Goal: Task Accomplishment & Management: Use online tool/utility

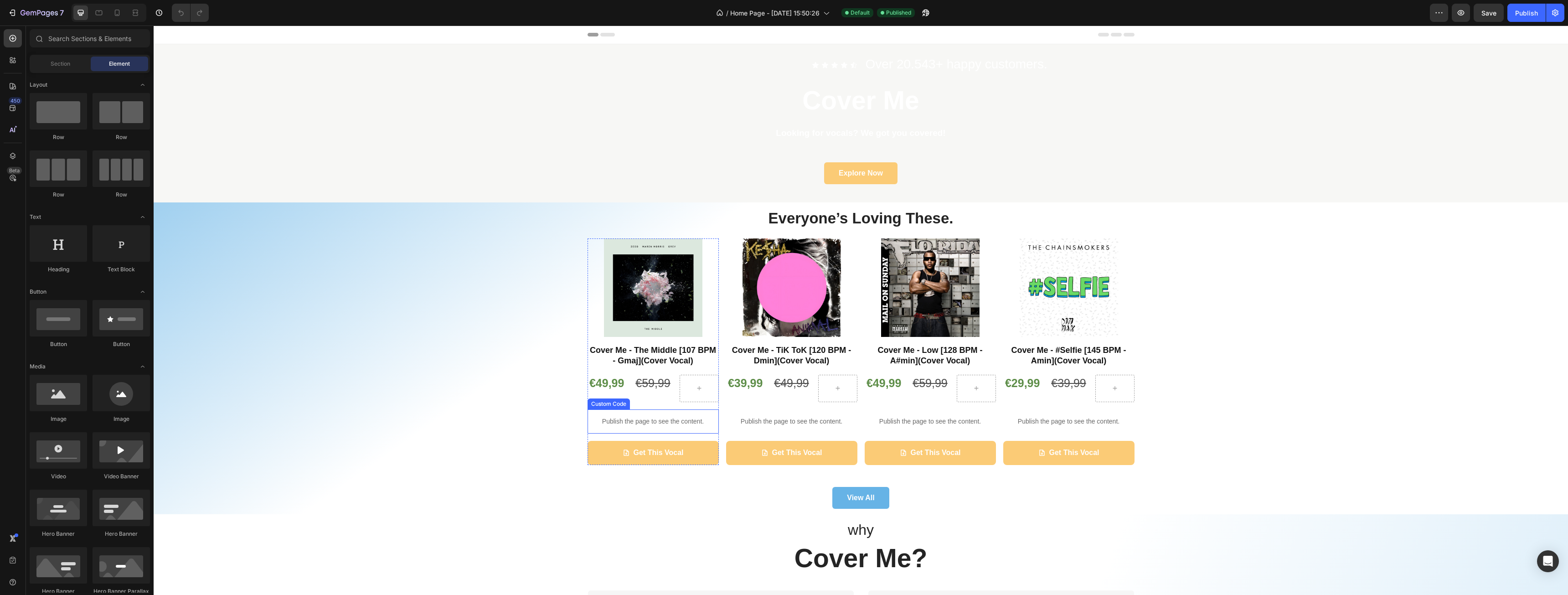
click at [617, 423] on p "Publish the page to see the content." at bounding box center [653, 422] width 132 height 9
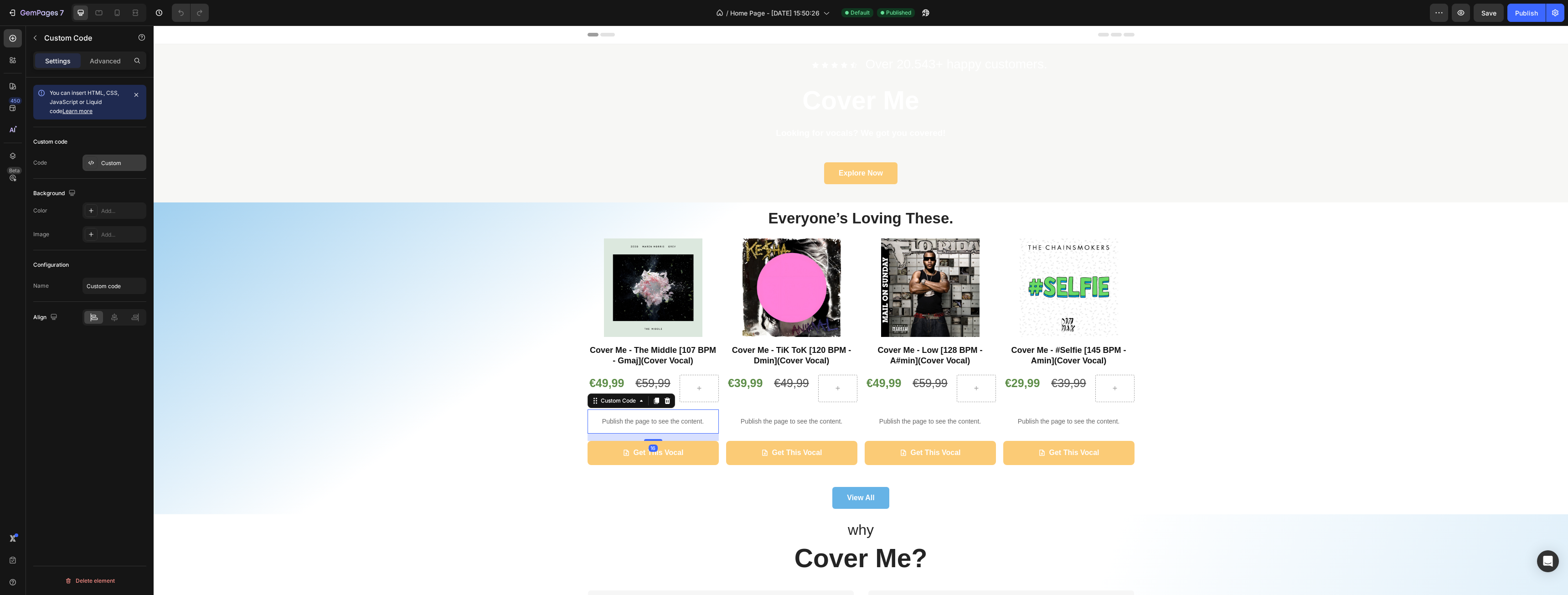
click at [111, 167] on div "Custom" at bounding box center [122, 163] width 43 height 9
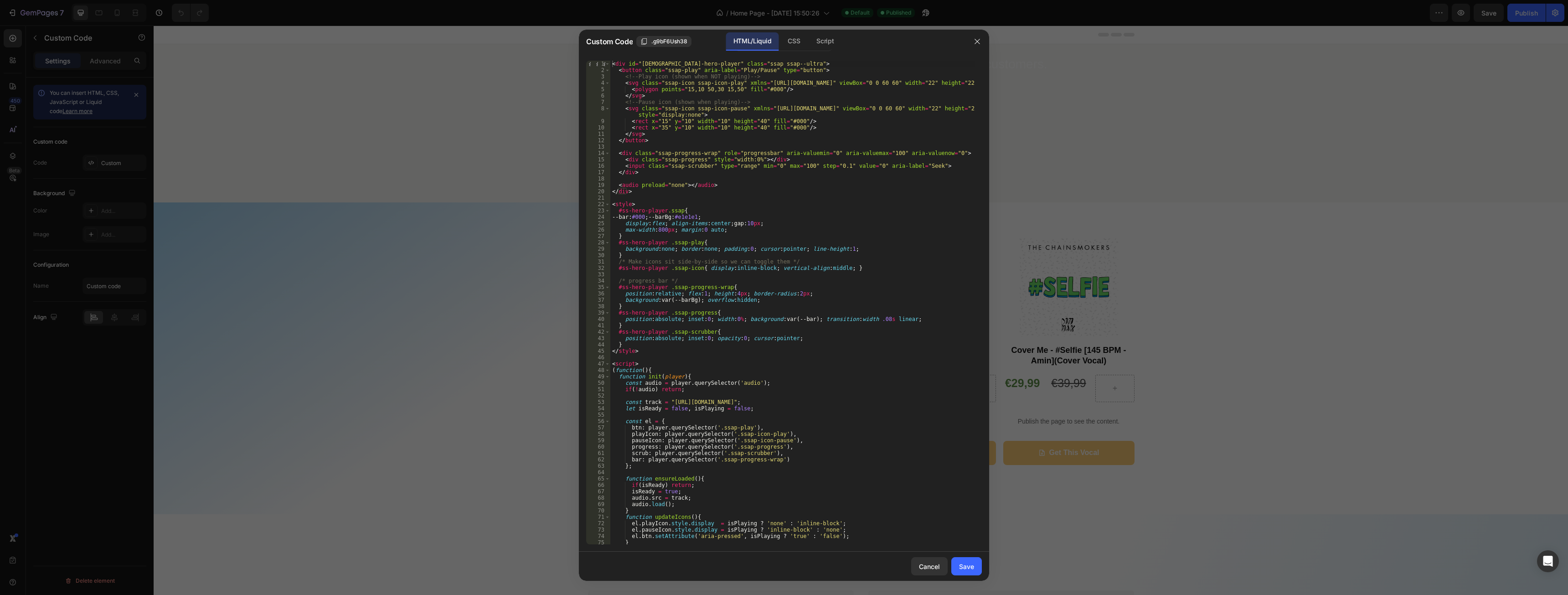
click at [825, 348] on div "< div id = "ss-hero-player" class = "ssap ssap--ultra" > < button class = "ssap…" at bounding box center [793, 309] width 365 height 496
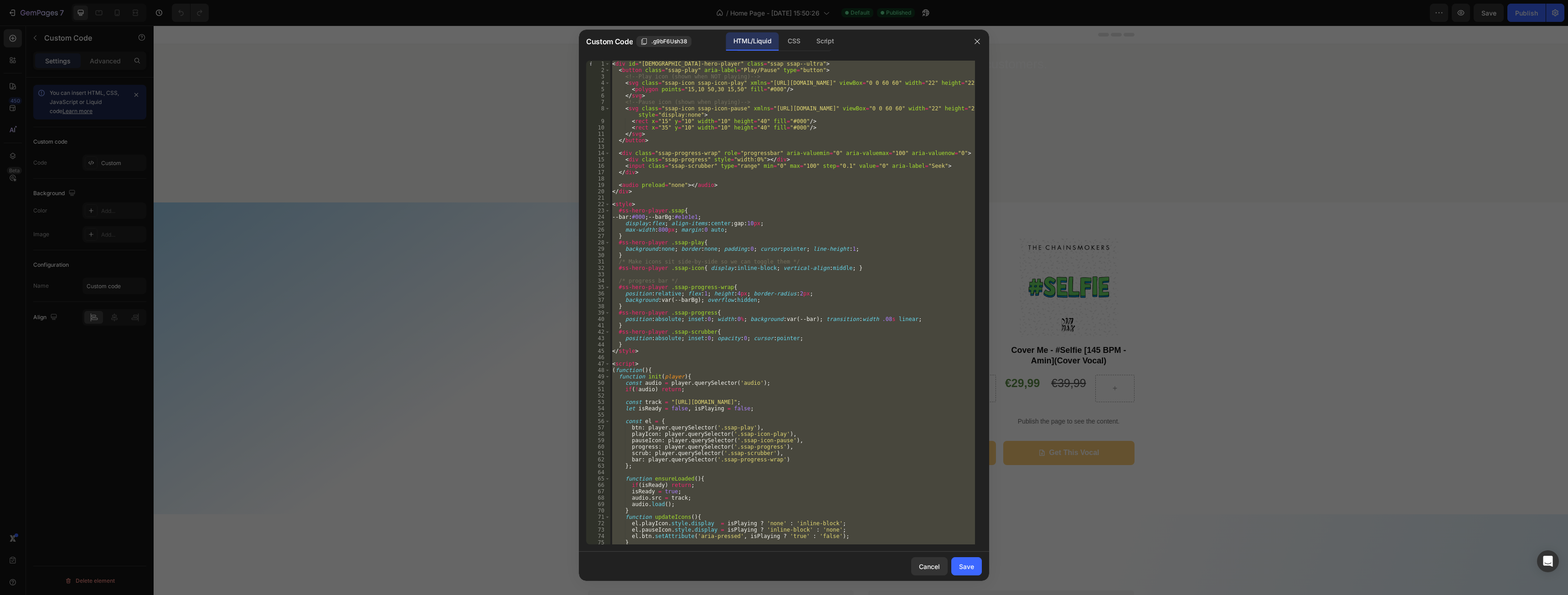
click at [850, 132] on div "< div id = "ss-hero-player" class = "ssap ssap--ultra" > < button class = "ssap…" at bounding box center [793, 302] width 365 height 484
type textarea "</svg>"
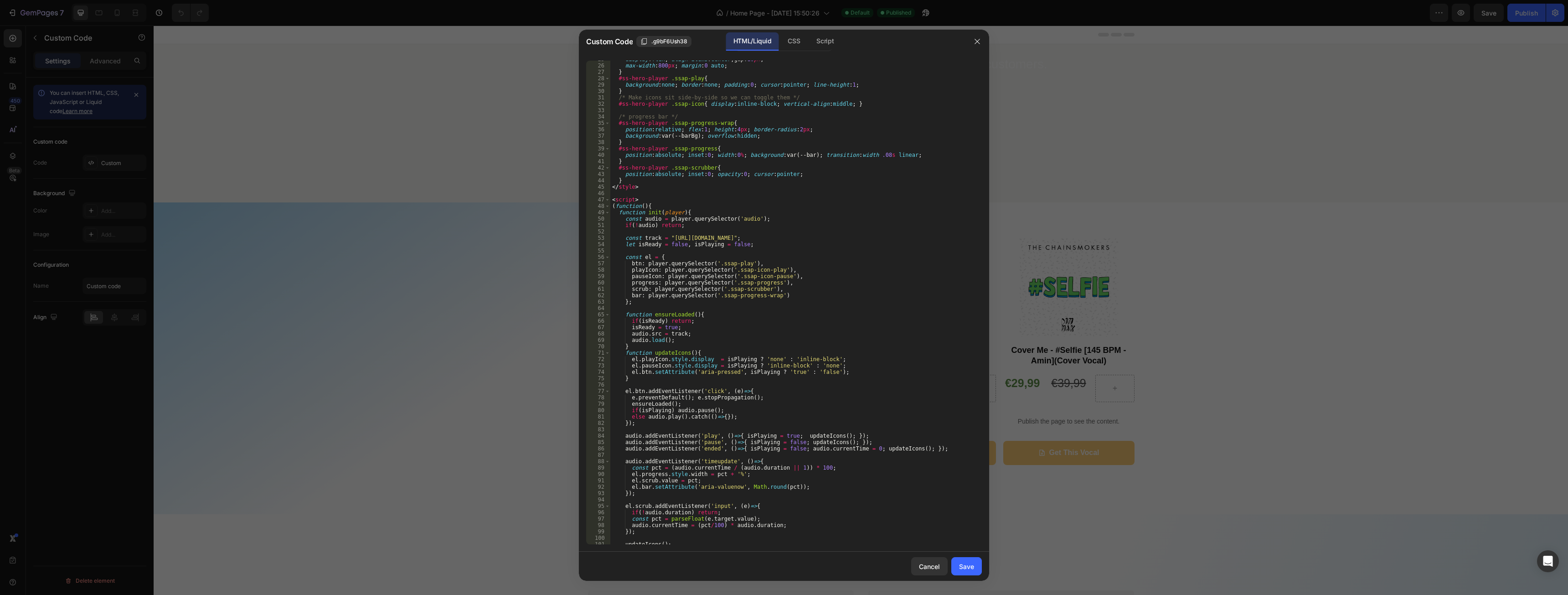
scroll to position [244, 0]
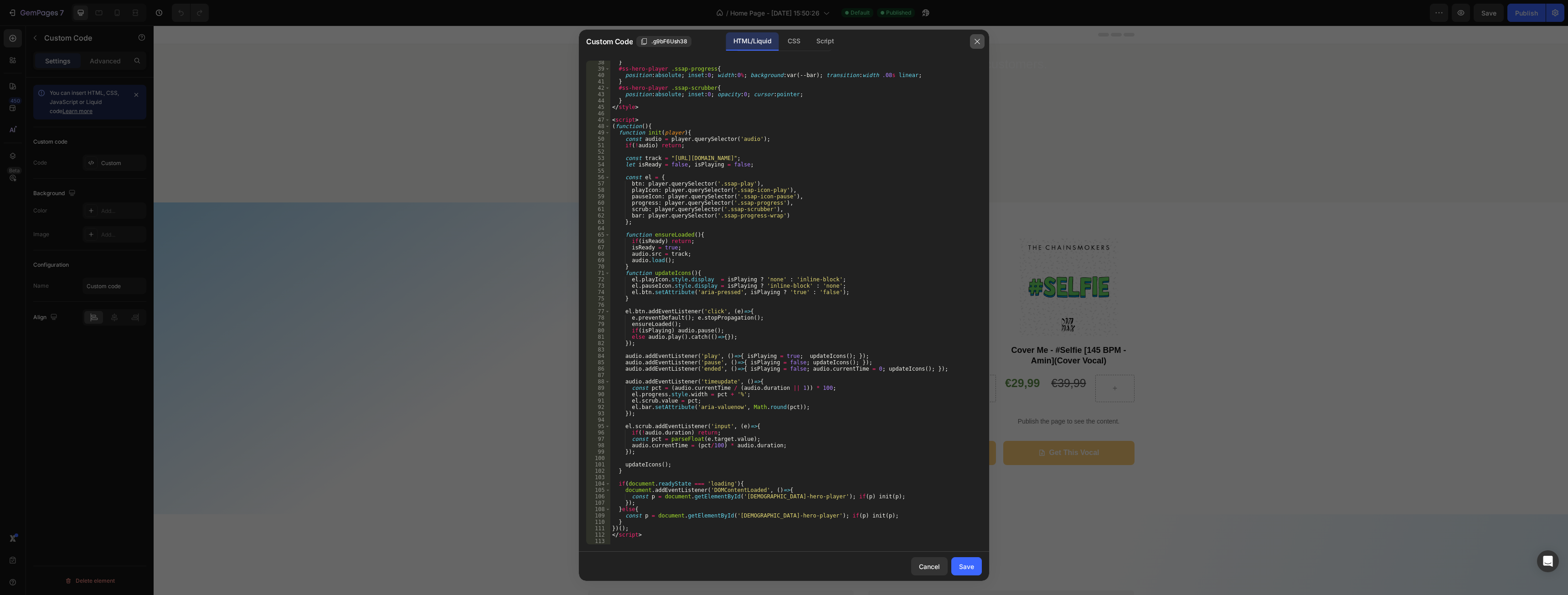
click at [978, 45] on icon "button" at bounding box center [977, 42] width 8 height 8
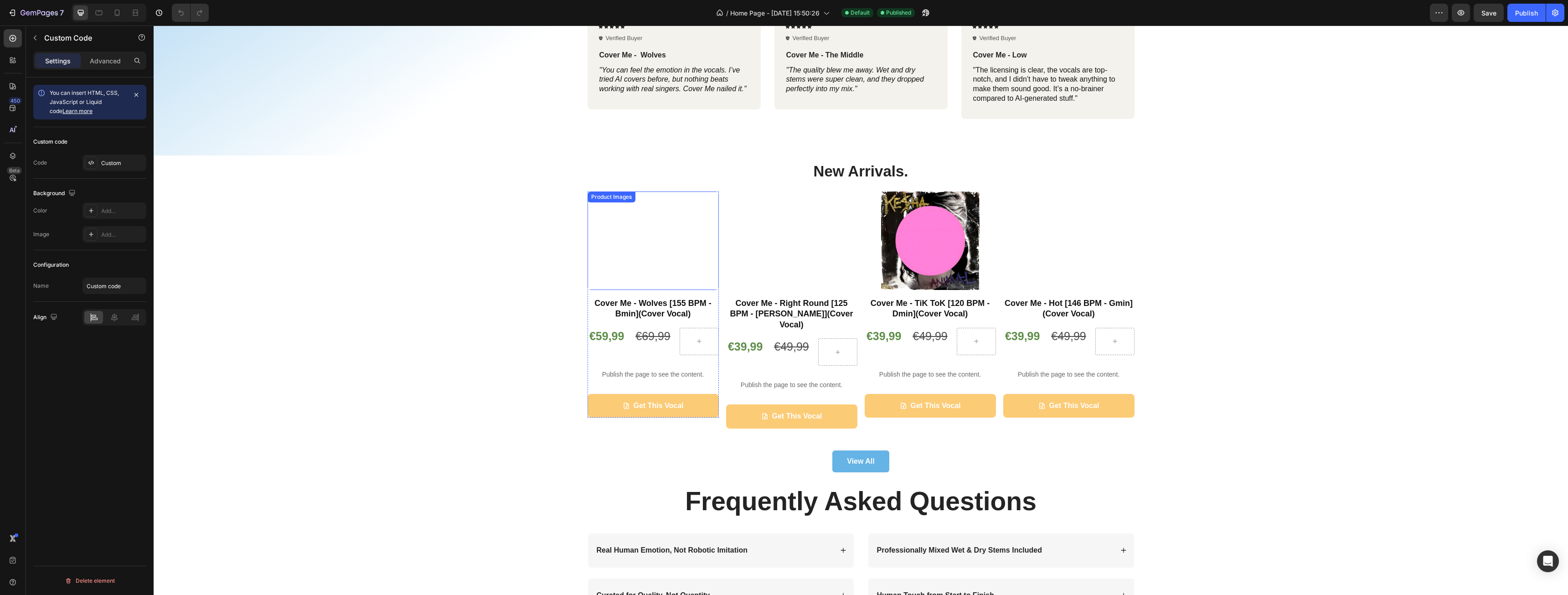
scroll to position [912, 0]
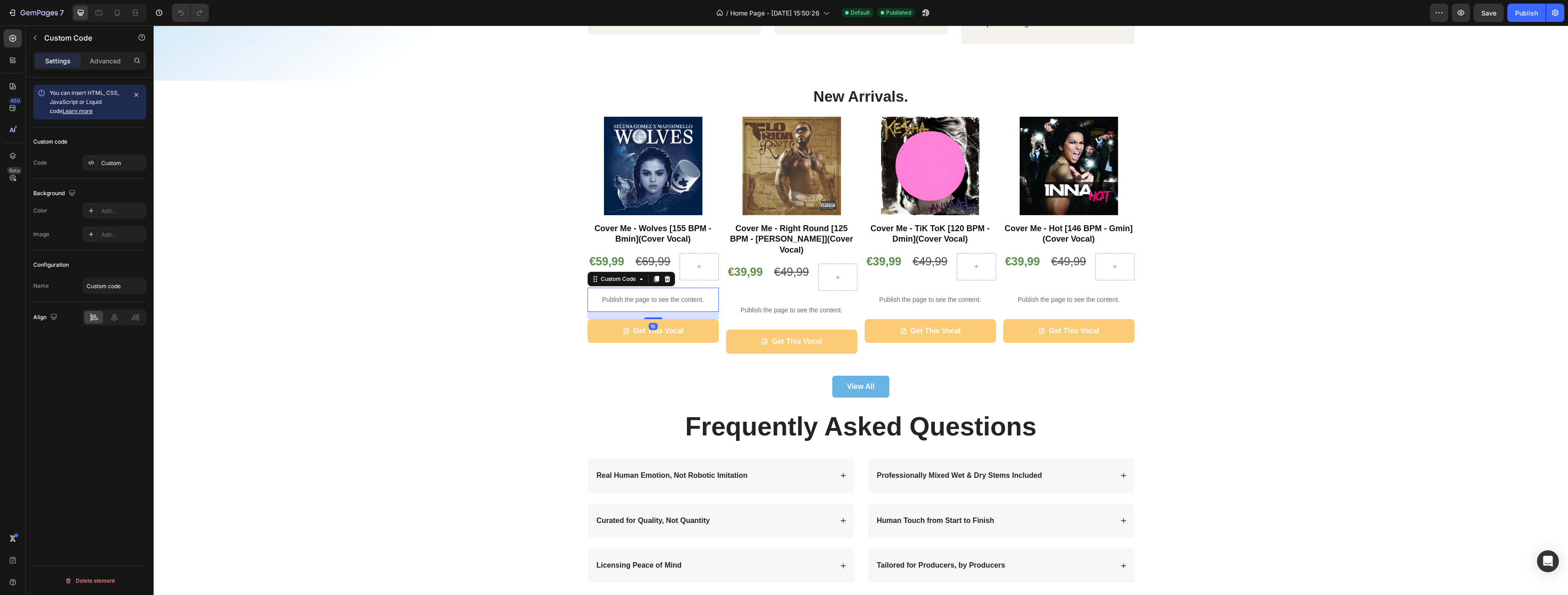
click at [633, 299] on p "Publish the page to see the content." at bounding box center [653, 300] width 132 height 9
click at [102, 163] on div "Custom" at bounding box center [122, 163] width 43 height 9
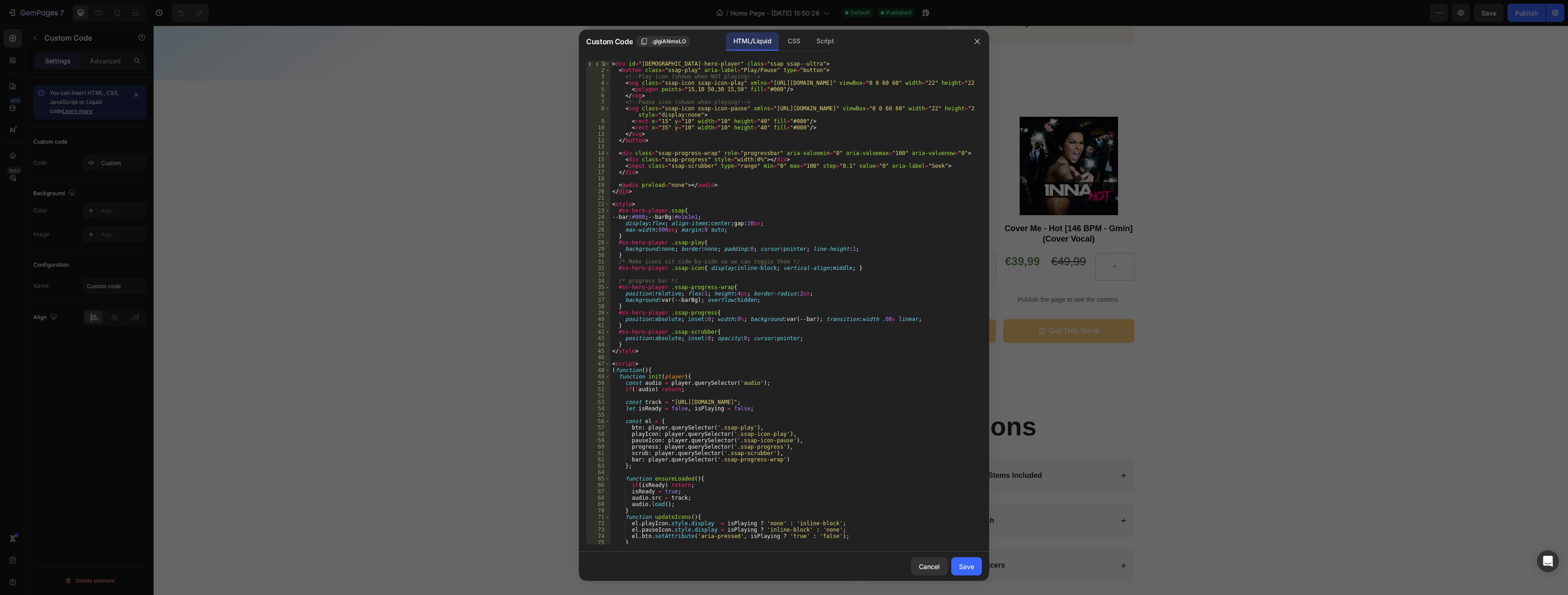
click at [785, 231] on div "< div id = "ss-hero-player" class = "ssap ssap--ultra" > < button class = "ssap…" at bounding box center [793, 309] width 365 height 496
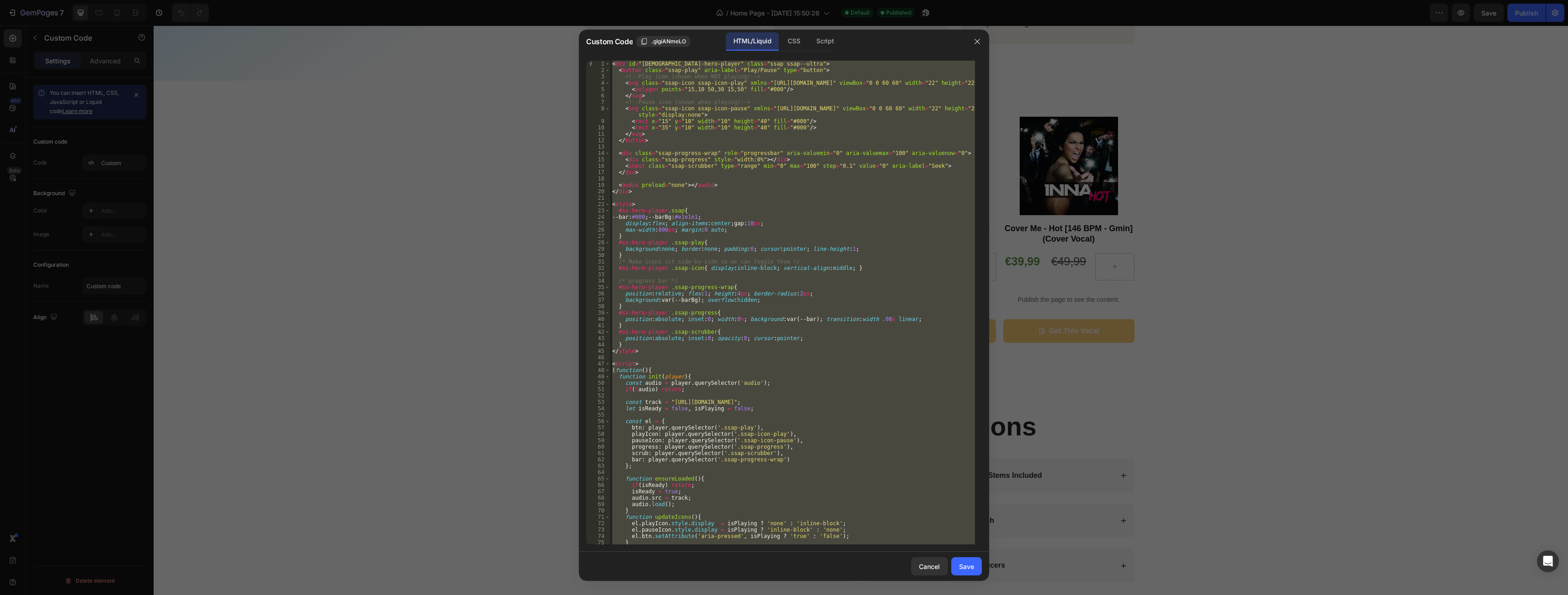
paste textarea "audio>"
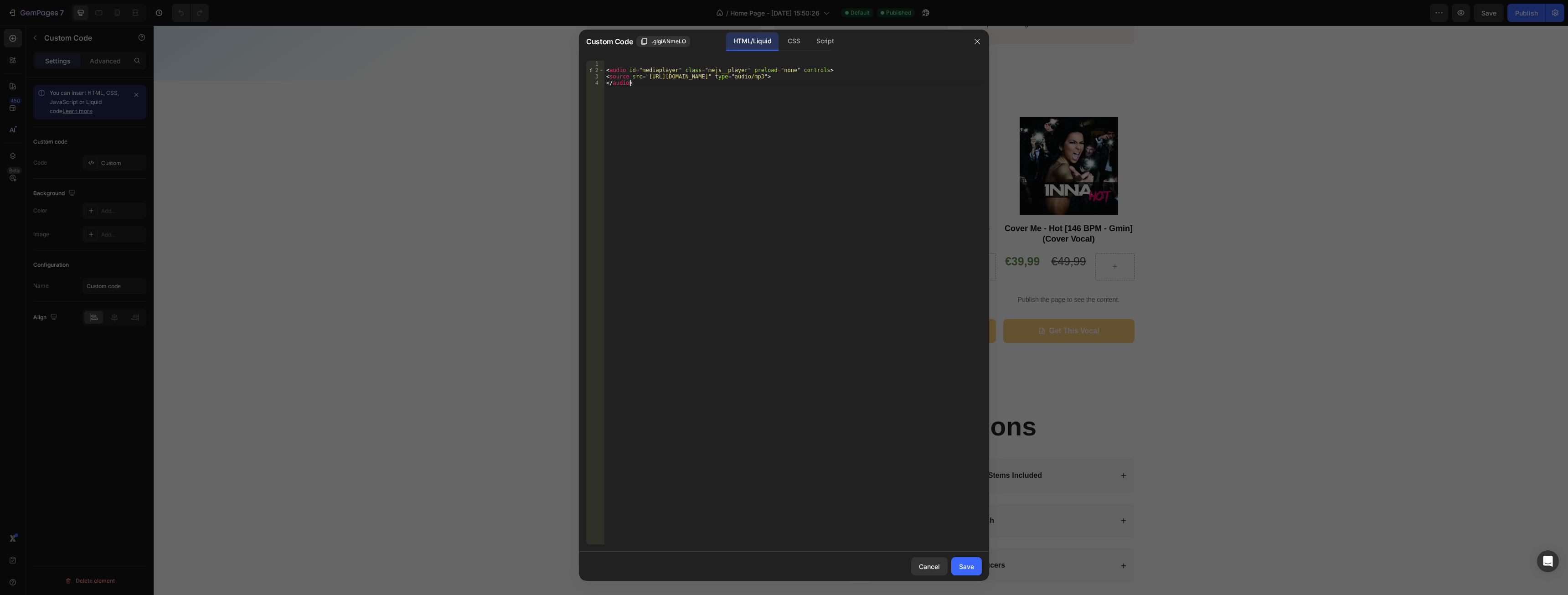
type textarea "<source src="https://cdn.shopify.com/s/files/1/2788/5266/files/CM_010_-_Wolves.…"
paste textarea
click at [810, 45] on div "CSS" at bounding box center [826, 41] width 32 height 18
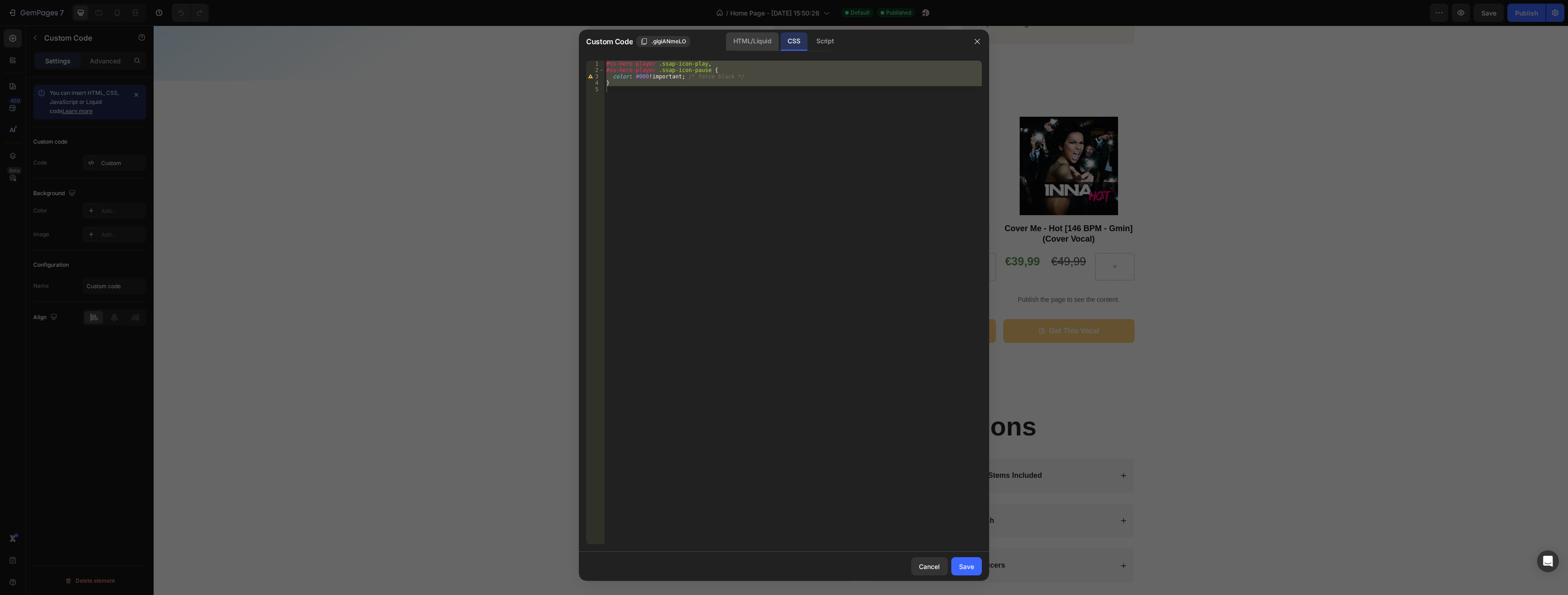
click at [755, 37] on div "HTML/Liquid" at bounding box center [752, 41] width 52 height 18
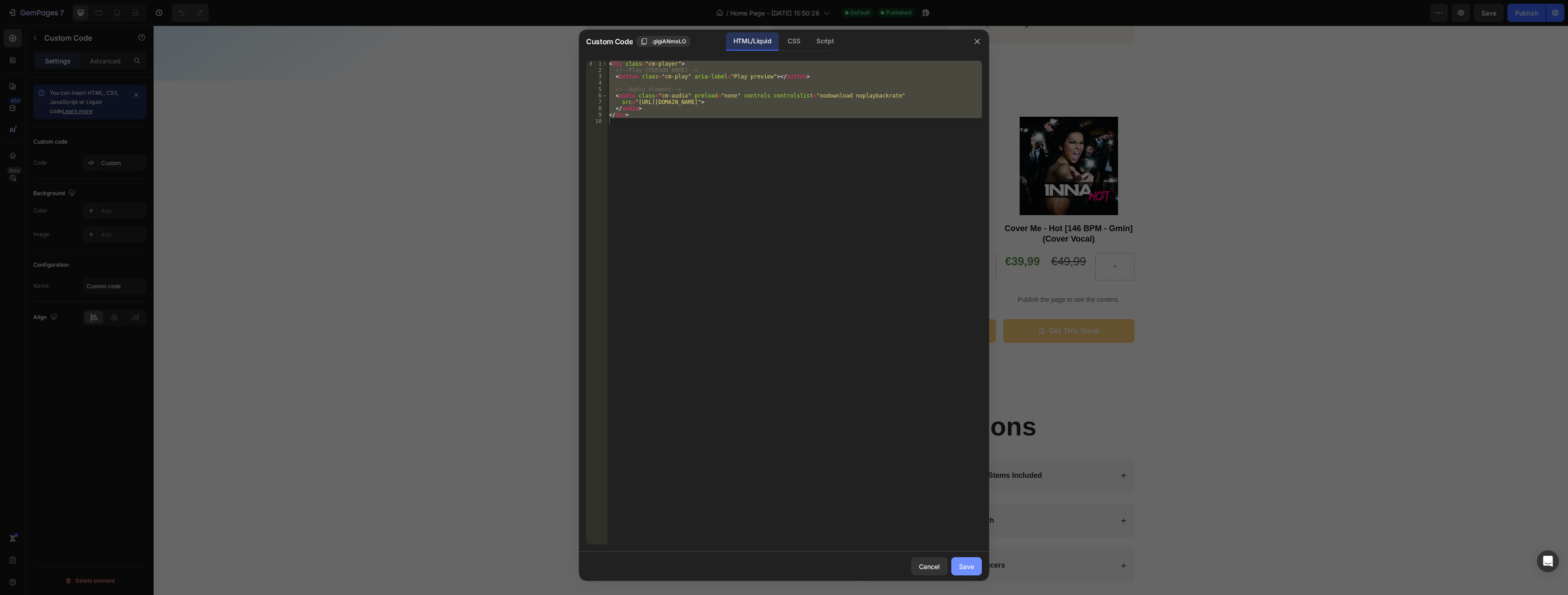
click at [963, 563] on div "Save" at bounding box center [967, 567] width 15 height 9
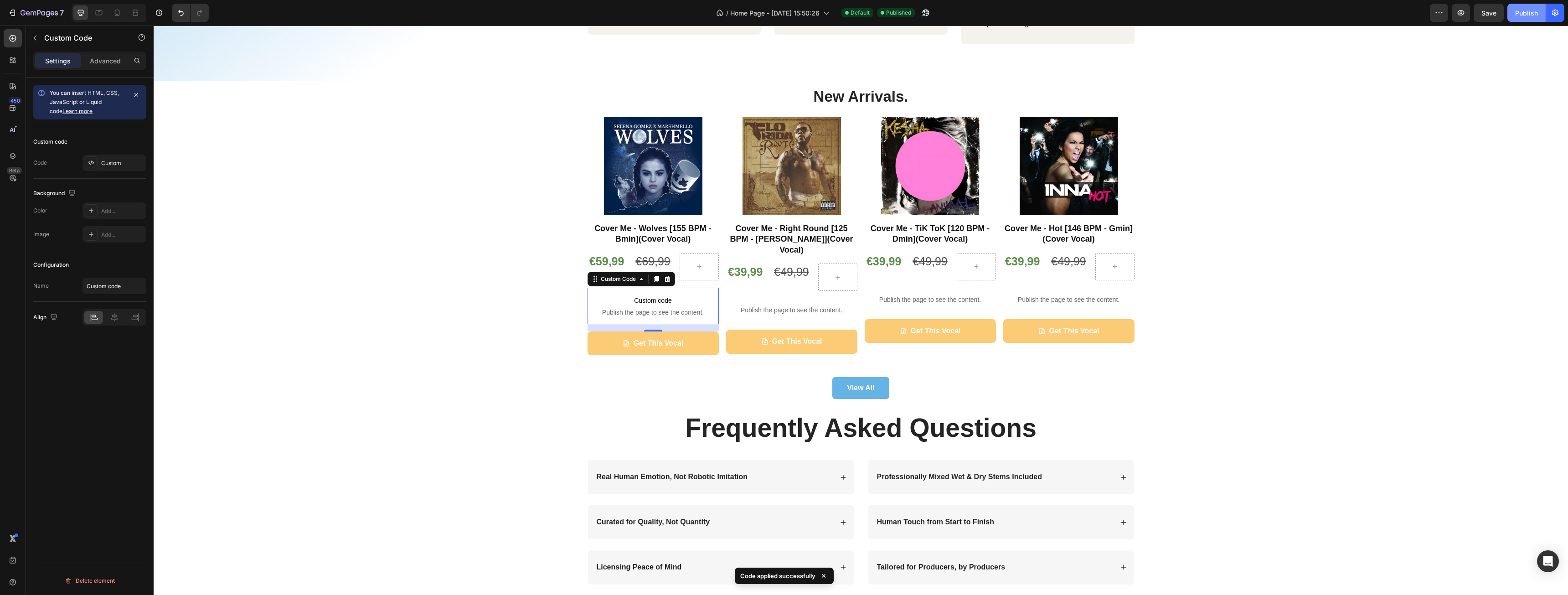
click at [1525, 10] on div "Publish" at bounding box center [1526, 13] width 23 height 9
click at [1456, 16] on icon "button" at bounding box center [1461, 13] width 9 height 9
click at [106, 170] on div "Custom" at bounding box center [114, 162] width 63 height 16
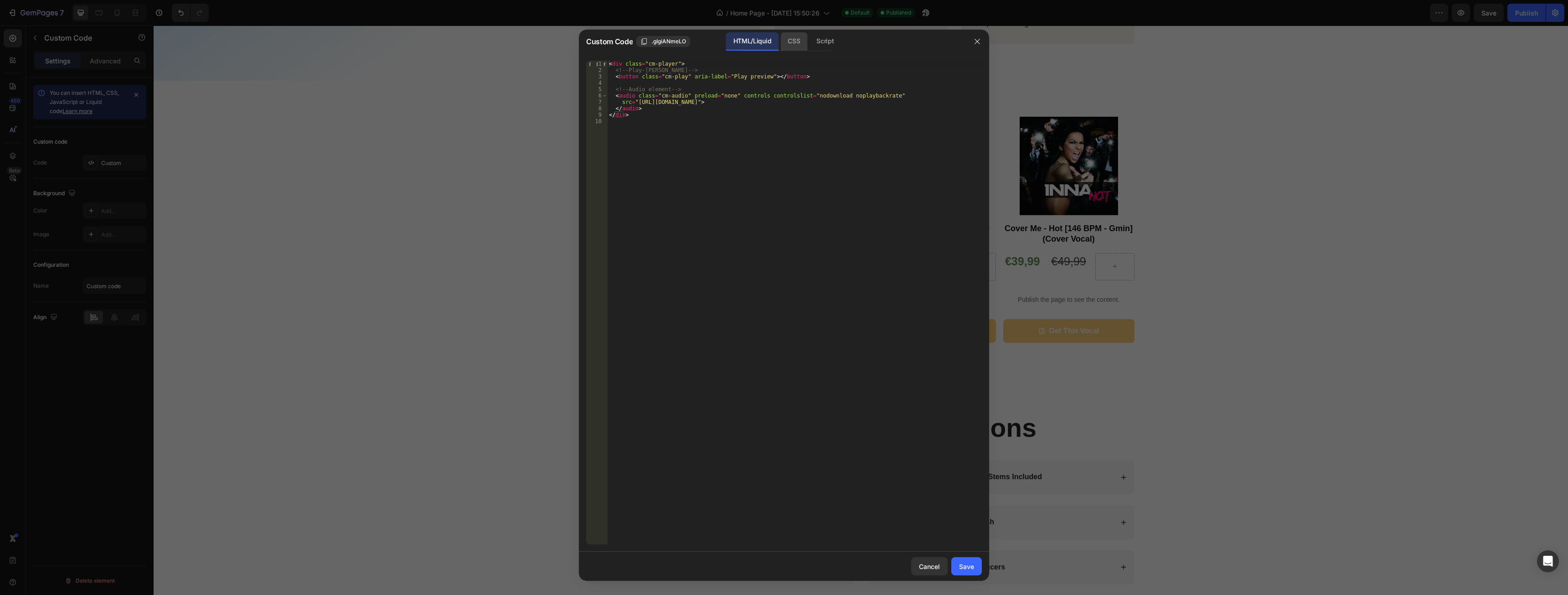
click at [810, 38] on div "CSS" at bounding box center [826, 41] width 32 height 18
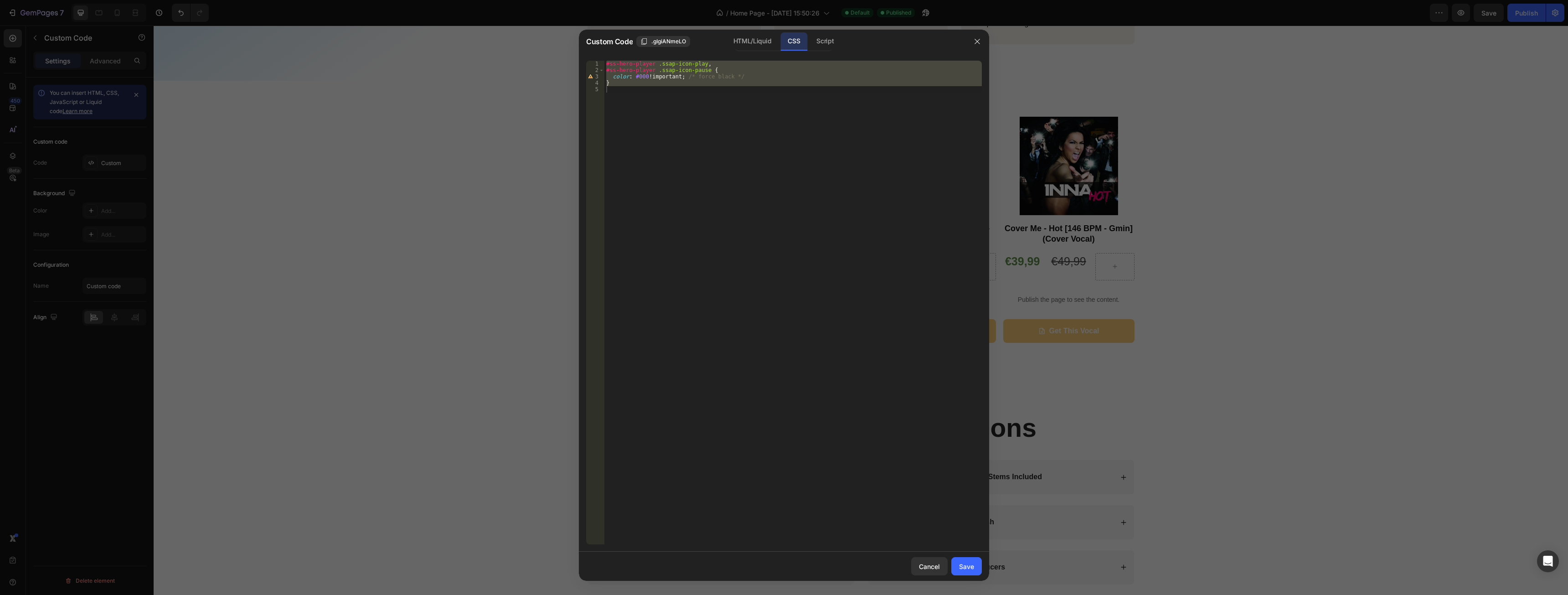
type textarea "}"
click at [717, 185] on div "#ss-hero-player .ssap-icon-play , #ss-hero-player .ssap-icon-pause { color : #0…" at bounding box center [793, 302] width 378 height 484
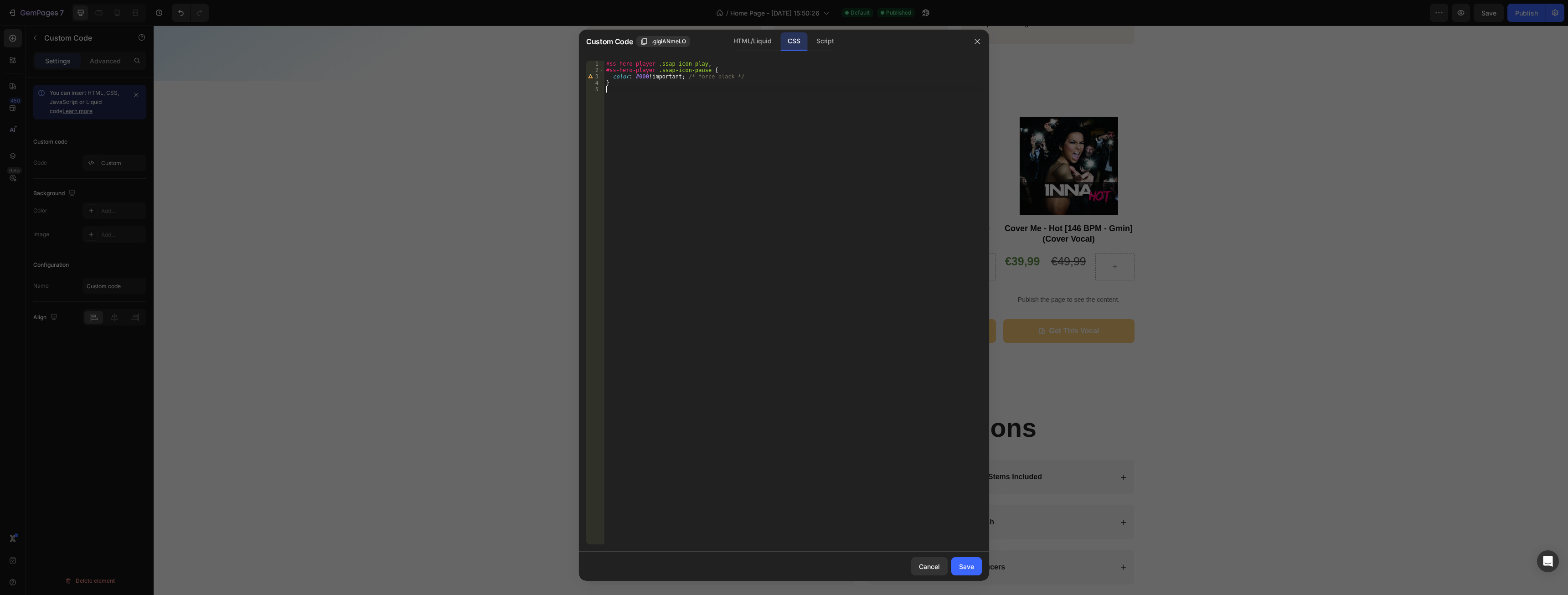
type textarea "}"
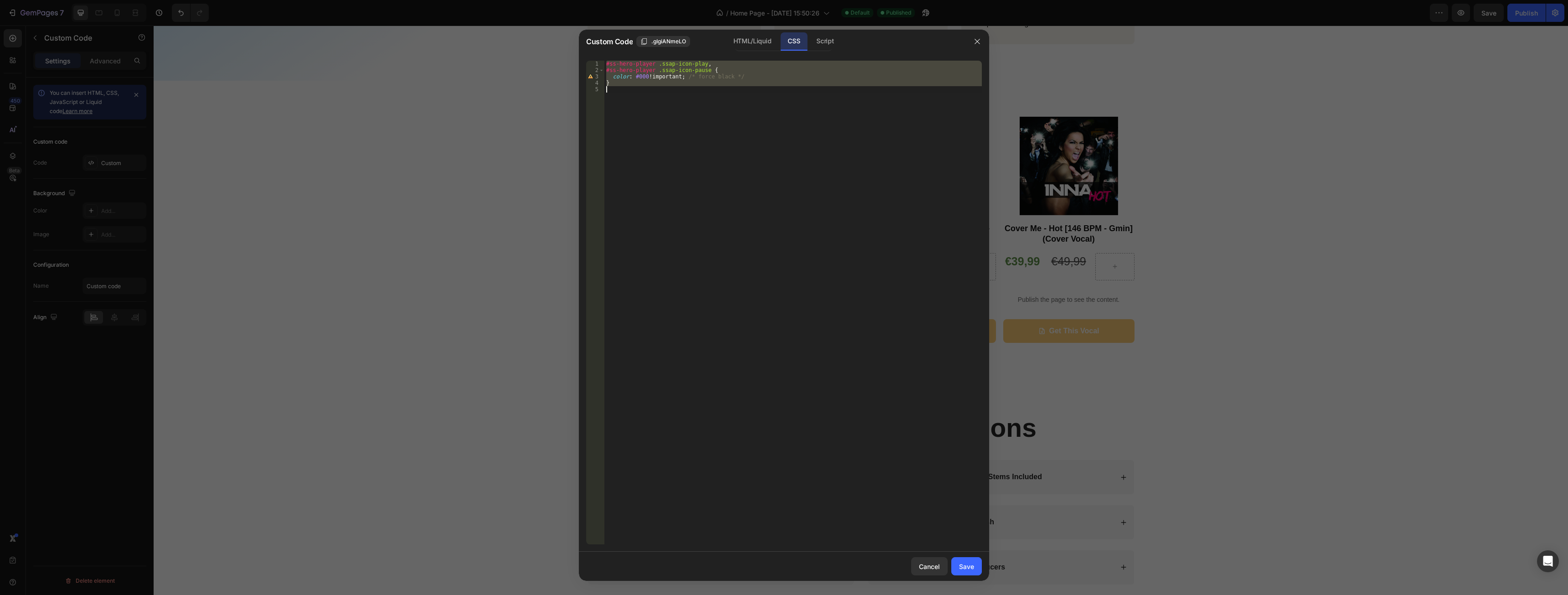
paste textarea
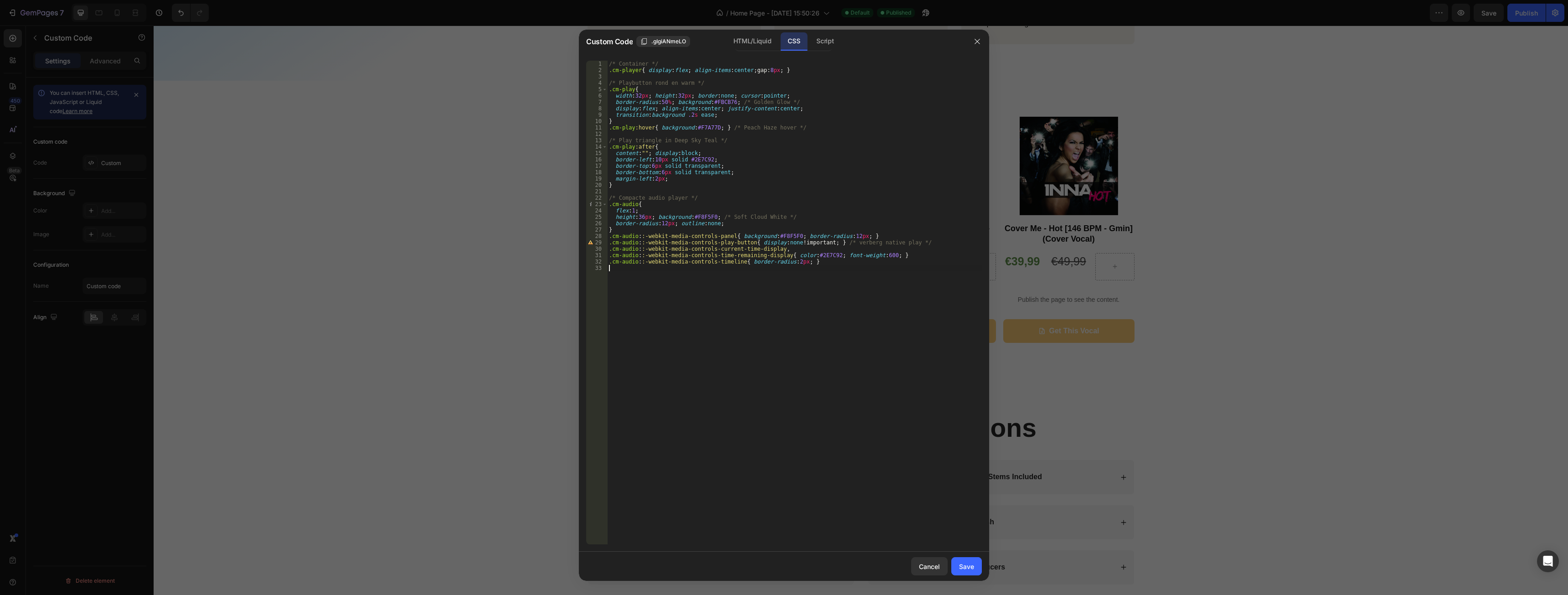
click at [671, 303] on div "/* Container */ .cm-player { display : flex ; align-items : center ; gap : 8 px…" at bounding box center [794, 309] width 375 height 496
click at [973, 571] on div "Save" at bounding box center [967, 567] width 15 height 9
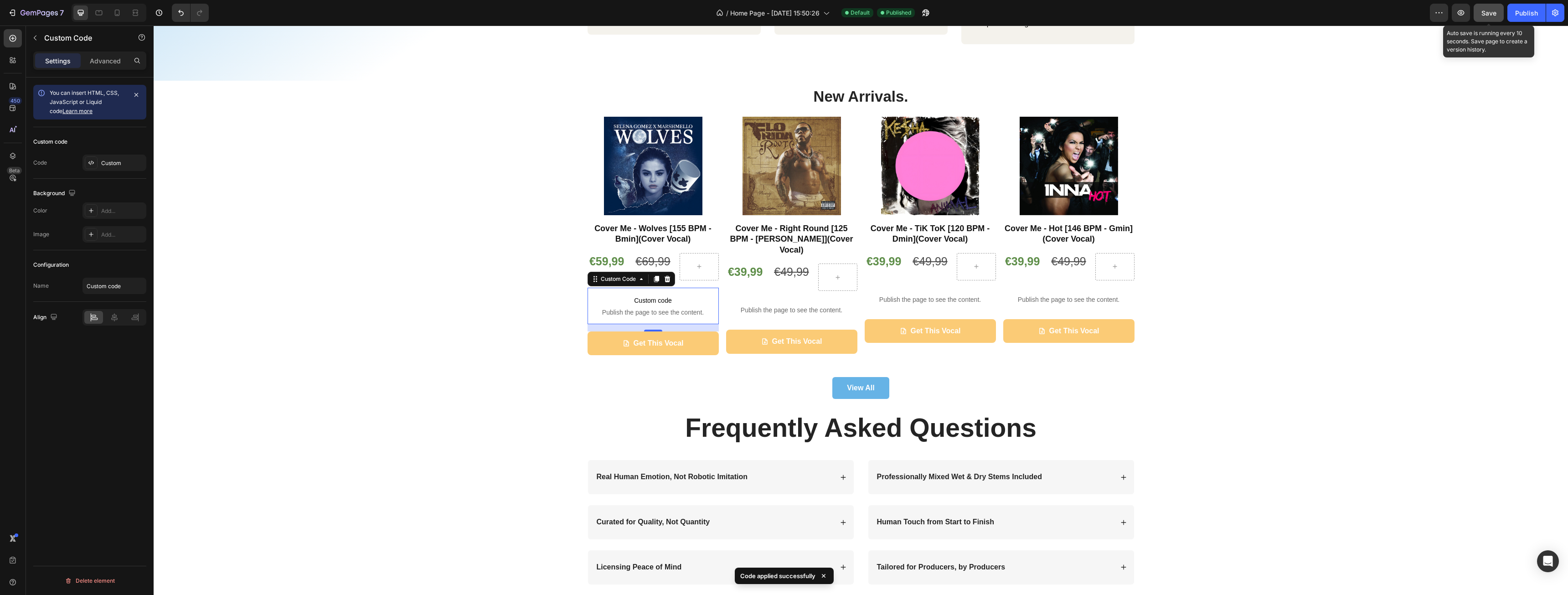
click at [1490, 16] on span "Save" at bounding box center [1489, 13] width 15 height 8
click at [1522, 16] on div "Publish" at bounding box center [1526, 13] width 23 height 9
click at [1463, 20] on button "button" at bounding box center [1460, 12] width 18 height 18
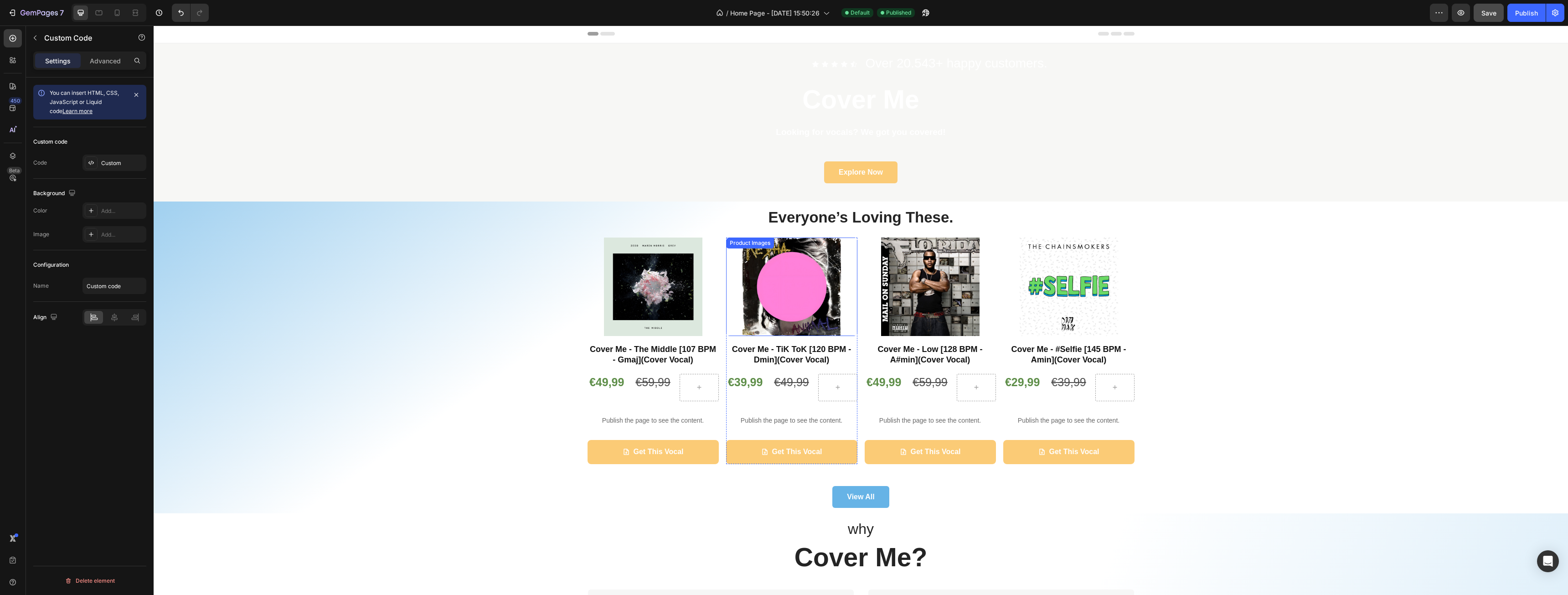
scroll to position [0, 0]
click at [631, 423] on p "Publish the page to see the content." at bounding box center [653, 422] width 132 height 9
click at [121, 163] on div "Custom" at bounding box center [122, 163] width 43 height 9
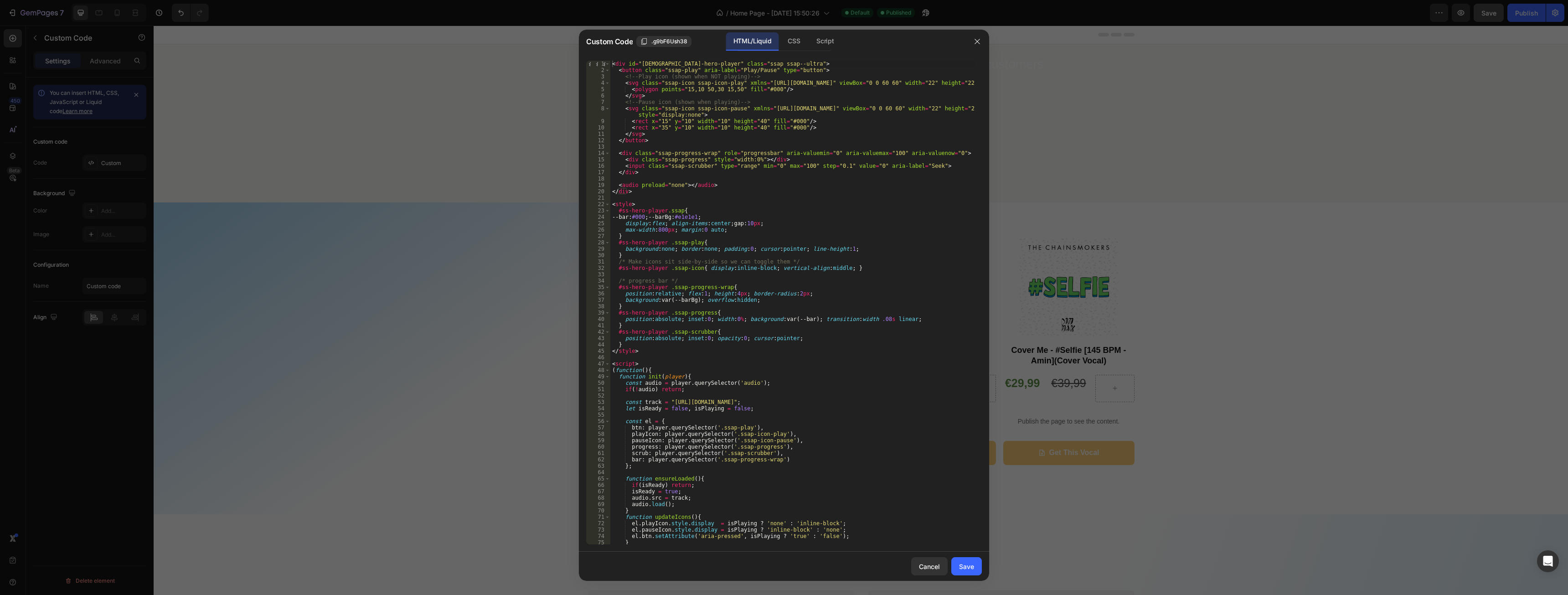
click at [775, 328] on div "< div id = "ss-hero-player" class = "ssap ssap--ultra" > < button class = "ssap…" at bounding box center [793, 309] width 365 height 496
type textarea "</script>"
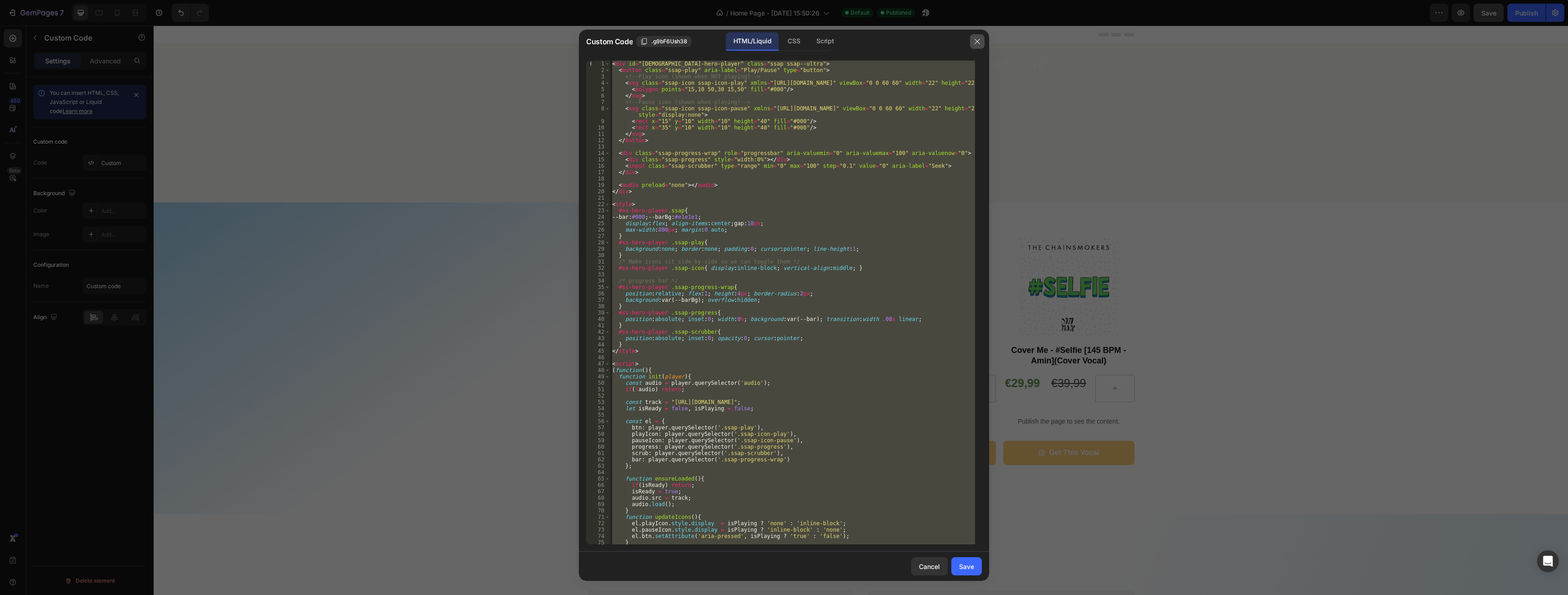
click at [979, 44] on icon "button" at bounding box center [976, 41] width 5 height 5
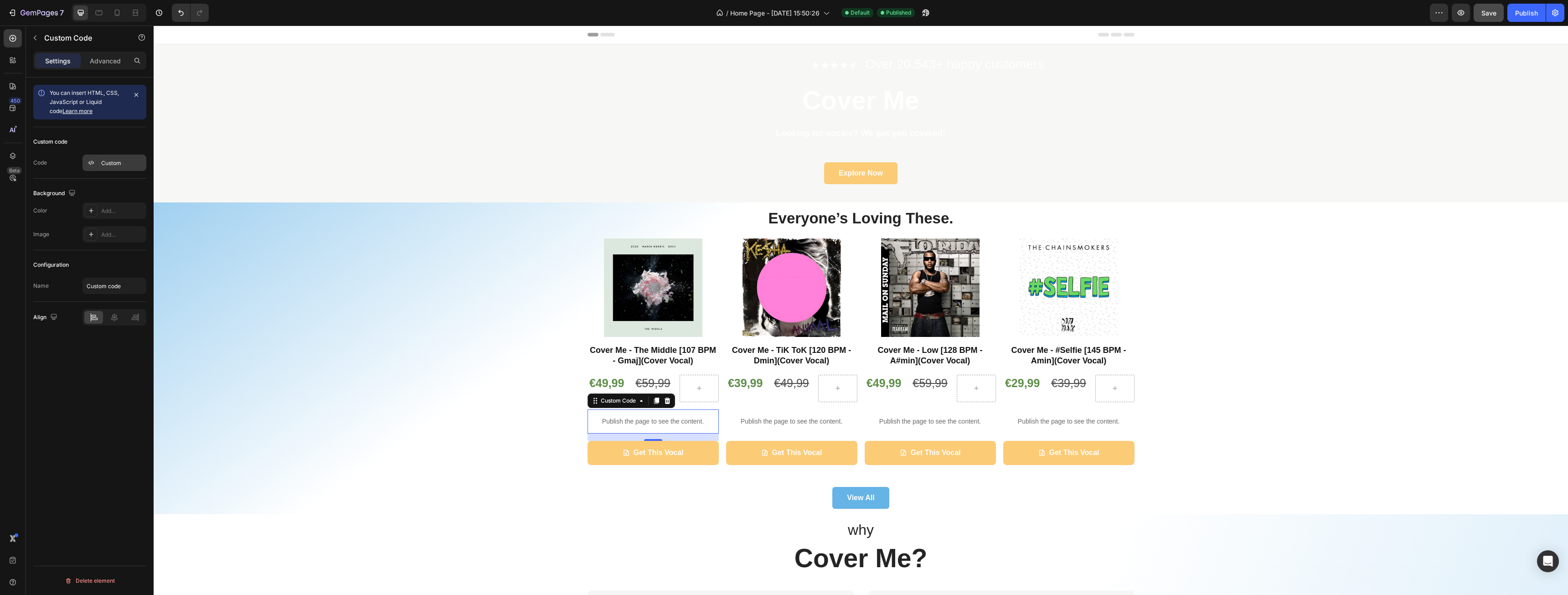
click at [130, 160] on div "Custom" at bounding box center [122, 163] width 43 height 9
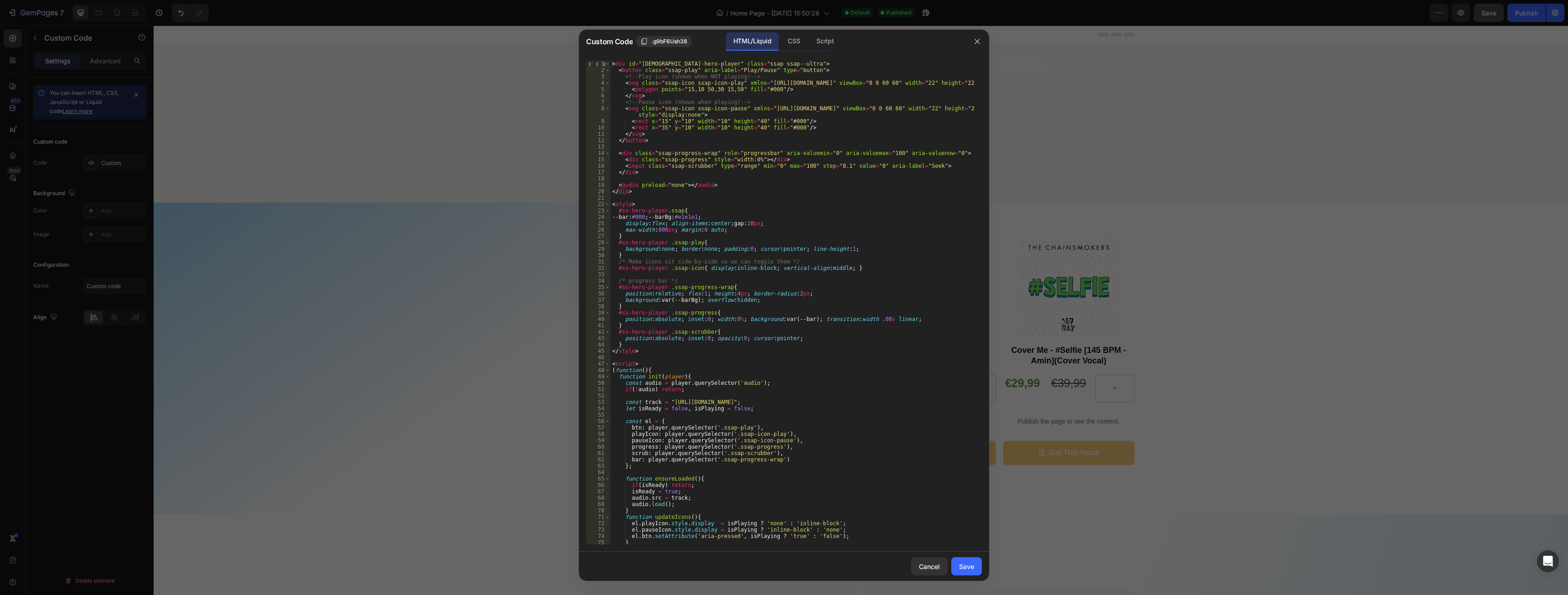
click at [809, 172] on div "< div id = "ss-hero-player" class = "ssap ssap--ultra" > < button class = "ssap…" at bounding box center [793, 309] width 365 height 496
type textarea "</script>"
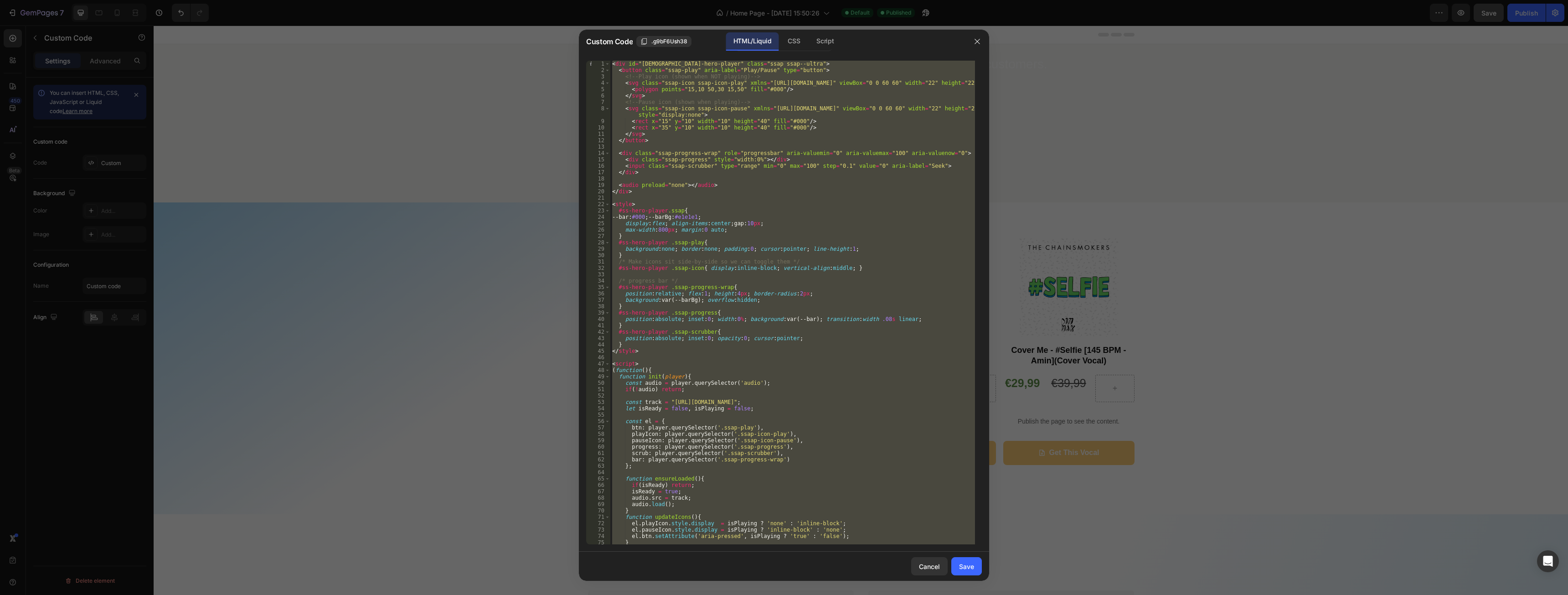
paste textarea
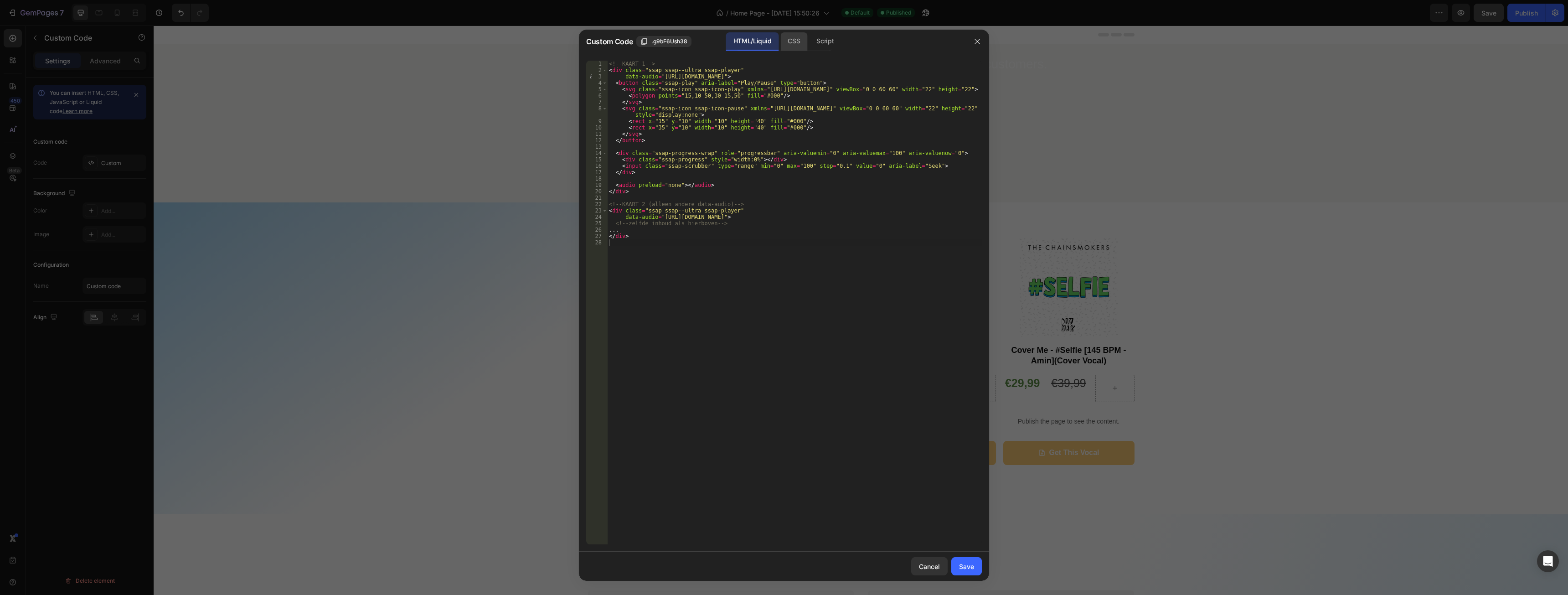
click at [810, 46] on div "CSS" at bounding box center [826, 41] width 32 height 18
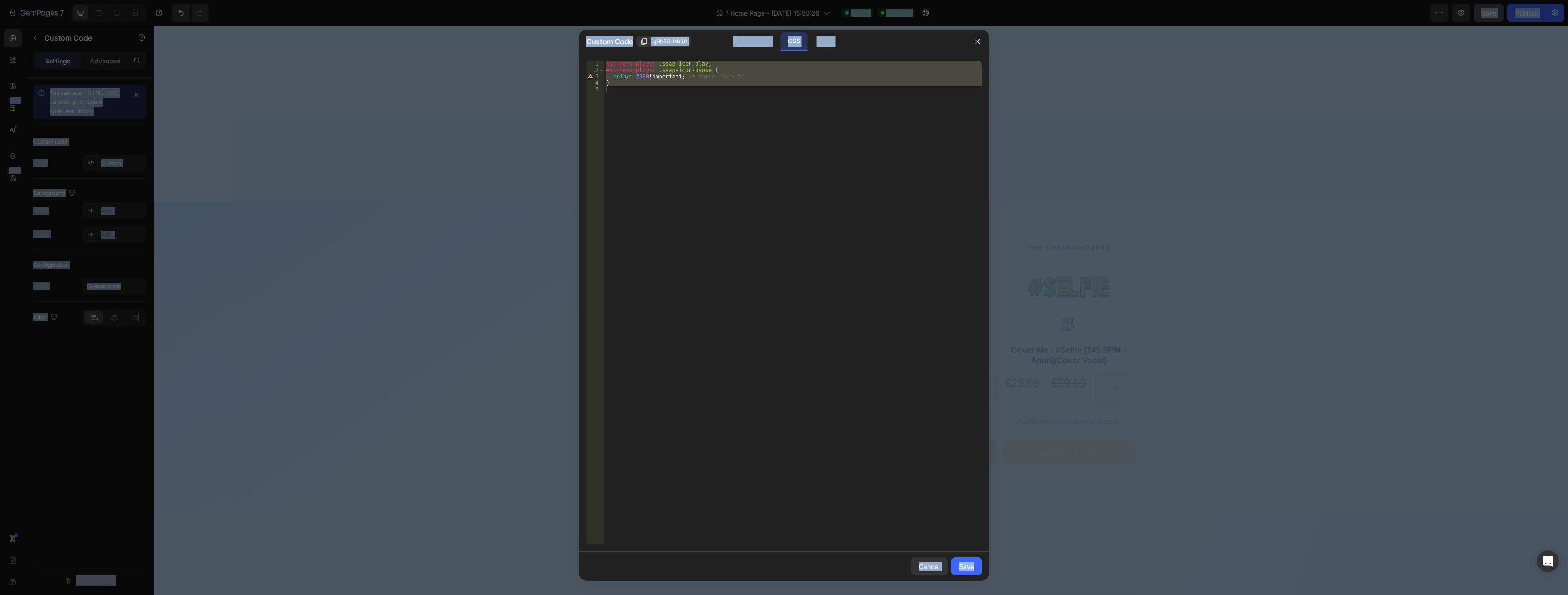
type textarea "}"
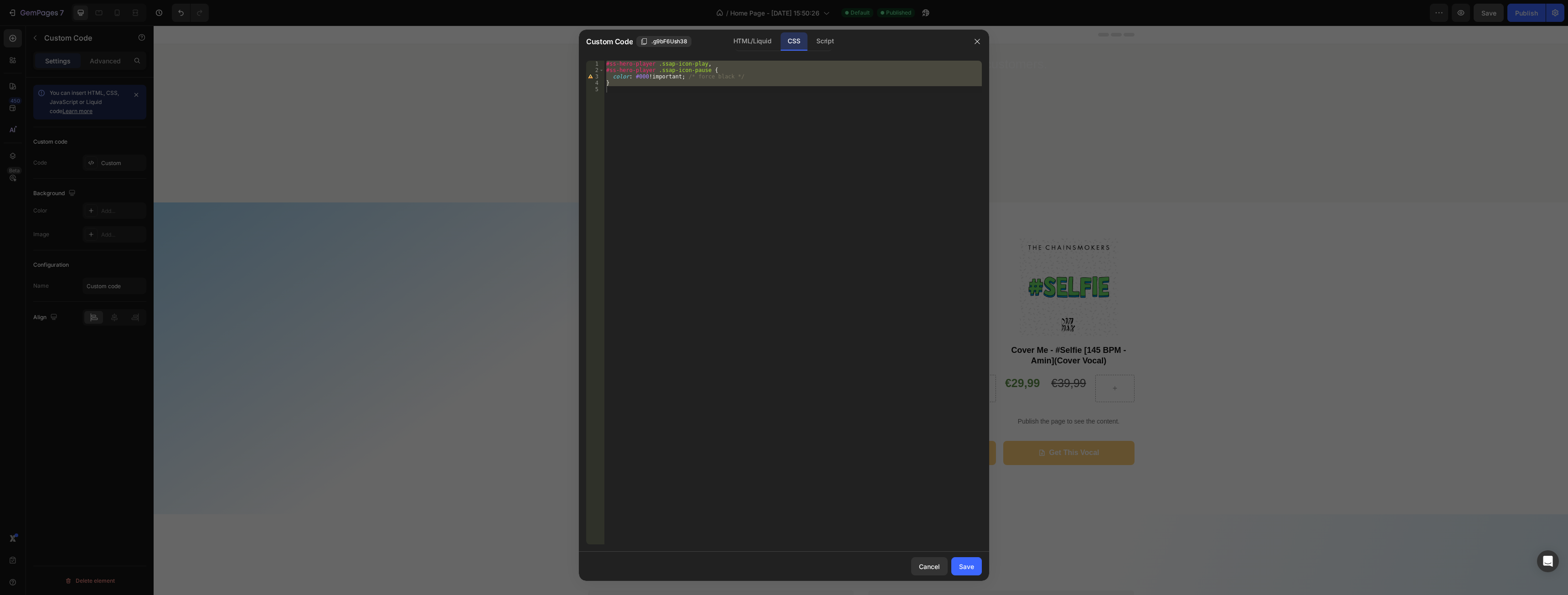
click at [724, 135] on div "#ss-hero-player .ssap-icon-play , #ss-hero-player .ssap-icon-pause { color : #0…" at bounding box center [793, 302] width 378 height 484
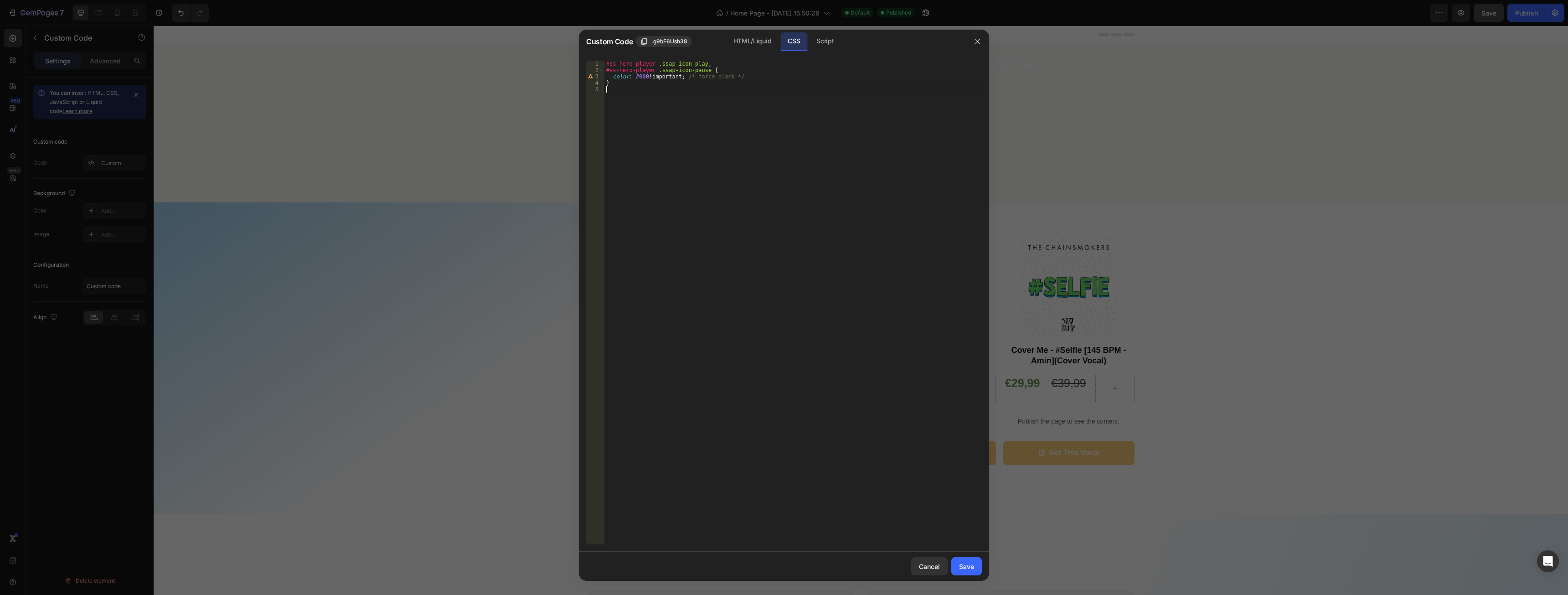
type textarea "}"
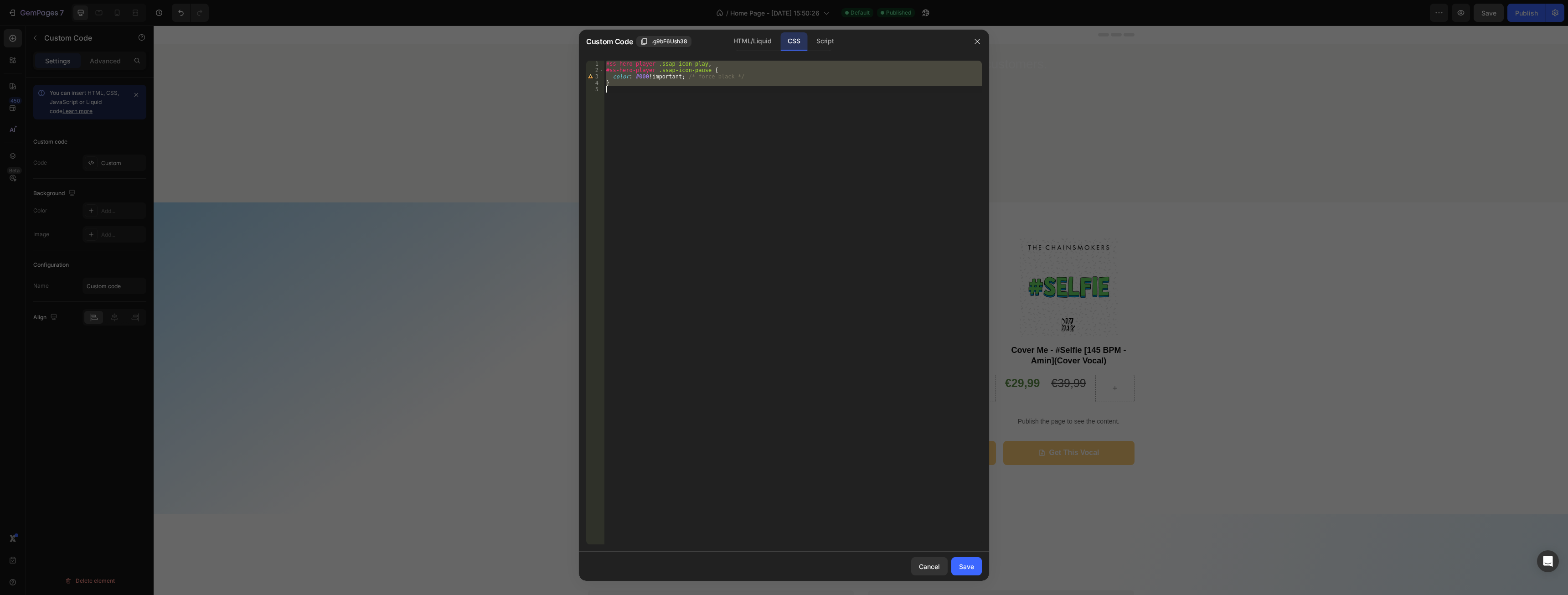
paste textarea
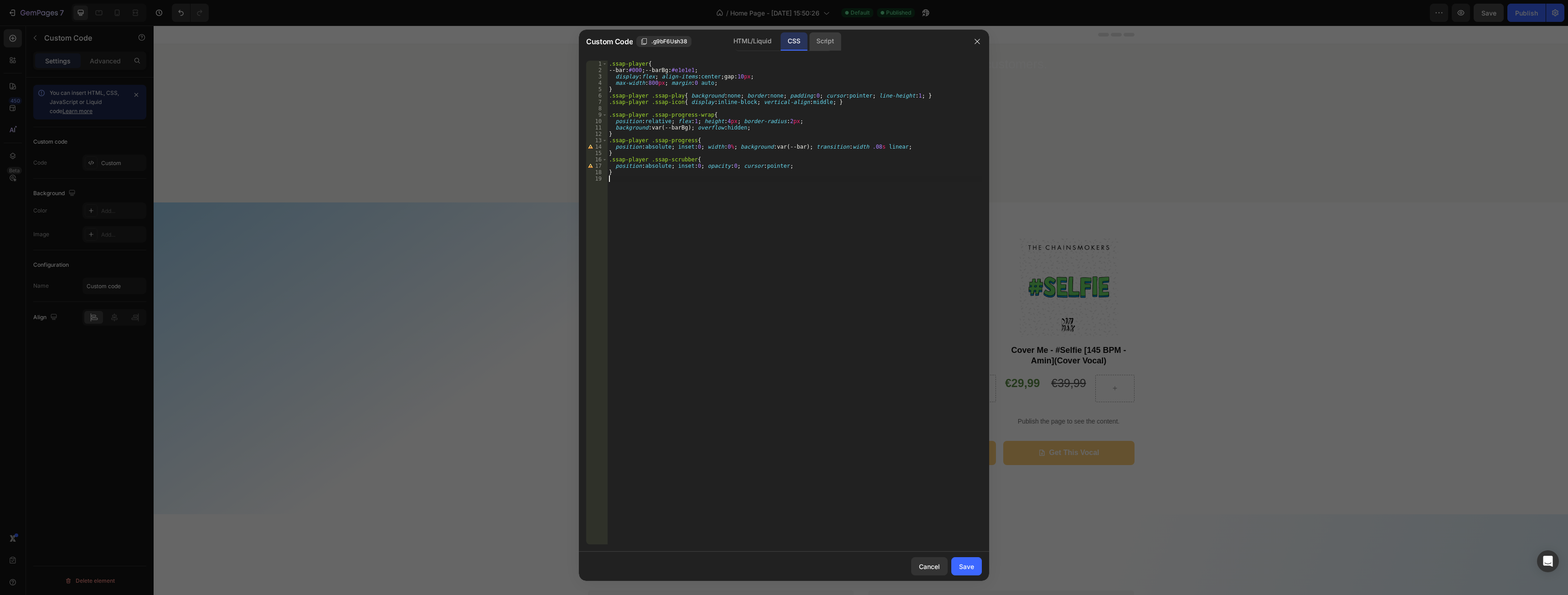
click at [829, 39] on div "Script" at bounding box center [826, 41] width 32 height 18
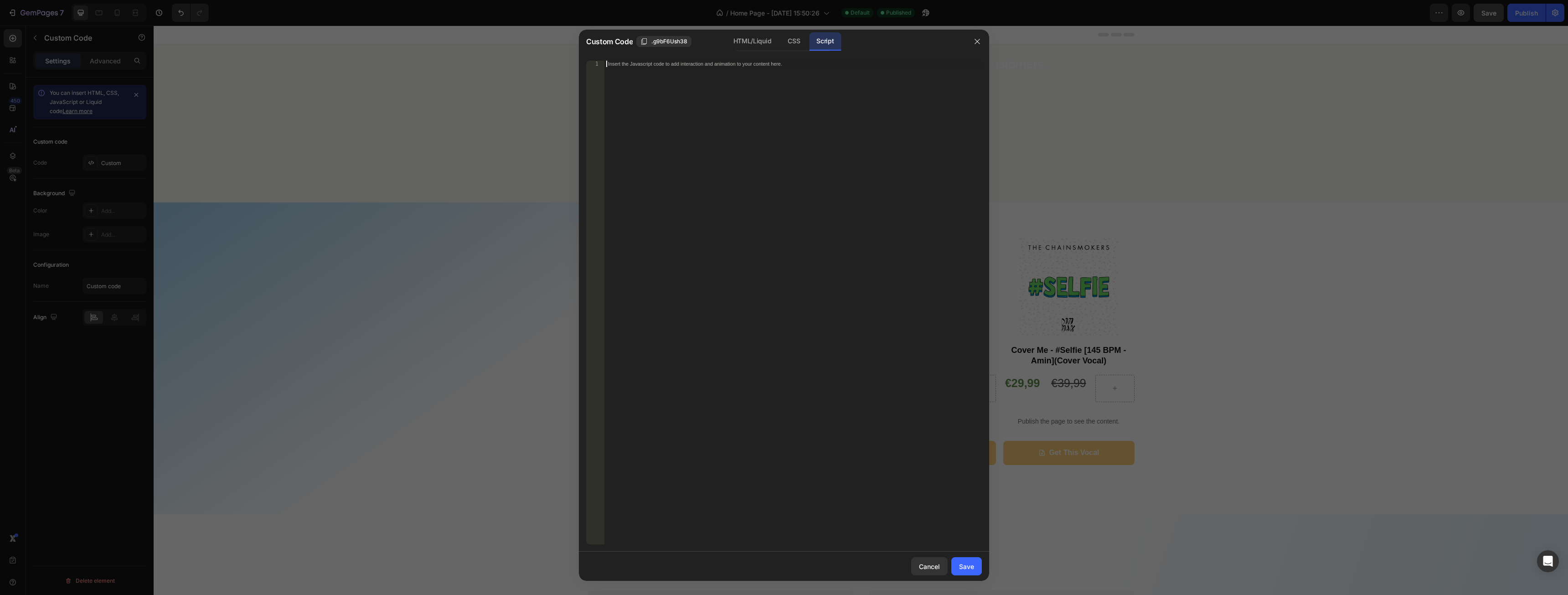
click at [794, 168] on div "Insert the Javascript code to add interaction and animation to your content her…" at bounding box center [793, 309] width 378 height 496
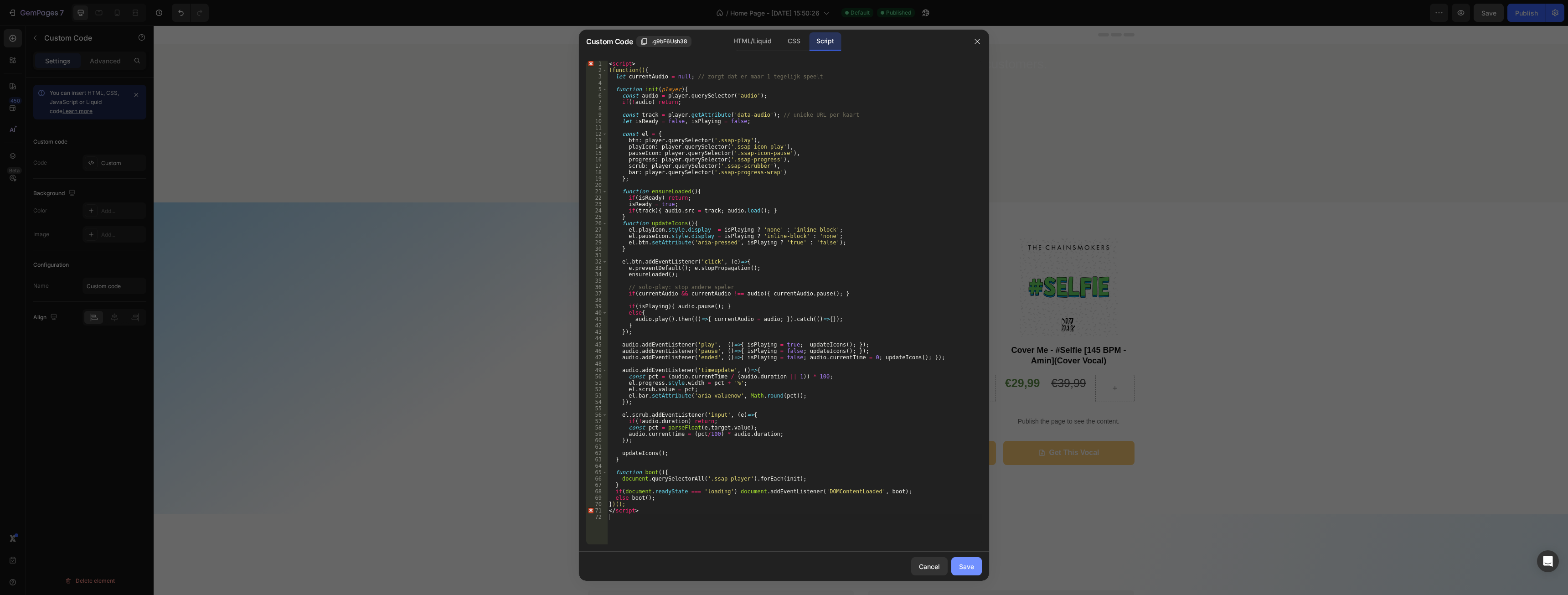
click at [971, 563] on div "Save" at bounding box center [967, 567] width 15 height 9
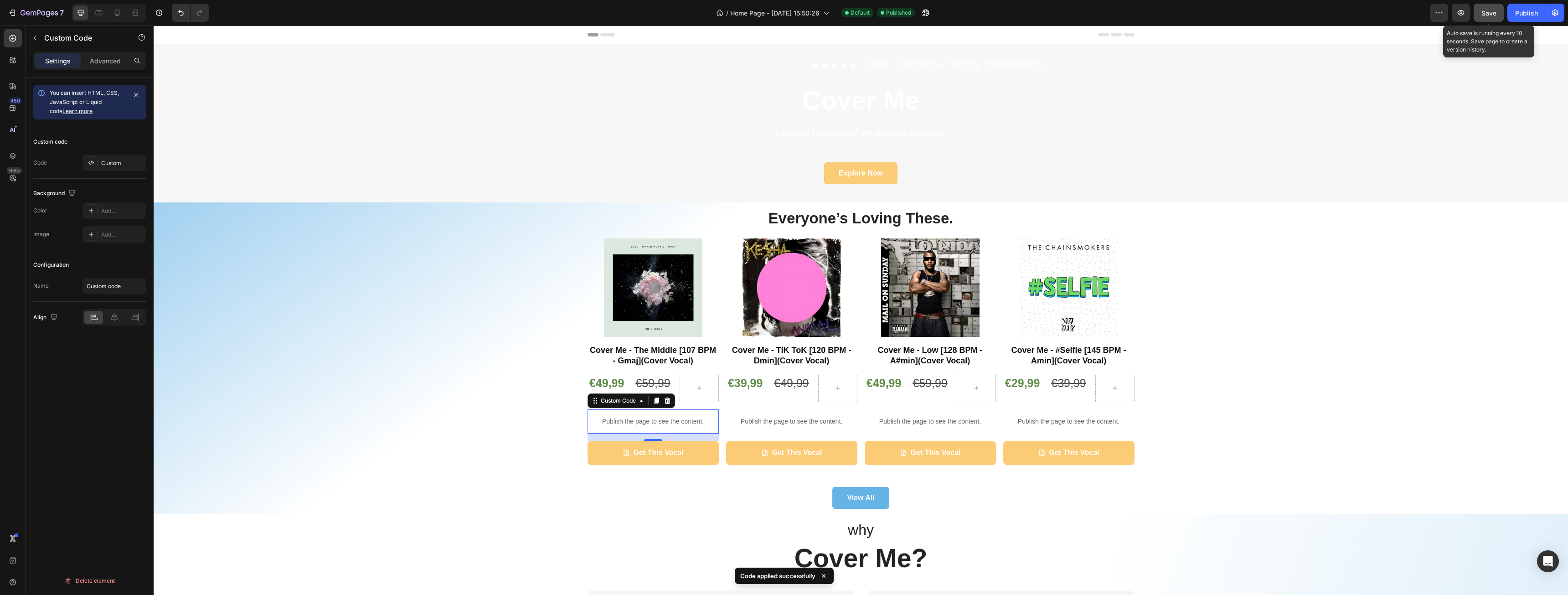
click at [1498, 12] on button "Save" at bounding box center [1489, 12] width 30 height 18
click at [1520, 11] on div "Publish" at bounding box center [1526, 13] width 23 height 9
click at [1465, 12] on button "button" at bounding box center [1460, 12] width 18 height 18
click at [117, 166] on div "Custom" at bounding box center [122, 163] width 43 height 9
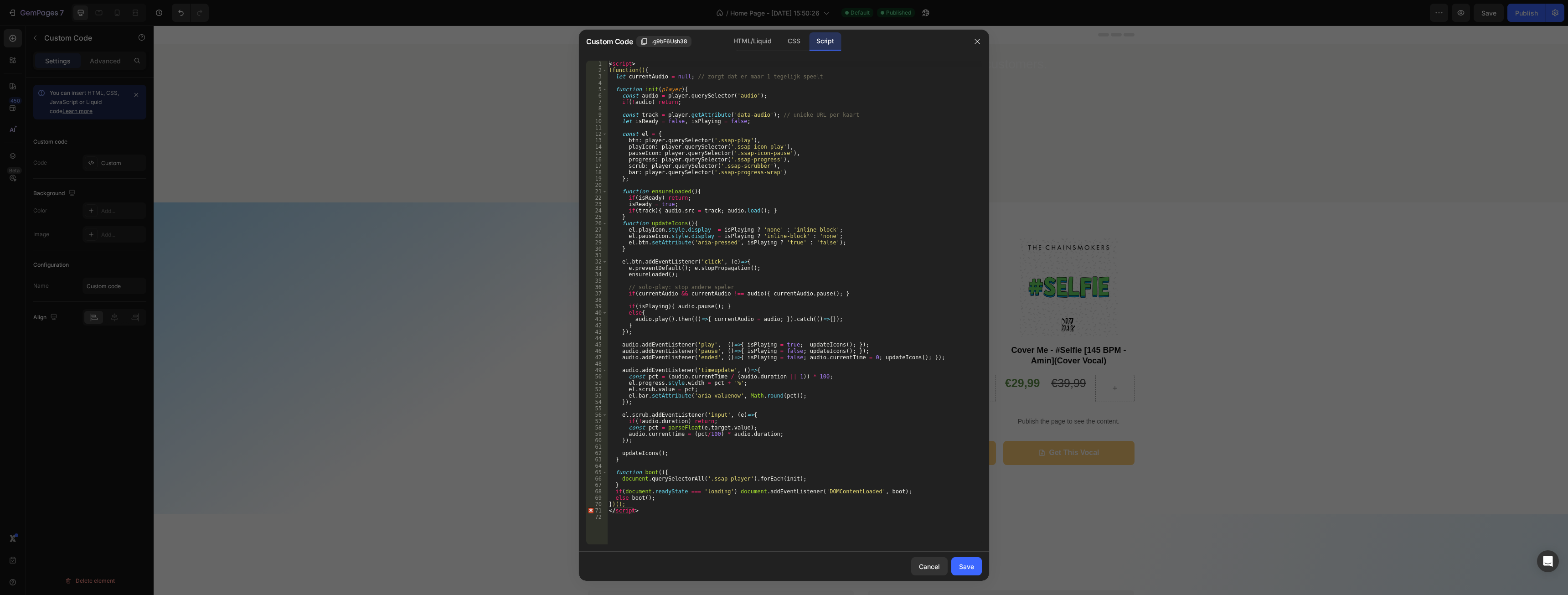
click at [811, 299] on div "< script > (function() { let currentAudio = null ; // zorgt dat er maar 1 tegel…" at bounding box center [794, 309] width 375 height 496
type textarea "</script>"
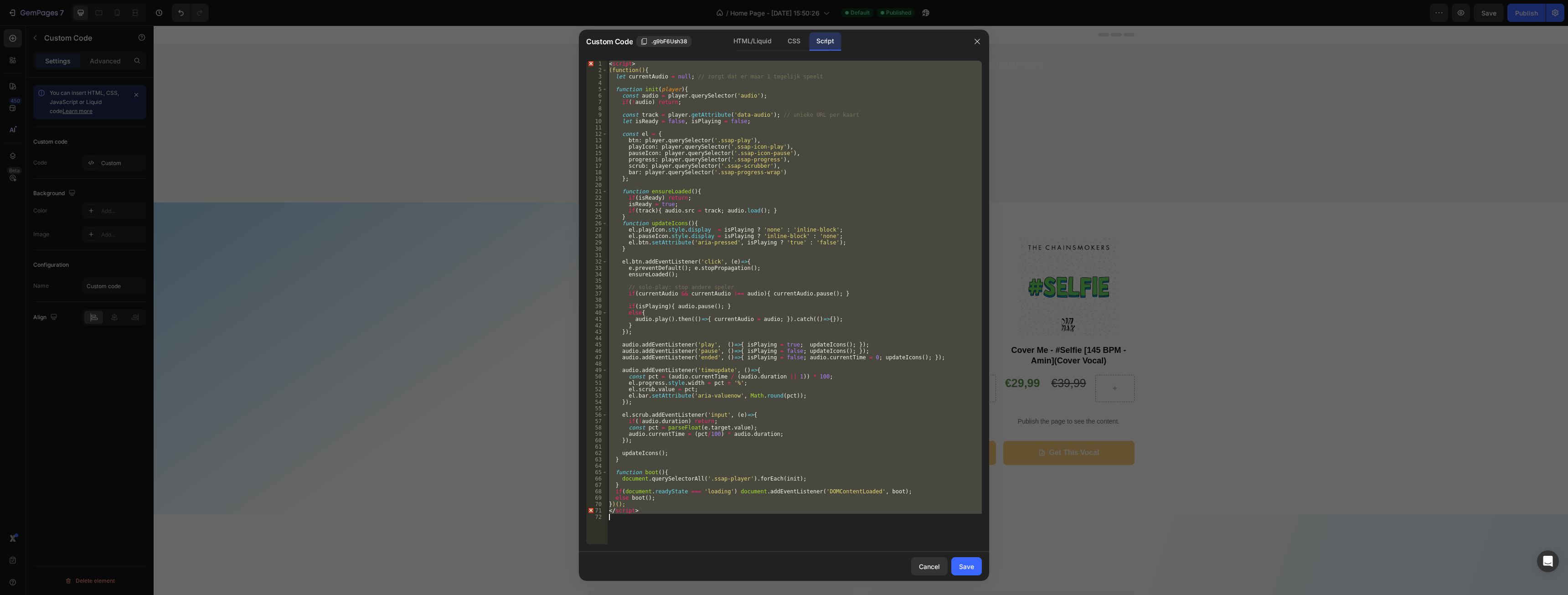
paste textarea
click at [780, 42] on div "HTML/Liquid" at bounding box center [793, 41] width 27 height 18
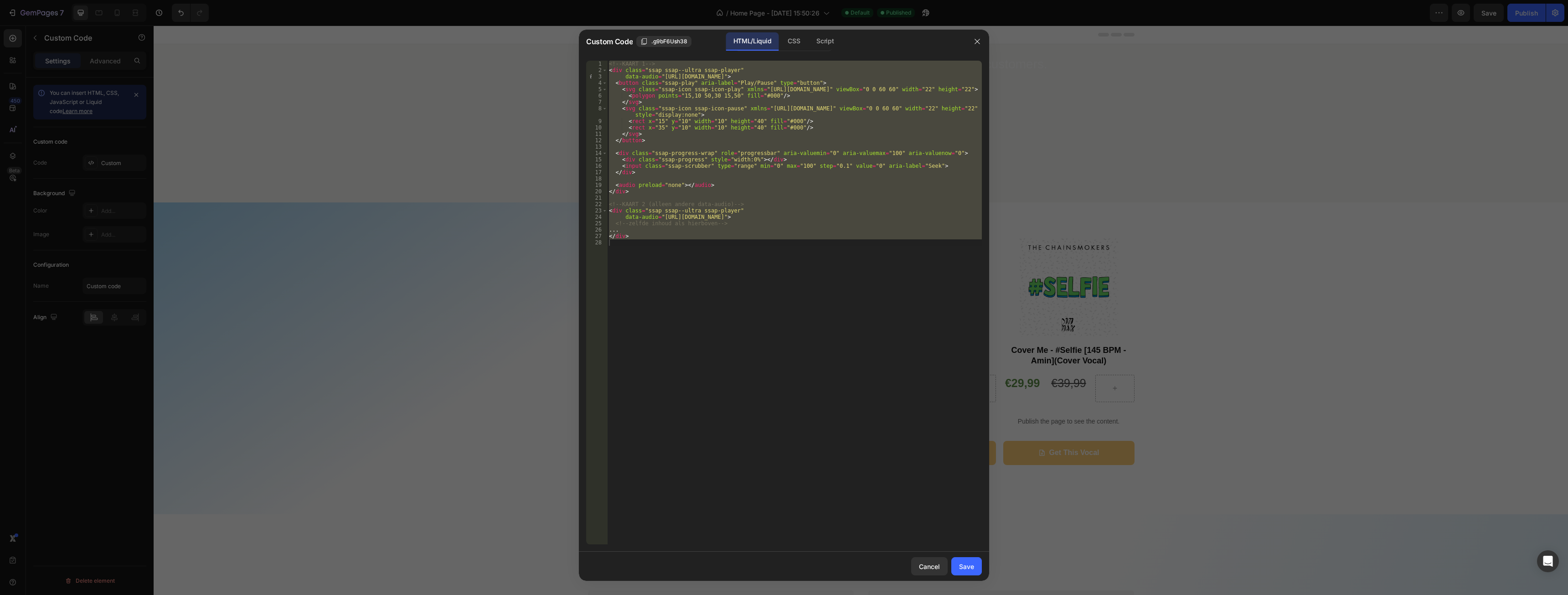
type textarea "</div>"
click at [739, 306] on div "<!-- KAART 1 --> < div class = "ssap ssap--ultra ssap-player" data-audio = "htt…" at bounding box center [794, 302] width 375 height 484
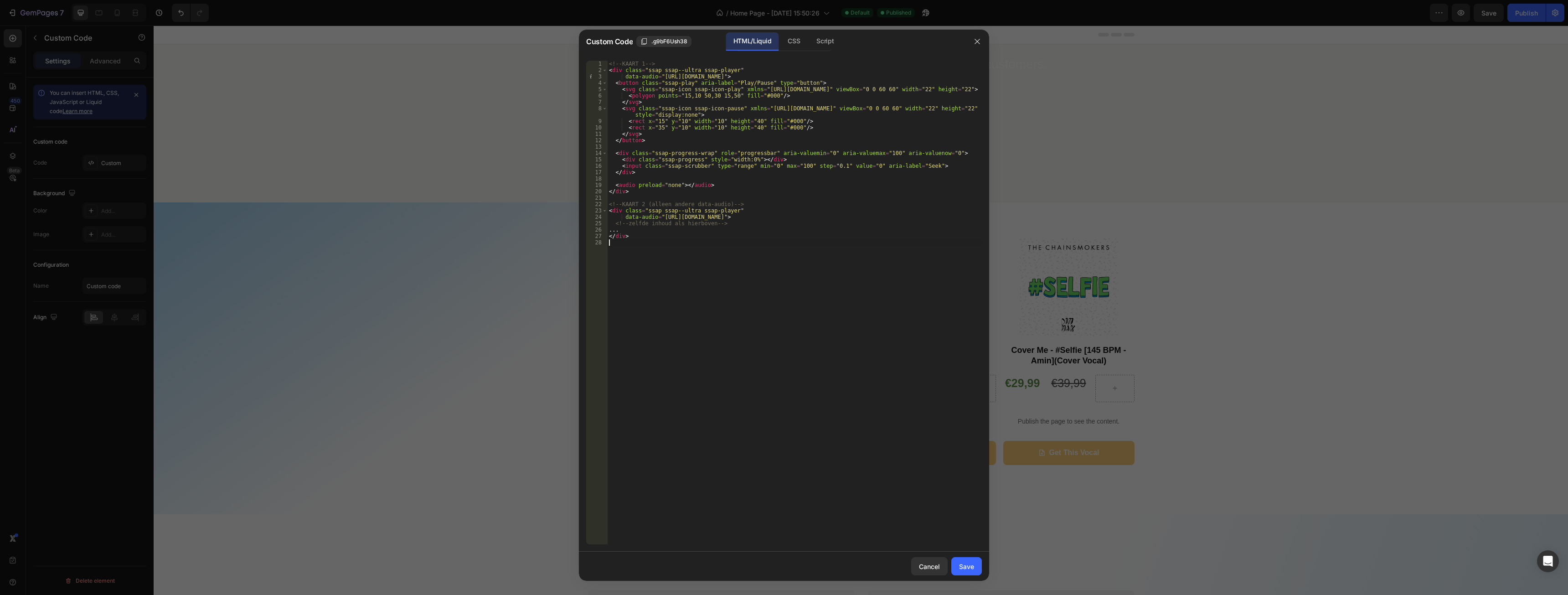
type textarea "</div>"
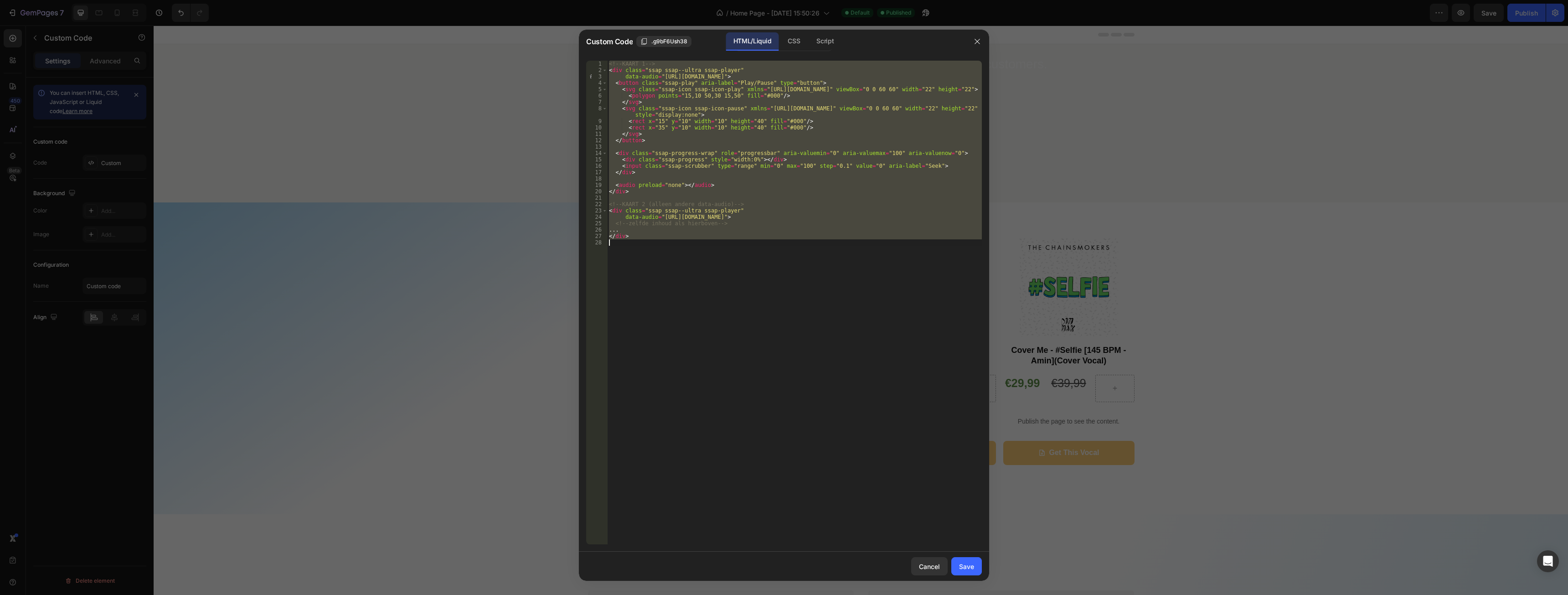
paste textarea
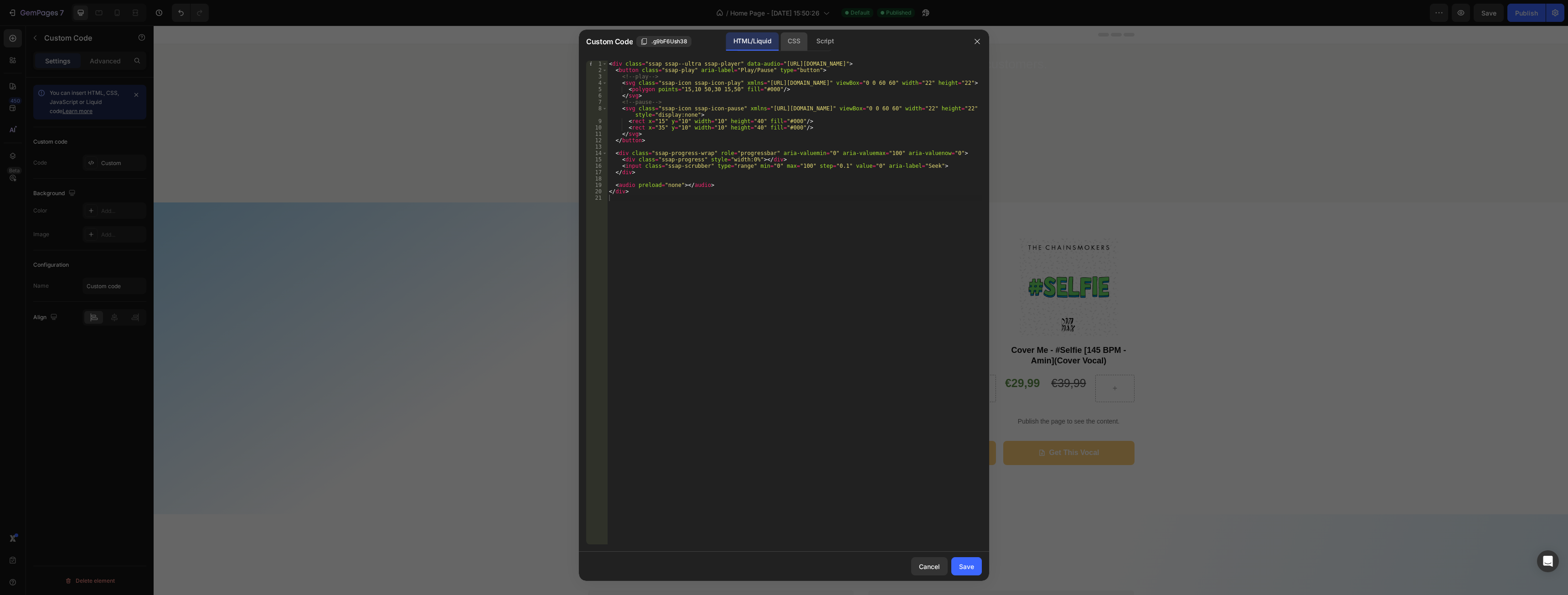
click at [810, 43] on div "CSS" at bounding box center [826, 41] width 32 height 18
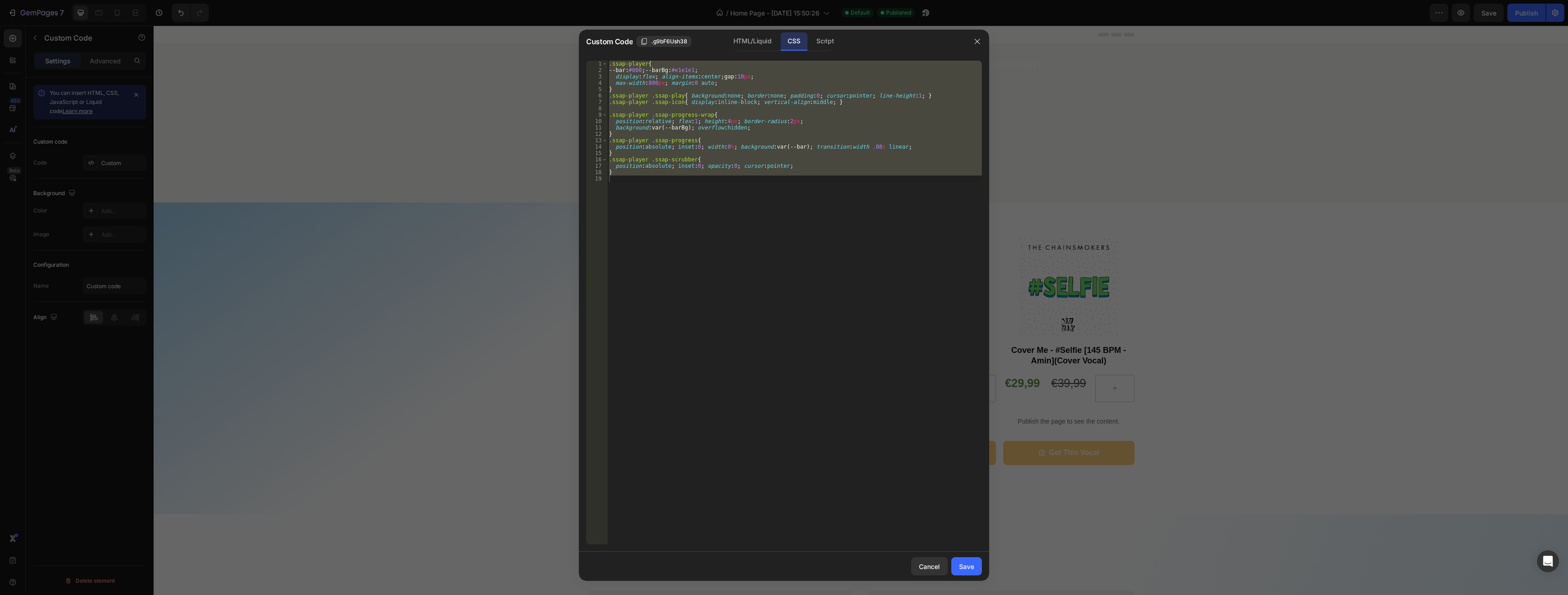
type textarea "}"
click at [824, 225] on div ".ssap-player { --bar : #000 ; --barBg : #e1e1e1 ; display : flex ; align-items …" at bounding box center [794, 302] width 375 height 484
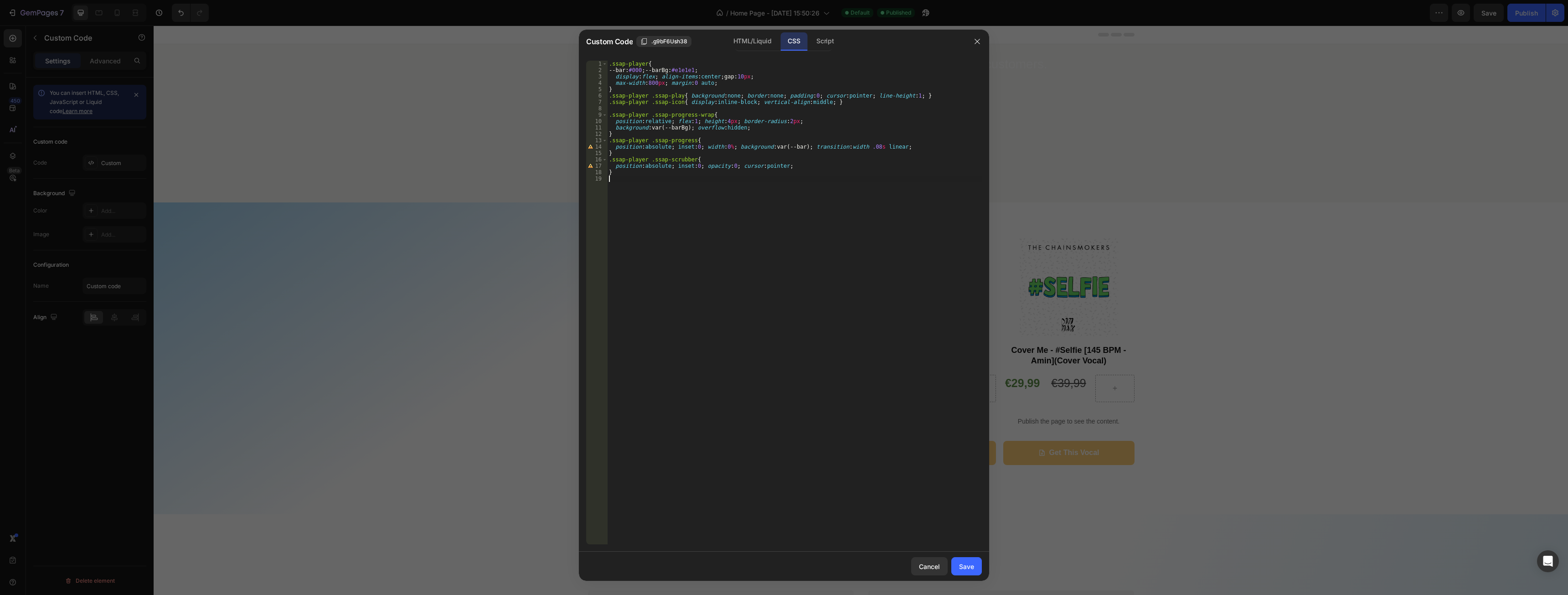
type textarea "}"
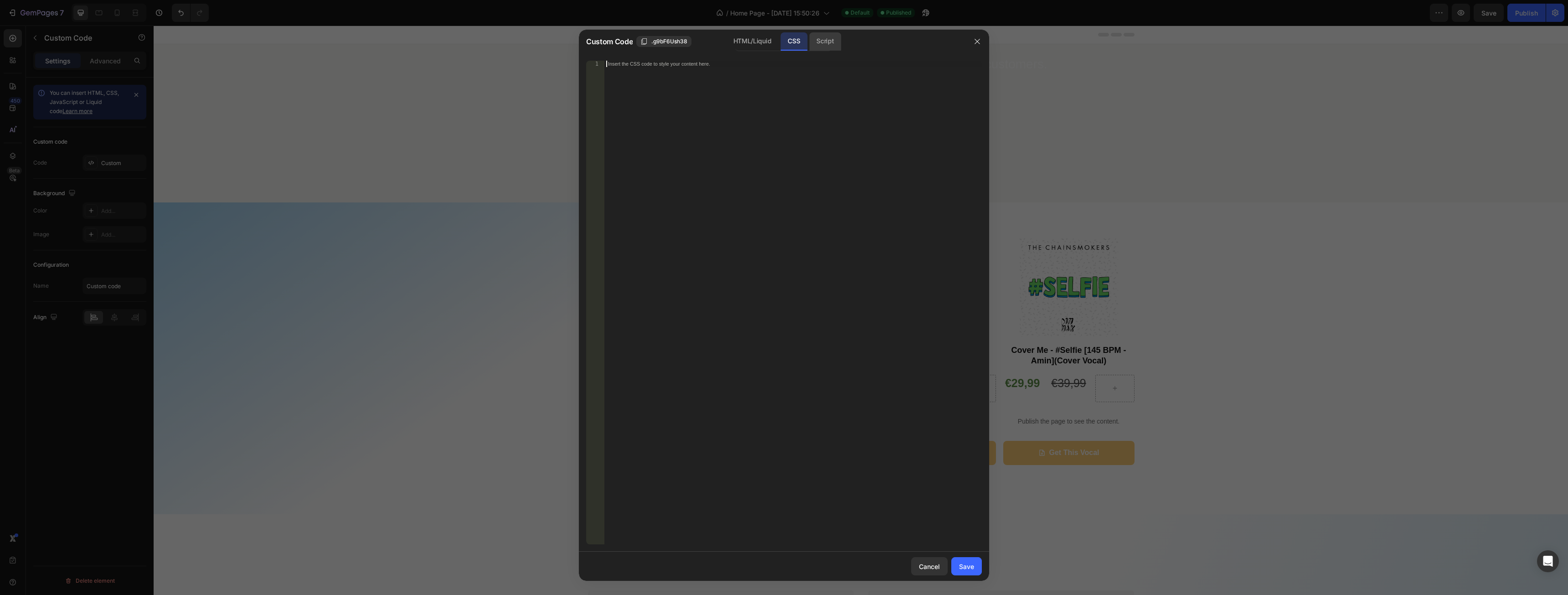
click at [824, 44] on div "Script" at bounding box center [826, 41] width 32 height 18
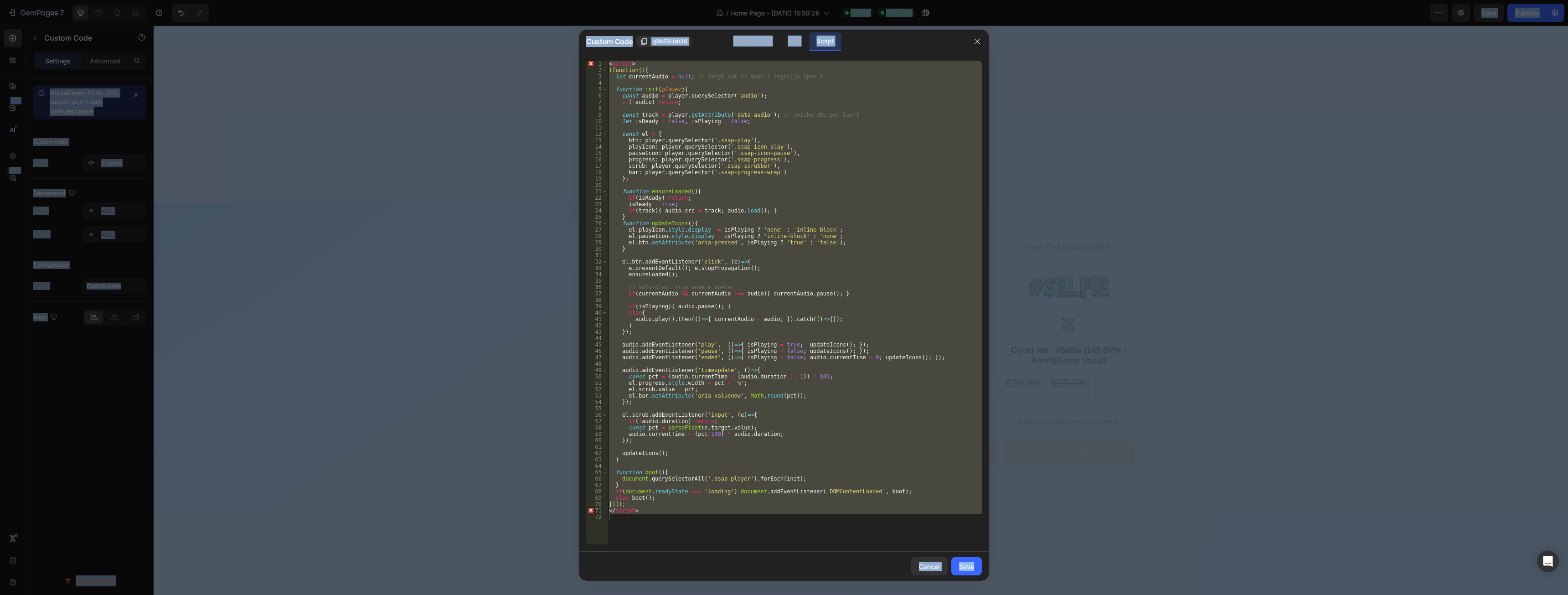
type textarea "</script>"
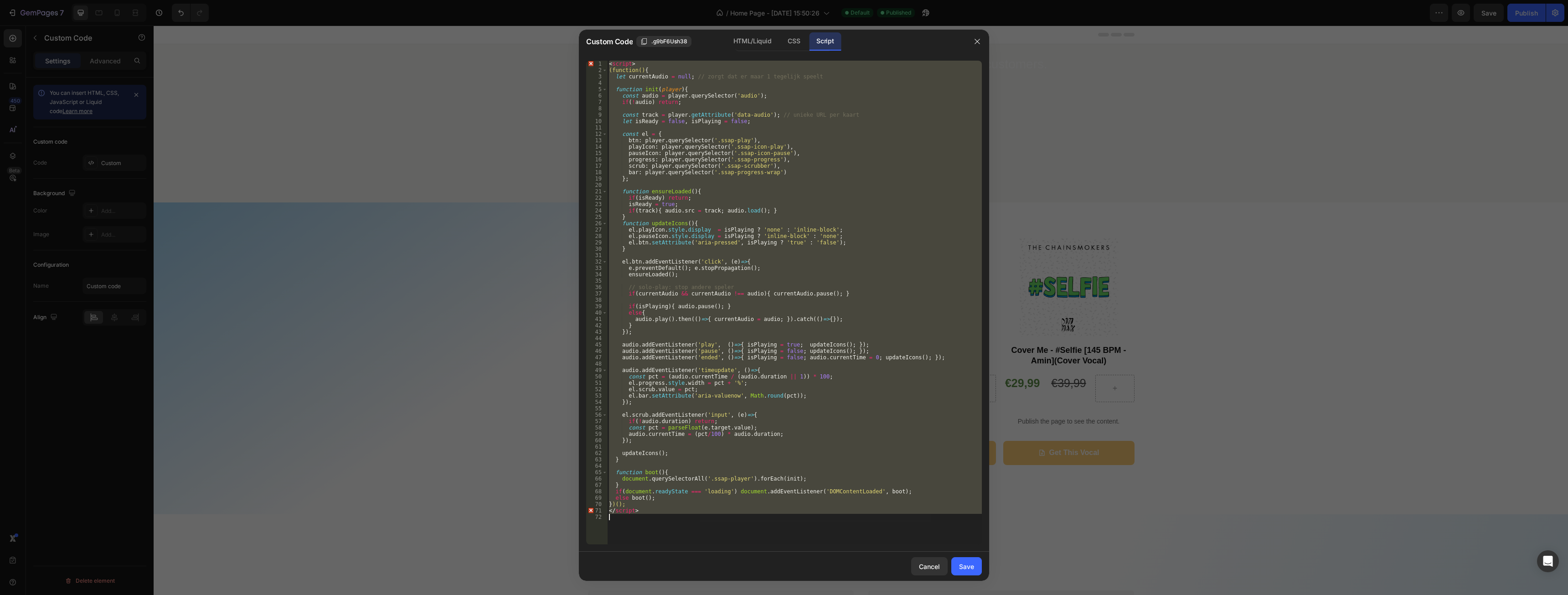
click at [734, 531] on div "< script > (function() { let currentAudio = null ; // zorgt dat er maar 1 tegel…" at bounding box center [794, 302] width 375 height 484
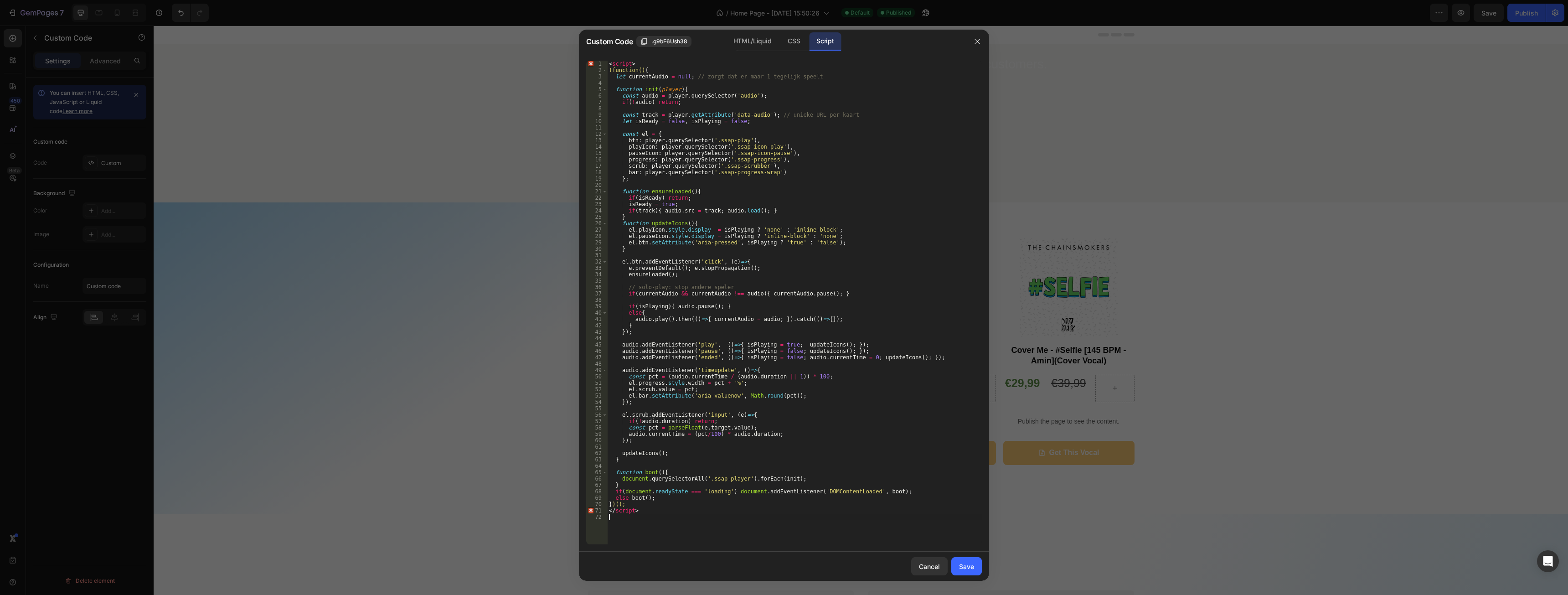
type textarea "</script>"
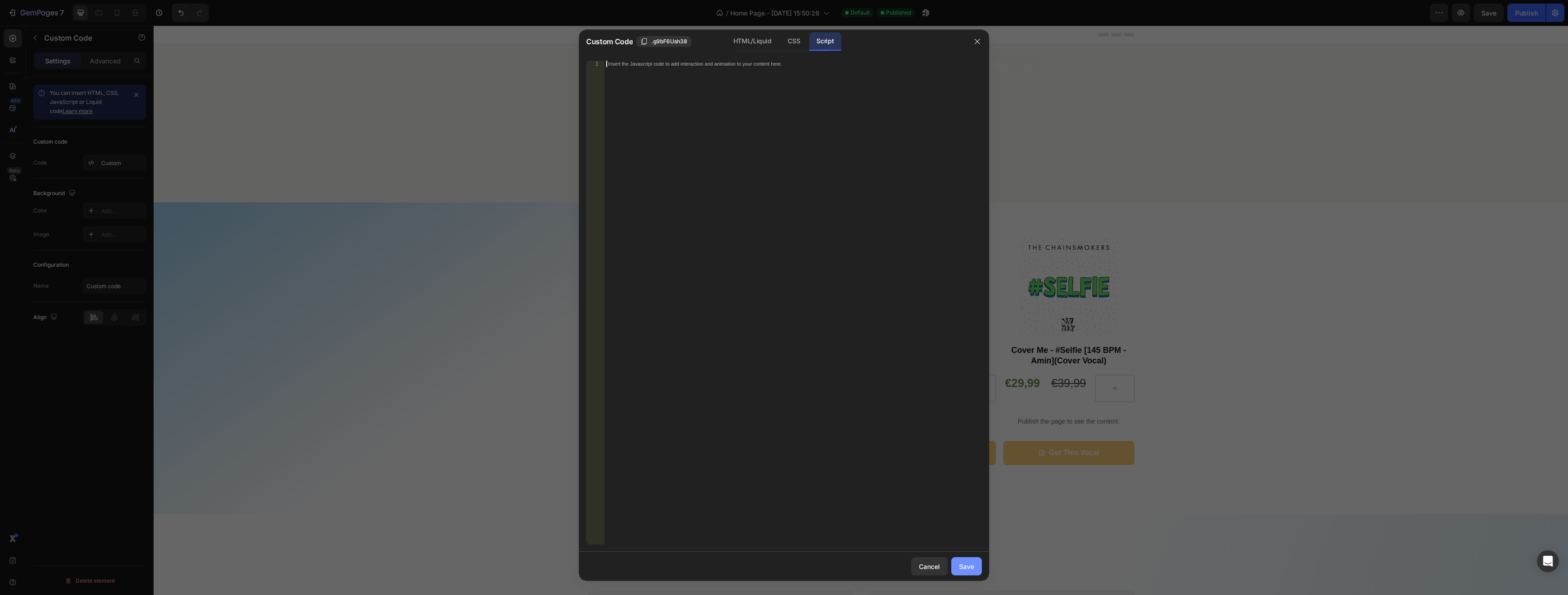
click at [970, 573] on button "Save" at bounding box center [967, 566] width 30 height 18
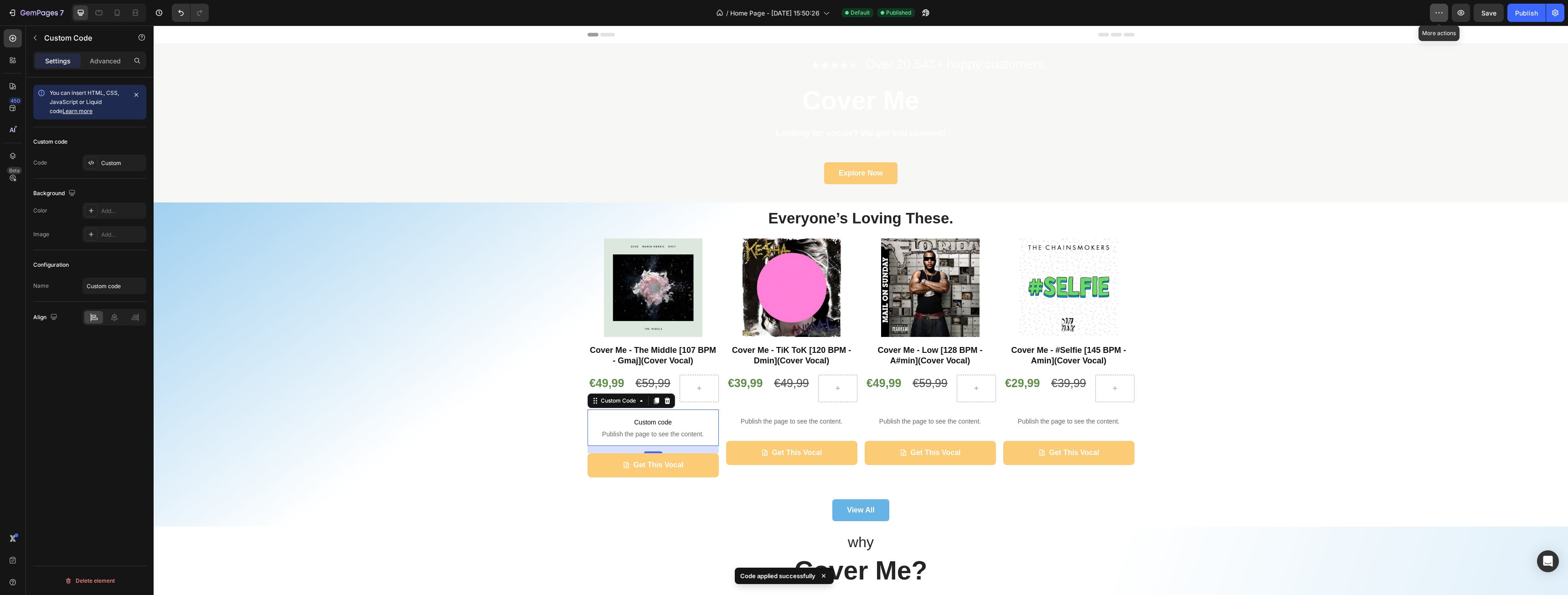
click at [1446, 11] on button "button" at bounding box center [1438, 12] width 18 height 18
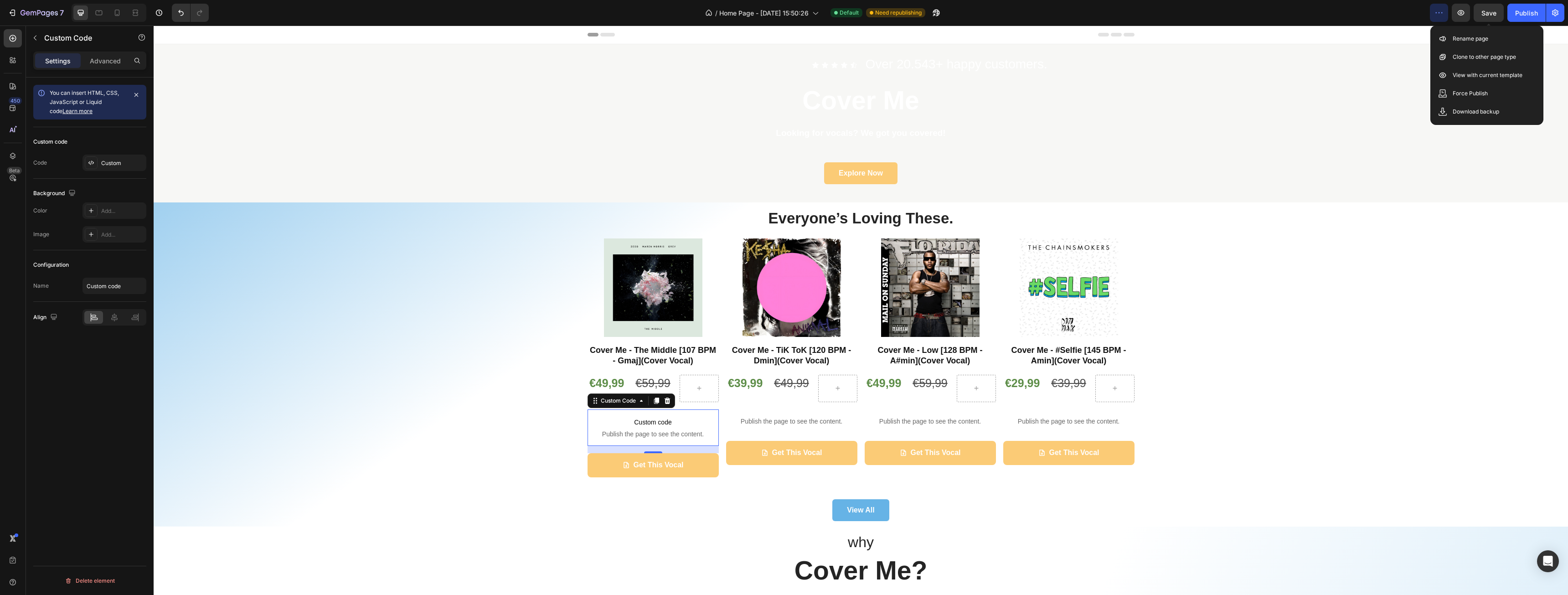
click at [1495, 12] on span "Save" at bounding box center [1489, 13] width 15 height 8
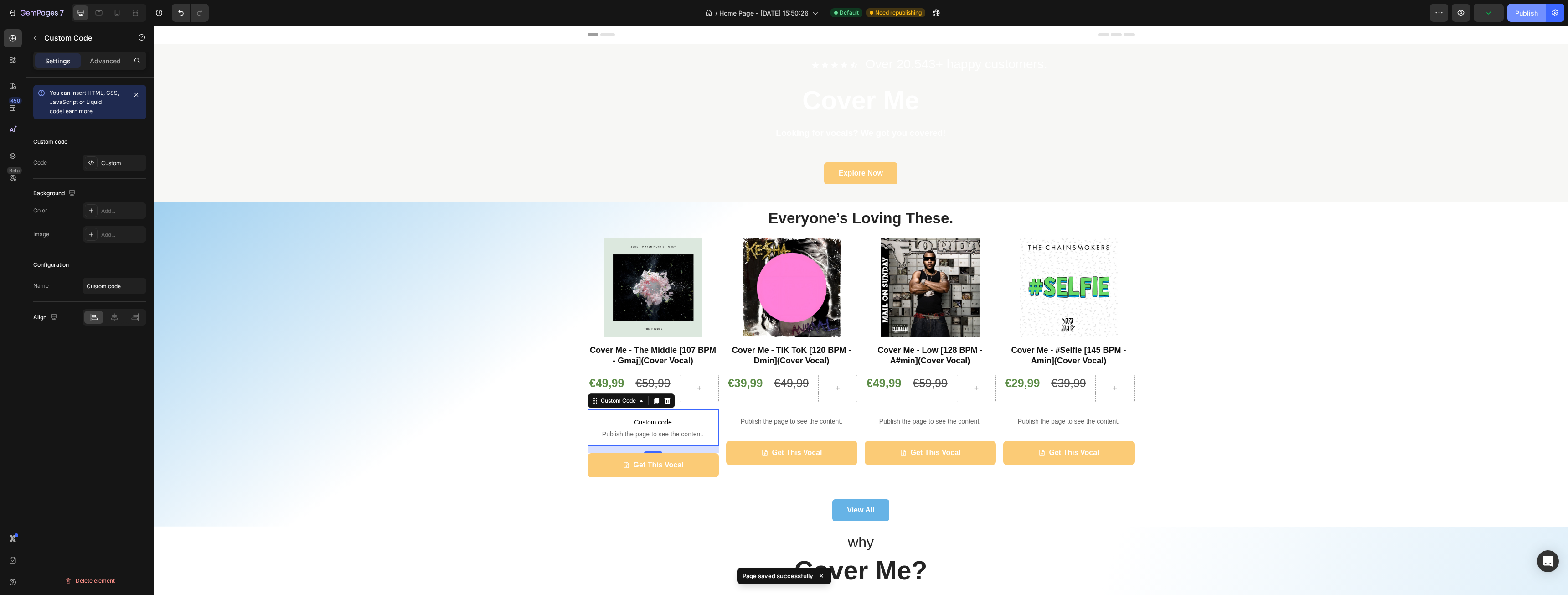
click at [1518, 13] on div "Publish" at bounding box center [1526, 13] width 23 height 9
click at [1462, 19] on button "button" at bounding box center [1460, 12] width 18 height 18
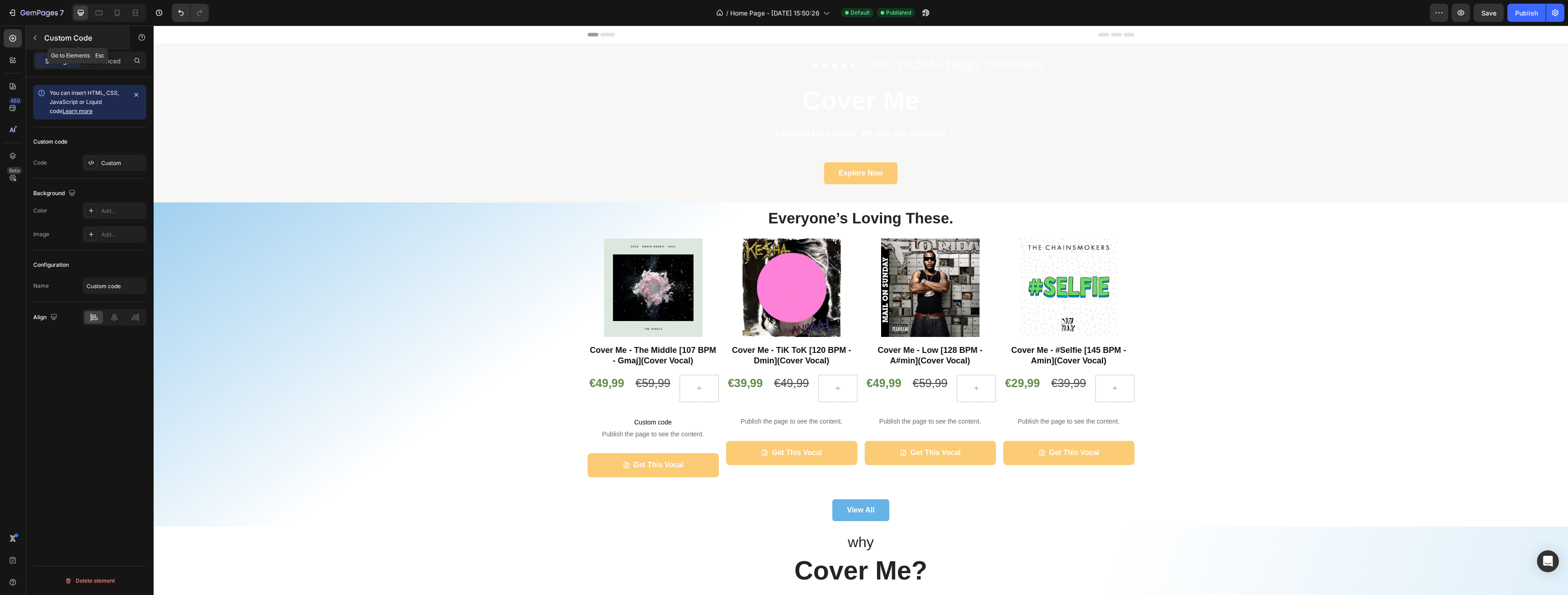
click at [32, 38] on icon "button" at bounding box center [35, 38] width 8 height 8
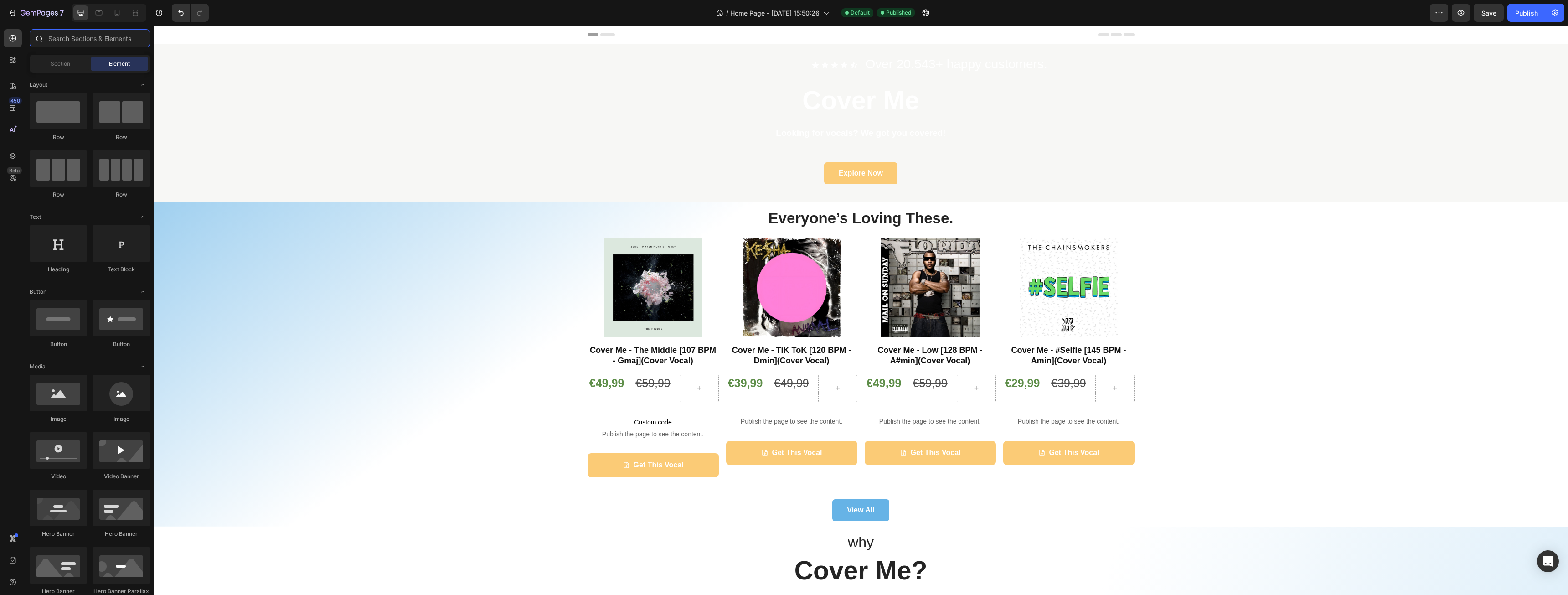
click at [56, 39] on input "text" at bounding box center [89, 38] width 120 height 18
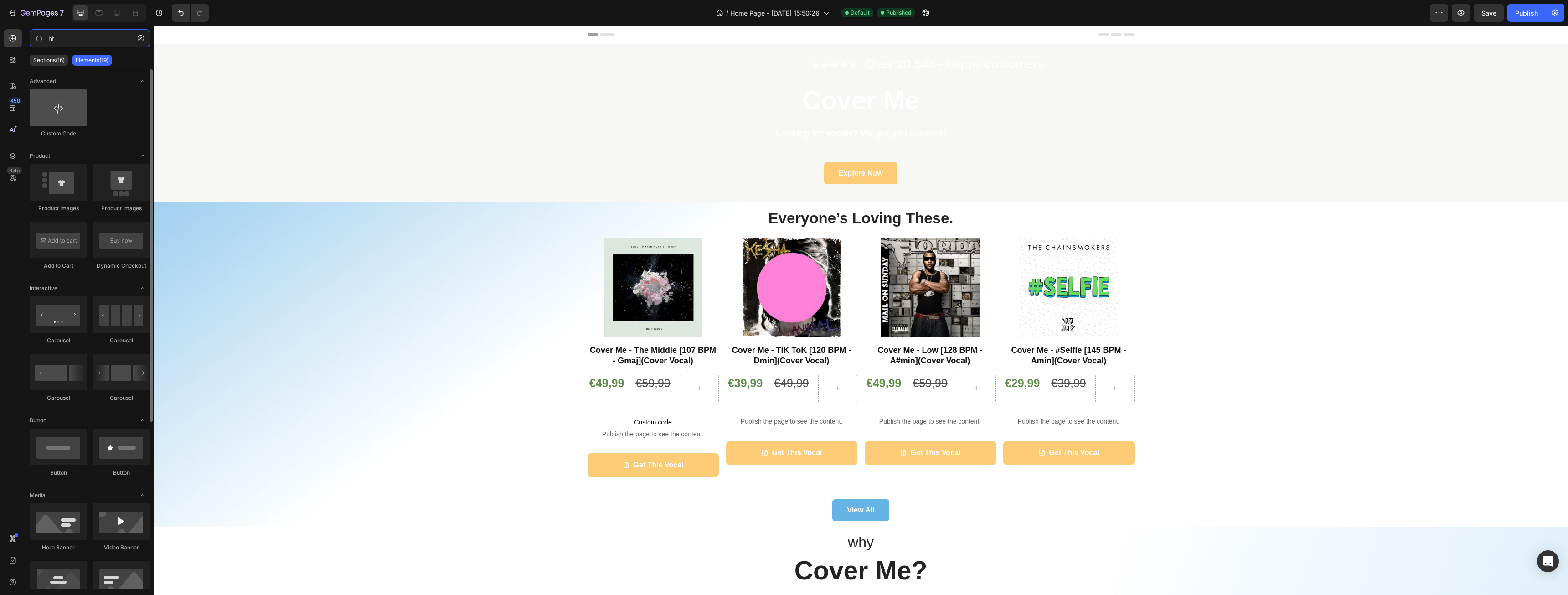
type input "ht"
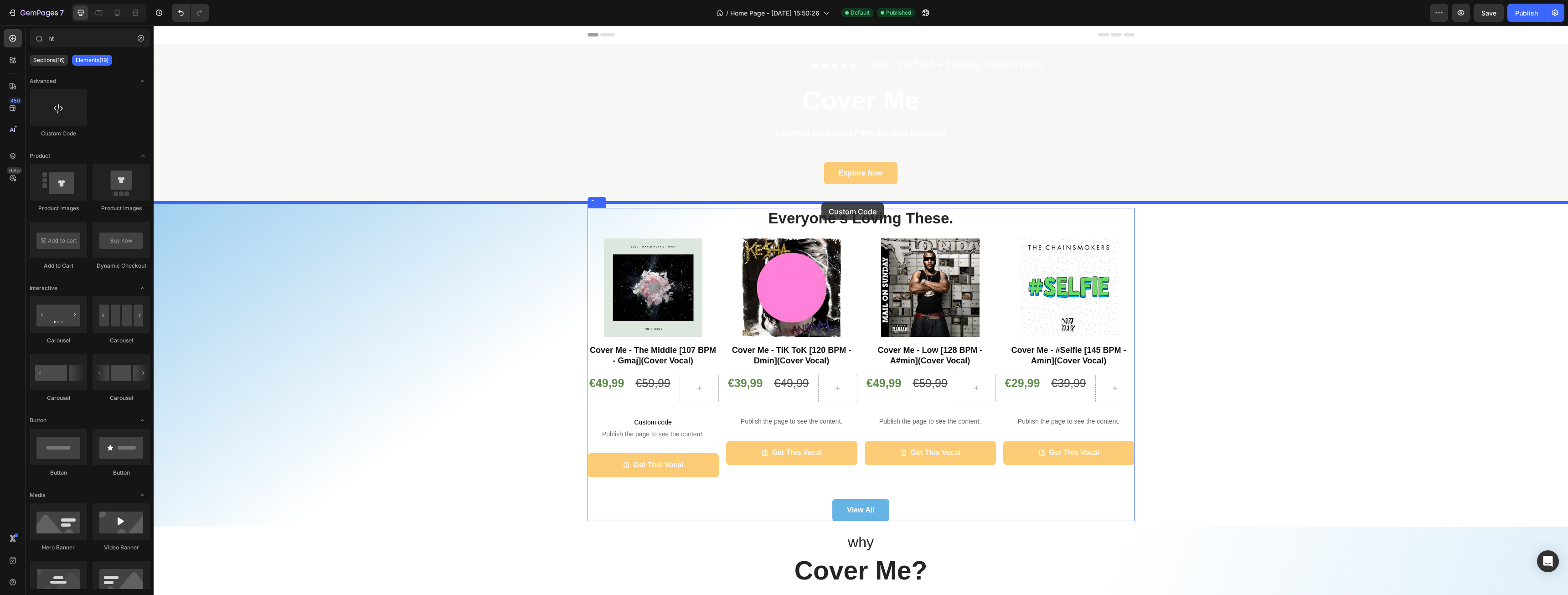
drag, startPoint x: 212, startPoint y: 129, endPoint x: 822, endPoint y: 203, distance: 614.5
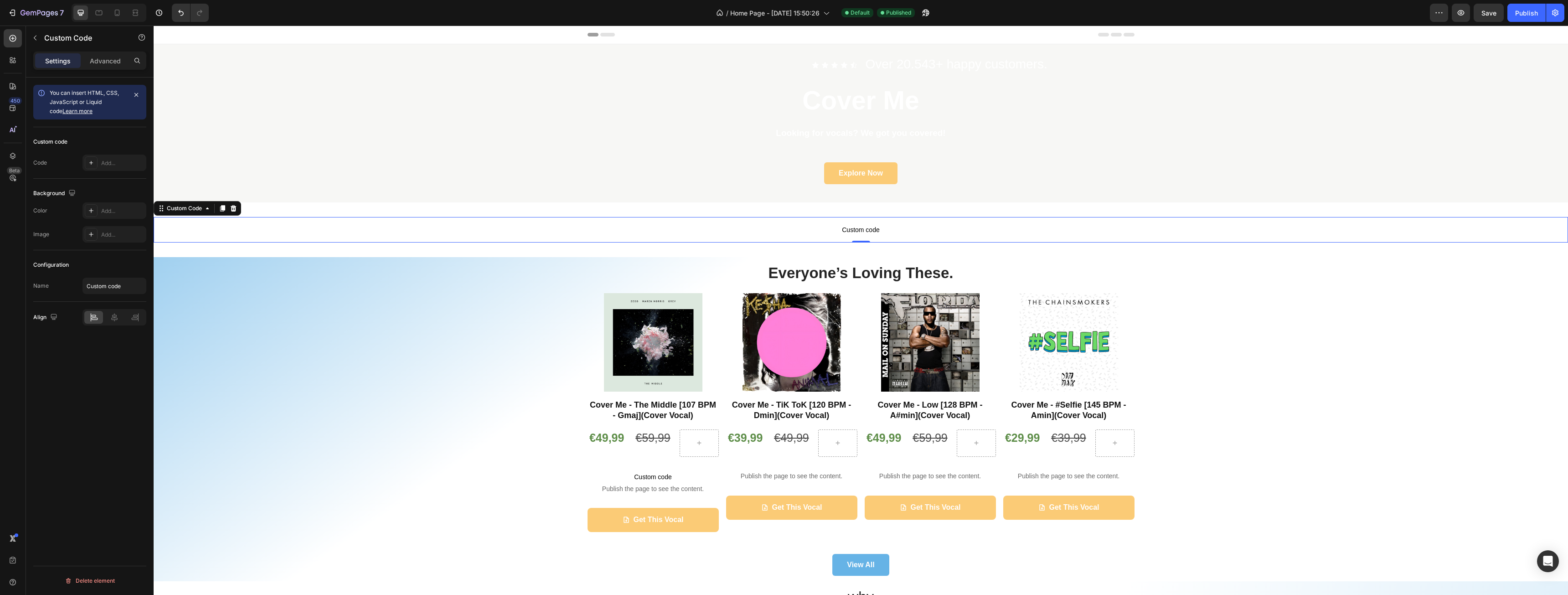
click at [824, 229] on span "Custom code" at bounding box center [861, 230] width 1415 height 11
click at [184, 212] on div "Custom Code" at bounding box center [185, 208] width 57 height 11
click at [191, 213] on div "Custom Code" at bounding box center [185, 208] width 57 height 11
click at [195, 211] on div "Custom Code" at bounding box center [184, 208] width 39 height 9
click at [124, 165] on div "Add..." at bounding box center [122, 163] width 43 height 9
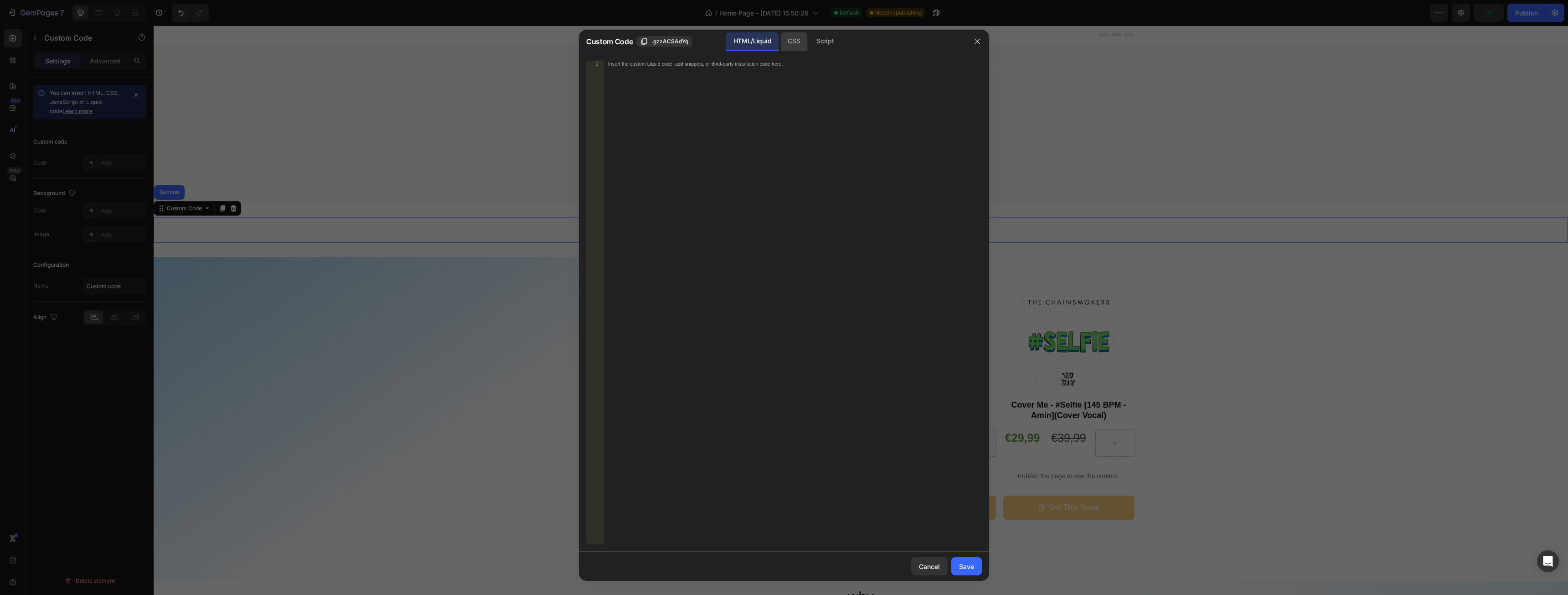
click at [810, 42] on div "CSS" at bounding box center [826, 41] width 32 height 18
click at [735, 108] on div "Insert the CSS code to style your content here." at bounding box center [793, 309] width 378 height 496
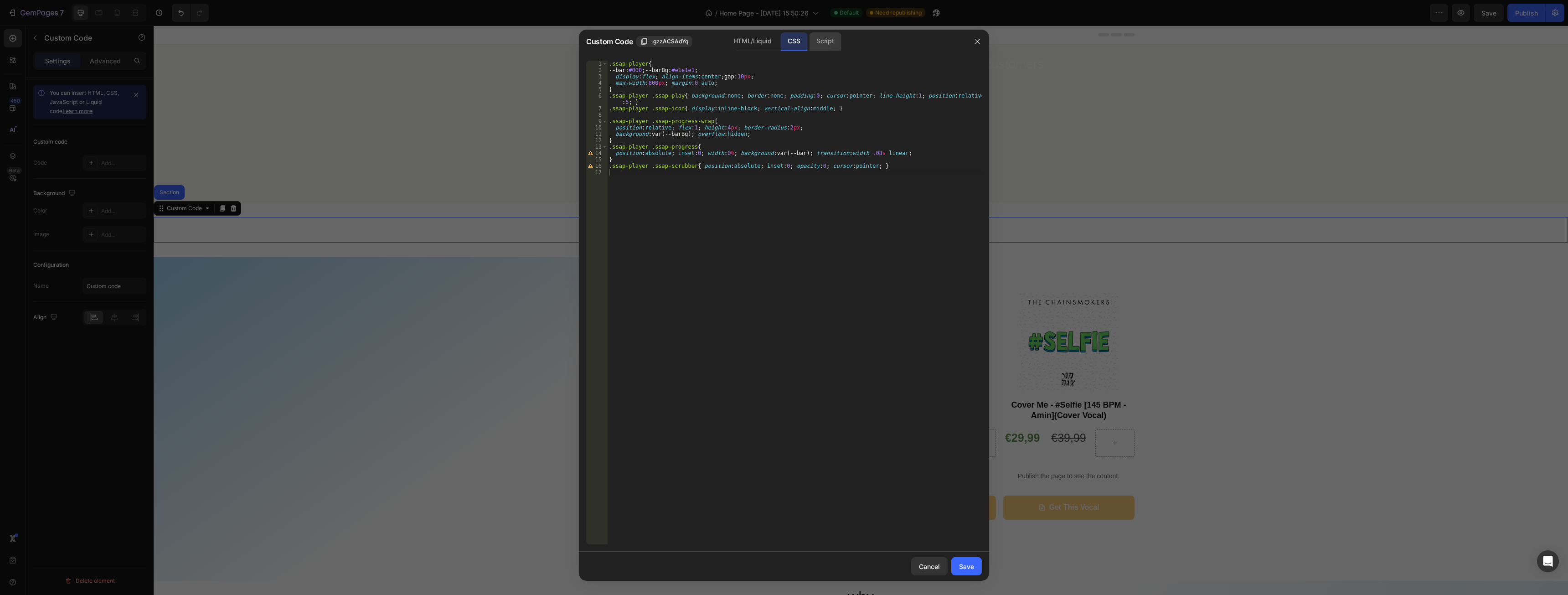
click at [817, 43] on div "Script" at bounding box center [826, 41] width 32 height 18
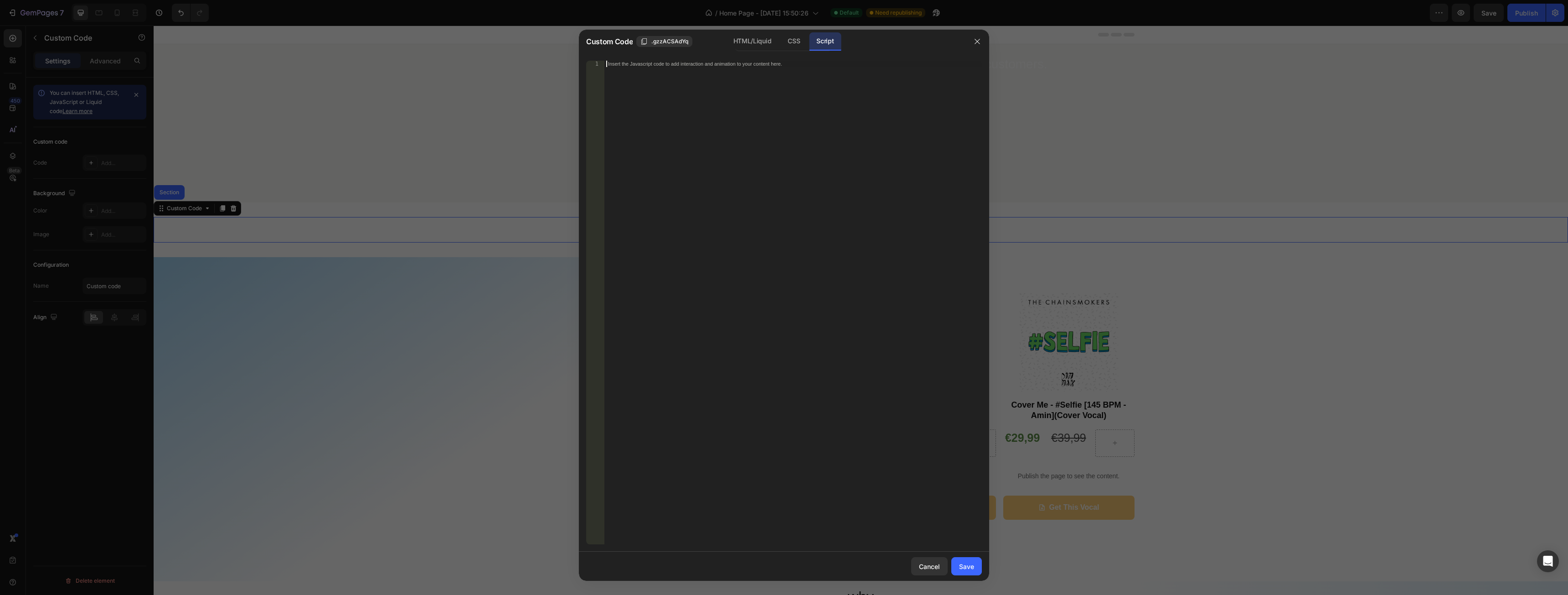
click at [737, 154] on div "Insert the Javascript code to add interaction and animation to your content her…" at bounding box center [793, 309] width 378 height 496
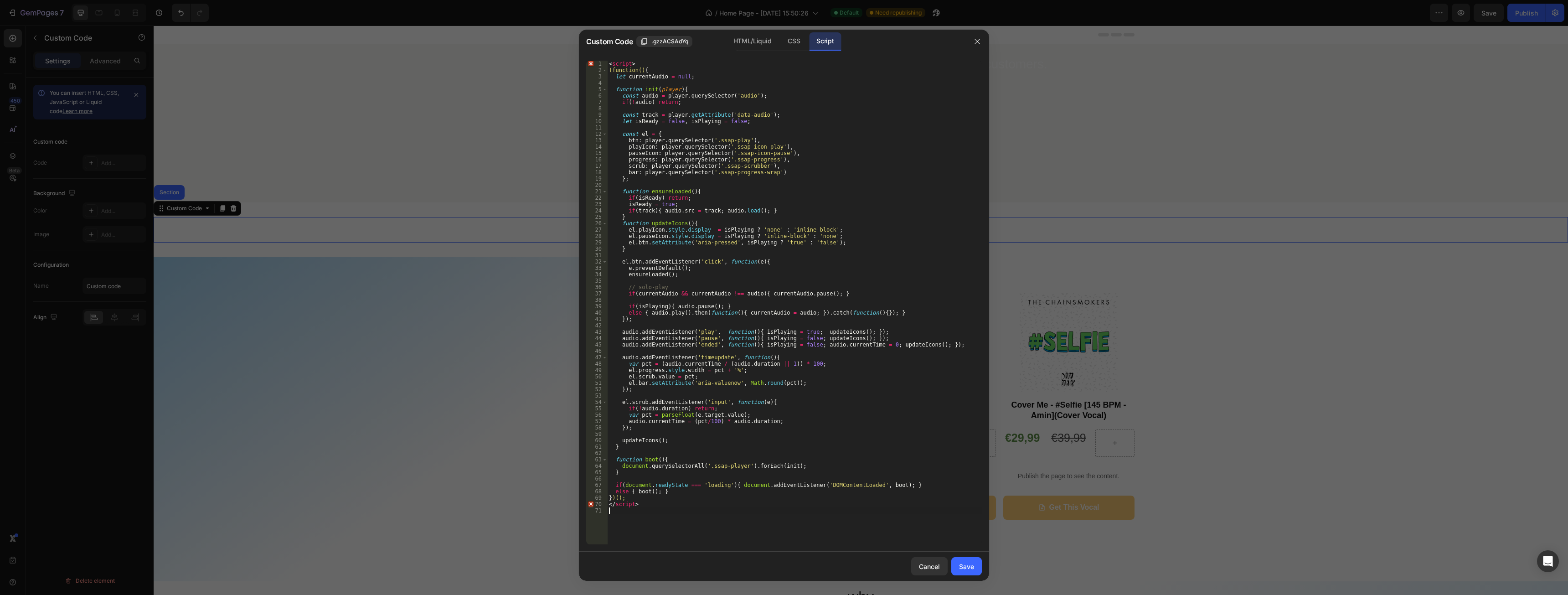
click at [966, 577] on div "Cancel Save" at bounding box center [783, 567] width 410 height 29
click at [971, 571] on button "Save" at bounding box center [967, 566] width 30 height 18
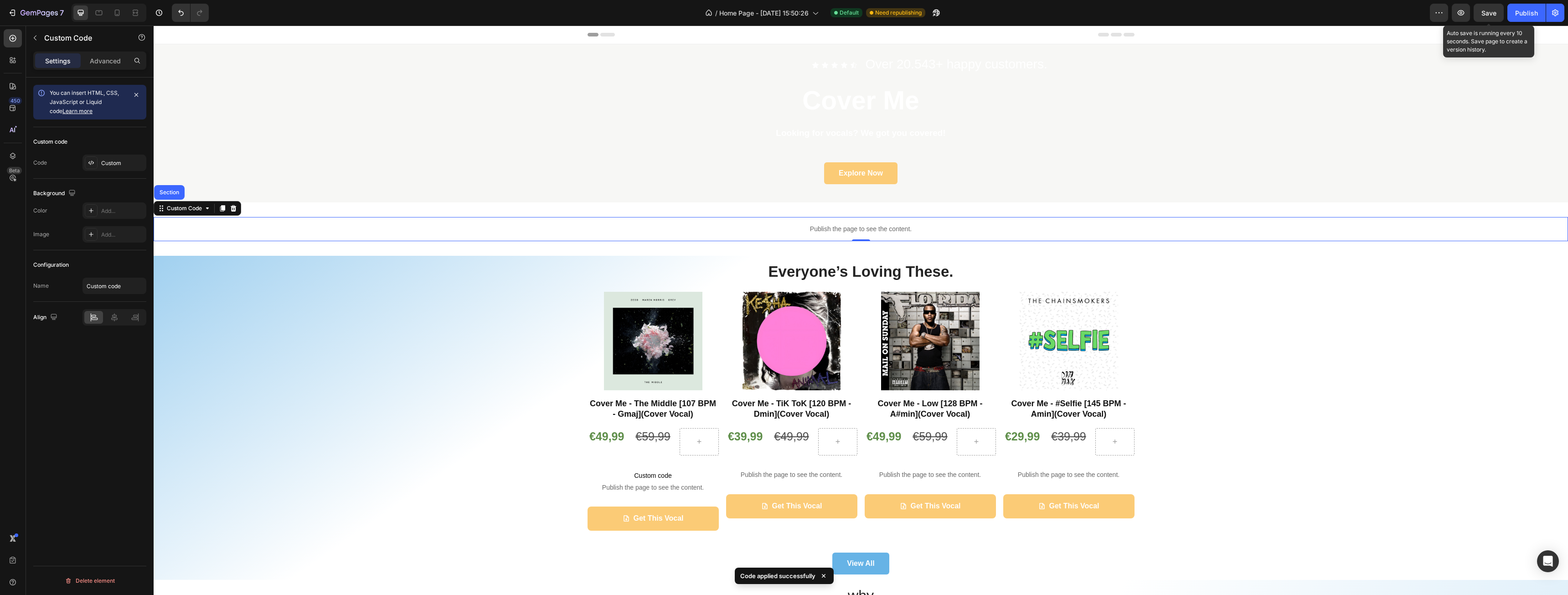
click at [1488, 17] on div "Save" at bounding box center [1489, 13] width 15 height 9
click at [1524, 18] on button "Publish" at bounding box center [1526, 12] width 38 height 18
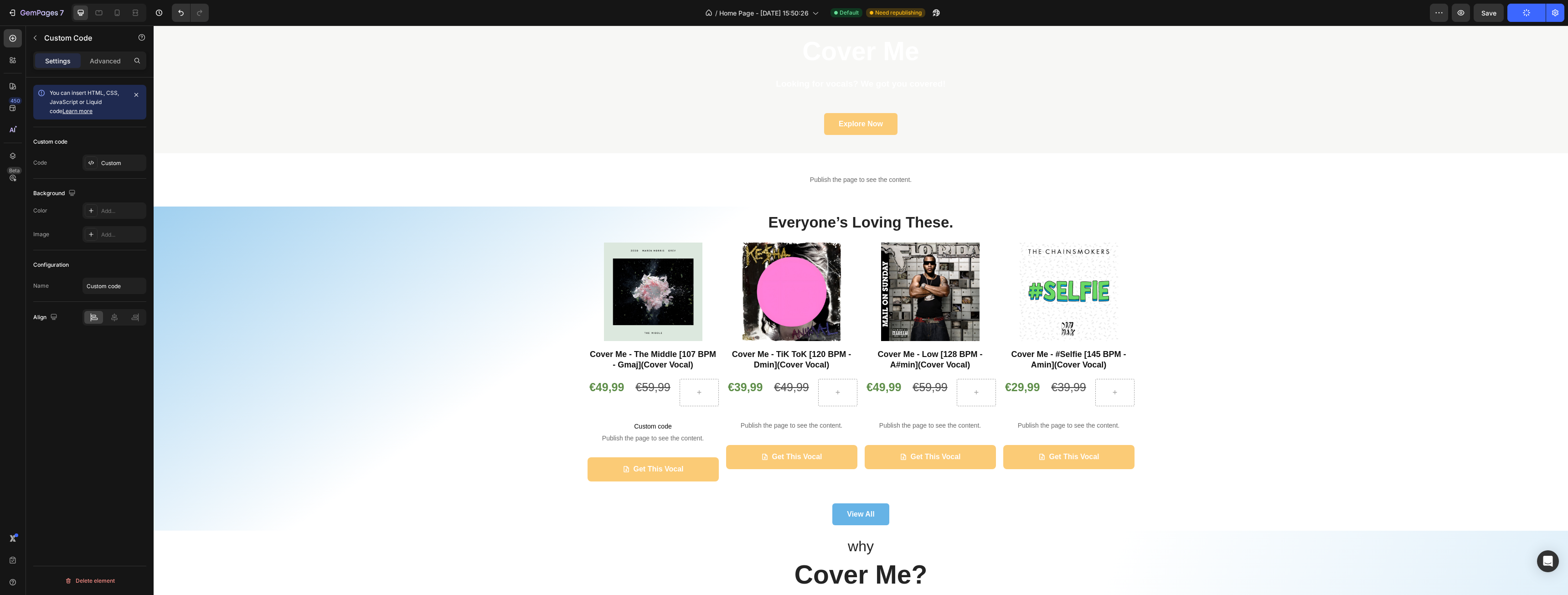
scroll to position [45, 0]
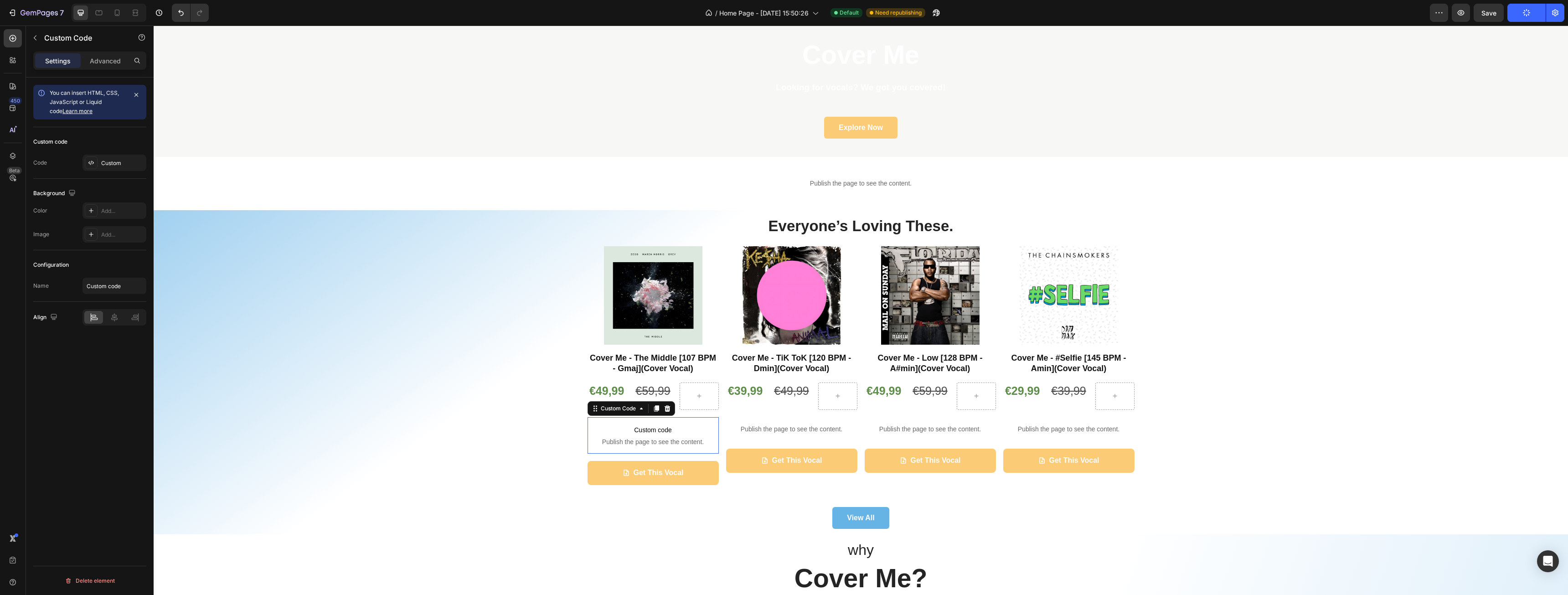
click at [654, 434] on span "Custom code" at bounding box center [653, 430] width 132 height 11
click at [759, 430] on p "Publish the page to see the content." at bounding box center [792, 429] width 132 height 9
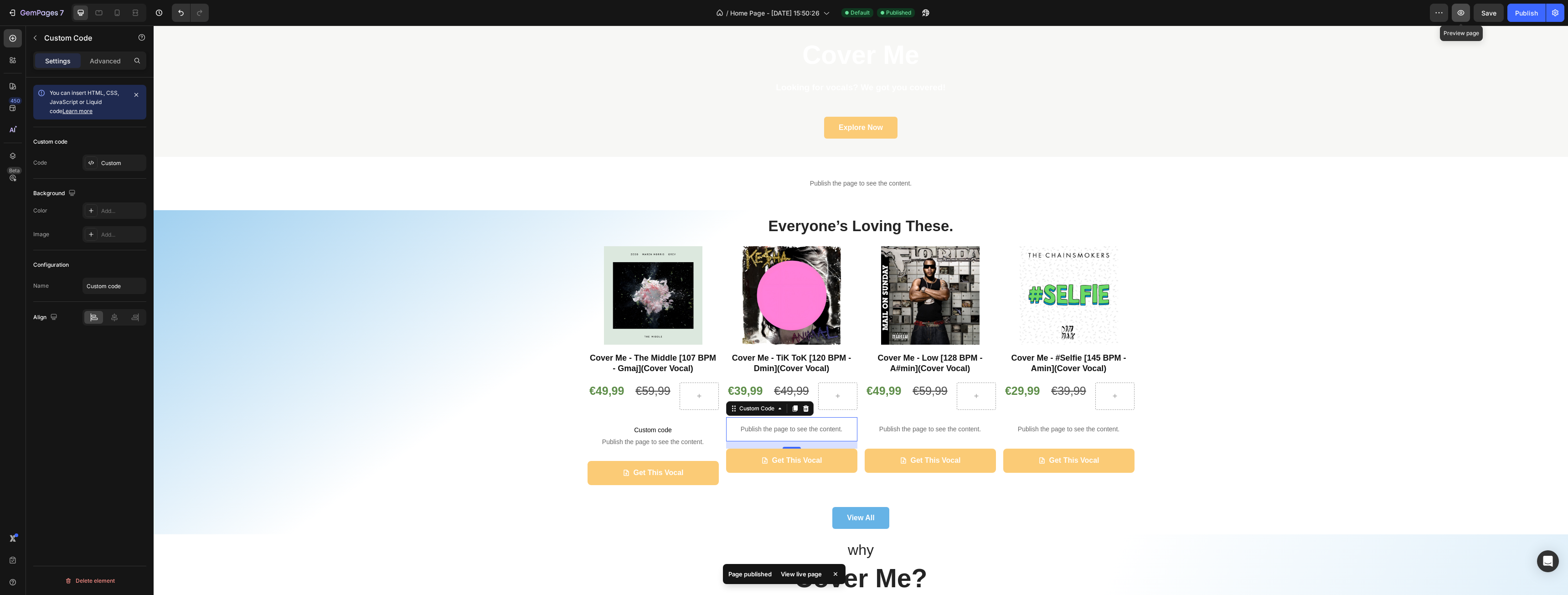
click at [1465, 10] on icon "button" at bounding box center [1461, 13] width 9 height 9
click at [629, 426] on span "Custom code" at bounding box center [653, 430] width 132 height 11
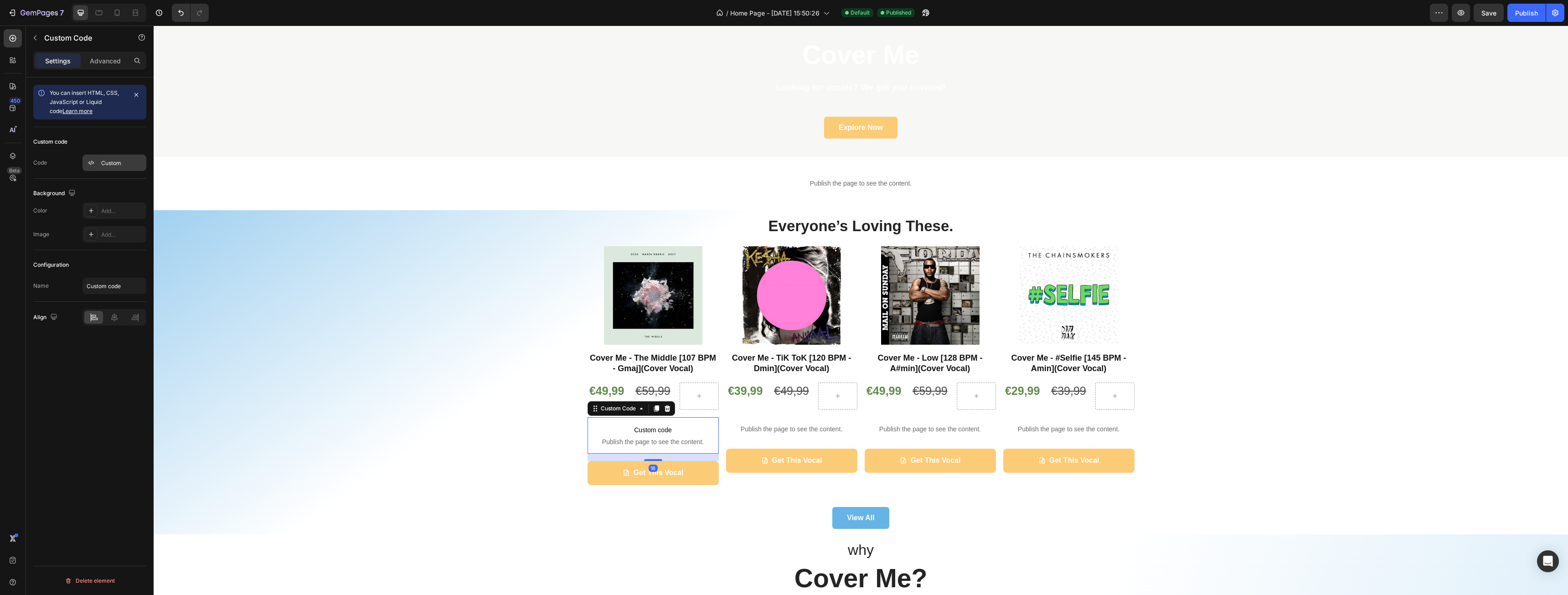
click at [104, 167] on div "Custom" at bounding box center [122, 163] width 43 height 9
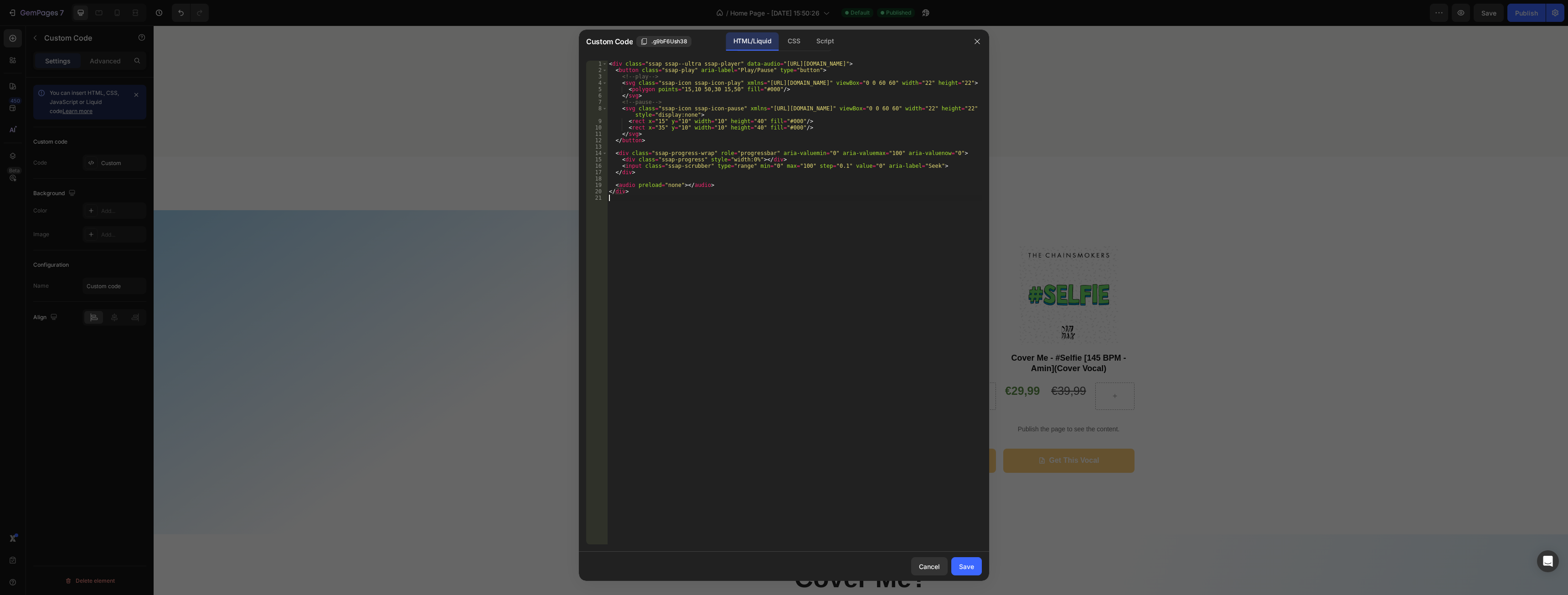
click at [774, 223] on div "< div class = "ssap ssap--ultra ssap-player" data-audio = "https://cdn.shopify.…" at bounding box center [794, 309] width 375 height 496
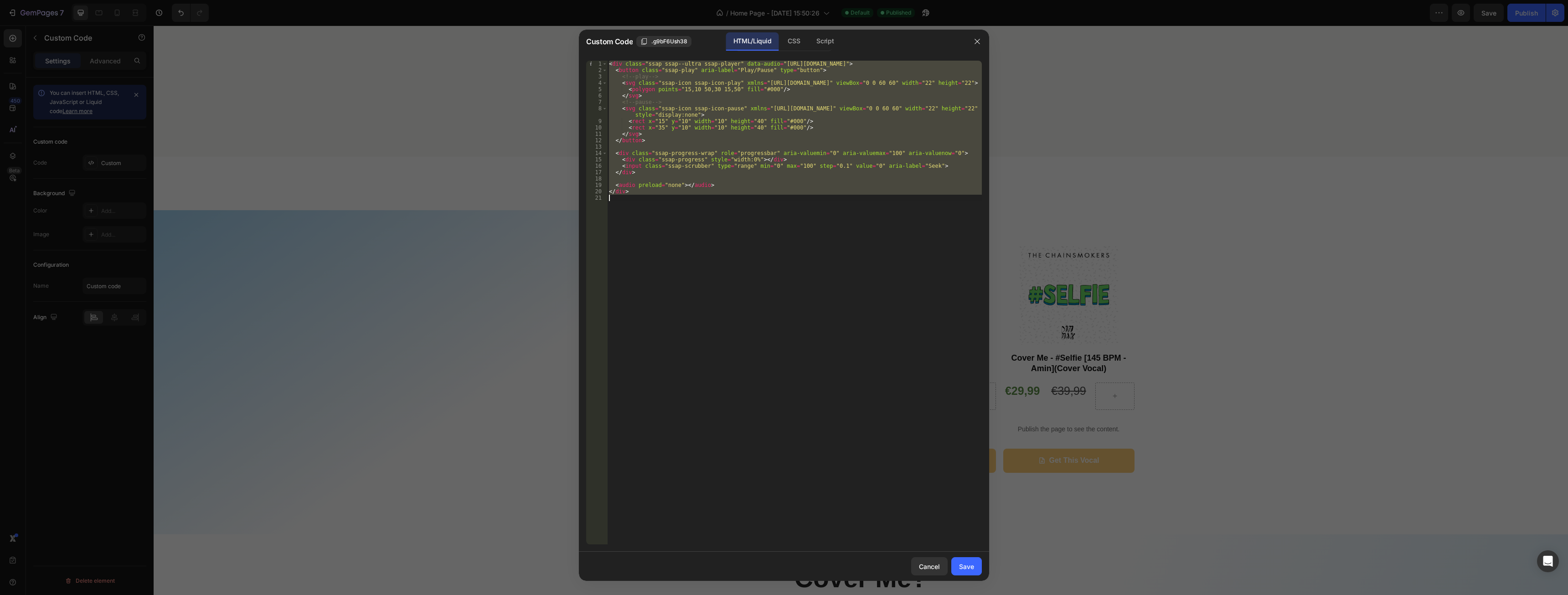
paste textarea "audio>"
type textarea "</audio>"
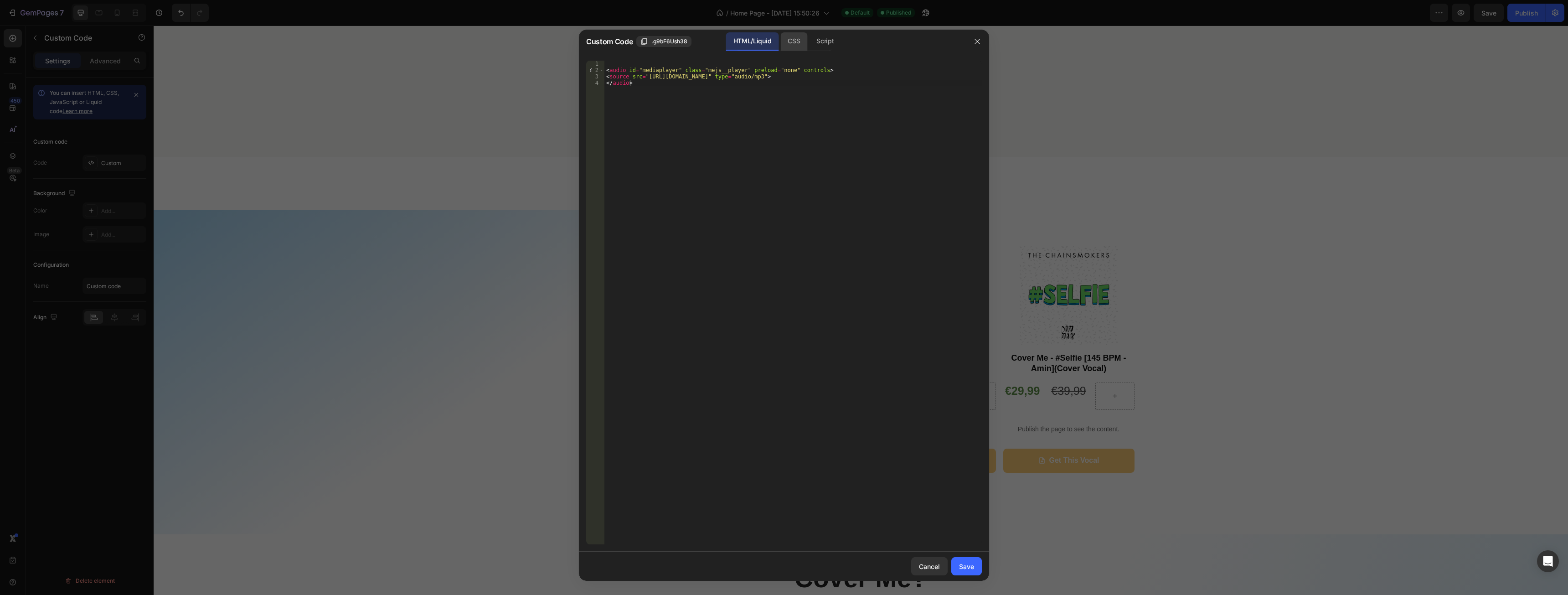
click at [810, 35] on div "CSS" at bounding box center [826, 41] width 32 height 18
click at [820, 37] on div "Script" at bounding box center [826, 41] width 32 height 18
click at [780, 40] on div "HTML/Liquid" at bounding box center [793, 41] width 27 height 18
click at [966, 565] on div "Save" at bounding box center [967, 567] width 15 height 9
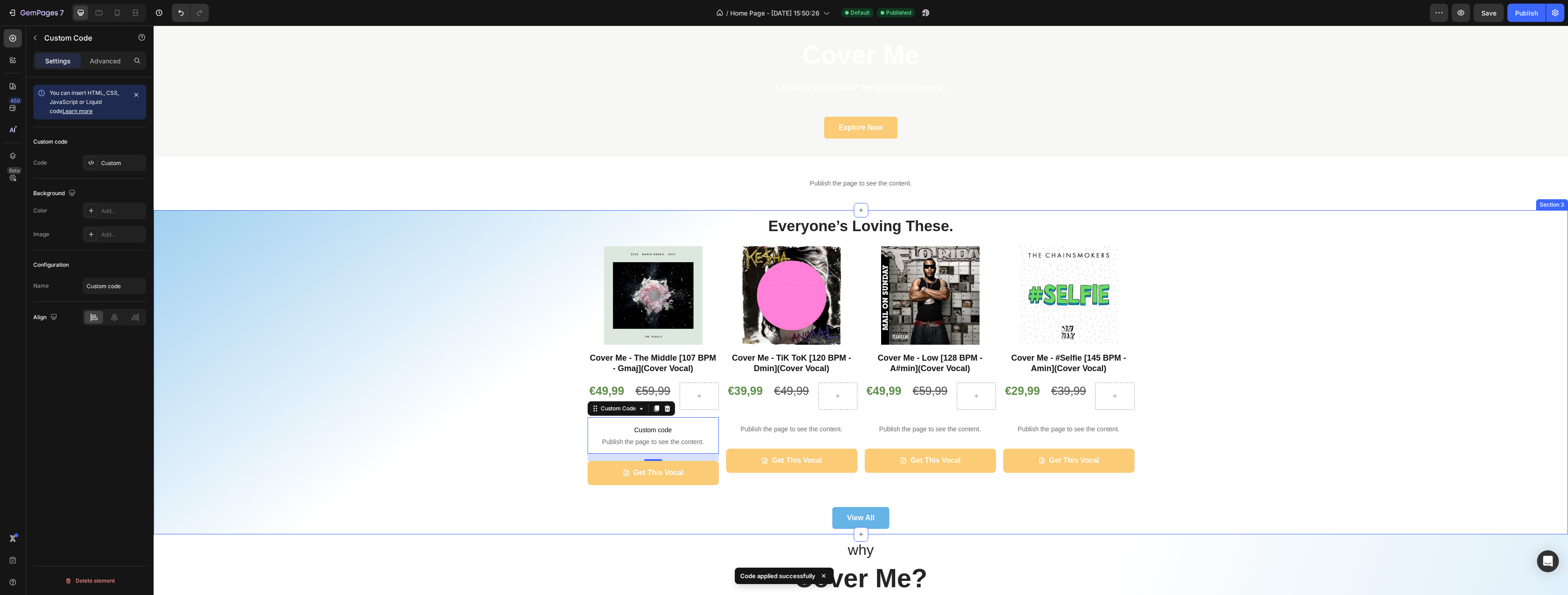
click at [1213, 393] on div "Everyone’s Loving These. Heading Product Images Cover Me - The Middle [107 BPM …" at bounding box center [861, 372] width 1401 height 314
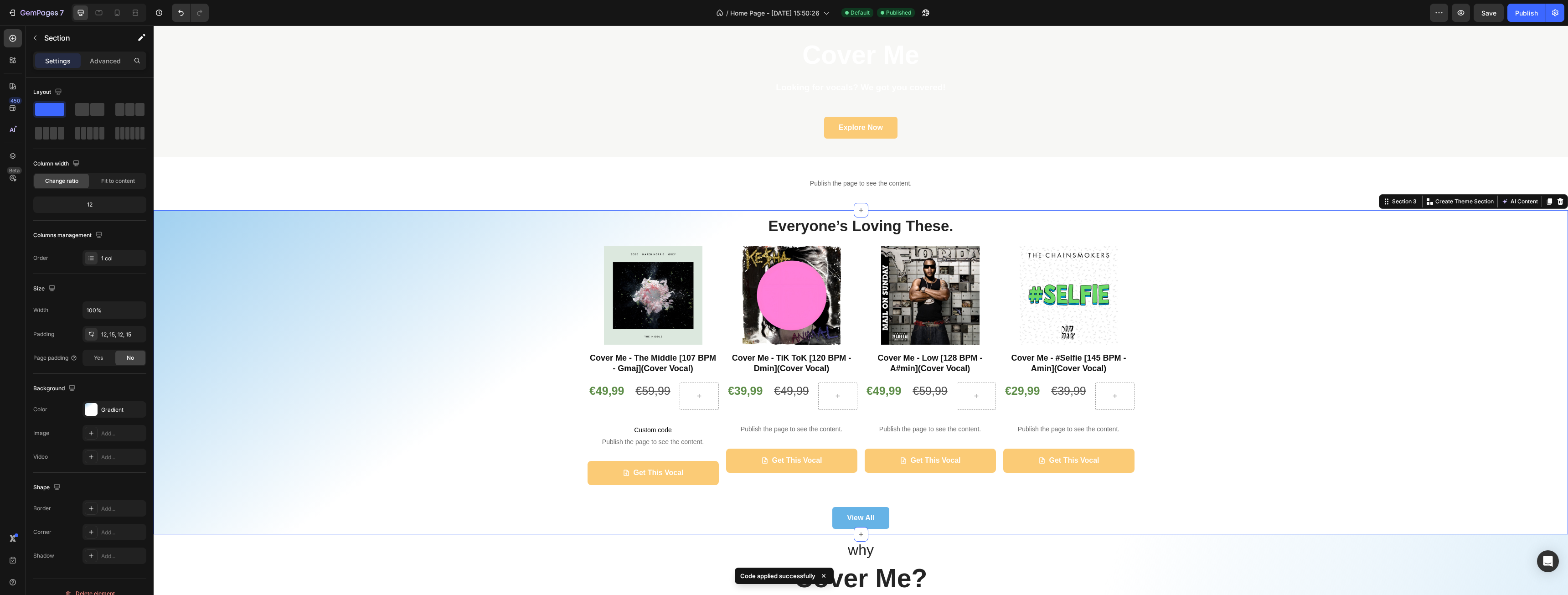
click at [1213, 393] on div "Everyone’s Loving These. Heading Product Images Cover Me - The Middle [107 BPM …" at bounding box center [861, 372] width 1401 height 314
click at [633, 439] on span "Publish the page to see the content." at bounding box center [653, 442] width 132 height 9
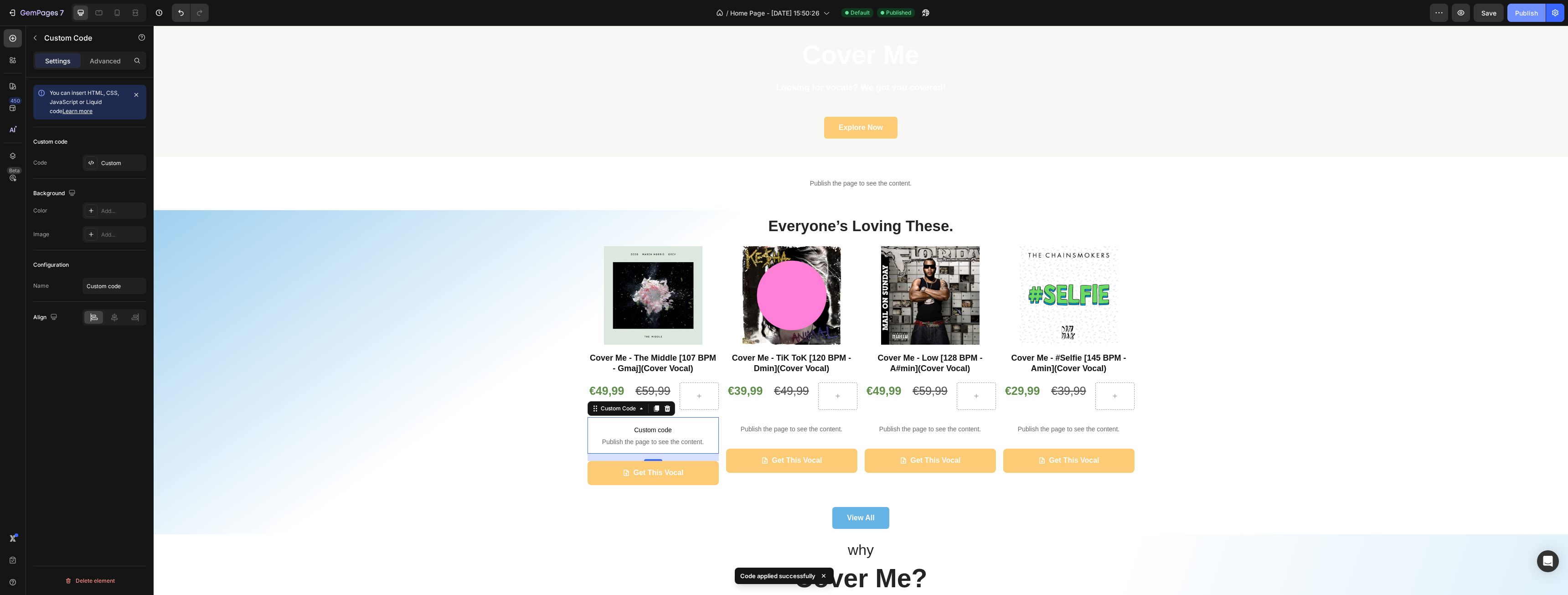
click at [1516, 14] on div "Publish" at bounding box center [1526, 13] width 23 height 9
click at [1468, 12] on button "button" at bounding box center [1460, 12] width 18 height 18
click at [124, 153] on div "Custom code Code Custom" at bounding box center [89, 153] width 113 height 51
click at [123, 163] on div "Custom" at bounding box center [122, 163] width 43 height 9
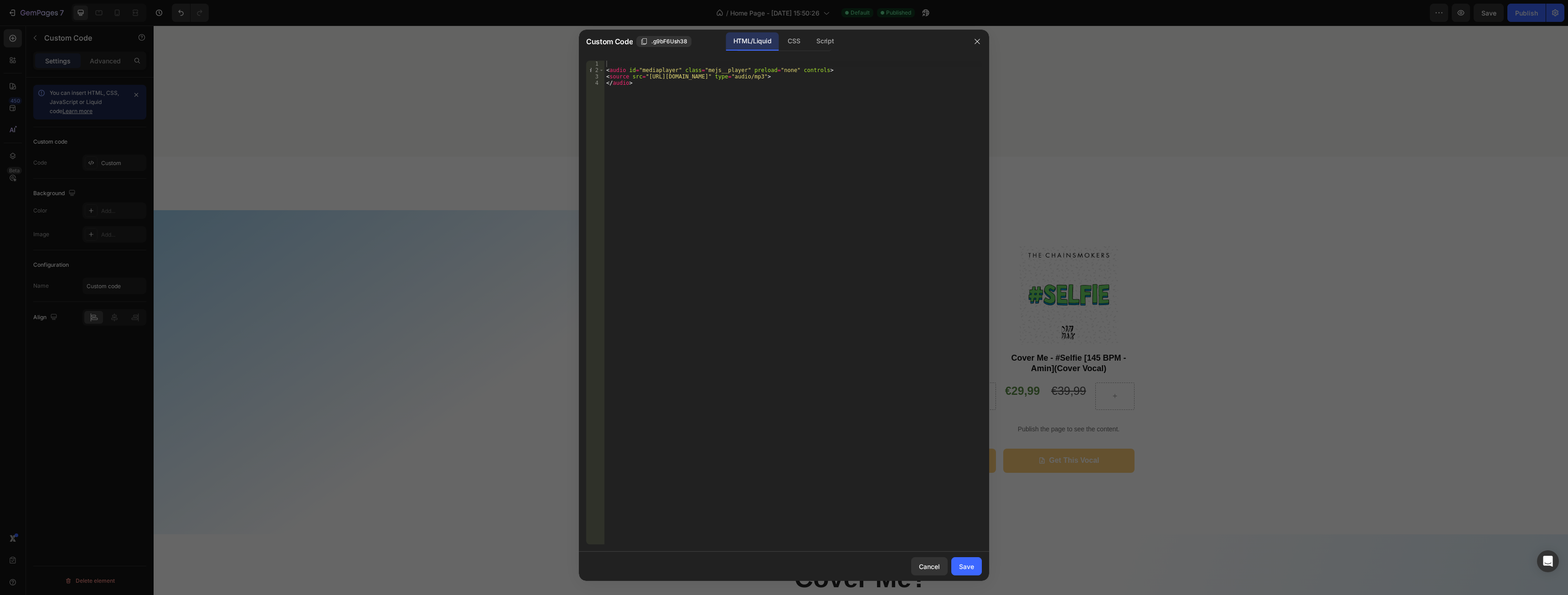
click at [751, 137] on div "< audio id = "mediaplayer" class = "mejs__player" preload = "none" controls > <…" at bounding box center [793, 309] width 378 height 496
type textarea "<source src="https://cdn.shopify.com/s/files/1/2788/5266/files/CM_010_-_Wolves.…"
paste textarea
click at [960, 568] on div "Save" at bounding box center [967, 567] width 15 height 9
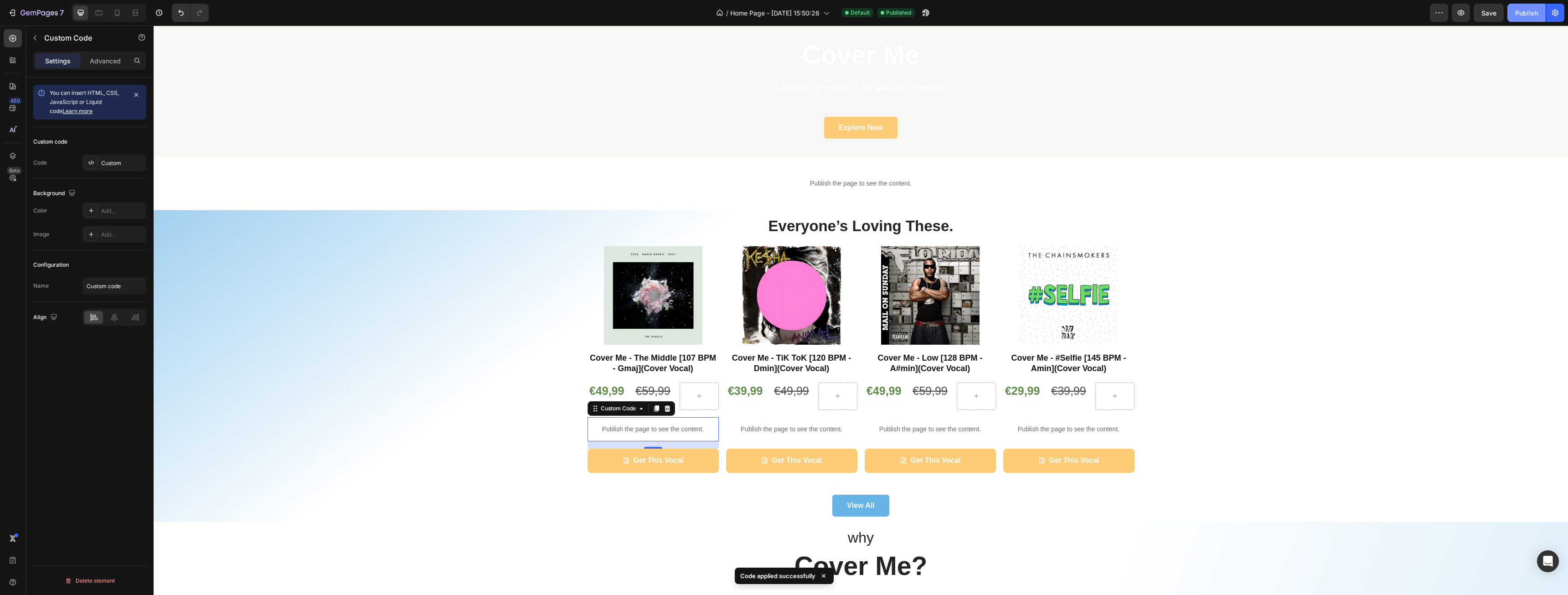
click at [1532, 10] on div "Publish" at bounding box center [1526, 13] width 23 height 9
click at [1456, 15] on icon "button" at bounding box center [1461, 13] width 9 height 9
click at [841, 175] on div "Publish the page to see the content." at bounding box center [861, 184] width 1415 height 25
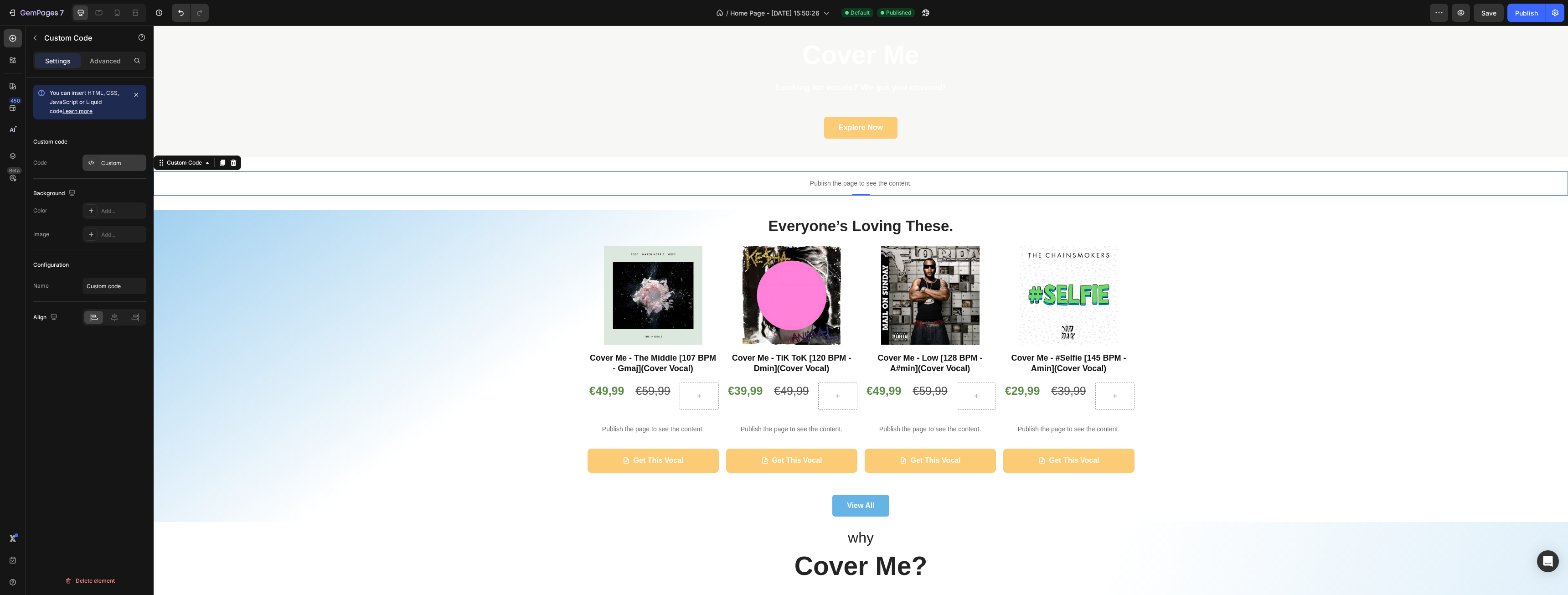
click at [129, 163] on div "Custom" at bounding box center [122, 163] width 43 height 9
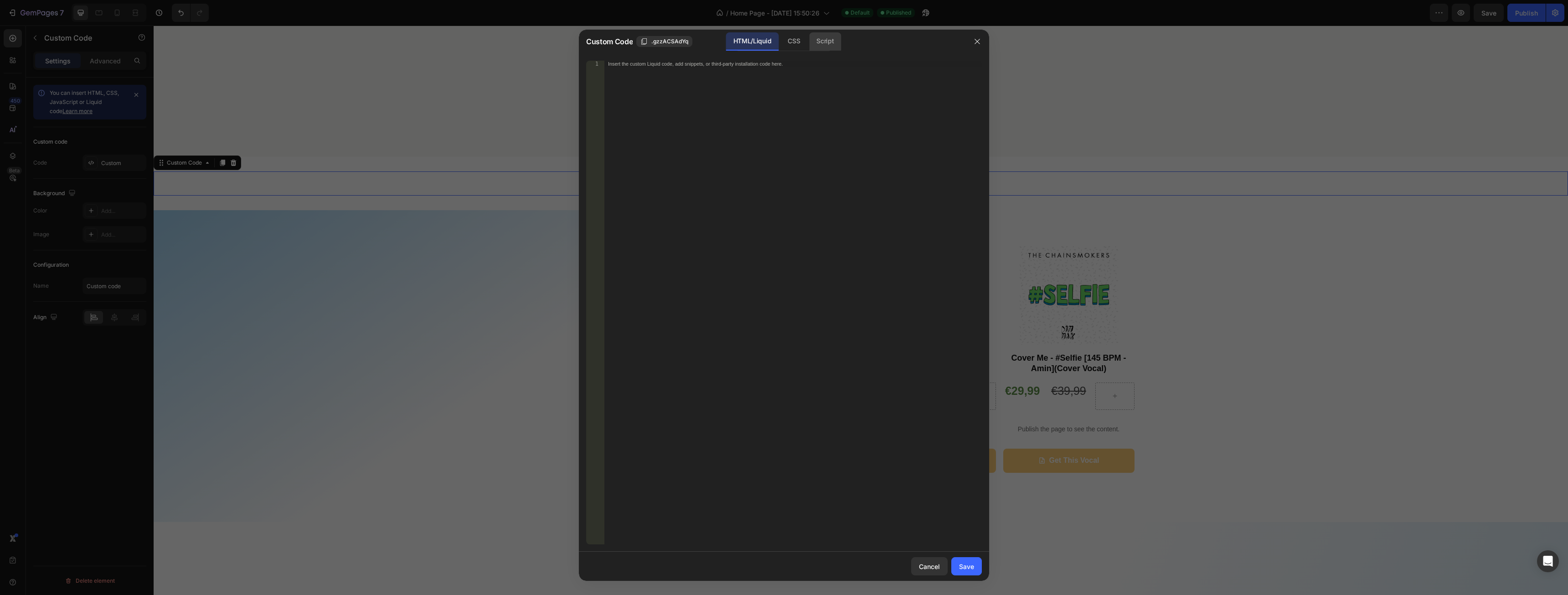
click at [829, 44] on div "Script" at bounding box center [826, 41] width 32 height 18
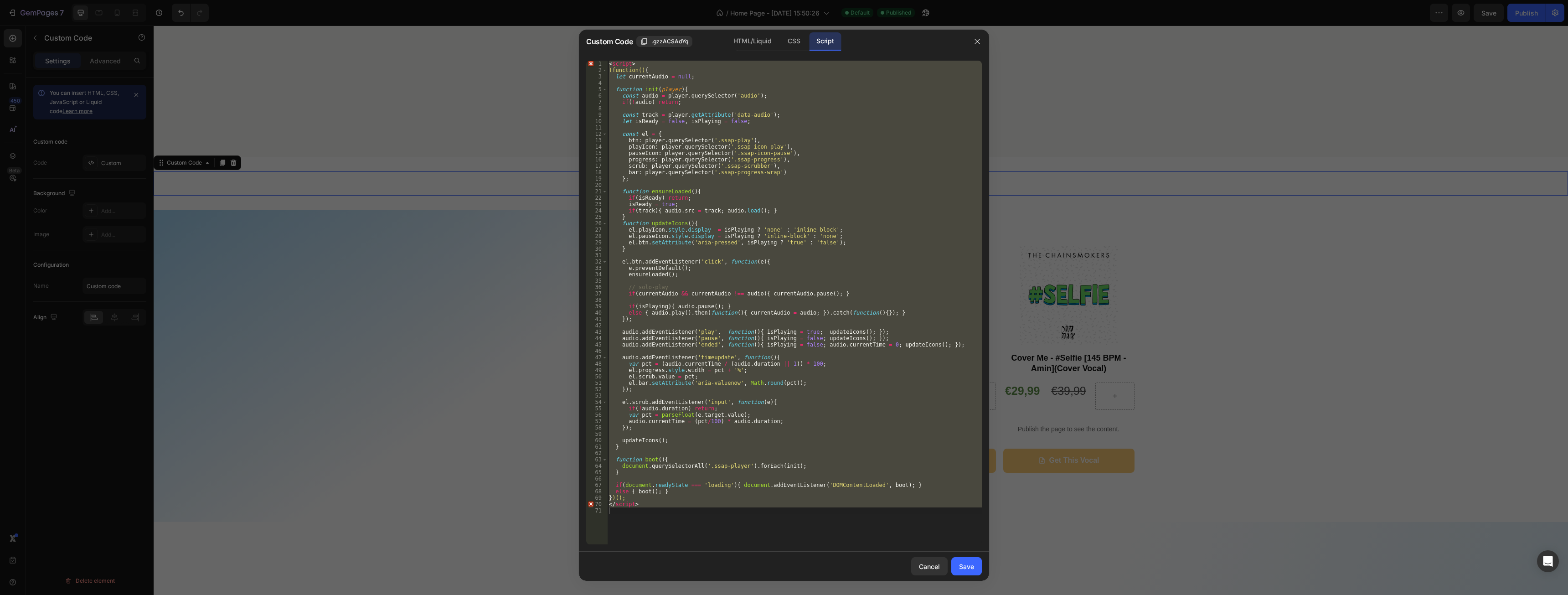
type textarea "</script>"
click at [713, 519] on div "< script > (function() { let currentAudio = null ; function init ( player ) { c…" at bounding box center [794, 302] width 375 height 484
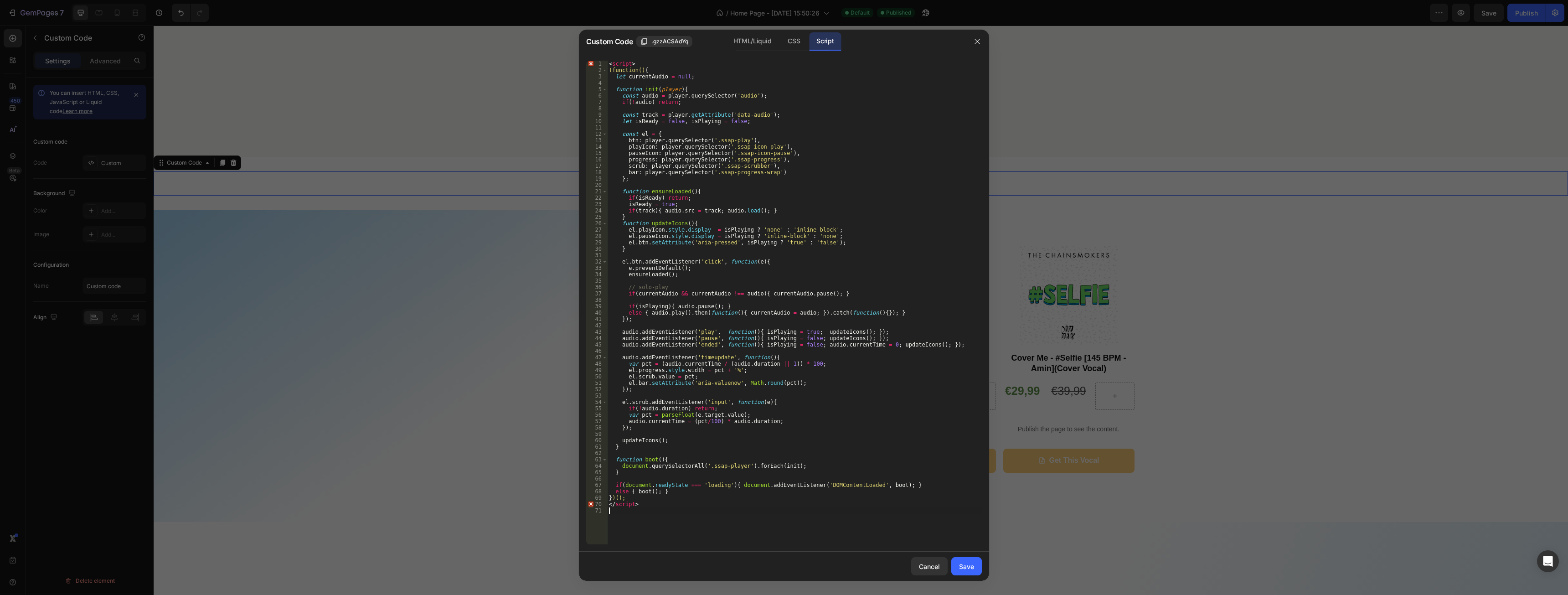
type textarea "</script>"
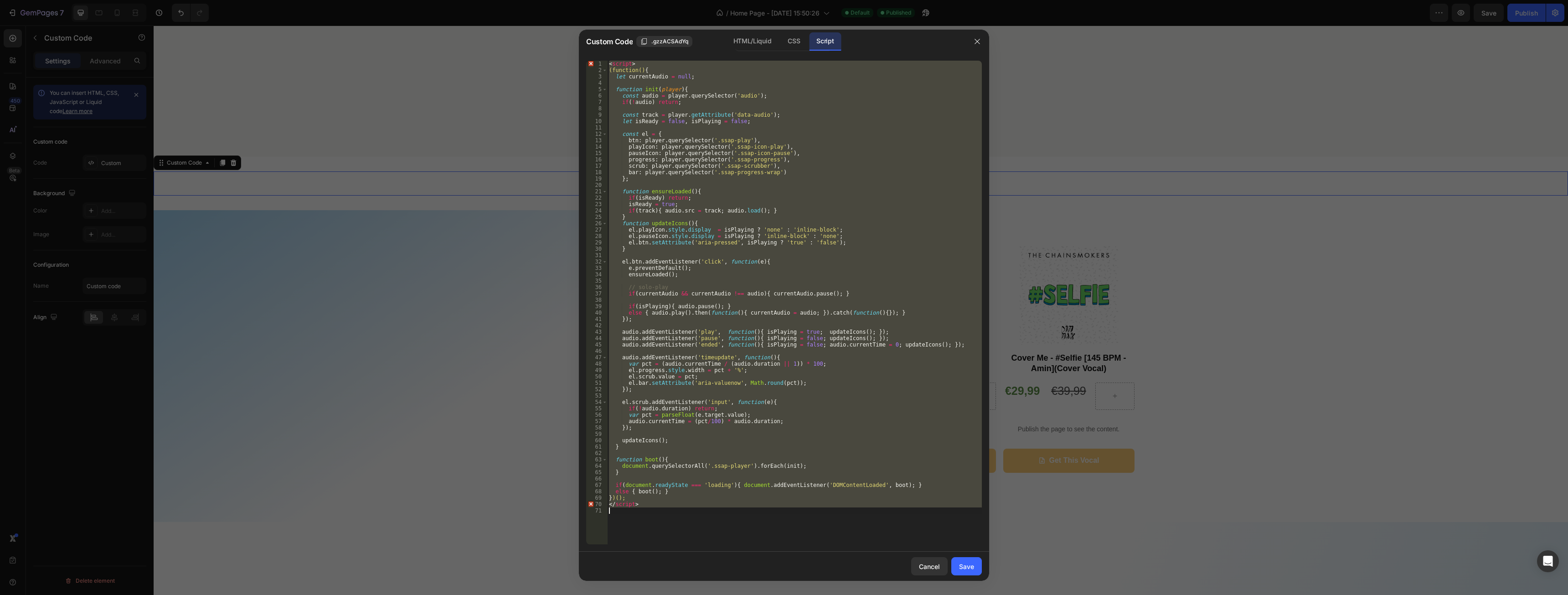
paste textarea
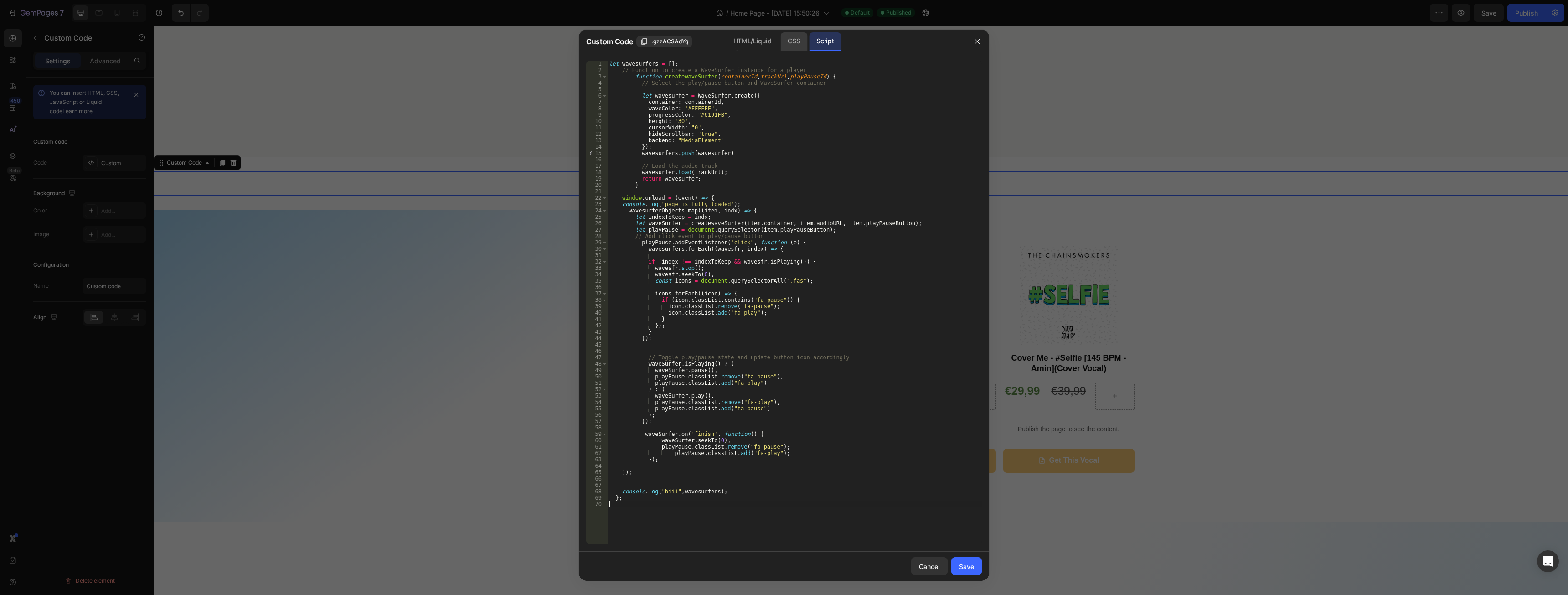
click at [796, 44] on div "CSS" at bounding box center [793, 41] width 27 height 18
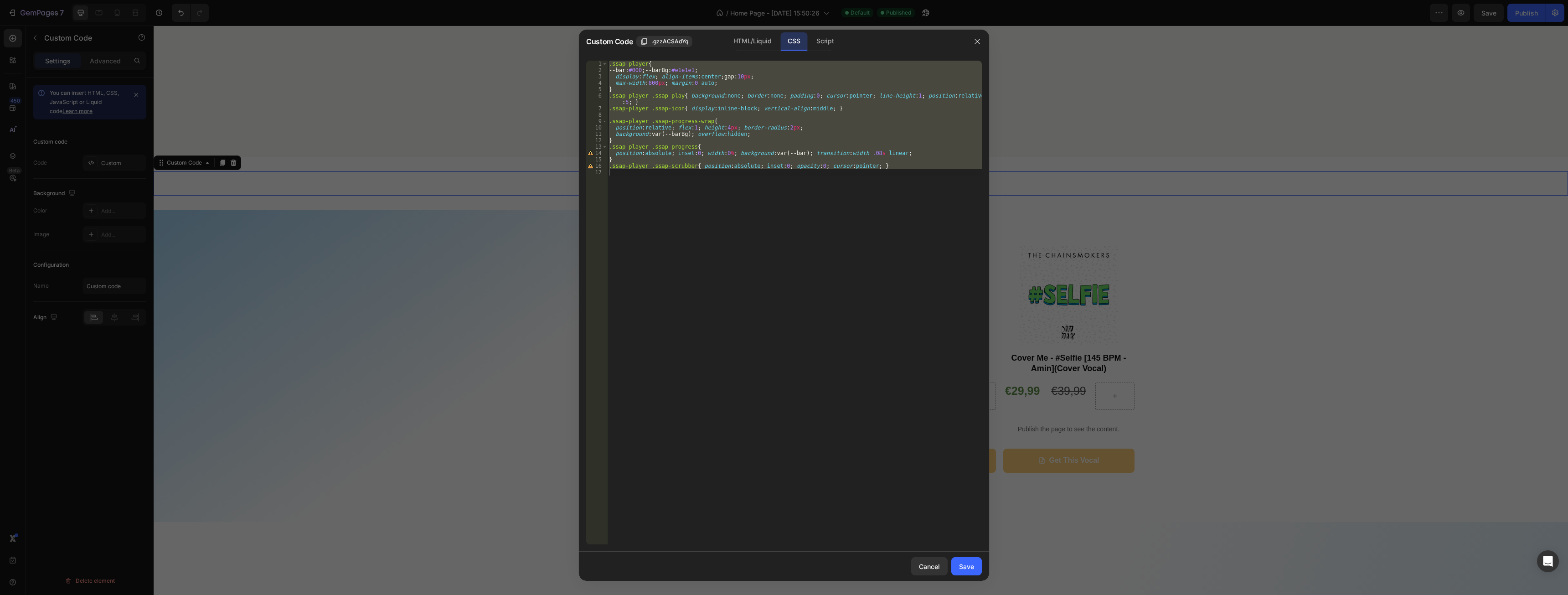
type textarea ".ssap-player .ssap-scrubber{ position:absolute; inset:0; opacity:0; cursor:poin…"
click at [724, 207] on div ".ssap-player { --bar : #000 ; --barBg : #e1e1e1 ; display : flex ; align-items …" at bounding box center [794, 302] width 375 height 484
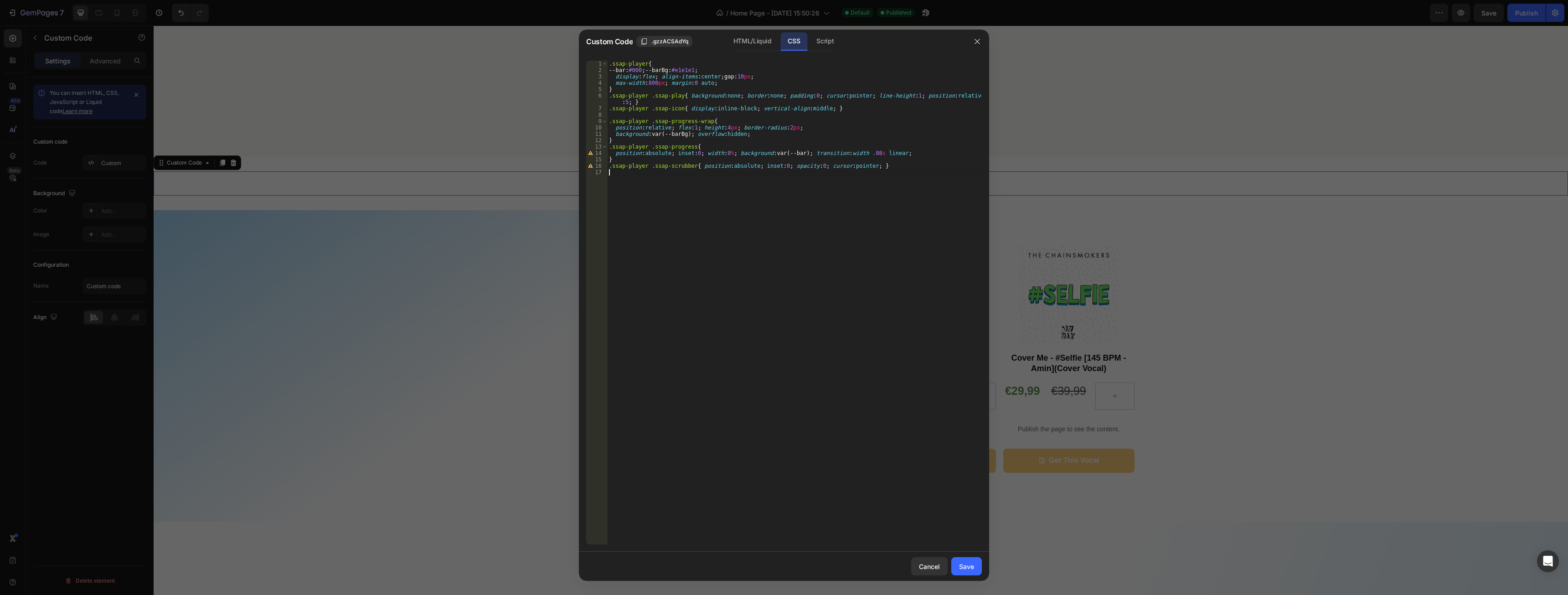
type textarea ".ssap-player .ssap-scrubber{ position:absolute; inset:0; opacity:0; cursor:poin…"
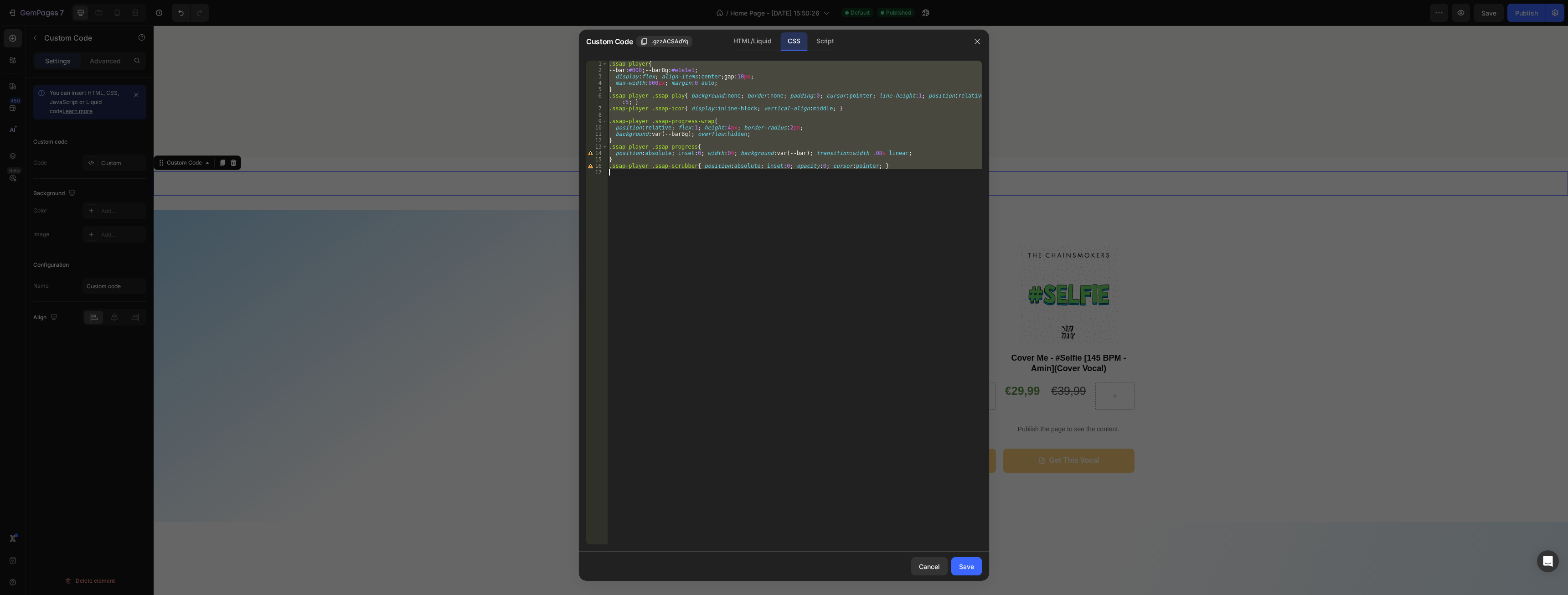
paste textarea
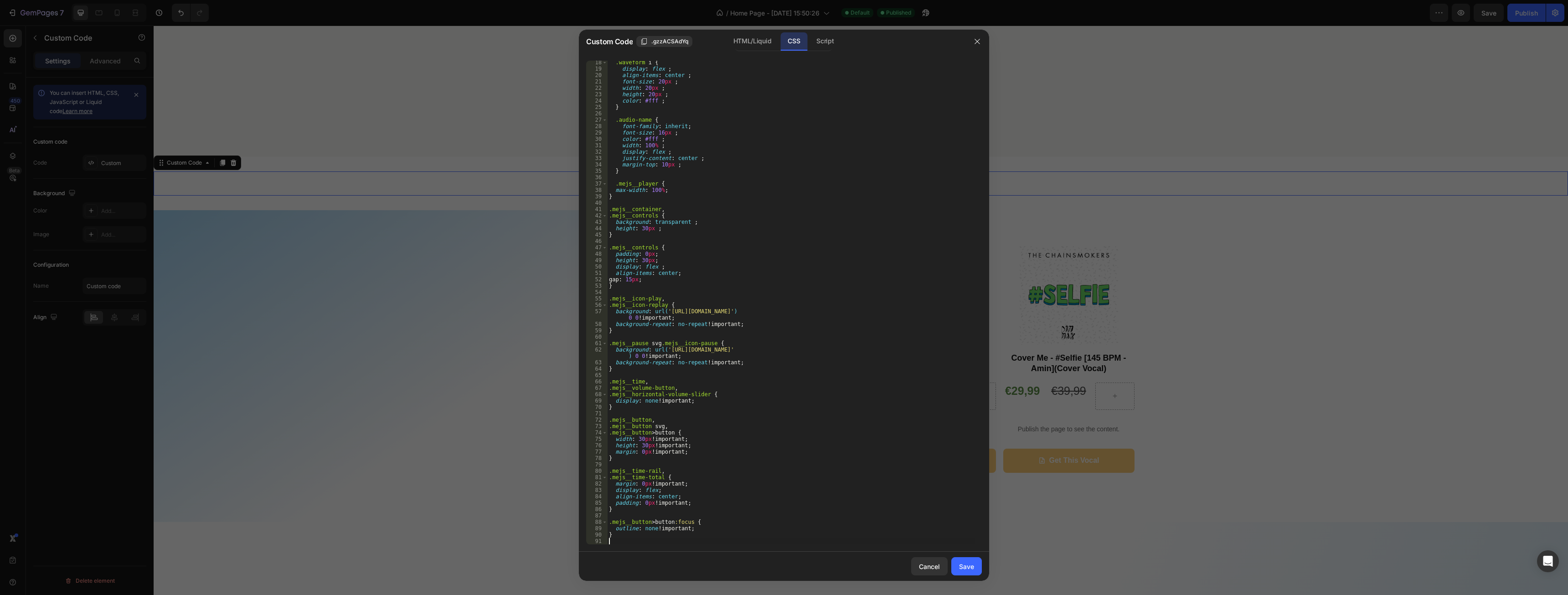
scroll to position [110, 0]
click at [756, 44] on div "HTML/Liquid" at bounding box center [752, 41] width 52 height 18
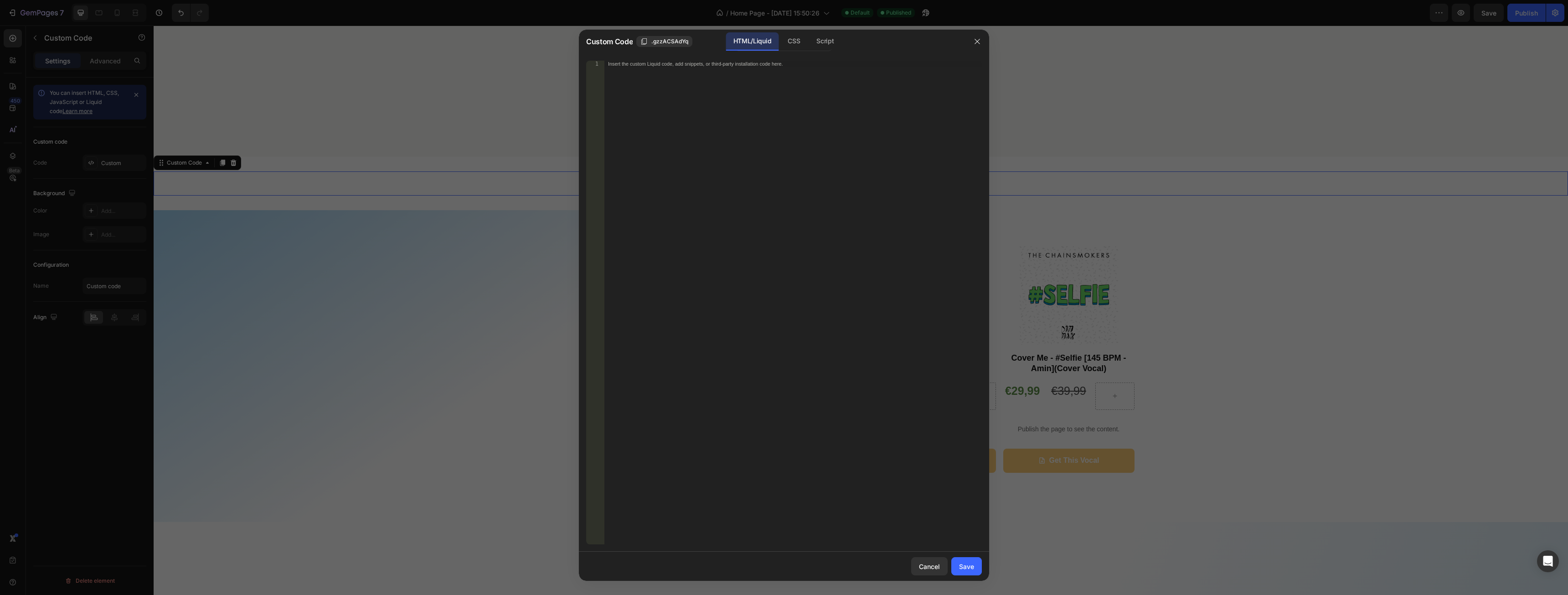
click at [765, 105] on div "Insert the custom Liquid code, add snippets, or third-party installation code h…" at bounding box center [793, 309] width 378 height 496
click at [973, 561] on button "Save" at bounding box center [967, 566] width 30 height 18
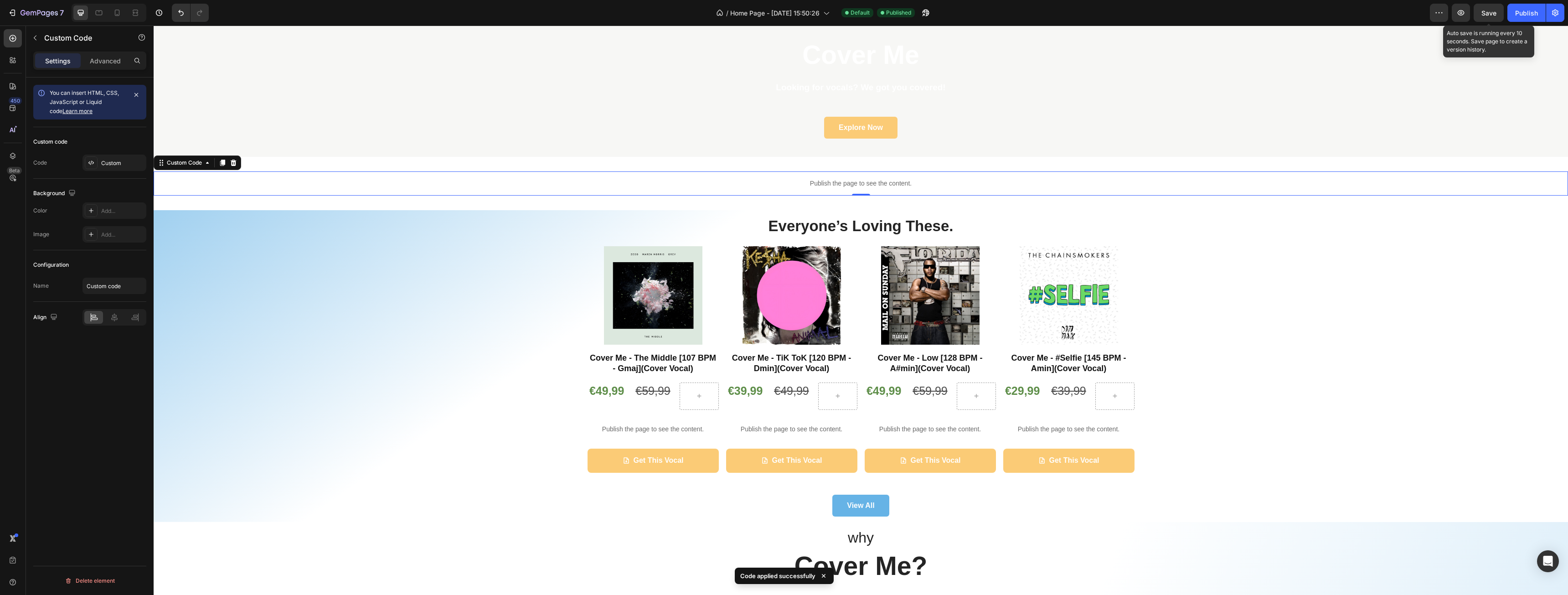
click at [1491, 12] on span "Save" at bounding box center [1489, 13] width 15 height 8
click at [1520, 12] on div "Publish" at bounding box center [1526, 13] width 23 height 9
click at [1459, 11] on icon "button" at bounding box center [1461, 13] width 7 height 6
click at [670, 430] on p "Publish the page to see the content." at bounding box center [653, 429] width 132 height 9
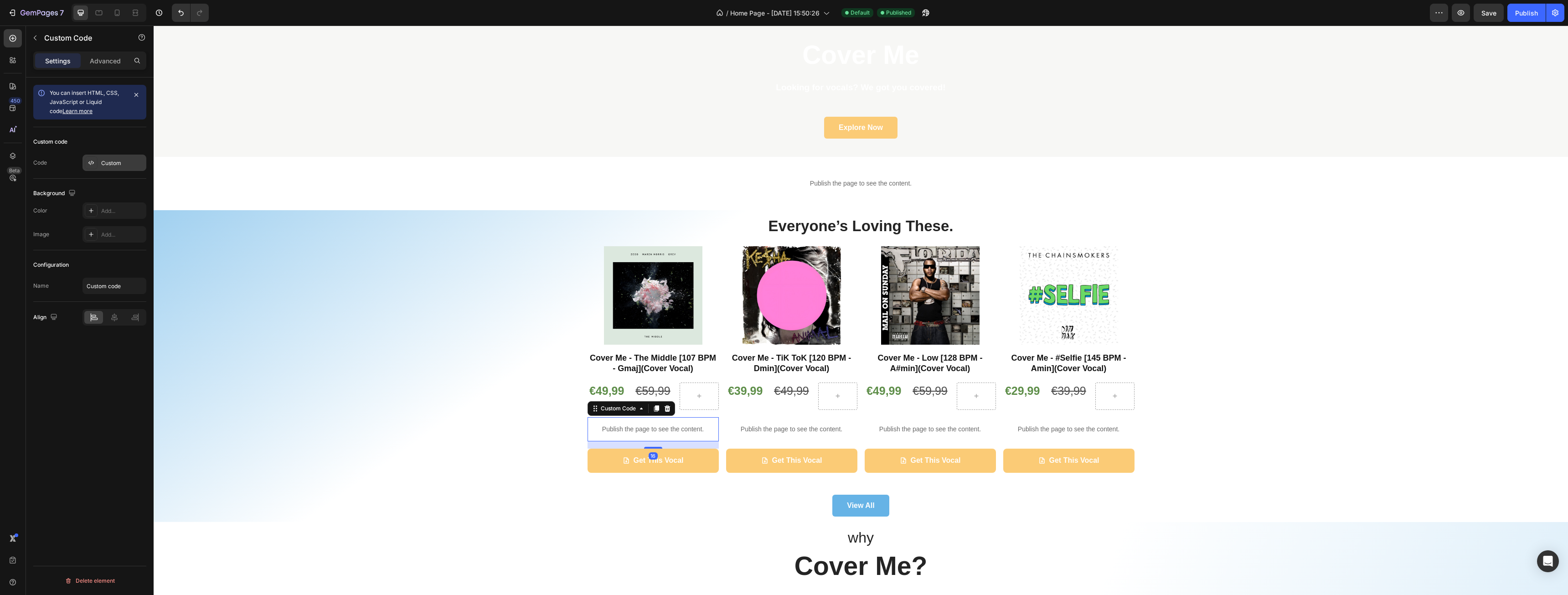
click at [123, 156] on div "Custom" at bounding box center [114, 162] width 63 height 16
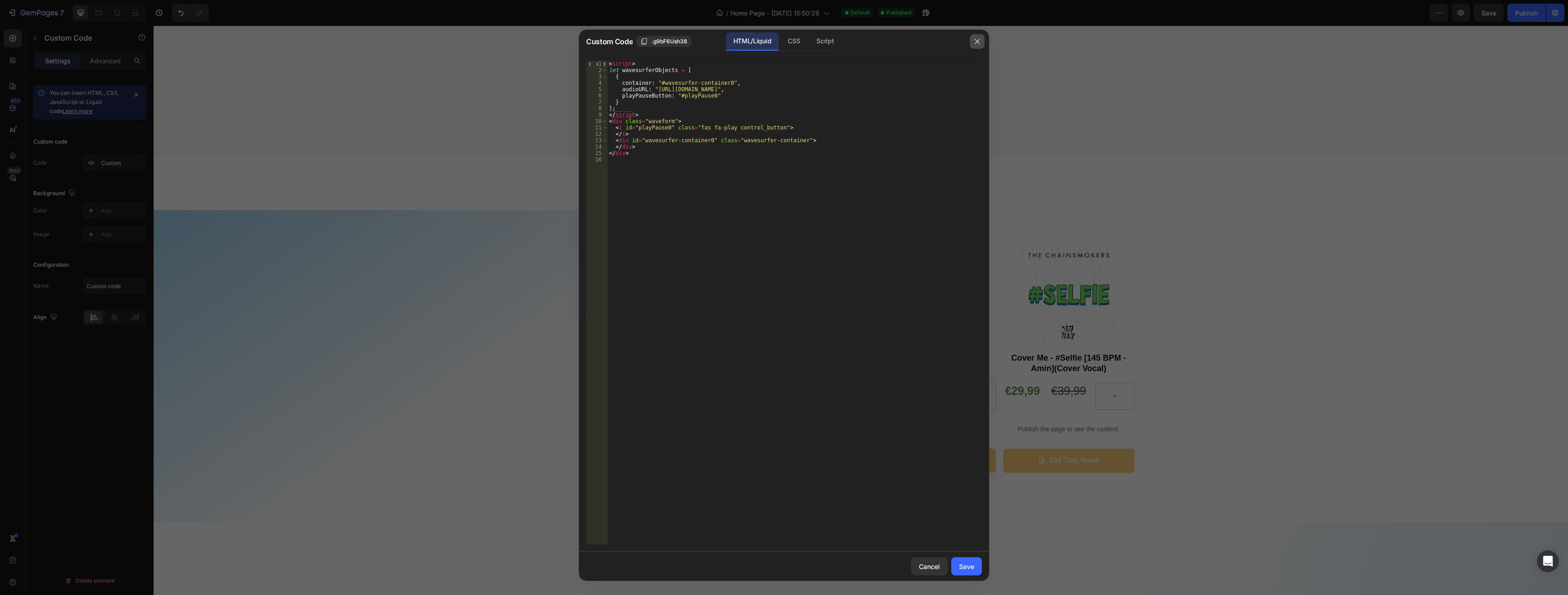
click at [980, 40] on icon "button" at bounding box center [977, 42] width 8 height 8
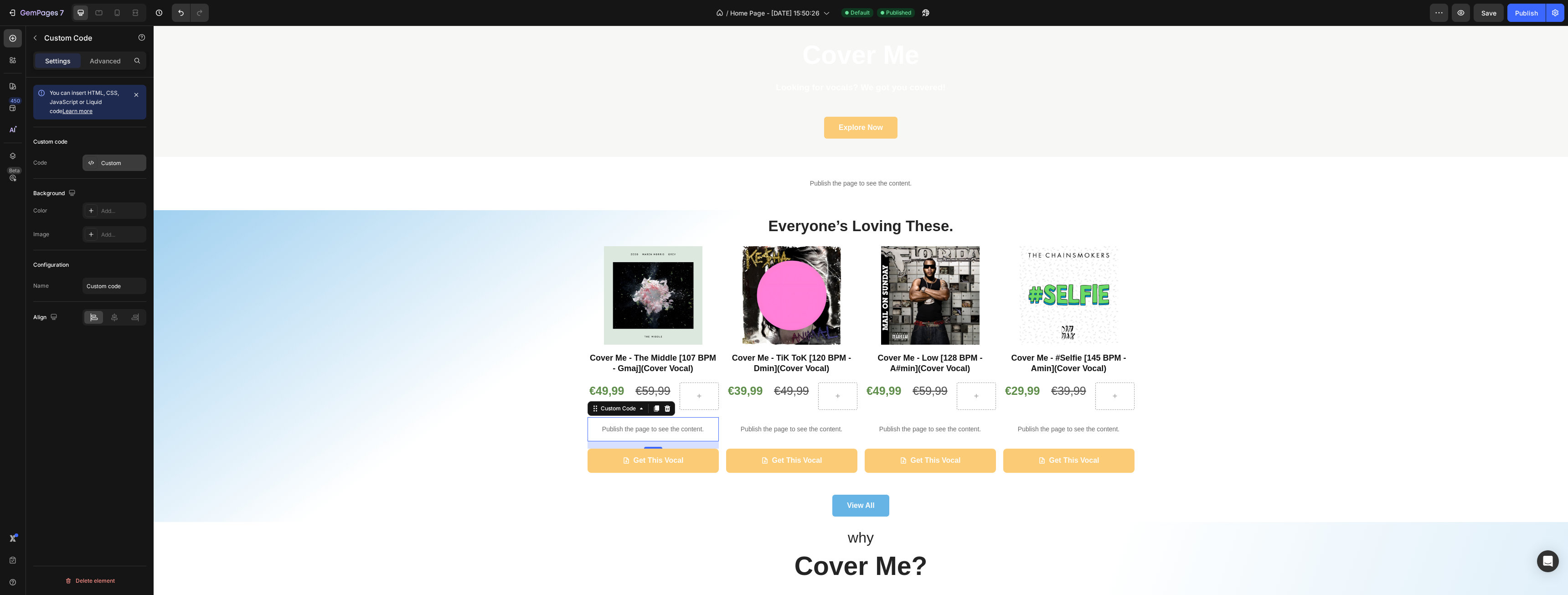
click at [111, 156] on div "Custom" at bounding box center [114, 162] width 63 height 16
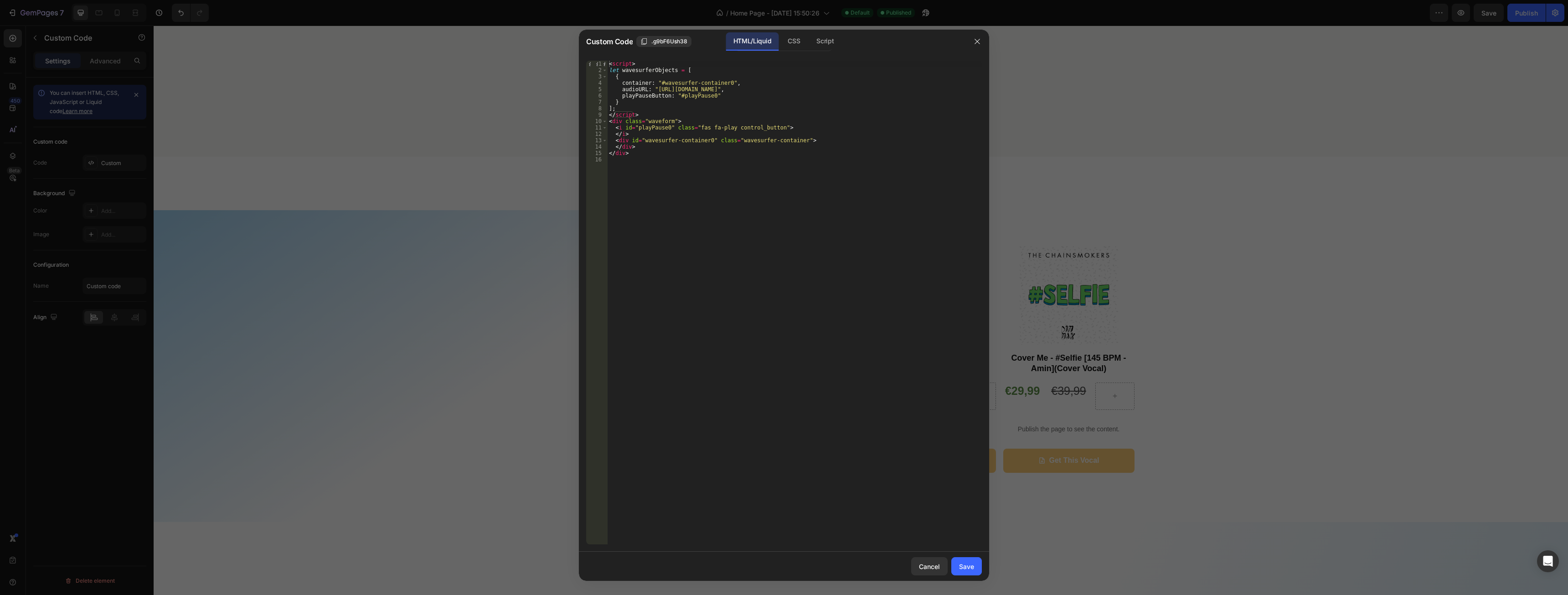
click at [767, 88] on div "< script > let wavesurferObjects = [ { container : "#wavesurfer-container0" , a…" at bounding box center [794, 309] width 375 height 496
click at [686, 88] on div "< script > let wavesurferObjects = [ { container : "#wavesurfer-container0" , a…" at bounding box center [794, 309] width 375 height 496
paste textarea "2788/5266/files/CM_010_-_Wolves.mp3?v=1756193365"
type textarea "audioURL: "https://cdn.shopify.com/s/files/1/2788/5266/files/CM_010_-_Wolves.mp…"
click at [961, 559] on button "Save" at bounding box center [967, 566] width 30 height 18
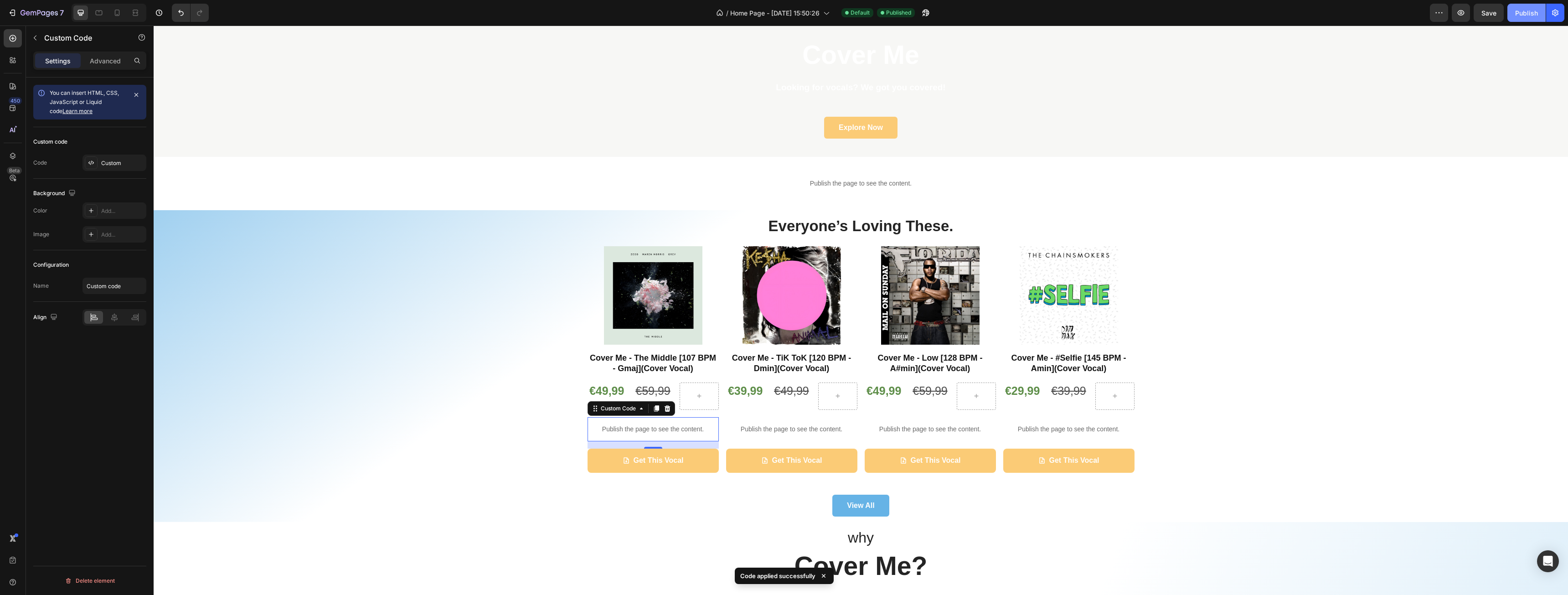
click at [1520, 7] on button "Publish" at bounding box center [1526, 12] width 38 height 18
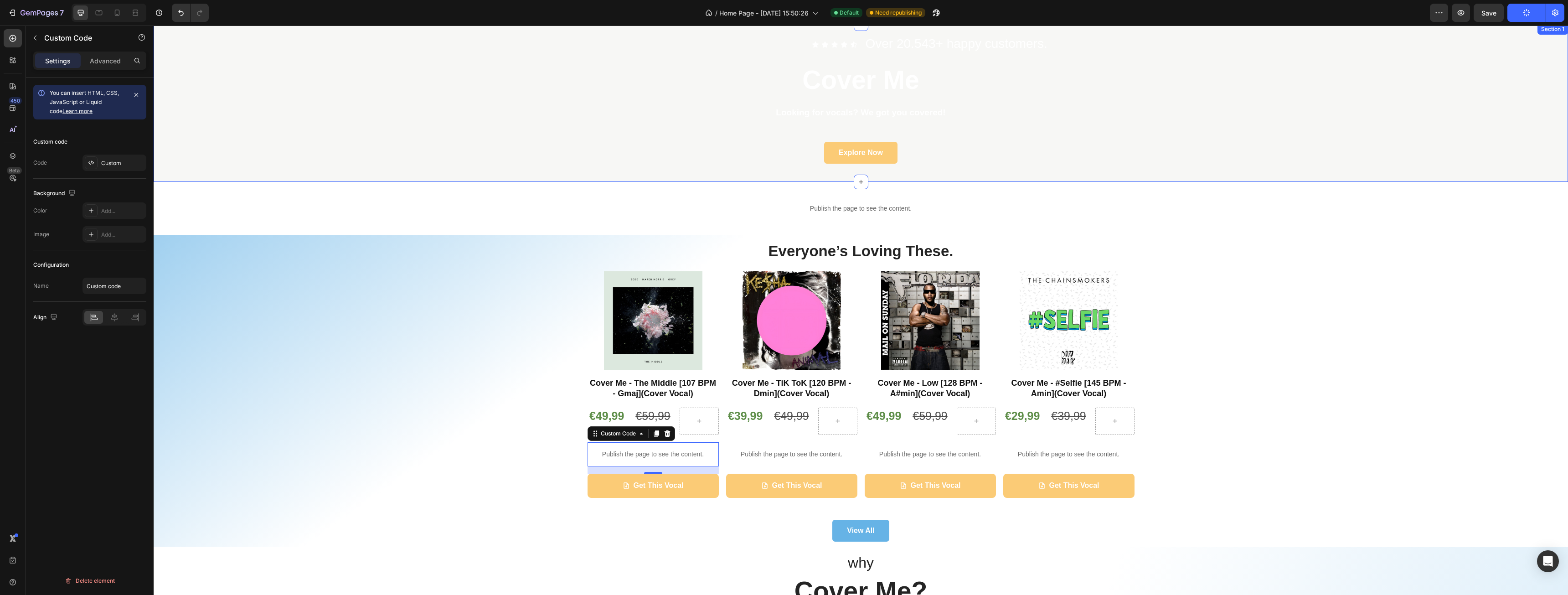
scroll to position [0, 0]
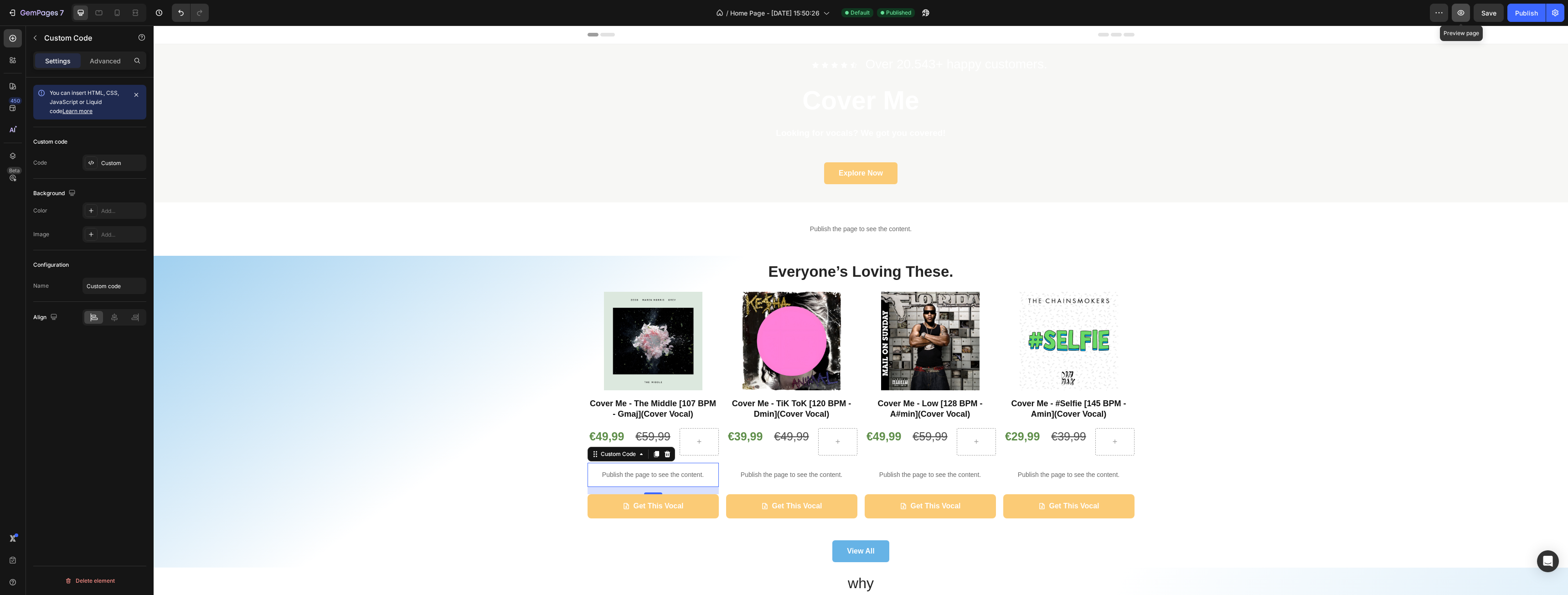
click at [1459, 14] on icon "button" at bounding box center [1461, 13] width 9 height 9
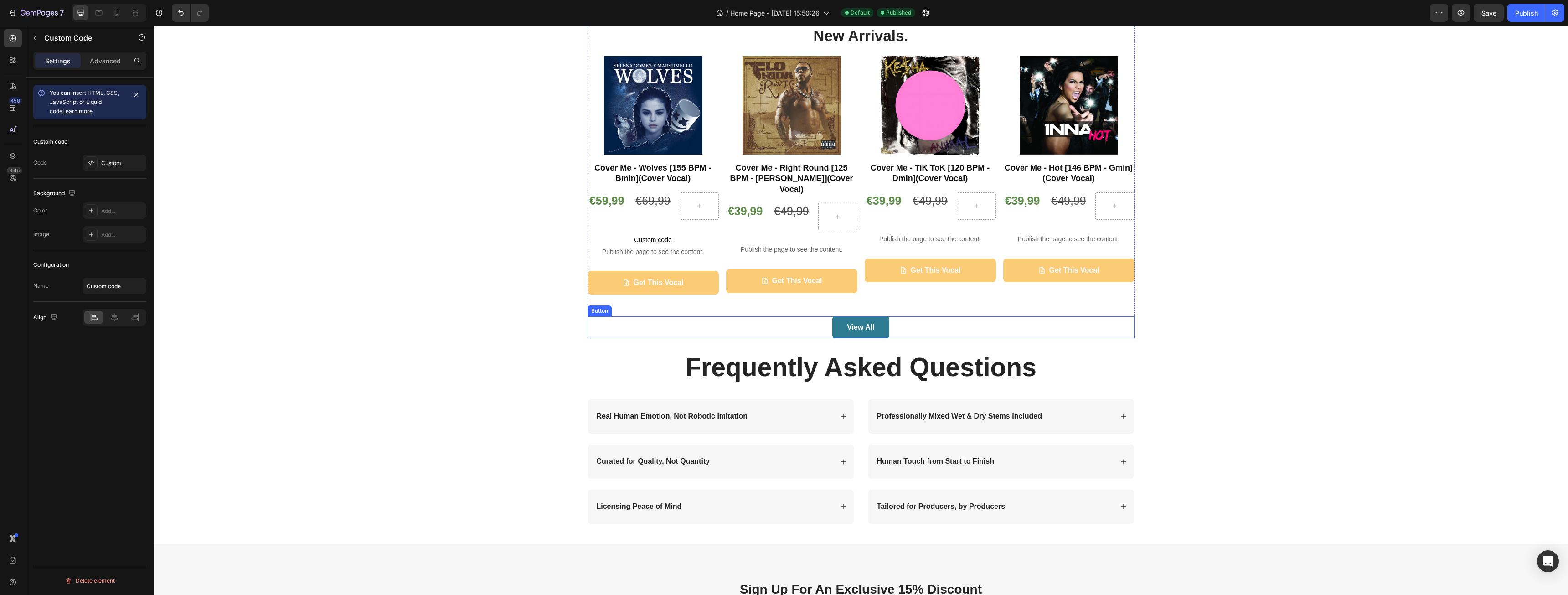
scroll to position [867, 0]
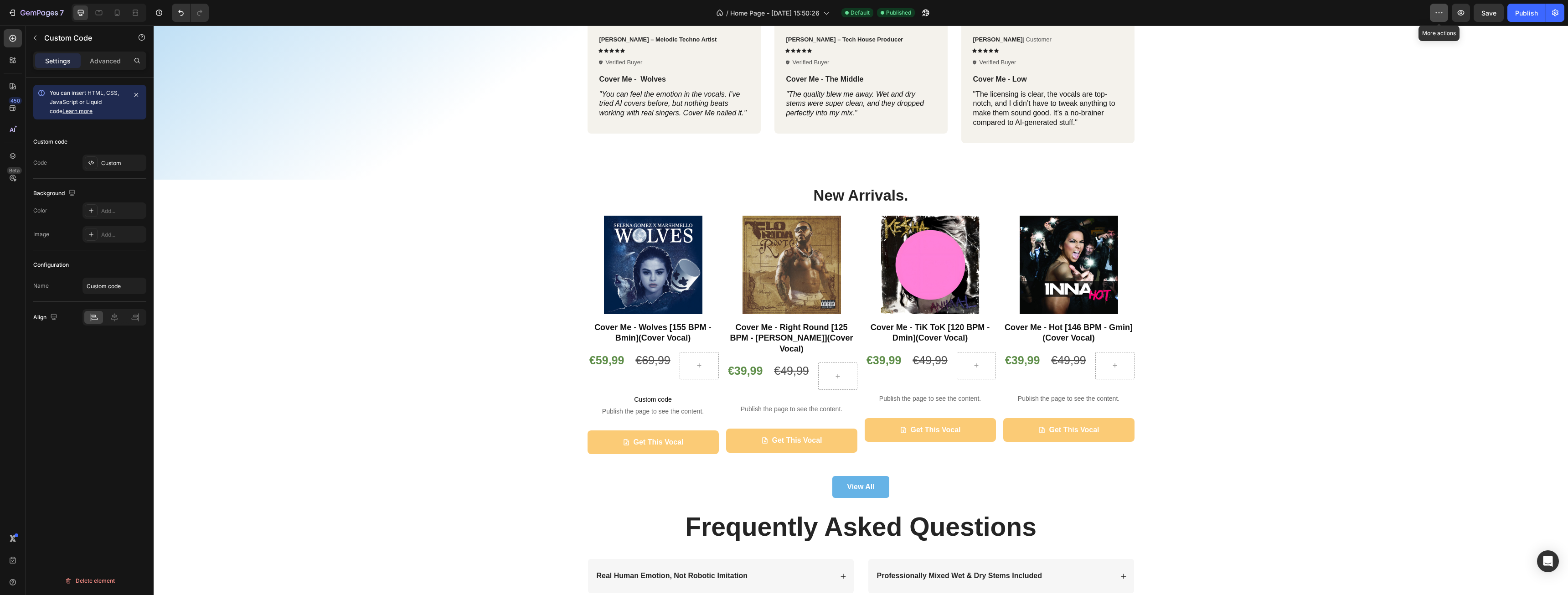
click at [1441, 12] on icon "button" at bounding box center [1441, 12] width 1 height 1
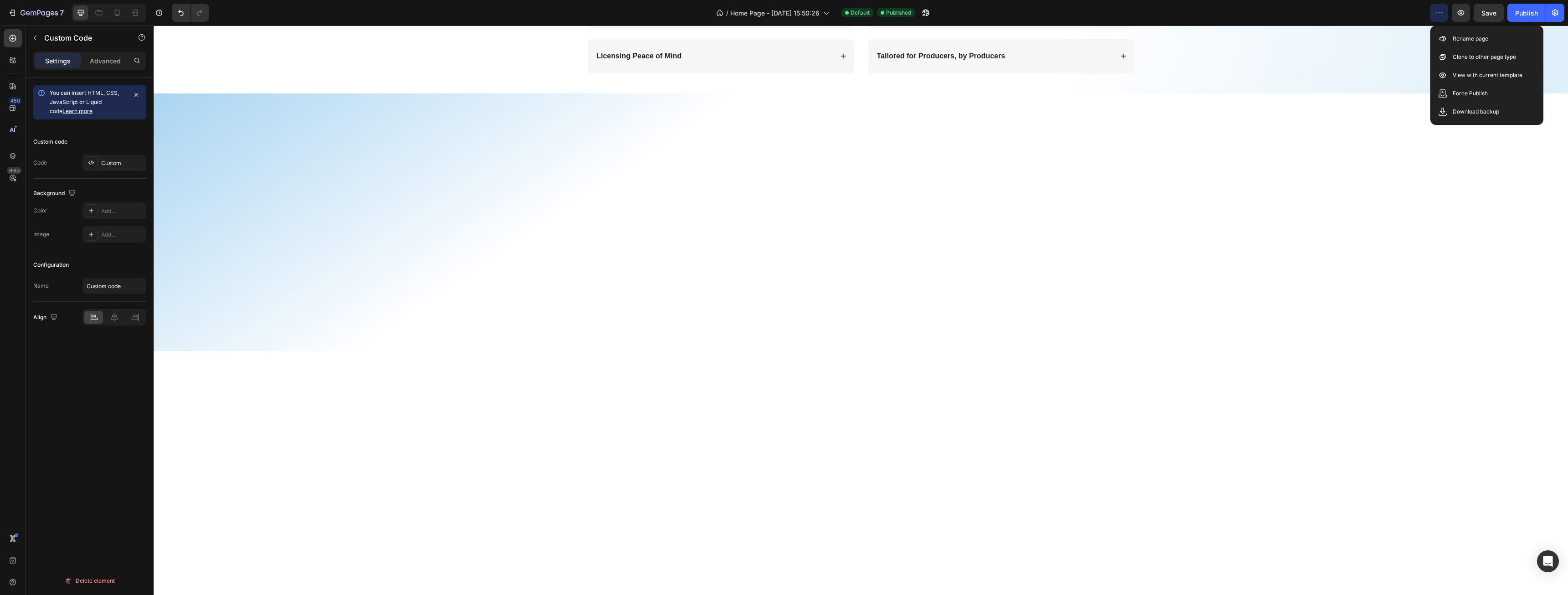
scroll to position [45, 0]
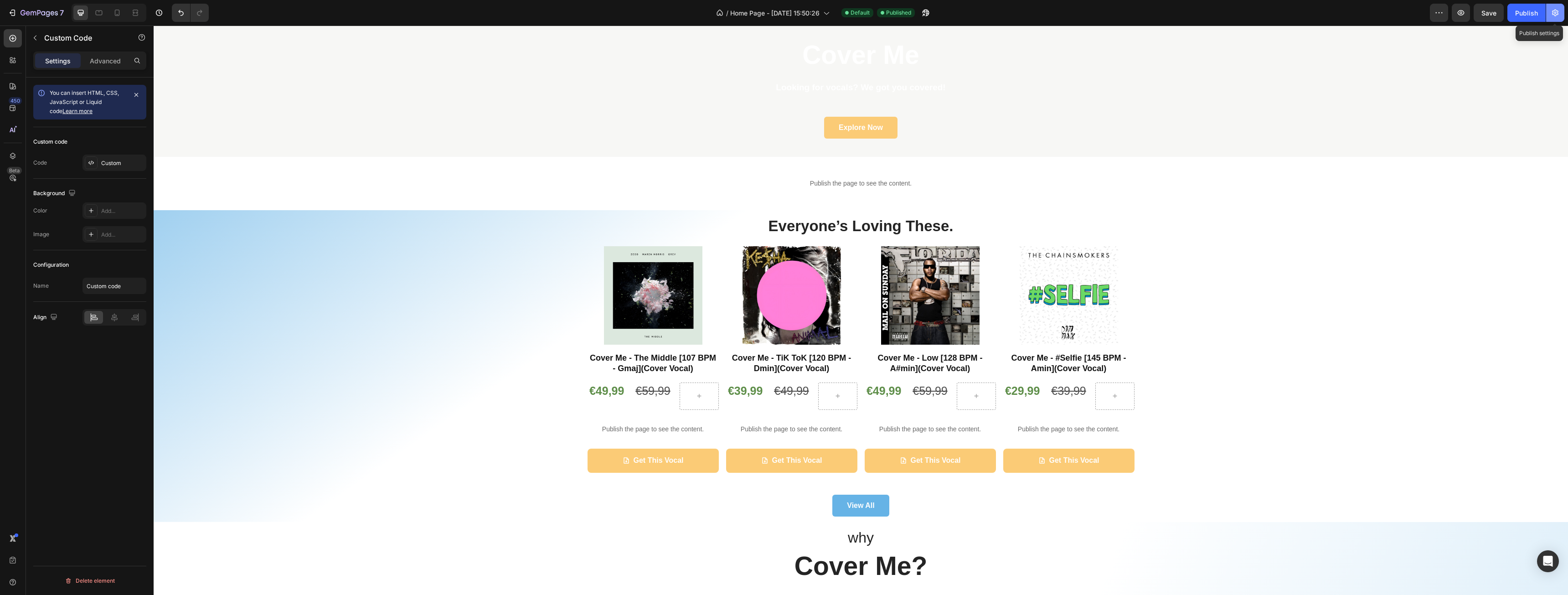
click at [1557, 15] on icon "button" at bounding box center [1556, 13] width 9 height 9
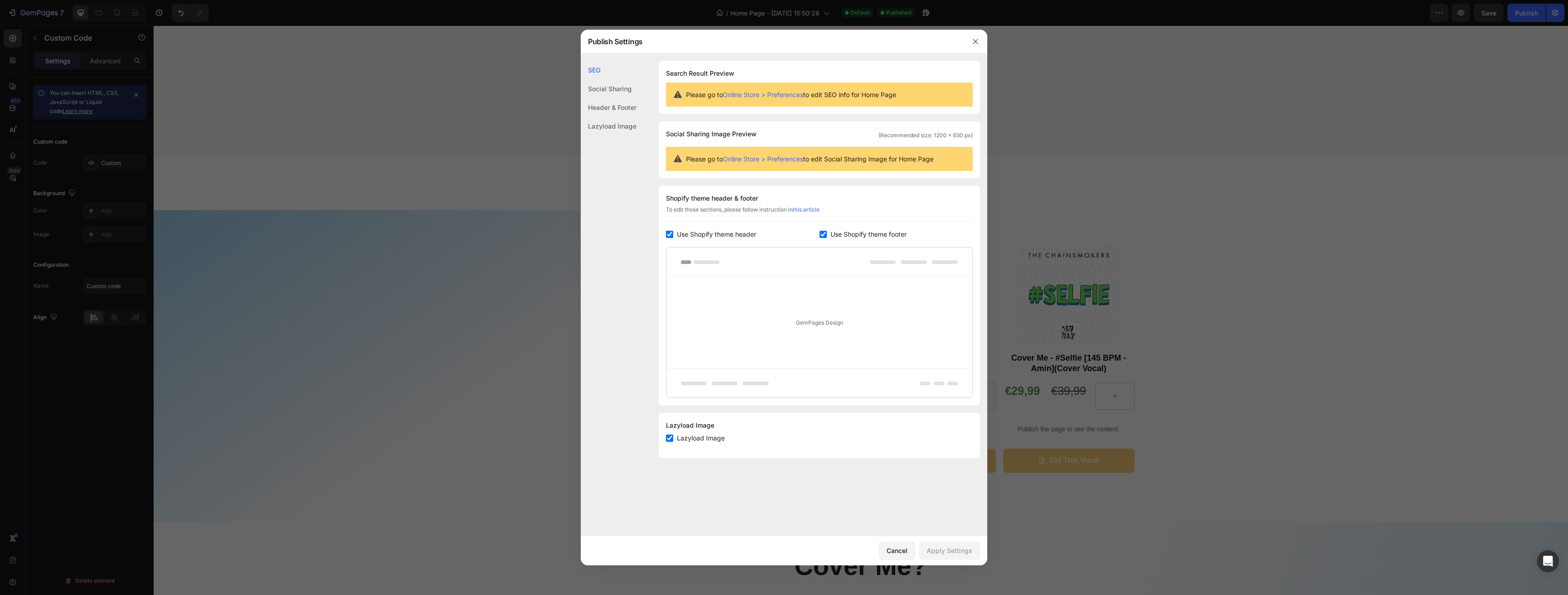
click at [619, 99] on div "Social Sharing" at bounding box center [608, 108] width 56 height 19
click at [620, 117] on div "Header & Footer" at bounding box center [608, 126] width 56 height 19
click at [615, 121] on div "Lazyload Image" at bounding box center [608, 126] width 56 height 19
click at [613, 117] on div "Header & Footer" at bounding box center [608, 126] width 56 height 19
click at [613, 109] on div "Header & Footer" at bounding box center [608, 108] width 56 height 19
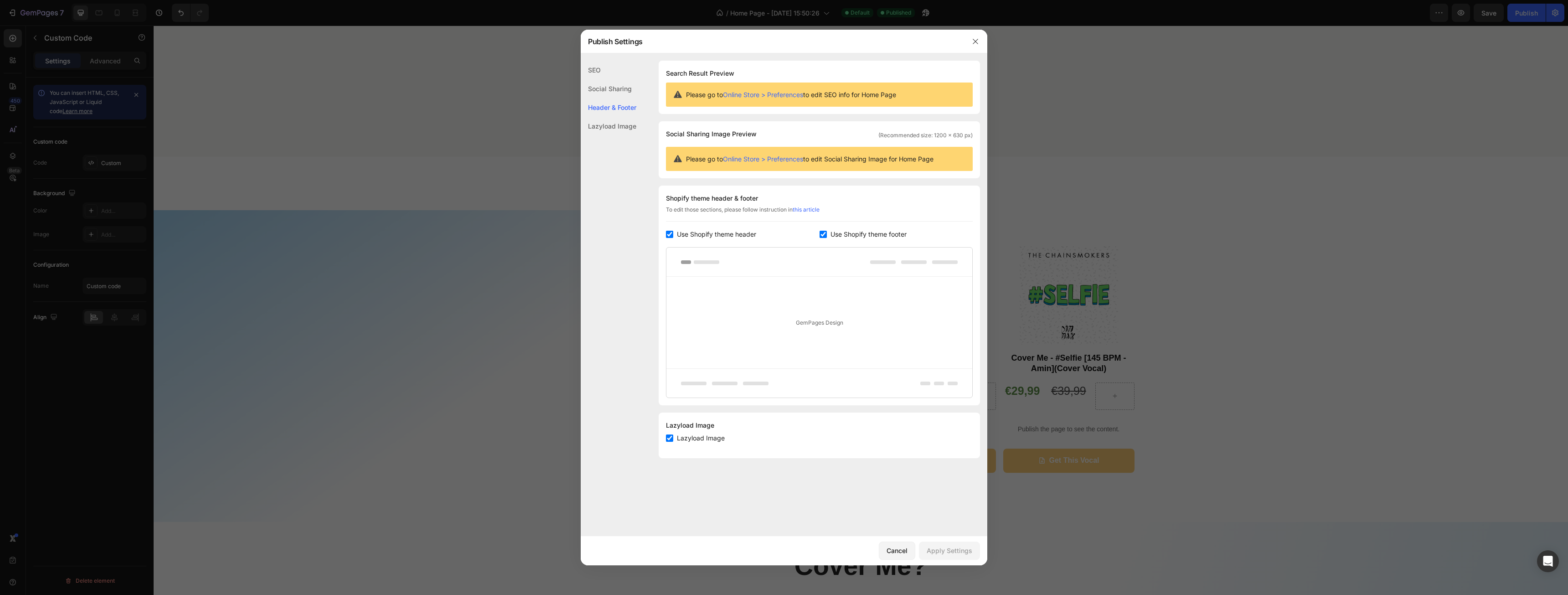
click at [613, 109] on div "Header & Footer" at bounding box center [608, 108] width 56 height 19
click at [722, 313] on div "GemPages Design" at bounding box center [819, 322] width 306 height 92
drag, startPoint x: 813, startPoint y: 318, endPoint x: 821, endPoint y: 320, distance: 8.2
click at [820, 320] on div "GemPages Design" at bounding box center [819, 322] width 306 height 92
click at [825, 320] on div "GemPages Design" at bounding box center [819, 322] width 306 height 92
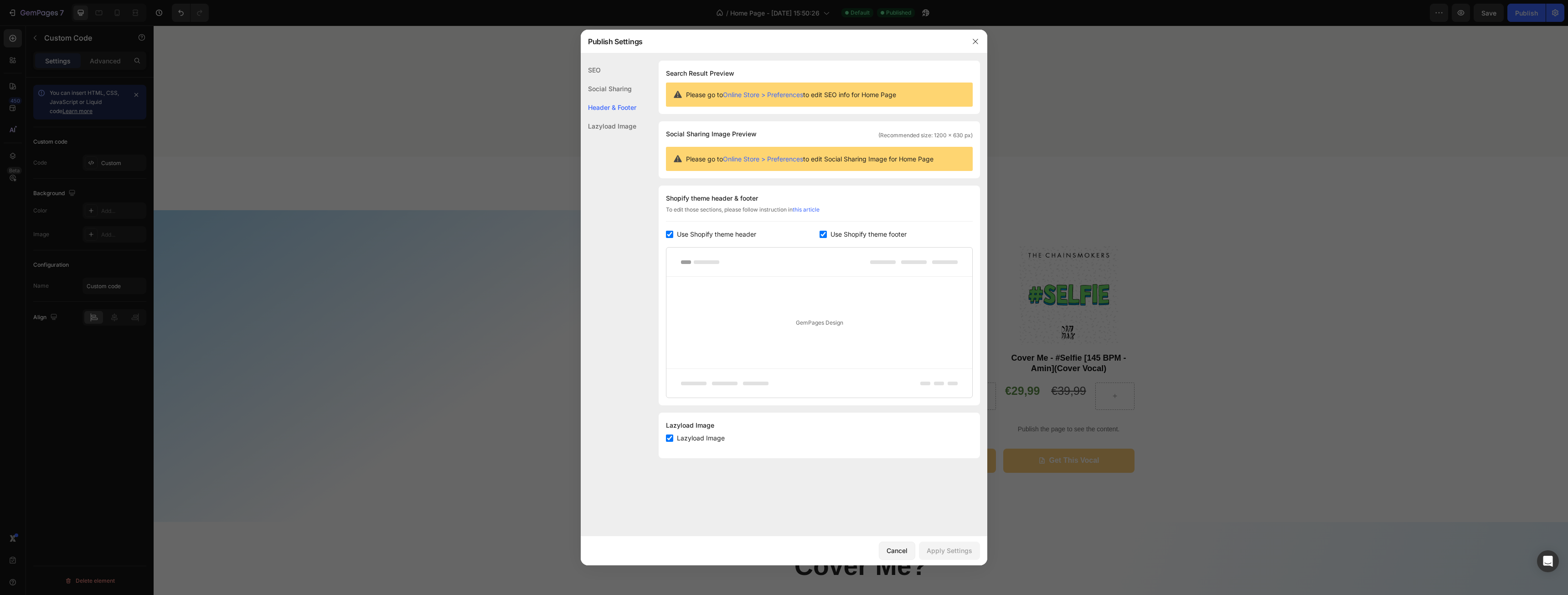
click at [611, 123] on div "Lazyload Image" at bounding box center [608, 126] width 56 height 19
click at [610, 117] on div "Header & Footer" at bounding box center [608, 126] width 56 height 19
click at [607, 80] on div "SEO" at bounding box center [608, 89] width 56 height 19
click at [971, 39] on button "button" at bounding box center [975, 41] width 14 height 14
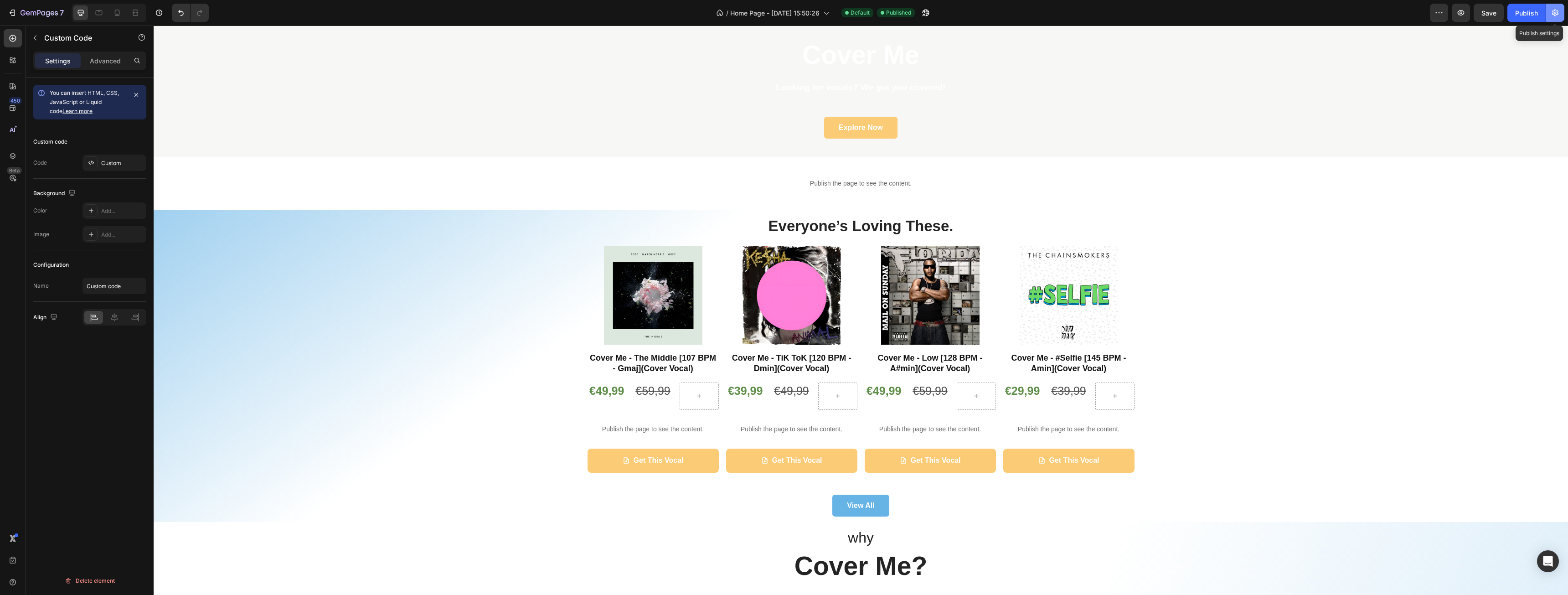
click at [1561, 9] on button "button" at bounding box center [1555, 12] width 18 height 18
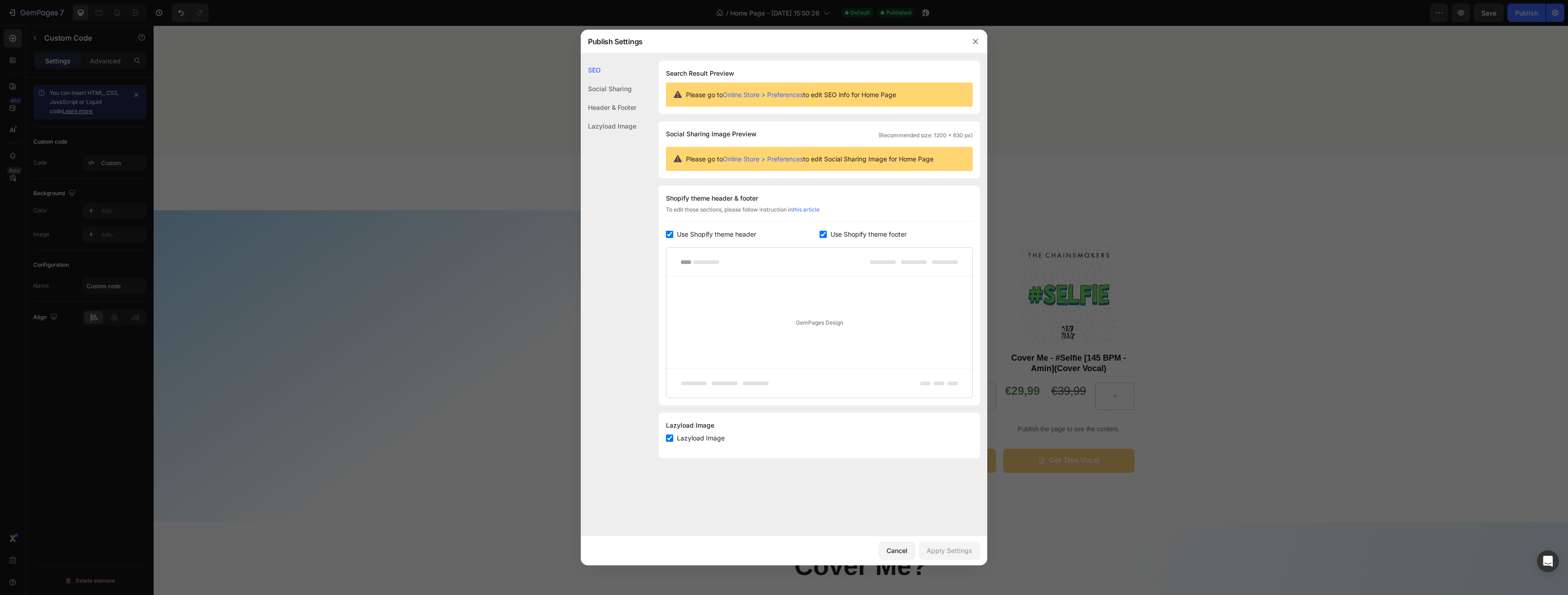
click at [608, 123] on div "Lazyload Image" at bounding box center [608, 126] width 56 height 19
click at [976, 43] on icon "button" at bounding box center [975, 42] width 8 height 8
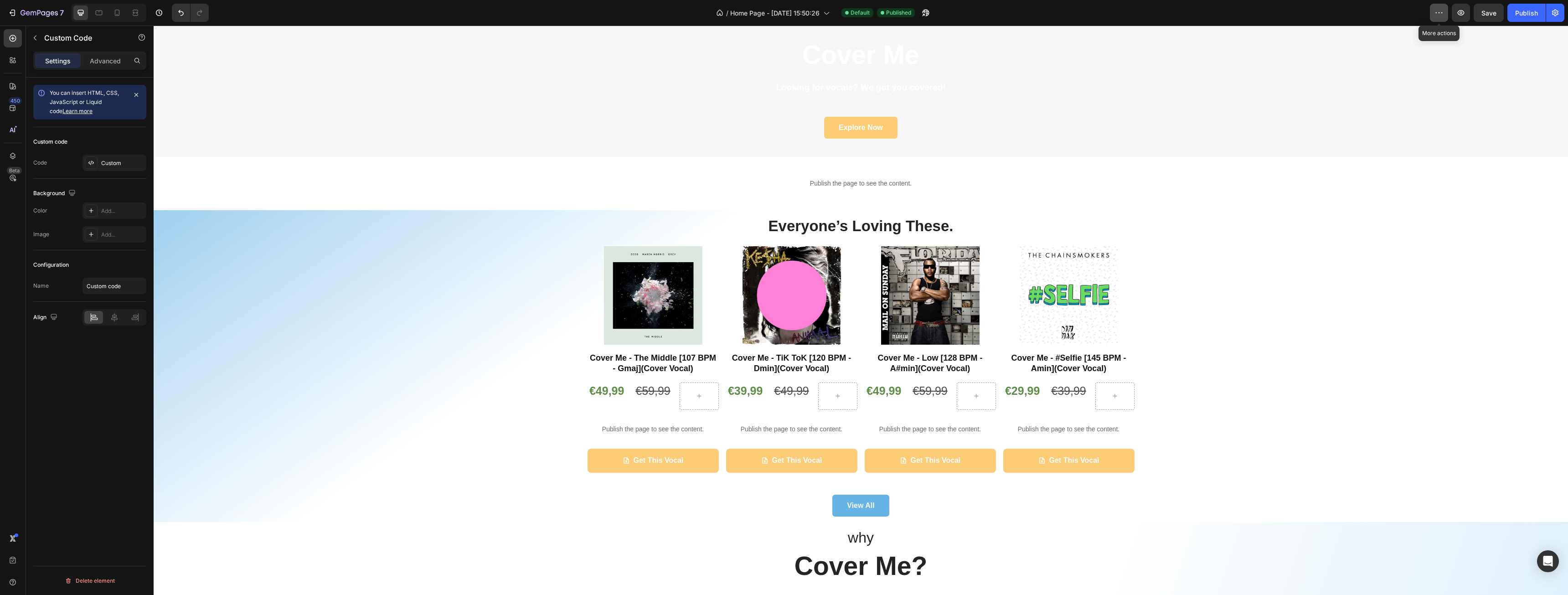
click at [1435, 17] on button "button" at bounding box center [1438, 12] width 18 height 18
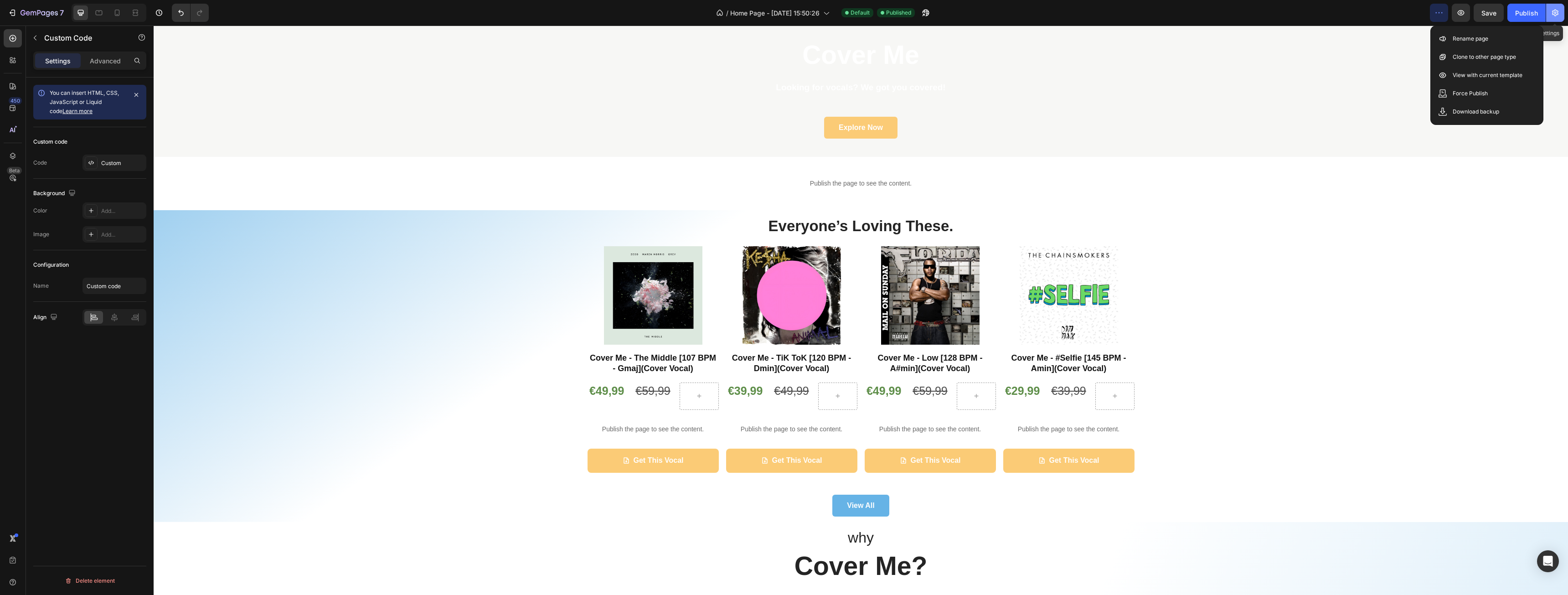
click at [1561, 18] on button "button" at bounding box center [1555, 12] width 18 height 18
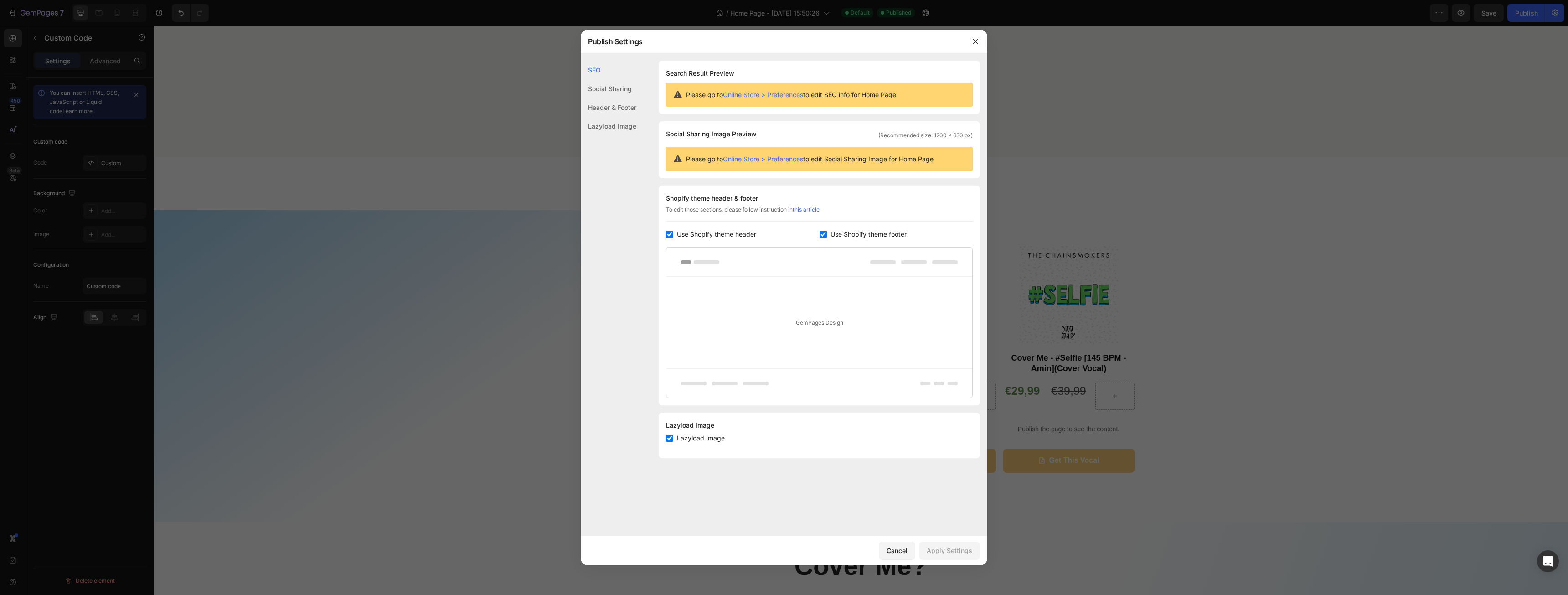
click at [626, 99] on div "Social Sharing" at bounding box center [608, 108] width 56 height 19
click at [618, 117] on div "Header & Footer" at bounding box center [608, 126] width 56 height 19
click at [981, 40] on button "button" at bounding box center [975, 41] width 14 height 14
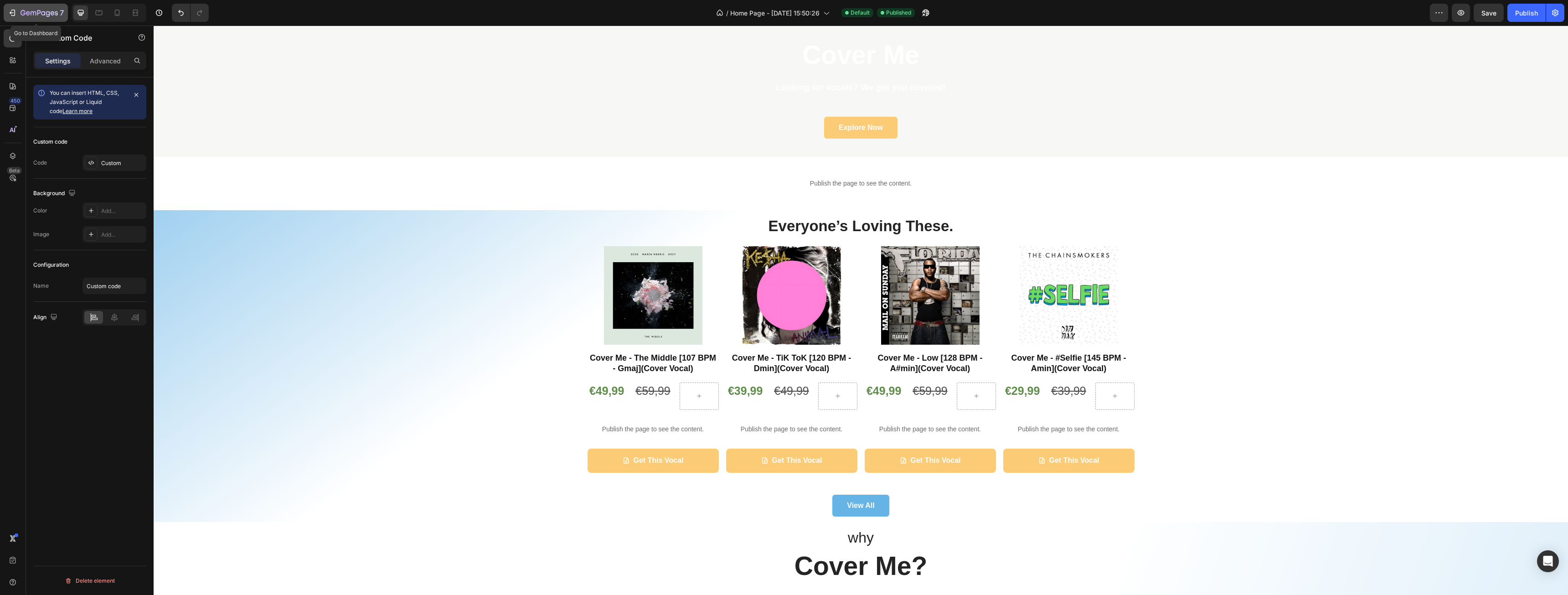
click at [33, 11] on icon "button" at bounding box center [39, 13] width 37 height 8
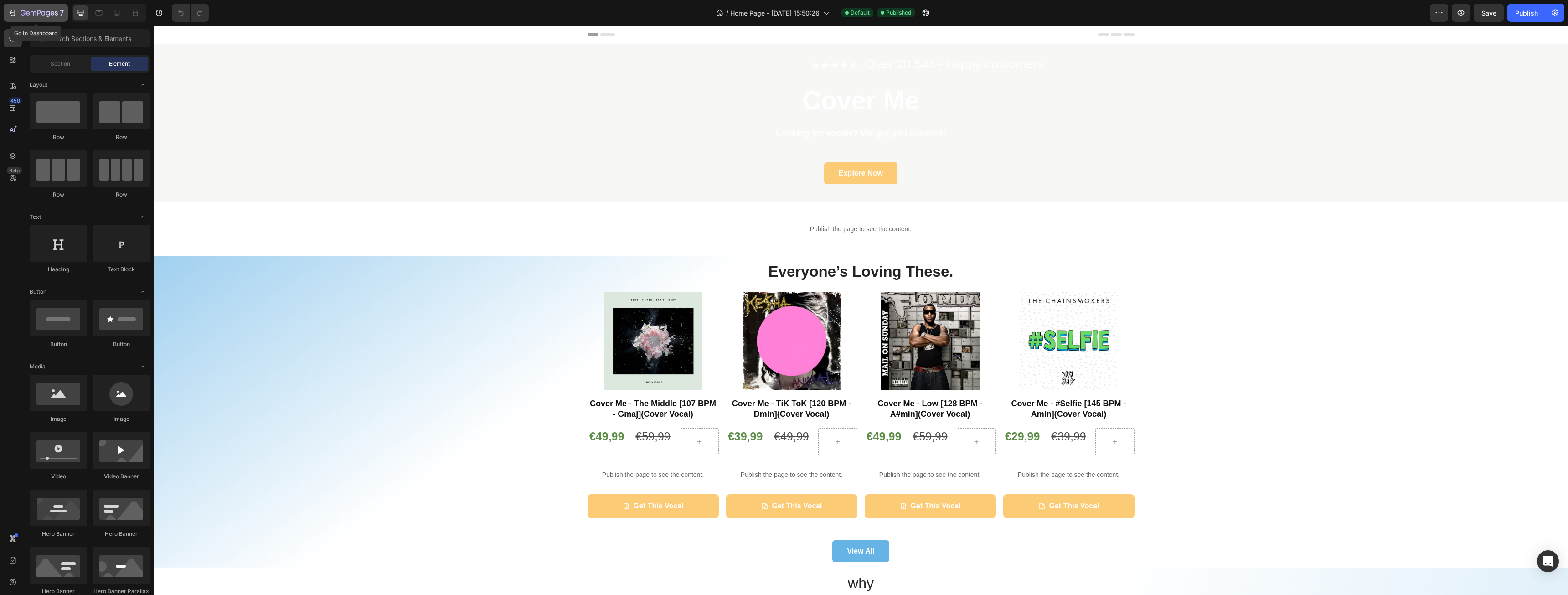
click at [39, 14] on icon "button" at bounding box center [39, 13] width 37 height 8
click at [1440, 12] on icon "button" at bounding box center [1439, 13] width 9 height 9
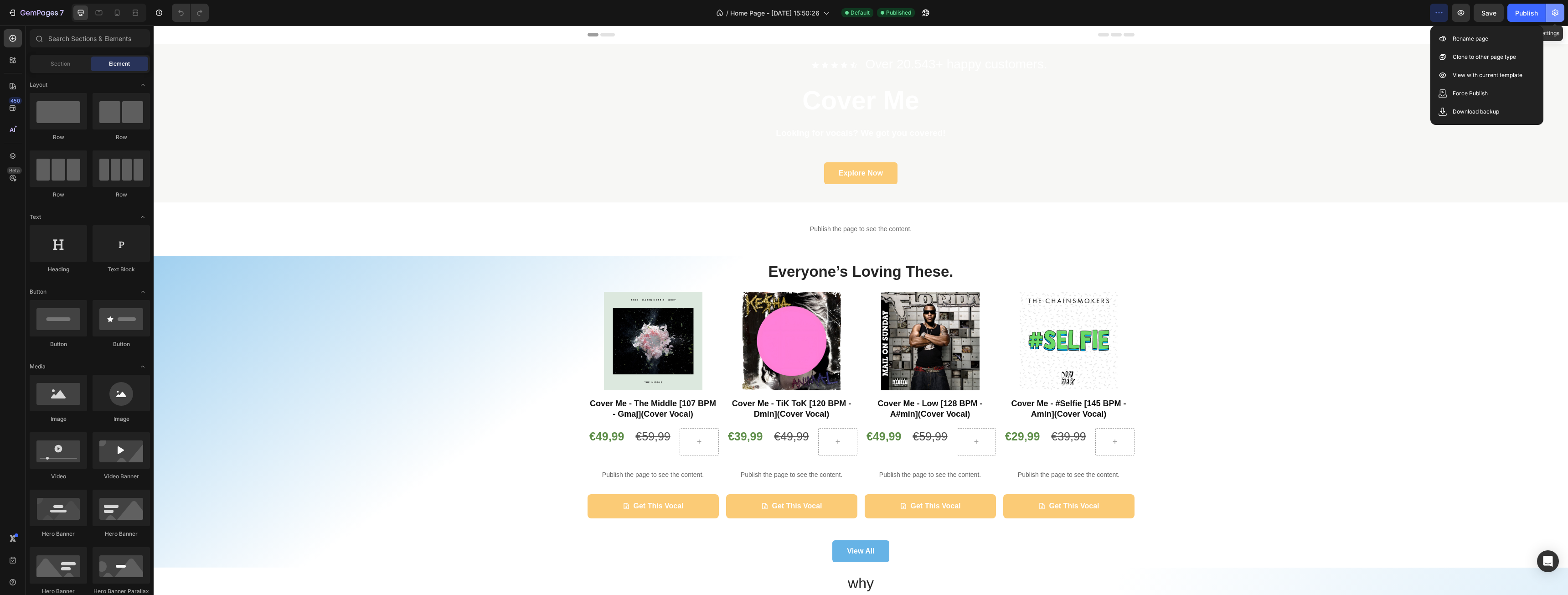
click at [1559, 12] on icon "button" at bounding box center [1555, 12] width 7 height 7
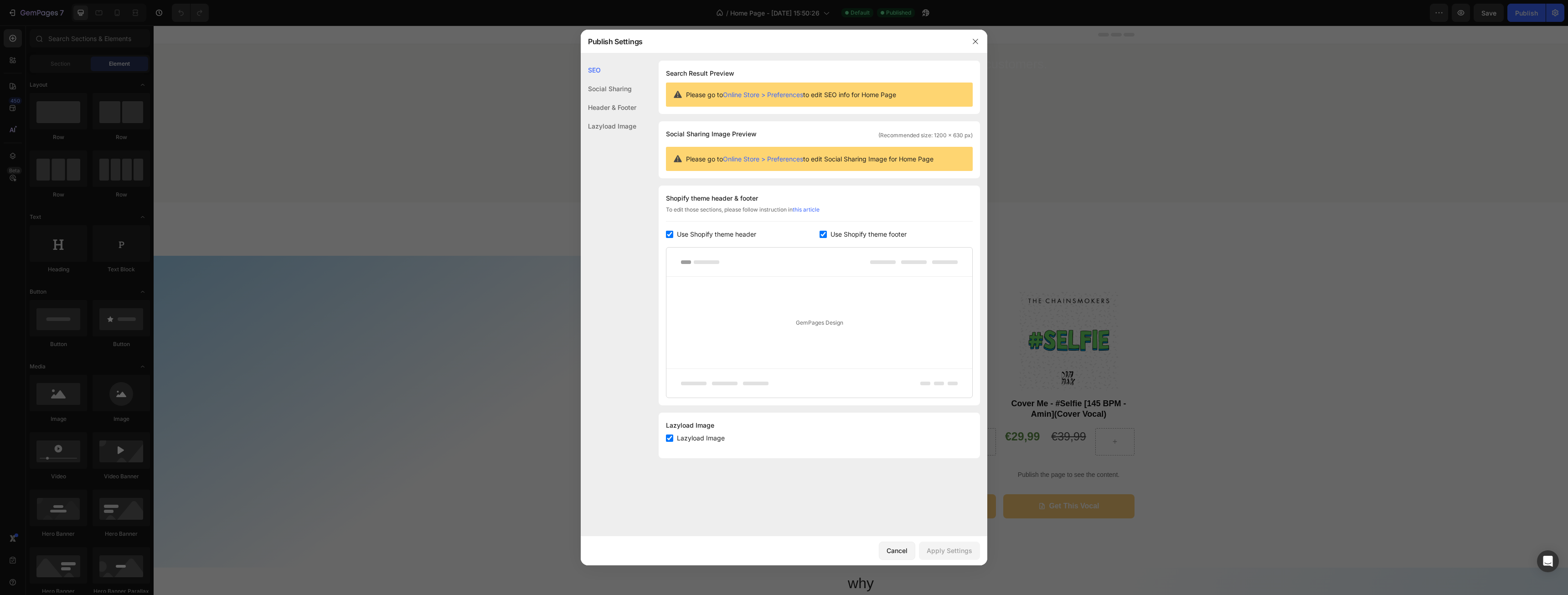
click at [620, 99] on div "Social Sharing" at bounding box center [608, 108] width 56 height 19
click at [633, 117] on div "Header & Footer" at bounding box center [608, 126] width 56 height 19
click at [627, 126] on div "Lazyload Image" at bounding box center [608, 126] width 56 height 19
click at [979, 43] on button "button" at bounding box center [975, 41] width 14 height 14
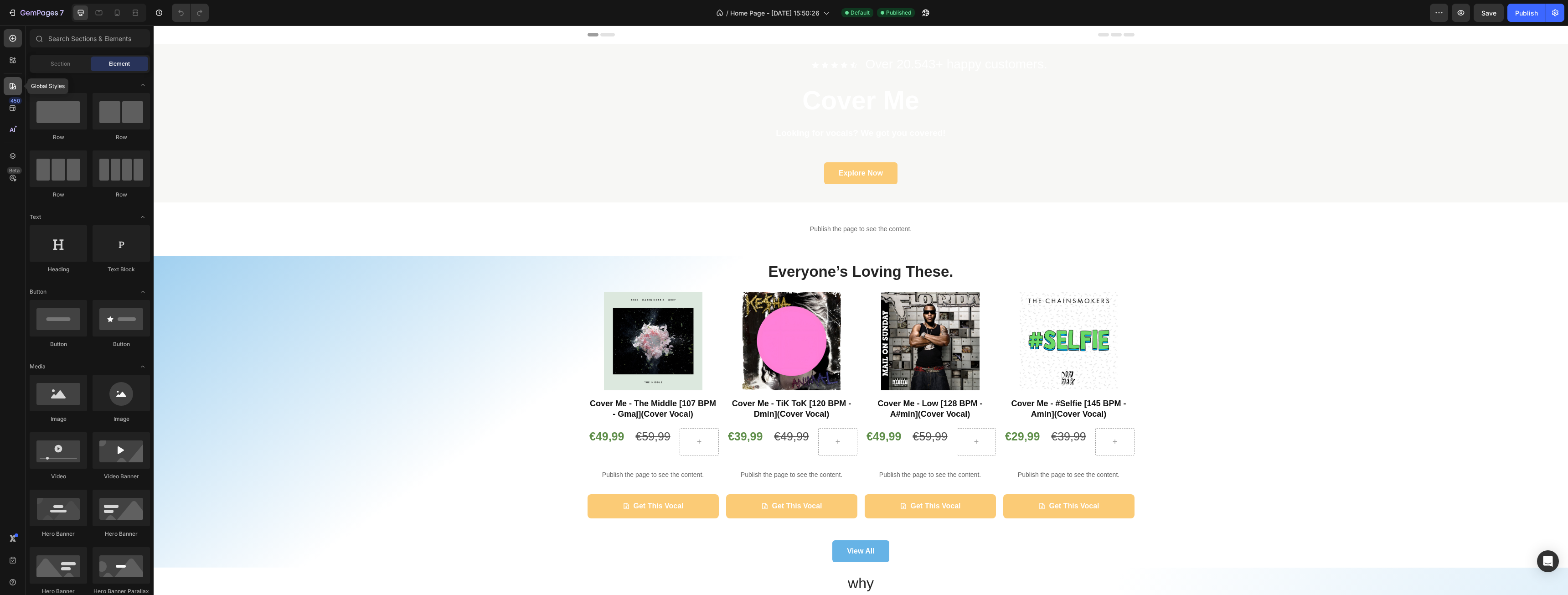
click at [13, 84] on icon at bounding box center [12, 86] width 7 height 7
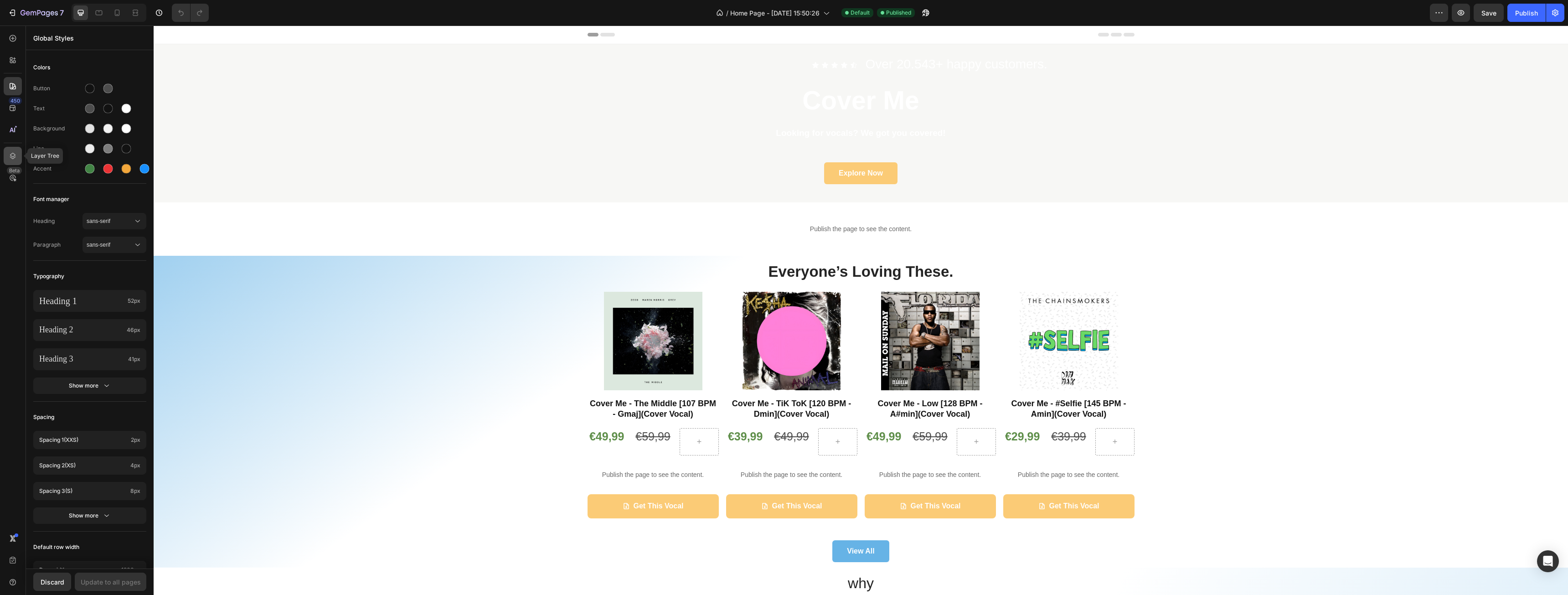
click at [18, 158] on div at bounding box center [12, 155] width 18 height 18
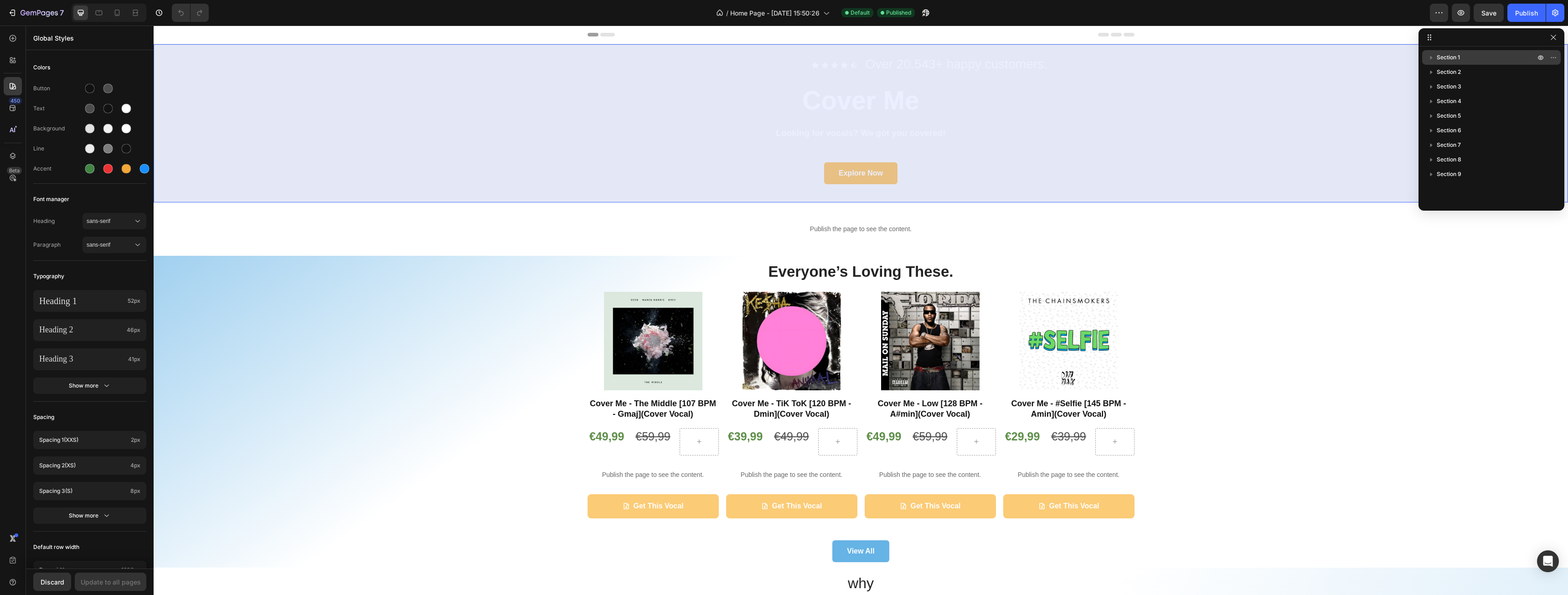
click at [1433, 58] on icon "button" at bounding box center [1432, 58] width 2 height 4
click at [1433, 58] on icon "button" at bounding box center [1432, 58] width 4 height 2
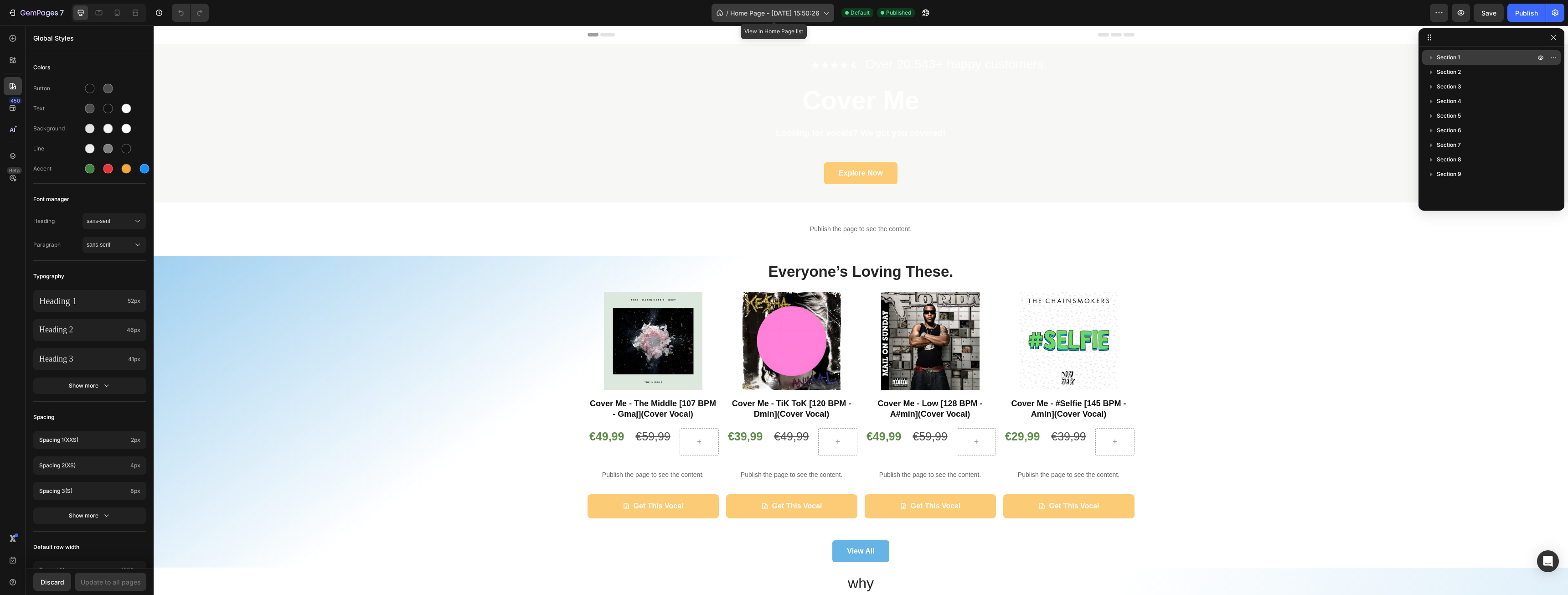
click at [829, 14] on icon at bounding box center [827, 13] width 9 height 9
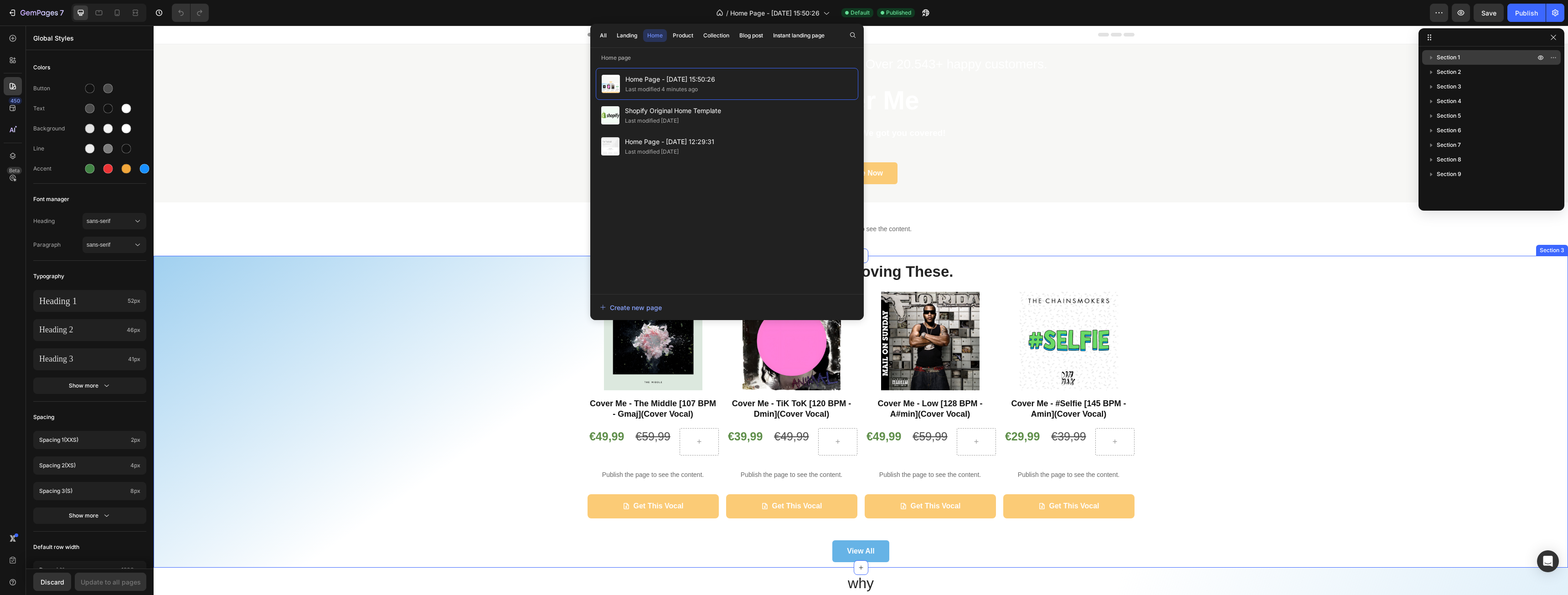
click at [1239, 283] on div "Everyone’s Loving These. Heading Product Images Cover Me - The Middle [107 BPM …" at bounding box center [861, 412] width 1401 height 301
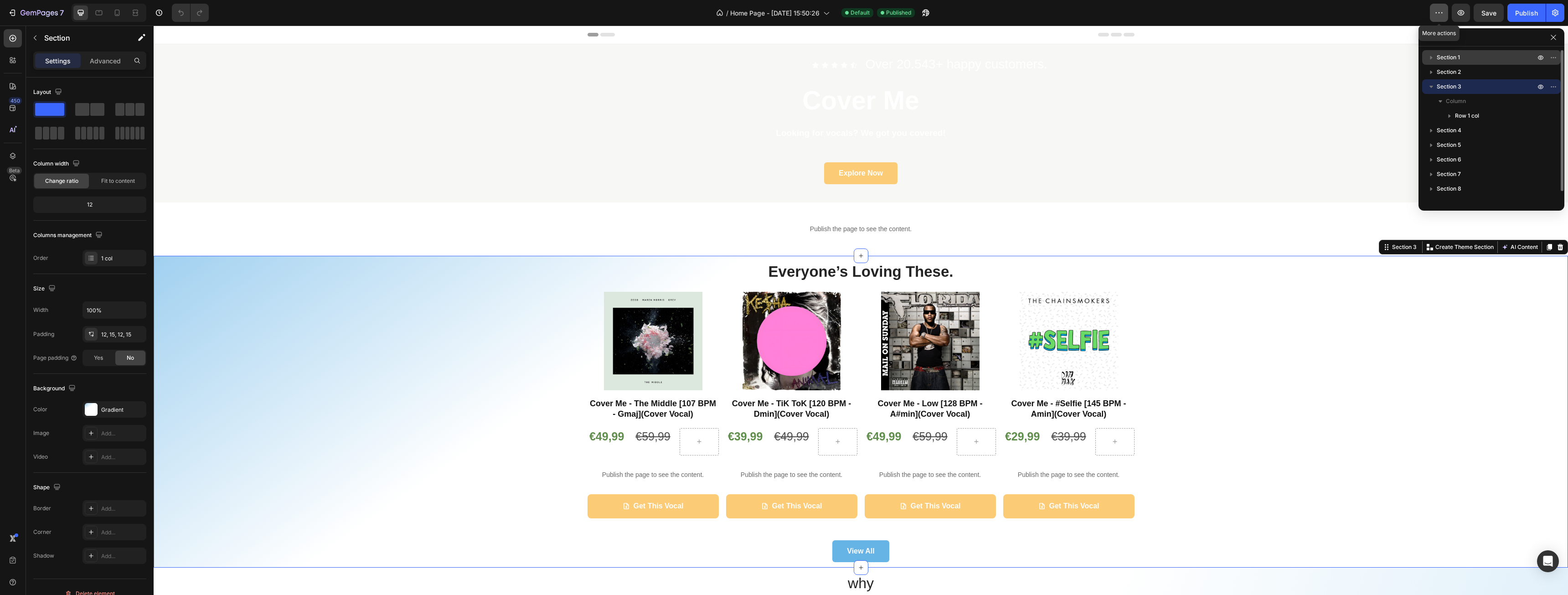
click at [1448, 12] on button "button" at bounding box center [1438, 12] width 18 height 18
click at [1553, 10] on icon "button" at bounding box center [1556, 13] width 9 height 9
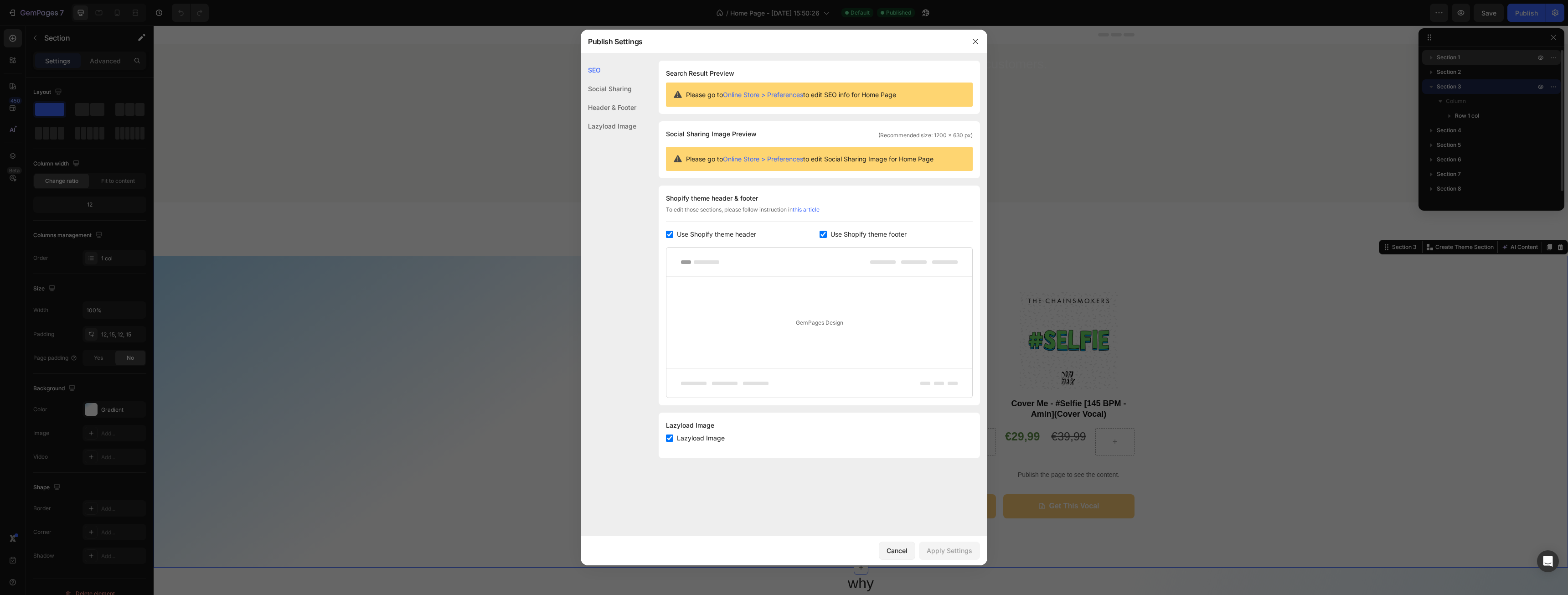
click at [609, 117] on div "Header & Footer" at bounding box center [608, 126] width 56 height 19
click at [822, 237] on input "checkbox" at bounding box center [824, 235] width 8 height 8
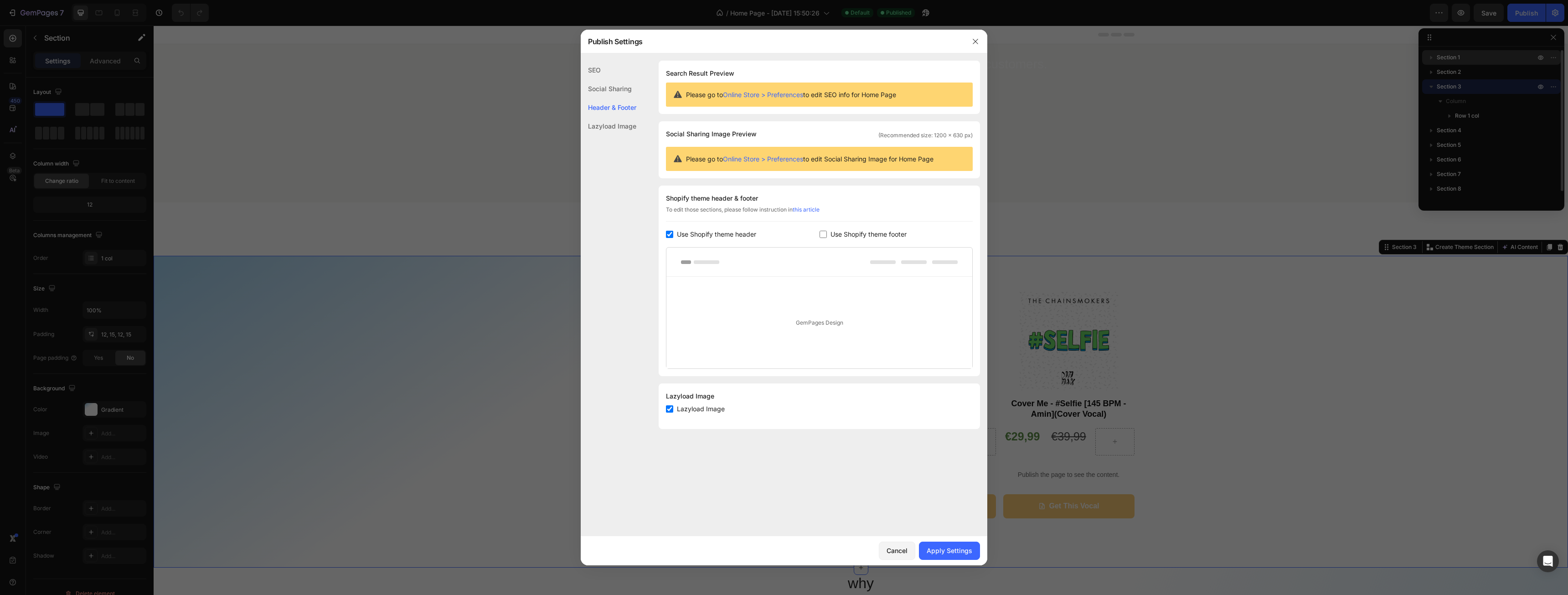
click at [822, 237] on input "checkbox" at bounding box center [824, 235] width 8 height 8
checkbox input "true"
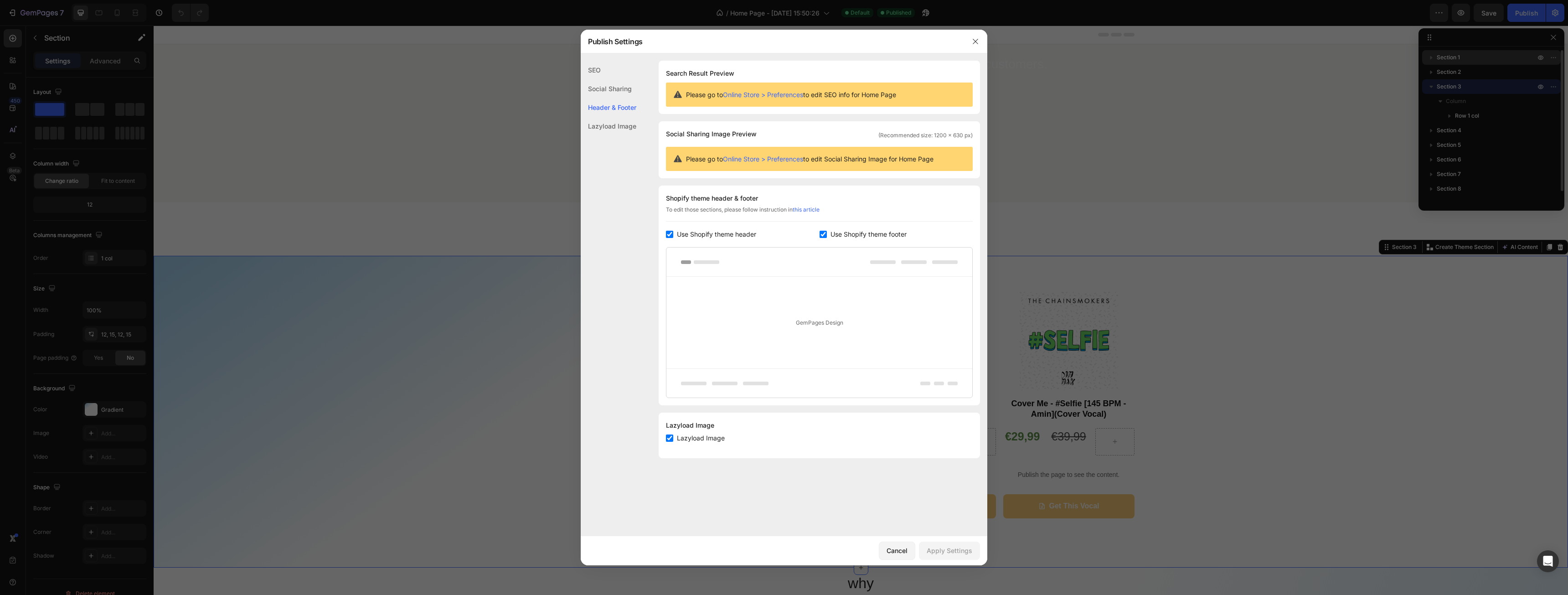
click at [669, 233] on input "checkbox" at bounding box center [669, 235] width 8 height 8
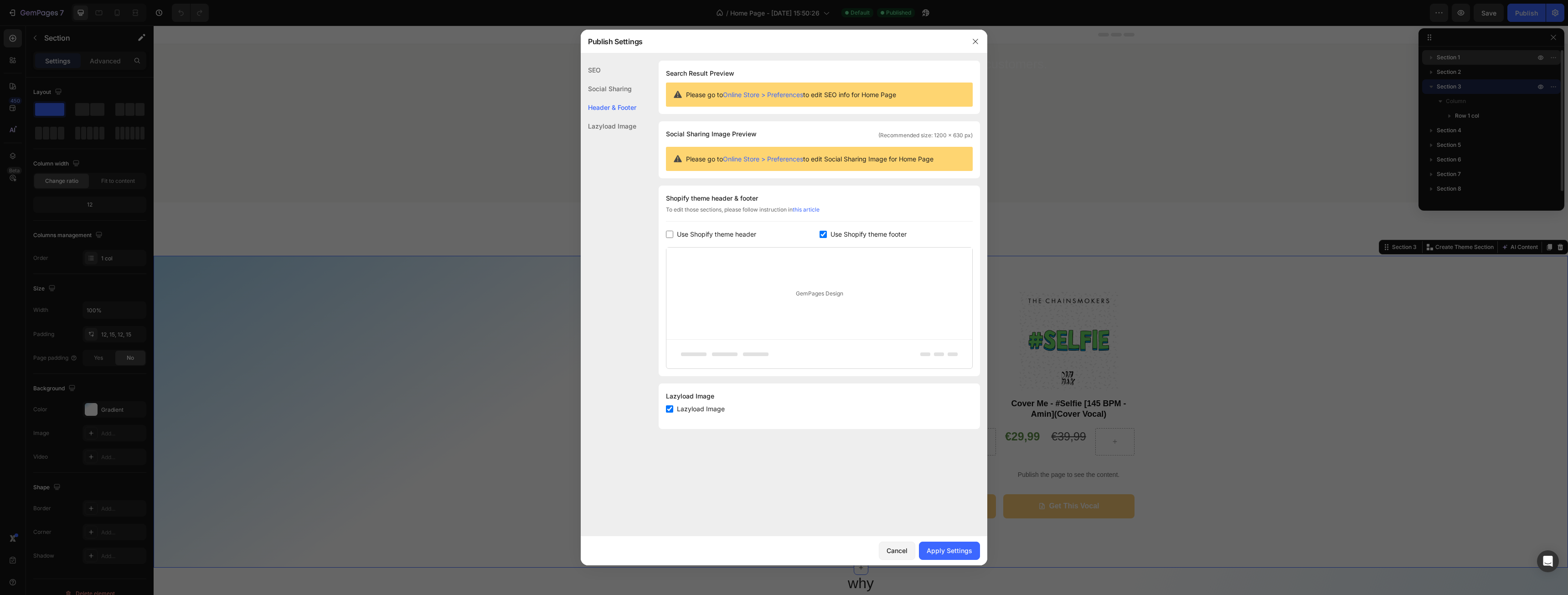
click at [669, 233] on input "checkbox" at bounding box center [669, 235] width 8 height 8
checkbox input "true"
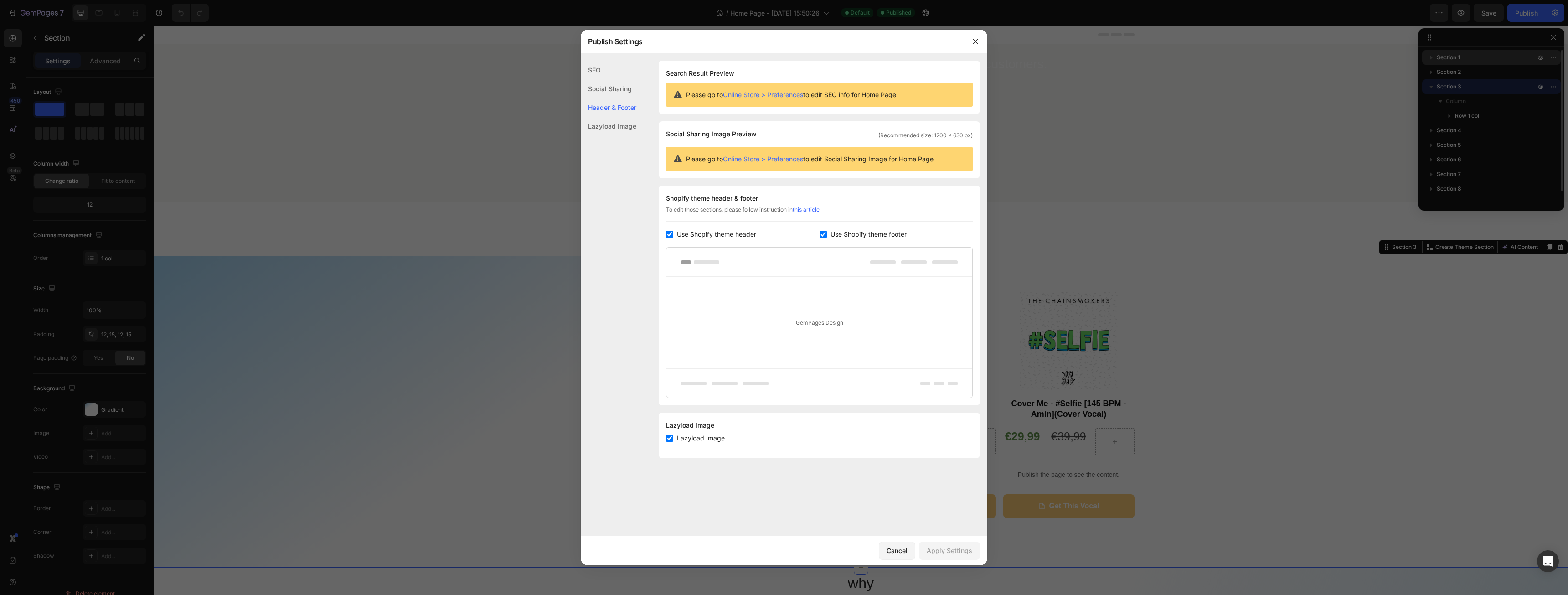
click at [614, 115] on div "Header & Footer" at bounding box center [608, 108] width 56 height 19
drag, startPoint x: 972, startPoint y: 44, endPoint x: 816, endPoint y: 21, distance: 157.7
click at [972, 44] on icon "button" at bounding box center [975, 42] width 8 height 8
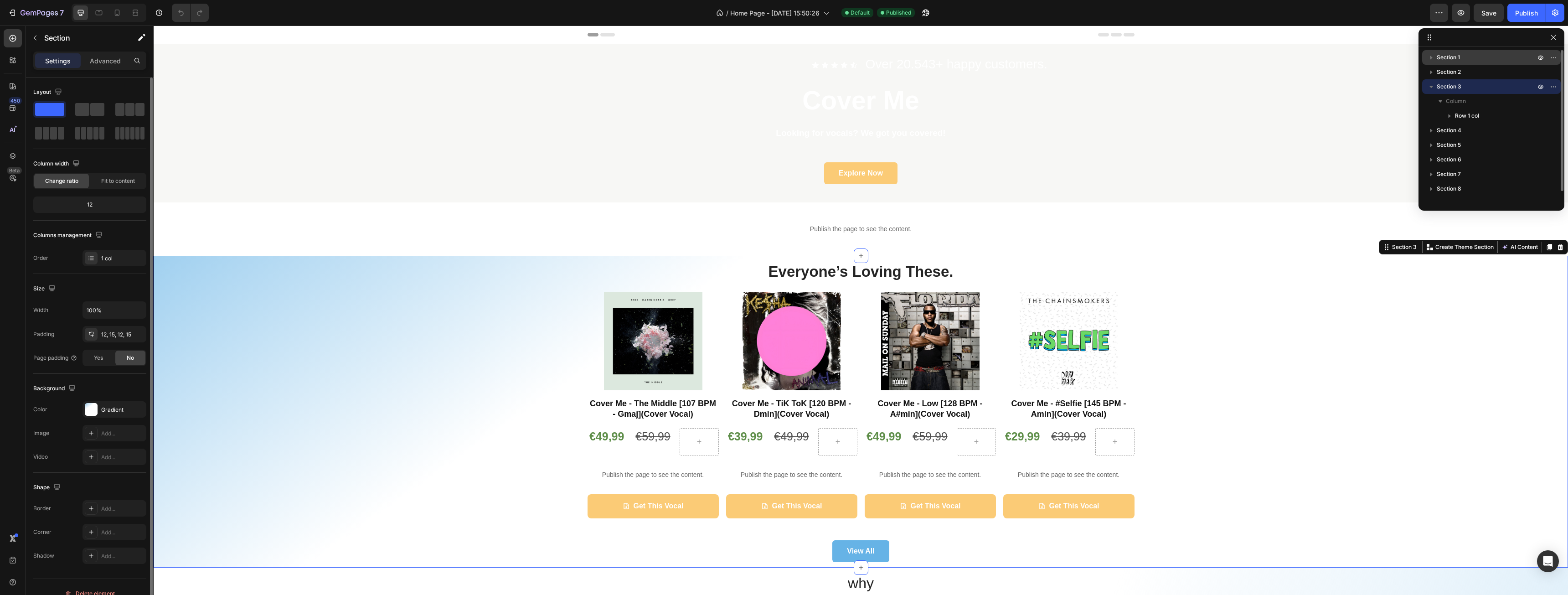
scroll to position [12, 0]
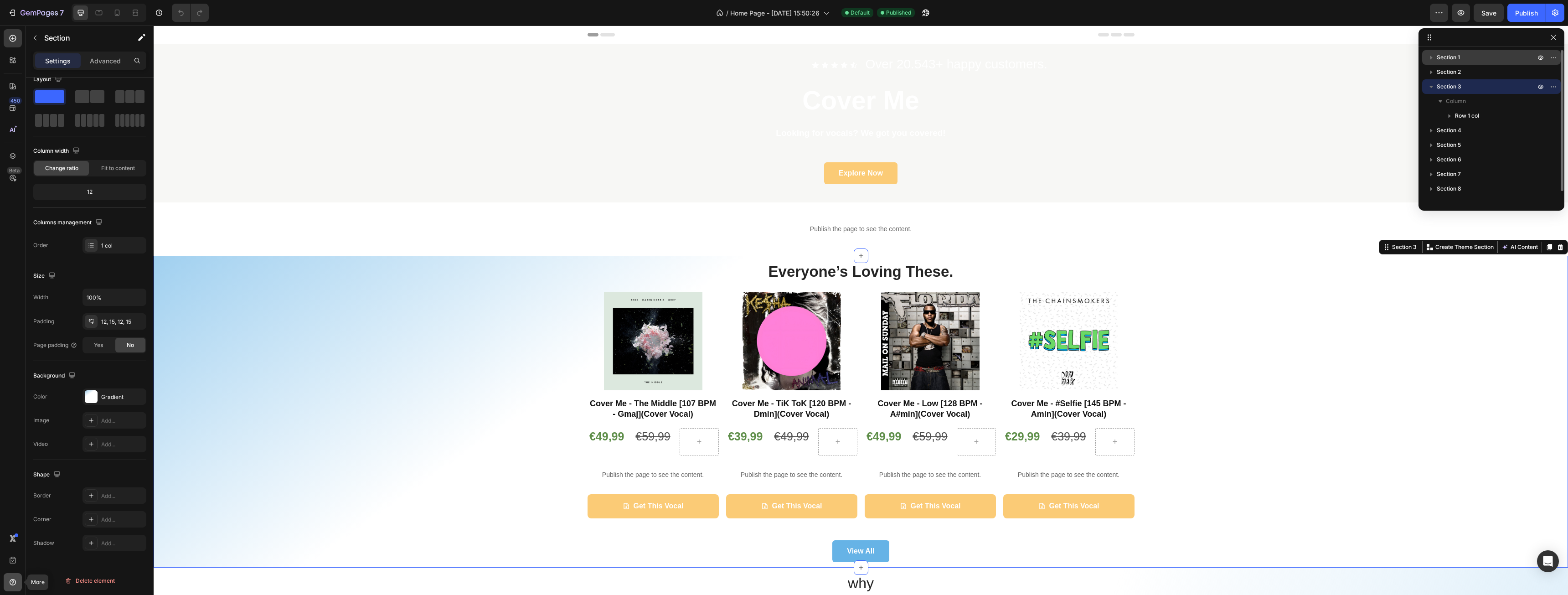
click at [12, 584] on icon at bounding box center [12, 584] width 1 height 1
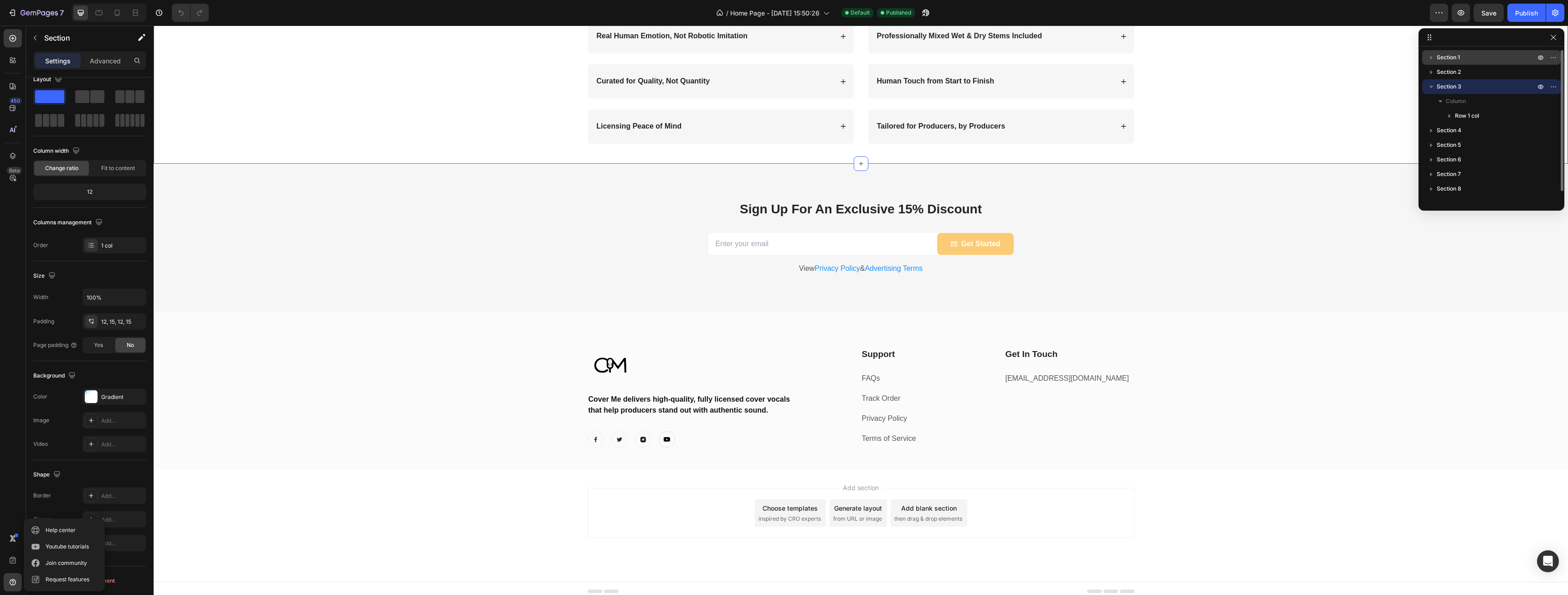
scroll to position [1413, 0]
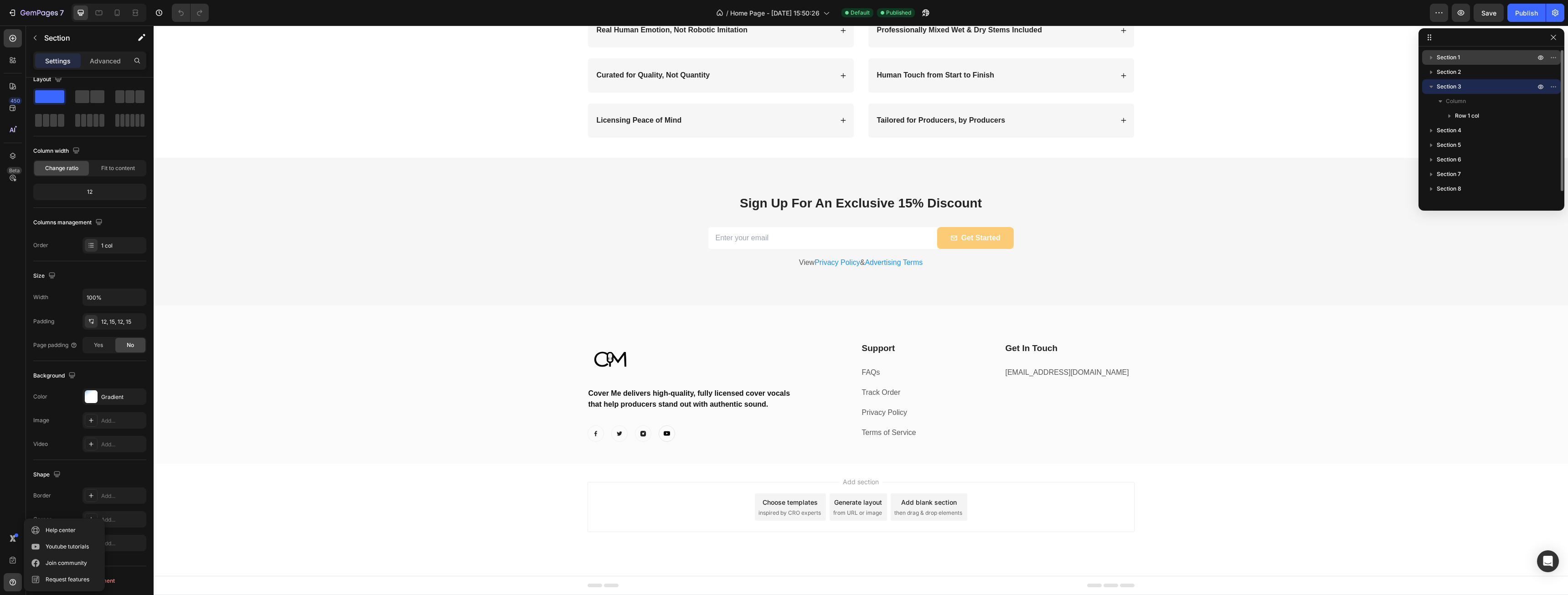
click at [1221, 528] on div "Add section Choose templates inspired by CRO experts Generate layout from URL o…" at bounding box center [861, 520] width 1415 height 112
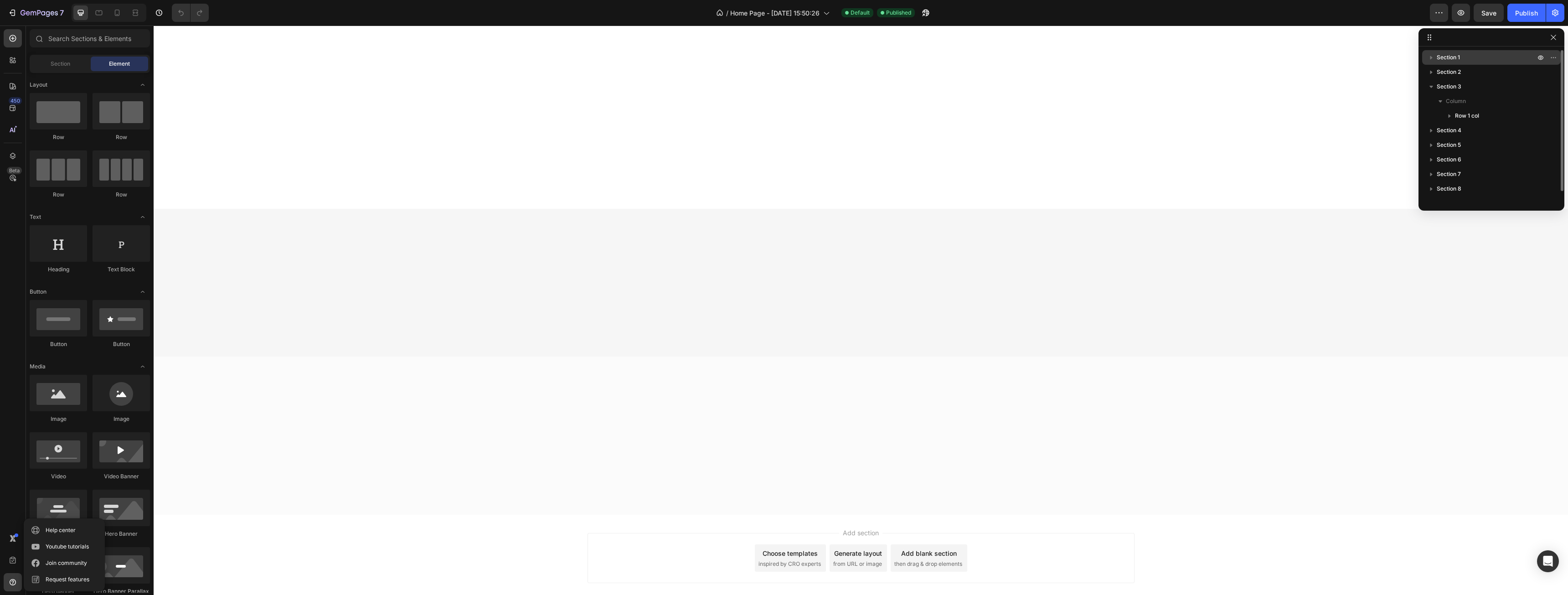
scroll to position [0, 0]
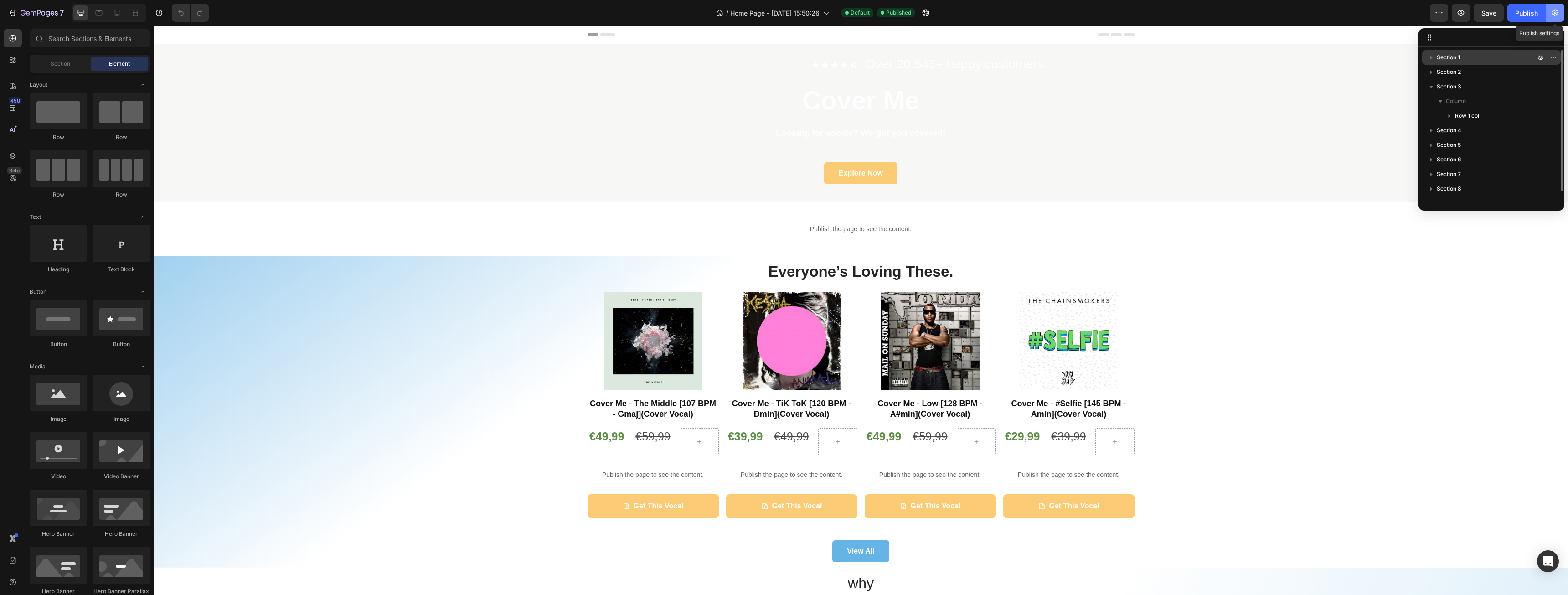
click at [1556, 17] on button "button" at bounding box center [1555, 12] width 18 height 18
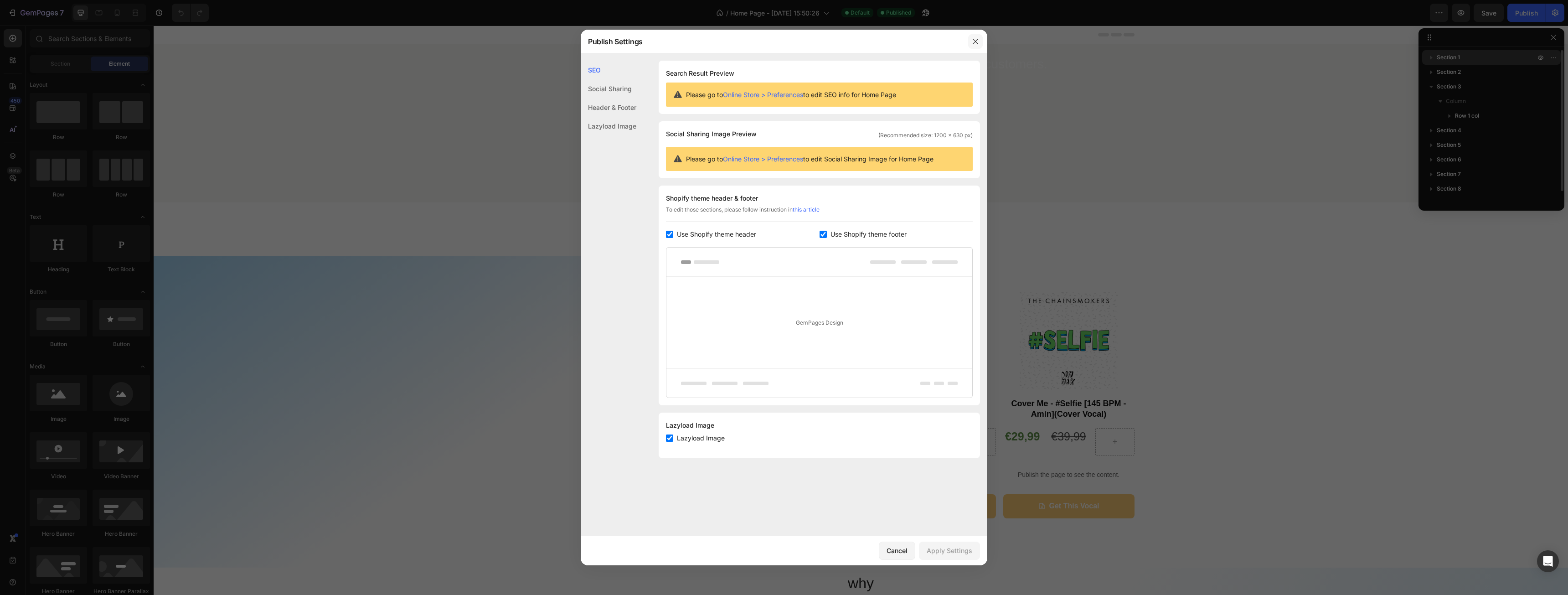
click at [972, 40] on icon "button" at bounding box center [975, 42] width 8 height 8
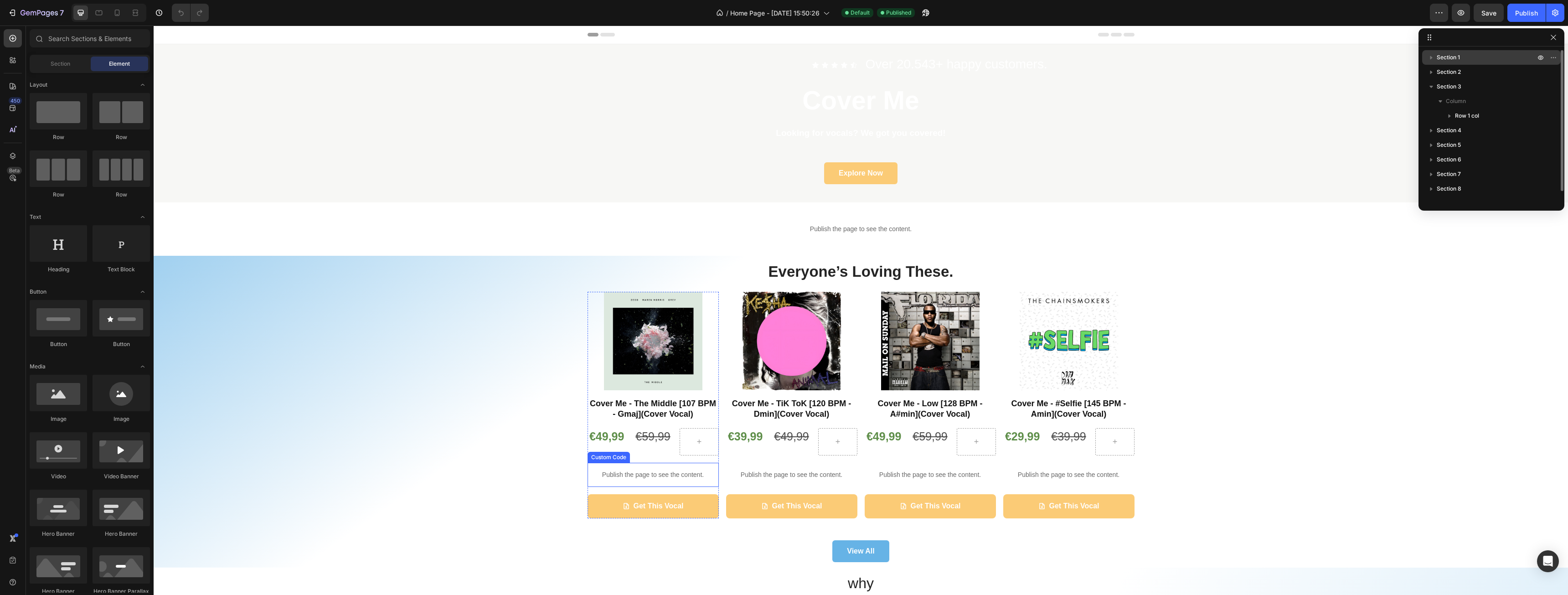
click at [632, 468] on div "Publish the page to see the content." at bounding box center [653, 476] width 132 height 25
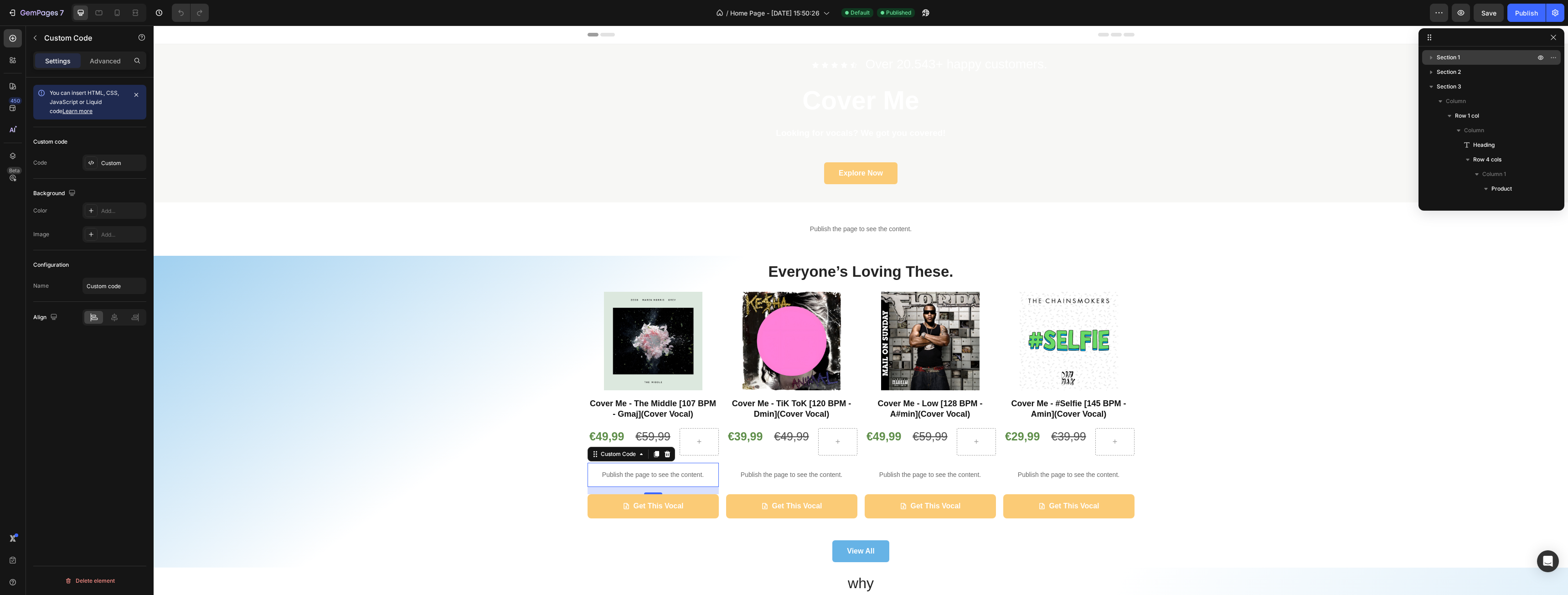
scroll to position [144, 0]
click at [105, 165] on div "Custom" at bounding box center [122, 163] width 43 height 9
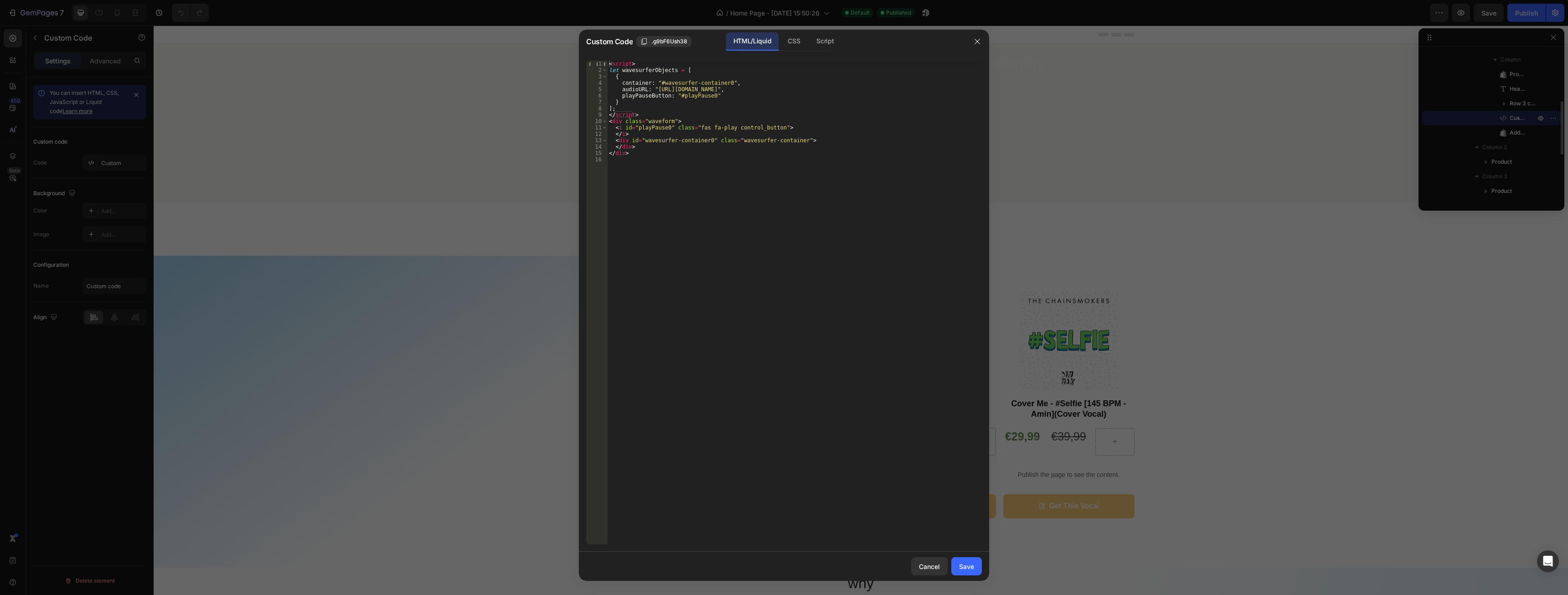
click at [721, 251] on div "< script > let wavesurferObjects = [ { container : "#wavesurfer-container0" , a…" at bounding box center [794, 309] width 375 height 496
type textarea "</div>"
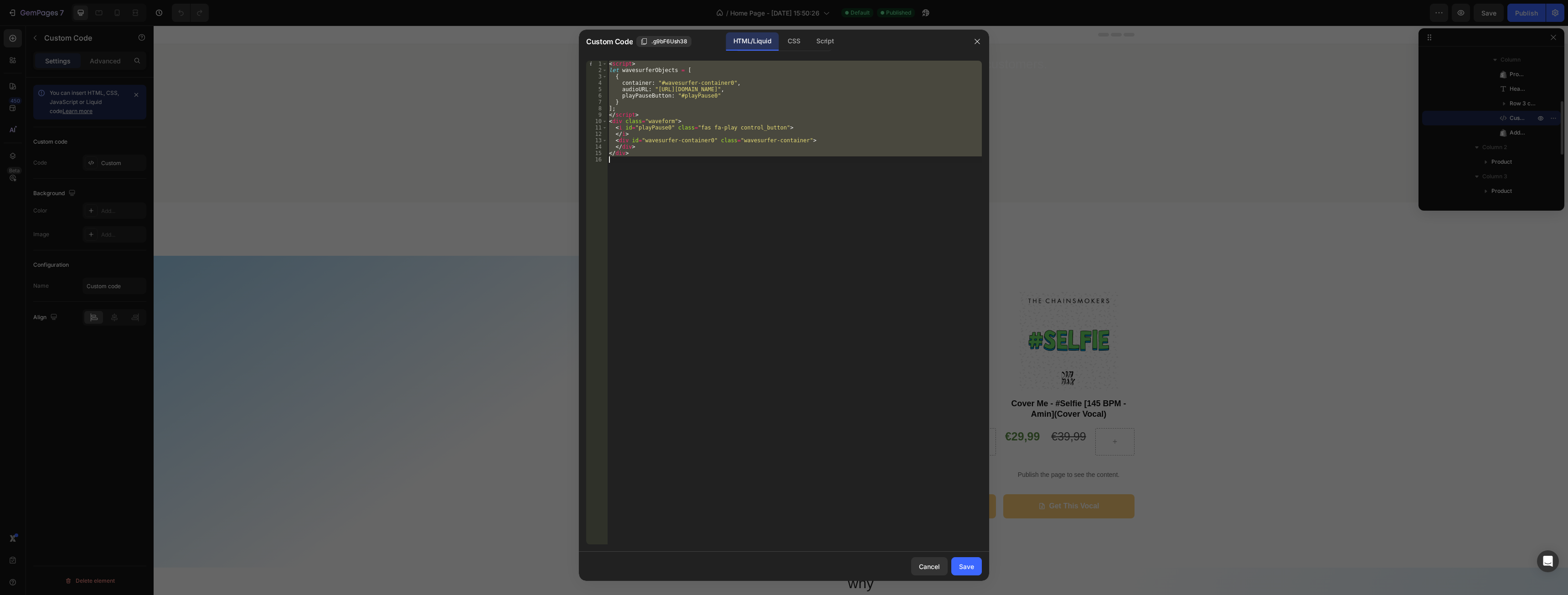
paste textarea
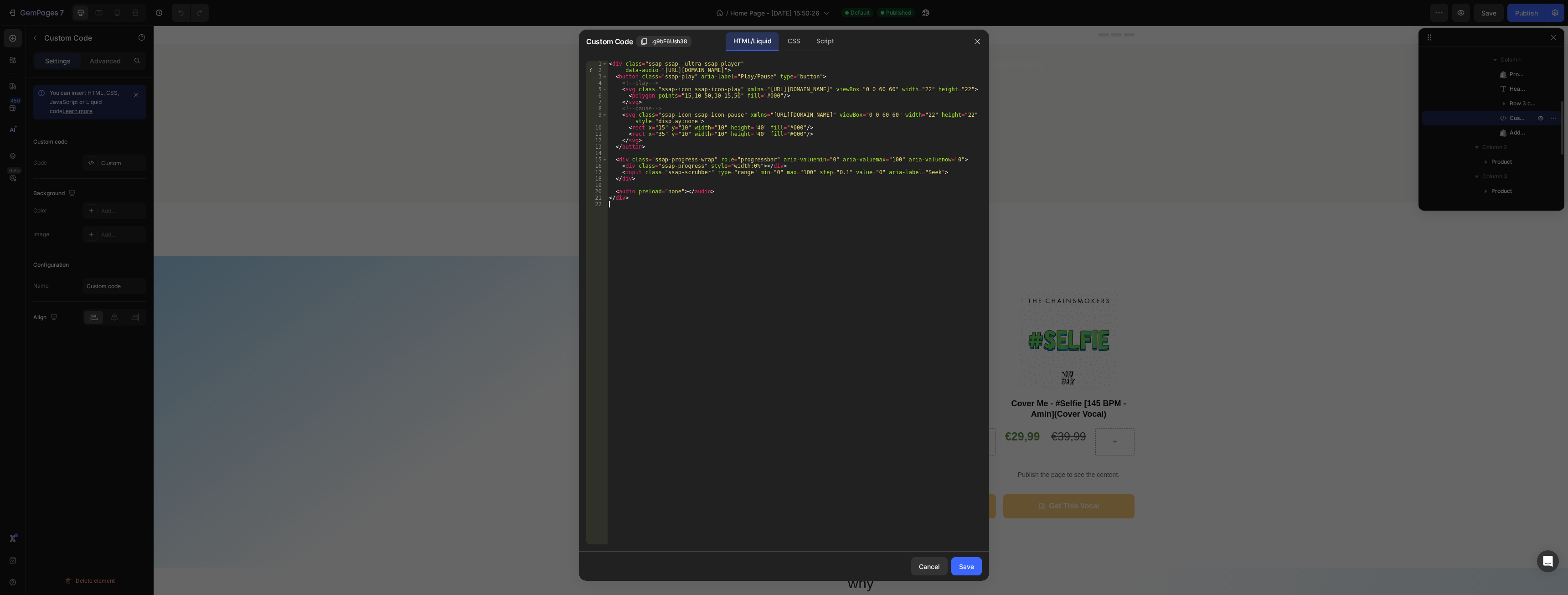
click at [805, 31] on div "Custom Code .g9bF6Ush38 HTML/Liquid CSS Script" at bounding box center [772, 41] width 386 height 24
click at [810, 37] on div "CSS" at bounding box center [826, 41] width 32 height 18
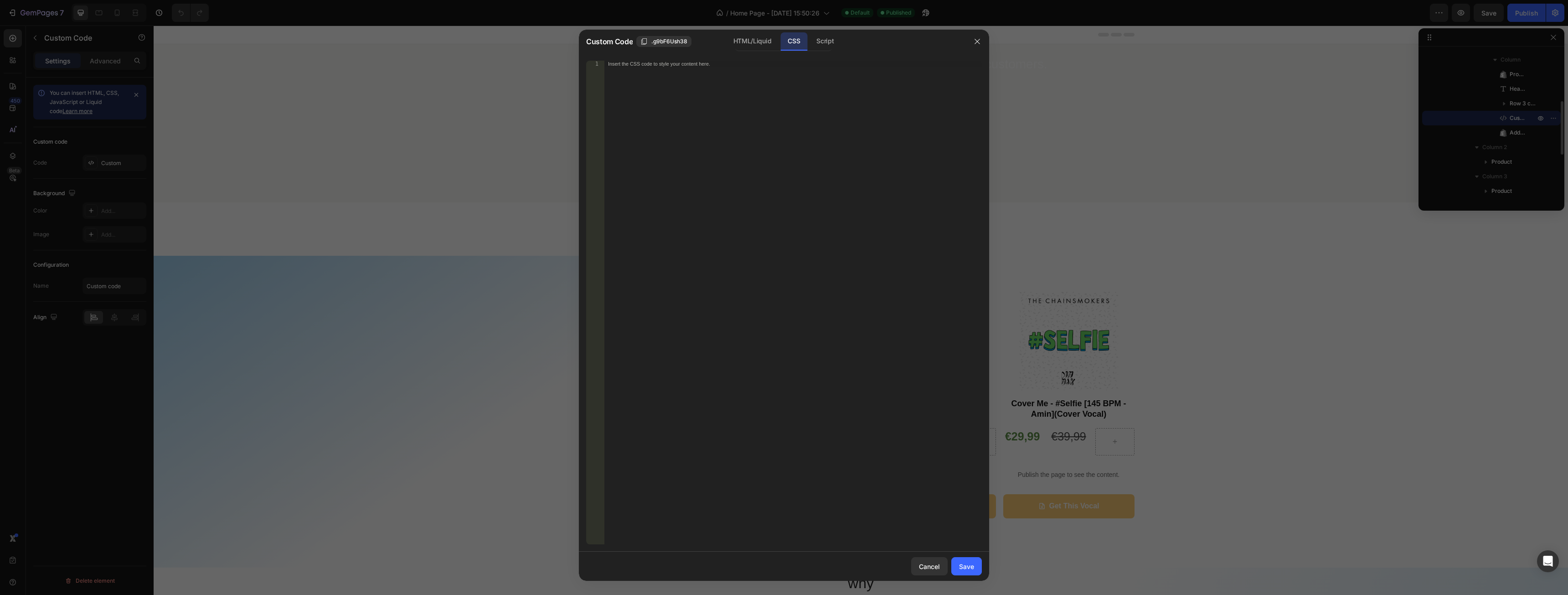
click at [717, 196] on div "Insert the CSS code to style your content here." at bounding box center [793, 309] width 378 height 496
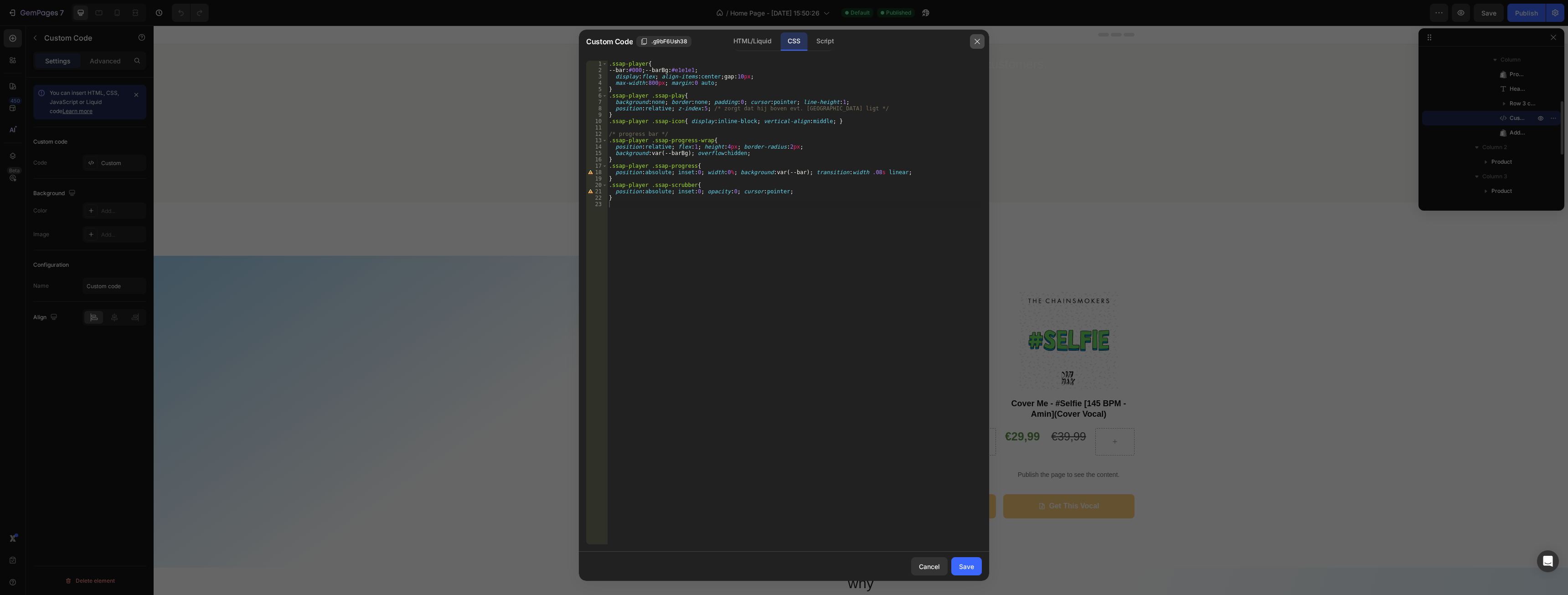
click at [973, 41] on button "button" at bounding box center [977, 41] width 14 height 14
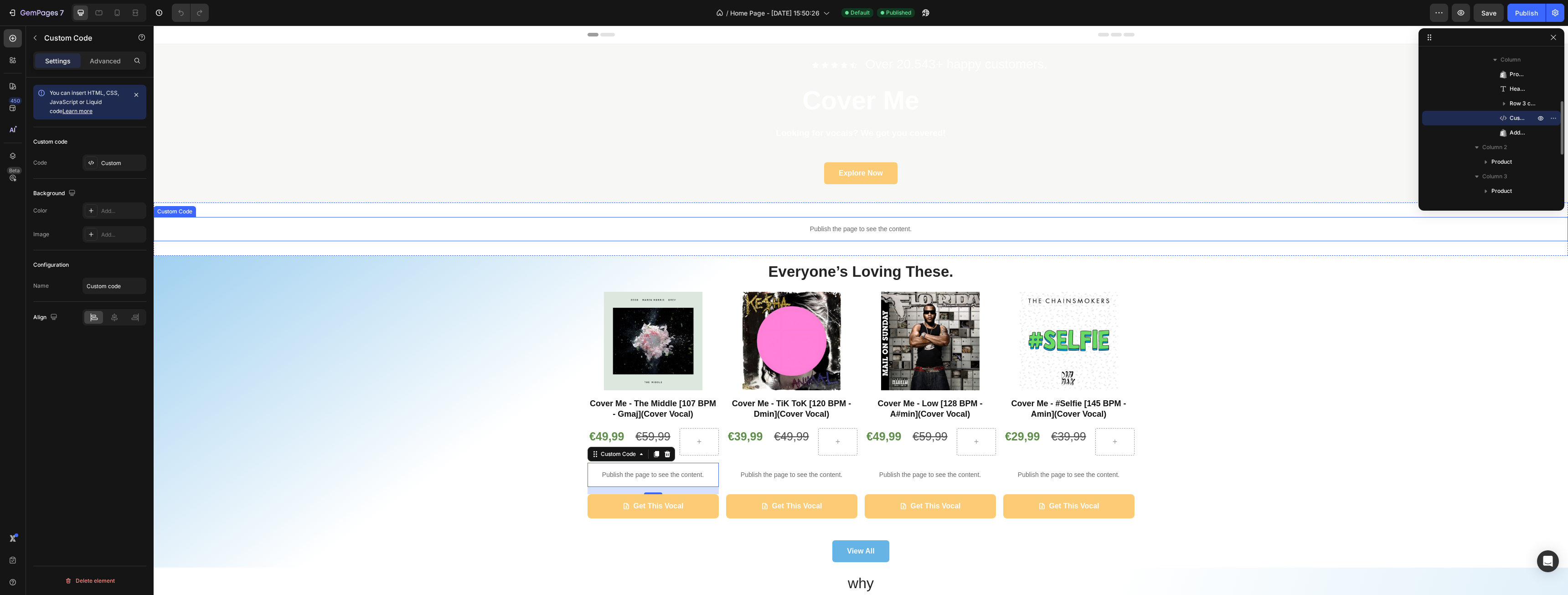
click at [867, 225] on p "Publish the page to see the content." at bounding box center [861, 229] width 1415 height 9
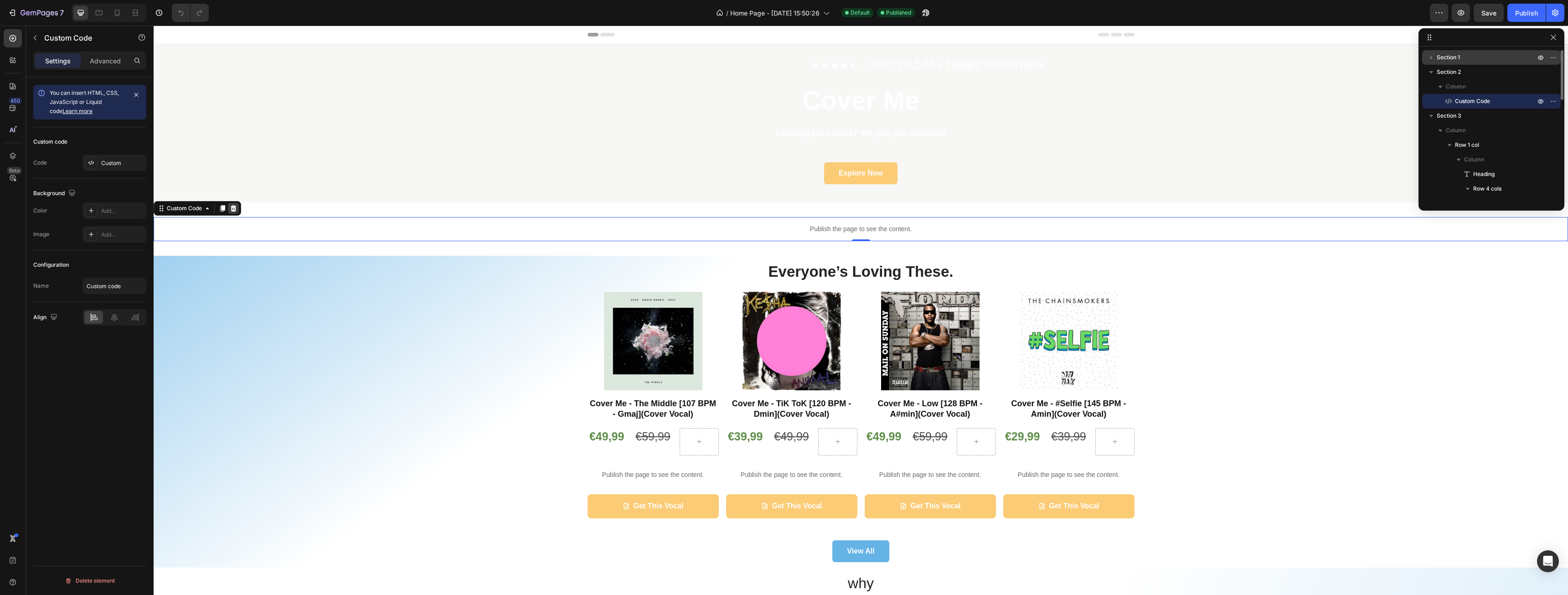
click at [236, 209] on icon at bounding box center [234, 208] width 6 height 7
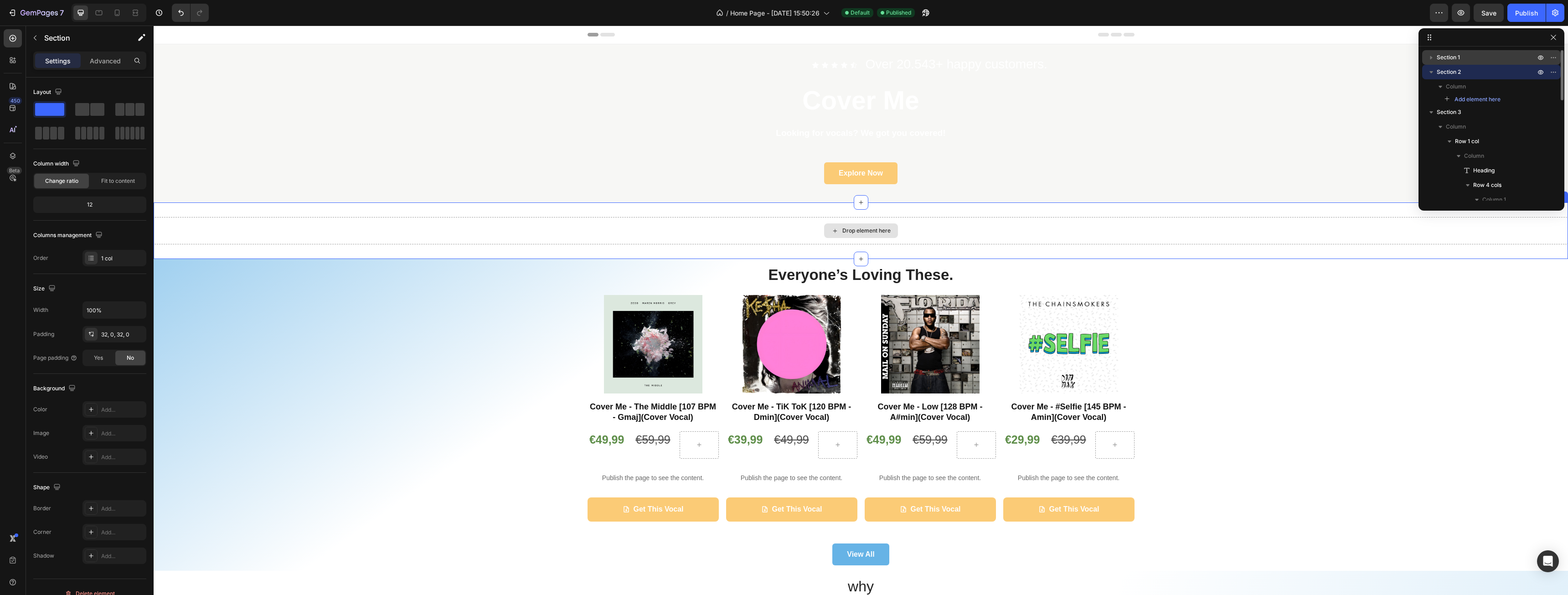
click at [306, 220] on div "Drop element here" at bounding box center [861, 230] width 1415 height 27
drag, startPoint x: 1403, startPoint y: 12, endPoint x: 1558, endPoint y: 37, distance: 157.0
click at [1558, 37] on button "button" at bounding box center [1554, 38] width 11 height 11
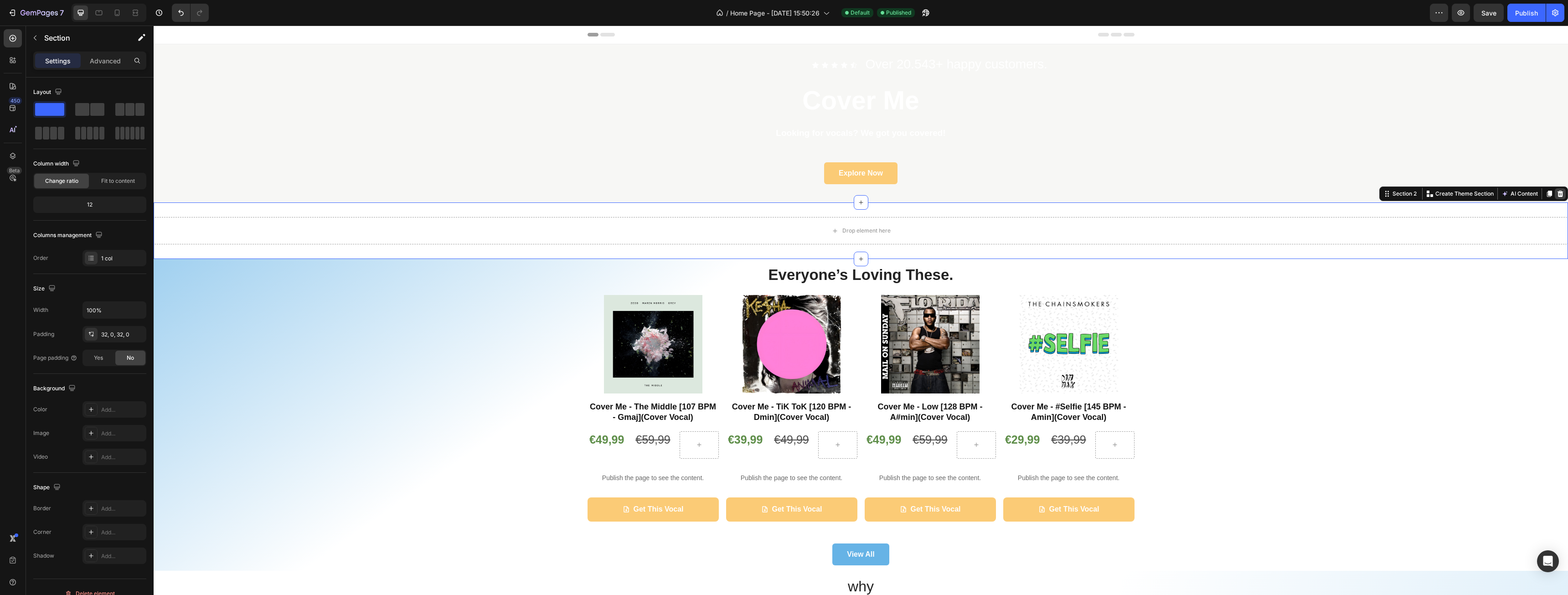
click at [1557, 197] on icon at bounding box center [1560, 194] width 8 height 8
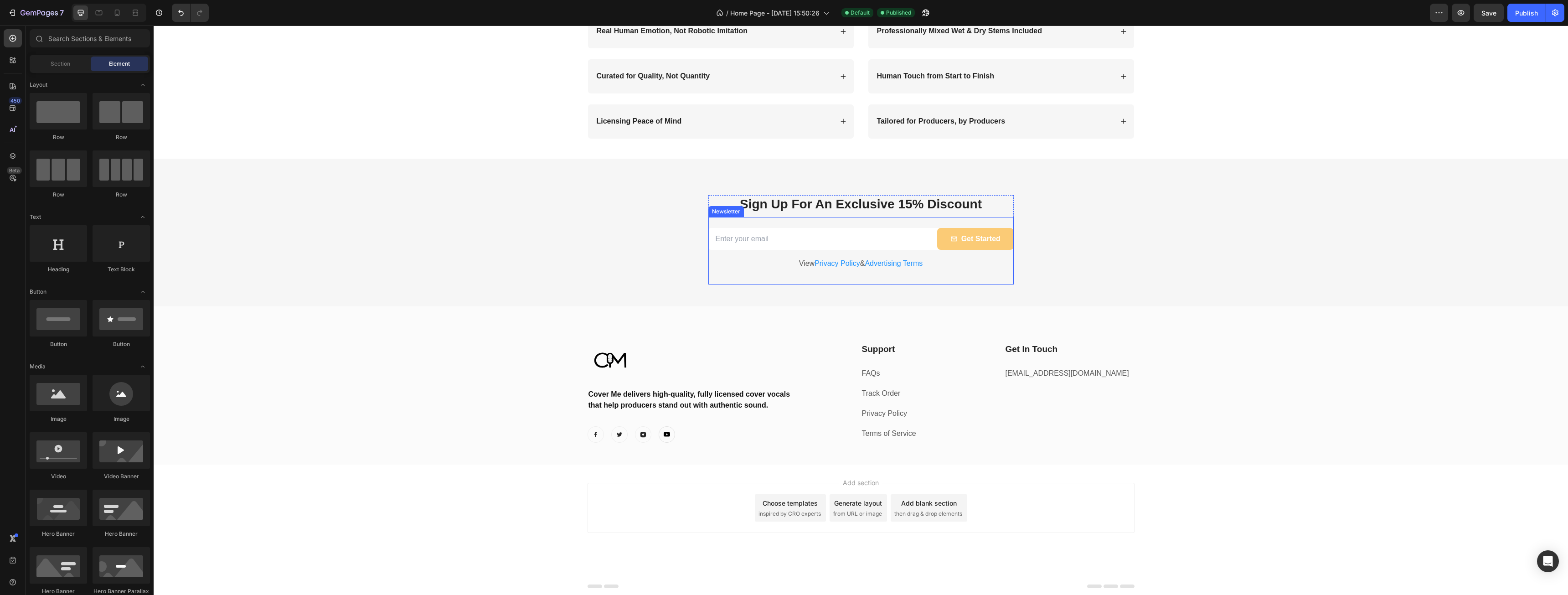
scroll to position [1360, 0]
click at [58, 39] on input "text" at bounding box center [89, 38] width 120 height 18
click at [61, 64] on span "Section" at bounding box center [60, 63] width 20 height 9
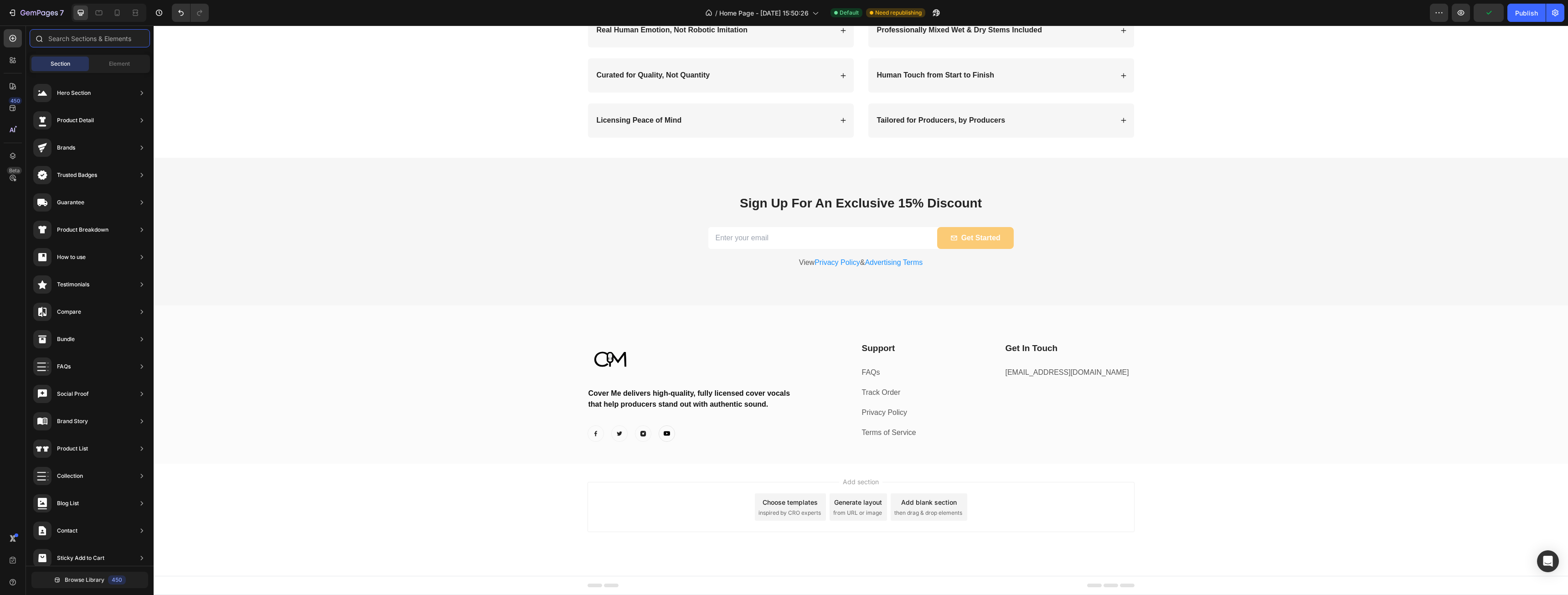
click at [63, 43] on input "text" at bounding box center [89, 38] width 120 height 18
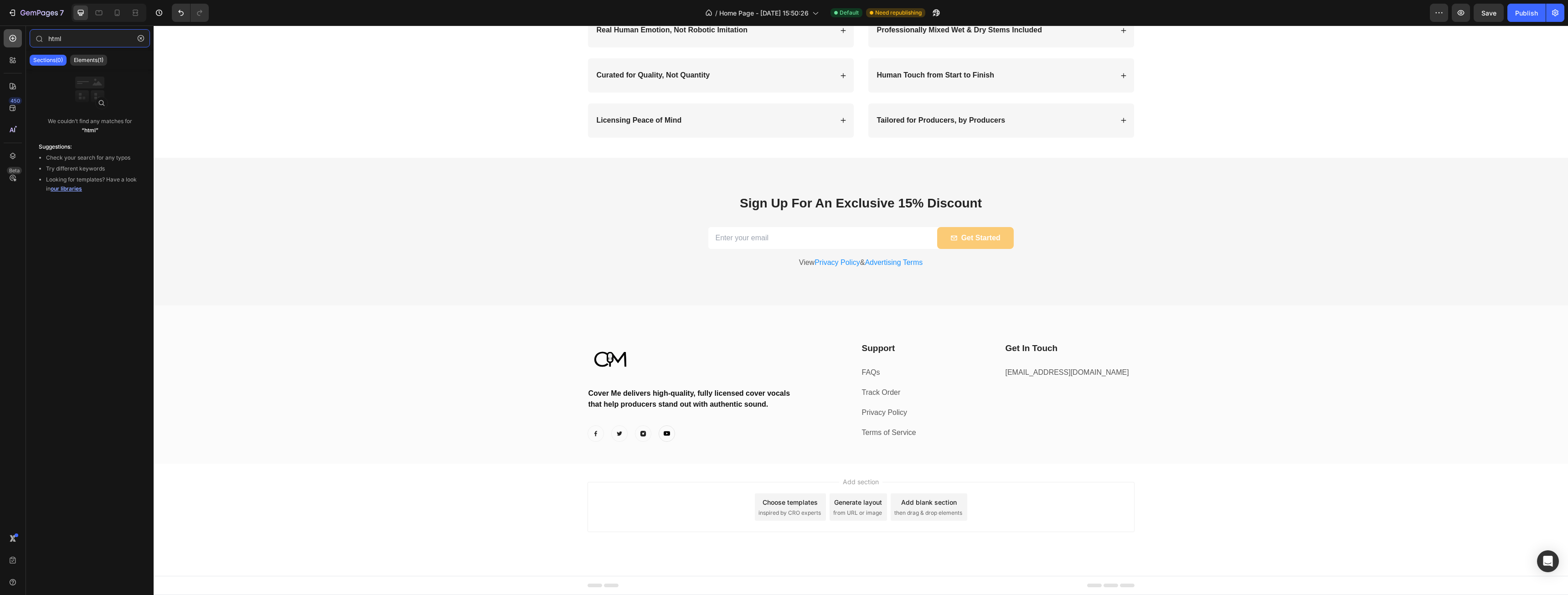
type input "html"
click at [14, 41] on icon at bounding box center [13, 39] width 9 height 9
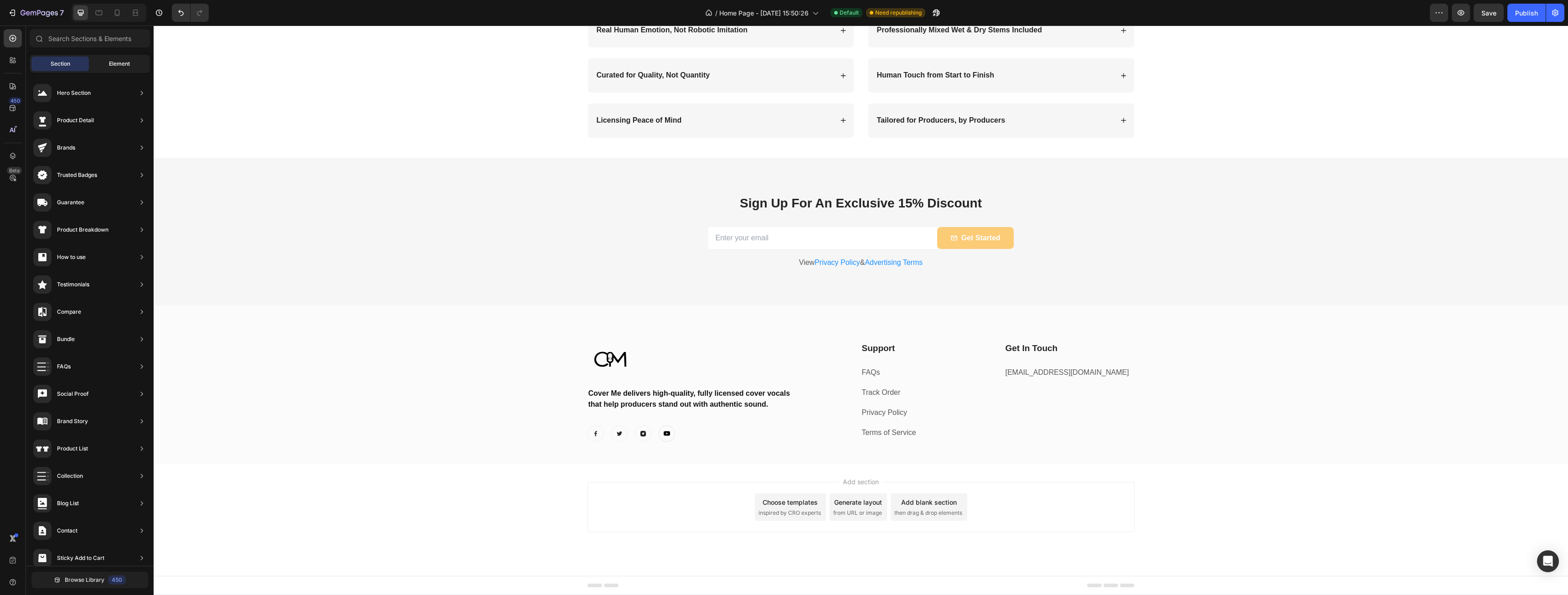
click at [111, 67] on span "Element" at bounding box center [119, 63] width 21 height 9
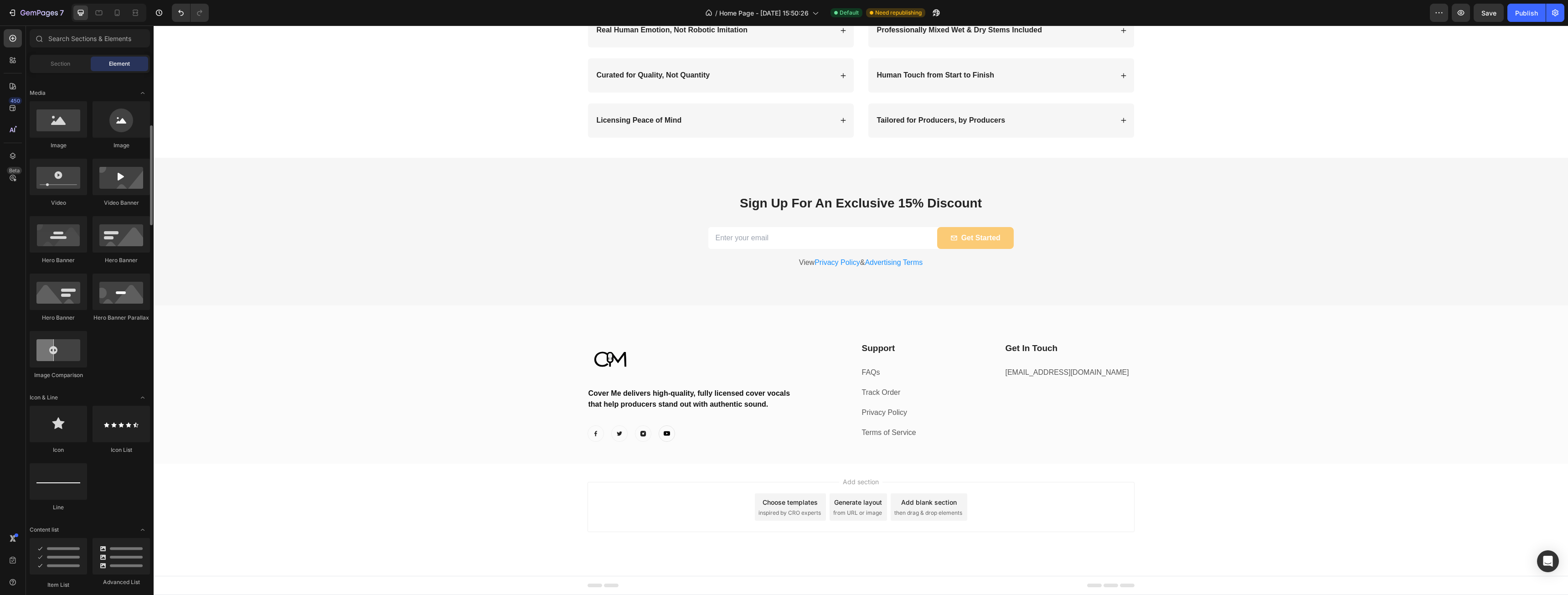
scroll to position [593, 0]
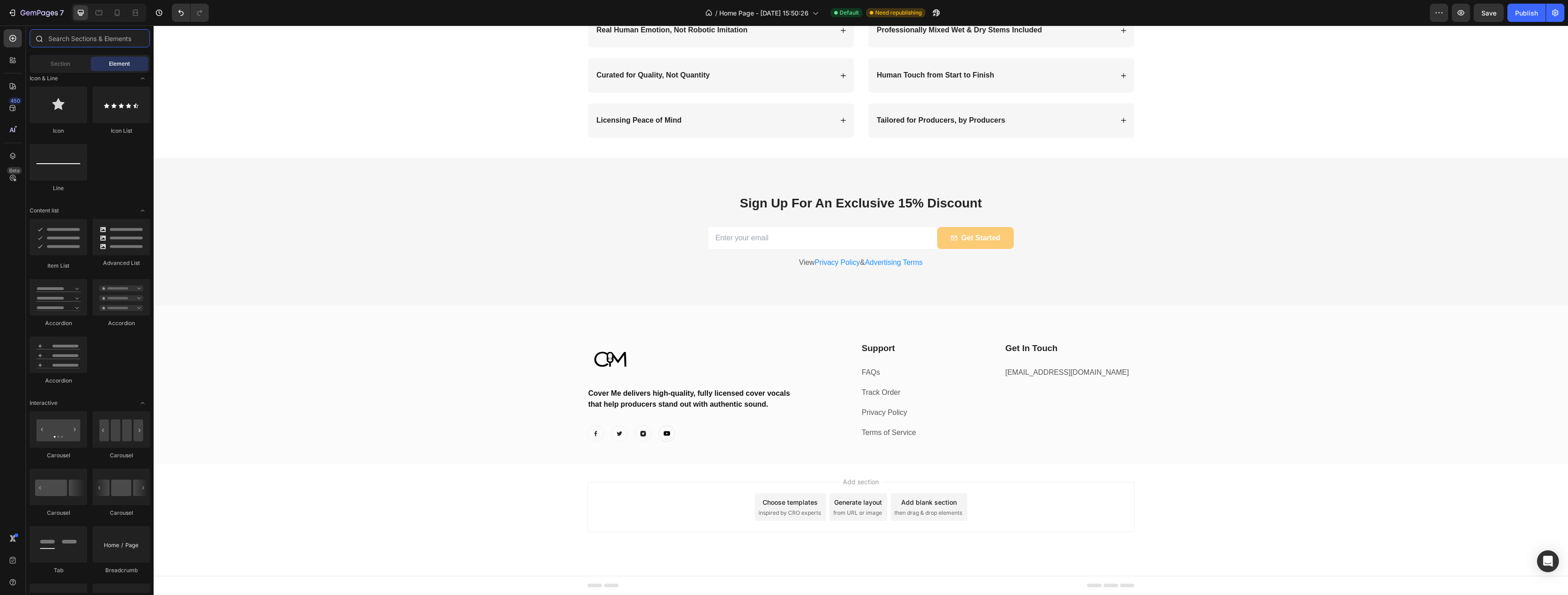
click at [77, 40] on input "text" at bounding box center [89, 38] width 120 height 18
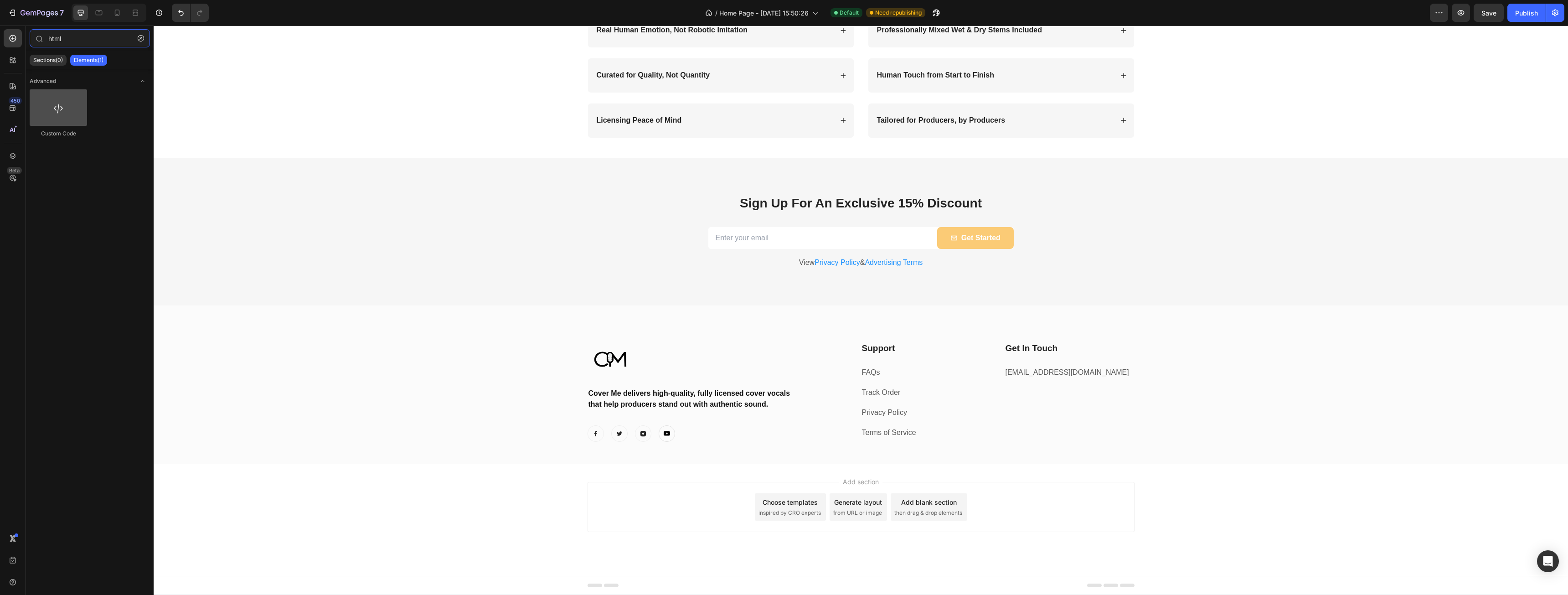
type input "html"
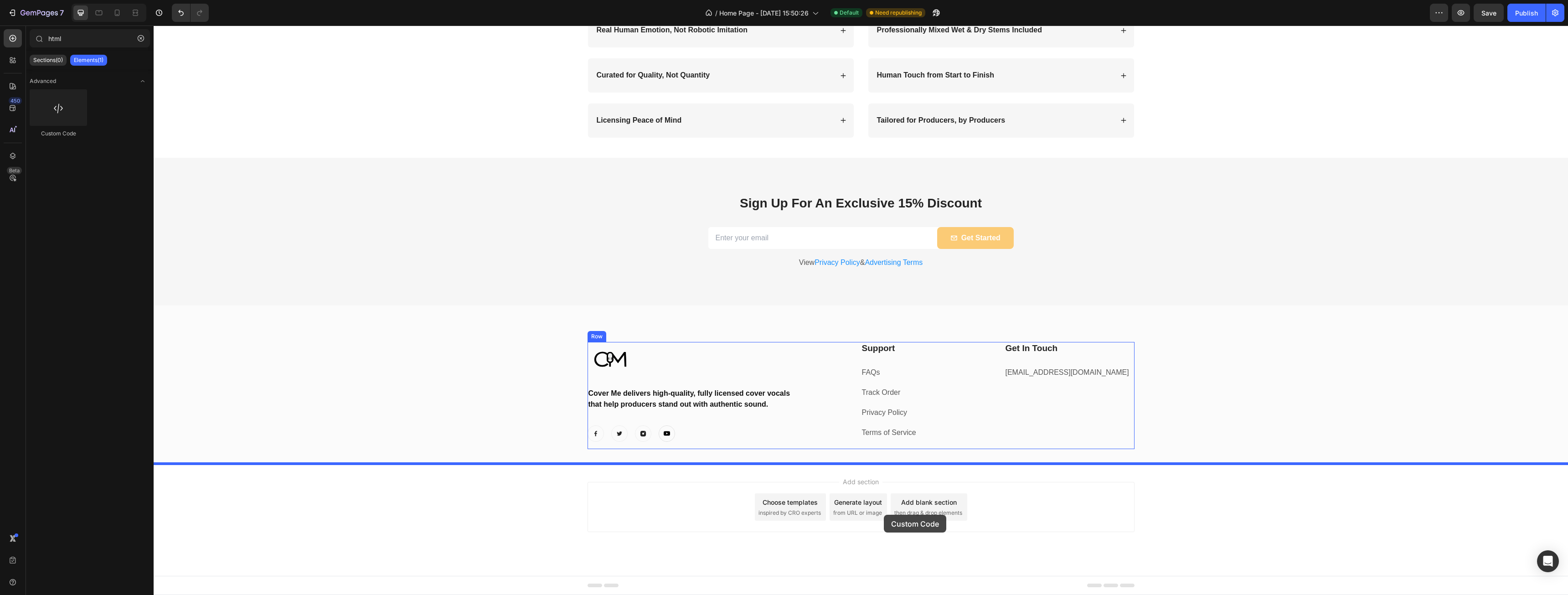
drag, startPoint x: 223, startPoint y: 140, endPoint x: 884, endPoint y: 515, distance: 760.0
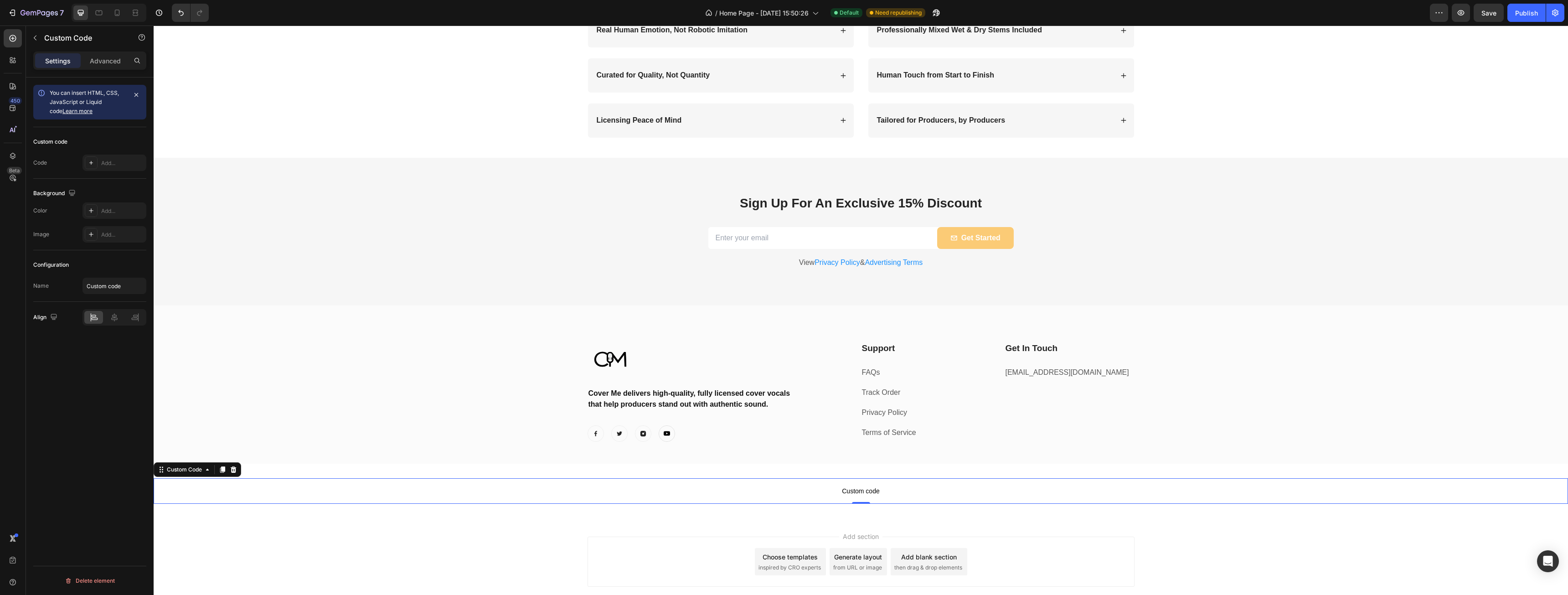
click at [263, 493] on span "Custom code" at bounding box center [861, 492] width 1415 height 11
click at [90, 161] on icon at bounding box center [91, 163] width 8 height 8
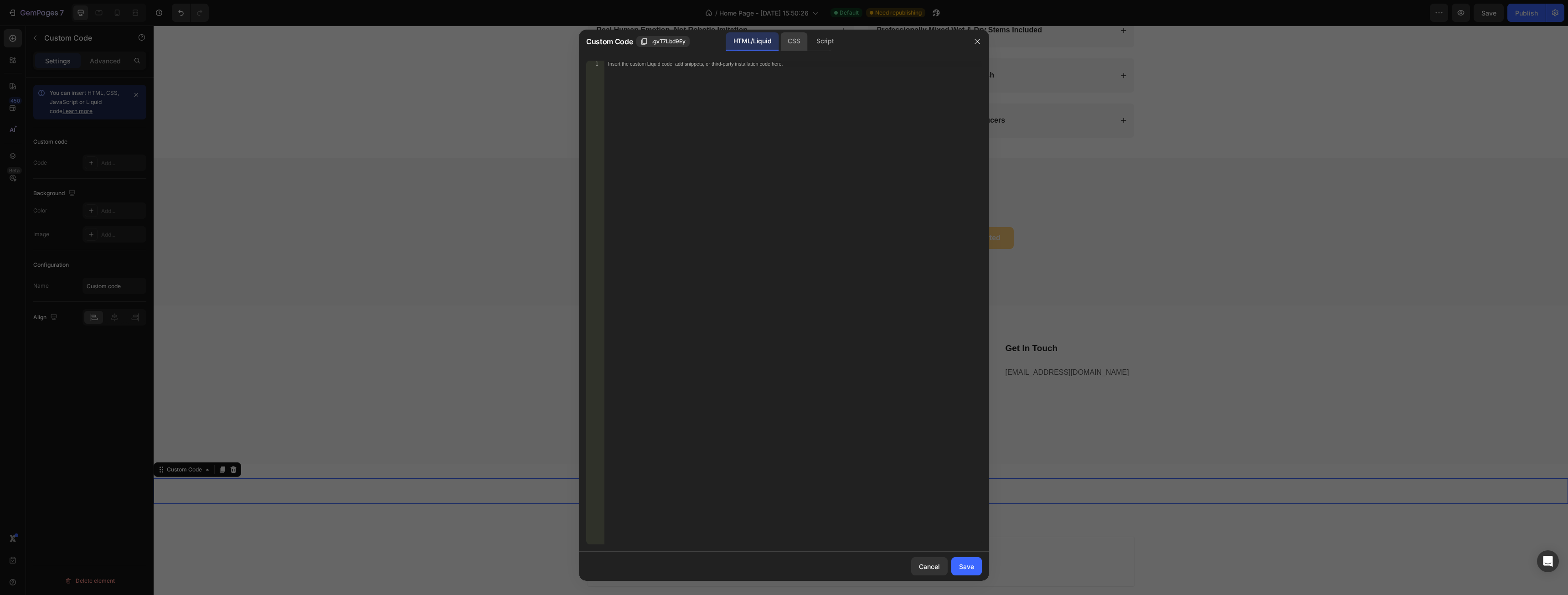
click at [810, 37] on div "CSS" at bounding box center [826, 41] width 32 height 18
click at [763, 106] on div "Insert the CSS code to style your content here." at bounding box center [793, 309] width 378 height 496
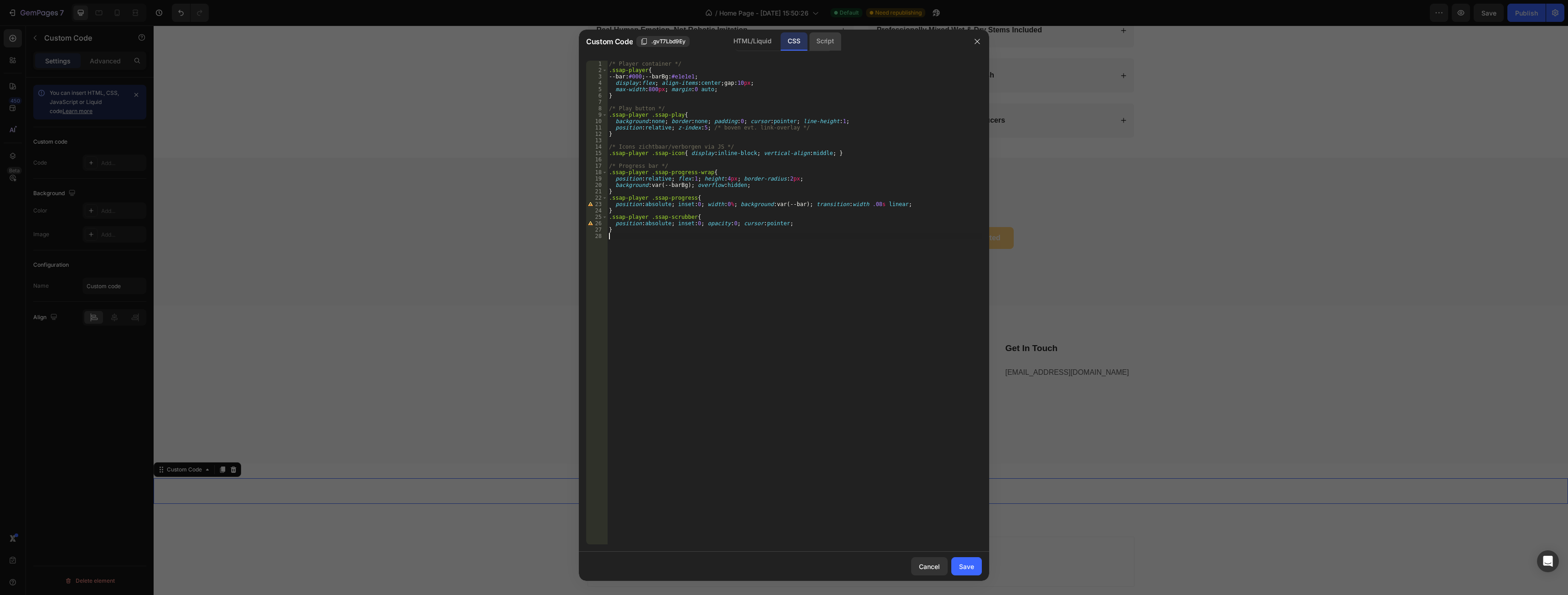
click at [820, 45] on div "Script" at bounding box center [826, 41] width 32 height 18
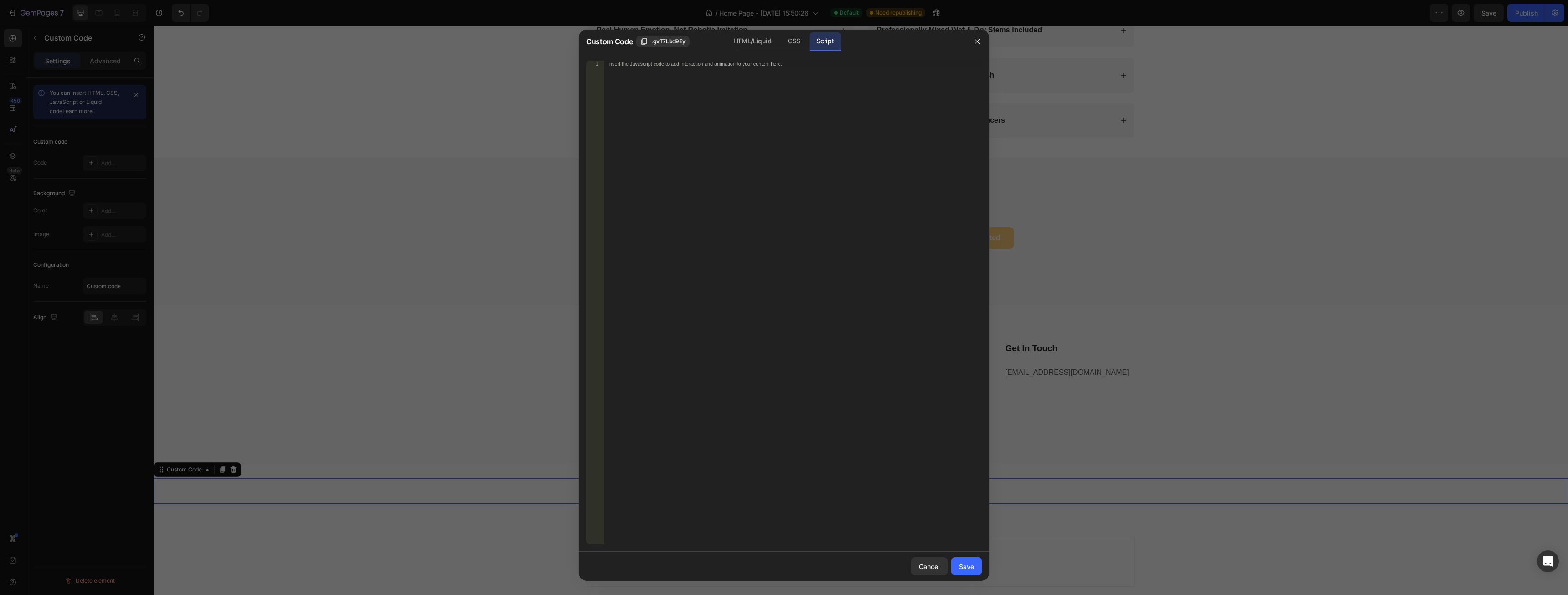
click at [778, 161] on div "Insert the Javascript code to add interaction and animation to your content her…" at bounding box center [793, 309] width 378 height 496
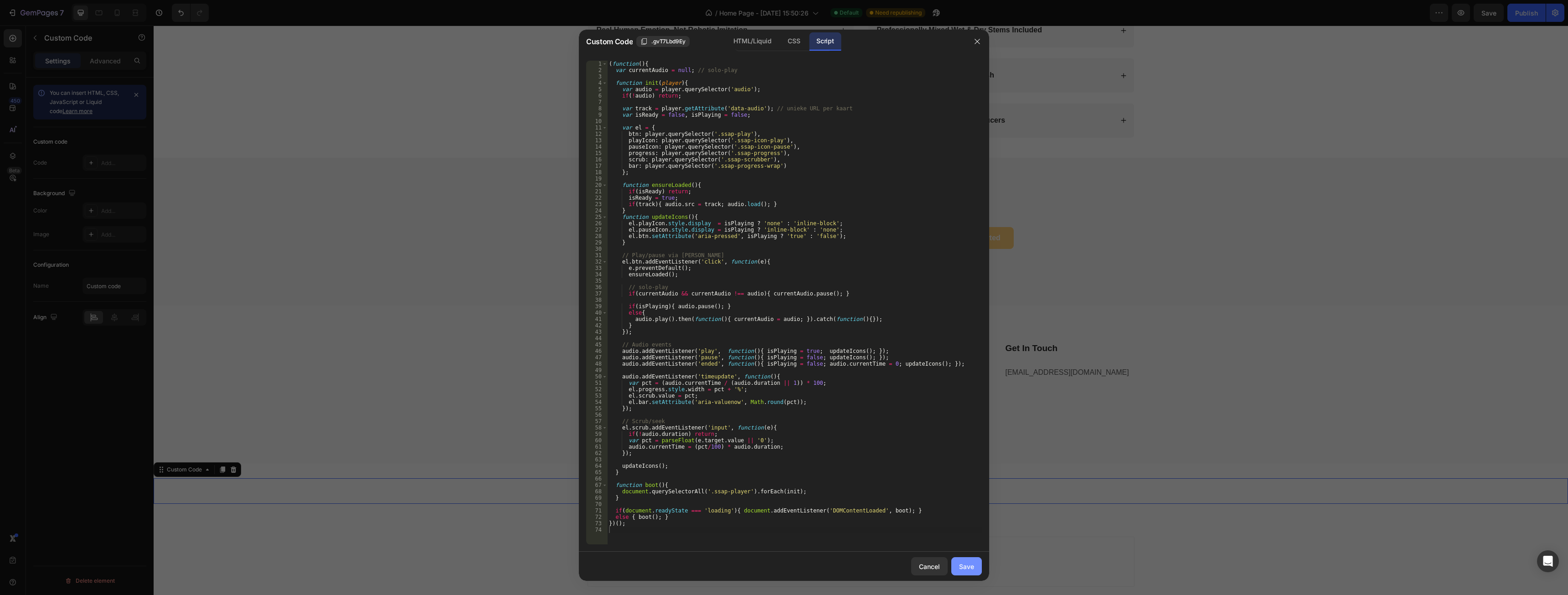
click at [967, 560] on button "Save" at bounding box center [967, 566] width 30 height 18
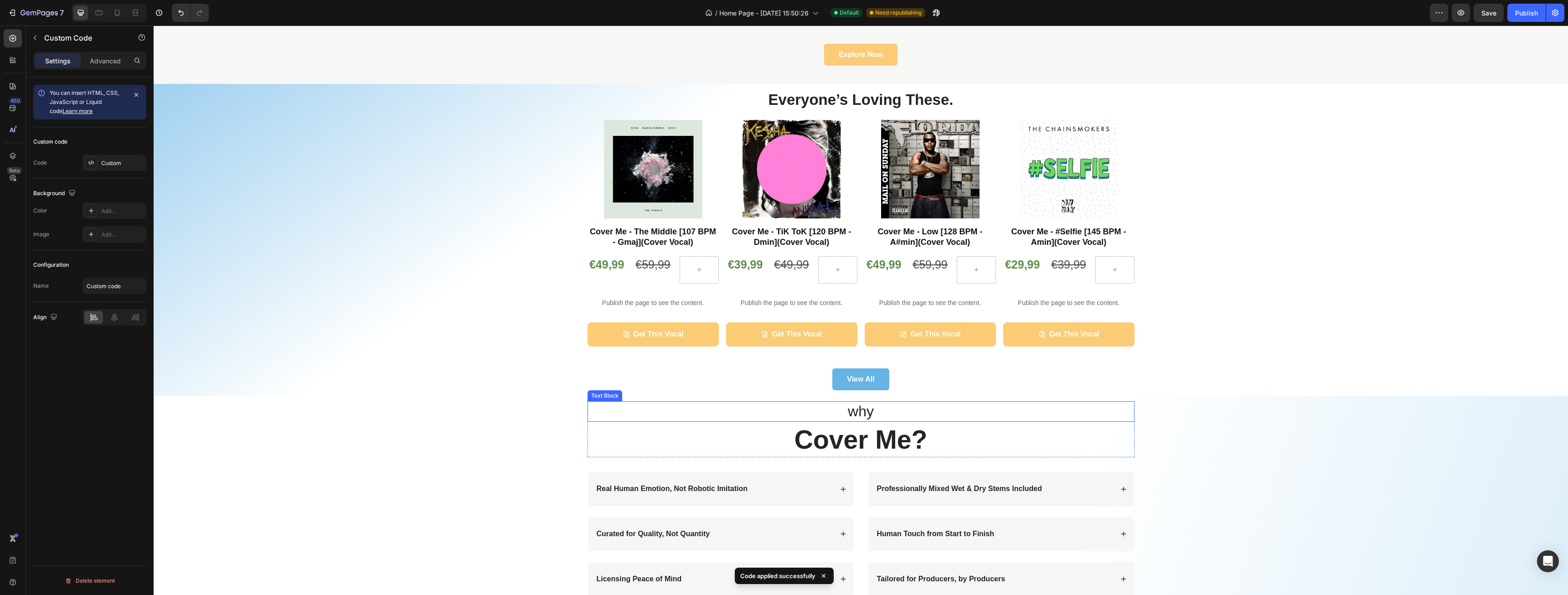
scroll to position [0, 0]
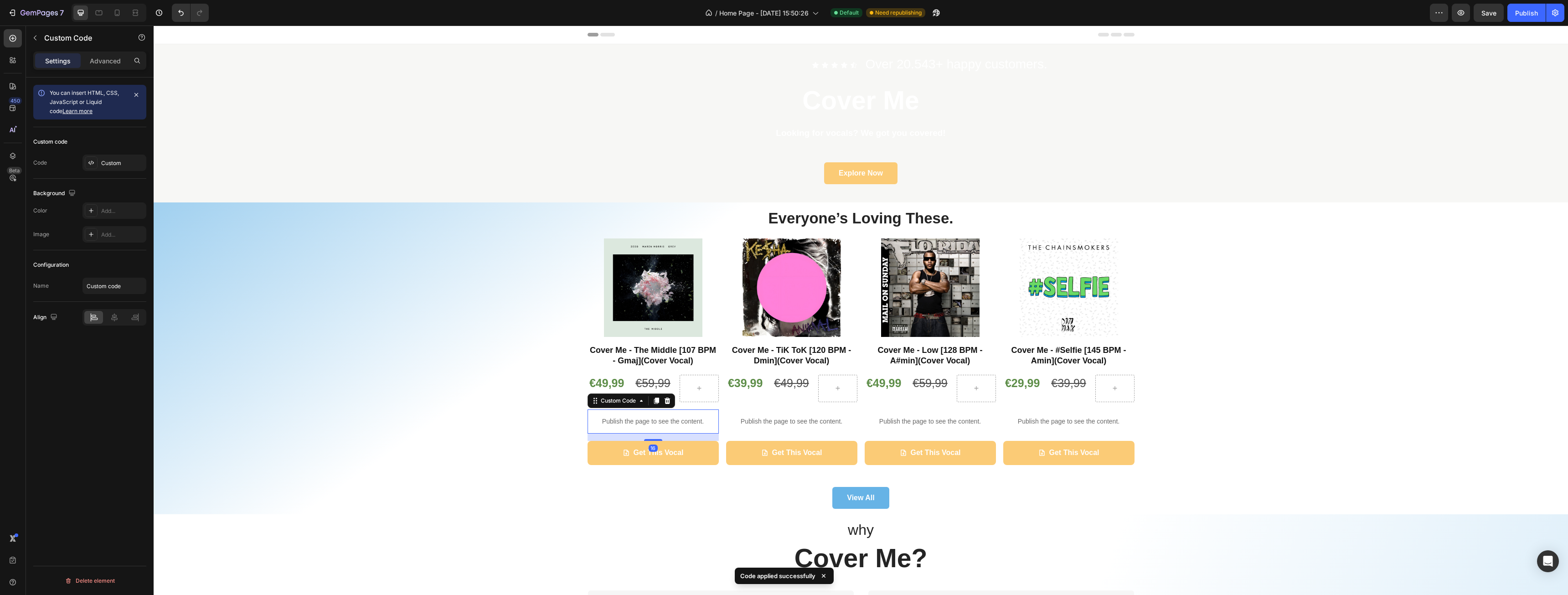
click at [636, 415] on div "Publish the page to see the content." at bounding box center [653, 422] width 132 height 25
click at [104, 159] on div "Custom" at bounding box center [122, 163] width 43 height 9
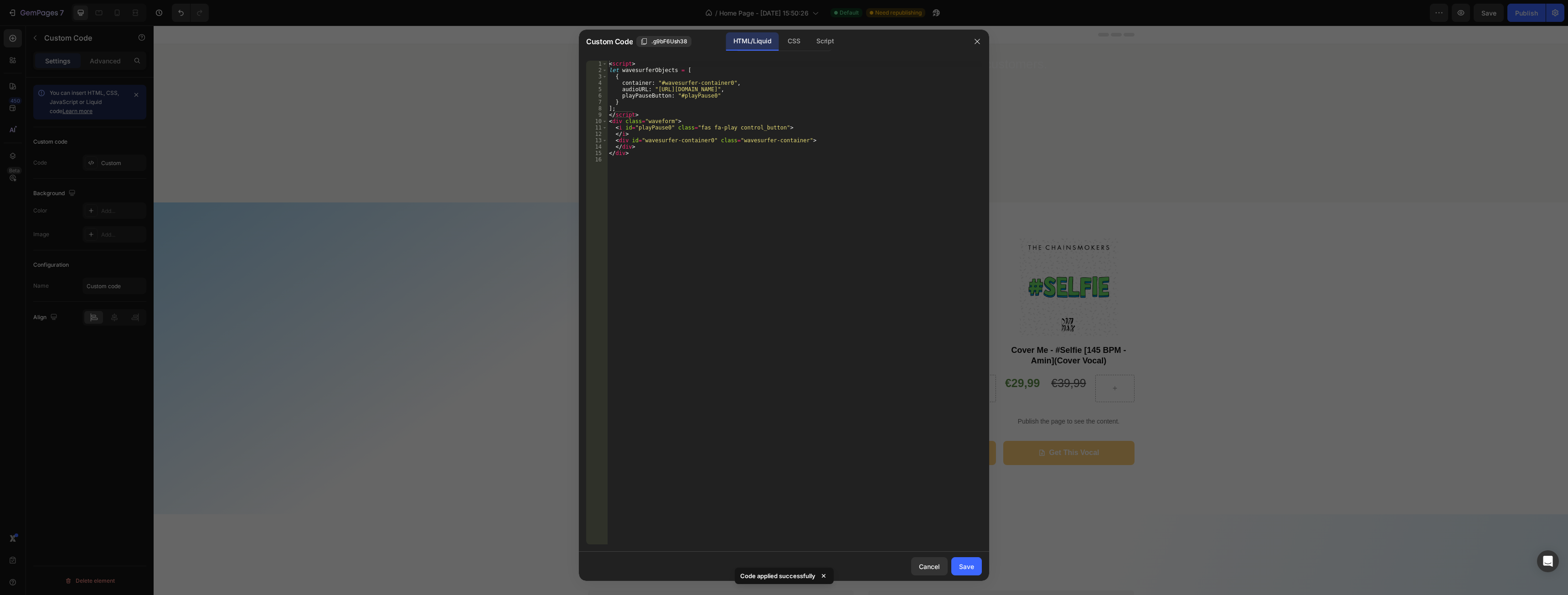
click at [773, 193] on div "< script > let wavesurferObjects = [ { container : "#wavesurfer-container0" , a…" at bounding box center [794, 309] width 375 height 496
type textarea "</div>"
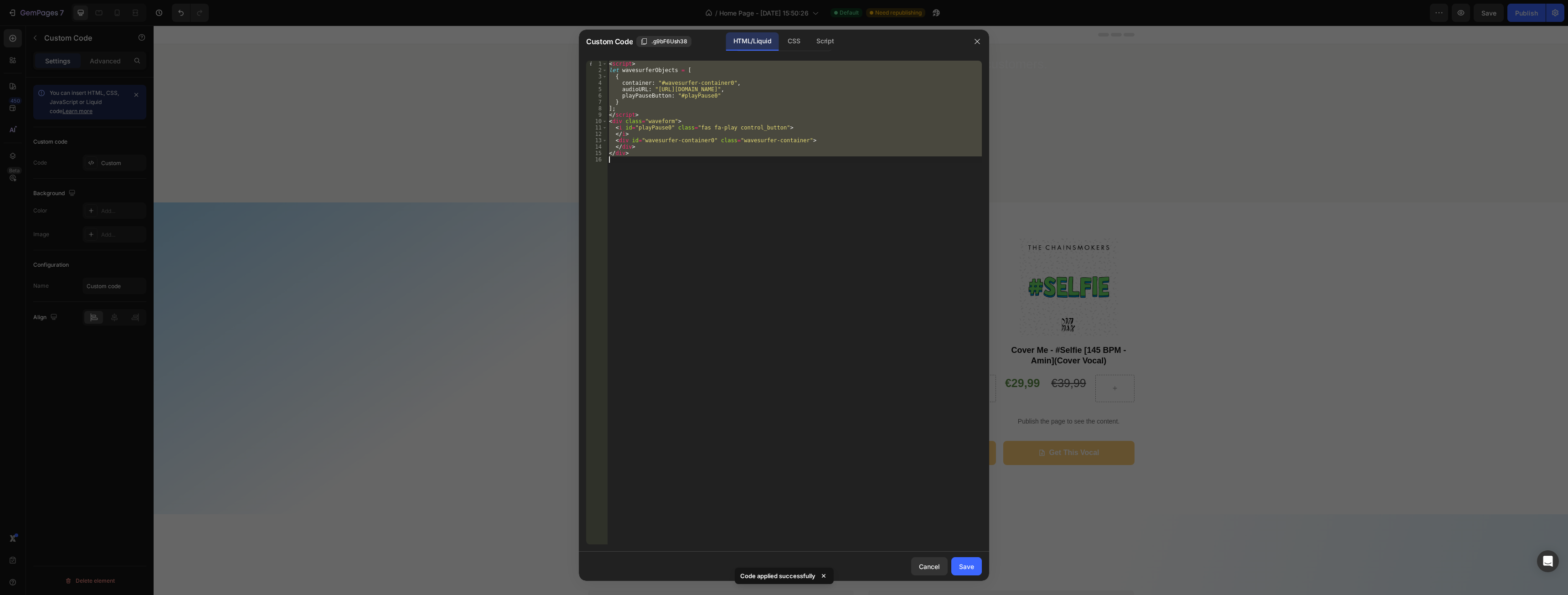
paste textarea
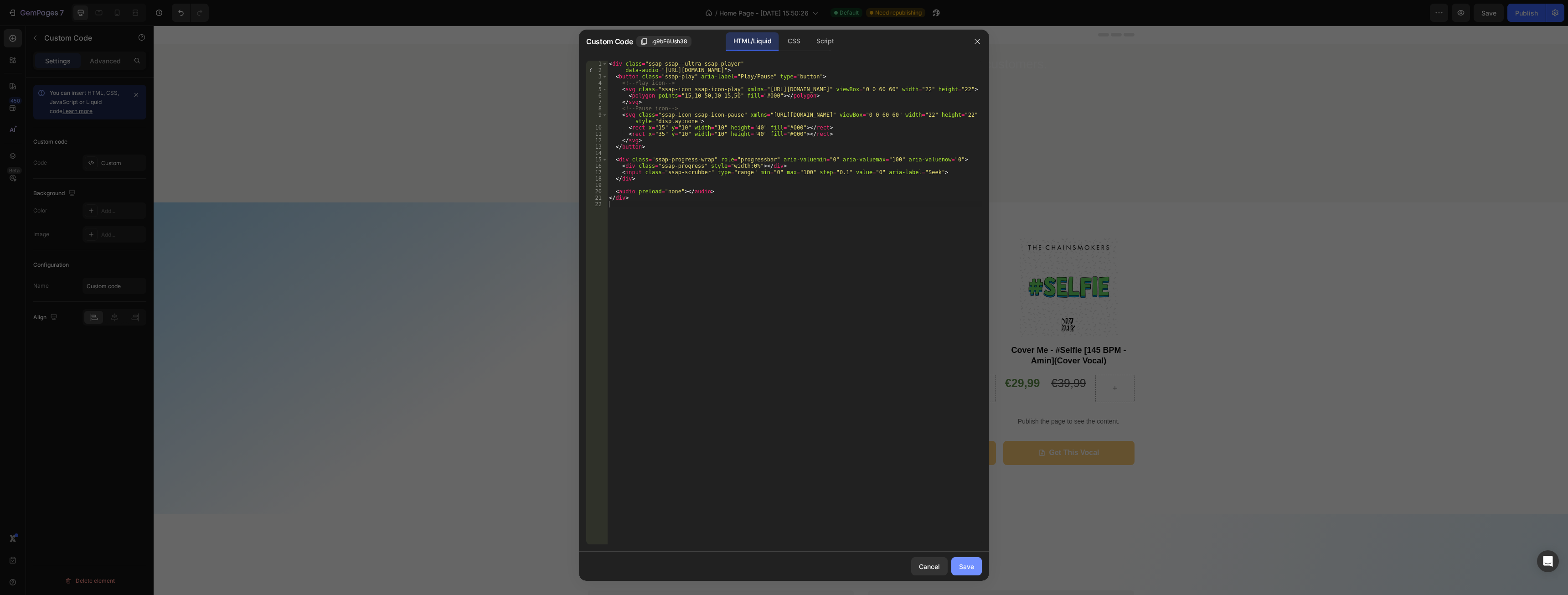
click at [970, 567] on div "Save" at bounding box center [967, 567] width 15 height 9
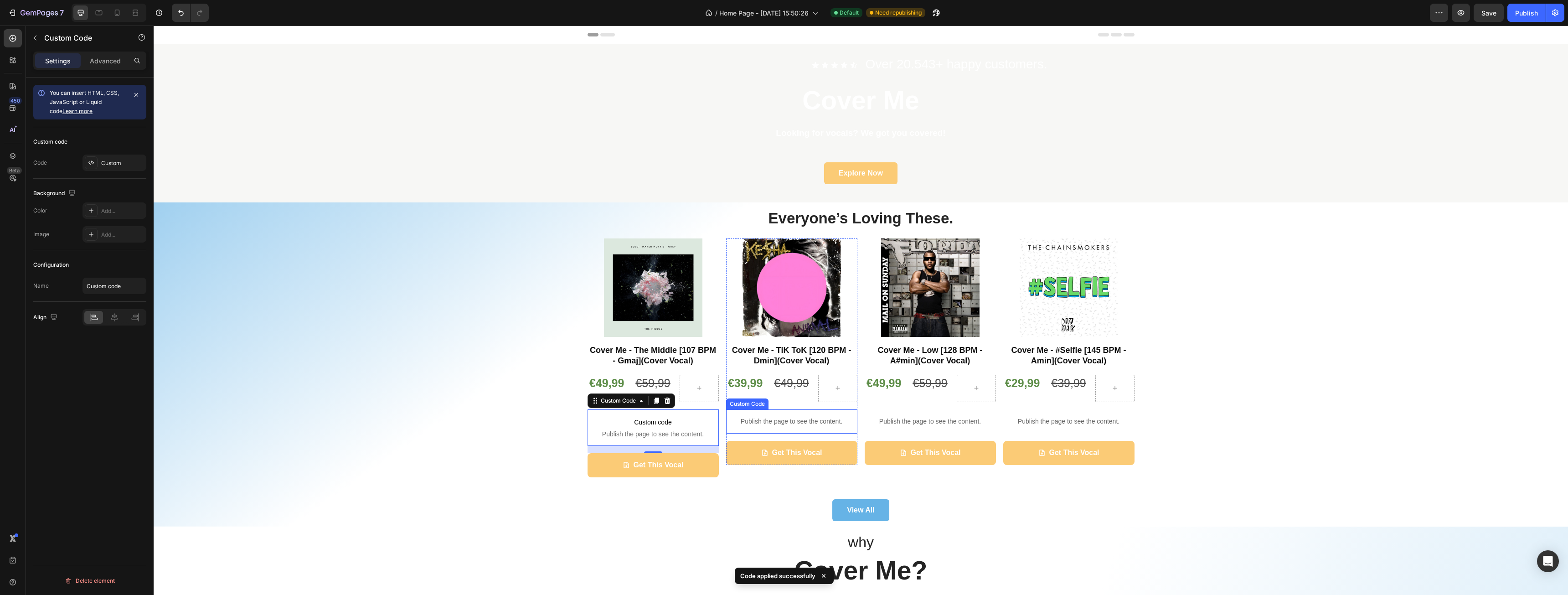
click at [778, 421] on p "Publish the page to see the content." at bounding box center [792, 422] width 132 height 9
click at [802, 401] on icon at bounding box center [806, 401] width 8 height 8
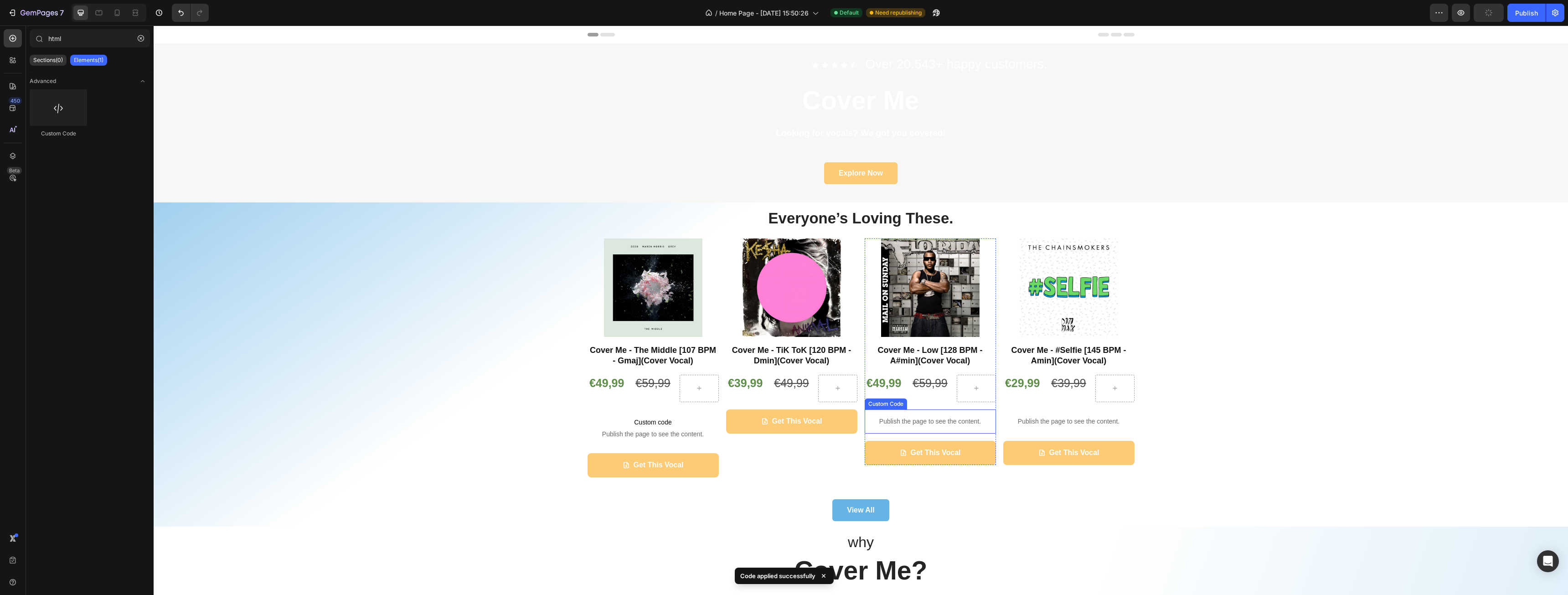
click at [916, 424] on p "Publish the page to see the content." at bounding box center [930, 422] width 132 height 9
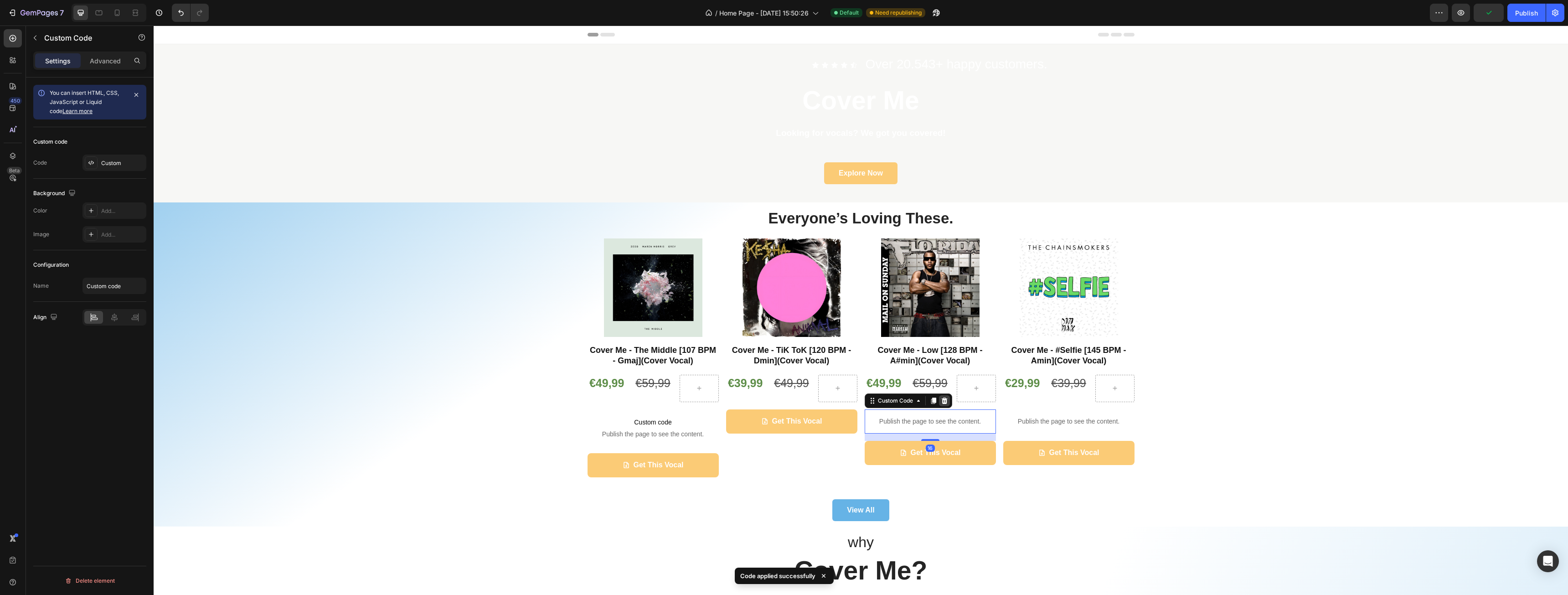
click at [941, 403] on icon at bounding box center [944, 401] width 6 height 7
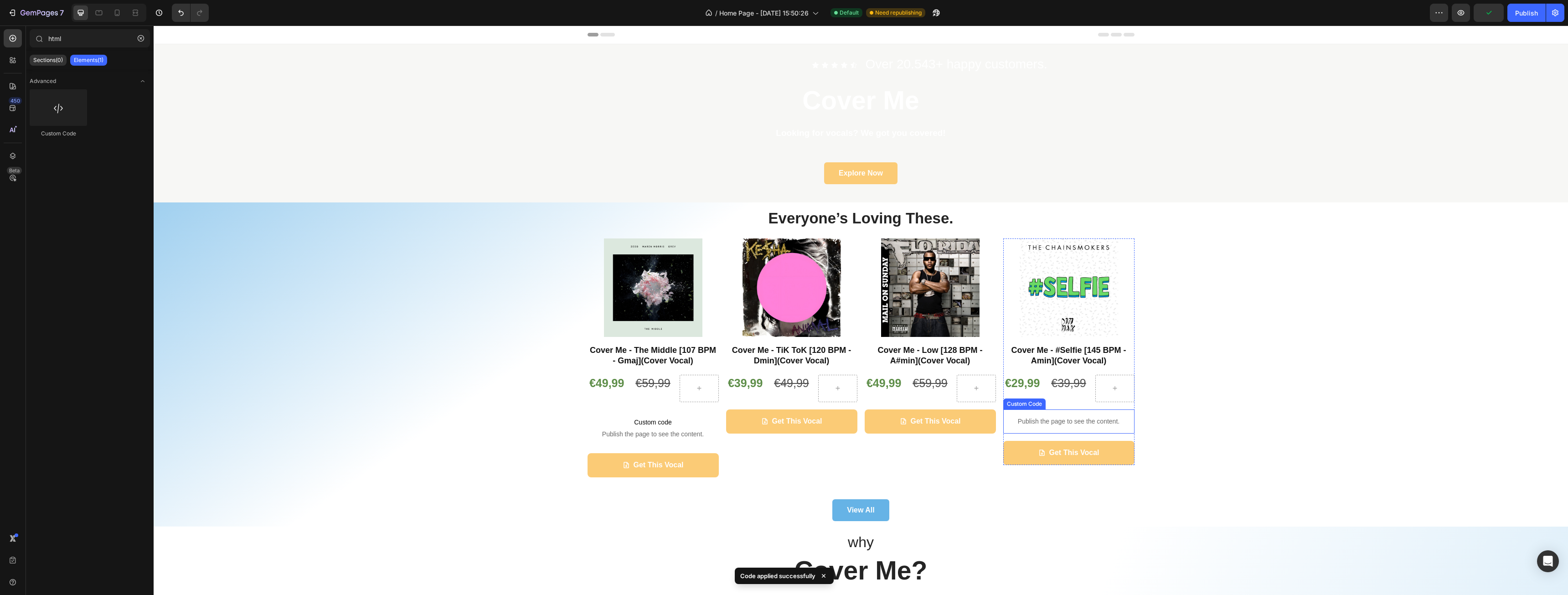
click at [1038, 425] on p "Publish the page to see the content." at bounding box center [1069, 422] width 132 height 9
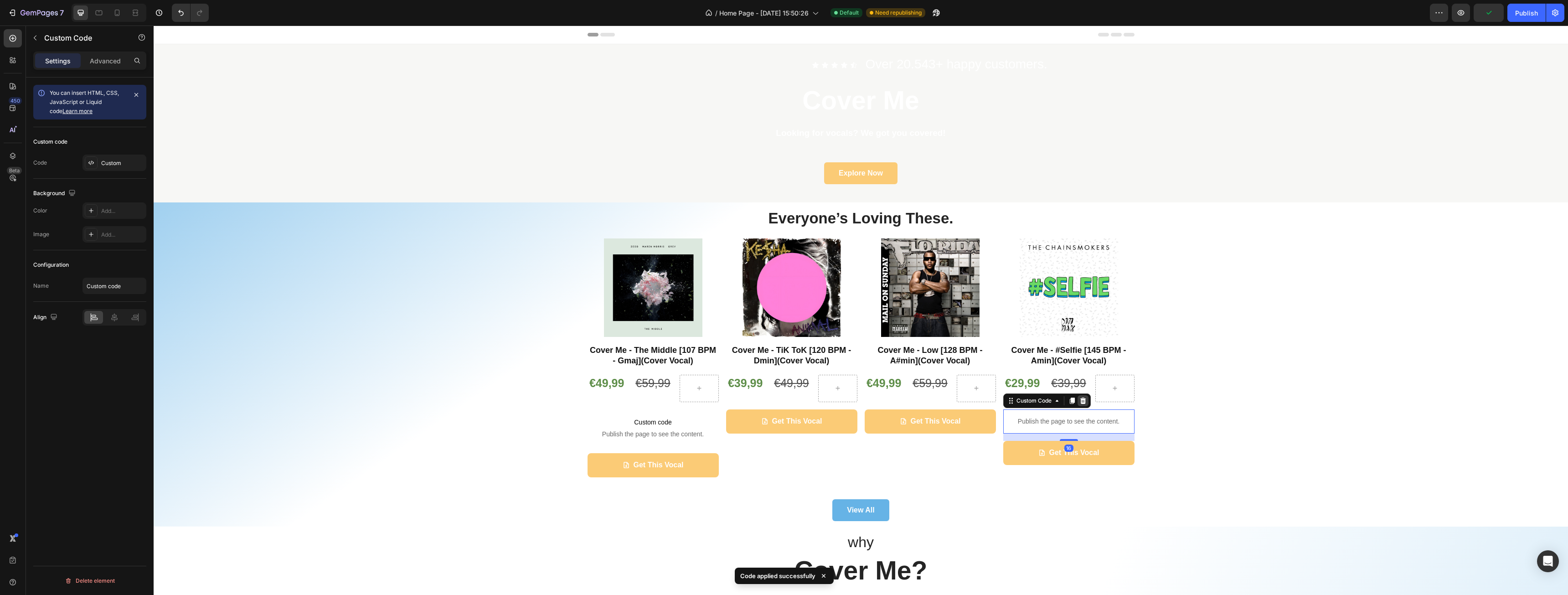
click at [1083, 402] on icon at bounding box center [1083, 401] width 8 height 8
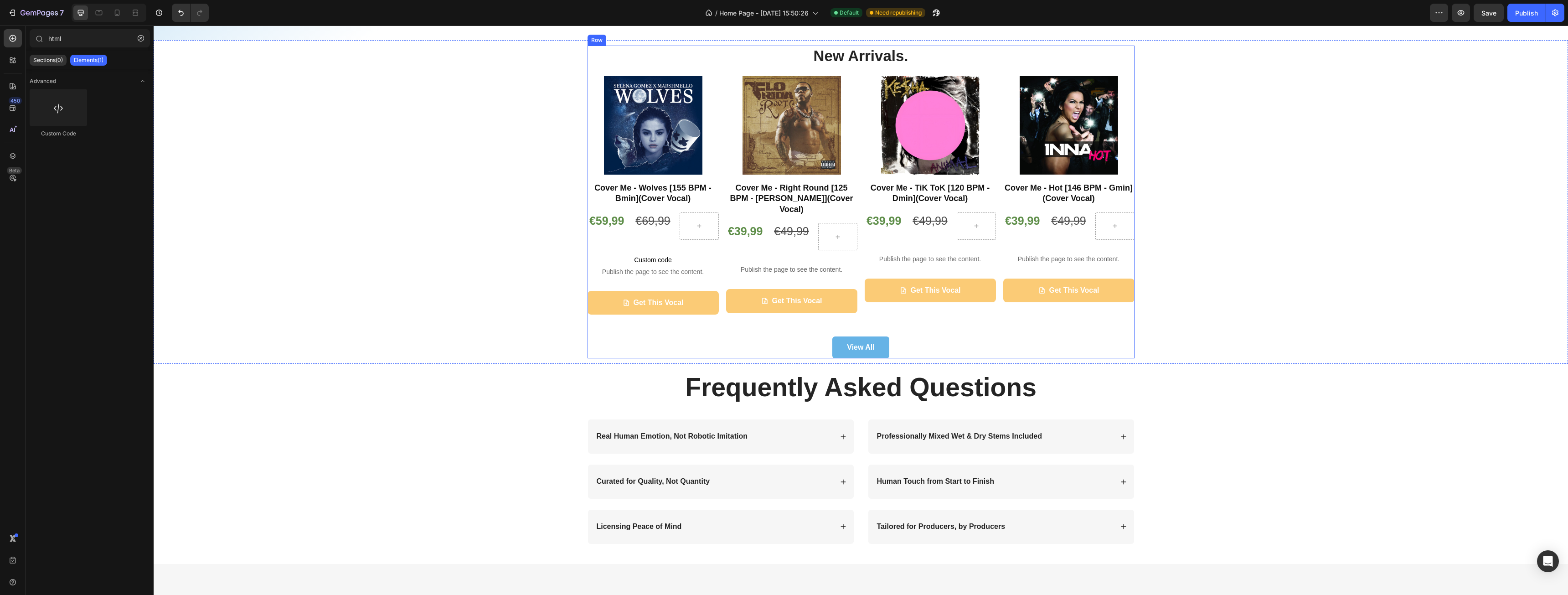
scroll to position [912, 0]
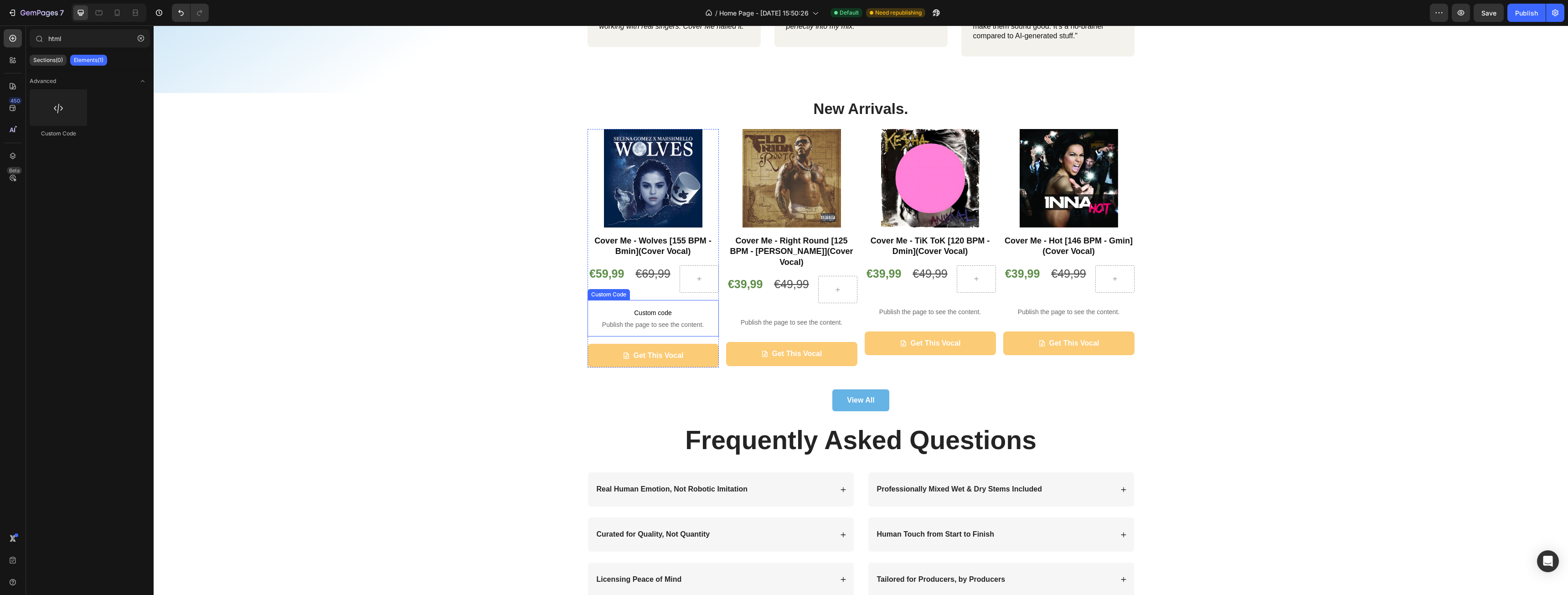
click at [664, 316] on span "Custom code" at bounding box center [653, 314] width 132 height 11
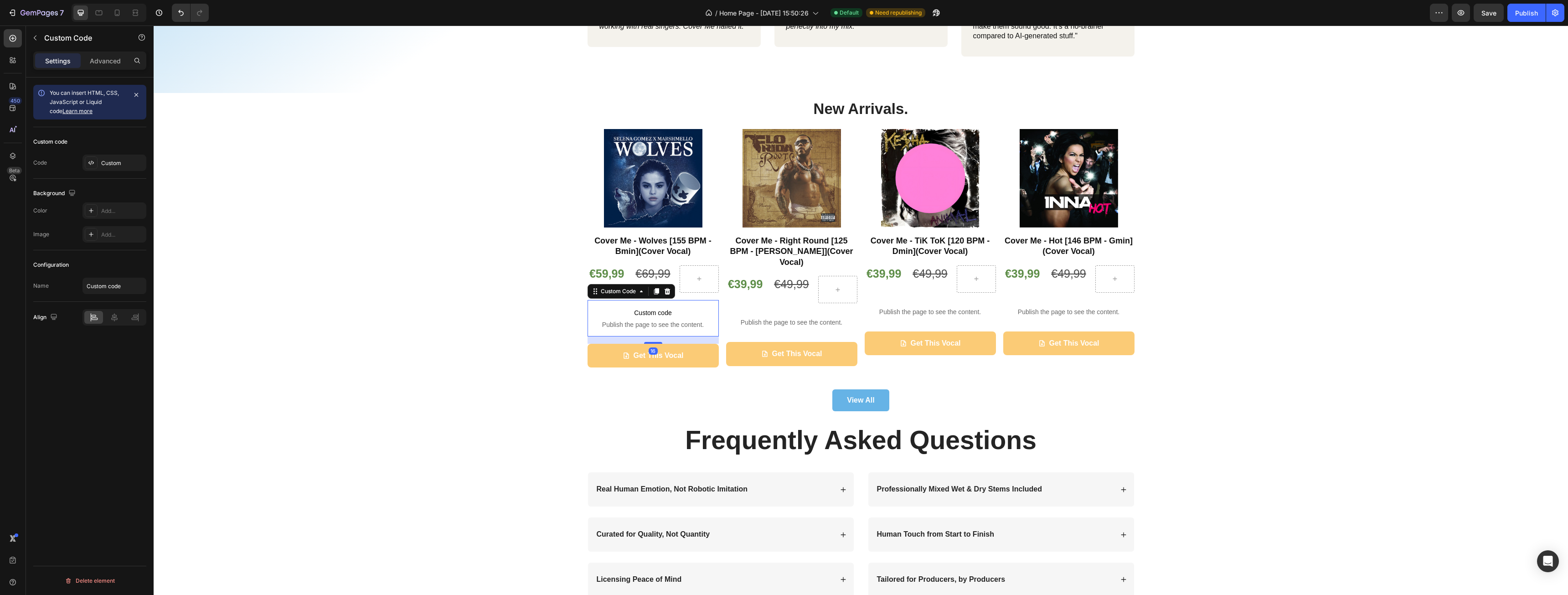
click at [666, 294] on icon at bounding box center [667, 291] width 6 height 7
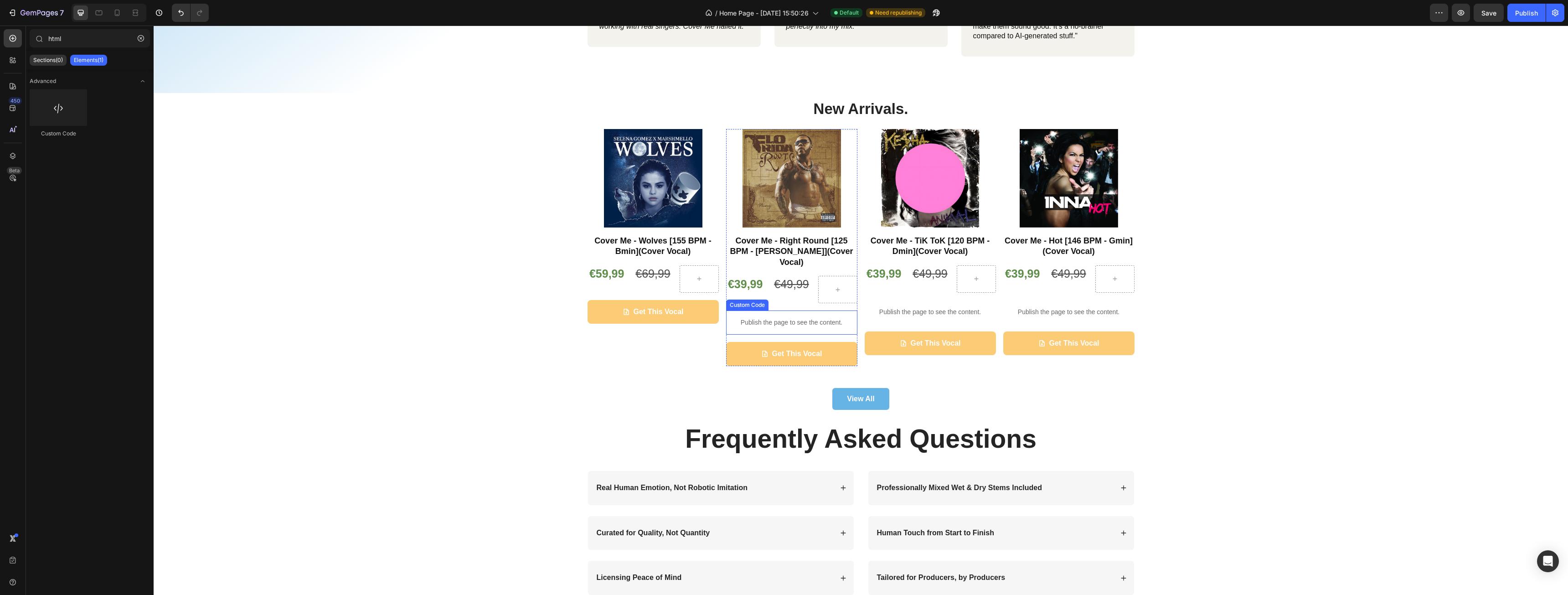
click at [768, 318] on p "Publish the page to see the content." at bounding box center [792, 323] width 132 height 9
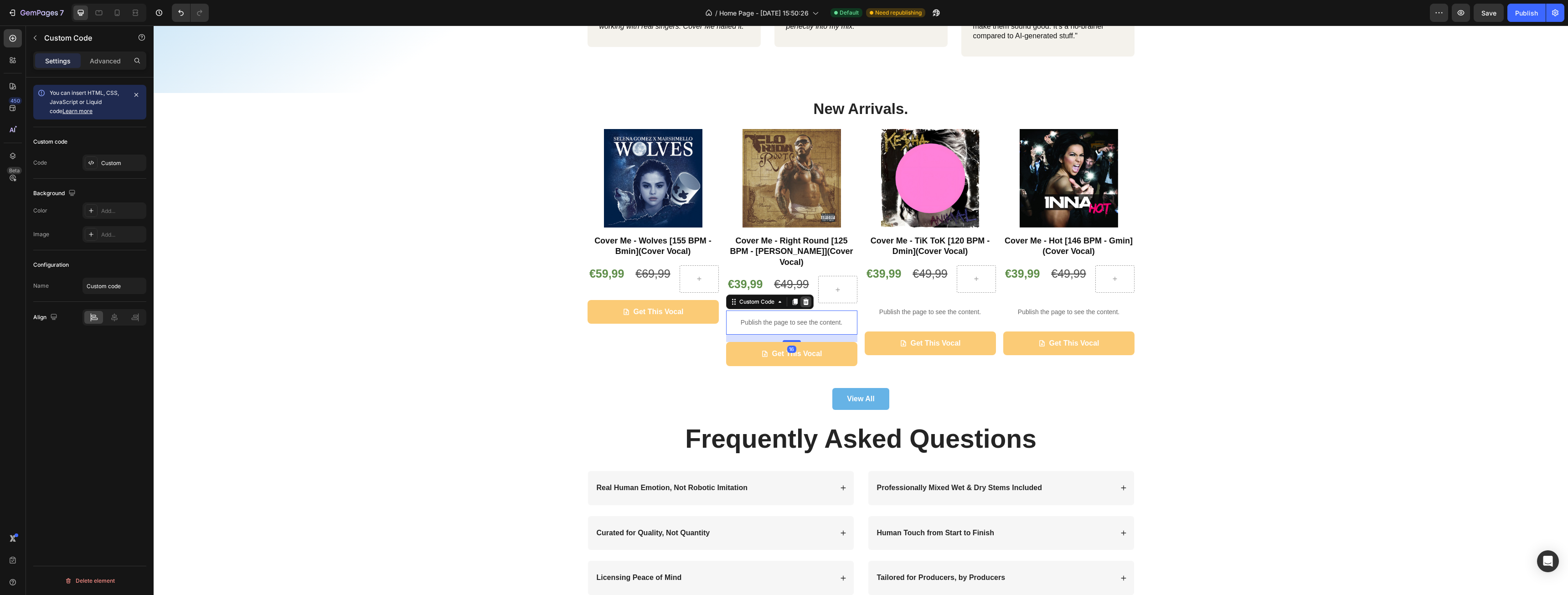
click at [802, 298] on icon at bounding box center [806, 302] width 8 height 8
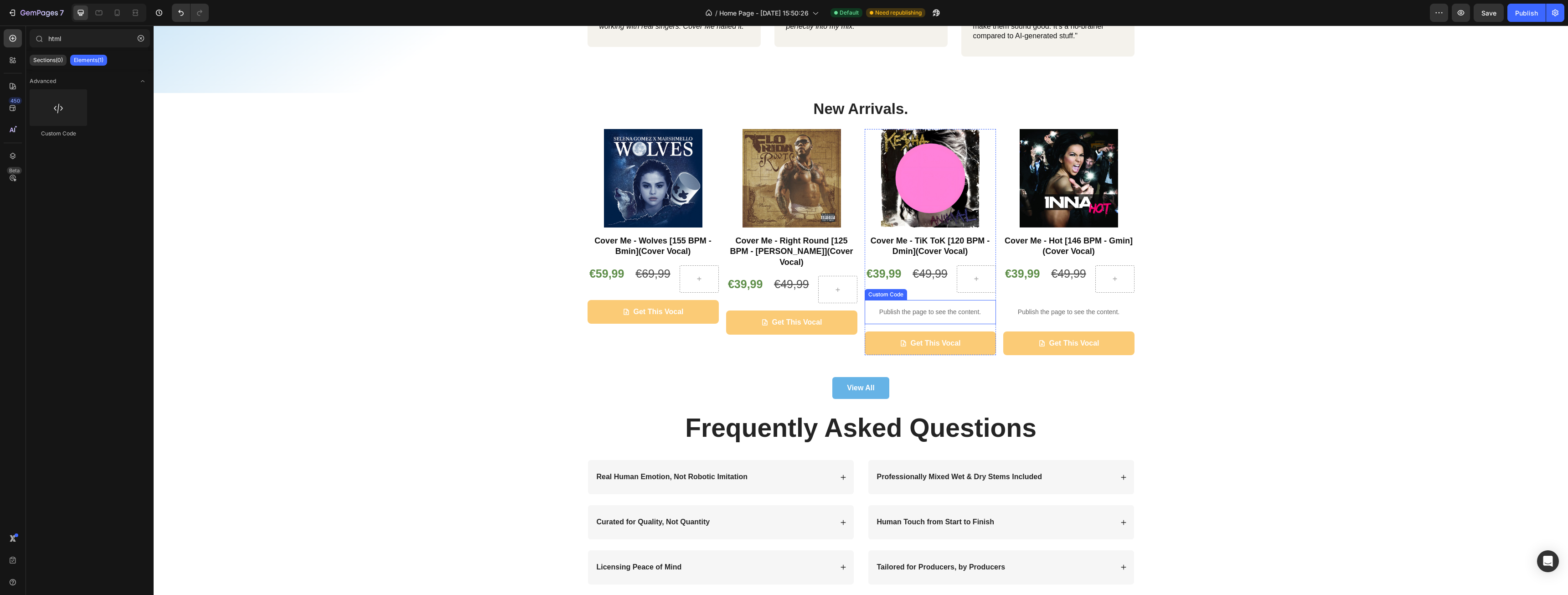
click at [946, 315] on p "Publish the page to see the content." at bounding box center [930, 313] width 132 height 9
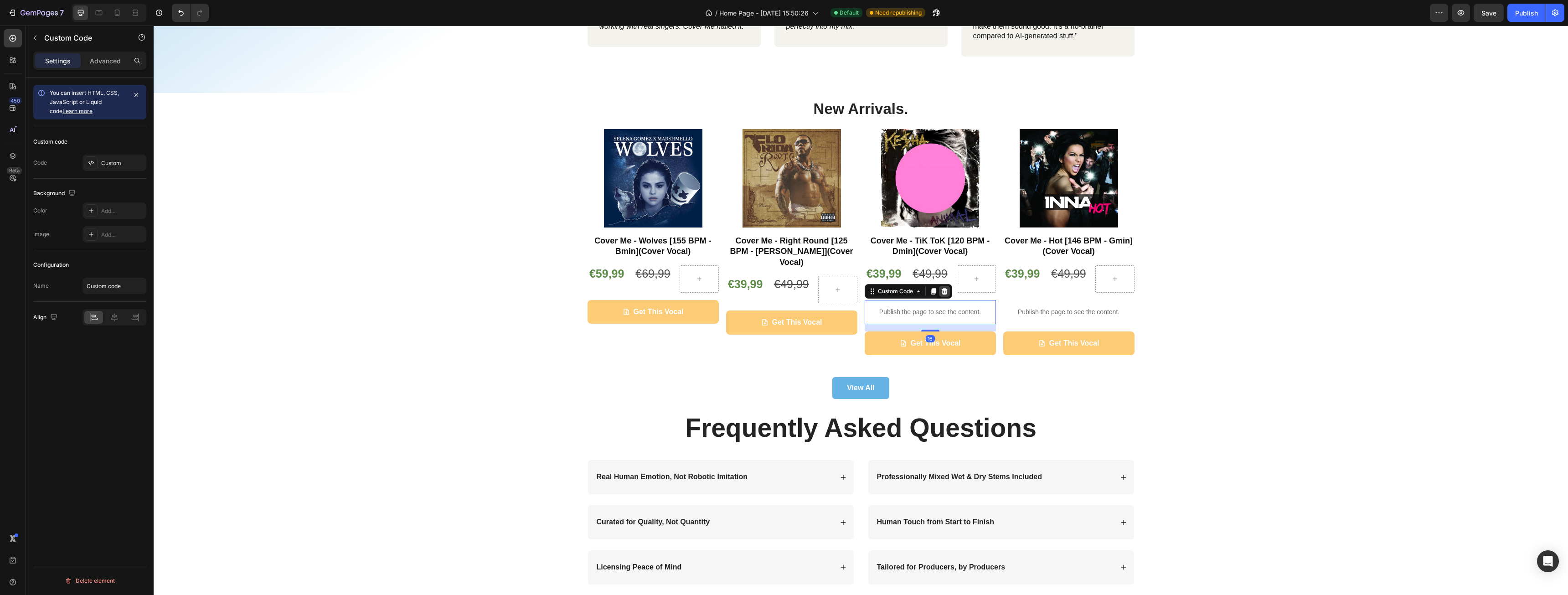
click at [941, 291] on icon at bounding box center [944, 291] width 6 height 7
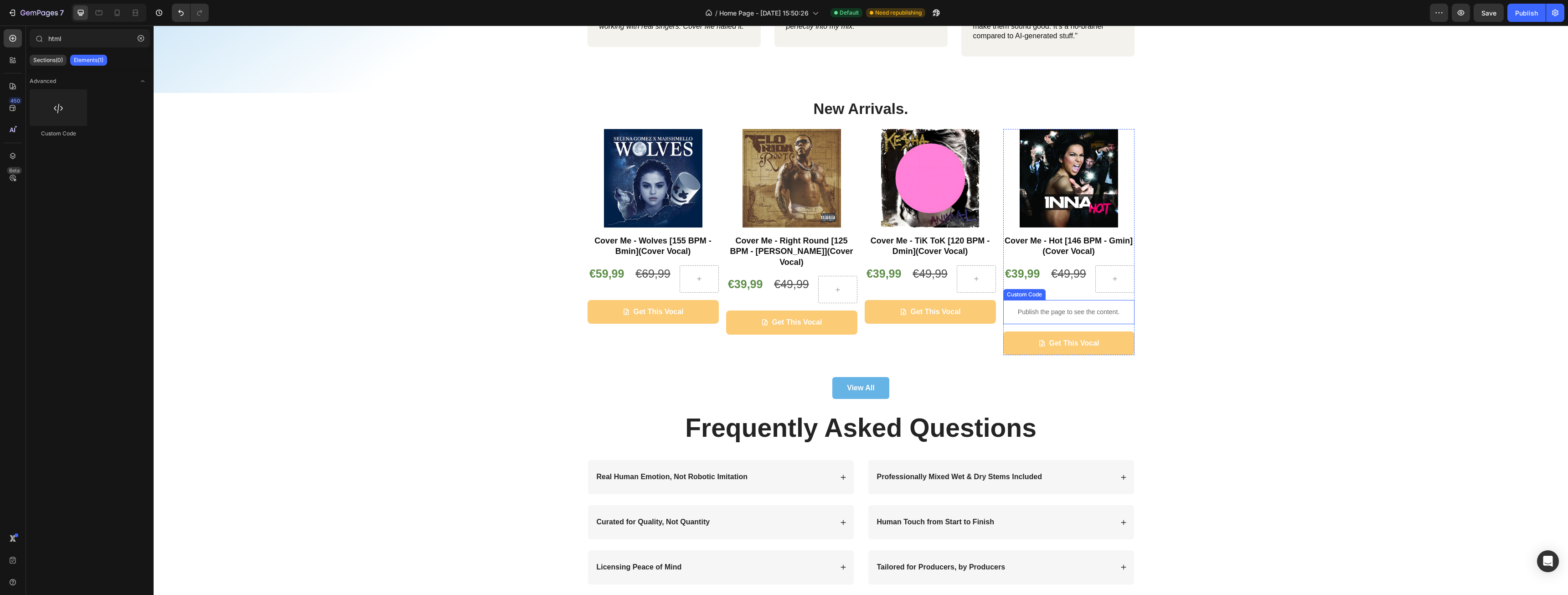
click at [1045, 316] on p "Publish the page to see the content." at bounding box center [1069, 313] width 132 height 9
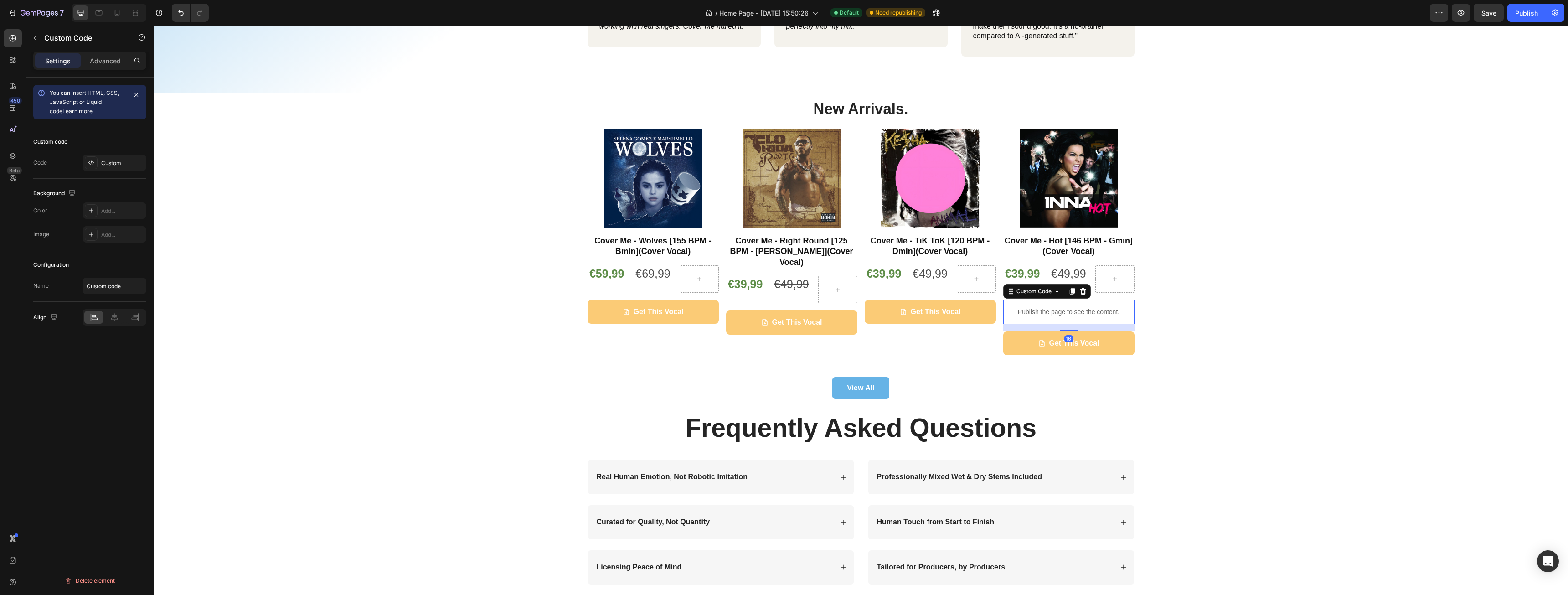
click at [1080, 292] on icon at bounding box center [1083, 291] width 6 height 7
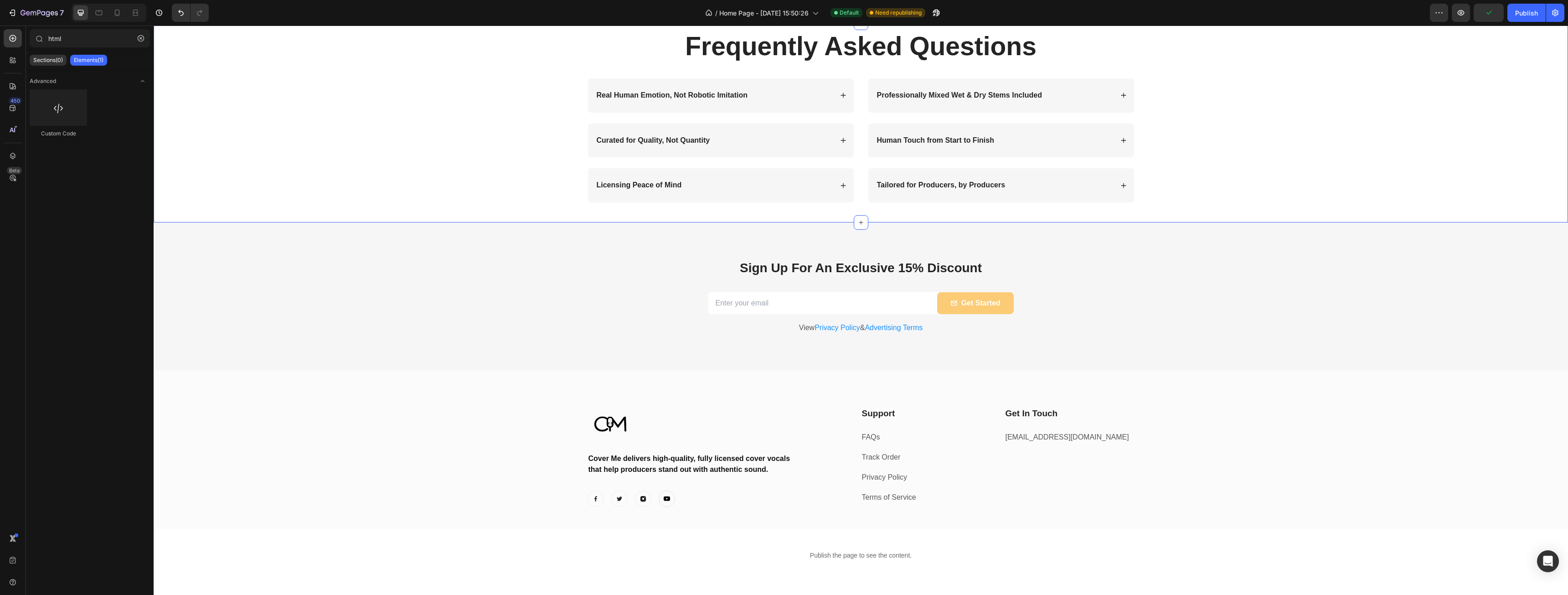
scroll to position [1381, 0]
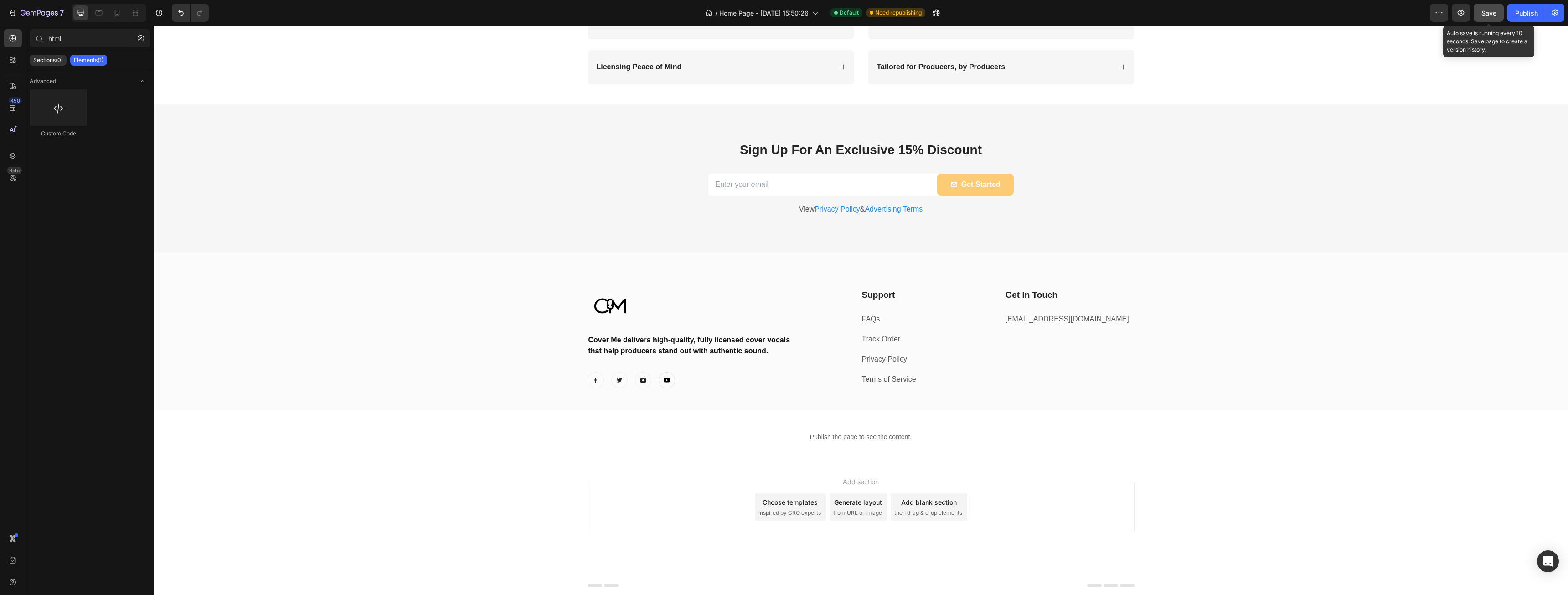
click at [1486, 13] on span "Save" at bounding box center [1489, 13] width 15 height 8
click at [1526, 15] on div "Publish" at bounding box center [1526, 13] width 23 height 9
click at [1469, 12] on button "button" at bounding box center [1460, 12] width 18 height 18
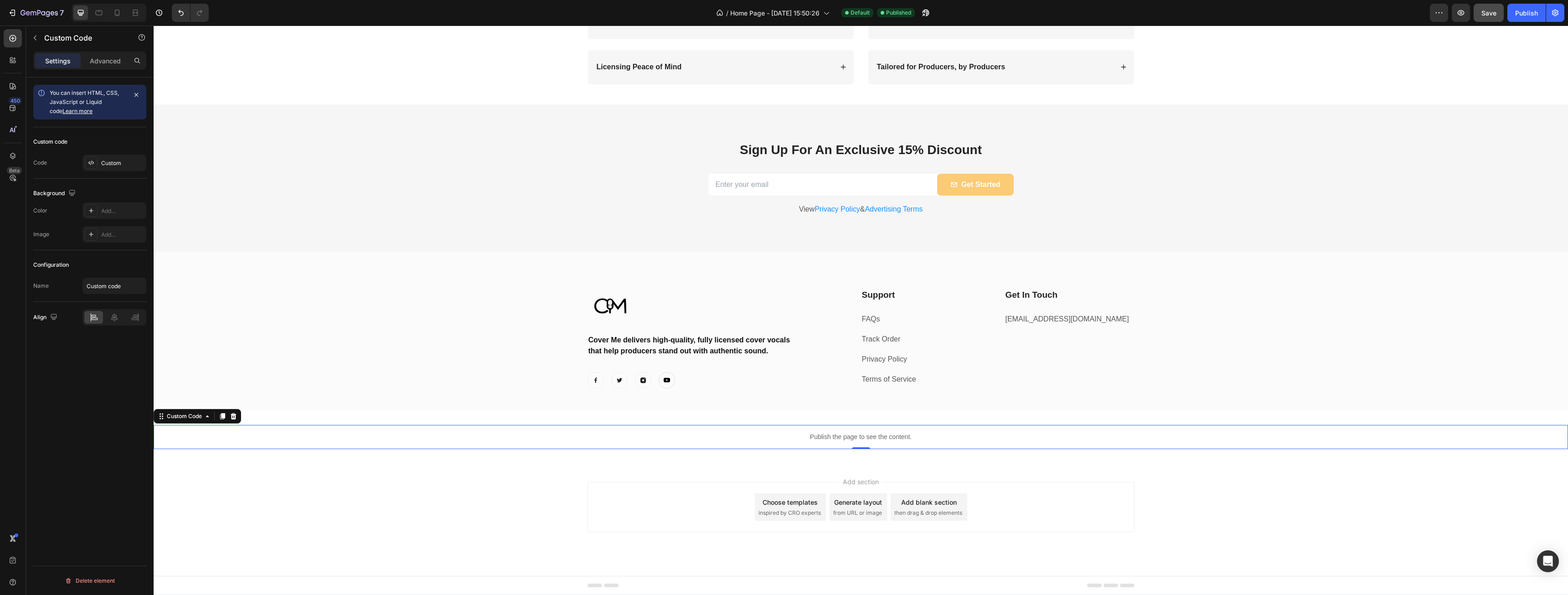
click at [776, 439] on p "Publish the page to see the content." at bounding box center [861, 437] width 1415 height 9
click at [115, 169] on div "Custom" at bounding box center [114, 162] width 63 height 16
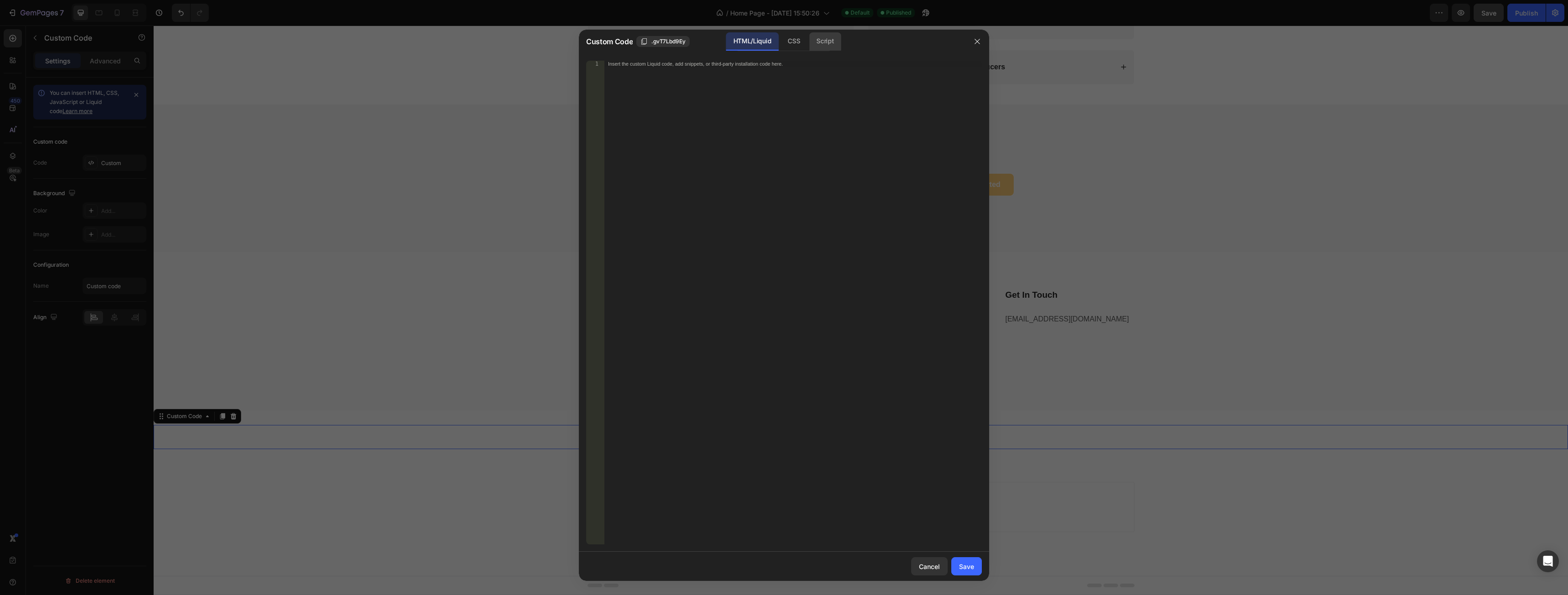
click at [835, 39] on div "Script" at bounding box center [826, 41] width 32 height 18
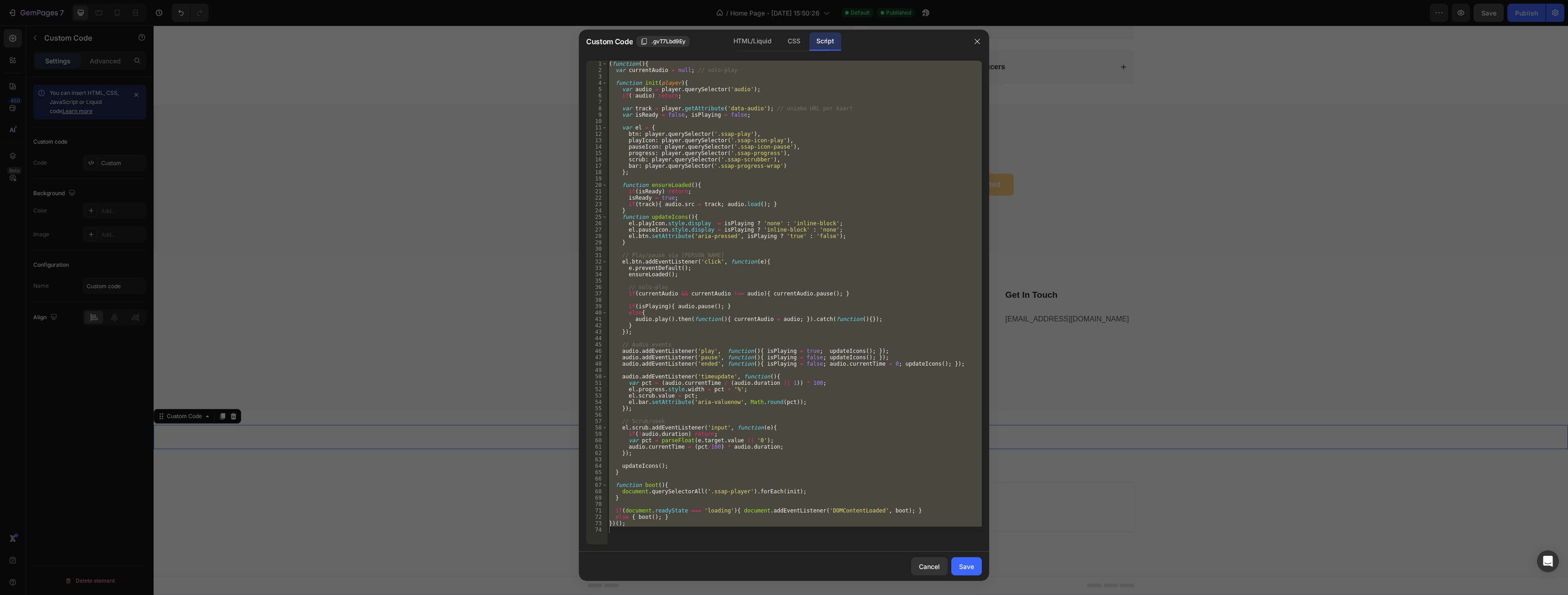
type textarea "})();"
click at [765, 533] on div "( function ( ) { var currentAudio = null ; // solo-play function init ( player …" at bounding box center [794, 302] width 375 height 484
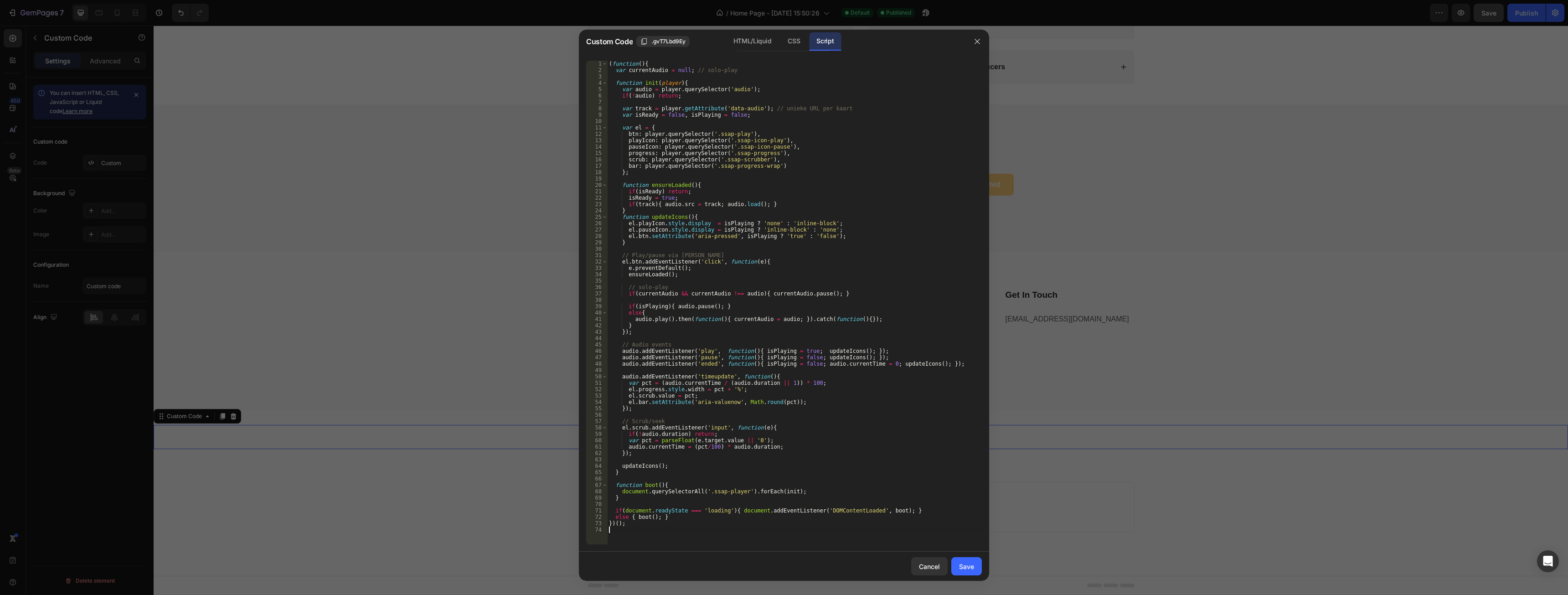
type textarea "})();"
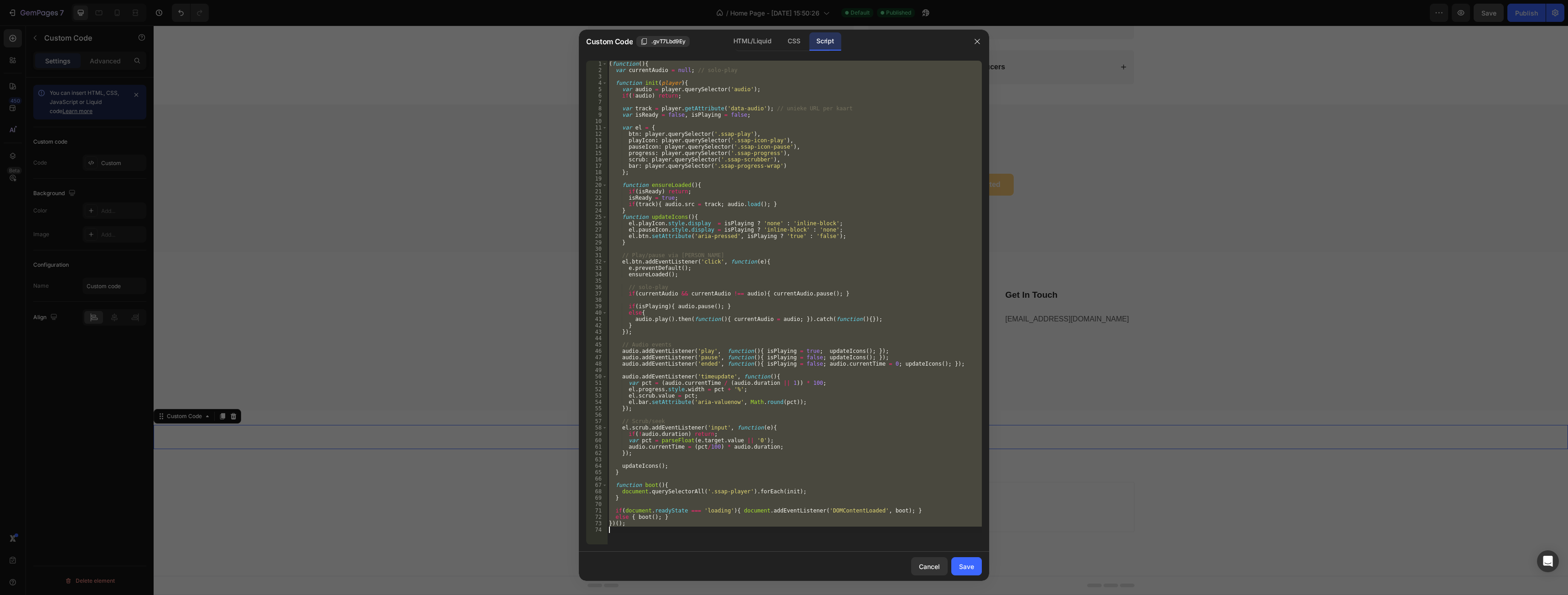
paste textarea
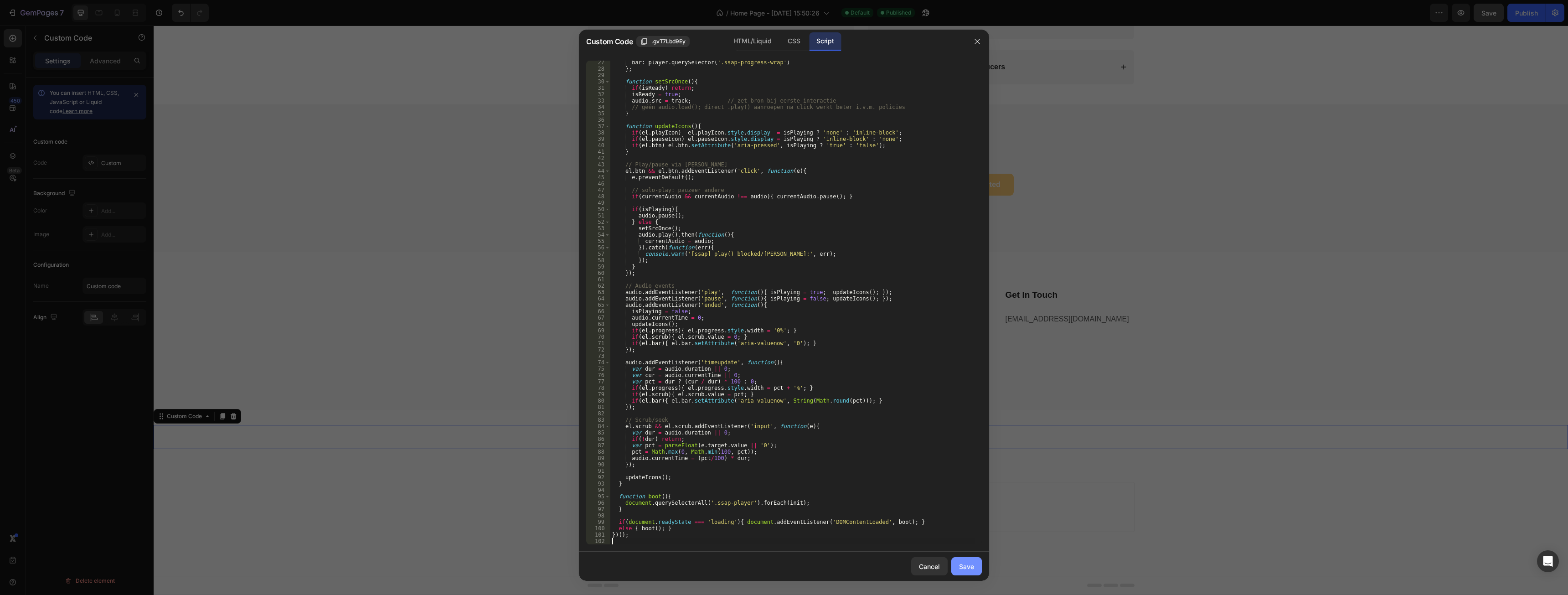
click at [975, 573] on button "Save" at bounding box center [967, 566] width 30 height 18
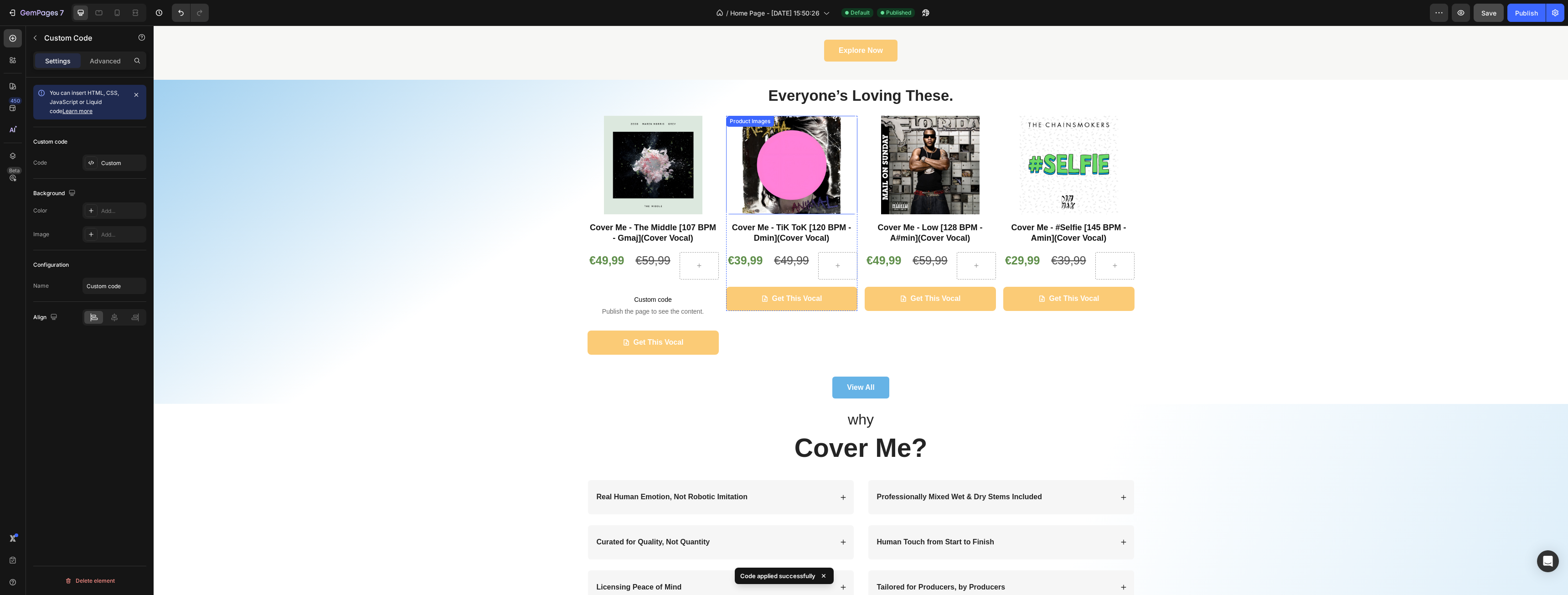
scroll to position [0, 0]
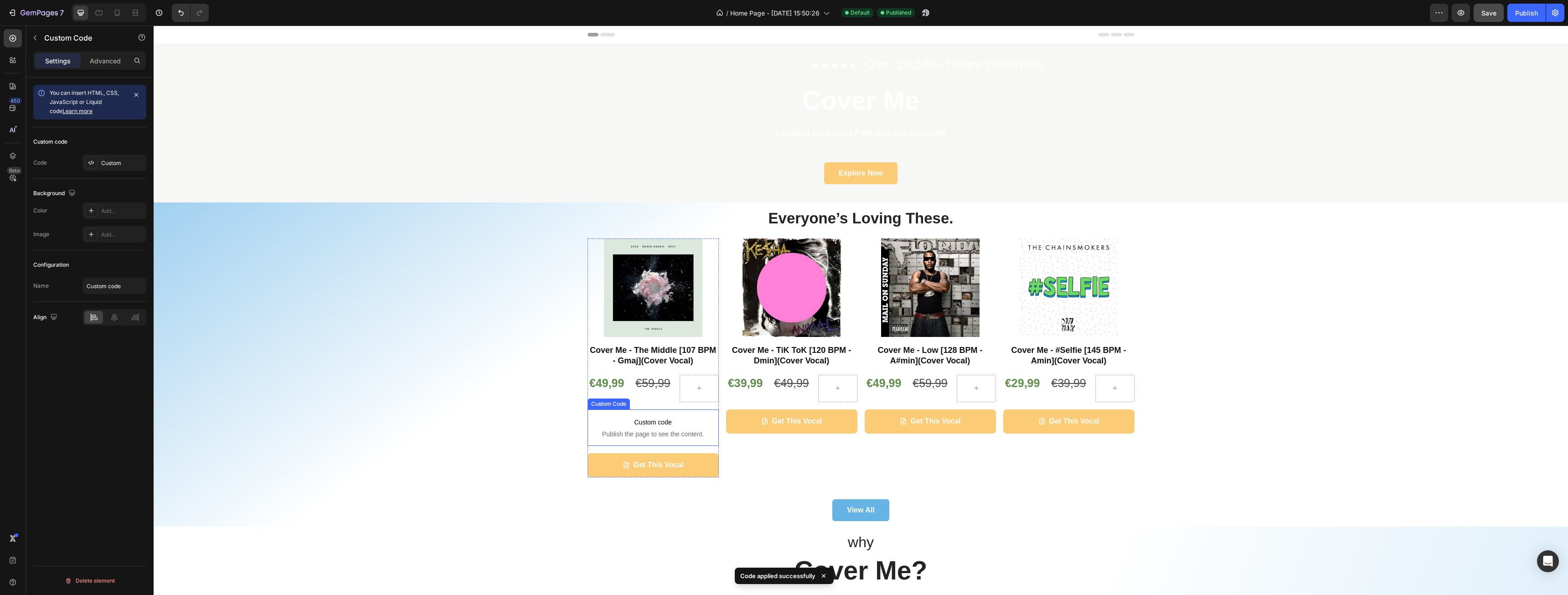
click at [650, 427] on span "Custom code" at bounding box center [653, 423] width 132 height 11
click at [127, 160] on div "Custom" at bounding box center [122, 163] width 43 height 9
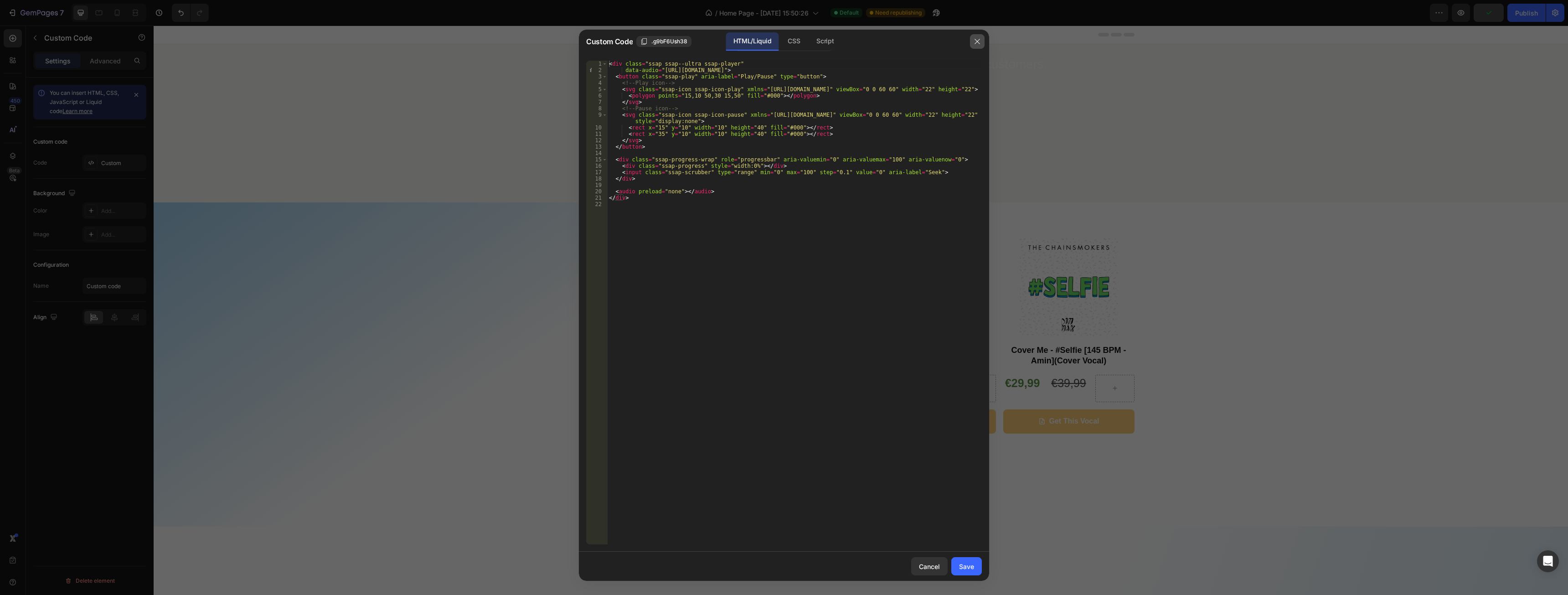
click at [979, 42] on icon "button" at bounding box center [977, 42] width 8 height 8
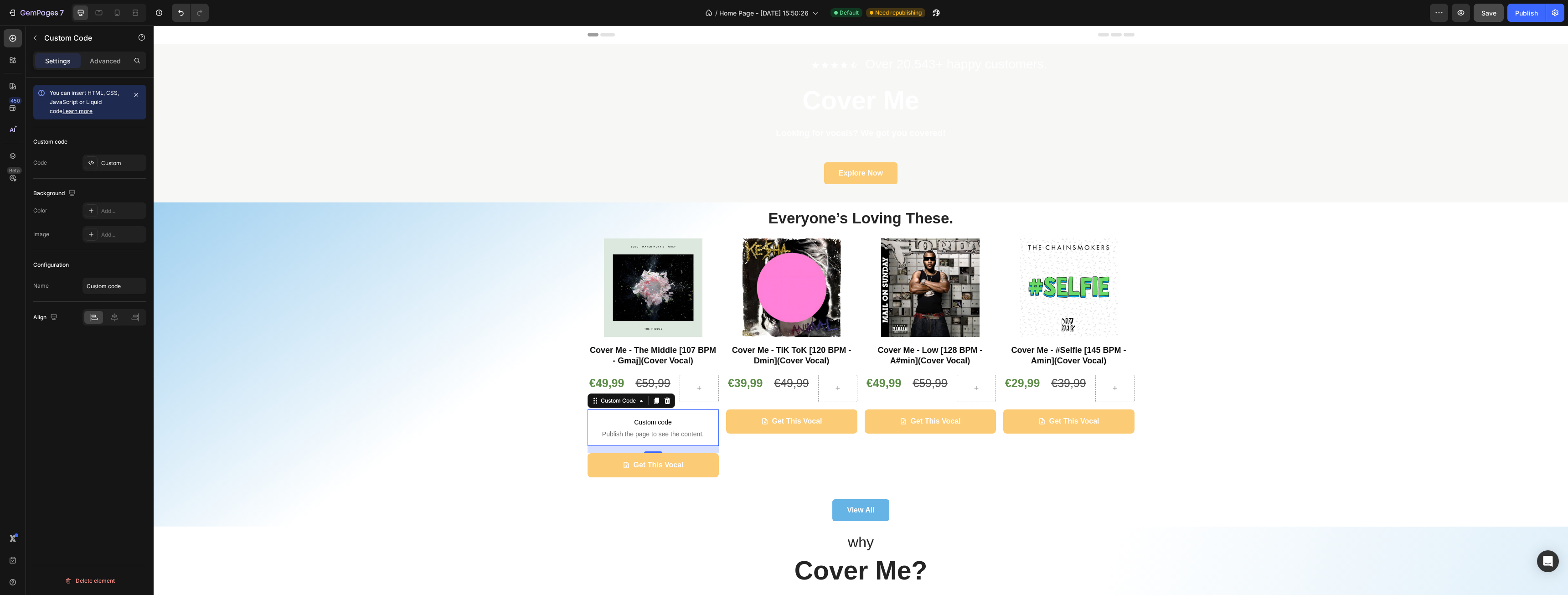
click at [628, 428] on p "Custom code Publish the page to see the content." at bounding box center [653, 427] width 132 height 37
click at [116, 160] on div "Custom" at bounding box center [122, 163] width 43 height 9
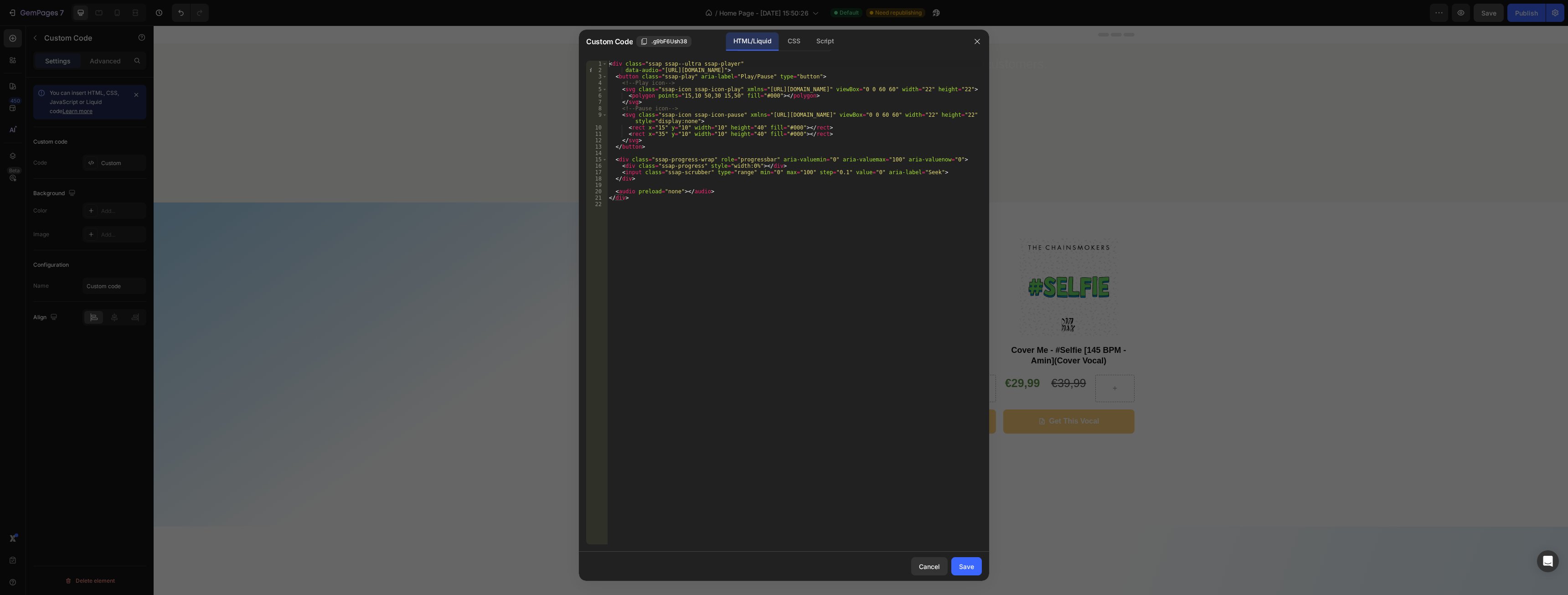
click at [735, 76] on div "< div class = "ssap ssap--ultra ssap-player" data-audio = "https://cdn.shopify.…" at bounding box center [794, 309] width 375 height 496
click at [699, 71] on div "< div class = "ssap ssap--ultra ssap-player" data-audio = "https://cdn.shopify.…" at bounding box center [794, 309] width 375 height 496
paste textarea "1/2788/5266/files/CM_010_-_Wolves.mp3?v=1756193365"
type textarea "data-audio="https://cdn.shopify.com/s/files/1/2788/5266/files/CM_010_-_Wolves.m…"
click at [962, 566] on div "Save" at bounding box center [967, 567] width 15 height 9
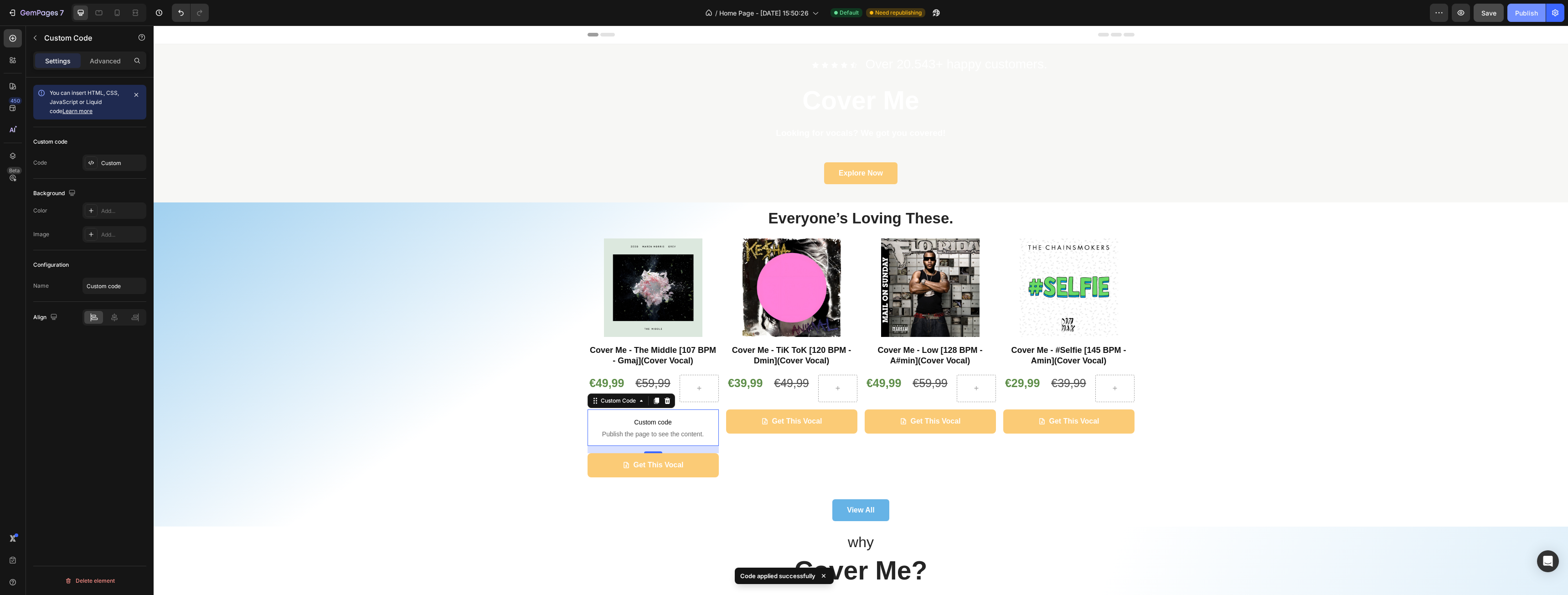
click at [1522, 13] on div "Publish" at bounding box center [1526, 13] width 23 height 9
click at [1467, 16] on button "button" at bounding box center [1460, 12] width 18 height 18
click at [652, 403] on icon at bounding box center [656, 401] width 8 height 8
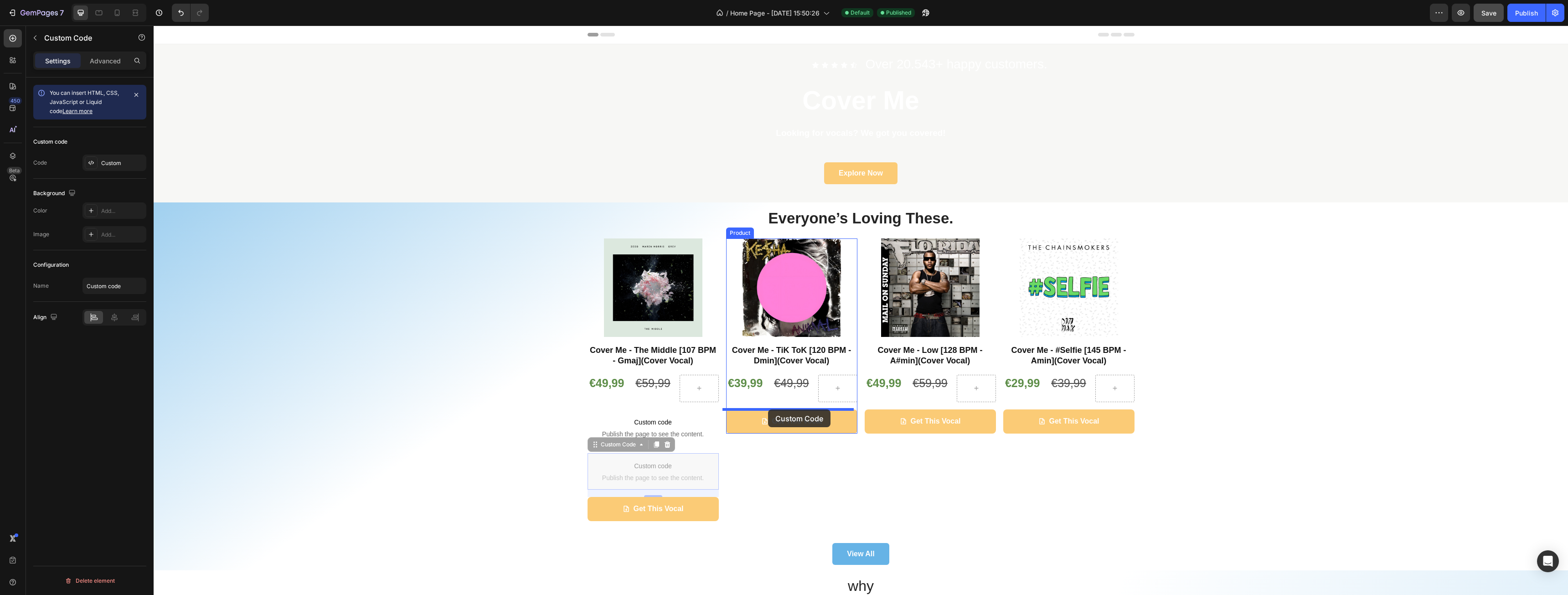
drag, startPoint x: 592, startPoint y: 445, endPoint x: 768, endPoint y: 409, distance: 179.6
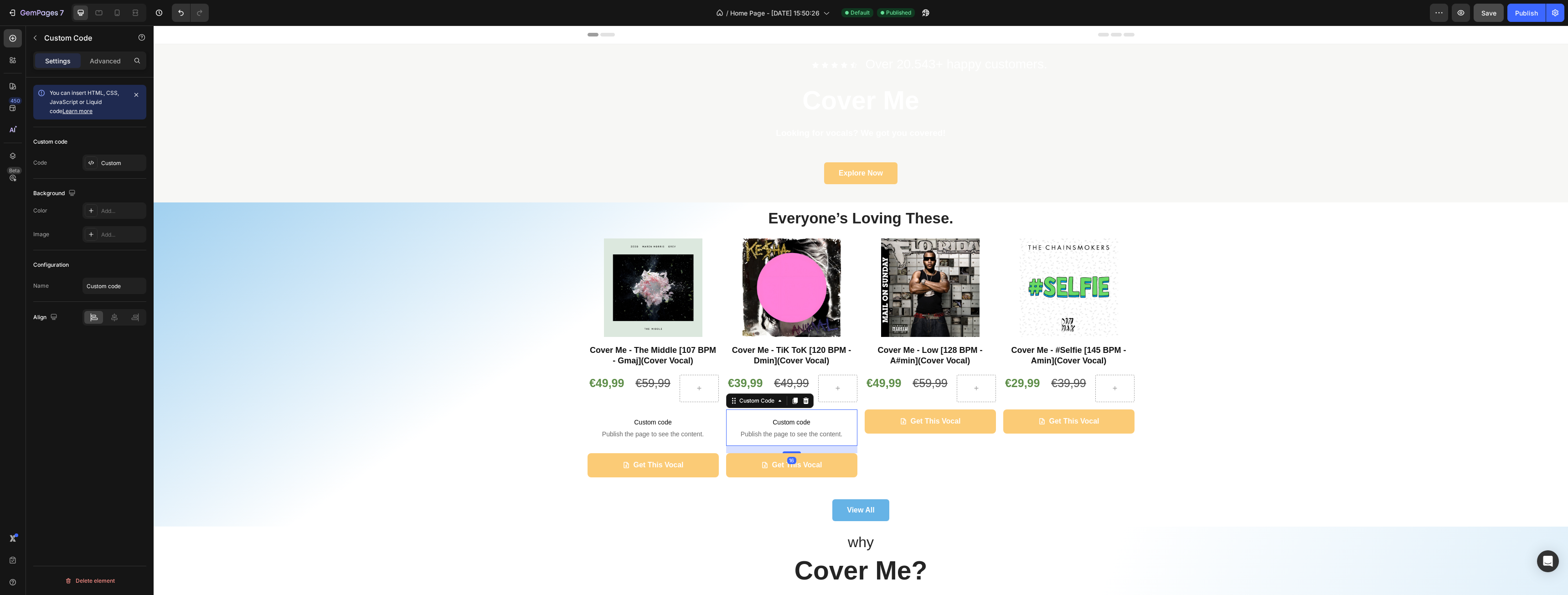
click at [793, 403] on icon at bounding box center [794, 401] width 5 height 7
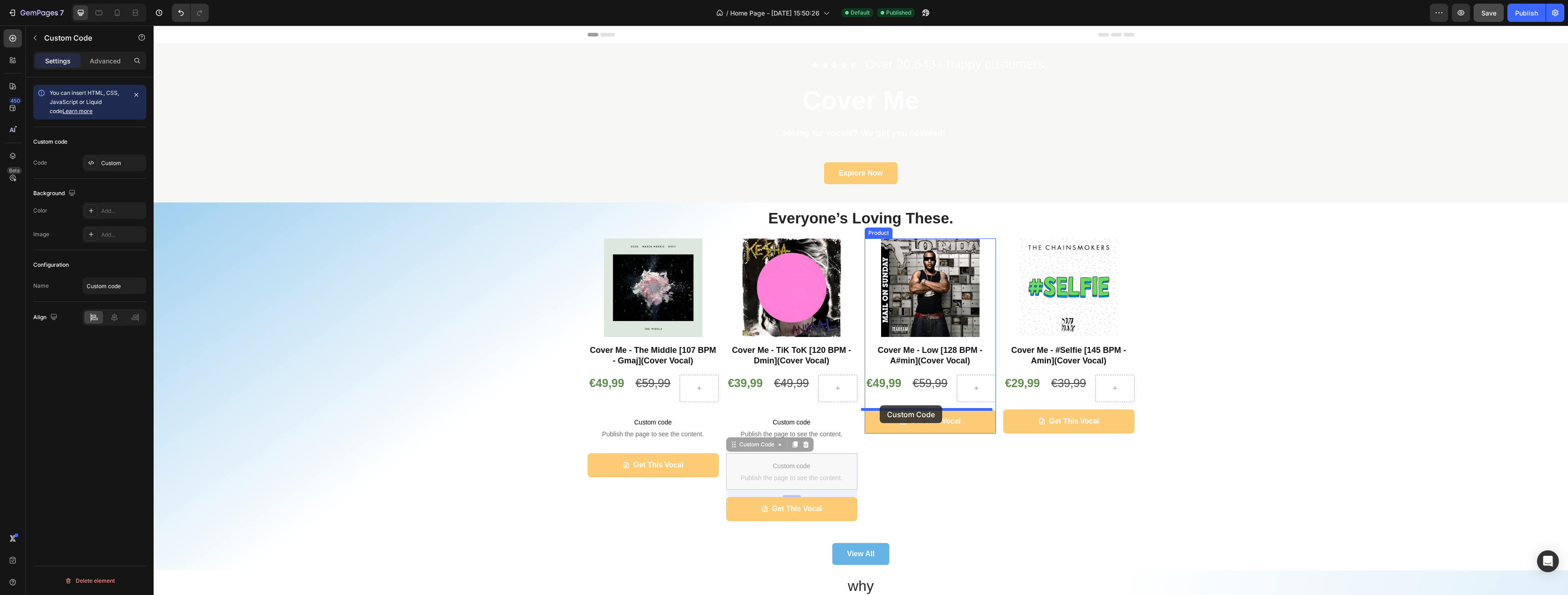
drag, startPoint x: 731, startPoint y: 448, endPoint x: 880, endPoint y: 406, distance: 154.8
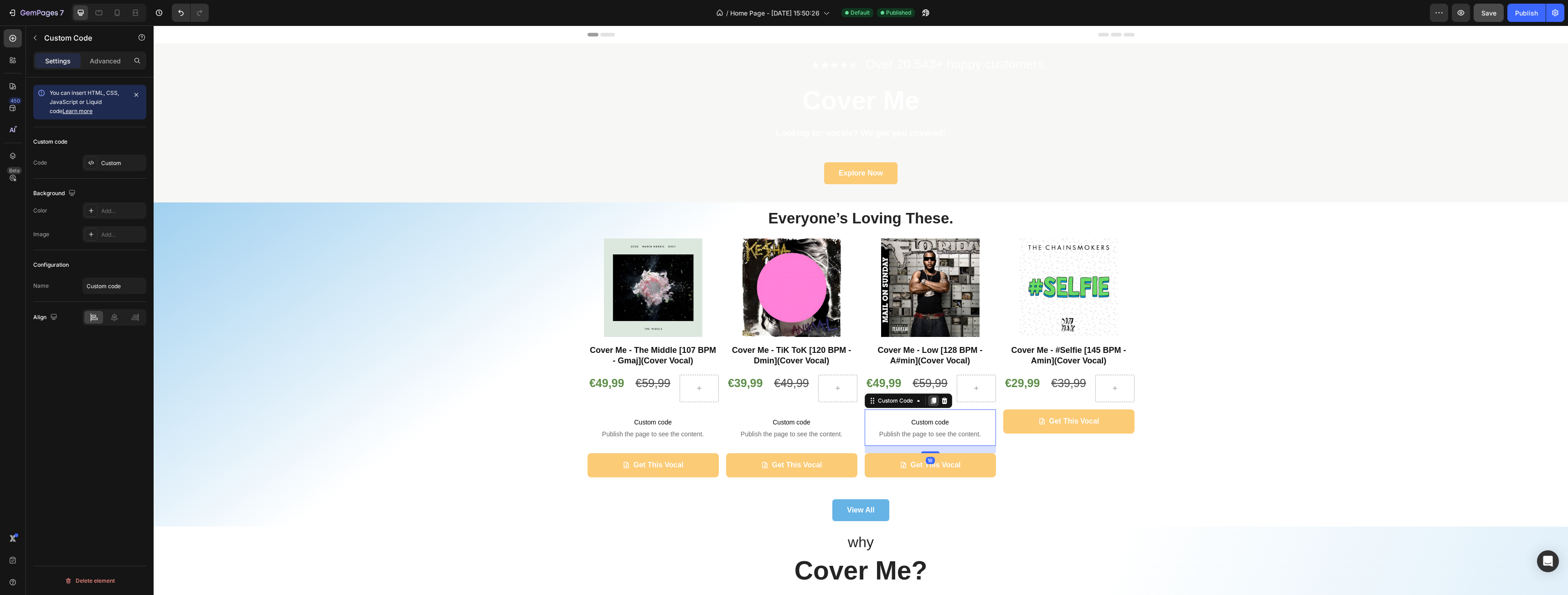
click at [930, 403] on icon at bounding box center [934, 401] width 8 height 8
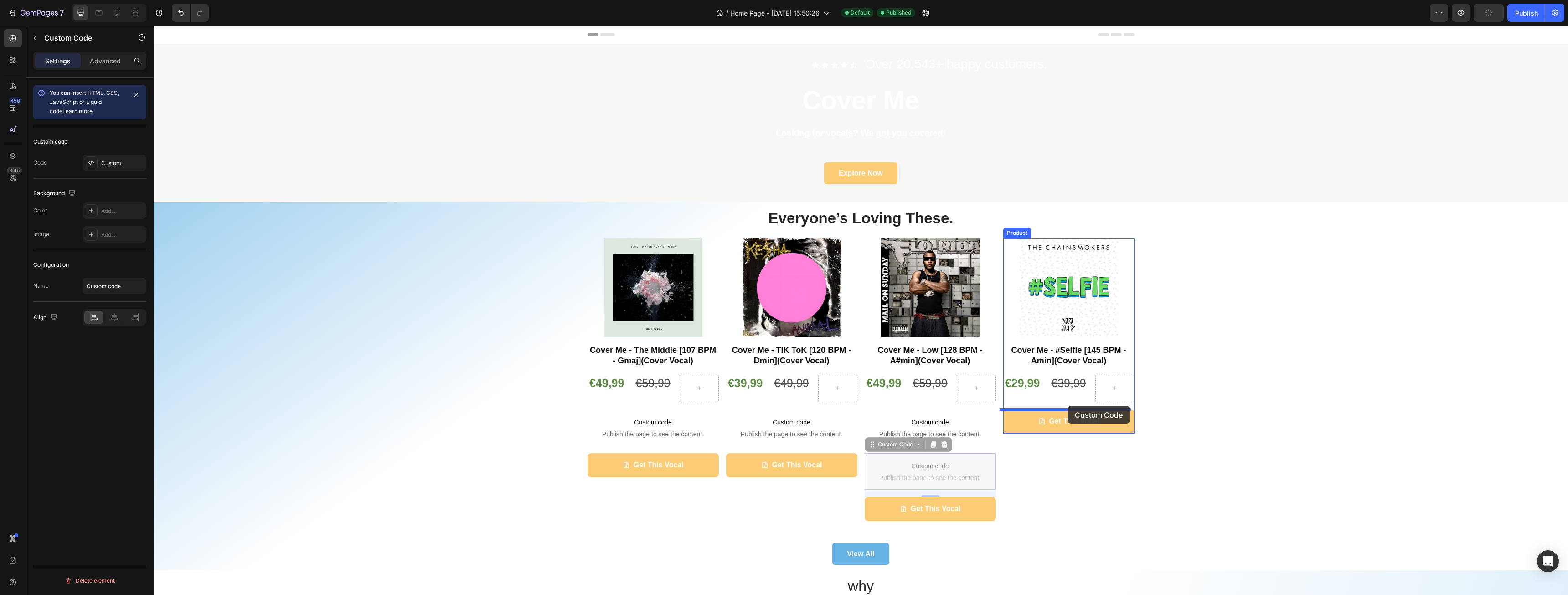
drag, startPoint x: 870, startPoint y: 446, endPoint x: 1068, endPoint y: 406, distance: 202.0
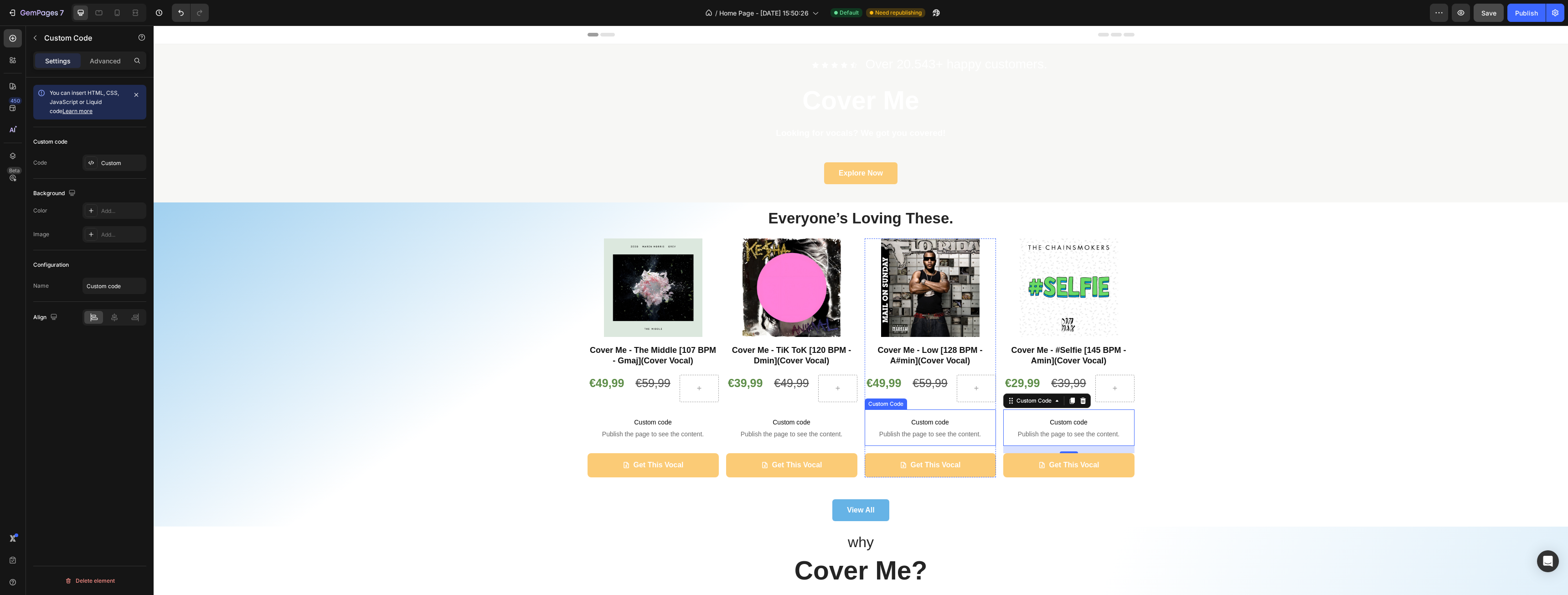
click at [905, 433] on span "Publish the page to see the content." at bounding box center [930, 435] width 132 height 9
click at [110, 160] on div "Custom" at bounding box center [114, 162] width 63 height 16
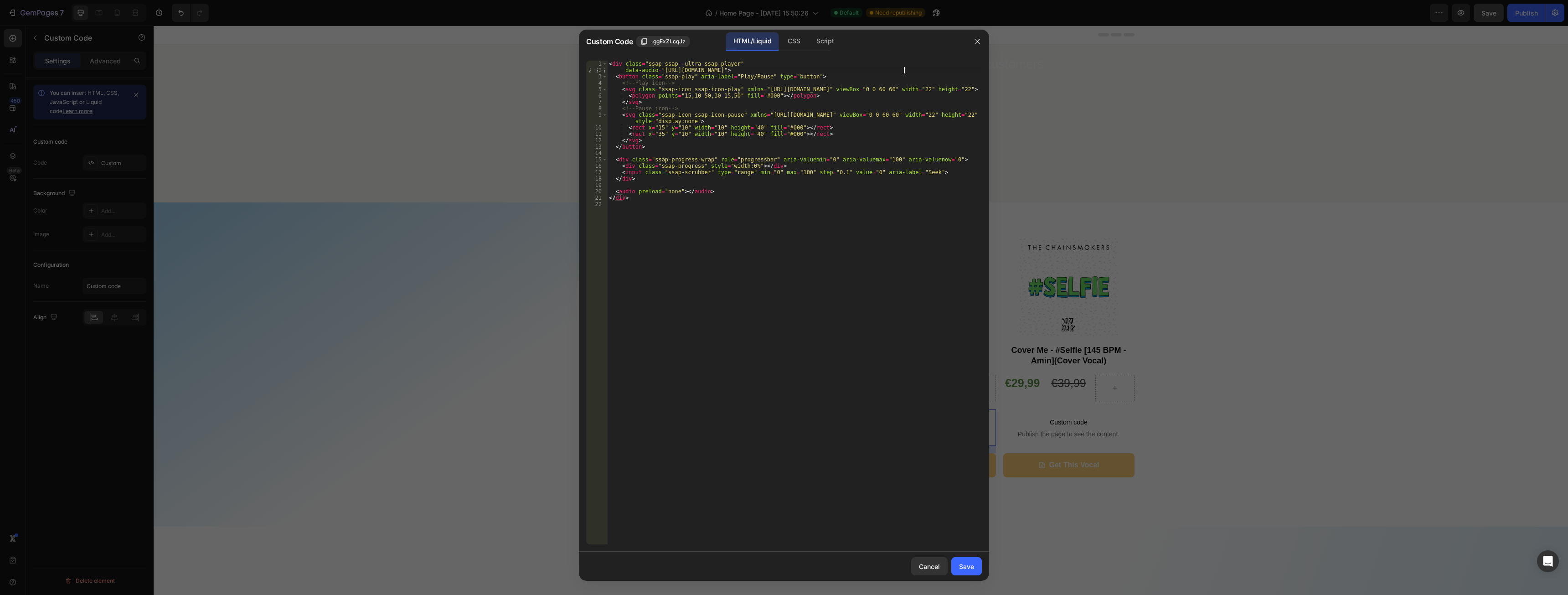
click at [906, 71] on div "< div class = "ssap ssap--ultra ssap-player" data-audio = "https://cdn.shopify.…" at bounding box center [794, 309] width 375 height 496
paste textarea "0944/9603/1068/files/CM_007_-_Low.mp3?v=1756319066"
type textarea "data-audio="https://cdn.shopify.com/s/files/1/0944/9603/1068/files/CM_007_-_Low…"
click at [971, 558] on button "Save" at bounding box center [967, 566] width 30 height 18
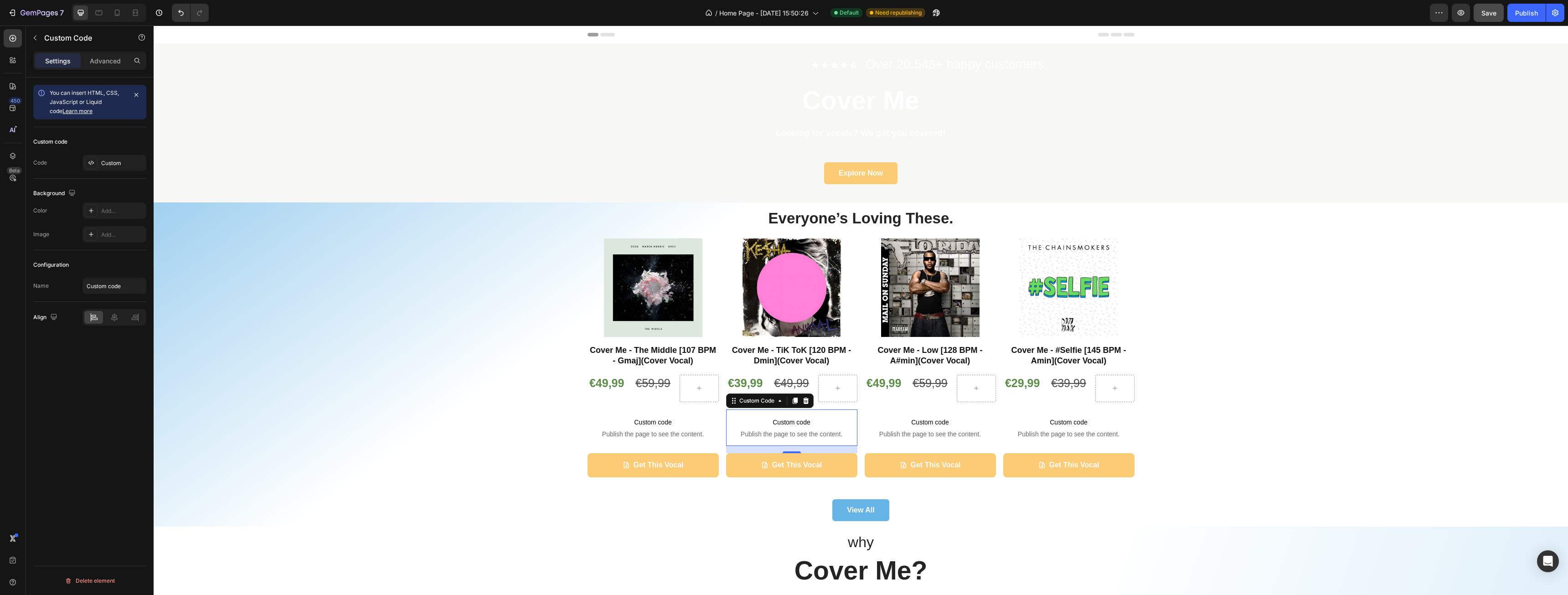
click at [789, 425] on span "Custom code" at bounding box center [792, 423] width 132 height 11
click at [113, 164] on div "Custom" at bounding box center [122, 163] width 43 height 9
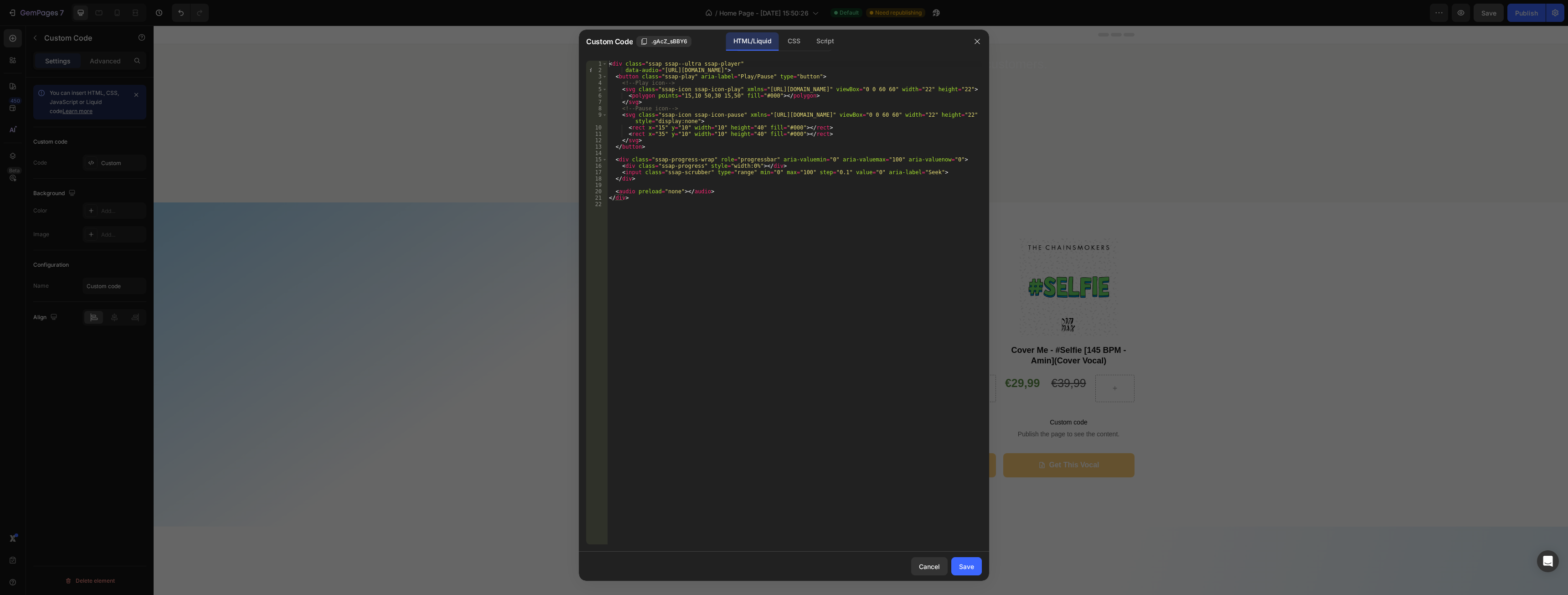
click at [778, 72] on div "< div class = "ssap ssap--ultra ssap-player" data-audio = "https://cdn.shopify.…" at bounding box center [794, 309] width 375 height 496
paste textarea "0944/9603/1068/files/CM_011_-_TiK_ToK.mp3?v=1756319066"
type textarea "data-audio="https://cdn.shopify.com/s/files/1/0944/9603/1068/files/CM_011_-_TiK…"
click at [976, 568] on button "Save" at bounding box center [967, 566] width 30 height 18
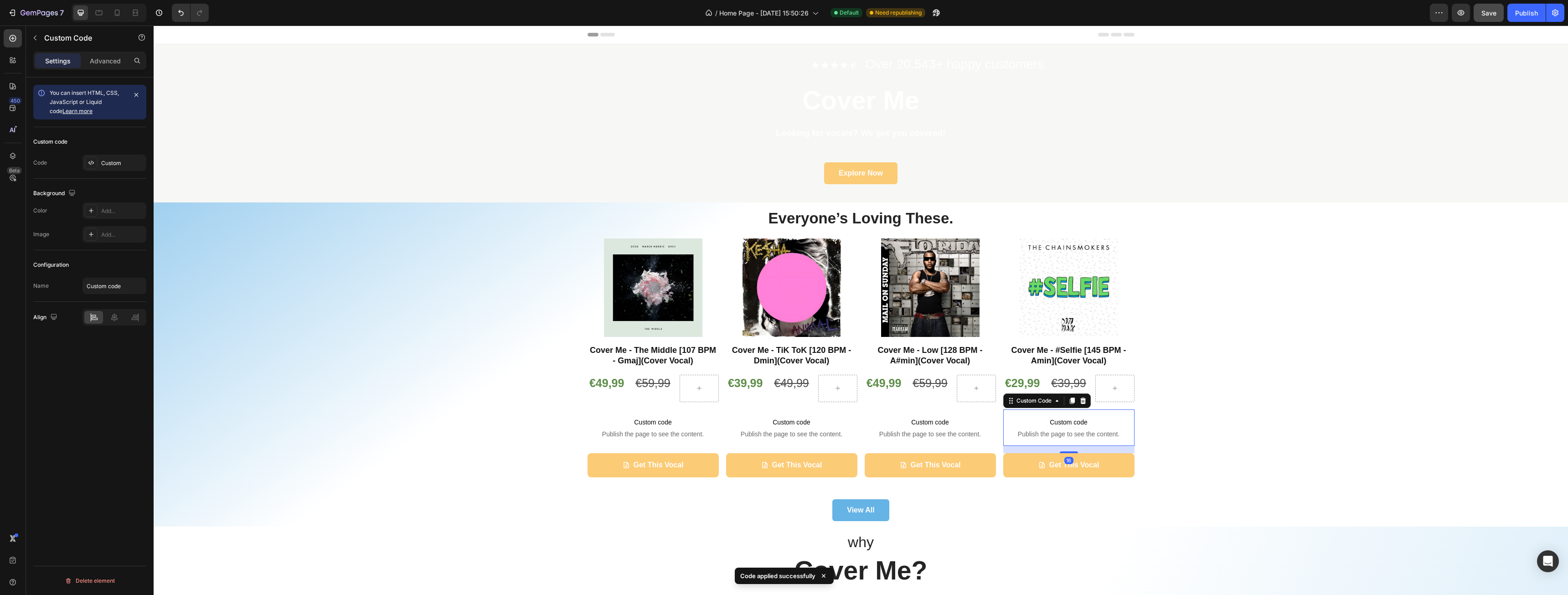
click at [1042, 431] on span "Publish the page to see the content." at bounding box center [1069, 435] width 132 height 9
click at [102, 163] on div "Custom" at bounding box center [122, 163] width 43 height 9
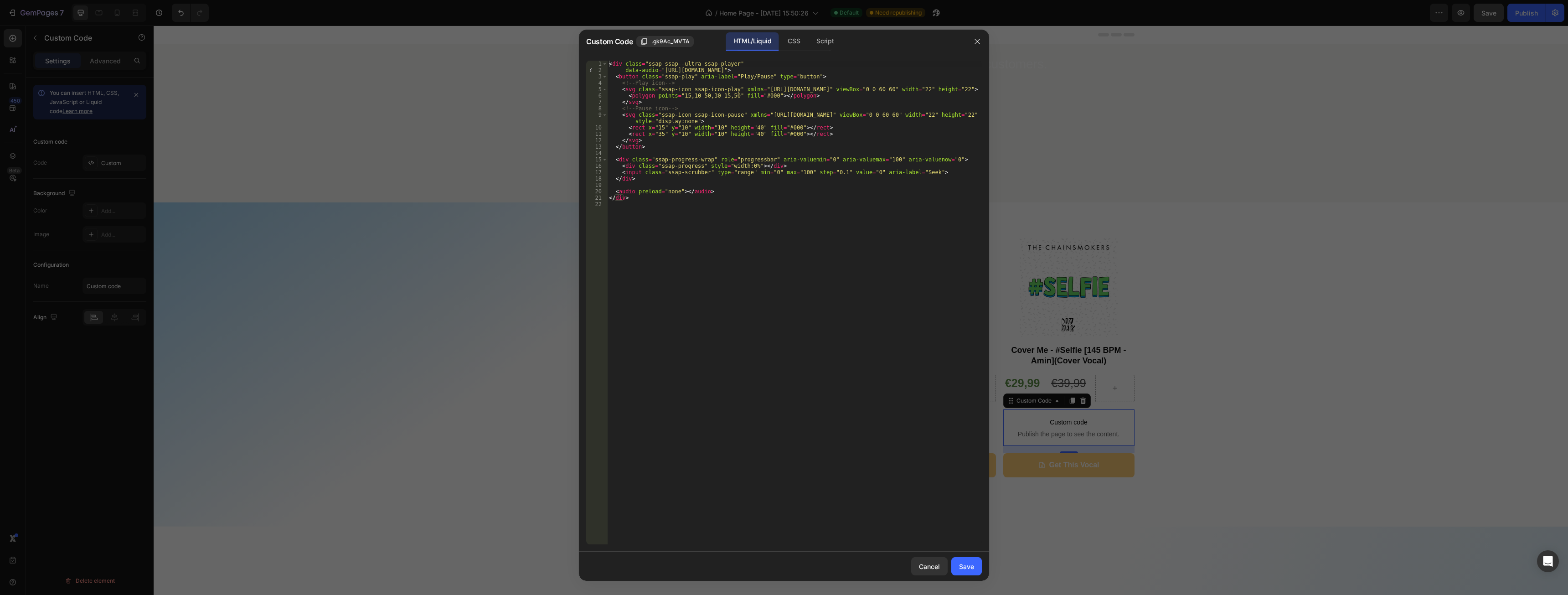
click at [835, 69] on div "< div class = "ssap ssap--ultra ssap-player" data-audio = "https://cdn.shopify.…" at bounding box center [794, 309] width 375 height 496
paste textarea "0944/9603/1068/files/CM_002_-_Selfie.mp3?v=1756319064"
type textarea "data-audio="https://cdn.shopify.com/s/files/1/0944/9603/1068/files/CM_002_-_Sel…"
click at [971, 573] on button "Save" at bounding box center [967, 566] width 30 height 18
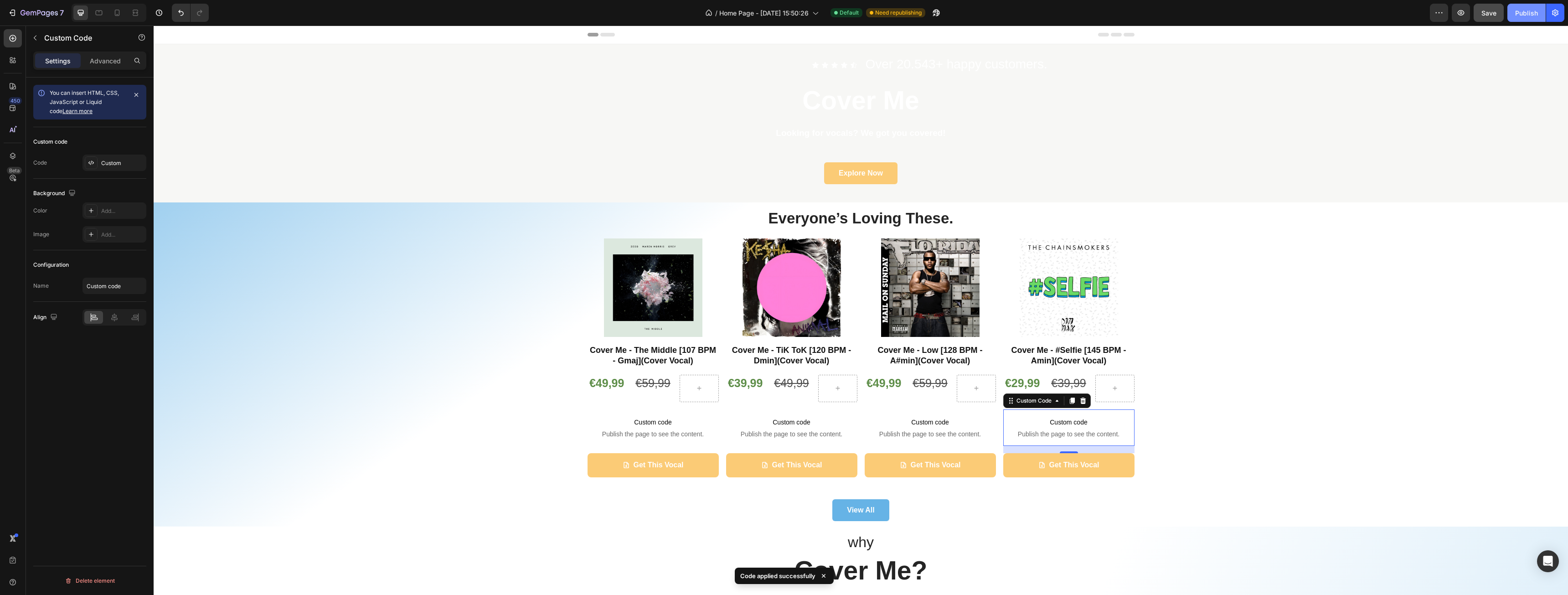
click at [1514, 15] on button "Publish" at bounding box center [1526, 12] width 38 height 18
click at [1465, 18] on button "button" at bounding box center [1460, 12] width 18 height 18
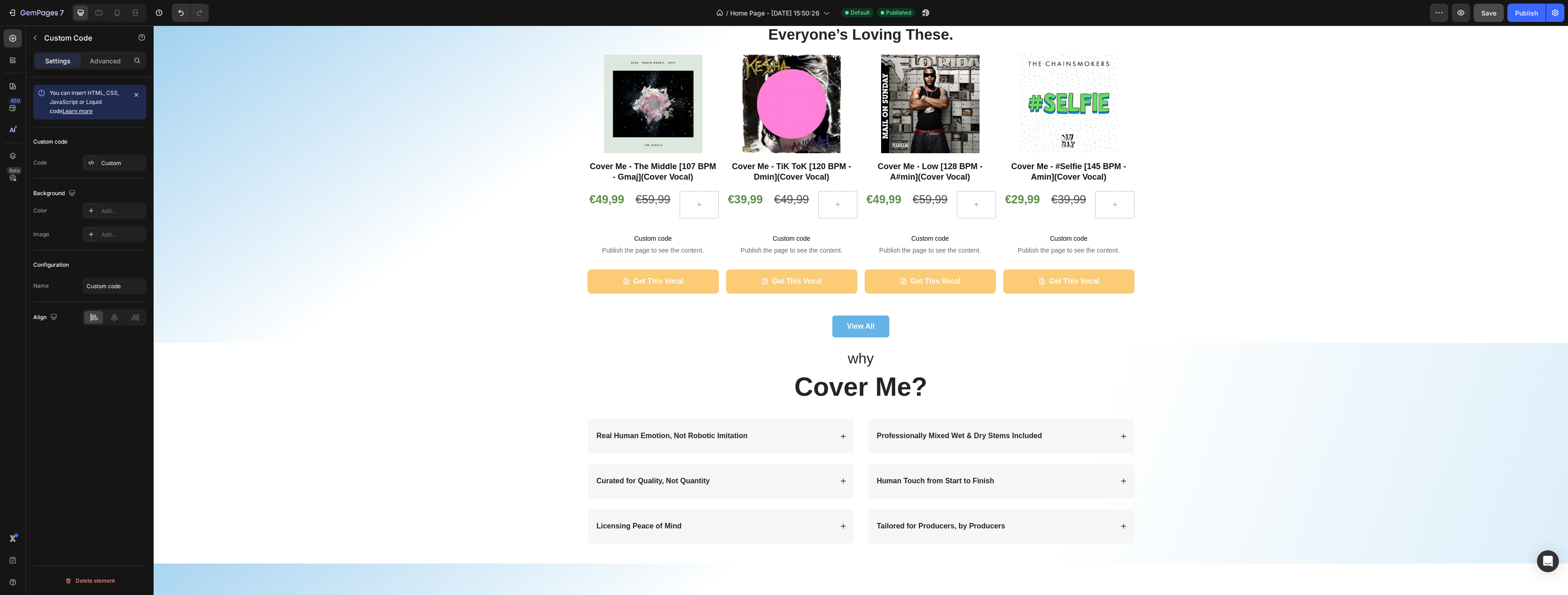
scroll to position [183, 0]
click at [1060, 243] on span "Custom code" at bounding box center [1069, 240] width 132 height 11
click at [1063, 248] on span "Publish the page to see the content." at bounding box center [1069, 252] width 132 height 9
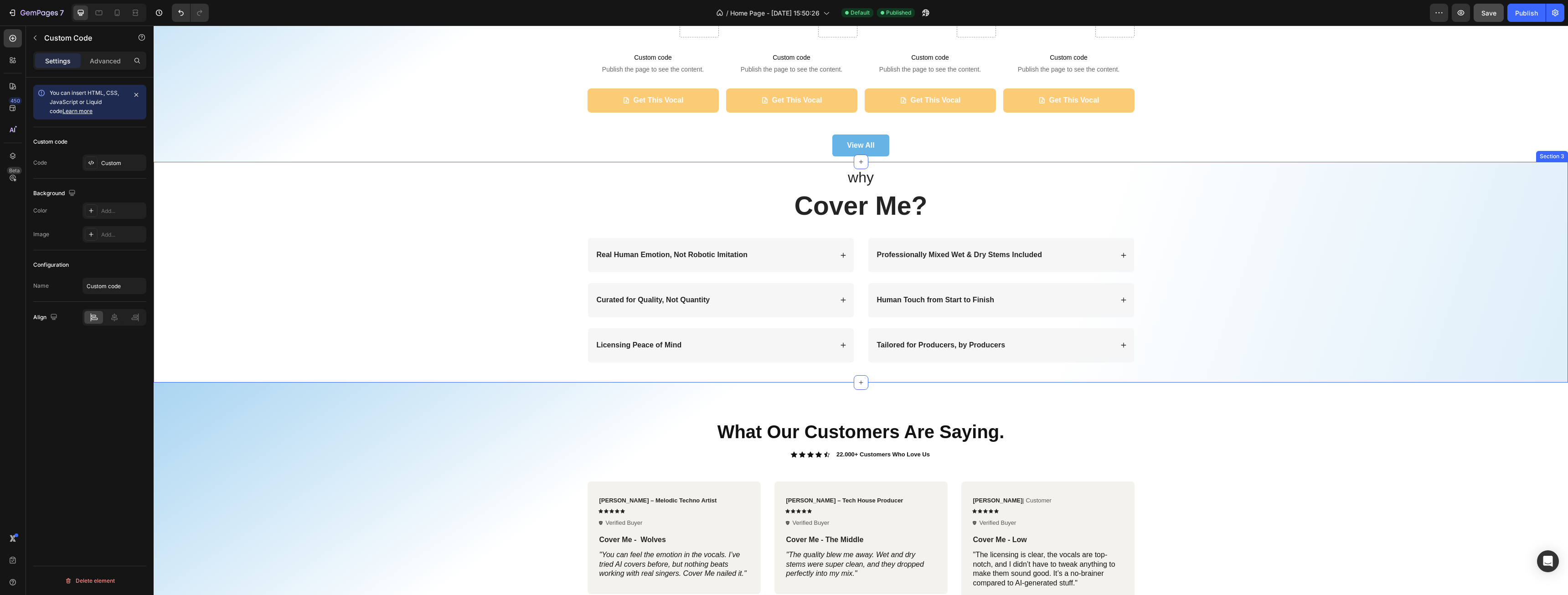
scroll to position [136, 0]
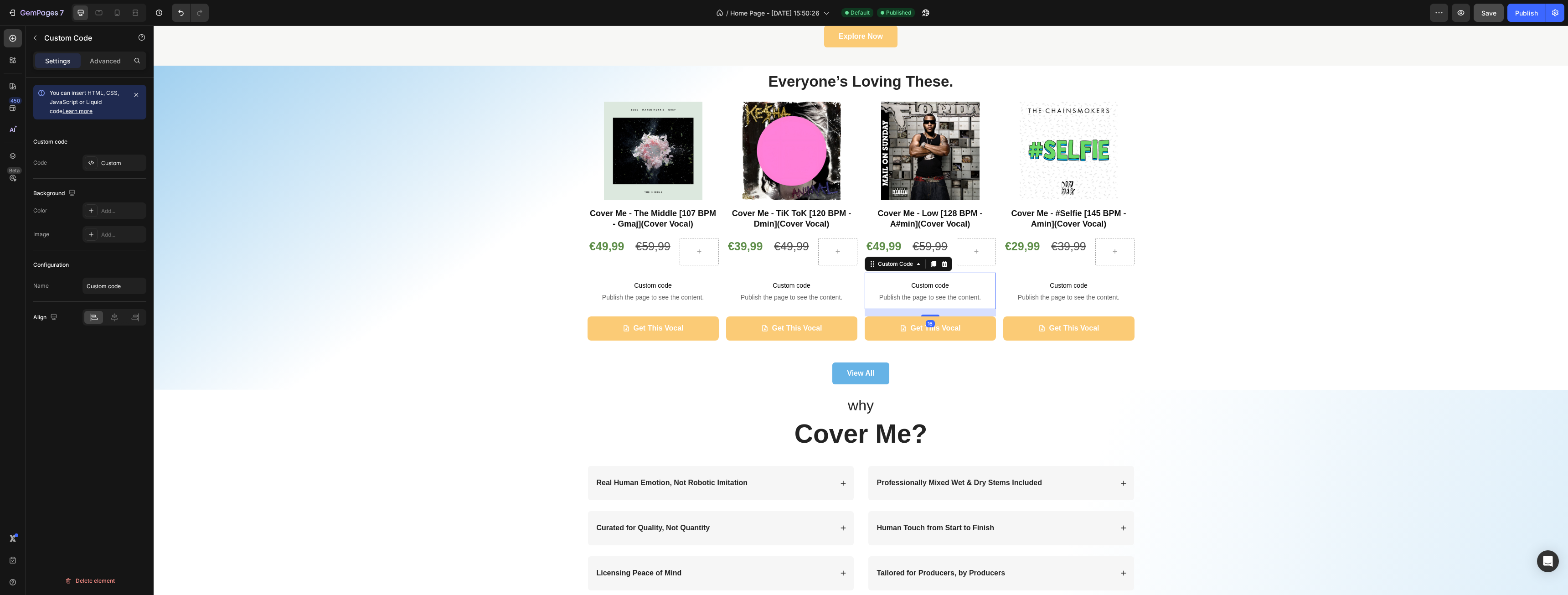
click at [935, 289] on span "Custom code" at bounding box center [930, 286] width 132 height 11
click at [933, 266] on icon at bounding box center [934, 264] width 8 height 8
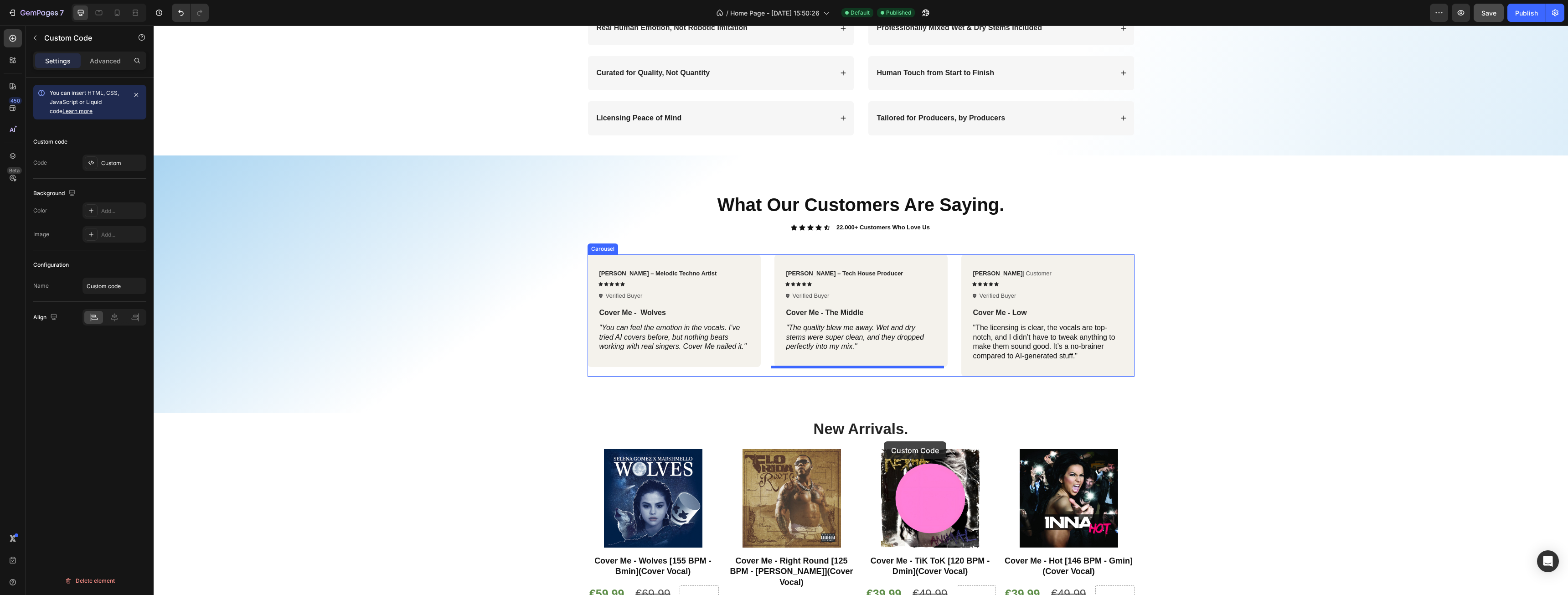
scroll to position [821, 0]
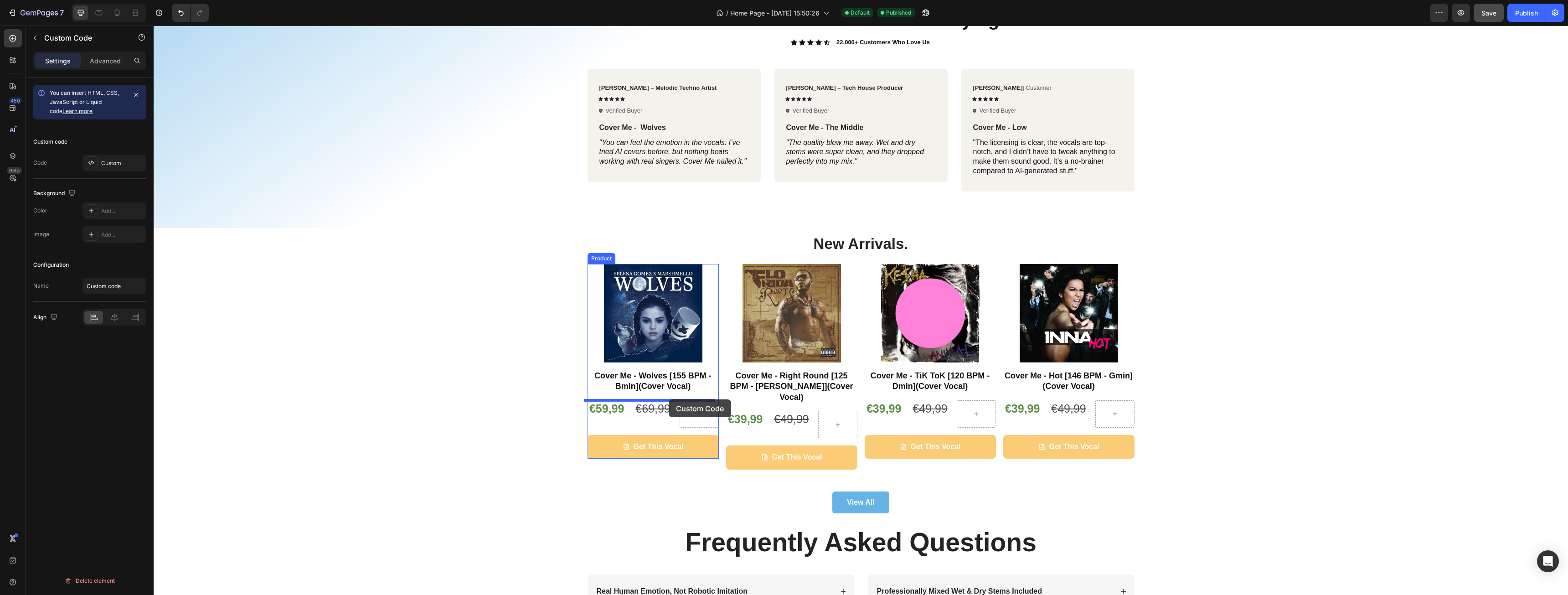
drag, startPoint x: 872, startPoint y: 309, endPoint x: 668, endPoint y: 400, distance: 223.4
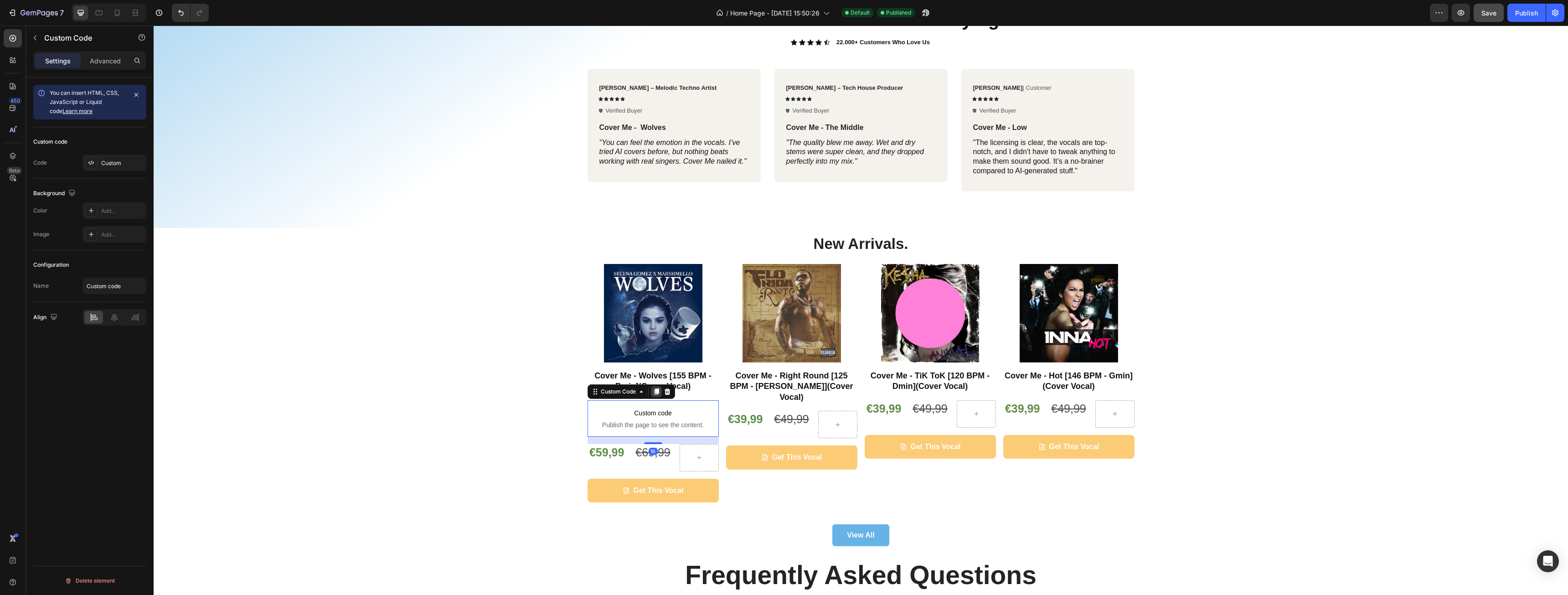
click at [653, 391] on icon at bounding box center [655, 391] width 5 height 7
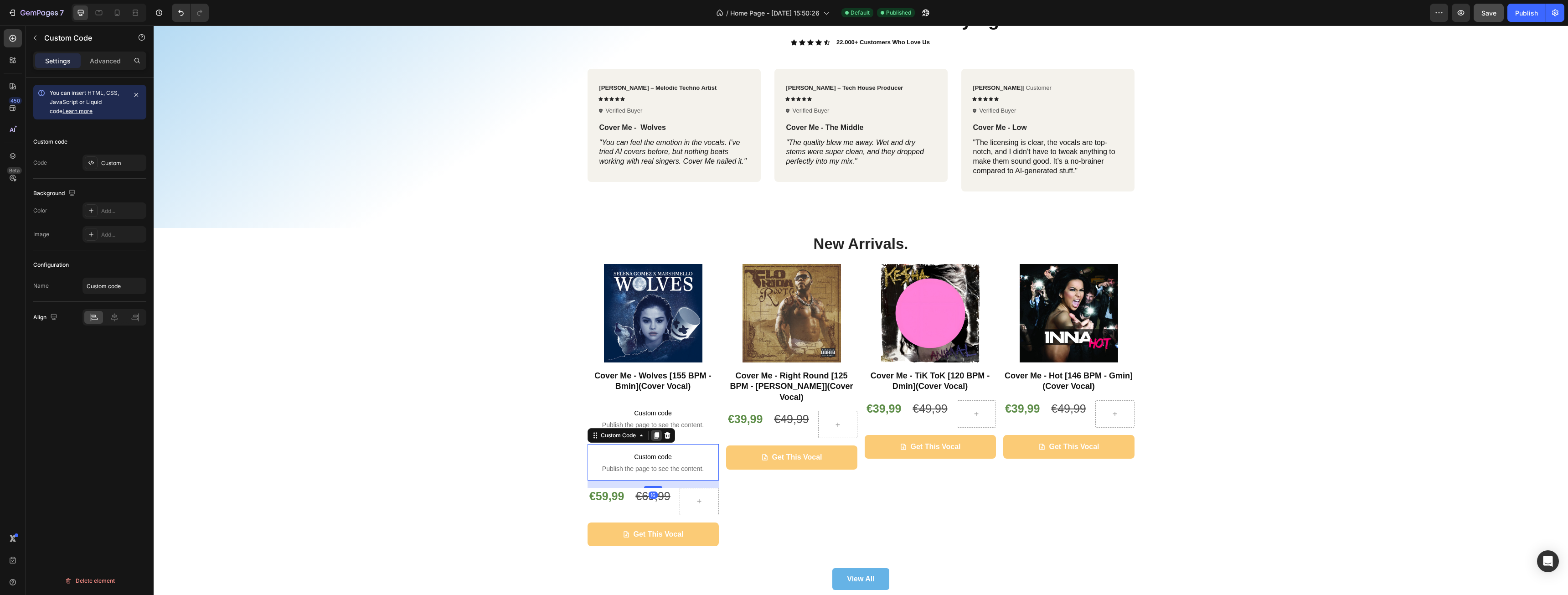
click at [653, 438] on icon at bounding box center [655, 435] width 5 height 7
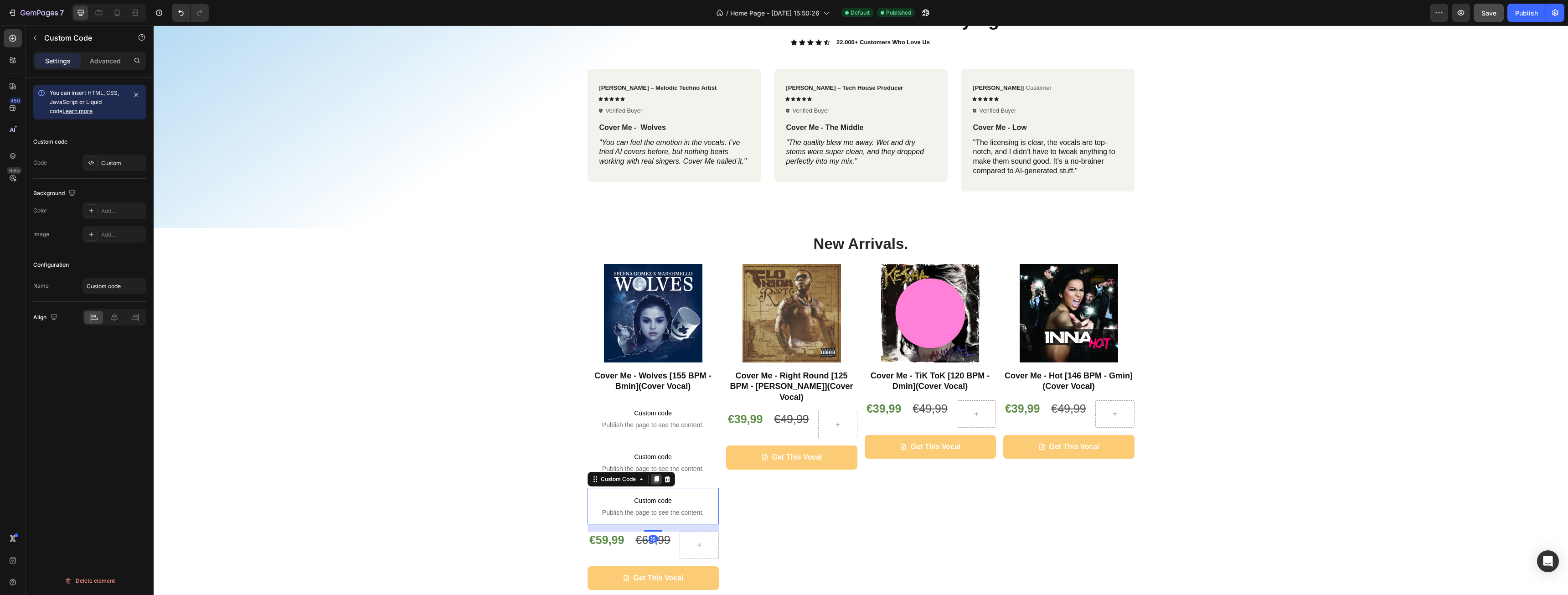
click at [652, 482] on icon at bounding box center [656, 479] width 8 height 8
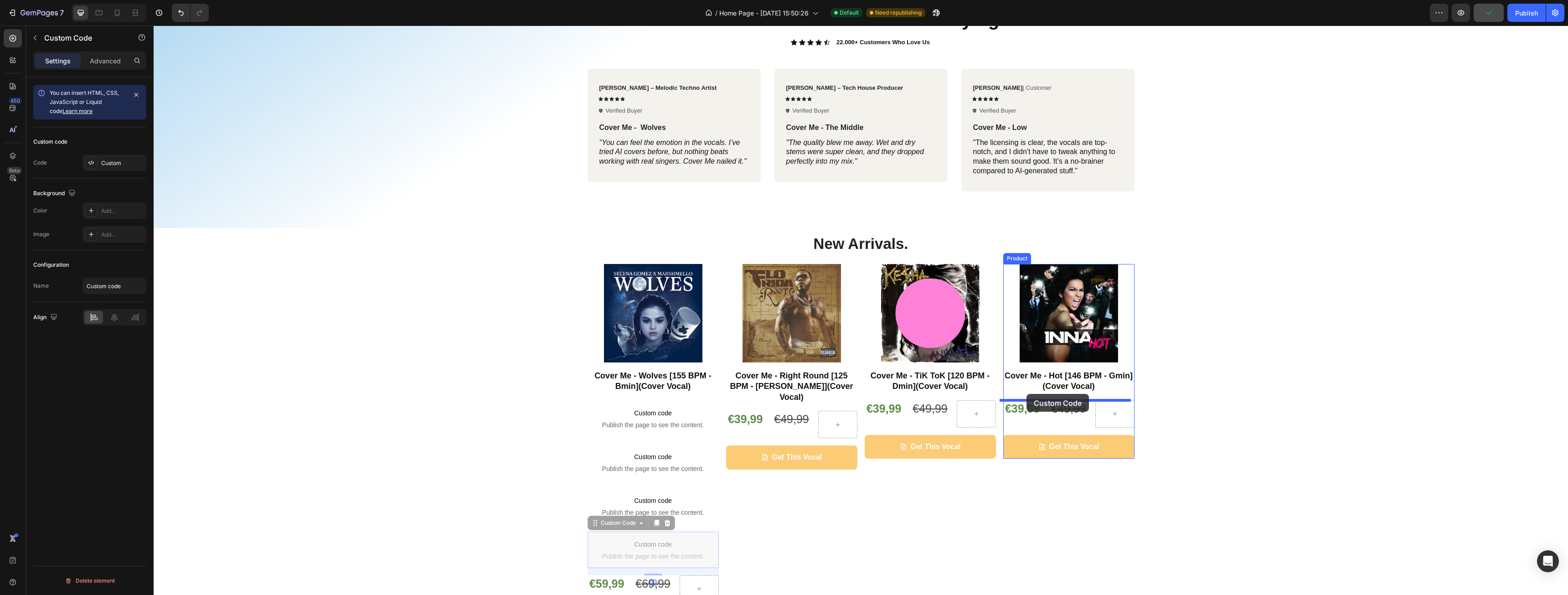
drag, startPoint x: 591, startPoint y: 526, endPoint x: 1026, endPoint y: 394, distance: 454.6
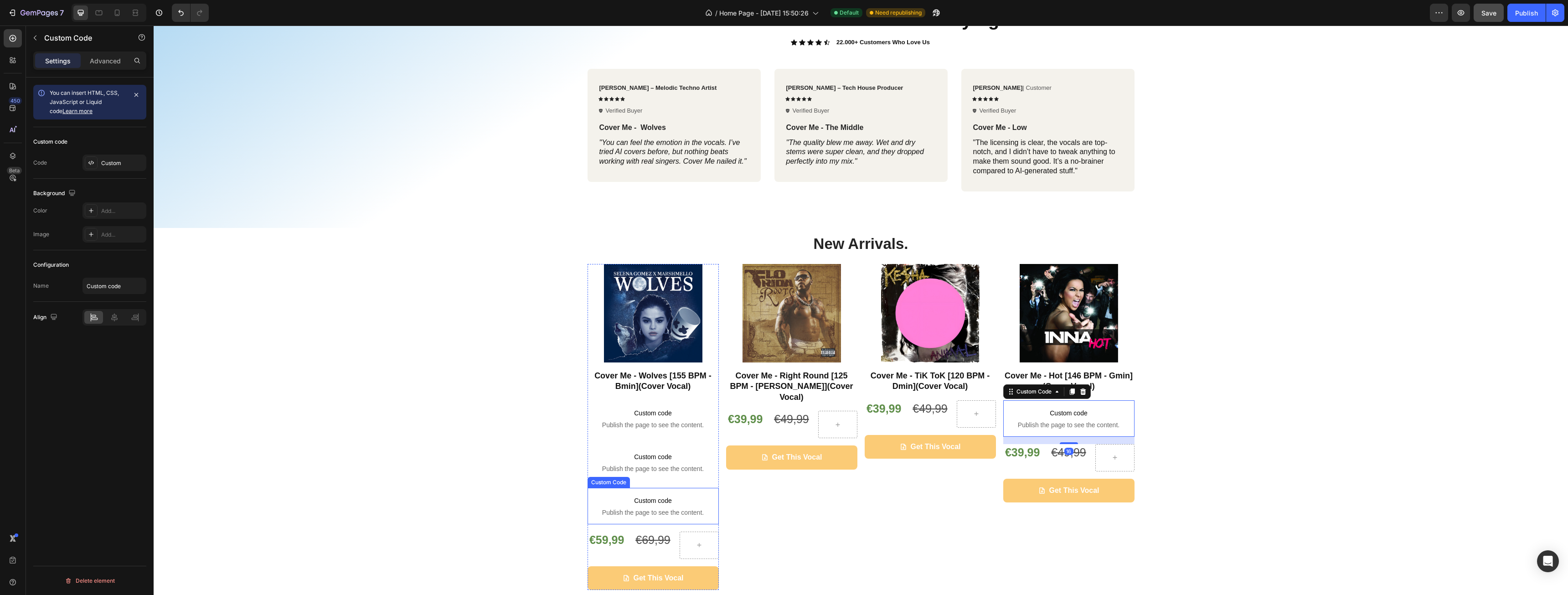
click at [672, 505] on span "Custom code" at bounding box center [653, 501] width 132 height 11
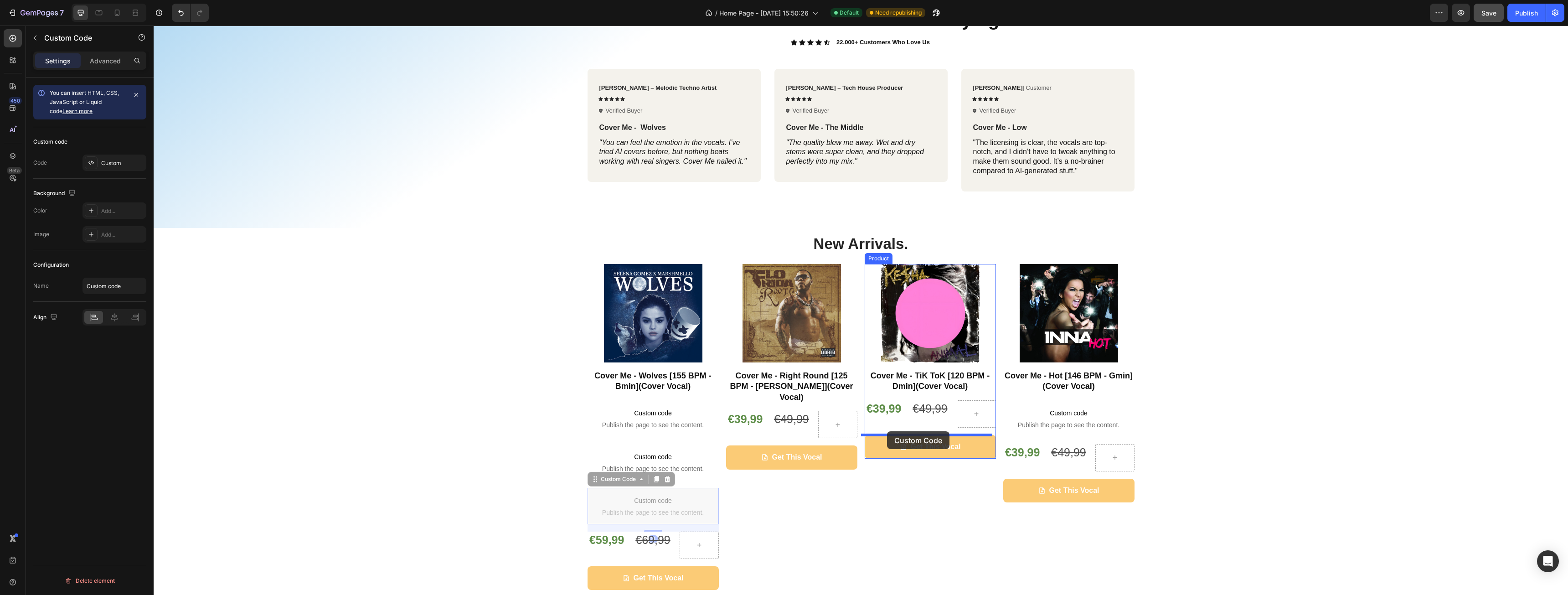
drag, startPoint x: 590, startPoint y: 482, endPoint x: 887, endPoint y: 431, distance: 301.3
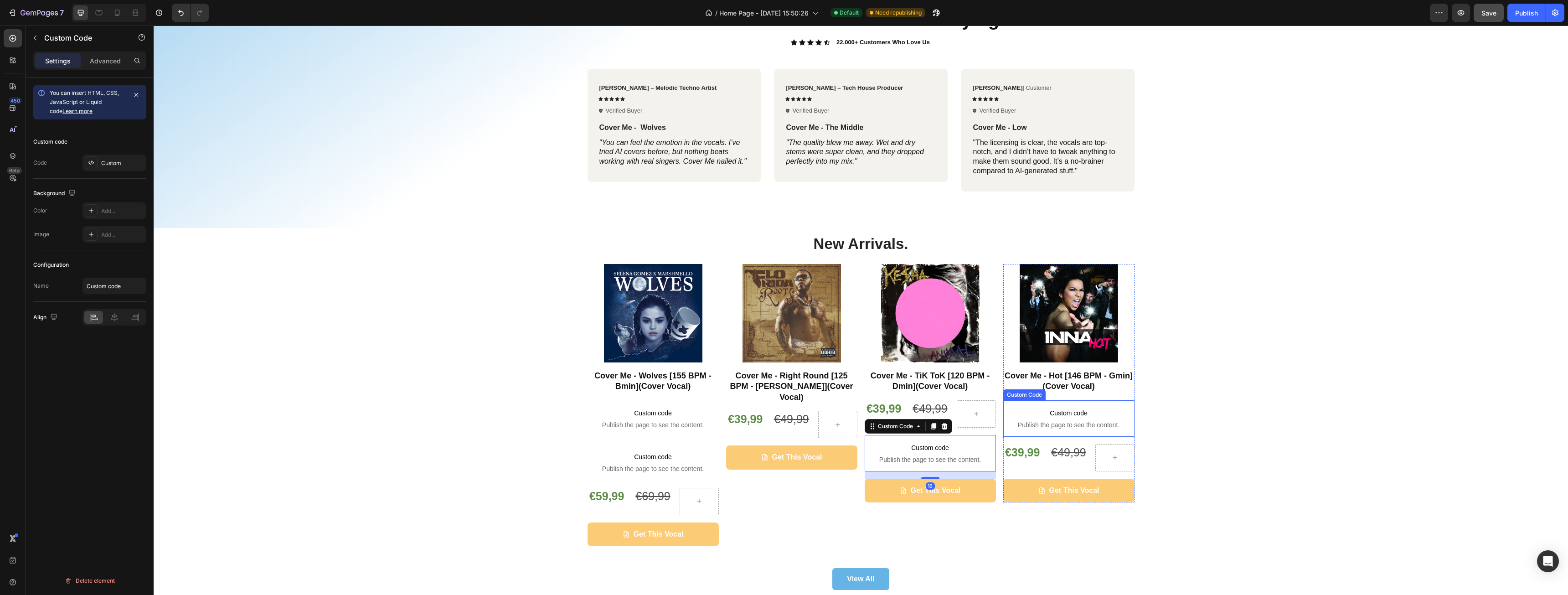
click at [1058, 422] on span "Publish the page to see the content." at bounding box center [1069, 425] width 132 height 9
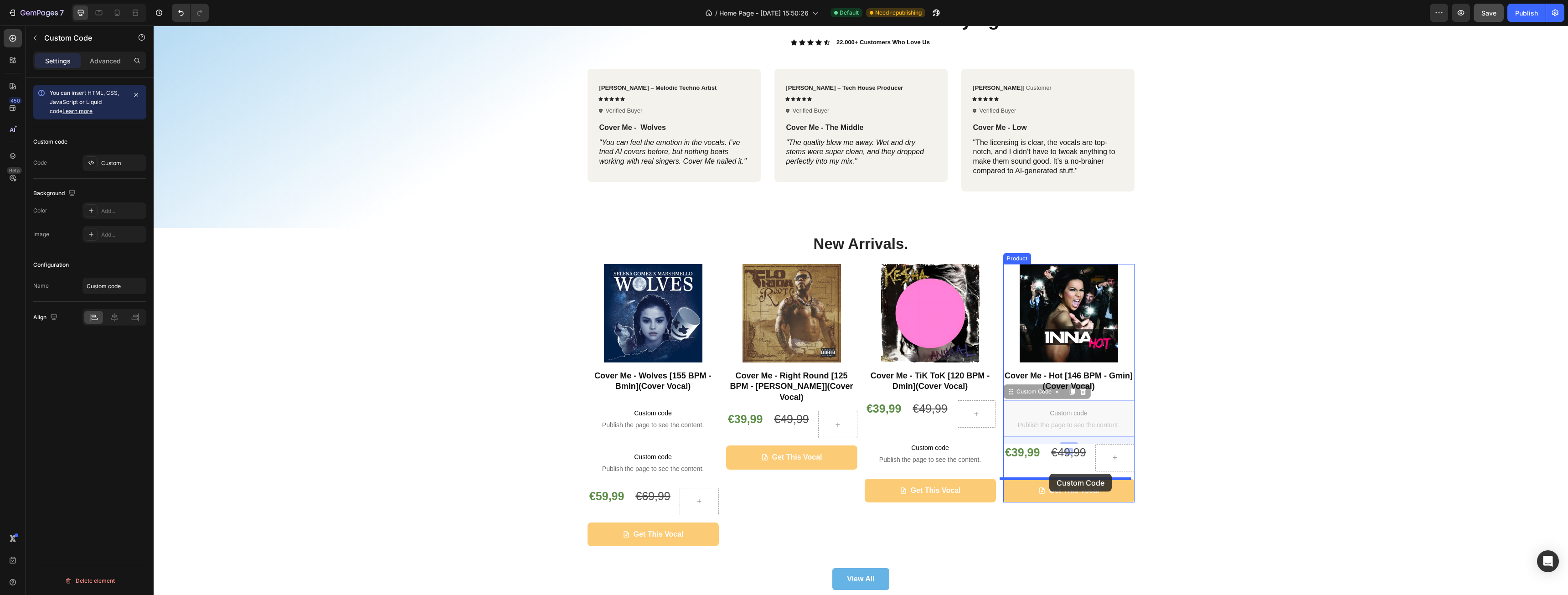
drag, startPoint x: 1007, startPoint y: 393, endPoint x: 1049, endPoint y: 474, distance: 91.2
click at [603, 457] on span "Custom code" at bounding box center [653, 458] width 132 height 11
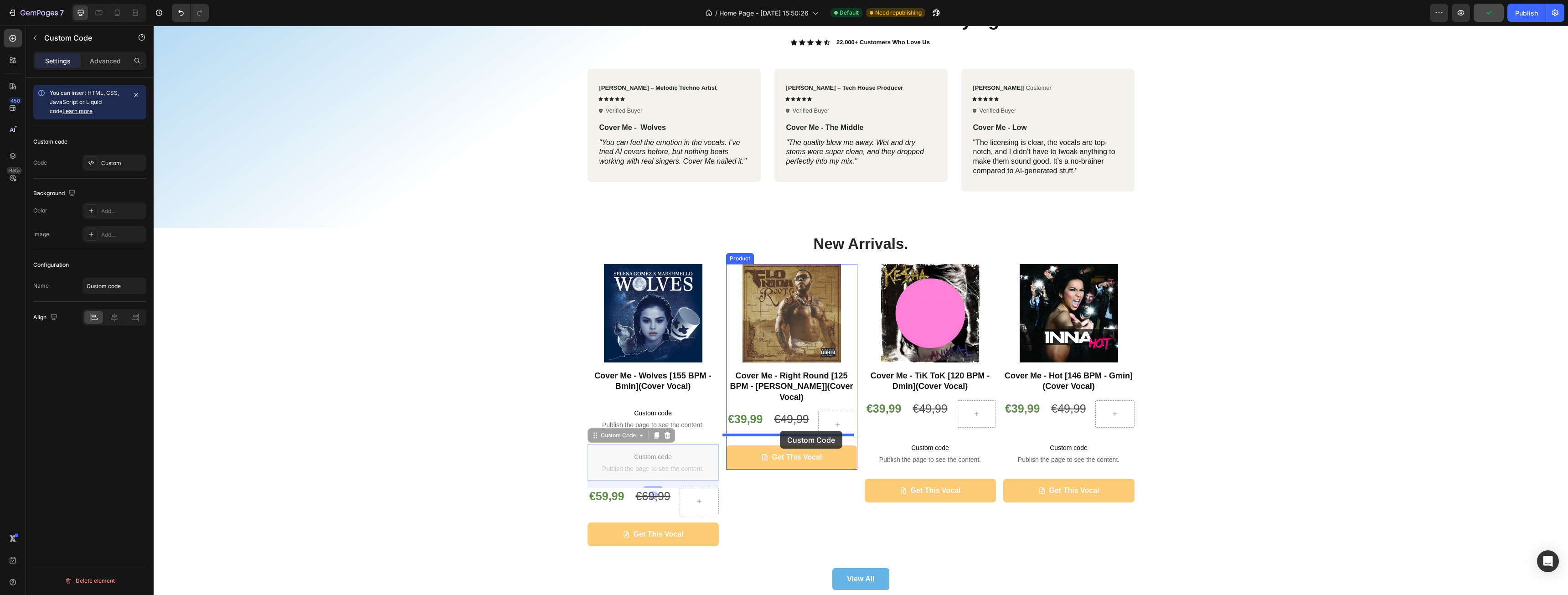
drag, startPoint x: 591, startPoint y: 439, endPoint x: 780, endPoint y: 431, distance: 189.2
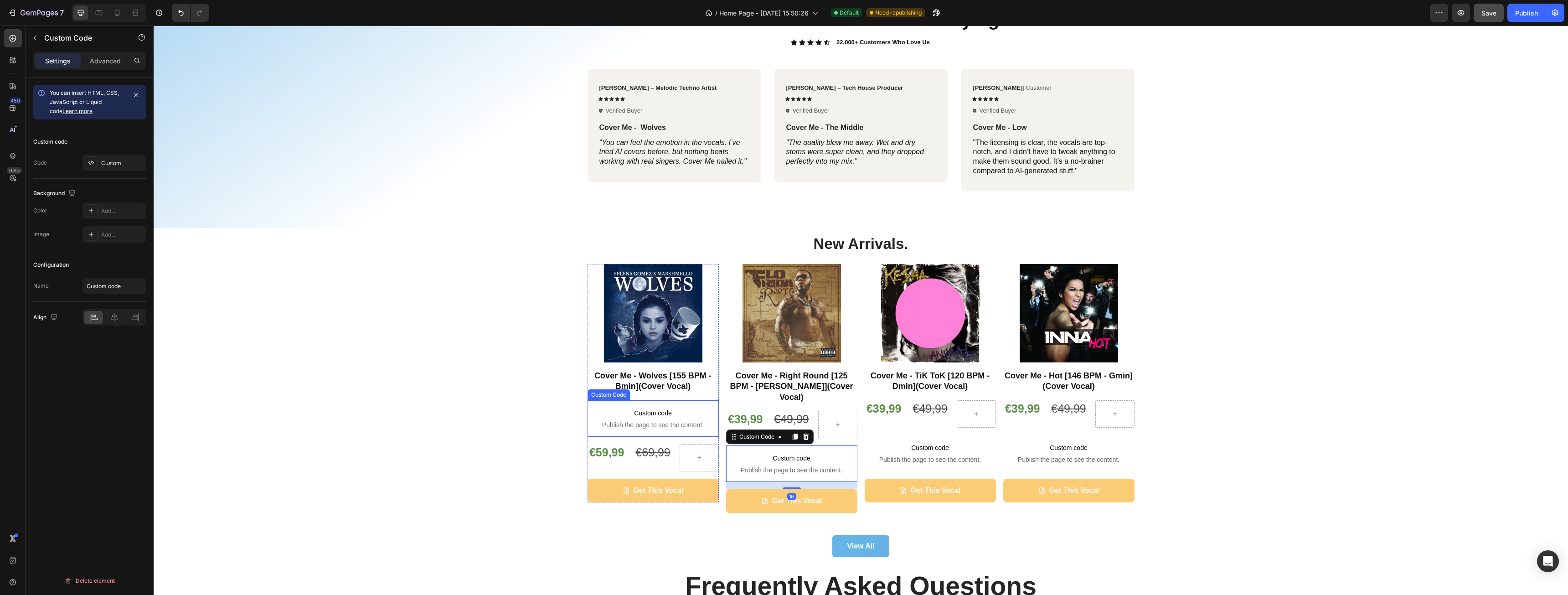
click at [628, 419] on p "Custom code Publish the page to see the content." at bounding box center [653, 419] width 132 height 37
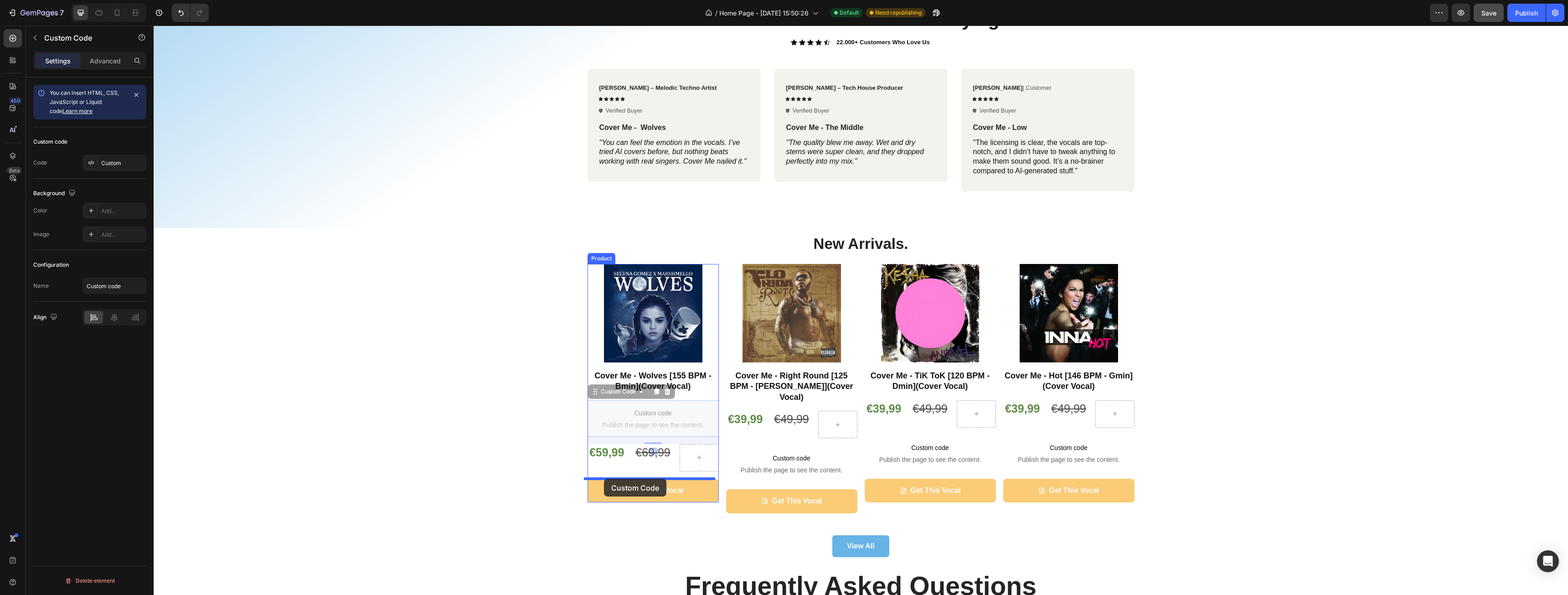
drag, startPoint x: 590, startPoint y: 390, endPoint x: 604, endPoint y: 479, distance: 90.1
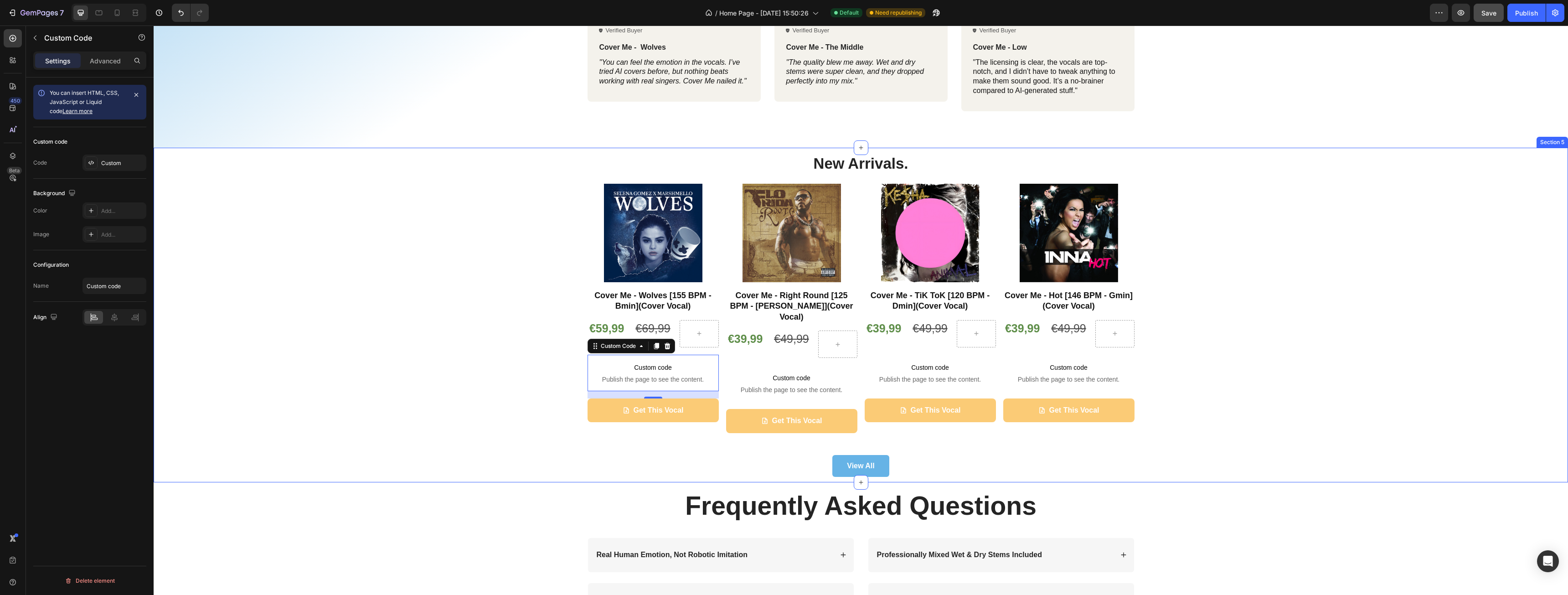
scroll to position [912, 0]
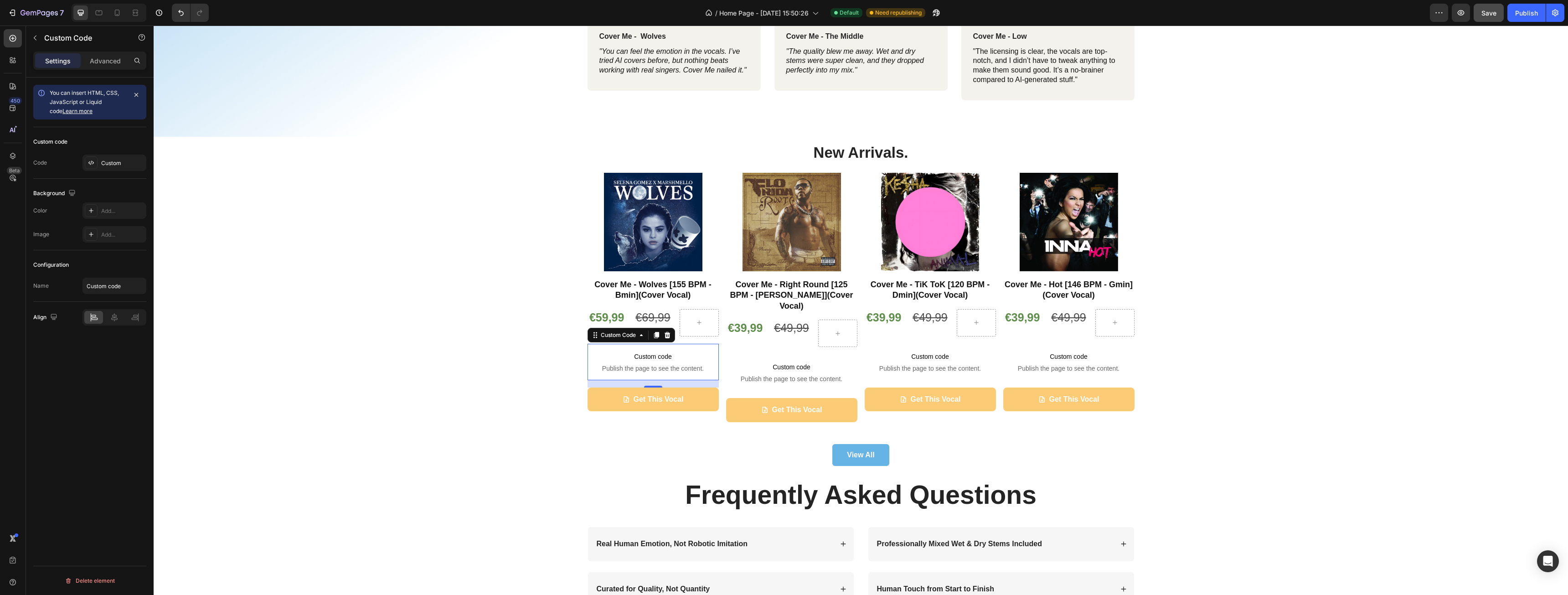
click at [659, 361] on span "Custom code" at bounding box center [653, 357] width 132 height 11
click at [108, 159] on div "Custom" at bounding box center [122, 163] width 43 height 9
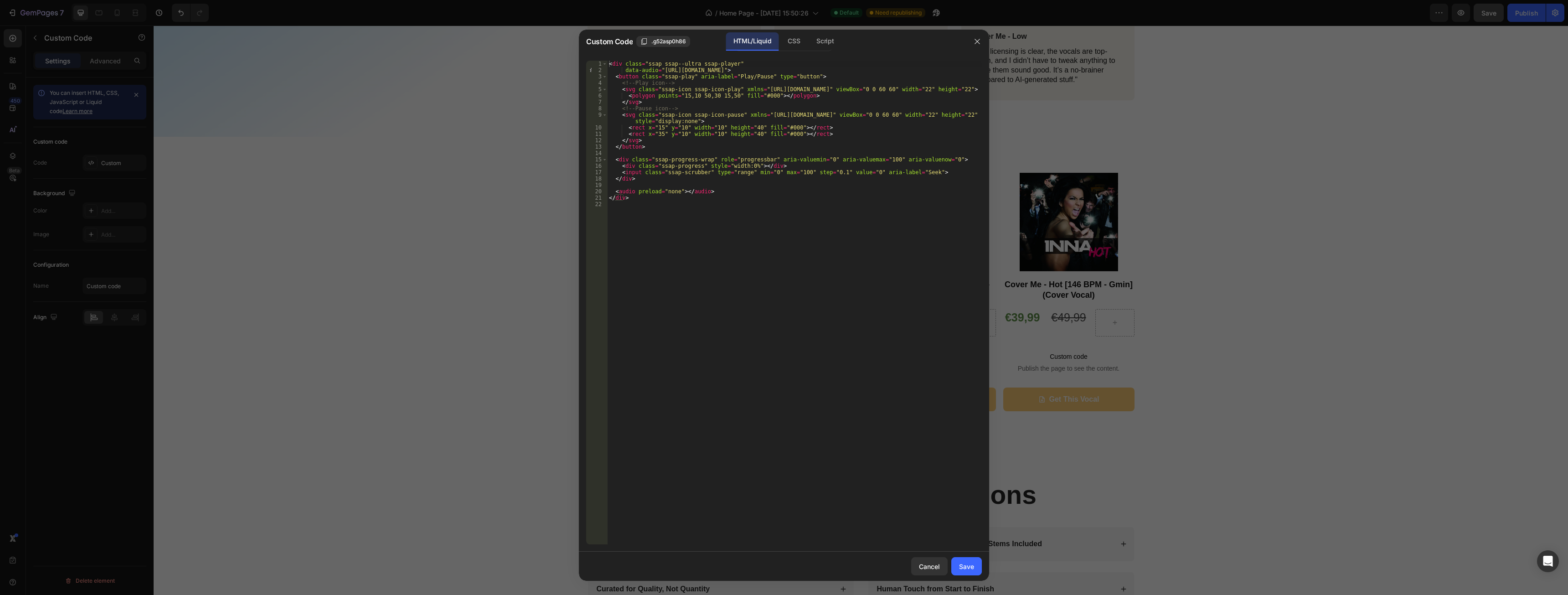
click at [729, 70] on div "< div class = "ssap ssap--ultra ssap-player" data-audio = "https://cdn.shopify.…" at bounding box center [794, 309] width 375 height 496
paste textarea "10_-_Wolves.mp3?v=1756319065"
type textarea "data-audio="https://cdn.shopify.com/s/files/1/0944/9603/1068/files/CM_010_-_Wol…"
click at [965, 573] on button "Save" at bounding box center [967, 566] width 30 height 18
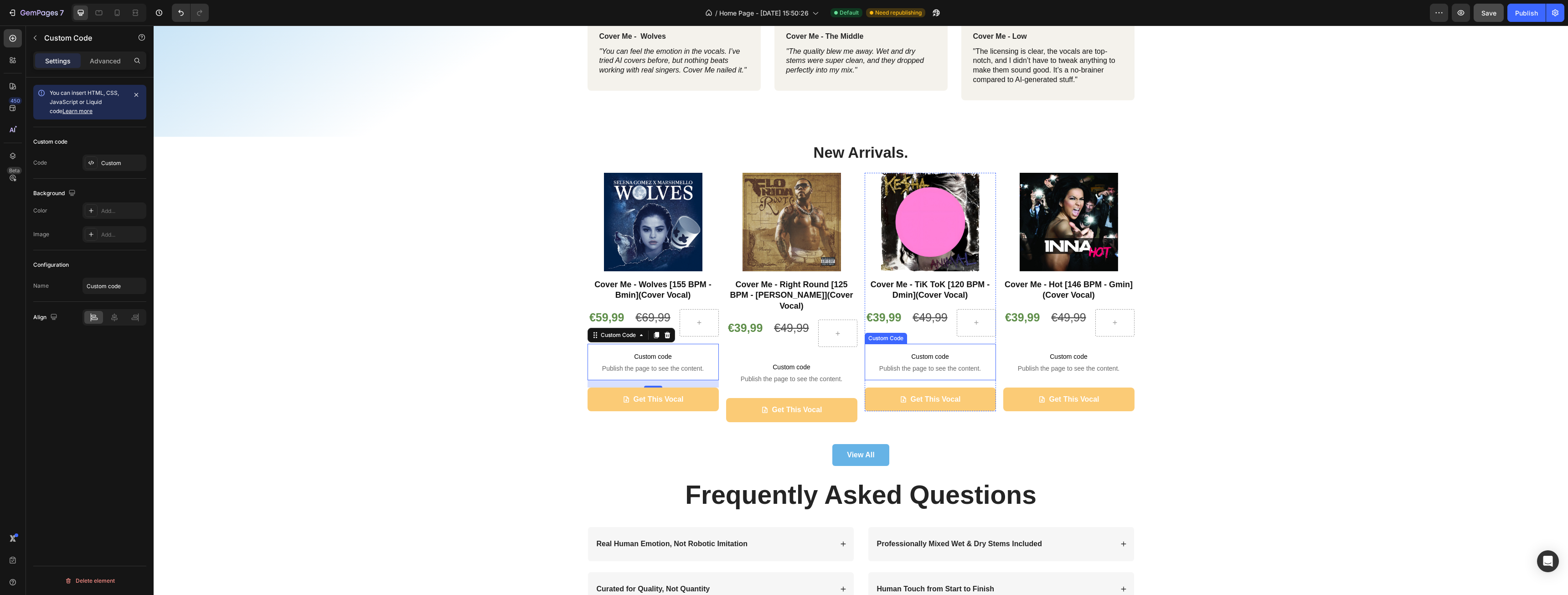
click at [933, 362] on span "Custom code" at bounding box center [930, 357] width 132 height 11
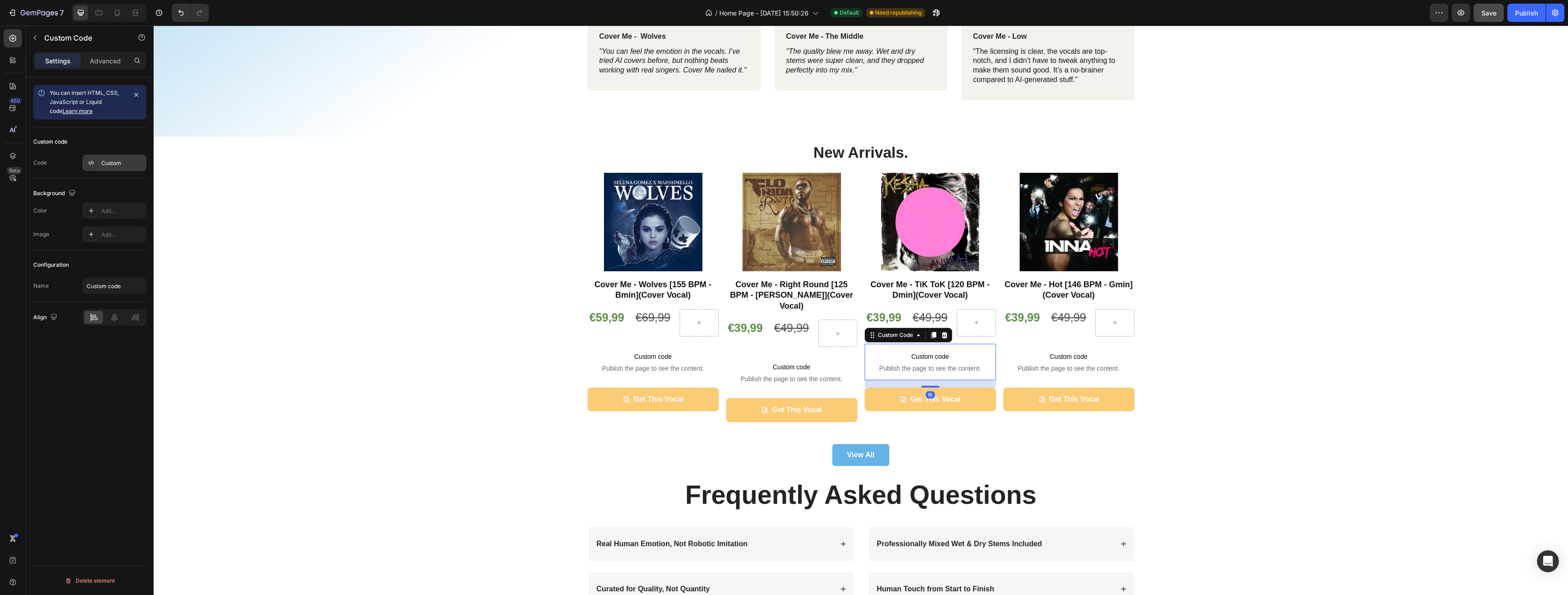
click at [117, 165] on div "Custom" at bounding box center [122, 163] width 43 height 9
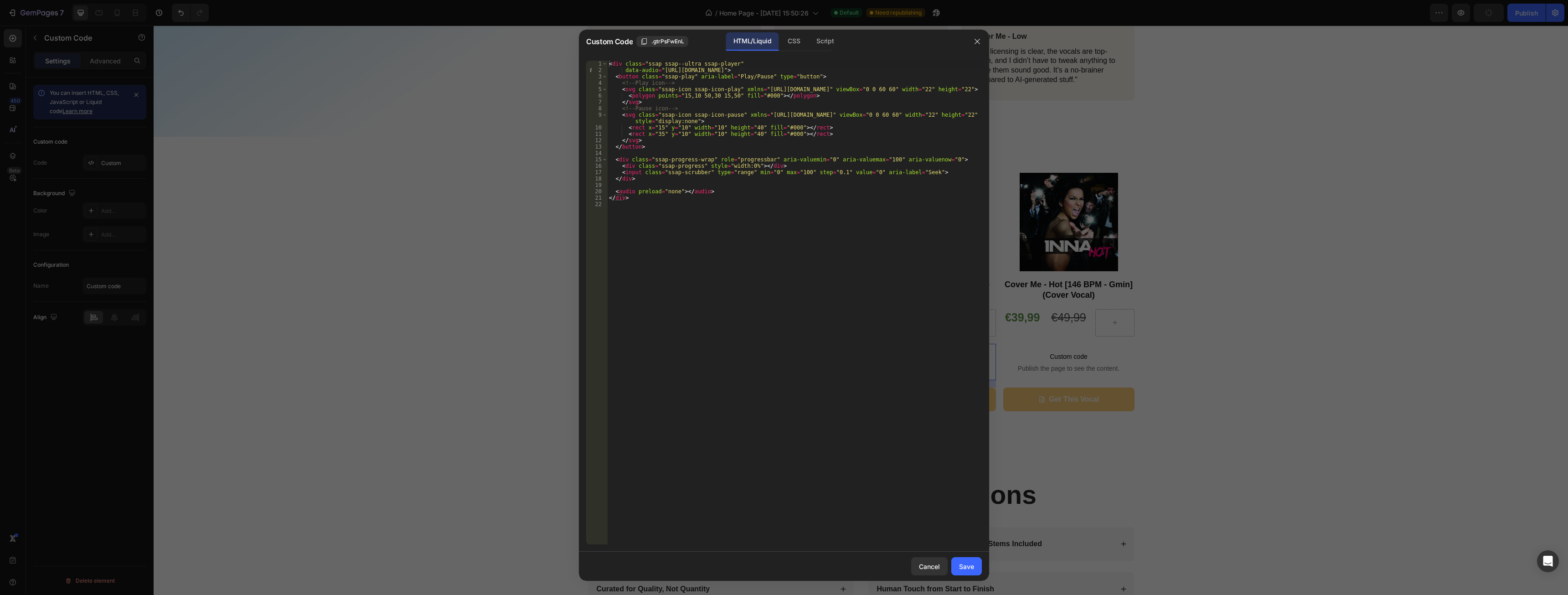
click at [740, 68] on div "< div class = "ssap ssap--ultra ssap-player" data-audio = "https://cdn.shopify.…" at bounding box center [794, 309] width 375 height 496
click at [912, 70] on div "< div class = "ssap ssap--ultra ssap-player" data-audio = "https://cdn.shopify.…" at bounding box center [794, 309] width 375 height 496
paste textarea "11_-_TiK_ToK"
type textarea "data-audio="https://cdn.shopify.com/s/files/1/0944/9603/1068/files/CM_011_-_TiK…"
click at [976, 565] on button "Save" at bounding box center [967, 566] width 30 height 18
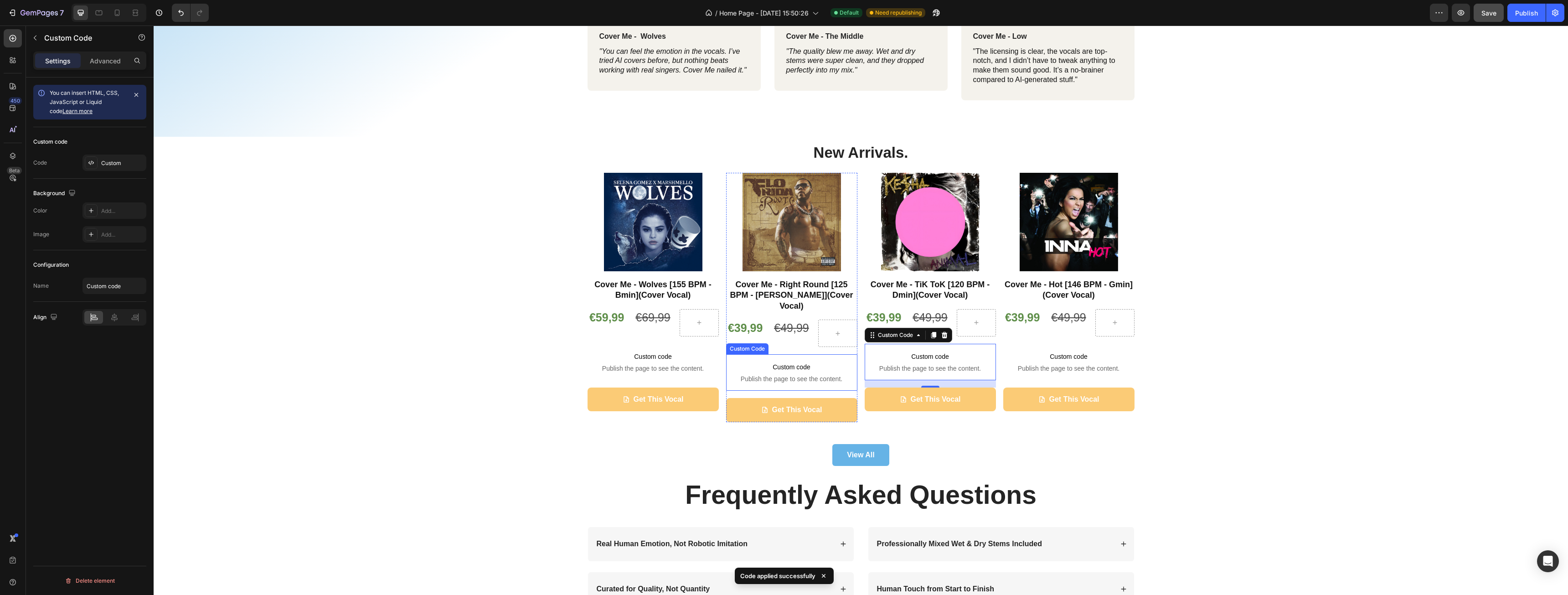
click at [810, 362] on span "Custom code" at bounding box center [792, 368] width 132 height 11
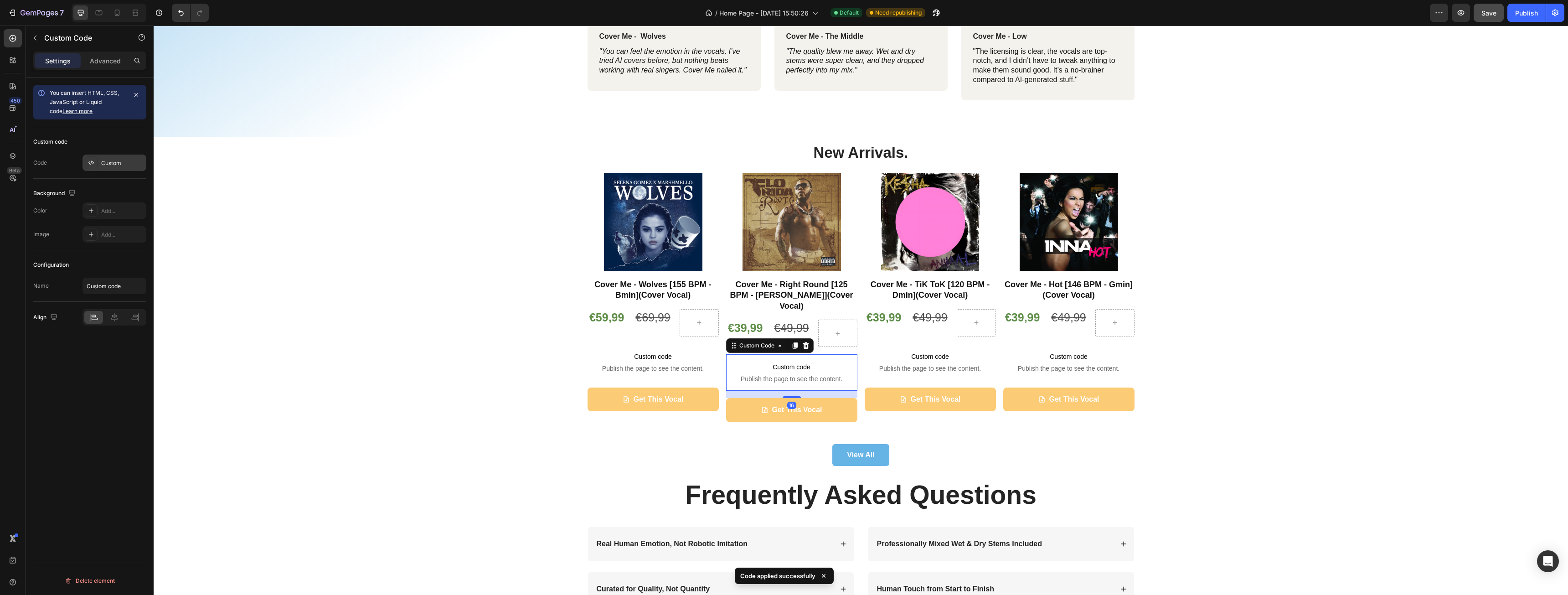
click at [126, 167] on div "Custom" at bounding box center [122, 163] width 43 height 9
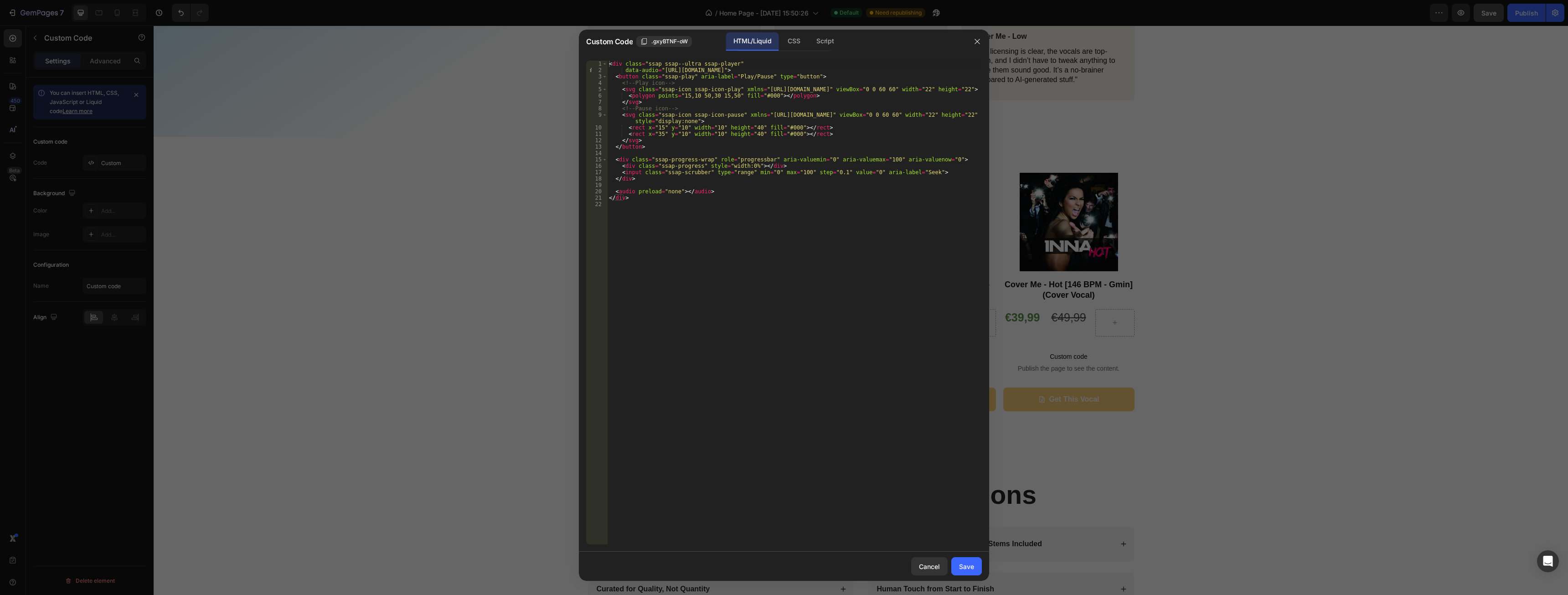
click at [691, 69] on div "< div class = "ssap ssap--ultra ssap-player" data-audio = "https://cdn.shopify.…" at bounding box center [794, 309] width 375 height 496
paste textarea "12_-_Right_Round.mp3?v=1756319059"
type textarea "data-audio="https://cdn.shopify.com/s/files/1/0944/9603/1068/files/CM_012_-_Rig…"
click at [962, 565] on div "Save" at bounding box center [967, 567] width 15 height 9
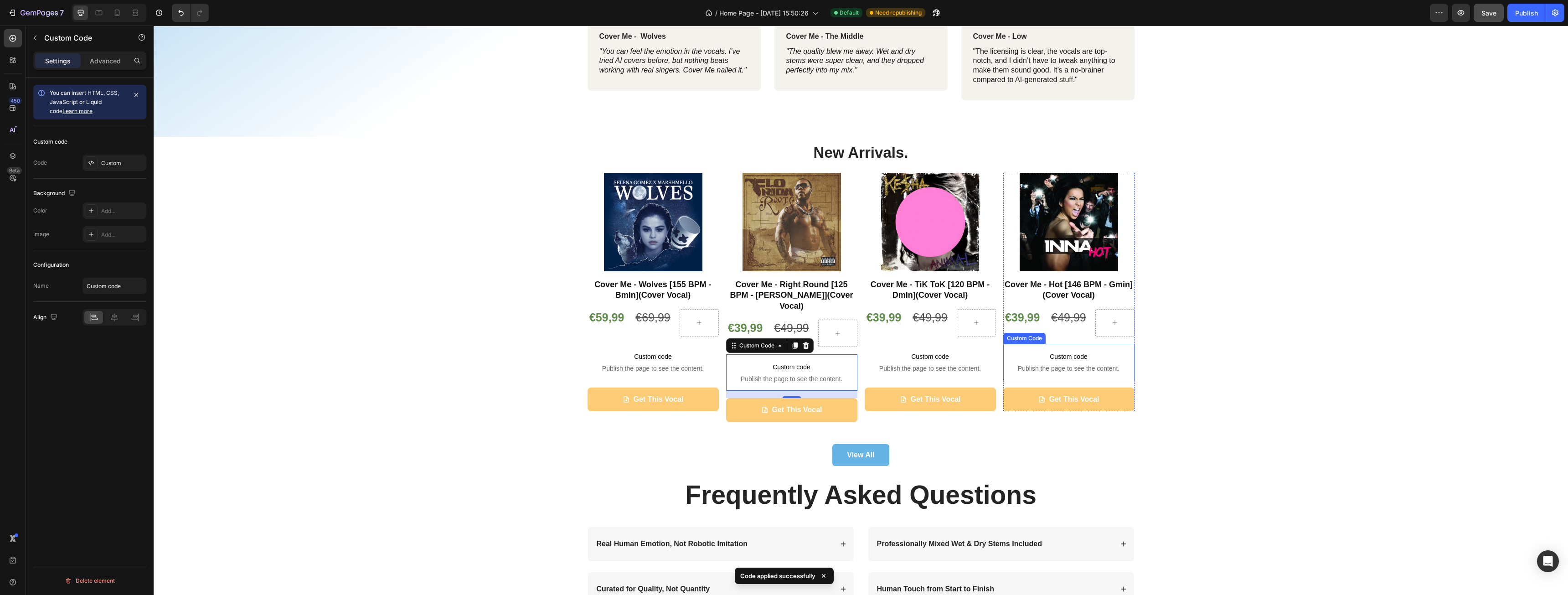
click at [1052, 360] on span "Custom code" at bounding box center [1069, 357] width 132 height 11
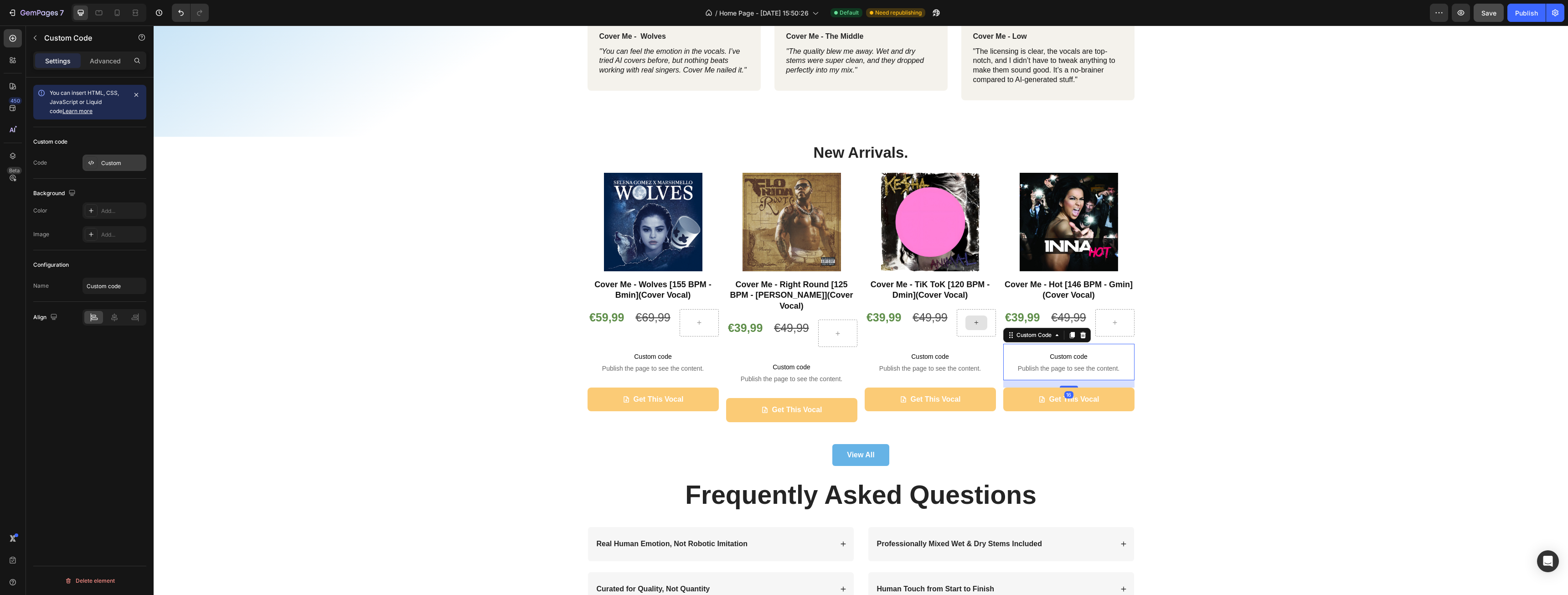
click at [105, 160] on div "Custom" at bounding box center [122, 163] width 43 height 9
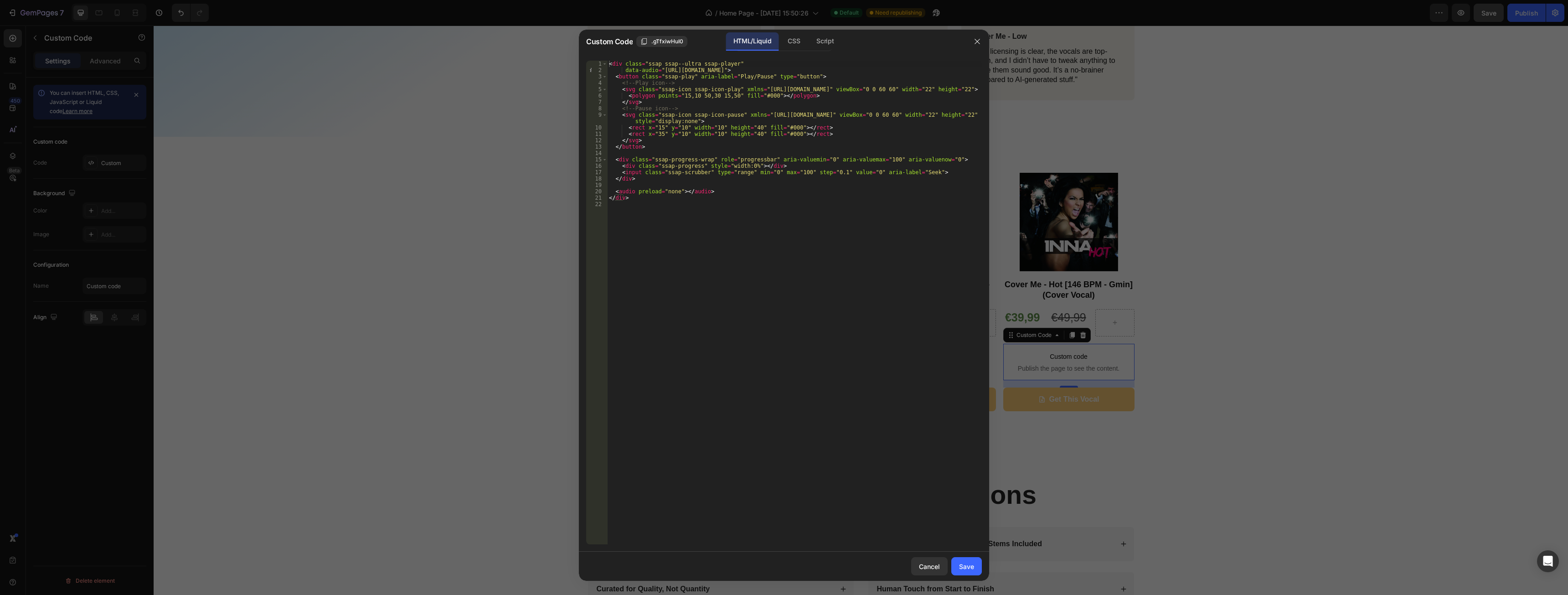
click at [717, 71] on div "< div class = "ssap ssap--ultra ssap-player" data-audio = "https://cdn.shopify.…" at bounding box center [794, 309] width 375 height 496
paste textarea "3_-_Hot.mp3?v=1756319063"
type textarea "data-audio="https://cdn.shopify.com/s/files/1/0944/9603/1068/files/CM_003_-_Hot…"
click at [975, 564] on button "Save" at bounding box center [967, 566] width 30 height 18
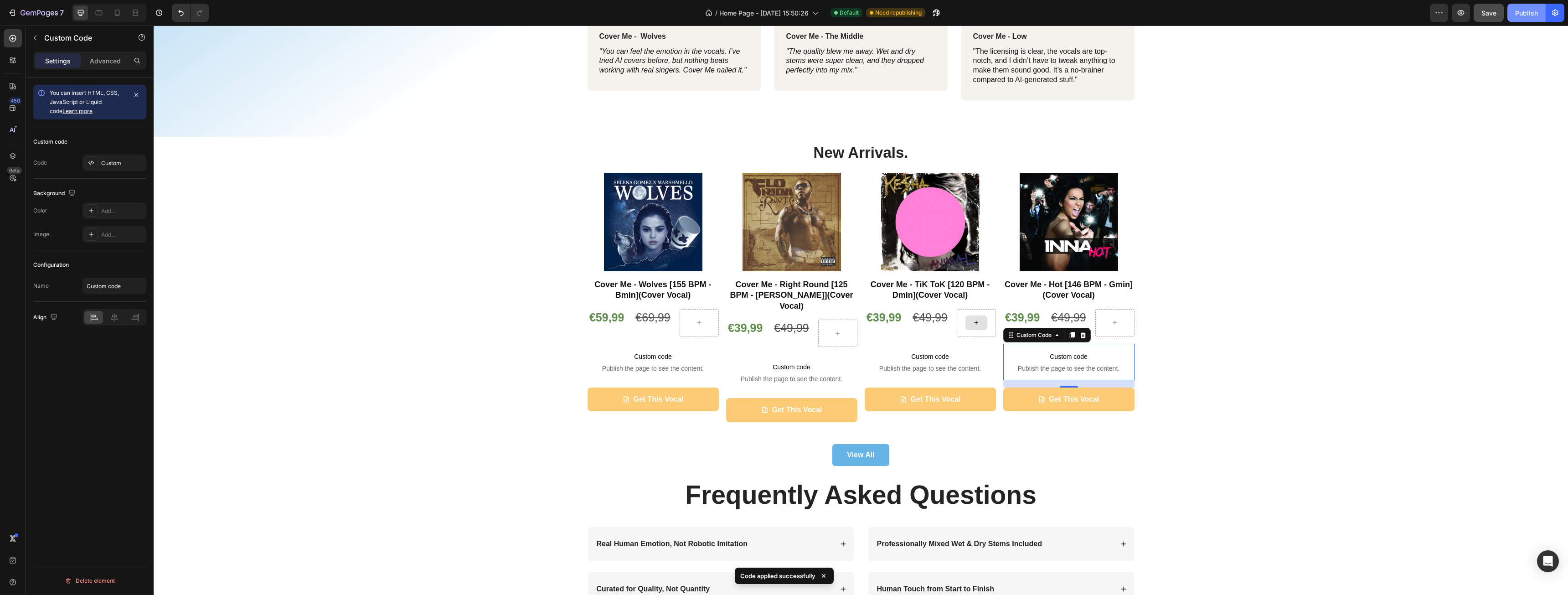
click at [1533, 16] on div "Publish" at bounding box center [1526, 13] width 23 height 9
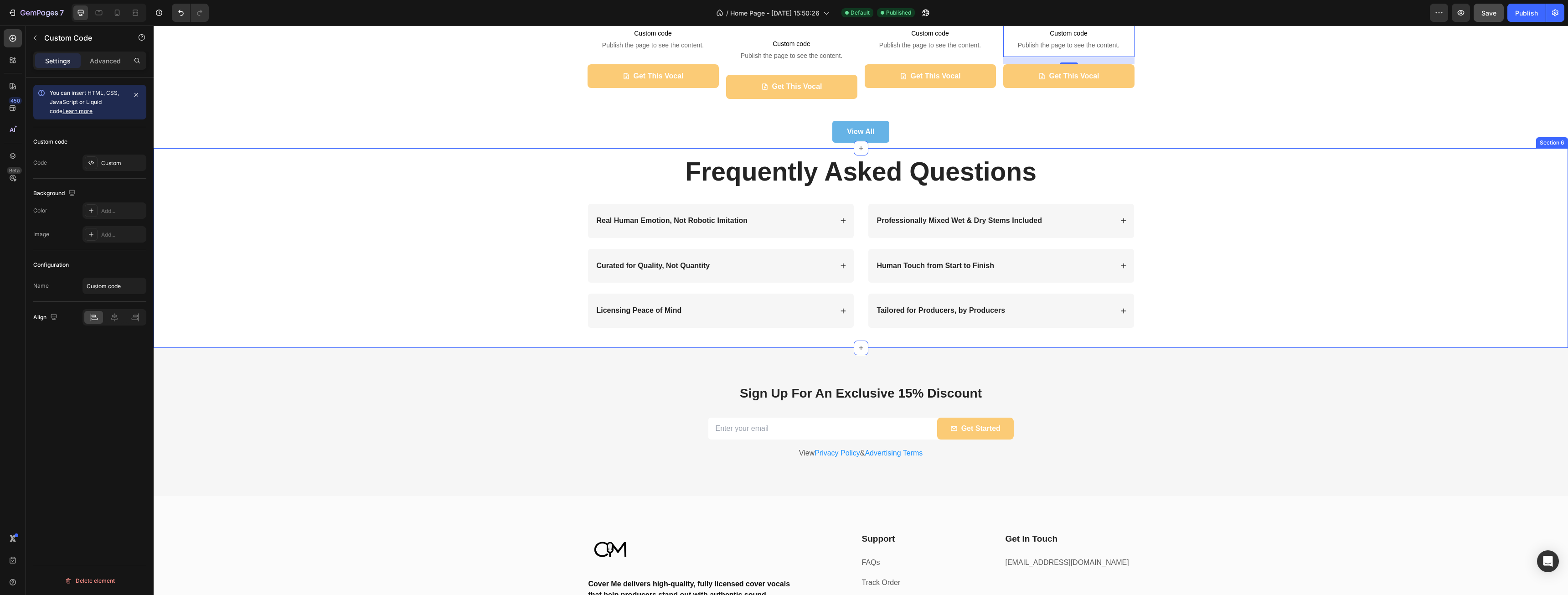
scroll to position [1368, 0]
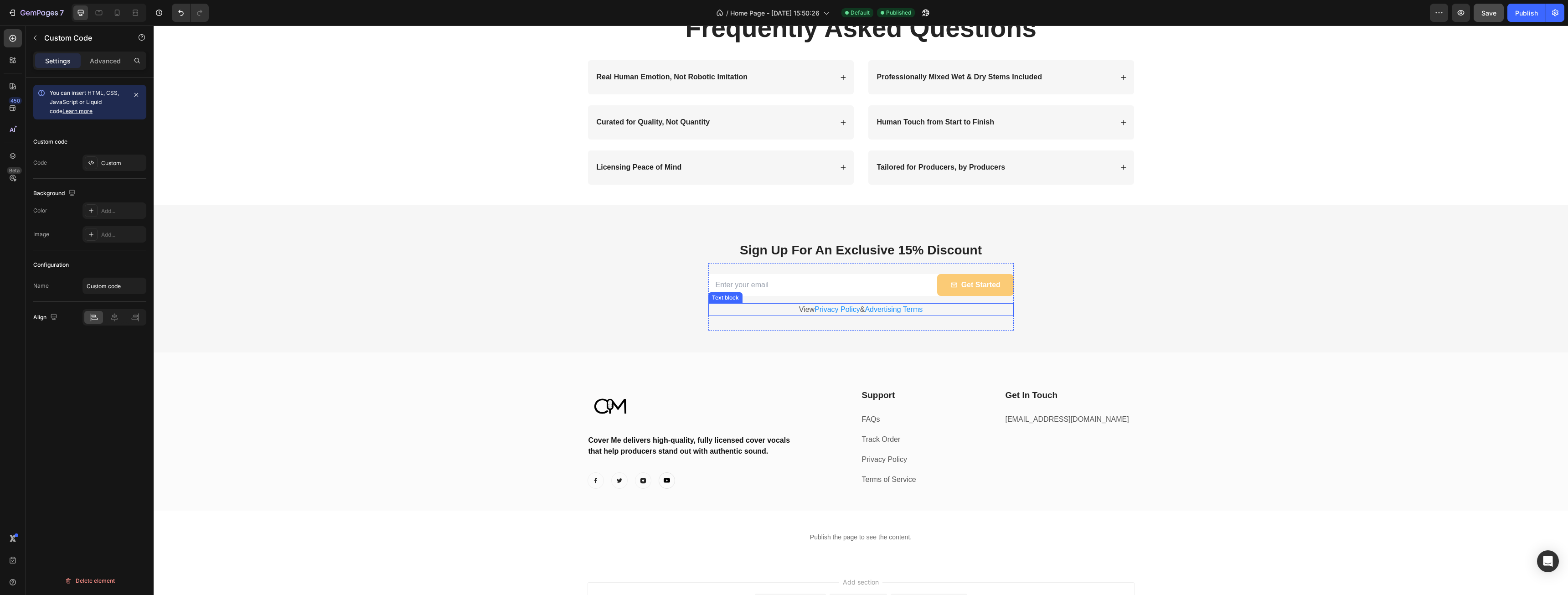
click at [897, 311] on span "Advertising Terms" at bounding box center [893, 310] width 58 height 8
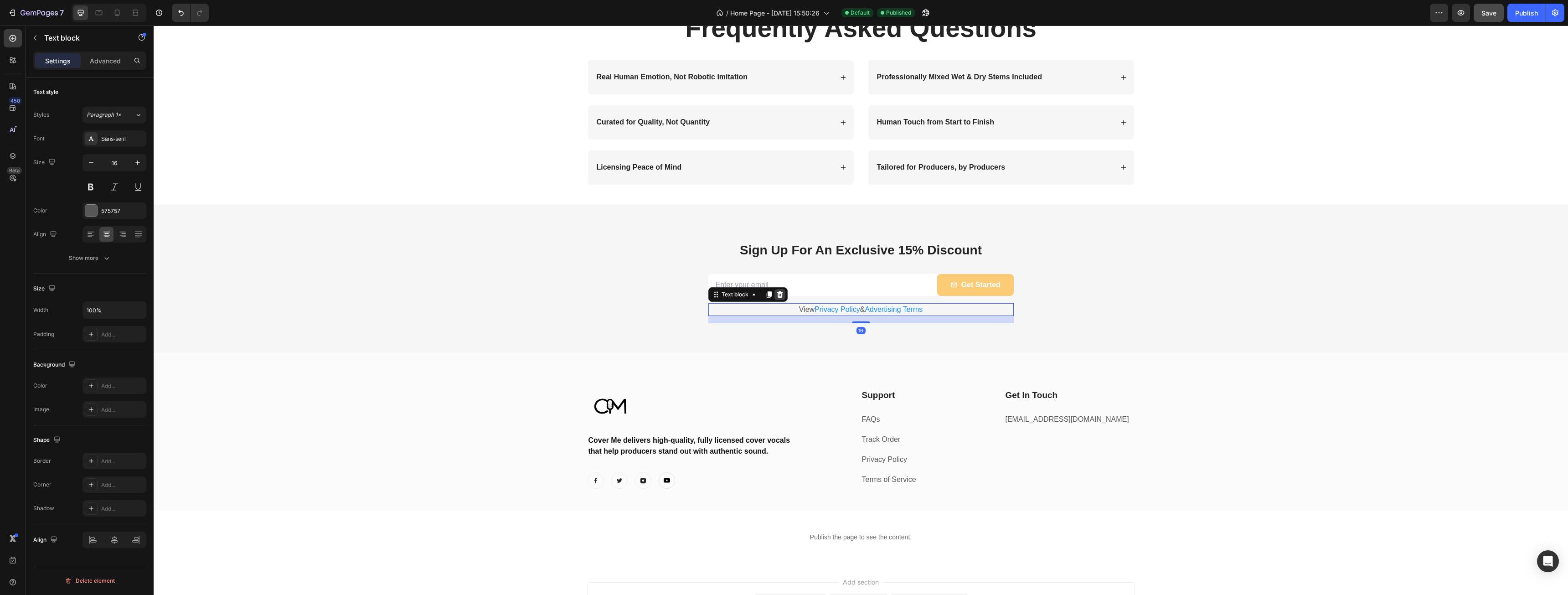
click at [776, 294] on icon at bounding box center [780, 295] width 8 height 8
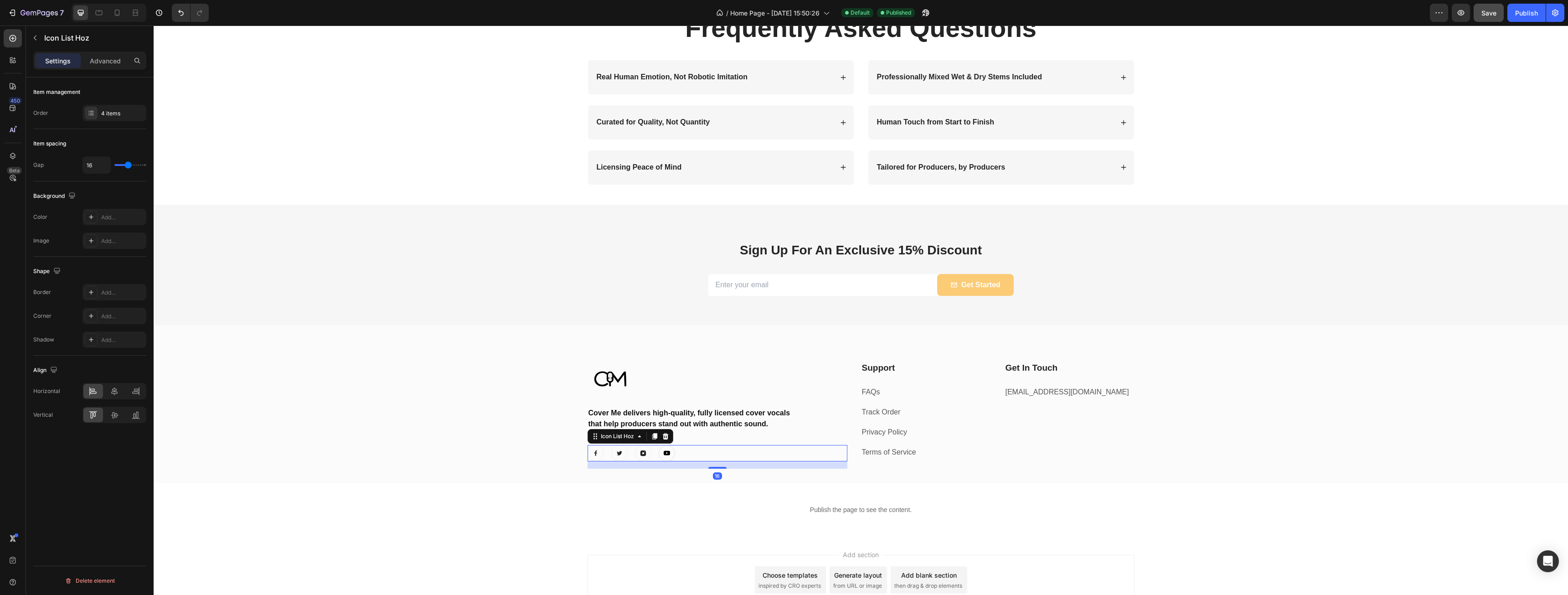
click at [602, 450] on div "Image Image Image Image" at bounding box center [718, 453] width 259 height 16
click at [116, 110] on div "4 items" at bounding box center [122, 114] width 43 height 9
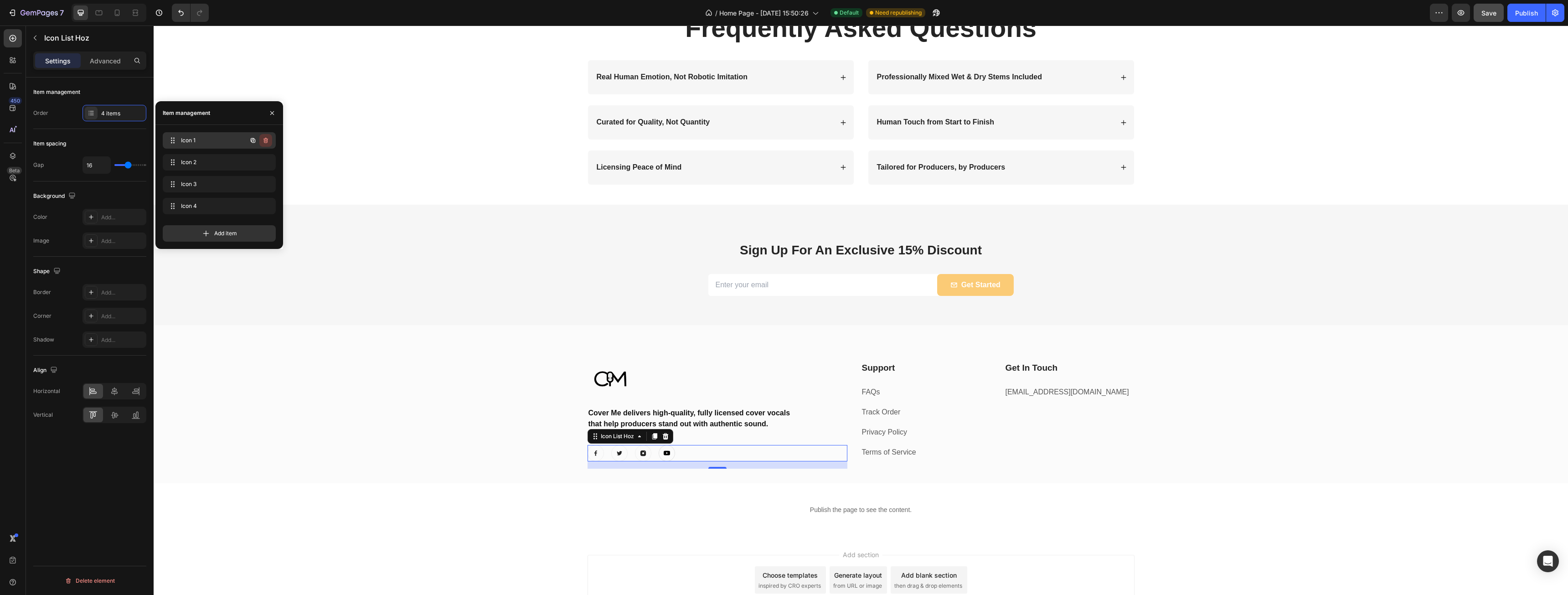
click at [268, 138] on icon "button" at bounding box center [266, 140] width 8 height 8
click at [268, 138] on button "Delete" at bounding box center [259, 140] width 25 height 12
click at [268, 139] on icon "button" at bounding box center [265, 140] width 5 height 6
click at [267, 139] on div "Delete" at bounding box center [259, 140] width 17 height 9
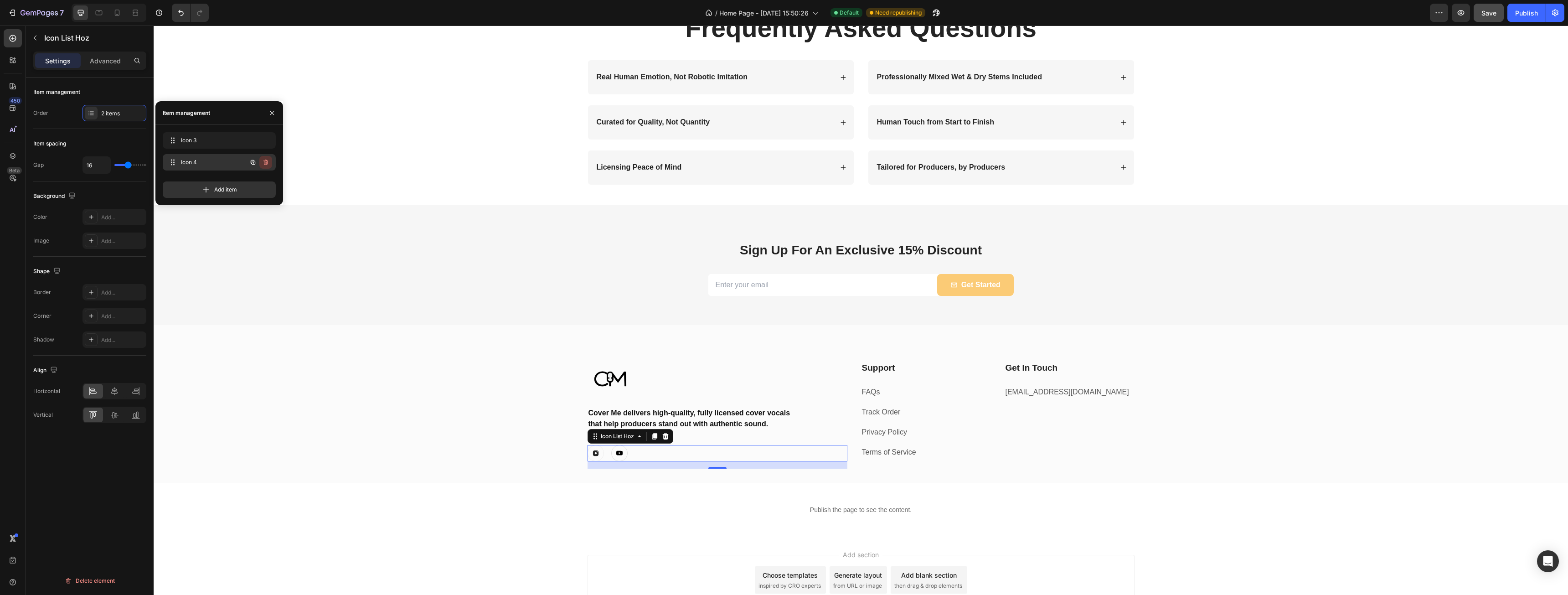
click at [264, 164] on icon "button" at bounding box center [265, 163] width 5 height 6
click at [265, 164] on div "Delete" at bounding box center [259, 162] width 17 height 9
click at [865, 391] on p "FAQs" at bounding box center [925, 392] width 128 height 11
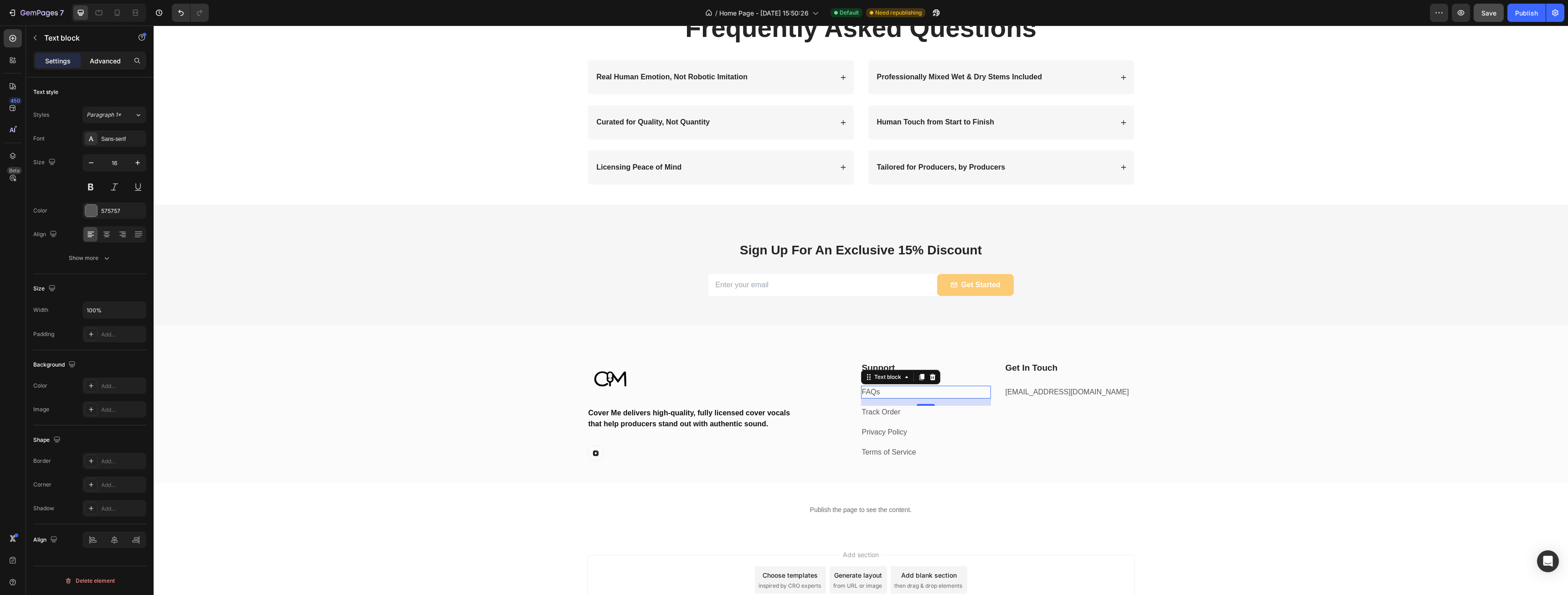
click at [107, 63] on p "Advanced" at bounding box center [105, 61] width 31 height 9
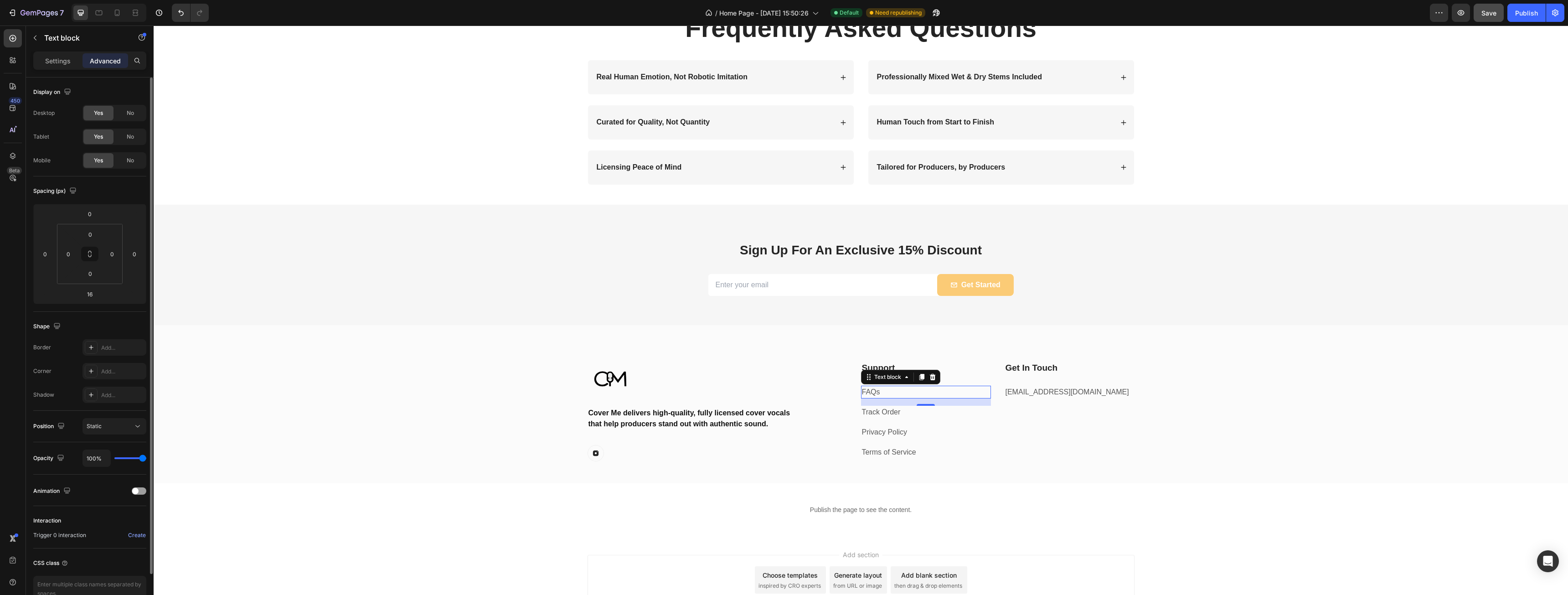
scroll to position [51, 0]
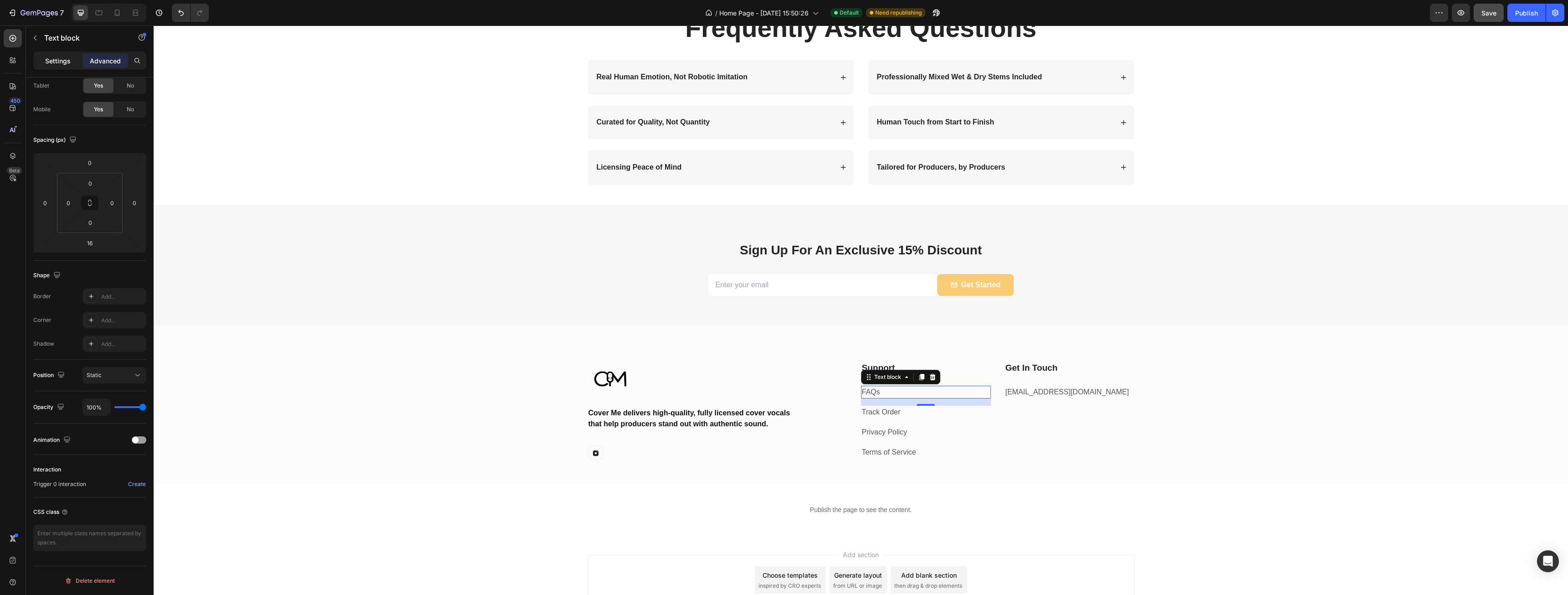
click at [49, 58] on p "Settings" at bounding box center [58, 61] width 26 height 9
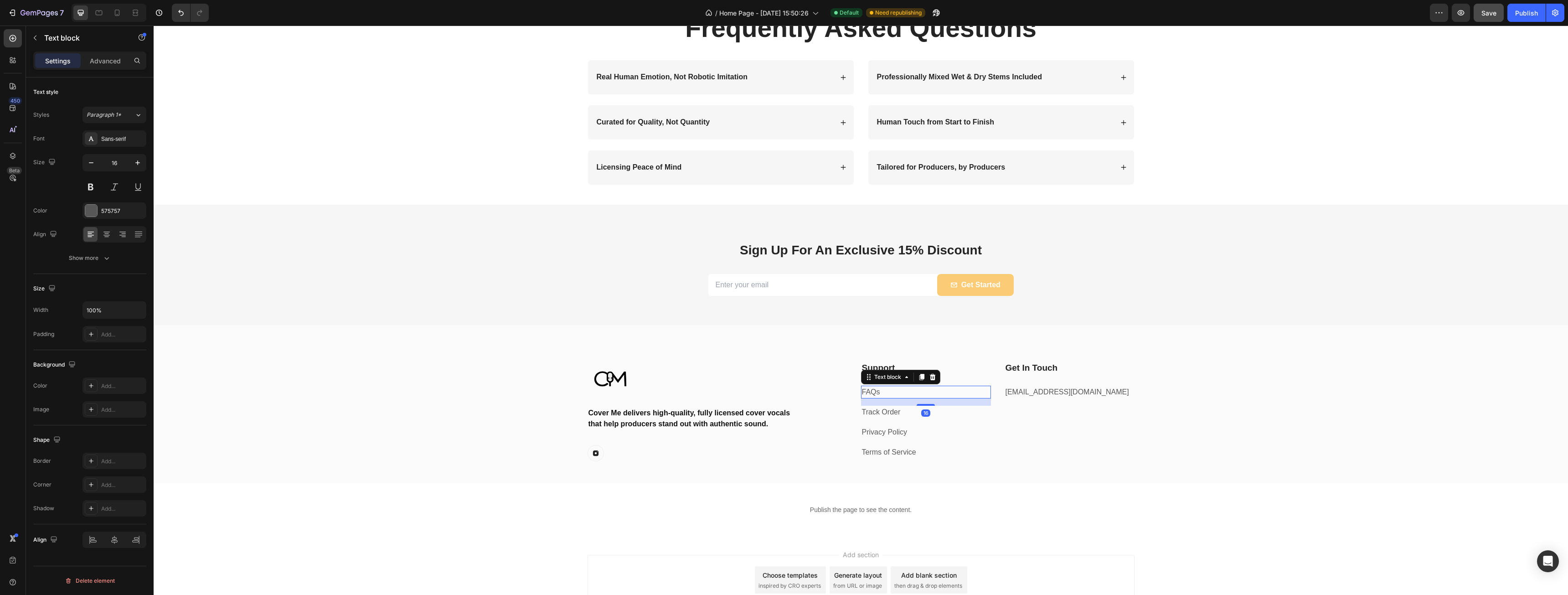
scroll to position [0, 0]
click at [106, 254] on icon "button" at bounding box center [107, 259] width 9 height 9
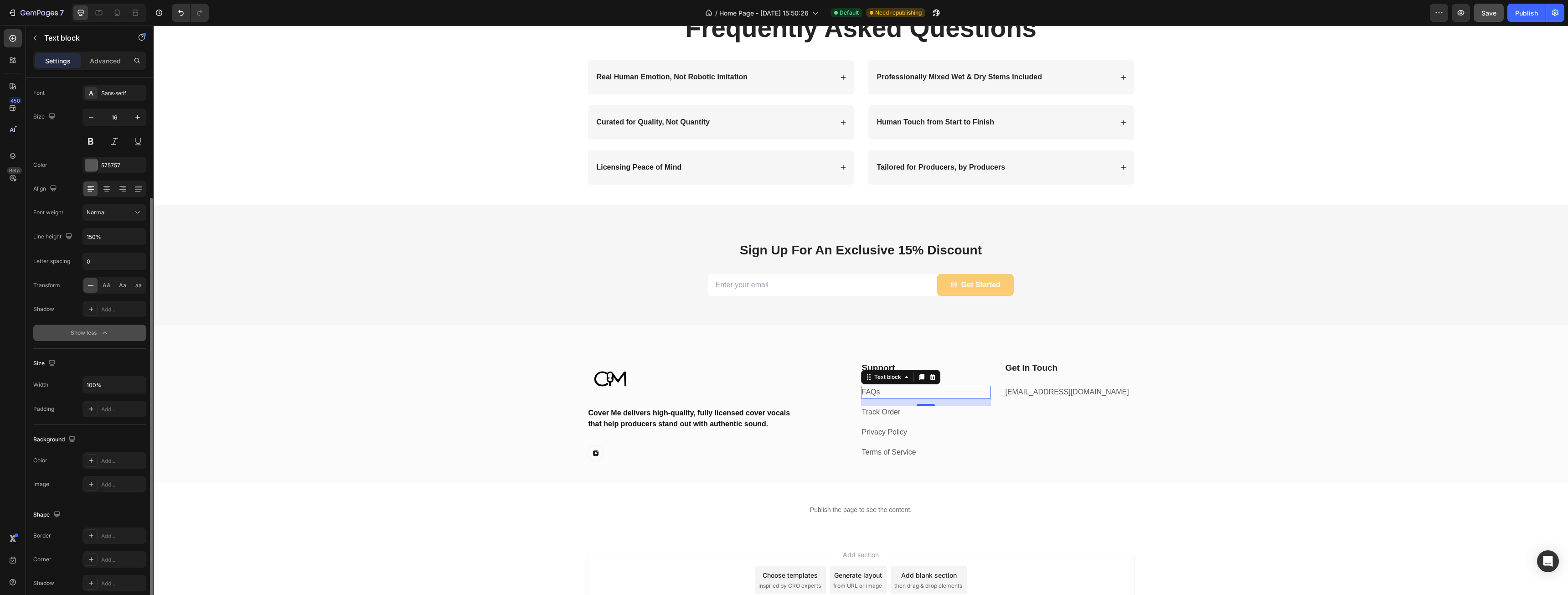
scroll to position [117, 0]
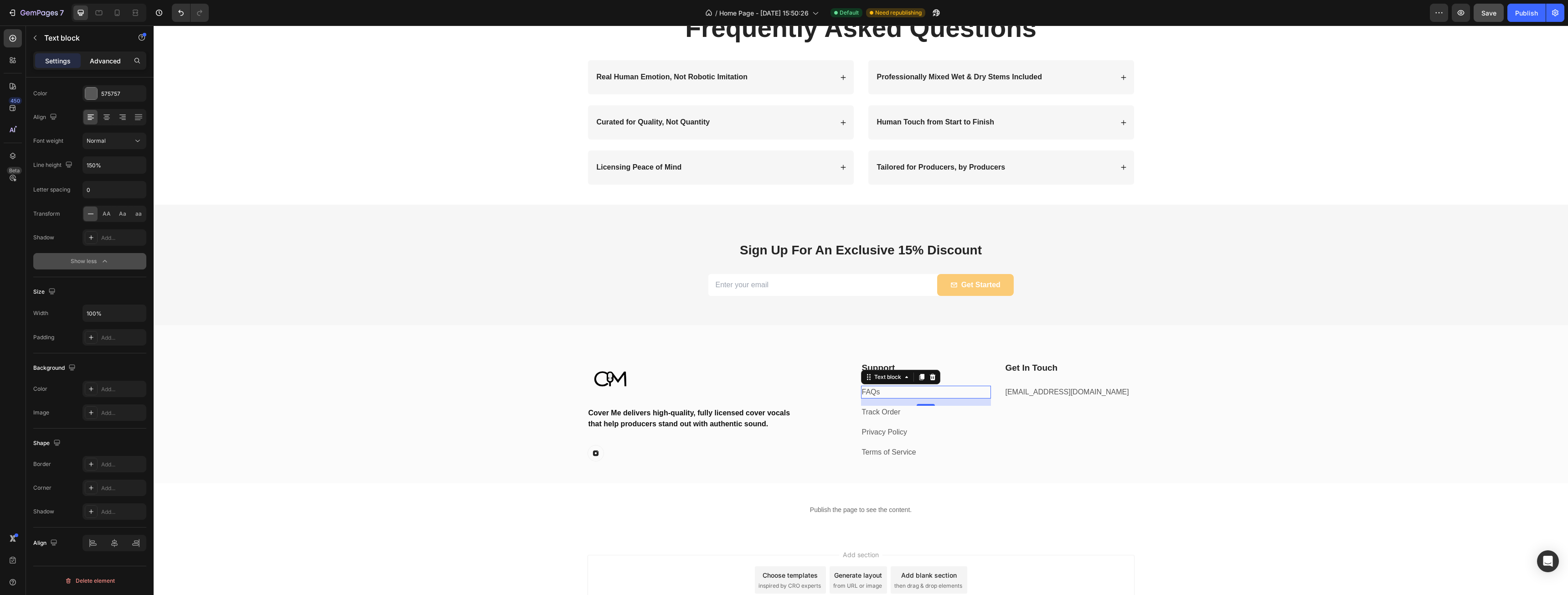
click at [103, 66] on div "Advanced" at bounding box center [105, 60] width 45 height 14
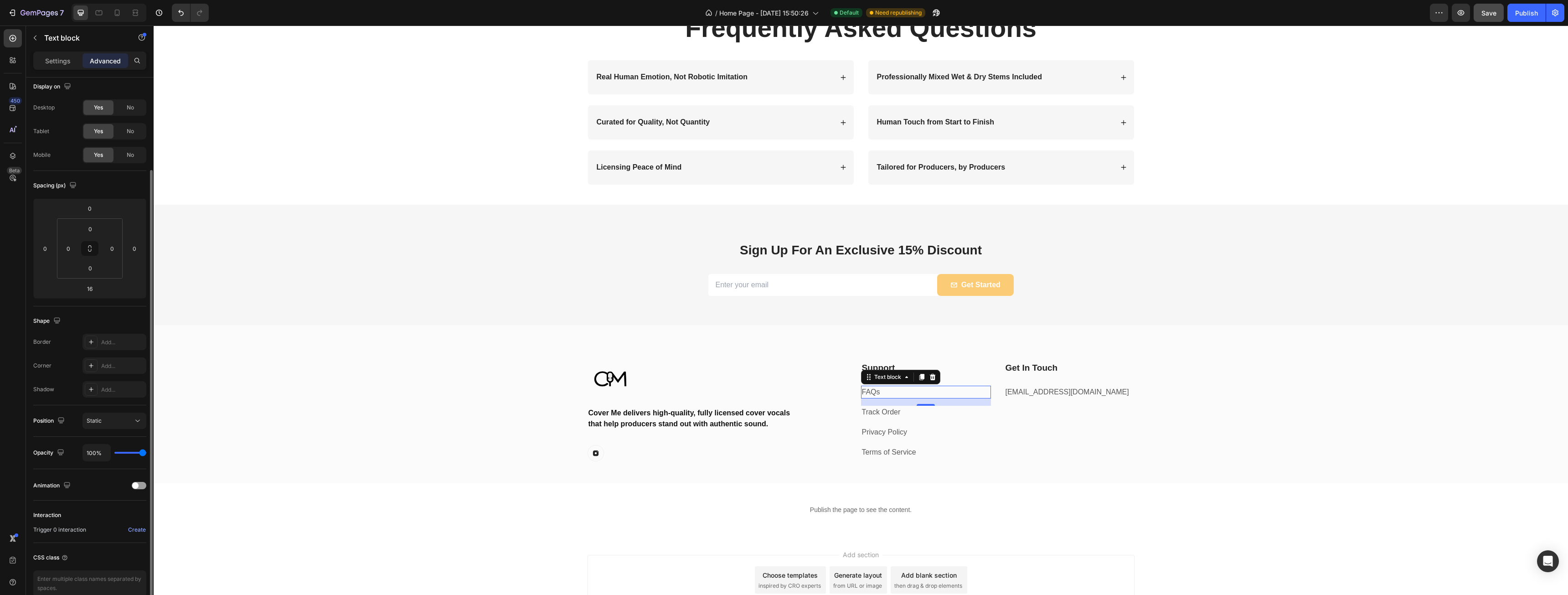
scroll to position [0, 0]
click at [64, 65] on div "Settings" at bounding box center [58, 60] width 45 height 14
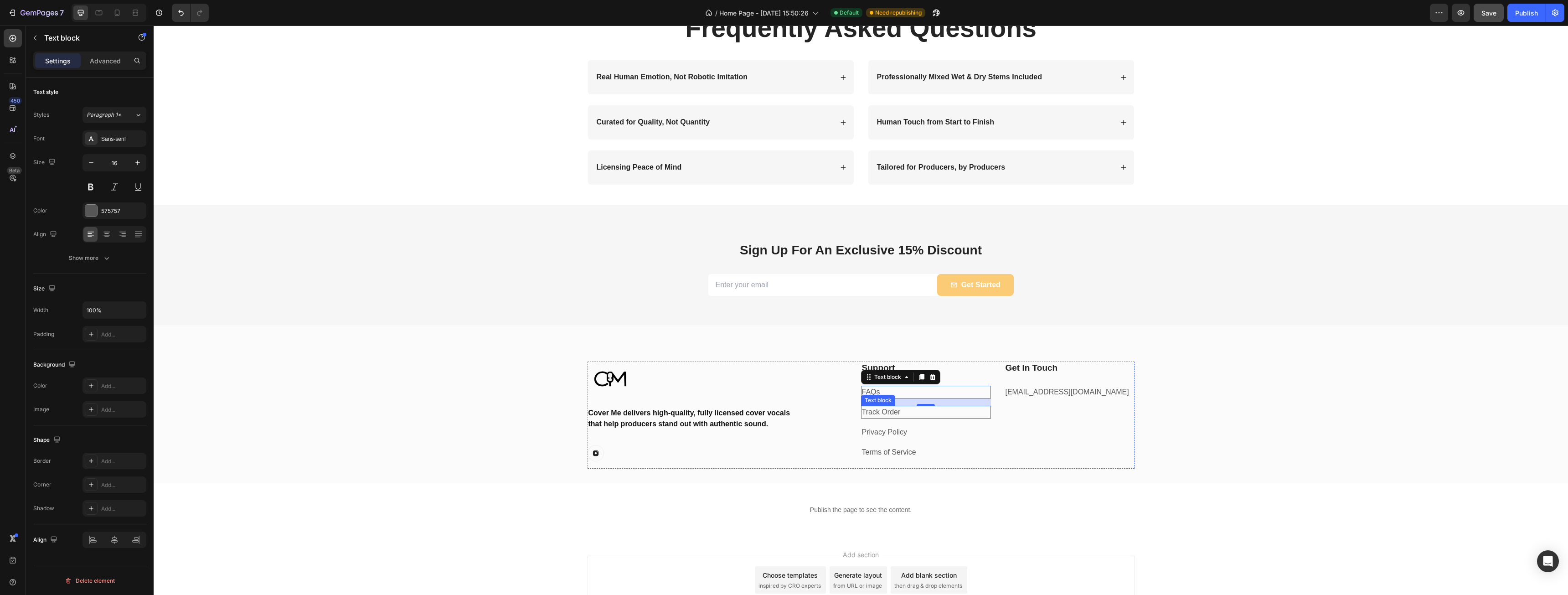
click at [886, 412] on p "Track Order" at bounding box center [925, 412] width 128 height 11
click at [42, 41] on button "button" at bounding box center [34, 37] width 14 height 14
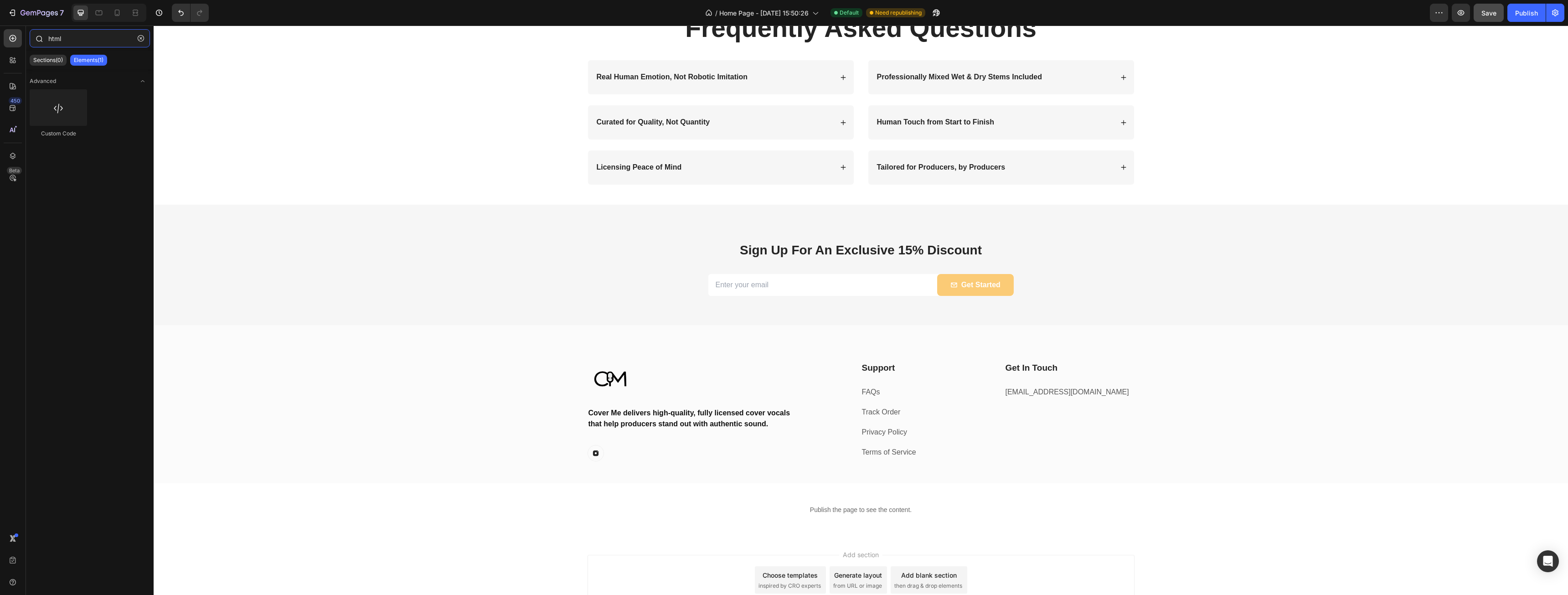
click at [54, 40] on input "html" at bounding box center [89, 38] width 120 height 18
click at [55, 44] on input "link" at bounding box center [89, 38] width 120 height 18
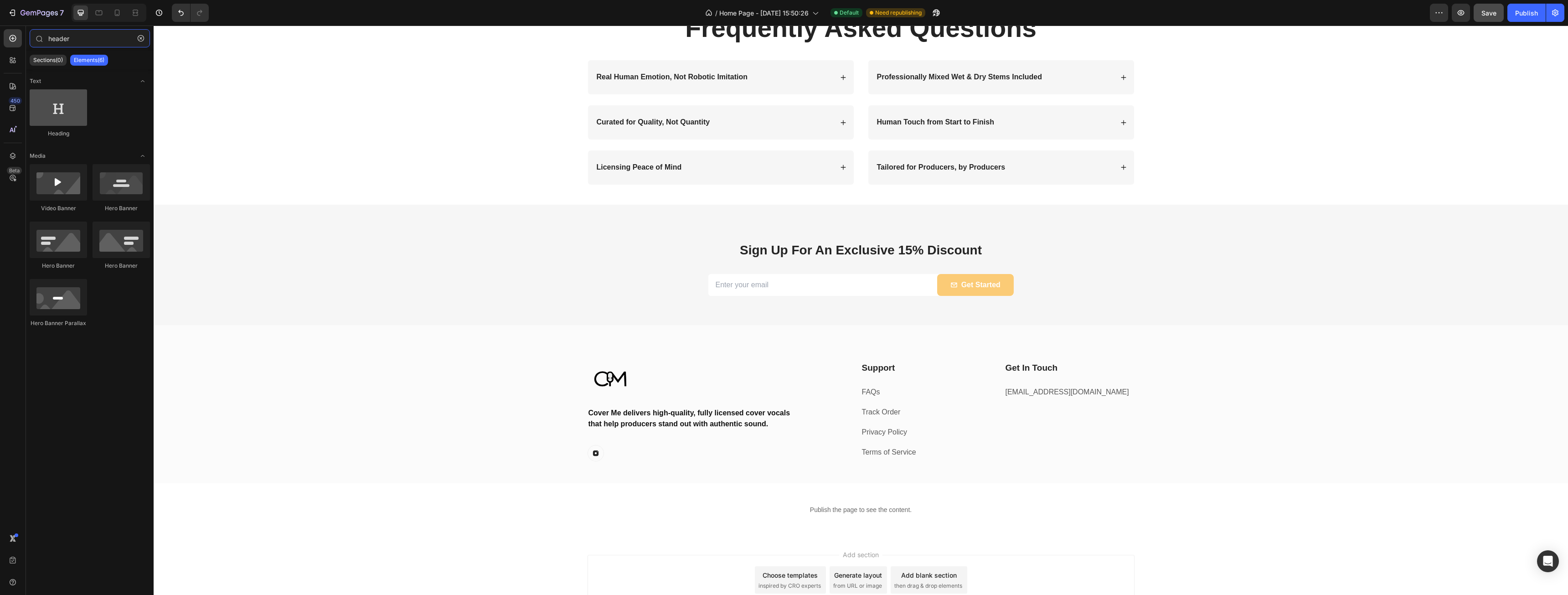
type input "header"
drag, startPoint x: 223, startPoint y: 135, endPoint x: 870, endPoint y: 460, distance: 724.0
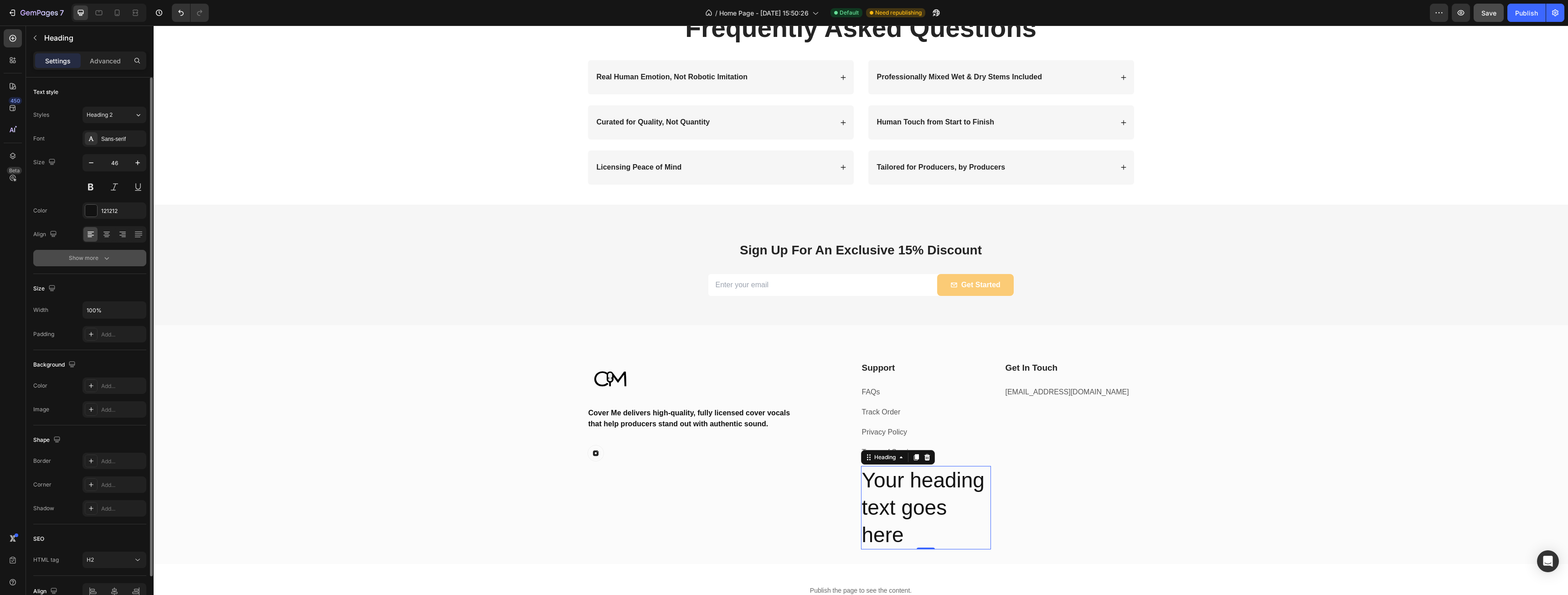
click at [85, 264] on button "Show more" at bounding box center [89, 258] width 113 height 16
click at [87, 380] on div "Show less" at bounding box center [90, 379] width 39 height 9
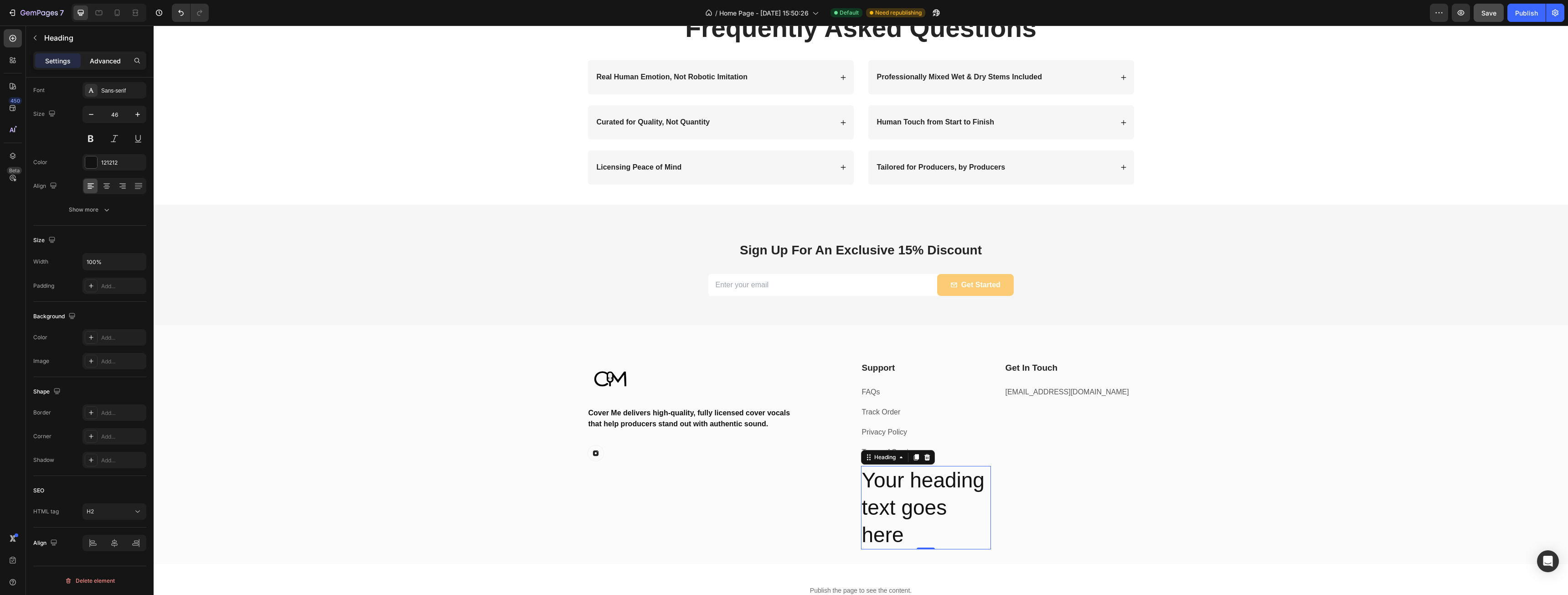
click at [107, 63] on p "Advanced" at bounding box center [105, 61] width 31 height 9
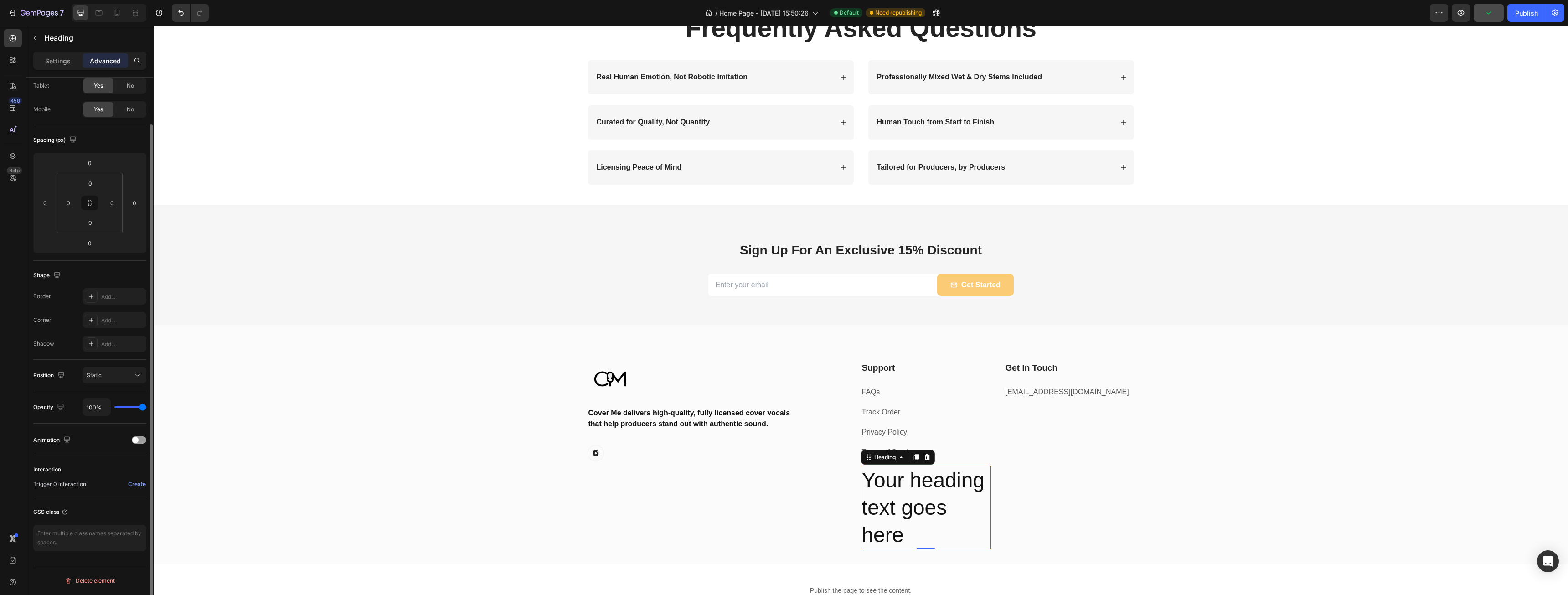
scroll to position [0, 0]
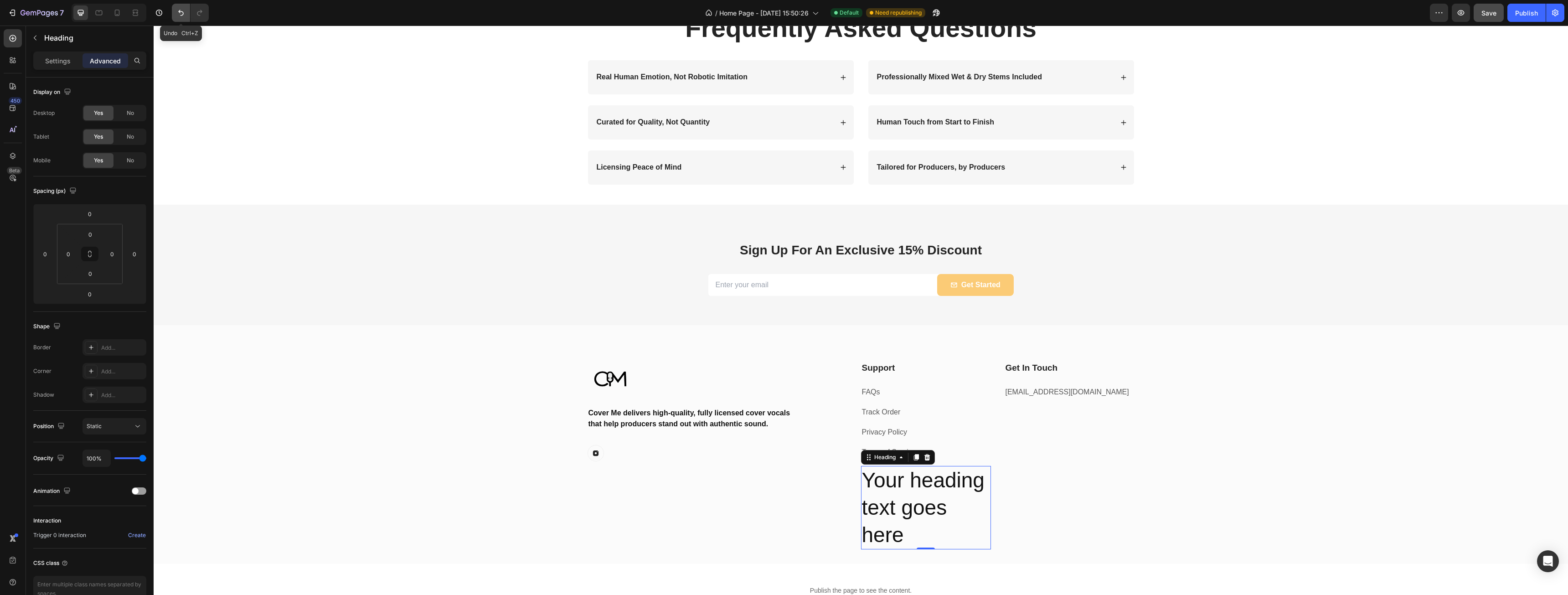
click at [185, 15] on icon "Undo/Redo" at bounding box center [181, 13] width 9 height 9
click at [925, 454] on icon at bounding box center [927, 458] width 8 height 8
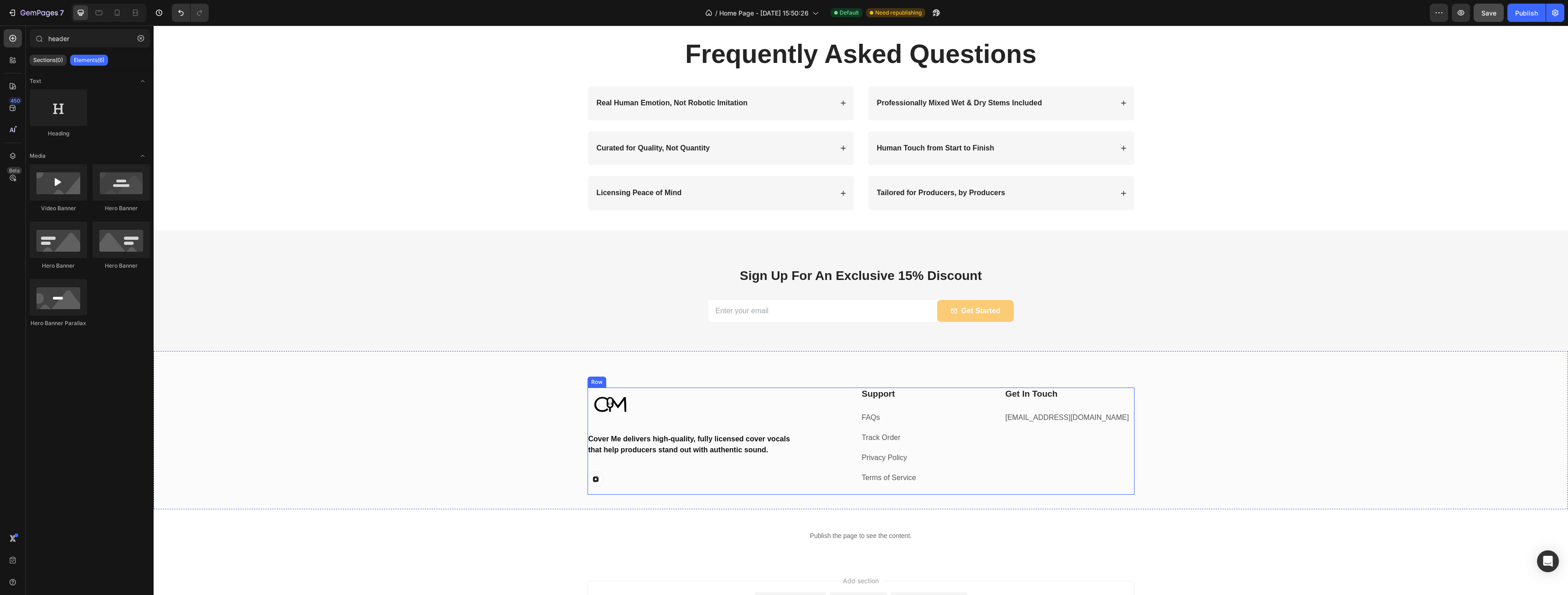
scroll to position [1259, 0]
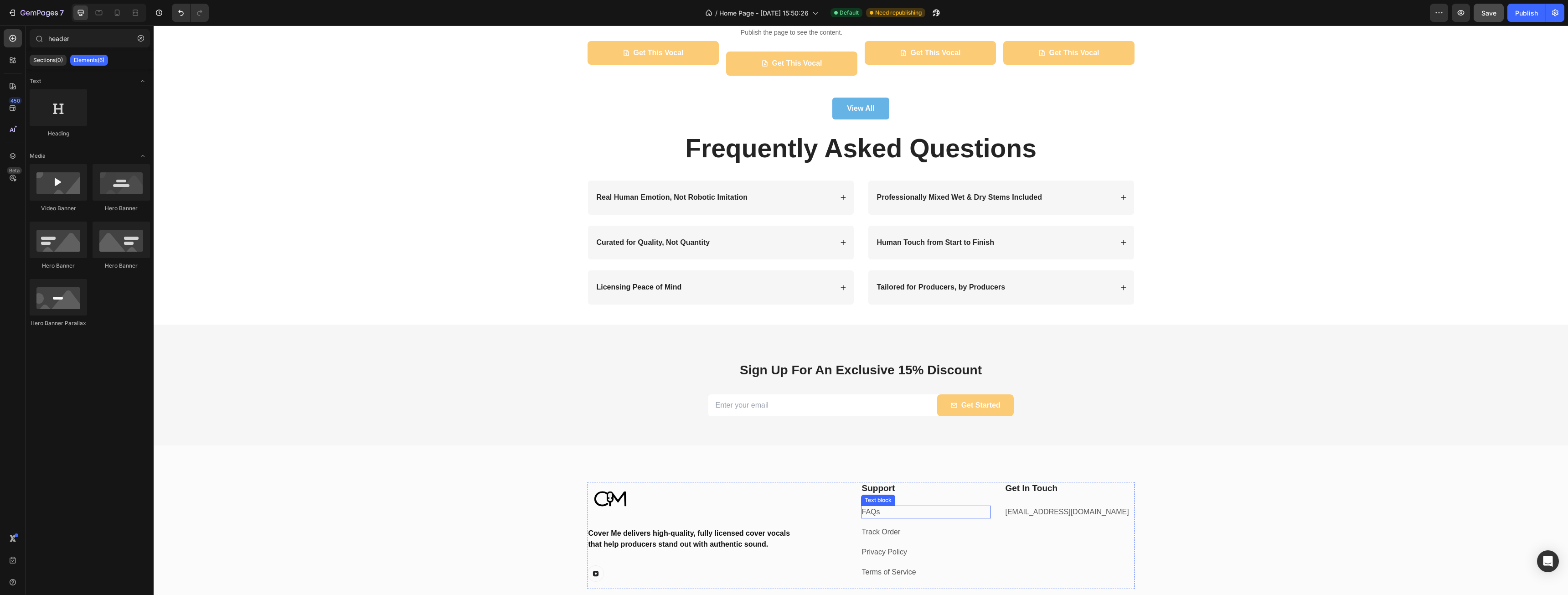
click at [869, 507] on p "FAQs" at bounding box center [925, 513] width 128 height 11
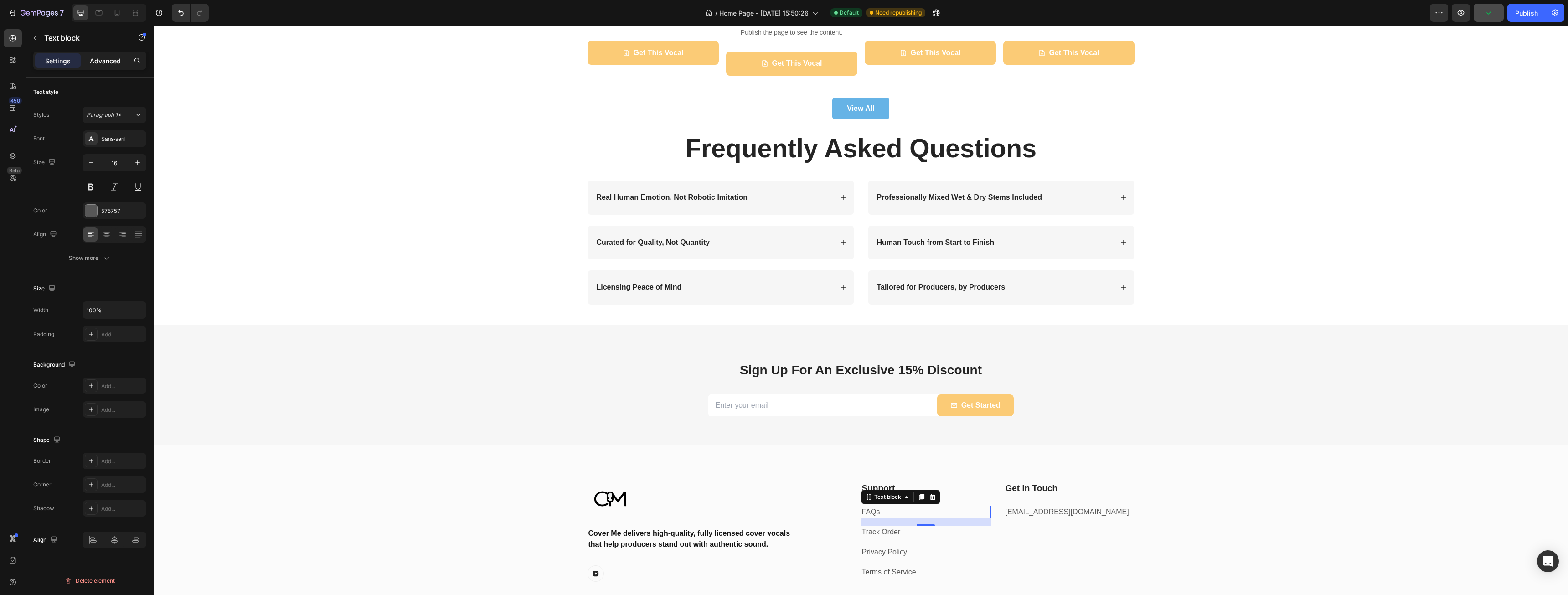
click at [98, 62] on p "Advanced" at bounding box center [105, 61] width 31 height 9
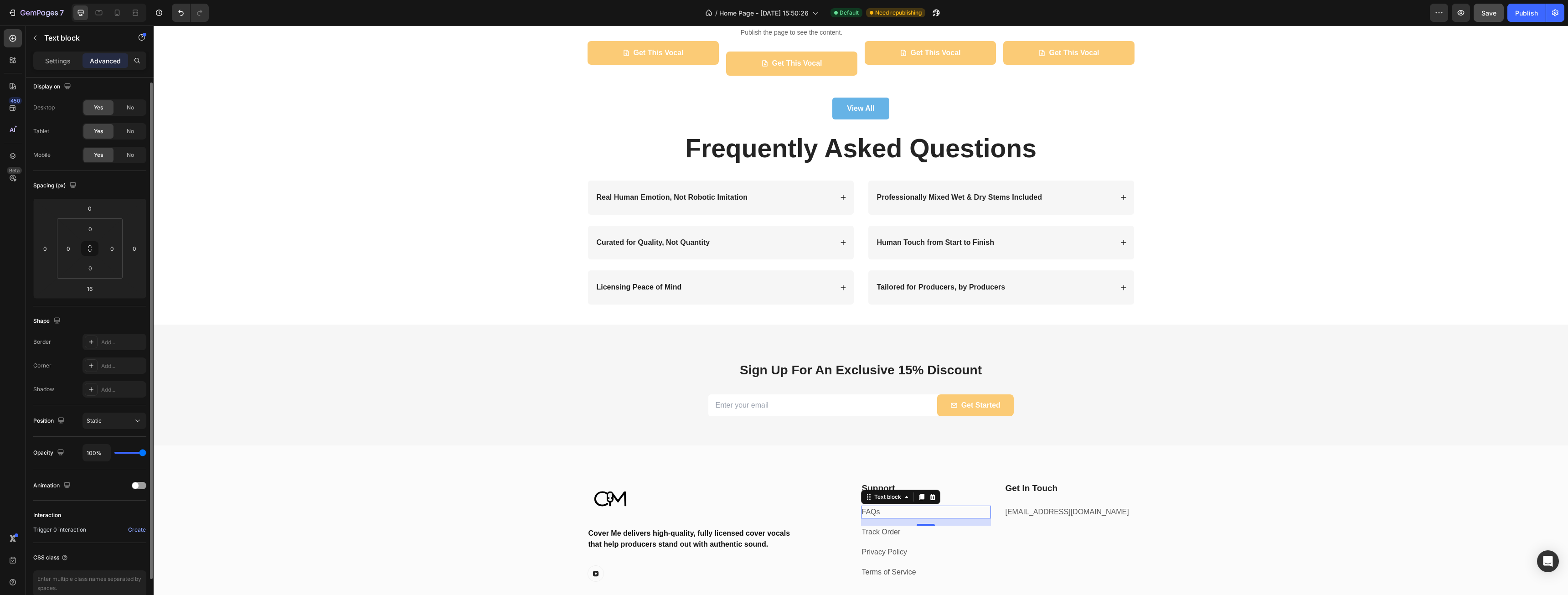
scroll to position [0, 0]
click at [51, 66] on div "Settings" at bounding box center [58, 60] width 45 height 14
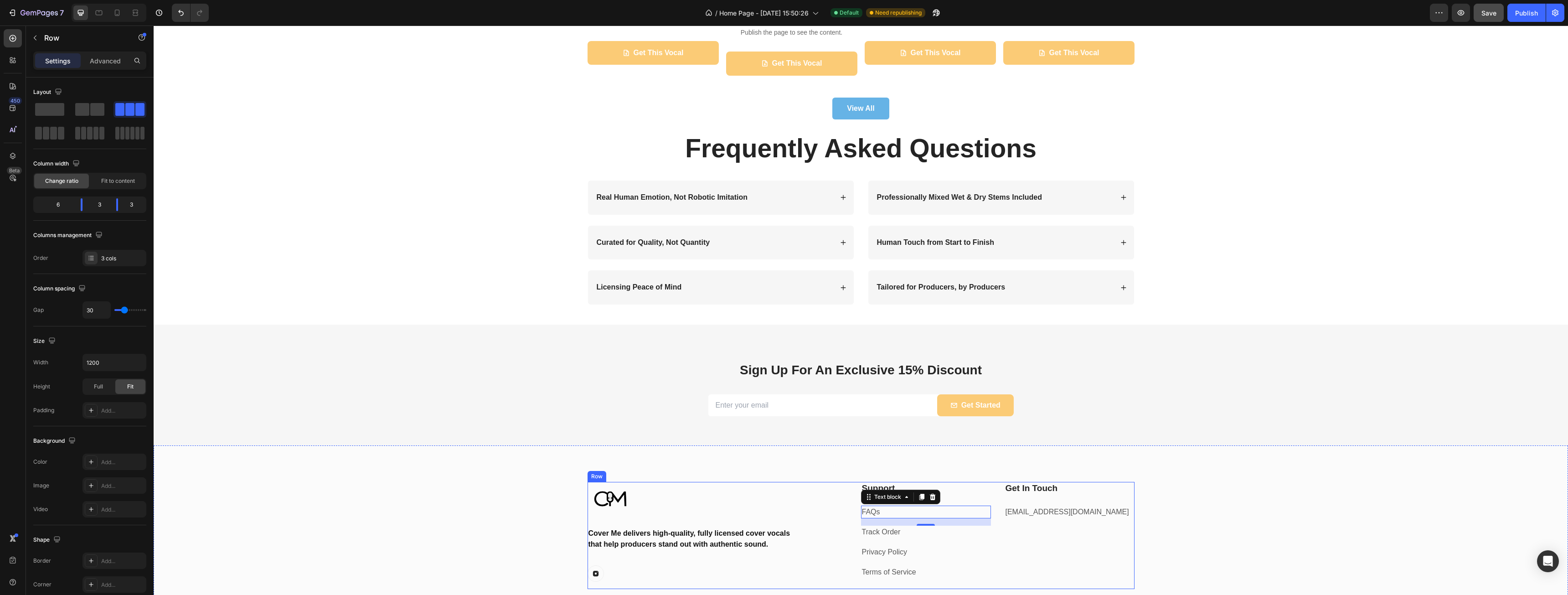
click at [1044, 520] on div "Get In Touch Text block info@Covermevocals.com Text block" at bounding box center [1069, 535] width 130 height 107
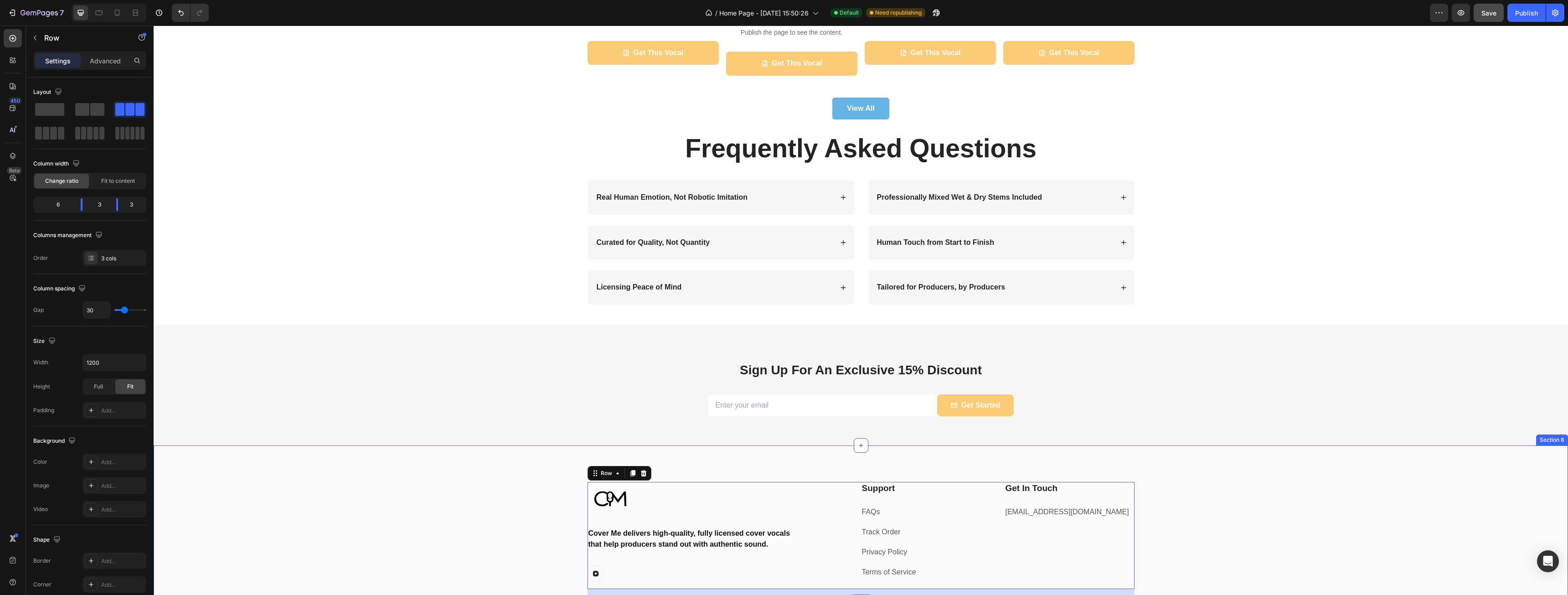
click at [1265, 462] on div "Image Cover Me delivers high-quality, fully licensed cover vocals that help pro…" at bounding box center [861, 524] width 1415 height 158
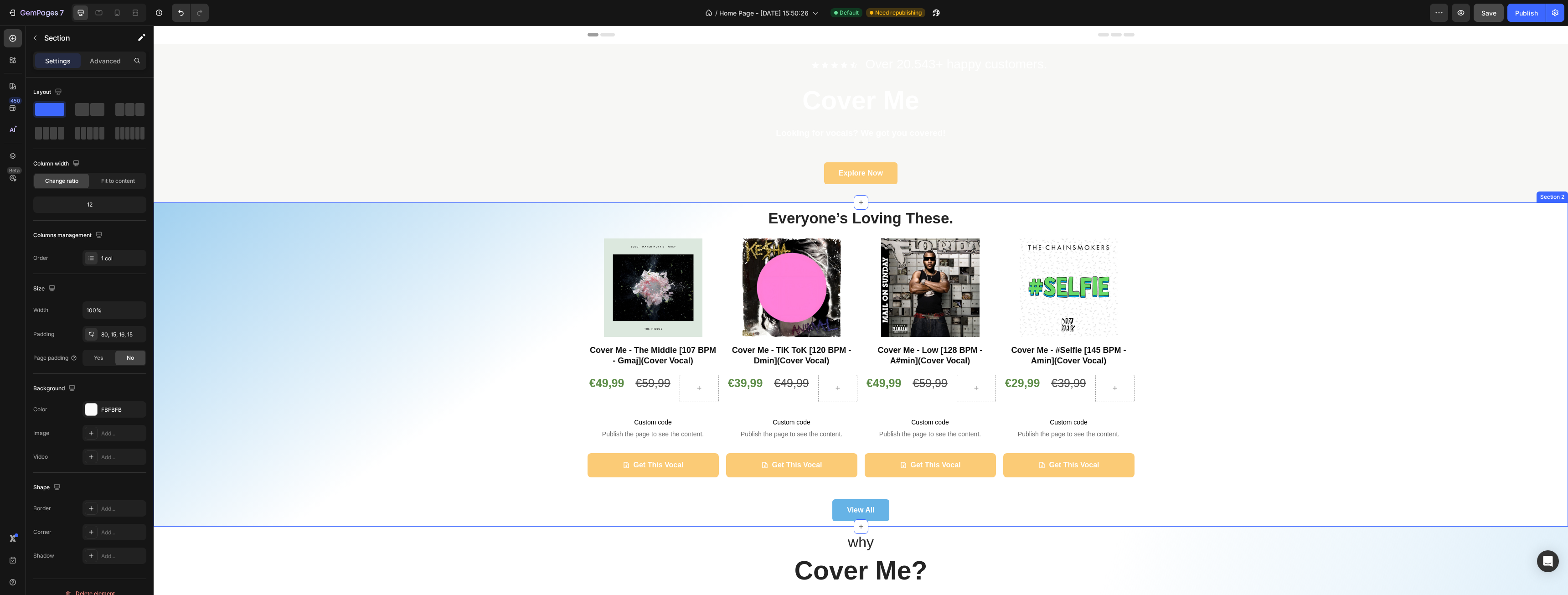
click at [1191, 366] on div "Everyone’s Loving These. Heading Product Images Cover Me - The Middle [107 BPM …" at bounding box center [861, 365] width 1401 height 314
click at [1458, 192] on p "Create Theme Section" at bounding box center [1465, 193] width 59 height 9
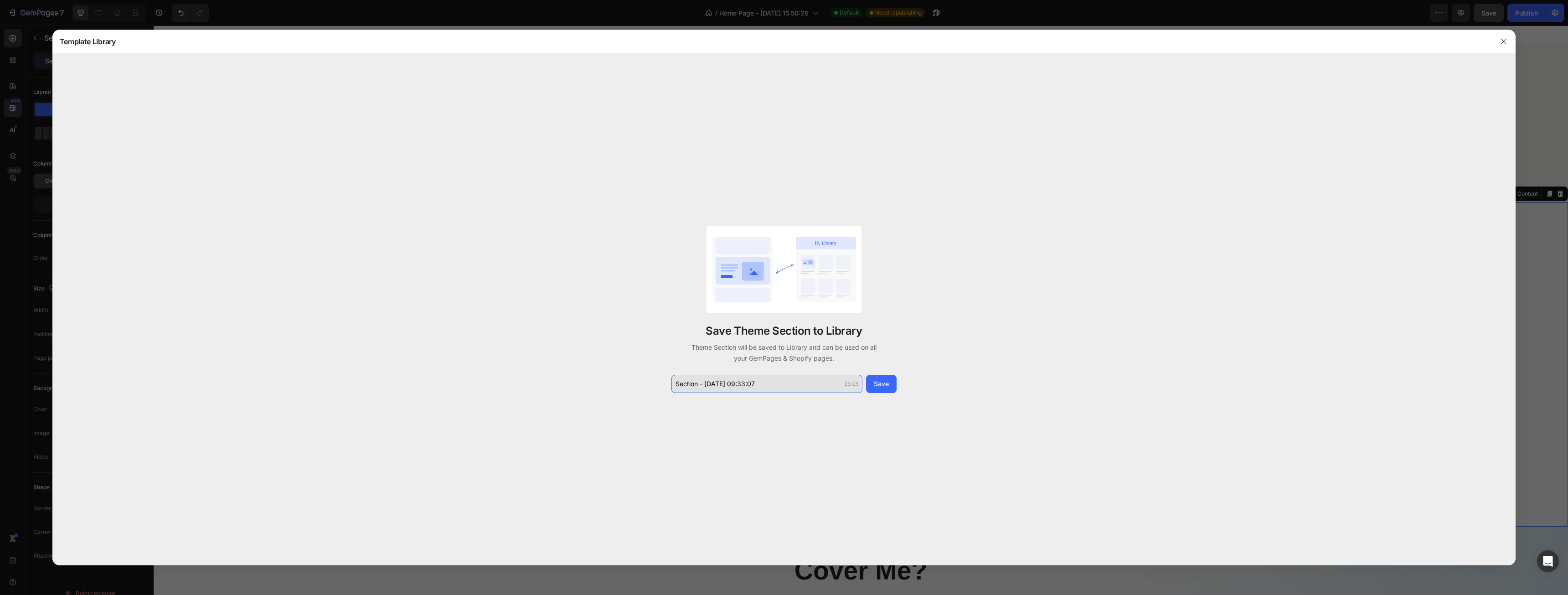
click at [783, 384] on input "Section - Aug 28 09:33:07" at bounding box center [767, 384] width 191 height 18
type input "product block - template"
click at [881, 389] on button "Save" at bounding box center [882, 384] width 30 height 18
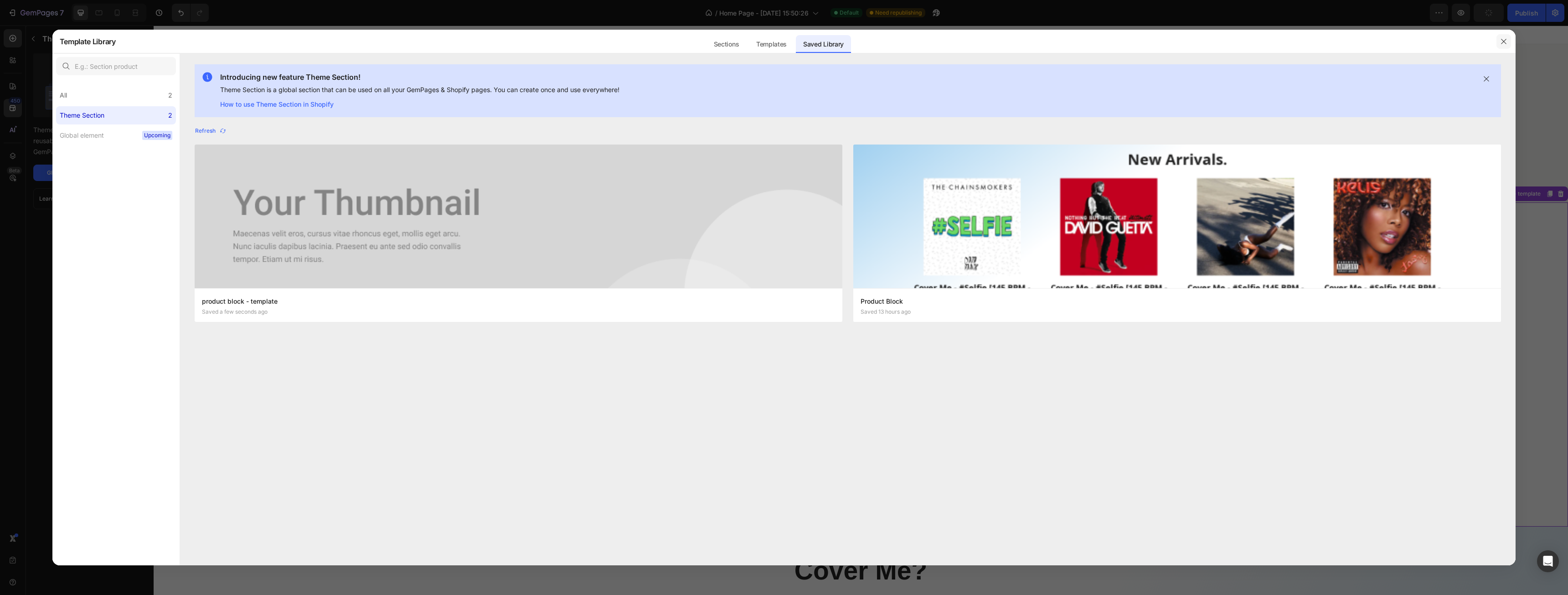
click at [1503, 41] on icon "button" at bounding box center [1505, 42] width 8 height 8
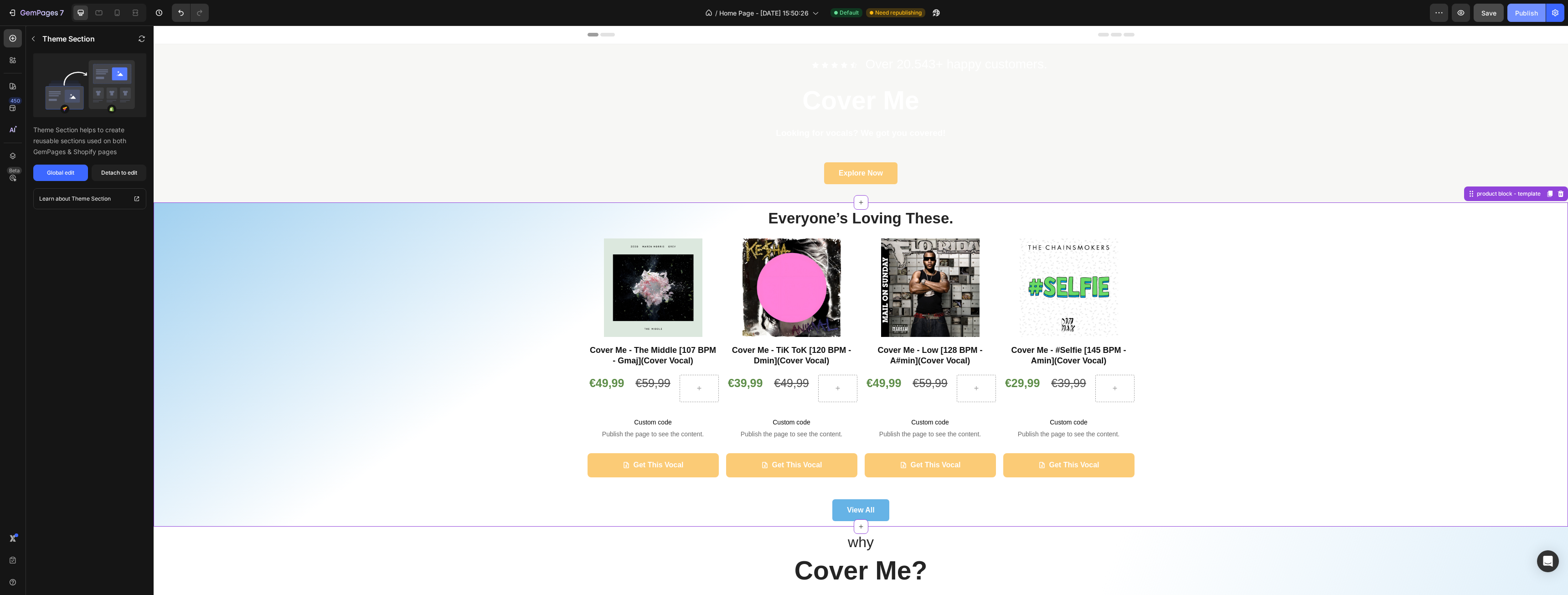
click at [1525, 5] on button "Publish" at bounding box center [1526, 12] width 38 height 18
click at [12, 8] on div "7" at bounding box center [35, 13] width 56 height 11
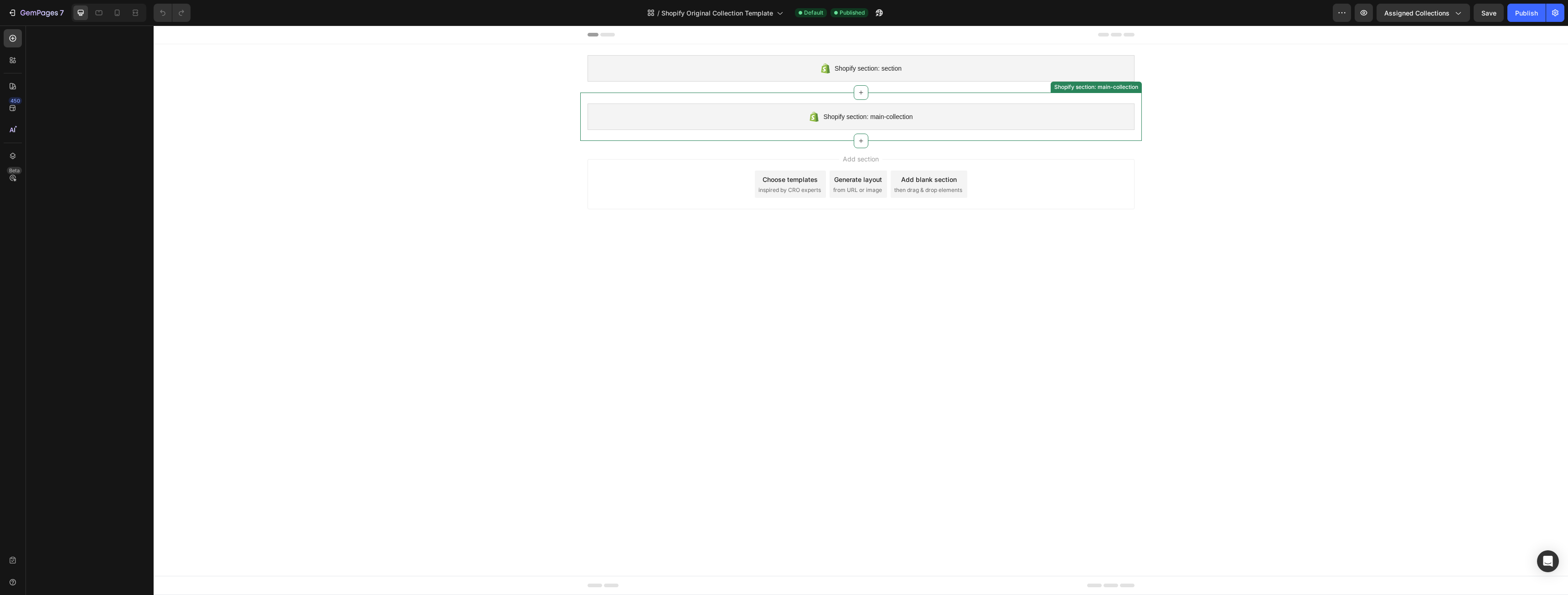
click at [907, 115] on span "Shopify section: main-collection" at bounding box center [868, 117] width 89 height 11
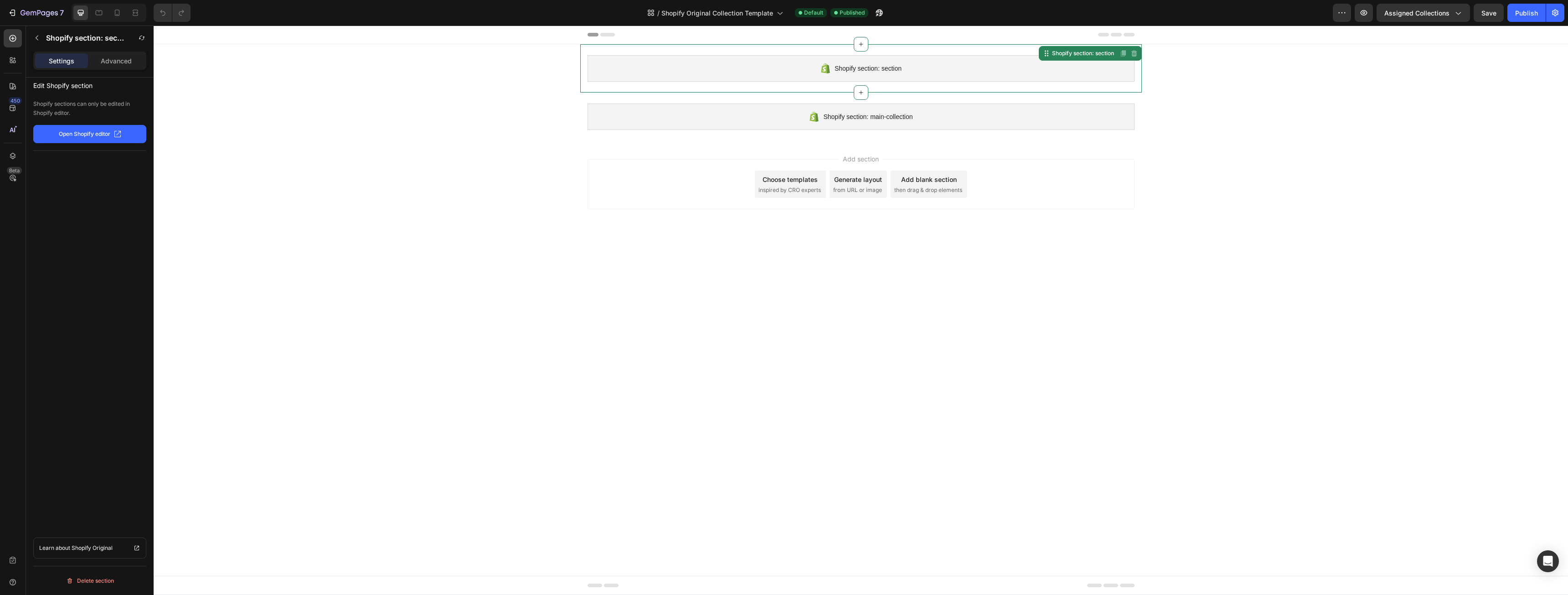
click at [905, 70] on div "Shopify section: section" at bounding box center [862, 68] width 547 height 27
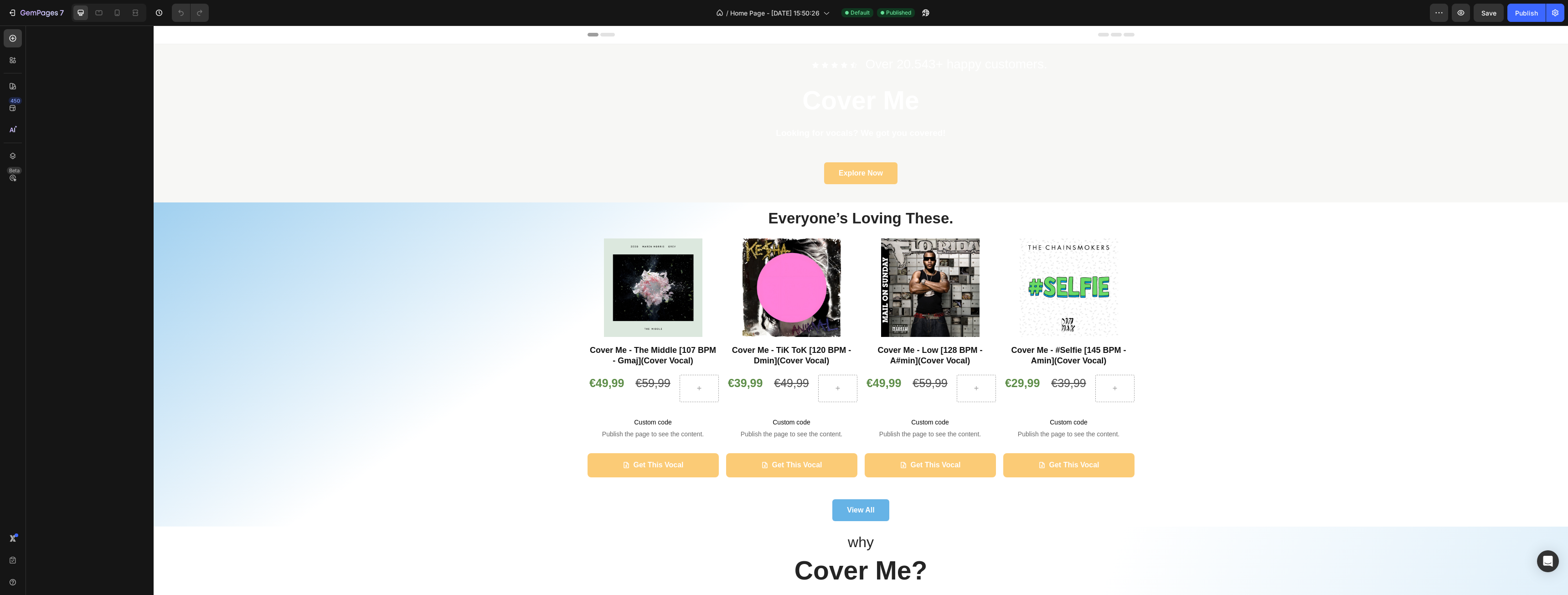
drag, startPoint x: 177, startPoint y: 27, endPoint x: 444, endPoint y: 301, distance: 382.6
click at [443, 301] on div "Everyone’s Loving These. Heading Product Images Cover Me - The Middle [107 BPM …" at bounding box center [861, 365] width 1401 height 314
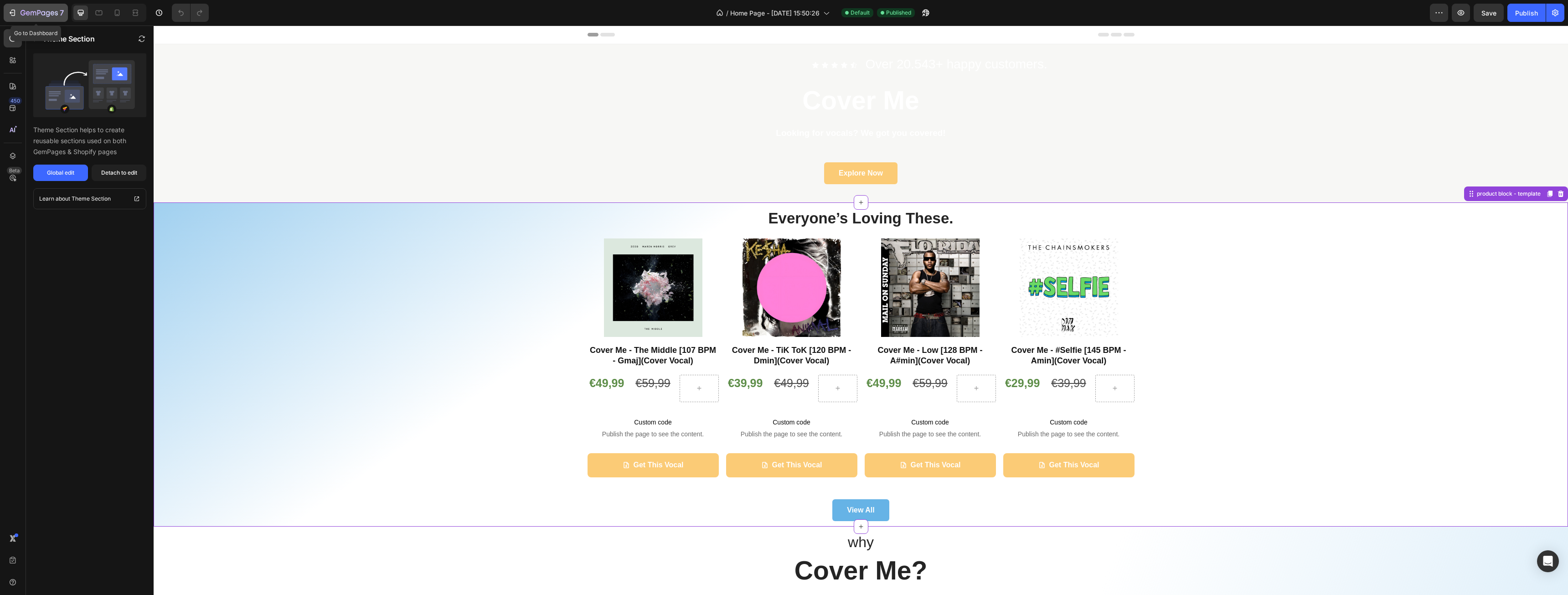
click at [35, 13] on icon "button" at bounding box center [39, 13] width 37 height 8
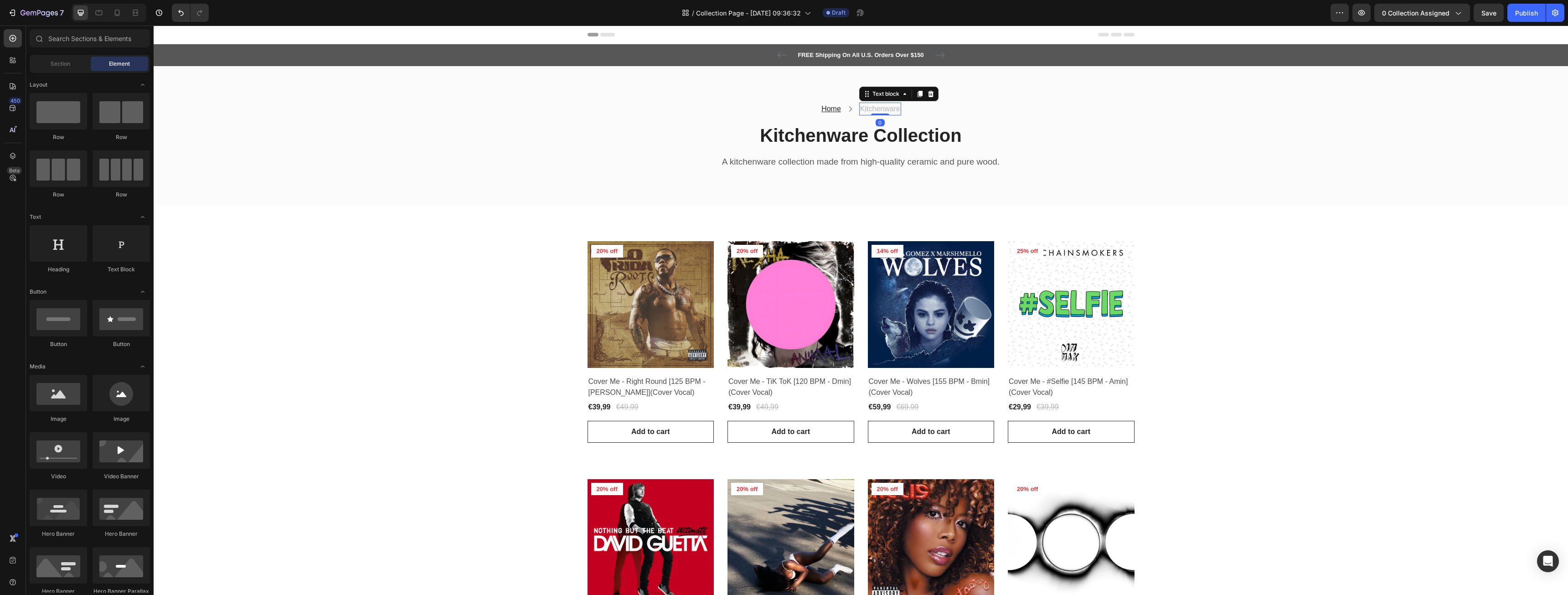
click at [873, 109] on p "Kitchenware" at bounding box center [881, 109] width 40 height 11
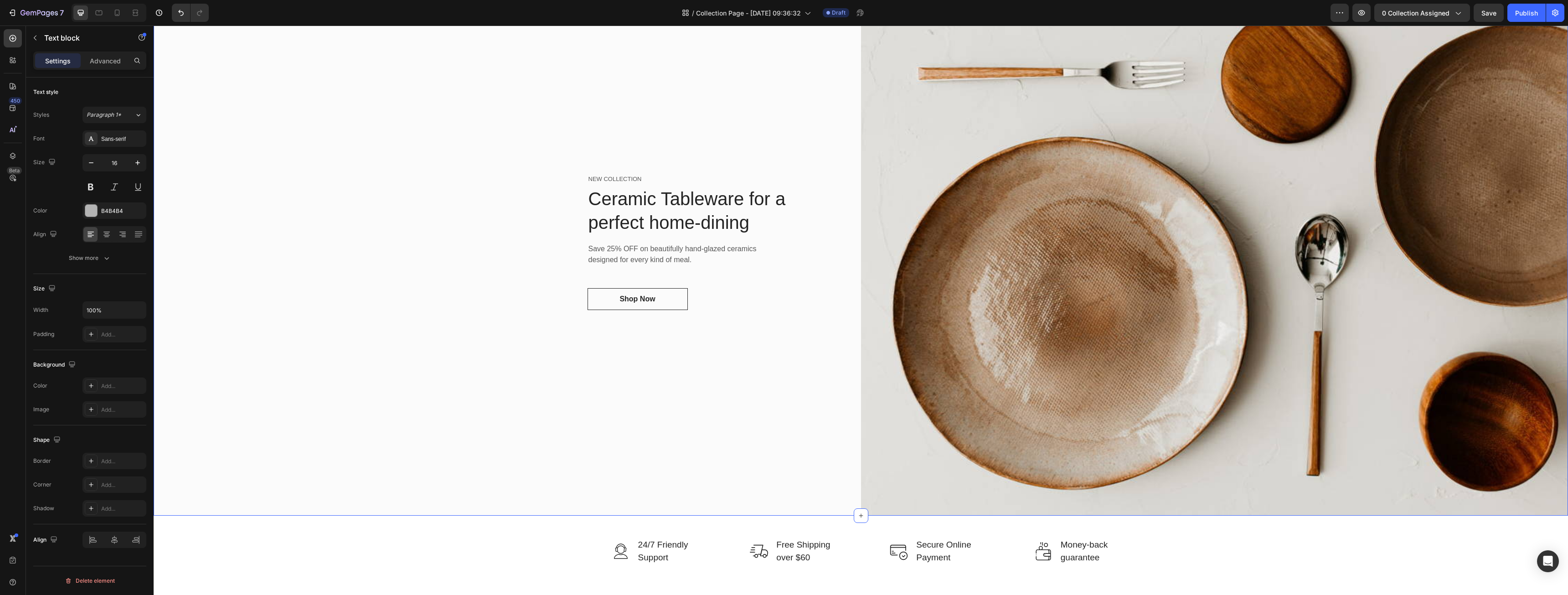
scroll to position [1122, 0]
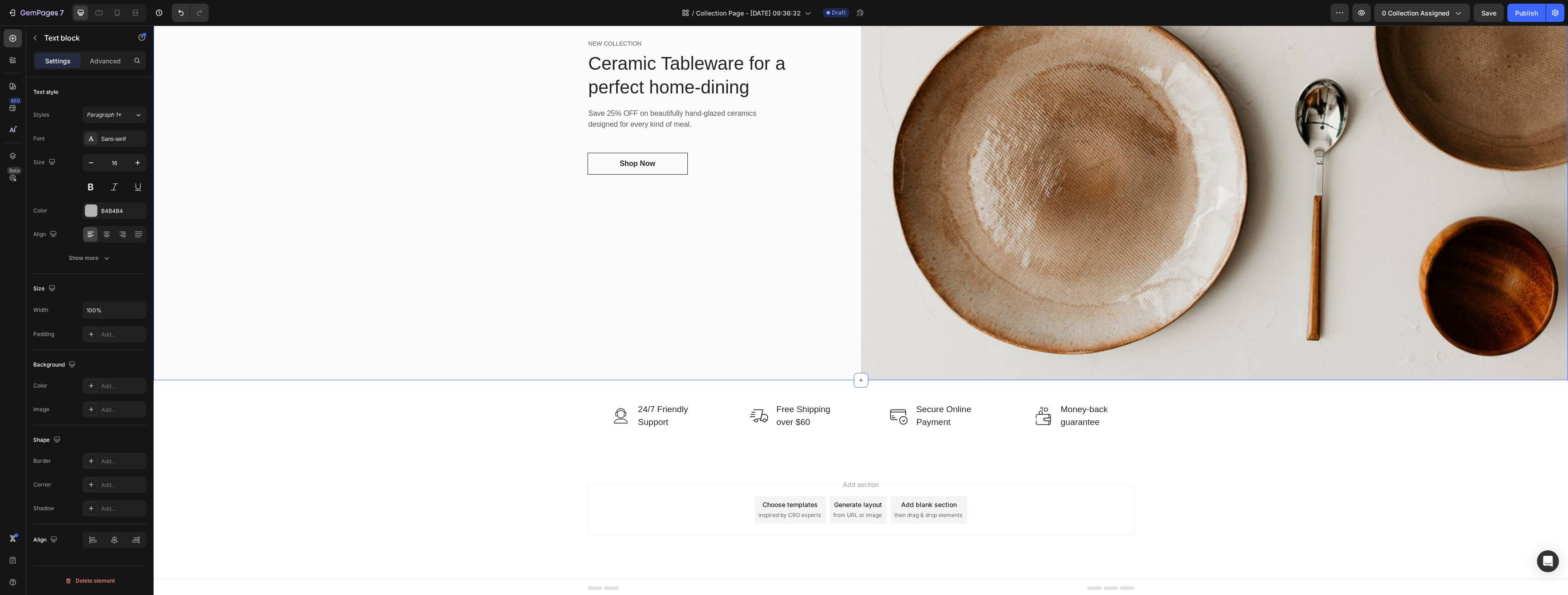
click at [480, 277] on div "NEW COLLECTION Text block Ceramic Tableware for a perfect home-dining Heading S…" at bounding box center [507, 107] width 707 height 548
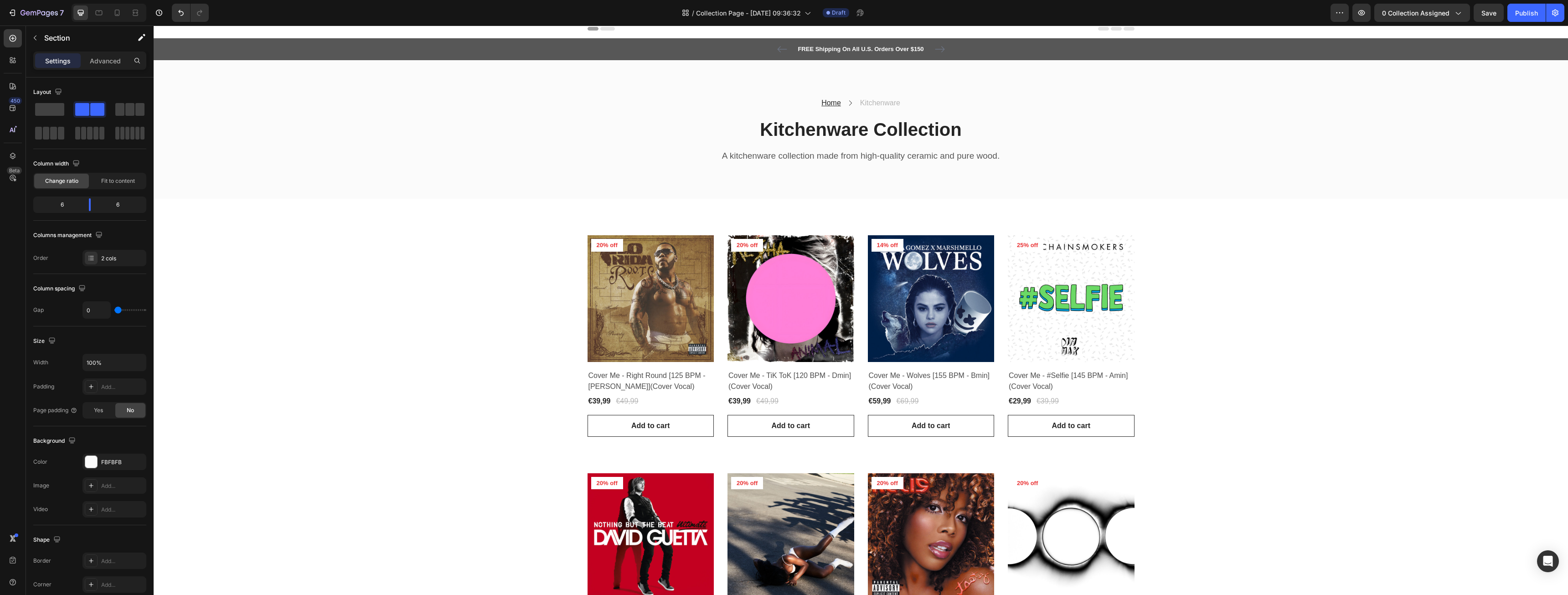
scroll to position [0, 0]
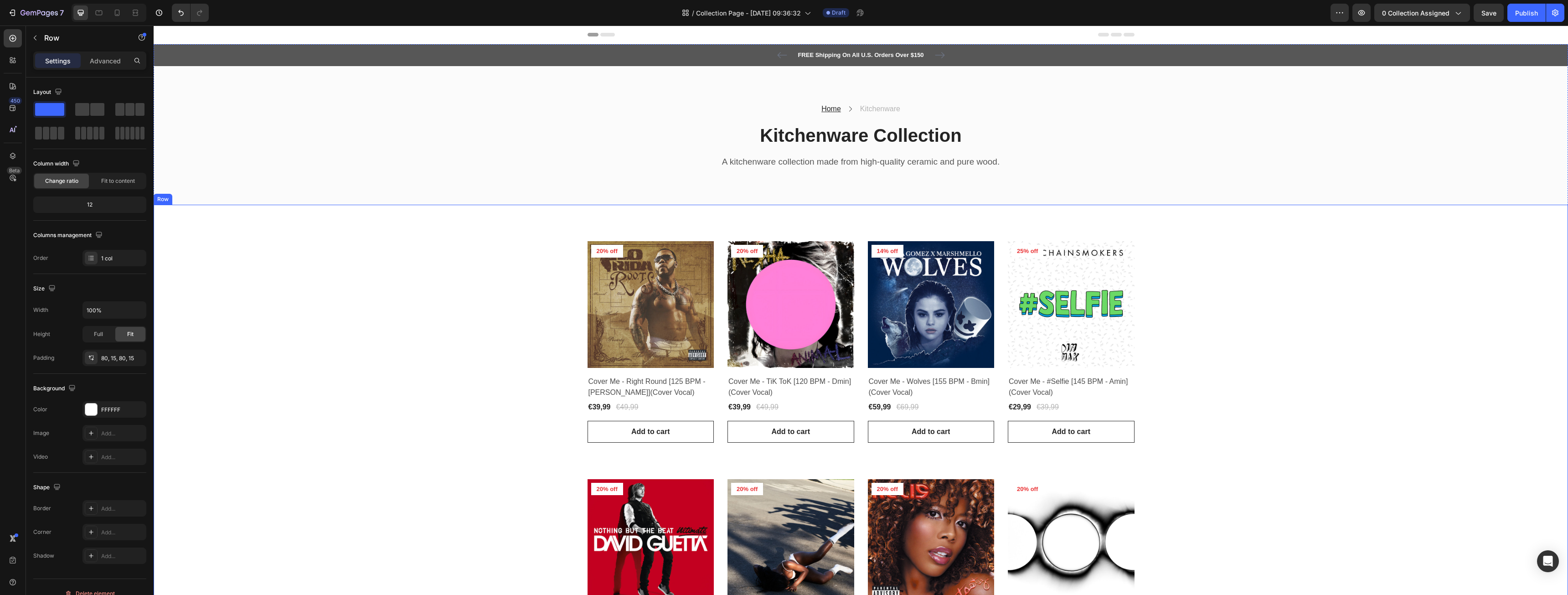
click at [639, 212] on div "Product Images 20% off Product Badge Row Cover Me - Right Round [125 BPM - Amin…" at bounding box center [861, 580] width 1415 height 750
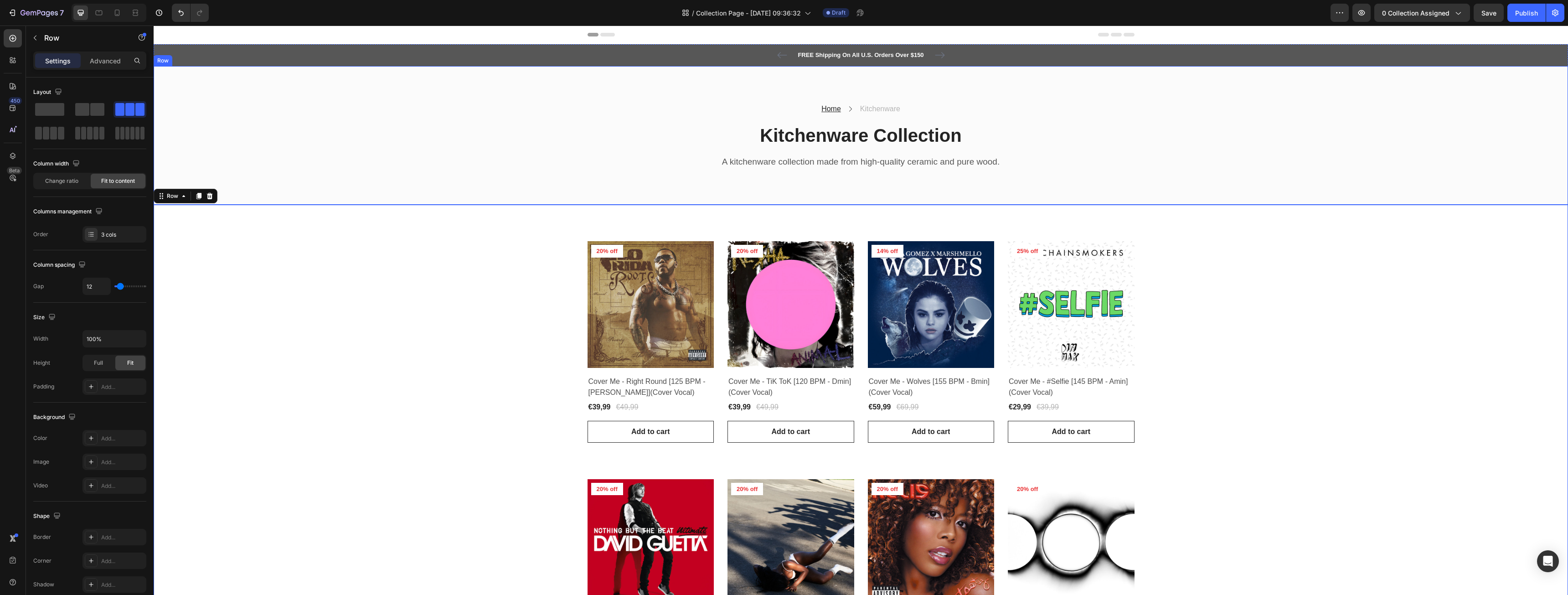
click at [986, 112] on div "Home Text block Icon Kitchenware Text block Row" at bounding box center [862, 108] width 547 height 12
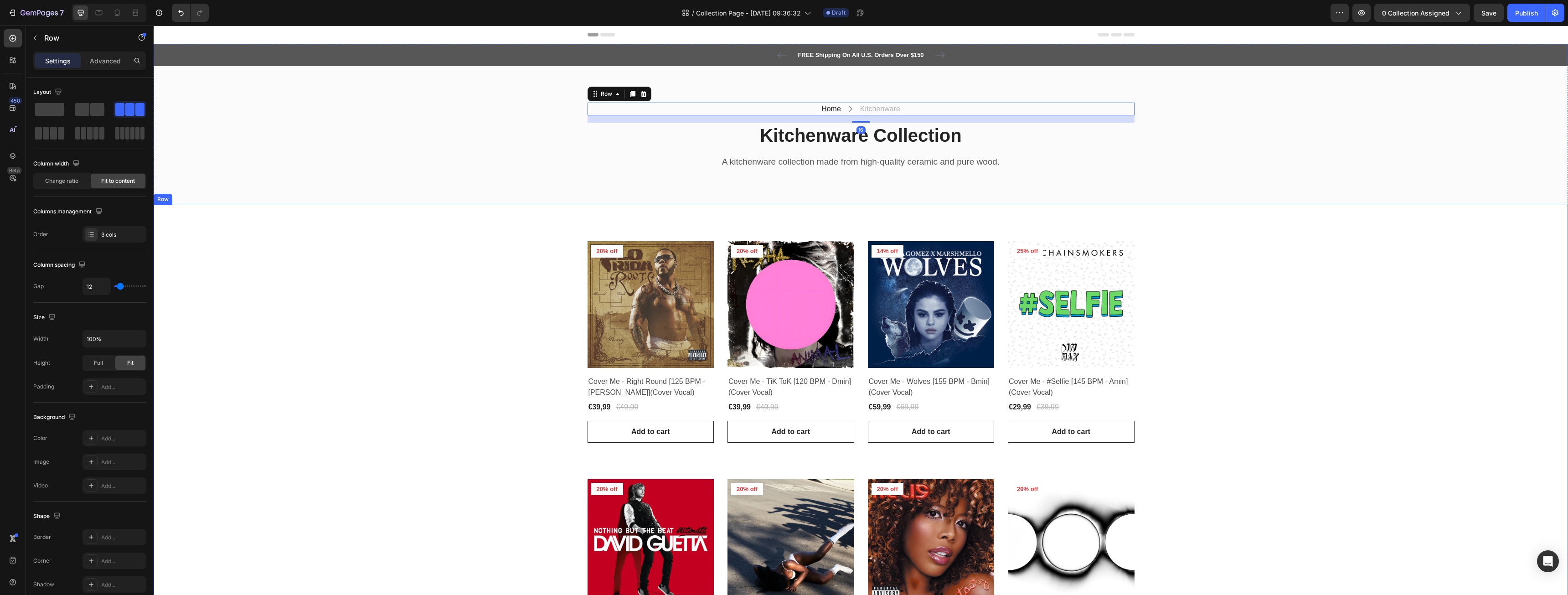
click at [403, 247] on div "Product Images 20% off Product Badge Row Cover Me - Right Round [125 BPM - Amin…" at bounding box center [861, 580] width 1401 height 677
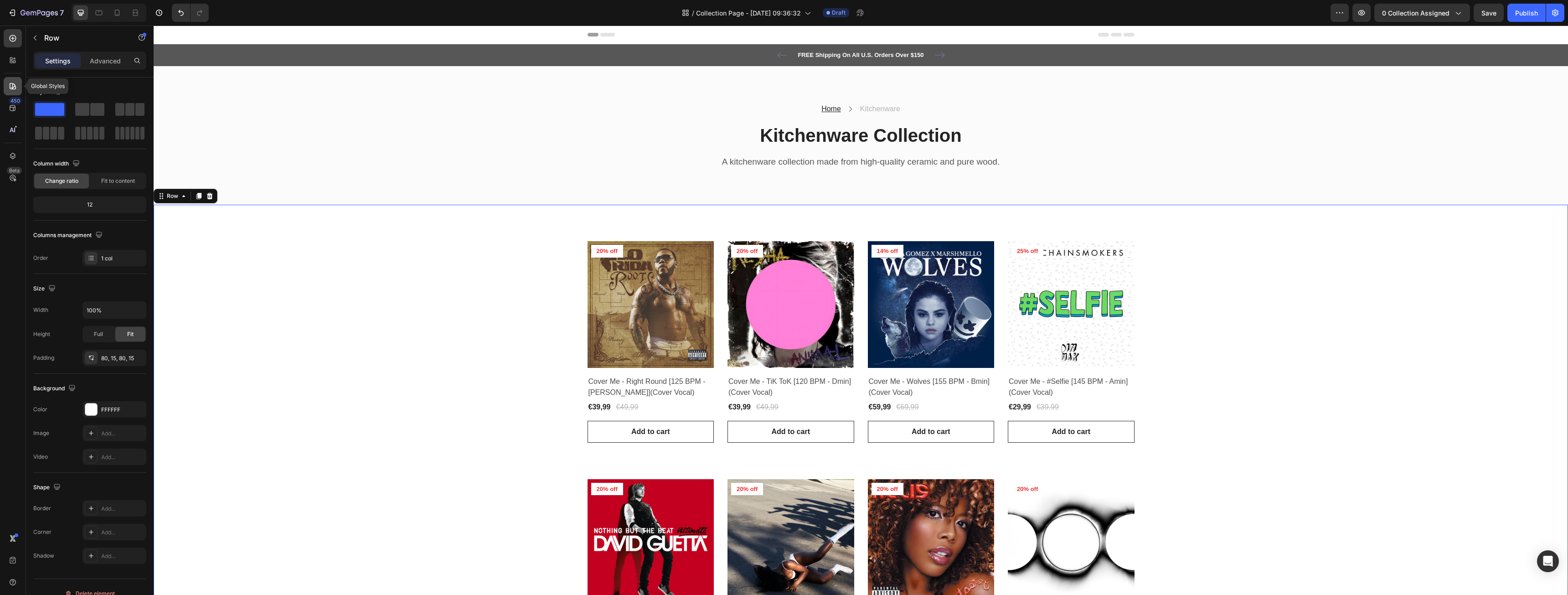
click at [9, 84] on icon at bounding box center [12, 86] width 7 height 7
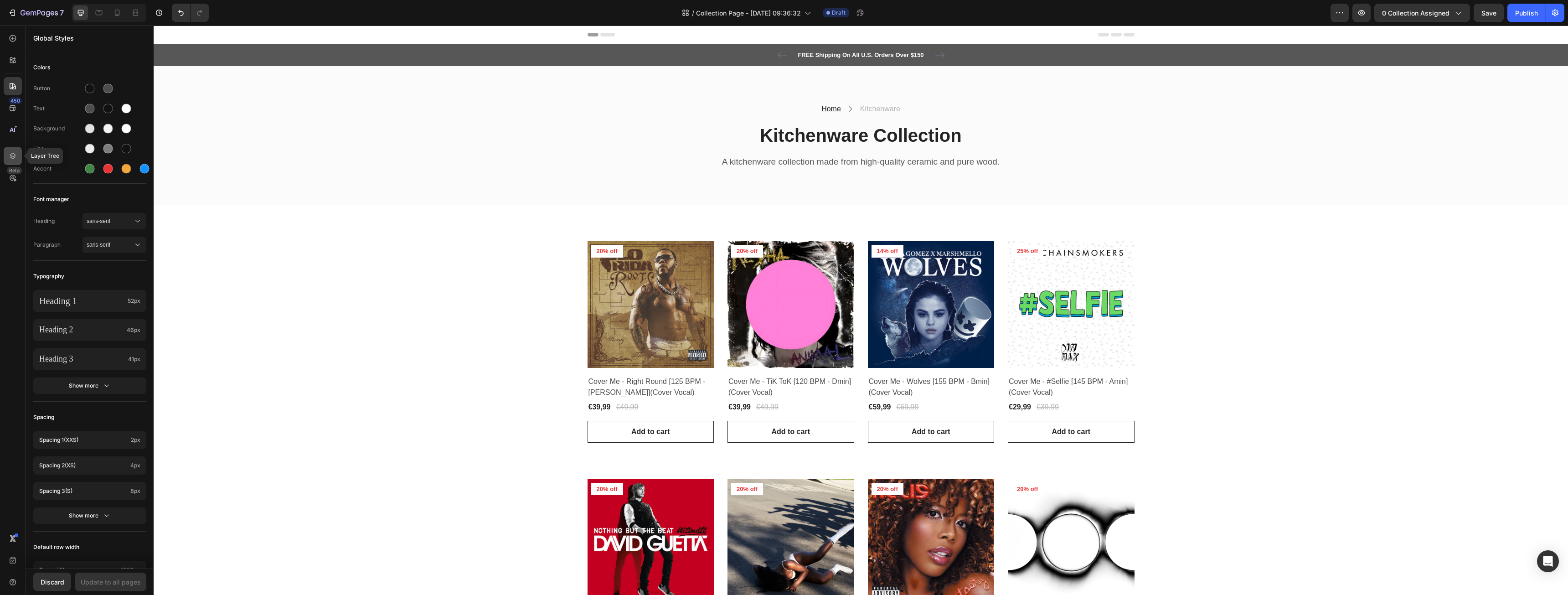
click at [12, 160] on div at bounding box center [12, 155] width 18 height 18
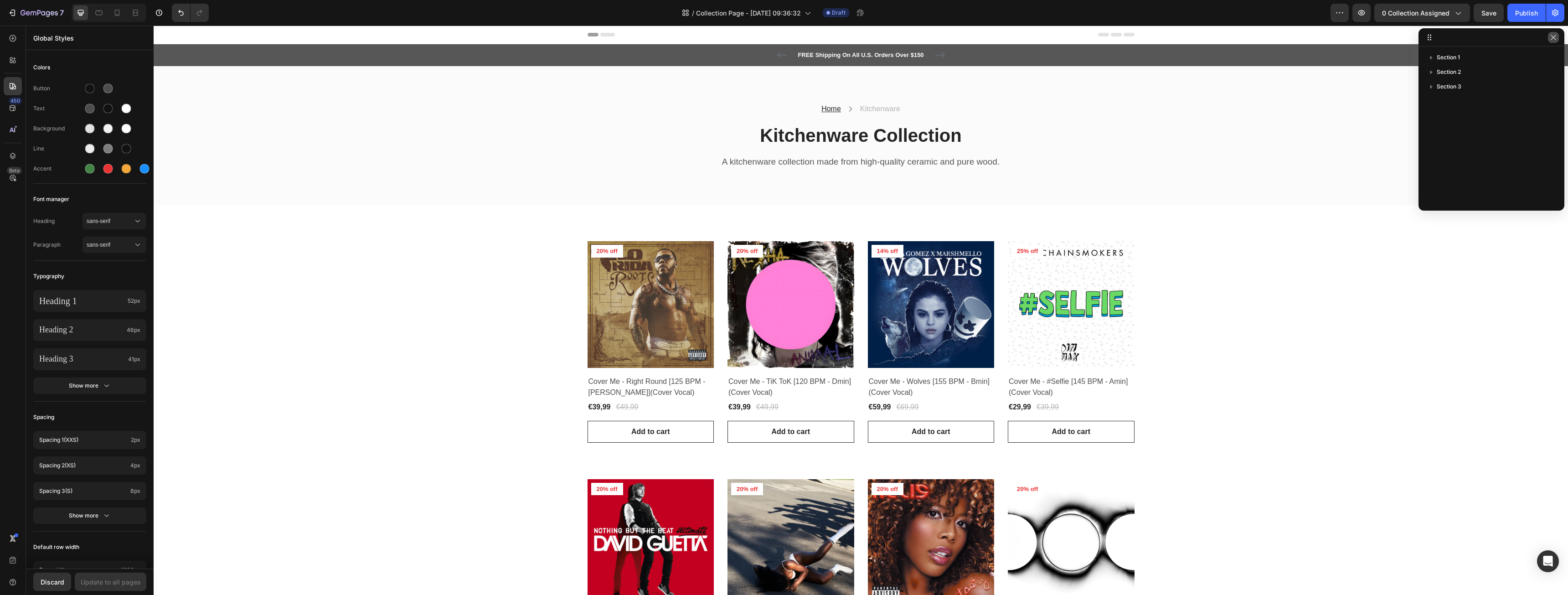
click at [1554, 37] on icon "button" at bounding box center [1554, 38] width 8 height 8
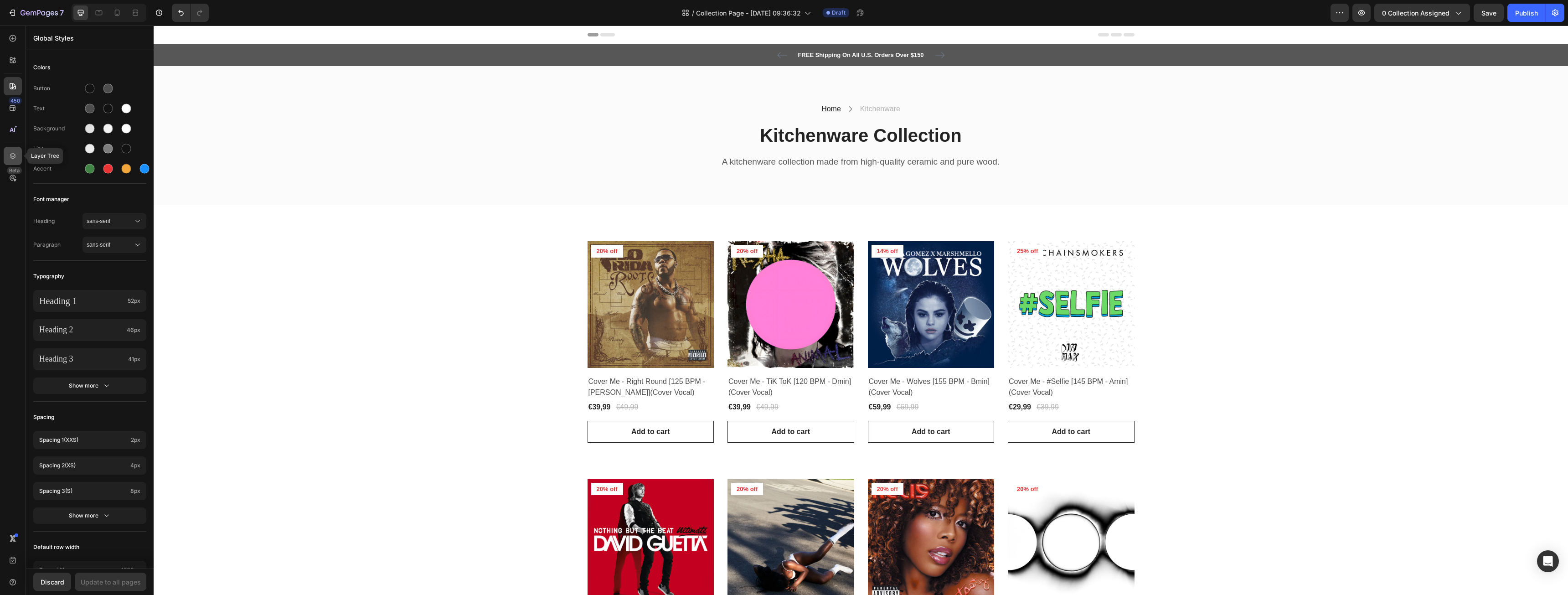
click at [15, 155] on icon at bounding box center [13, 155] width 6 height 7
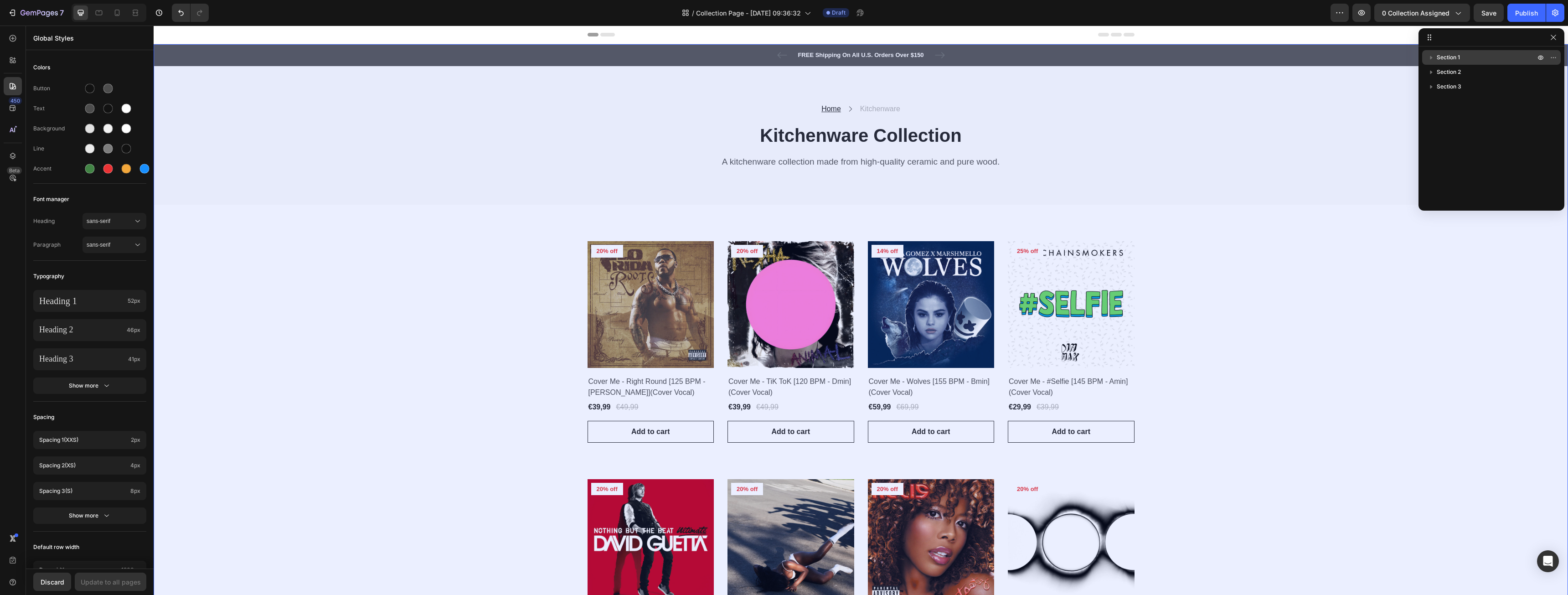
click at [1430, 57] on icon "button" at bounding box center [1432, 58] width 9 height 9
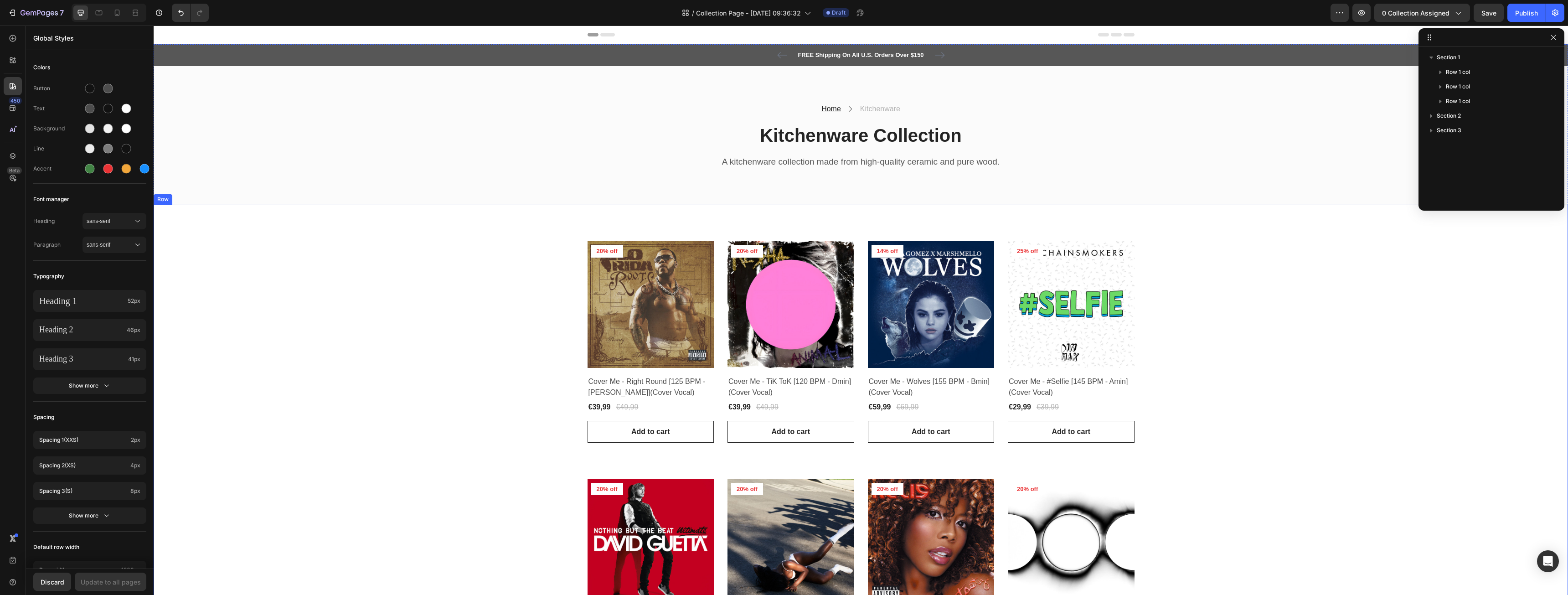
click at [1366, 222] on div "Product Images 20% off Product Badge Row Cover Me - Right Round [125 BPM - Amin…" at bounding box center [861, 580] width 1415 height 750
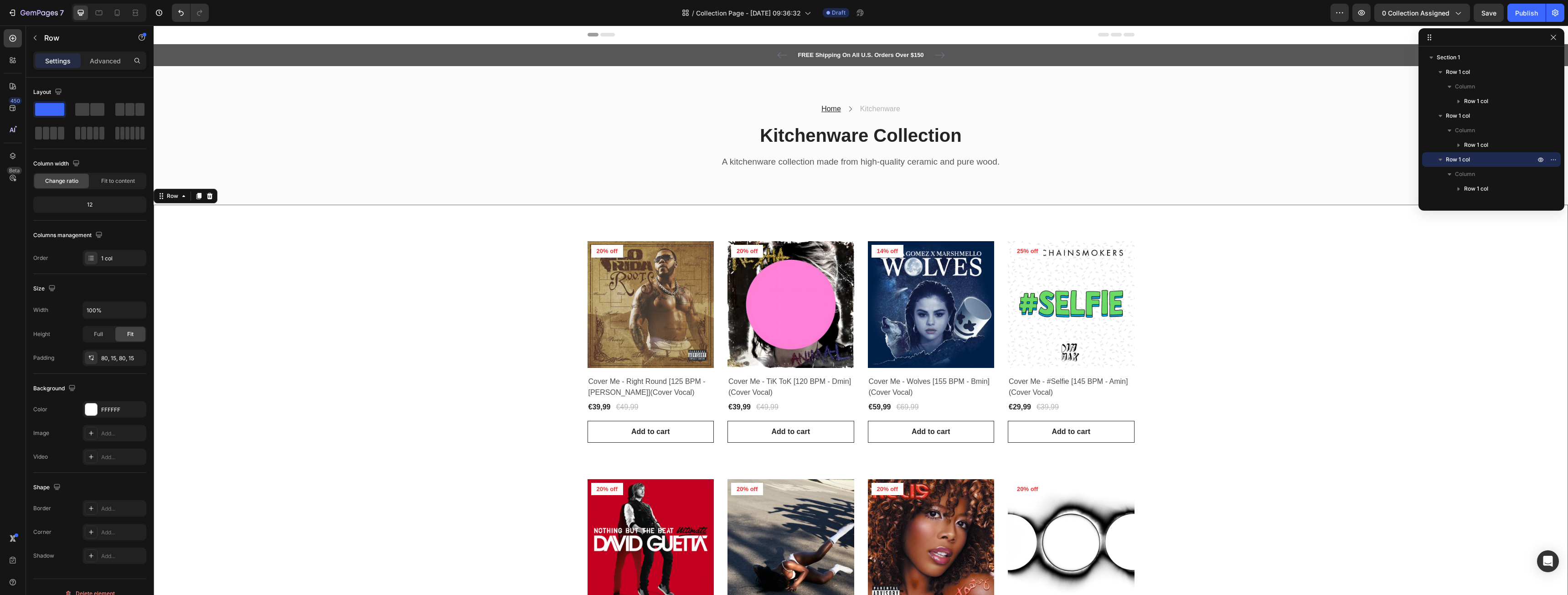
click at [1359, 226] on div "Product Images 20% off Product Badge Row Cover Me - Right Round [125 BPM - Amin…" at bounding box center [861, 580] width 1415 height 750
click at [440, 271] on div "Product Images 20% off Product Badge Row Cover Me - Right Round [125 BPM - Amin…" at bounding box center [861, 580] width 1401 height 677
click at [295, 261] on div "Product Images 20% off Product Badge Row Cover Me - Right Round [125 BPM - Amin…" at bounding box center [861, 580] width 1401 height 677
click at [1554, 38] on icon "button" at bounding box center [1554, 38] width 8 height 8
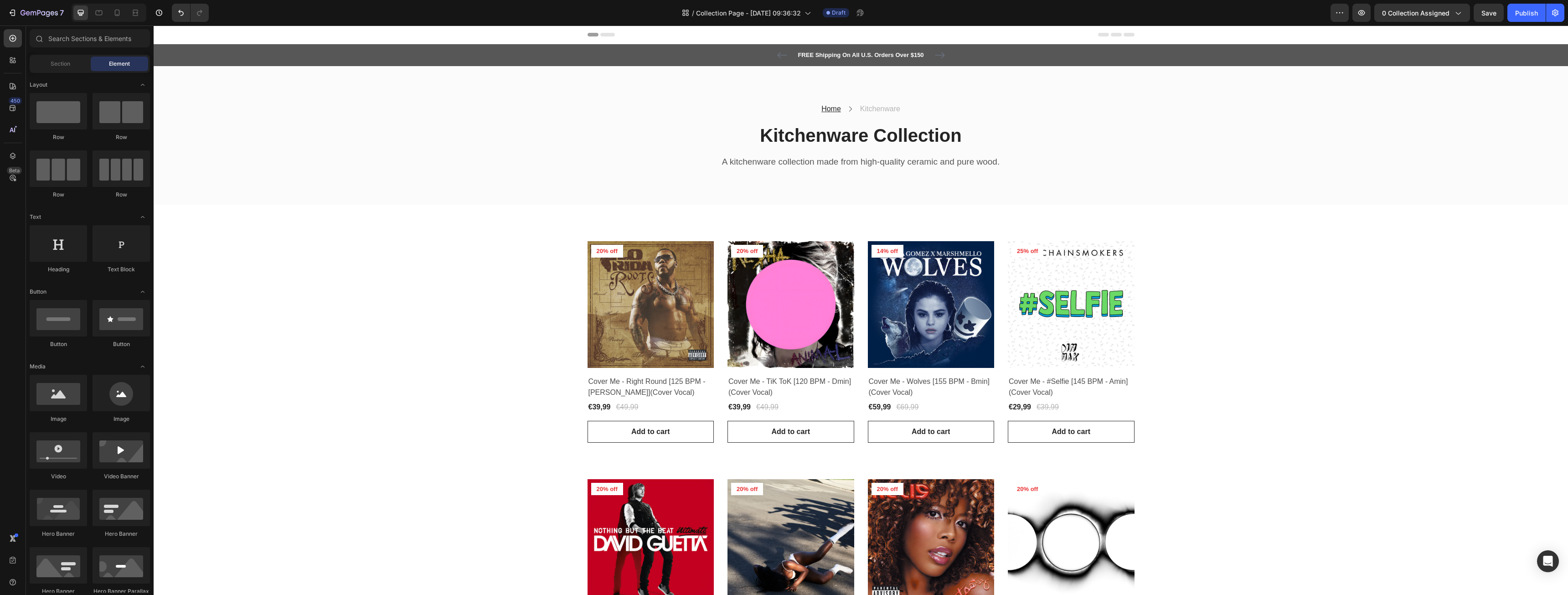
click at [179, 33] on span "Header" at bounding box center [181, 35] width 20 height 9
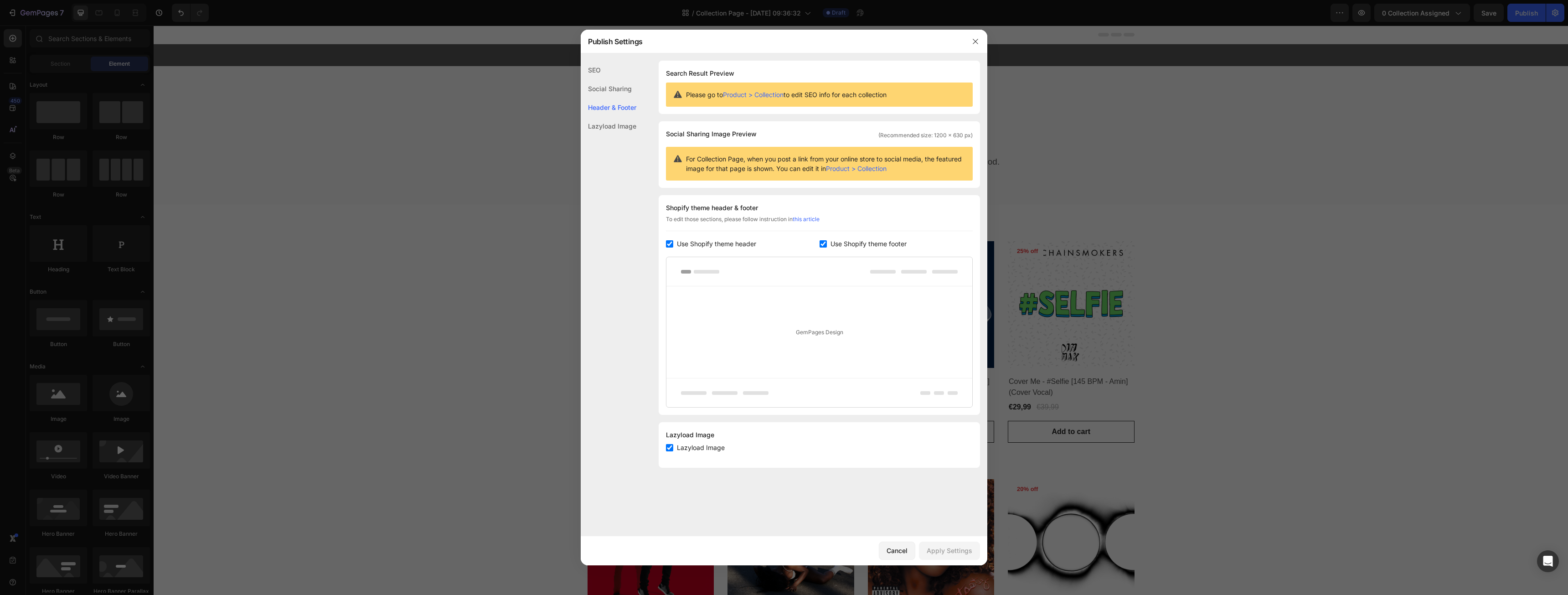
click at [618, 123] on div "Lazyload Image" at bounding box center [608, 126] width 56 height 19
click at [972, 40] on button "button" at bounding box center [975, 41] width 14 height 14
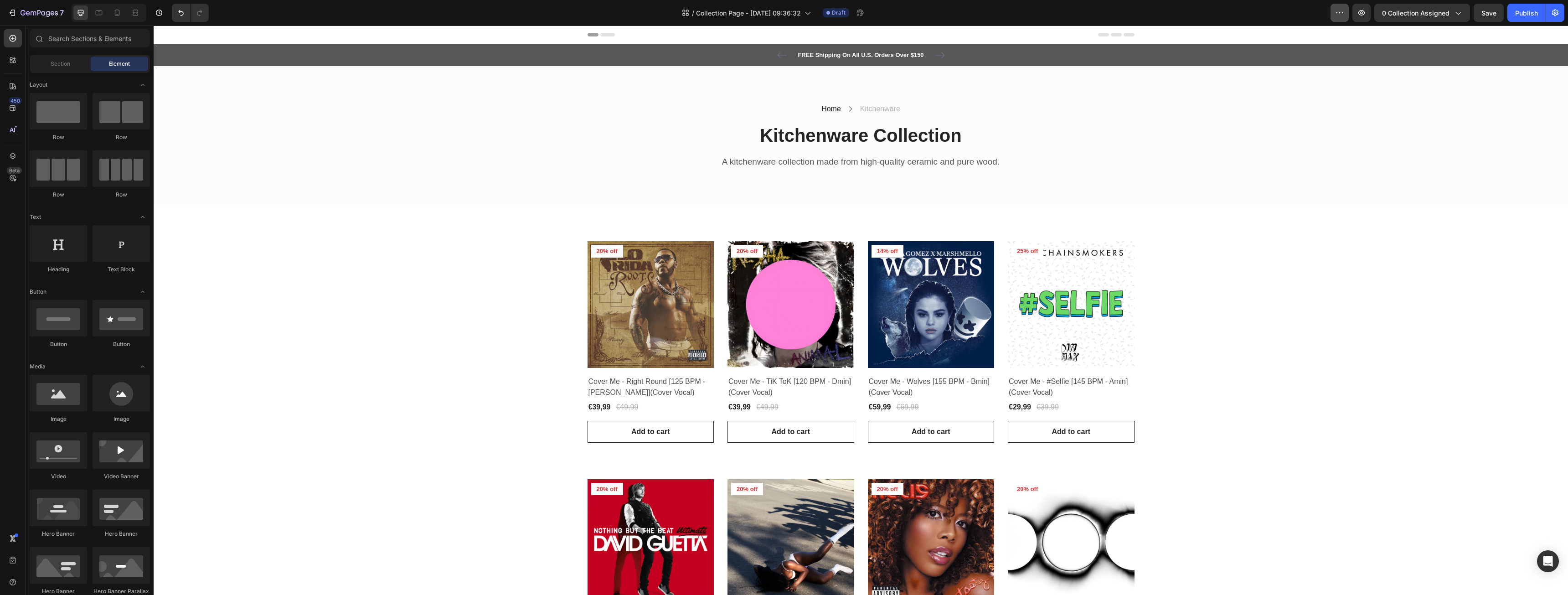
click at [1337, 14] on icon "button" at bounding box center [1340, 13] width 9 height 9
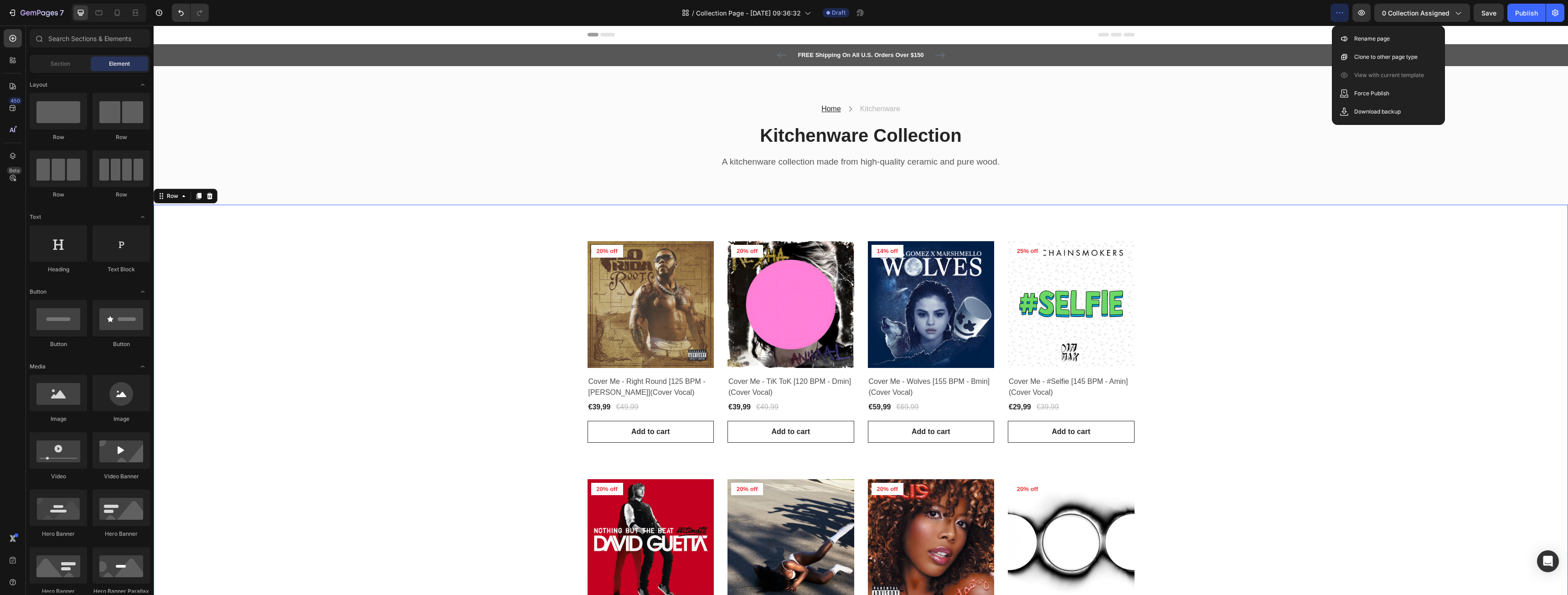
drag, startPoint x: 1305, startPoint y: 242, endPoint x: 1383, endPoint y: 156, distance: 116.1
click at [1304, 242] on div "Product Images 20% off Product Badge Row Cover Me - Right Round [125 BPM - Amin…" at bounding box center [861, 580] width 1401 height 677
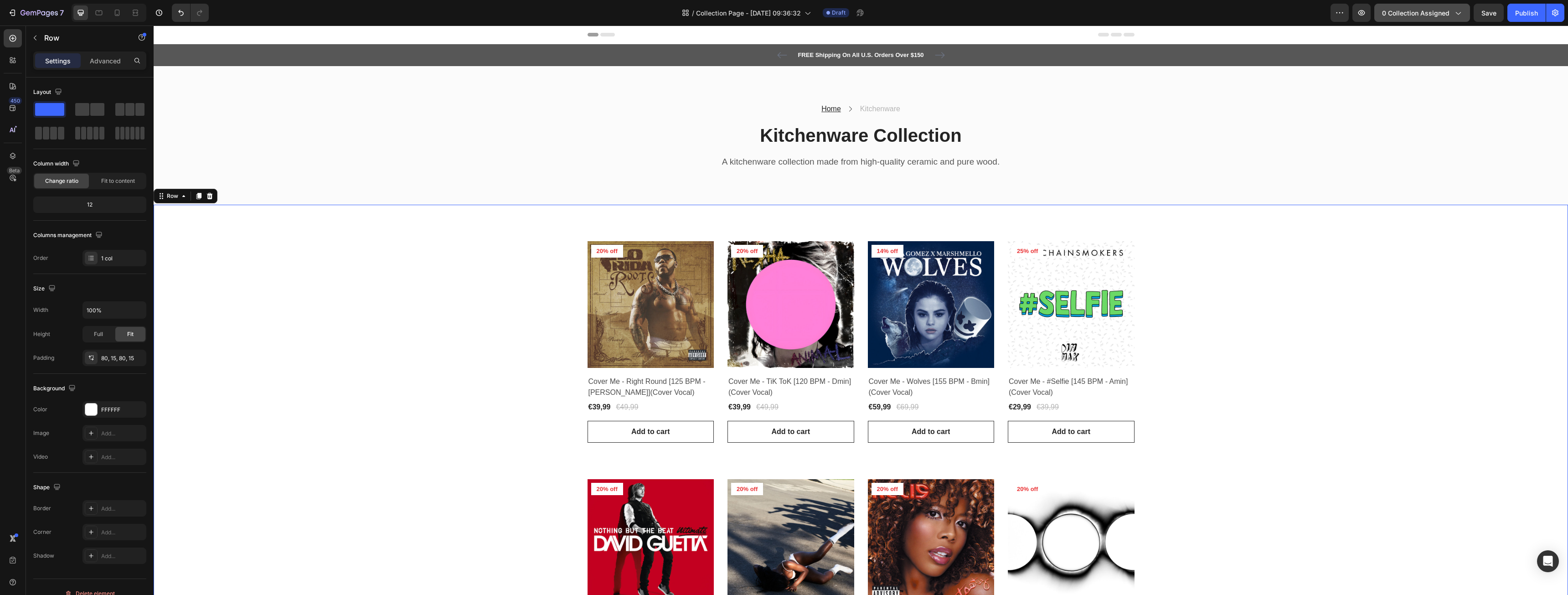
click at [1458, 13] on icon "button" at bounding box center [1458, 13] width 5 height 3
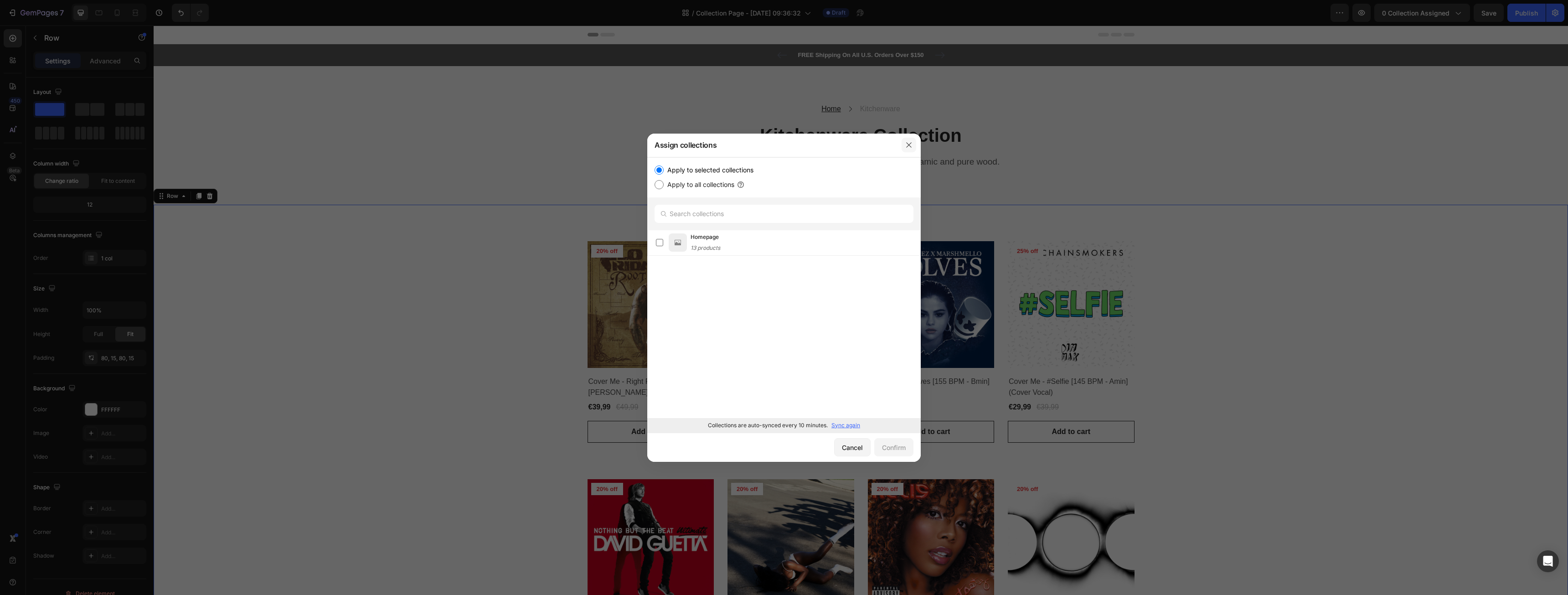
click at [911, 144] on icon "button" at bounding box center [909, 145] width 8 height 8
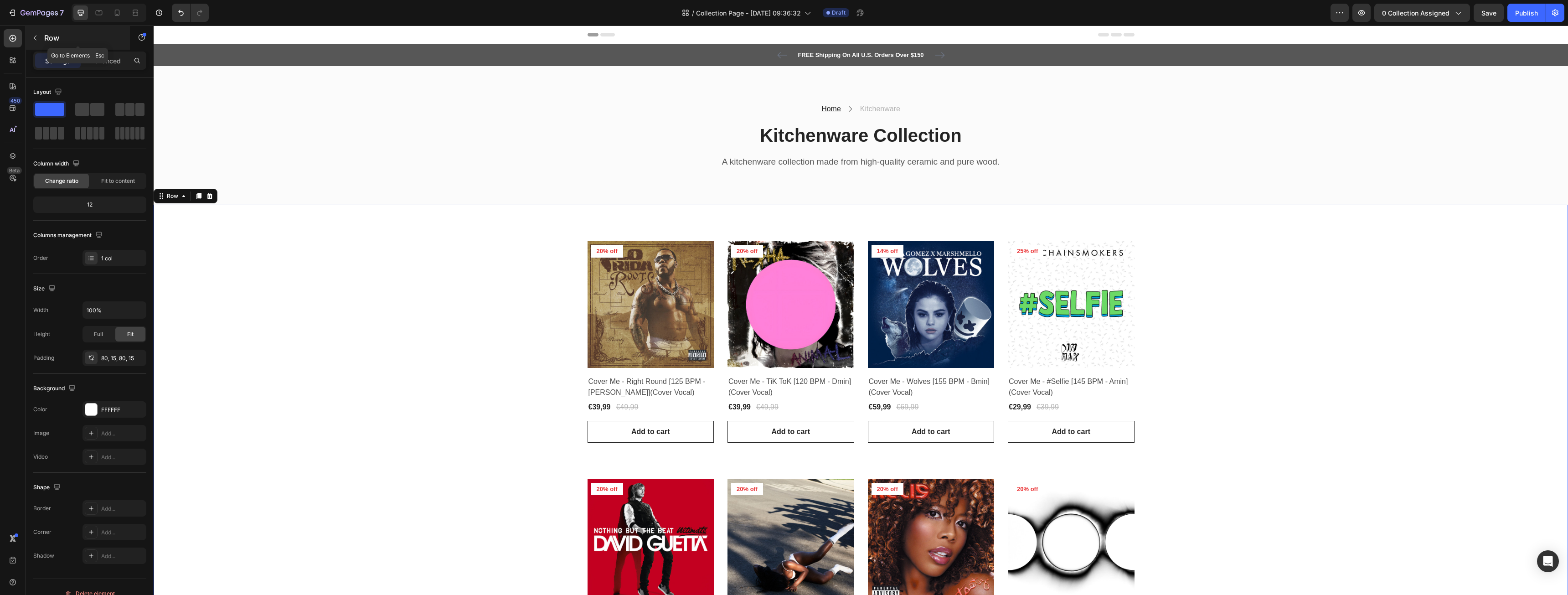
click at [37, 39] on icon "button" at bounding box center [35, 38] width 8 height 8
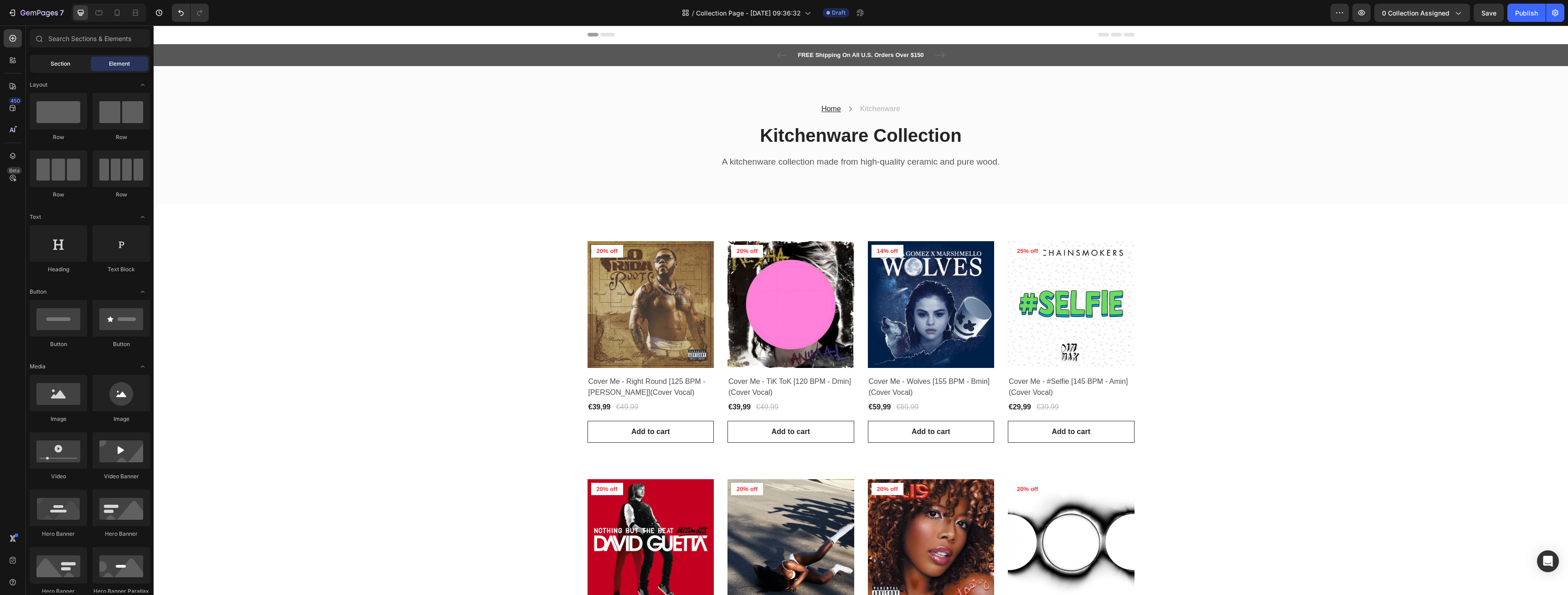
click at [67, 66] on span "Section" at bounding box center [60, 63] width 20 height 9
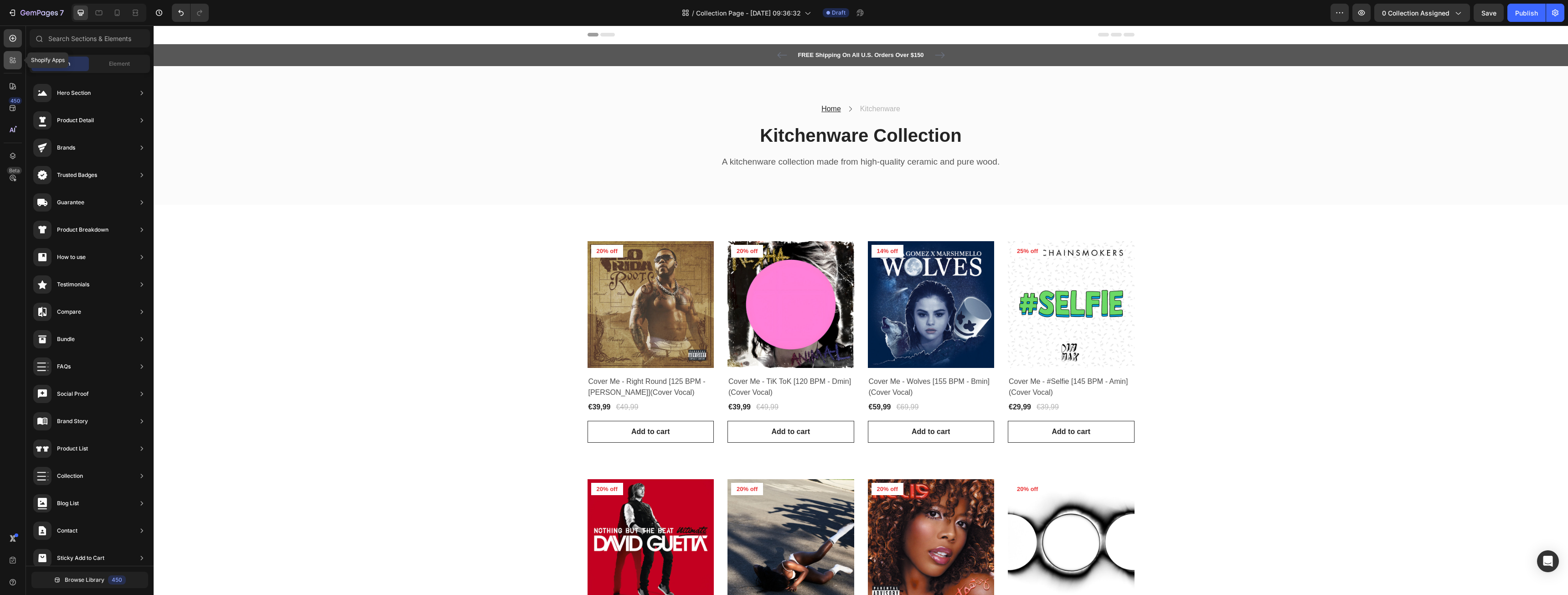
click at [12, 61] on icon at bounding box center [11, 62] width 3 height 3
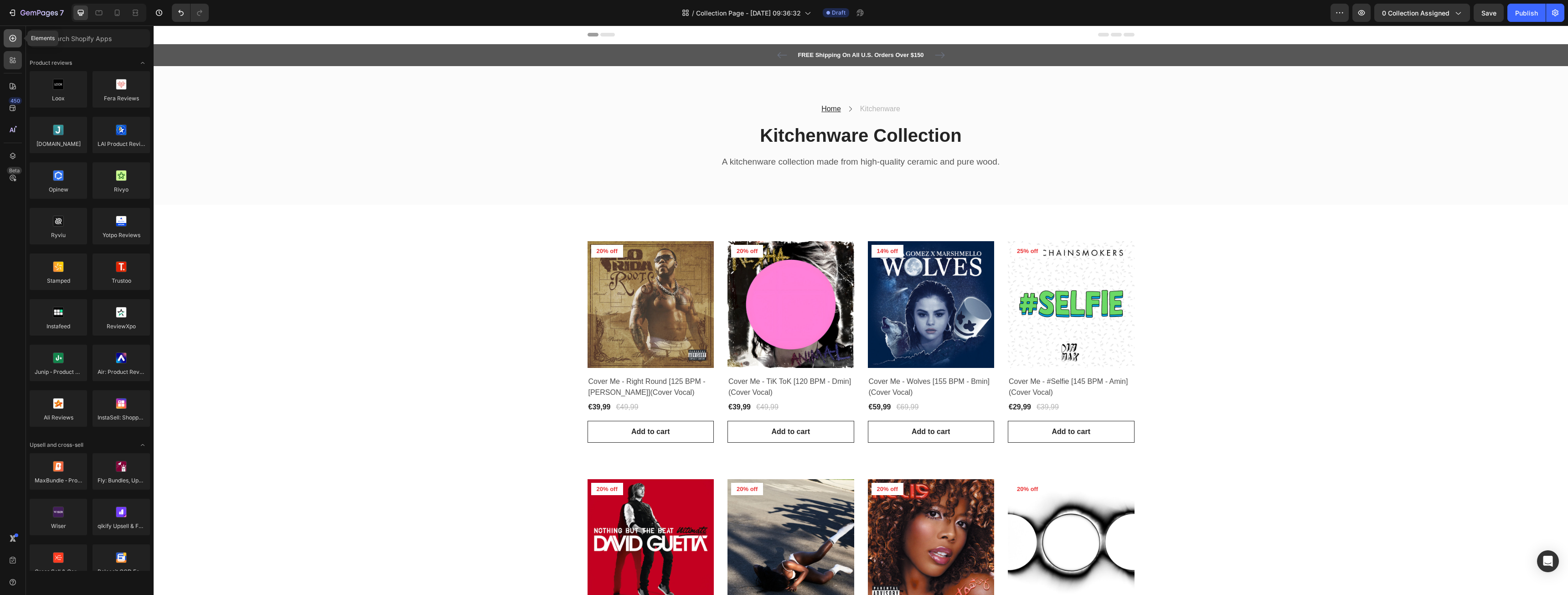
click at [14, 42] on icon at bounding box center [13, 39] width 9 height 9
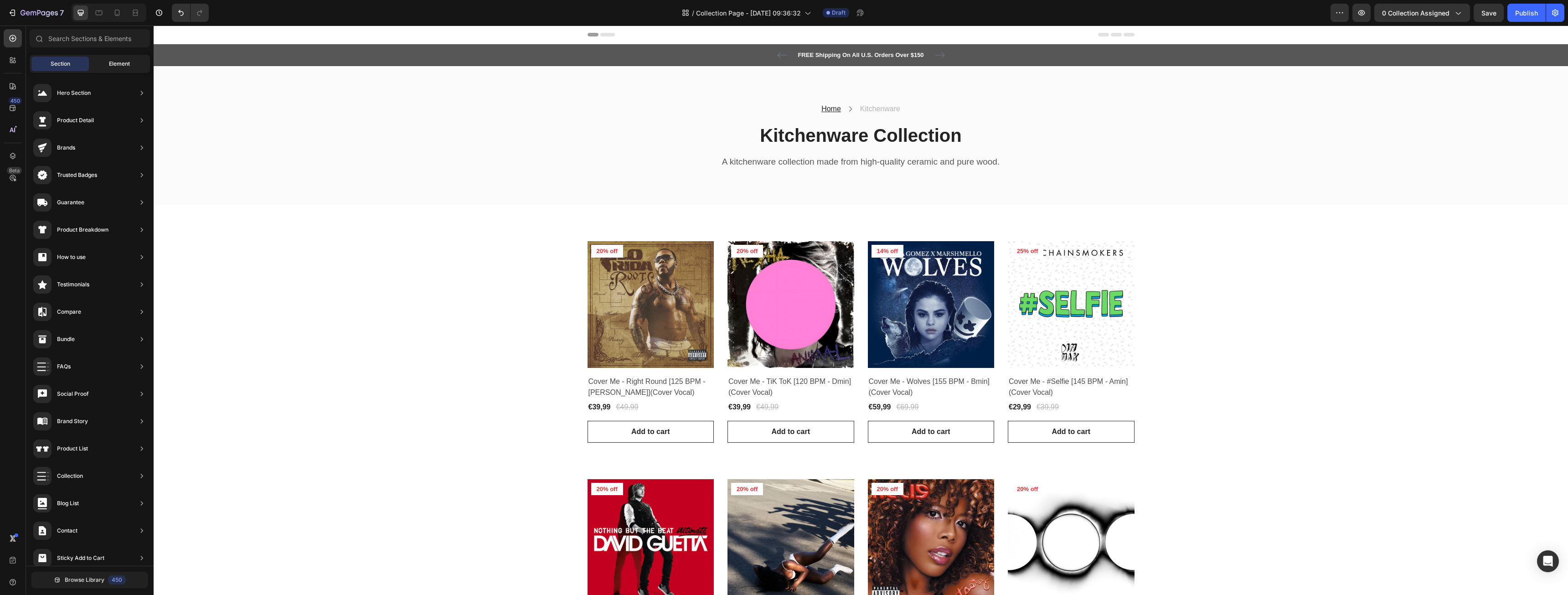
click at [124, 63] on span "Element" at bounding box center [119, 63] width 21 height 9
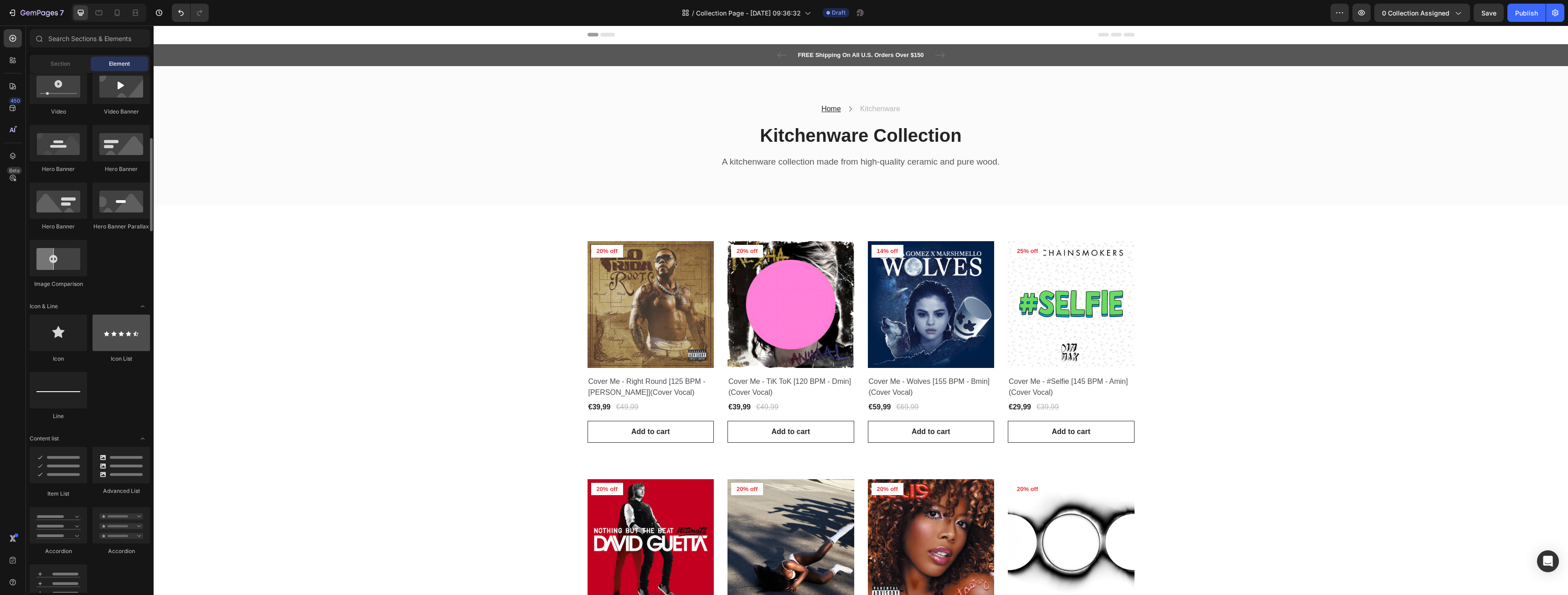
scroll to position [136, 0]
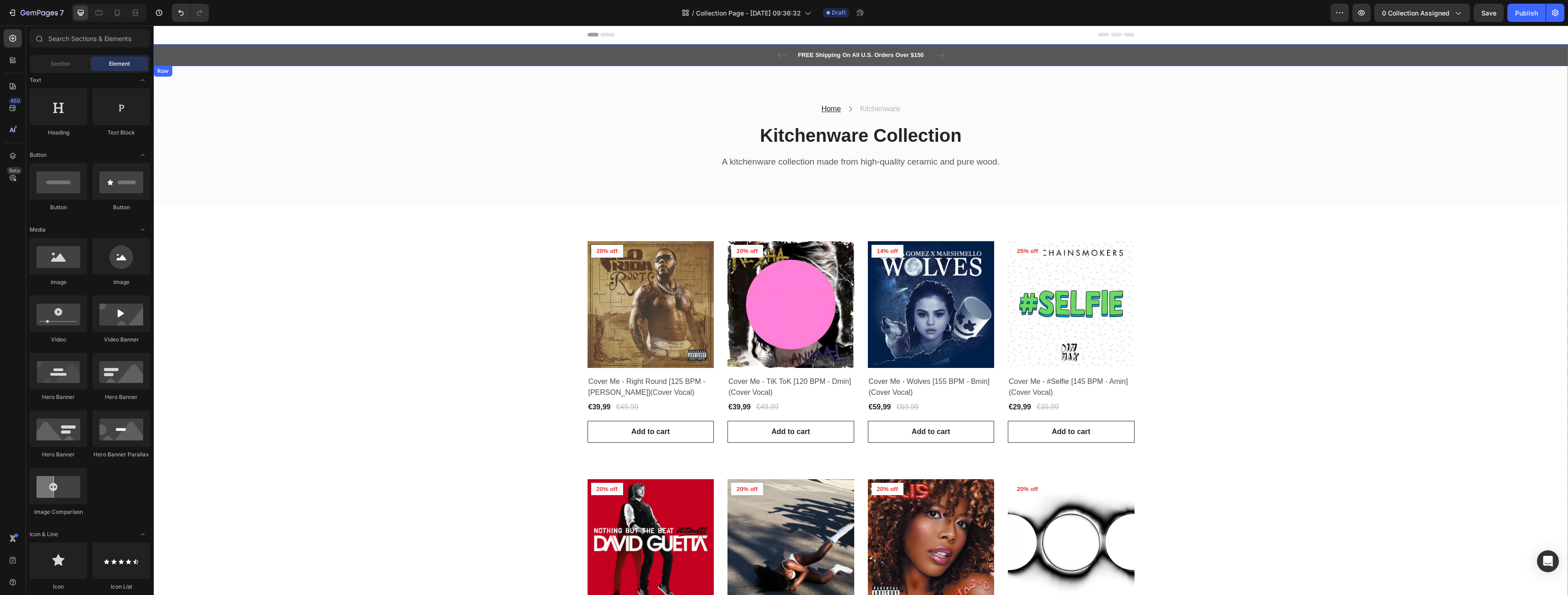
click at [1035, 54] on div "FREE Shipping On All U.S. Orders Over $150 Text block 5000+ Text block Icon Ico…" at bounding box center [861, 55] width 1401 height 11
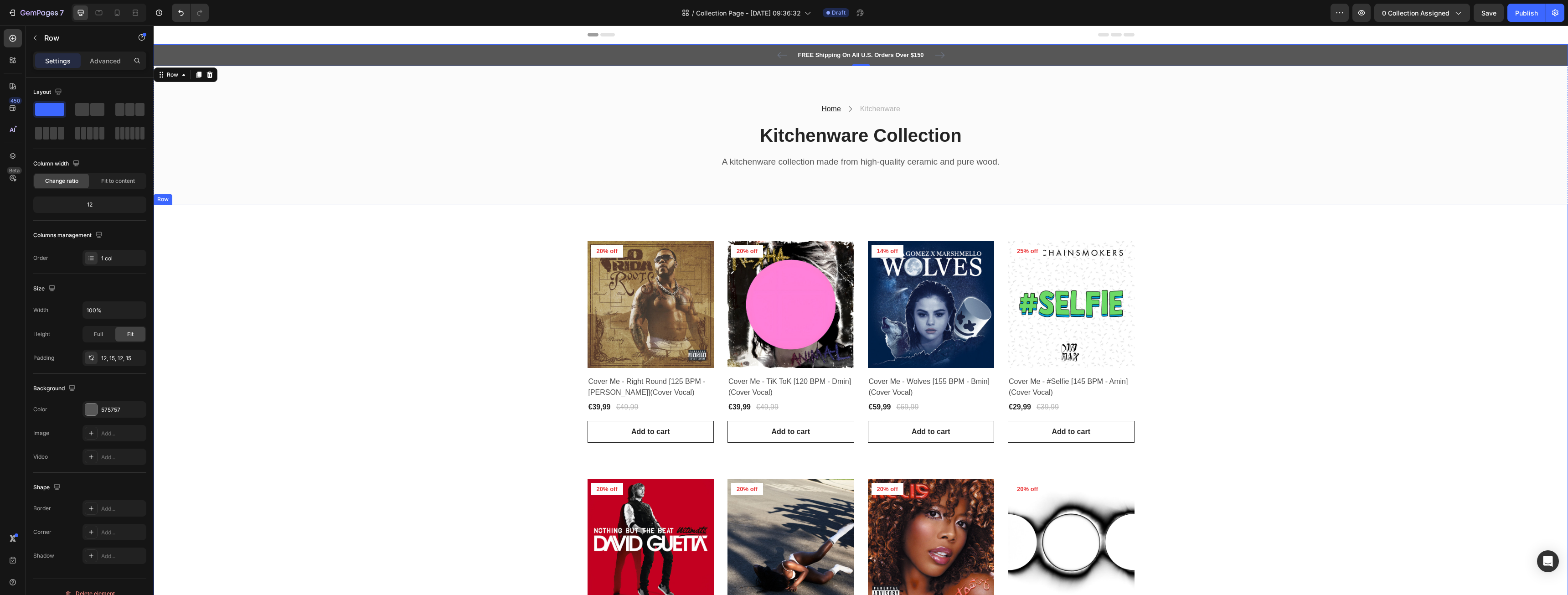
click at [367, 317] on div "Product Images 20% off Product Badge Row Cover Me - Right Round [125 BPM - Amin…" at bounding box center [861, 580] width 1401 height 677
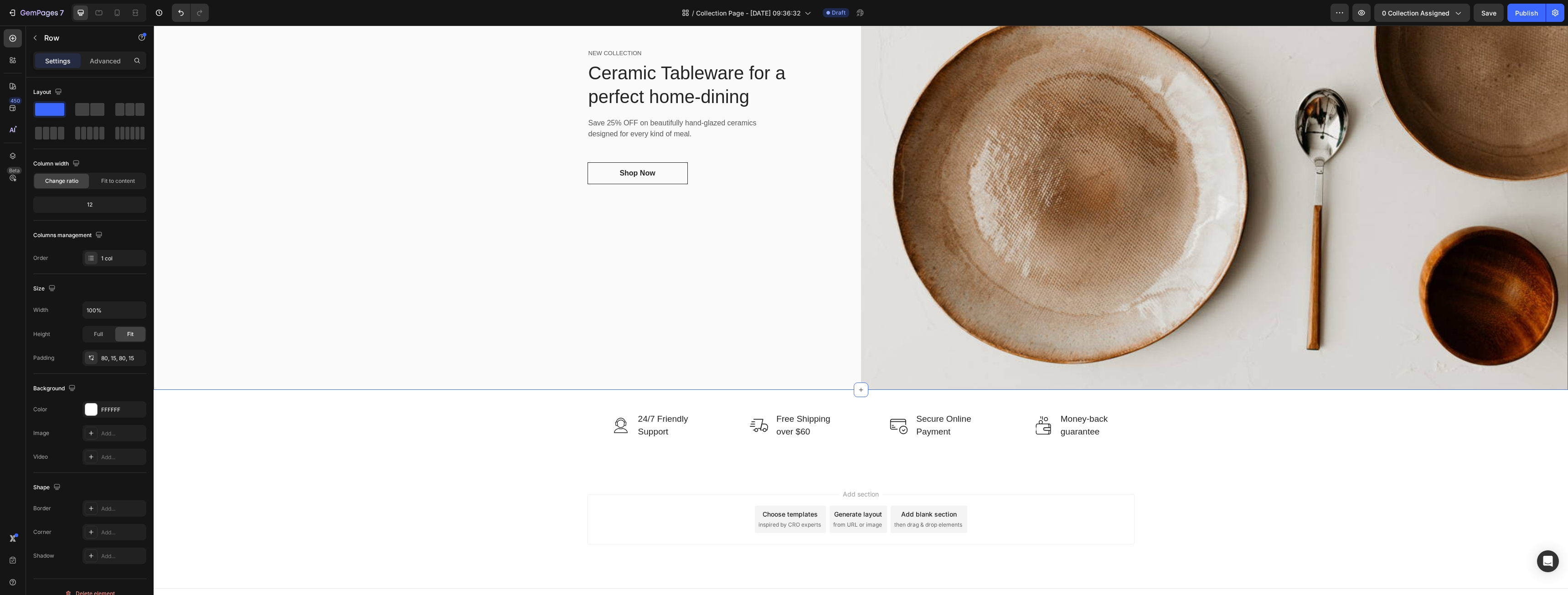
scroll to position [1122, 0]
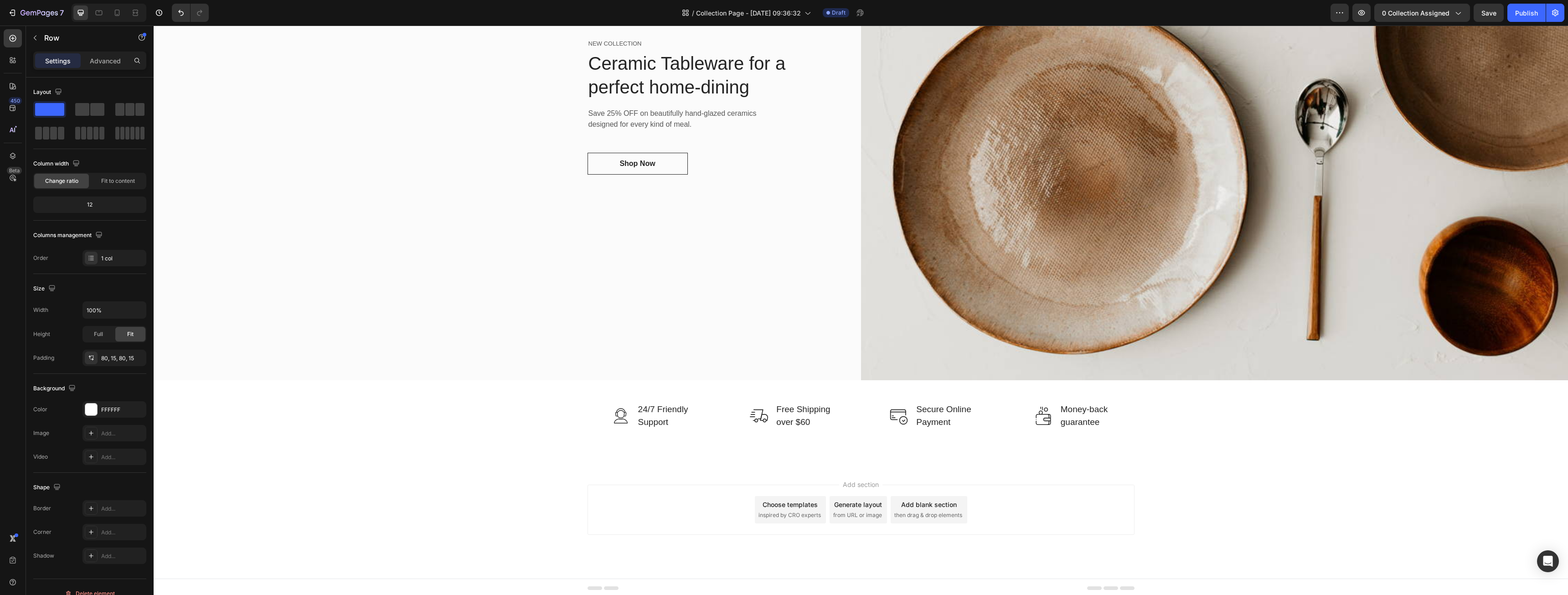
click at [791, 504] on div "Choose templates" at bounding box center [790, 505] width 55 height 9
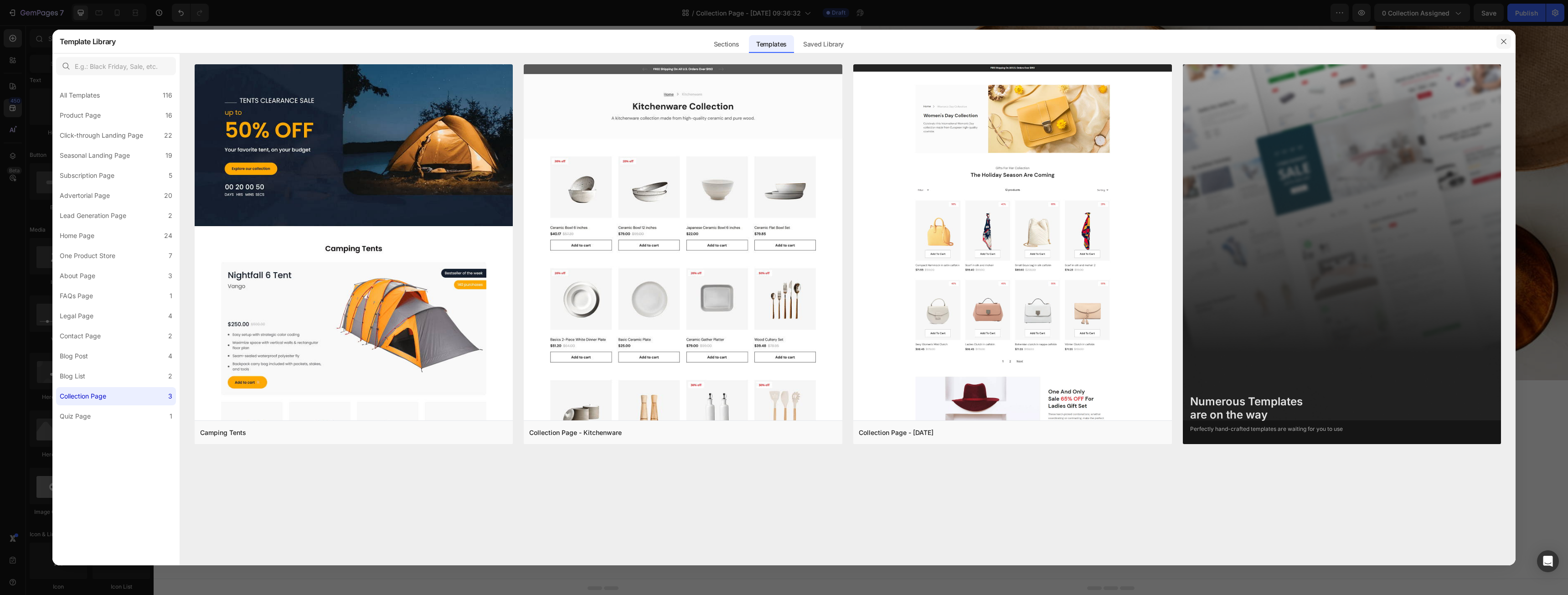
click at [1508, 38] on button "button" at bounding box center [1504, 41] width 14 height 14
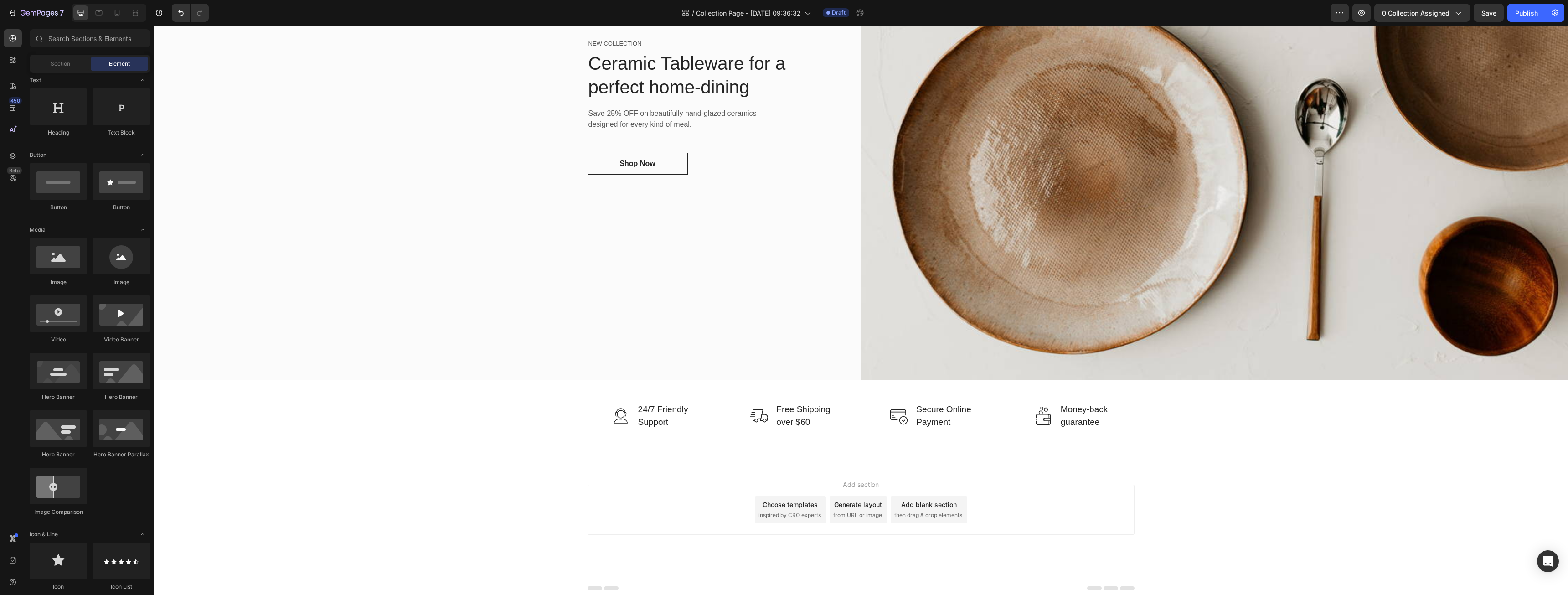
click at [863, 481] on span "Add section" at bounding box center [861, 485] width 44 height 9
click at [915, 500] on div "Add blank section" at bounding box center [929, 505] width 56 height 9
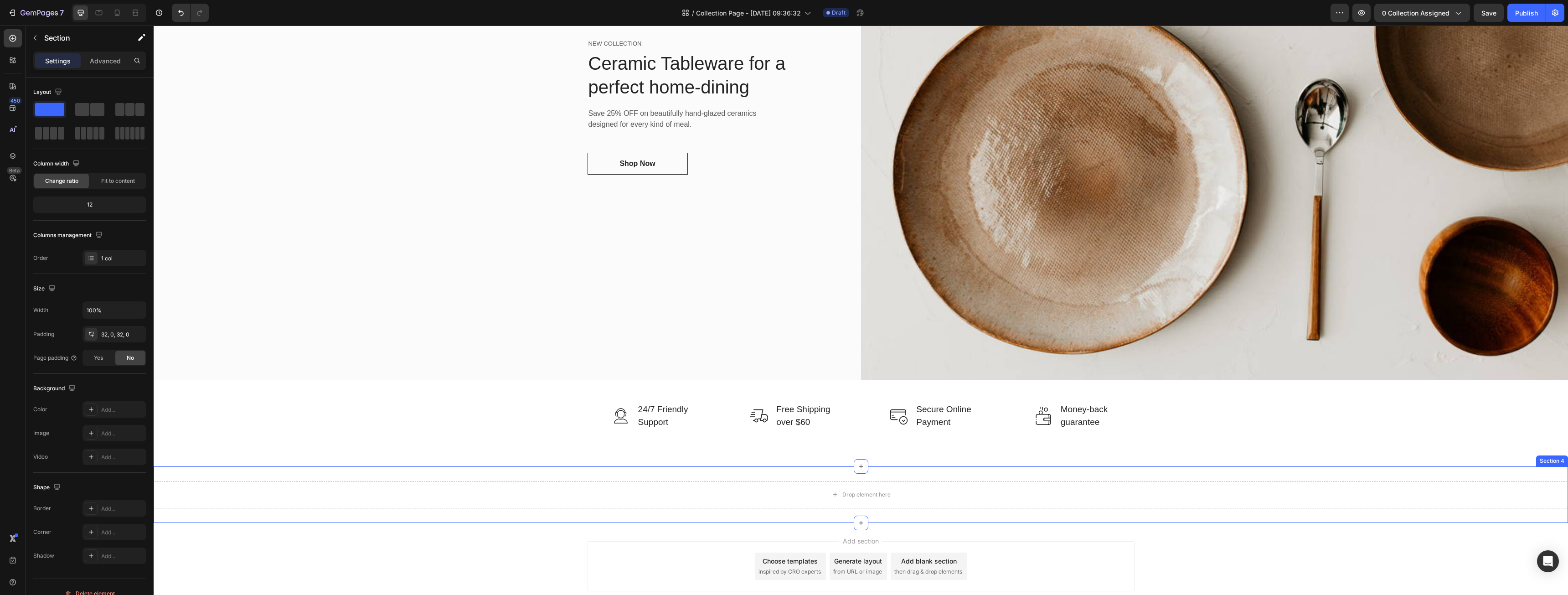
click at [1550, 476] on div "Drop element here Section 4" at bounding box center [861, 496] width 1415 height 57
click at [1557, 456] on icon at bounding box center [1560, 459] width 8 height 8
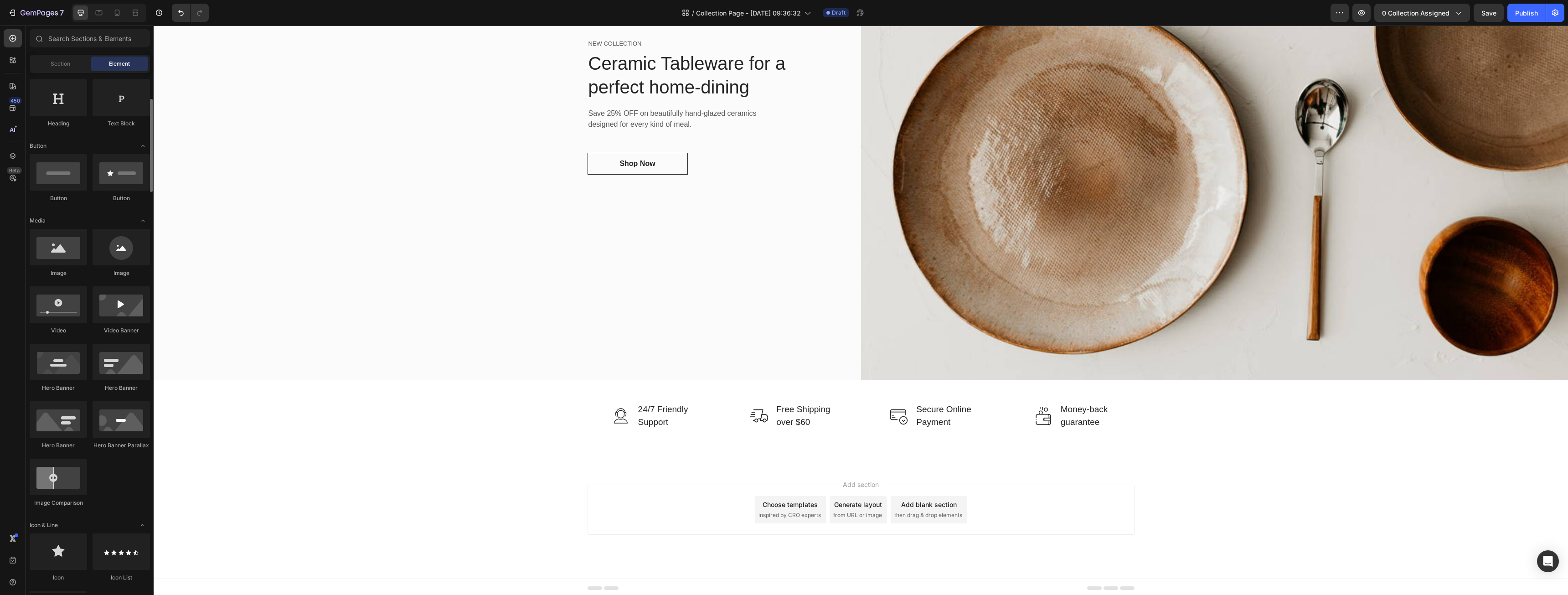
scroll to position [0, 0]
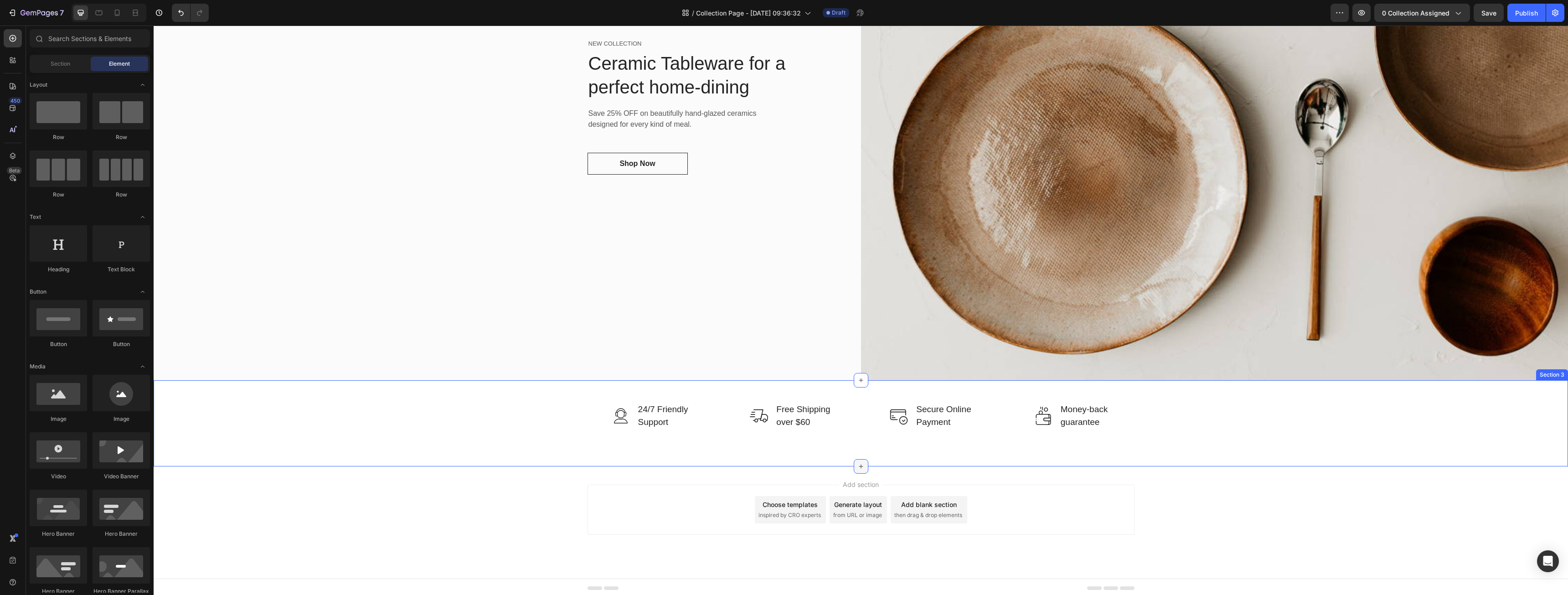
click at [857, 460] on div at bounding box center [861, 466] width 14 height 14
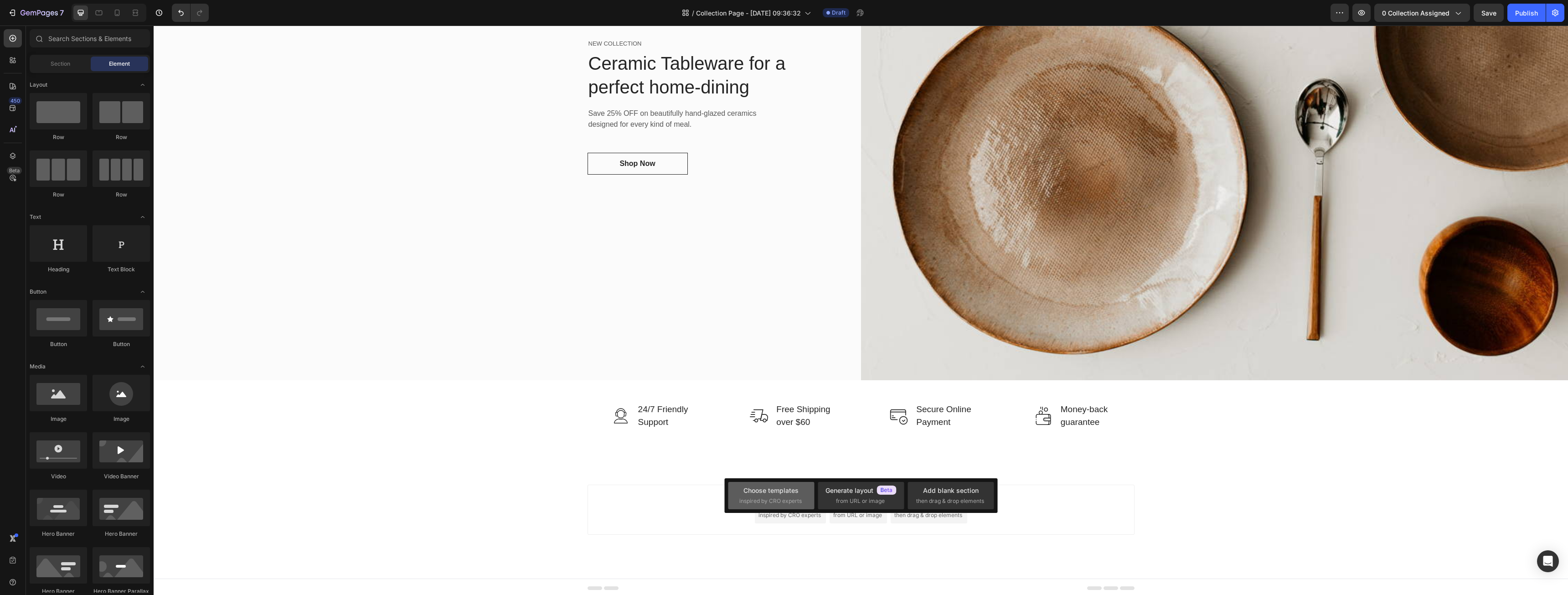
click at [782, 501] on span "inspired by CRO experts" at bounding box center [771, 501] width 62 height 9
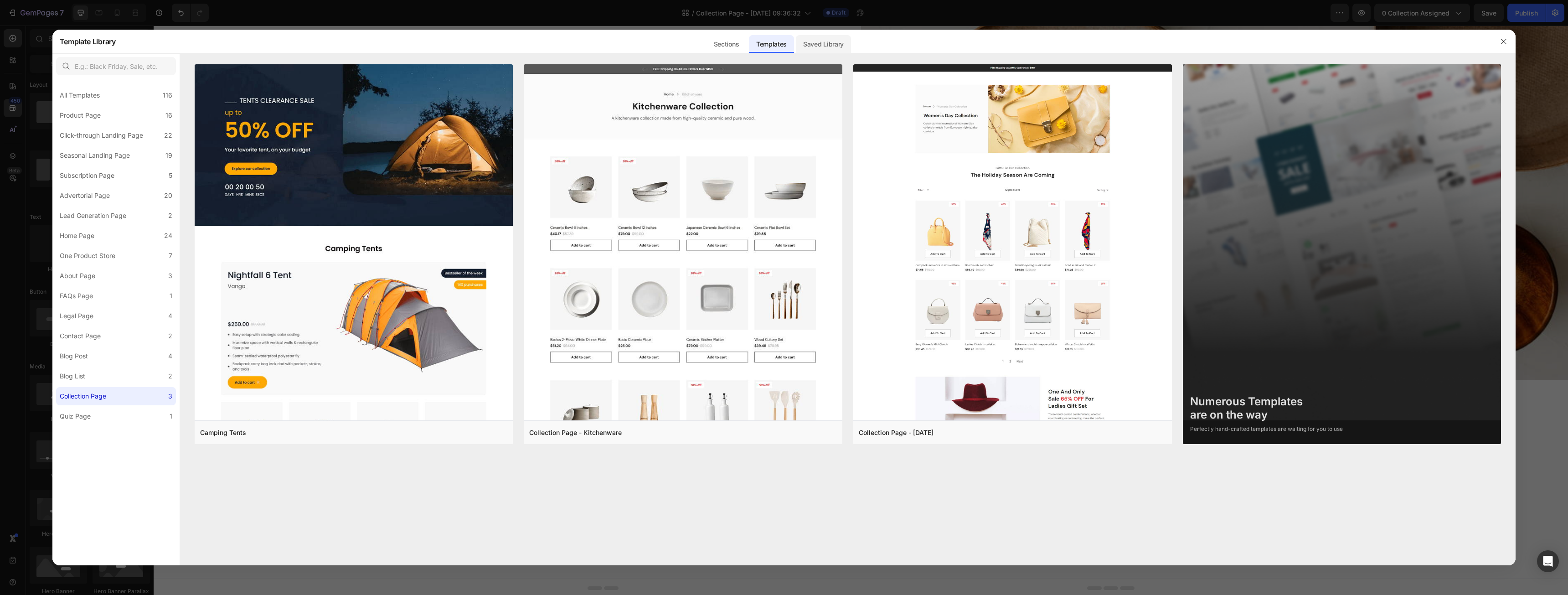
click at [827, 41] on div "Saved Library" at bounding box center [824, 44] width 55 height 18
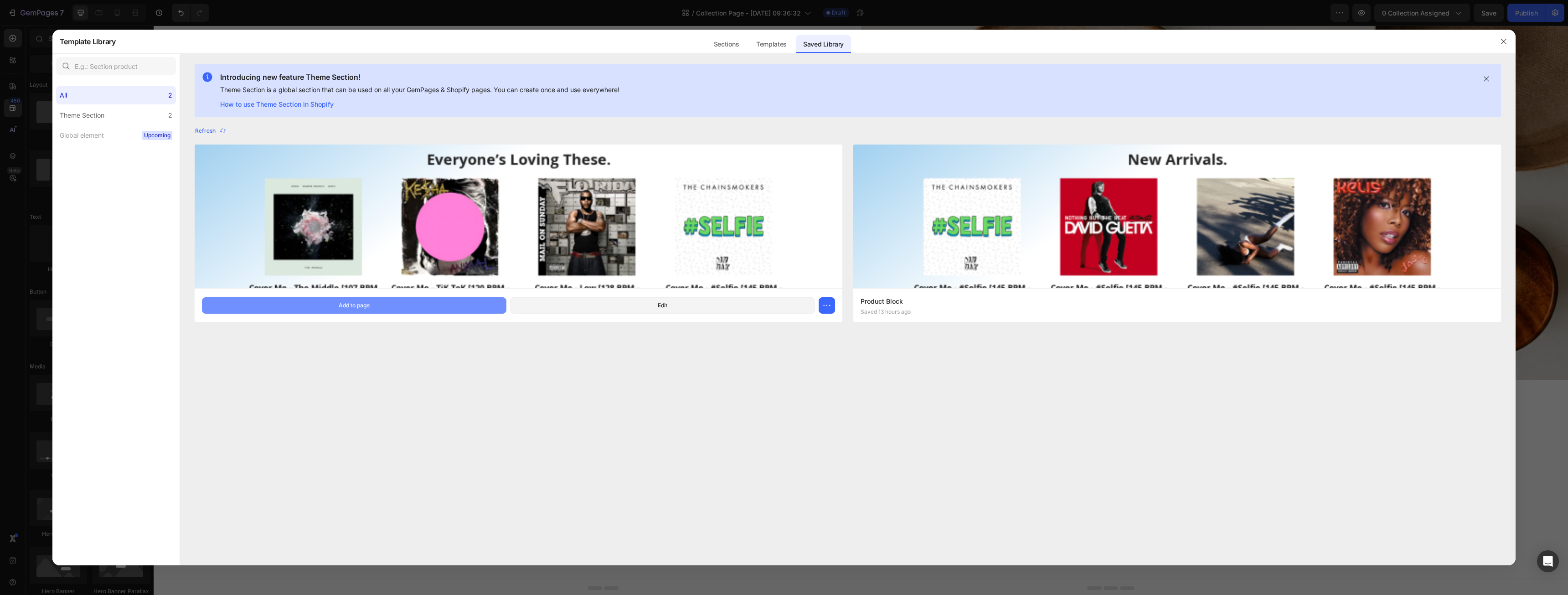
click at [492, 304] on button "Add to page" at bounding box center [354, 305] width 305 height 16
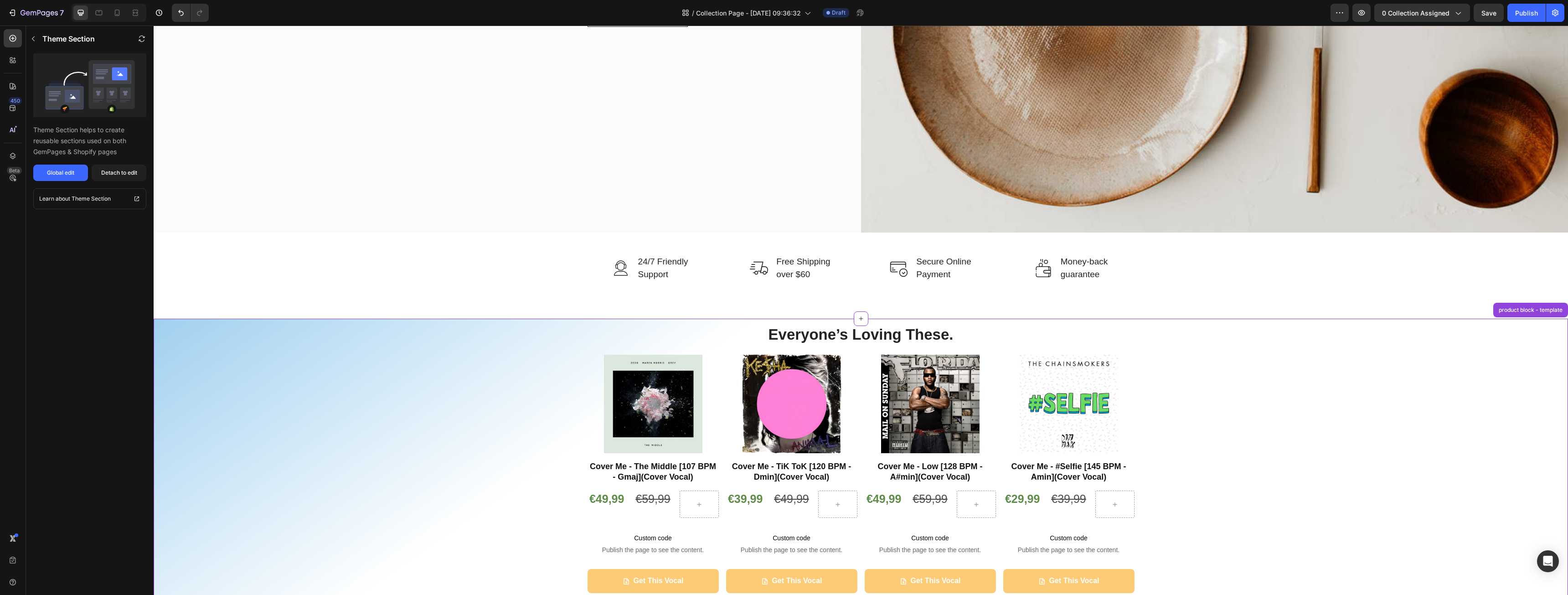
scroll to position [1264, 0]
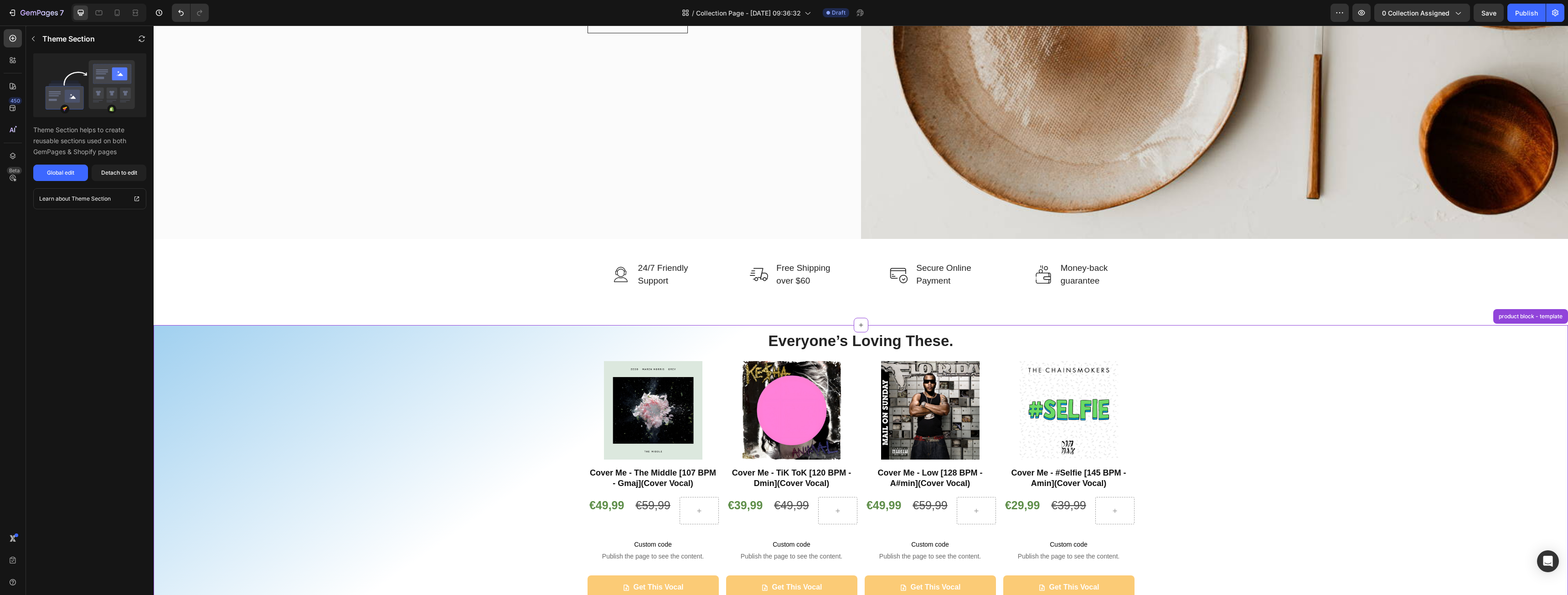
click at [1358, 404] on div "Everyone’s Loving These. Heading Product Images Cover Me - The Middle [107 BPM …" at bounding box center [861, 487] width 1401 height 314
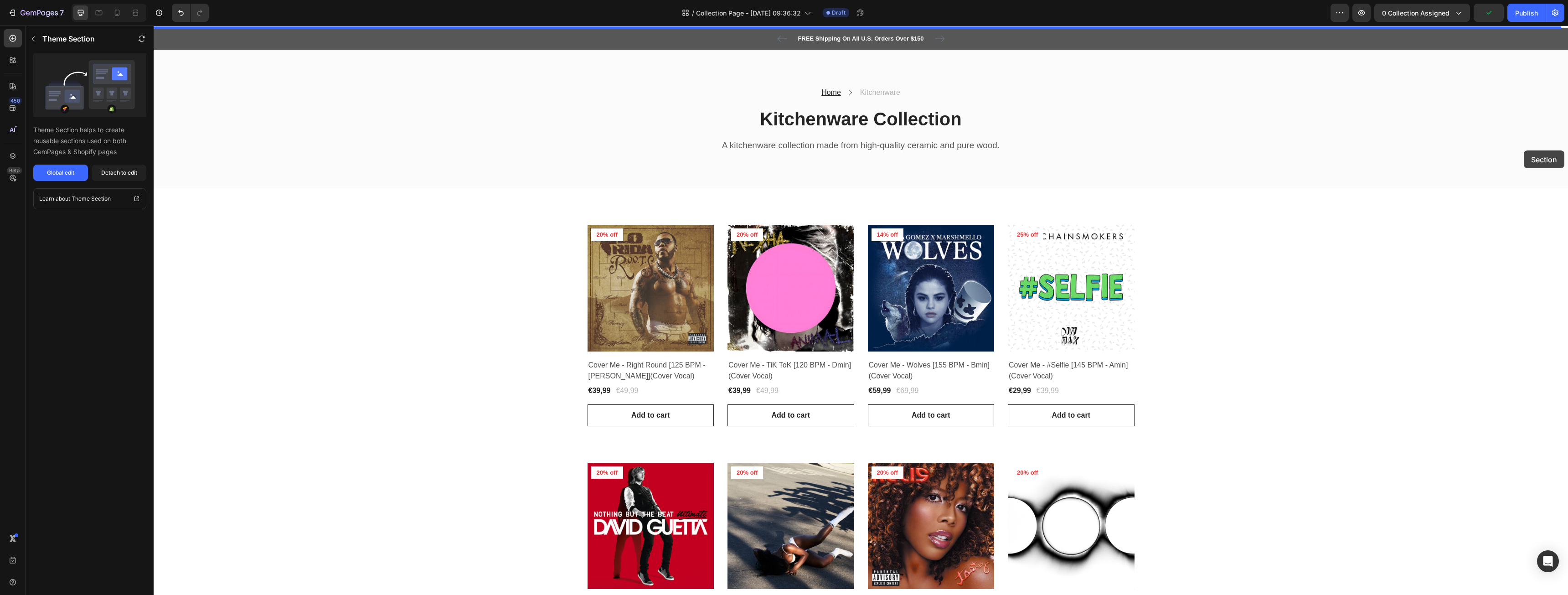
scroll to position [0, 0]
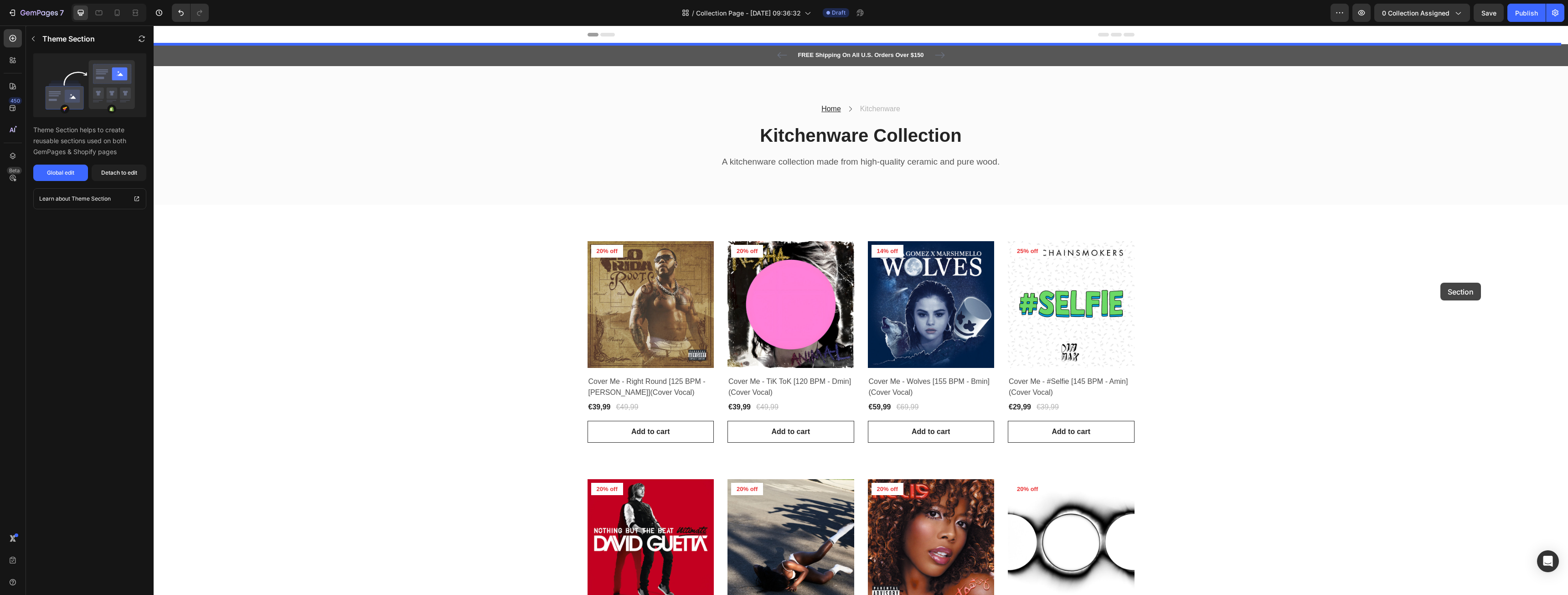
drag, startPoint x: 1519, startPoint y: 316, endPoint x: 1440, endPoint y: 283, distance: 85.6
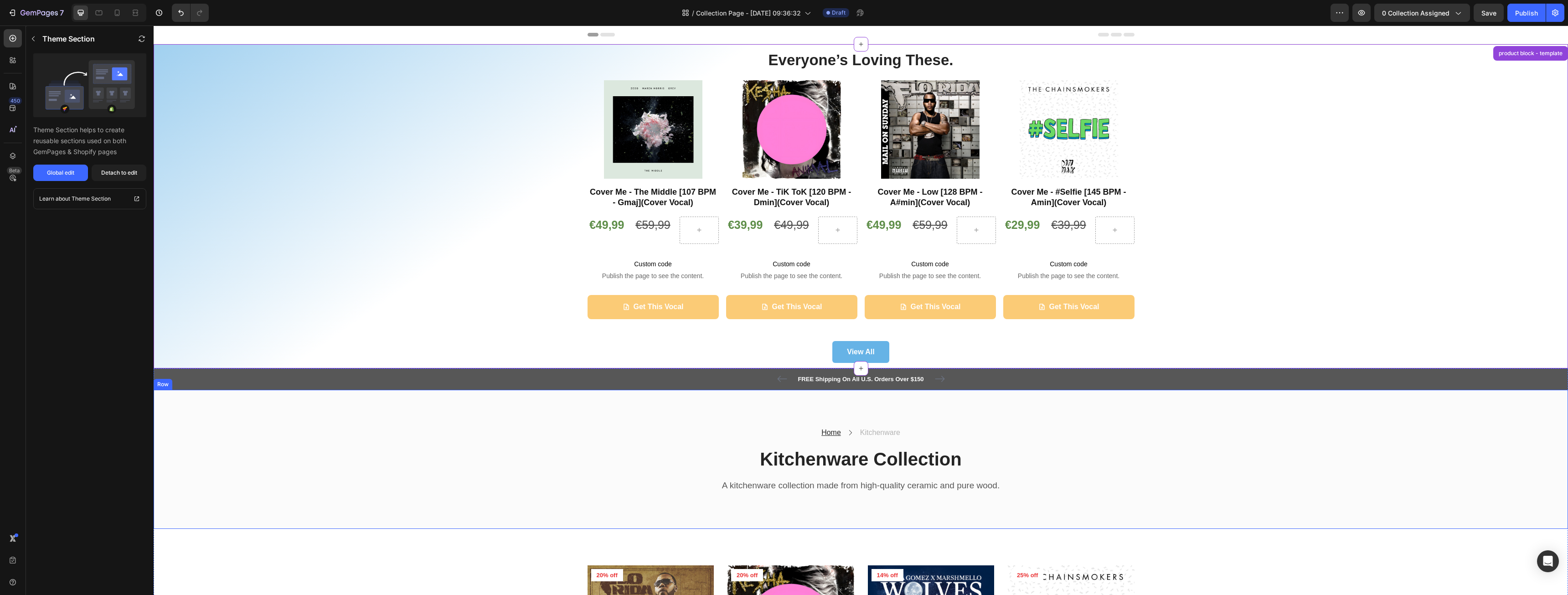
click at [1202, 495] on div "Home Text block Icon Kitchenware Text block Row Kitchenware Collection Heading …" at bounding box center [861, 460] width 1415 height 139
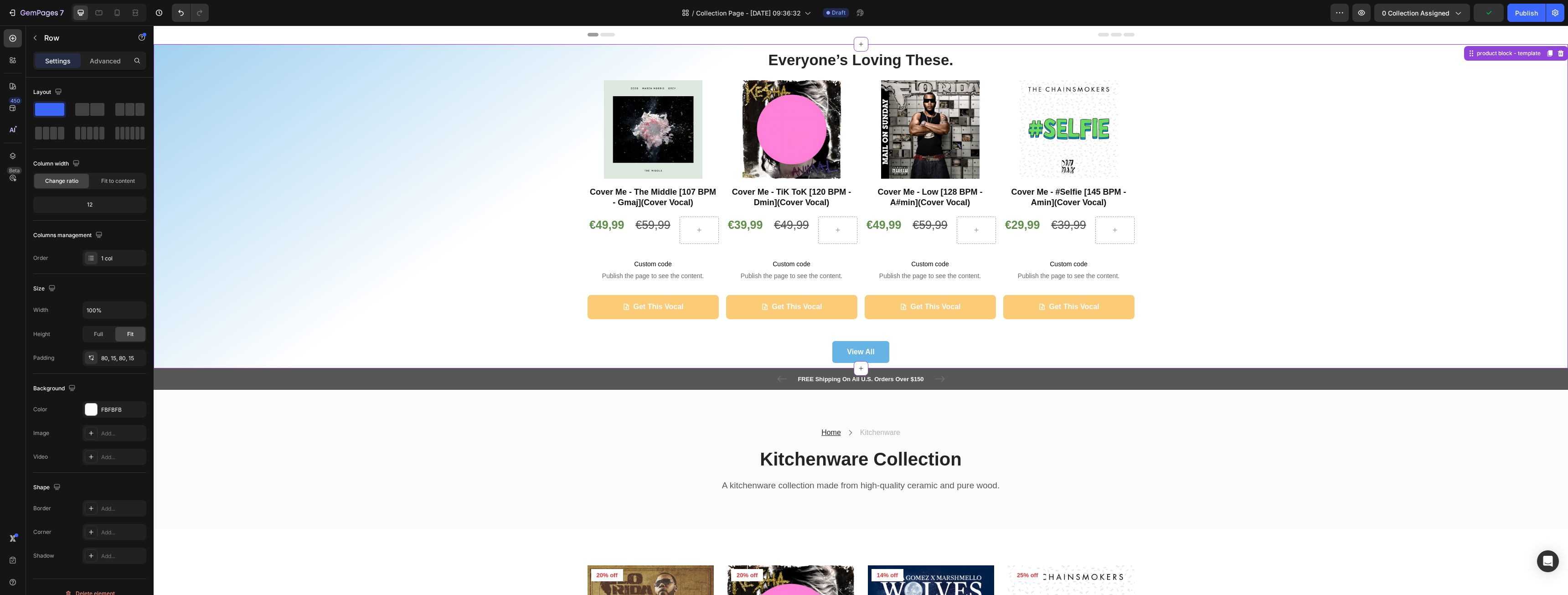
click at [1342, 235] on div "Everyone’s Loving These. Heading Product Images Cover Me - The Middle [107 BPM …" at bounding box center [861, 206] width 1401 height 314
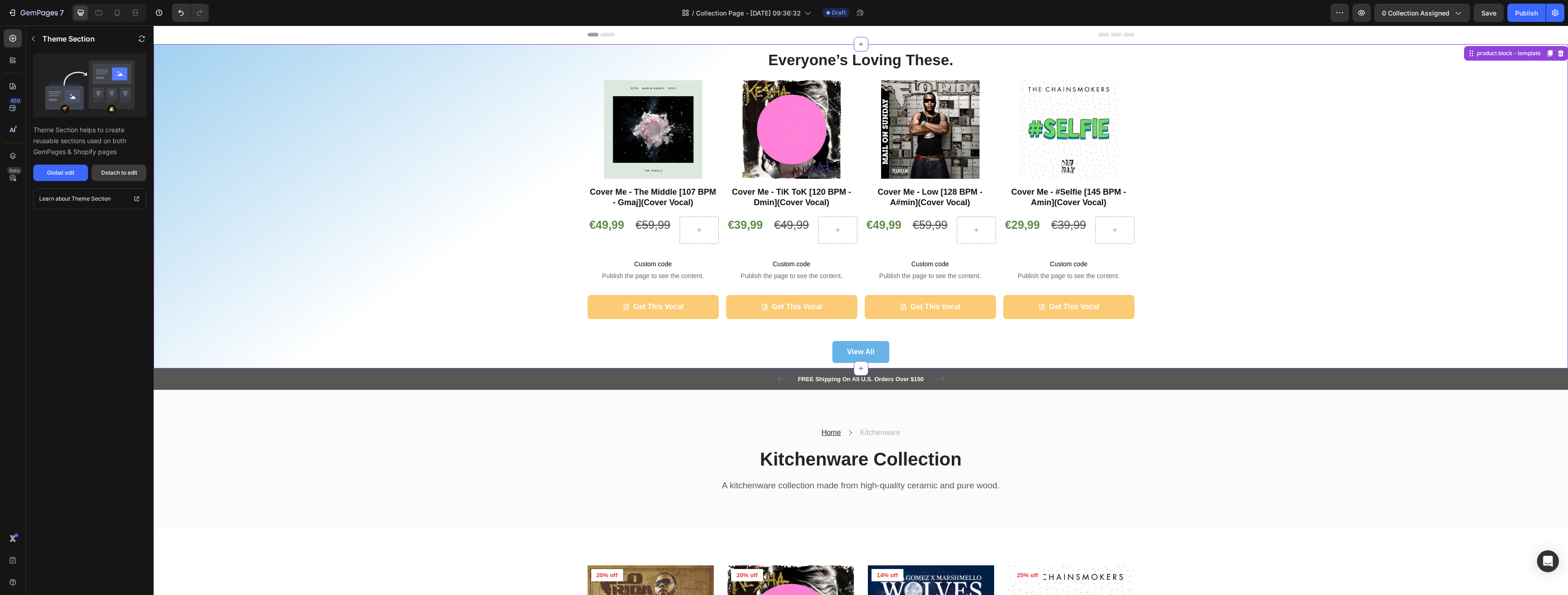
click at [115, 174] on div "Detach to edit" at bounding box center [119, 172] width 36 height 9
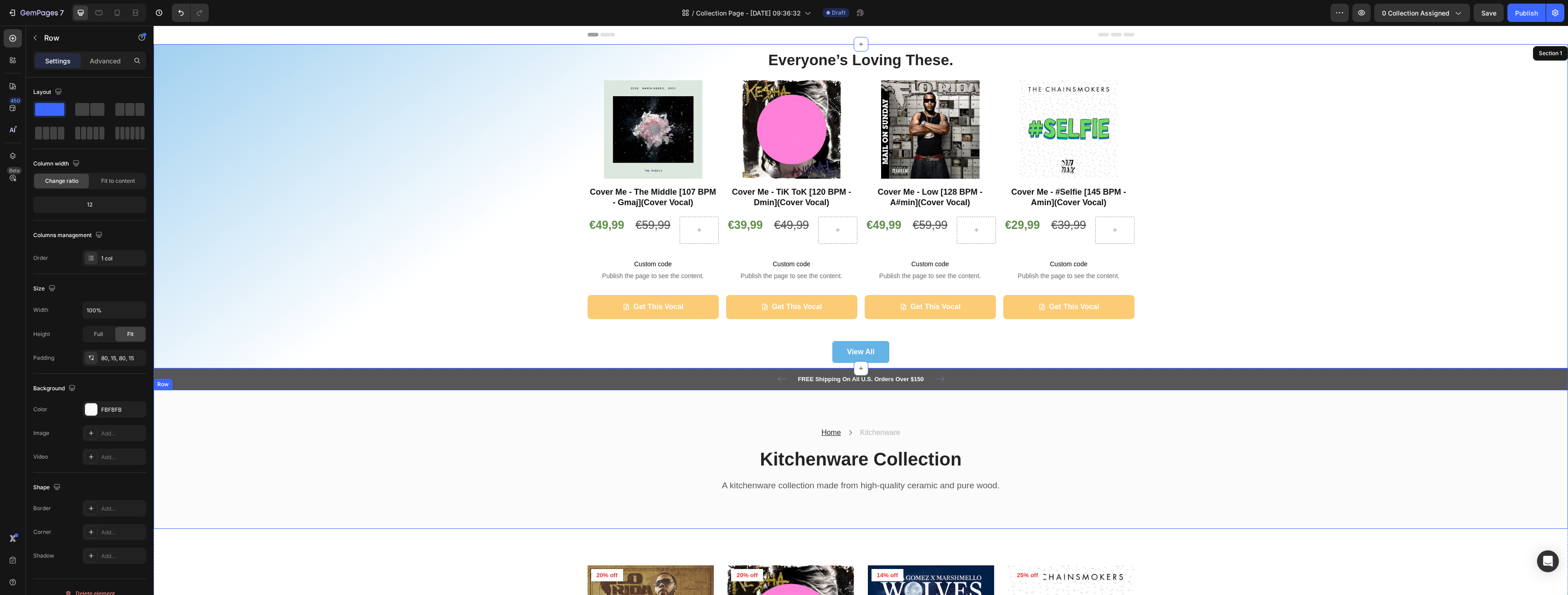
click at [359, 460] on div "Home Text block Icon Kitchenware Text block Row Kitchenware Collection Heading …" at bounding box center [861, 460] width 1401 height 66
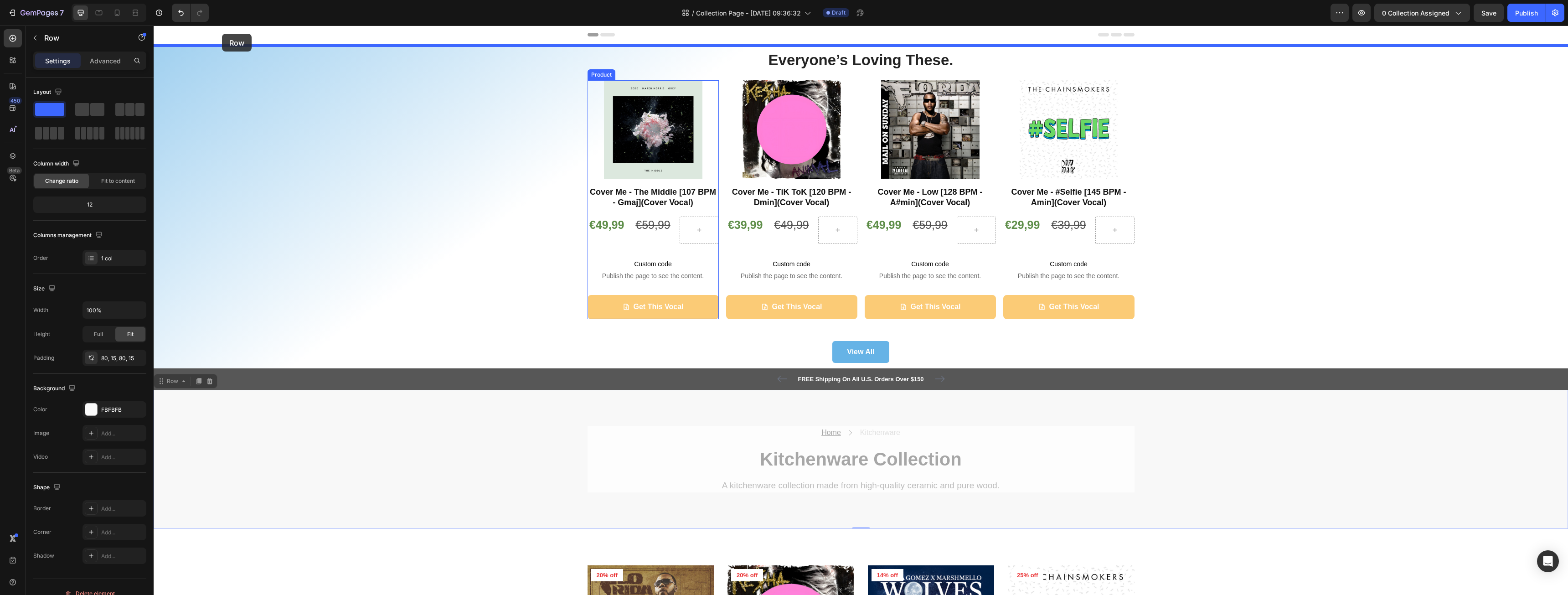
drag, startPoint x: 160, startPoint y: 382, endPoint x: 222, endPoint y: 34, distance: 353.5
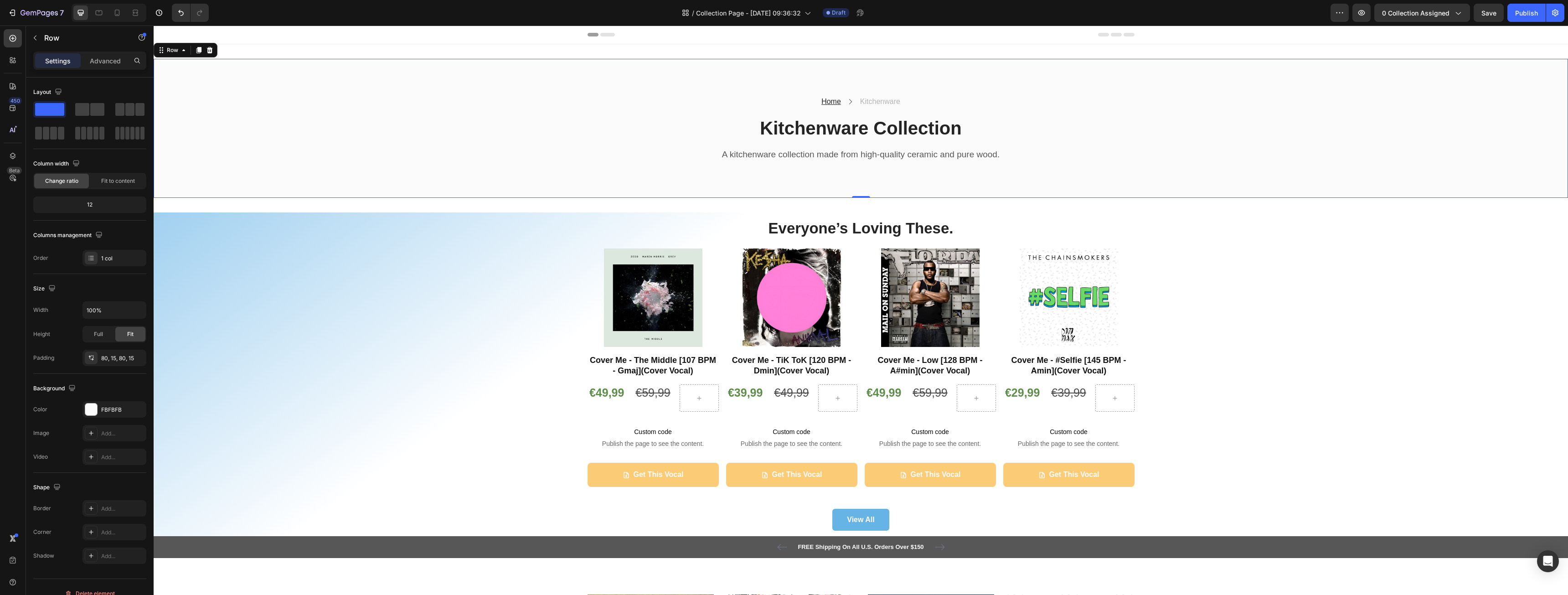
click at [472, 136] on div "Home Text block Icon Kitchenware Text block Row Kitchenware Collection Heading …" at bounding box center [861, 129] width 1401 height 66
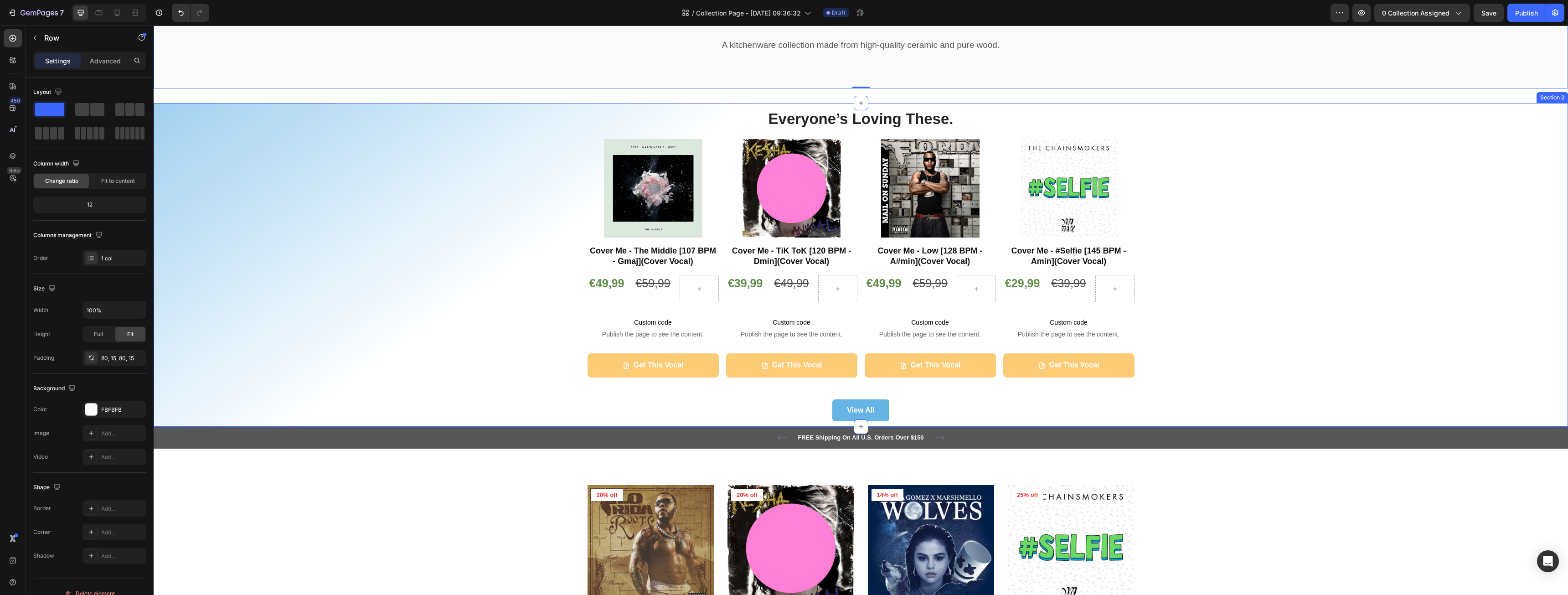
scroll to position [183, 0]
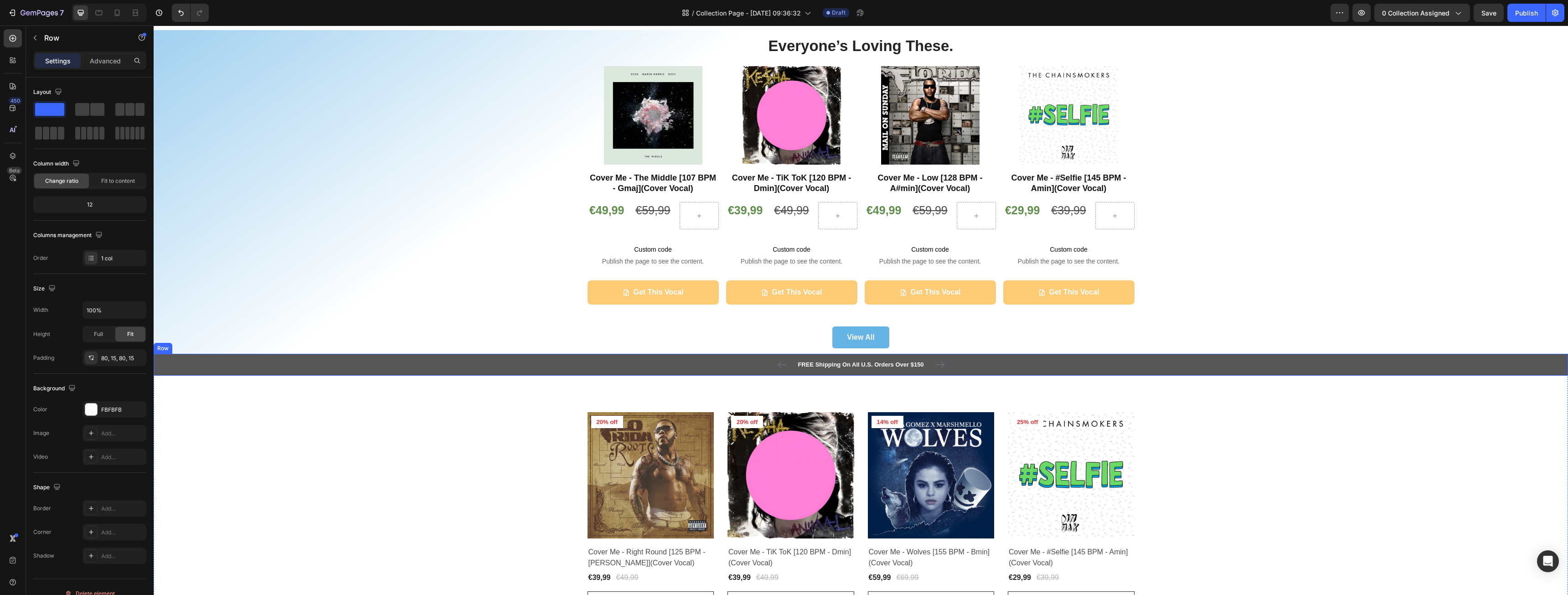
click at [398, 362] on div "FREE Shipping On All U.S. Orders Over $150 Text block 5000+ Text block Icon Ico…" at bounding box center [861, 365] width 1401 height 11
click at [211, 344] on icon at bounding box center [210, 345] width 6 height 7
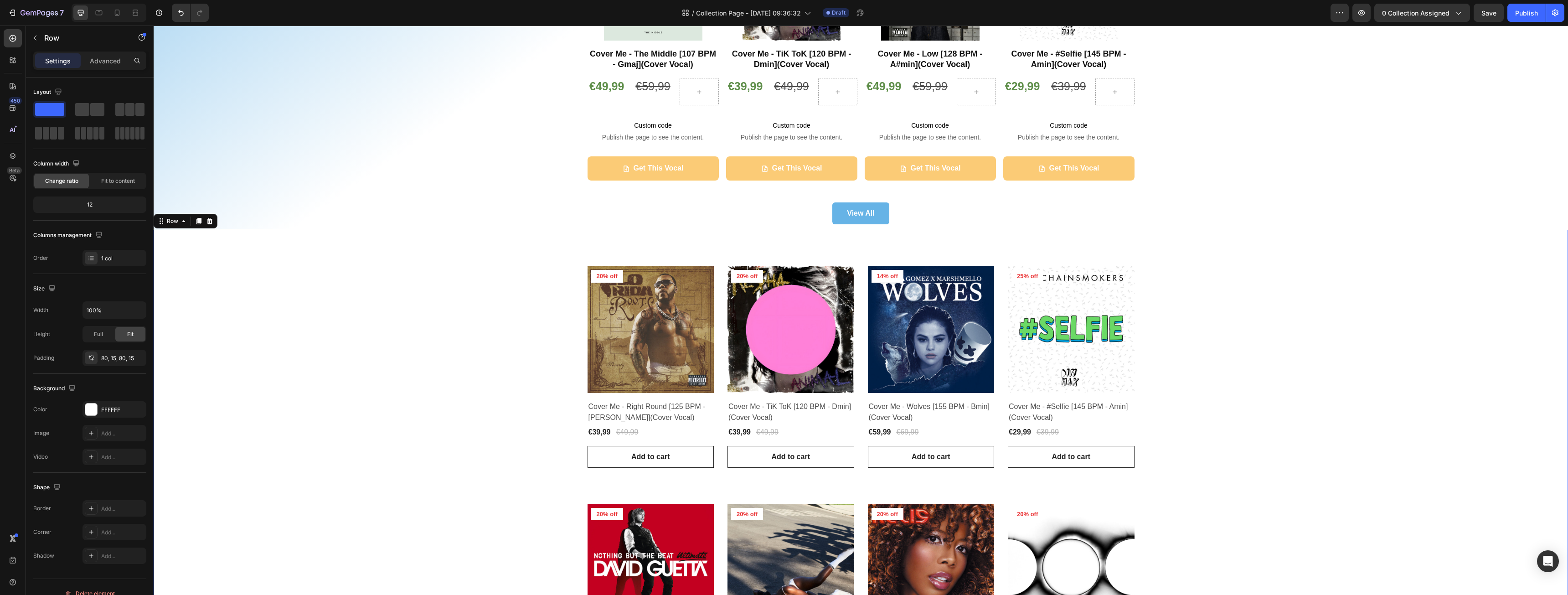
scroll to position [319, 0]
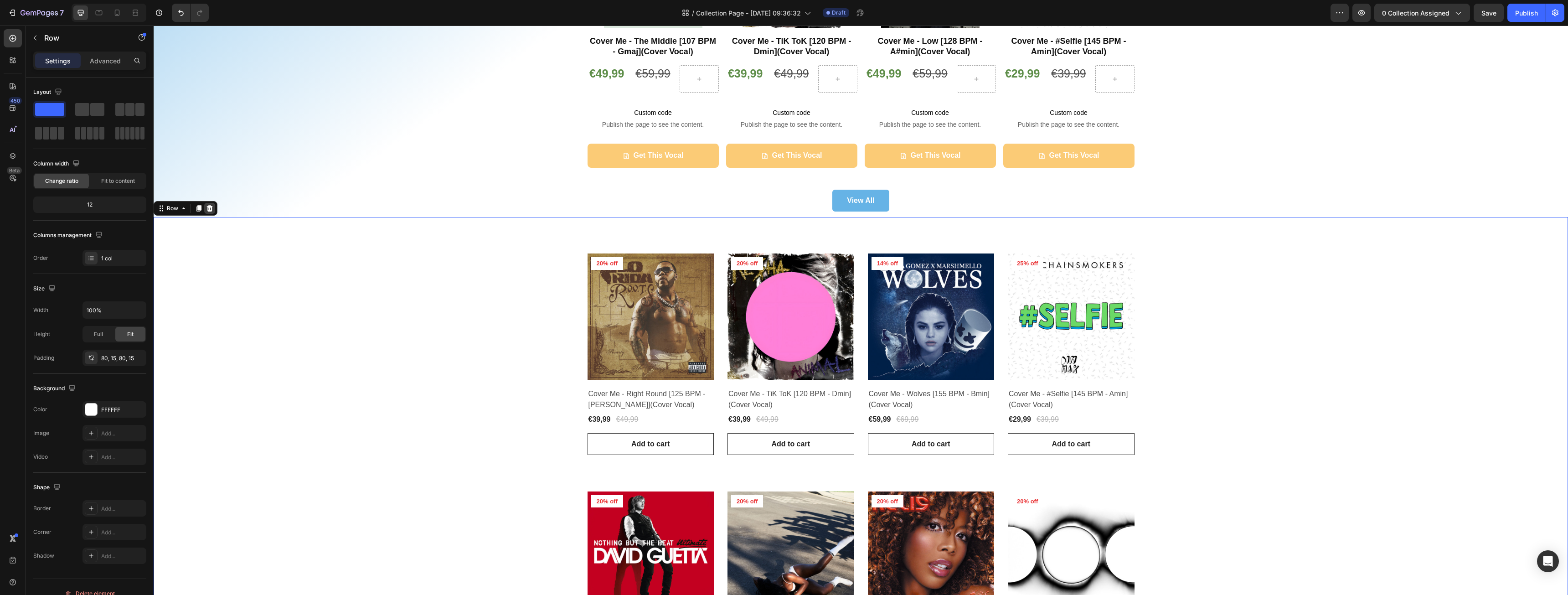
click at [209, 209] on icon at bounding box center [210, 208] width 6 height 7
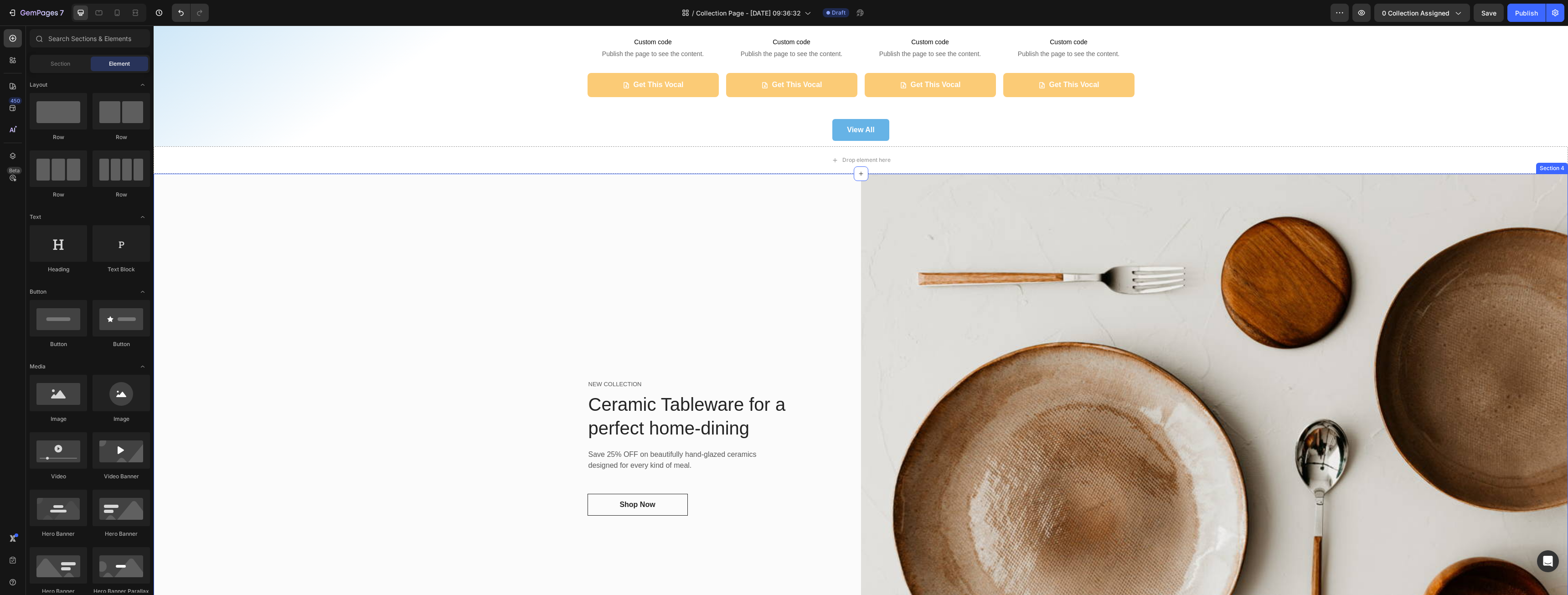
scroll to position [398, 0]
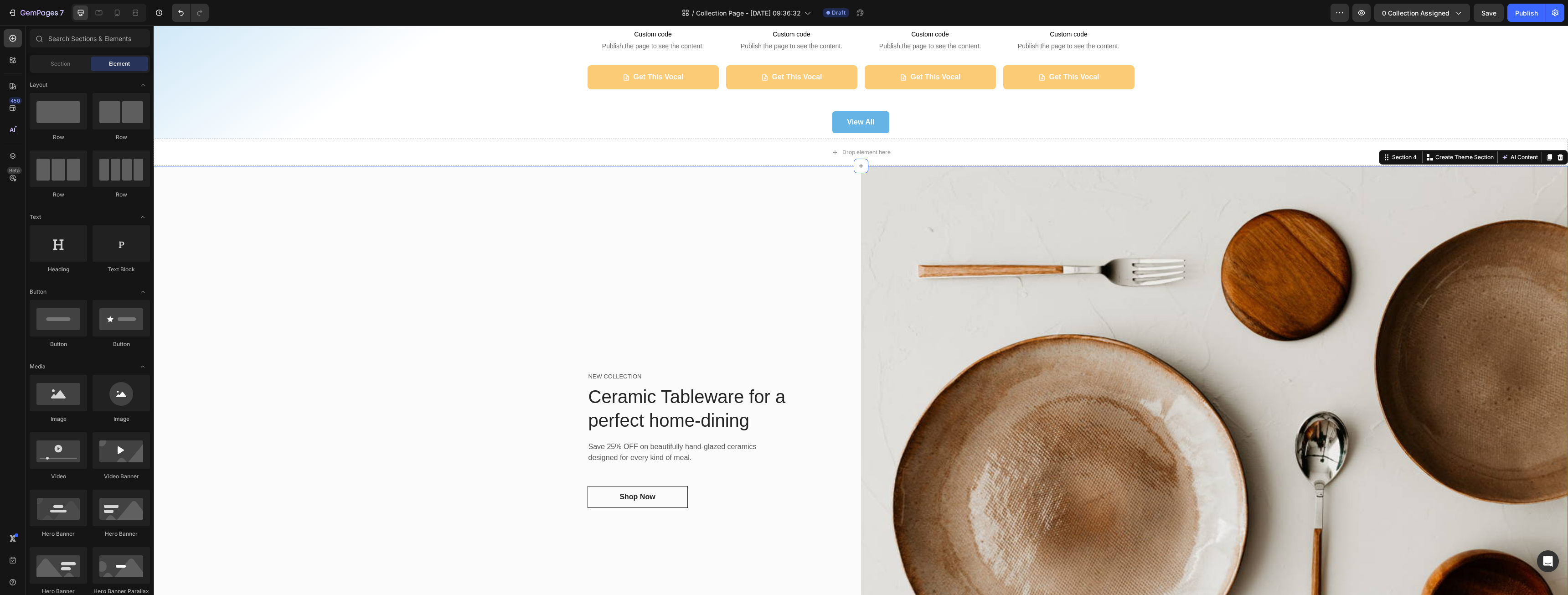
click at [383, 361] on div "NEW COLLECTION Text block Ceramic Tableware for a perfect home-dining Heading S…" at bounding box center [507, 440] width 707 height 548
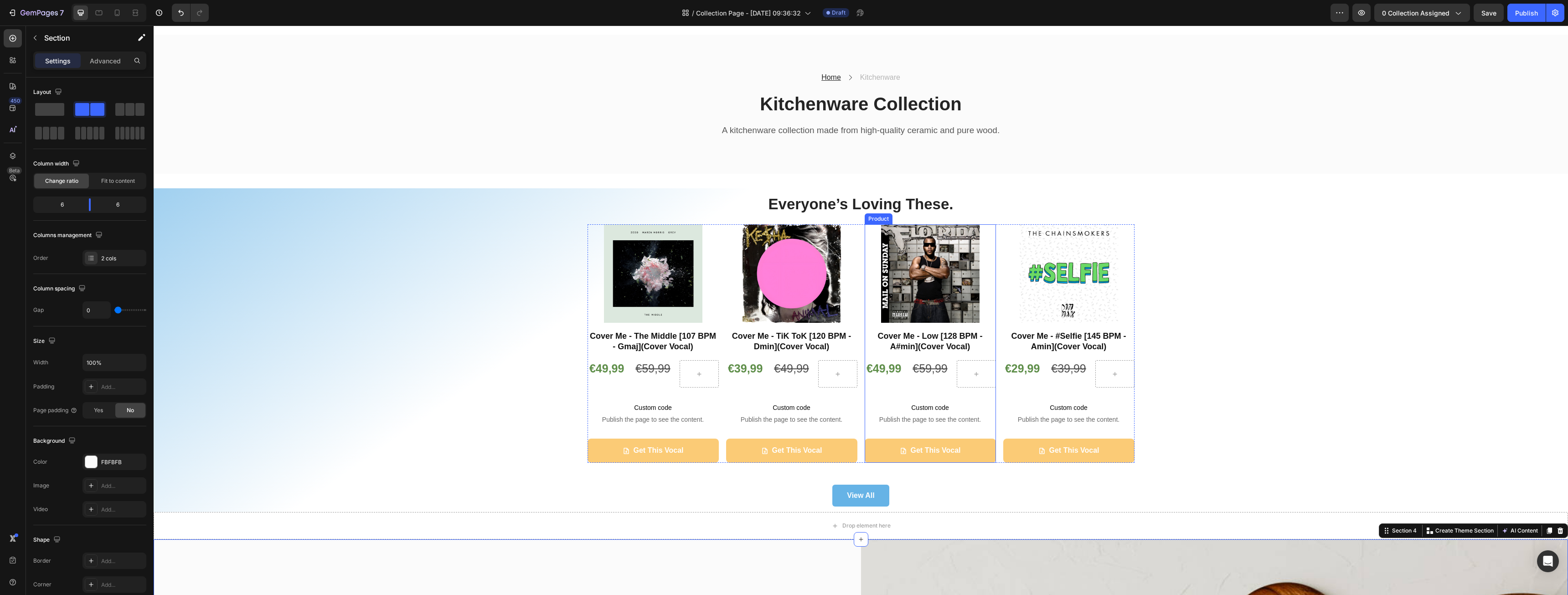
scroll to position [0, 0]
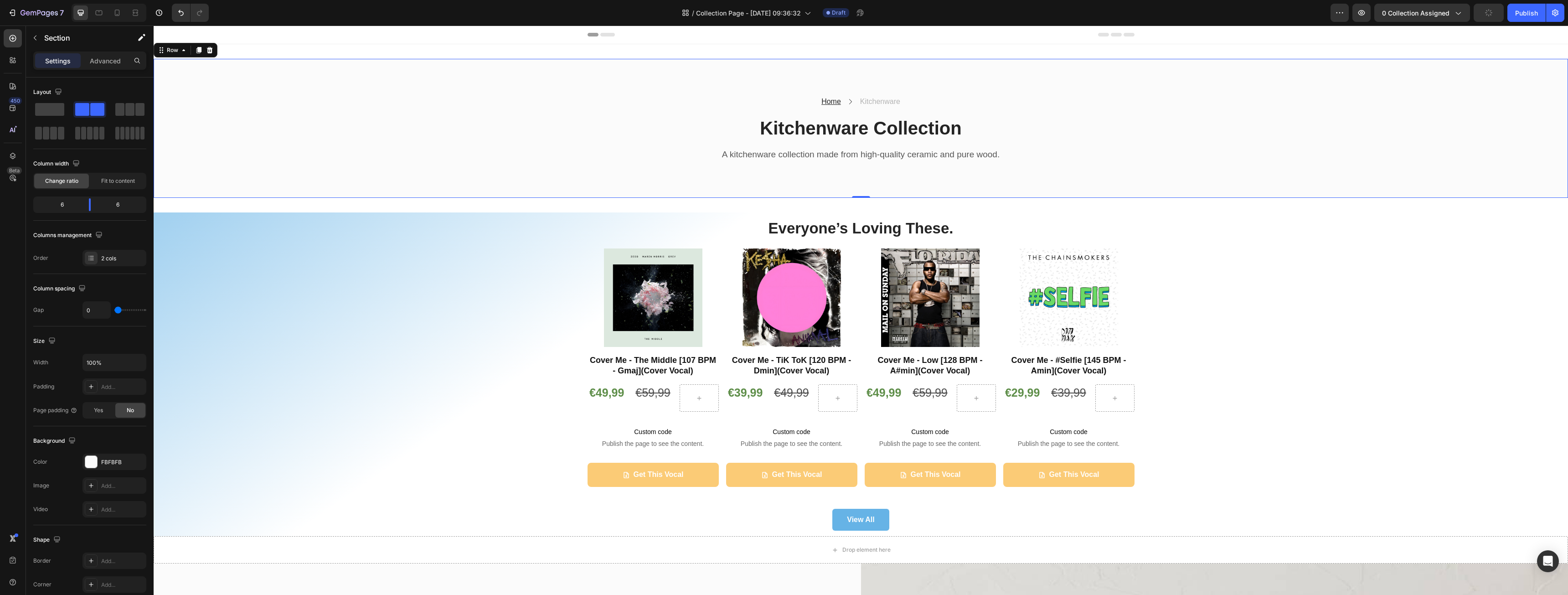
click at [511, 158] on div "Home Text block Icon Kitchenware Text block Row Kitchenware Collection Heading …" at bounding box center [861, 129] width 1401 height 66
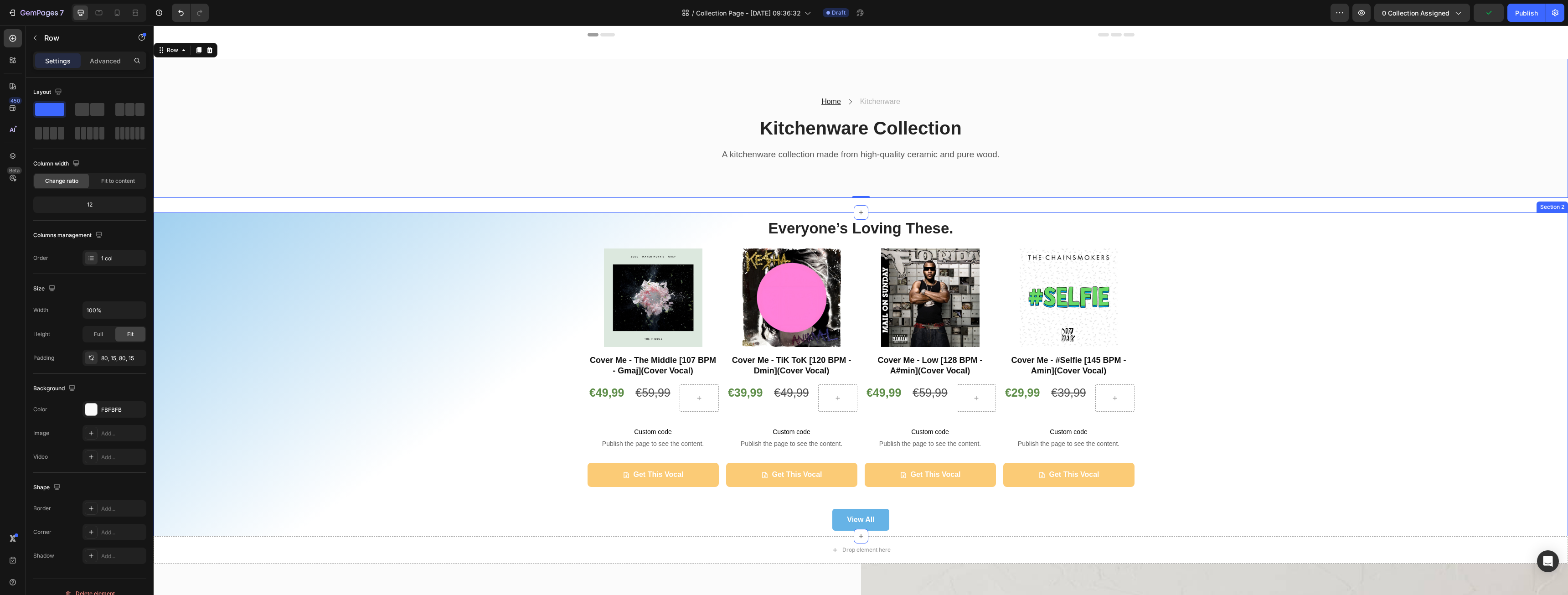
click at [441, 336] on div "Everyone’s Loving These. Heading Product Images Cover Me - The Middle [107 BPM …" at bounding box center [861, 374] width 1401 height 314
click at [361, 166] on div "Home Text block Icon Kitchenware Text block Row Kitchenware Collection Heading …" at bounding box center [861, 128] width 1415 height 139
click at [337, 210] on div "Home Text block Icon Kitchenware Text block Row Kitchenware Collection Heading …" at bounding box center [861, 129] width 1415 height 169
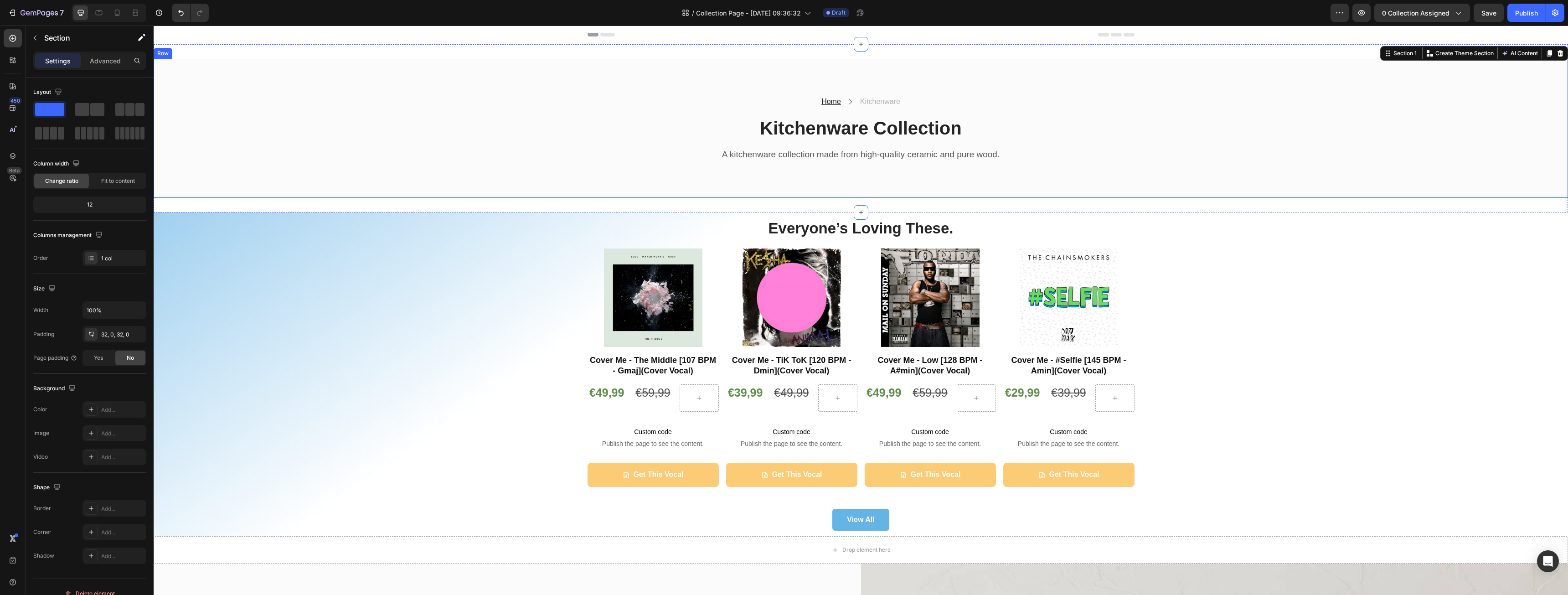
click at [355, 162] on div "Home Text block Icon Kitchenware Text block Row Kitchenware Collection Heading …" at bounding box center [861, 128] width 1415 height 139
click at [346, 204] on div "Home Text block Icon Kitchenware Text block Row Kitchenware Collection Heading …" at bounding box center [861, 129] width 1415 height 169
click at [111, 410] on div "Add..." at bounding box center [122, 410] width 43 height 9
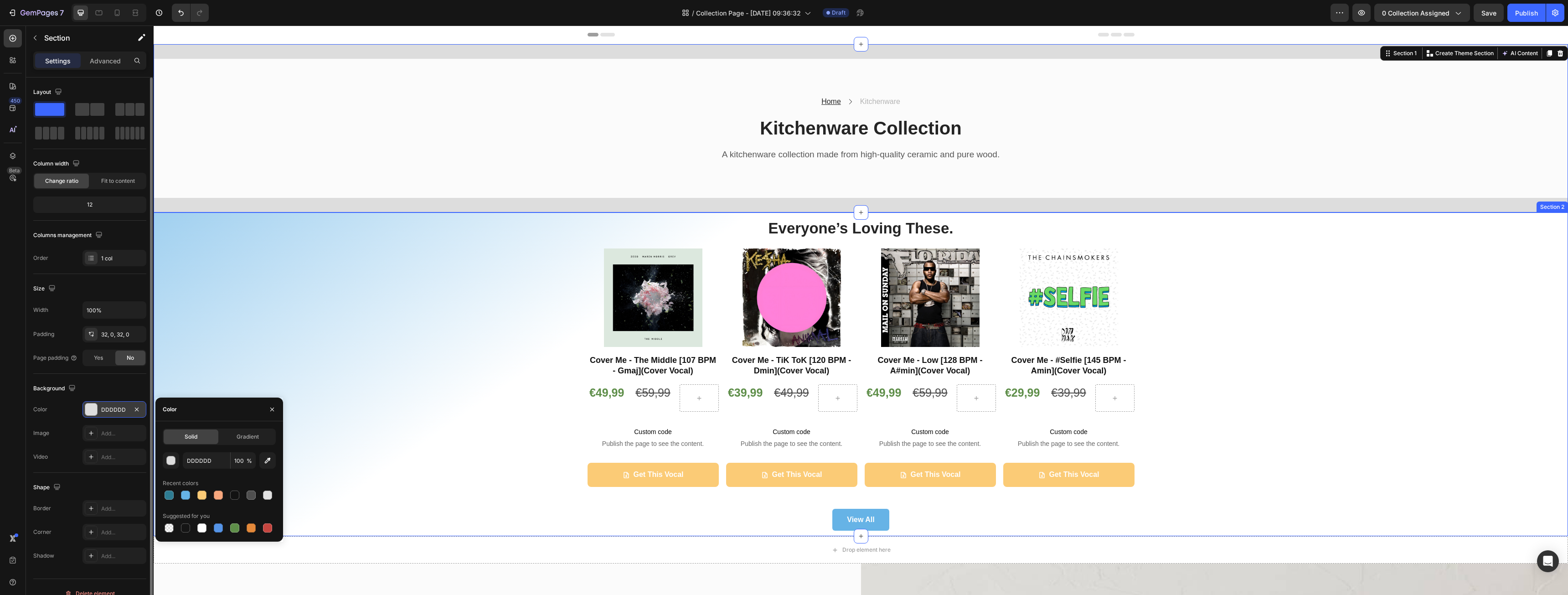
click at [333, 383] on div "Everyone’s Loving These. Heading Product Images Cover Me - The Middle [107 BPM …" at bounding box center [861, 374] width 1401 height 314
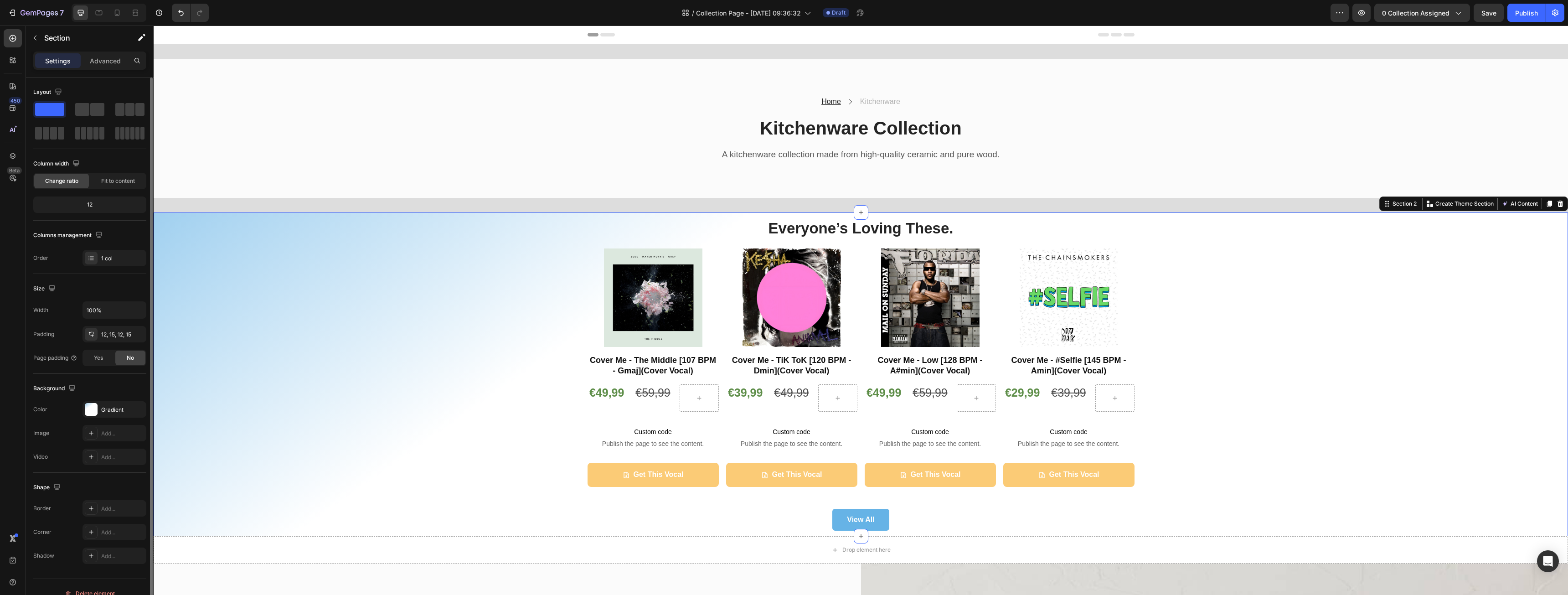
click at [332, 383] on div "Everyone’s Loving These. Heading Product Images Cover Me - The Middle [107 BPM …" at bounding box center [861, 374] width 1401 height 314
click at [188, 262] on div "Everyone’s Loving These. Heading Product Images Cover Me - The Middle [107 BPM …" at bounding box center [861, 374] width 1401 height 314
click at [219, 294] on div "Everyone’s Loving These. Heading Product Images Cover Me - The Middle [107 BPM …" at bounding box center [861, 374] width 1401 height 314
click at [117, 408] on div "Gradient" at bounding box center [115, 410] width 27 height 9
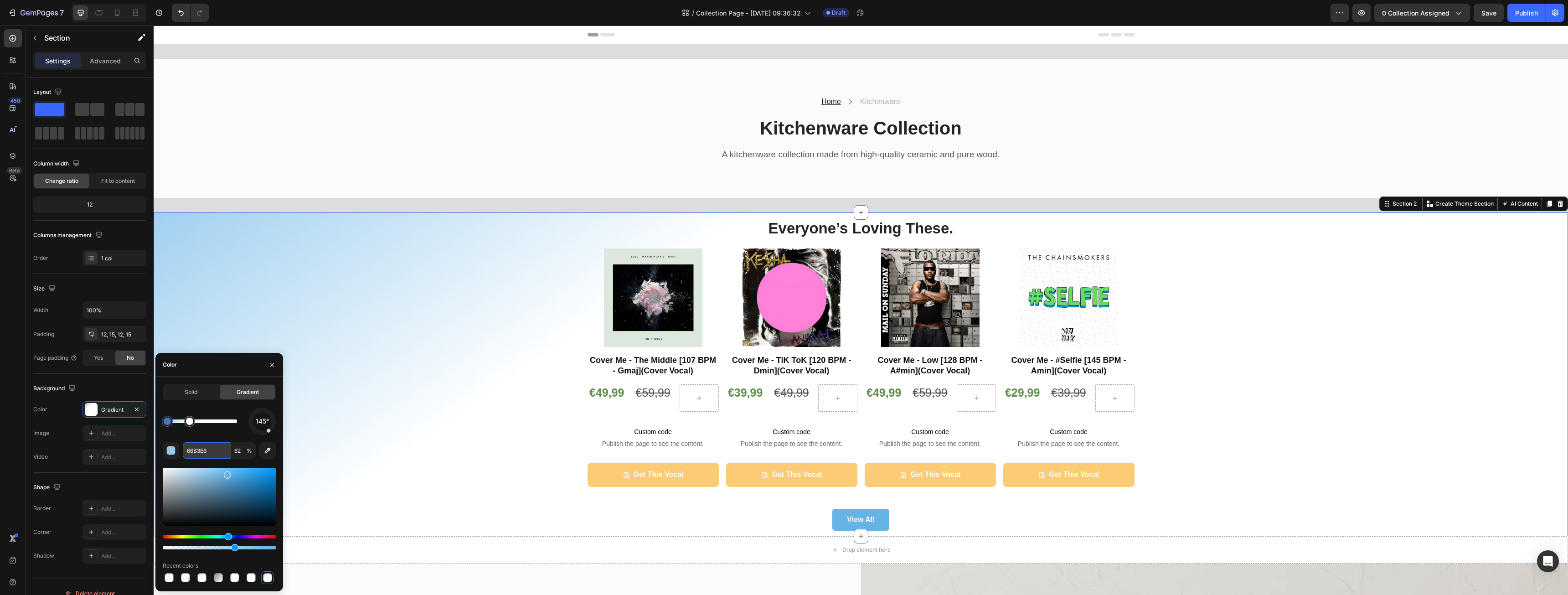
click at [203, 447] on input "66B3E6" at bounding box center [206, 450] width 47 height 16
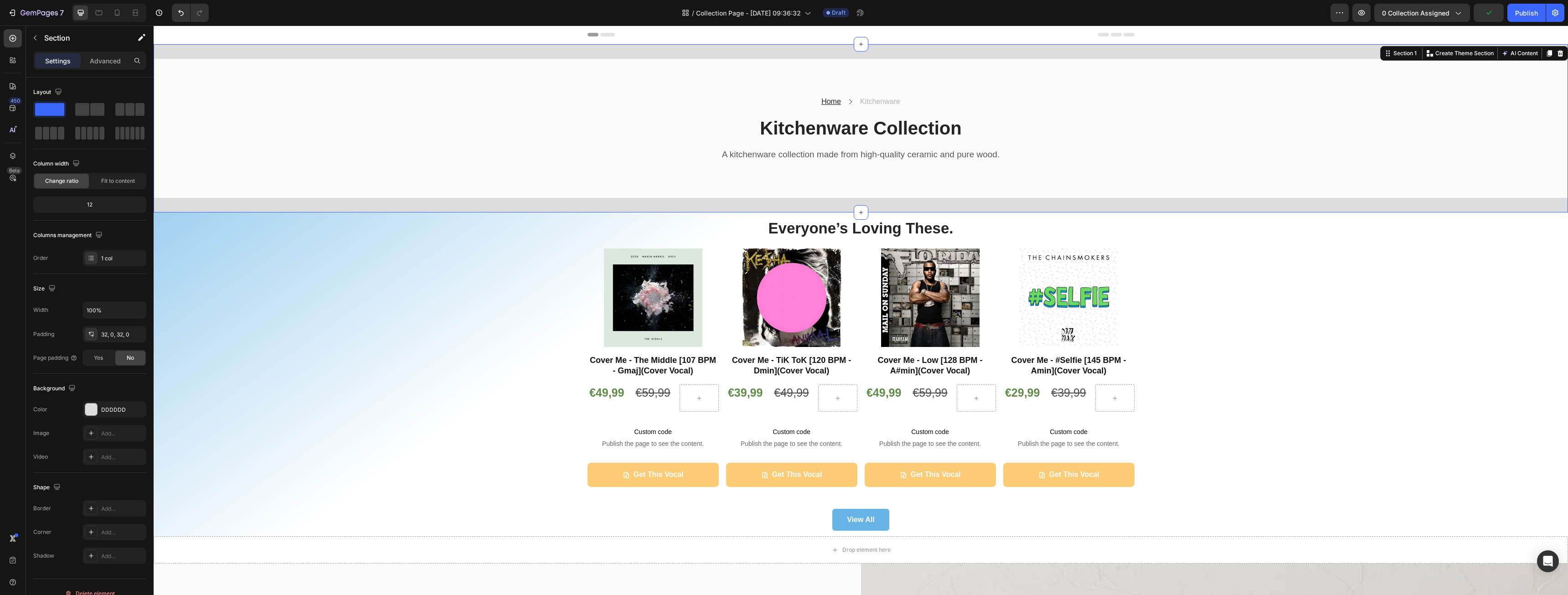
click at [219, 201] on div "Home Text block Icon Kitchenware Text block Row Kitchenware Collection Heading …" at bounding box center [861, 129] width 1415 height 169
click at [117, 407] on div "DDDDDD" at bounding box center [115, 410] width 27 height 9
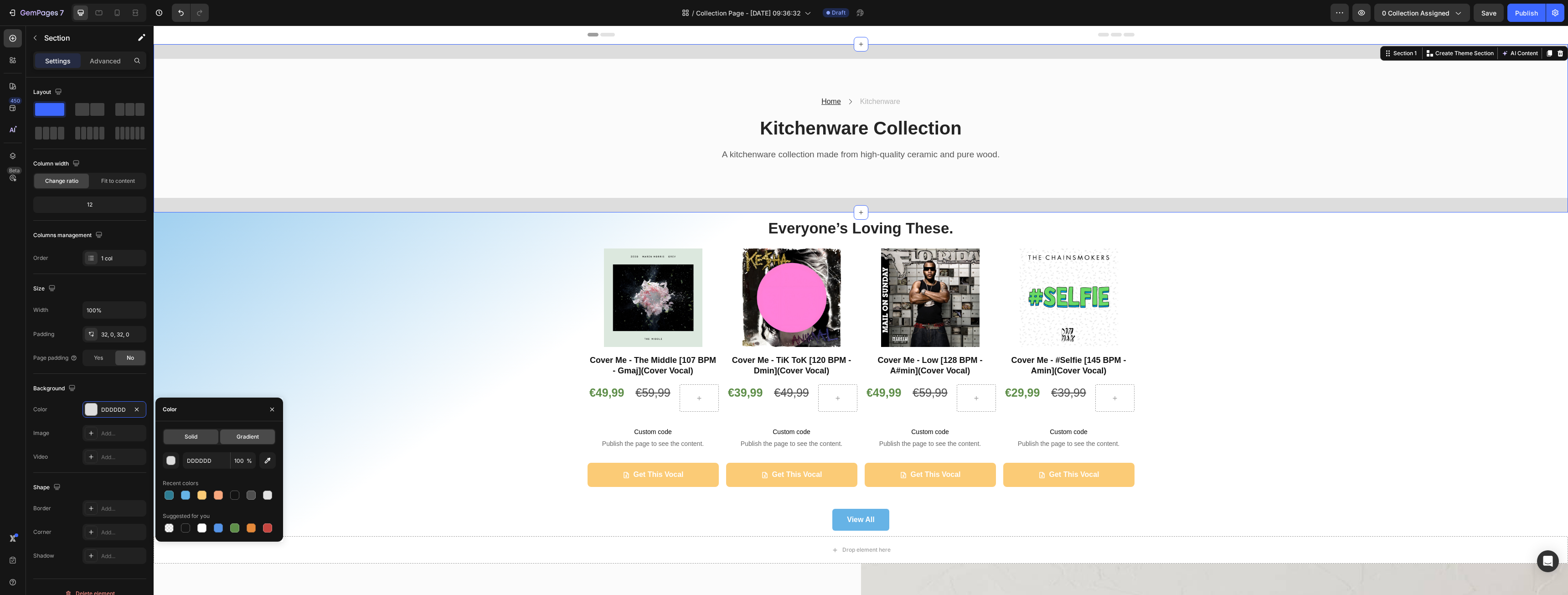
click at [243, 439] on span "Gradient" at bounding box center [248, 437] width 23 height 9
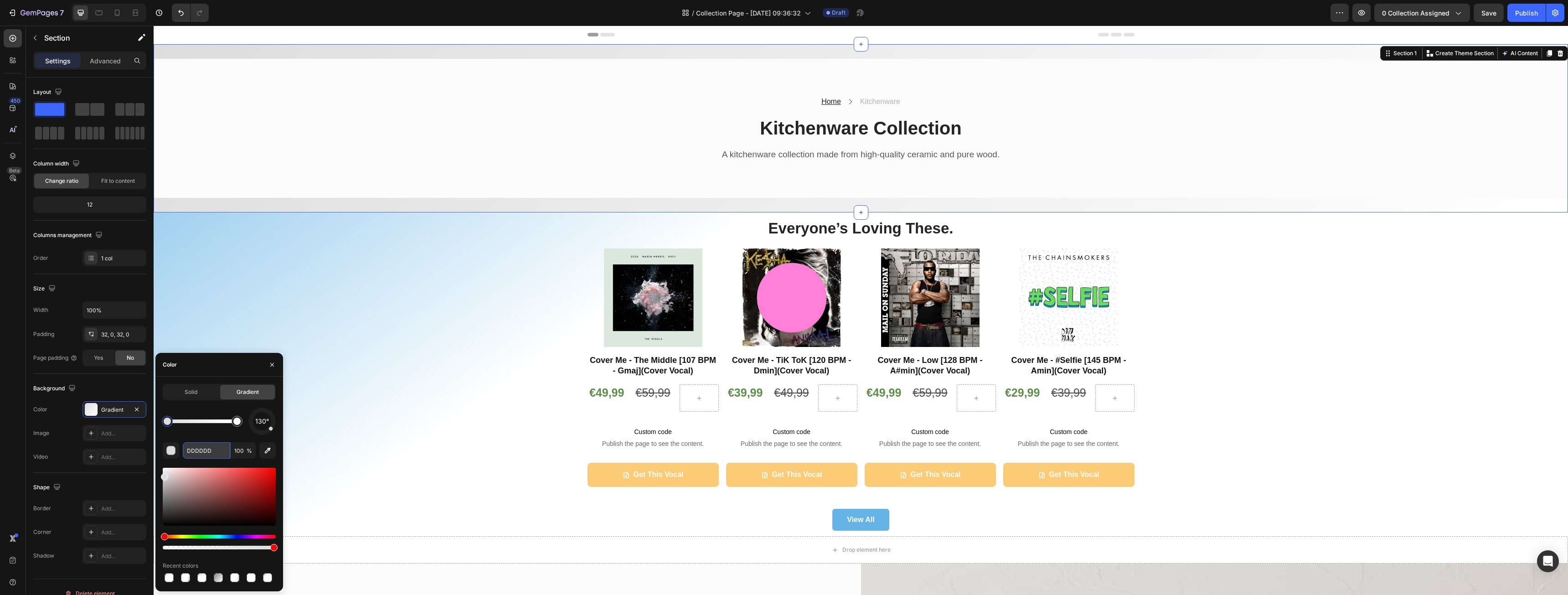
click at [203, 453] on input "DDDDDD" at bounding box center [206, 450] width 47 height 16
paste input "66B3E6"
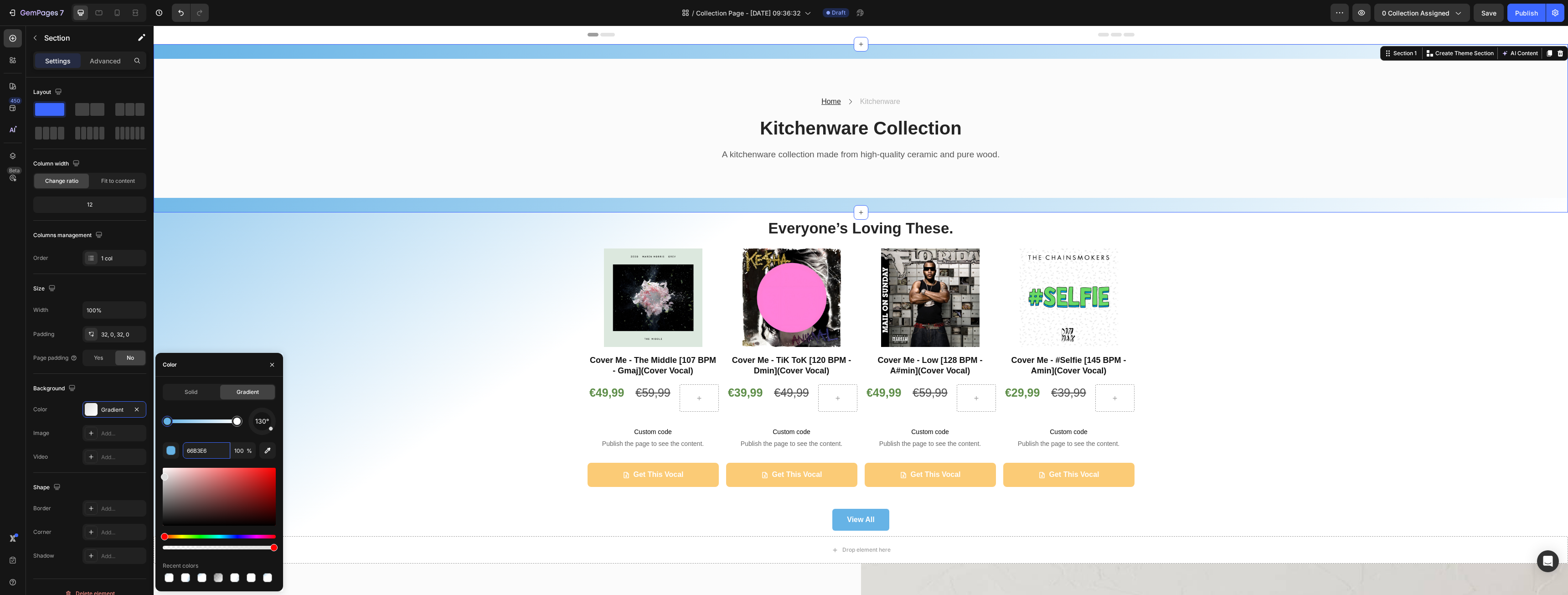
click at [266, 424] on span "130°" at bounding box center [262, 422] width 13 height 11
drag, startPoint x: 266, startPoint y: 424, endPoint x: 271, endPoint y: 435, distance: 12.1
click at [271, 435] on div "145°" at bounding box center [261, 421] width 27 height 27
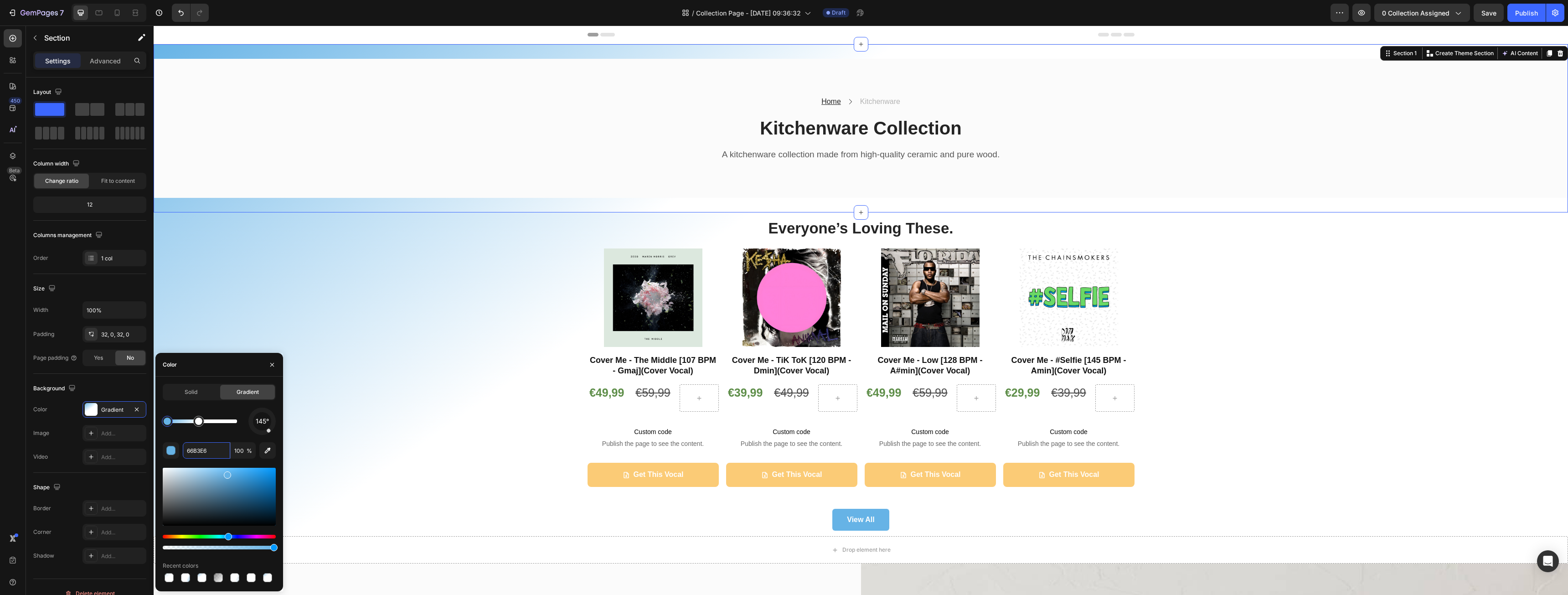
drag, startPoint x: 234, startPoint y: 429, endPoint x: 203, endPoint y: 440, distance: 32.9
click at [203, 425] on div at bounding box center [203, 422] width 8 height 8
type input "66B3E6"
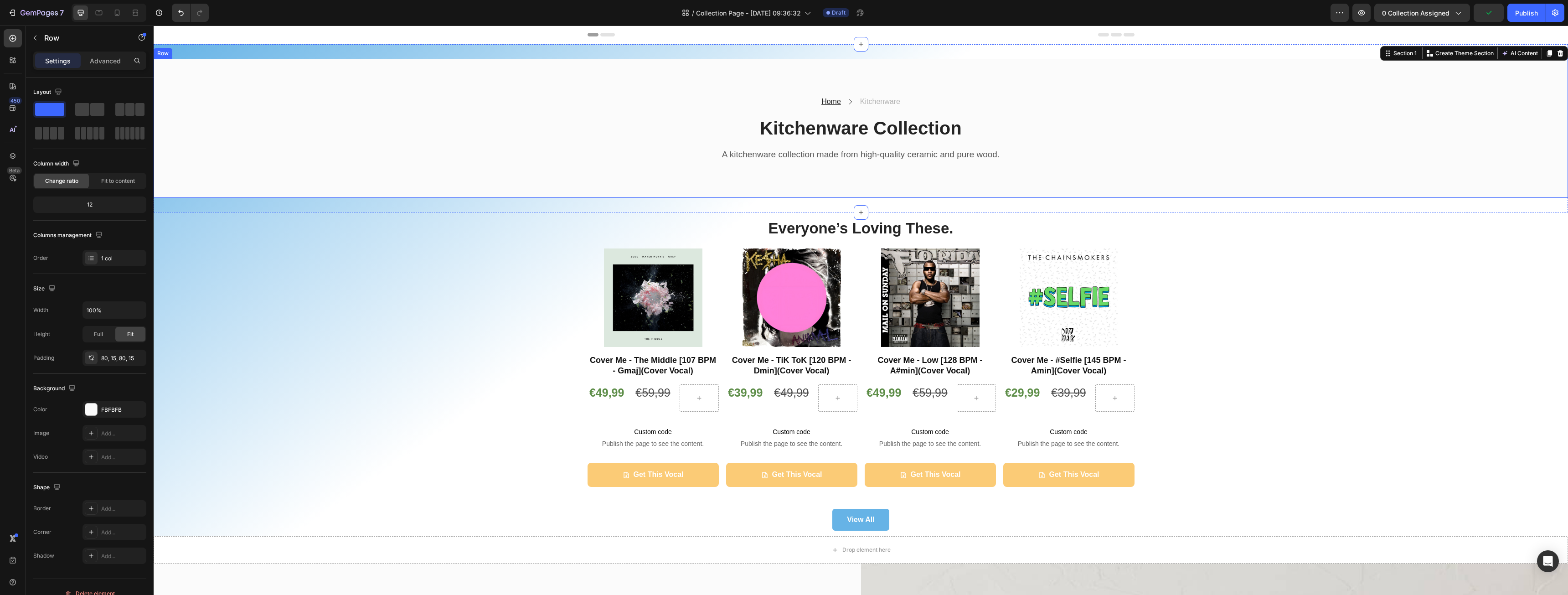
click at [416, 148] on div "Home Text block Icon Kitchenware Text block Row Kitchenware Collection Heading …" at bounding box center [861, 129] width 1401 height 66
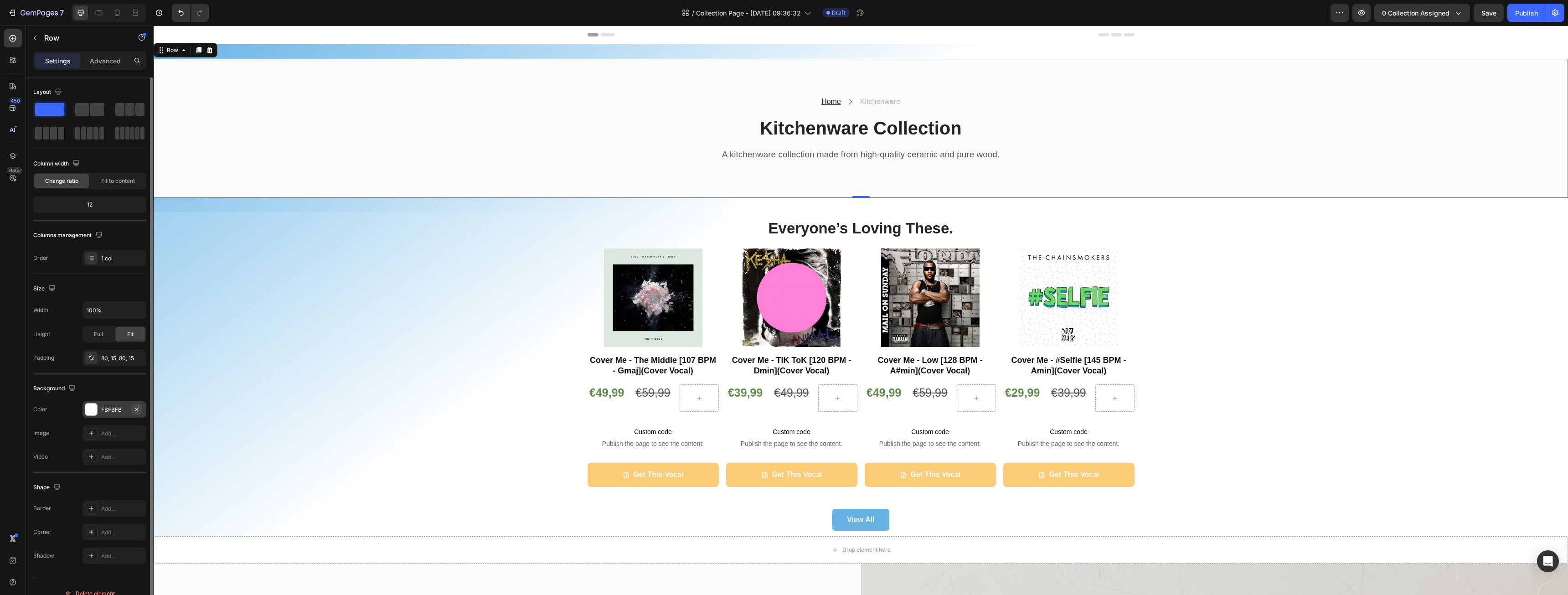
click at [135, 409] on icon "button" at bounding box center [137, 410] width 8 height 8
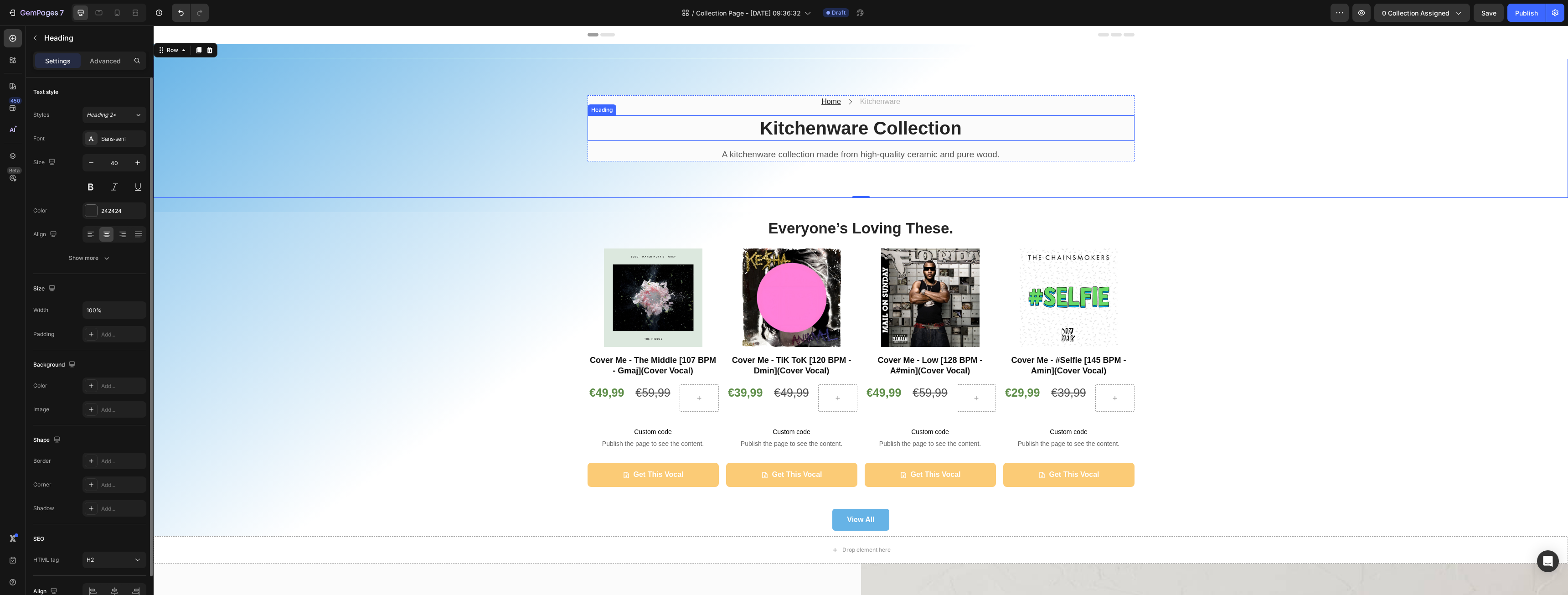
click at [627, 117] on p "Kitchenware Collection" at bounding box center [862, 128] width 545 height 24
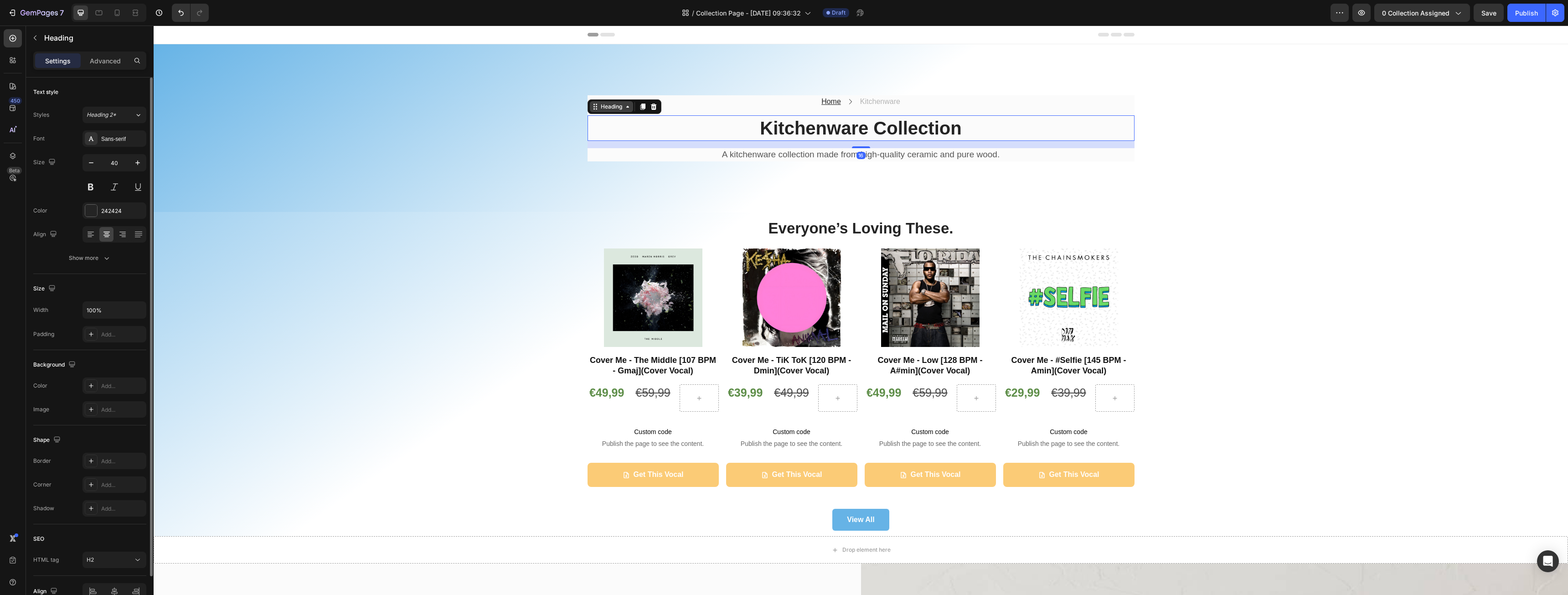
click at [629, 104] on div "Heading" at bounding box center [612, 107] width 44 height 11
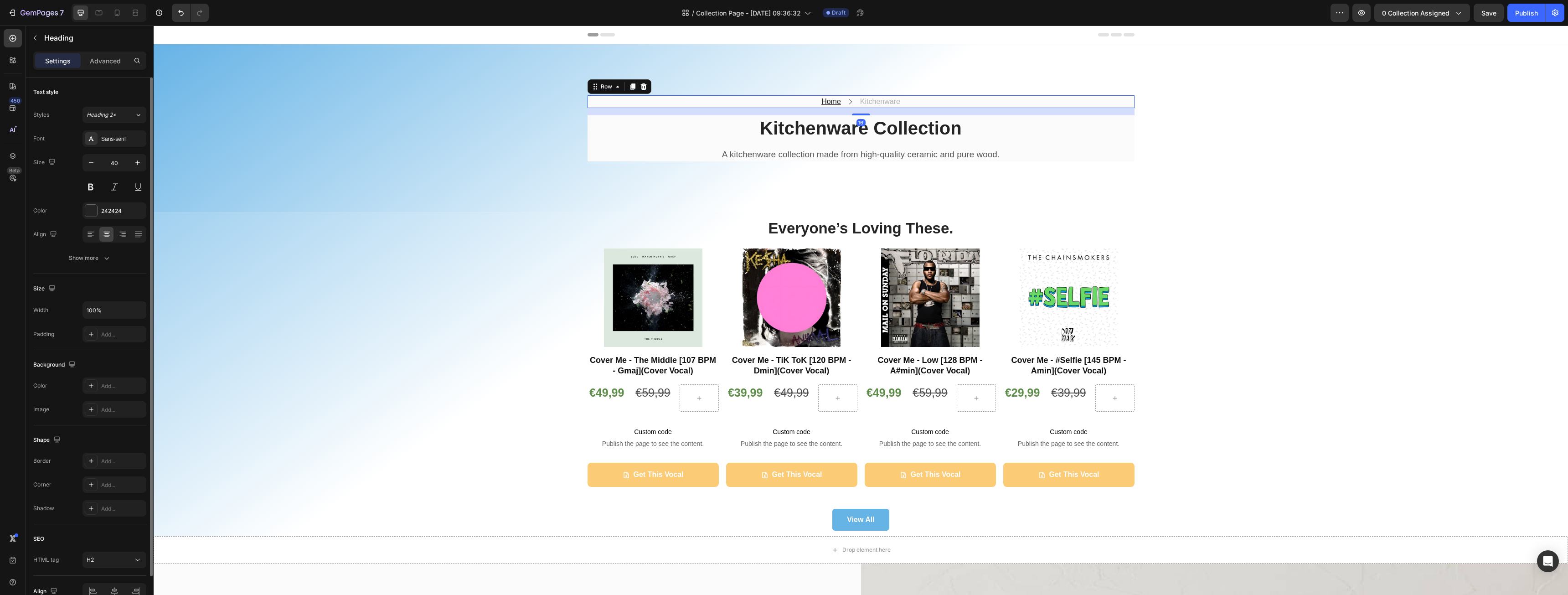
click at [683, 99] on div "Home Text block Icon Kitchenware Text block Row 16" at bounding box center [862, 101] width 547 height 12
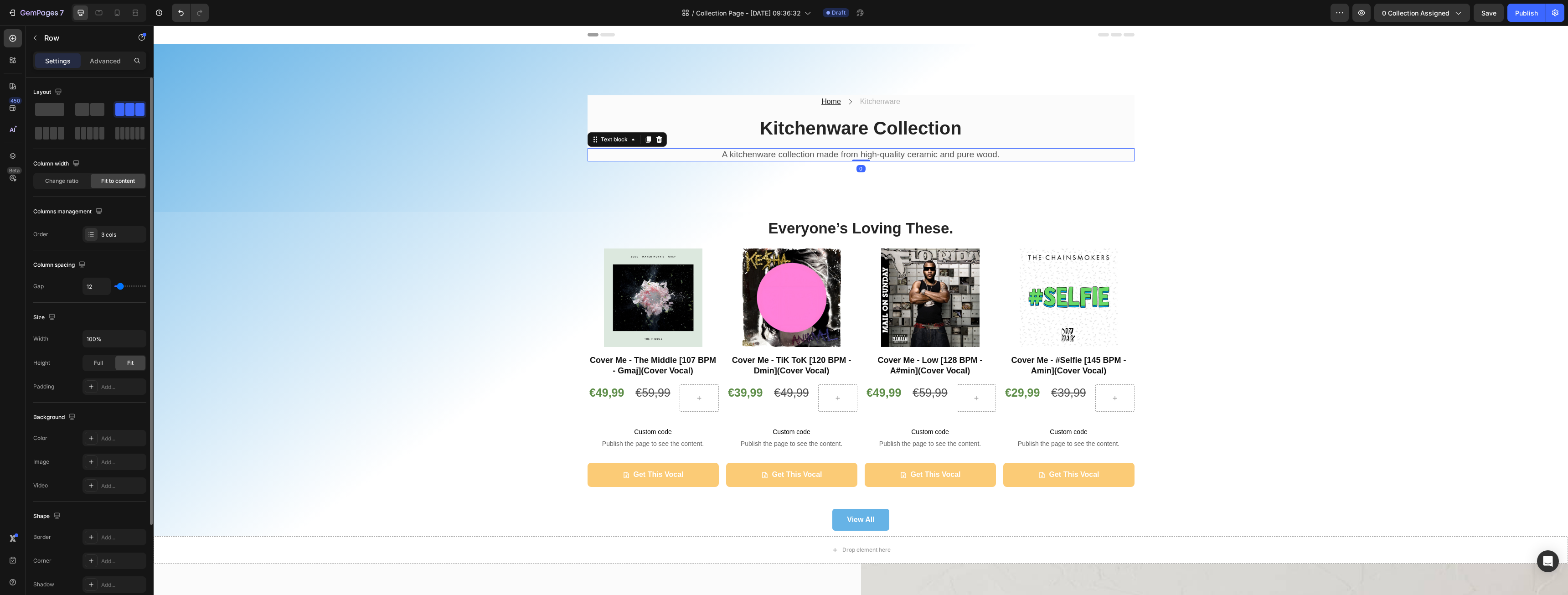
click at [603, 156] on p "A kitchenware collection made from high-quality ceramic and pure wood." at bounding box center [862, 154] width 545 height 11
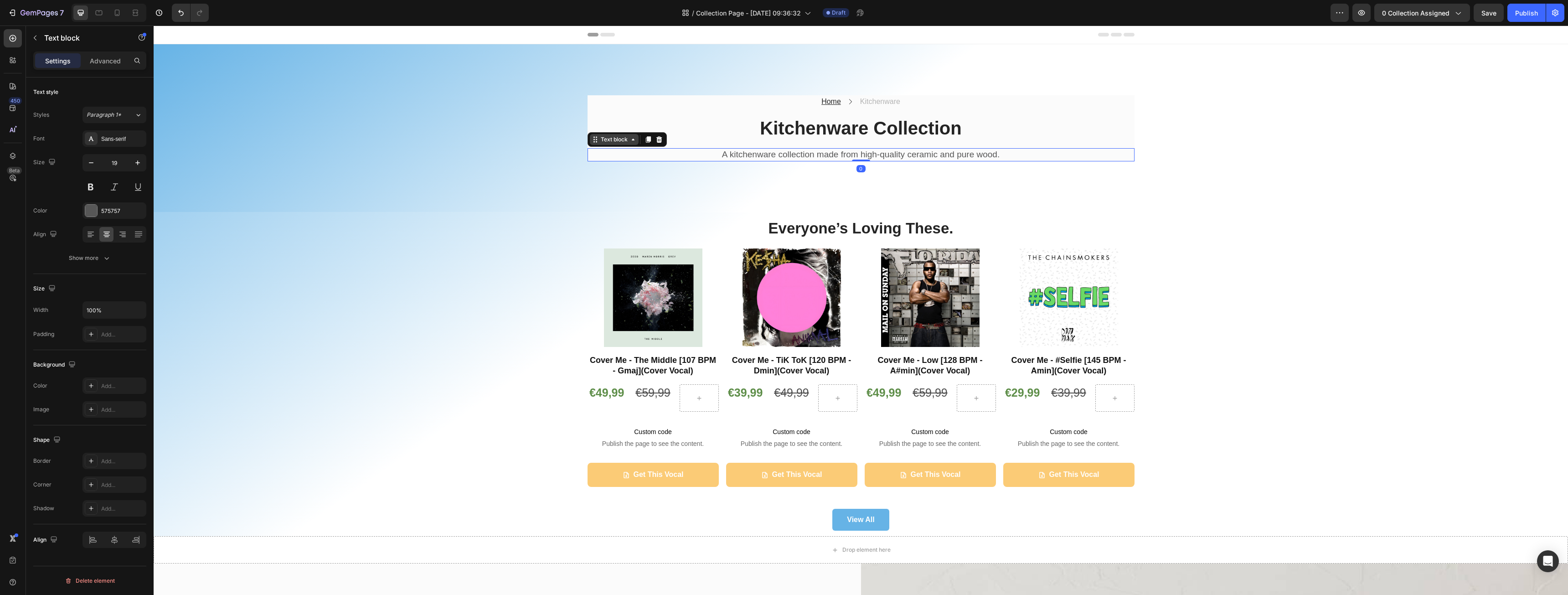
click at [625, 135] on div "Text block" at bounding box center [615, 140] width 49 height 11
click at [679, 123] on p "Kitchenware Collection" at bounding box center [862, 128] width 545 height 24
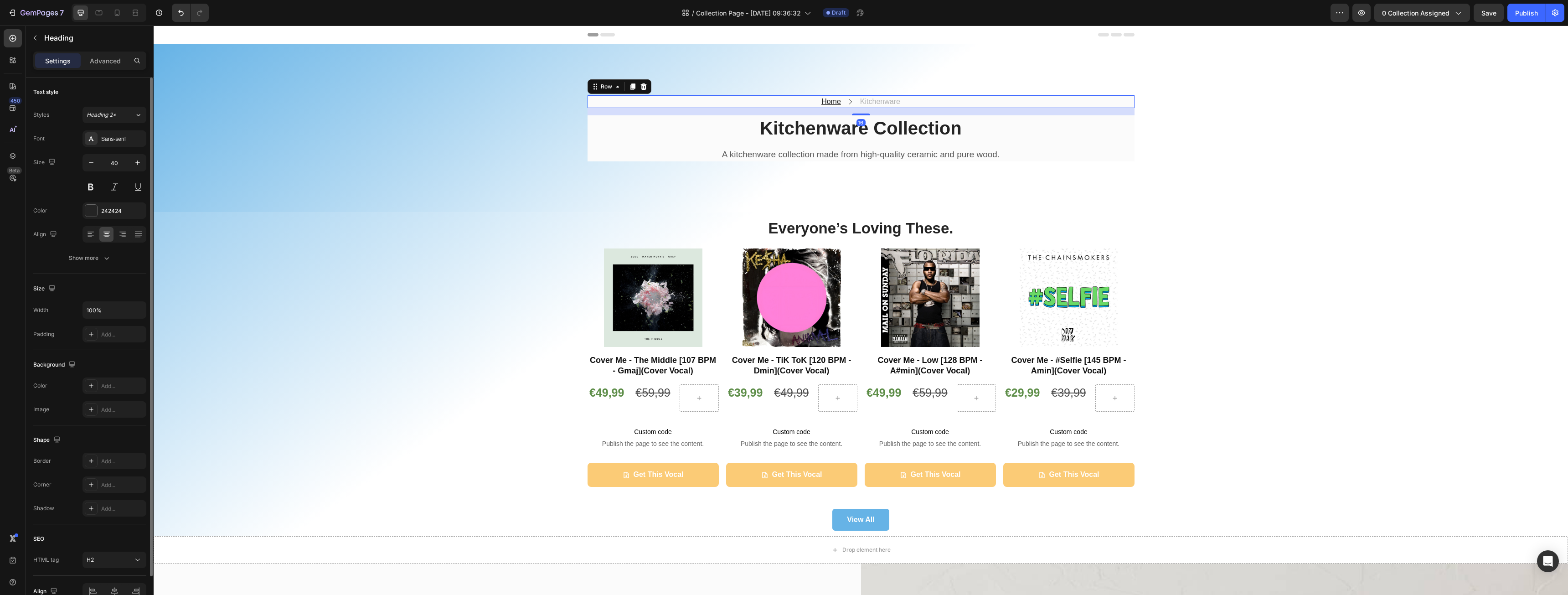
click at [1110, 99] on div "Home Text block Icon Kitchenware Text block Row 16" at bounding box center [862, 101] width 547 height 12
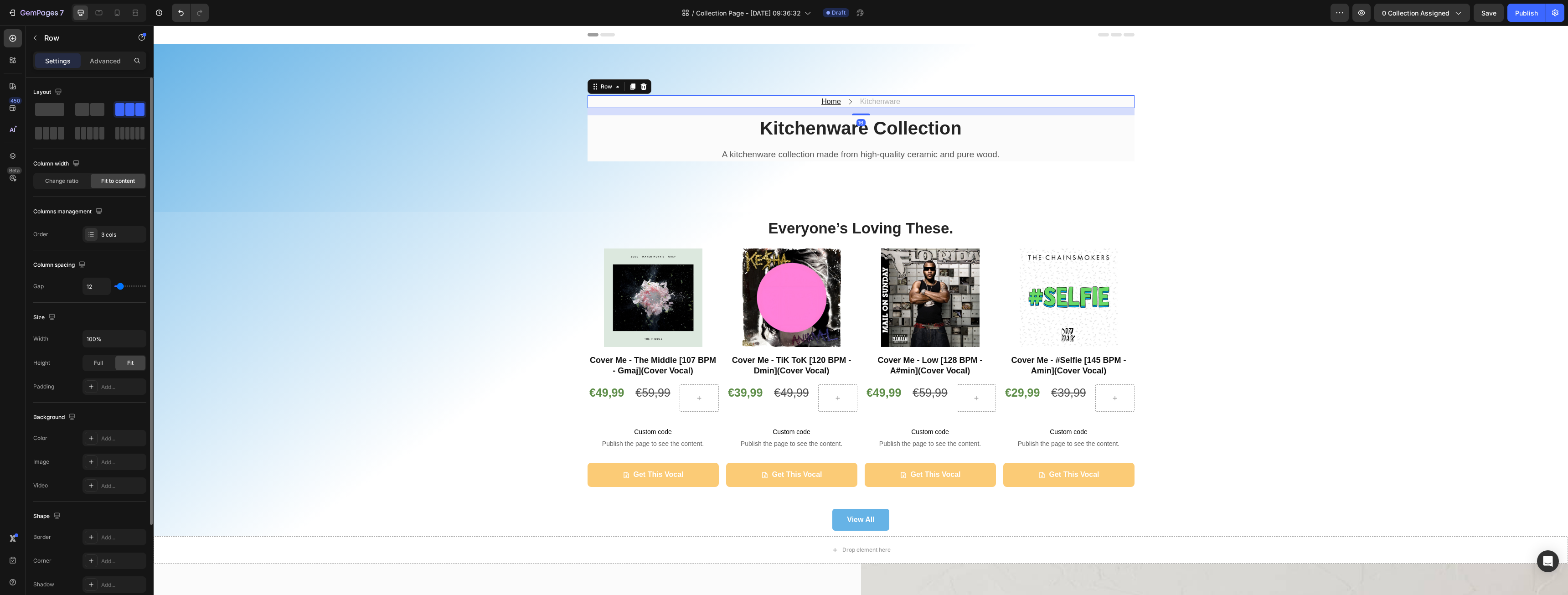
click at [1129, 116] on div "Home Text block Icon Kitchenware Text block Row 16 Kitchenware Collection Headi…" at bounding box center [862, 129] width 547 height 66
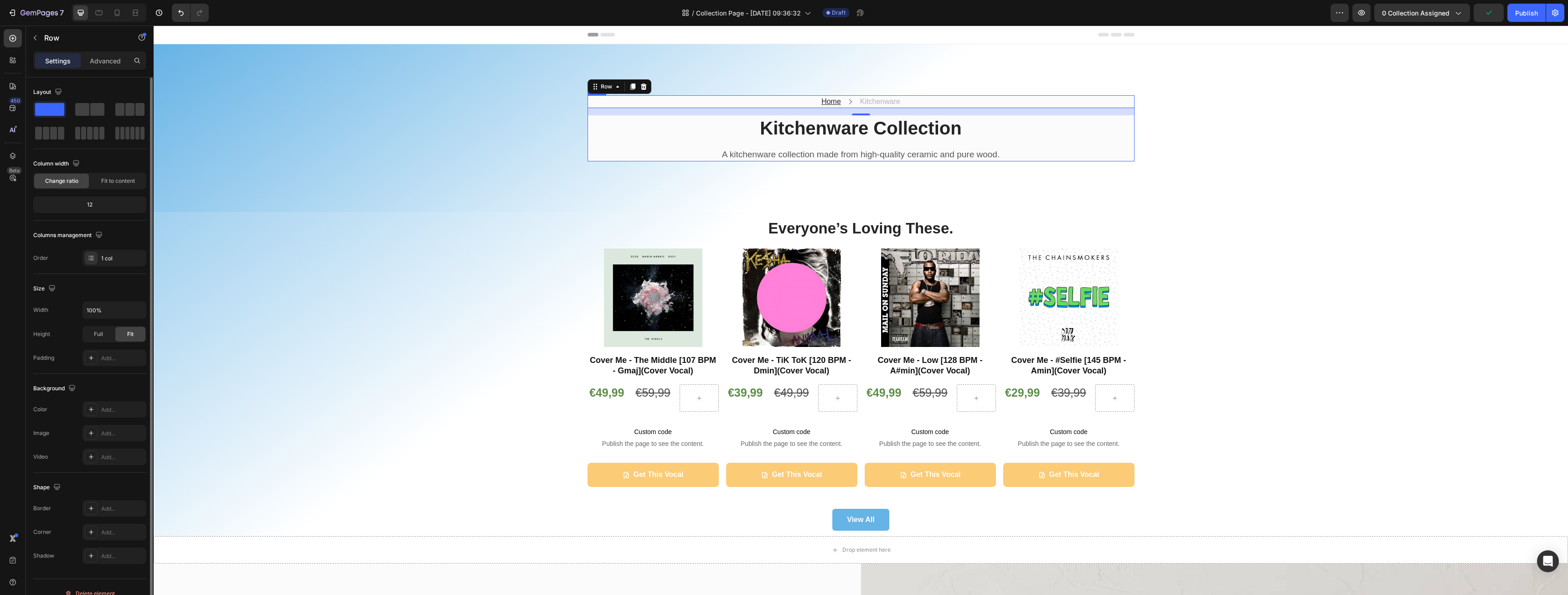
click at [1128, 148] on div "Home Text block Icon Kitchenware Text block Row 16 Kitchenware Collection Headi…" at bounding box center [862, 129] width 547 height 66
click at [124, 413] on div "Add..." at bounding box center [122, 410] width 43 height 9
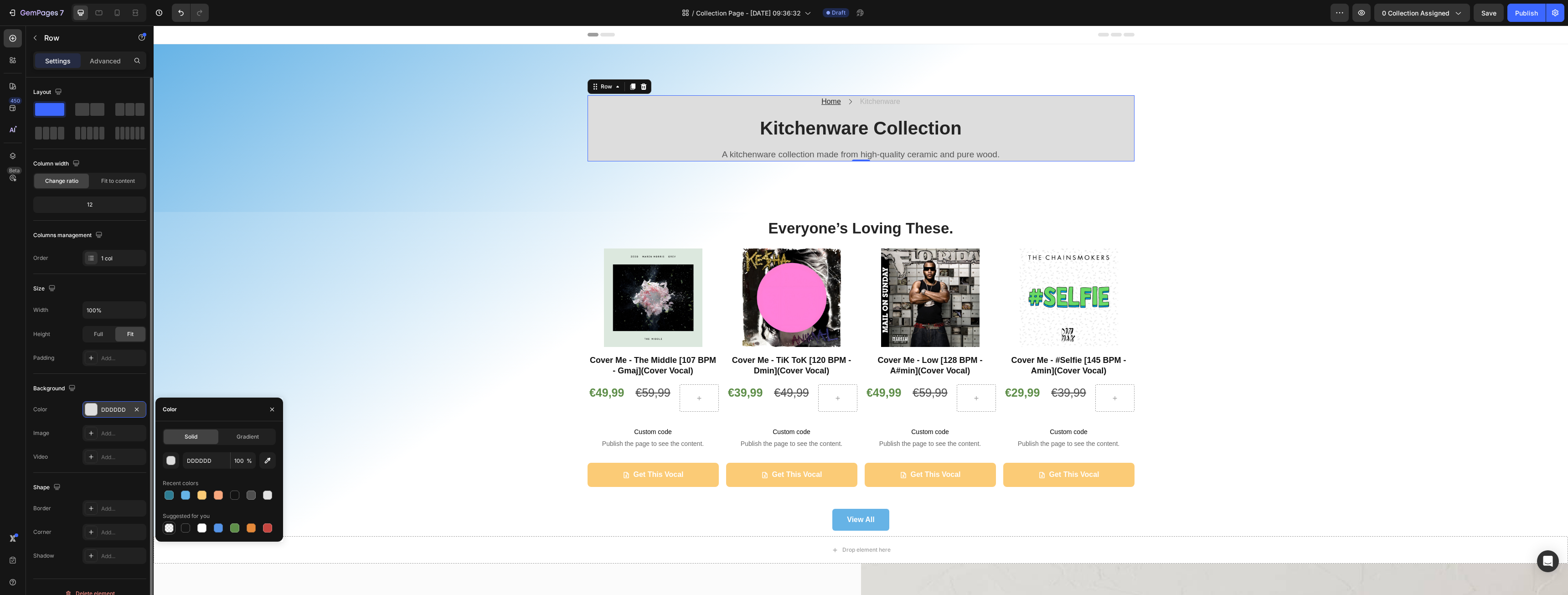
click at [170, 528] on div at bounding box center [169, 529] width 9 height 9
type input "000000"
type input "0"
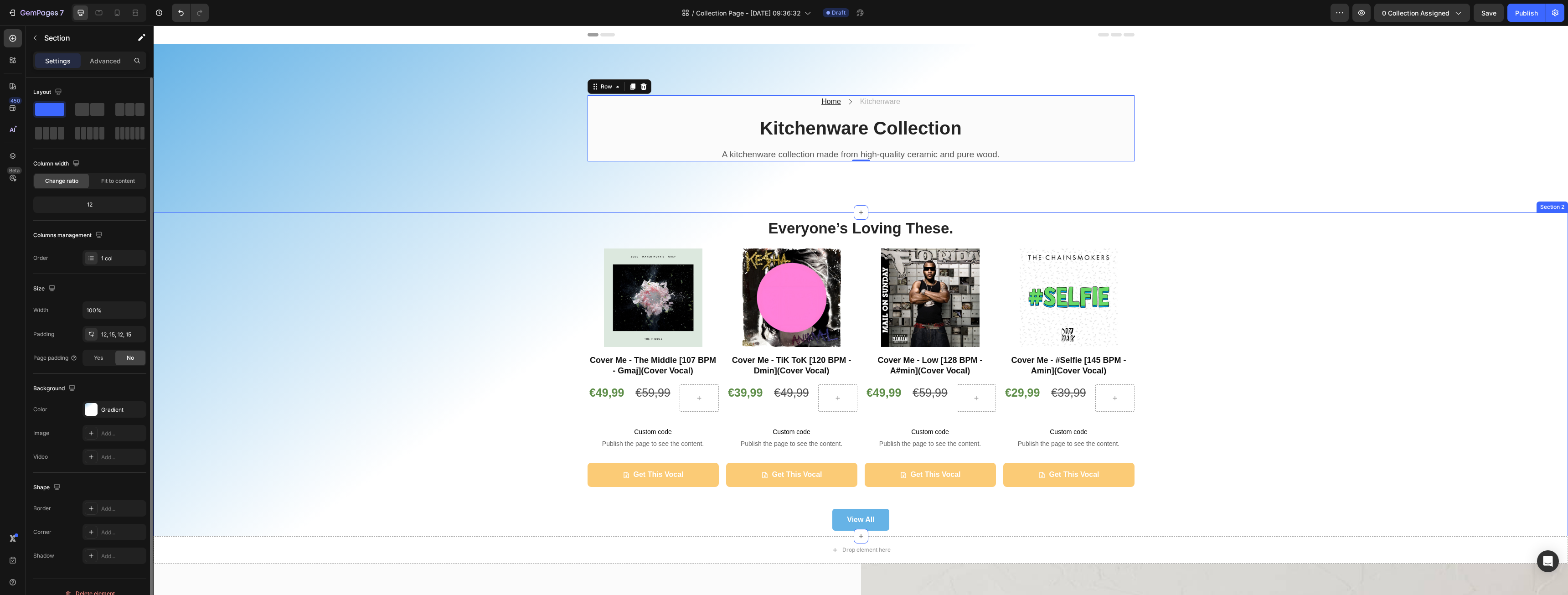
click at [469, 256] on div "Everyone’s Loving These. Heading Product Images Cover Me - The Middle [107 BPM …" at bounding box center [861, 374] width 1401 height 314
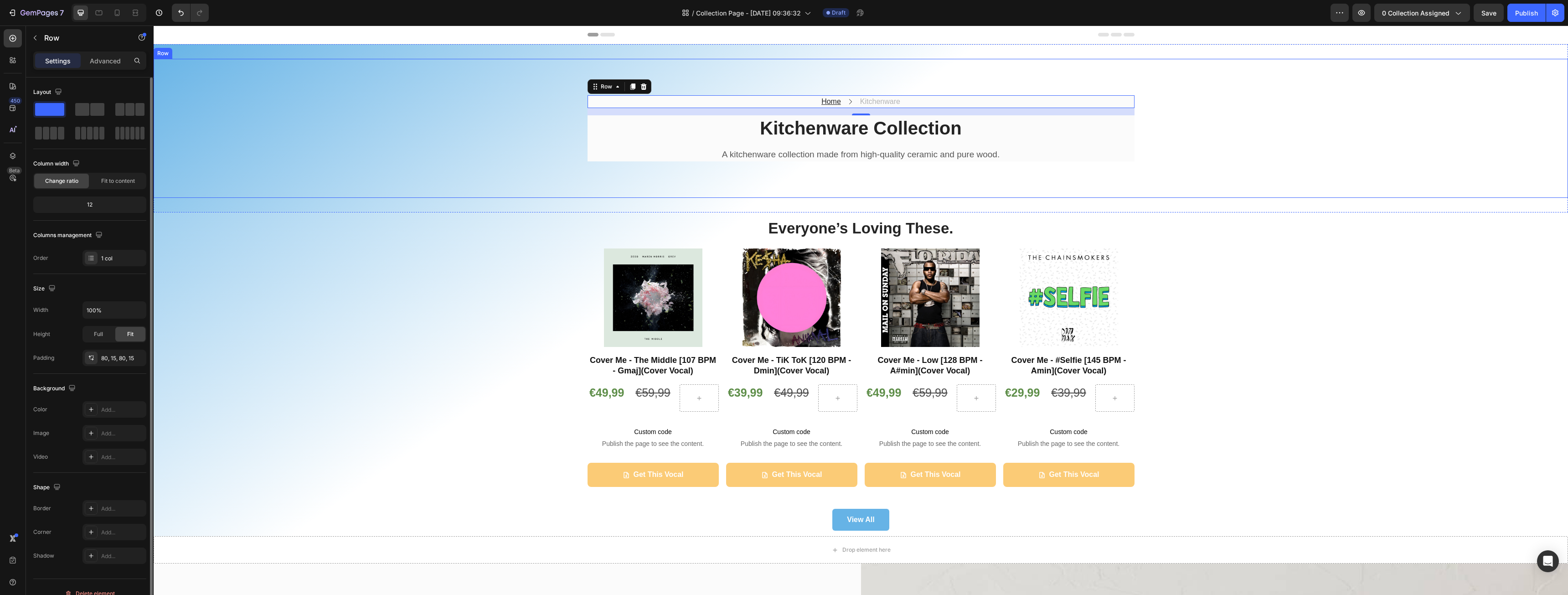
click at [362, 145] on div "Home Text block Icon Kitchenware Text block Row 16 Kitchenware Collection Headi…" at bounding box center [861, 129] width 1401 height 66
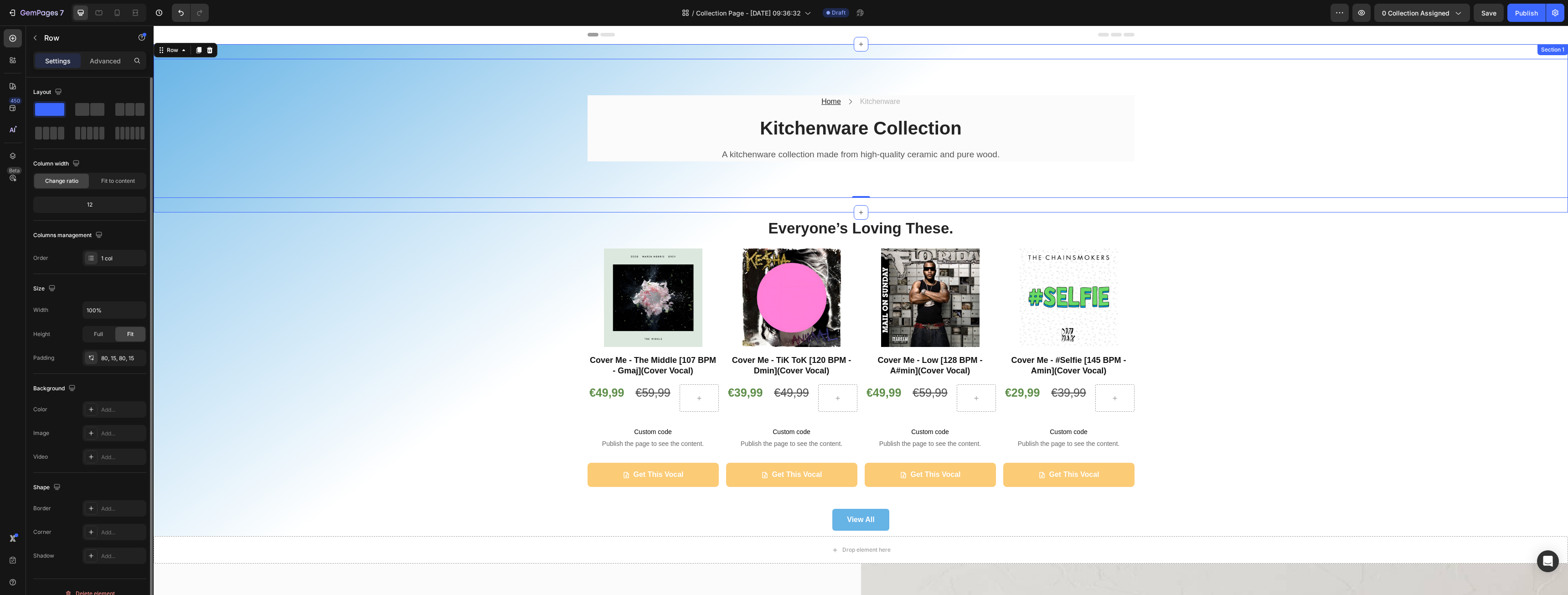
click at [194, 207] on div "Home Text block Icon Kitchenware Text block Row Kitchenware Collection Heading …" at bounding box center [861, 129] width 1415 height 169
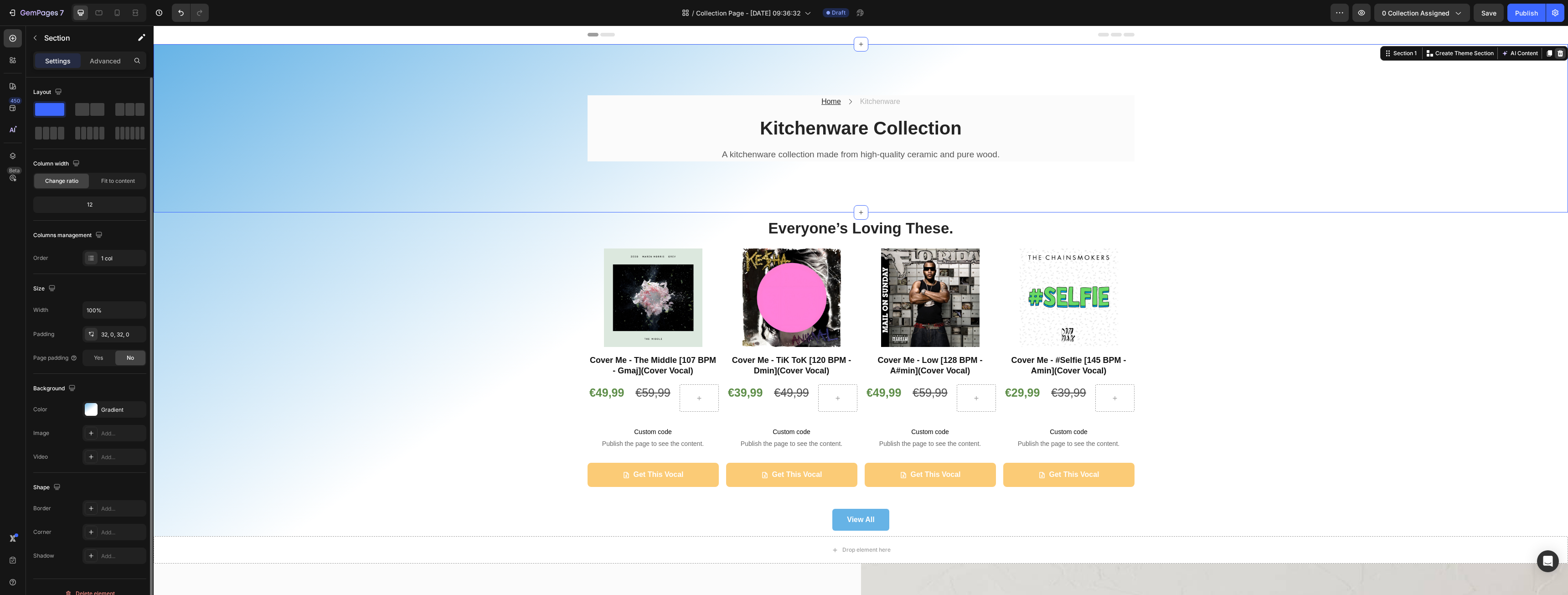
click at [1558, 51] on icon at bounding box center [1560, 53] width 6 height 7
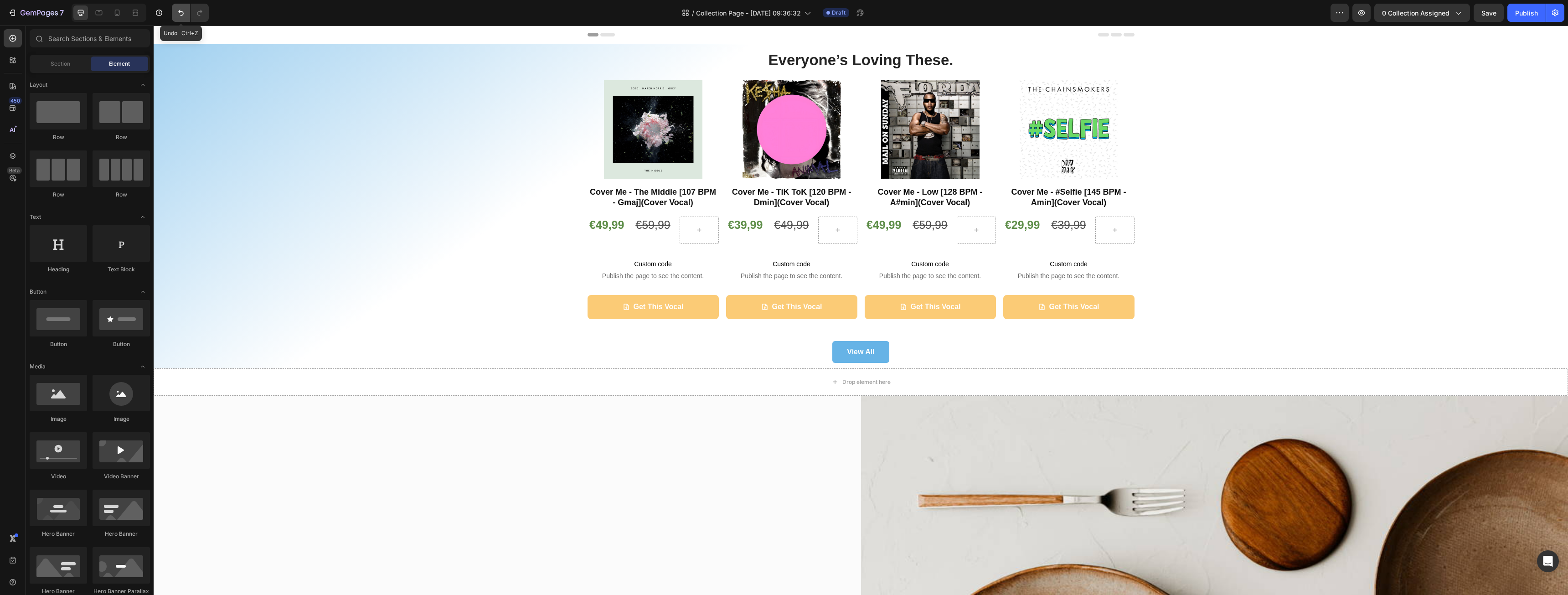
click at [185, 12] on icon "Undo/Redo" at bounding box center [181, 13] width 9 height 9
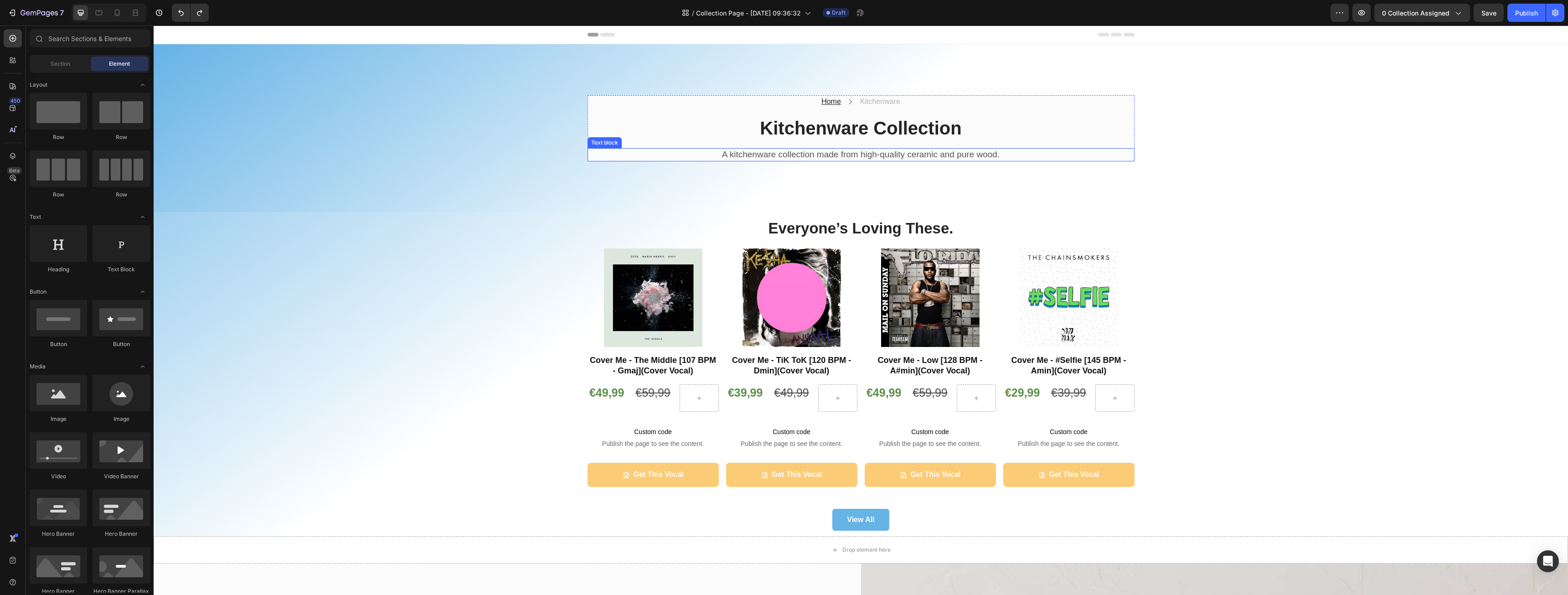
click at [836, 157] on p "A kitchenware collection made from high-quality ceramic and pure wood." at bounding box center [862, 154] width 545 height 11
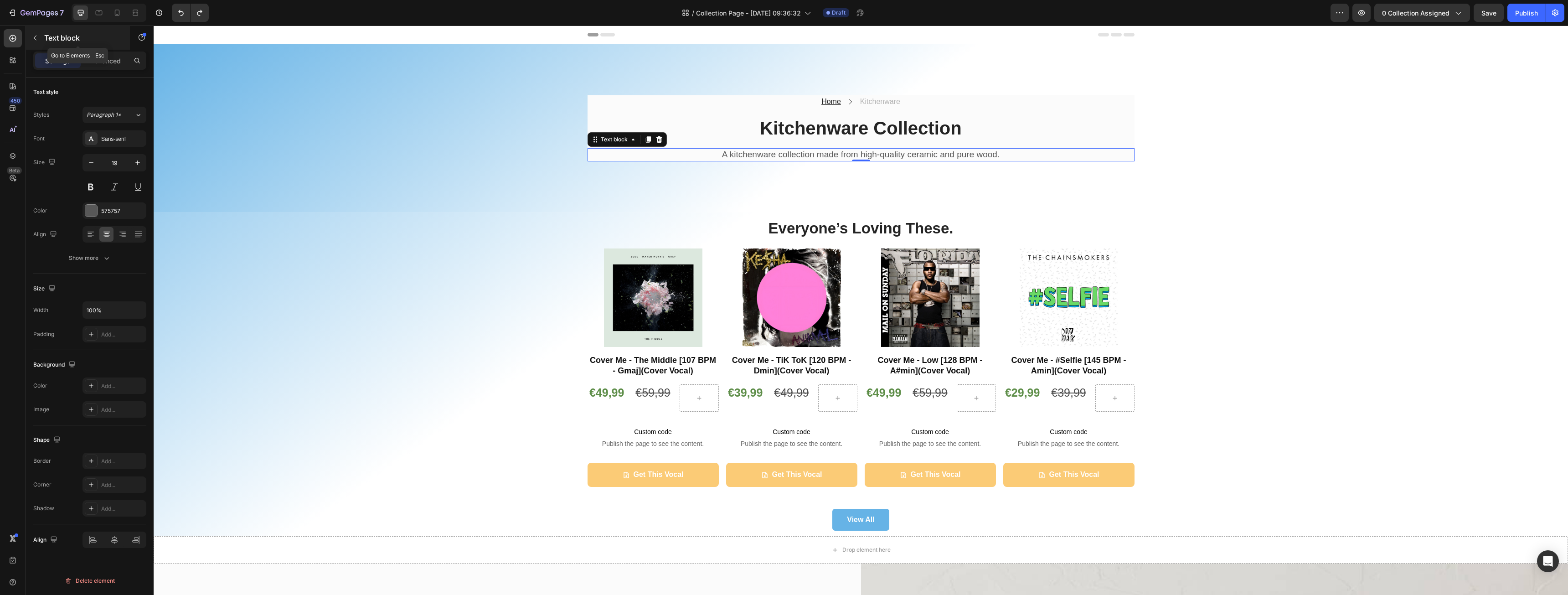
click at [30, 39] on button "button" at bounding box center [34, 37] width 14 height 14
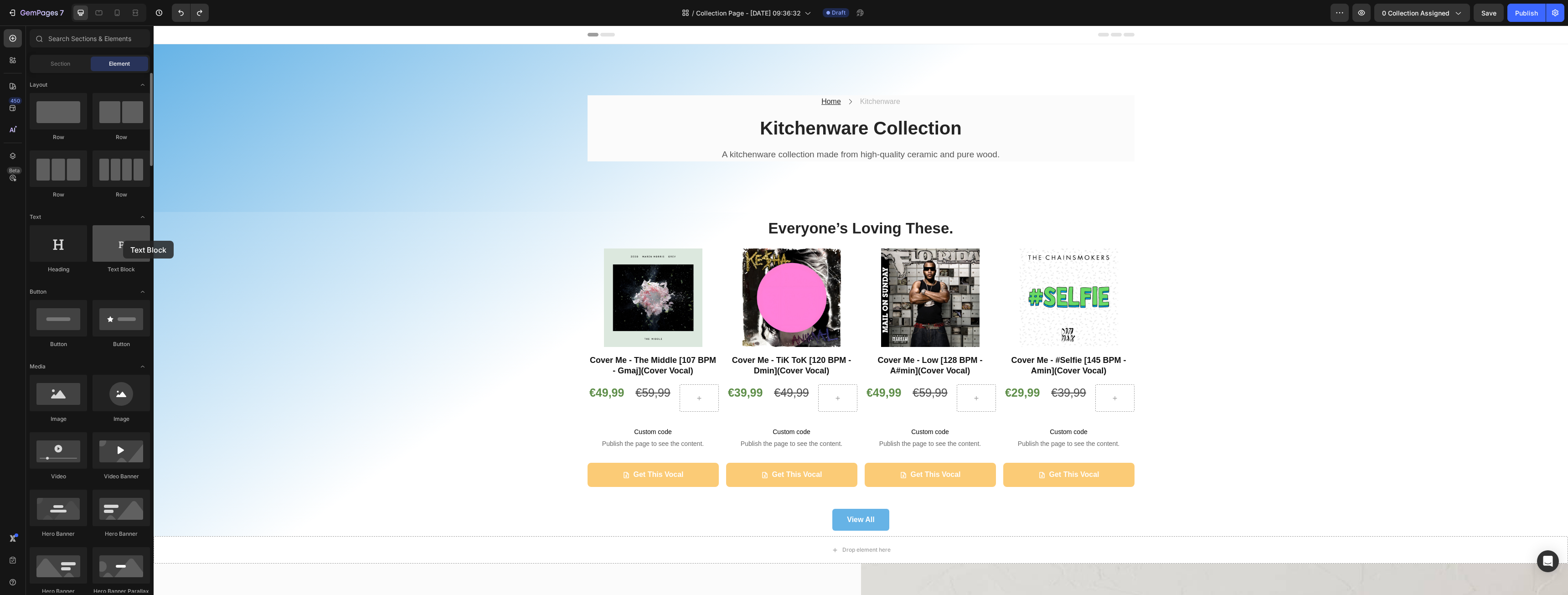
click at [123, 241] on div at bounding box center [121, 243] width 58 height 37
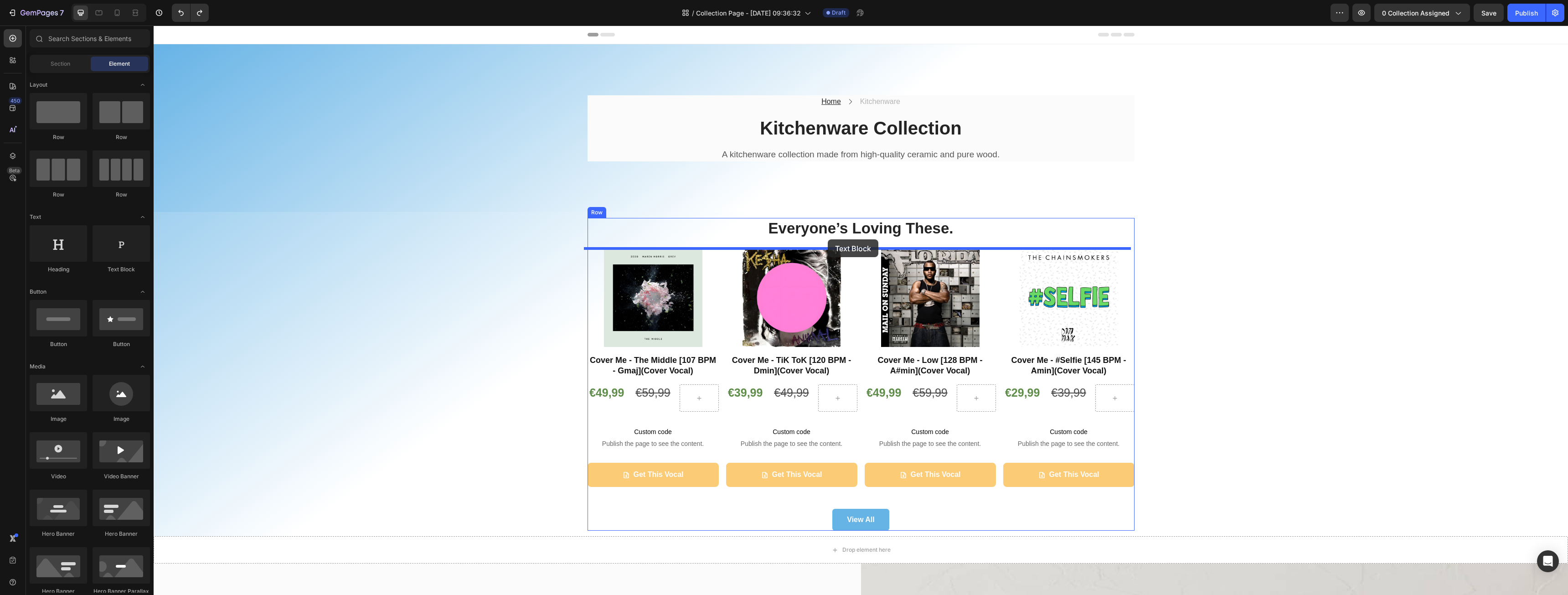
drag, startPoint x: 272, startPoint y: 274, endPoint x: 828, endPoint y: 240, distance: 557.0
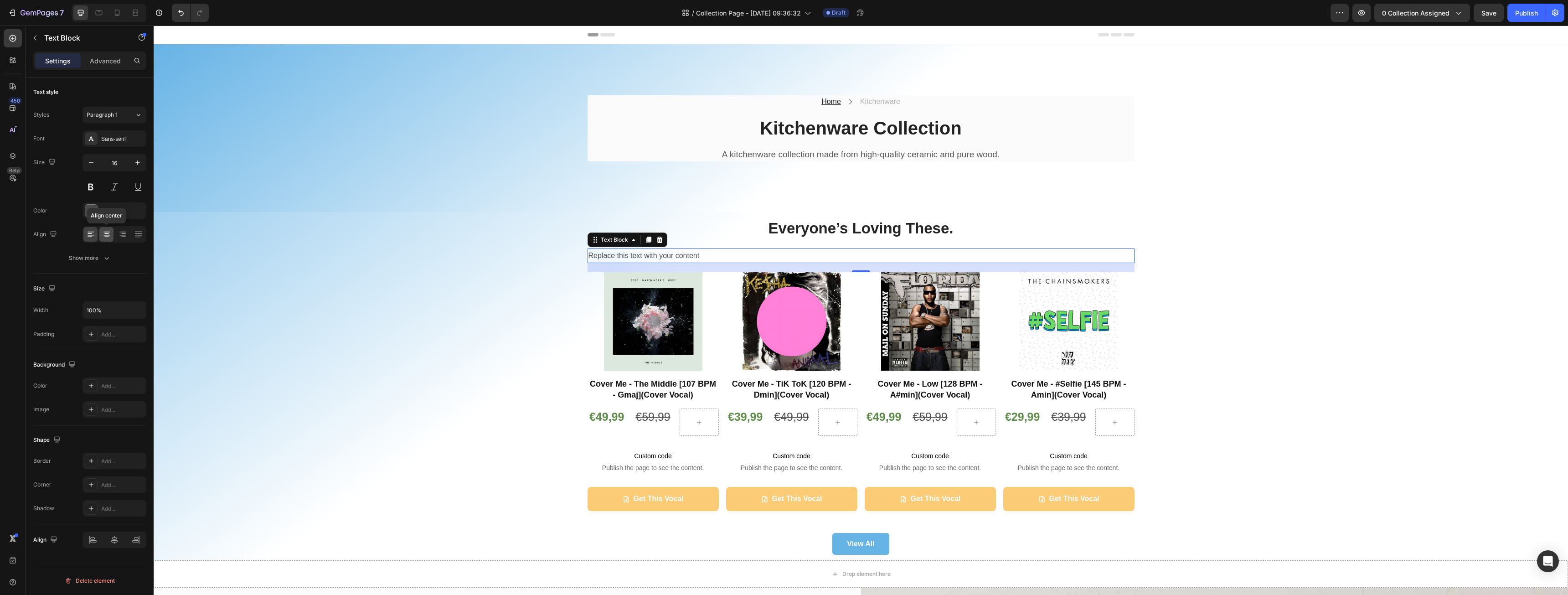
click at [110, 238] on icon at bounding box center [107, 235] width 9 height 9
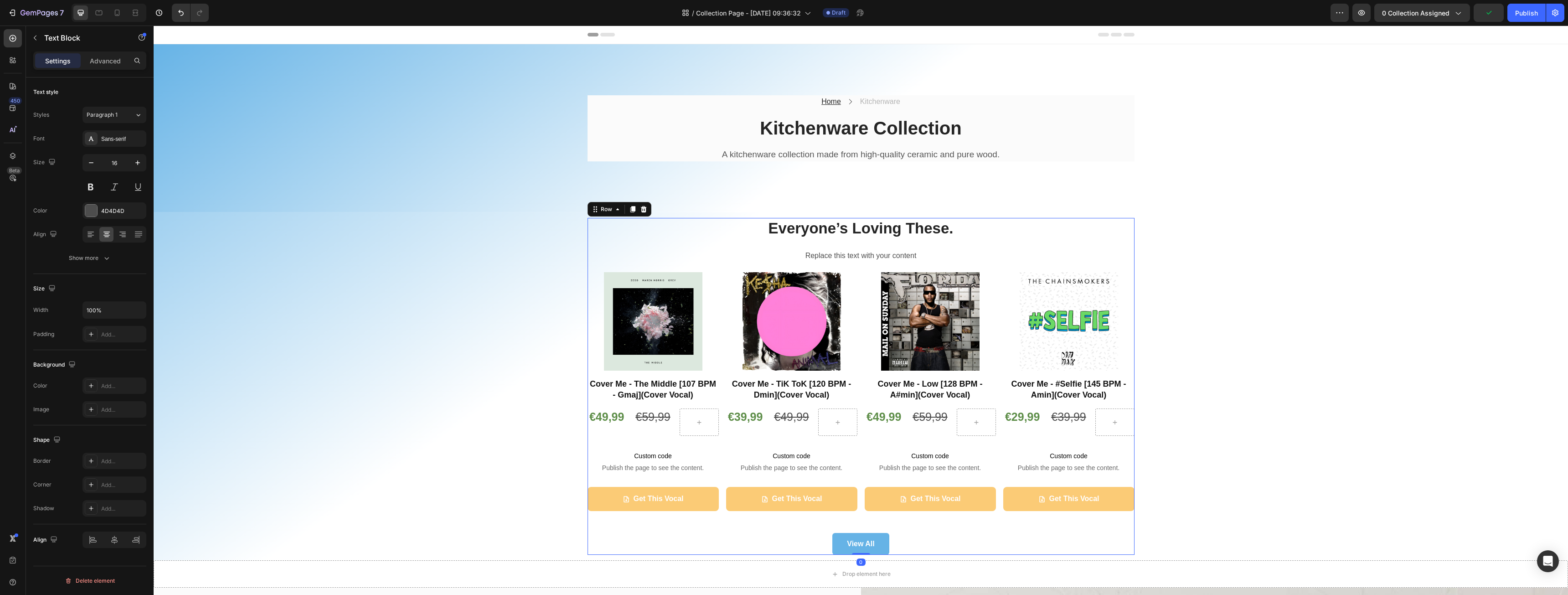
click at [822, 241] on div "Everyone’s Loving These. Heading Replace this text with your content Text Block…" at bounding box center [862, 387] width 547 height 337
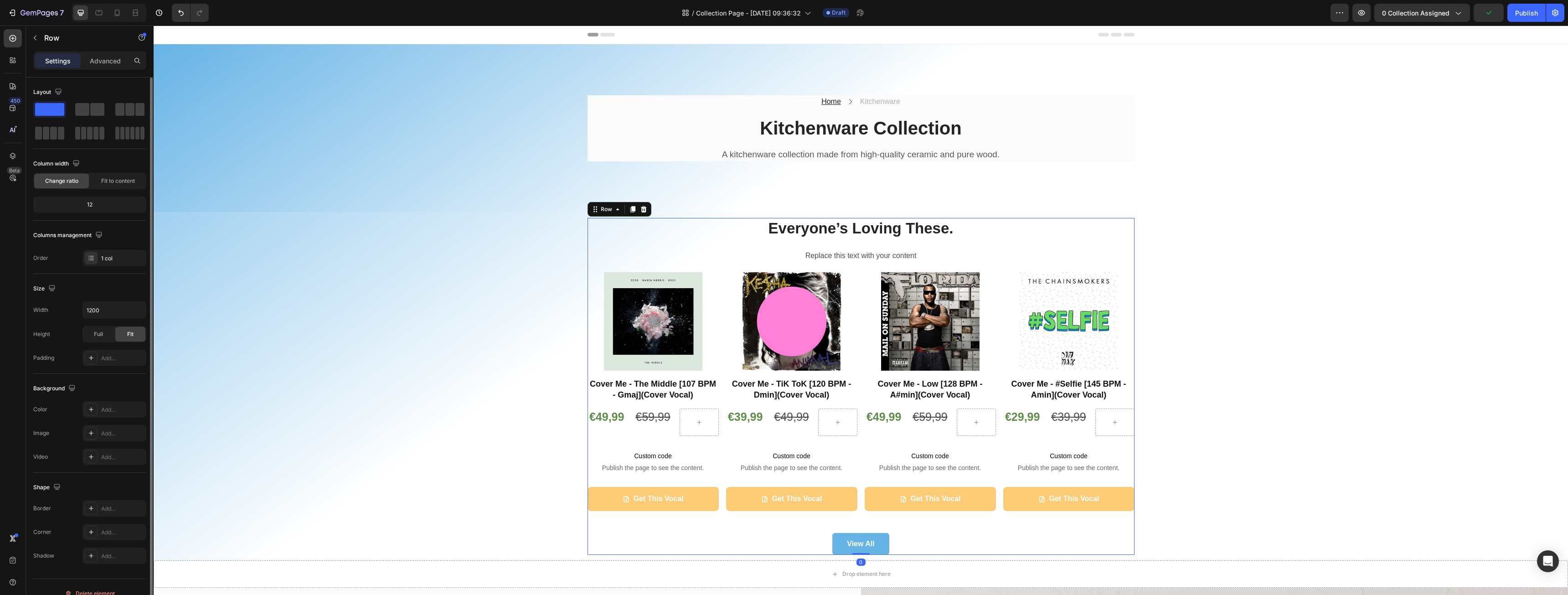
click at [80, 204] on div "12" at bounding box center [90, 204] width 110 height 12
click at [85, 203] on div "12" at bounding box center [90, 204] width 110 height 12
click at [91, 203] on div "12" at bounding box center [90, 204] width 110 height 12
click at [97, 206] on div "12" at bounding box center [90, 204] width 110 height 12
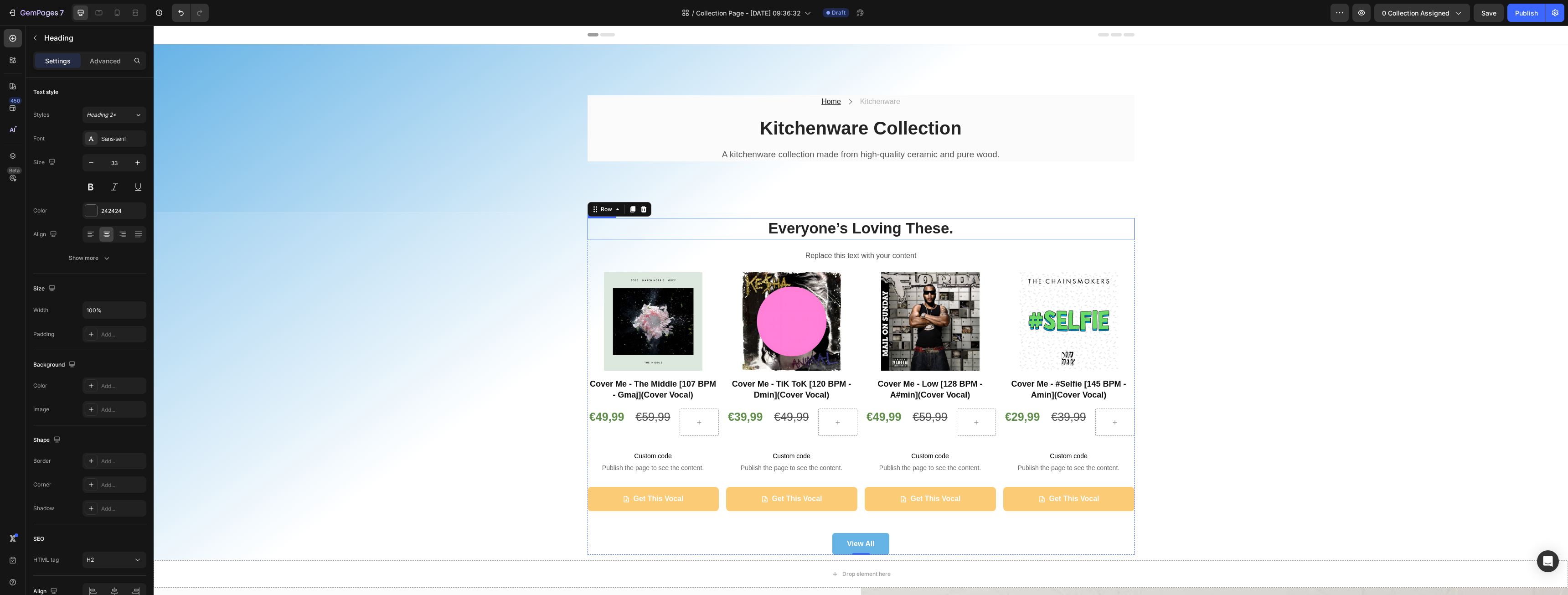
click at [844, 230] on h2 "Everyone’s Loving These." at bounding box center [862, 228] width 547 height 22
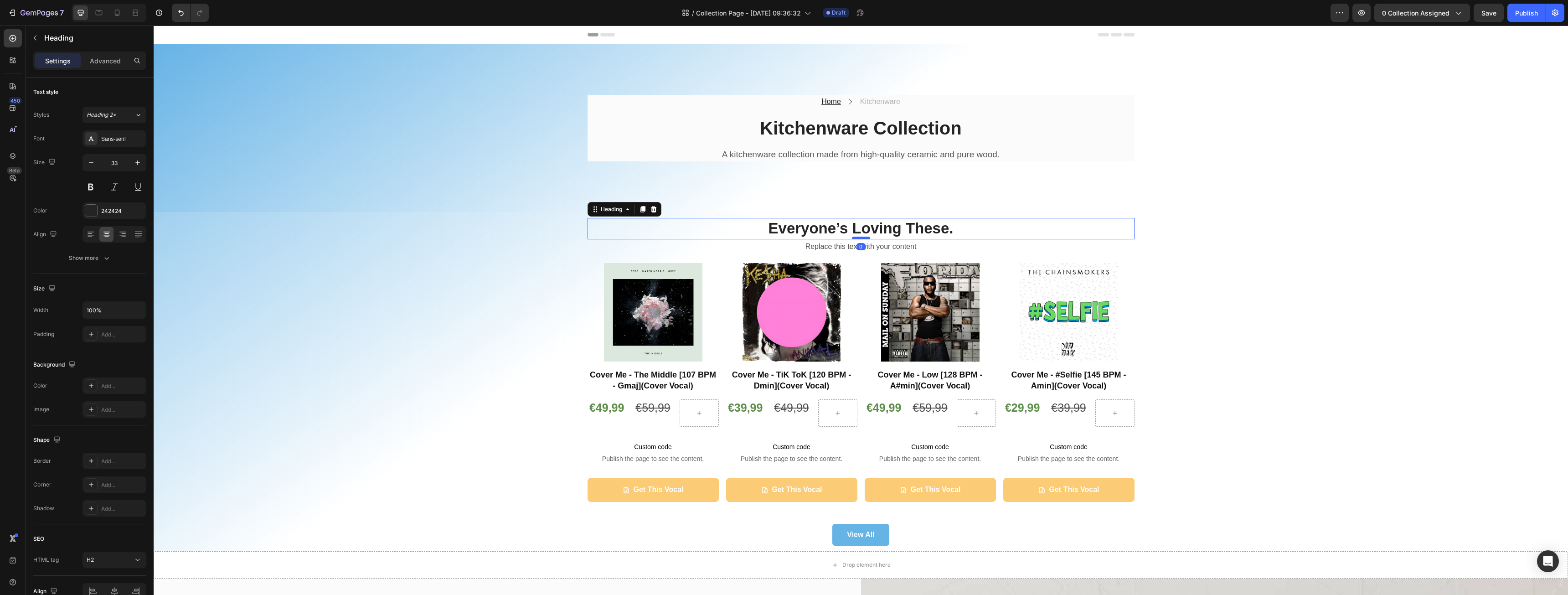
drag, startPoint x: 859, startPoint y: 248, endPoint x: 861, endPoint y: 238, distance: 10.2
click at [861, 238] on div at bounding box center [861, 238] width 18 height 3
click at [825, 246] on div "Replace this text with your content" at bounding box center [862, 247] width 547 height 15
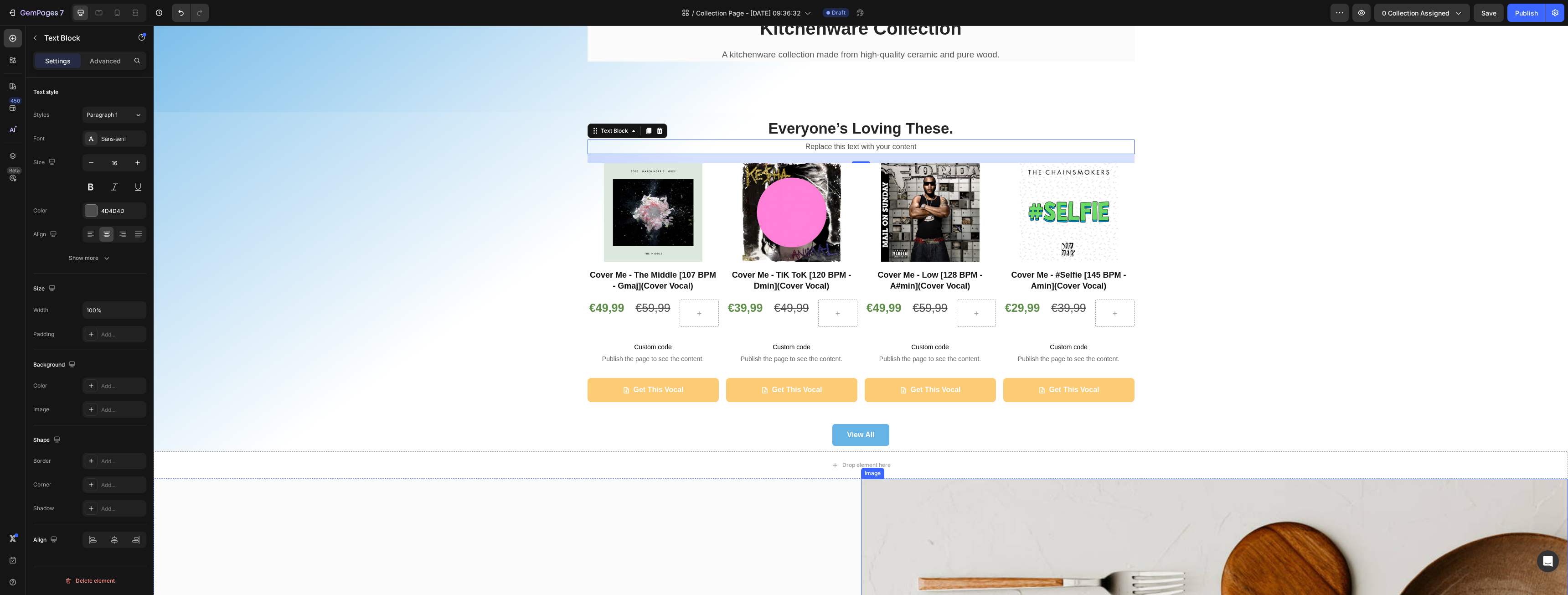
scroll to position [91, 0]
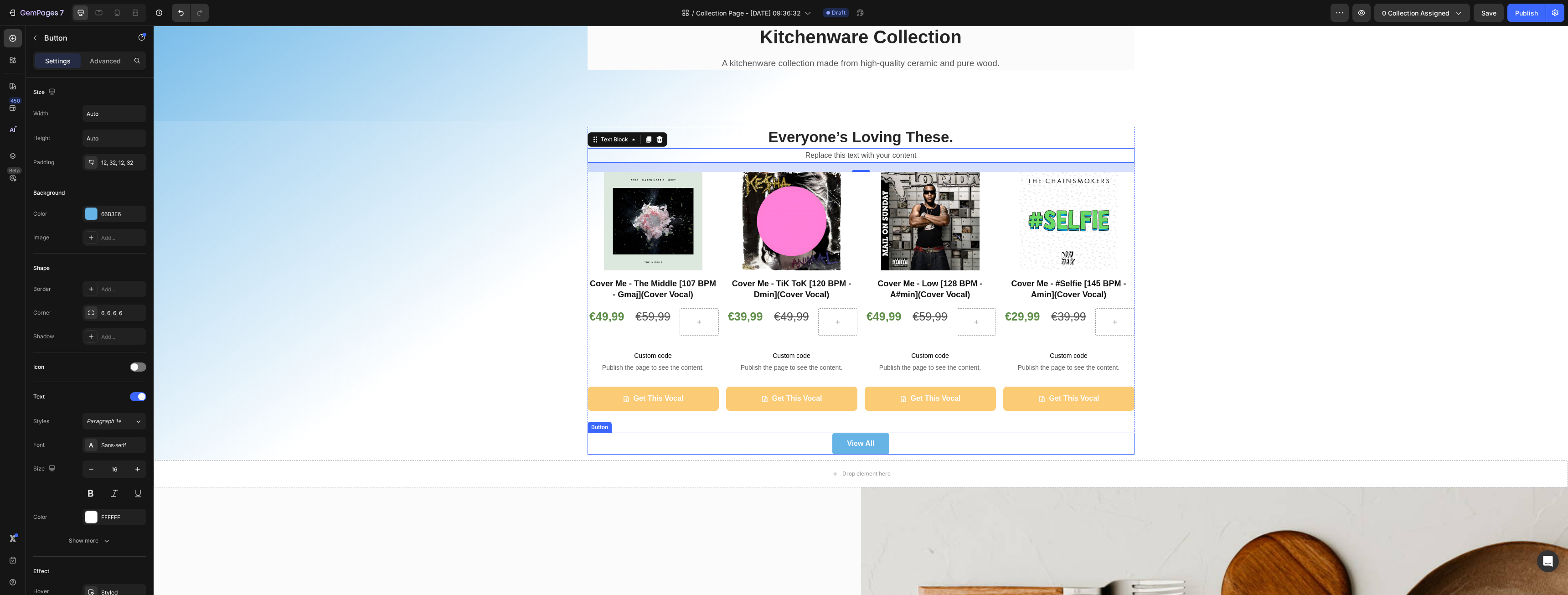
click at [934, 443] on div "View All Button" at bounding box center [862, 443] width 547 height 22
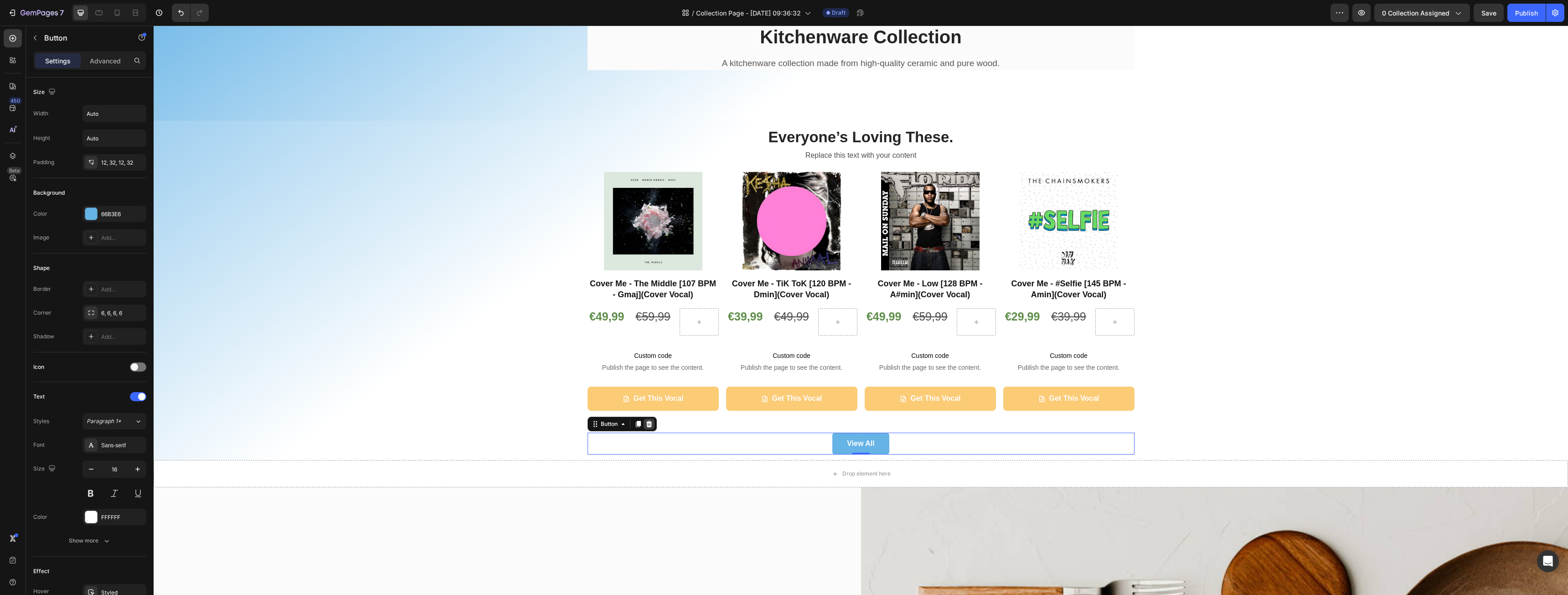
click at [648, 424] on icon at bounding box center [649, 424] width 6 height 7
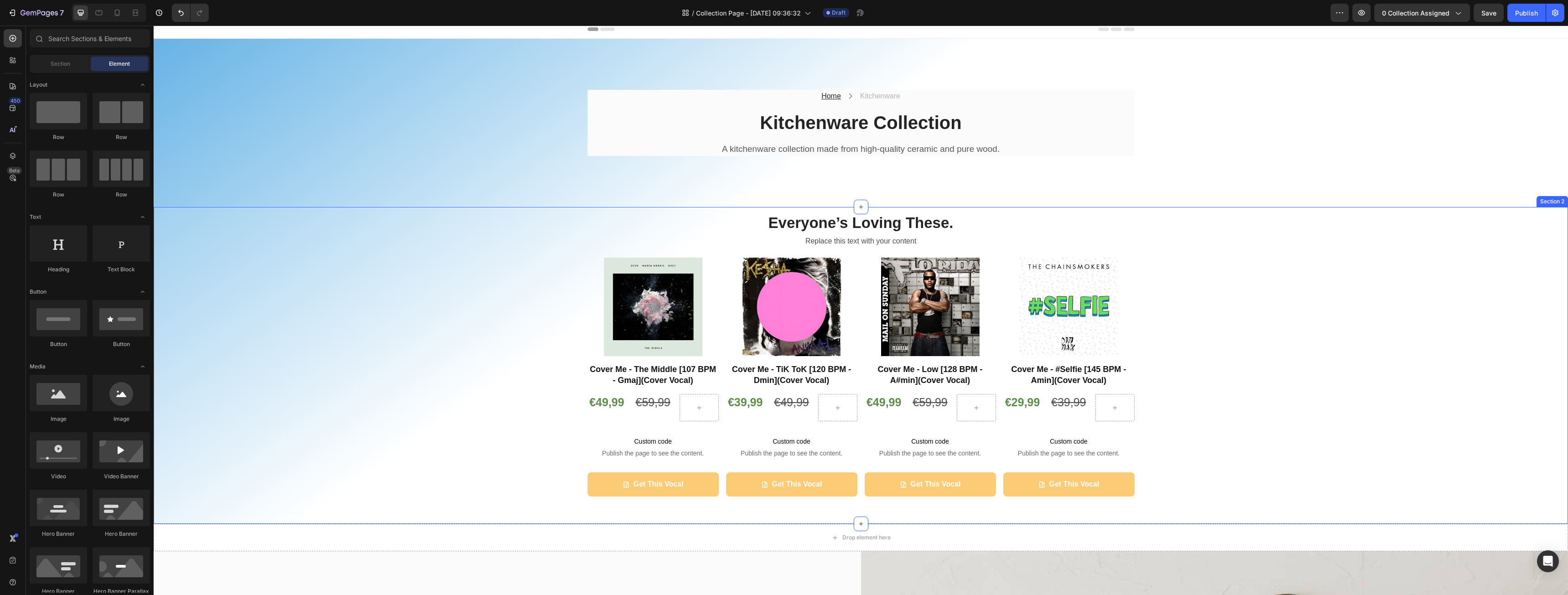
scroll to position [0, 0]
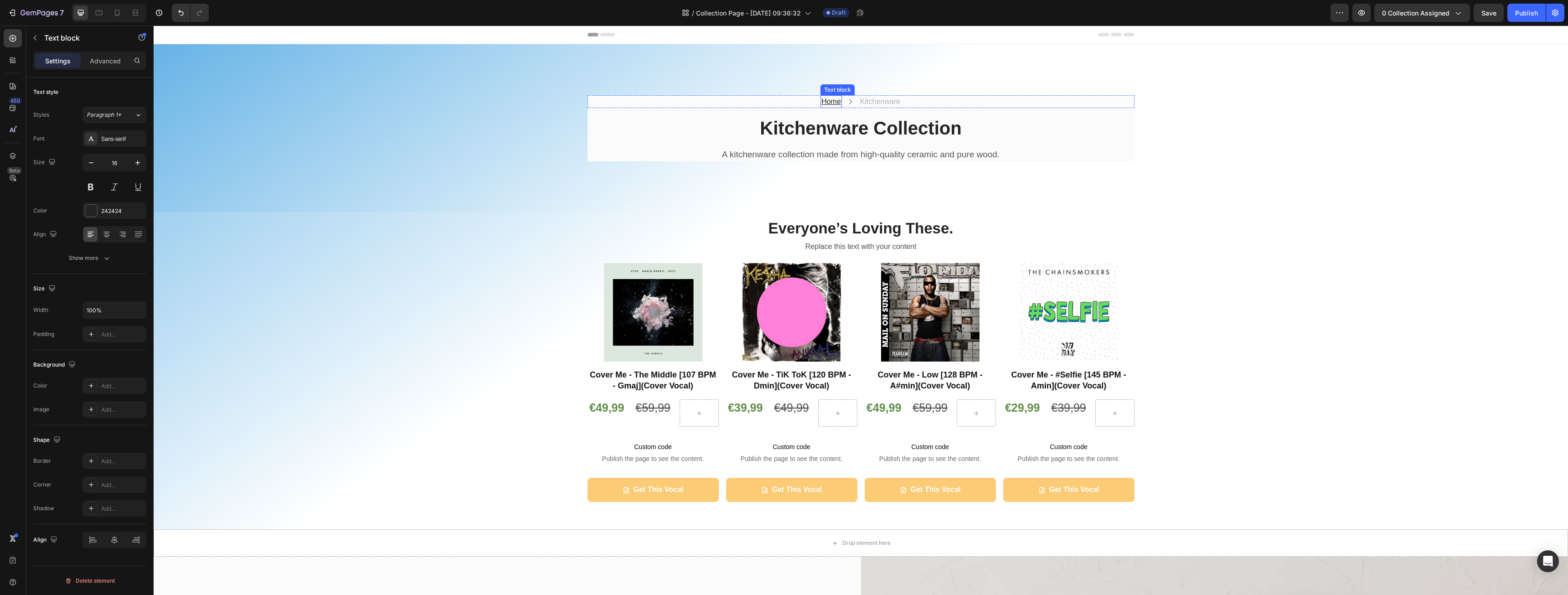
click at [830, 100] on u "Home" at bounding box center [831, 101] width 20 height 8
click at [102, 260] on icon "button" at bounding box center [107, 259] width 9 height 9
click at [103, 63] on p "Advanced" at bounding box center [105, 61] width 31 height 9
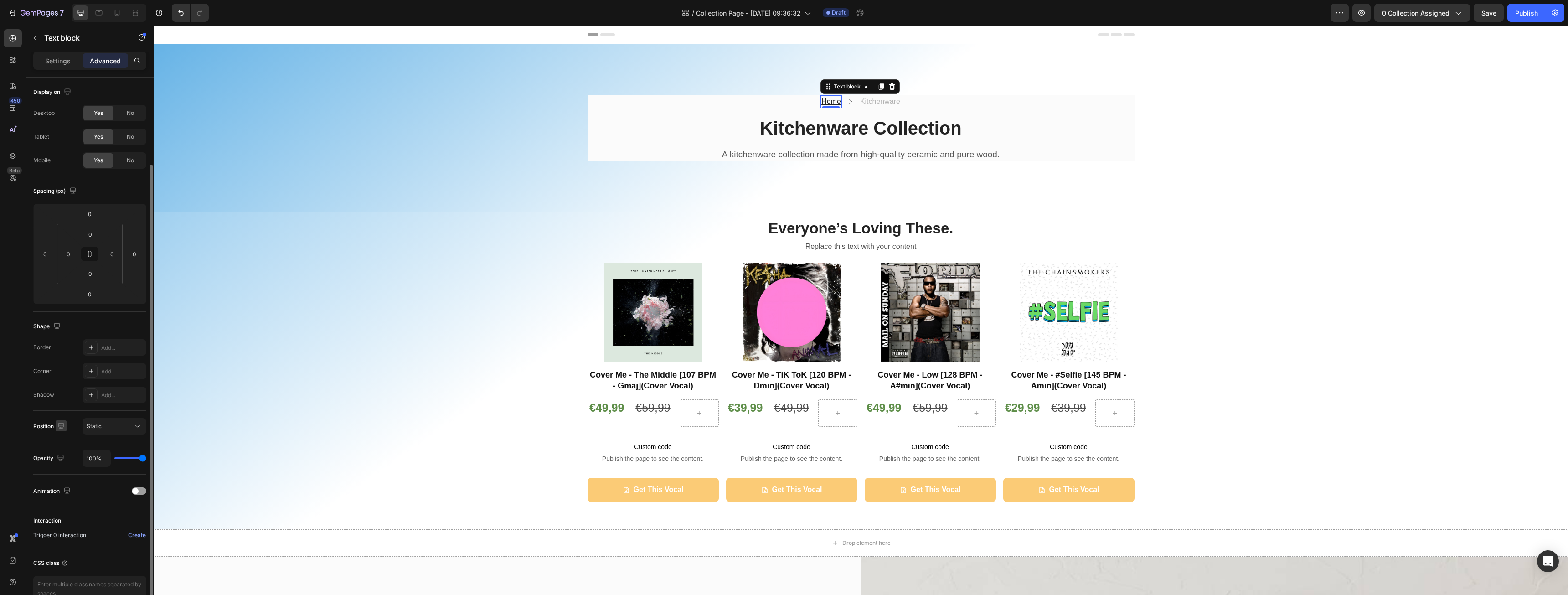
scroll to position [51, 0]
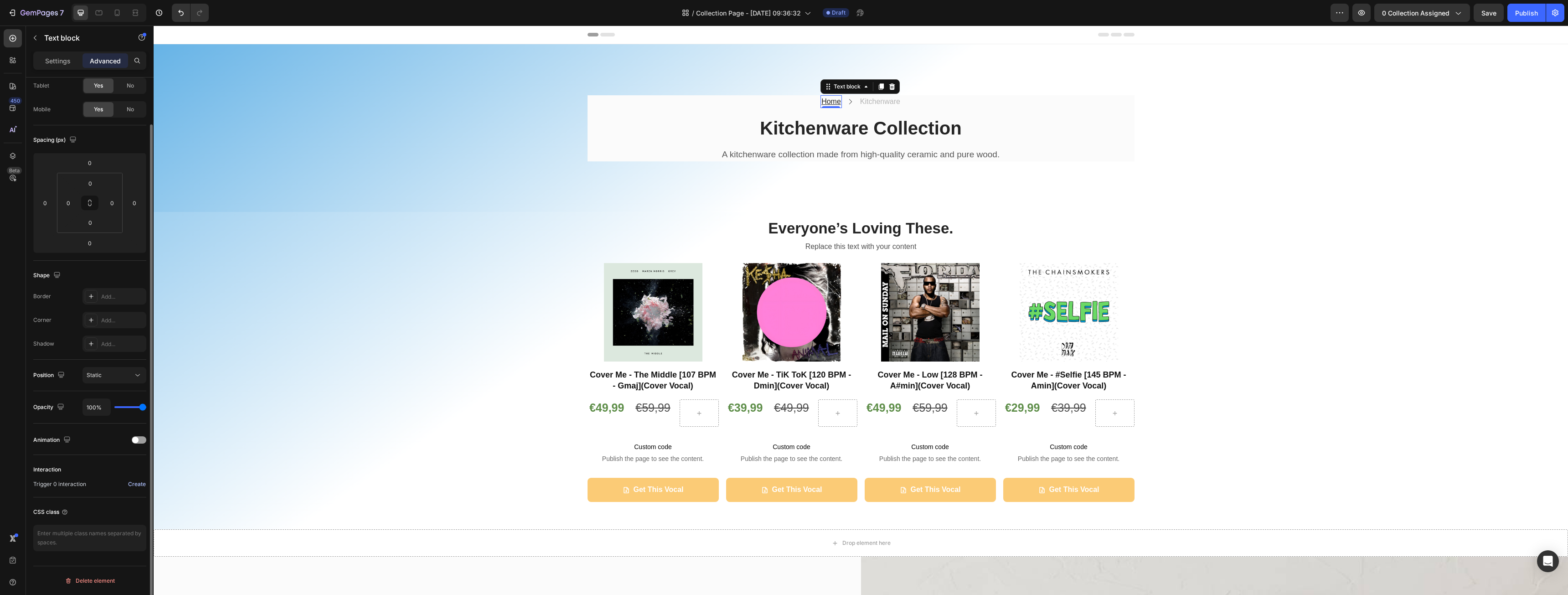
click at [139, 486] on div "Create" at bounding box center [136, 484] width 18 height 9
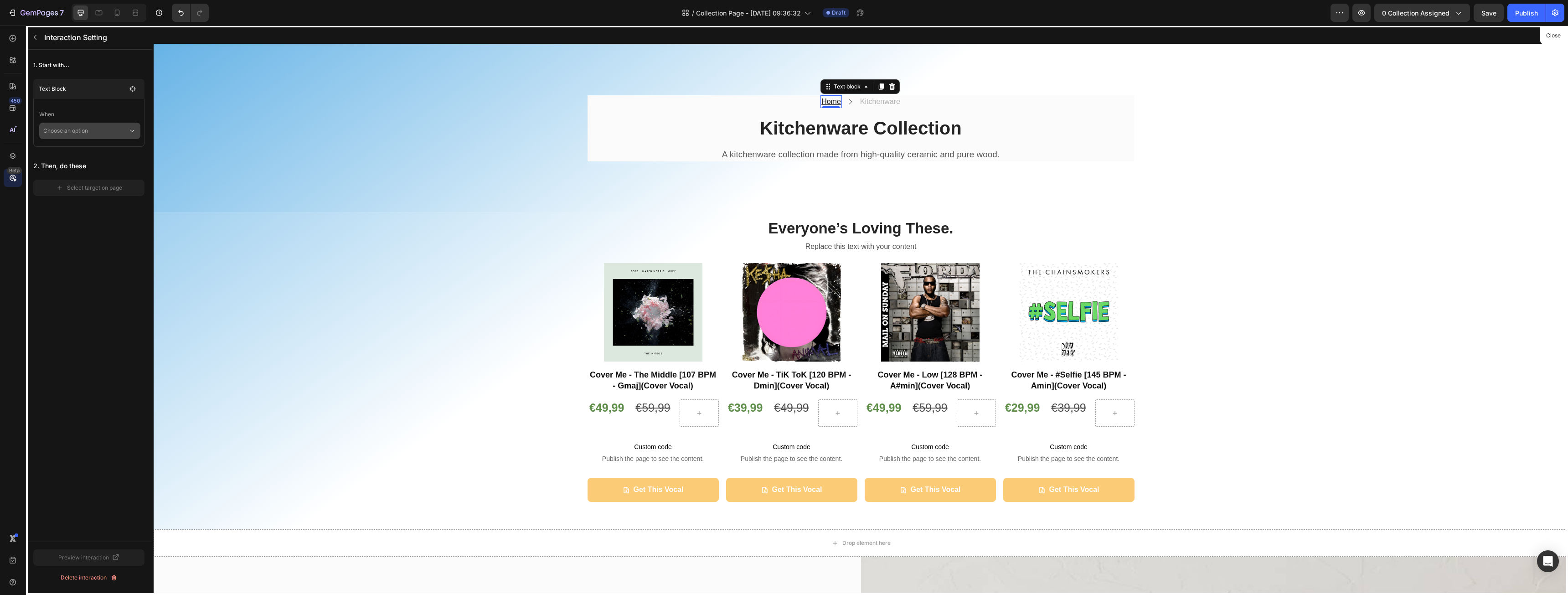
click at [93, 133] on p "Choose an option" at bounding box center [86, 131] width 85 height 16
click at [101, 151] on p "Click on element" at bounding box center [83, 155] width 44 height 9
click at [96, 202] on div "Select target on page" at bounding box center [89, 201] width 66 height 9
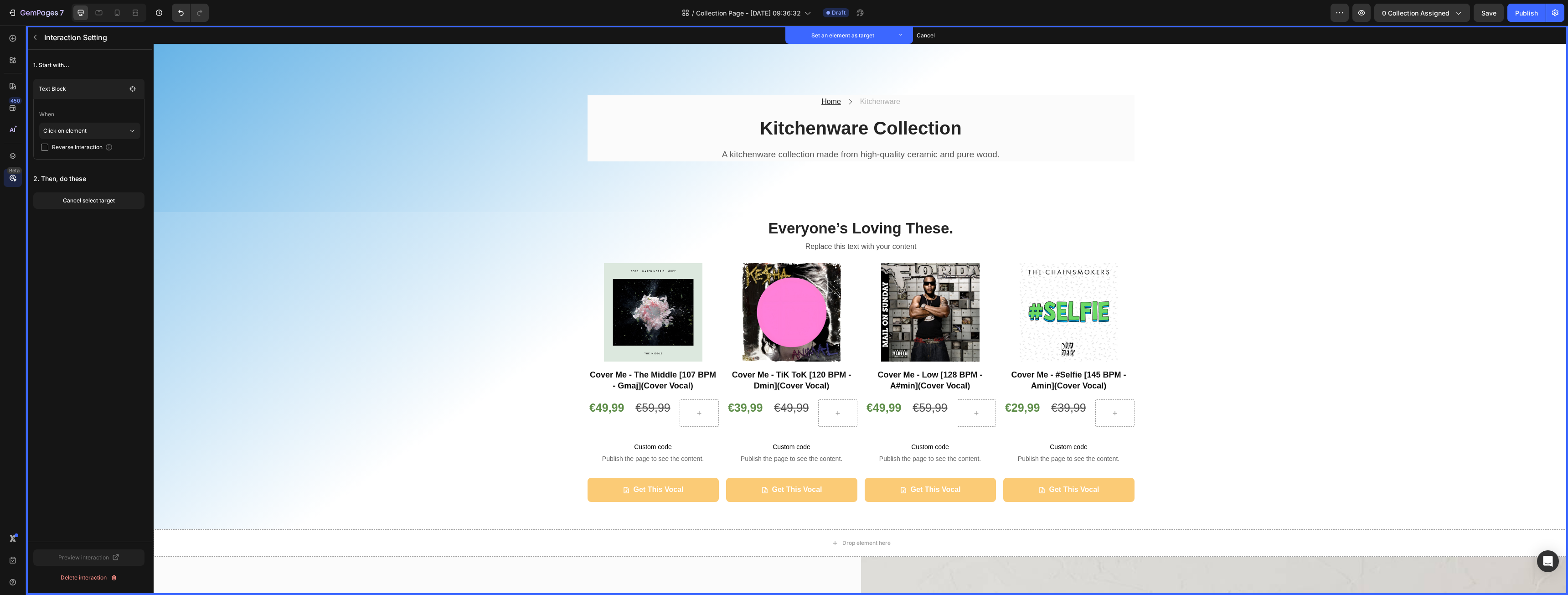
click at [96, 202] on div "Cancel select target" at bounding box center [88, 201] width 52 height 9
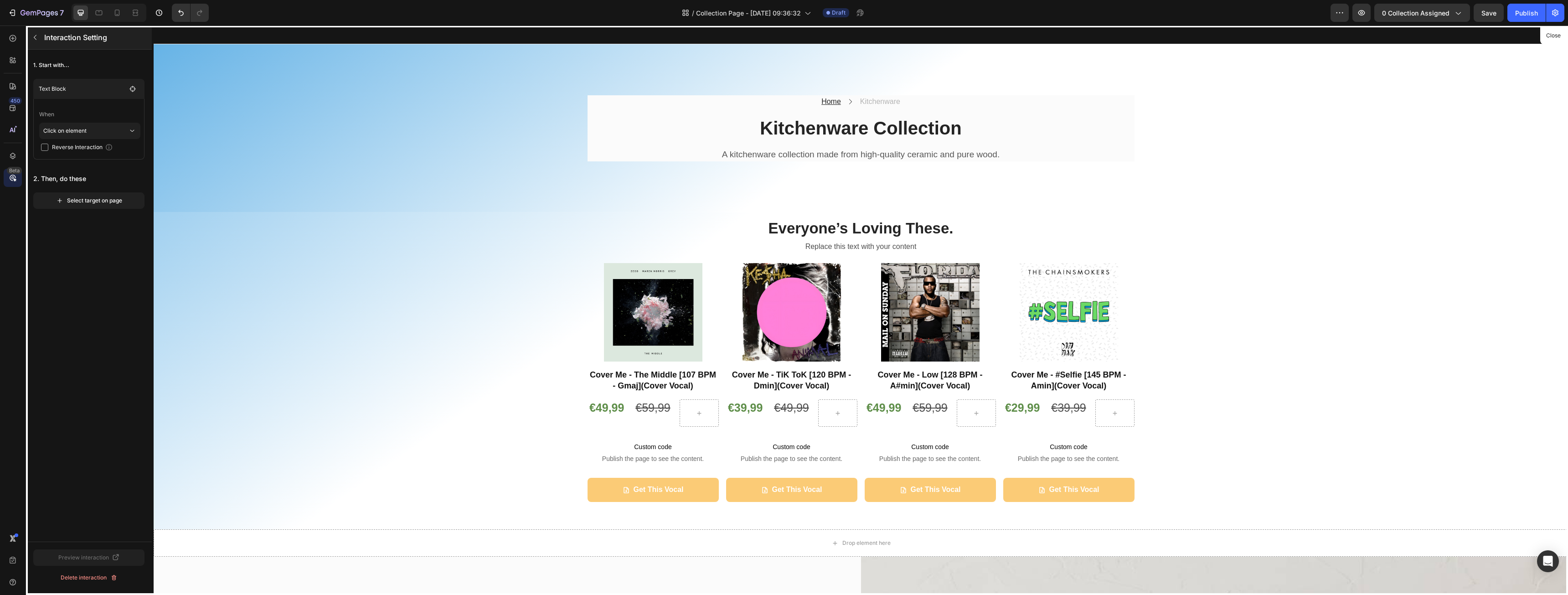
click at [38, 41] on icon "button" at bounding box center [35, 38] width 8 height 8
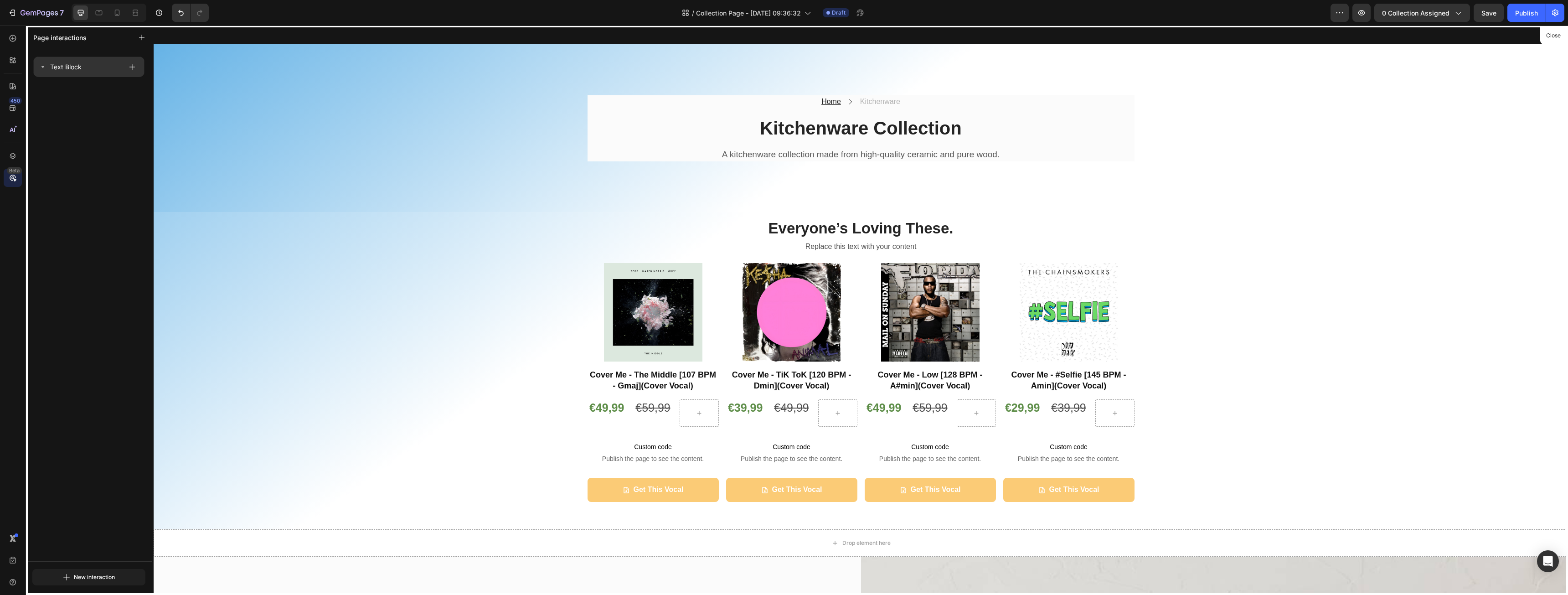
drag, startPoint x: 114, startPoint y: 65, endPoint x: 102, endPoint y: 75, distance: 15.6
click at [102, 75] on div "Text Block" at bounding box center [88, 67] width 111 height 21
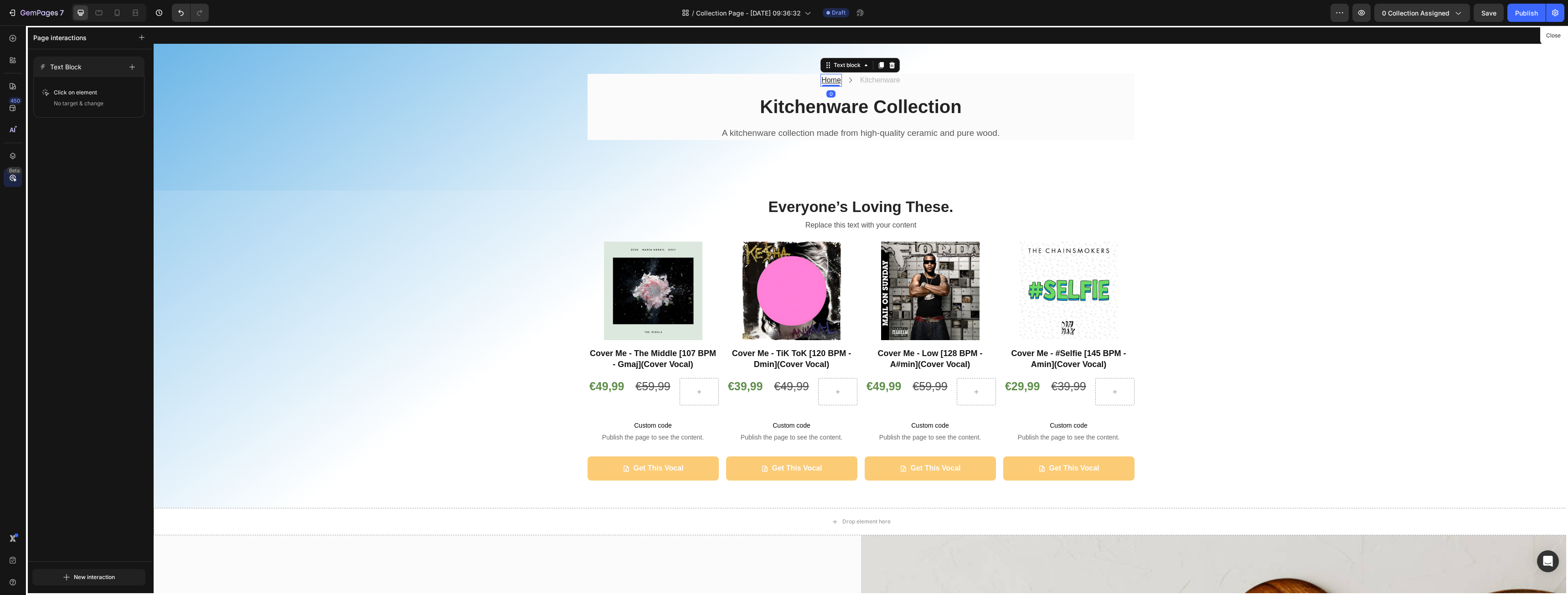
scroll to position [0, 0]
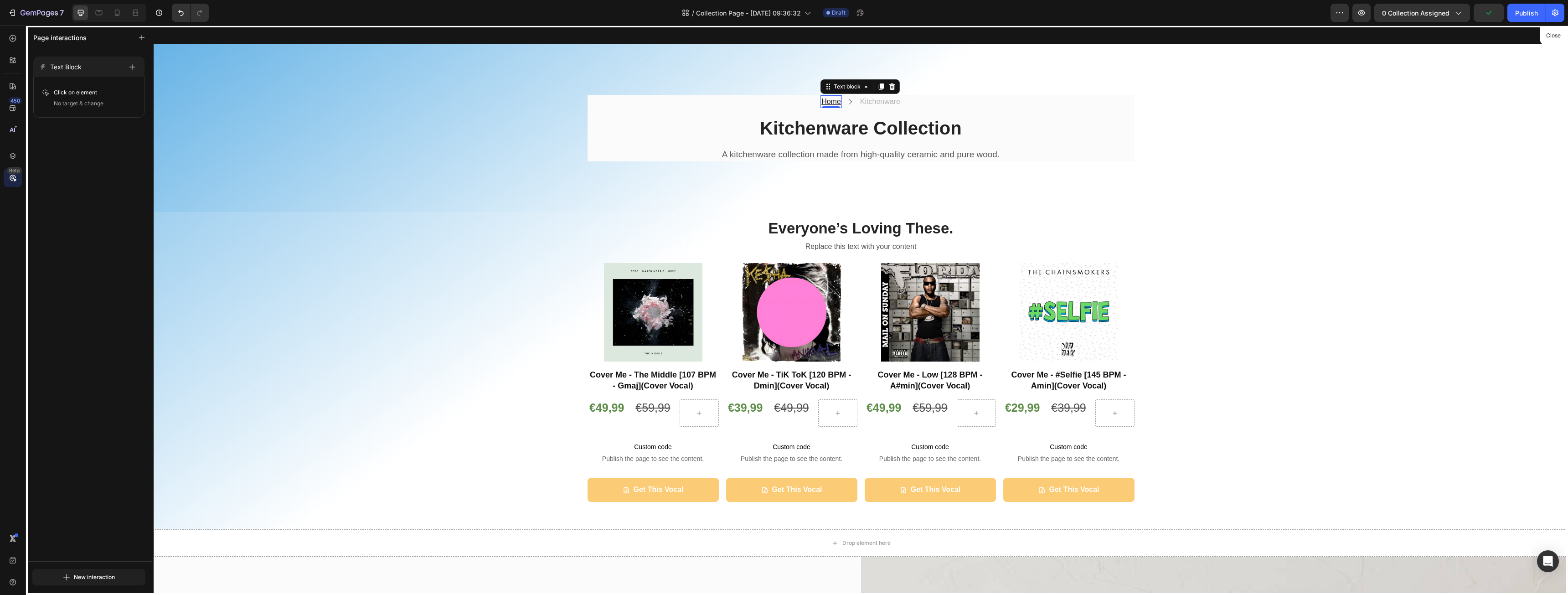
click at [1019, 129] on div at bounding box center [861, 310] width 1415 height 569
drag, startPoint x: 1096, startPoint y: 179, endPoint x: 1096, endPoint y: 186, distance: 7.0
click at [1096, 183] on div at bounding box center [861, 310] width 1415 height 569
drag, startPoint x: 1080, startPoint y: 213, endPoint x: 1062, endPoint y: 224, distance: 21.1
click at [1075, 220] on div at bounding box center [861, 310] width 1415 height 569
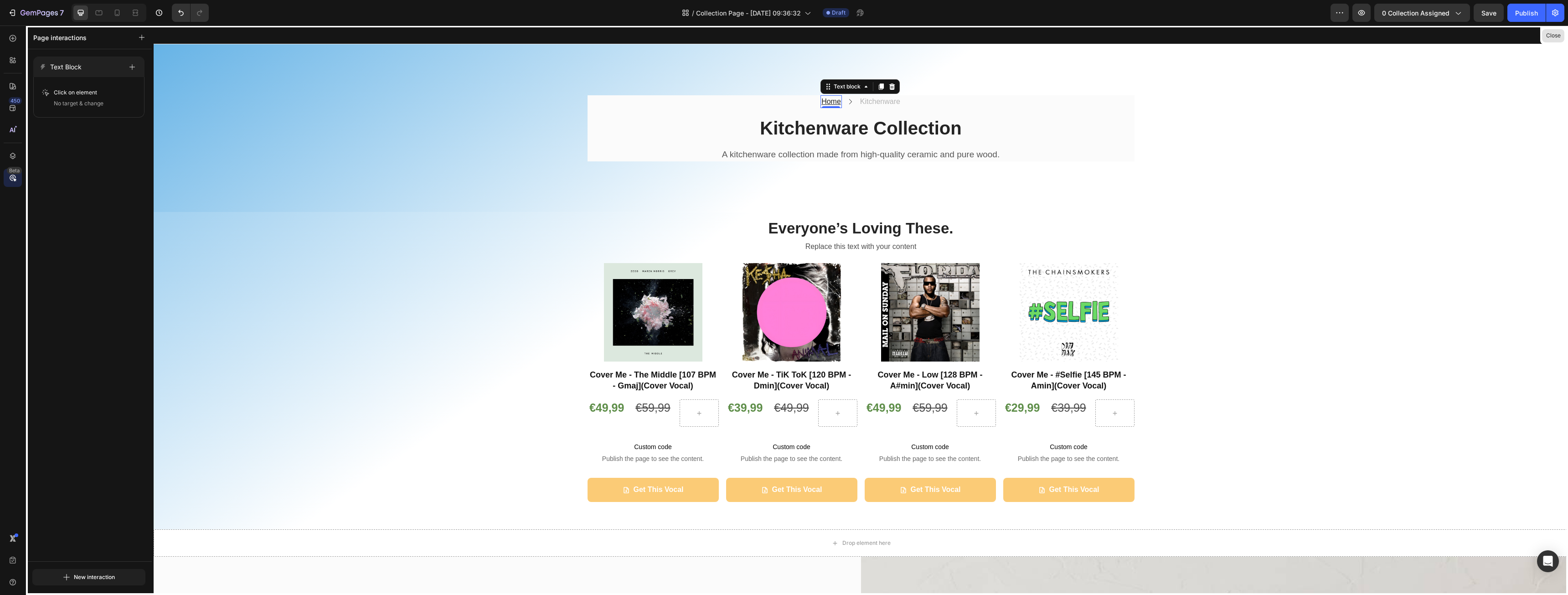
drag, startPoint x: 1550, startPoint y: 40, endPoint x: 1392, endPoint y: 16, distance: 159.8
click at [1550, 40] on button "Close" at bounding box center [1554, 36] width 23 height 13
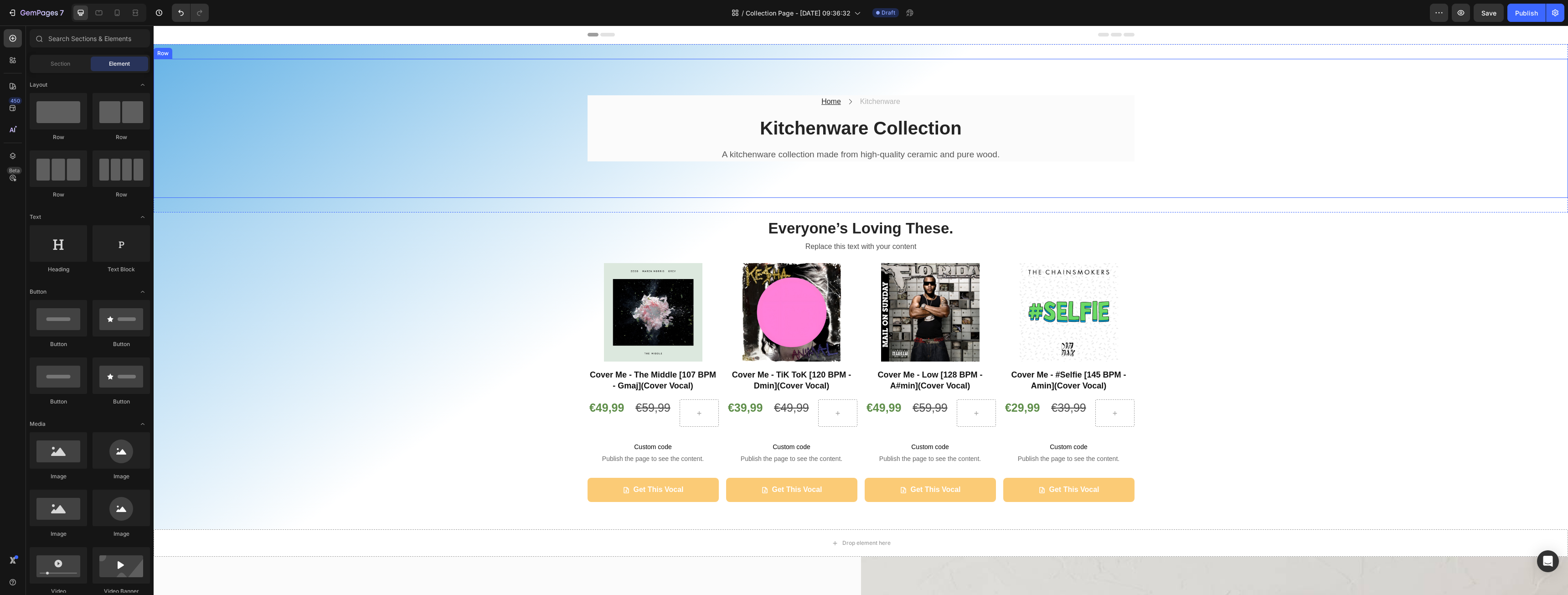
click at [1193, 152] on div "Home Text block Icon Kitchenware Text block Row Kitchenware Collection Heading …" at bounding box center [861, 129] width 1401 height 66
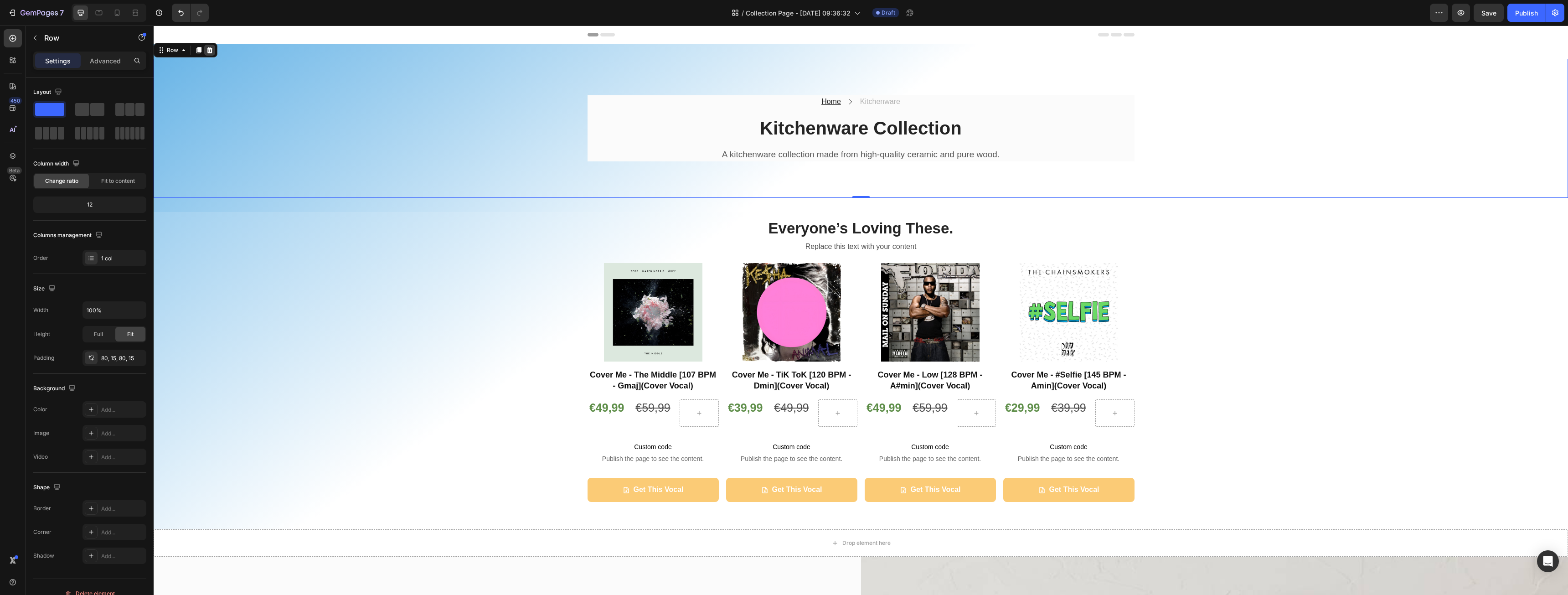
click at [209, 49] on icon at bounding box center [210, 50] width 6 height 7
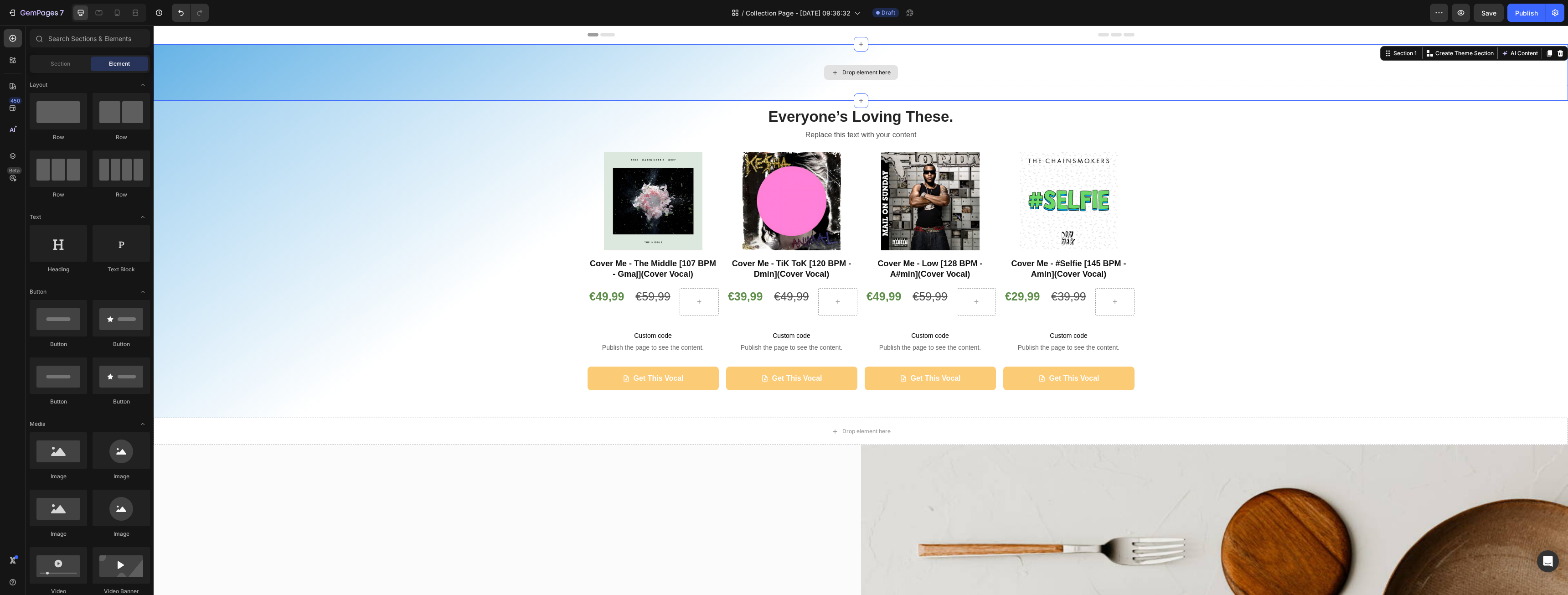
click at [344, 83] on div "Drop element here" at bounding box center [861, 72] width 1415 height 27
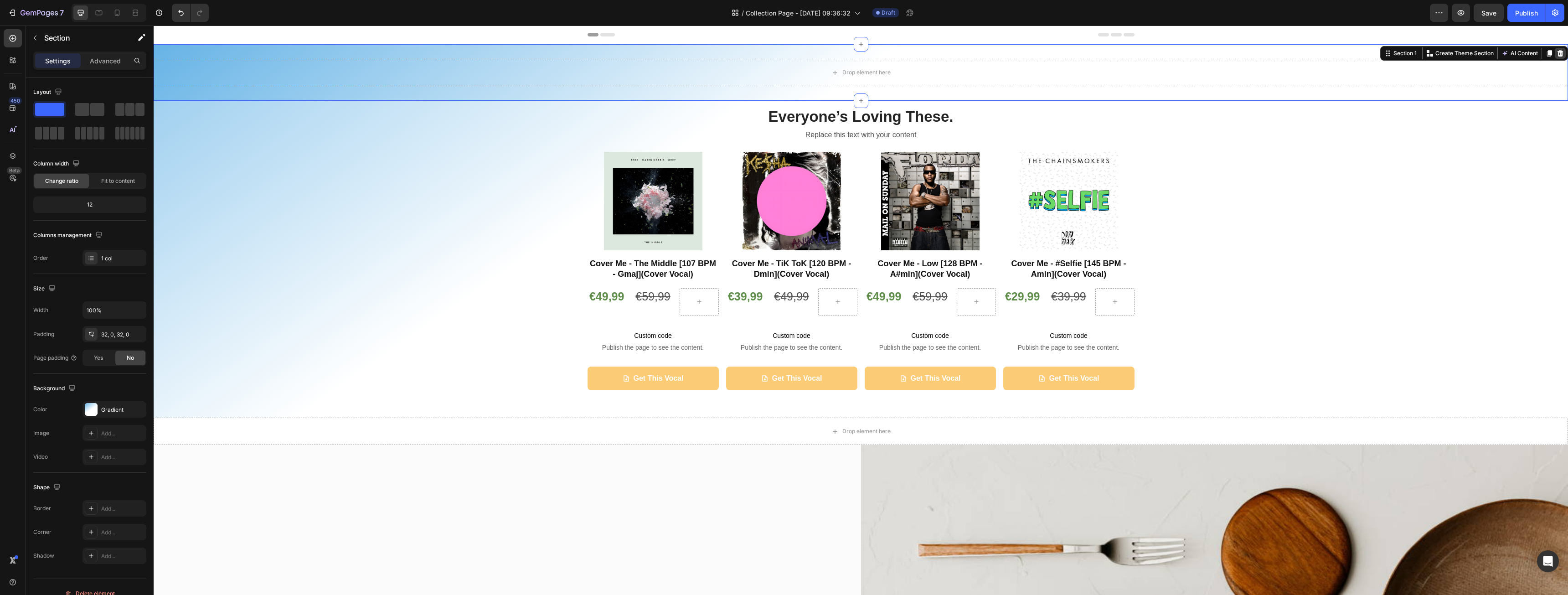
click at [1558, 52] on icon at bounding box center [1560, 53] width 6 height 7
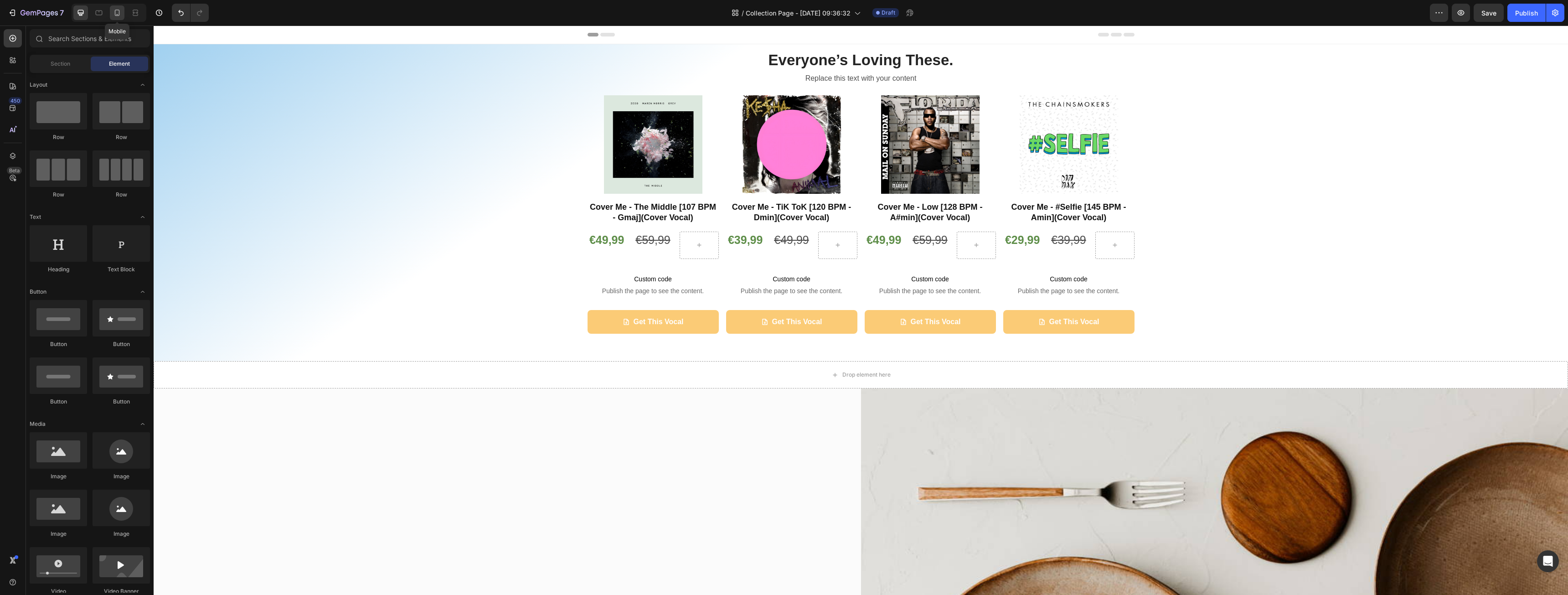
click at [123, 14] on div at bounding box center [116, 12] width 14 height 14
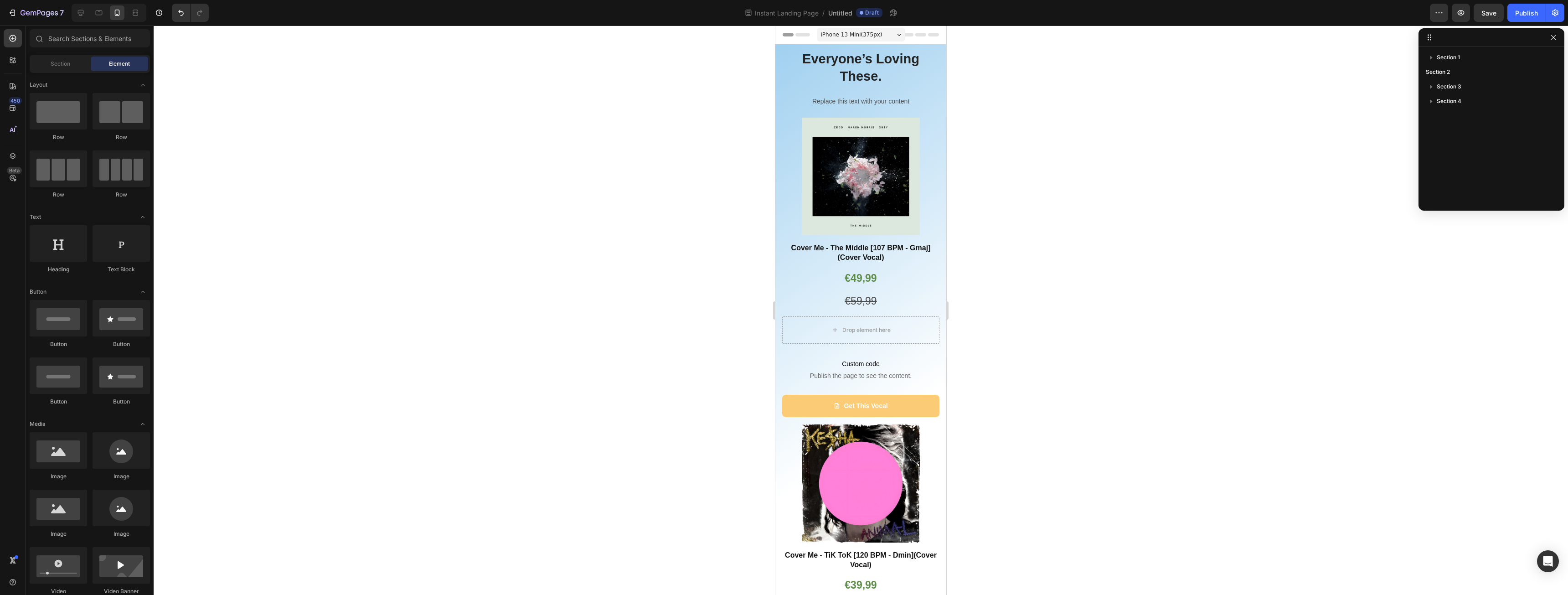
click at [875, 32] on div "iPhone 13 Mini ( 375 px)" at bounding box center [861, 34] width 88 height 13
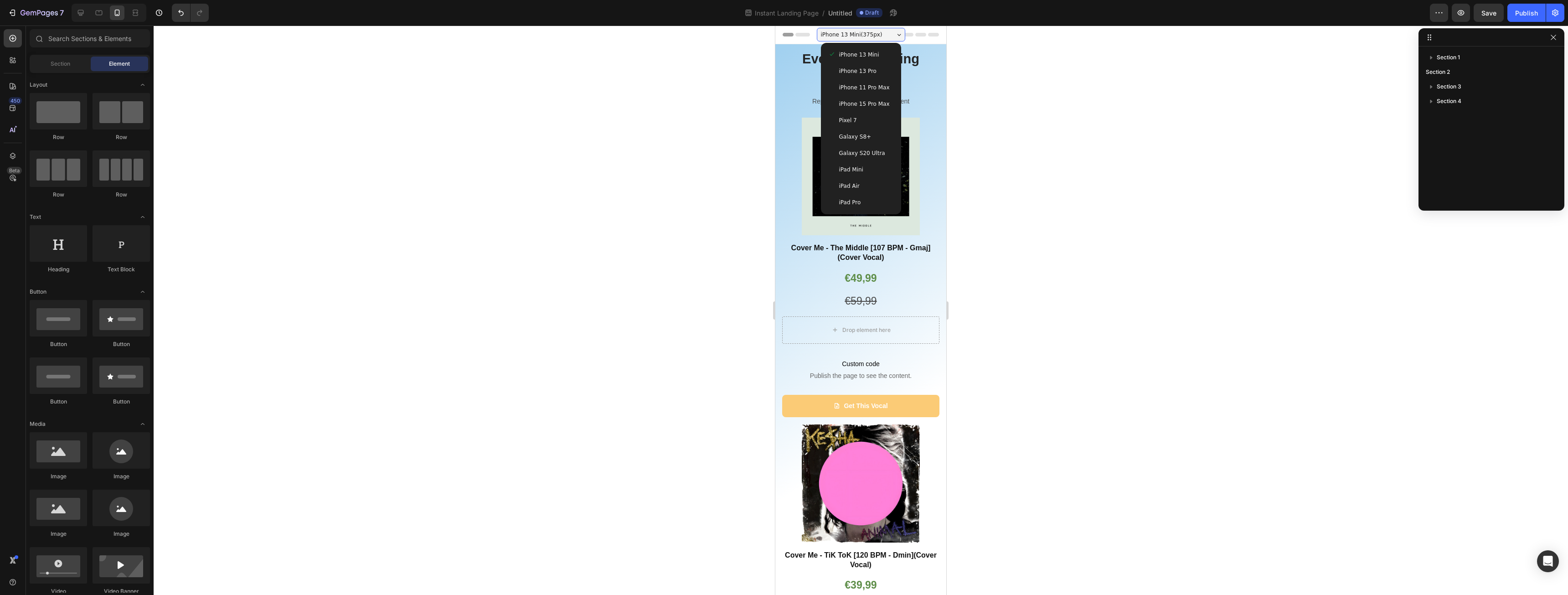
click at [864, 104] on span "iPhone 15 Pro Max" at bounding box center [864, 104] width 50 height 9
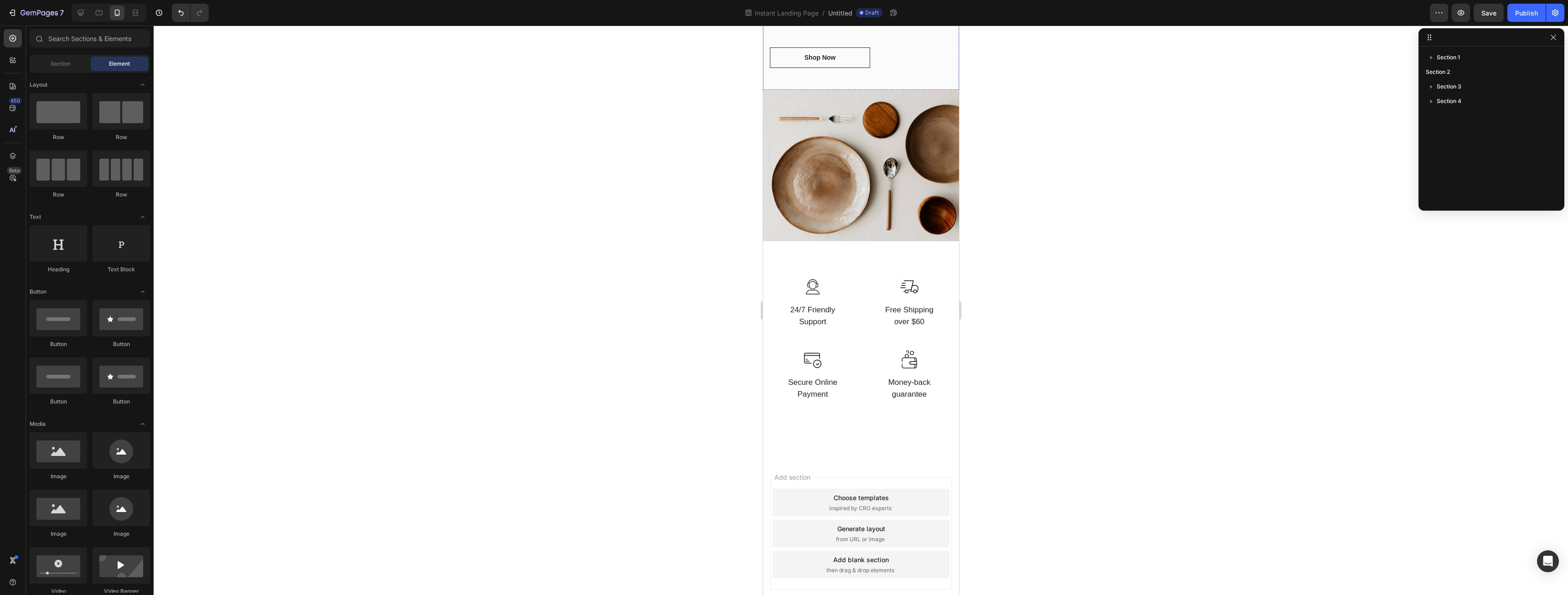
scroll to position [1506, 0]
click at [873, 328] on div "Image Free Shipping over $60 Text block Row" at bounding box center [909, 313] width 86 height 73
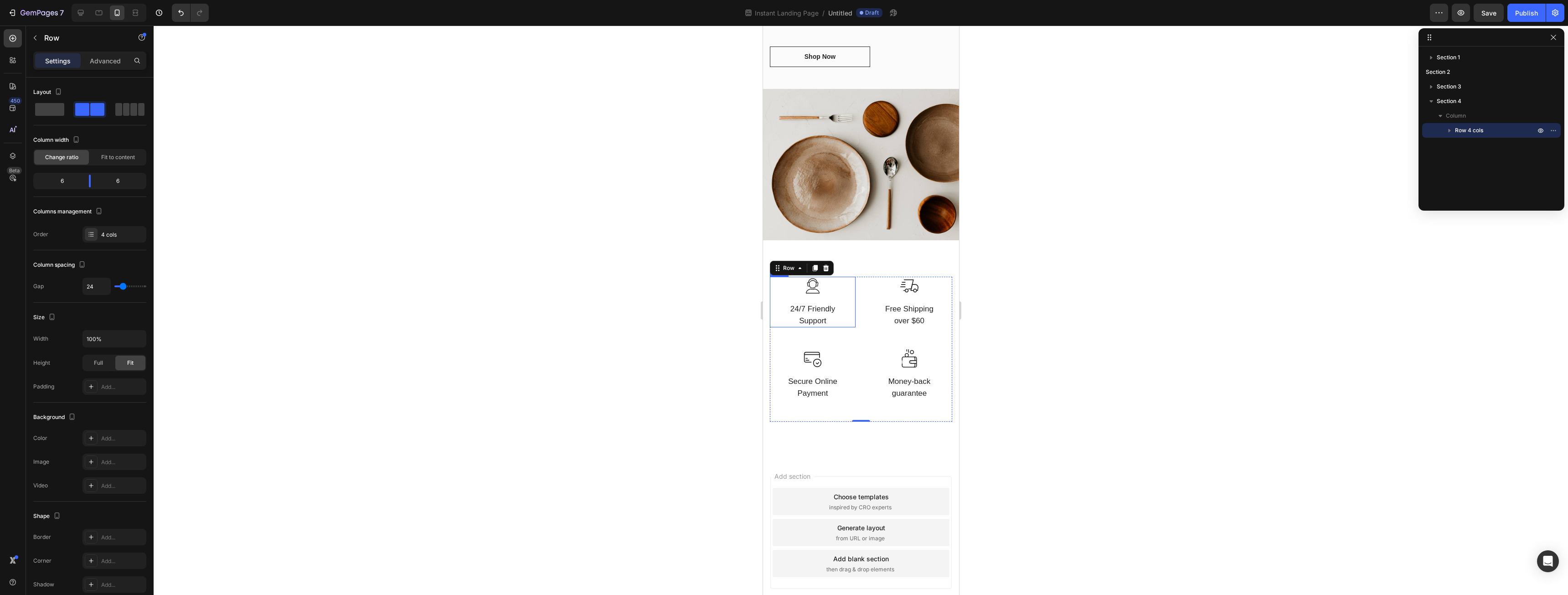
click at [837, 308] on div "Image 24/7 Friendly Support Text block Row" at bounding box center [812, 301] width 86 height 50
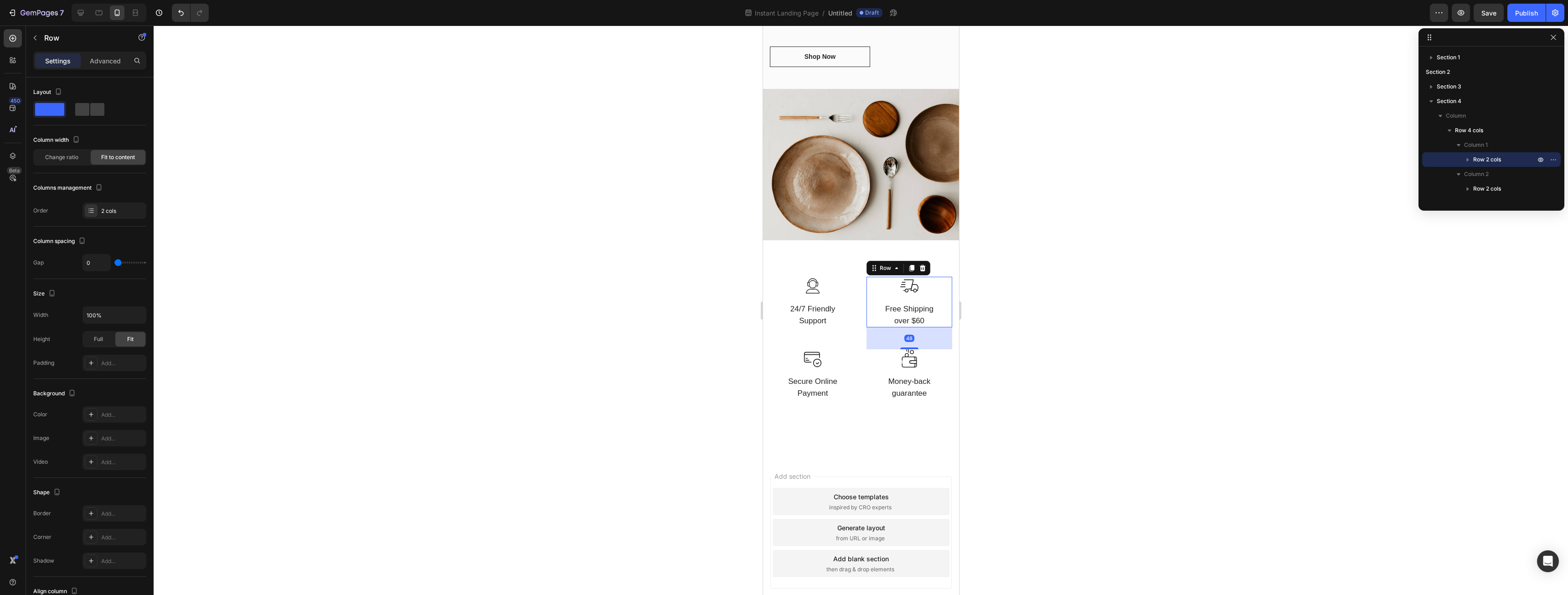
click at [878, 305] on div "Image Free Shipping over $60 Text block Row 48" at bounding box center [909, 301] width 86 height 50
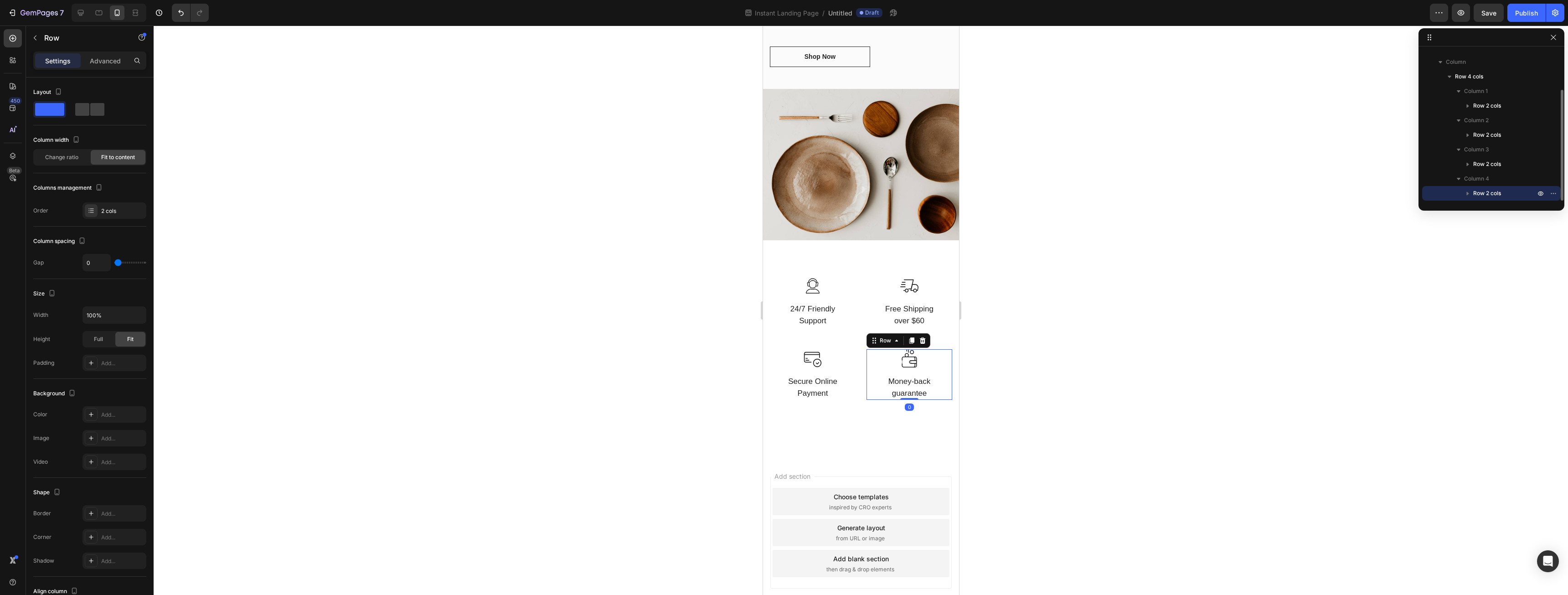
click at [869, 352] on div "Image Money-back guarantee Text block Row 0" at bounding box center [909, 374] width 86 height 50
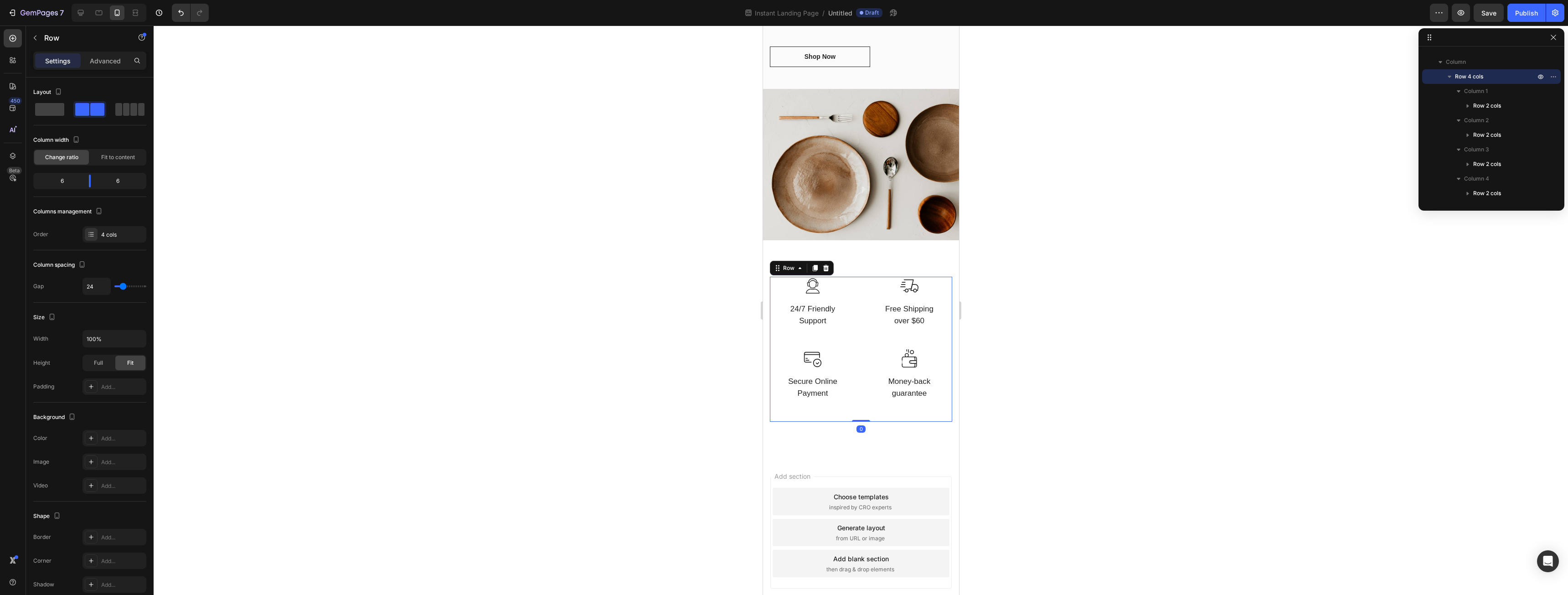
click at [871, 403] on div "Image Money-back guarantee Text block Row" at bounding box center [909, 386] width 86 height 73
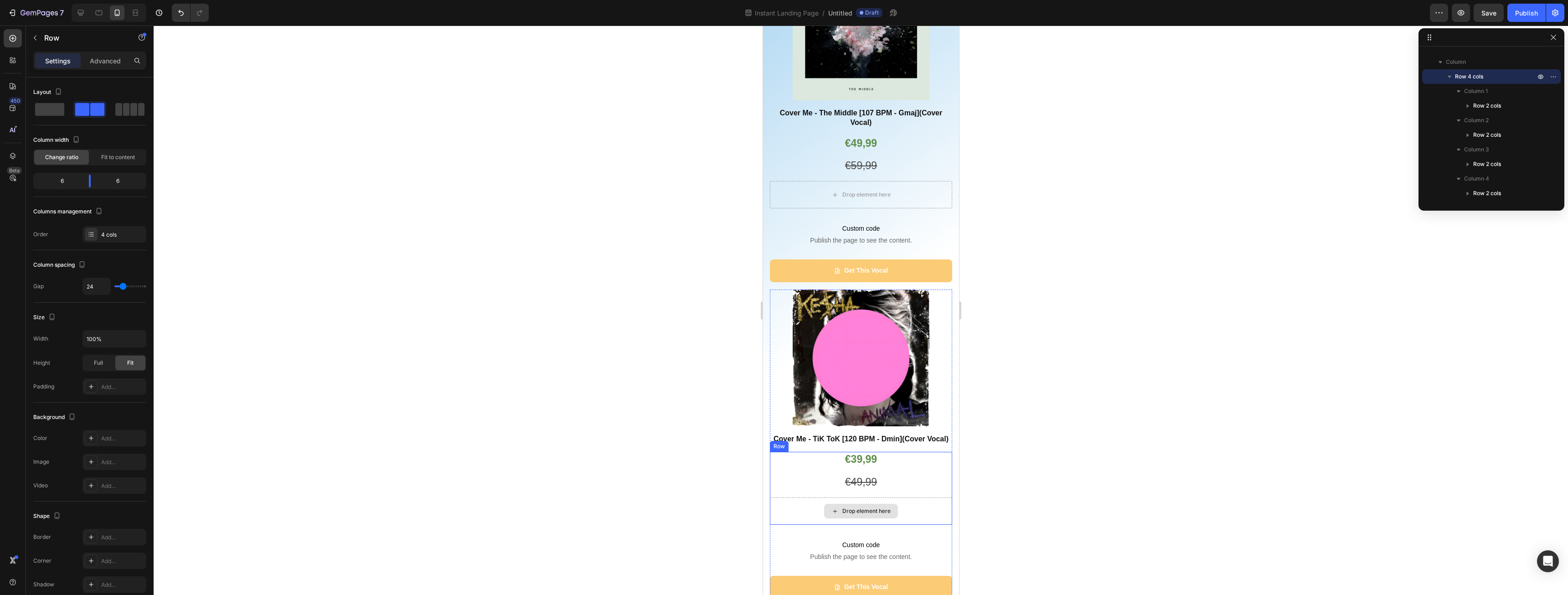
scroll to position [0, 0]
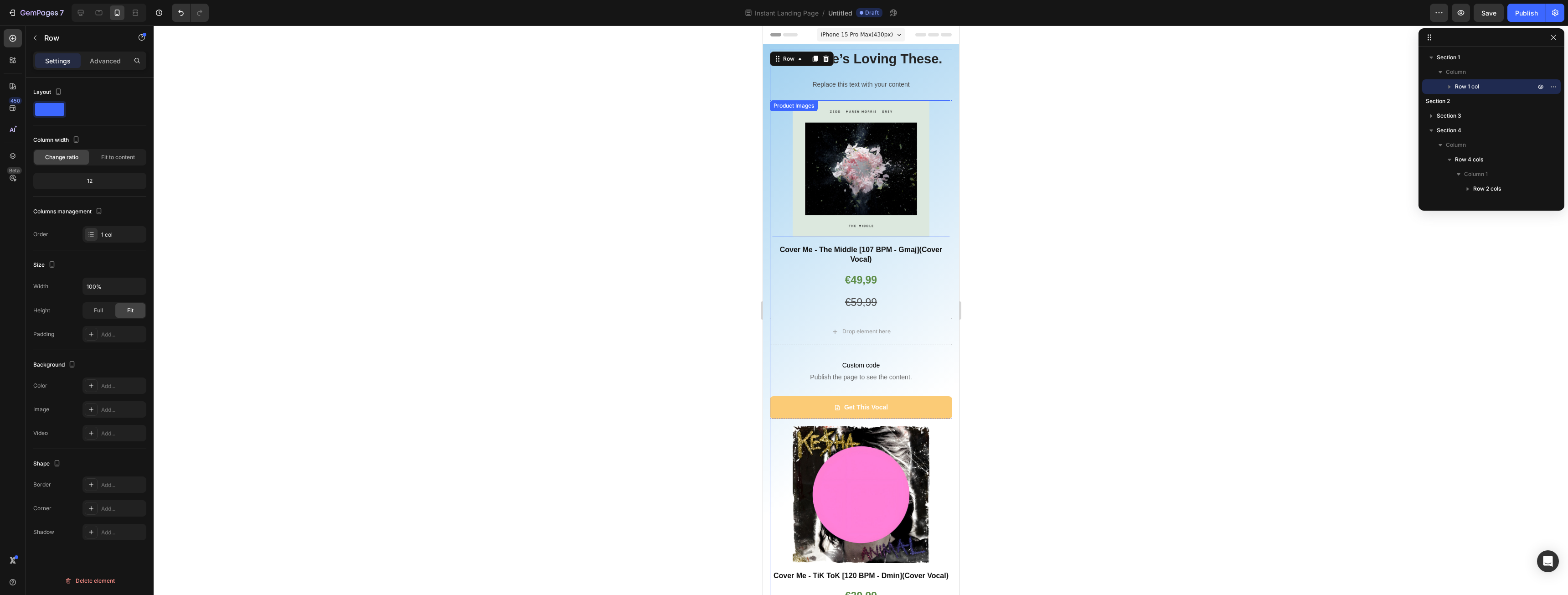
click at [775, 144] on div at bounding box center [861, 169] width 183 height 136
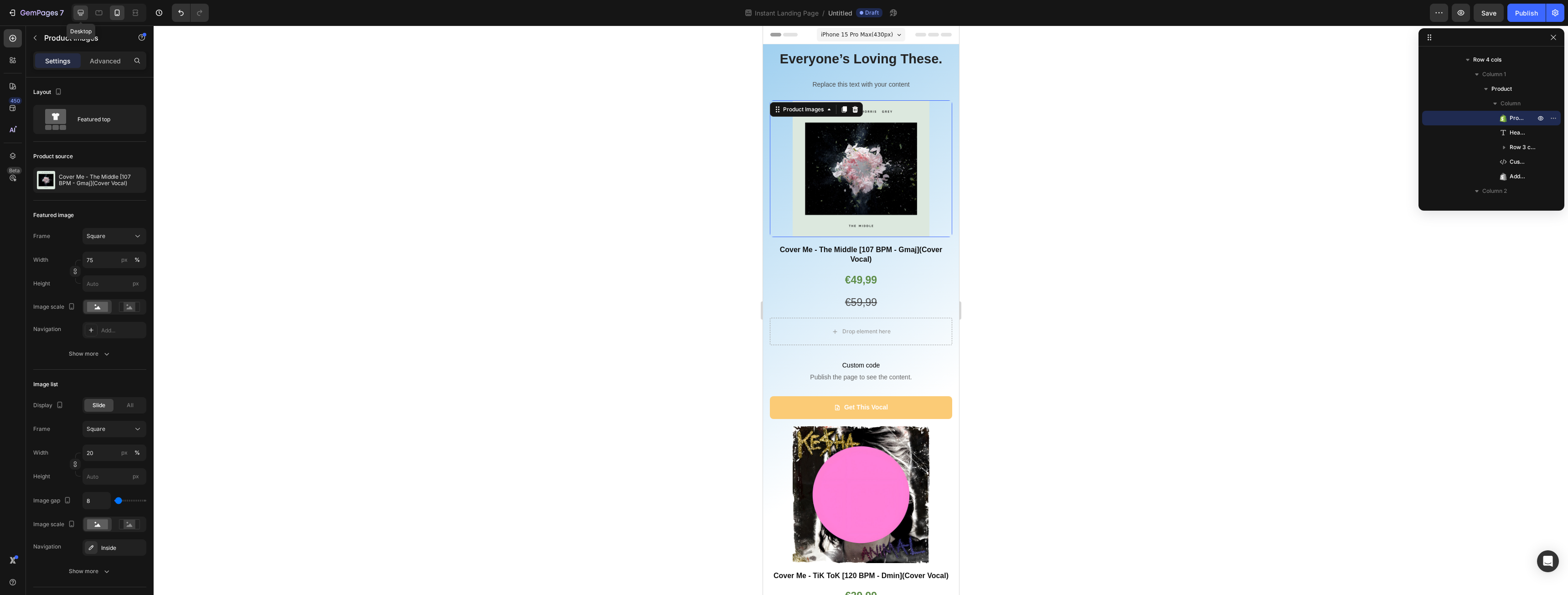
click at [82, 14] on icon at bounding box center [80, 13] width 9 height 9
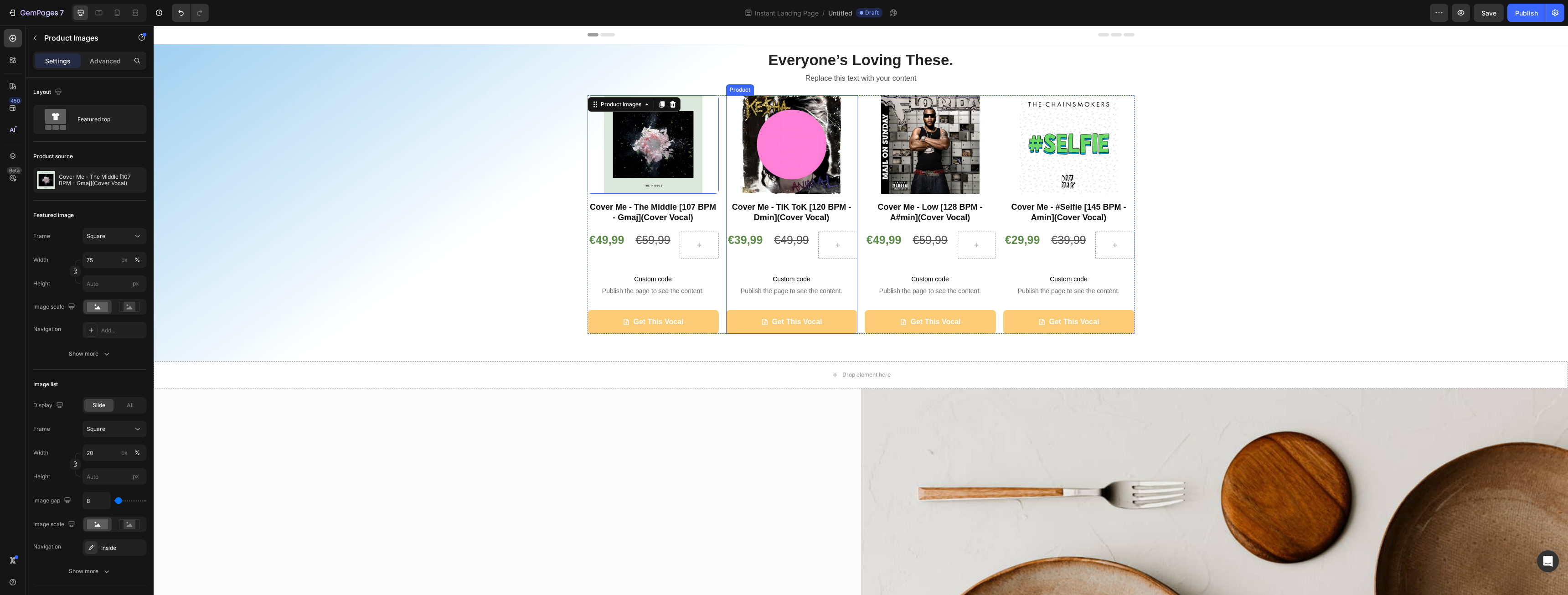
scroll to position [38, 0]
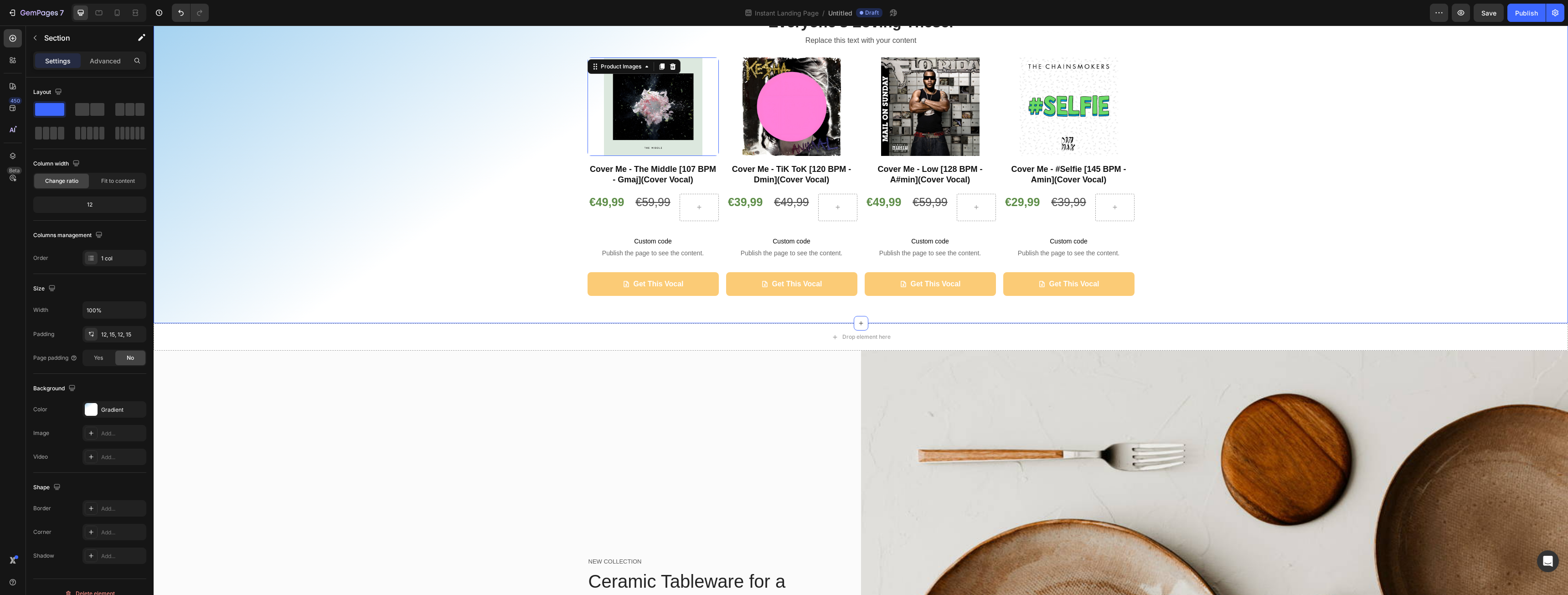
click at [1131, 117] on div "Everyone’s Loving These. Heading Replace this text with your content Text Block…" at bounding box center [861, 165] width 1401 height 306
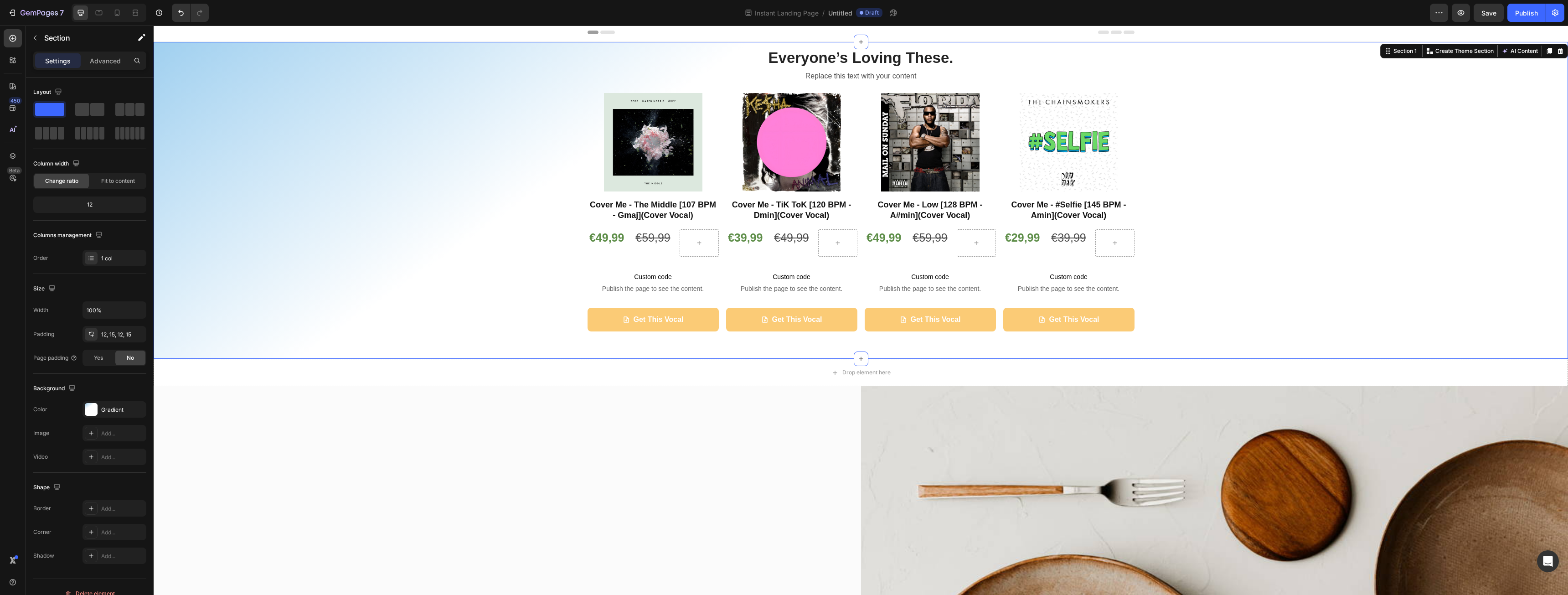
scroll to position [0, 0]
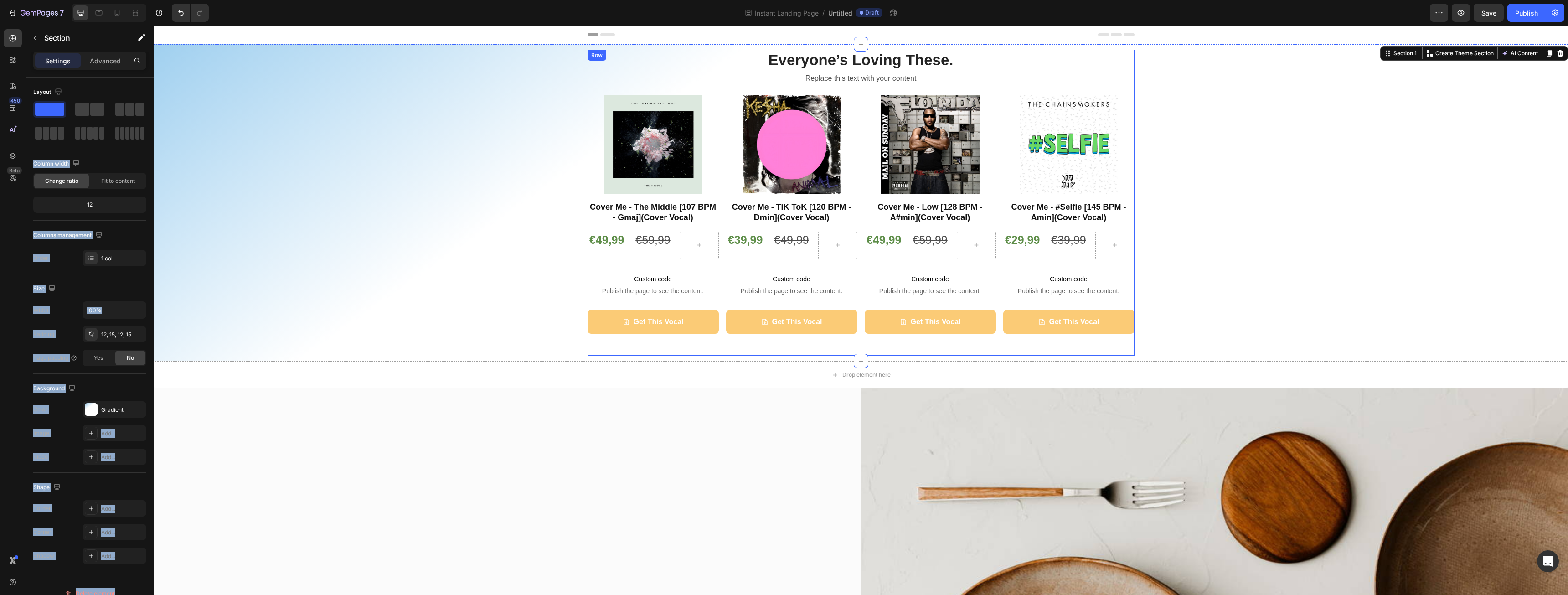
drag, startPoint x: 194, startPoint y: 158, endPoint x: 666, endPoint y: 347, distance: 508.4
click at [54, 132] on span at bounding box center [53, 133] width 7 height 12
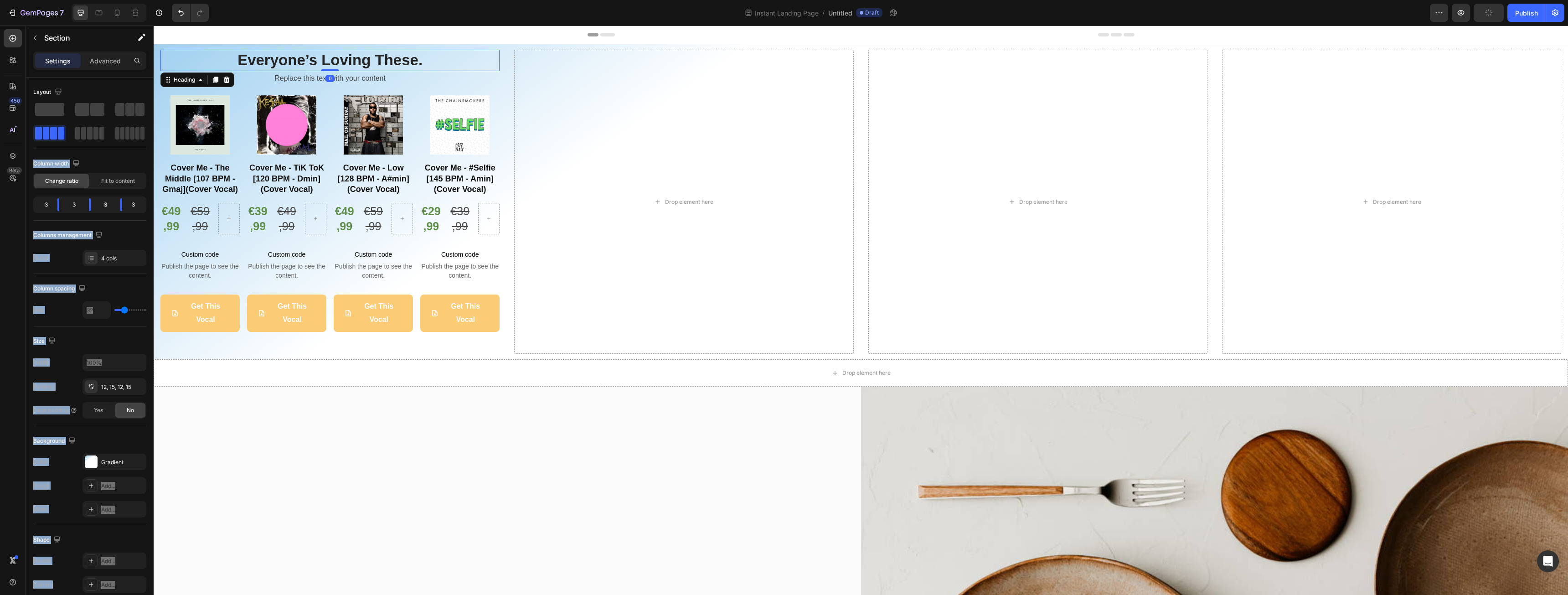
click at [463, 52] on h2 "Everyone’s Loving These." at bounding box center [330, 60] width 339 height 22
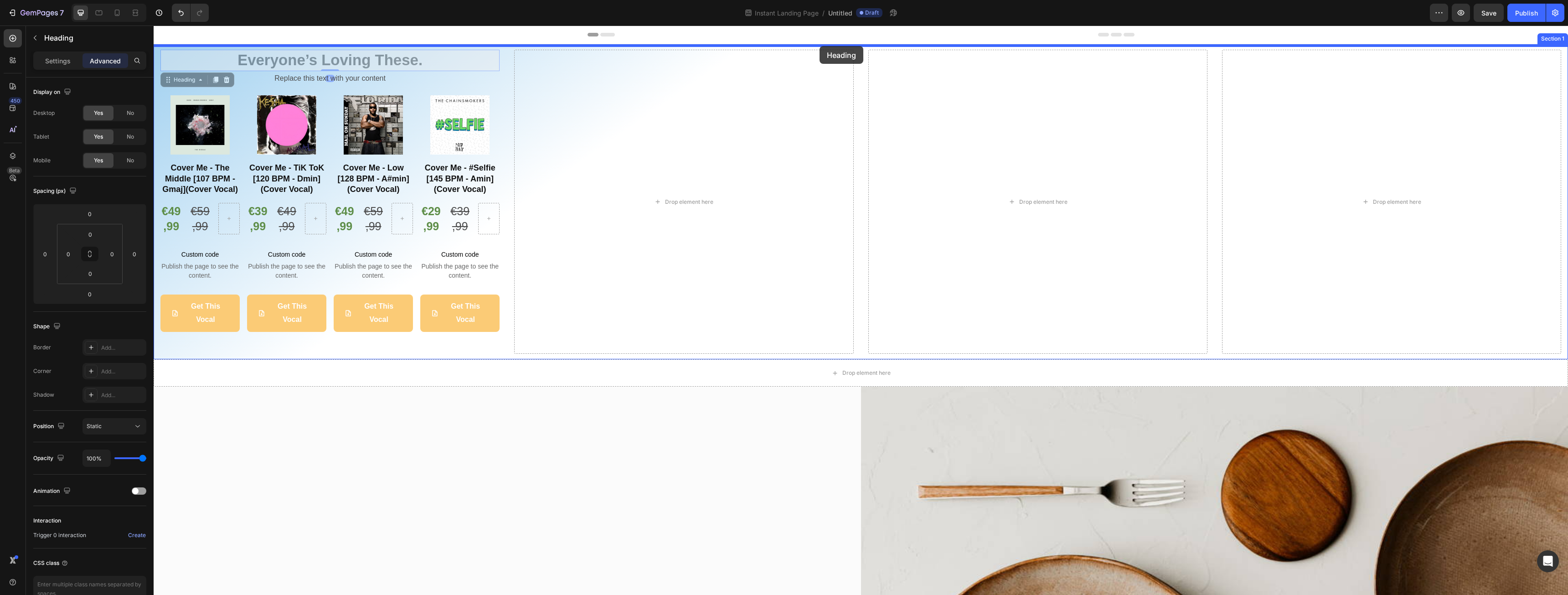
drag, startPoint x: 167, startPoint y: 81, endPoint x: 820, endPoint y: 46, distance: 653.9
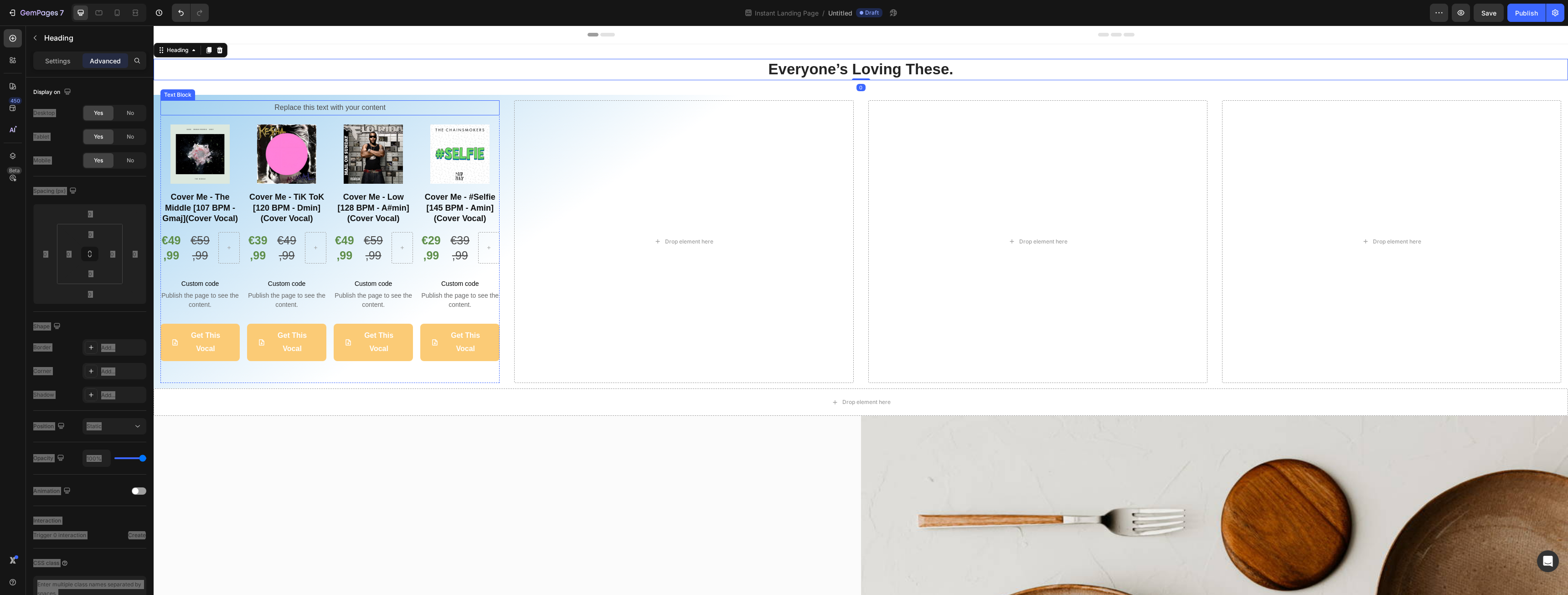
click at [358, 104] on div "Replace this text with your content" at bounding box center [330, 108] width 339 height 15
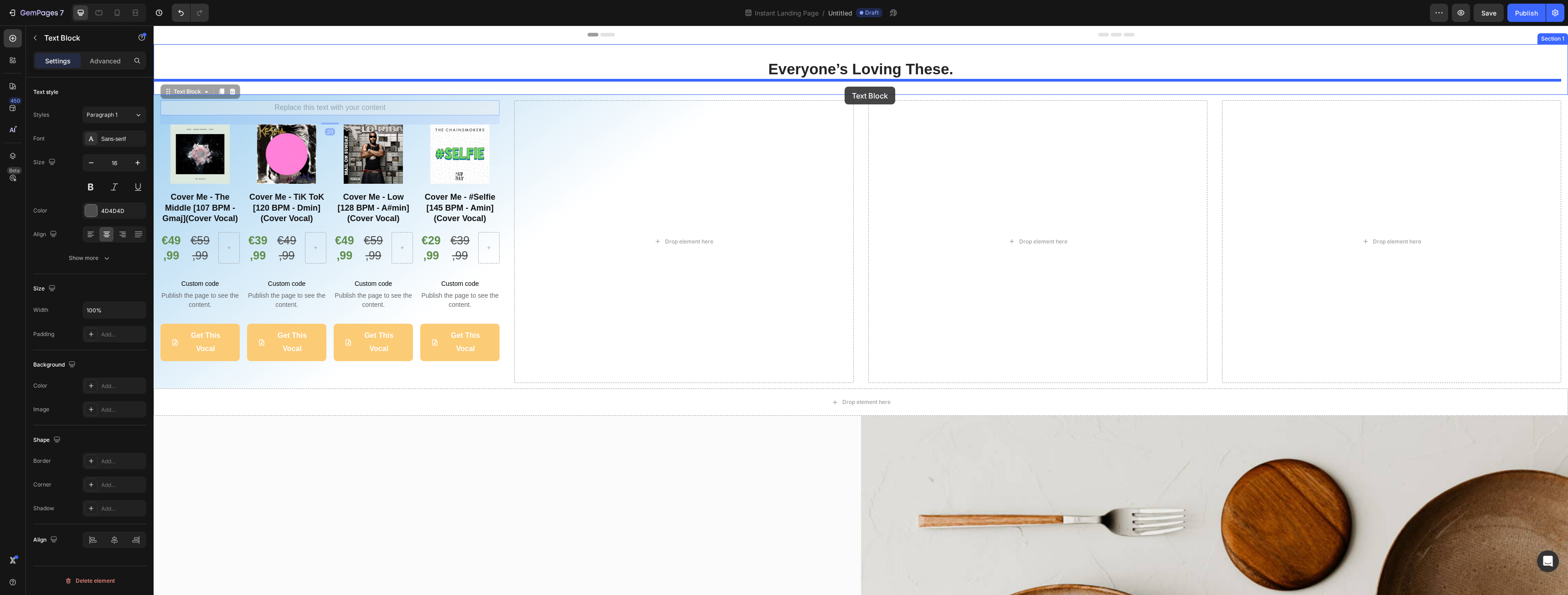
drag, startPoint x: 162, startPoint y: 92, endPoint x: 845, endPoint y: 86, distance: 683.0
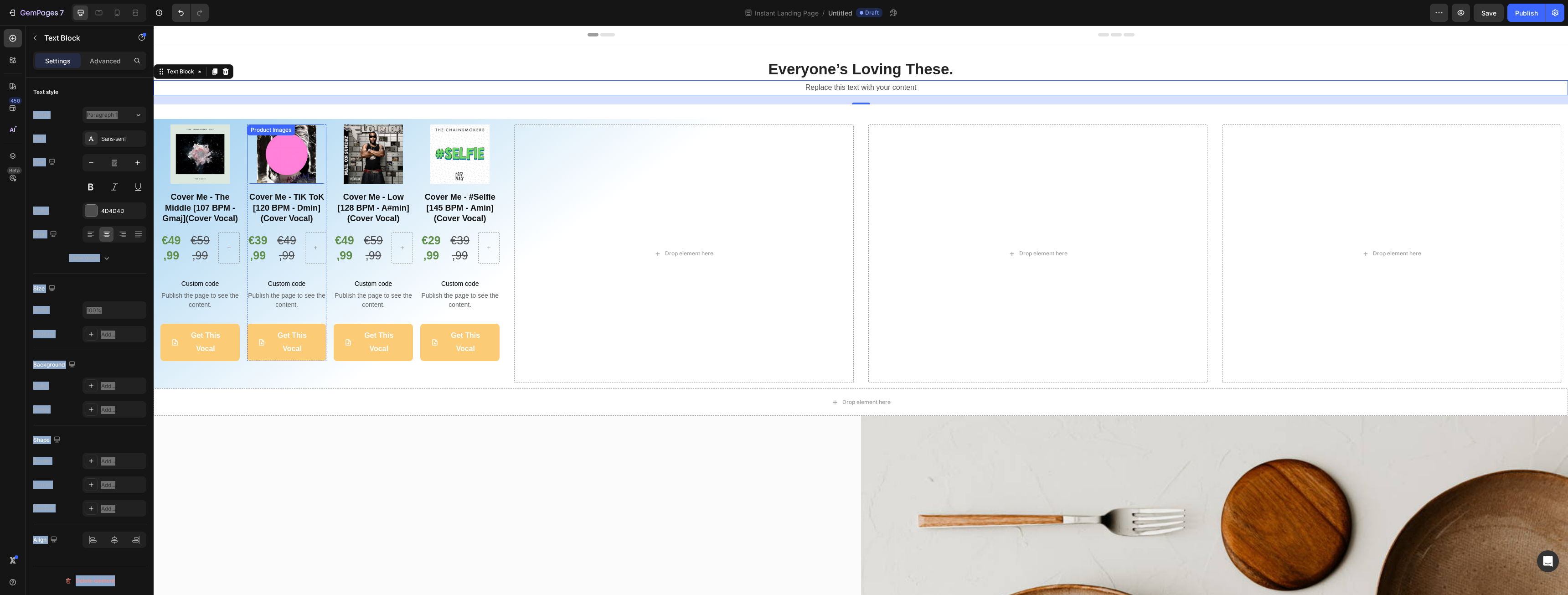
click at [315, 147] on img at bounding box center [287, 153] width 60 height 60
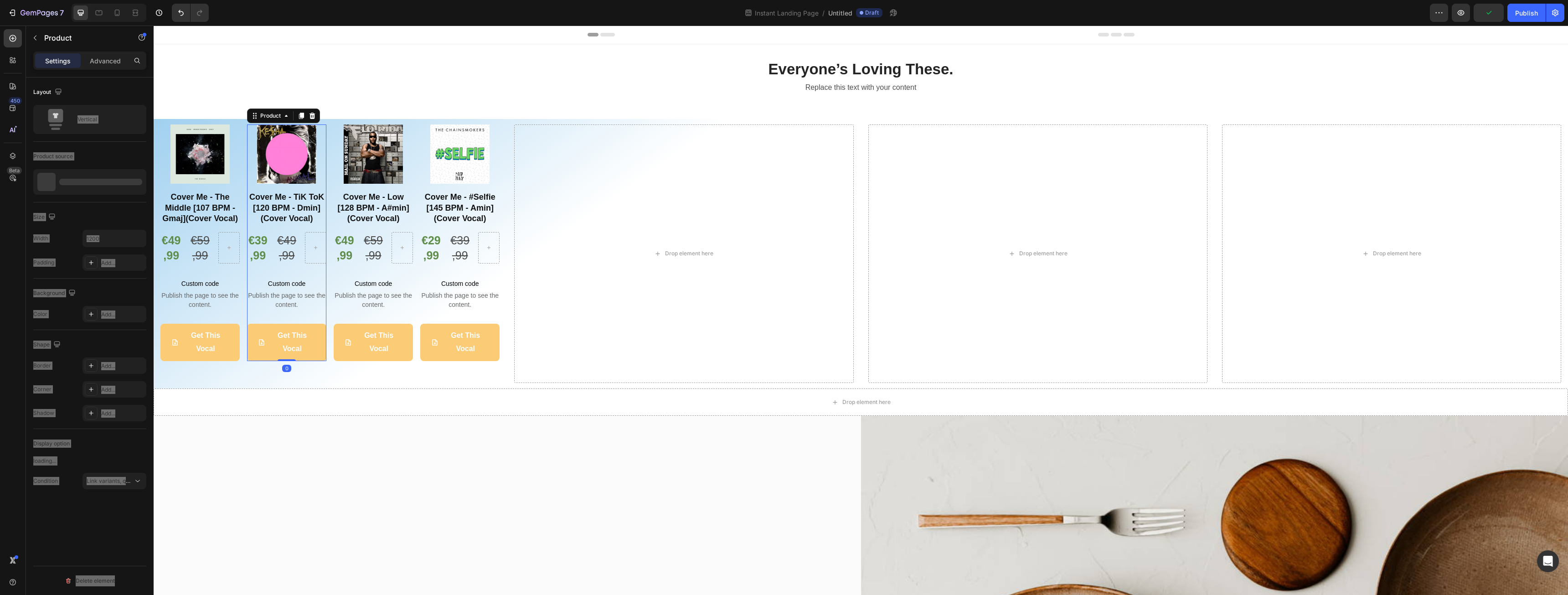
click at [323, 188] on div "Product Images Cover Me - TiK ToK [120 BPM - Dmin](Cover Vocal) Heading €39,99 …" at bounding box center [287, 243] width 80 height 237
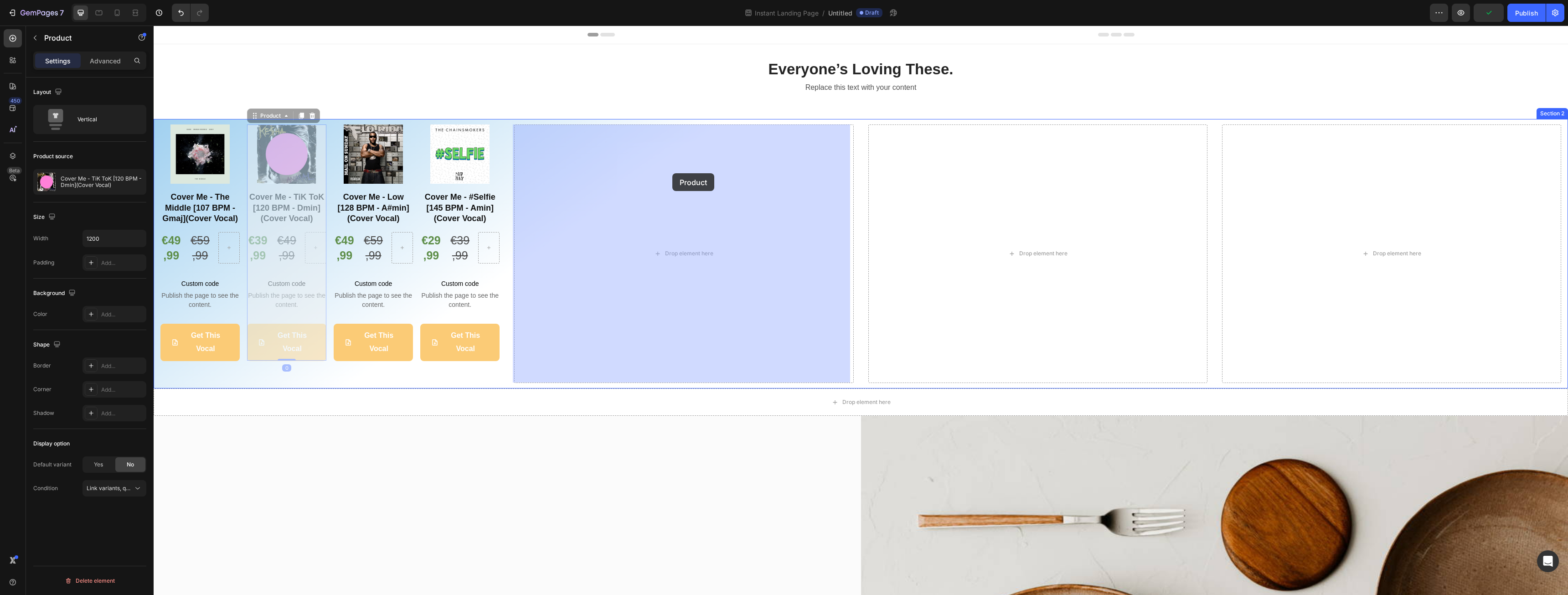
drag, startPoint x: 256, startPoint y: 117, endPoint x: 672, endPoint y: 173, distance: 419.8
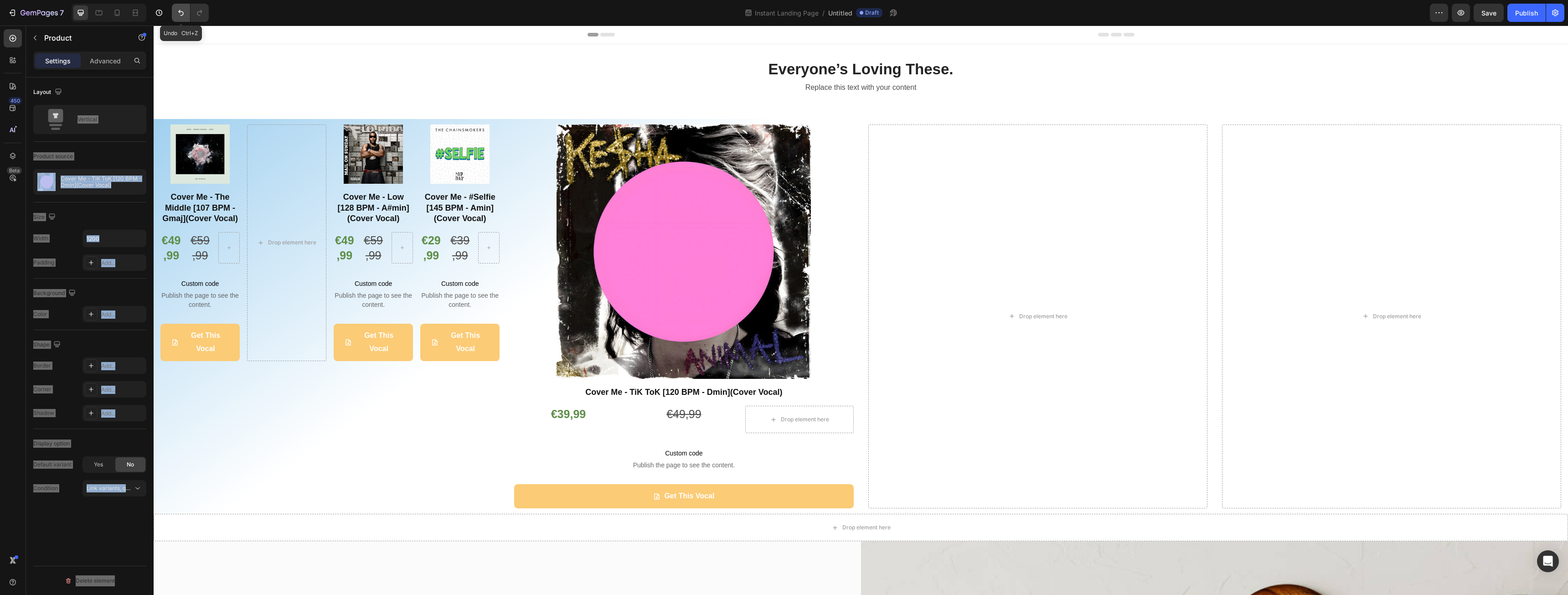
click at [180, 15] on icon "Undo/Redo" at bounding box center [181, 13] width 9 height 9
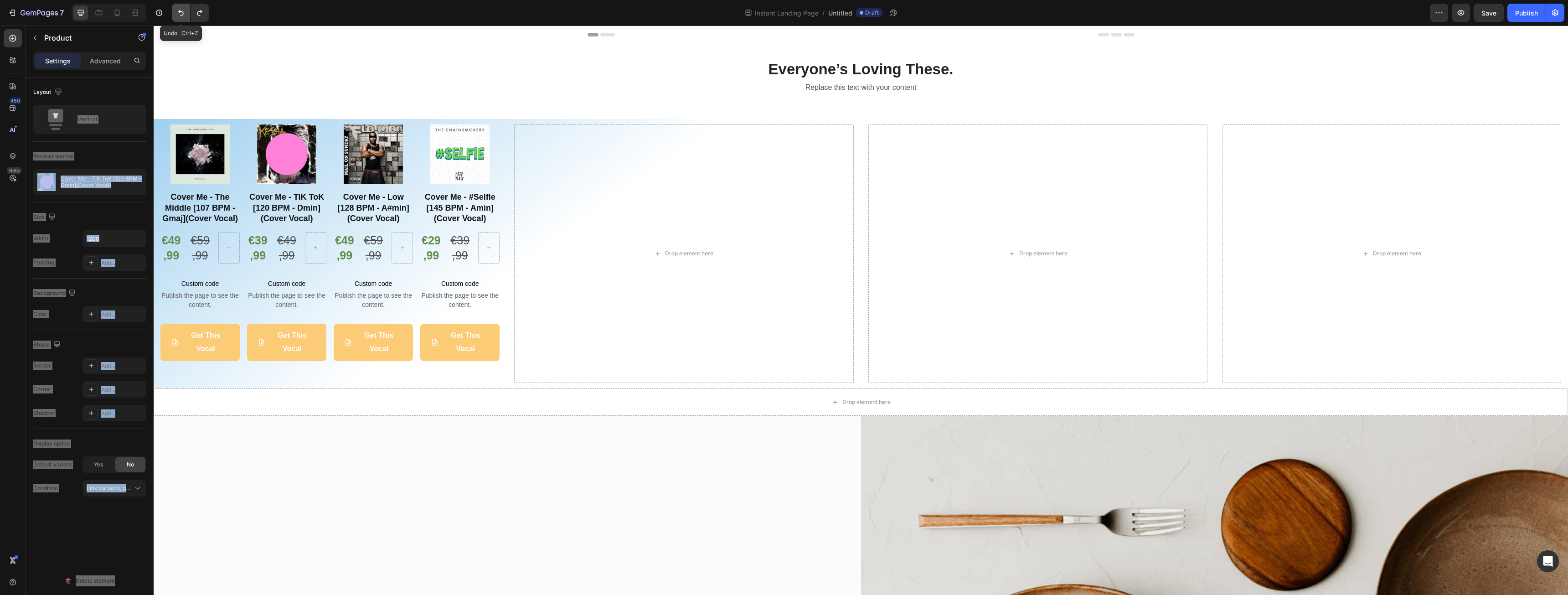
click at [180, 15] on icon "Undo/Redo" at bounding box center [181, 13] width 9 height 9
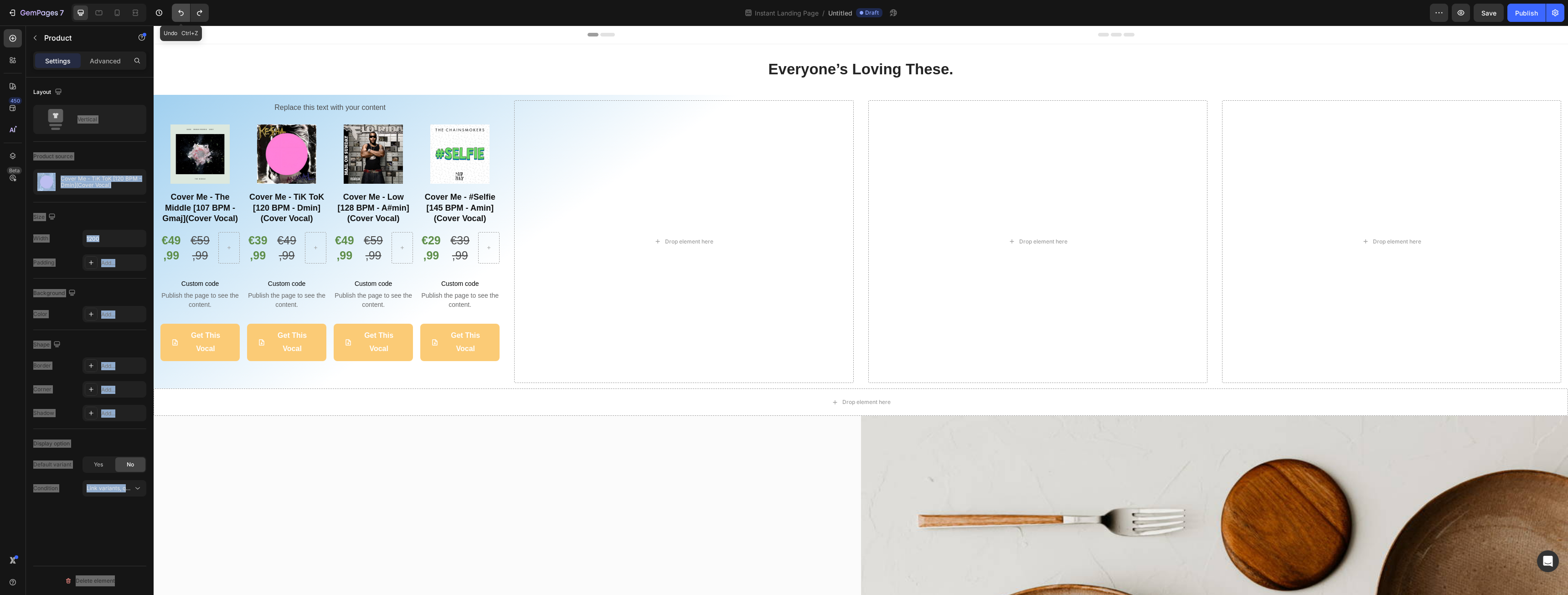
click at [180, 15] on icon "Undo/Redo" at bounding box center [181, 13] width 9 height 9
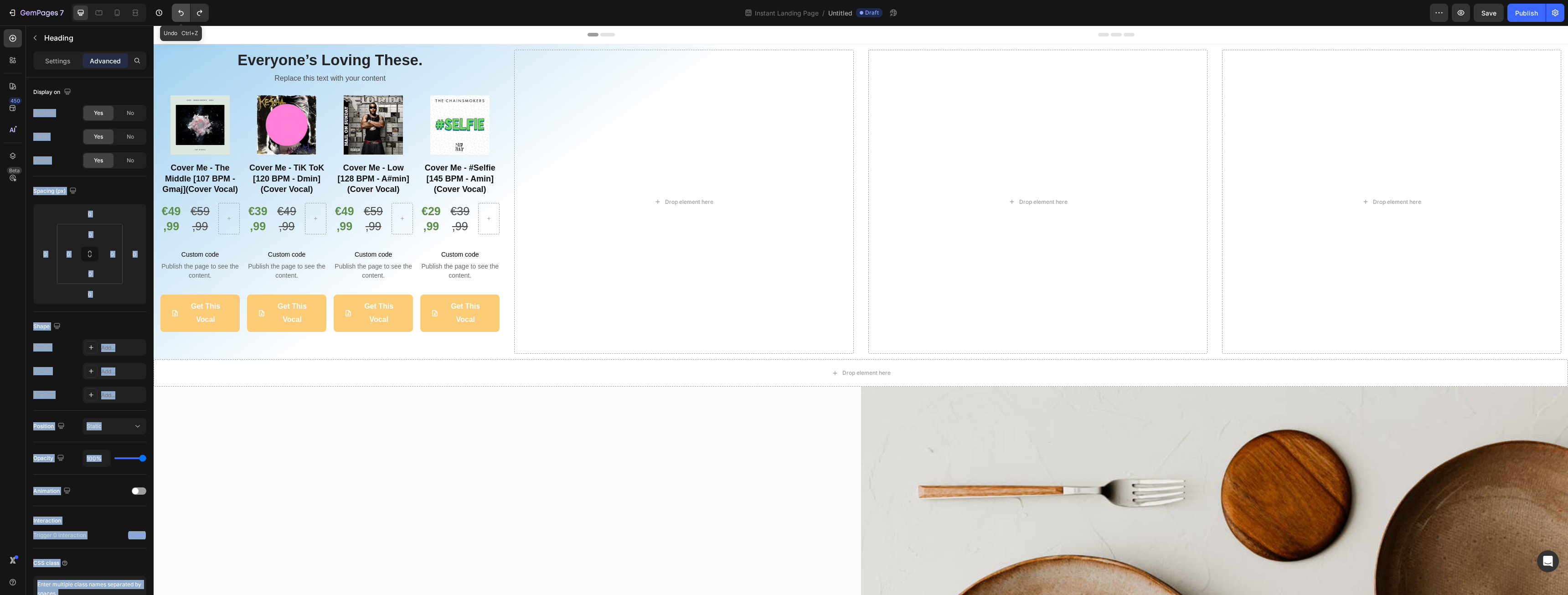
click at [180, 15] on icon "Undo/Redo" at bounding box center [181, 13] width 9 height 9
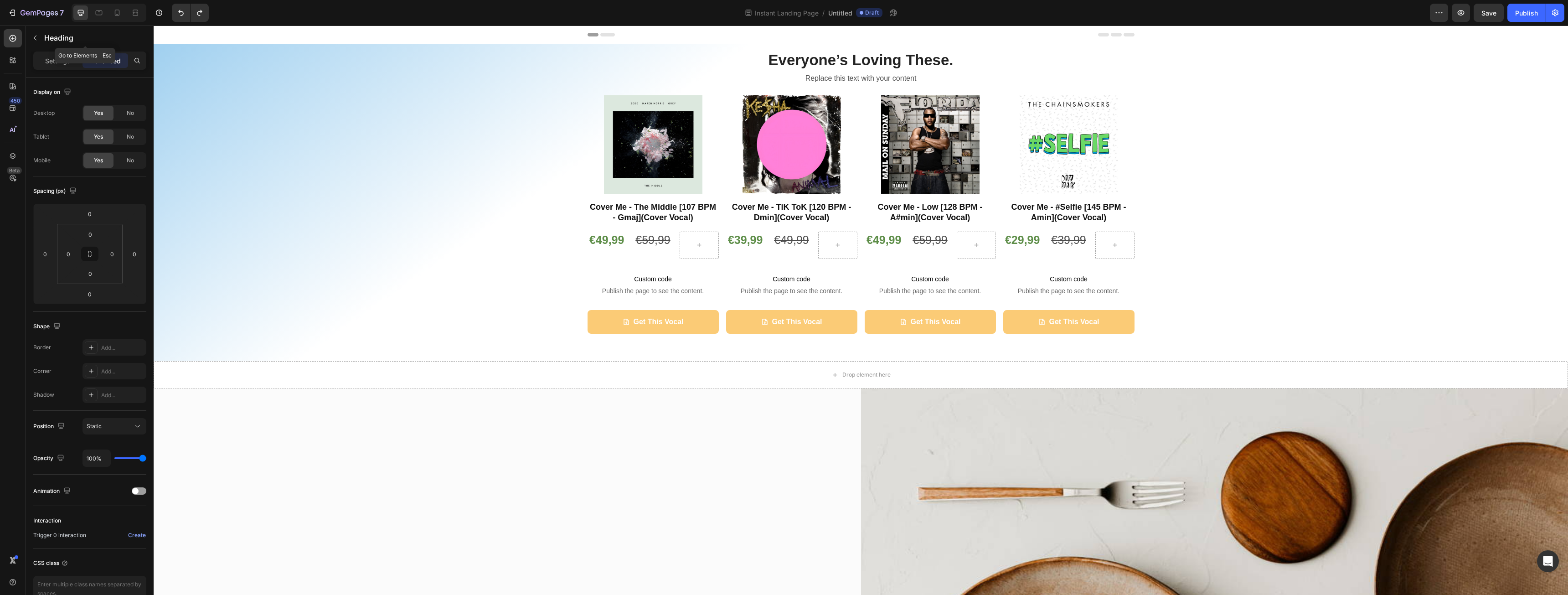
click at [43, 37] on div "Heading" at bounding box center [84, 37] width 118 height 24
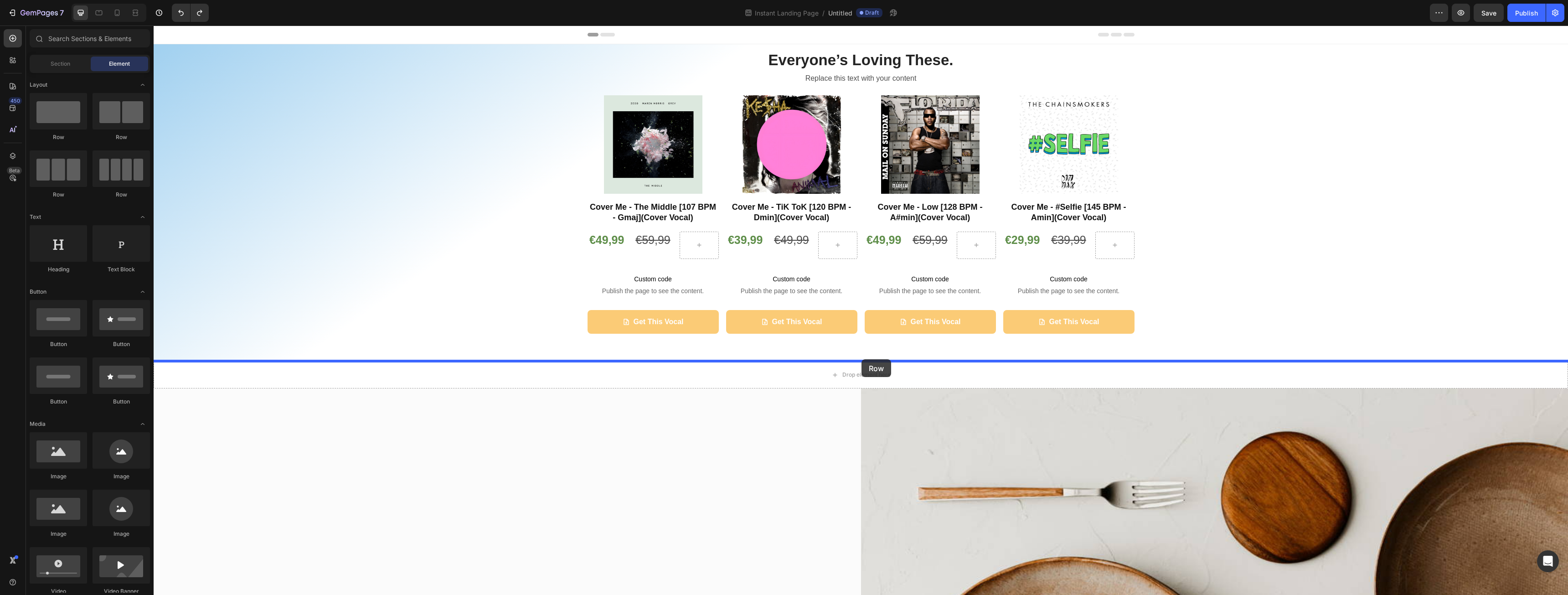
drag, startPoint x: 278, startPoint y: 208, endPoint x: 862, endPoint y: 359, distance: 603.2
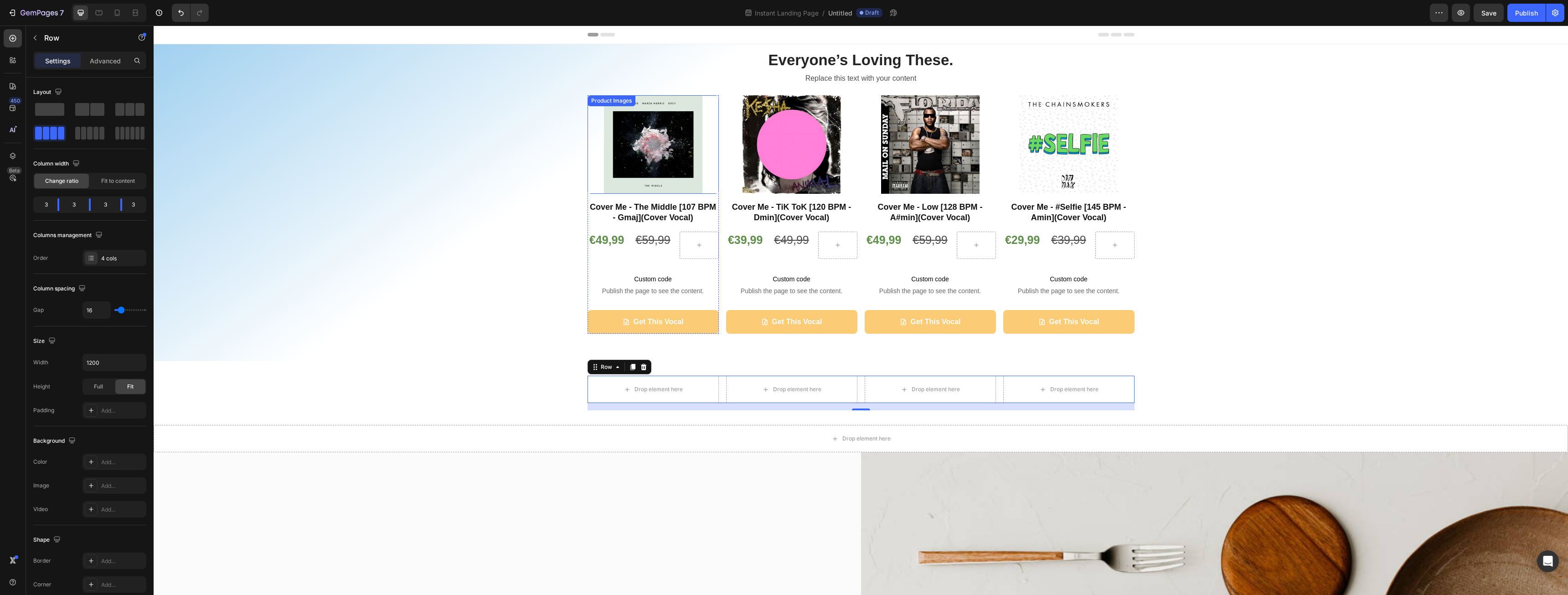
click at [713, 120] on div at bounding box center [653, 145] width 132 height 99
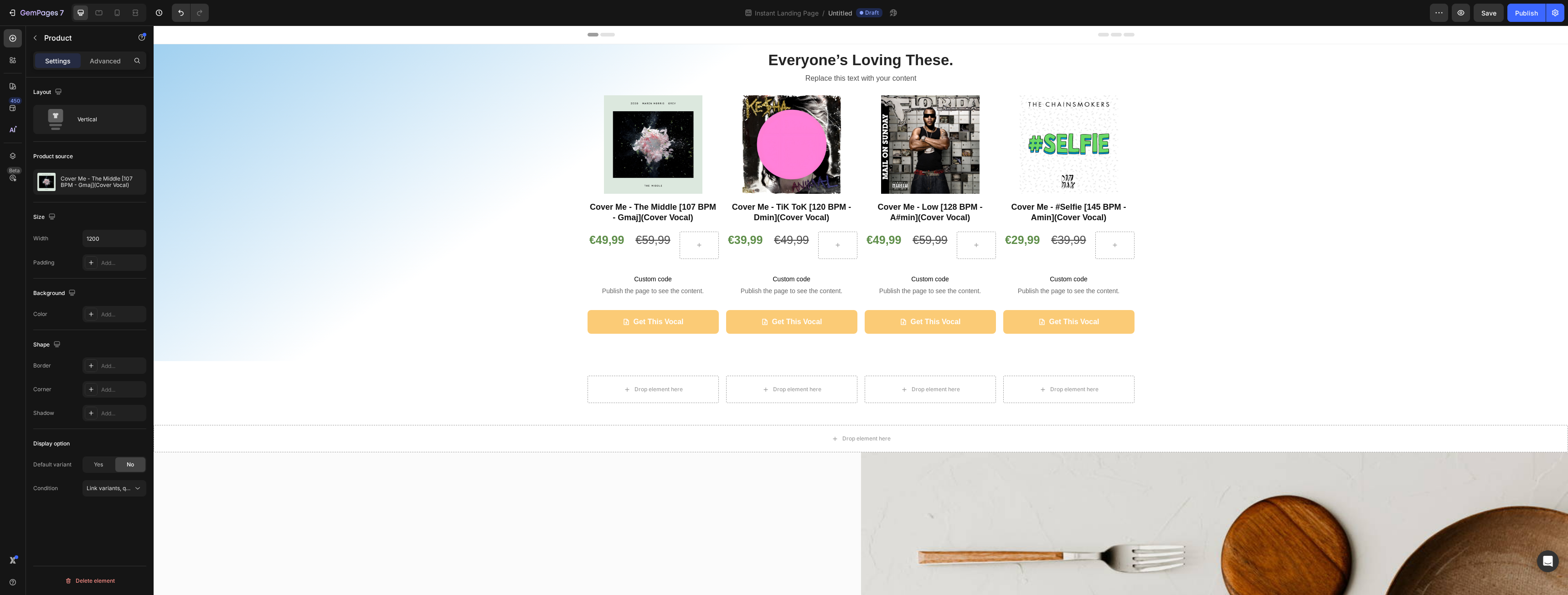
click at [615, 199] on div "Product Images Cover Me - The Middle [107 BPM - Gmaj](Cover Vocal) Heading €49,…" at bounding box center [653, 215] width 132 height 239
click at [589, 284] on span "Custom code" at bounding box center [653, 279] width 132 height 11
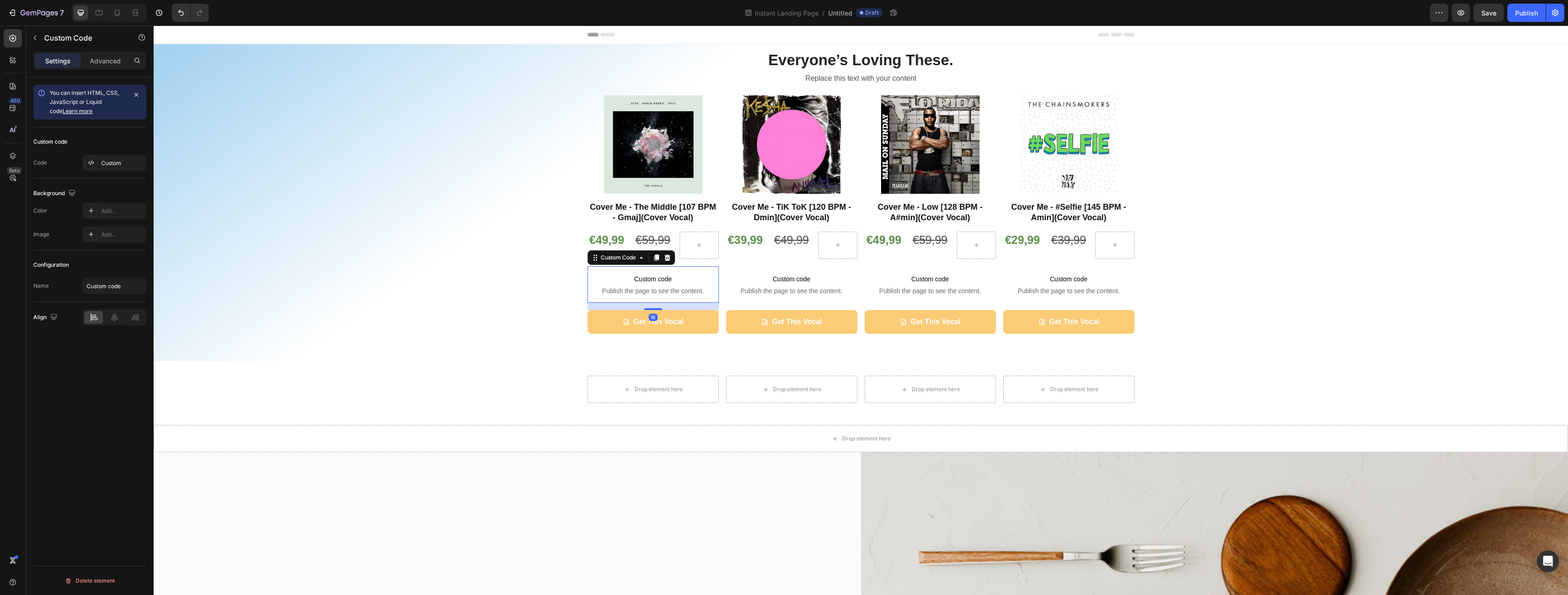
click at [588, 307] on div "16" at bounding box center [653, 307] width 132 height 8
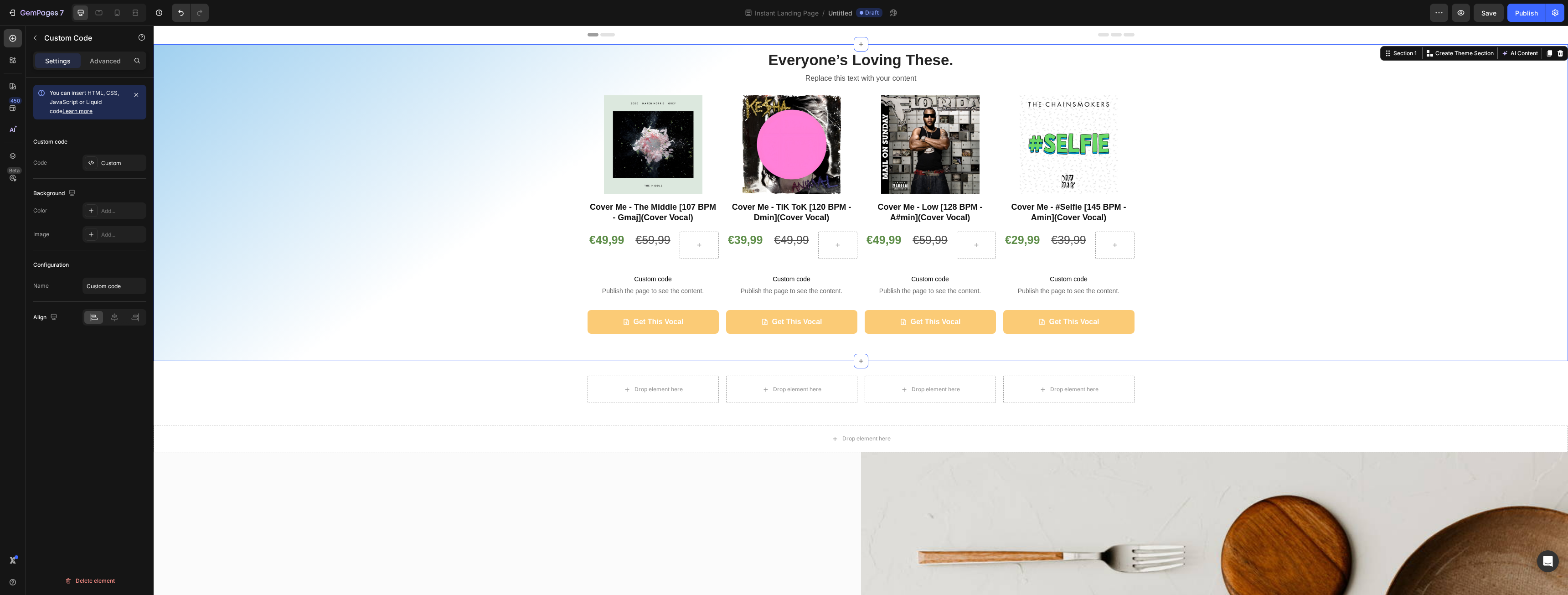
click at [582, 334] on div "Everyone’s Loving These. Heading Replace this text with your content Text Block…" at bounding box center [861, 202] width 1401 height 306
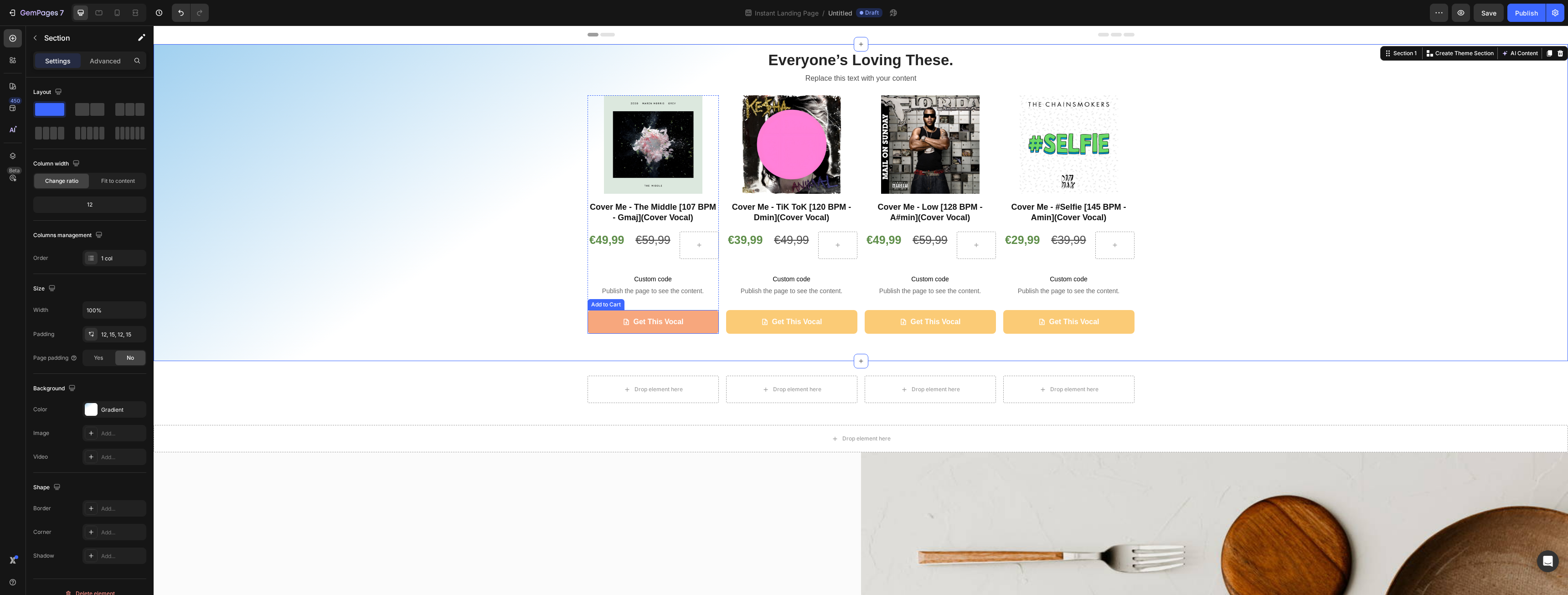
click at [714, 330] on button "Get This Vocal" at bounding box center [653, 322] width 132 height 25
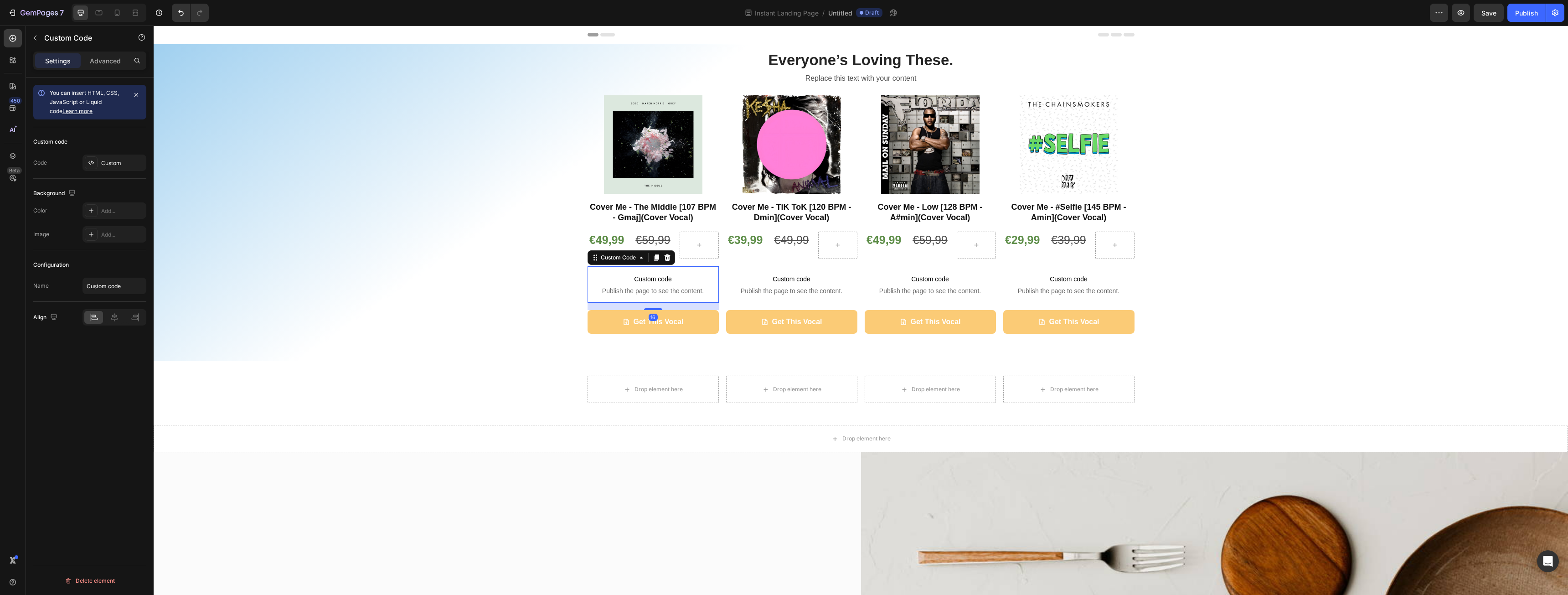
click at [714, 303] on div "Custom code Publish the page to see the content. Custom Code 16" at bounding box center [653, 284] width 132 height 37
click at [714, 305] on div "16" at bounding box center [653, 307] width 132 height 8
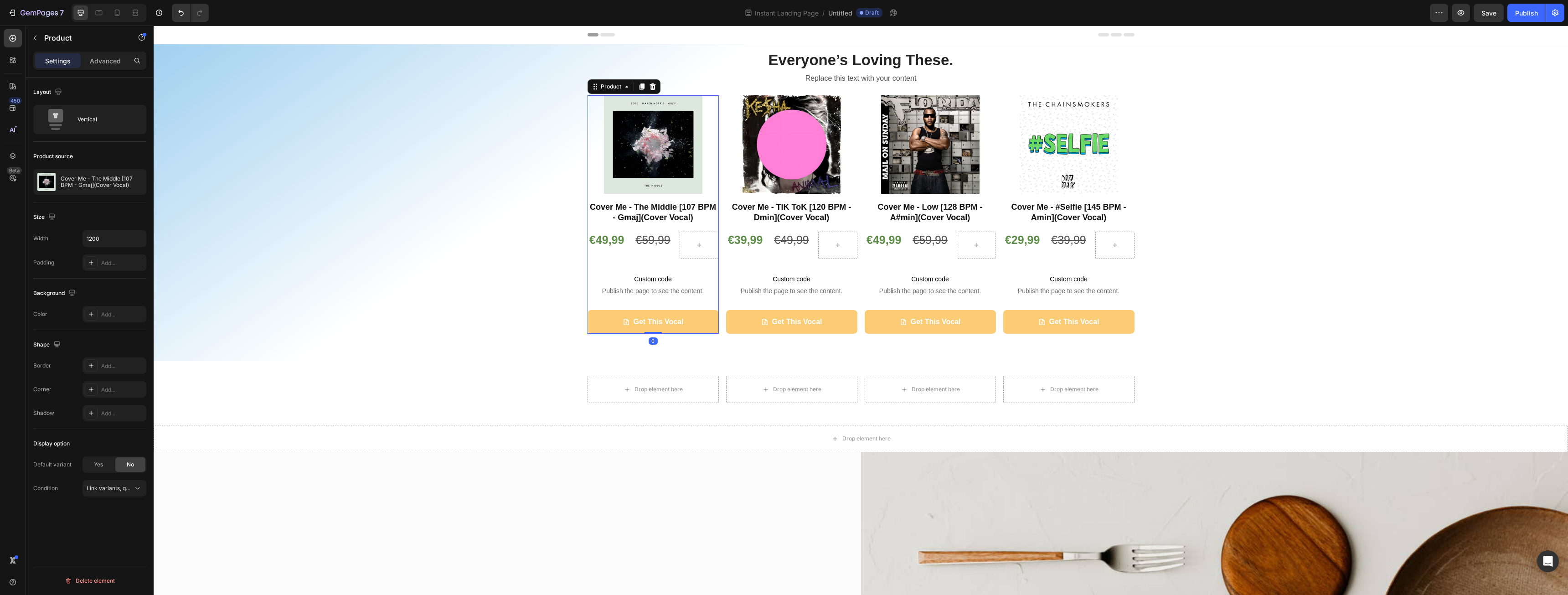
click at [715, 225] on div "Product Images Cover Me - The Middle [107 BPM - Gmaj](Cover Vocal) Heading €49,…" at bounding box center [653, 215] width 132 height 239
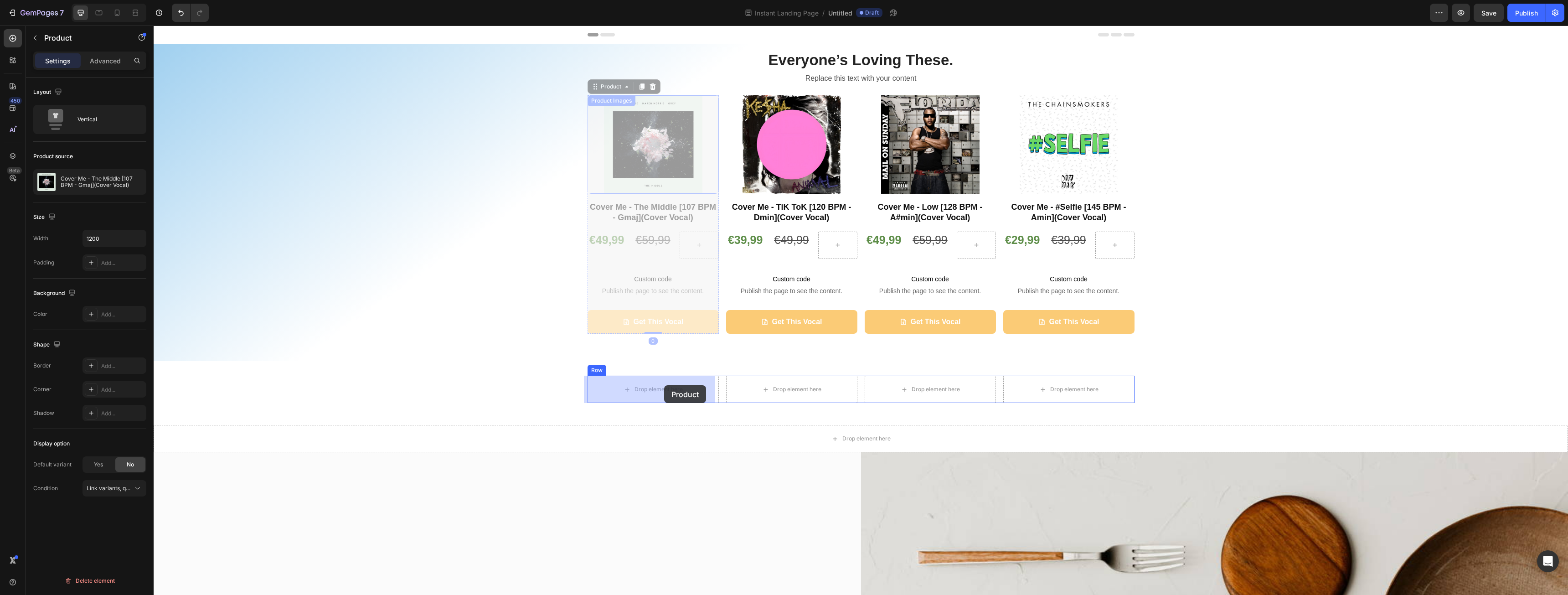
drag, startPoint x: 590, startPoint y: 88, endPoint x: 664, endPoint y: 386, distance: 307.1
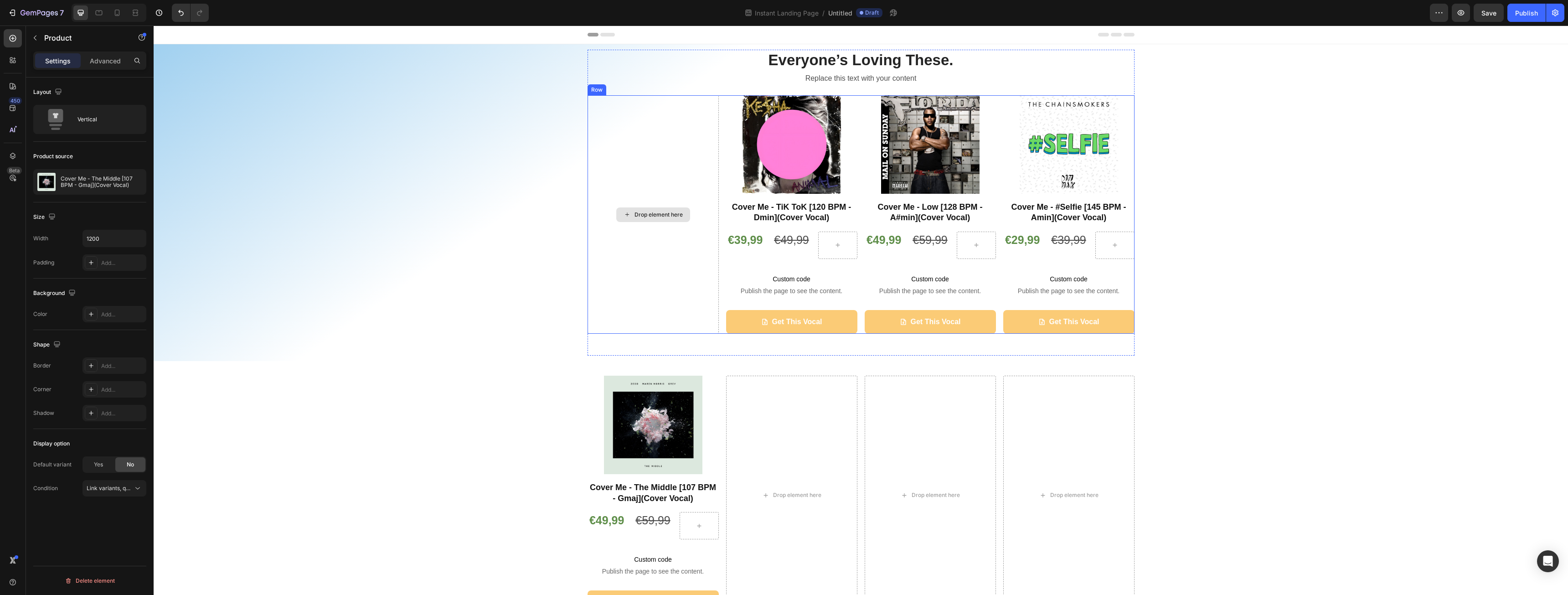
click at [695, 198] on div "Drop element here" at bounding box center [653, 215] width 132 height 239
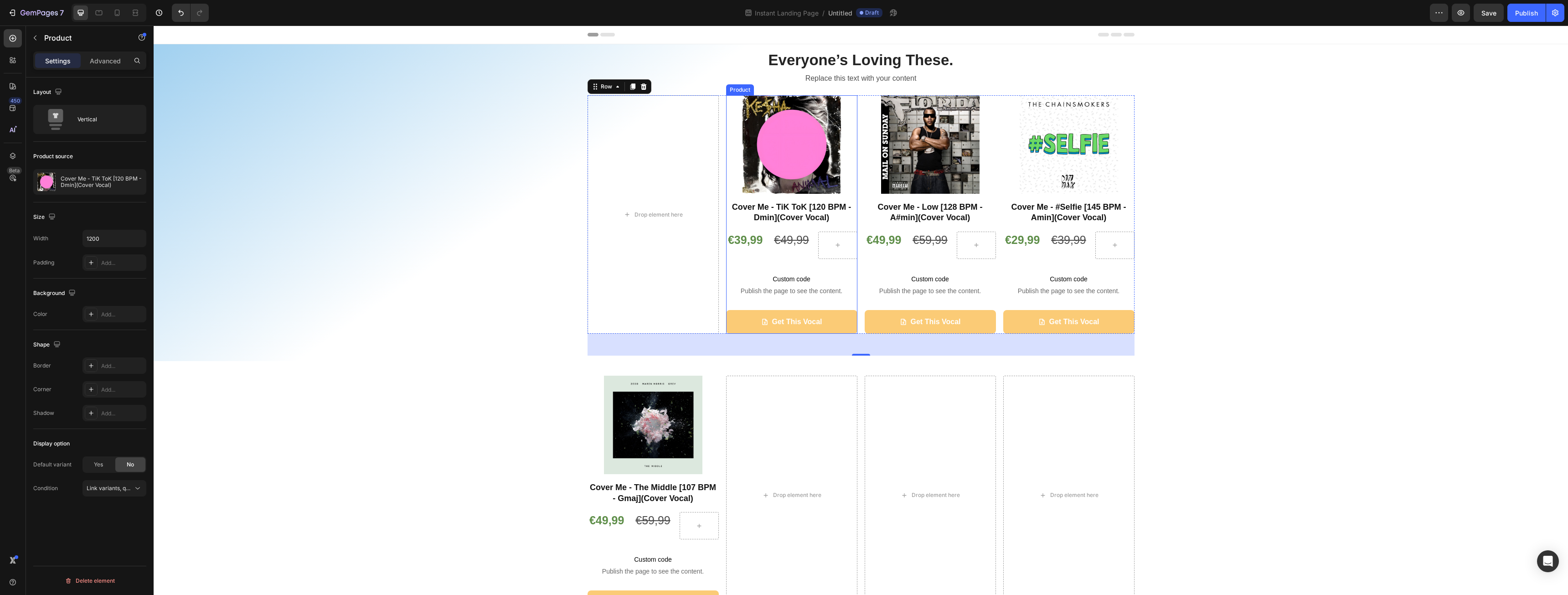
click at [732, 195] on div "Product Images Cover Me - TiK ToK [120 BPM - Dmin](Cover Vocal) Heading €39,99 …" at bounding box center [792, 215] width 132 height 239
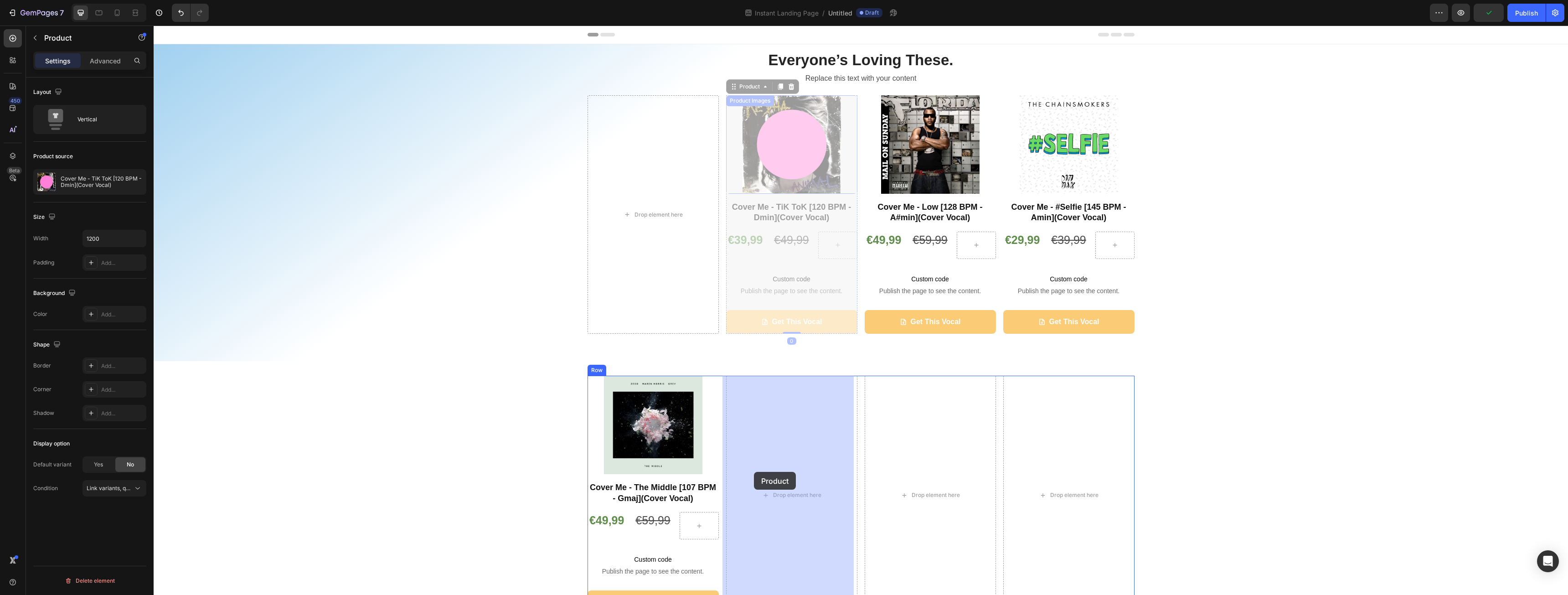
drag, startPoint x: 727, startPoint y: 85, endPoint x: 754, endPoint y: 472, distance: 387.9
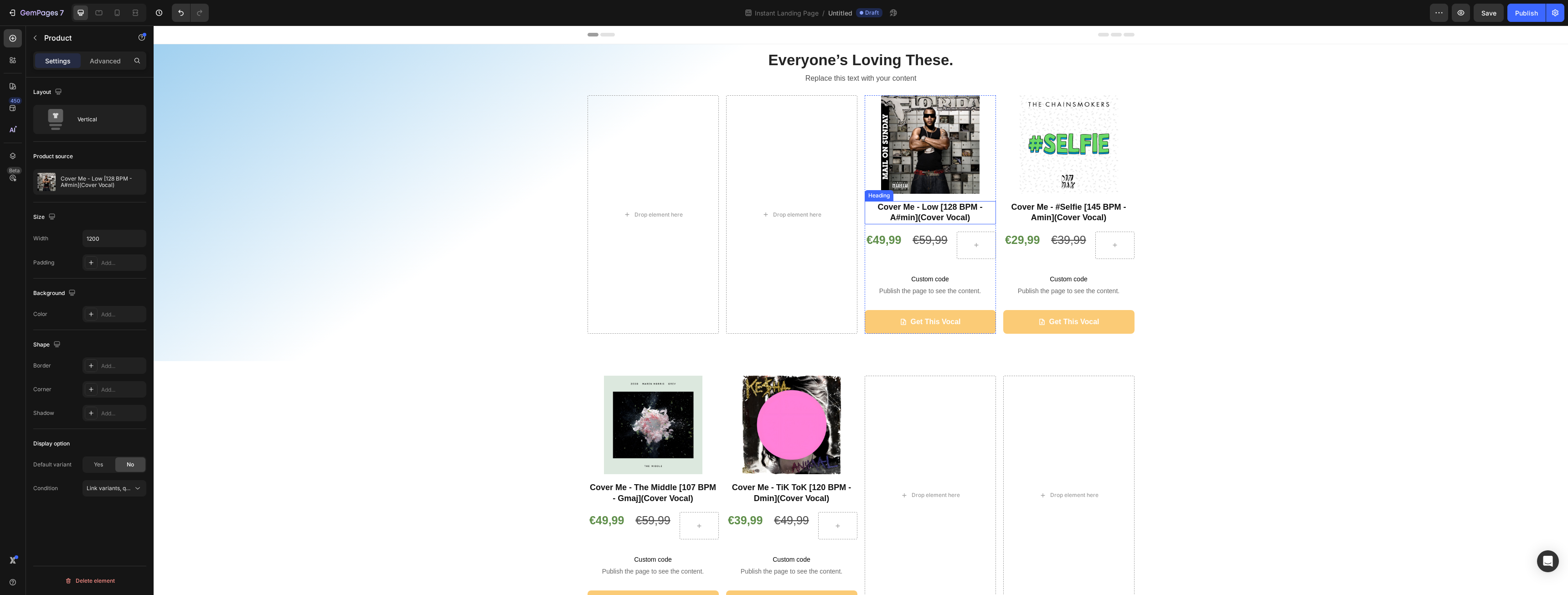
click at [865, 202] on h2 "Cover Me - Low [128 BPM - A#min](Cover Vocal)" at bounding box center [930, 212] width 132 height 24
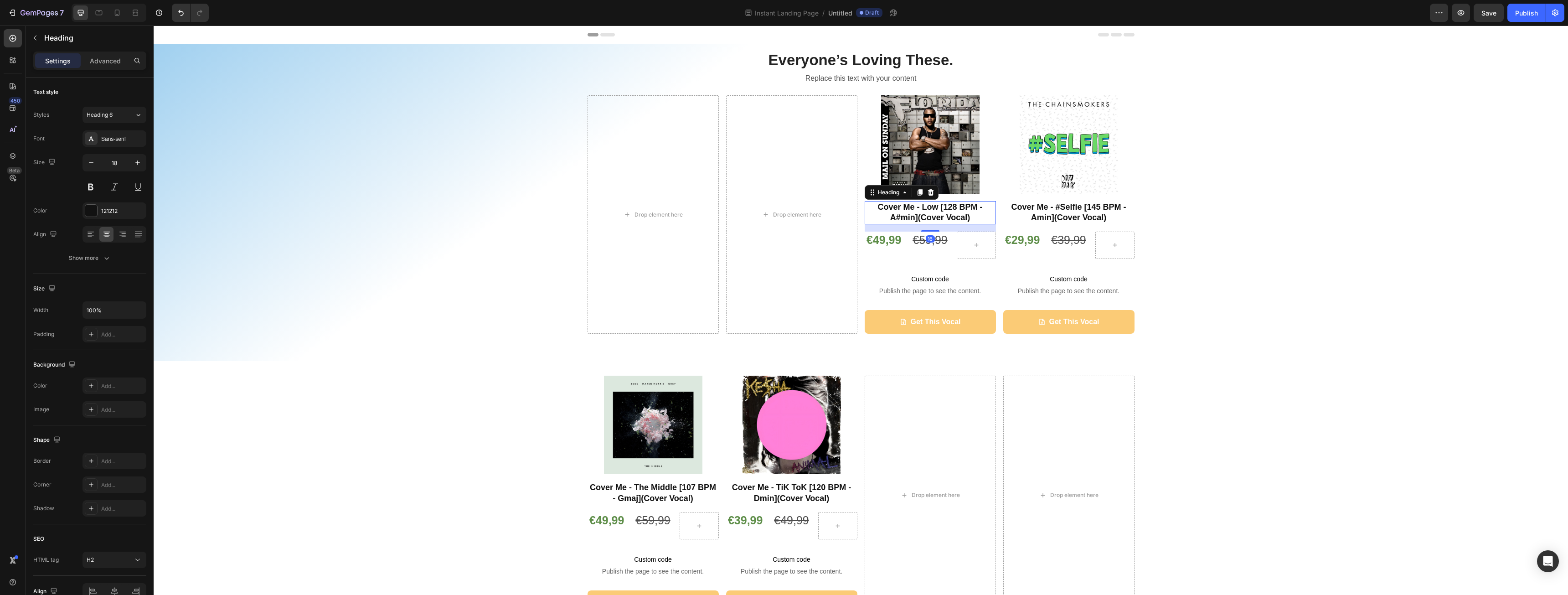
click at [864, 197] on div "Heading" at bounding box center [901, 191] width 74 height 14
click at [864, 261] on div "Product Images Cover Me - Low [128 BPM - A#min](Cover Vocal) Heading €49,99 Pro…" at bounding box center [930, 215] width 132 height 239
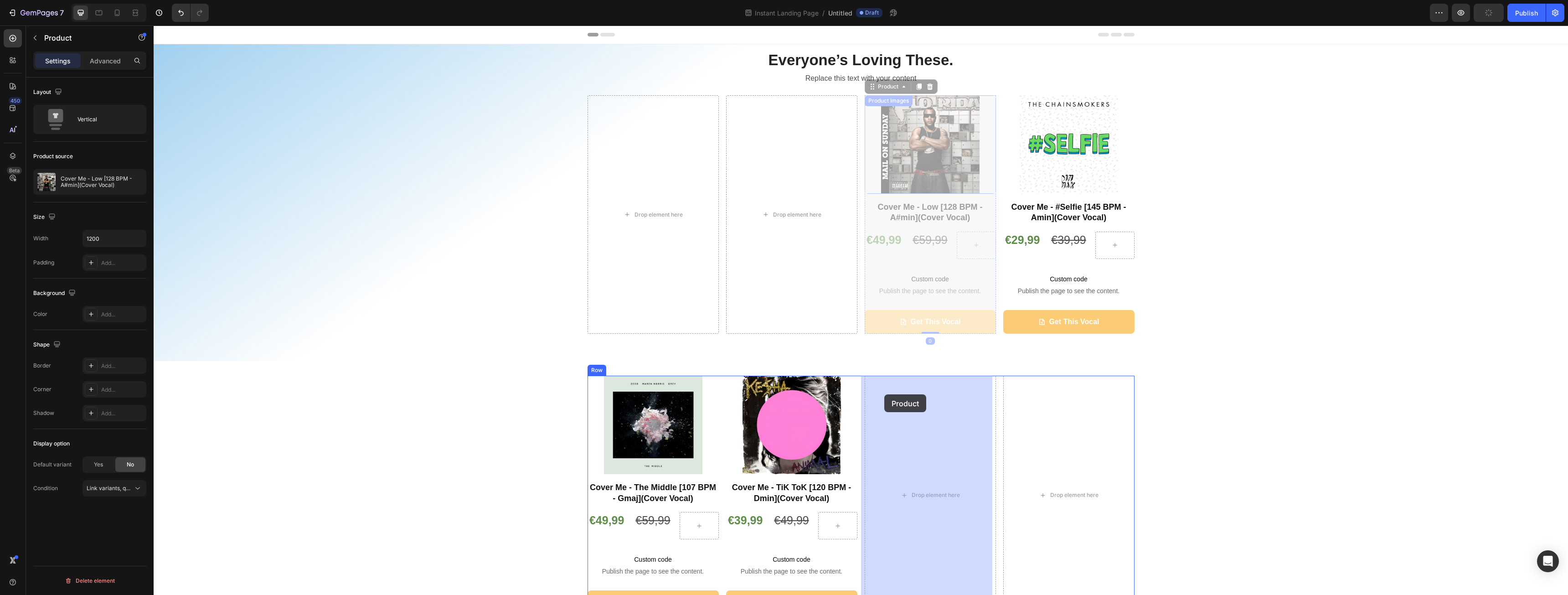
drag, startPoint x: 867, startPoint y: 87, endPoint x: 884, endPoint y: 394, distance: 307.5
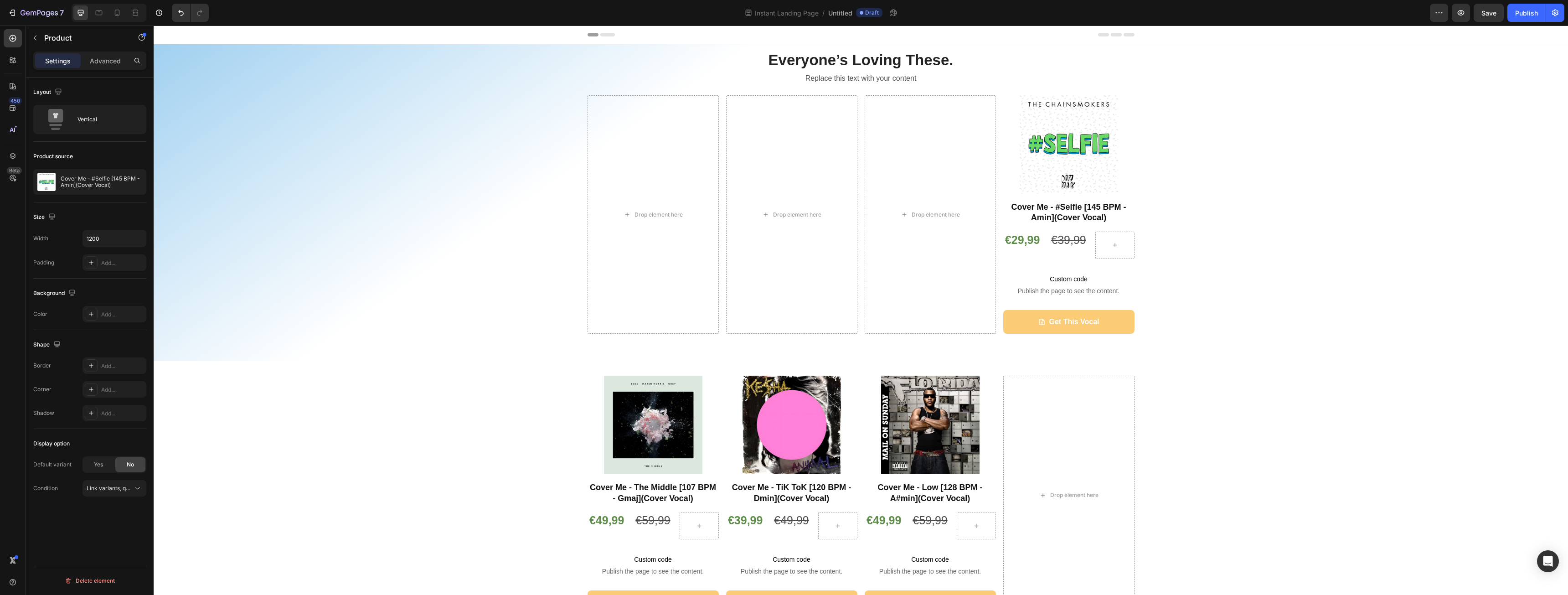
click at [1129, 262] on div "Product Images Cover Me - #Selfie [145 BPM - Amin](Cover Vocal) Heading €29,99 …" at bounding box center [1069, 215] width 132 height 239
click at [1124, 262] on div "Product Images Cover Me - #Selfie [145 BPM - Amin](Cover Vocal) Heading €29,99 …" at bounding box center [1069, 215] width 132 height 239
click at [1007, 304] on div "Product Images Cover Me - #Selfie [145 BPM - Amin](Cover Vocal) Heading €29,99 …" at bounding box center [1069, 215] width 132 height 239
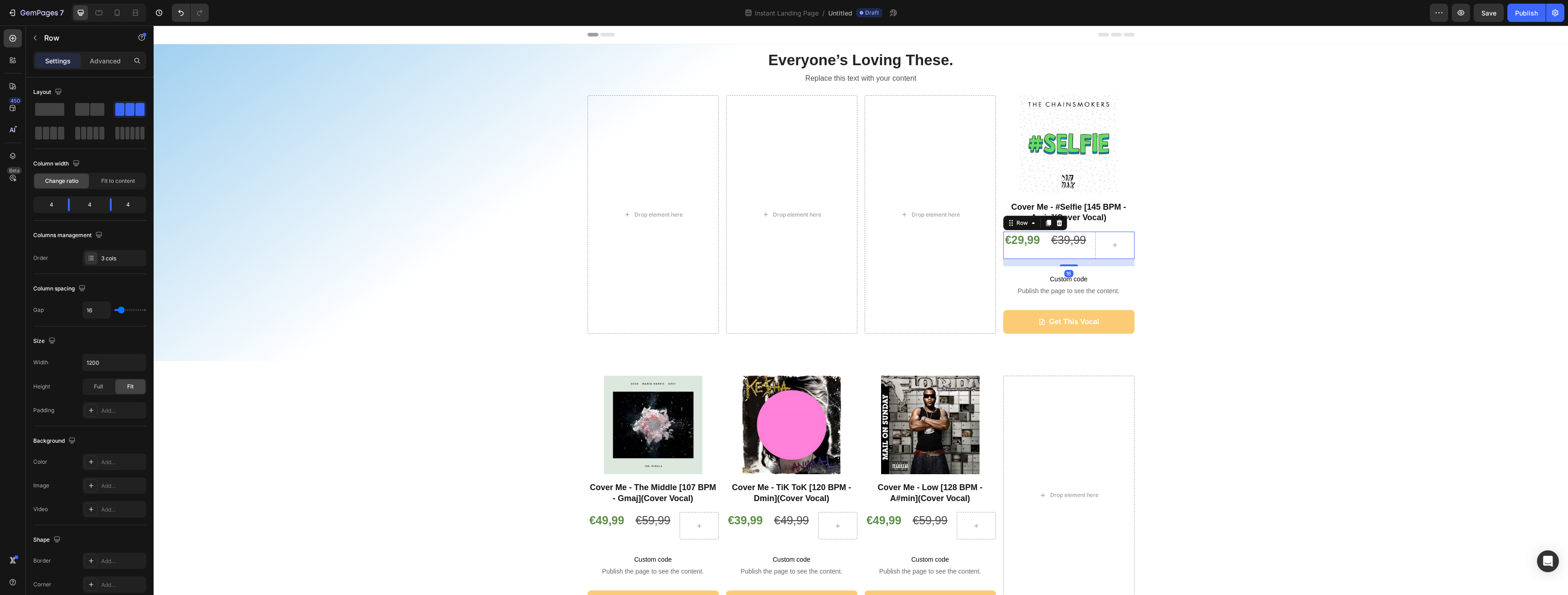
click at [1008, 248] on div "€29,99 Product Price Product Price" at bounding box center [1023, 245] width 39 height 27
click at [1005, 269] on p "Custom code Publish the page to see the content." at bounding box center [1069, 284] width 132 height 37
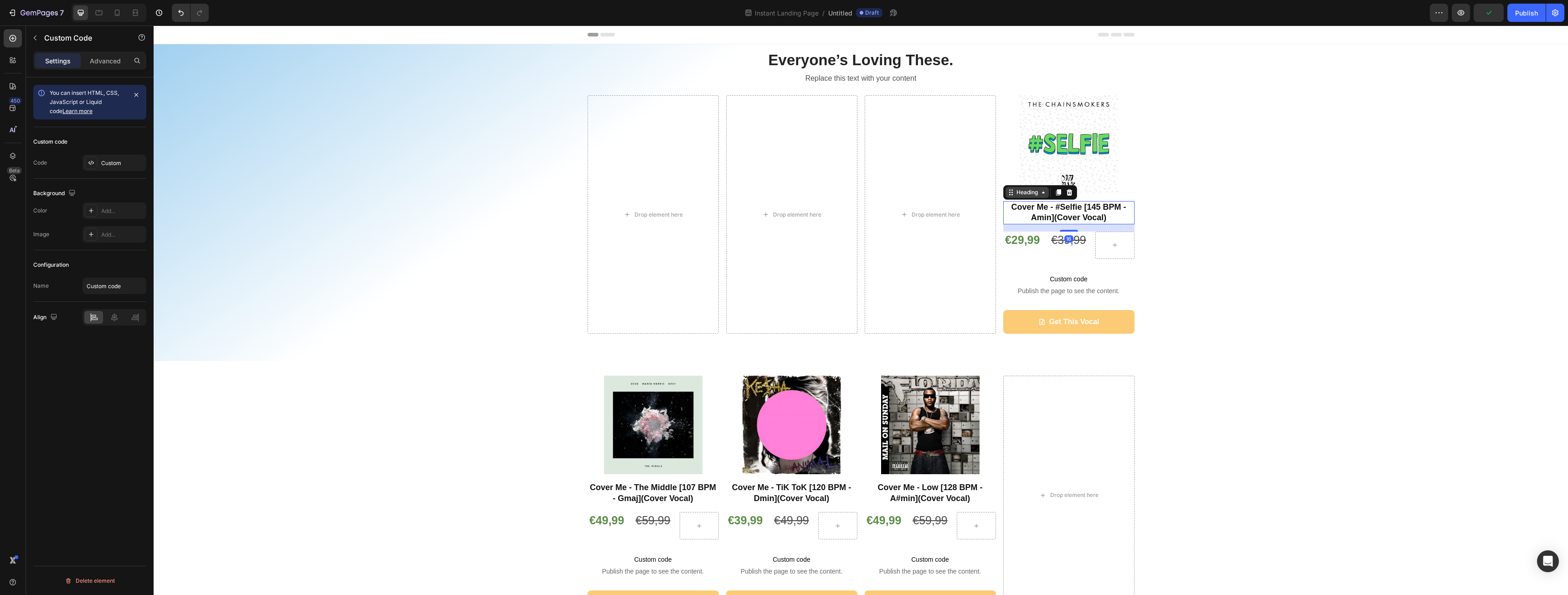
click at [1009, 192] on div "Heading" at bounding box center [1027, 192] width 44 height 11
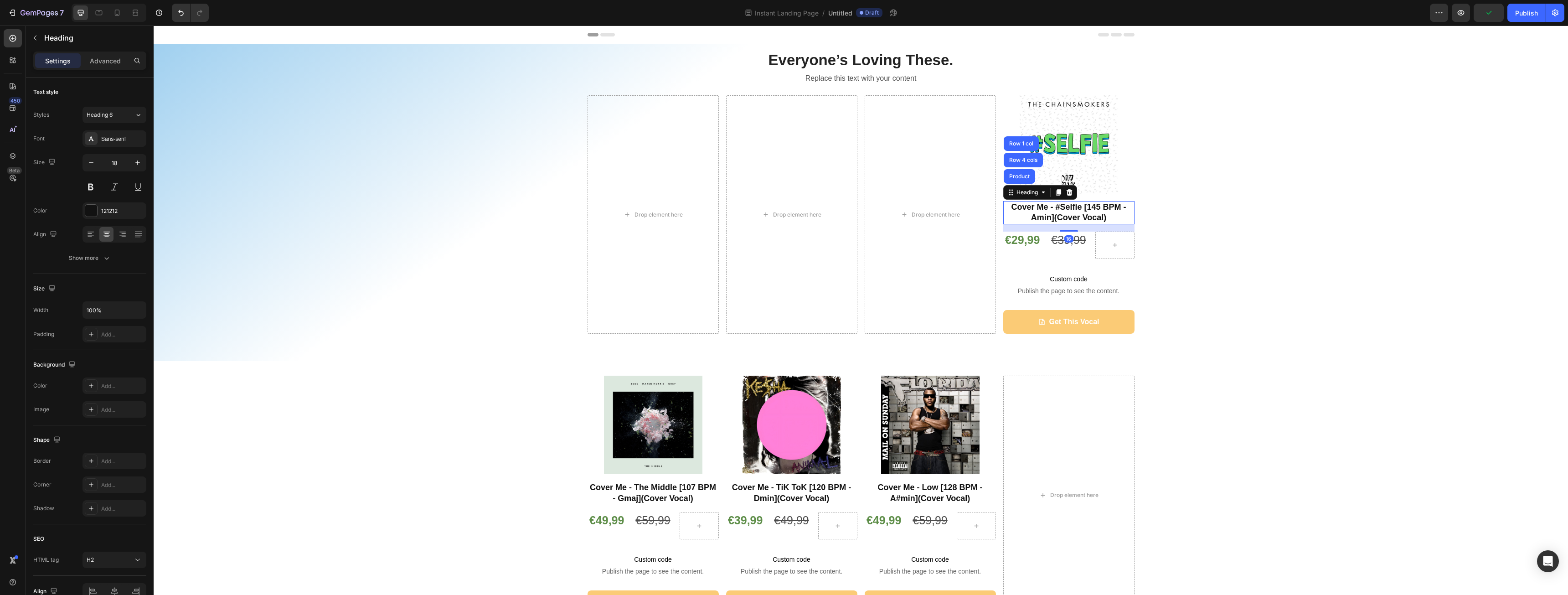
click at [1004, 220] on h2 "Cover Me - #Selfie [145 BPM - Amin](Cover Vocal)" at bounding box center [1069, 212] width 132 height 24
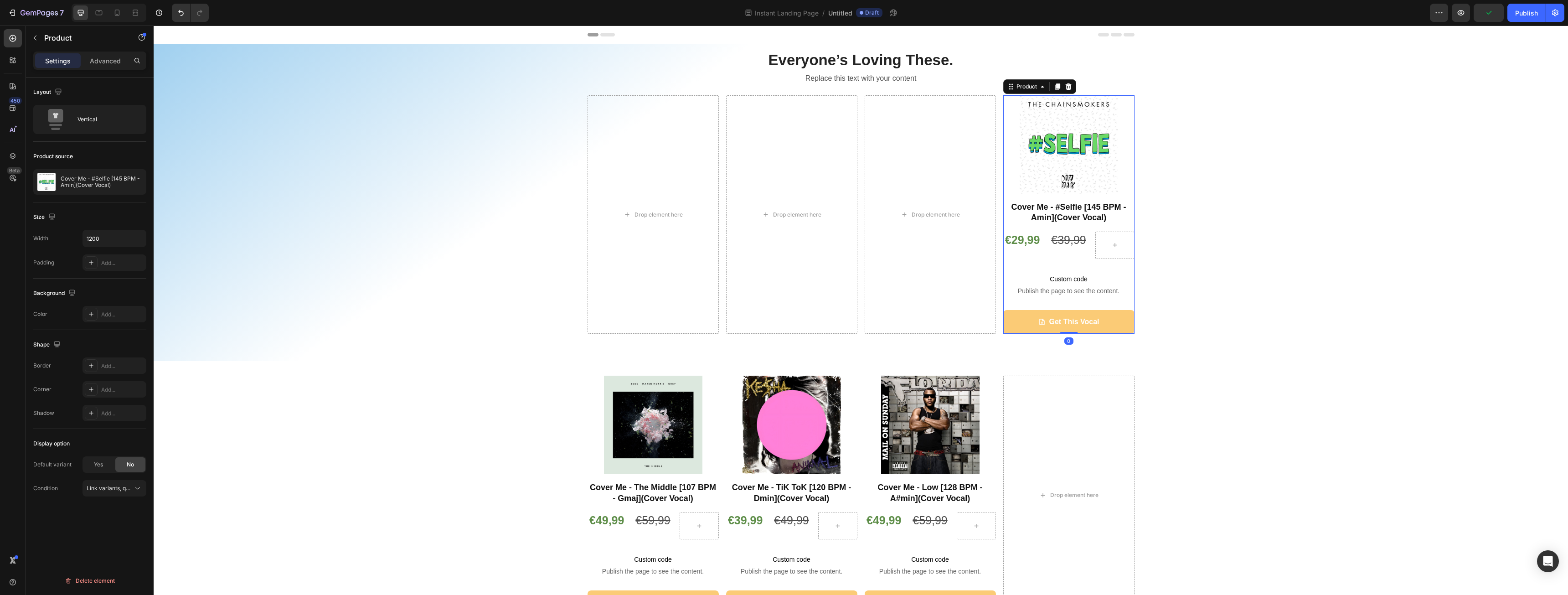
click at [1004, 230] on div "Product Images ⁠⁠⁠⁠⁠⁠⁠ Cover Me - #Selfie [145 BPM - Amin](Cover Vocal) Heading…" at bounding box center [1069, 215] width 132 height 239
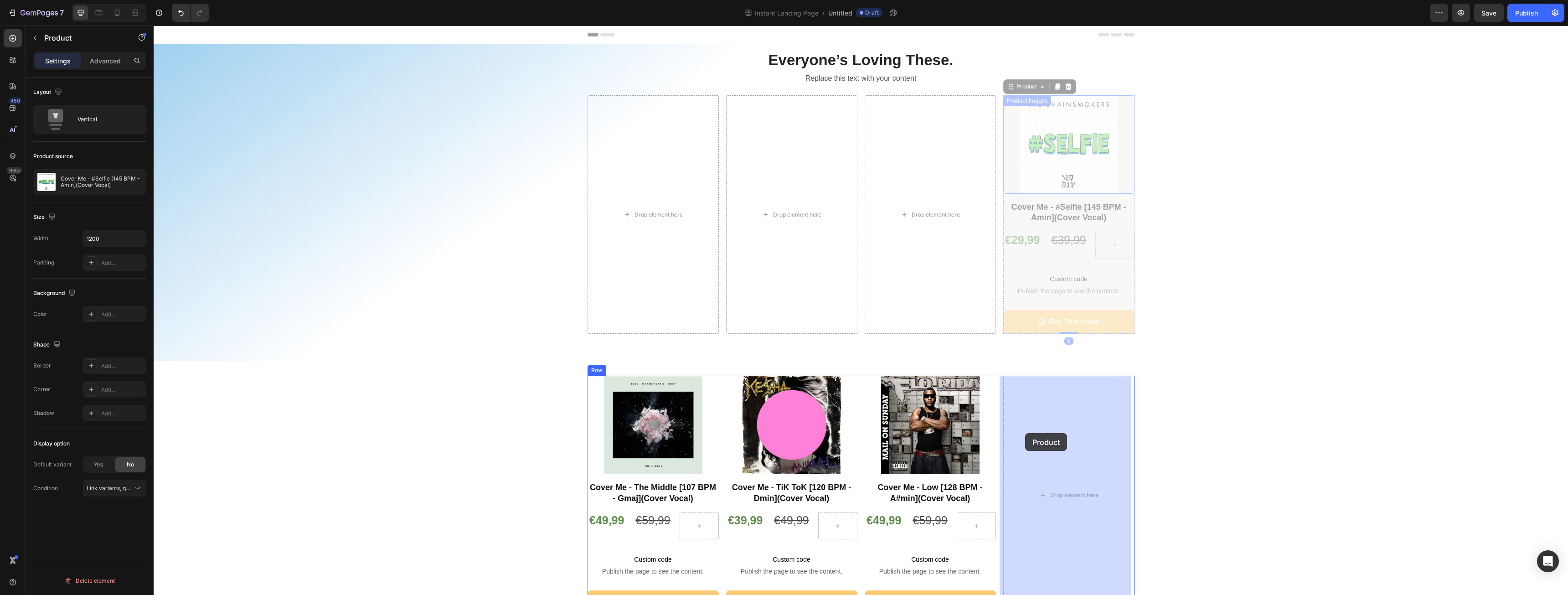
drag, startPoint x: 1005, startPoint y: 86, endPoint x: 1025, endPoint y: 433, distance: 347.6
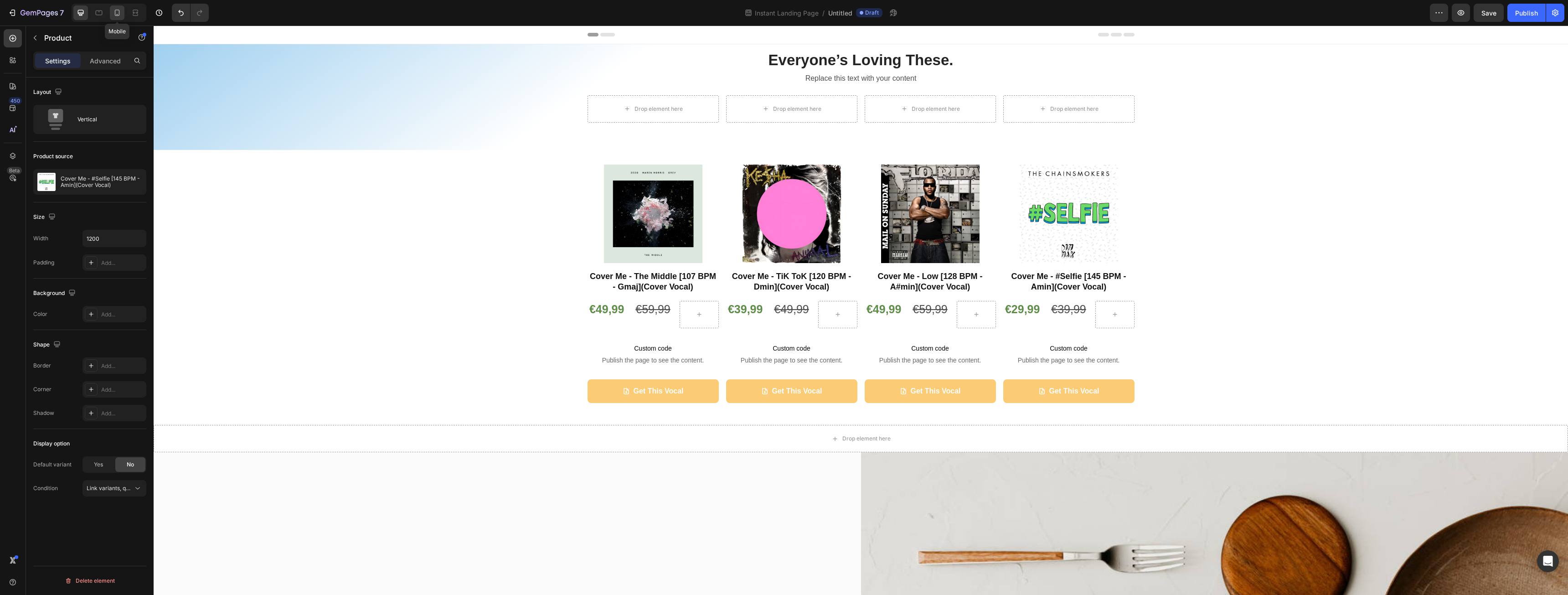
click at [121, 7] on div at bounding box center [116, 12] width 14 height 14
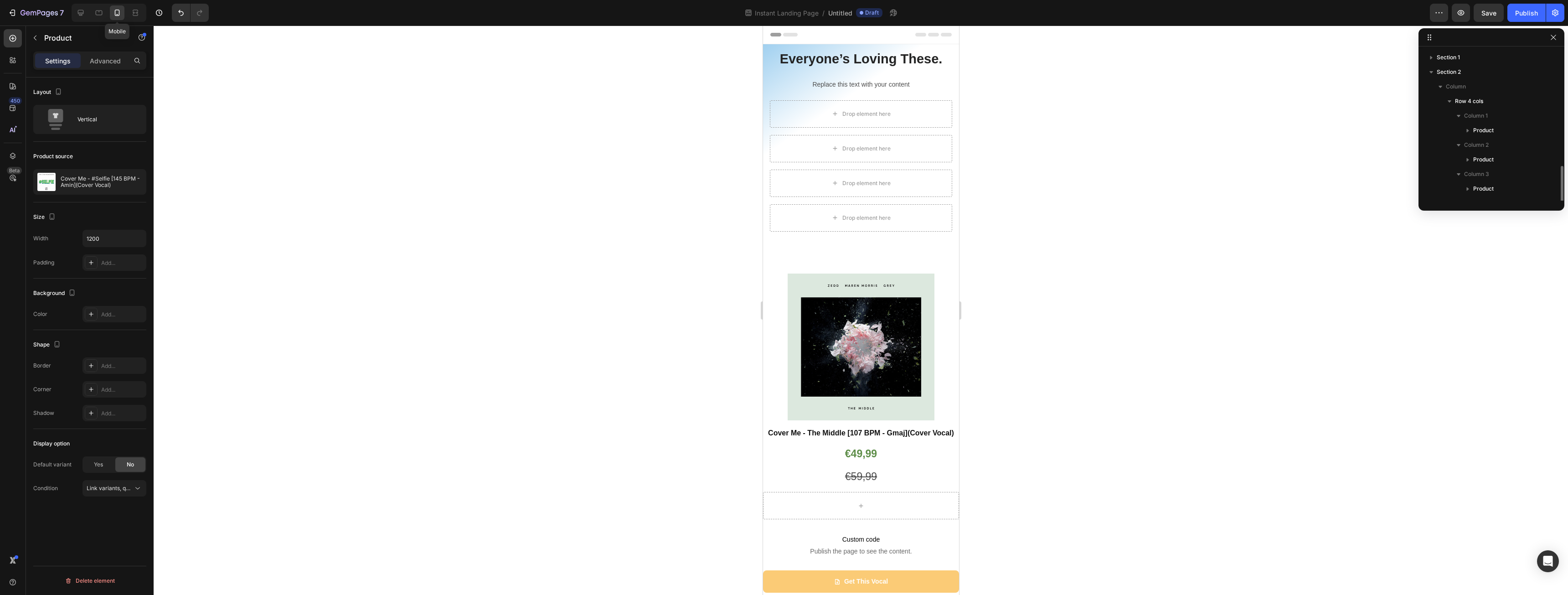
type input "100%"
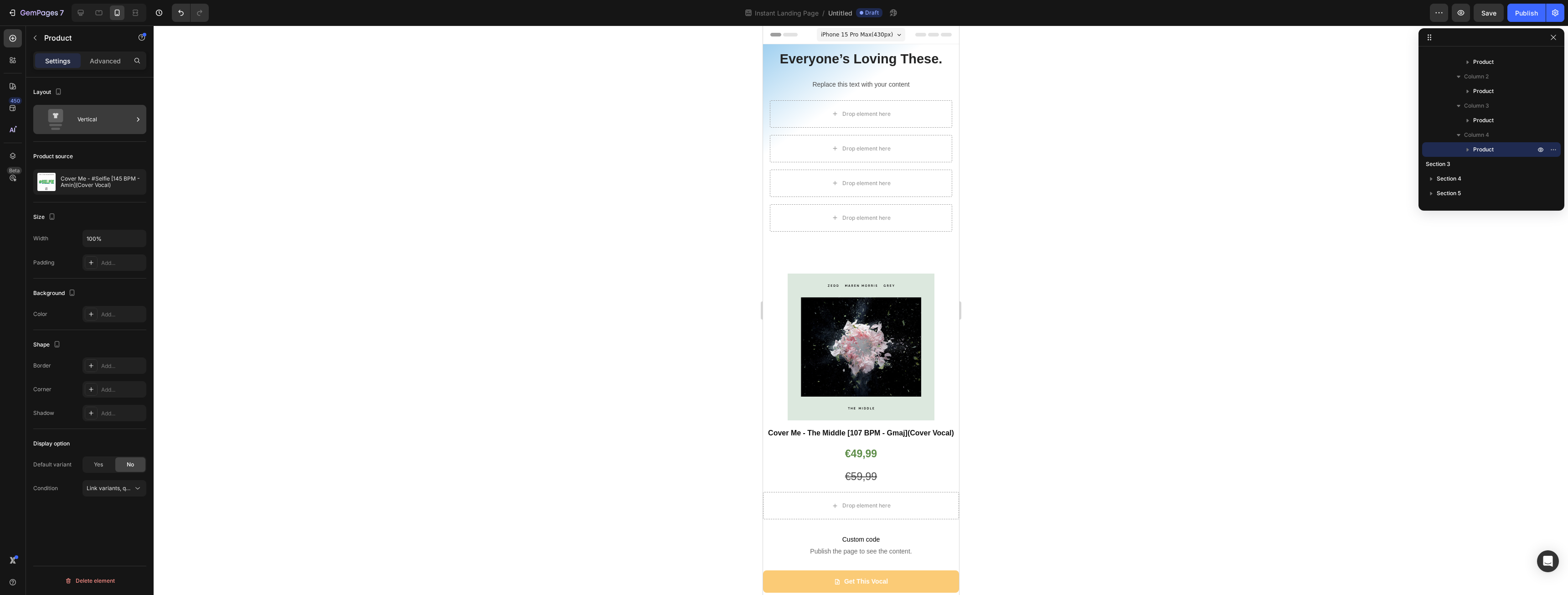
click at [80, 114] on div "Vertical" at bounding box center [105, 119] width 56 height 21
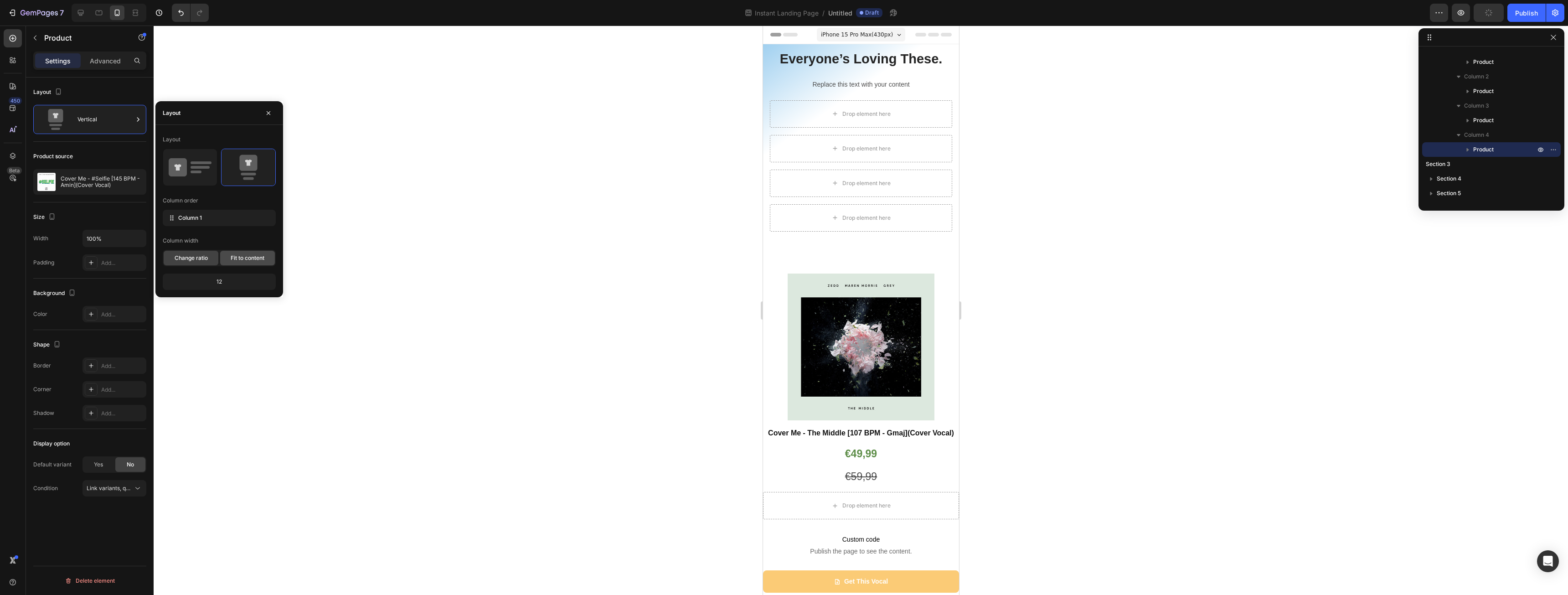
click at [232, 259] on span "Fit to content" at bounding box center [248, 258] width 34 height 9
click at [174, 254] on div "Change ratio" at bounding box center [191, 258] width 55 height 14
click at [183, 169] on icon at bounding box center [177, 167] width 18 height 18
click at [247, 171] on icon at bounding box center [248, 167] width 43 height 26
click at [209, 172] on icon at bounding box center [189, 167] width 43 height 26
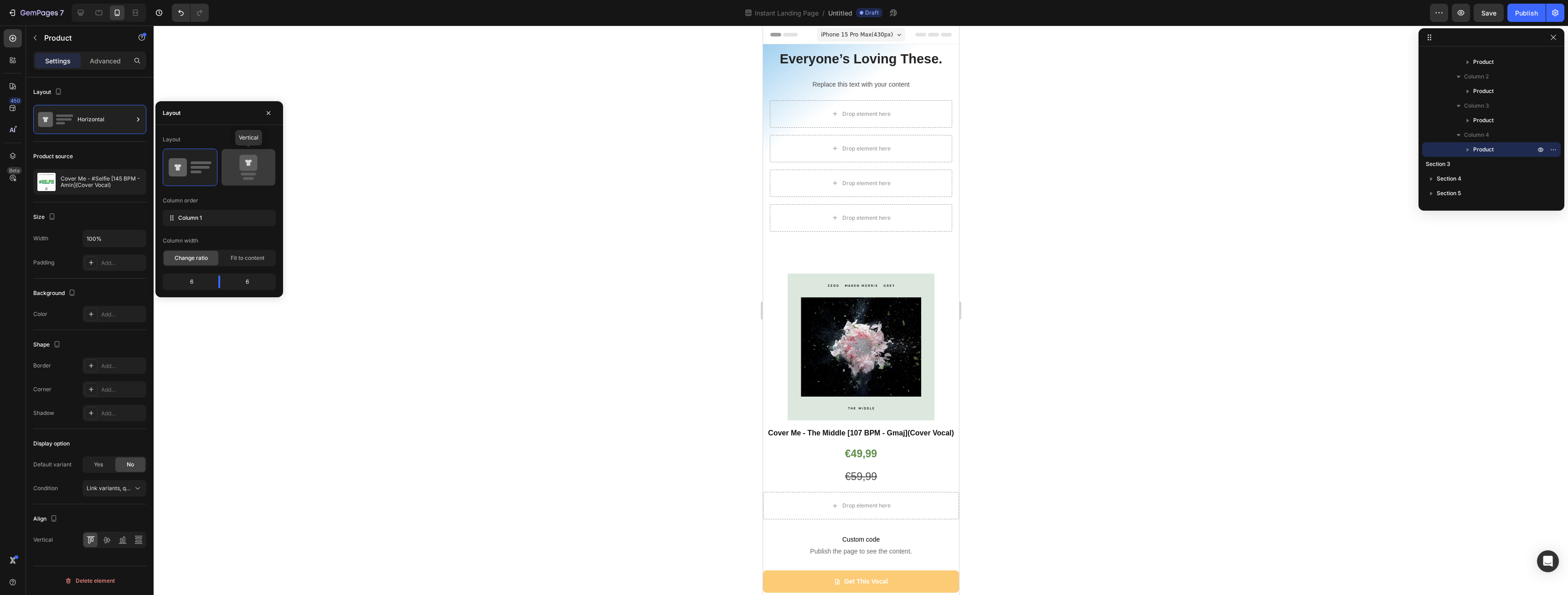
click at [274, 170] on div at bounding box center [248, 167] width 54 height 37
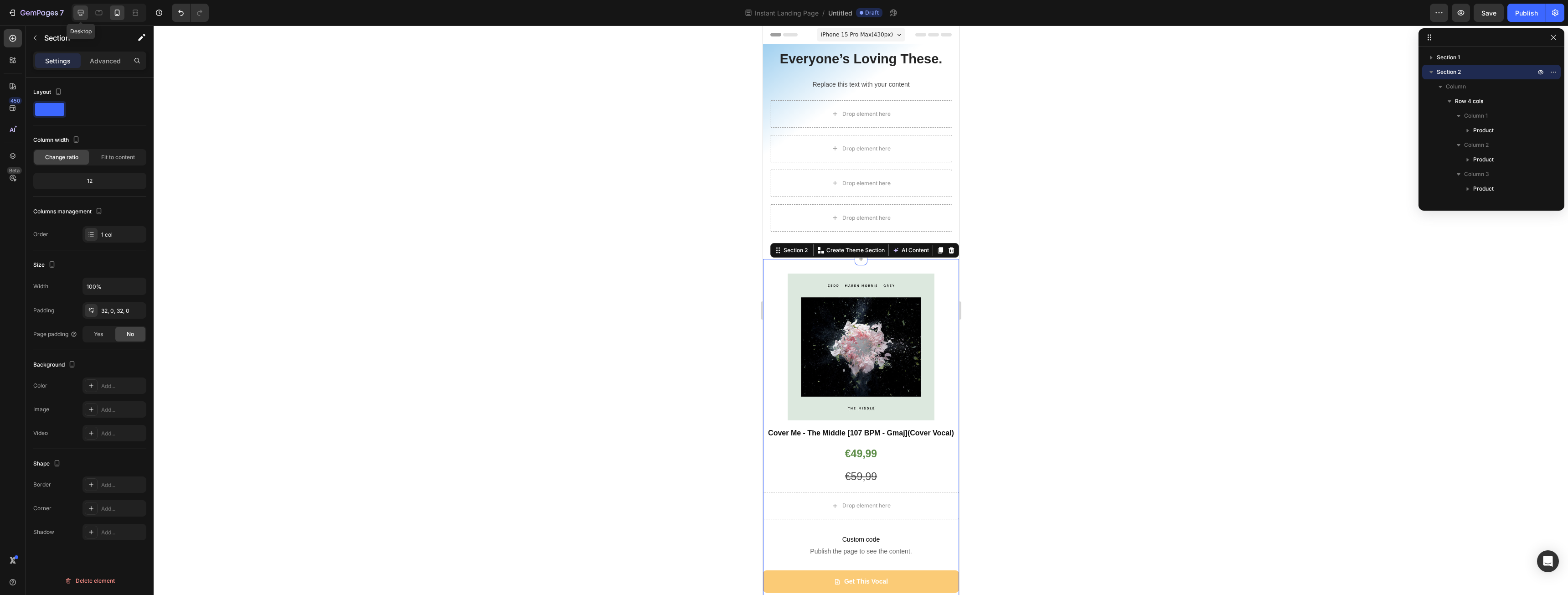
click at [84, 16] on icon at bounding box center [80, 13] width 9 height 9
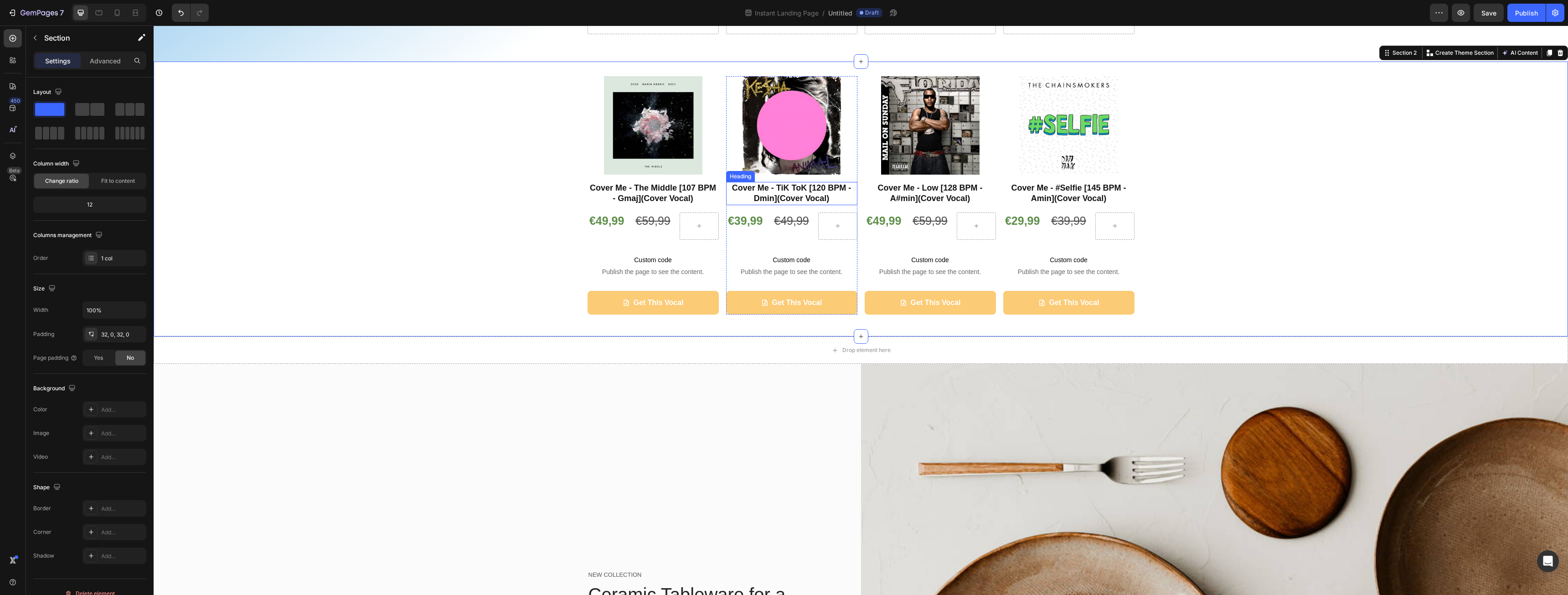
scroll to position [93, 0]
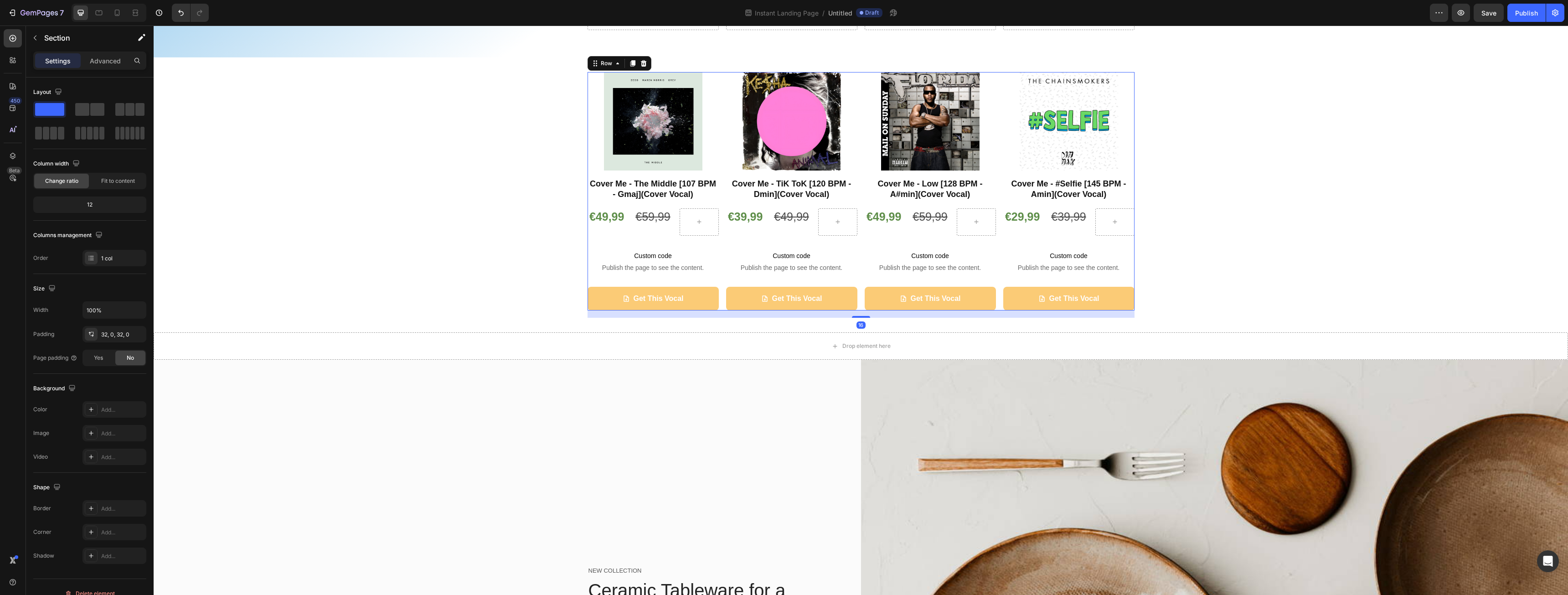
click at [717, 171] on div "Product Images Cover Me - The Middle [107 BPM - Gmaj](Cover Vocal) Heading €49,…" at bounding box center [862, 191] width 547 height 239
click at [115, 15] on icon at bounding box center [117, 13] width 9 height 9
type input "100%"
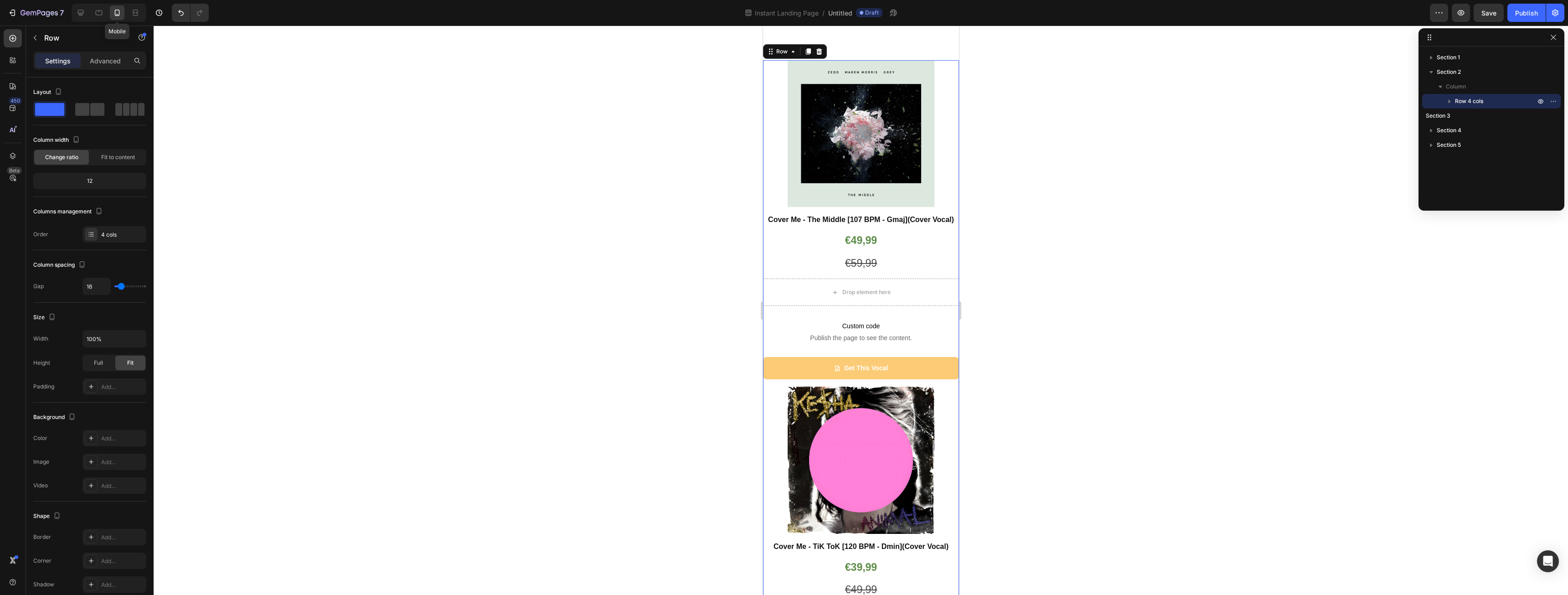
scroll to position [216, 0]
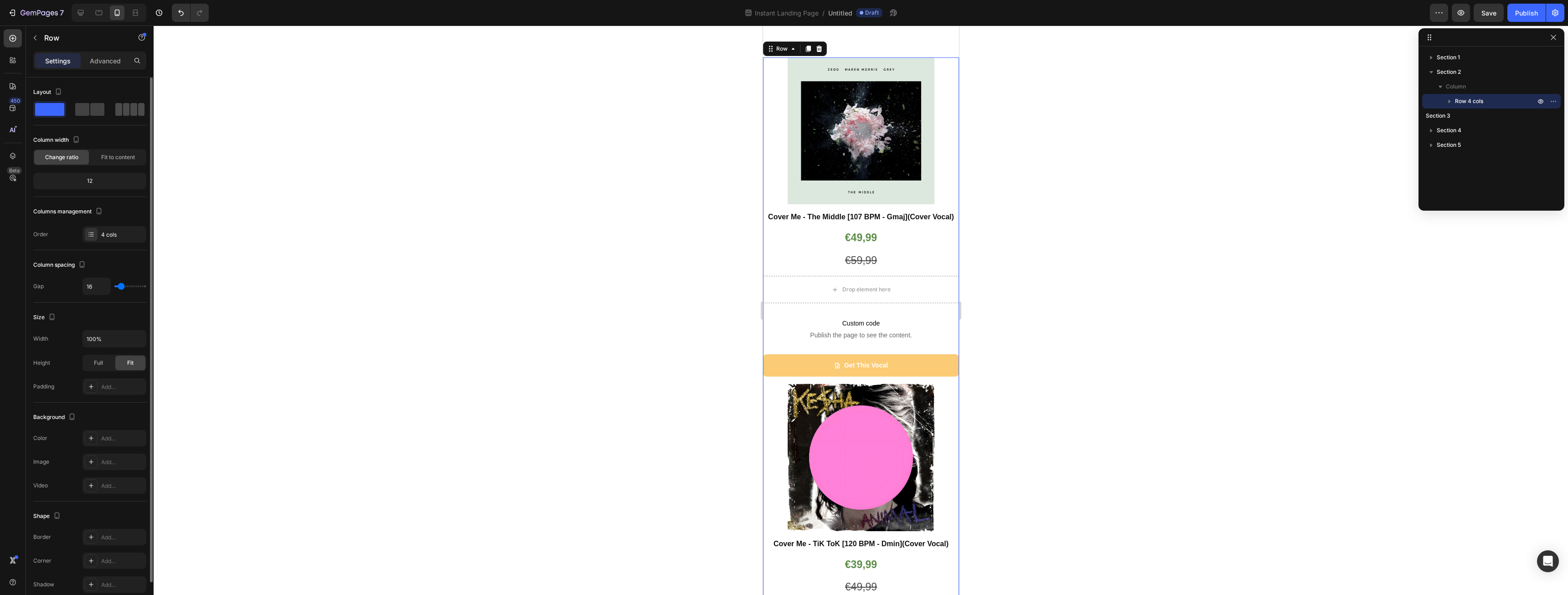
click at [131, 108] on span at bounding box center [134, 109] width 7 height 12
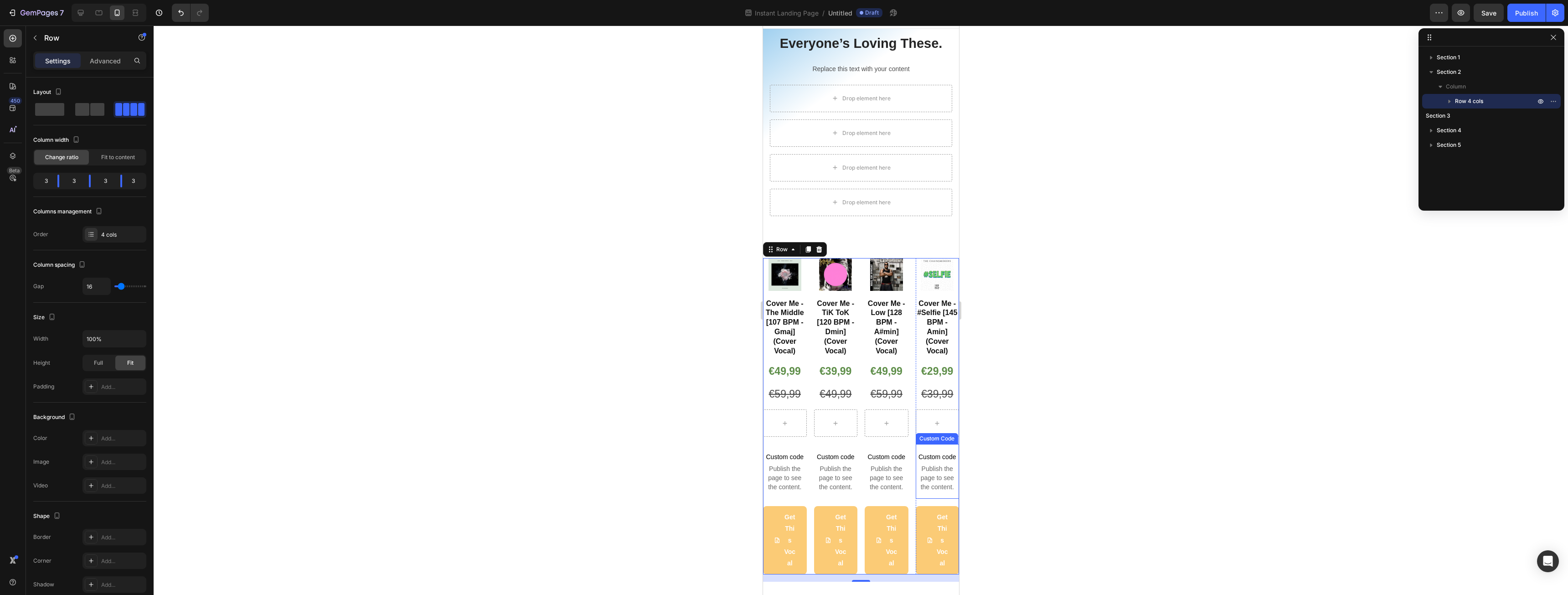
scroll to position [0, 0]
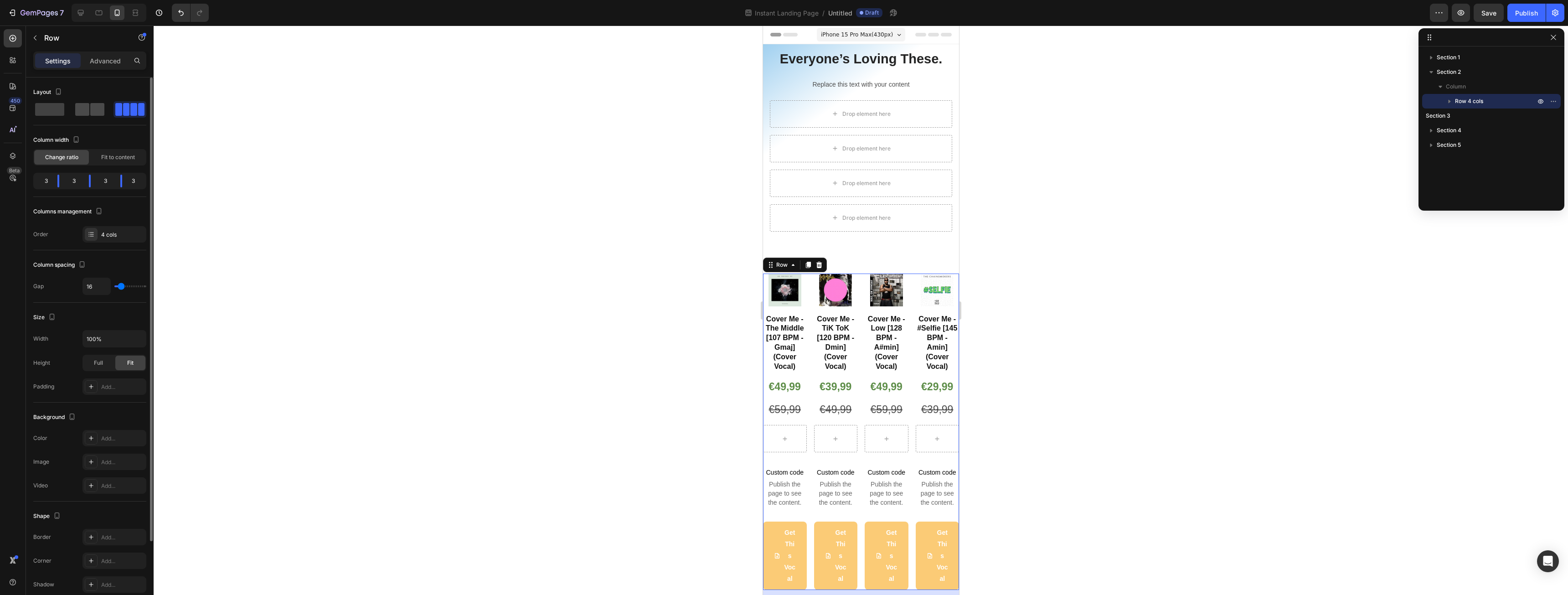
click at [93, 103] on span at bounding box center [97, 109] width 14 height 12
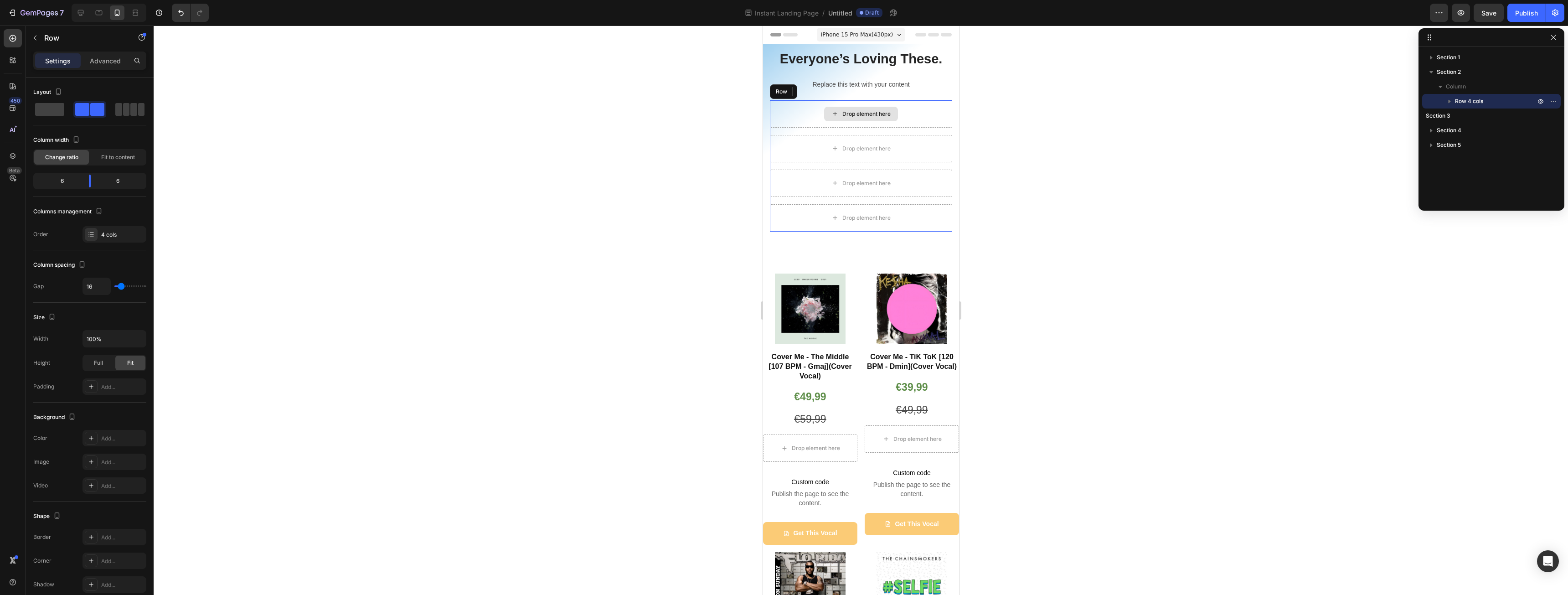
click at [813, 103] on div "Drop element here" at bounding box center [861, 114] width 183 height 27
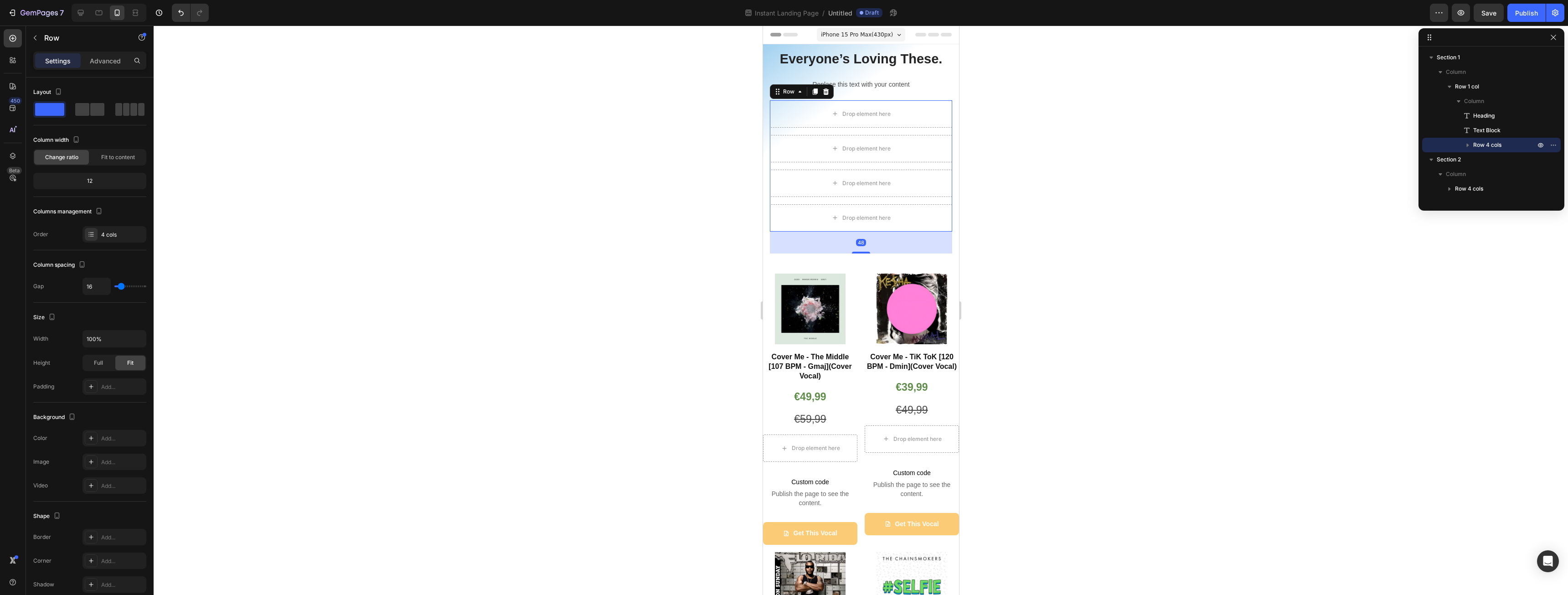
click at [828, 92] on icon at bounding box center [826, 92] width 8 height 8
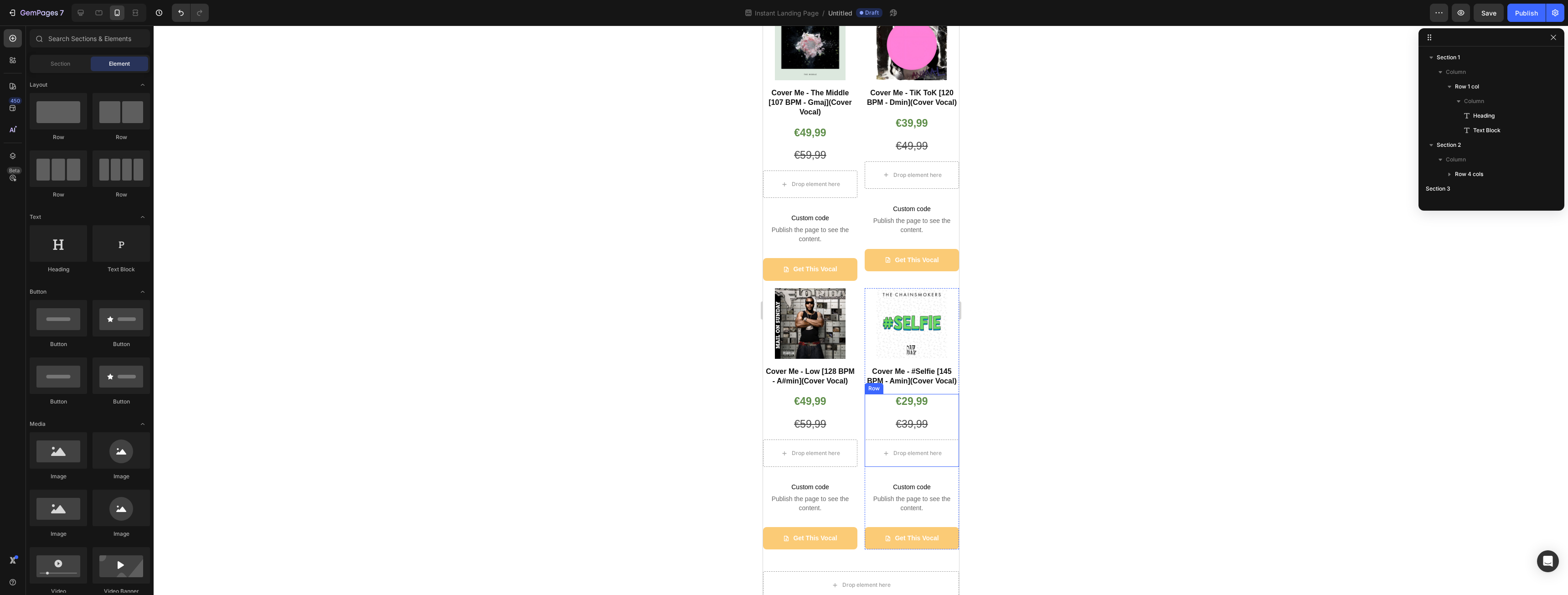
scroll to position [91, 0]
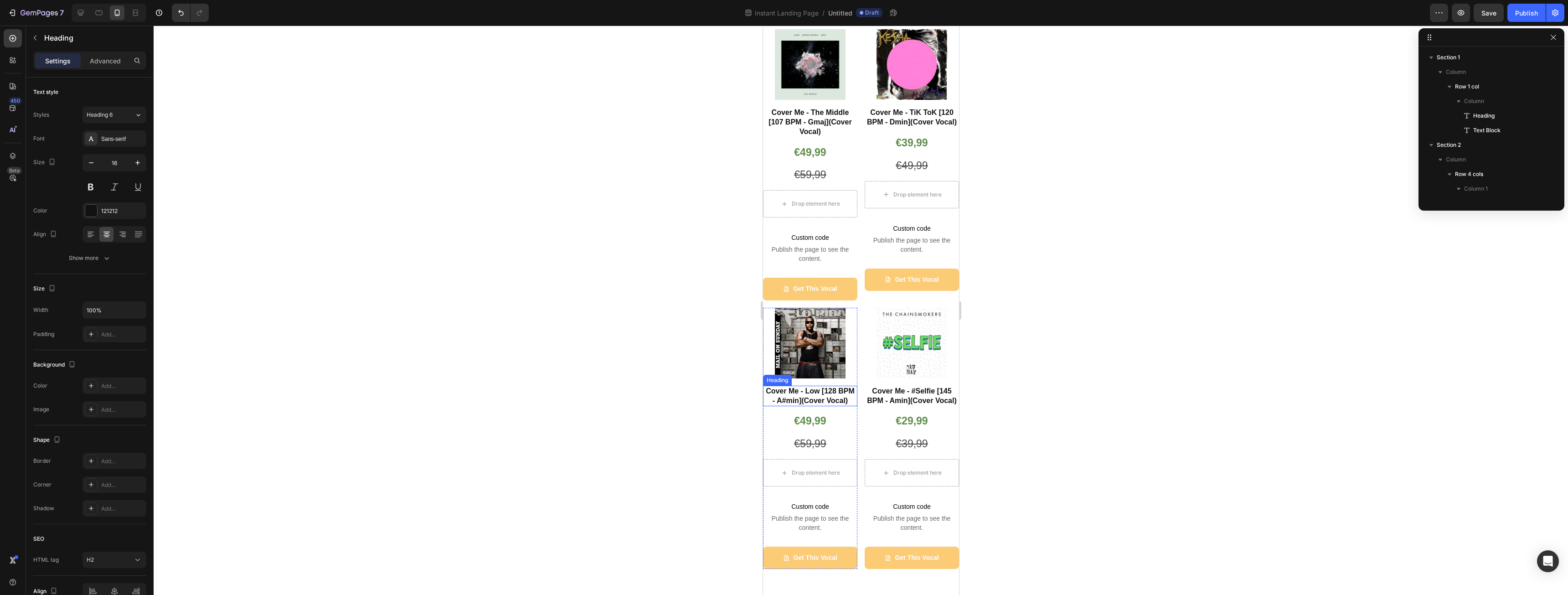
click at [846, 398] on strong "Cover Me - Low [128 BPM - A#min](Cover Vocal)" at bounding box center [810, 396] width 89 height 17
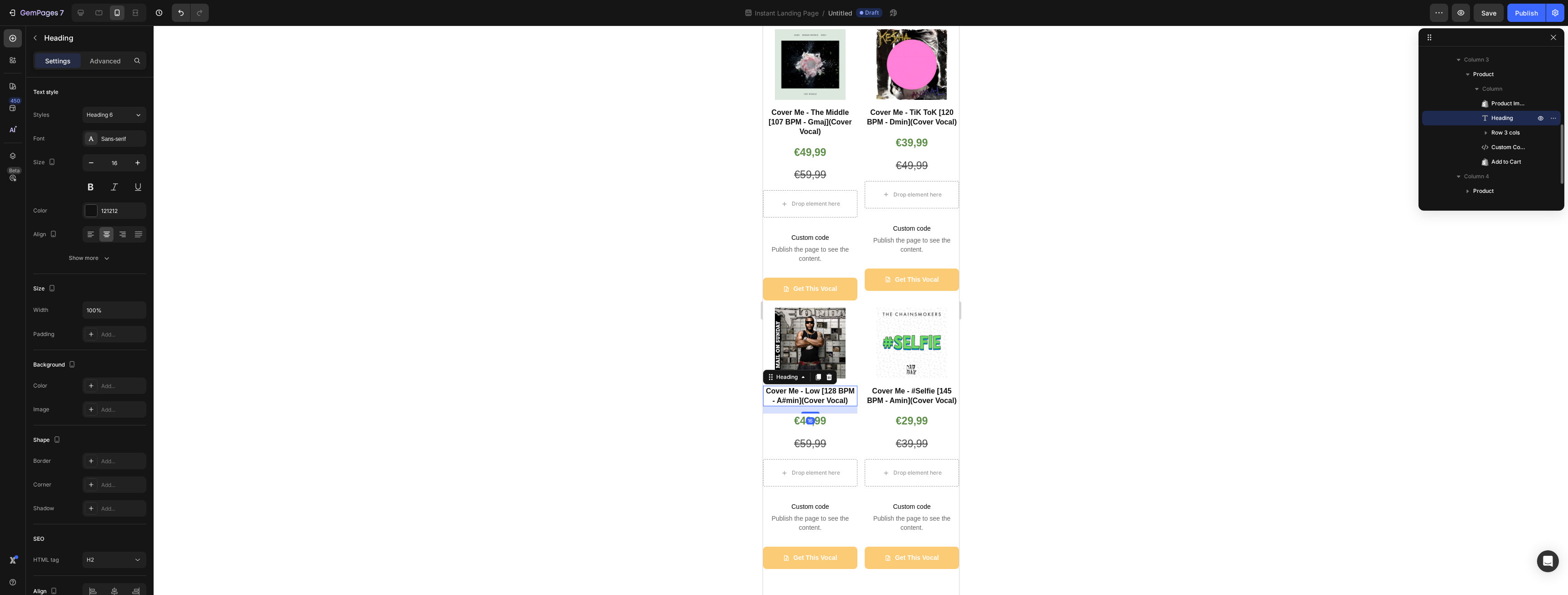
click at [847, 397] on h2 "Cover Me - Low [128 BPM - A#min](Cover Vocal)" at bounding box center [810, 396] width 95 height 21
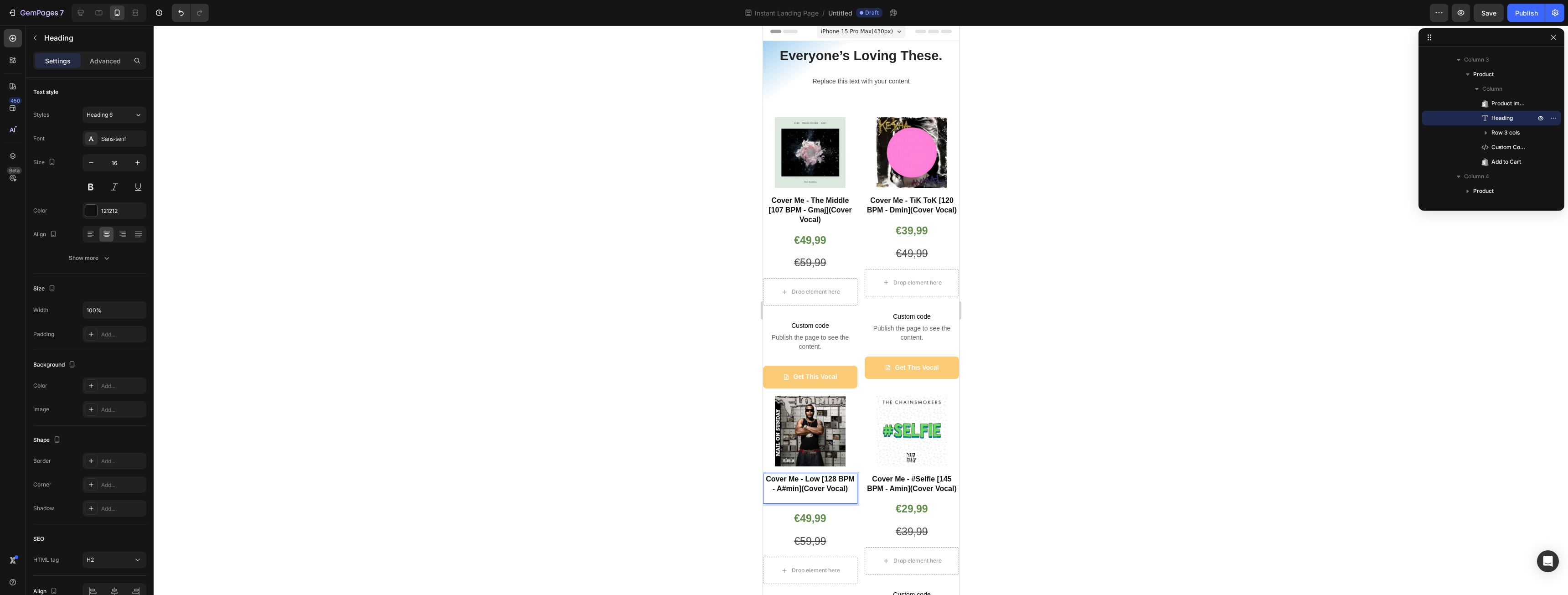
scroll to position [0, 0]
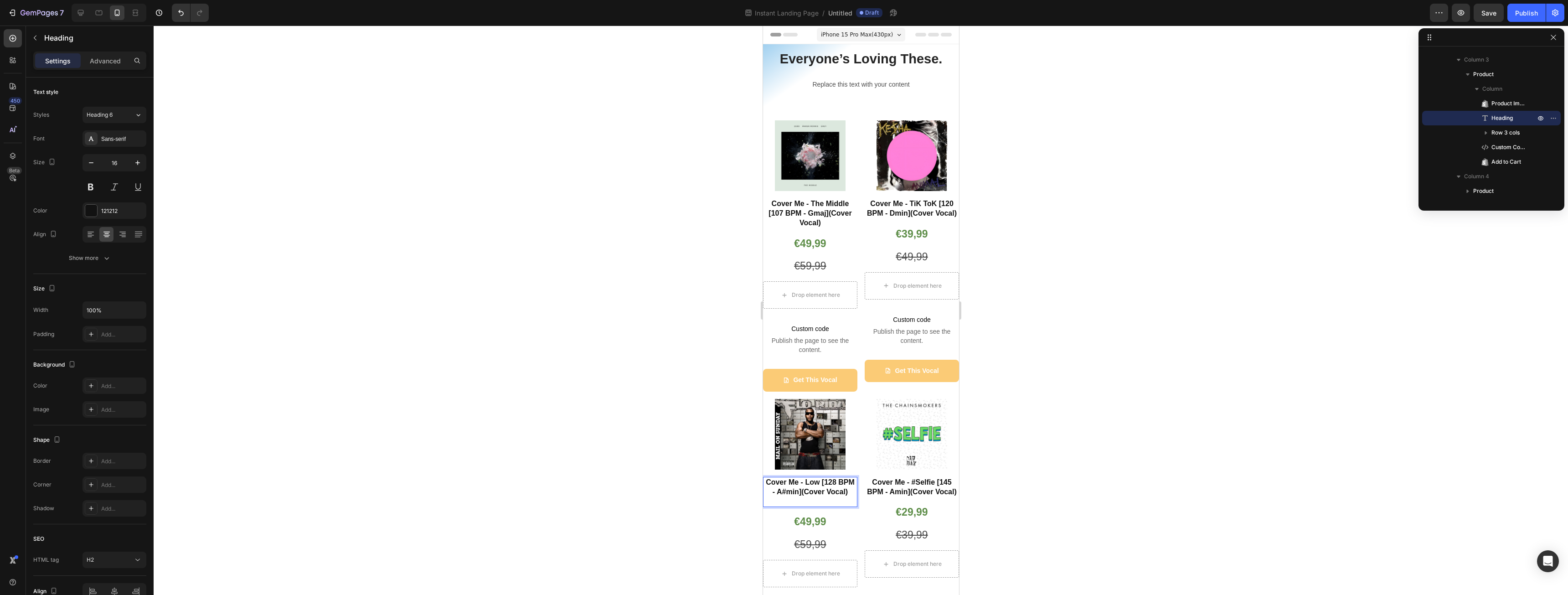
click at [838, 27] on div "iPhone 15 Pro Max ( 430 px)" at bounding box center [860, 34] width 88 height 13
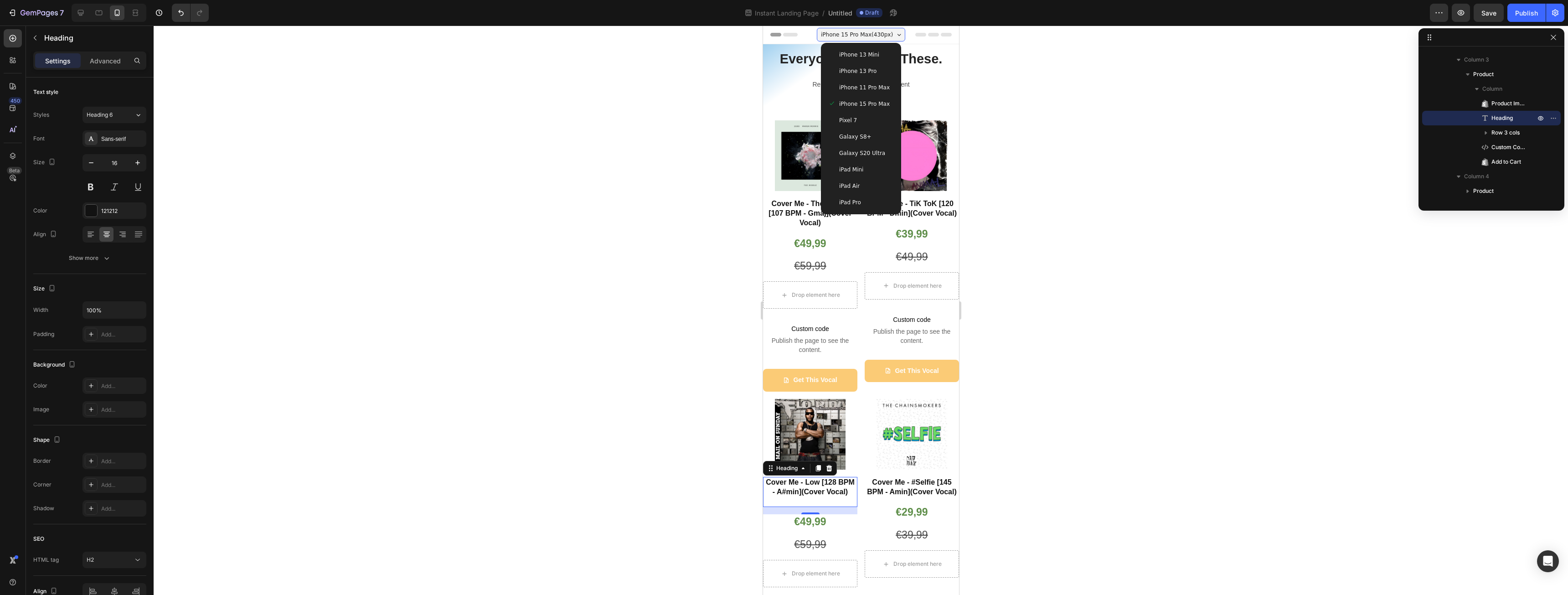
click at [859, 75] on span "iPhone 13 Pro" at bounding box center [857, 71] width 37 height 9
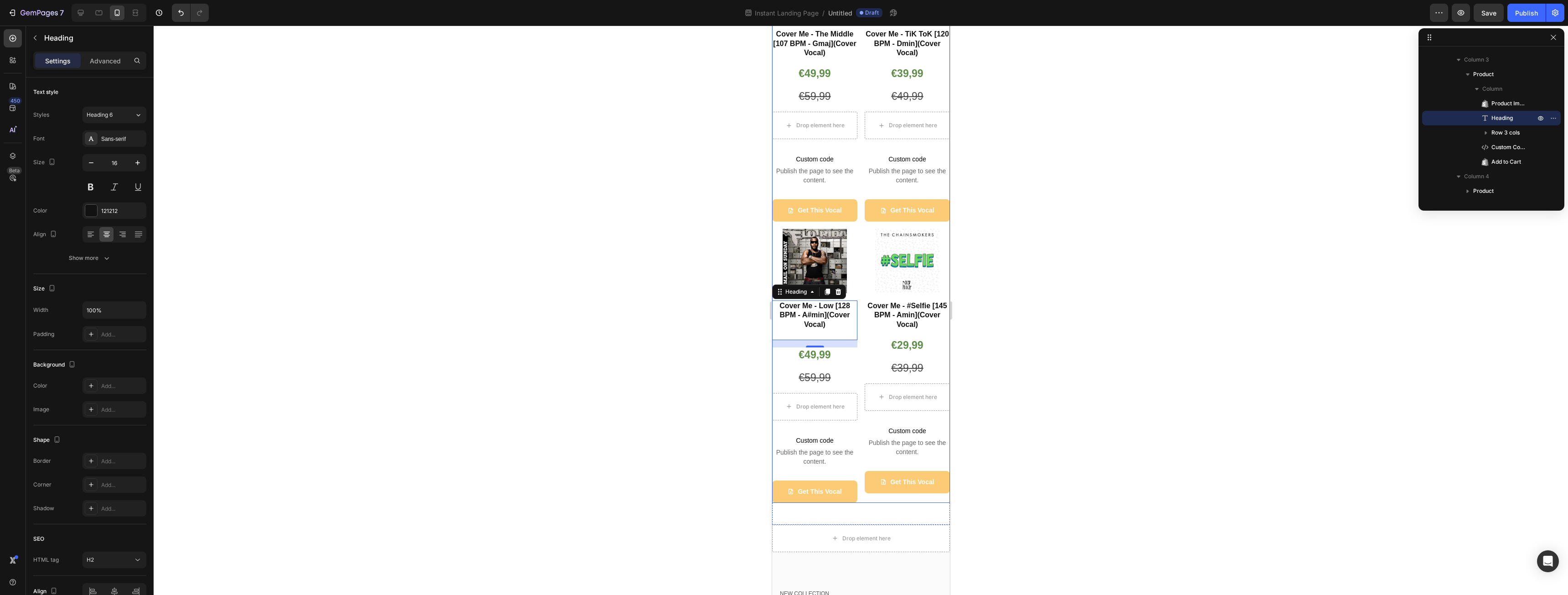
scroll to position [183, 0]
click at [832, 321] on p "Cover Me - Low [128 BPM - A#min](Cover Vocal) ⁠⁠⁠⁠⁠⁠⁠" at bounding box center [814, 318] width 83 height 38
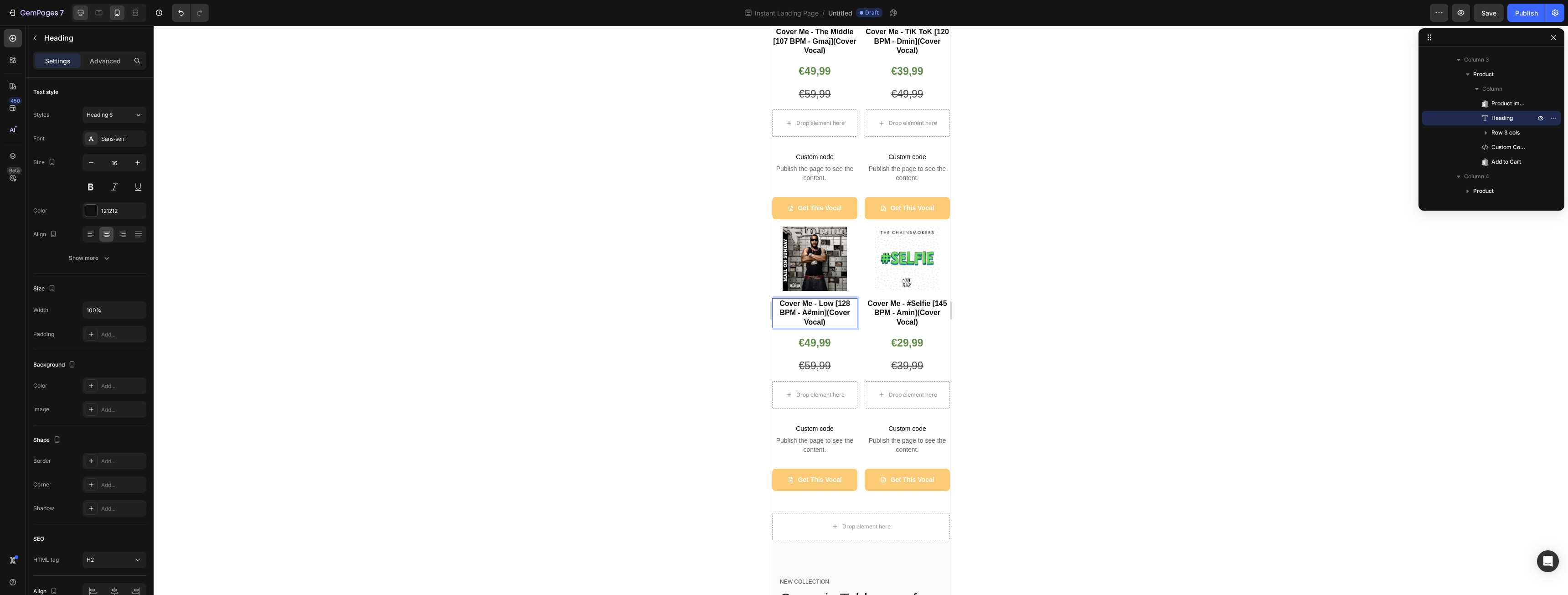
click at [78, 17] on div at bounding box center [80, 12] width 14 height 14
type input "18"
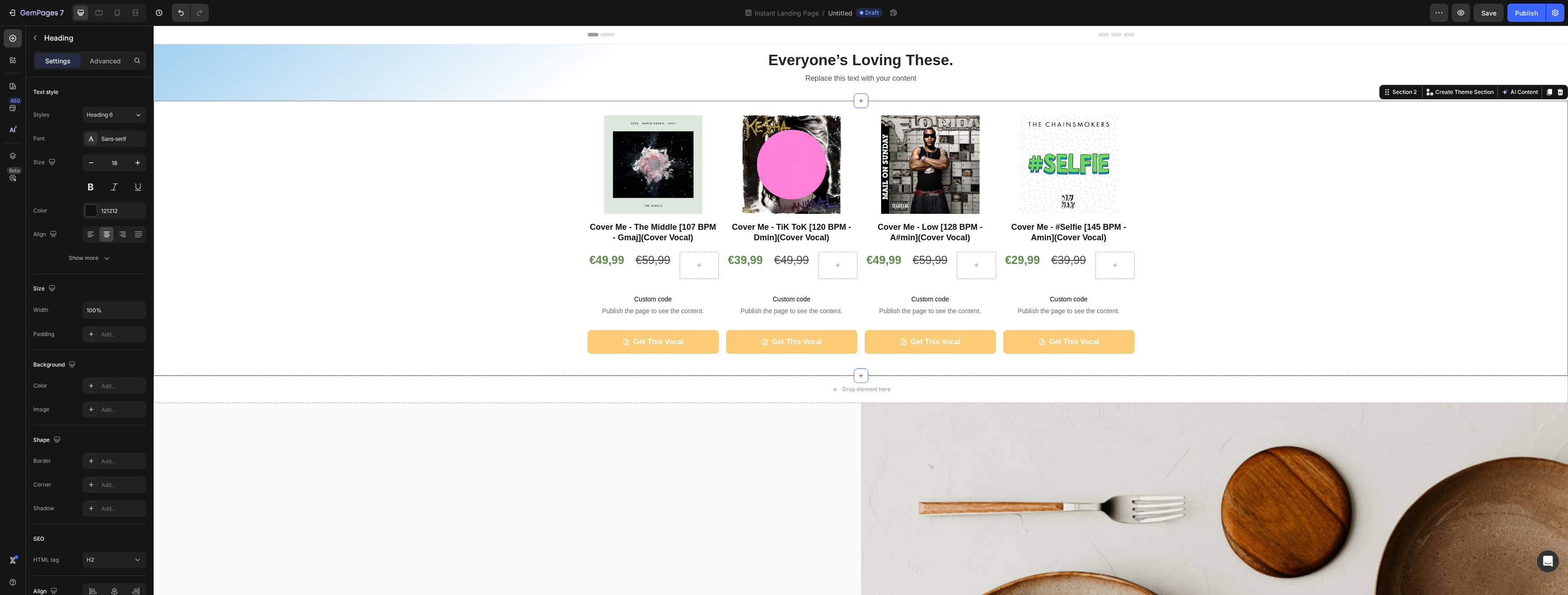
click at [1278, 259] on div "Product Images Cover Me - The Middle [107 BPM - Gmaj](Cover Vocal) Heading €49,…" at bounding box center [861, 239] width 1415 height 246
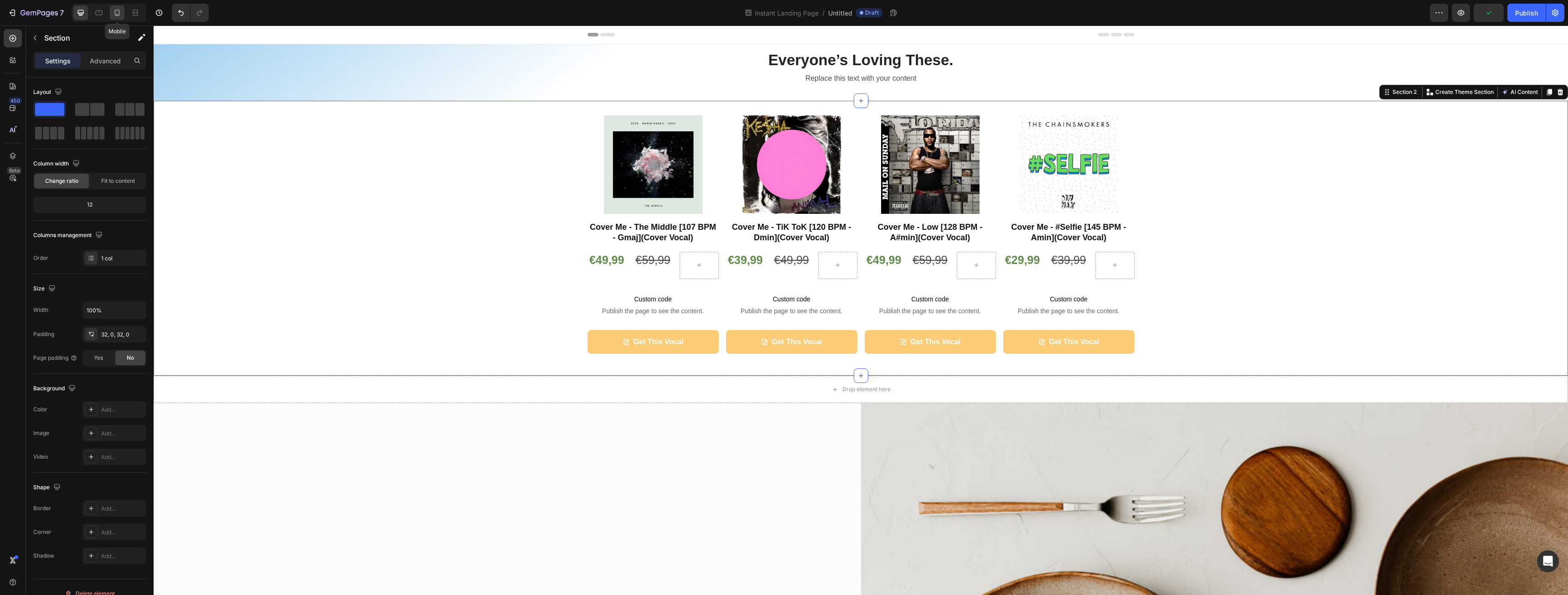
click at [124, 16] on div at bounding box center [116, 12] width 14 height 14
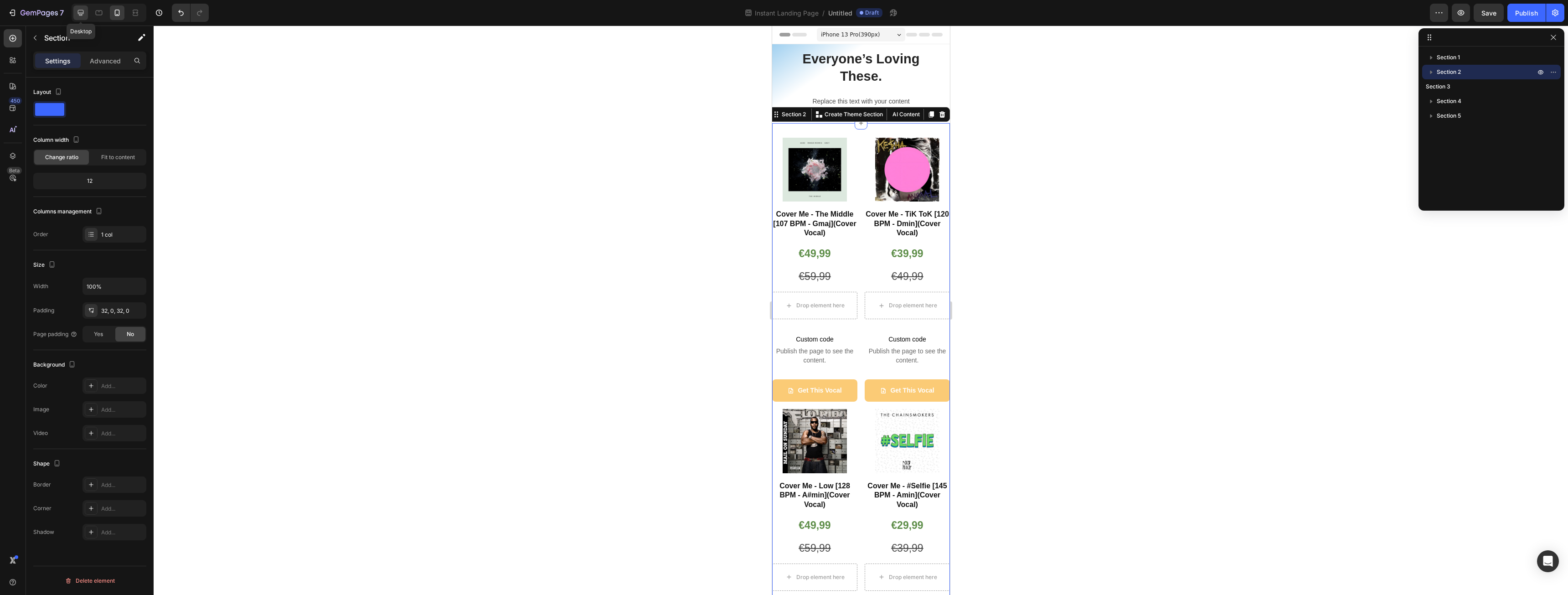
click at [83, 14] on icon at bounding box center [80, 13] width 9 height 9
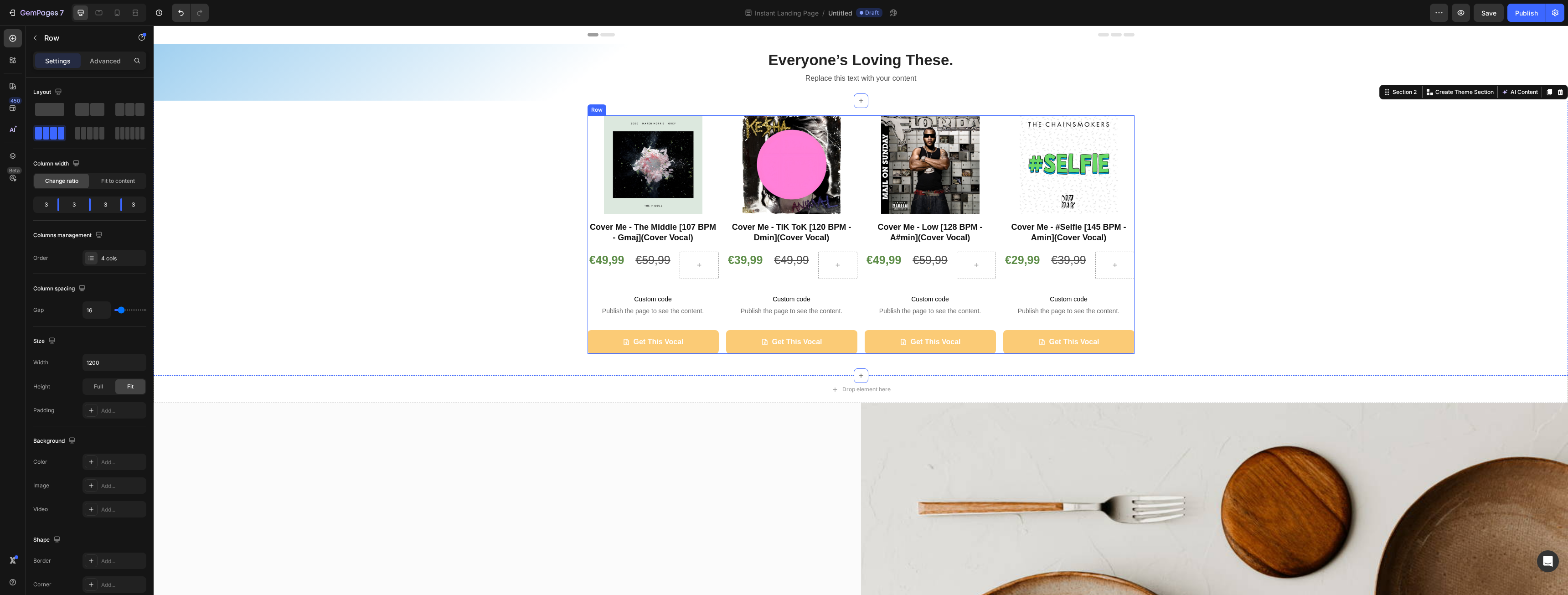
click at [720, 154] on div "Product Images Cover Me - The Middle [107 BPM - Gmaj](Cover Vocal) Heading €49,…" at bounding box center [862, 235] width 547 height 239
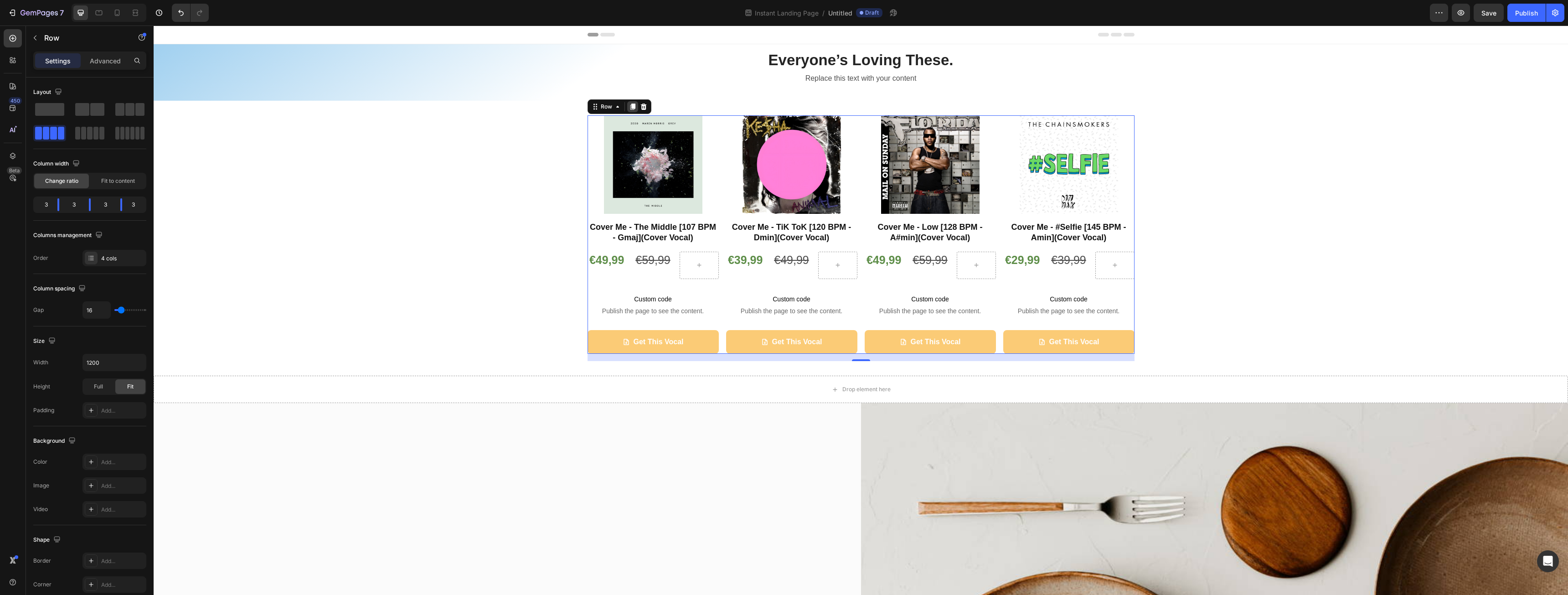
click at [630, 106] on icon at bounding box center [632, 106] width 5 height 7
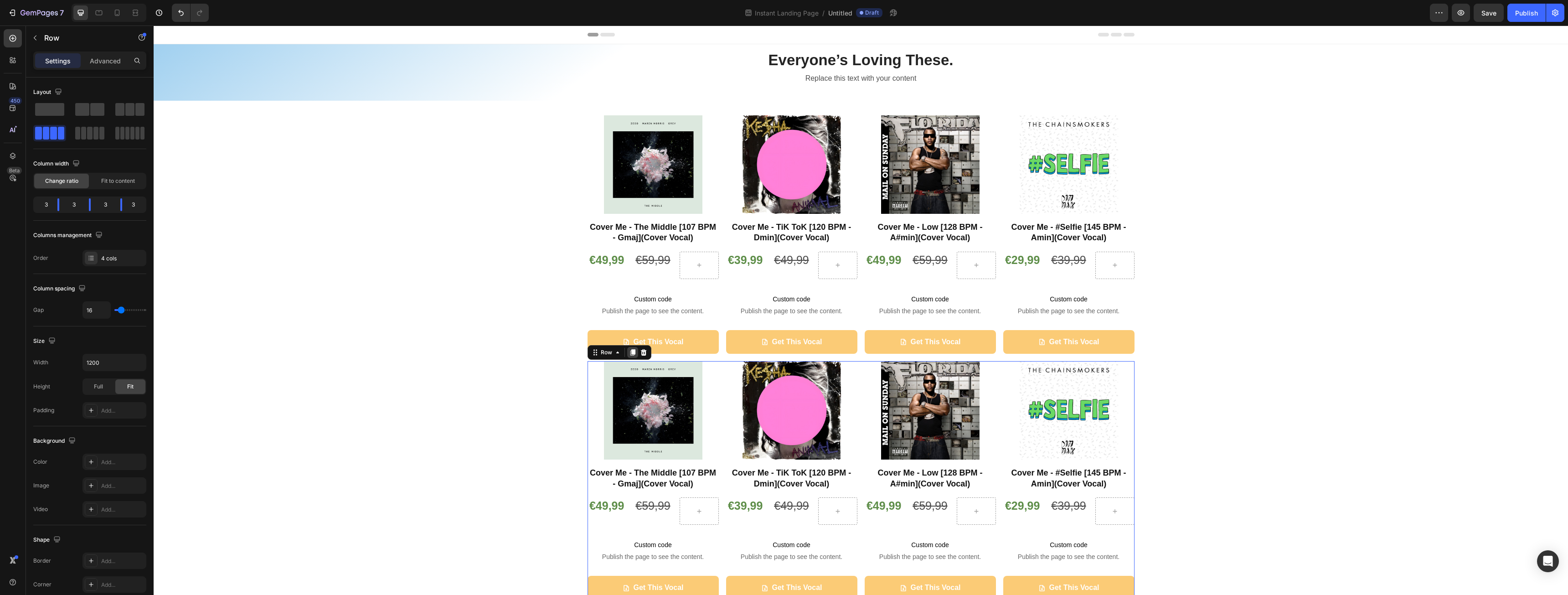
click at [630, 352] on icon at bounding box center [632, 352] width 5 height 7
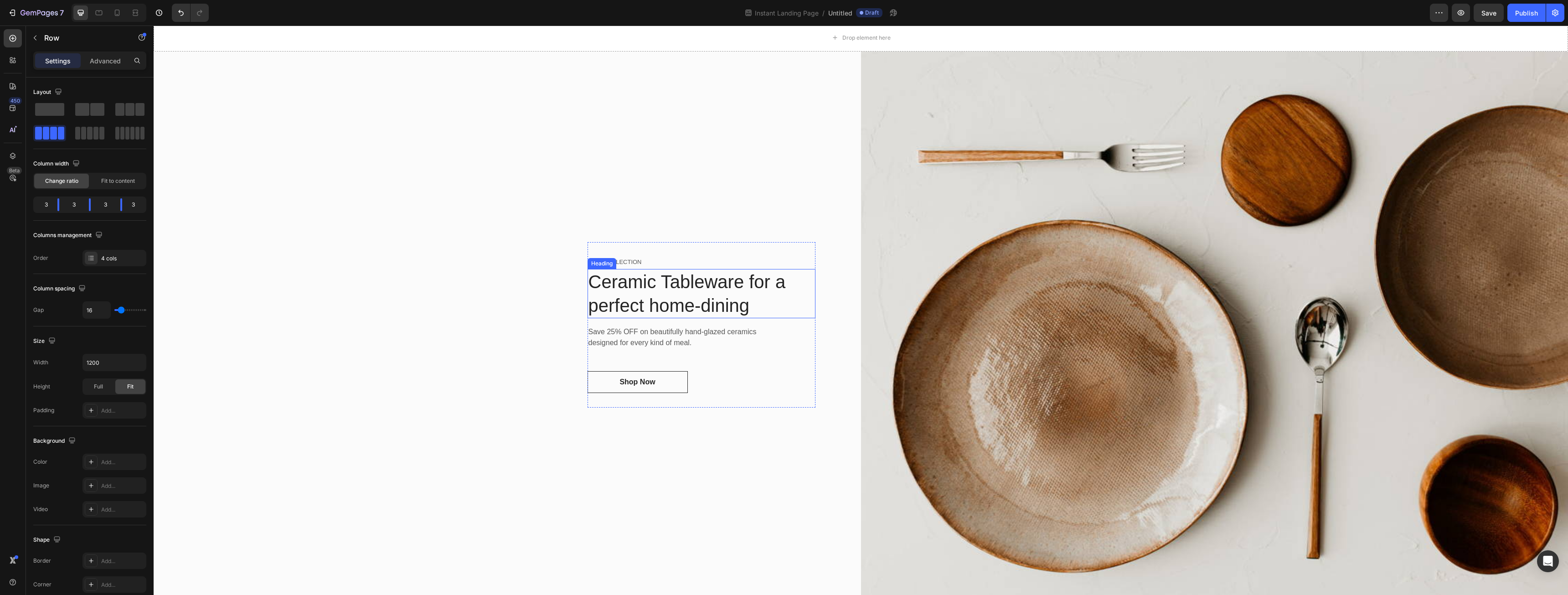
scroll to position [789, 0]
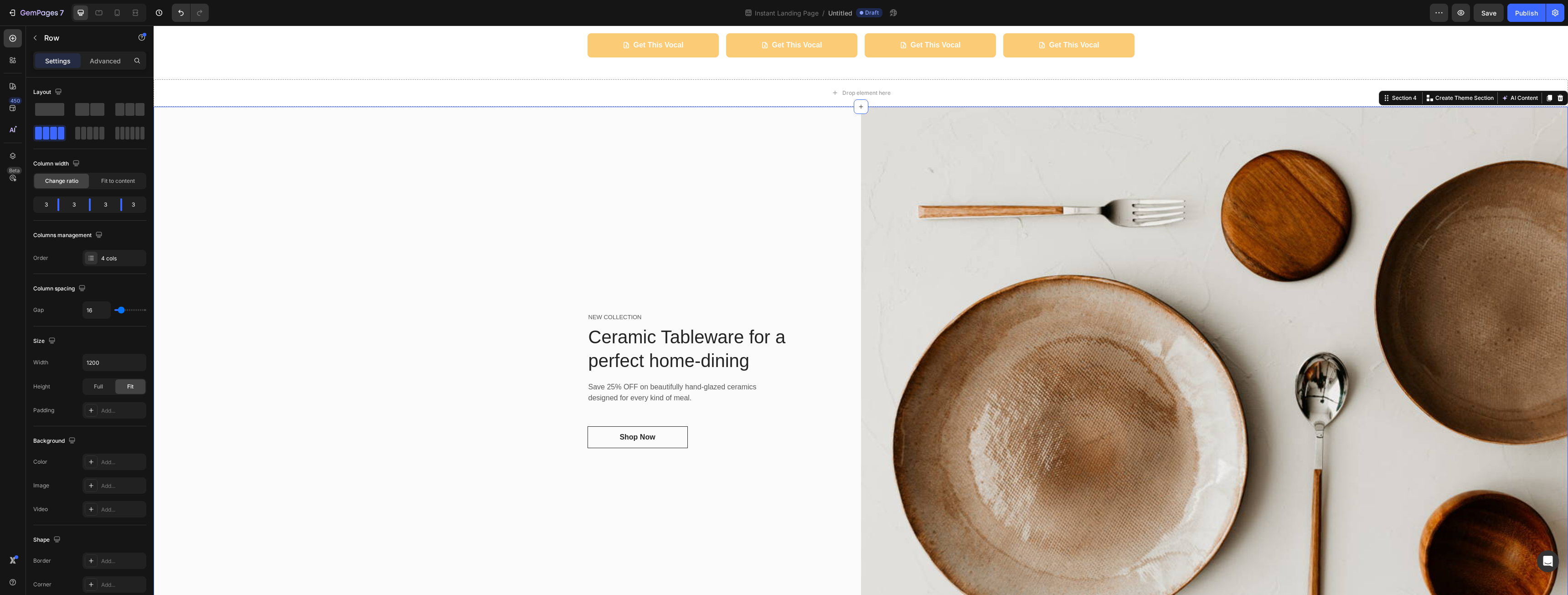
click at [829, 200] on div "NEW COLLECTION Text block Ceramic Tableware for a perfect home-dining Heading S…" at bounding box center [507, 381] width 707 height 548
click at [1558, 99] on icon at bounding box center [1560, 98] width 6 height 7
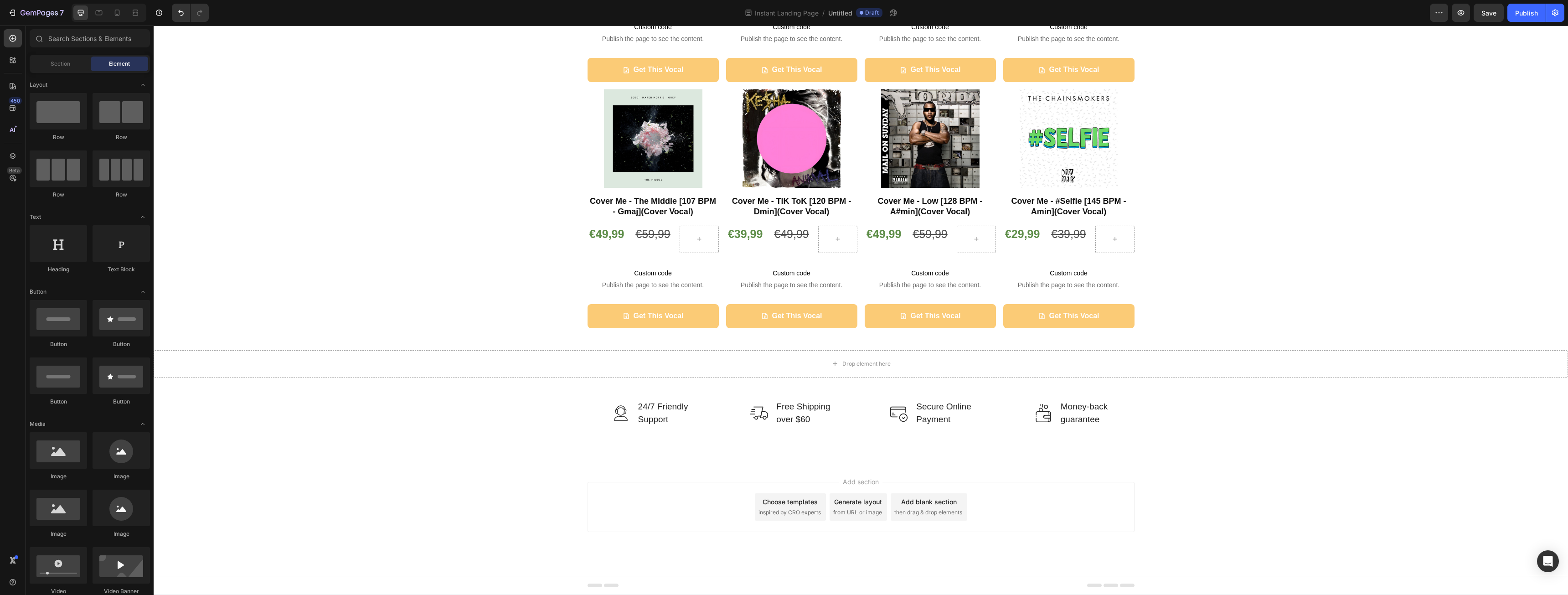
scroll to position [518, 0]
click at [19, 11] on div "7" at bounding box center [35, 13] width 56 height 11
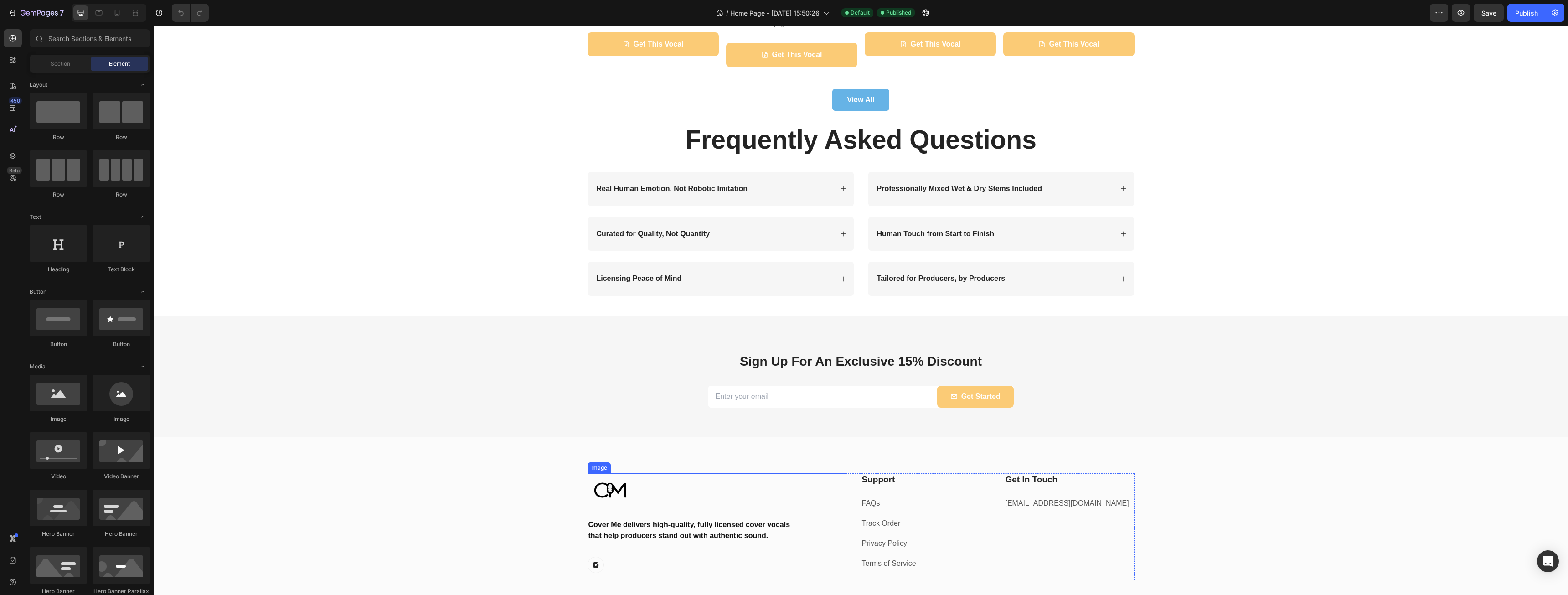
scroll to position [1397, 0]
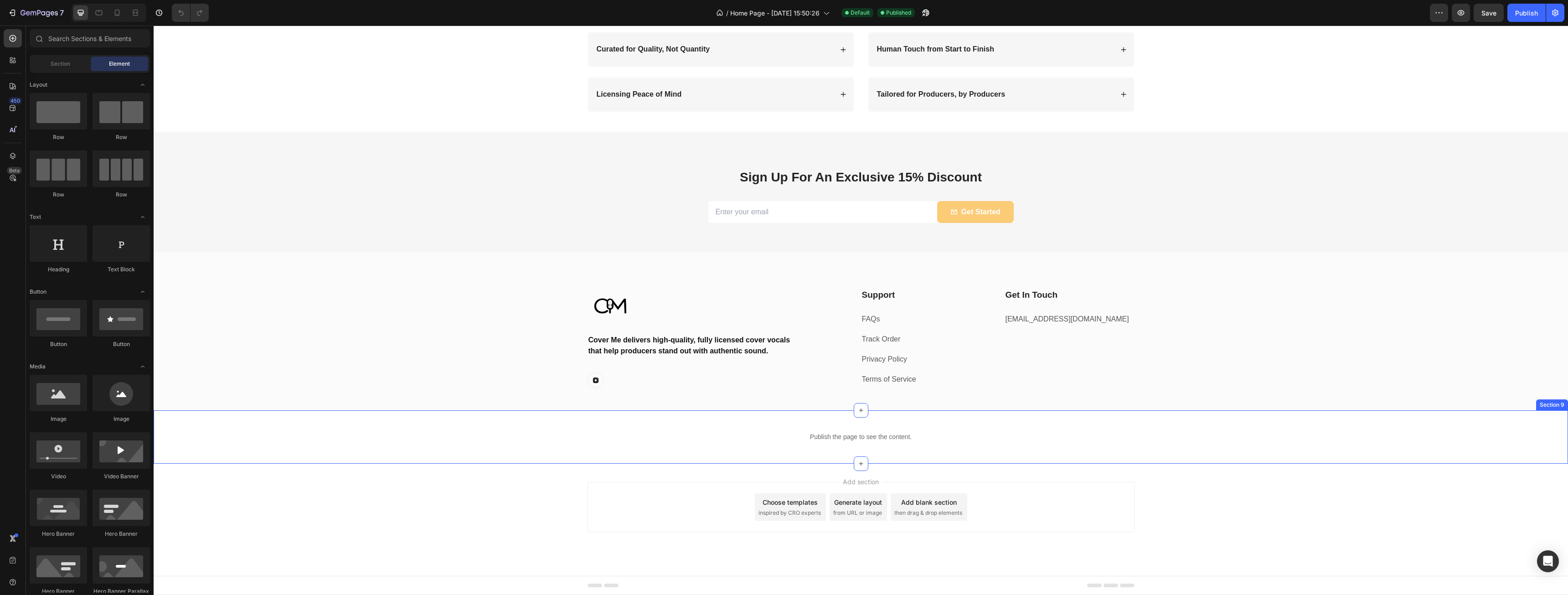
click at [971, 457] on div "Publish the page to see the content. Custom Code Section 9" at bounding box center [861, 437] width 1415 height 53
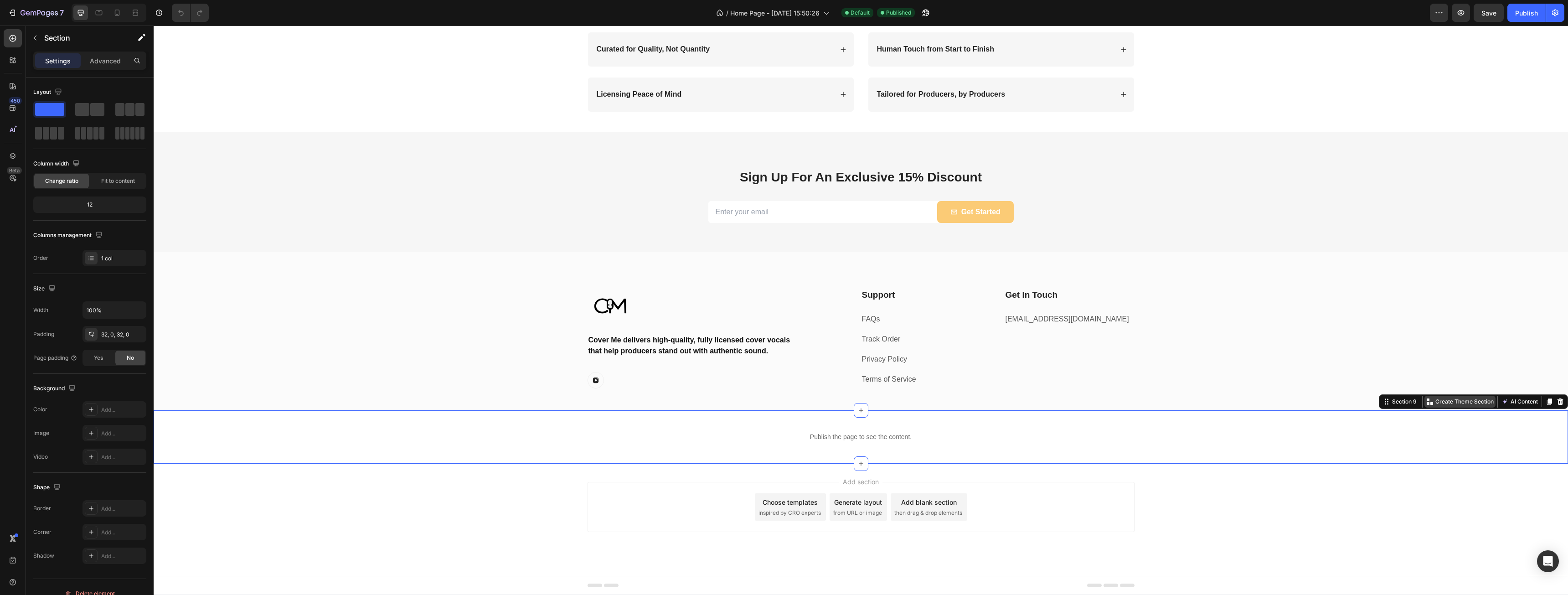
click at [1441, 404] on p "Create Theme Section" at bounding box center [1465, 402] width 59 height 9
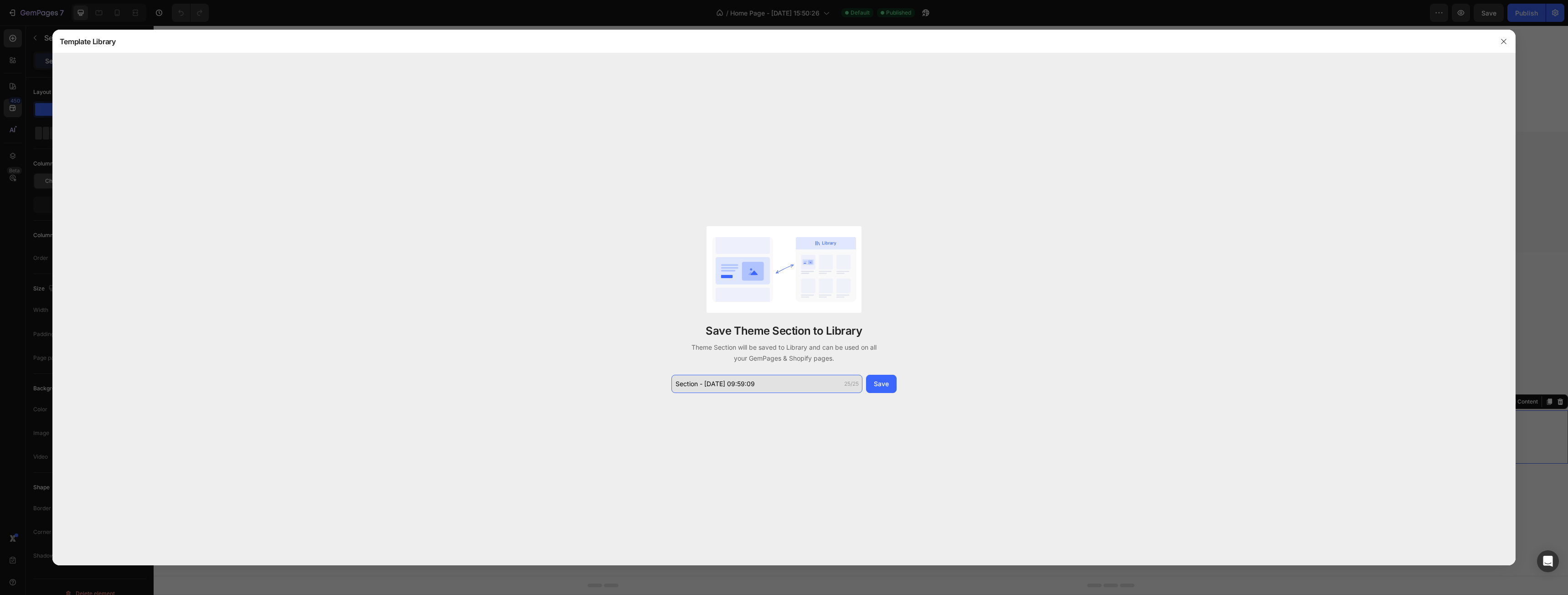
click at [804, 389] on input "Section - [DATE] 09:59:09" at bounding box center [767, 384] width 191 height 18
type input "main CSS Audio players"
click at [877, 384] on div "Save" at bounding box center [882, 384] width 15 height 9
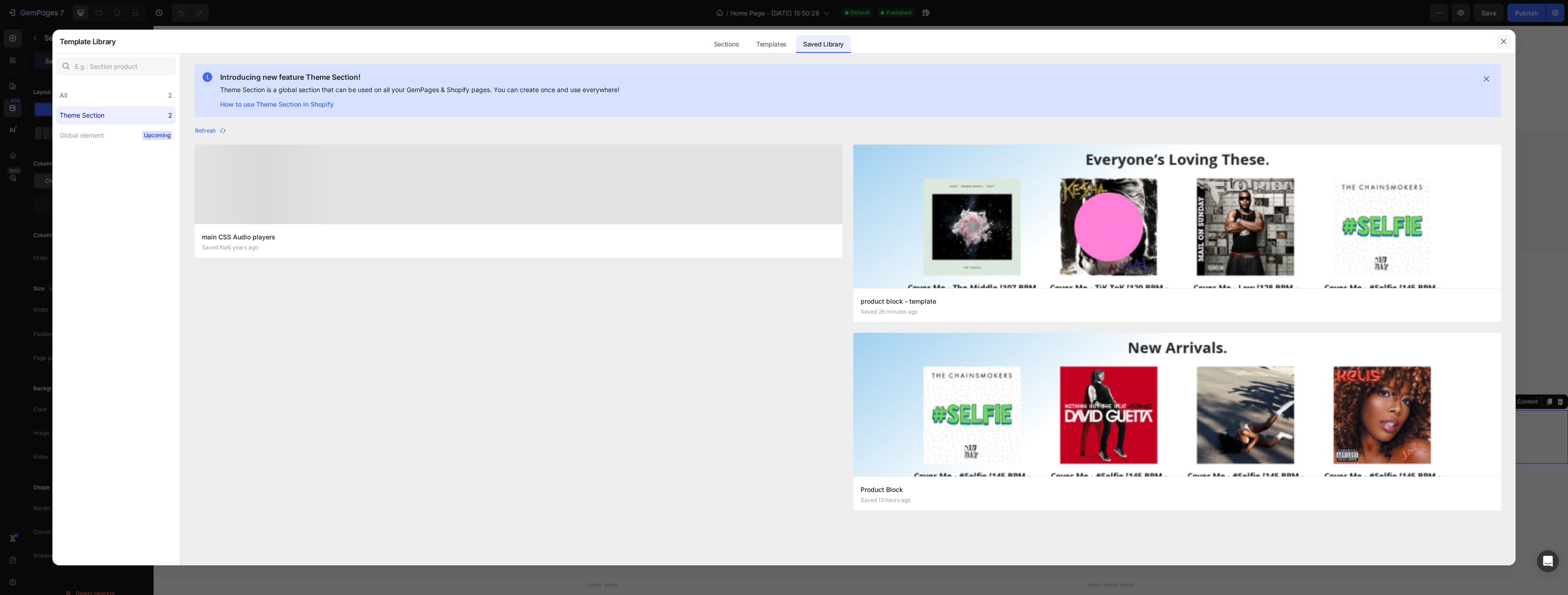
drag, startPoint x: 1506, startPoint y: 45, endPoint x: 1352, endPoint y: 19, distance: 156.2
click at [1506, 45] on icon "button" at bounding box center [1505, 42] width 8 height 8
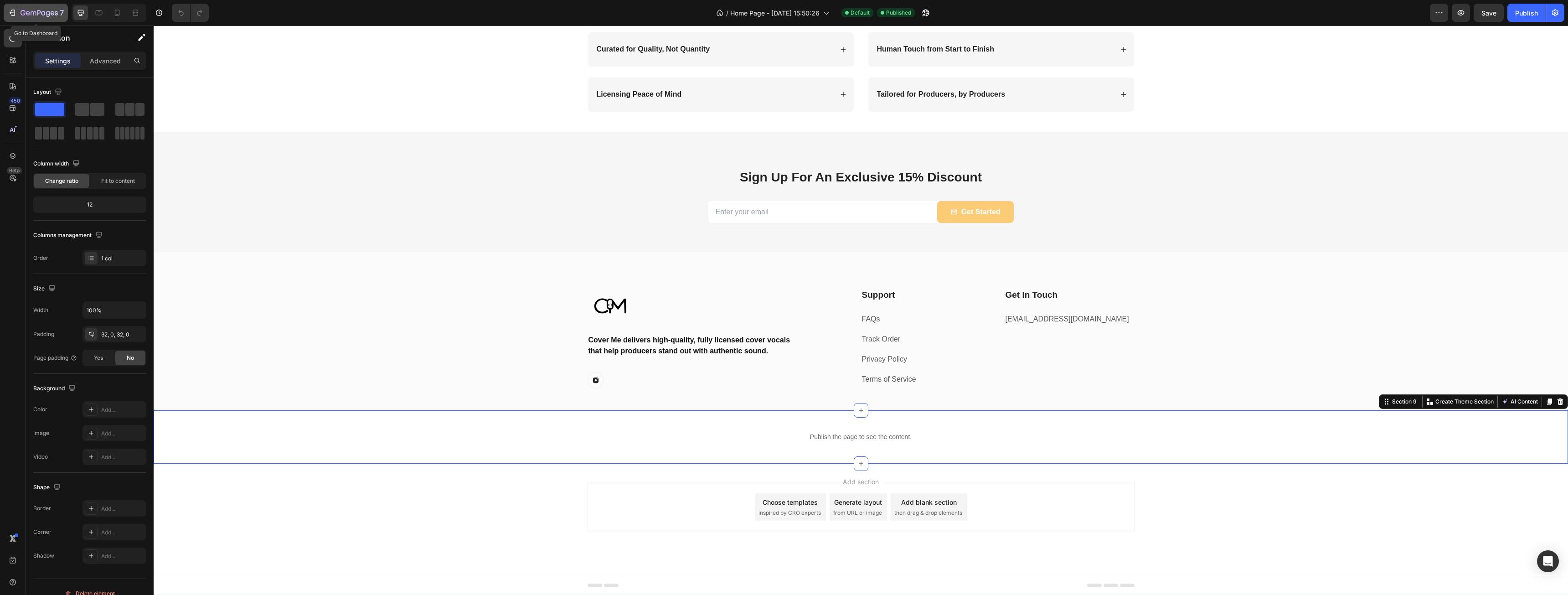
click at [17, 9] on div "7" at bounding box center [35, 13] width 56 height 11
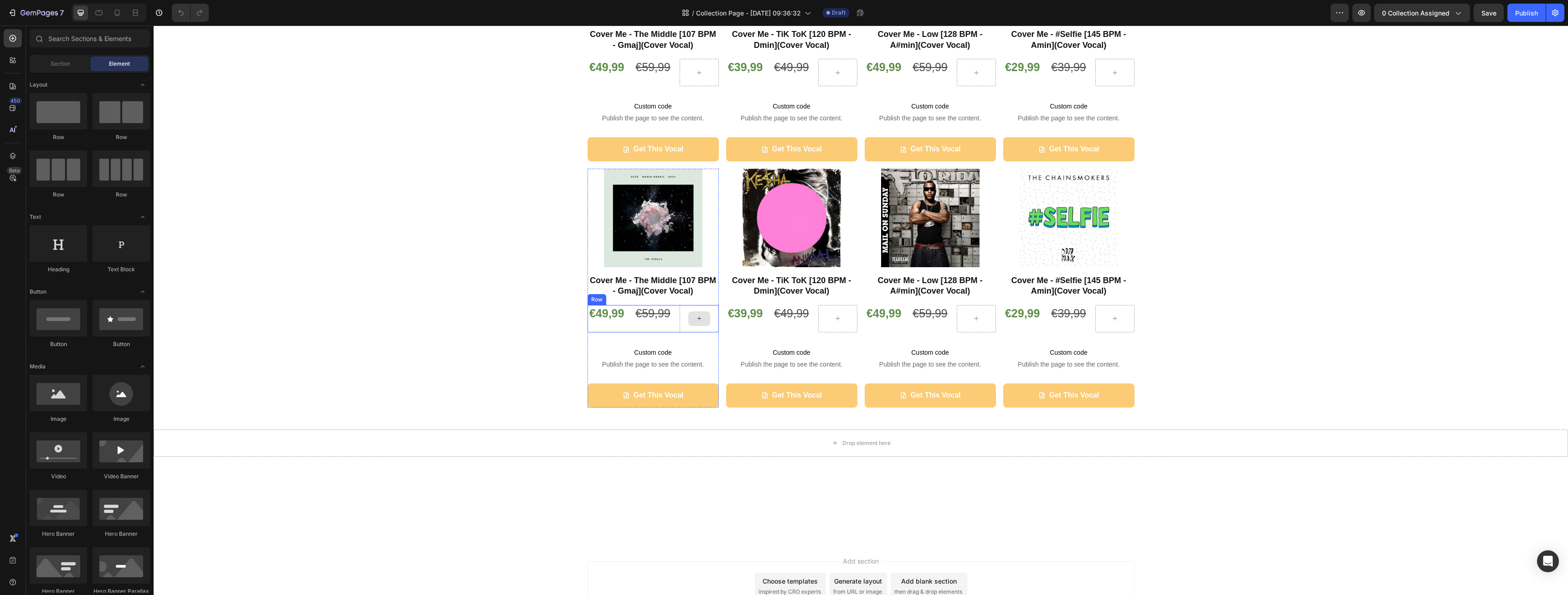
scroll to position [518, 0]
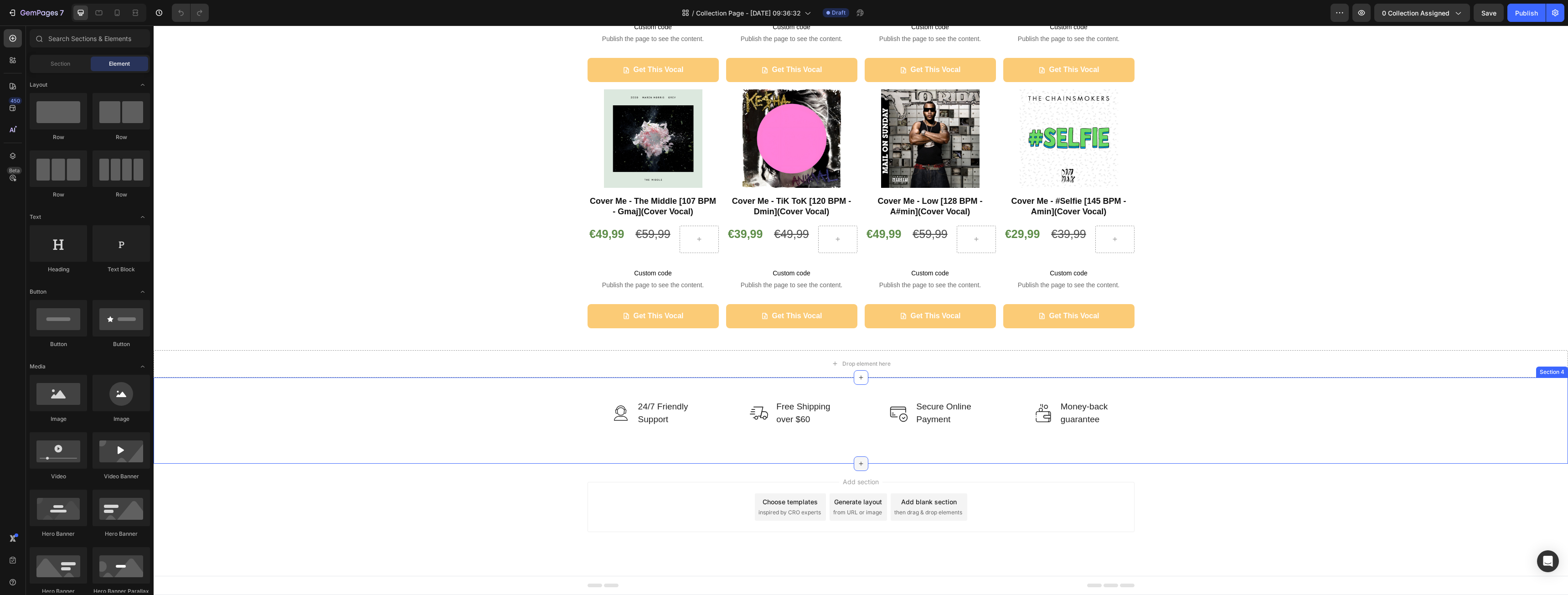
click at [858, 464] on icon at bounding box center [862, 464] width 8 height 8
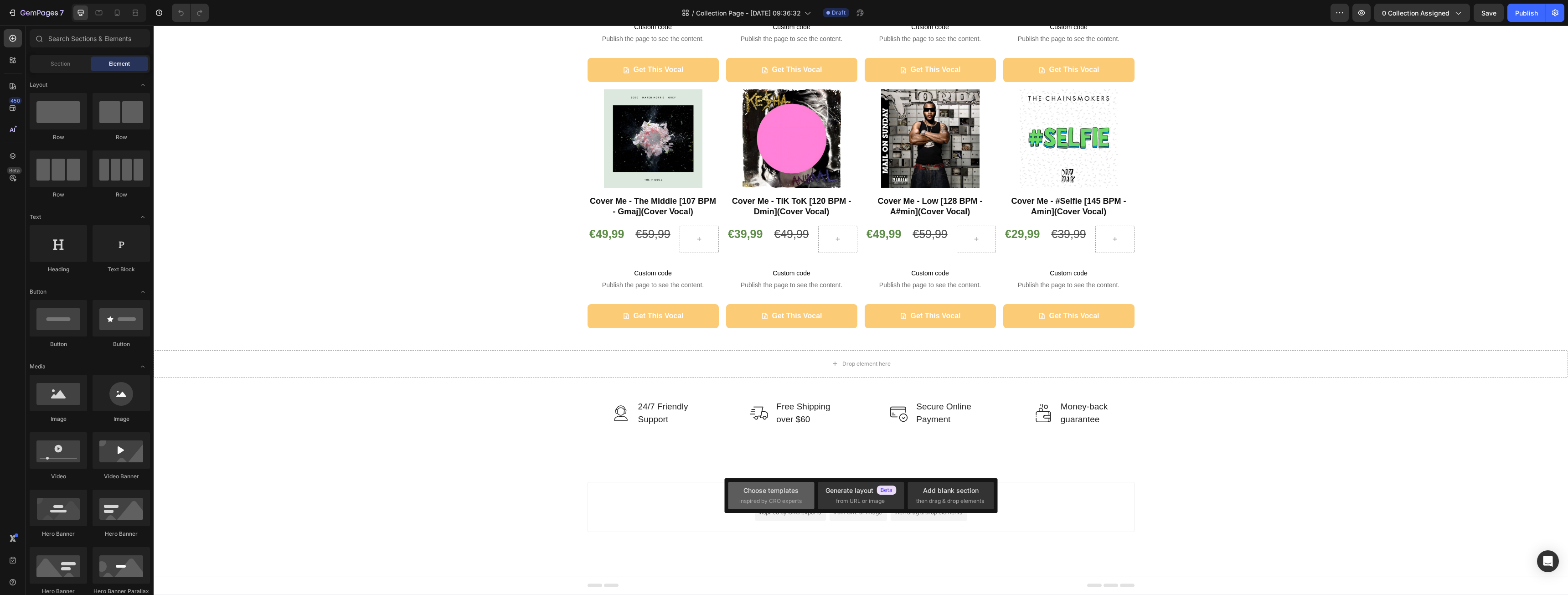
click at [774, 503] on span "inspired by CRO experts" at bounding box center [771, 501] width 62 height 9
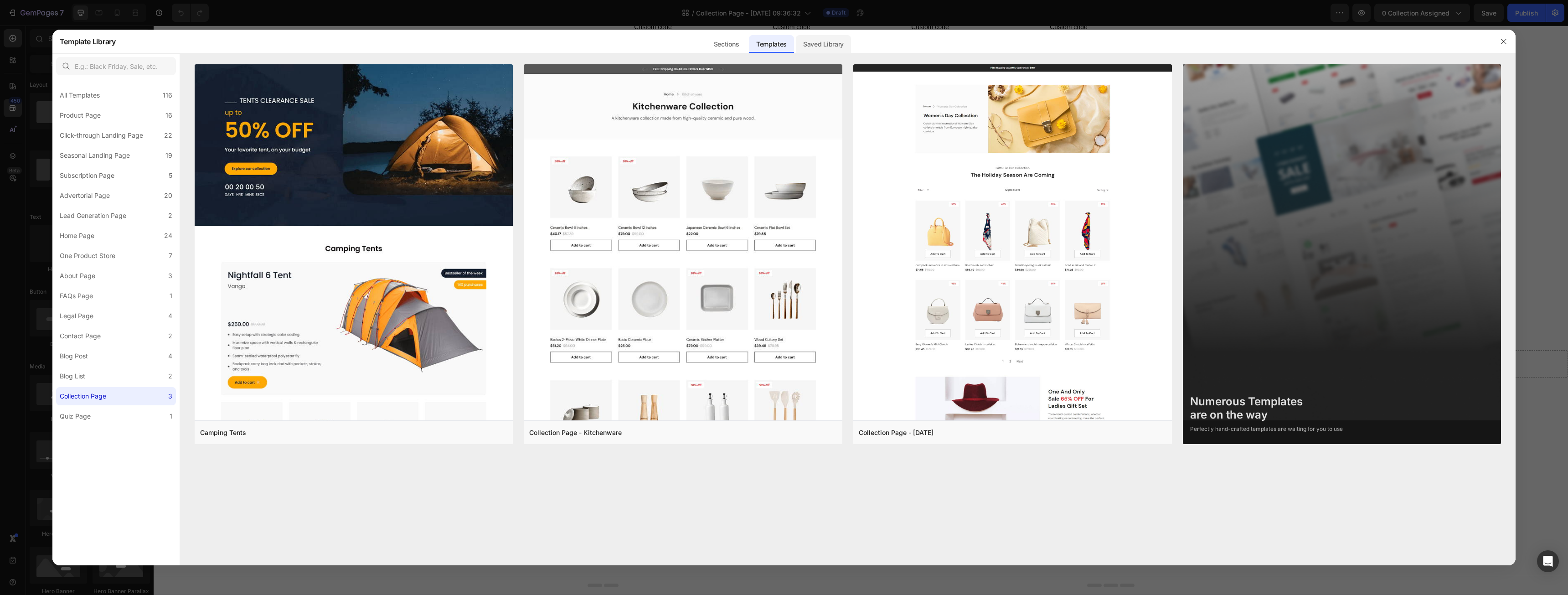
click at [845, 44] on div "Saved Library" at bounding box center [824, 44] width 55 height 18
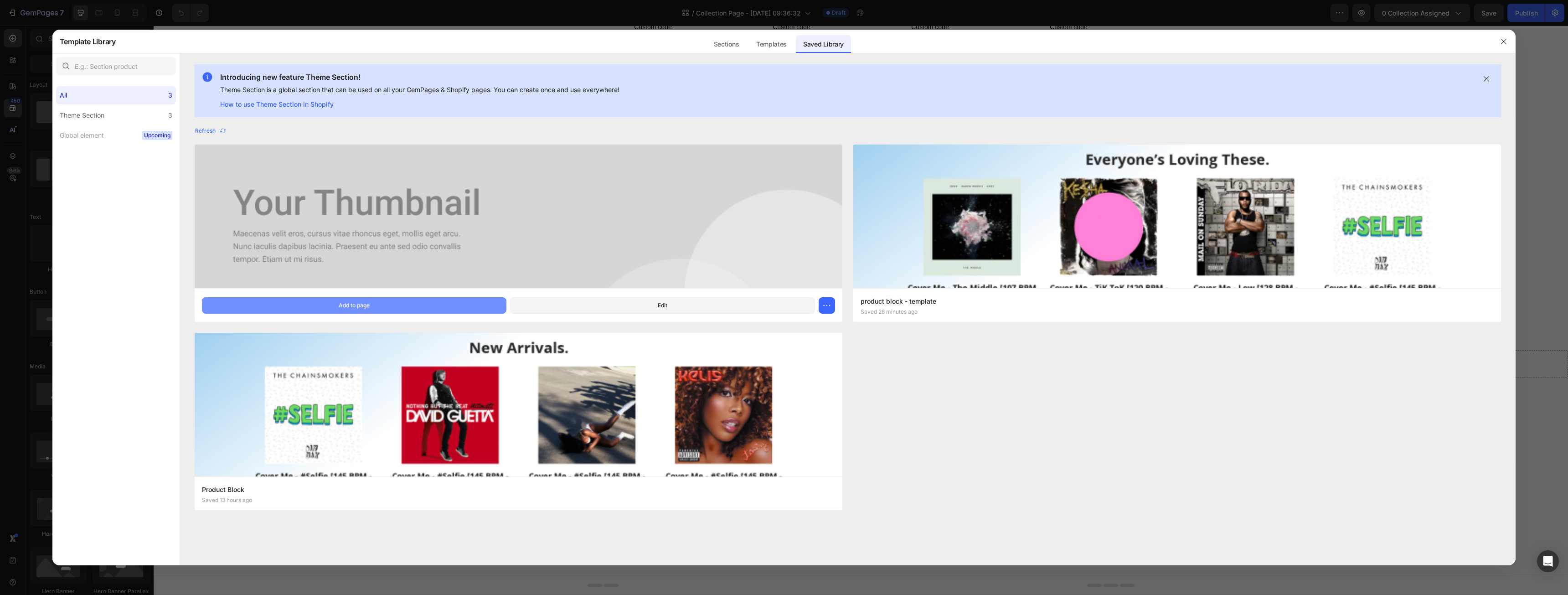
click at [383, 306] on button "Add to page" at bounding box center [354, 305] width 305 height 16
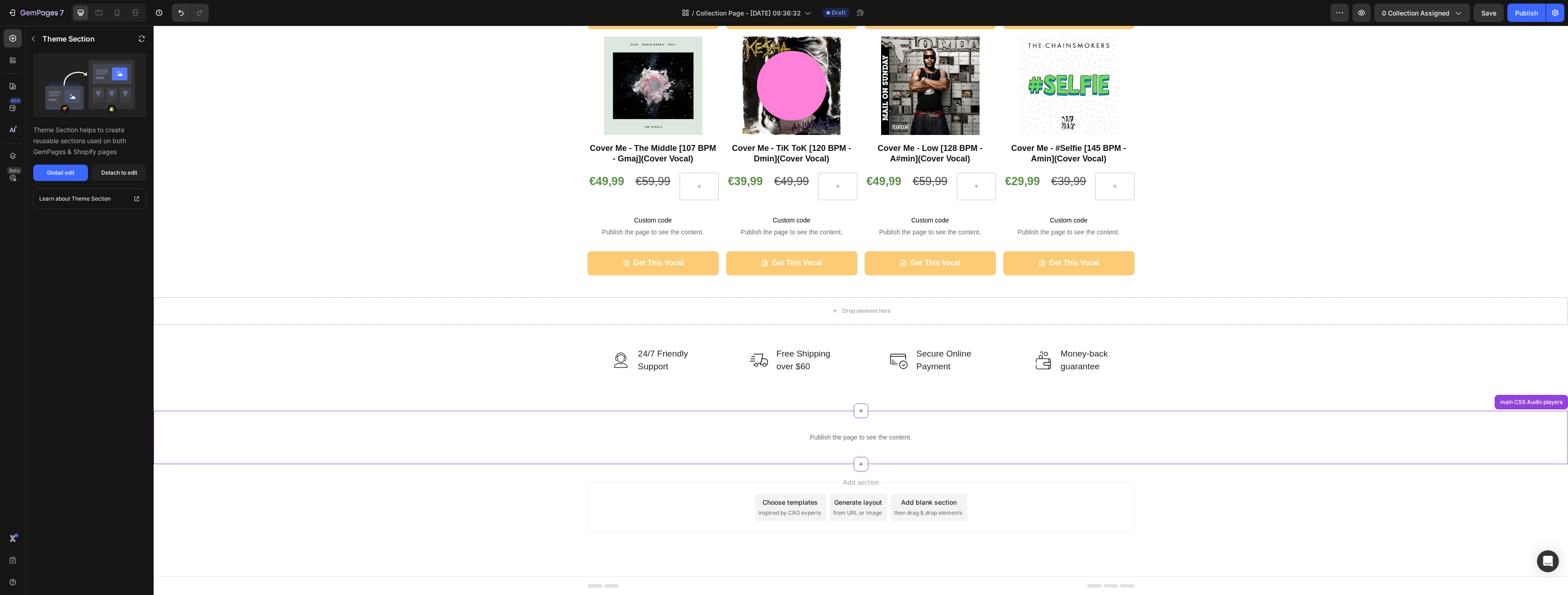
scroll to position [571, 0]
click at [102, 176] on div "Detach to edit" at bounding box center [119, 172] width 36 height 9
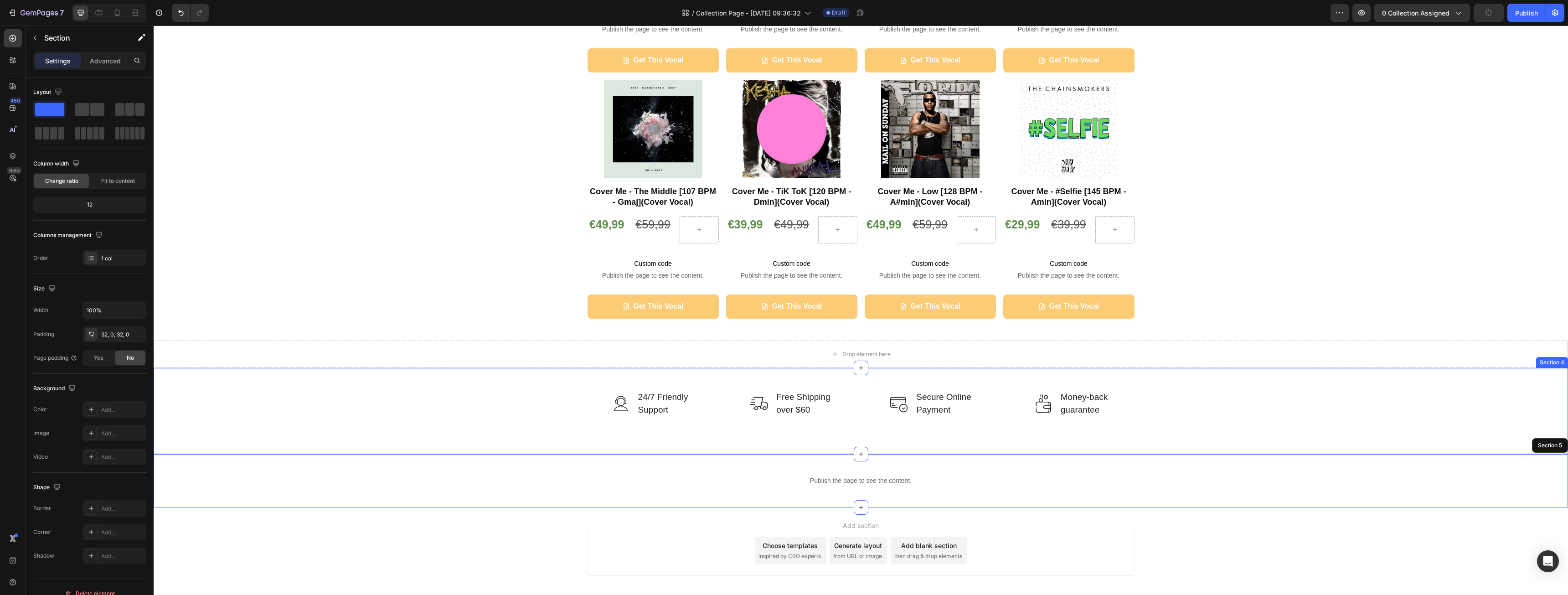
scroll to position [526, 0]
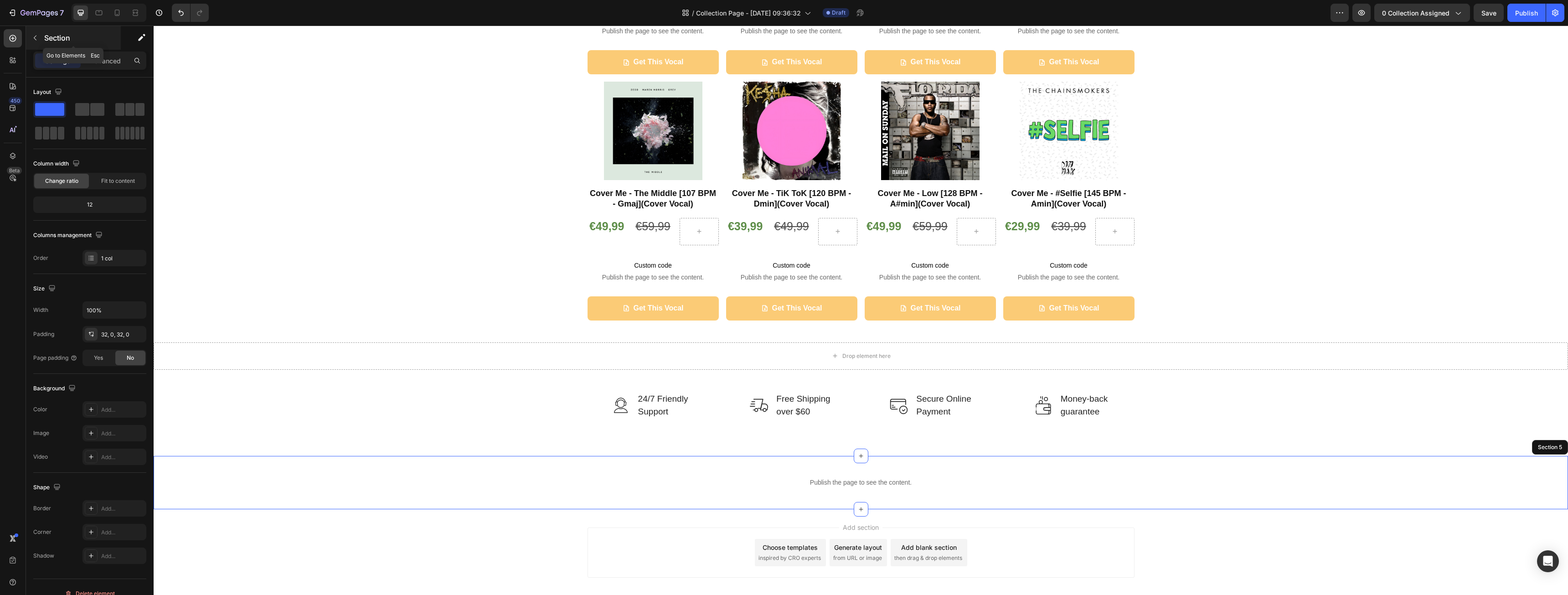
click at [36, 39] on icon "button" at bounding box center [35, 38] width 8 height 8
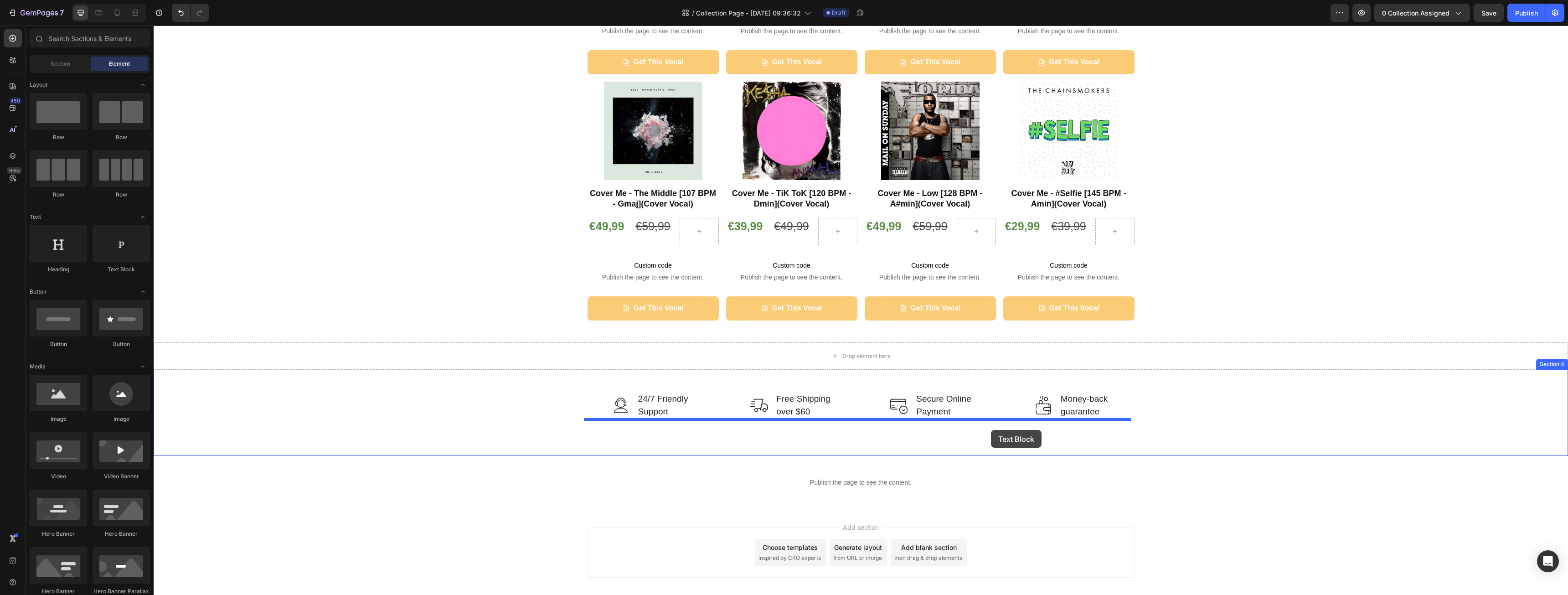
drag, startPoint x: 269, startPoint y: 273, endPoint x: 991, endPoint y: 430, distance: 738.9
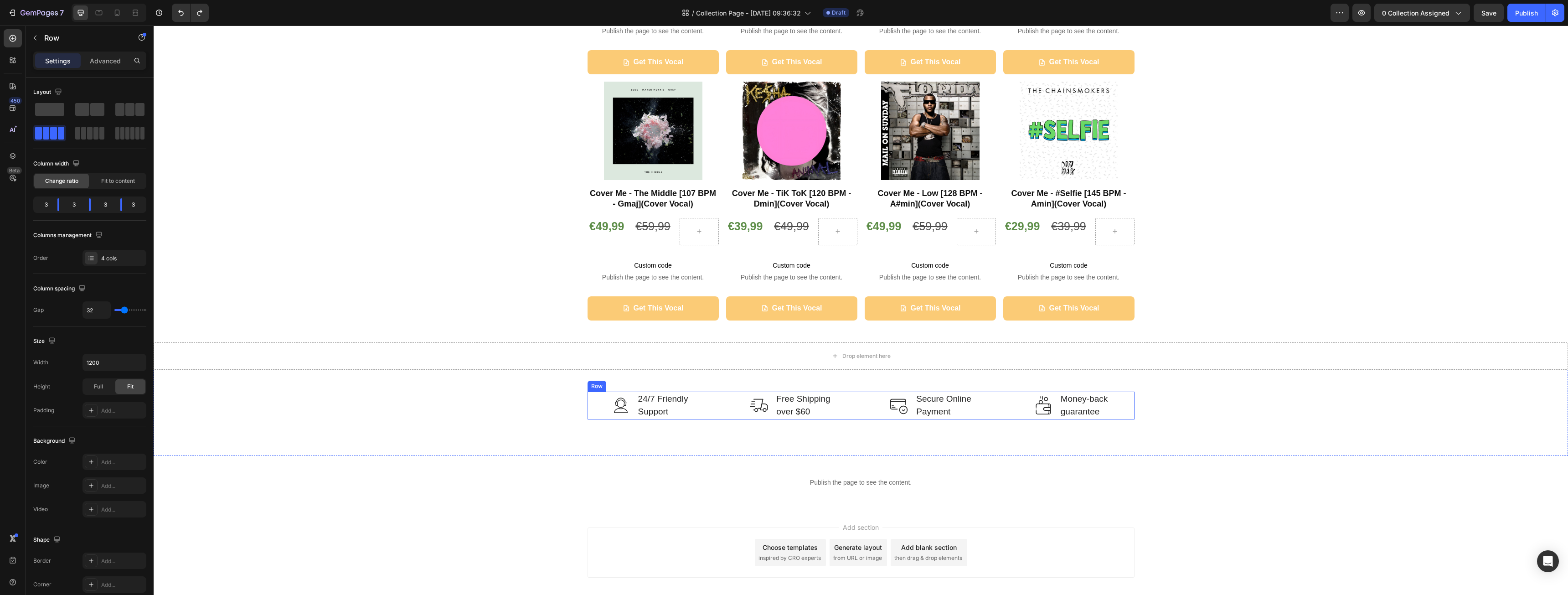
click at [863, 394] on div "Image 24/7 Friendly Support Text block Row Image Free Shipping over $60 Text bl…" at bounding box center [862, 406] width 547 height 27
click at [117, 460] on div "Add..." at bounding box center [122, 462] width 43 height 9
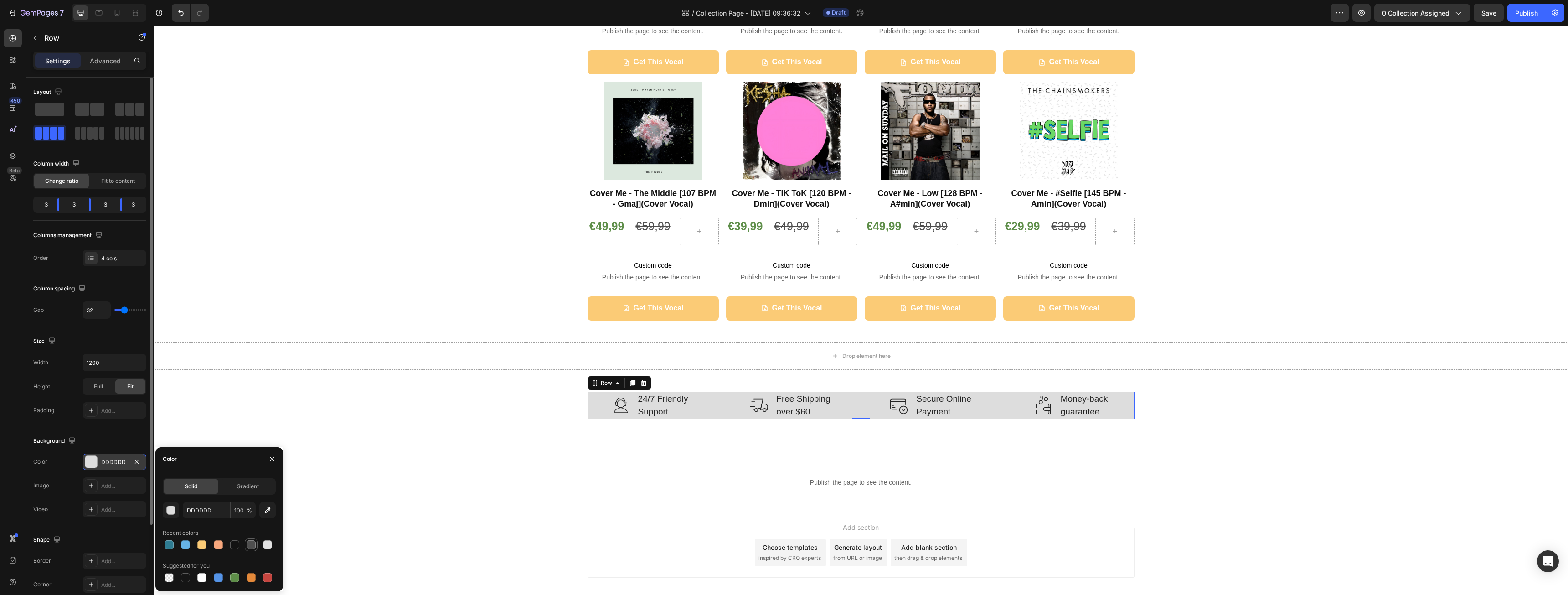
click at [249, 544] on div at bounding box center [251, 546] width 9 height 9
type input "4F4F4F"
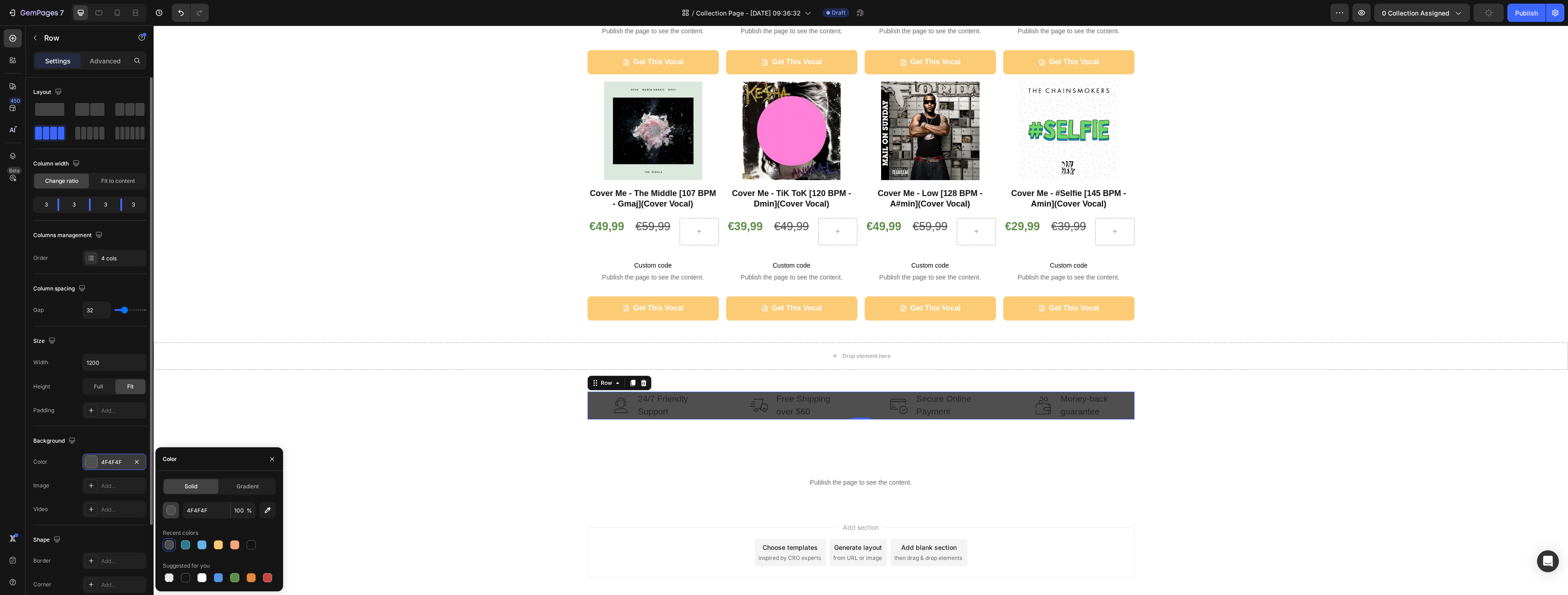
click at [172, 512] on div "button" at bounding box center [171, 511] width 9 height 9
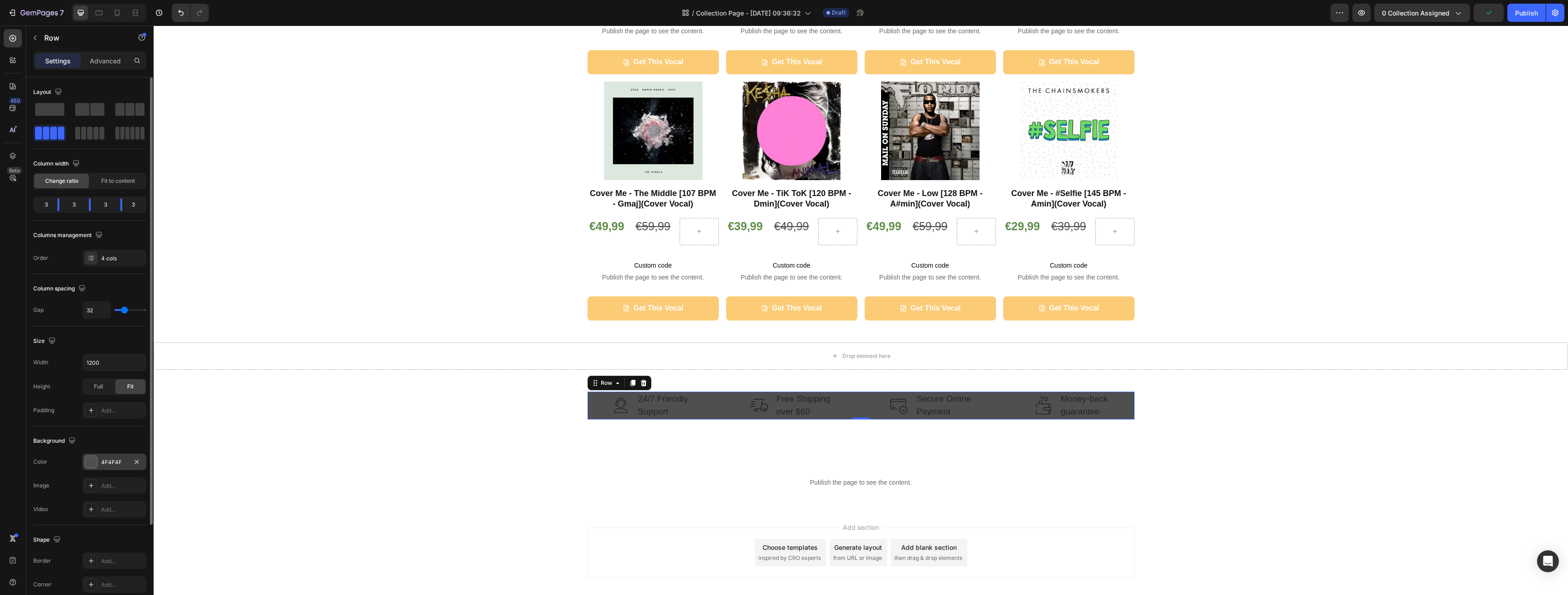
click at [56, 480] on div "Image Add..." at bounding box center [89, 485] width 113 height 16
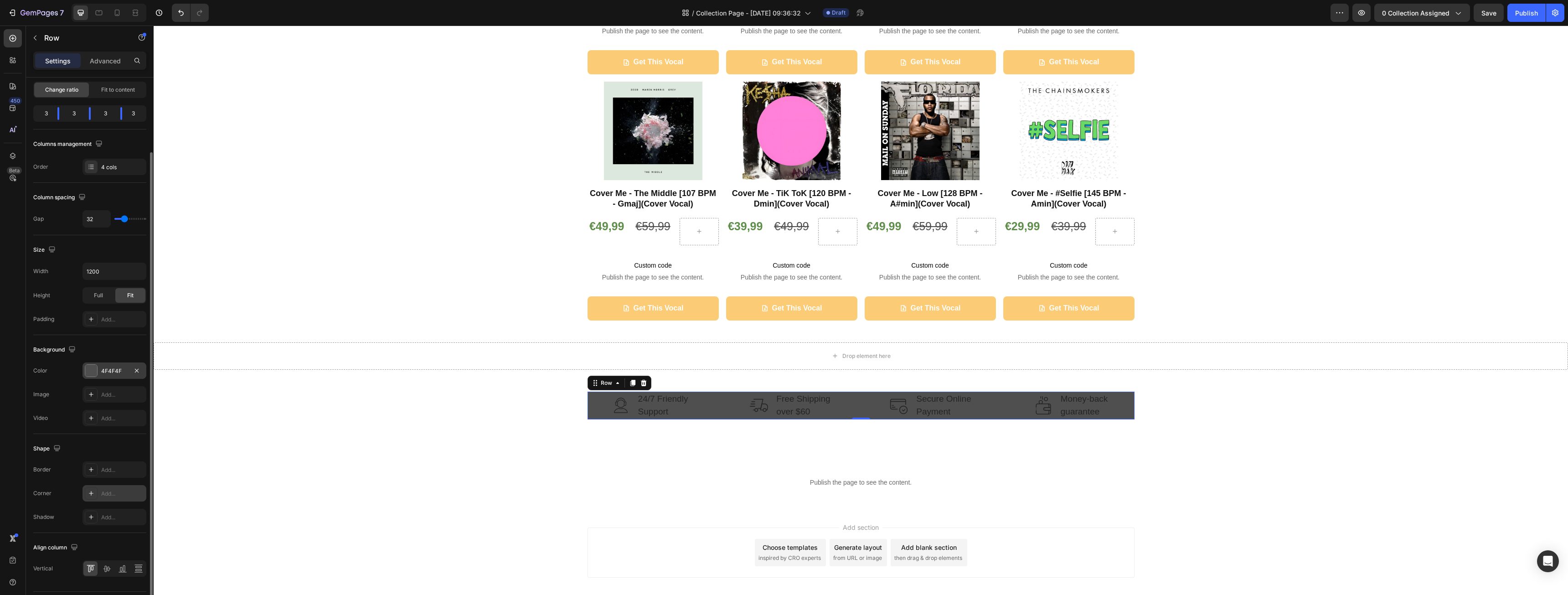
click at [120, 498] on div "Add..." at bounding box center [114, 493] width 63 height 16
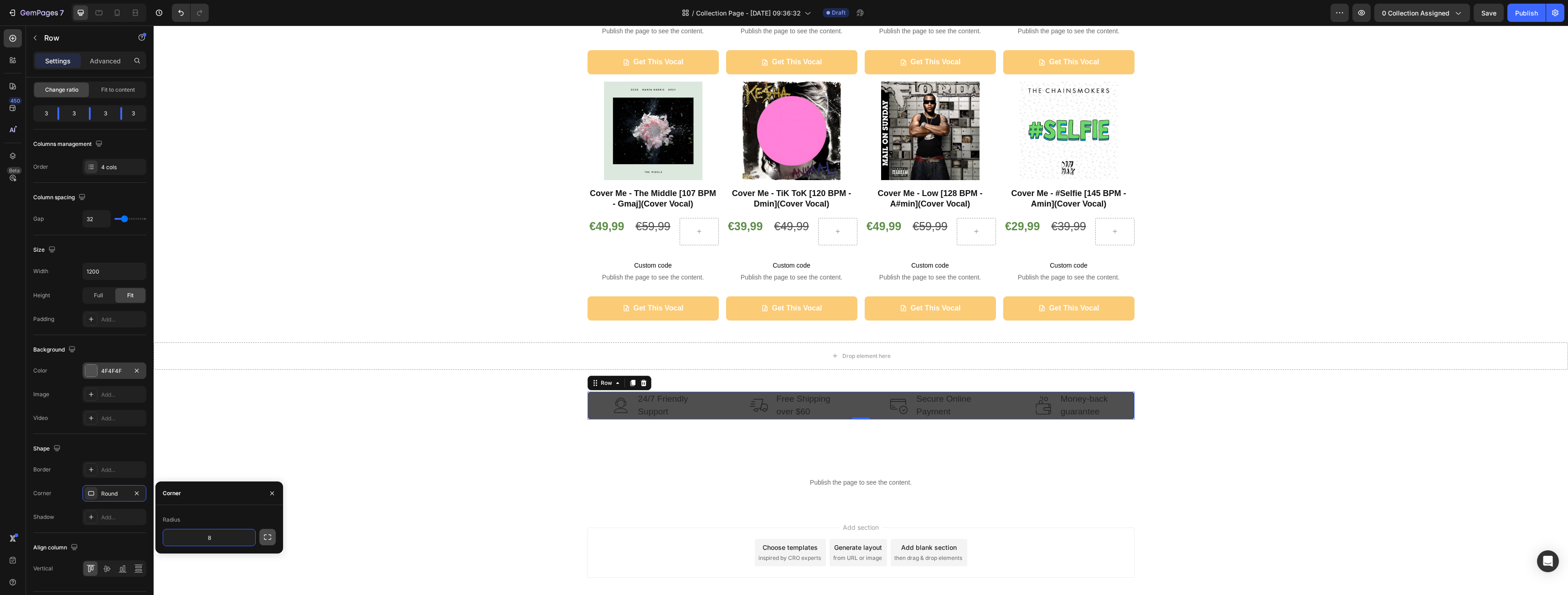
click at [264, 537] on icon "button" at bounding box center [268, 537] width 9 height 9
click at [240, 525] on div "Radius" at bounding box center [219, 519] width 113 height 14
click at [97, 491] on div at bounding box center [91, 493] width 12 height 12
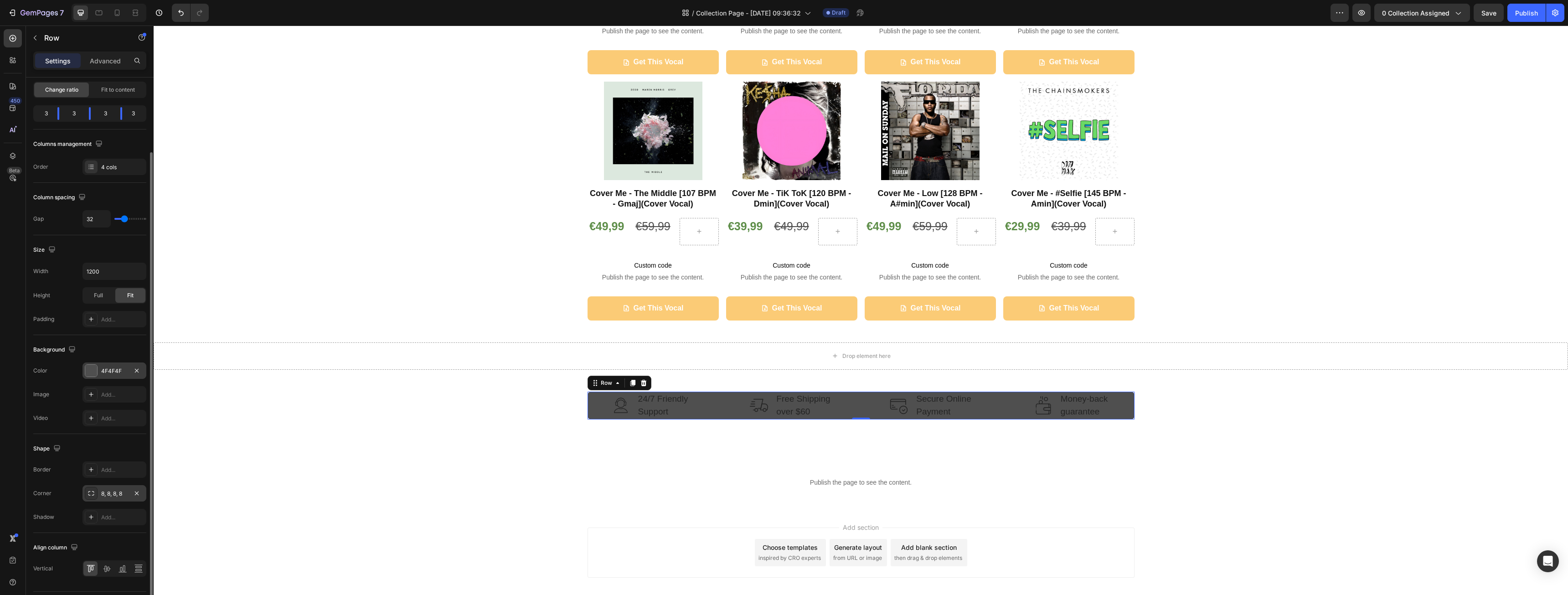
click at [119, 495] on div "8, 8, 8, 8" at bounding box center [115, 494] width 27 height 9
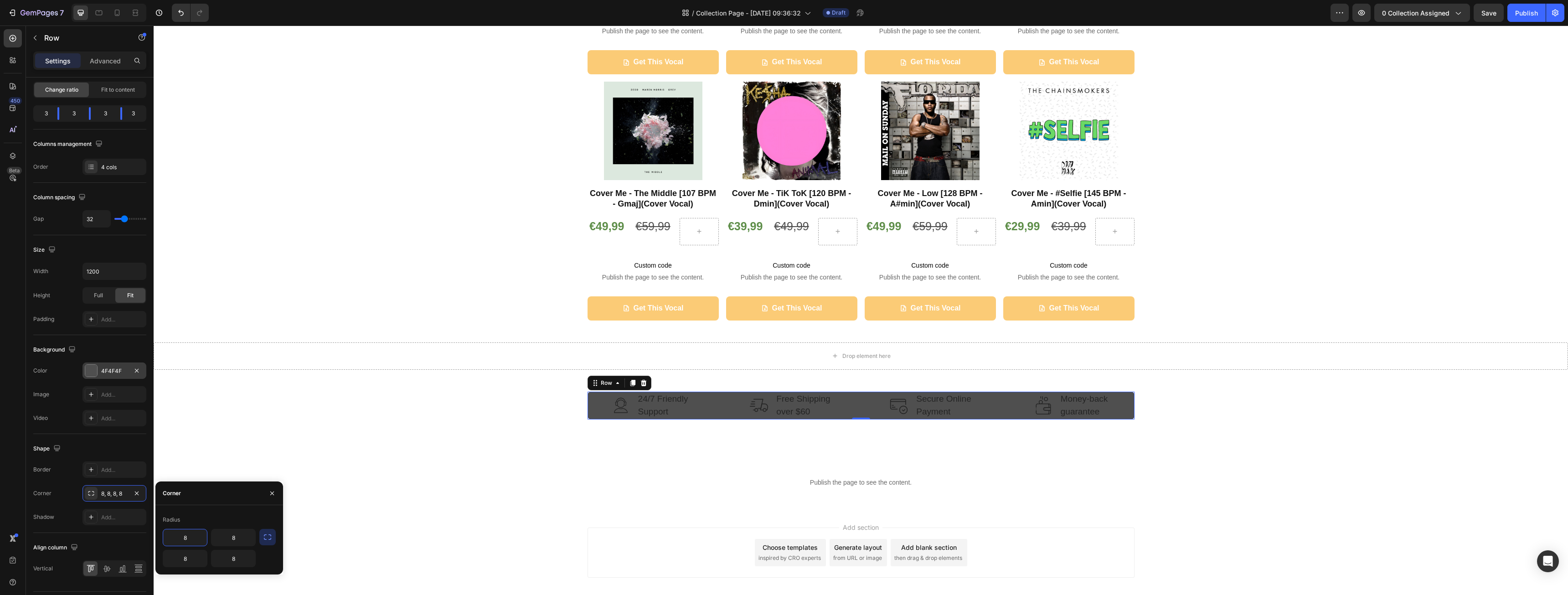
click at [272, 530] on button "button" at bounding box center [267, 536] width 16 height 16
click at [251, 534] on icon "button" at bounding box center [247, 538] width 9 height 9
click at [217, 532] on input "8" at bounding box center [208, 537] width 92 height 16
drag, startPoint x: 217, startPoint y: 533, endPoint x: 203, endPoint y: 537, distance: 14.6
click at [203, 537] on input "8" at bounding box center [208, 537] width 92 height 16
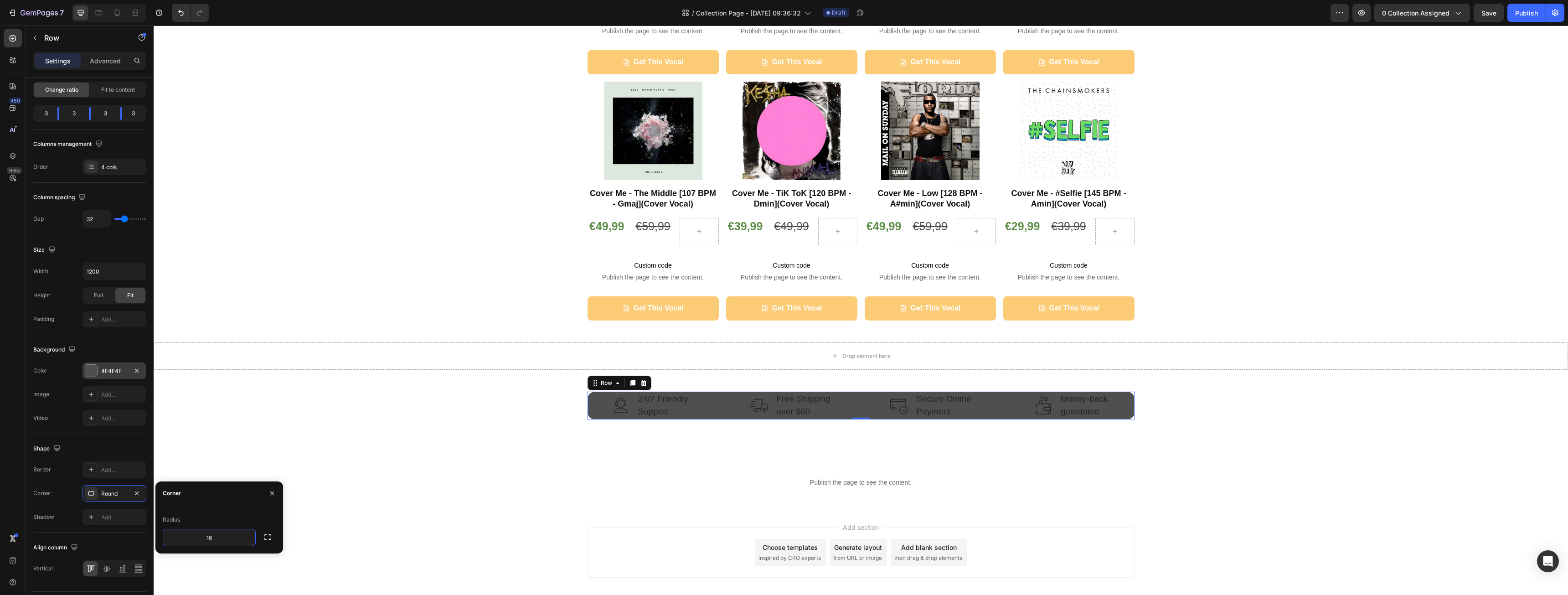
type input "16"
click at [241, 513] on div "Radius 16" at bounding box center [219, 529] width 128 height 48
click at [694, 481] on p "Publish the page to see the content." at bounding box center [861, 483] width 1415 height 9
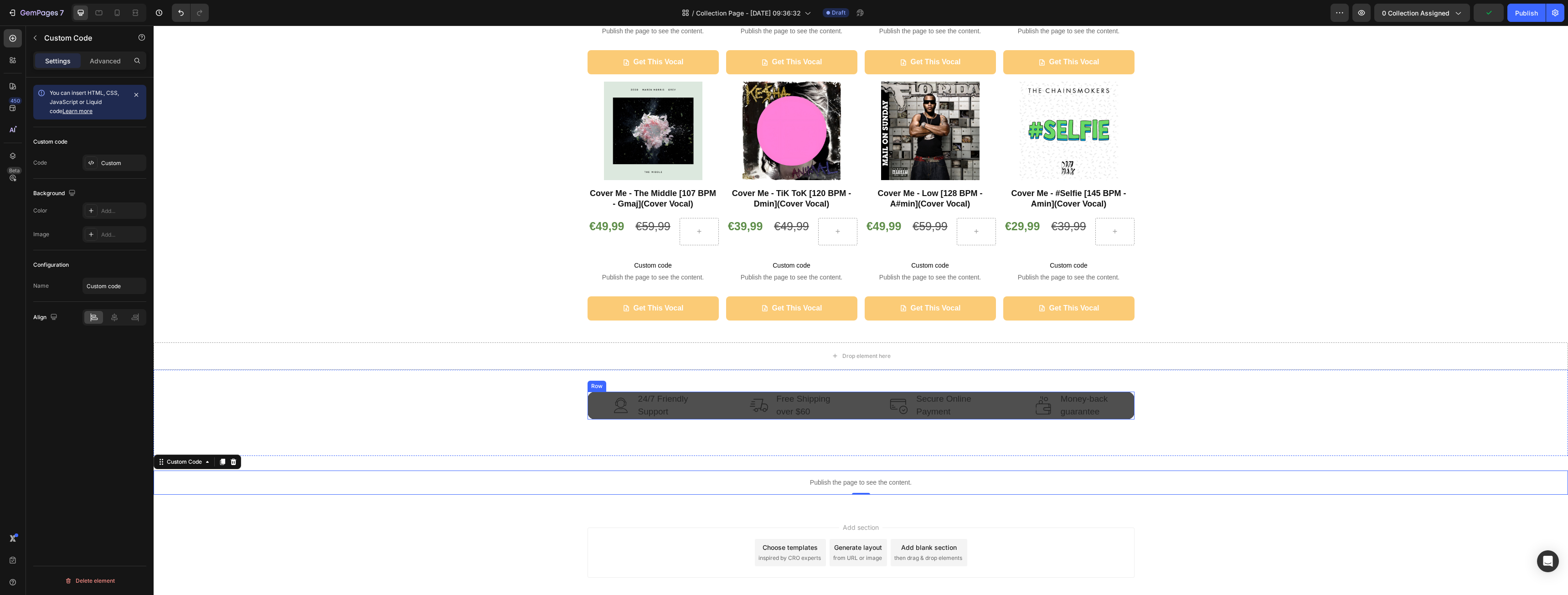
click at [717, 409] on div "Image 24/7 Friendly Support Text block Row Image Free Shipping over $60 Text bl…" at bounding box center [862, 406] width 547 height 27
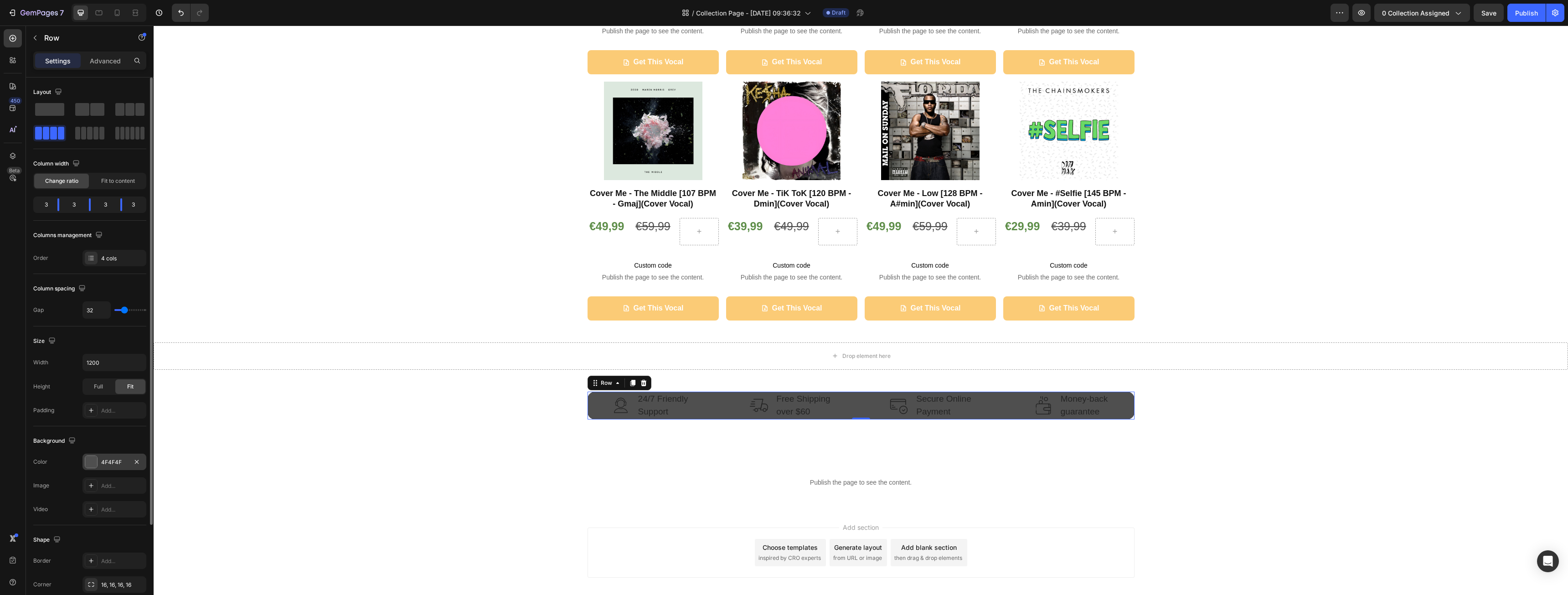
click at [109, 460] on div "4F4F4F" at bounding box center [115, 462] width 27 height 9
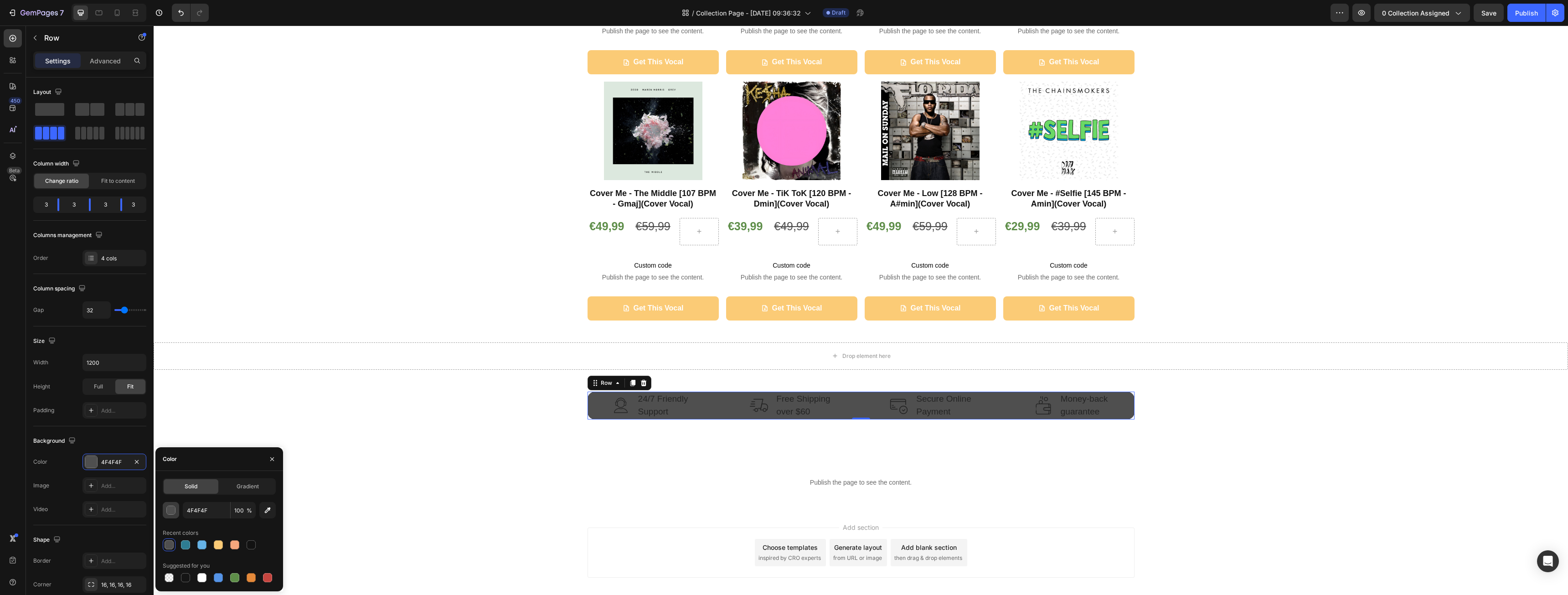
click at [174, 512] on div "button" at bounding box center [171, 511] width 9 height 9
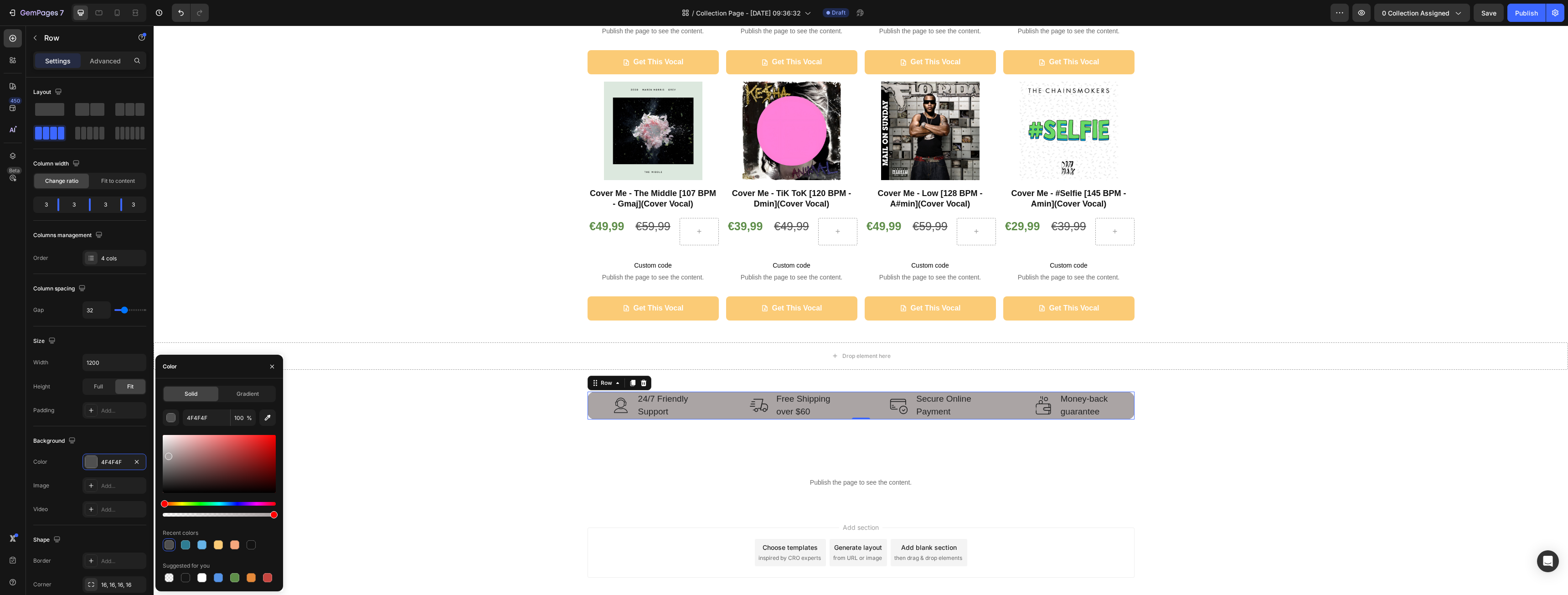
drag, startPoint x: 168, startPoint y: 467, endPoint x: 168, endPoint y: 454, distance: 13.0
click at [168, 454] on div at bounding box center [219, 463] width 113 height 58
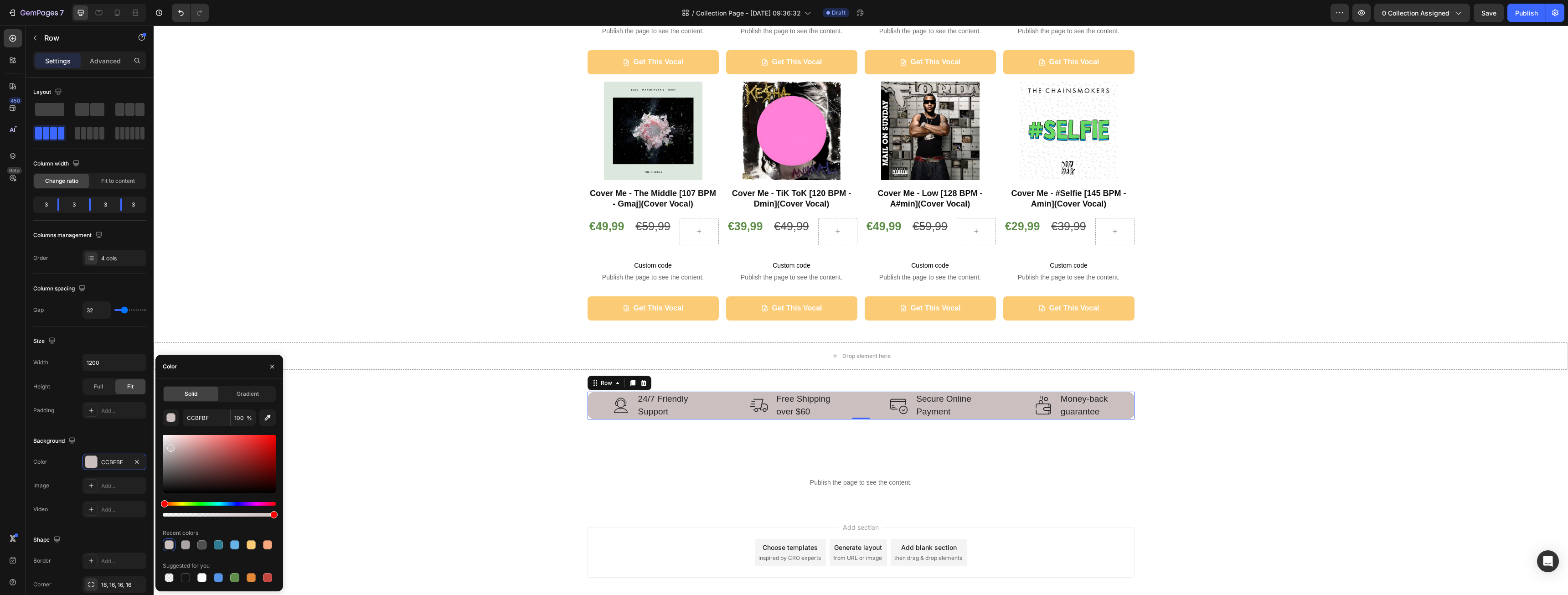
drag, startPoint x: 168, startPoint y: 454, endPoint x: 169, endPoint y: 446, distance: 8.1
click at [169, 446] on div at bounding box center [171, 448] width 8 height 8
click at [231, 544] on div at bounding box center [235, 546] width 9 height 9
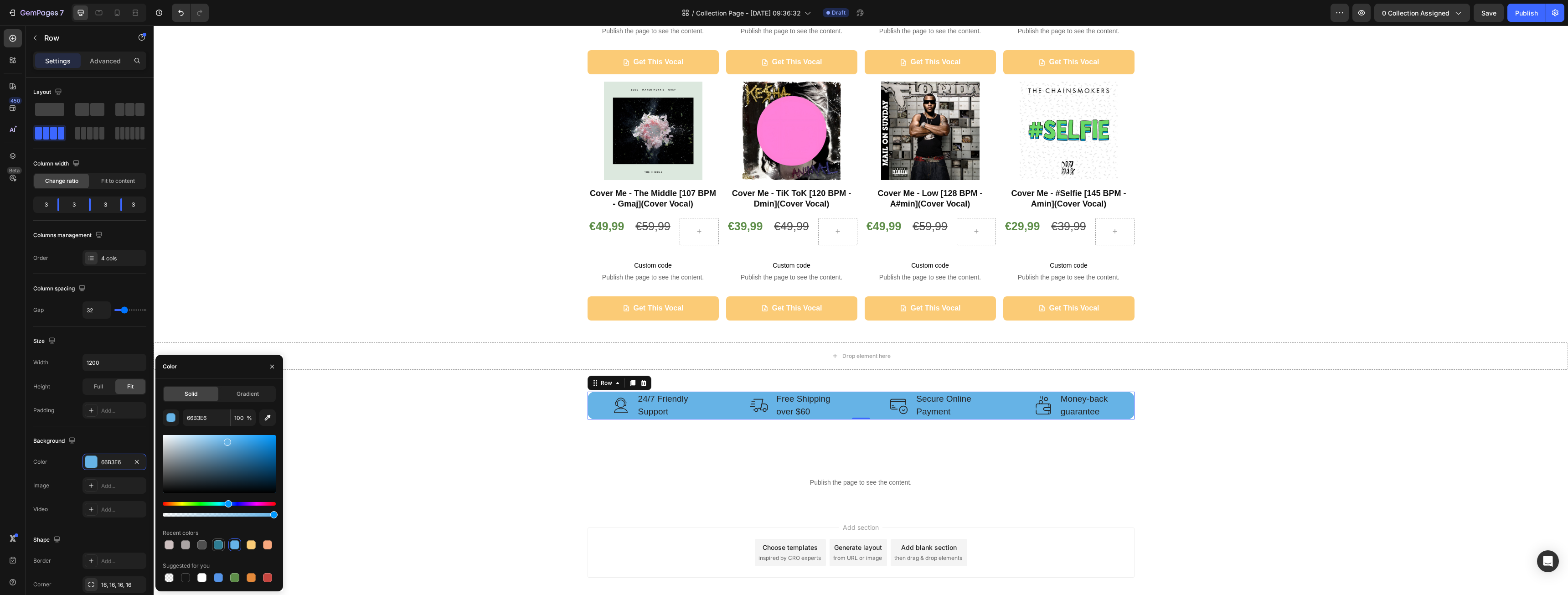
click at [224, 546] on div at bounding box center [219, 545] width 113 height 12
click at [251, 546] on div at bounding box center [251, 546] width 9 height 9
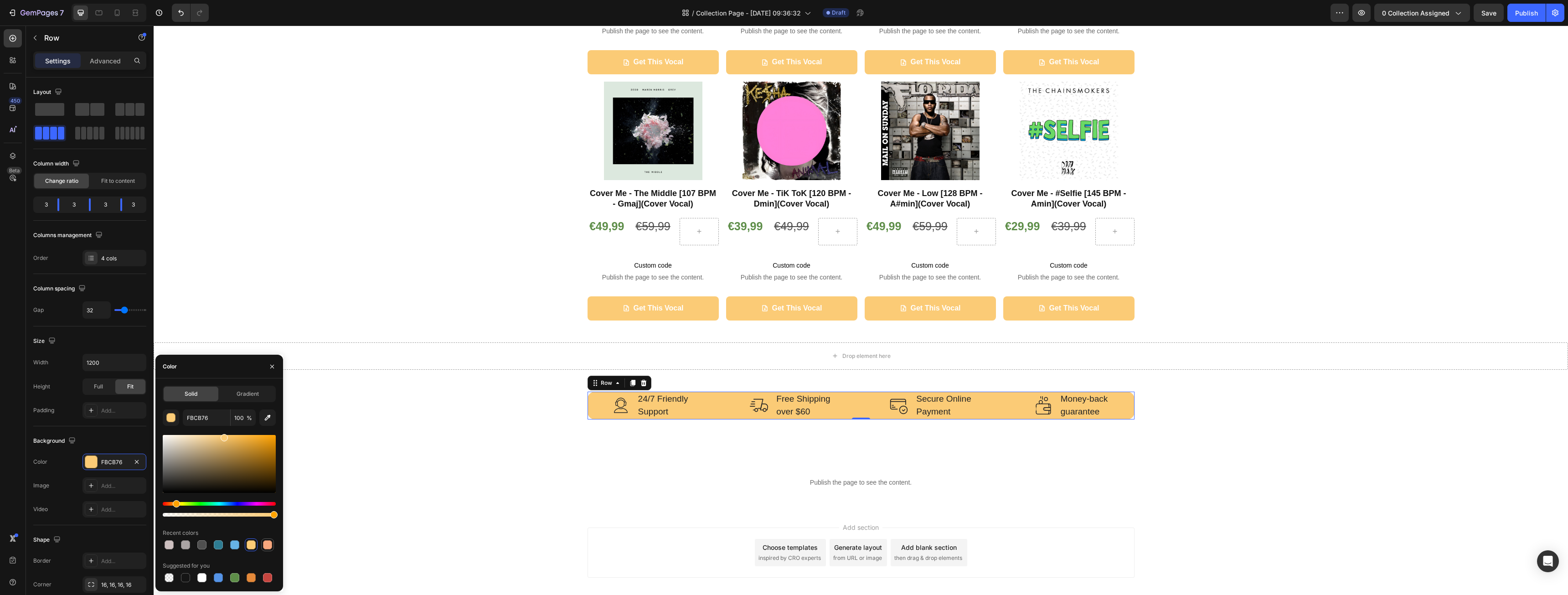
click at [267, 543] on div at bounding box center [268, 546] width 9 height 9
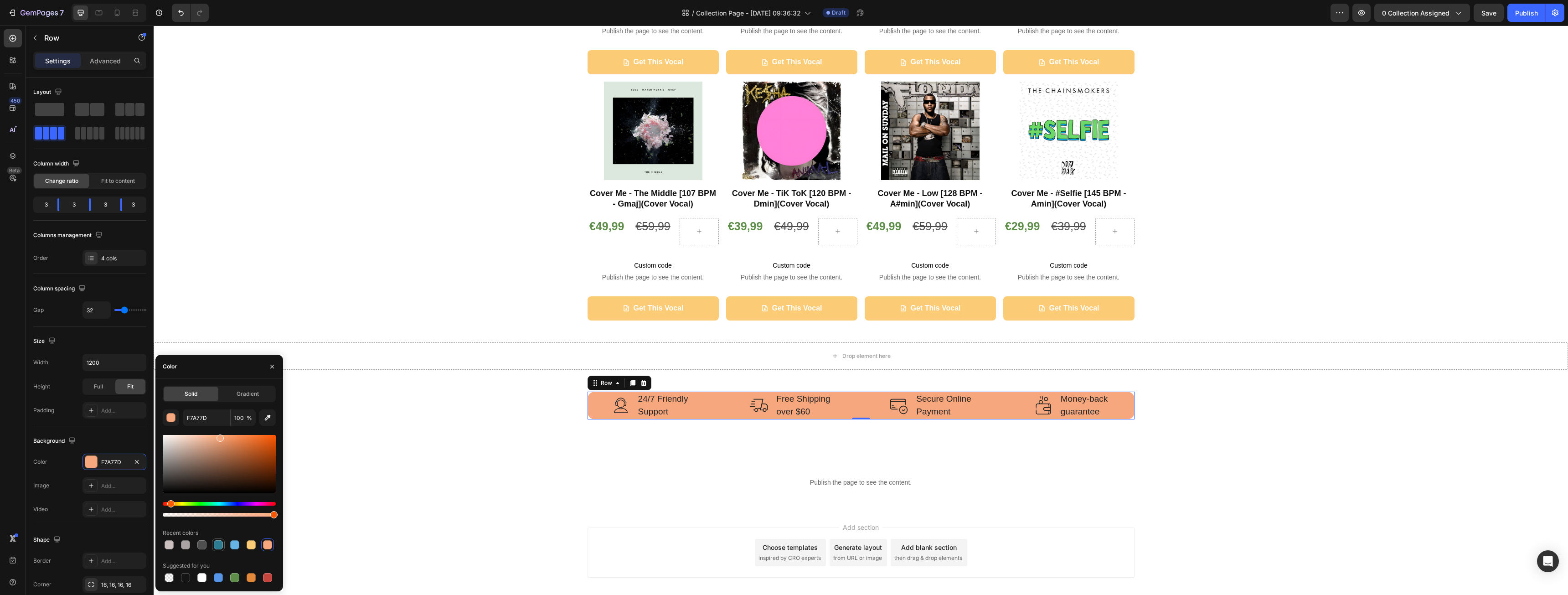
click at [223, 544] on div at bounding box center [219, 546] width 9 height 9
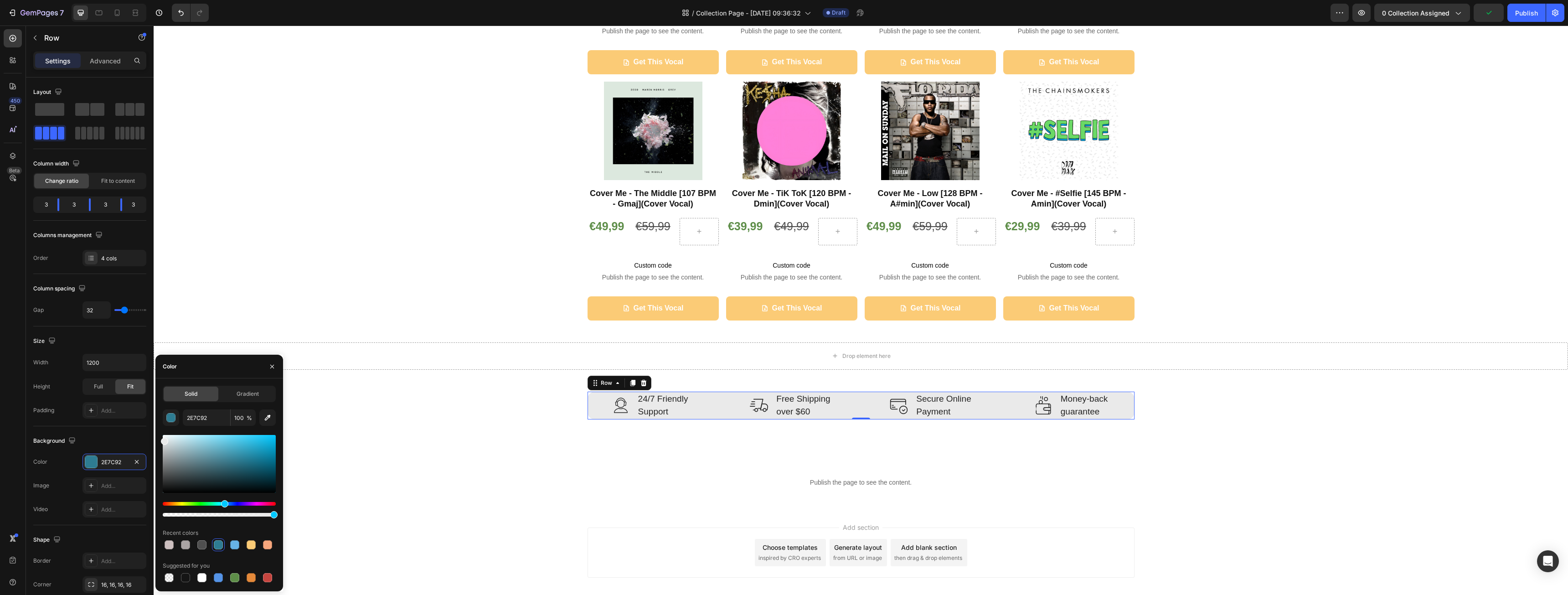
type input "EAEAEA"
drag, startPoint x: 173, startPoint y: 468, endPoint x: 158, endPoint y: 440, distance: 31.8
click at [158, 440] on div "Solid Gradient EAEAEA 100 % Recent colors Suggested for you" at bounding box center [219, 484] width 128 height 198
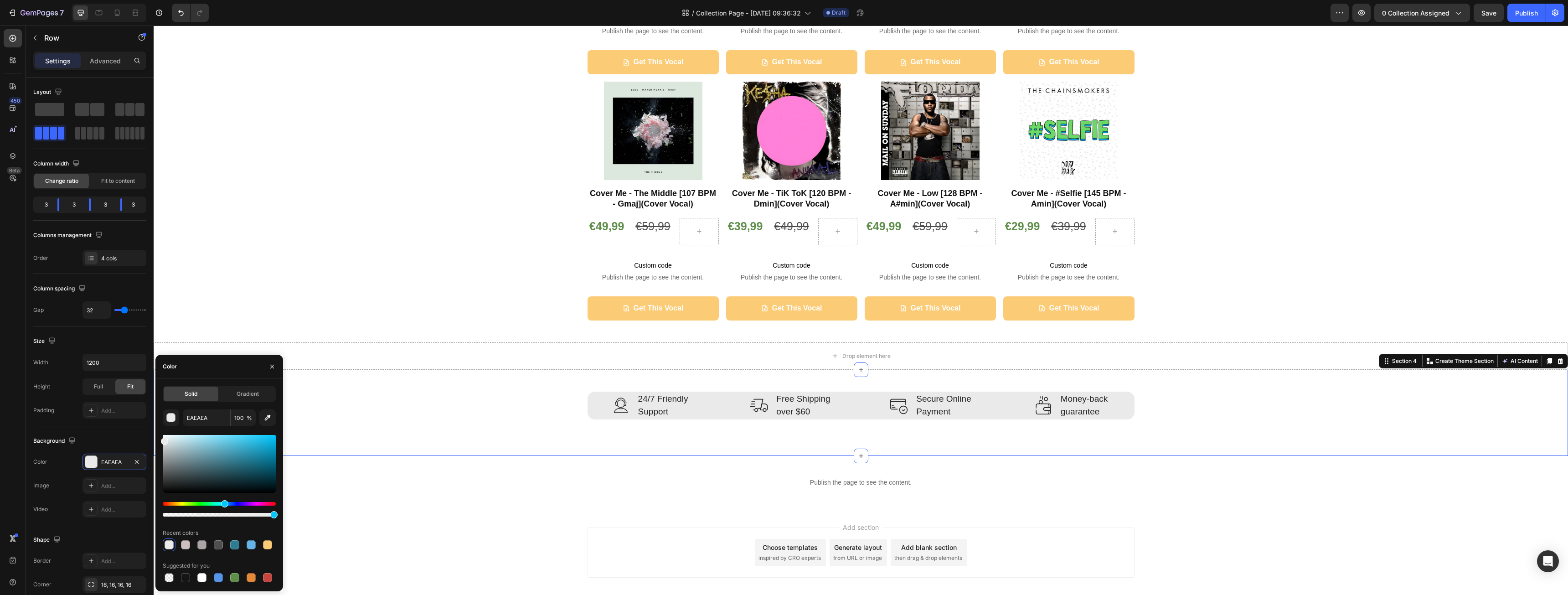
click at [435, 437] on div "Image 24/7 Friendly Support Text block Row Image Free Shipping over $60 Text bl…" at bounding box center [861, 412] width 1415 height 86
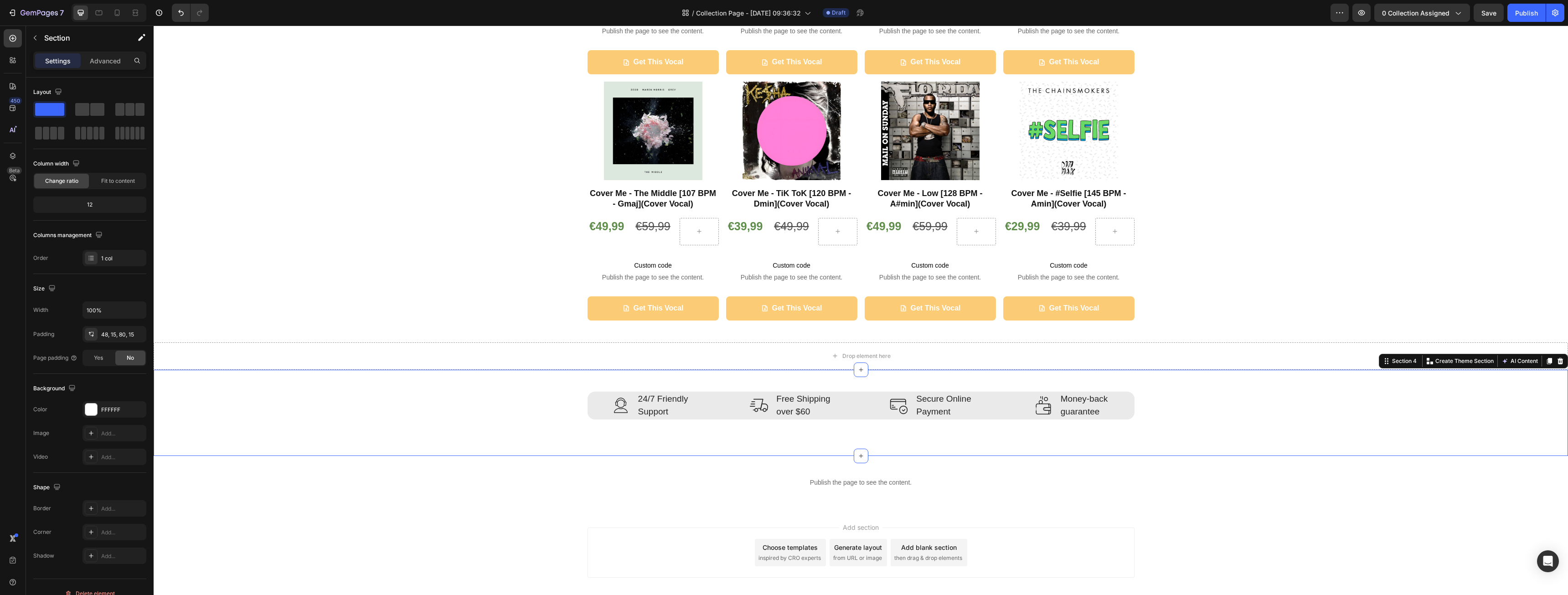
click at [243, 424] on div "Image 24/7 Friendly Support Text block Row Image Free Shipping over $60 Text bl…" at bounding box center [861, 412] width 1415 height 86
click at [122, 410] on div "FFFFFF" at bounding box center [115, 410] width 27 height 9
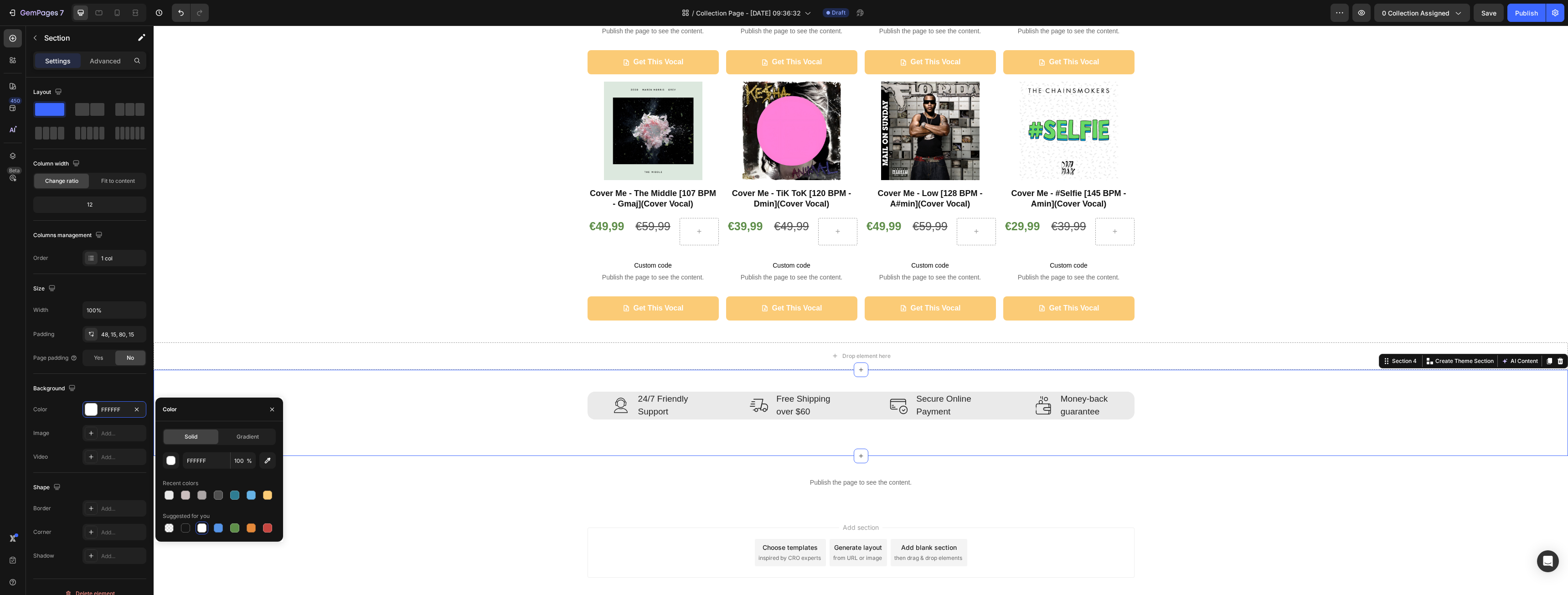
click at [230, 427] on div "Solid Gradient FFFFFF 100 % Recent colors Suggested for you" at bounding box center [219, 481] width 128 height 120
click at [238, 437] on span "Gradient" at bounding box center [248, 437] width 23 height 9
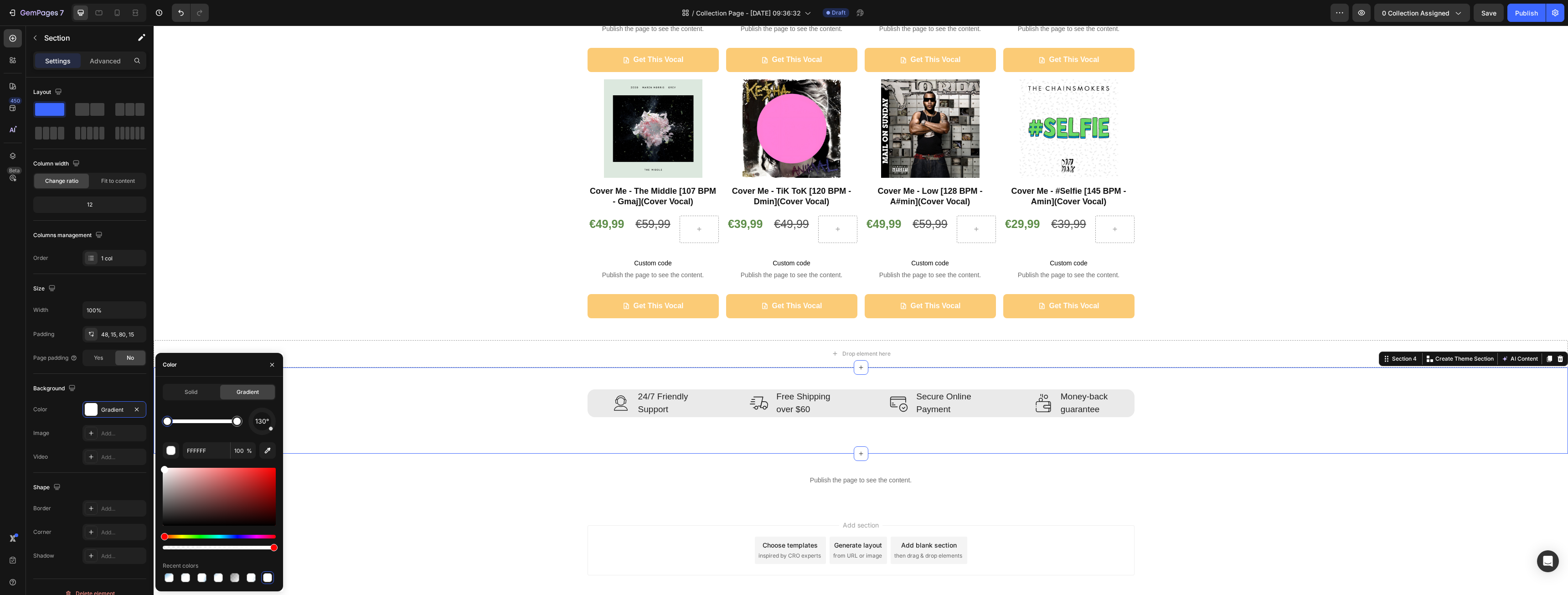
scroll to position [526, 0]
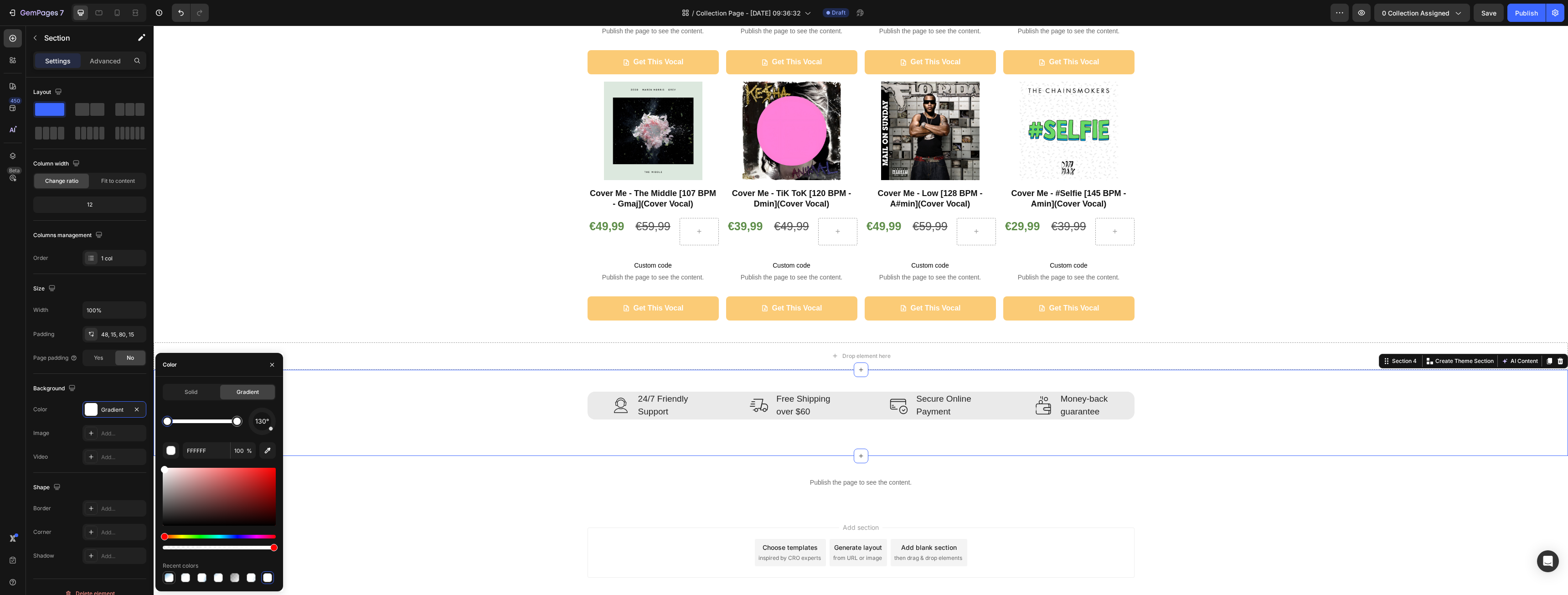
click at [168, 578] on div at bounding box center [169, 578] width 9 height 9
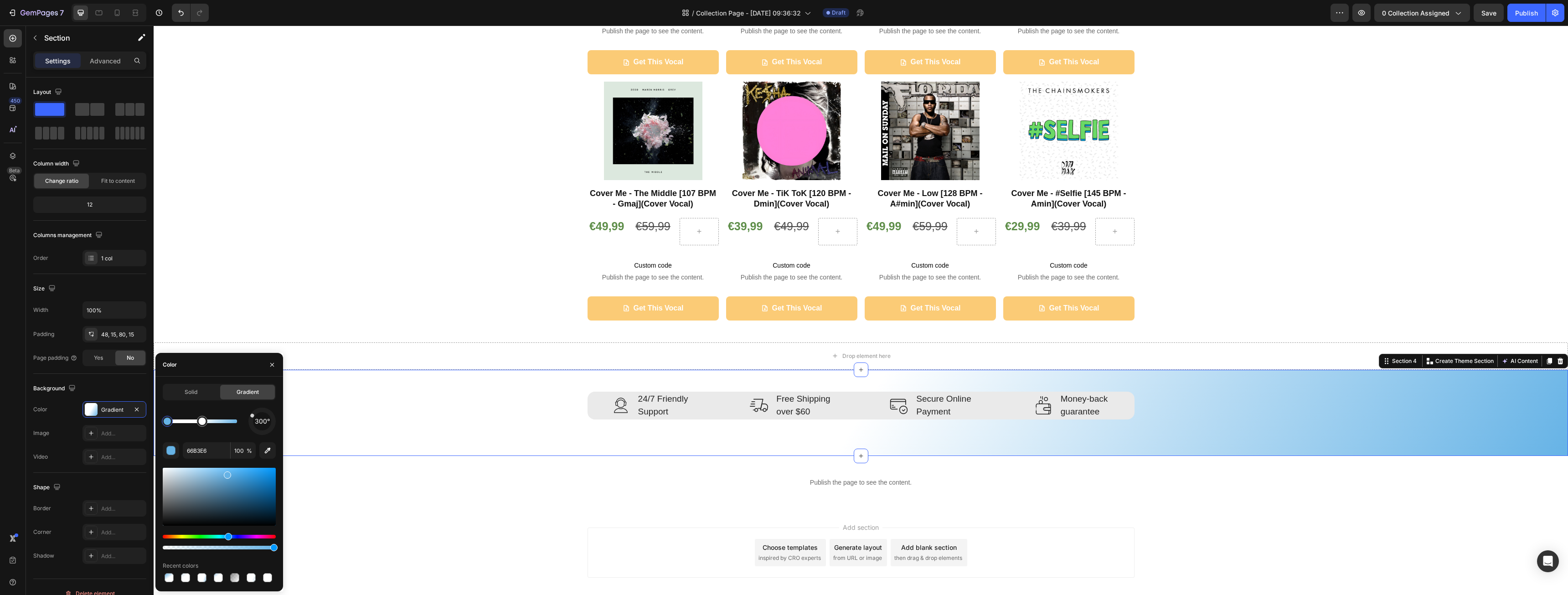
drag, startPoint x: 268, startPoint y: 432, endPoint x: 239, endPoint y: 407, distance: 38.3
click at [239, 407] on div "300°" at bounding box center [219, 421] width 113 height 27
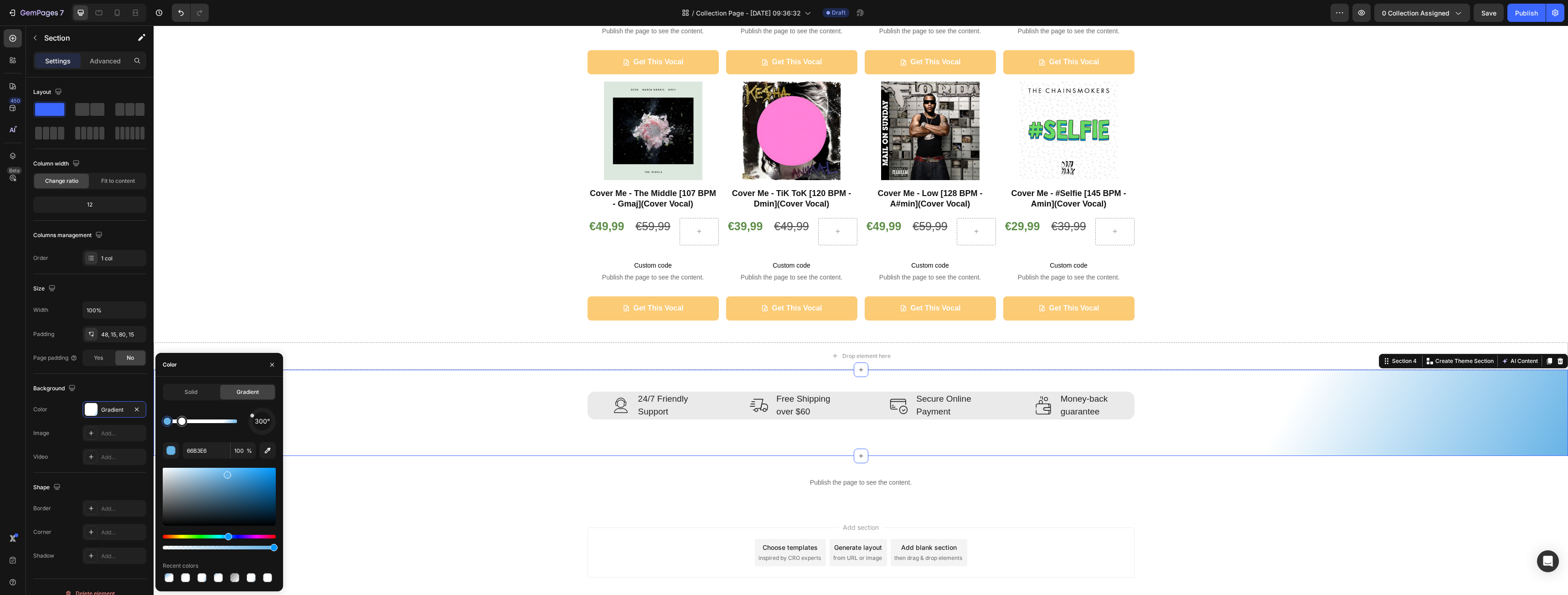
drag, startPoint x: 201, startPoint y: 424, endPoint x: 214, endPoint y: 427, distance: 13.3
click at [209, 422] on div at bounding box center [203, 422] width 70 height 4
click at [214, 410] on button "button" at bounding box center [209, 406] width 12 height 12
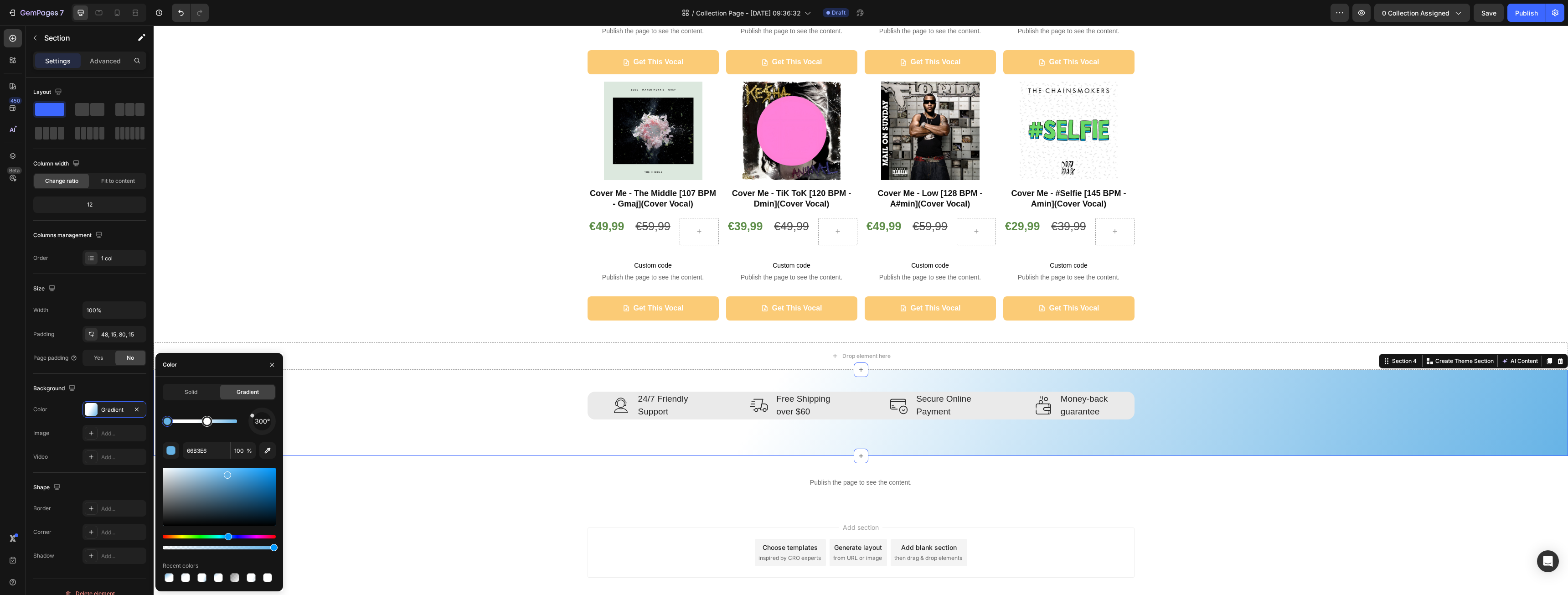
drag, startPoint x: 183, startPoint y: 423, endPoint x: 213, endPoint y: 424, distance: 30.0
drag, startPoint x: 214, startPoint y: 424, endPoint x: 254, endPoint y: 427, distance: 40.1
click at [254, 427] on div "300°" at bounding box center [219, 421] width 113 height 27
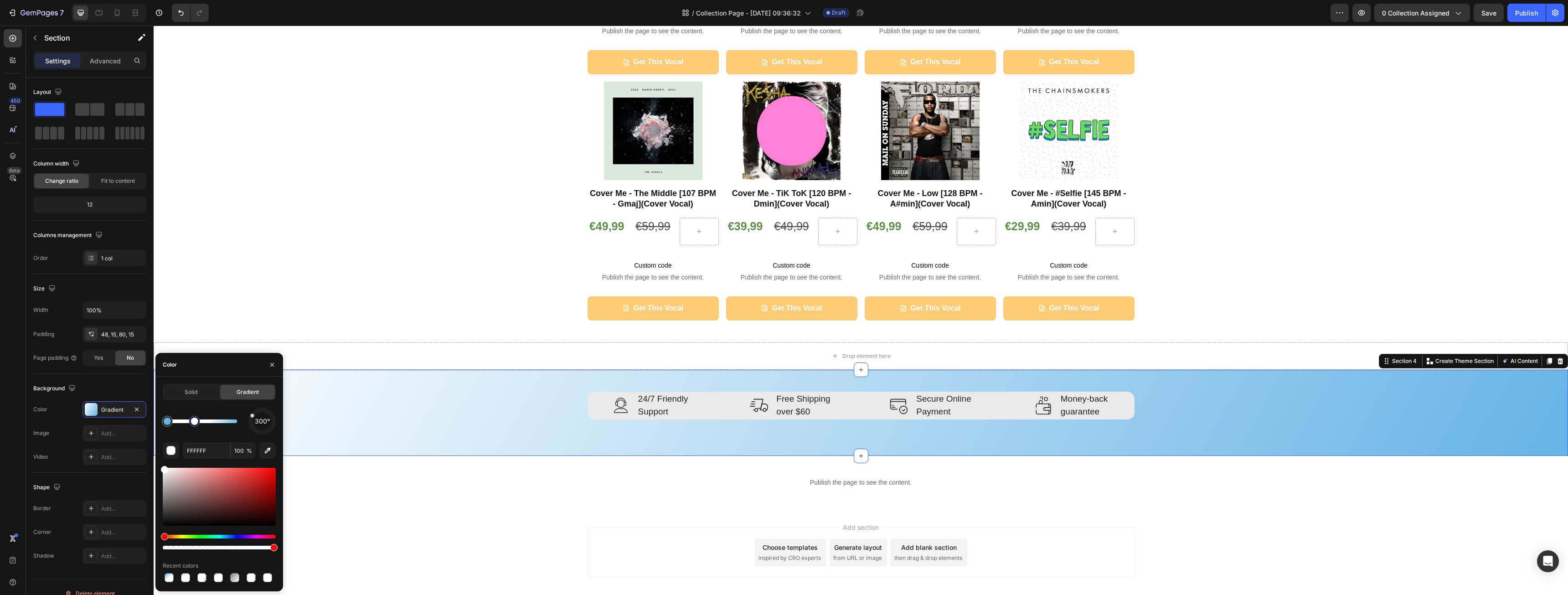
drag, startPoint x: 233, startPoint y: 425, endPoint x: 193, endPoint y: 428, distance: 40.1
click at [193, 428] on div at bounding box center [194, 421] width 16 height 16
type input "66B3E6"
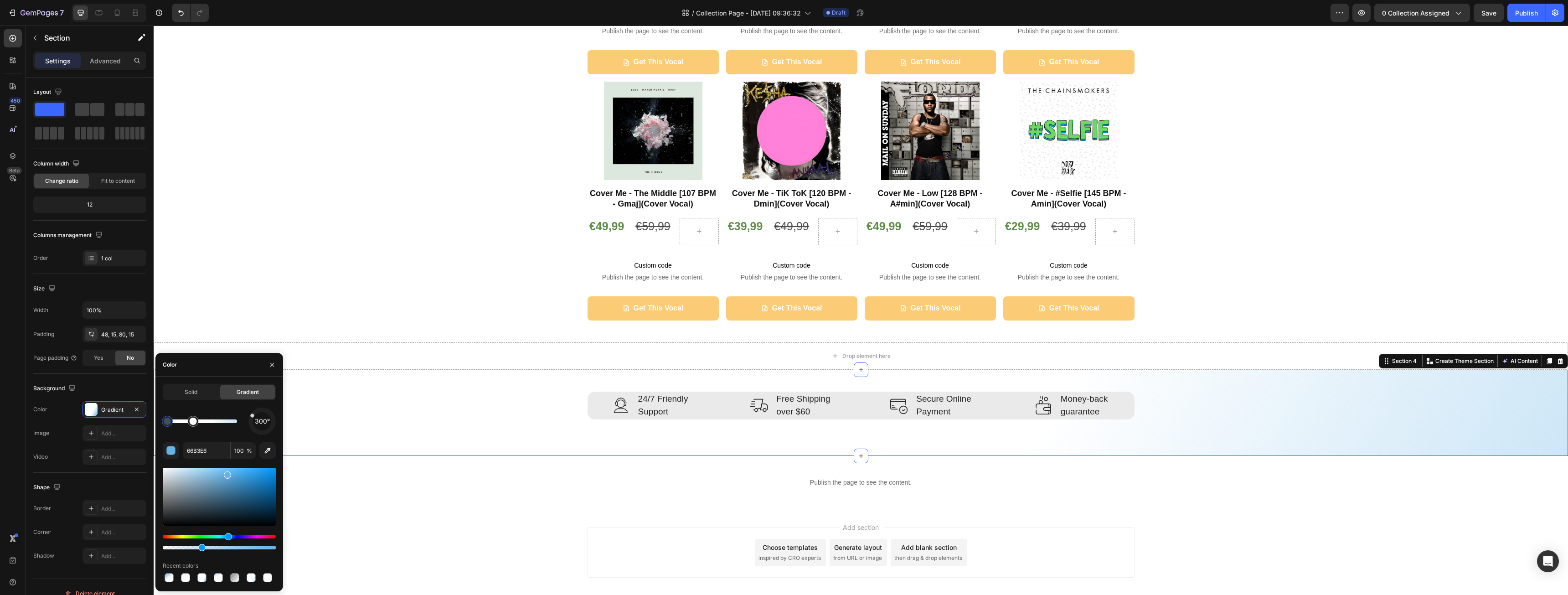
type input "33"
type input "FFFFFF"
type input "100"
drag, startPoint x: 198, startPoint y: 423, endPoint x: 209, endPoint y: 424, distance: 11.0
click at [209, 424] on div at bounding box center [207, 422] width 8 height 8
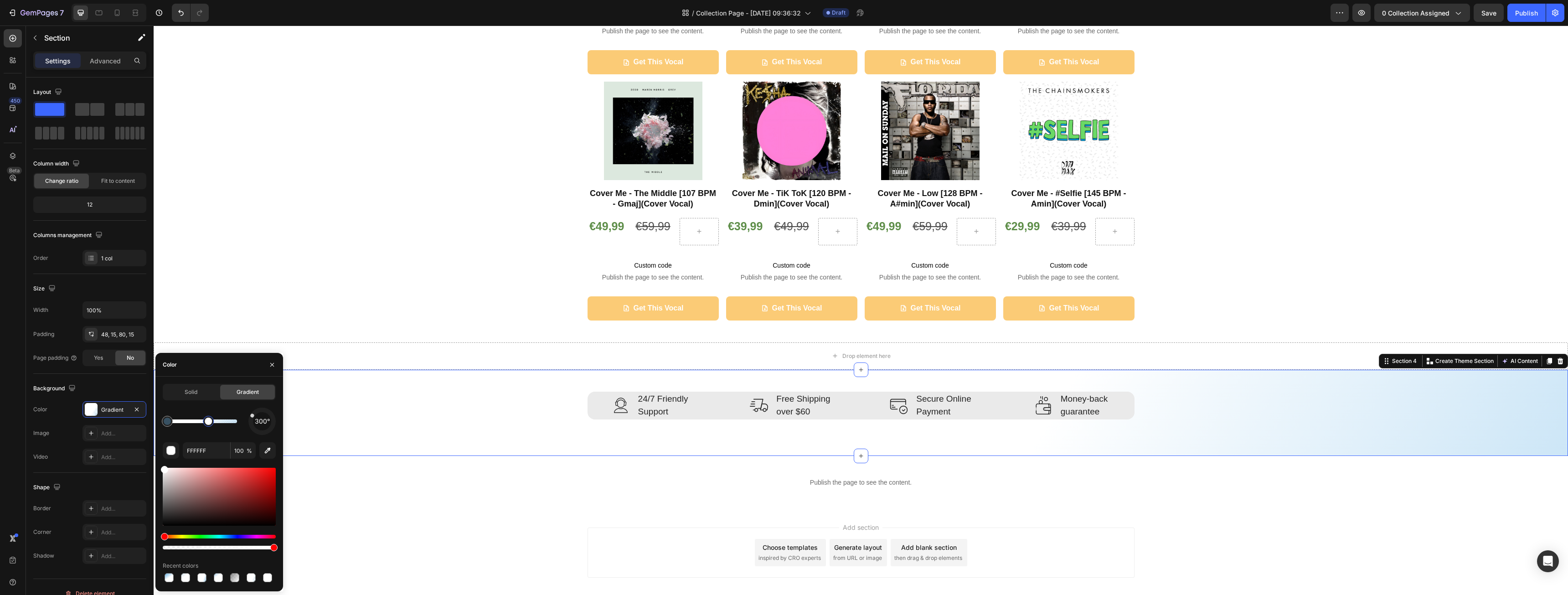
type input "66B3E6"
type input "33"
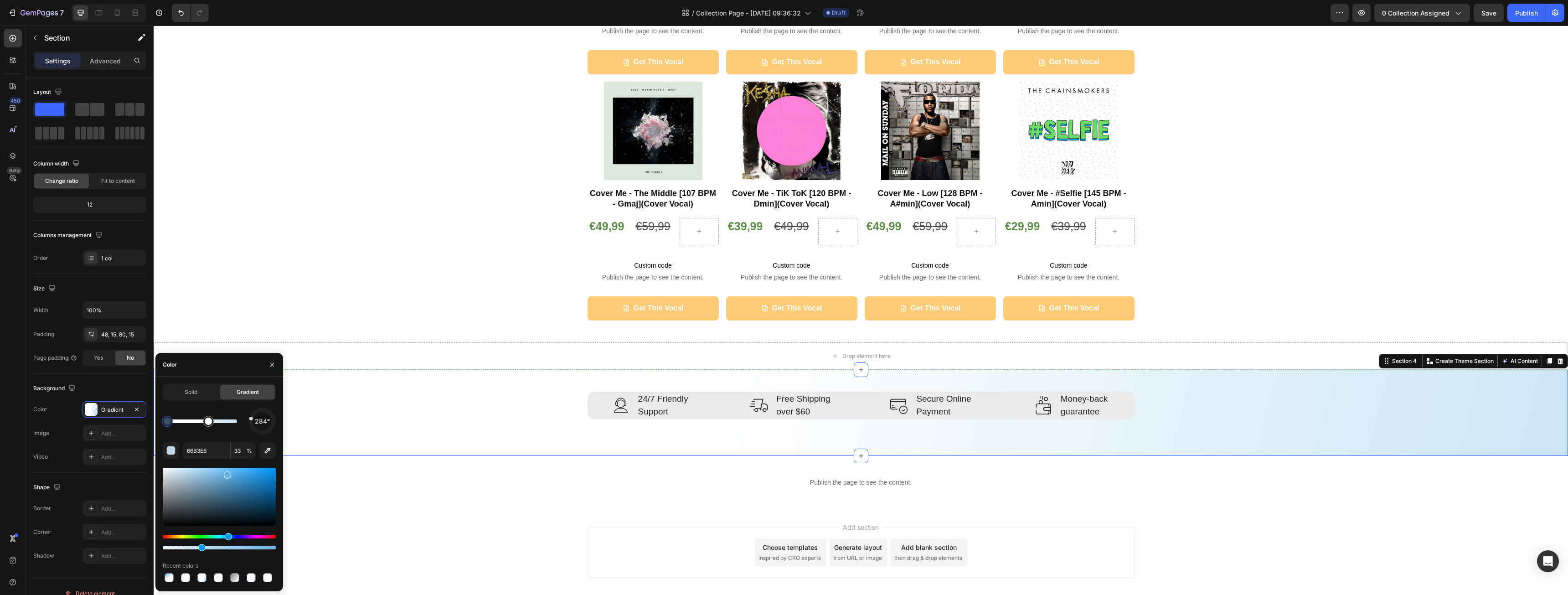
click at [249, 419] on div at bounding box center [262, 422] width 33 height 33
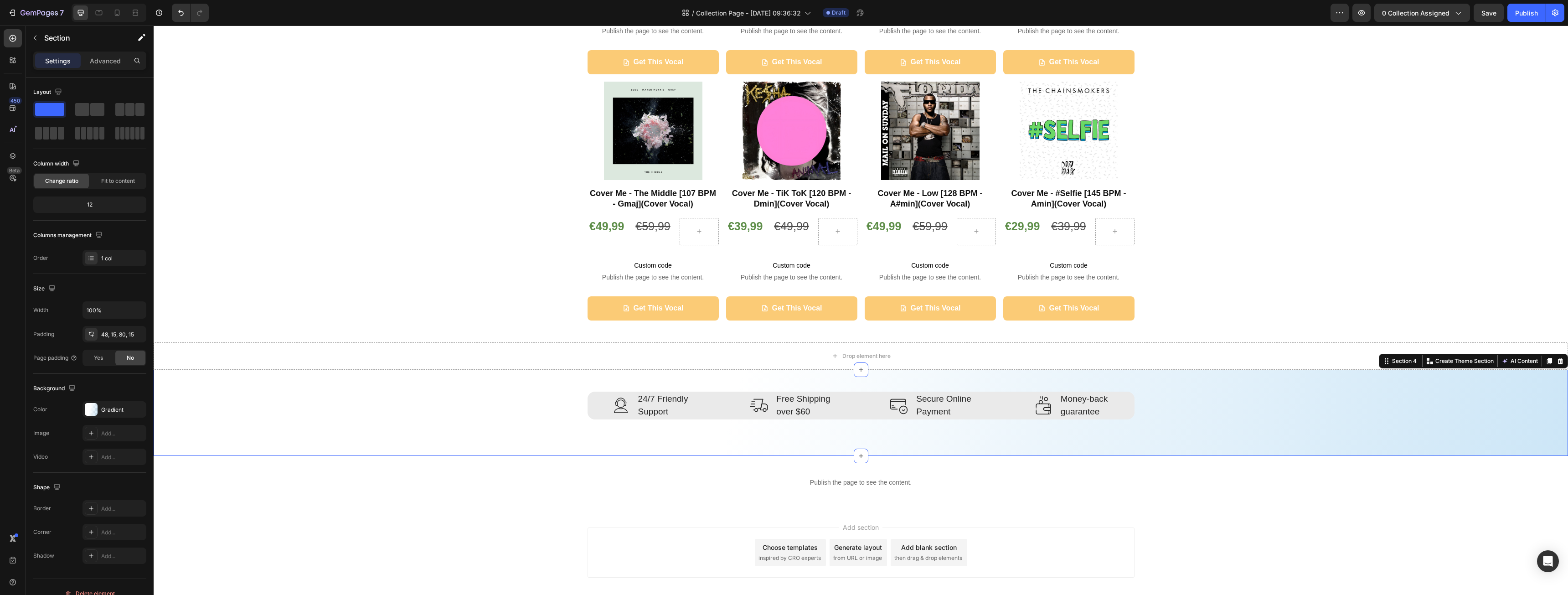
click at [707, 422] on div "Image 24/7 Friendly Support Text block Row Image Free Shipping over $60 Text bl…" at bounding box center [861, 412] width 1415 height 86
click at [666, 397] on p "24/7 Friendly Support" at bounding box center [663, 406] width 50 height 26
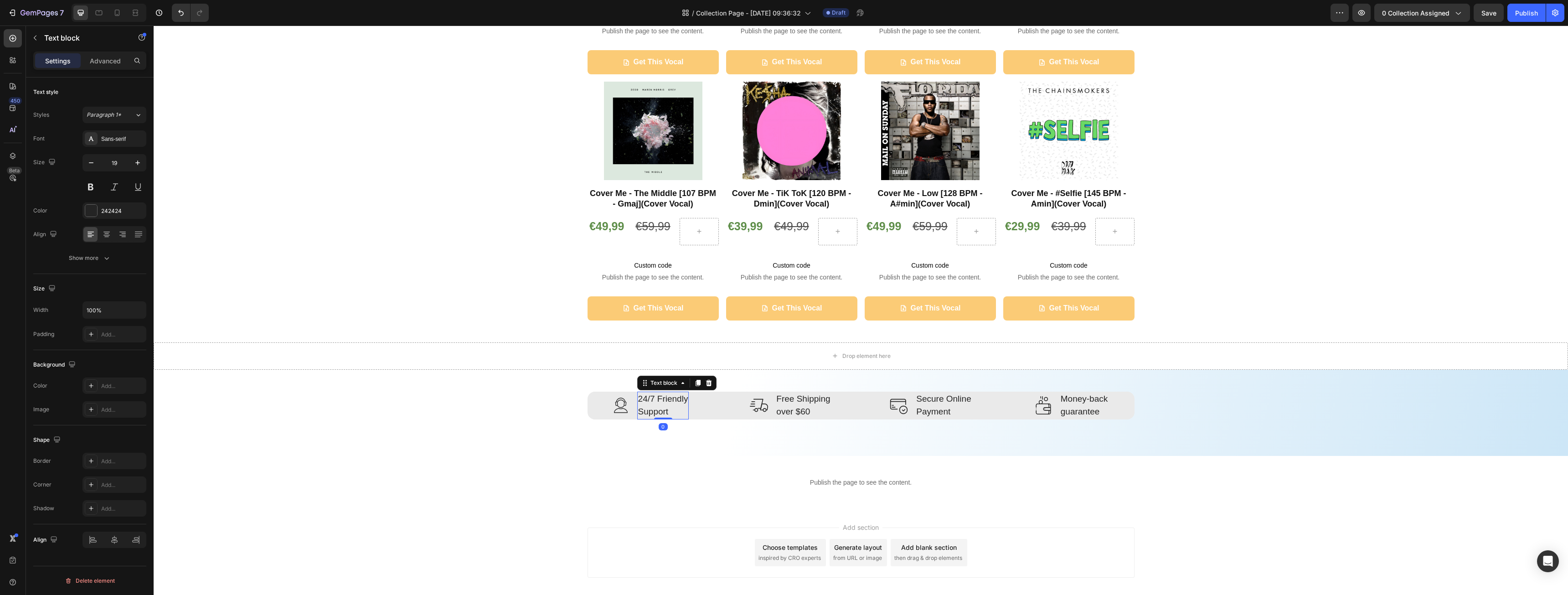
click at [666, 397] on p "24/7 Friendly Support" at bounding box center [663, 406] width 50 height 26
click at [779, 401] on p "Free Shipping over $60" at bounding box center [803, 406] width 54 height 26
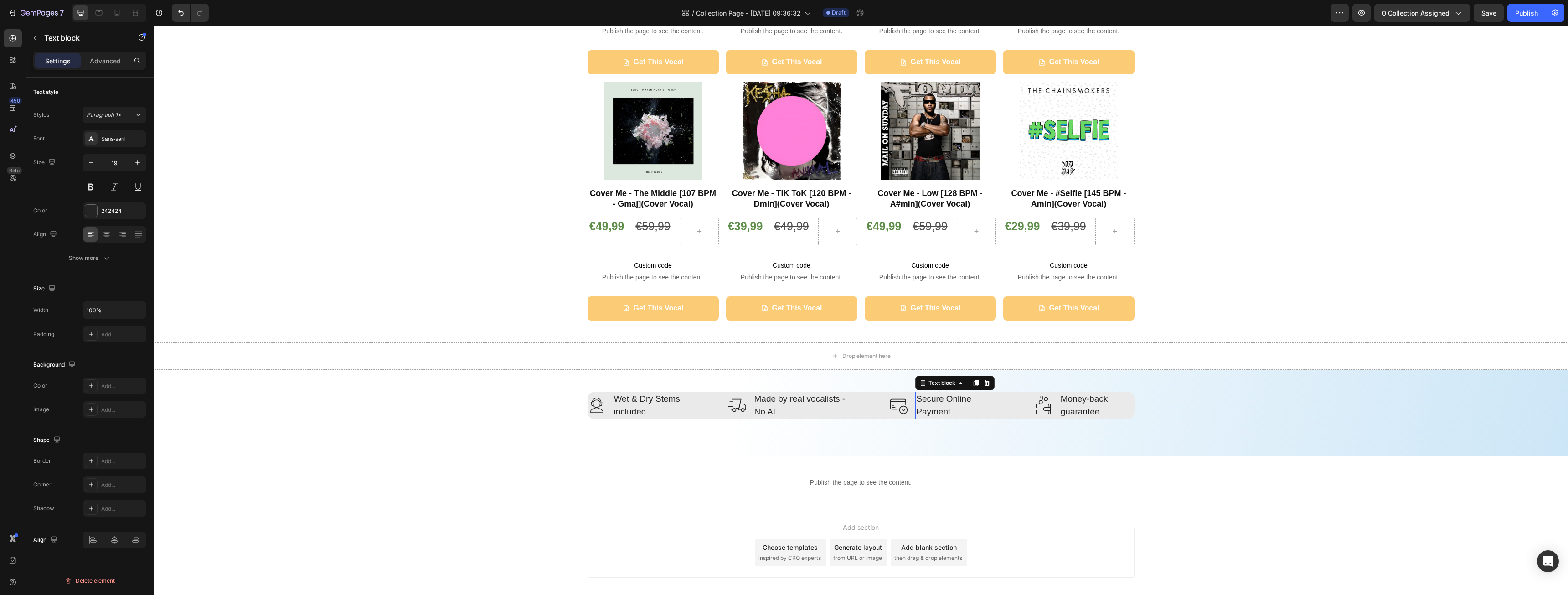
click at [930, 406] on p "Secure Online Payment" at bounding box center [944, 406] width 55 height 26
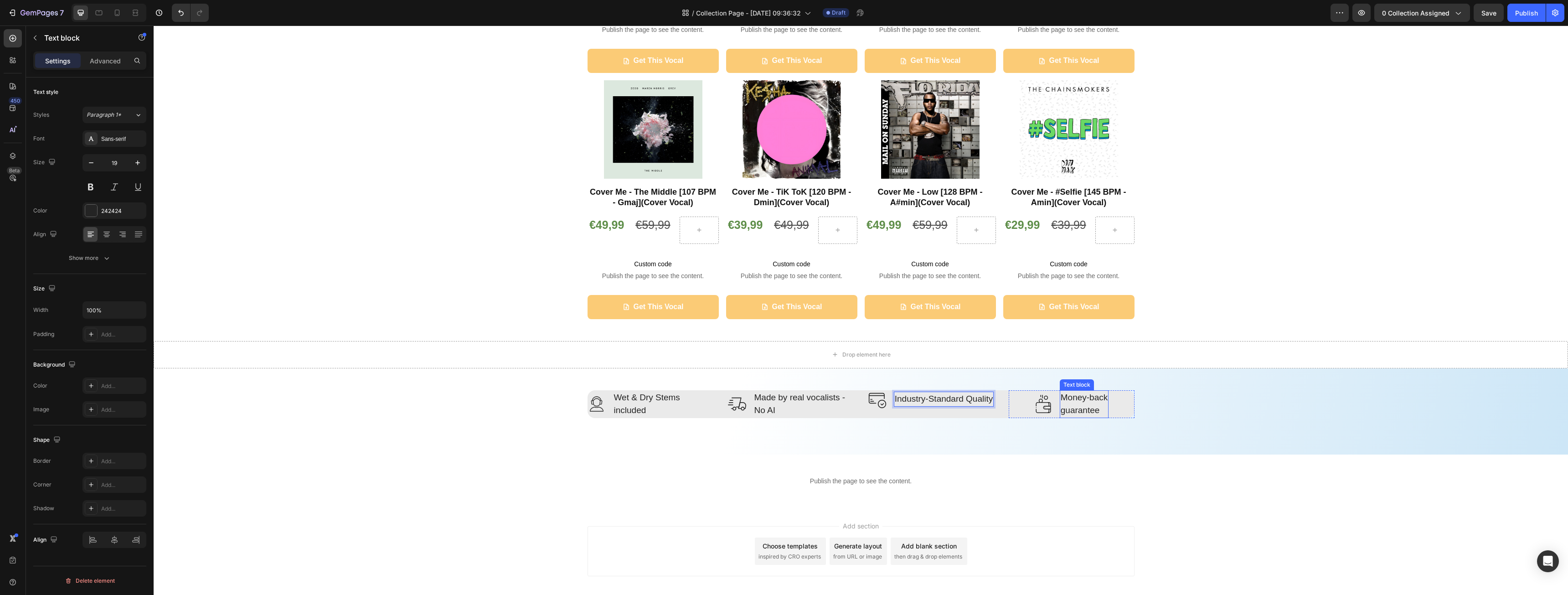
click at [1068, 400] on p "Money-back" at bounding box center [1084, 398] width 47 height 13
click at [923, 399] on p "Industry-Standard Quality" at bounding box center [944, 400] width 98 height 13
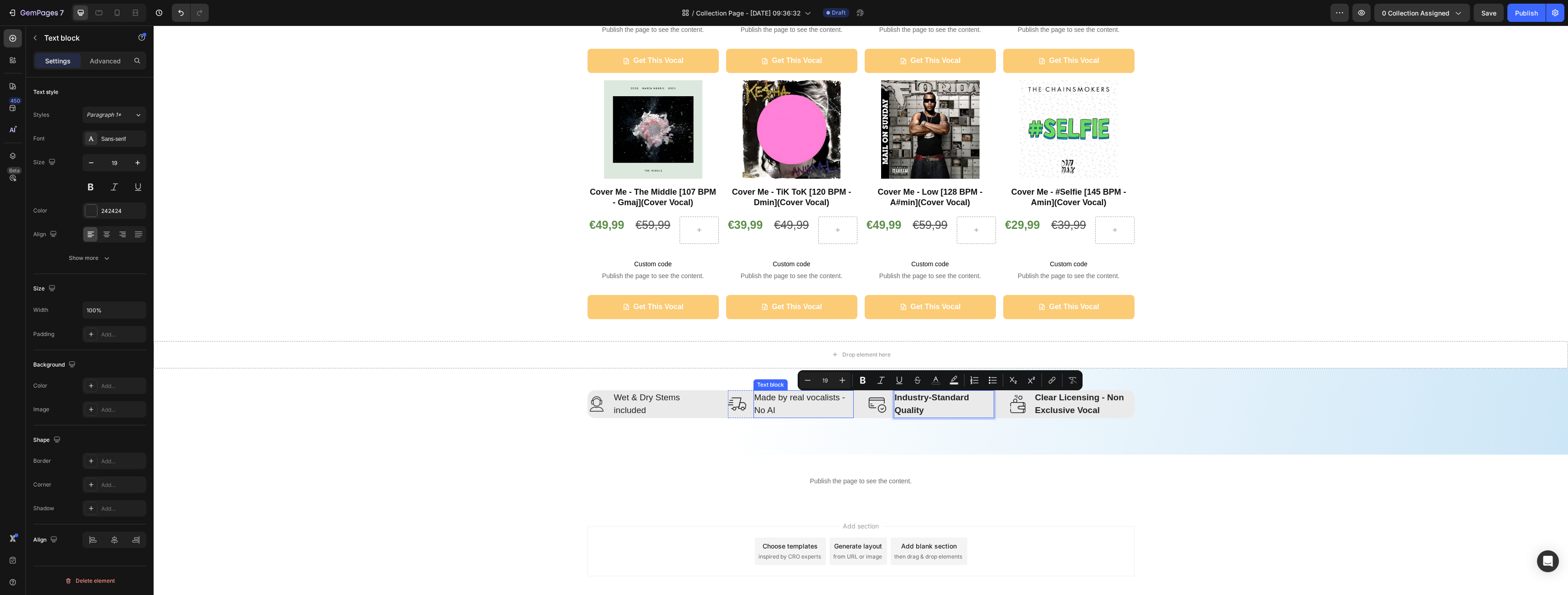
scroll to position [526, 0]
click at [804, 402] on p "Made by real vocalists - No AI" at bounding box center [804, 406] width 98 height 26
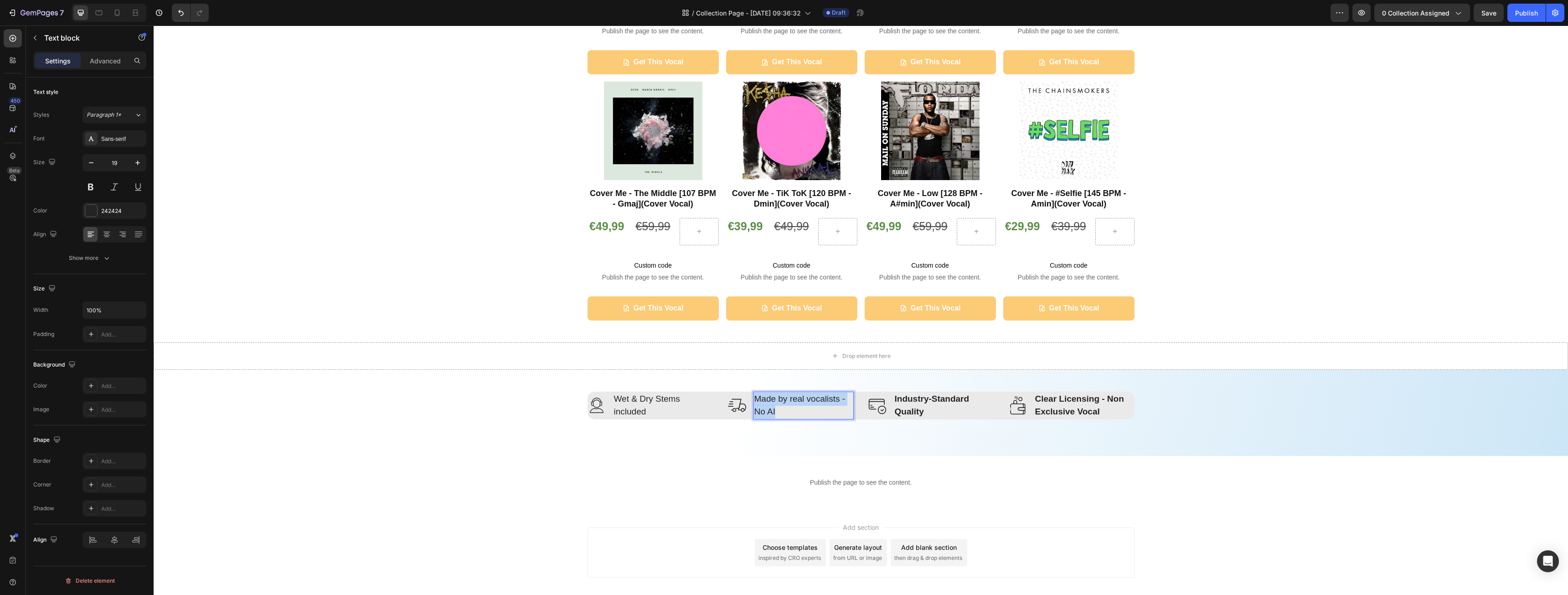
click at [804, 402] on p "Made by real vocalists - No AI" at bounding box center [804, 406] width 98 height 26
click at [654, 397] on p "Wet & Dry Stems included" at bounding box center [664, 406] width 98 height 26
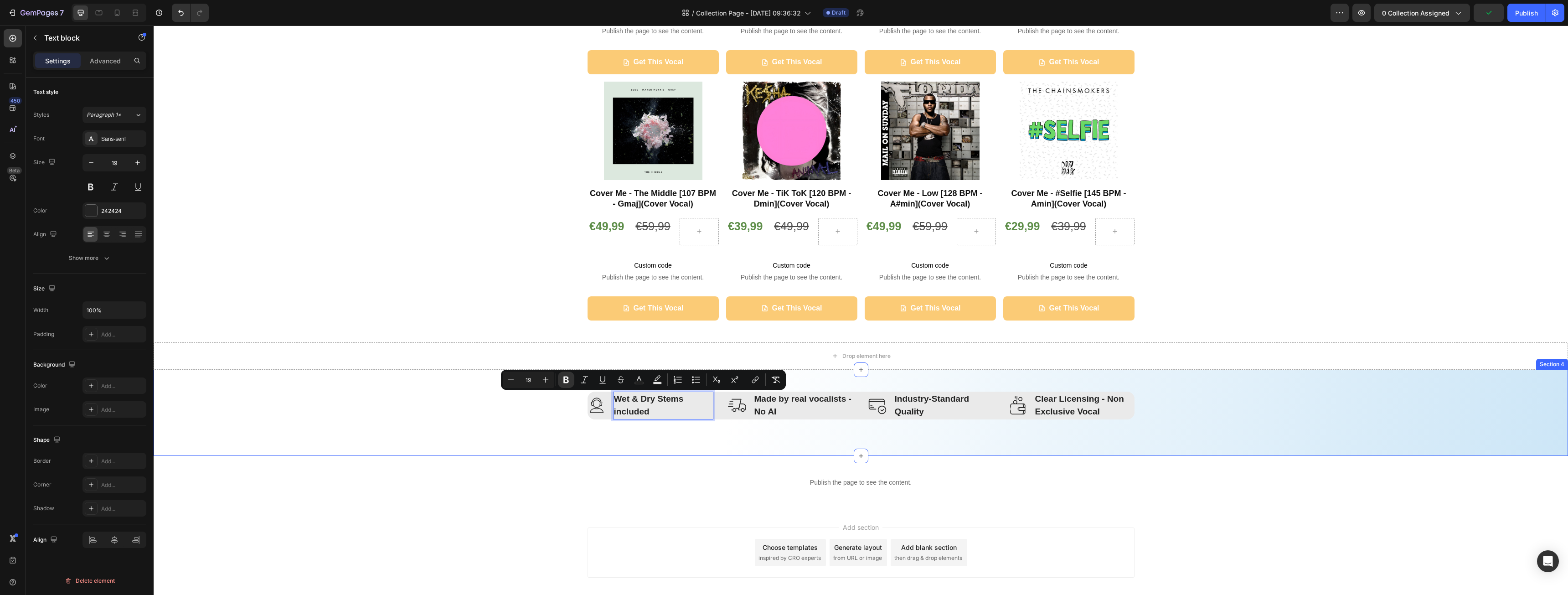
click at [1327, 409] on div "Image Wet & Dry Stems included Text block 0 Row Image Made by real vocalists - …" at bounding box center [861, 406] width 1401 height 27
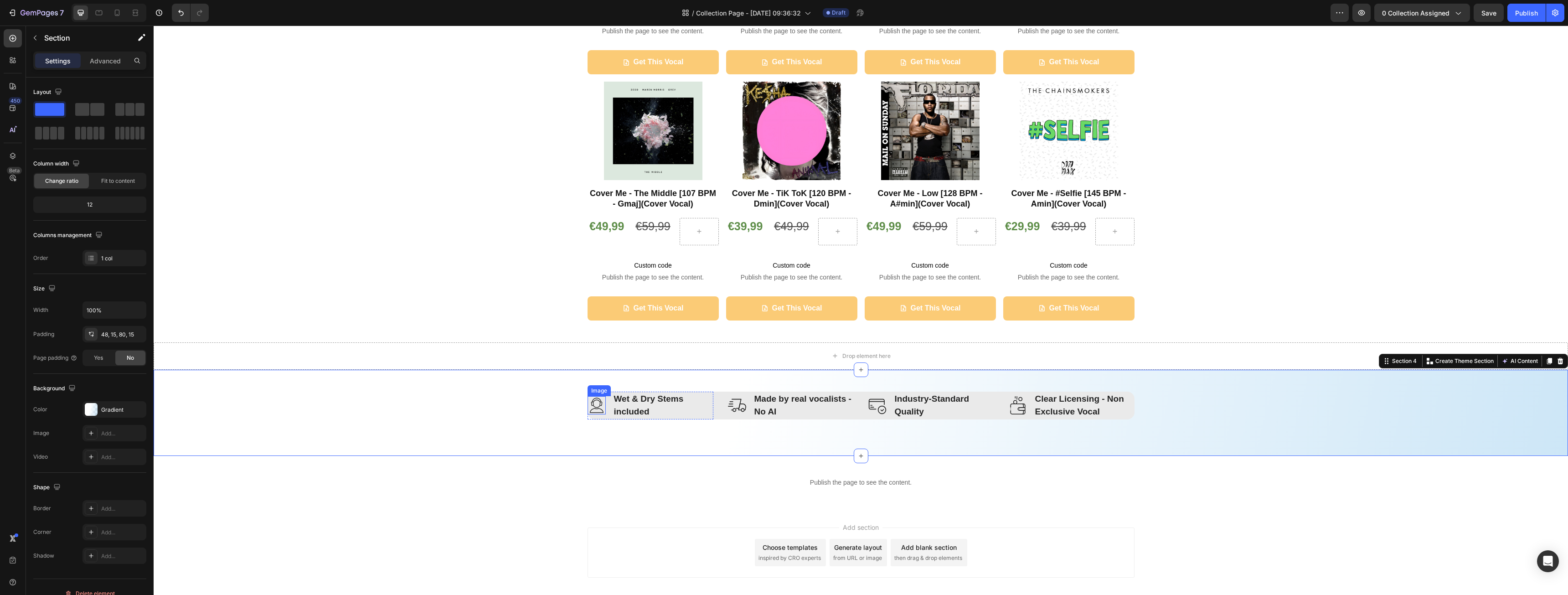
click at [592, 409] on img at bounding box center [597, 405] width 18 height 18
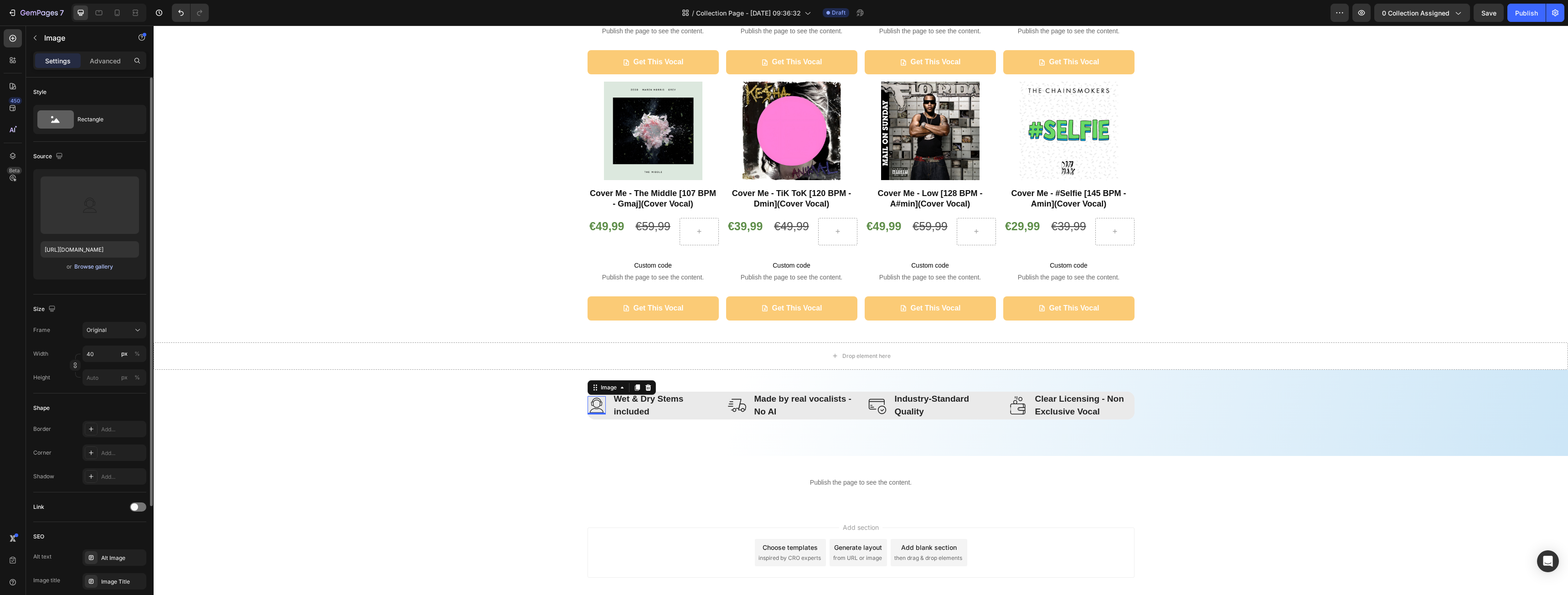
click at [89, 263] on div "Browse gallery" at bounding box center [93, 266] width 39 height 9
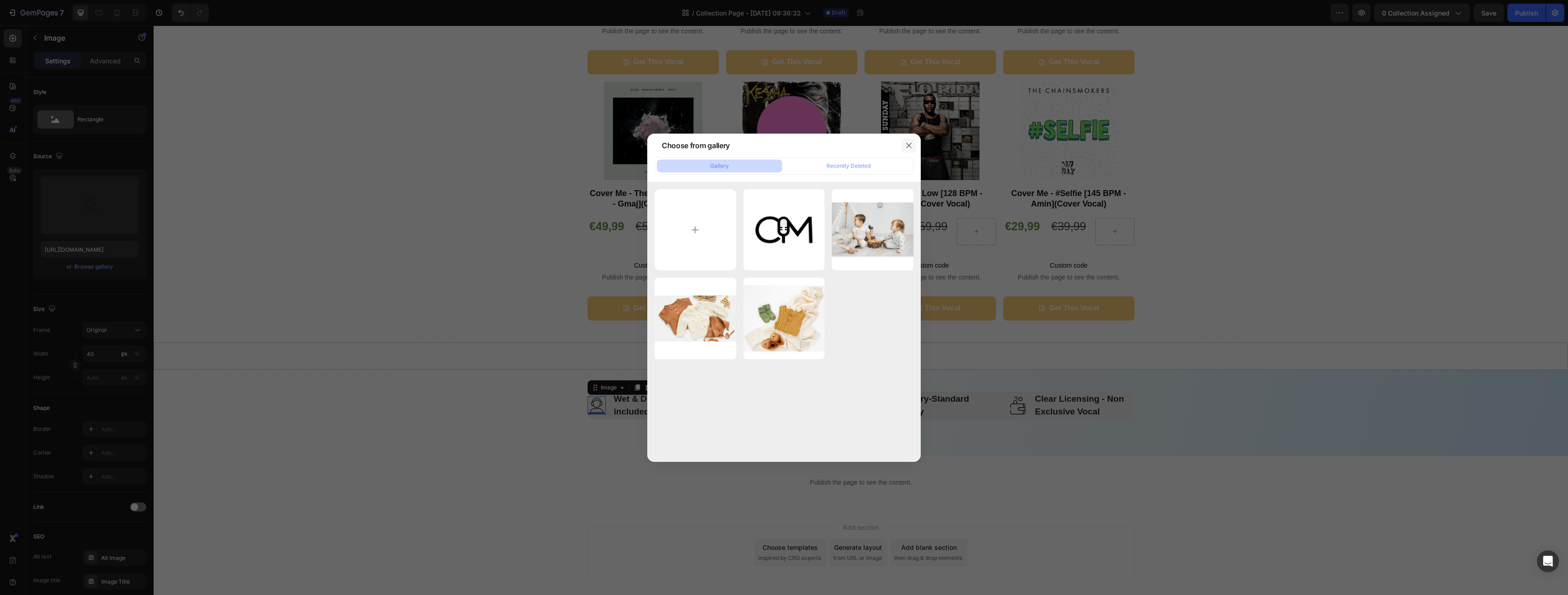
click at [911, 143] on icon "button" at bounding box center [909, 146] width 8 height 8
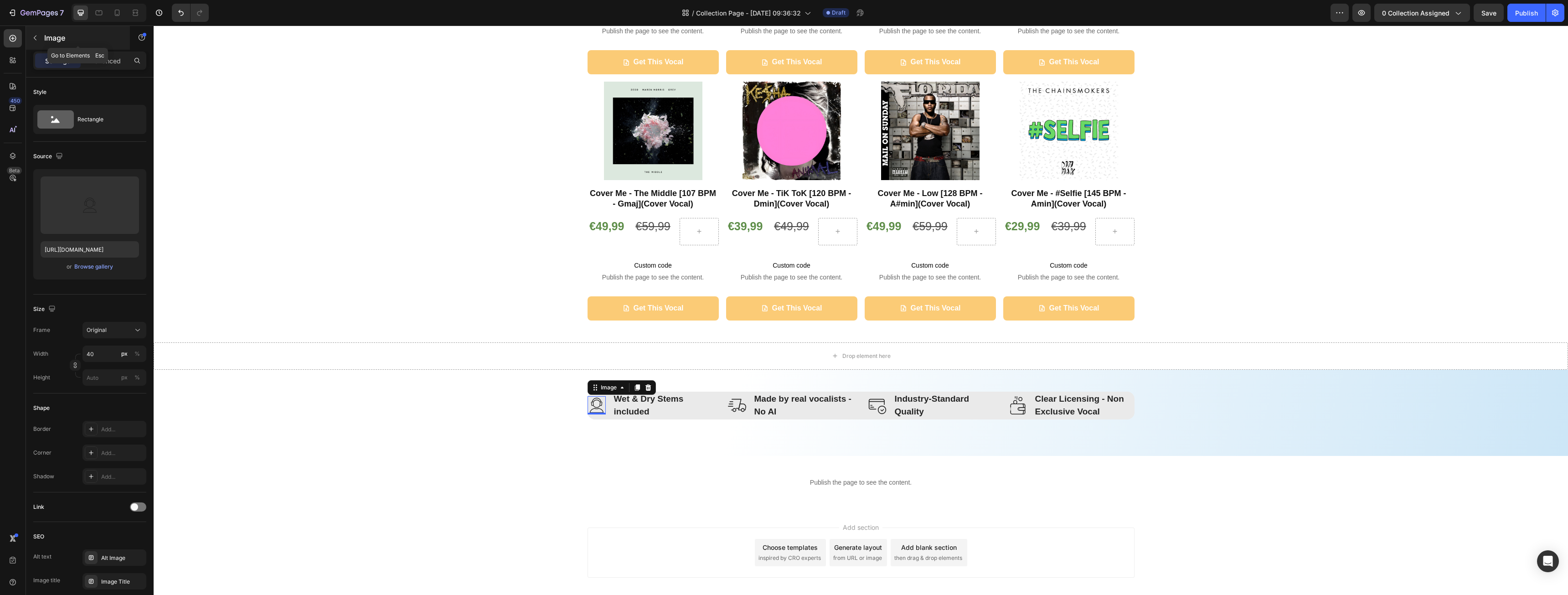
click at [37, 42] on button "button" at bounding box center [34, 37] width 14 height 14
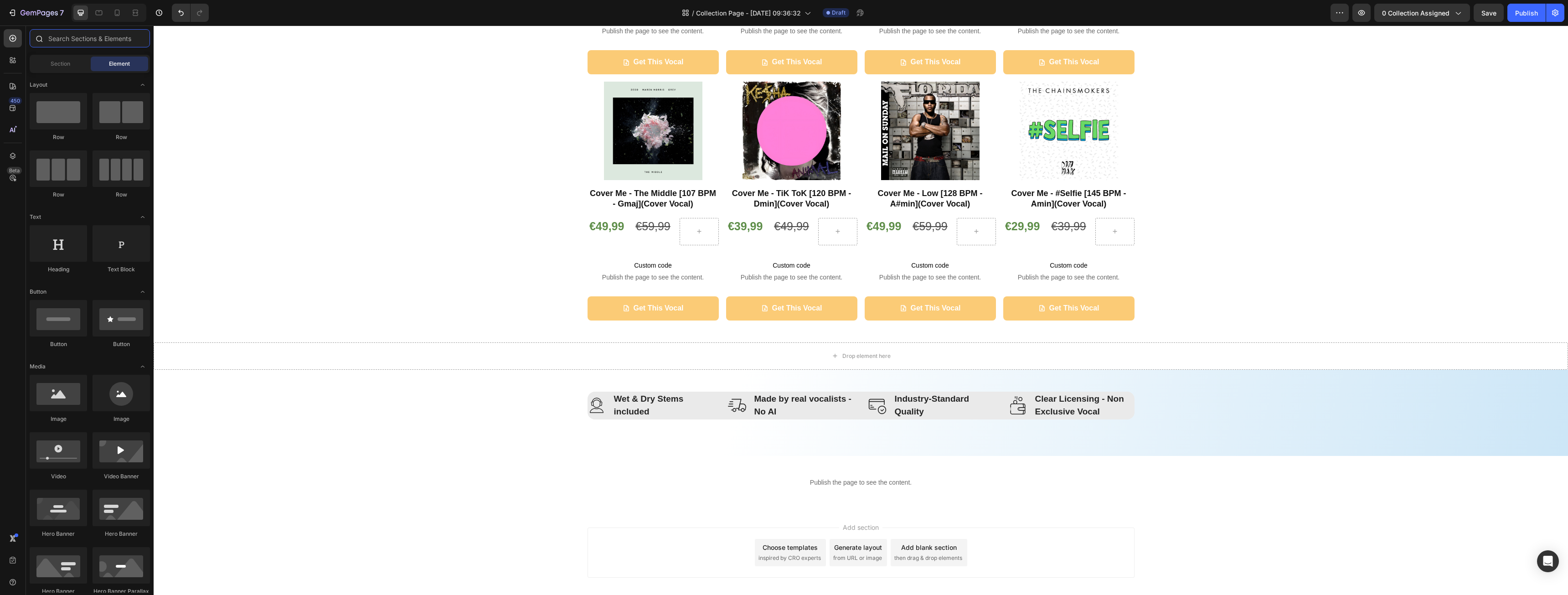
click at [56, 38] on input "text" at bounding box center [89, 38] width 120 height 18
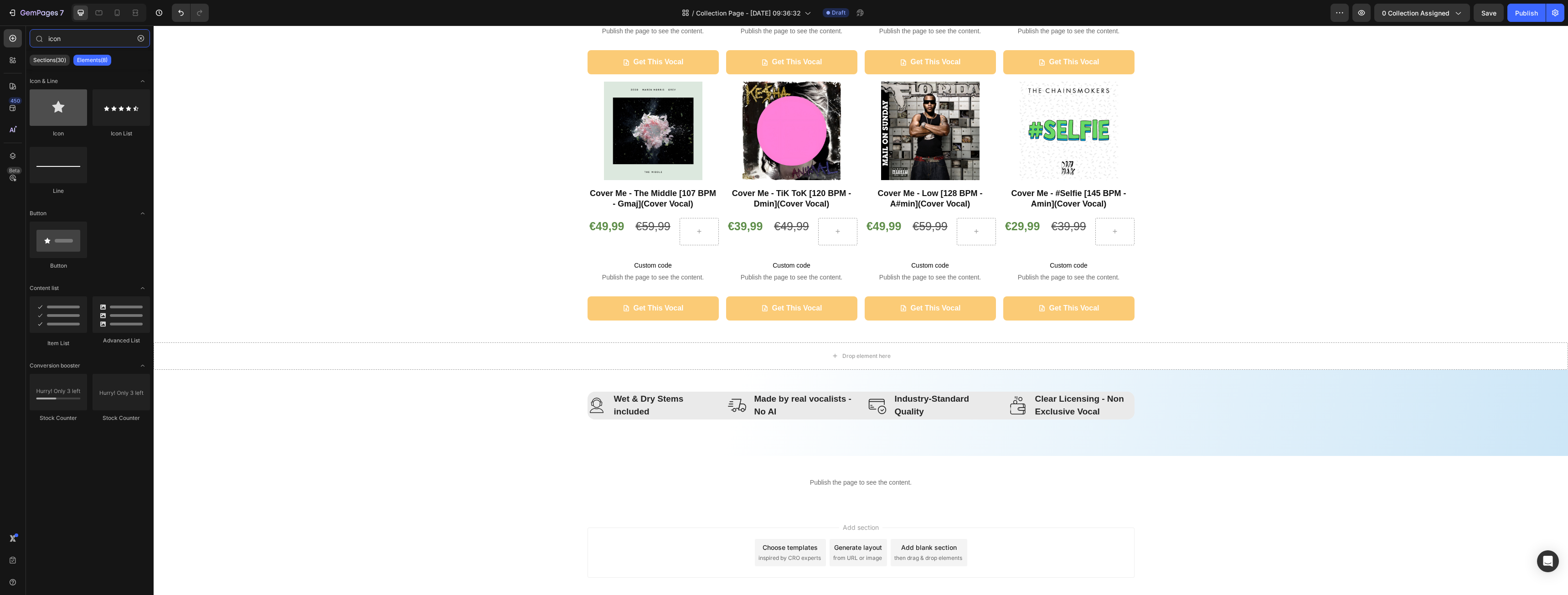
type input "icon"
drag, startPoint x: 206, startPoint y: 135, endPoint x: 611, endPoint y: 404, distance: 486.2
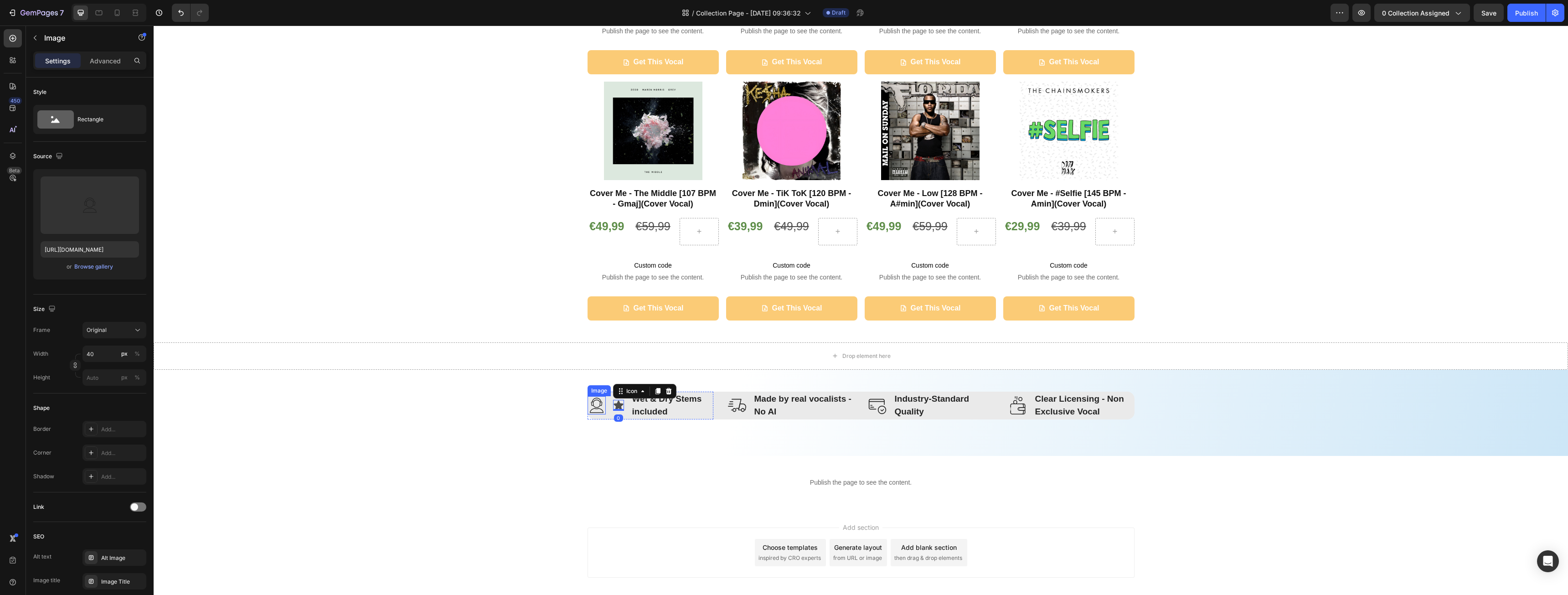
click at [595, 406] on img at bounding box center [597, 405] width 18 height 18
click at [645, 386] on icon at bounding box center [648, 388] width 6 height 7
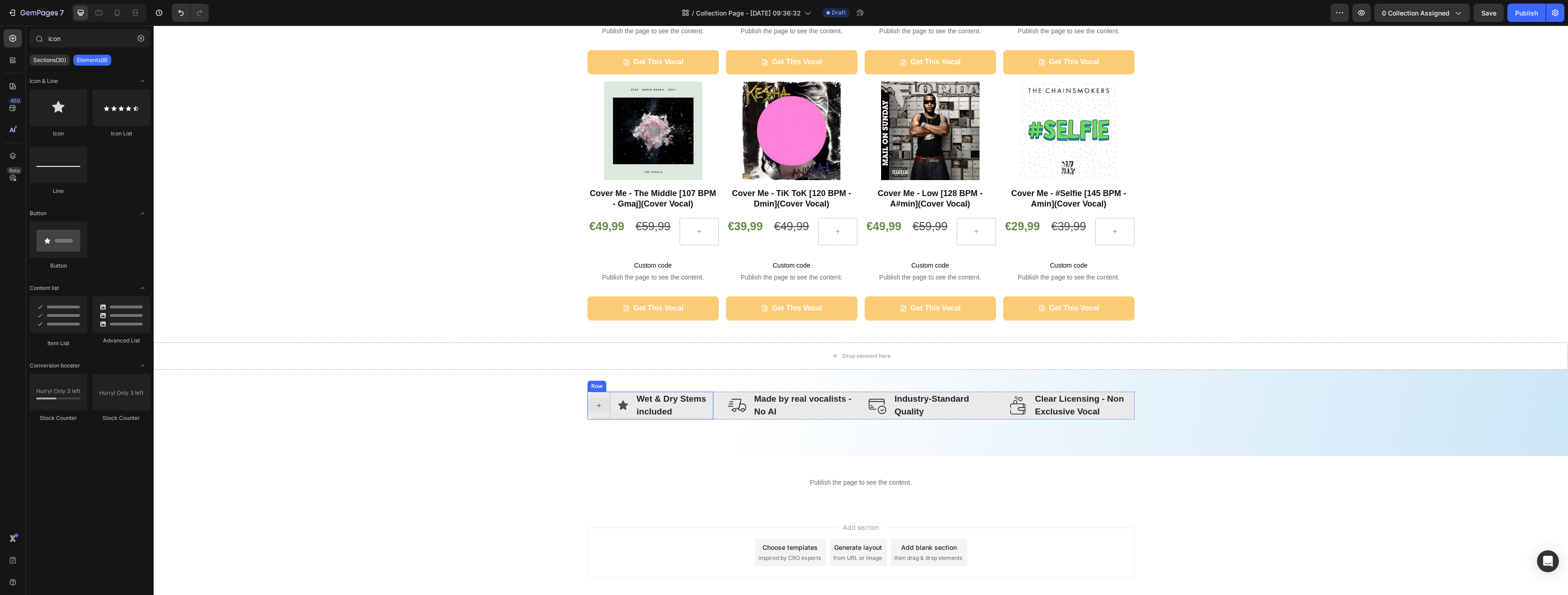
click at [596, 407] on icon at bounding box center [599, 406] width 8 height 8
click at [594, 412] on div at bounding box center [598, 405] width 22 height 14
click at [141, 38] on icon "button" at bounding box center [140, 38] width 7 height 7
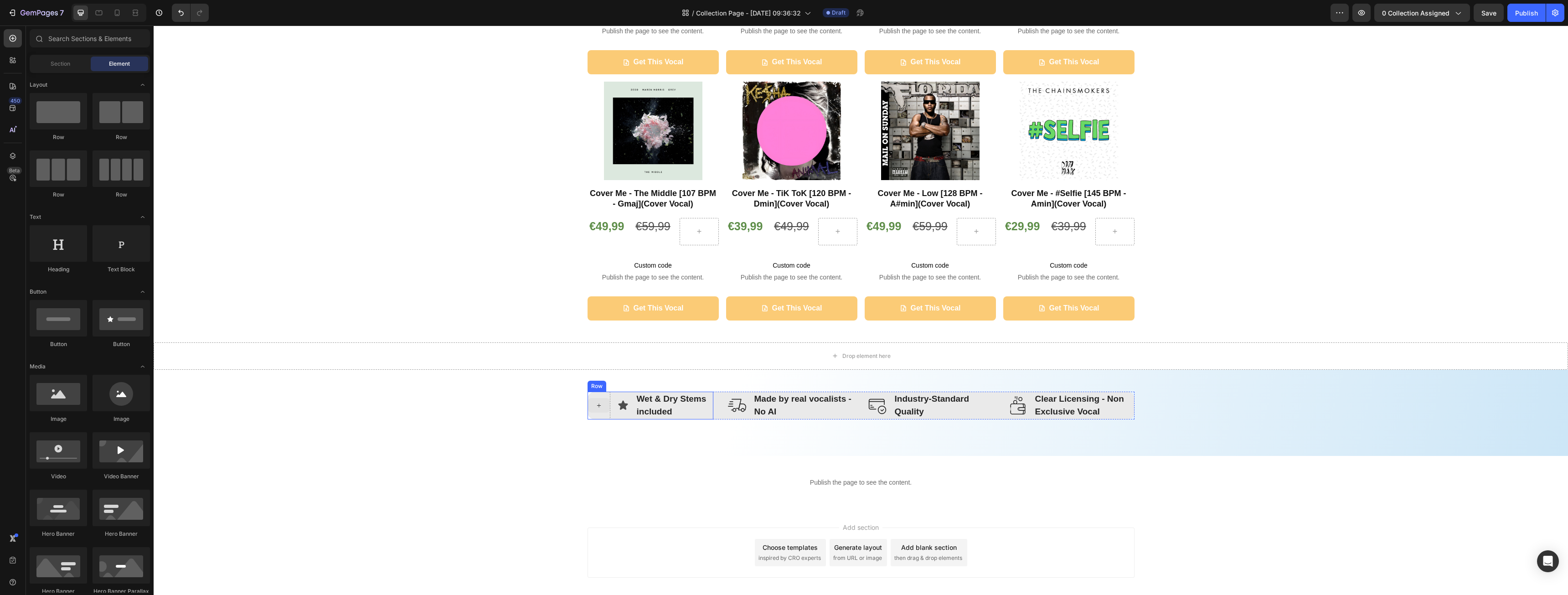
click at [603, 408] on div at bounding box center [598, 405] width 22 height 14
click at [124, 116] on div at bounding box center [121, 111] width 58 height 37
click at [591, 402] on div at bounding box center [598, 405] width 22 height 14
click at [618, 405] on icon at bounding box center [623, 406] width 9 height 9
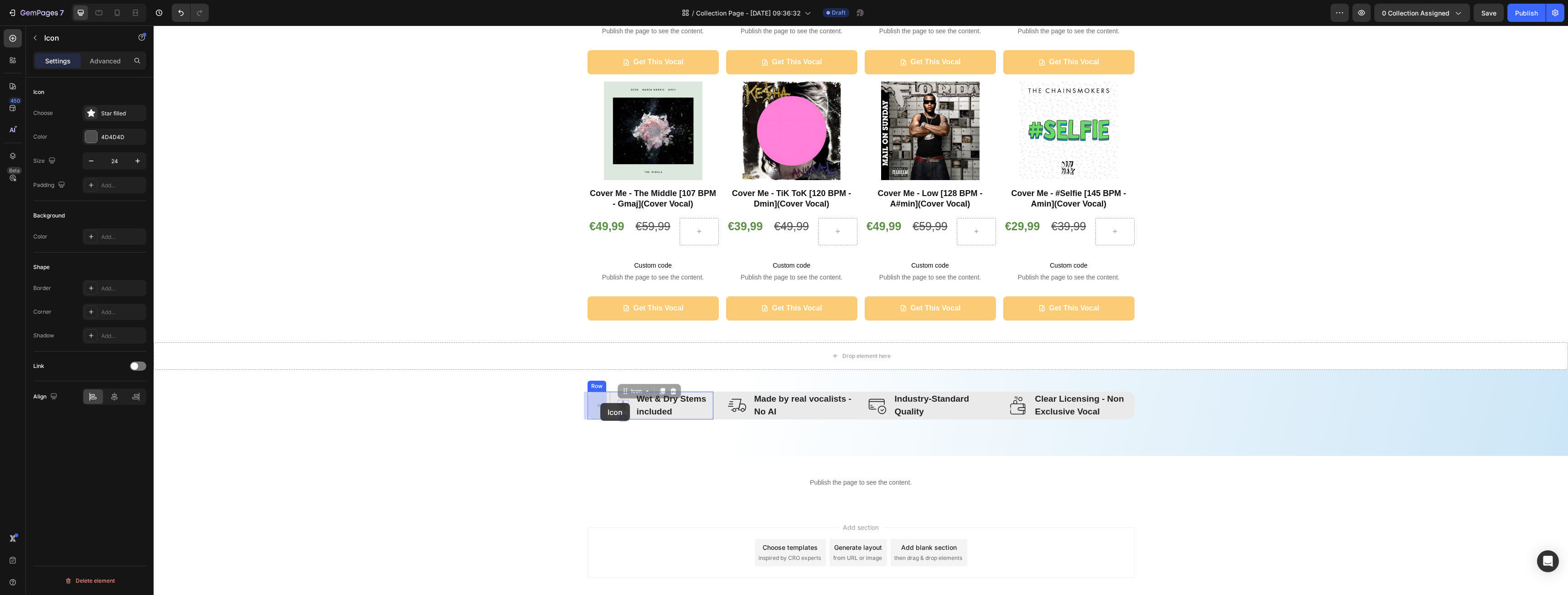
drag, startPoint x: 619, startPoint y: 394, endPoint x: 598, endPoint y: 405, distance: 23.7
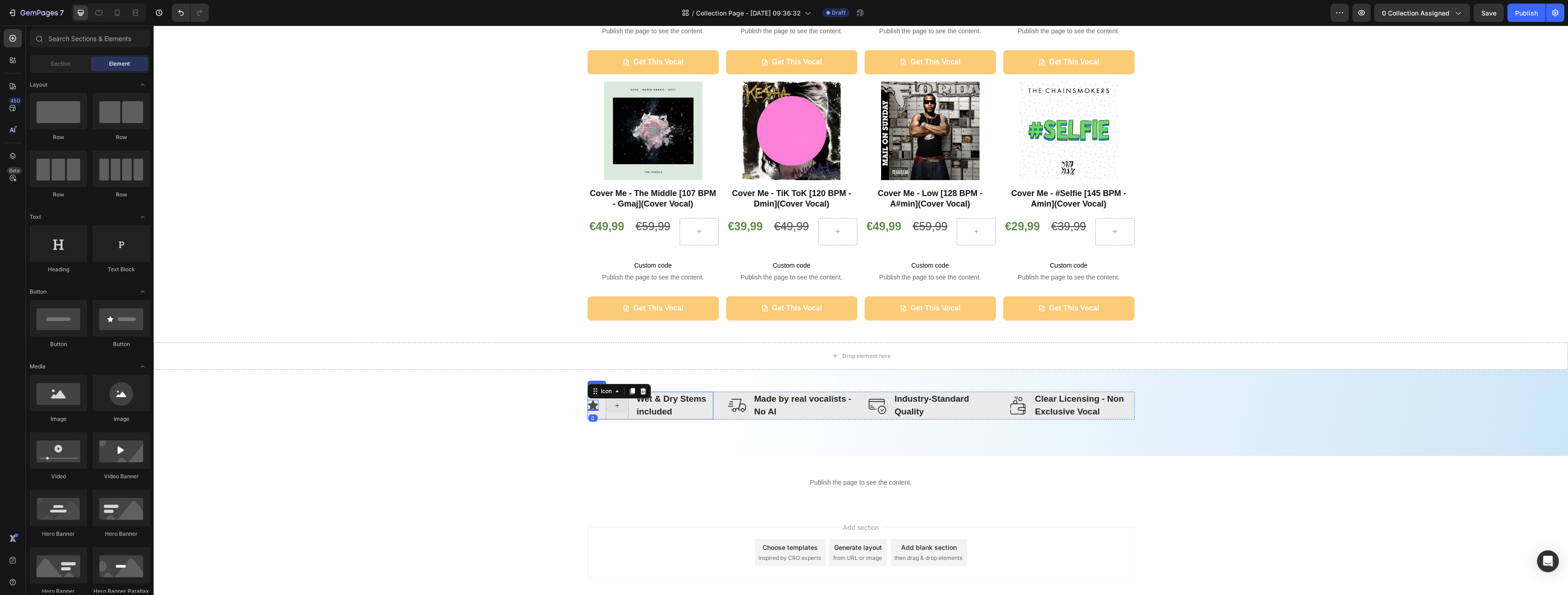
click at [616, 410] on div at bounding box center [616, 405] width 22 height 14
click at [619, 411] on div at bounding box center [616, 405] width 22 height 14
click at [178, 13] on icon "Undo/Redo" at bounding box center [181, 13] width 9 height 9
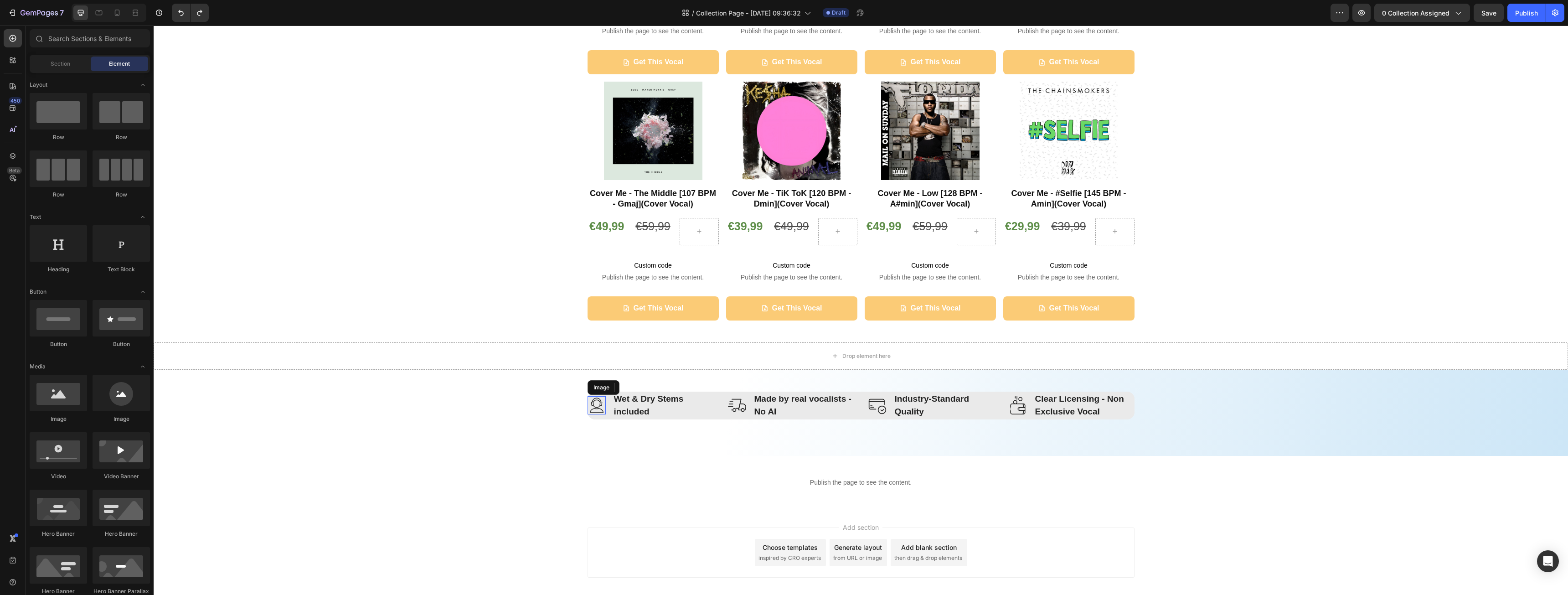
click at [590, 409] on img at bounding box center [597, 405] width 18 height 18
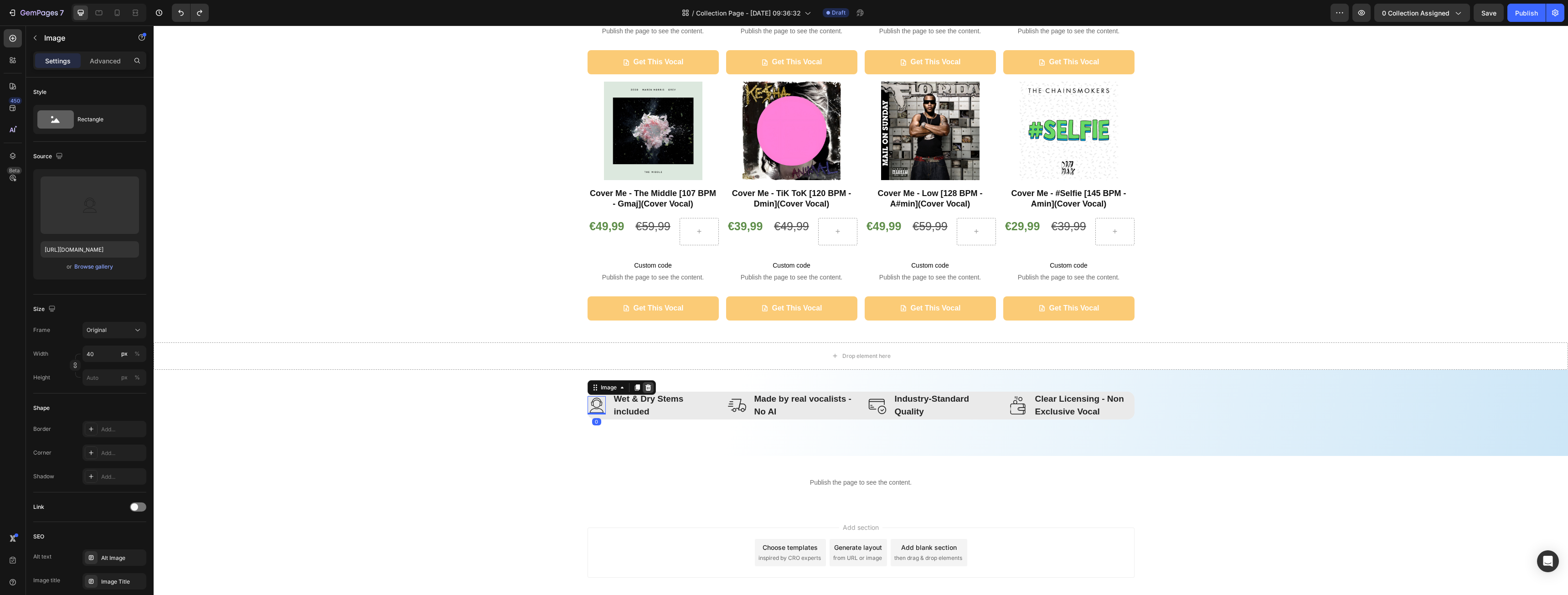
click at [645, 388] on icon at bounding box center [649, 388] width 8 height 8
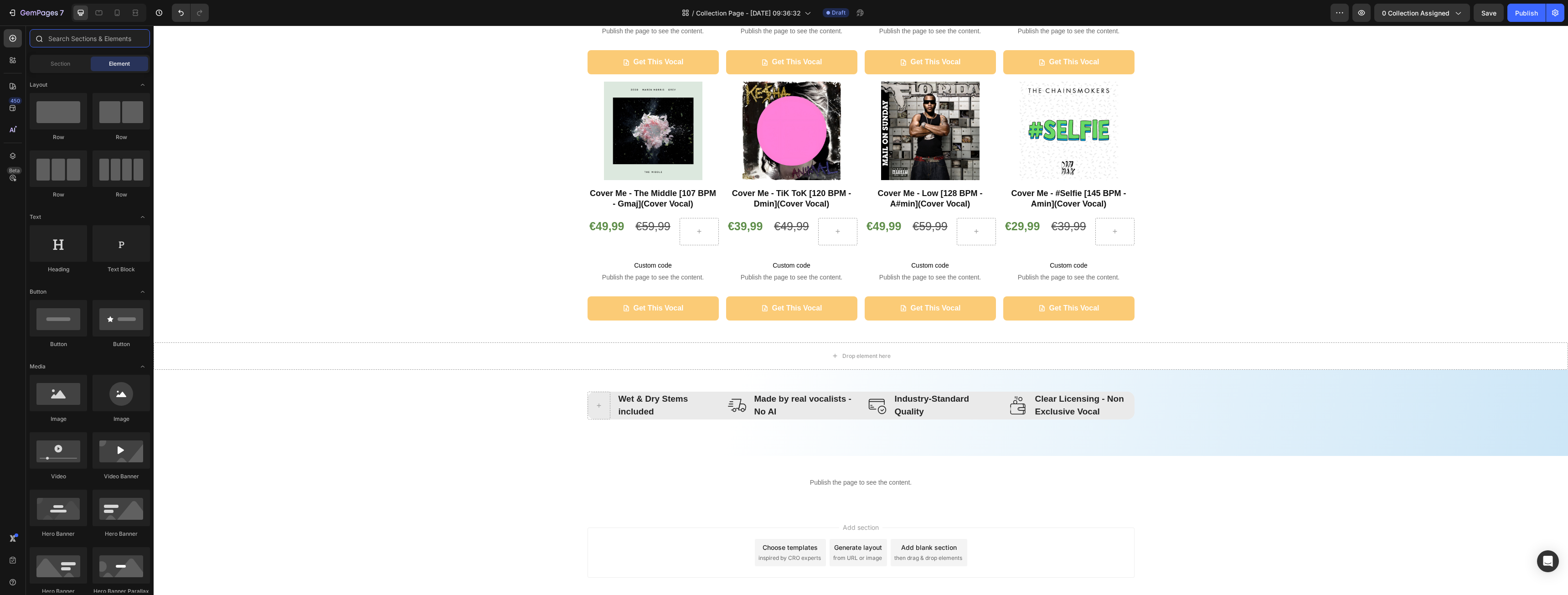
click at [59, 40] on input "text" at bounding box center [89, 38] width 120 height 18
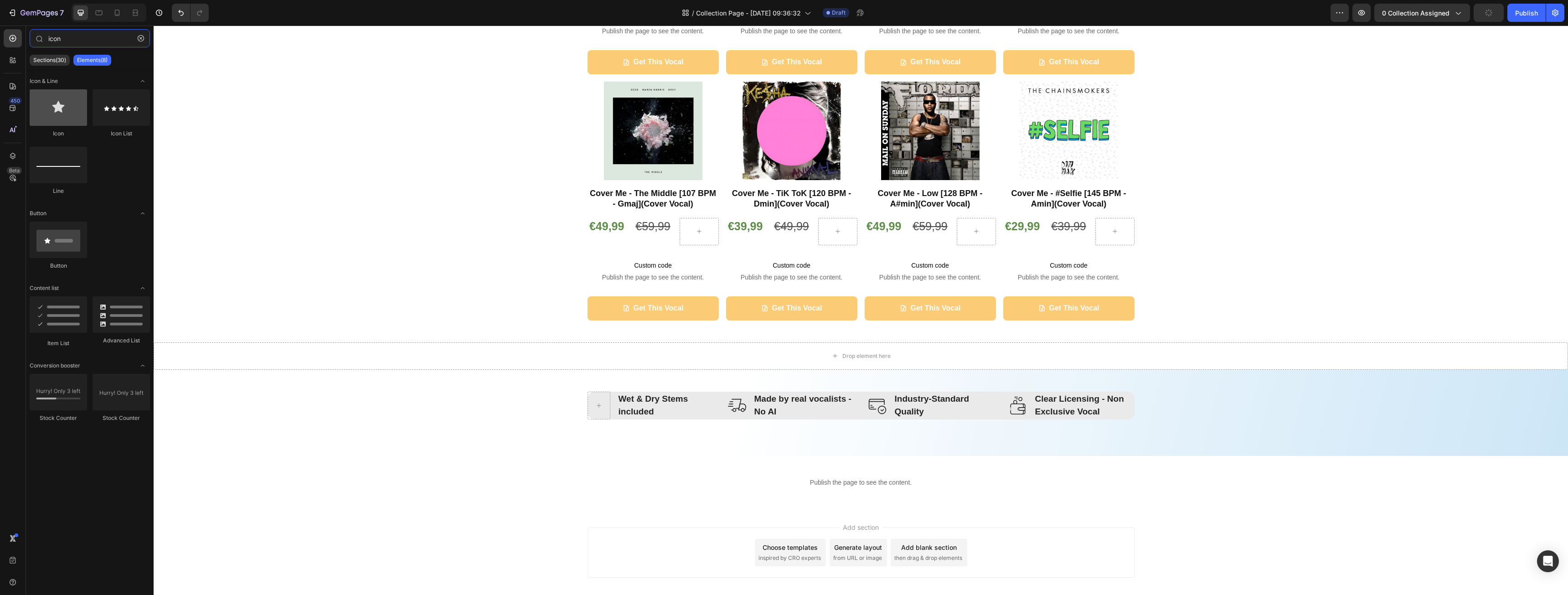
type input "icon"
drag, startPoint x: 220, startPoint y: 138, endPoint x: 593, endPoint y: 404, distance: 458.1
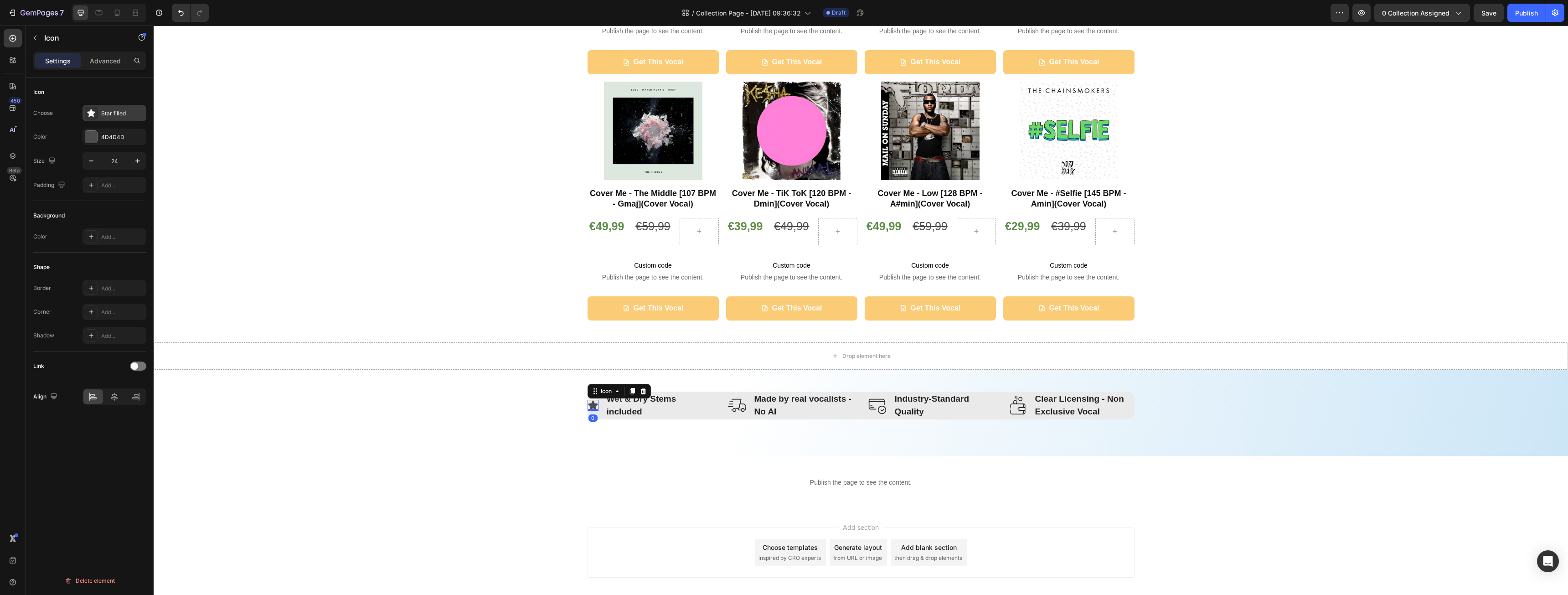
click at [120, 110] on div "Star filled" at bounding box center [122, 114] width 43 height 9
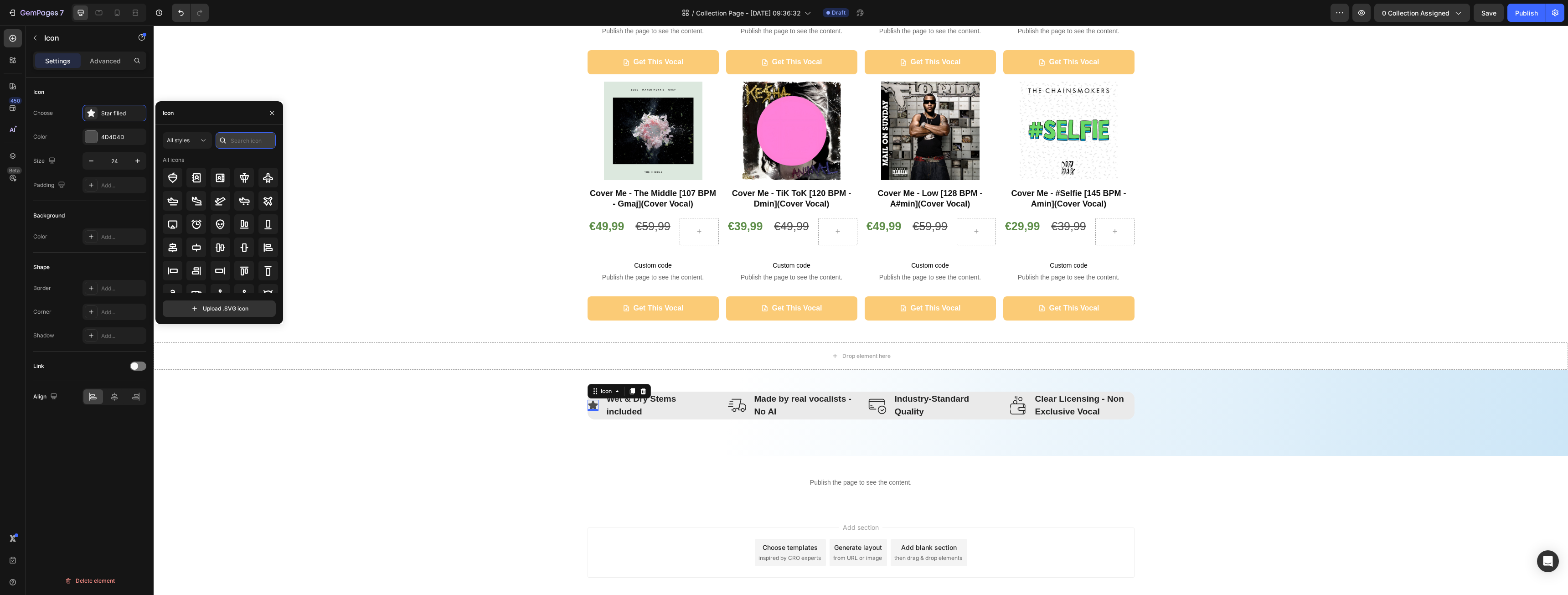
click at [236, 141] on input "text" at bounding box center [246, 140] width 61 height 16
type input "file"
click at [200, 181] on icon at bounding box center [196, 177] width 8 height 9
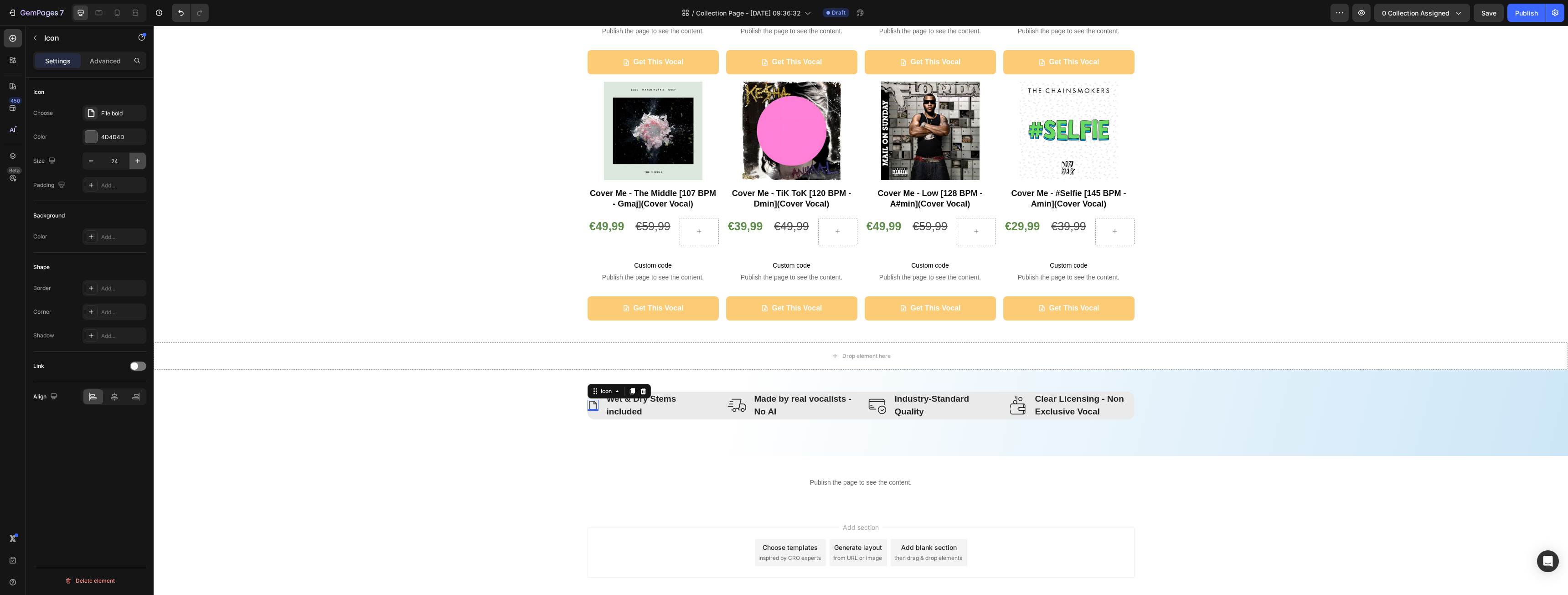
click at [133, 162] on button "button" at bounding box center [137, 160] width 16 height 16
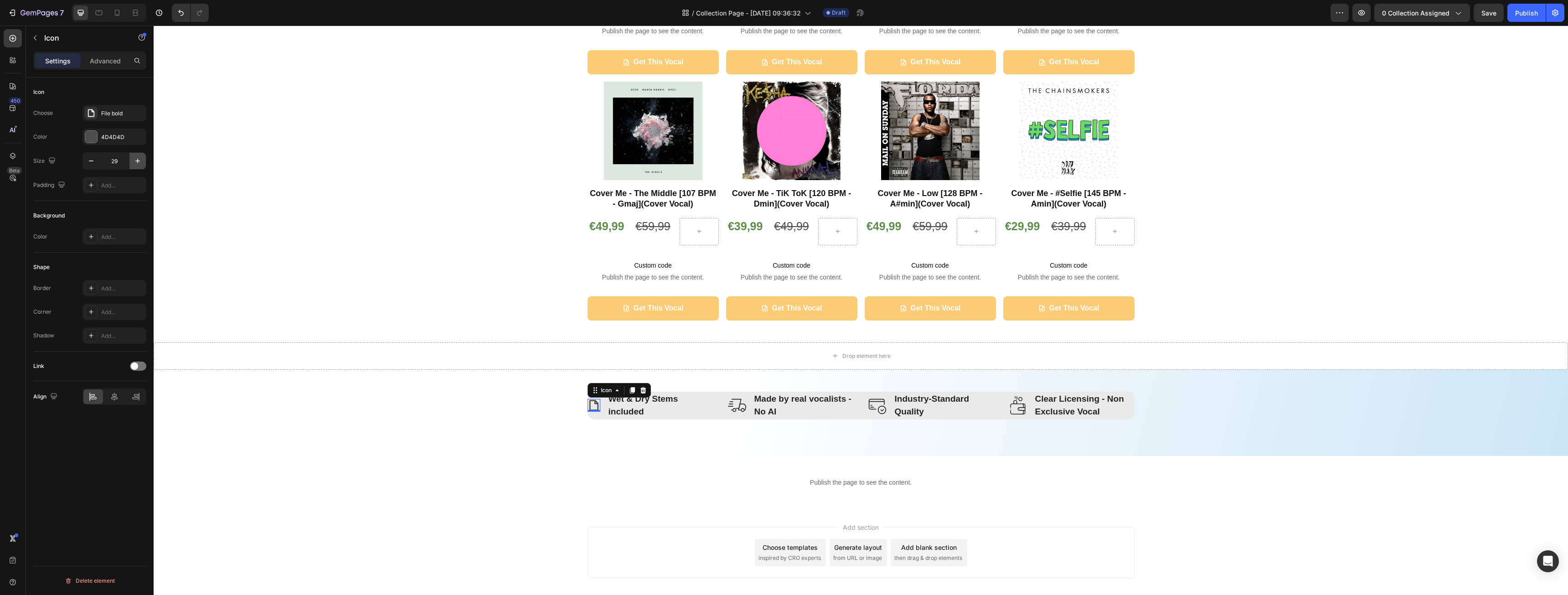
click at [133, 162] on button "button" at bounding box center [137, 160] width 16 height 16
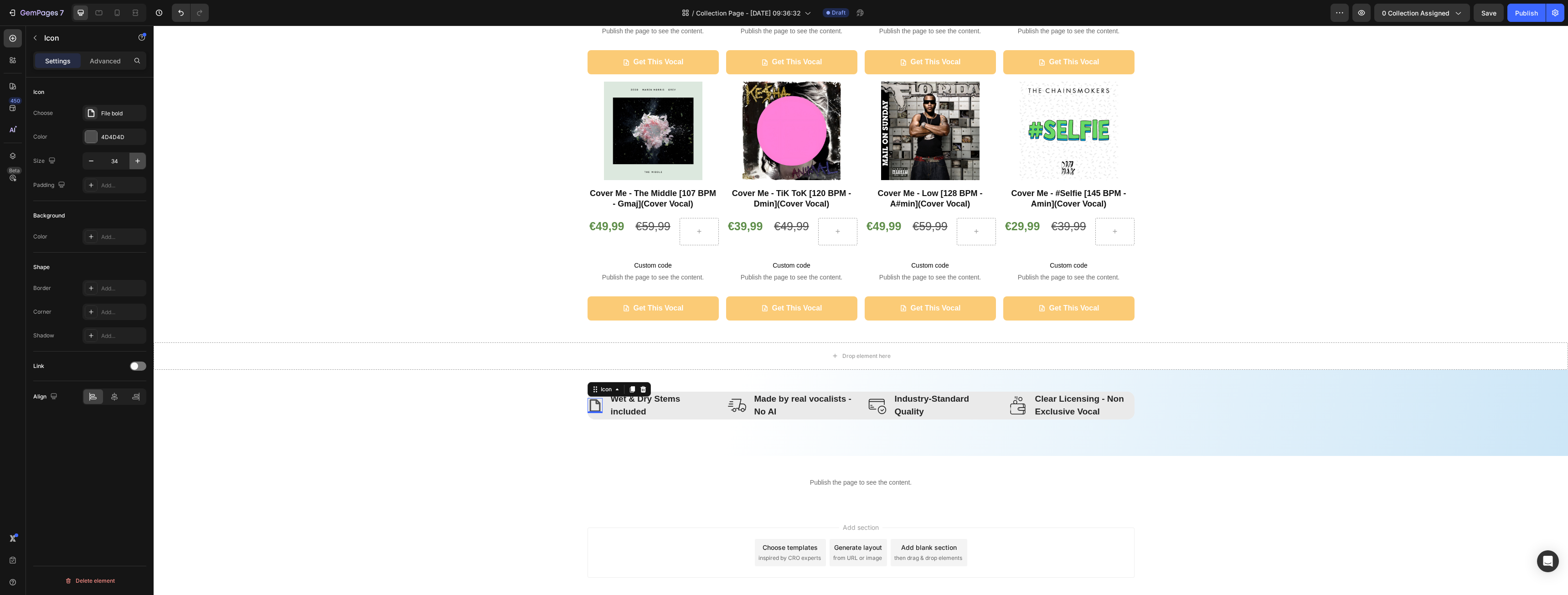
click at [133, 162] on button "button" at bounding box center [137, 160] width 16 height 16
type input "35"
click at [101, 143] on div "4D4D4D" at bounding box center [114, 136] width 63 height 16
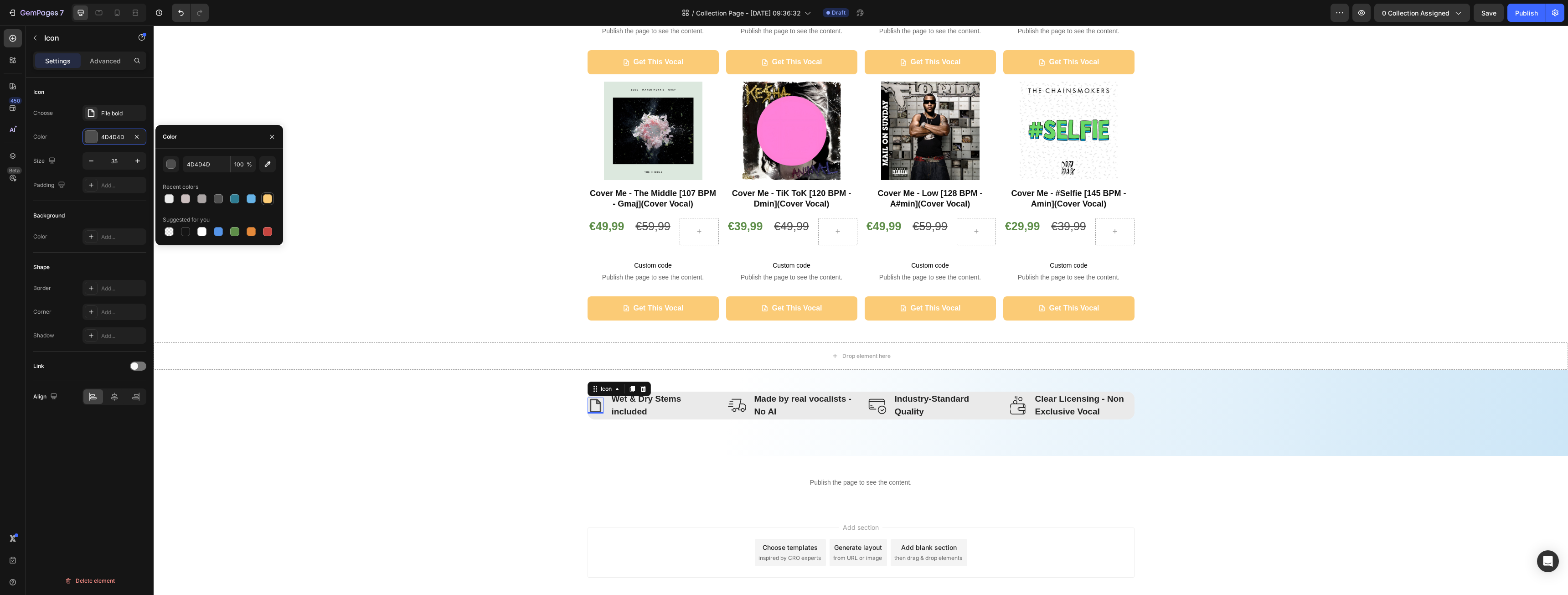
click at [265, 196] on div at bounding box center [268, 199] width 9 height 9
click at [254, 196] on div at bounding box center [251, 199] width 9 height 9
click at [239, 196] on div at bounding box center [235, 199] width 9 height 9
type input "2E7C92"
click at [693, 412] on p "Wet & Dry Stems included" at bounding box center [662, 406] width 100 height 26
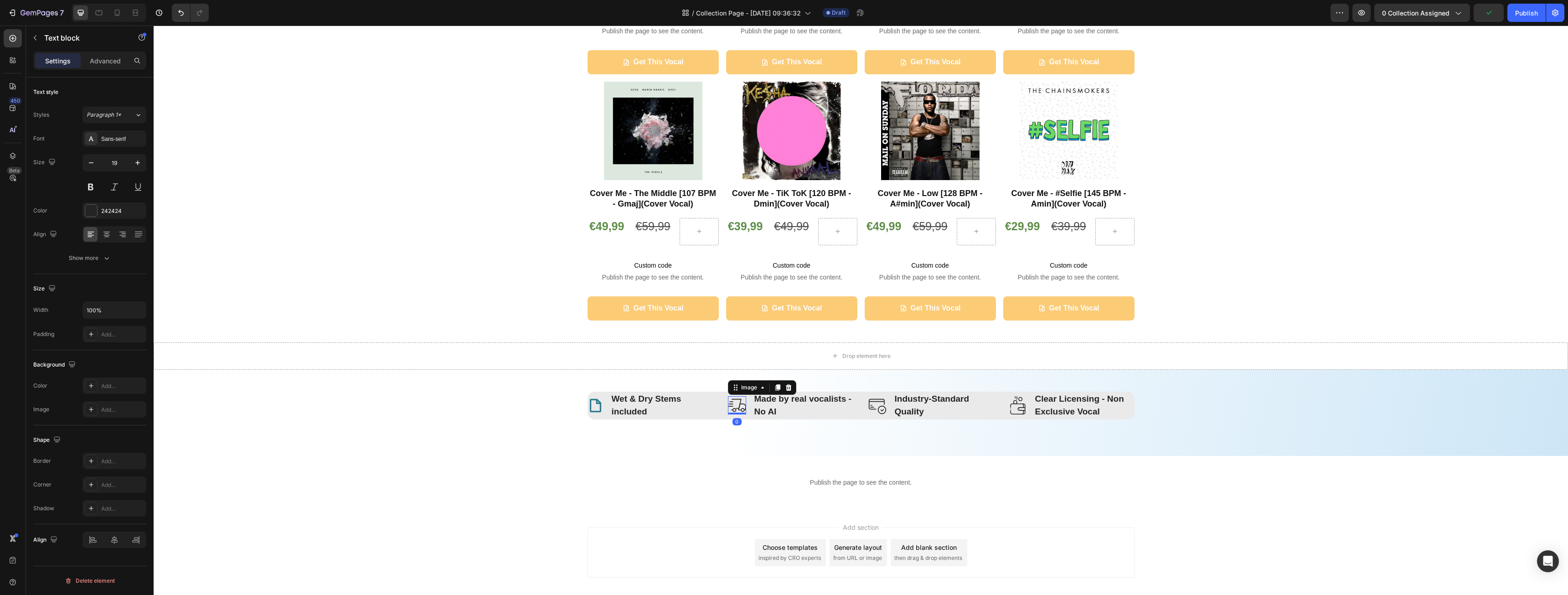
click at [737, 404] on img at bounding box center [737, 405] width 18 height 18
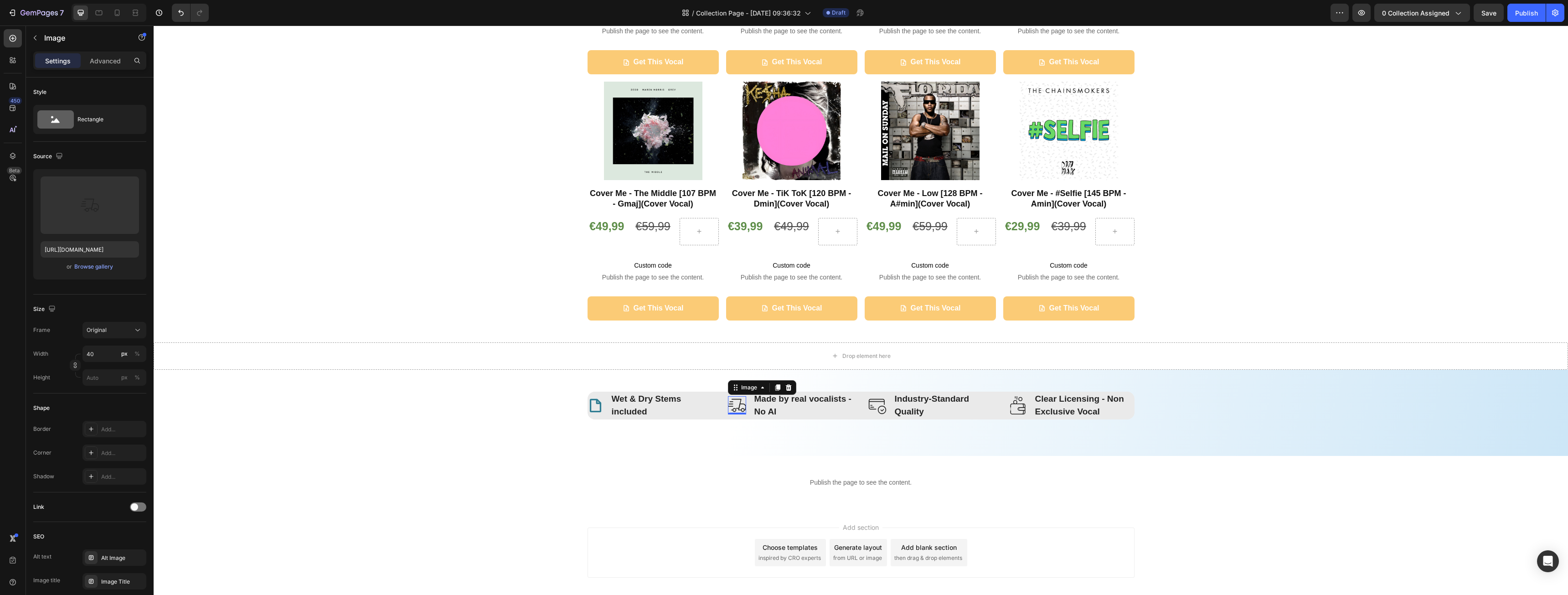
click at [785, 386] on icon at bounding box center [789, 388] width 8 height 8
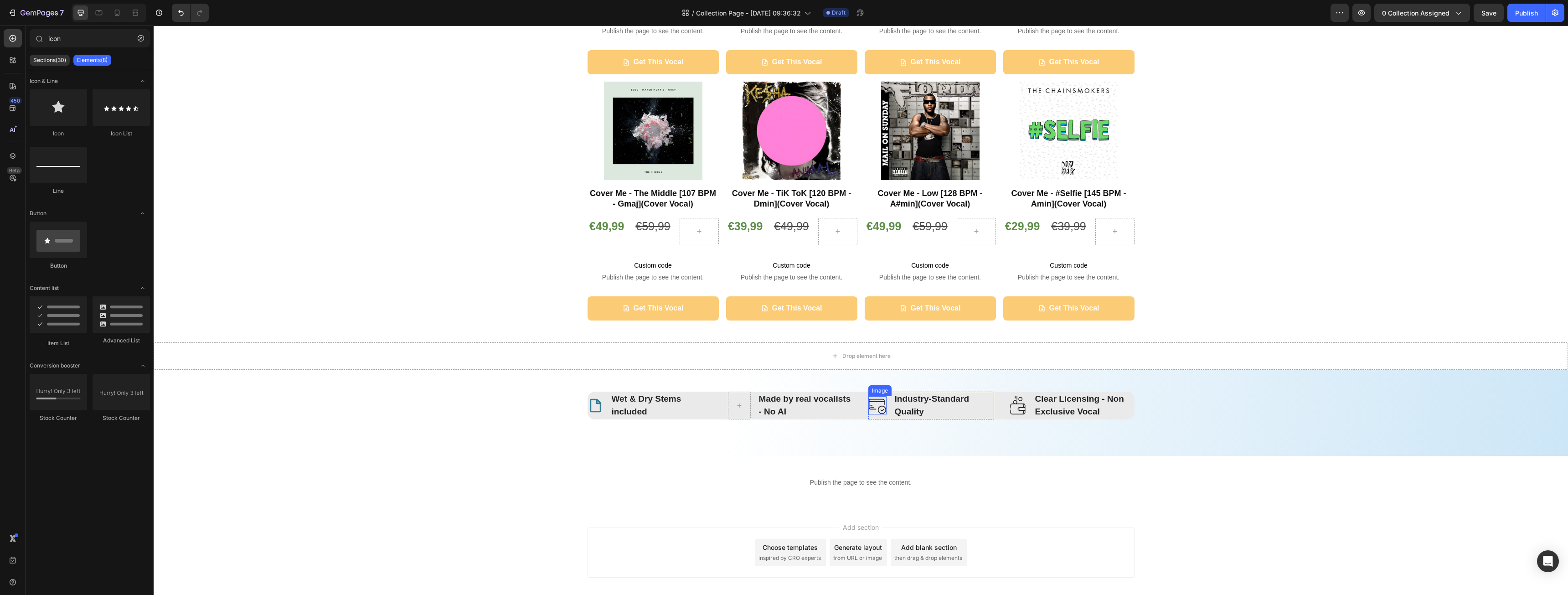
click at [875, 409] on img at bounding box center [877, 405] width 18 height 18
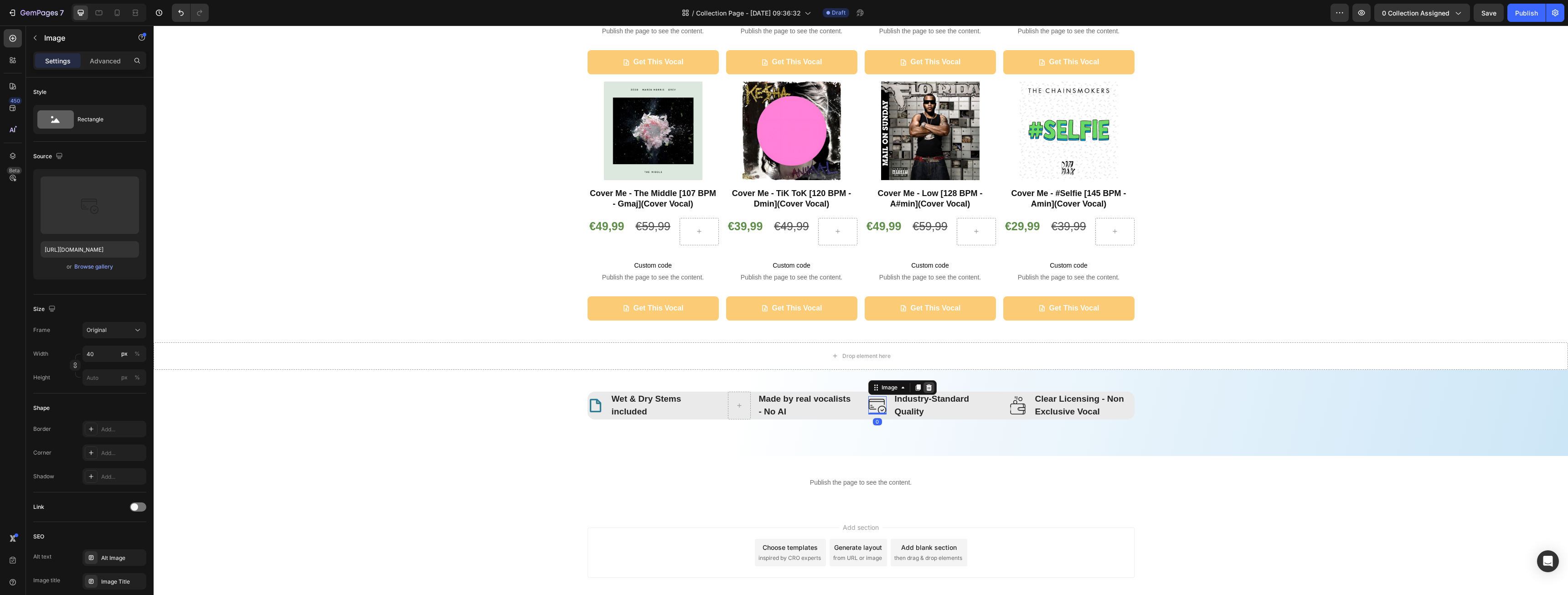
click at [928, 387] on icon at bounding box center [929, 388] width 8 height 8
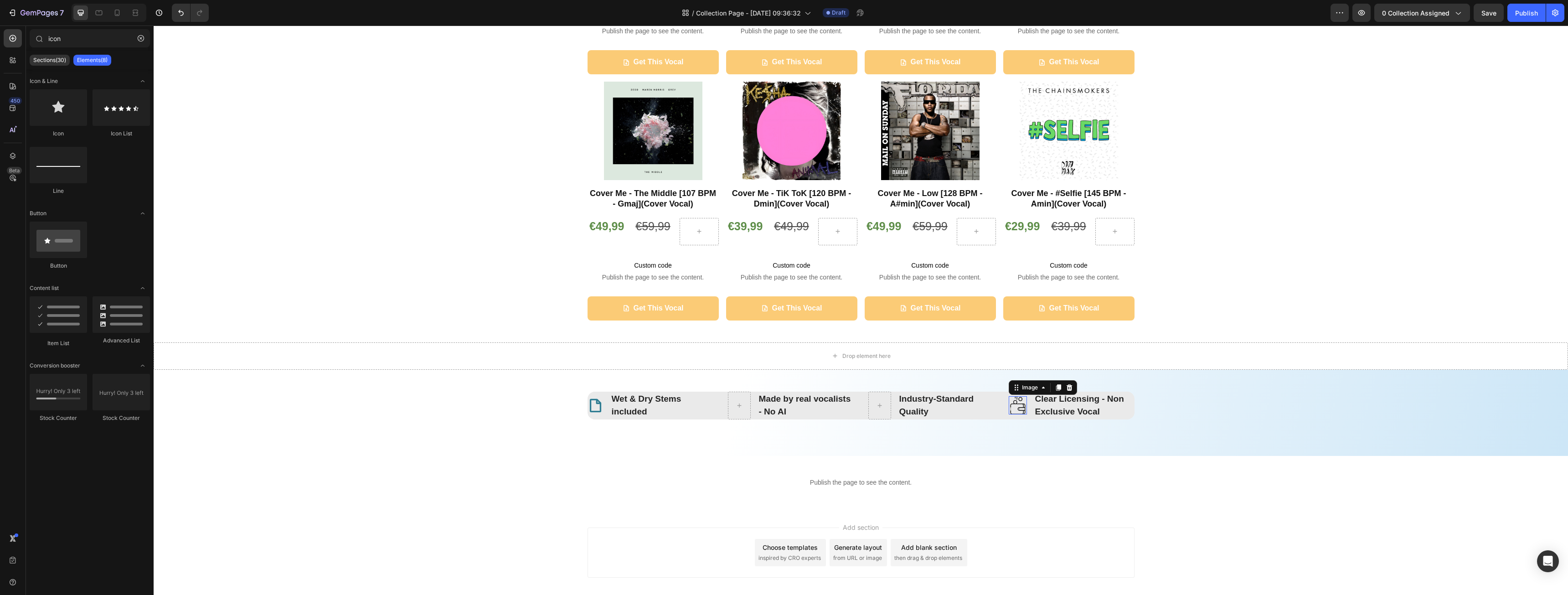
click at [1017, 410] on img at bounding box center [1017, 405] width 18 height 18
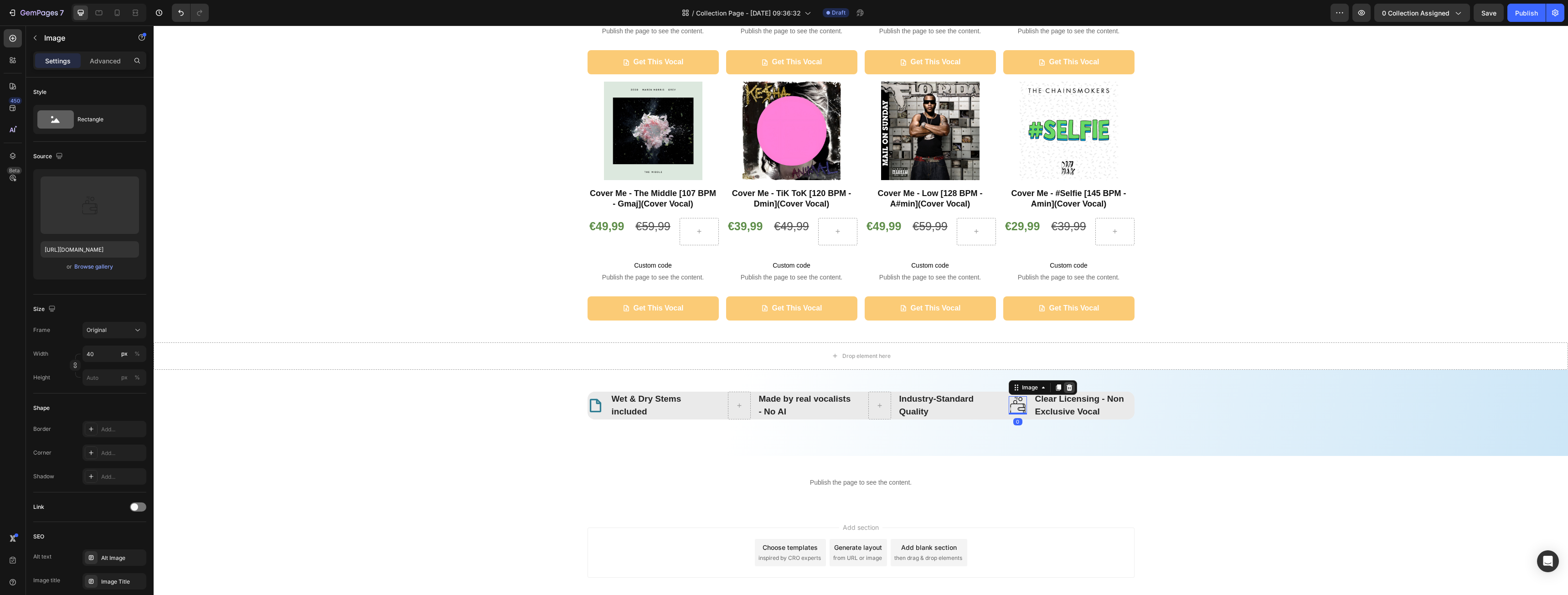
click at [1066, 386] on icon at bounding box center [1069, 388] width 6 height 7
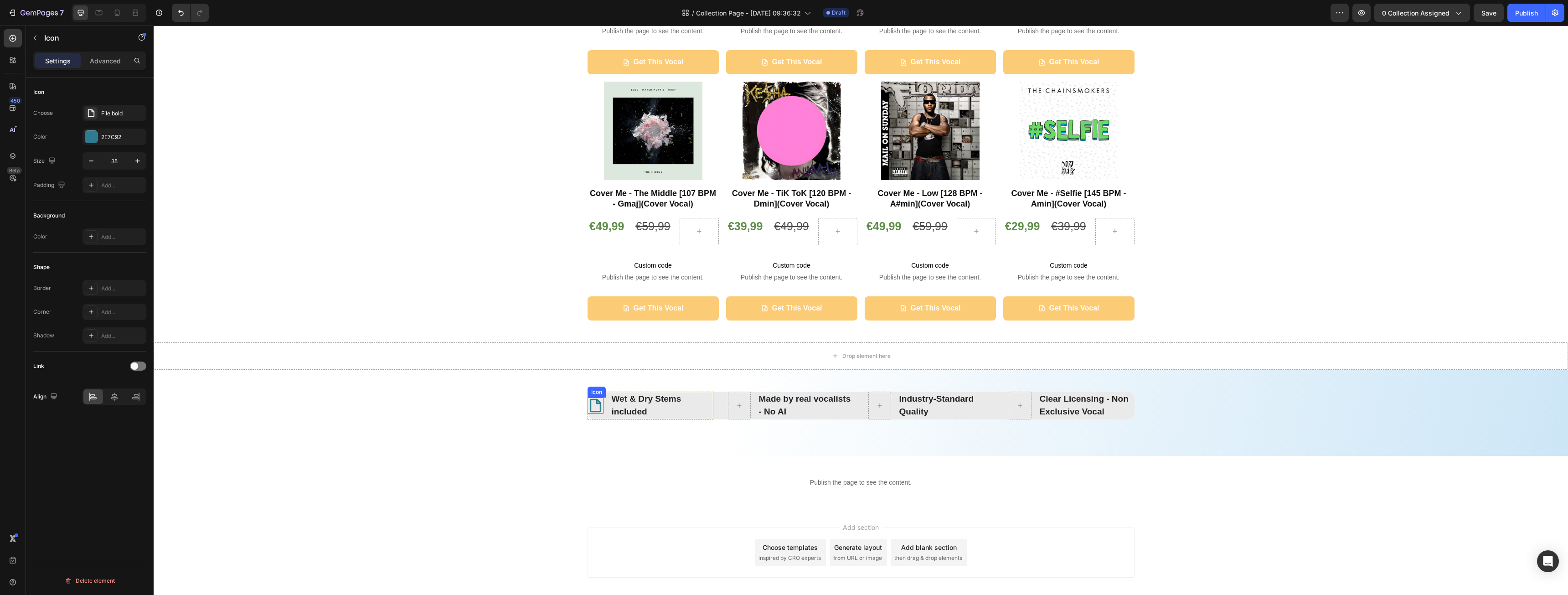
click at [592, 405] on icon at bounding box center [596, 406] width 16 height 16
click at [104, 55] on div "Advanced" at bounding box center [105, 60] width 45 height 14
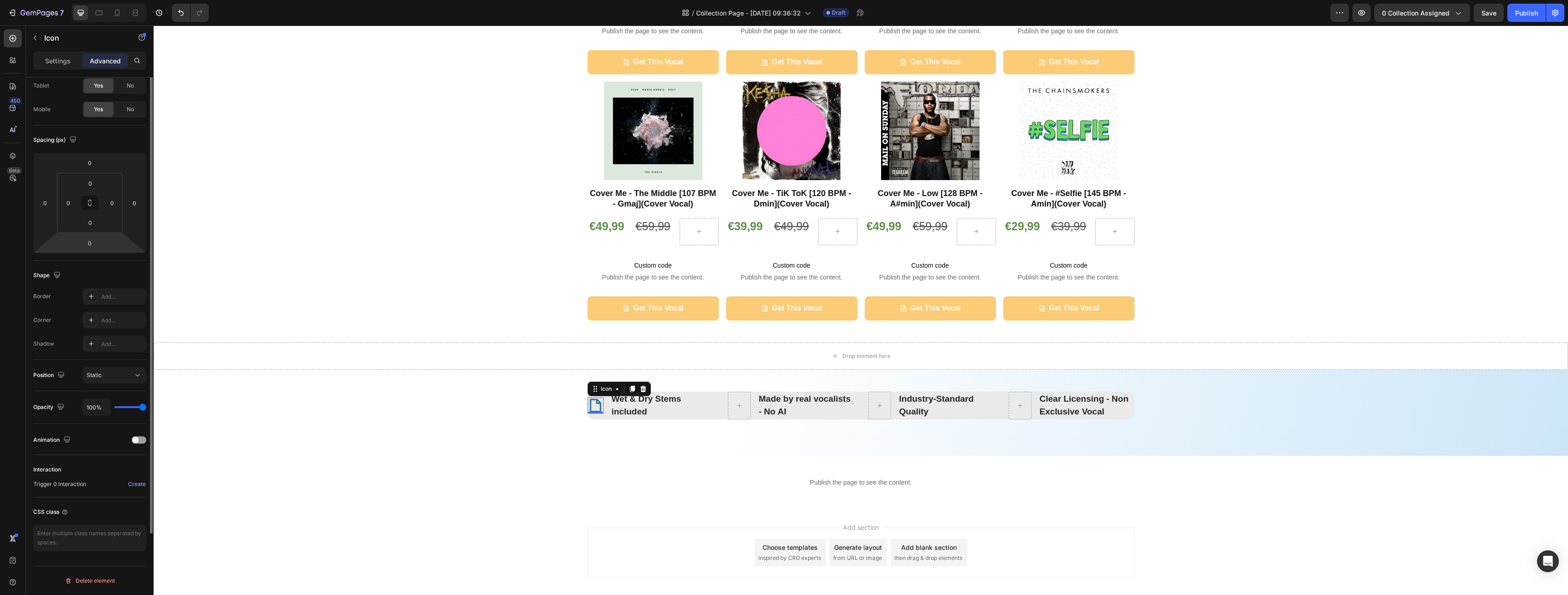
scroll to position [0, 0]
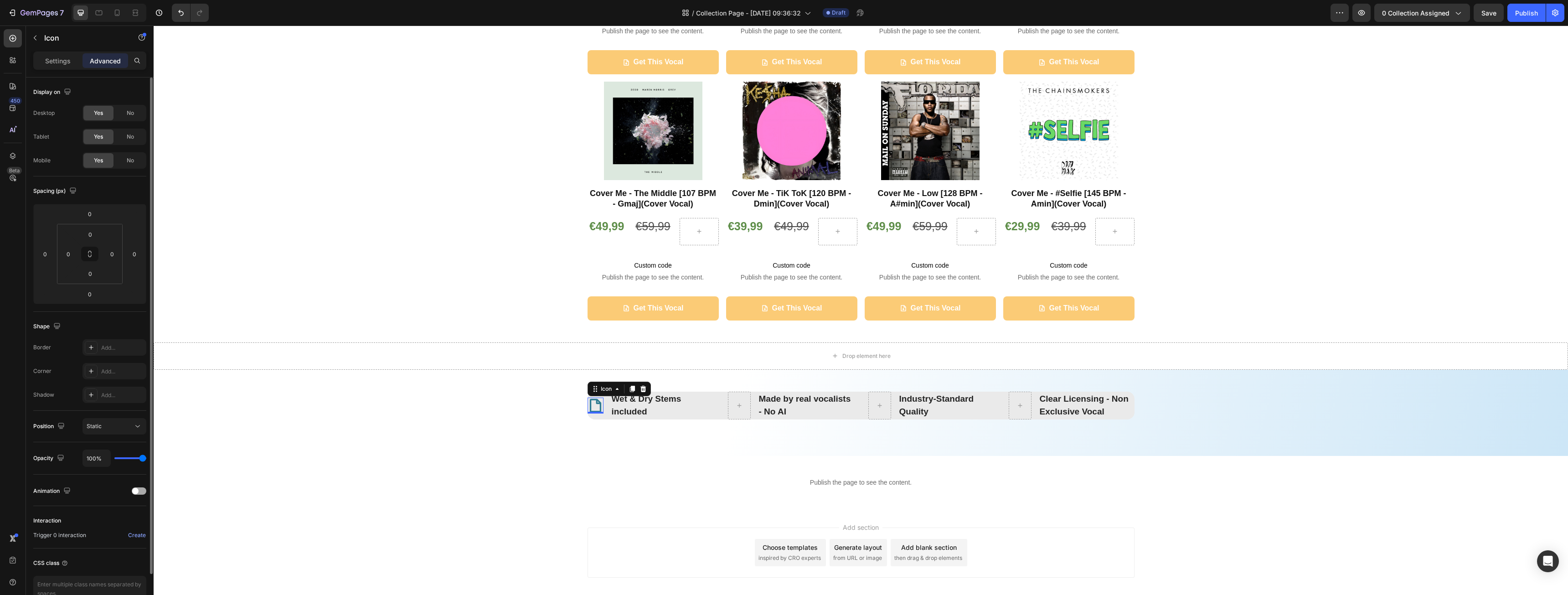
click at [141, 494] on div at bounding box center [138, 492] width 14 height 8
click at [140, 494] on div at bounding box center [138, 492] width 14 height 8
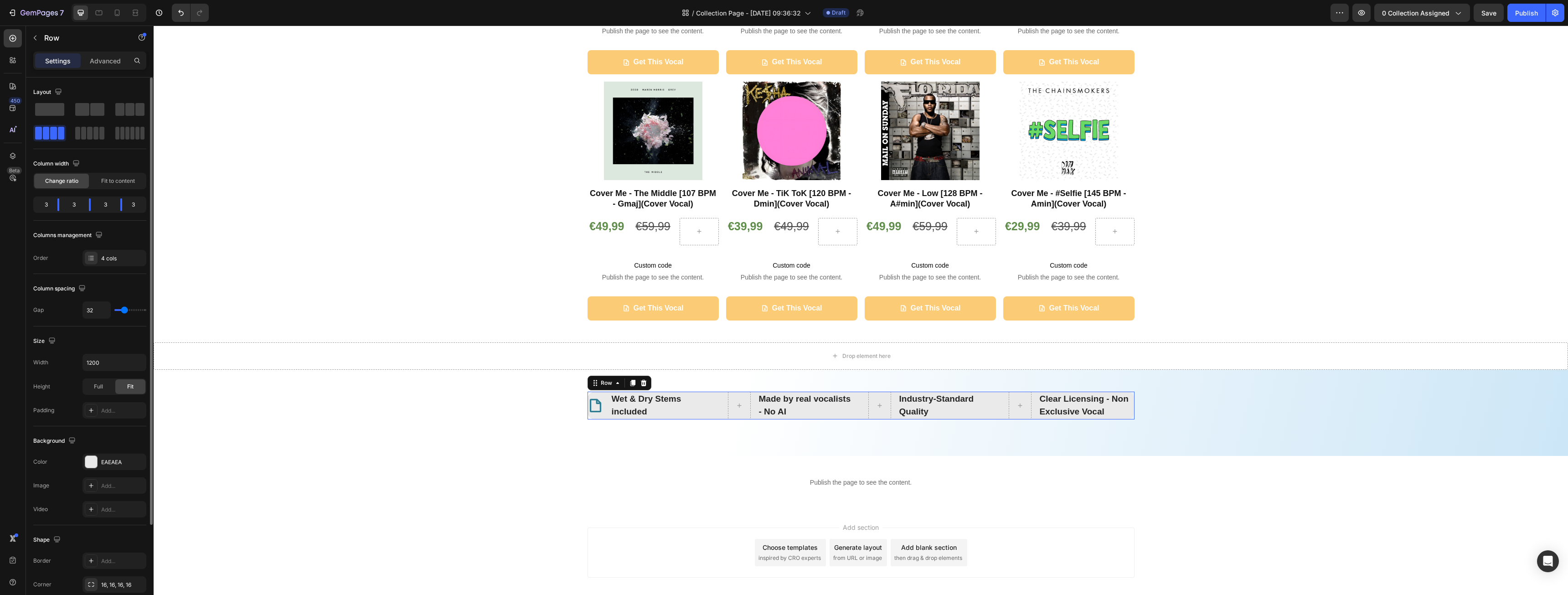
click at [718, 418] on div "Icon Wet & Dry Stems included Text block Row Made by real vocalists - No AI Tex…" at bounding box center [862, 406] width 547 height 27
click at [36, 31] on button "button" at bounding box center [34, 37] width 14 height 14
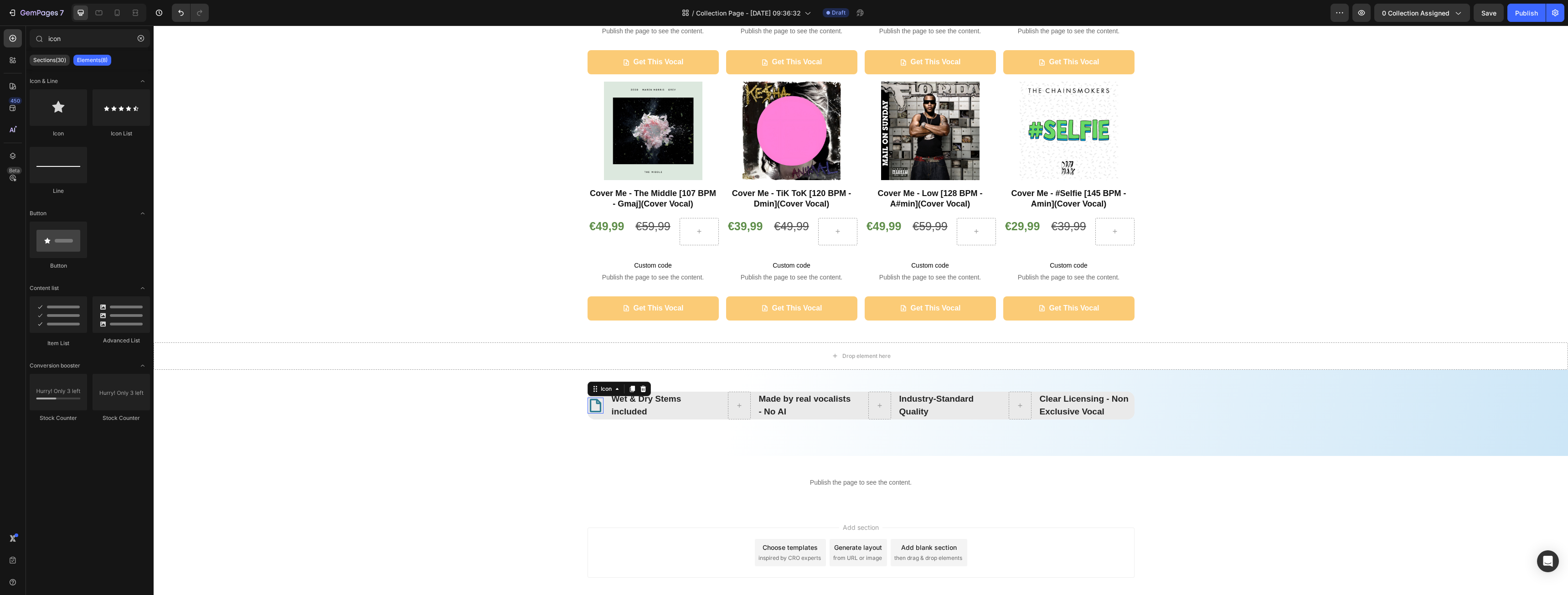
click at [596, 406] on icon at bounding box center [596, 406] width 16 height 16
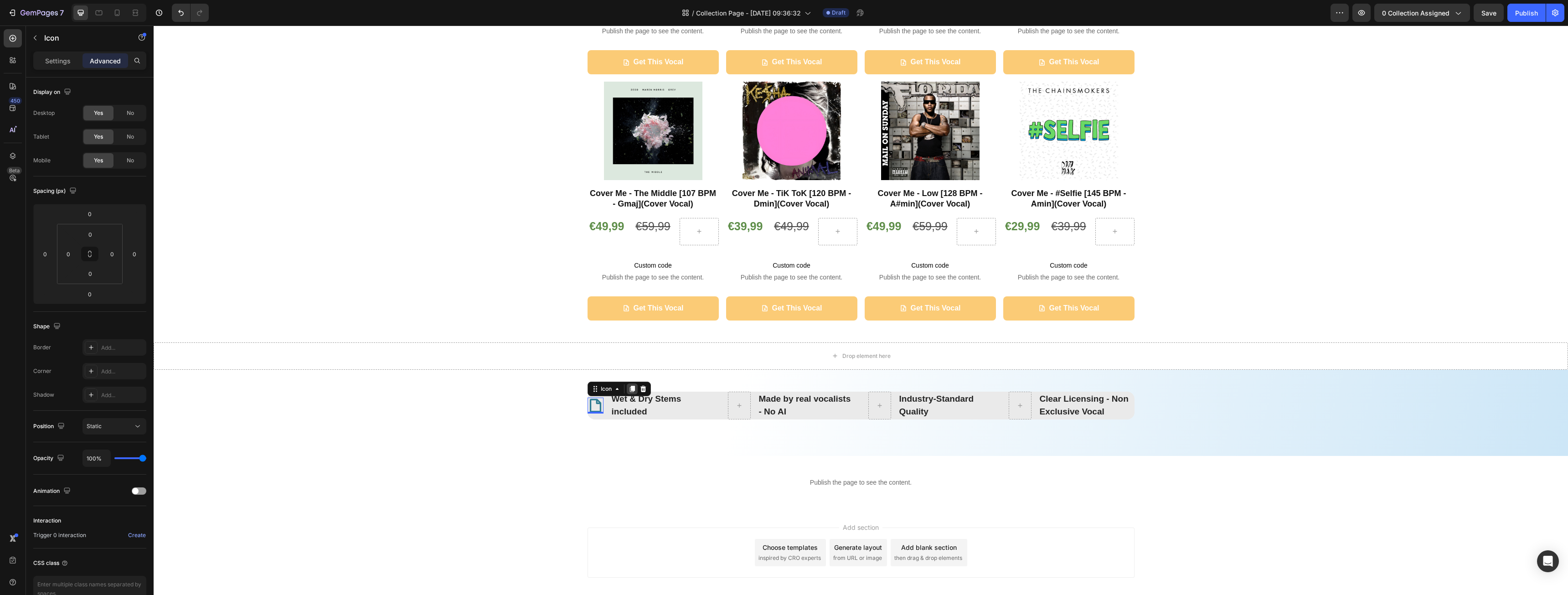
click at [630, 389] on icon at bounding box center [632, 388] width 5 height 7
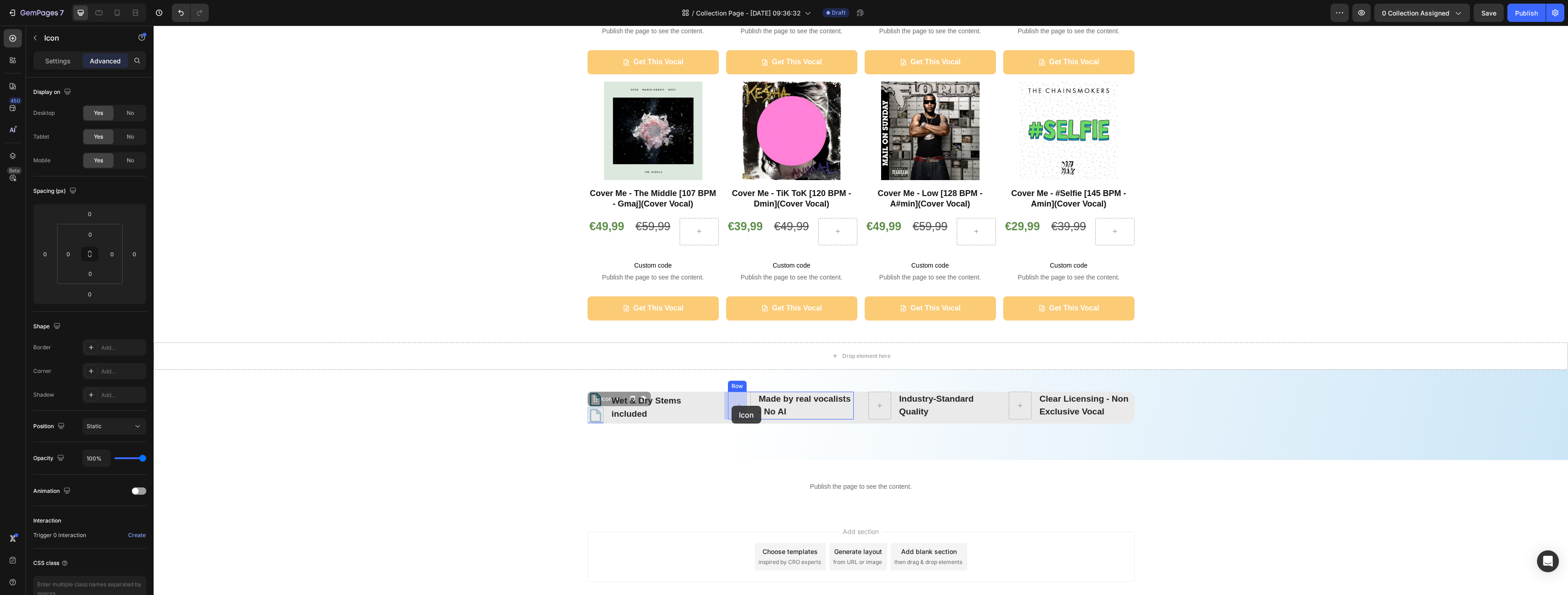
drag, startPoint x: 593, startPoint y: 401, endPoint x: 732, endPoint y: 406, distance: 139.1
click at [733, 406] on icon at bounding box center [736, 406] width 16 height 16
click at [48, 63] on p "Settings" at bounding box center [58, 61] width 26 height 9
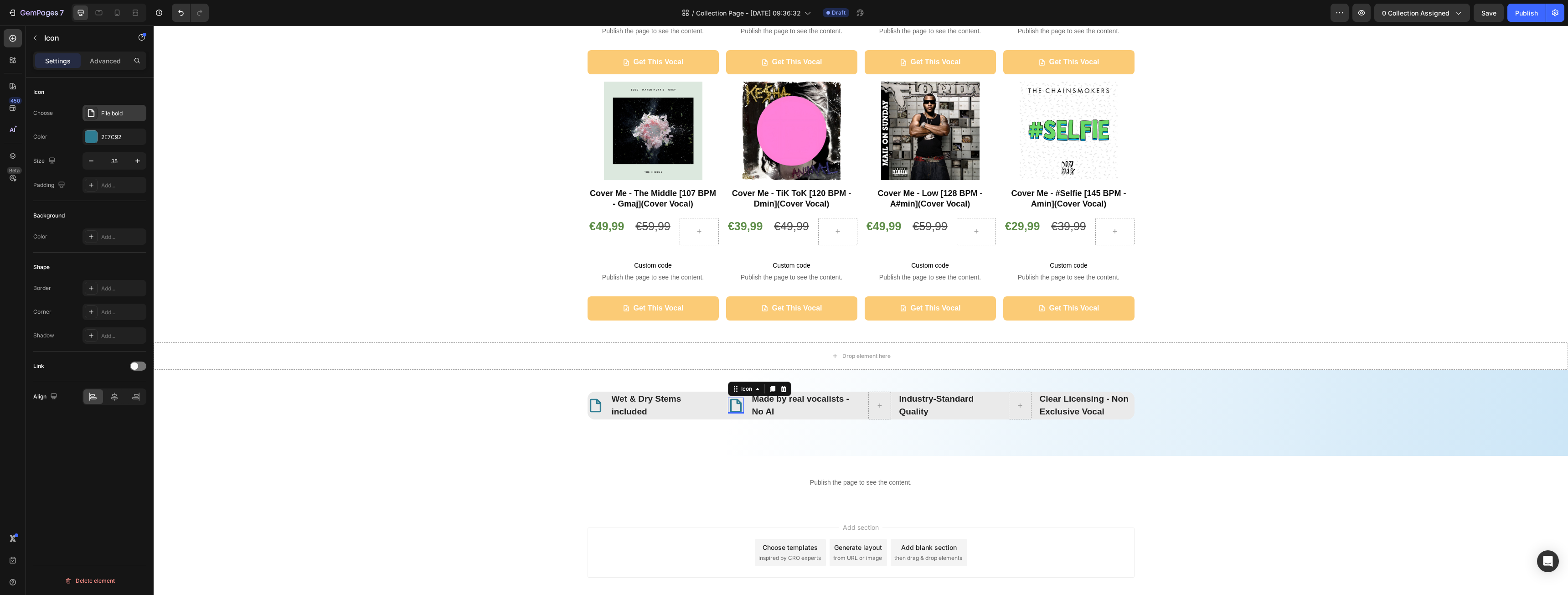
click at [113, 112] on div "File bold" at bounding box center [122, 114] width 43 height 9
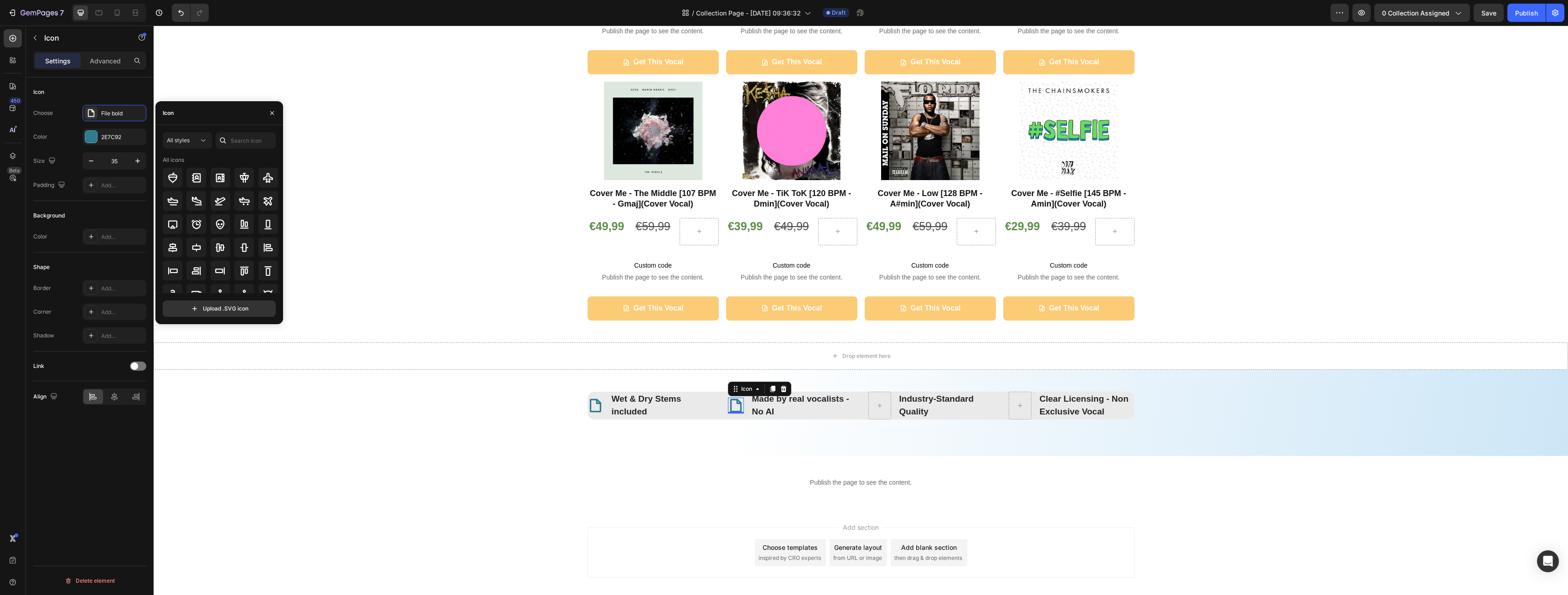
click at [229, 117] on div "Icon" at bounding box center [219, 113] width 128 height 24
click at [209, 112] on div "Icon" at bounding box center [219, 113] width 128 height 24
click at [238, 140] on input "text" at bounding box center [246, 140] width 61 height 16
type input "h"
type input "s"
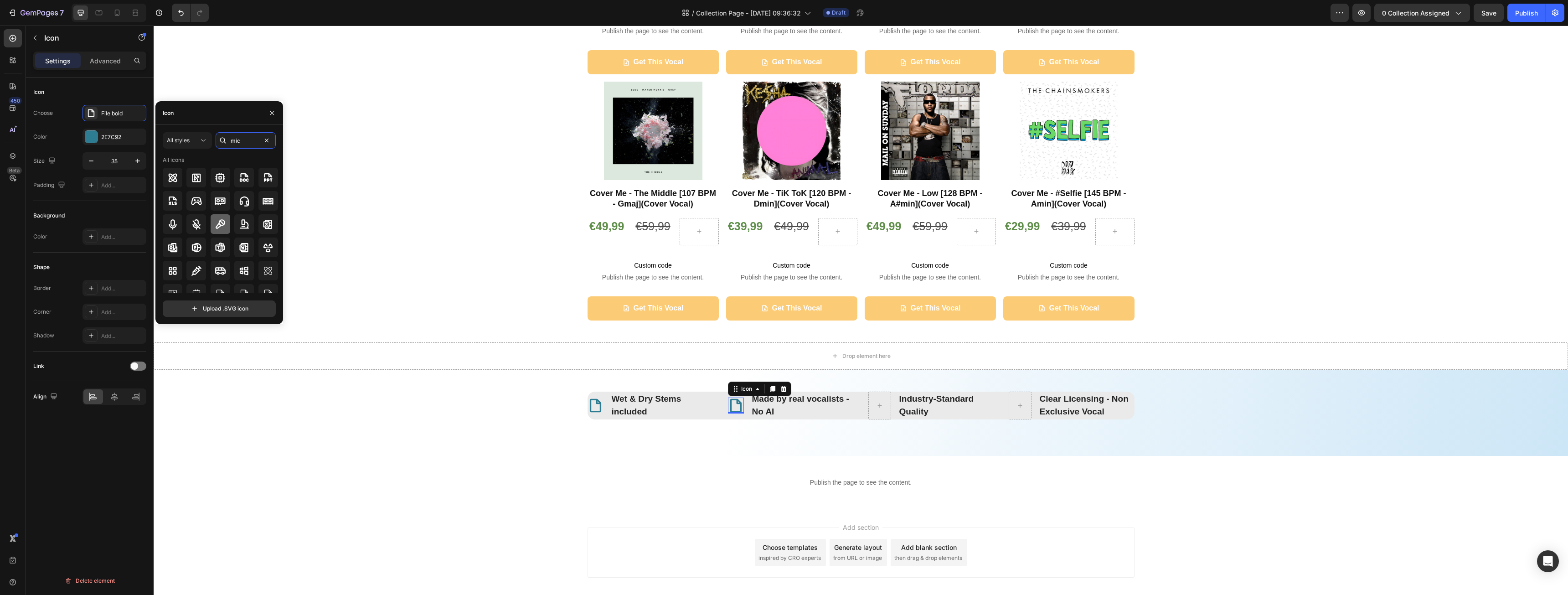
type input "mic"
click at [220, 225] on icon at bounding box center [221, 225] width 9 height 9
click at [770, 389] on icon at bounding box center [772, 388] width 5 height 7
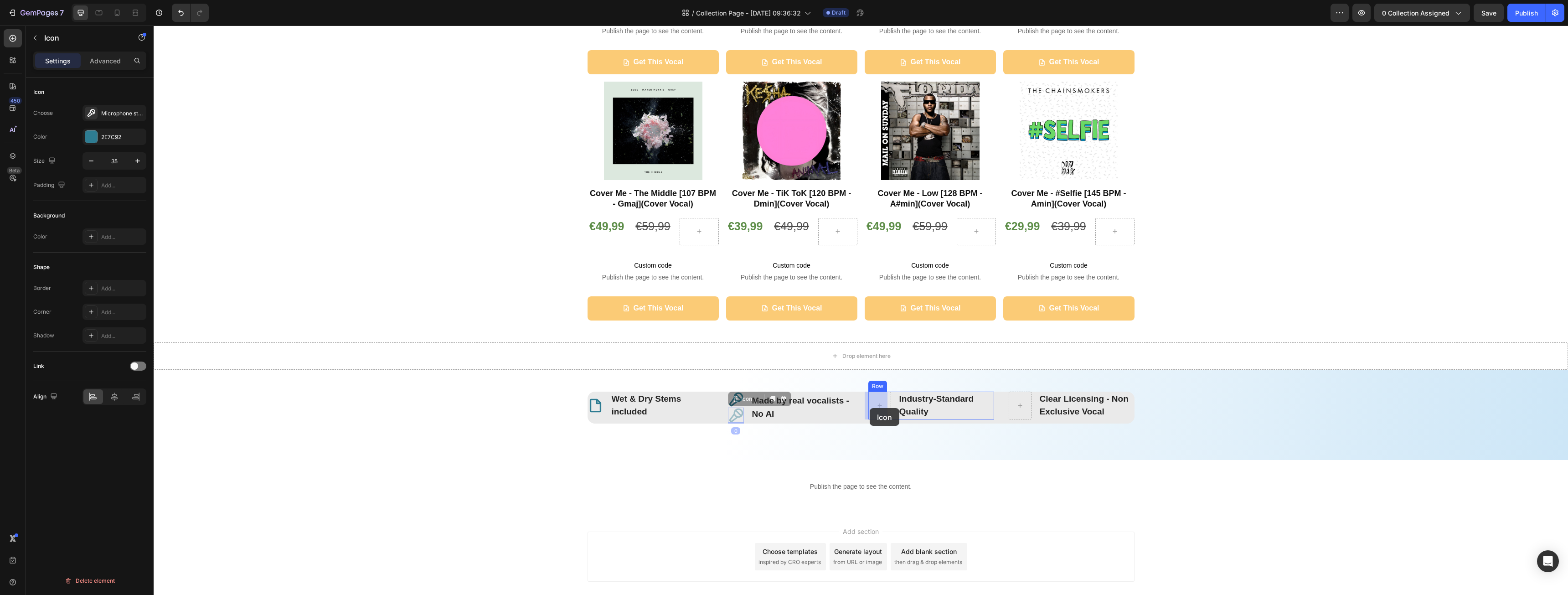
drag, startPoint x: 730, startPoint y: 400, endPoint x: 870, endPoint y: 408, distance: 140.2
click at [873, 392] on icon at bounding box center [877, 389] width 8 height 8
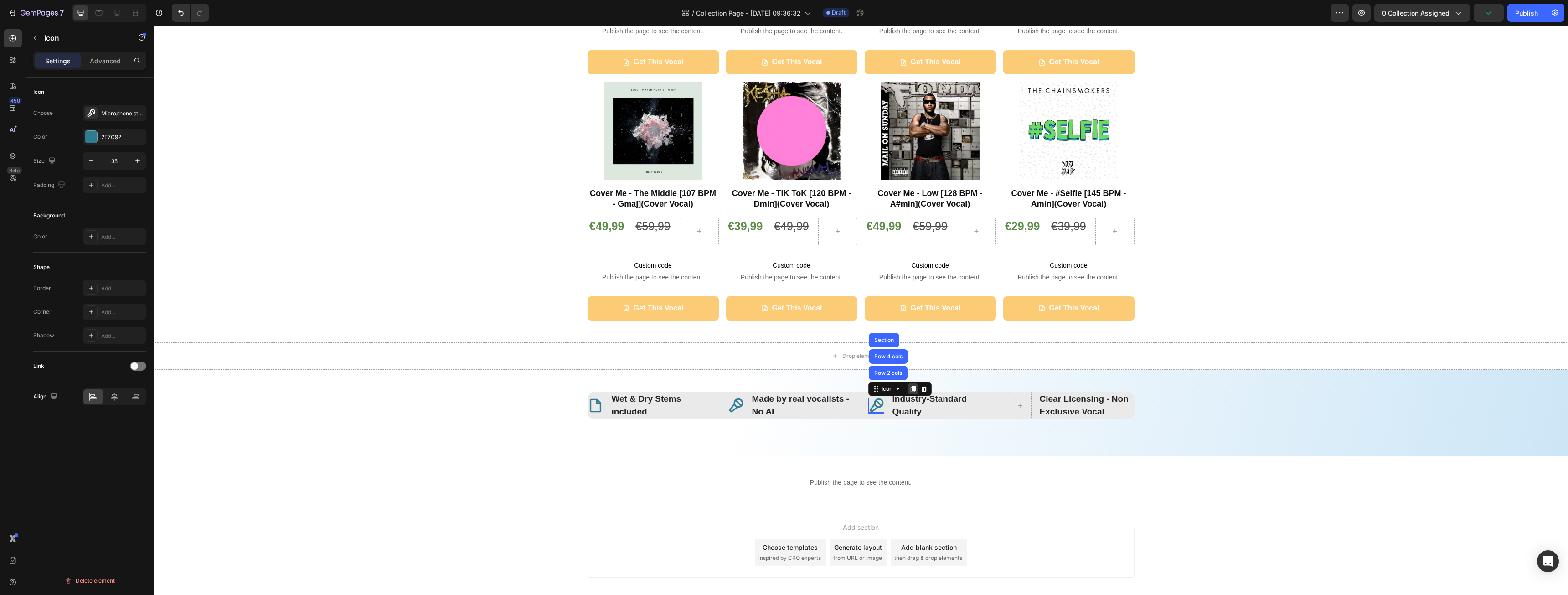
click at [912, 389] on icon at bounding box center [912, 388] width 5 height 7
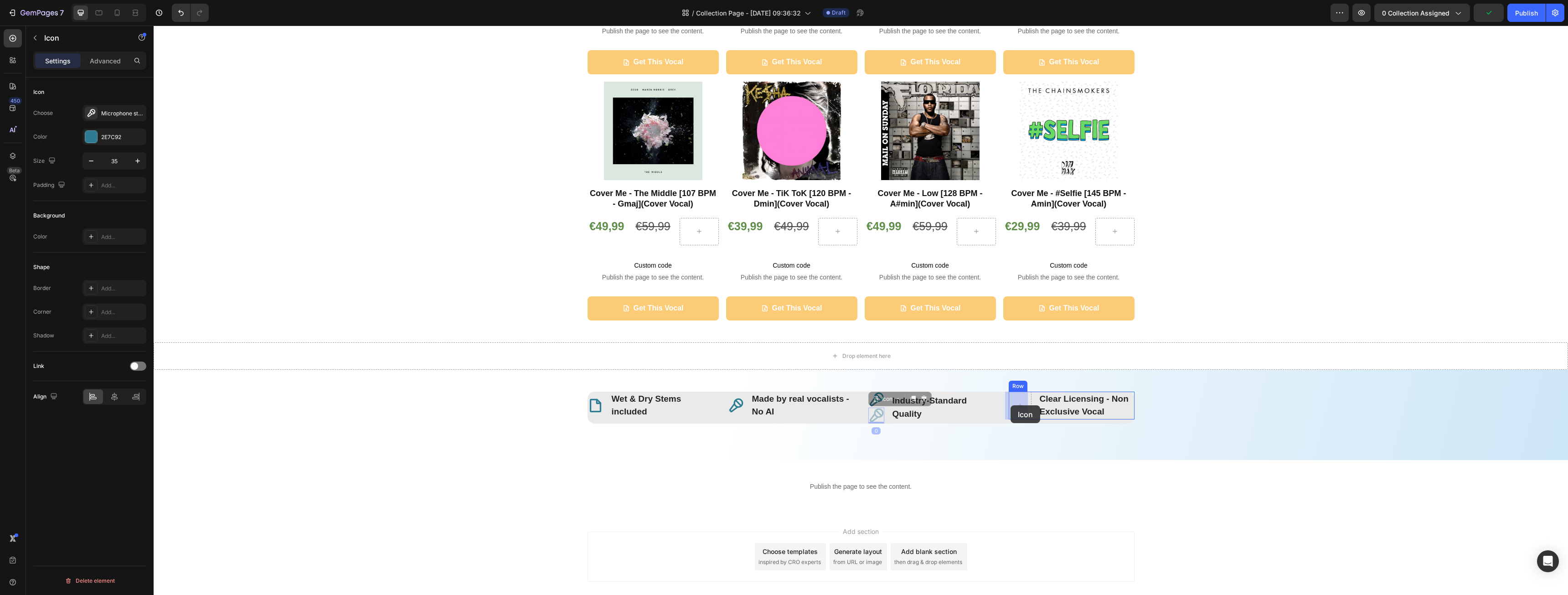
drag, startPoint x: 872, startPoint y: 400, endPoint x: 1010, endPoint y: 406, distance: 138.1
click at [1014, 407] on icon at bounding box center [1016, 405] width 14 height 14
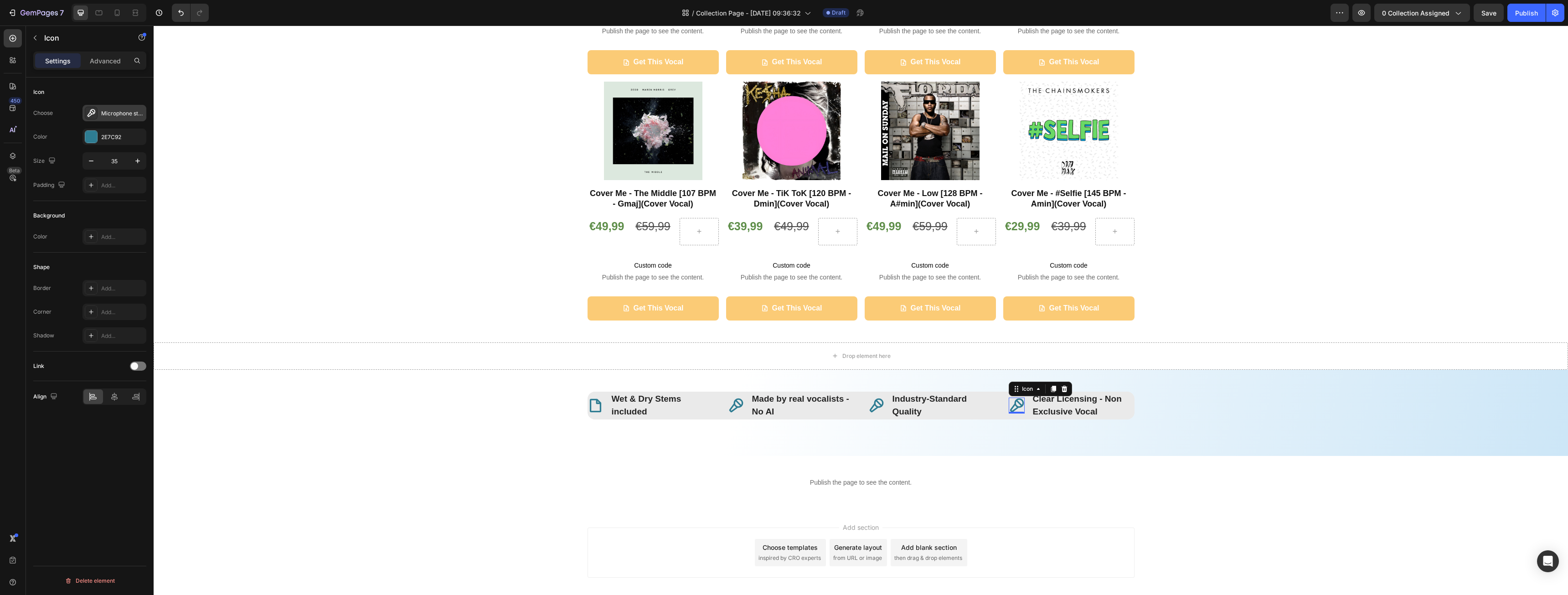
click at [110, 117] on div "Microphone stage bold" at bounding box center [122, 114] width 43 height 9
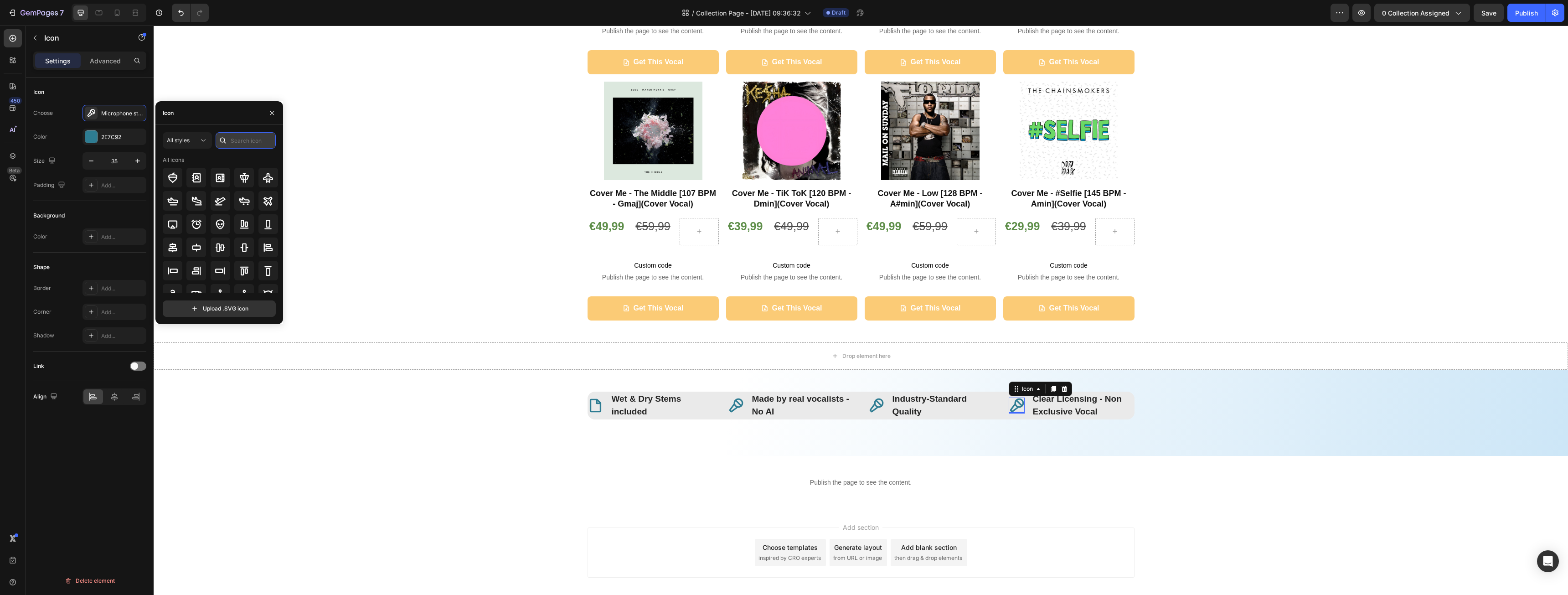
click at [253, 139] on input "text" at bounding box center [246, 140] width 61 height 16
type input "c"
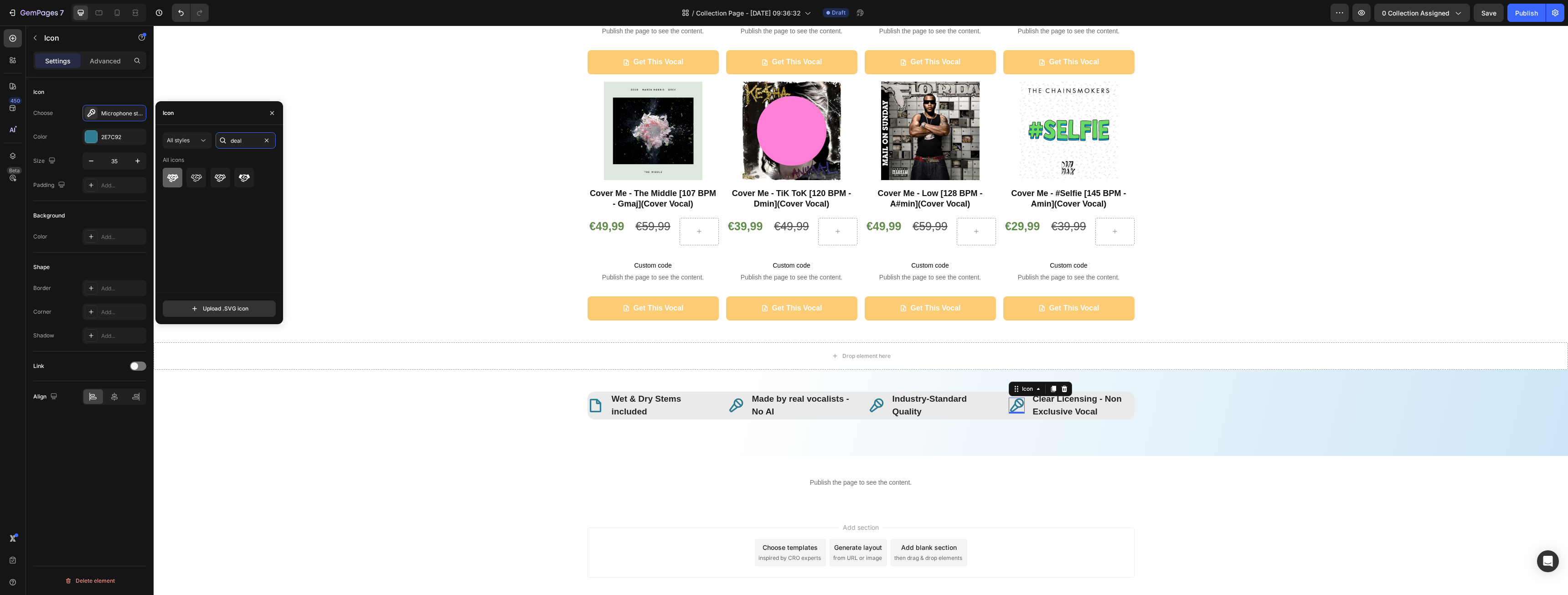
type input "deal"
click at [169, 174] on icon at bounding box center [173, 178] width 11 height 11
click at [261, 136] on div at bounding box center [267, 141] width 11 height 11
click at [876, 404] on icon at bounding box center [876, 405] width 14 height 14
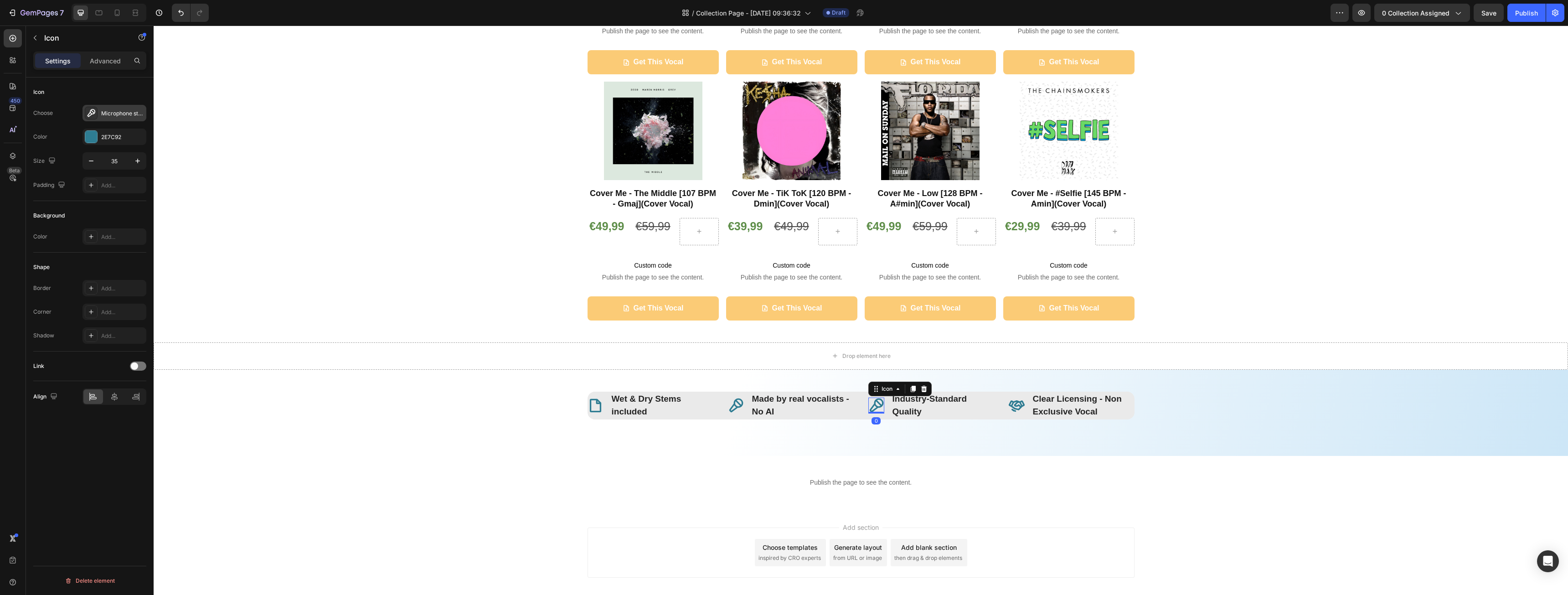
click at [104, 115] on div "Microphone stage bold" at bounding box center [122, 114] width 43 height 9
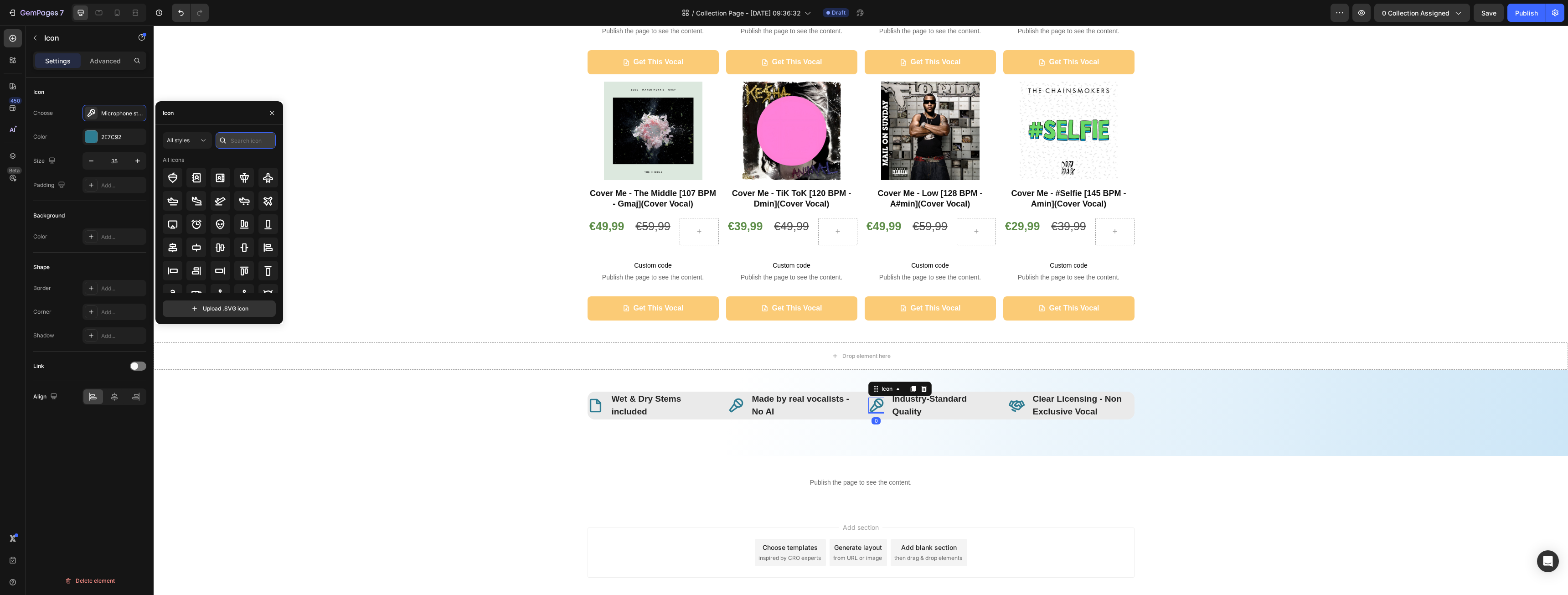
click at [232, 137] on input "text" at bounding box center [246, 140] width 61 height 16
type input "q"
type input "s"
type input "chec"
click at [172, 205] on icon at bounding box center [172, 201] width 10 height 9
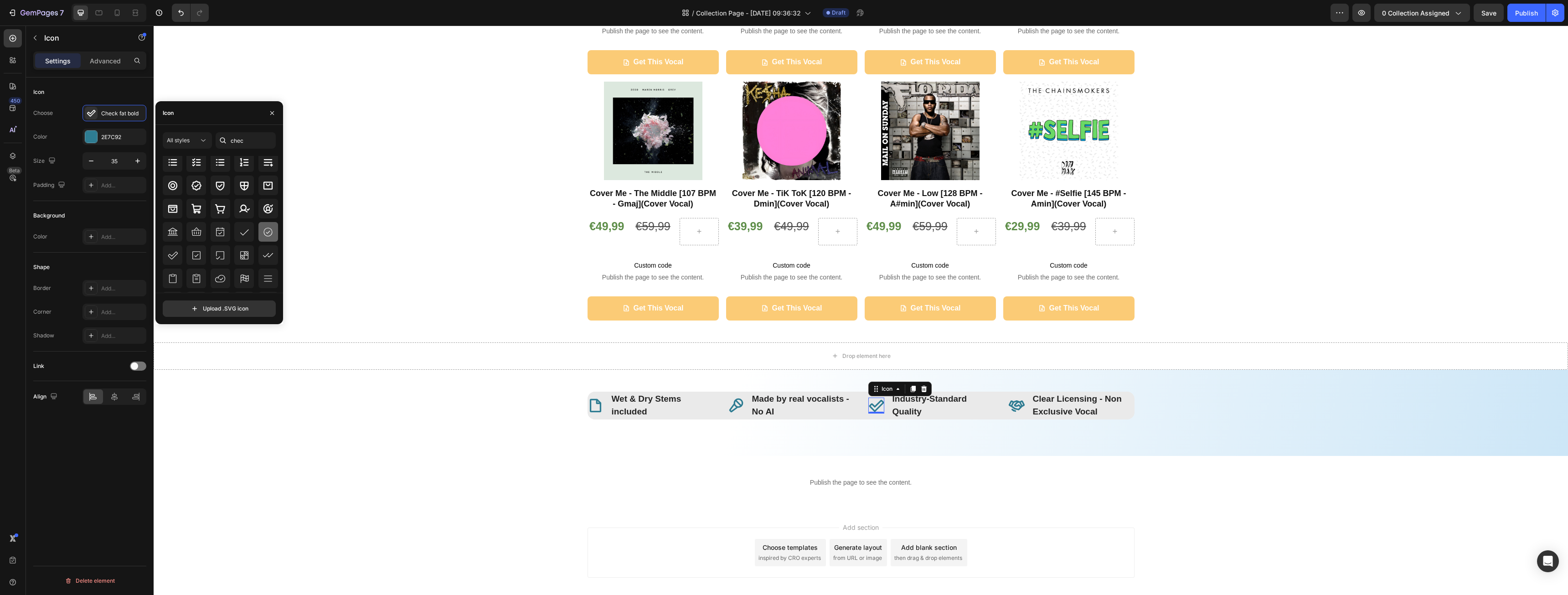
scroll to position [100, 0]
click at [1094, 454] on div "Icon Wet & Dry Stems included Text block Row Icon Made by real vocalists - No A…" at bounding box center [861, 412] width 1415 height 86
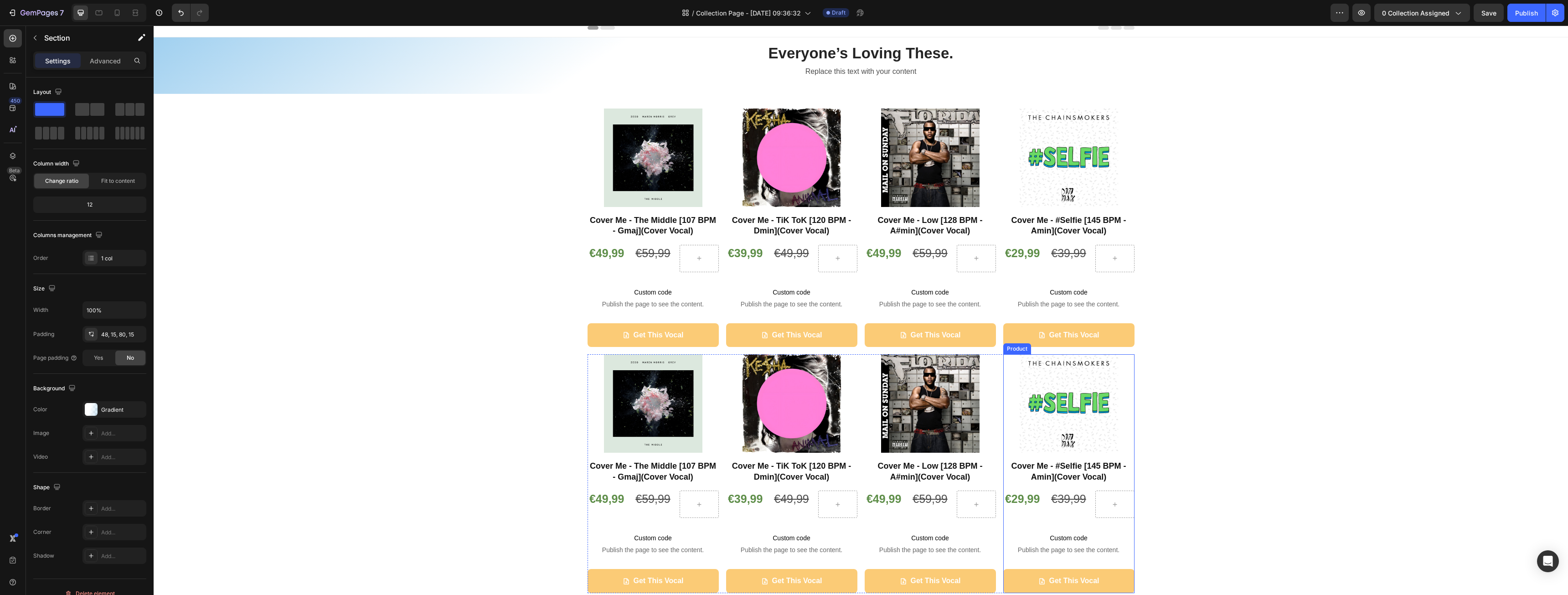
scroll to position [0, 0]
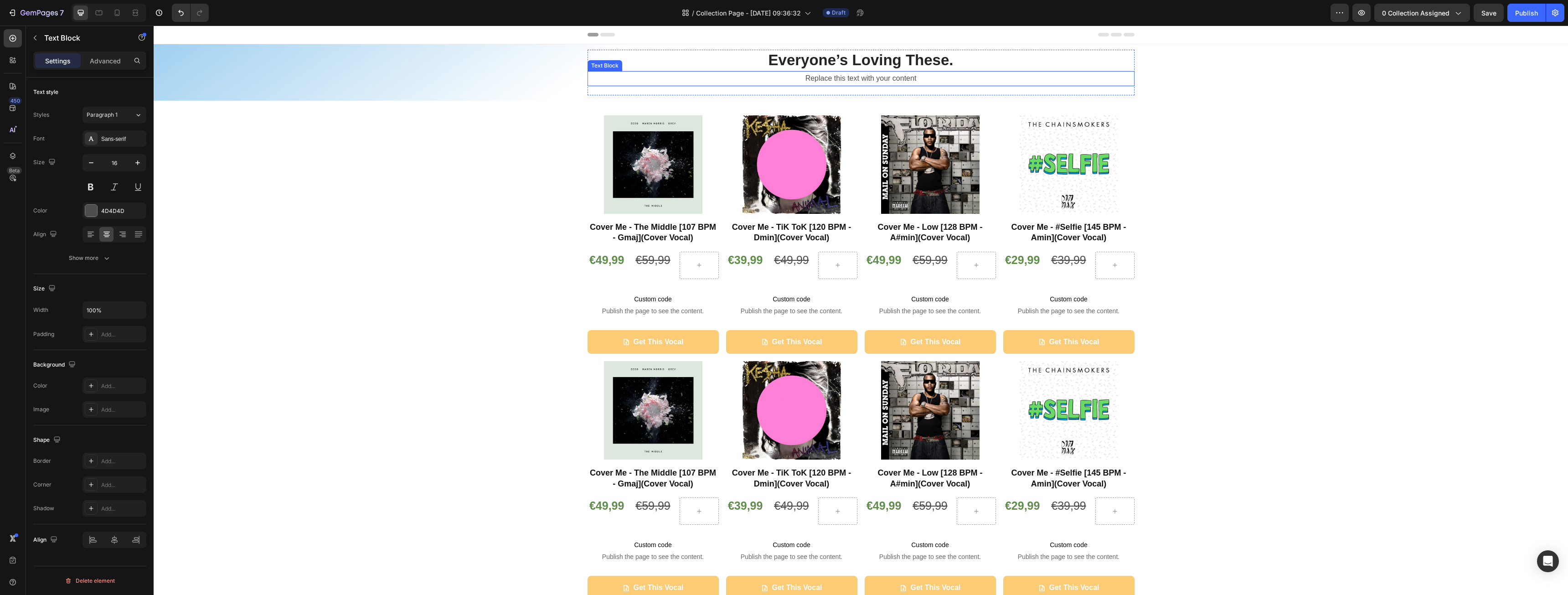
click at [862, 77] on div "Replace this text with your content" at bounding box center [862, 79] width 547 height 15
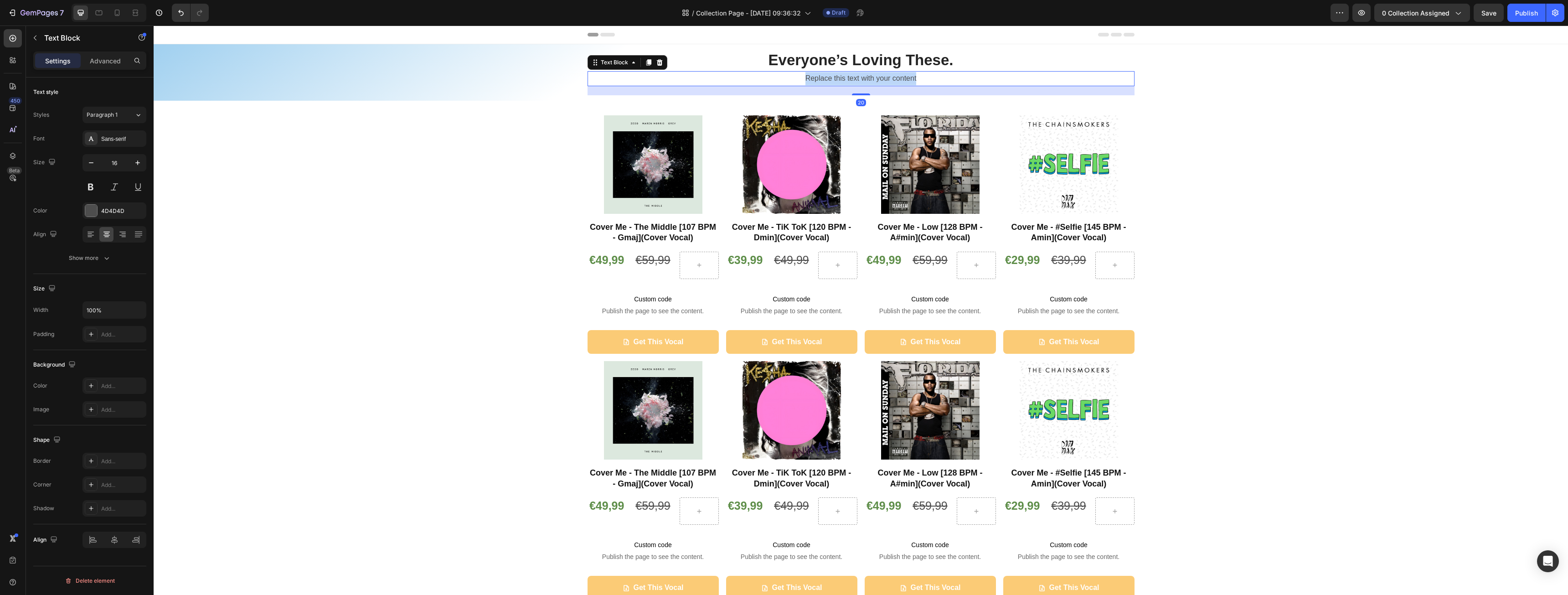
click at [862, 77] on p "Replace this text with your content" at bounding box center [862, 79] width 545 height 13
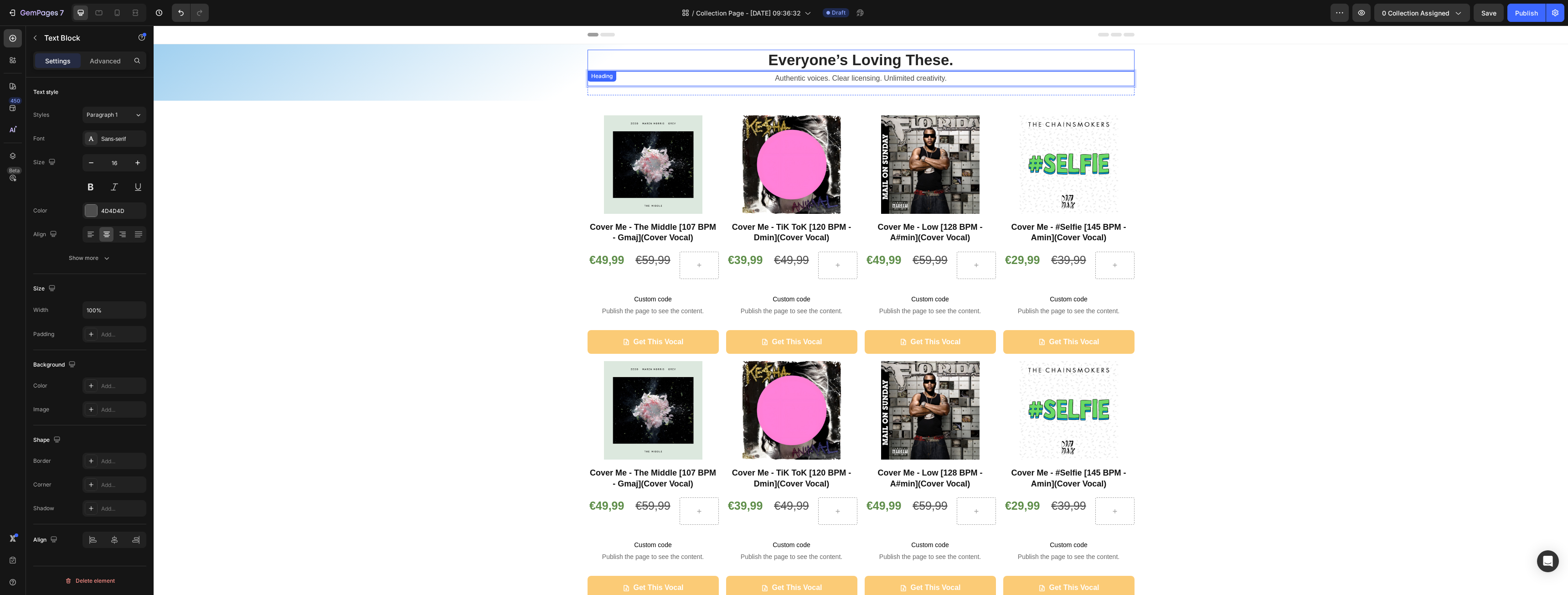
click at [847, 61] on h2 "Everyone’s Loving These." at bounding box center [862, 60] width 547 height 22
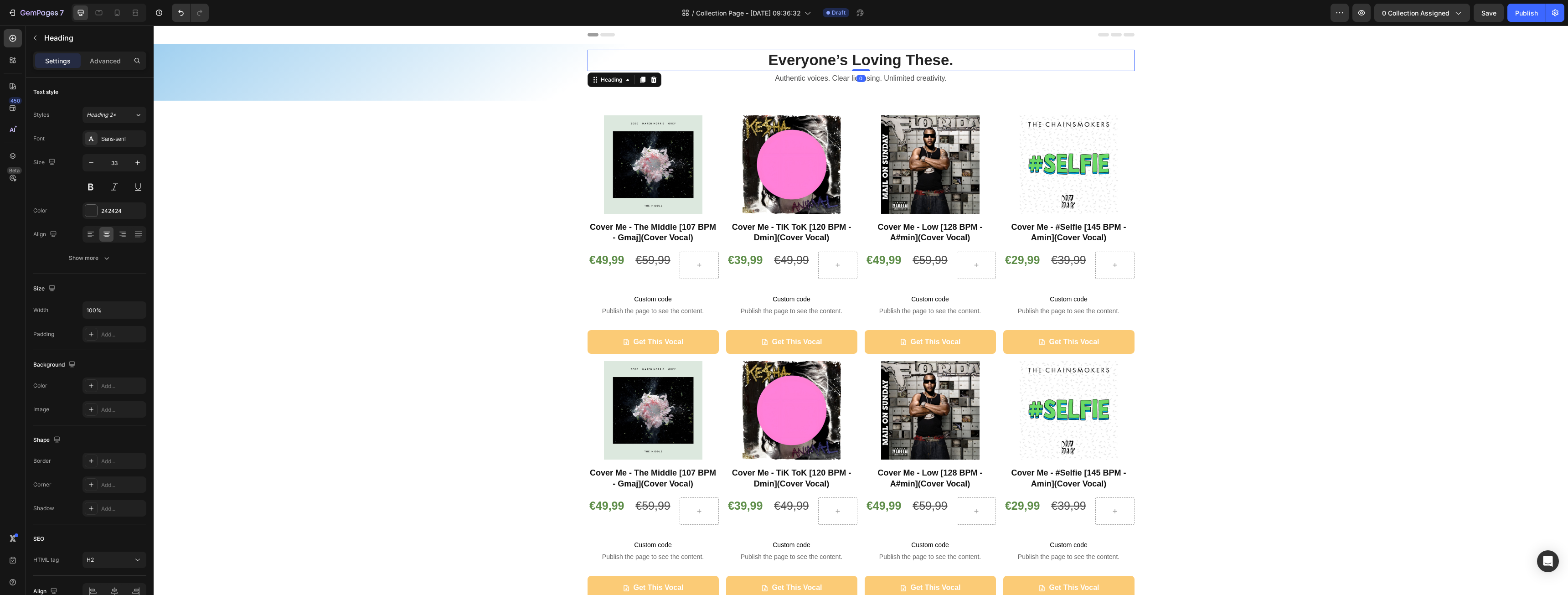
click at [847, 61] on h2 "Everyone’s Loving These." at bounding box center [862, 60] width 547 height 22
click at [847, 61] on p "Everyone’s Loving These." at bounding box center [862, 60] width 545 height 20
click at [1228, 182] on div "Product Images Cover Me - The Middle [107 BPM - Gmaj](Cover Vocal) Heading €49,…" at bounding box center [861, 484] width 1415 height 738
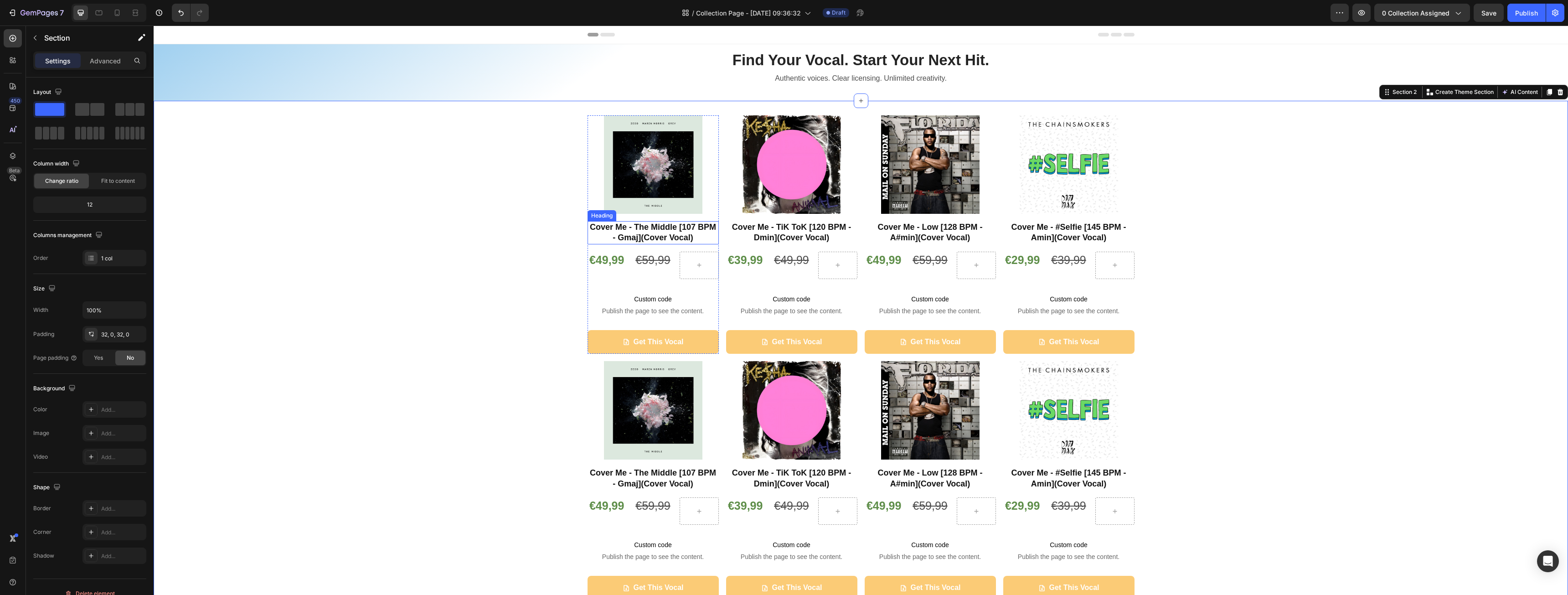
click at [649, 233] on strong "Cover Me - The Middle [107 BPM - Gmaj](Cover Vocal)" at bounding box center [652, 232] width 126 height 20
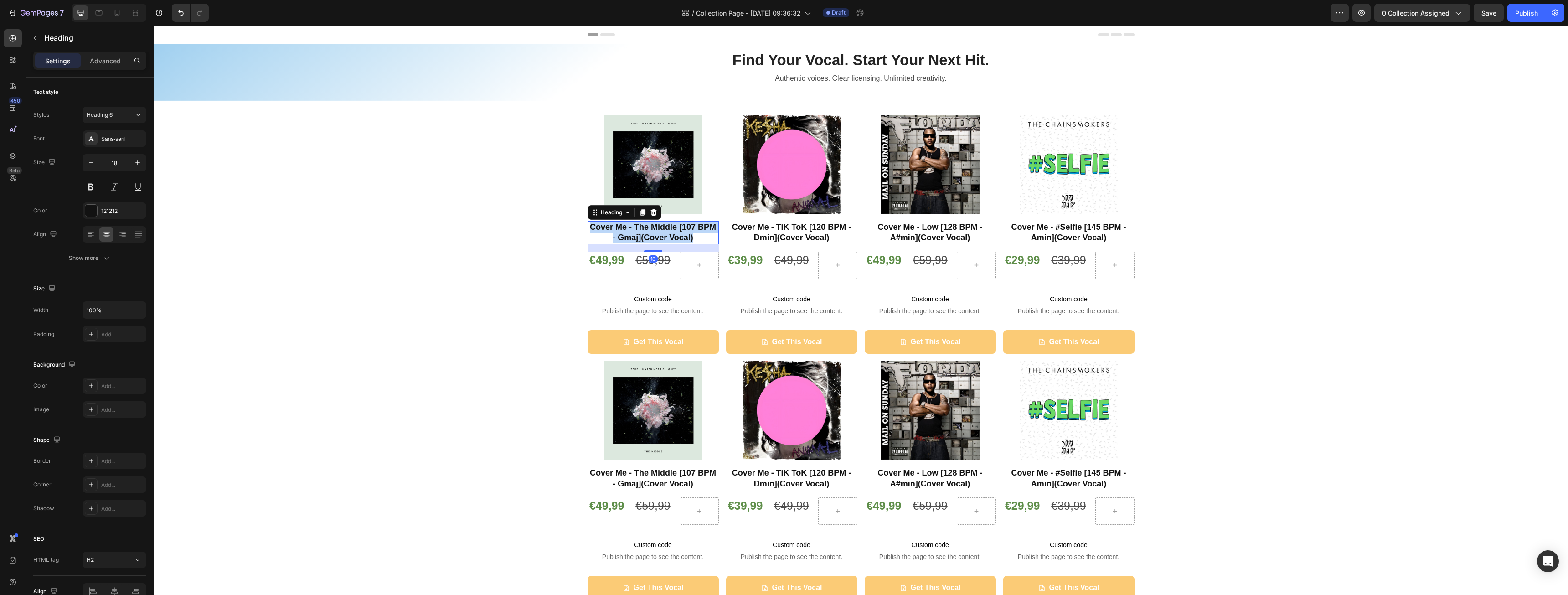
click at [649, 233] on strong "Cover Me - The Middle [107 BPM - Gmaj](Cover Vocal)" at bounding box center [652, 232] width 126 height 20
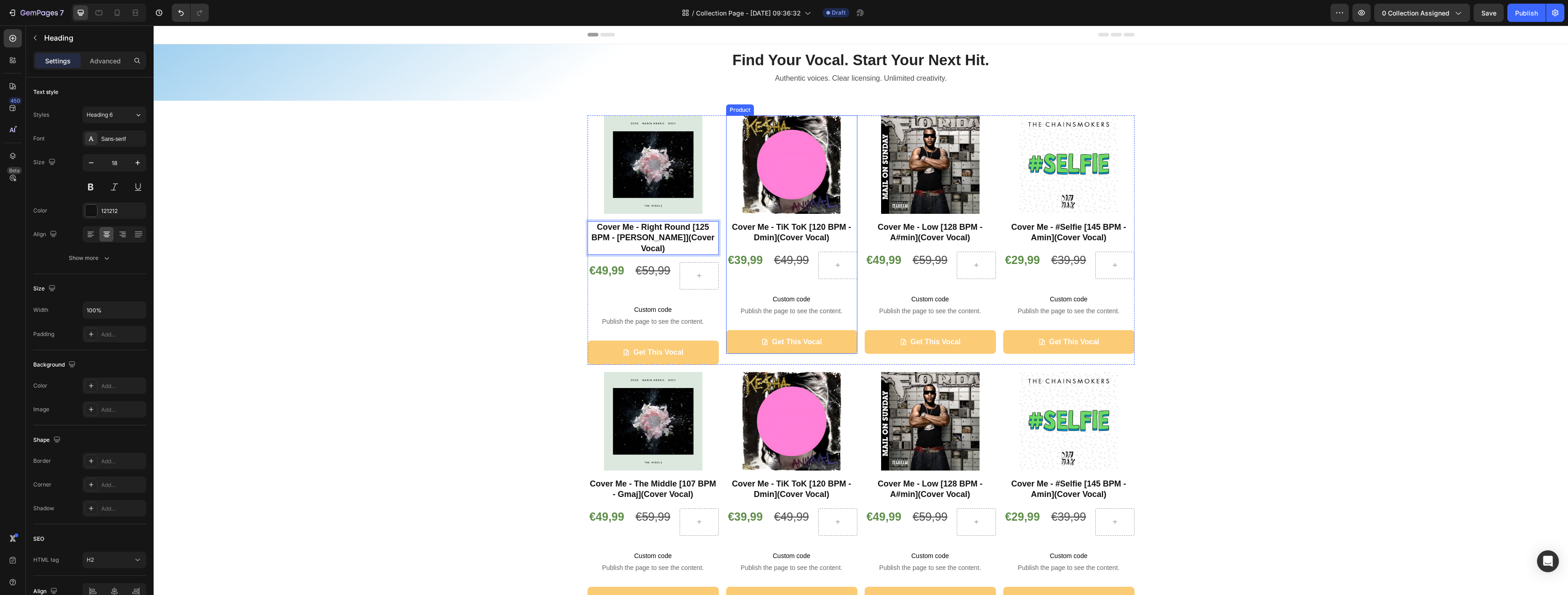
click at [772, 230] on strong "Cover Me - TiK ToK [120 BPM - Dmin](Cover Vocal)" at bounding box center [792, 232] width 119 height 20
click at [920, 230] on strong "Cover Me - Low [128 BPM - A#min](Cover Vocal)" at bounding box center [930, 232] width 105 height 20
click at [919, 230] on strong "Cover Me - Low [128 BPM - A#min](Cover Vocal)" at bounding box center [930, 232] width 105 height 20
click at [1044, 232] on h2 "Cover Me - #Selfie [145 BPM - Amin](Cover Vocal)" at bounding box center [1069, 233] width 132 height 24
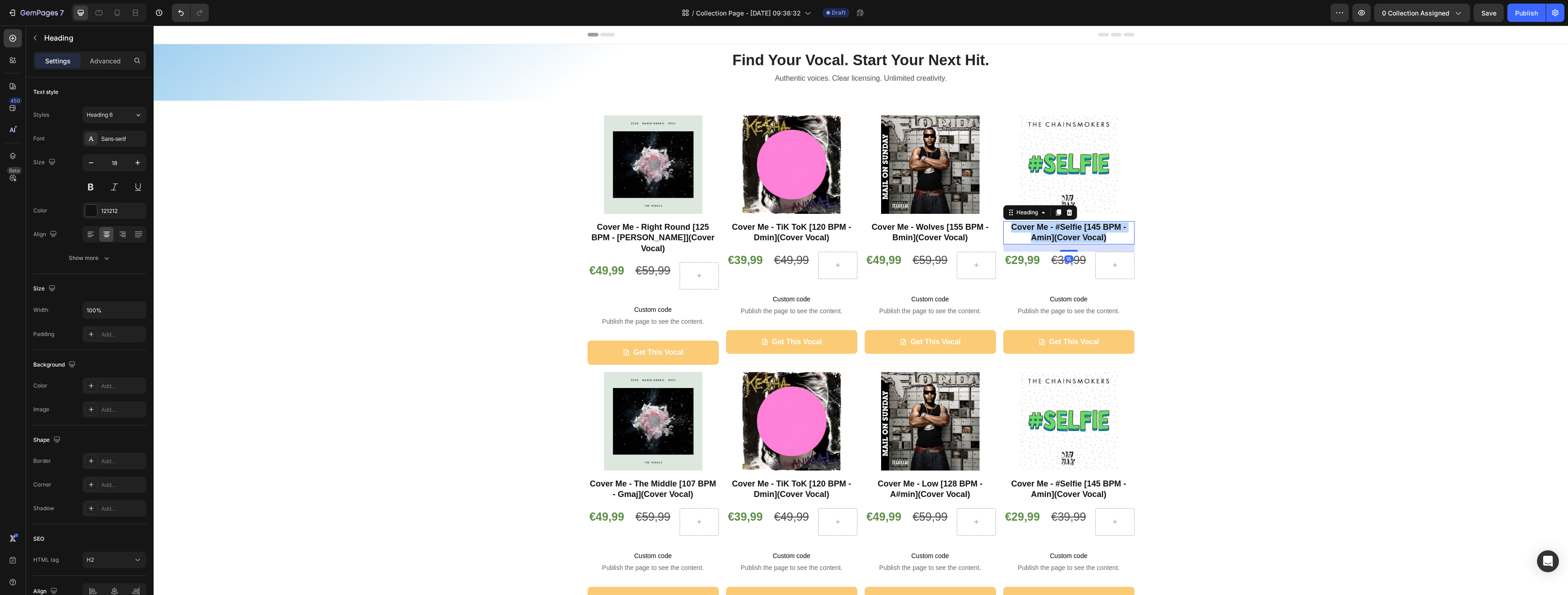
click at [1044, 232] on p "Cover Me - #Selfie [145 BPM - Amin](Cover Vocal)" at bounding box center [1069, 232] width 130 height 22
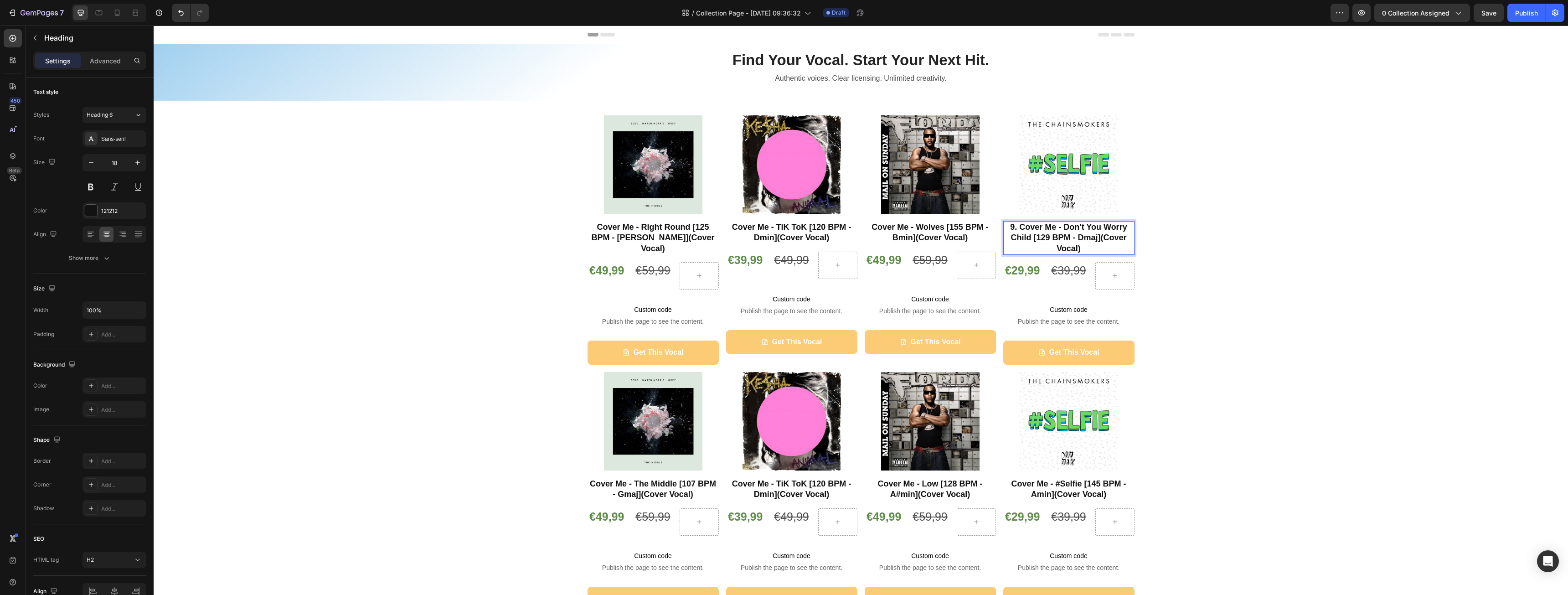
click at [1011, 227] on strong "9. Cover Me - Don't You Worry Child [129 BPM - Dmaj](Cover Vocal)" at bounding box center [1068, 238] width 116 height 30
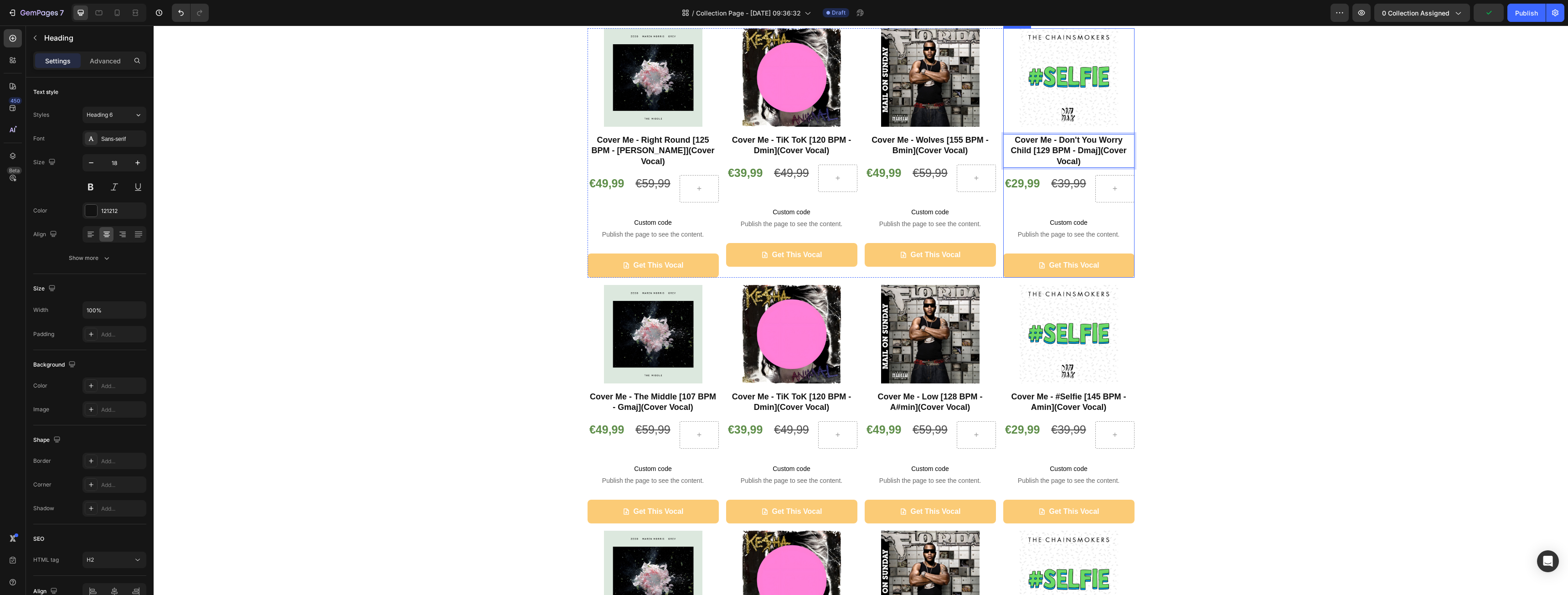
scroll to position [91, 0]
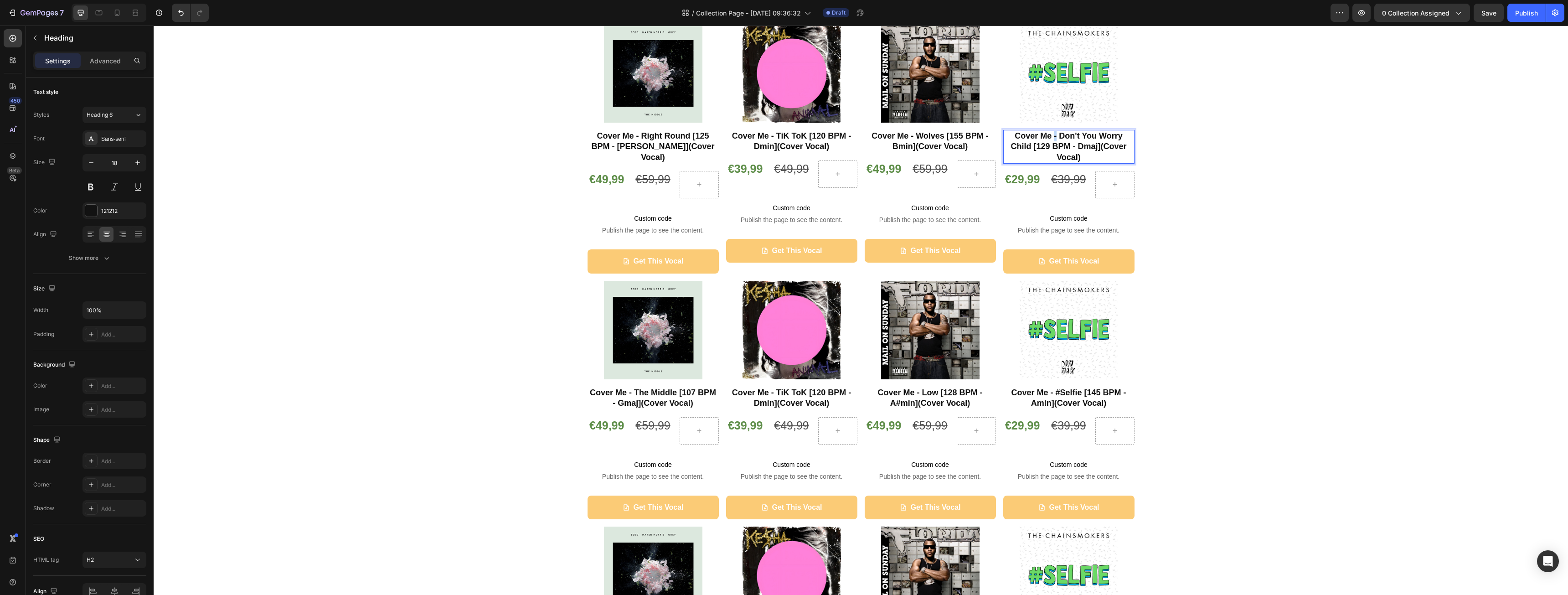
click at [1052, 135] on strong "Cover Me - Don't You Worry Child [129 BPM - Dmaj](Cover Vocal)" at bounding box center [1068, 147] width 116 height 30
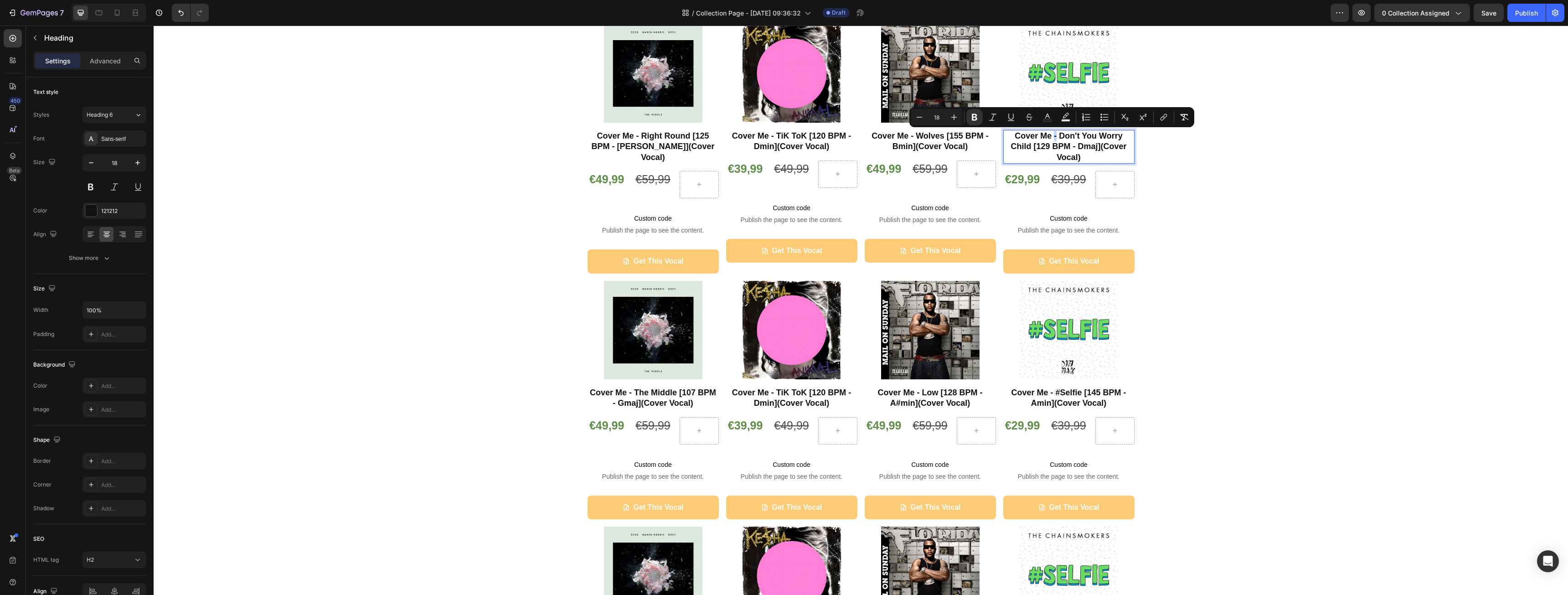
click at [1055, 137] on strong "Cover Me - Don't You Worry Child [129 BPM - Dmaj](Cover Vocal)" at bounding box center [1068, 147] width 116 height 30
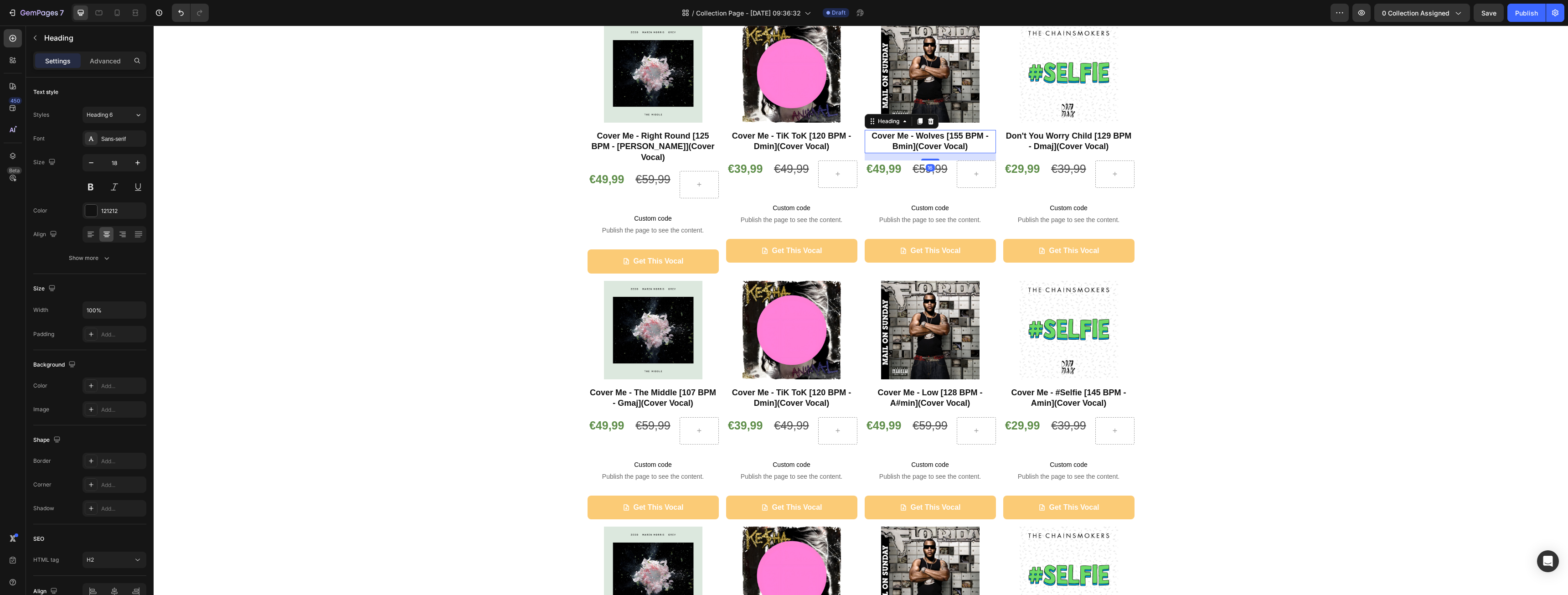
click at [912, 135] on strong "Cover Me - Wolves [155 BPM - Bmin](Cover Vocal)" at bounding box center [931, 141] width 117 height 20
click at [912, 135] on strong "Cover Me - Wolves [155 BPM - Bmin](Cover Vocal)" at bounding box center [931, 141] width 117 height 20
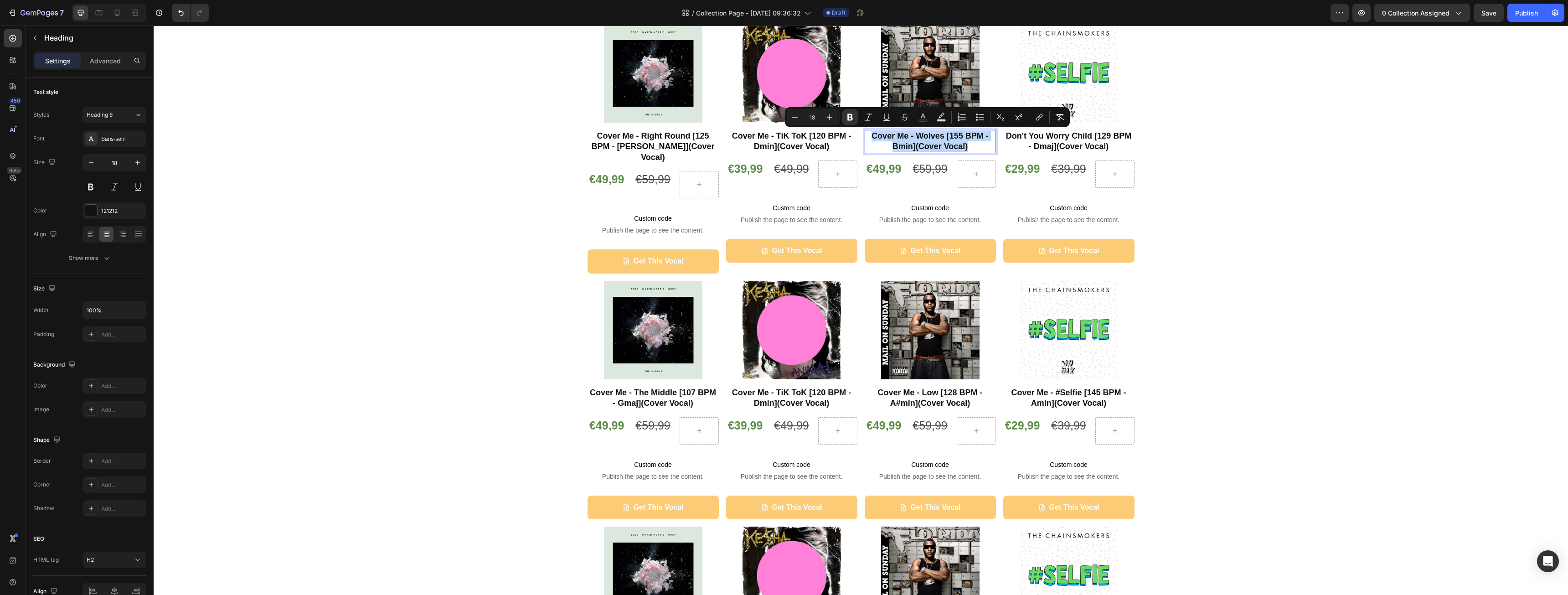
click at [912, 135] on strong "Cover Me - Wolves [155 BPM - Bmin](Cover Vocal)" at bounding box center [931, 141] width 117 height 20
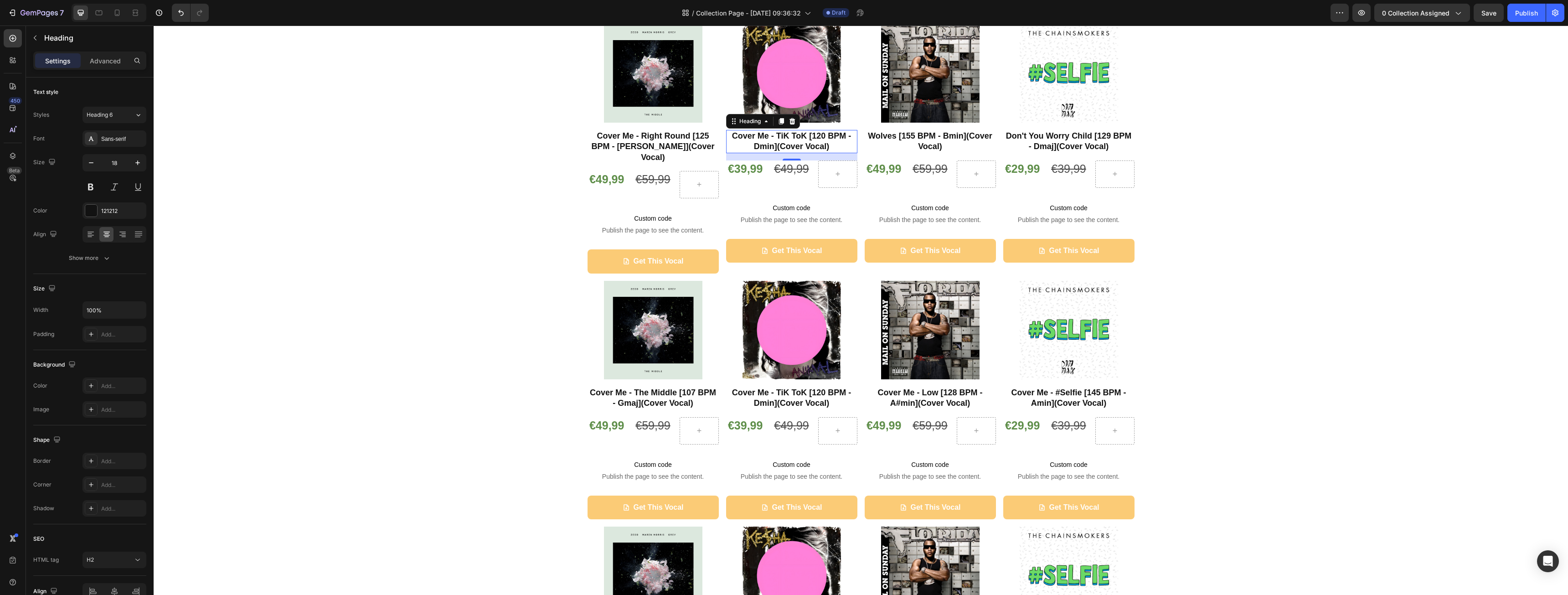
click at [773, 135] on strong "Cover Me - TiK ToK [120 BPM - Dmin](Cover Vocal)" at bounding box center [792, 141] width 119 height 20
click at [634, 135] on strong "Cover Me - Right Round [125 BPM - [PERSON_NAME]](Cover Vocal)" at bounding box center [652, 147] width 123 height 30
click at [637, 135] on strong "Cover Me - Right Round [125 BPM - [PERSON_NAME]](Cover Vocal)" at bounding box center [652, 147] width 123 height 30
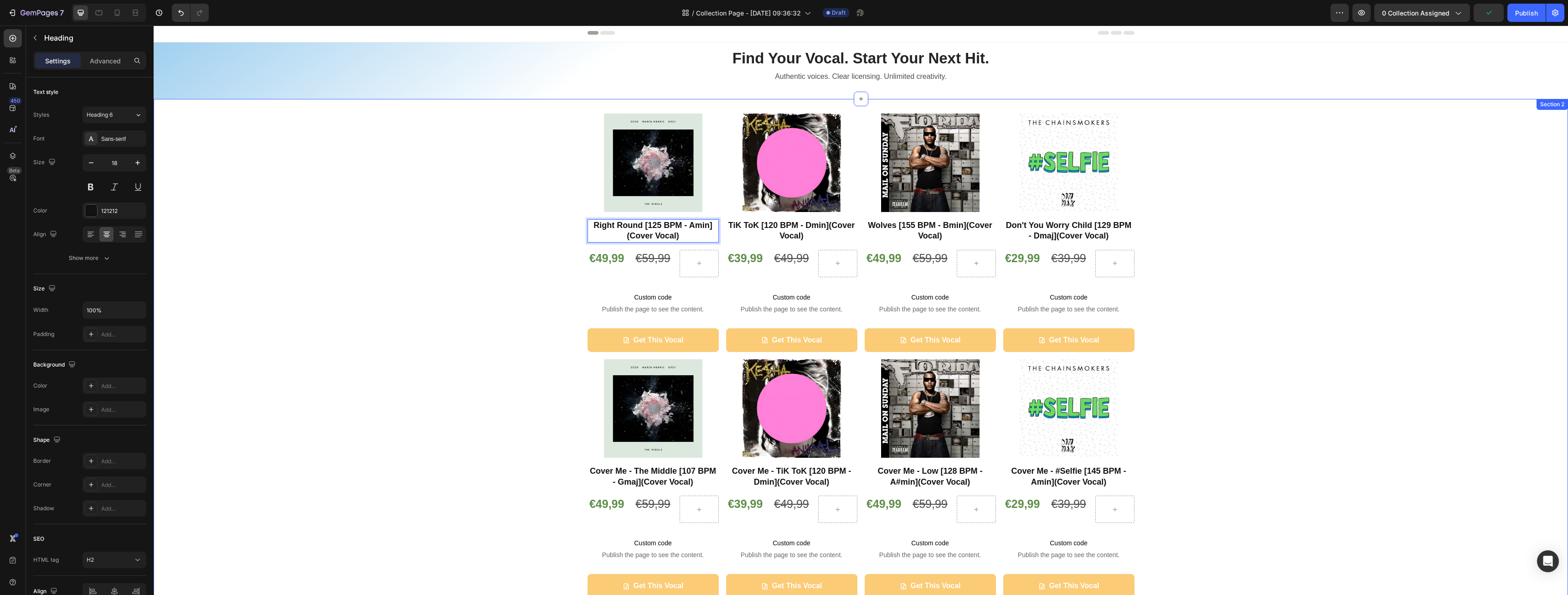
scroll to position [0, 0]
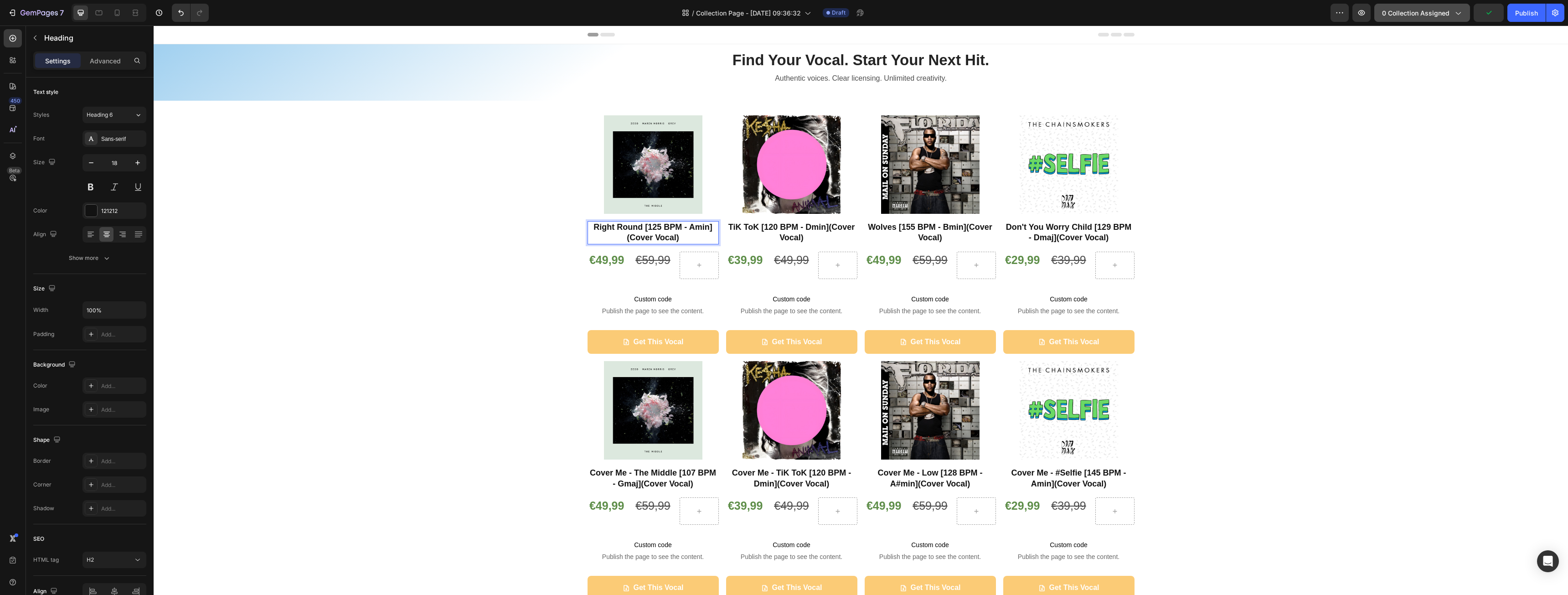
click at [1395, 15] on span "0 collection assigned" at bounding box center [1416, 13] width 67 height 9
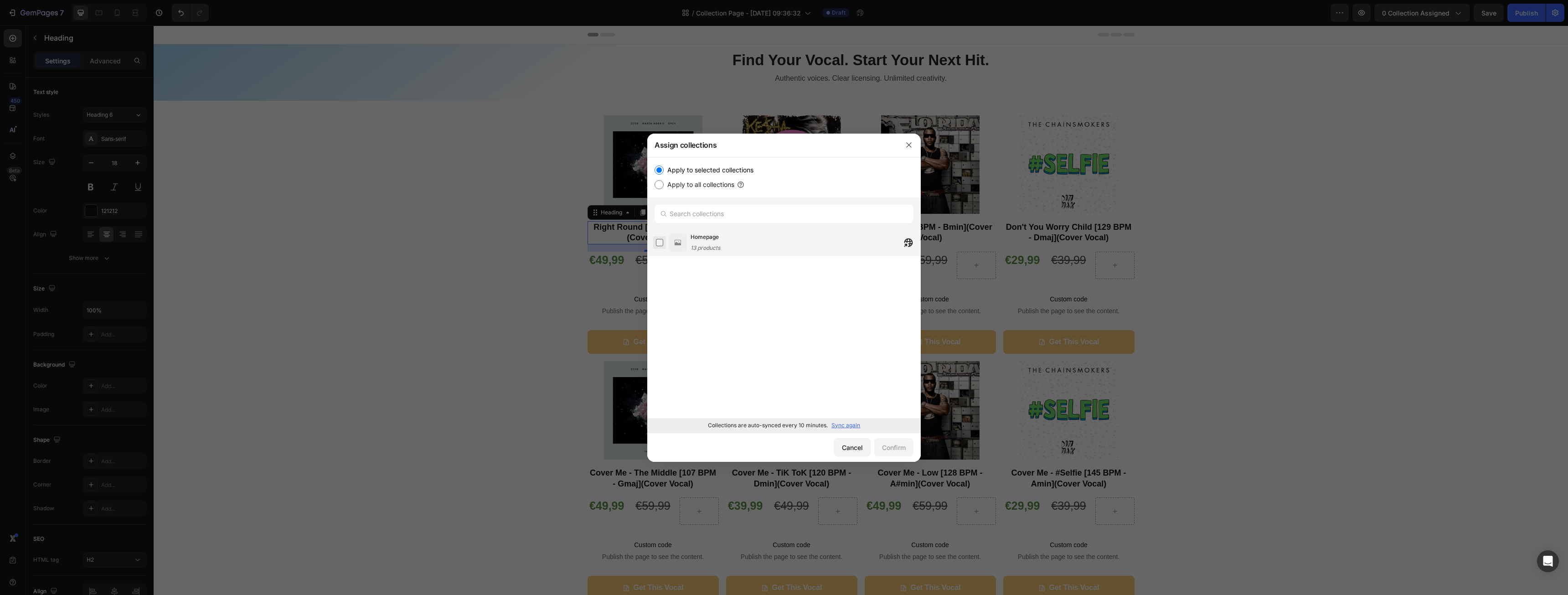
click at [661, 241] on label at bounding box center [660, 243] width 8 height 8
click at [680, 181] on label "Apply to all collections" at bounding box center [699, 185] width 71 height 11
click at [664, 181] on input "Apply to all collections" at bounding box center [659, 185] width 9 height 9
radio input "true"
click at [900, 447] on div "Confirm" at bounding box center [894, 448] width 24 height 9
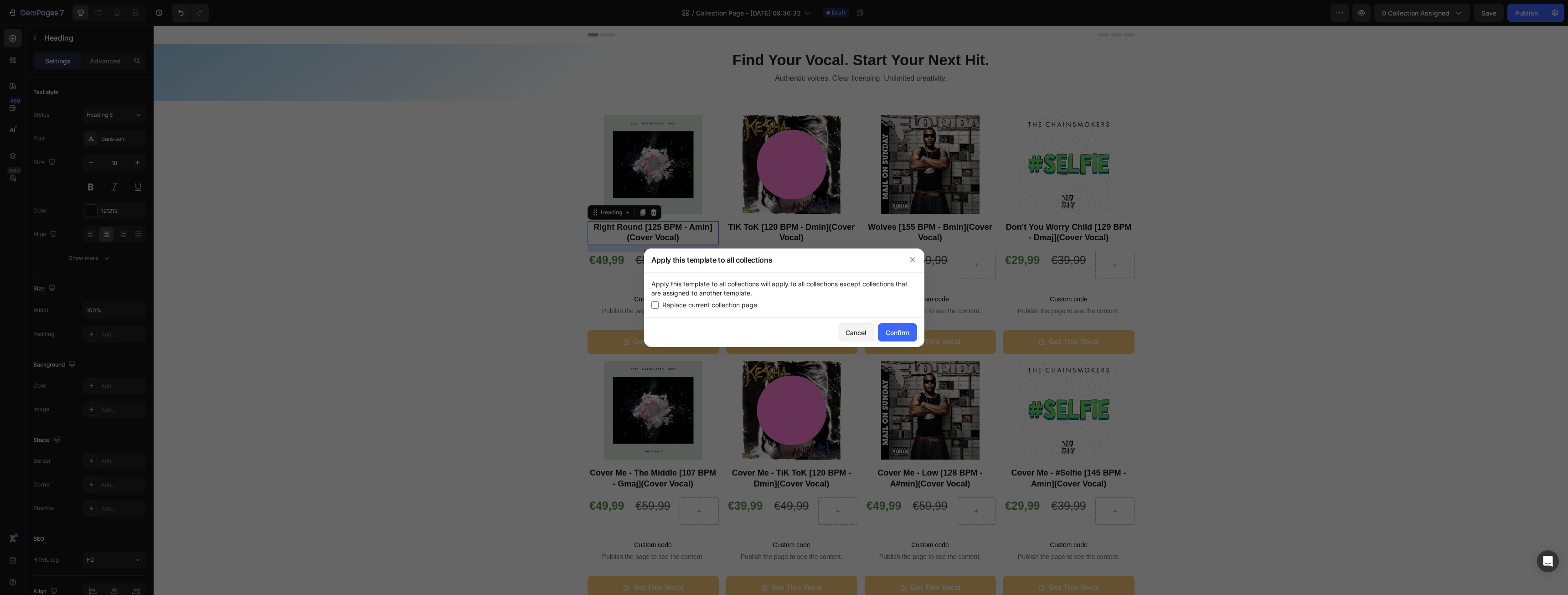
click at [711, 307] on span "Replace current collection page" at bounding box center [710, 305] width 95 height 11
checkbox input "true"
click at [885, 329] on div "Confirm" at bounding box center [897, 333] width 24 height 9
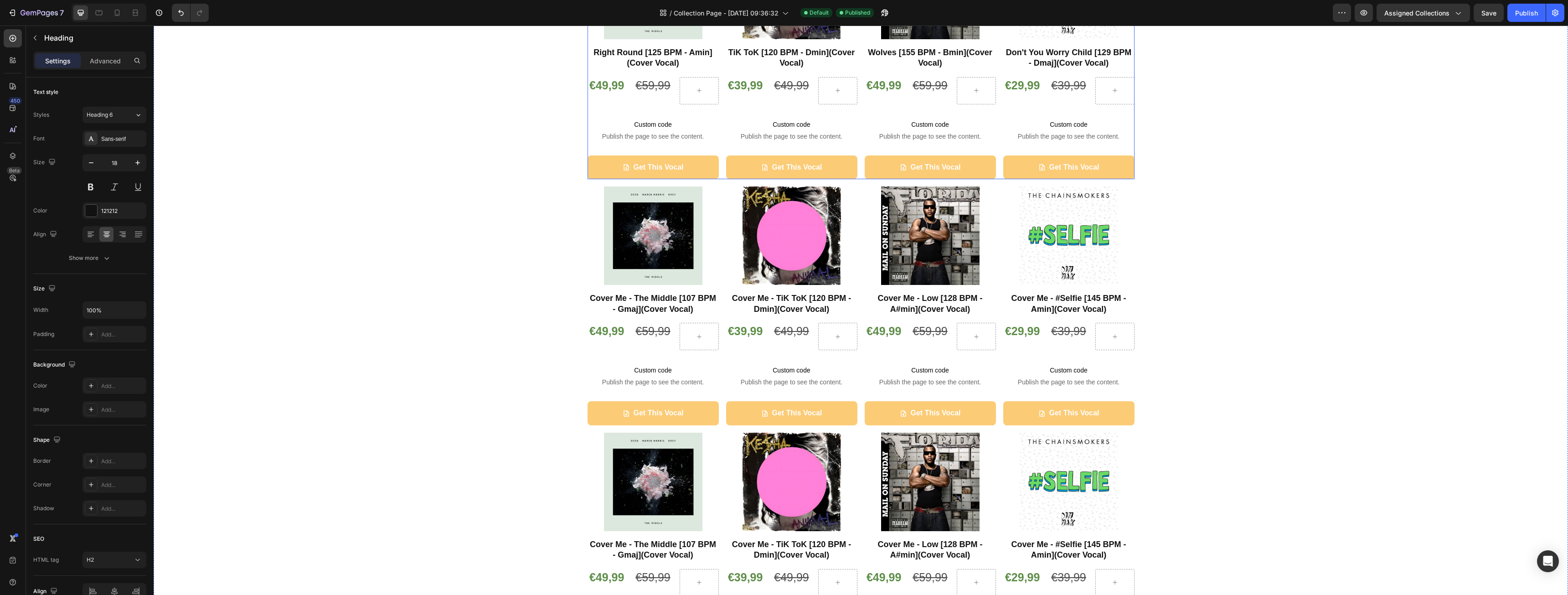
scroll to position [183, 0]
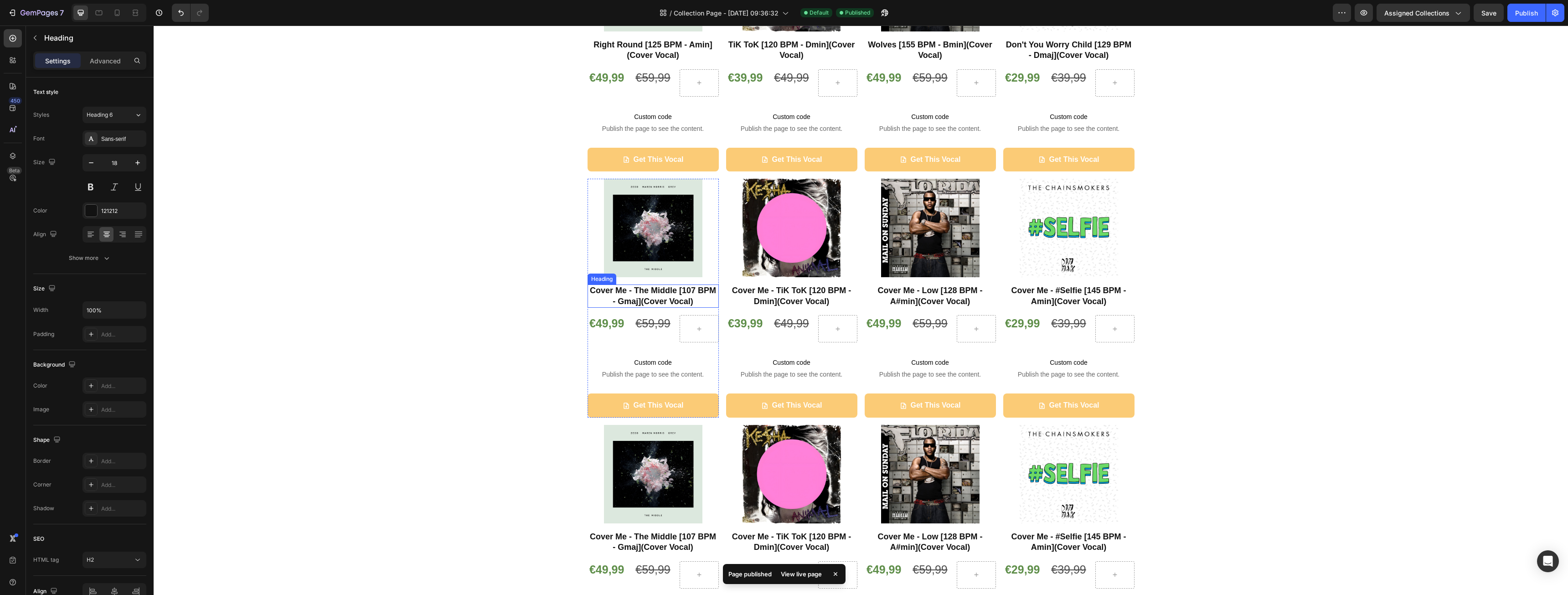
click at [637, 298] on strong "Cover Me - The Middle [107 BPM - Gmaj](Cover Vocal)" at bounding box center [652, 296] width 126 height 20
click at [644, 291] on strong "8. Cover Me - Trick Me [107 BPM - C#min](Cover Vocal)" at bounding box center [652, 296] width 125 height 20
click at [776, 292] on strong "Cover Me - TiK ToK [120 BPM - Dmin](Cover Vocal)" at bounding box center [792, 296] width 119 height 20
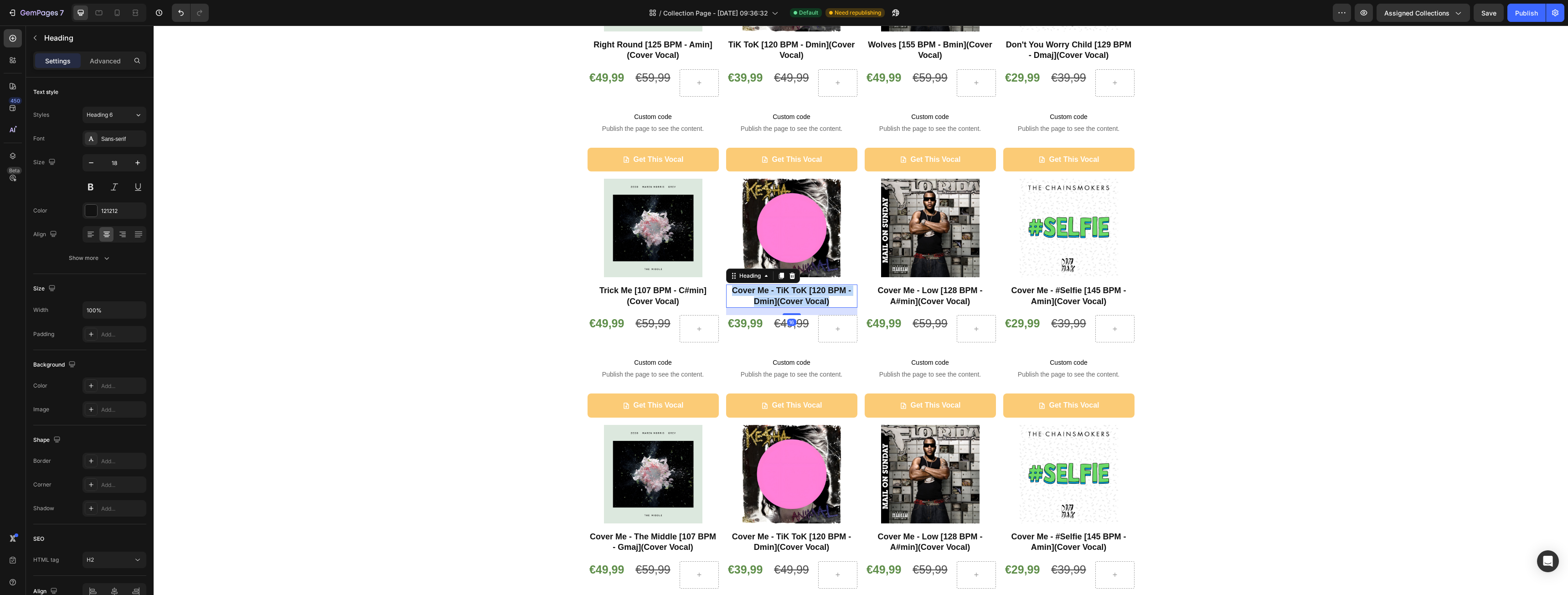
click at [776, 292] on strong "Cover Me - TiK ToK [120 BPM - Dmin](Cover Vocal)" at bounding box center [792, 296] width 119 height 20
click at [785, 290] on strong "7. Cover Me - Low [128 BPM - A#min](Cover Vocal)" at bounding box center [792, 296] width 114 height 20
click at [894, 292] on strong "Cover Me - Low [128 BPM - A#min](Cover Vocal)" at bounding box center [930, 296] width 105 height 20
drag, startPoint x: 921, startPoint y: 289, endPoint x: 856, endPoint y: 289, distance: 65.0
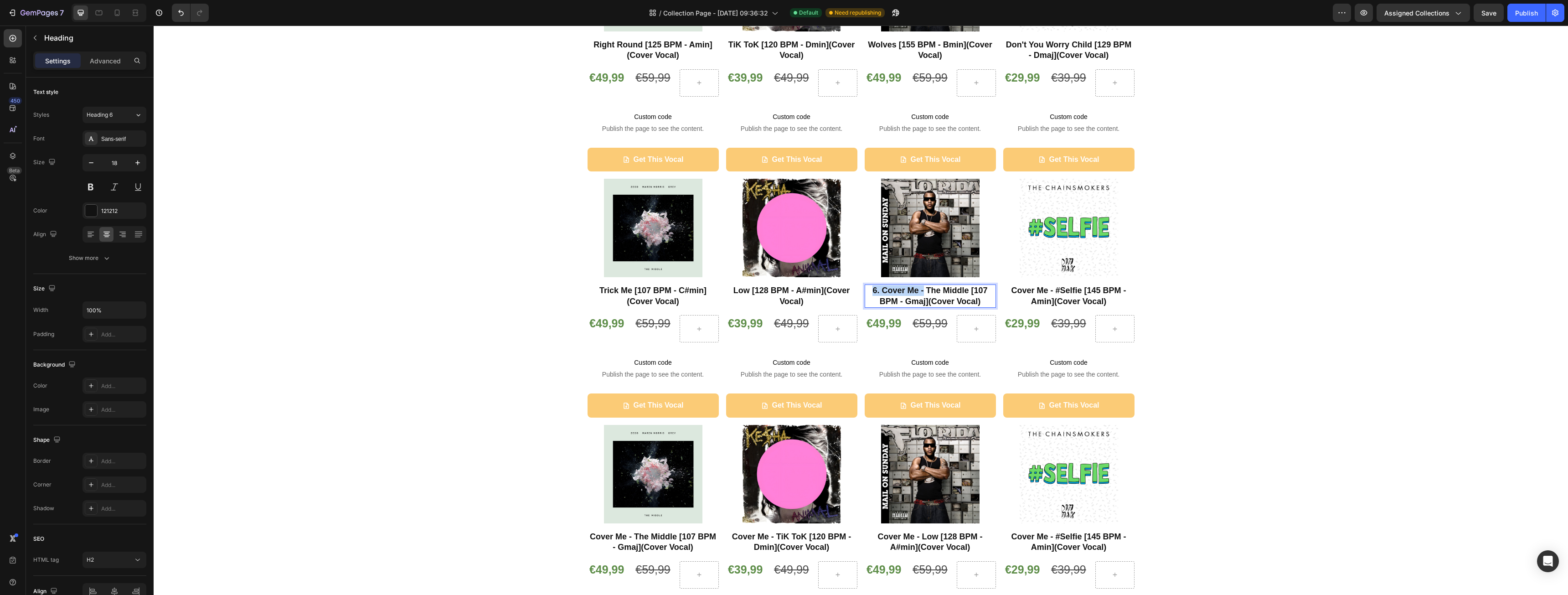
click at [856, 289] on div "Product Images ⁠⁠⁠⁠⁠⁠⁠ Trick Me [107 BPM - C#min](Cover Vocal) Heading €49,99 P…" at bounding box center [862, 298] width 547 height 239
click at [1070, 298] on strong "Cover Me - #Selfie [145 BPM - Amin](Cover Vocal)" at bounding box center [1068, 296] width 115 height 20
click at [1063, 290] on strong "5. Cover Me - Starships [125 BPM - Bmin](Cover Vocal)" at bounding box center [1069, 296] width 110 height 20
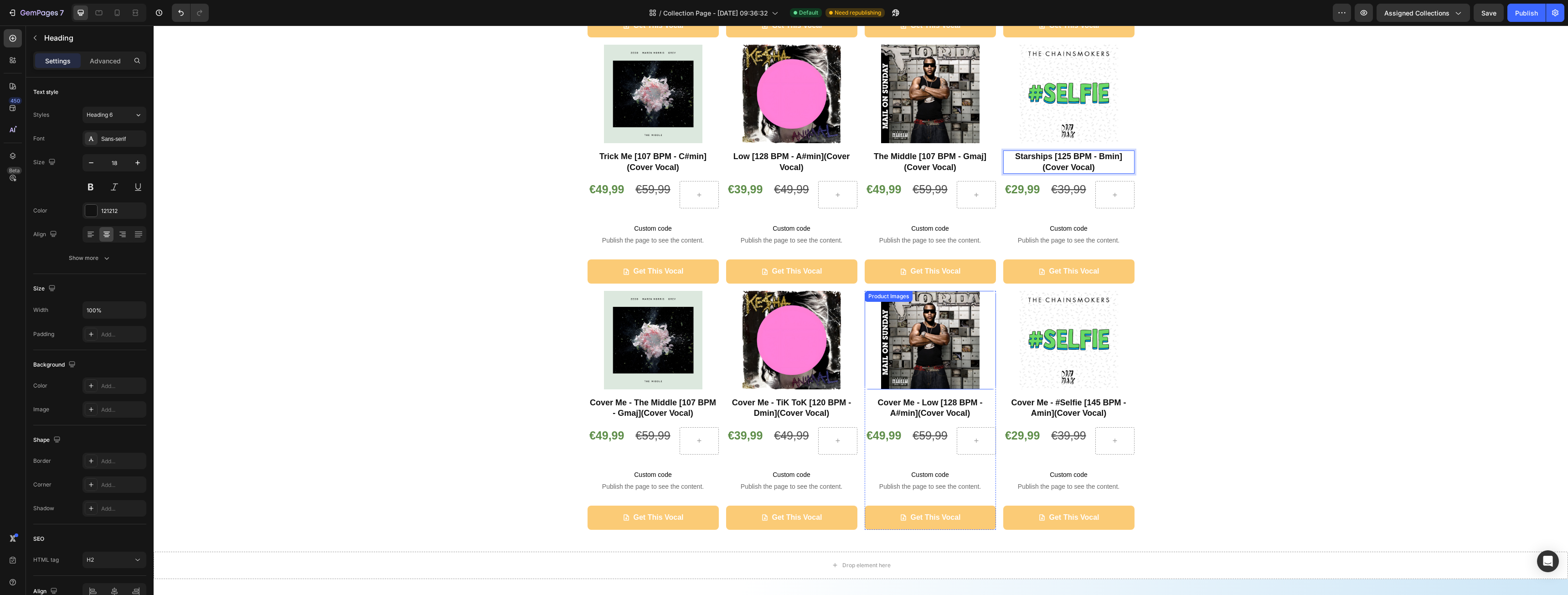
scroll to position [319, 0]
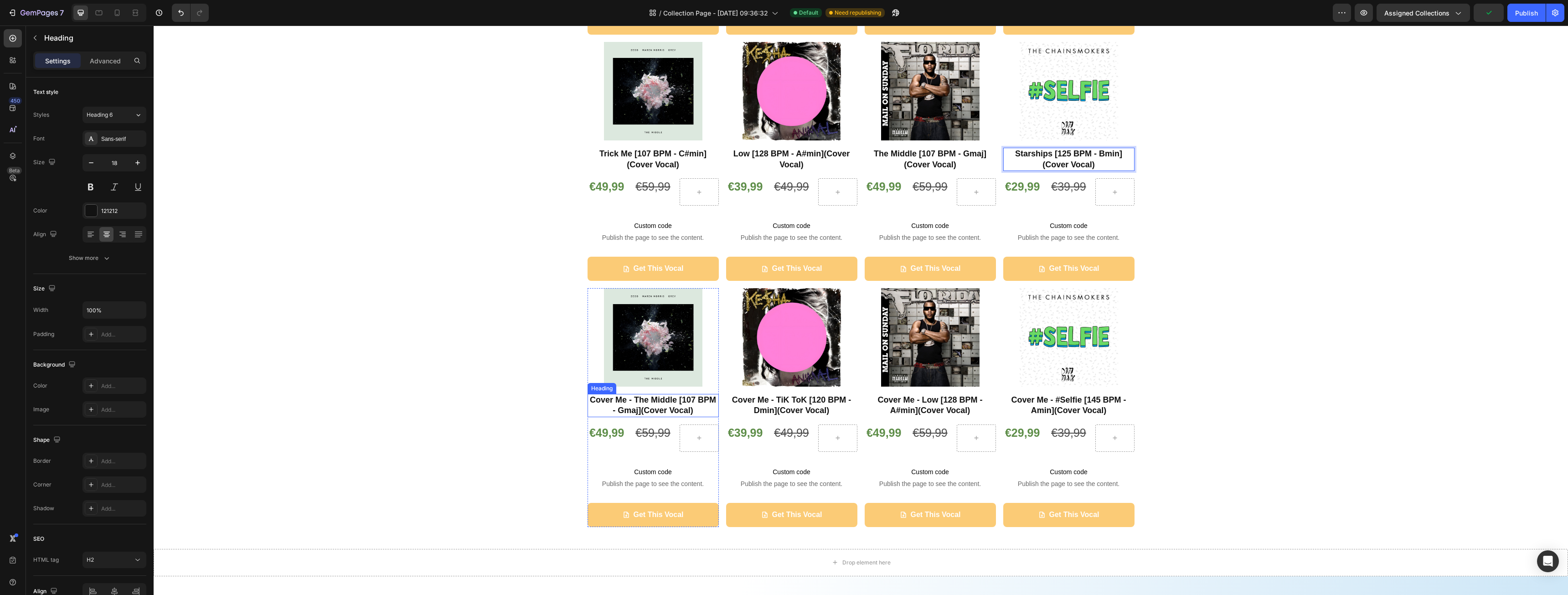
click at [652, 409] on strong "Cover Me - The Middle [107 BPM - Gmaj](Cover Vocal)" at bounding box center [652, 405] width 126 height 20
click at [649, 398] on strong "4. Cover Me - Work Hard [145 BPM - G#min](Cover Vocal)" at bounding box center [653, 405] width 114 height 20
click at [796, 406] on strong "Cover Me - TiK ToK [120 BPM - Dmin](Cover Vocal)" at bounding box center [792, 405] width 119 height 20
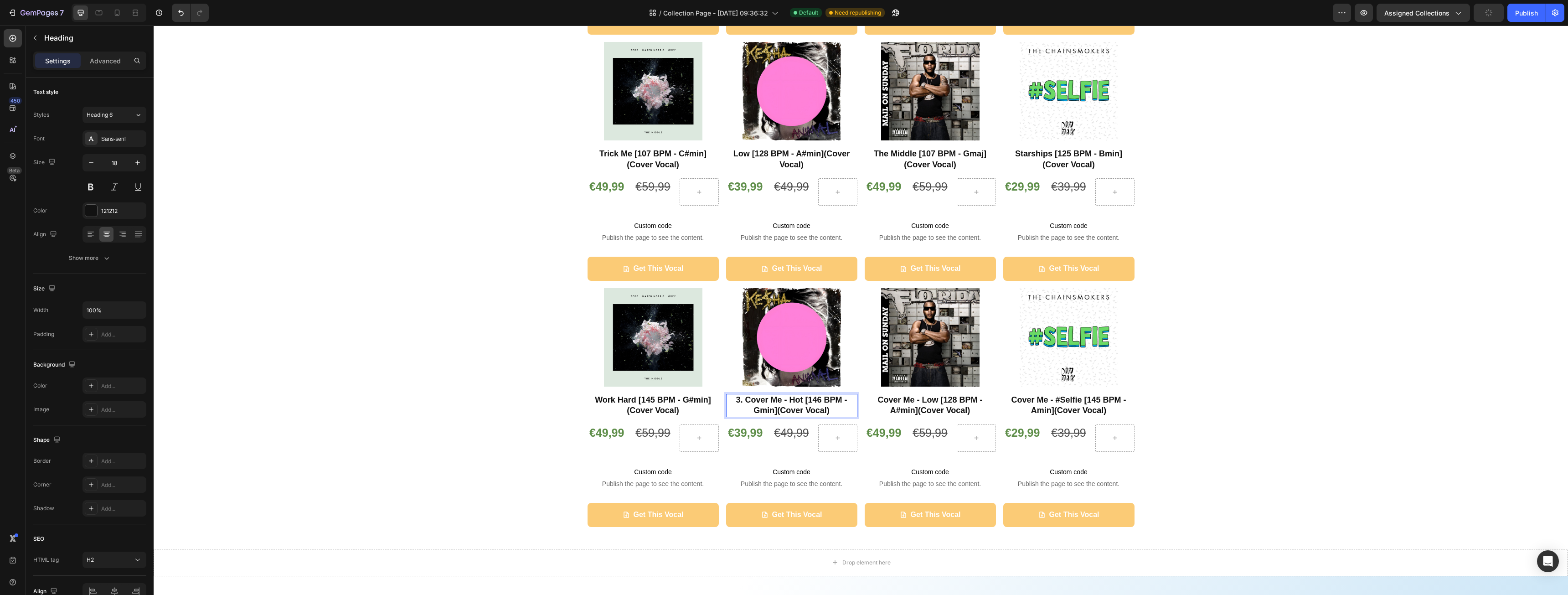
click at [787, 401] on strong "3. Cover Me - Hot [146 BPM - Gmin](Cover Vocal)" at bounding box center [791, 405] width 111 height 20
click at [900, 404] on strong "Cover Me - Low [128 BPM - A#min](Cover Vocal)" at bounding box center [930, 405] width 105 height 20
click at [918, 401] on strong "2. Cover Me - #Selfie [145 BPM - Amin](Cover Vocal)" at bounding box center [930, 405] width 124 height 20
click at [1047, 408] on strong "Cover Me - #Selfie [145 BPM - Amin](Cover Vocal)" at bounding box center [1068, 405] width 115 height 20
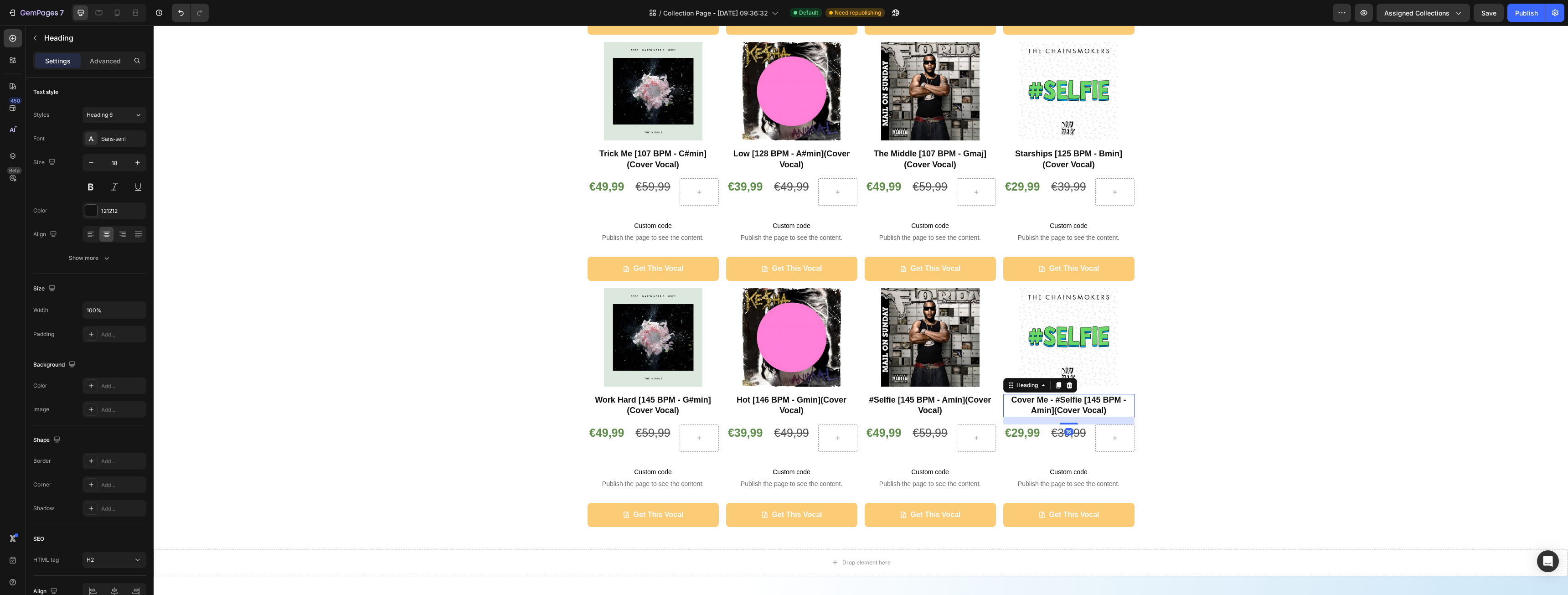
click at [1047, 408] on strong "Cover Me - #Selfie [145 BPM - Amin](Cover Vocal)" at bounding box center [1068, 405] width 115 height 20
click at [1055, 404] on strong "1. Cover Me - Anxiety [120 BPM - Amin](Cover Vocal)" at bounding box center [1069, 405] width 127 height 20
click at [1322, 427] on div "Product Images Right Round [125 BPM - Amin](Cover Vocal) Heading €49,99 Product…" at bounding box center [861, 165] width 1415 height 738
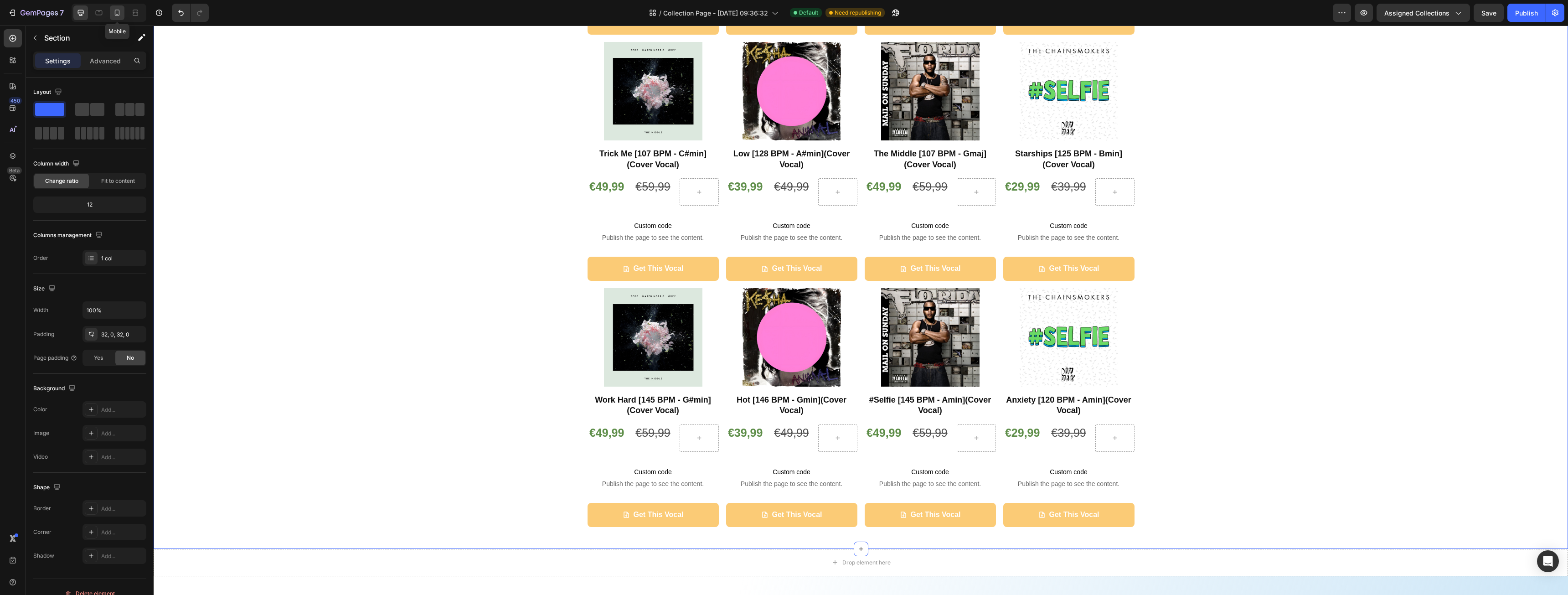
click at [116, 10] on icon at bounding box center [116, 12] width 5 height 7
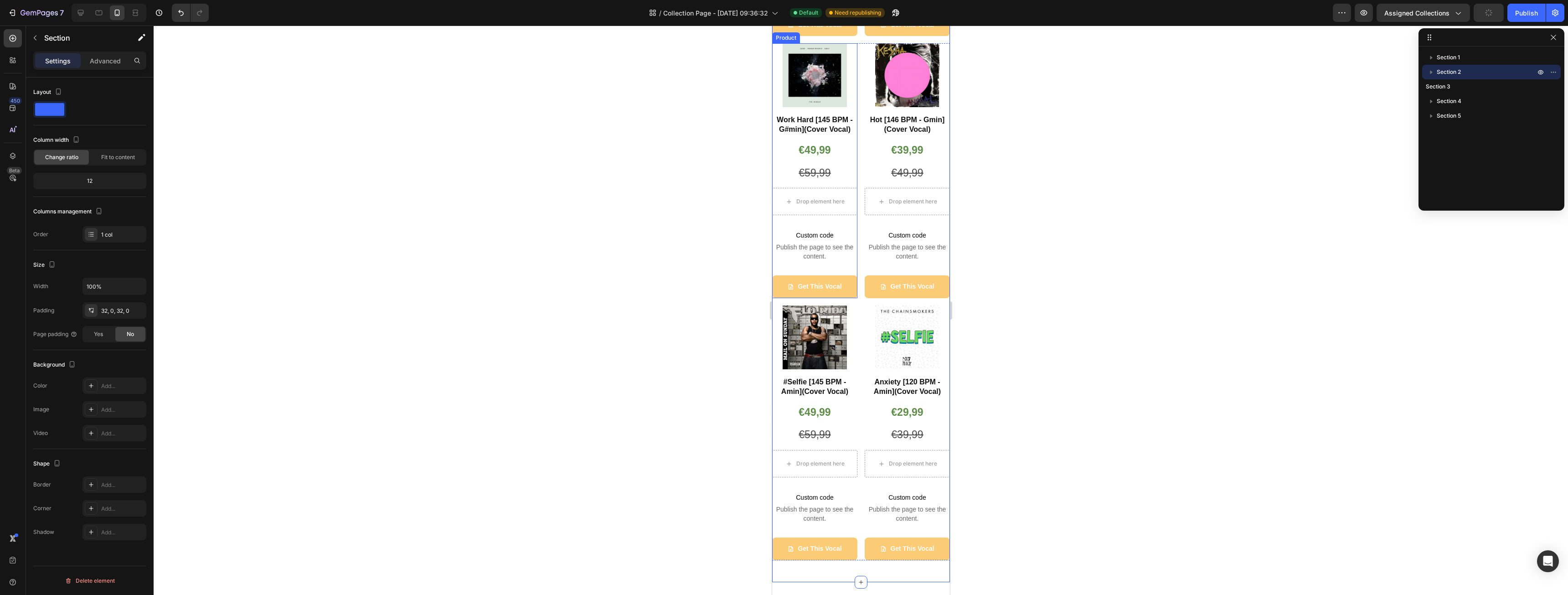
scroll to position [958, 0]
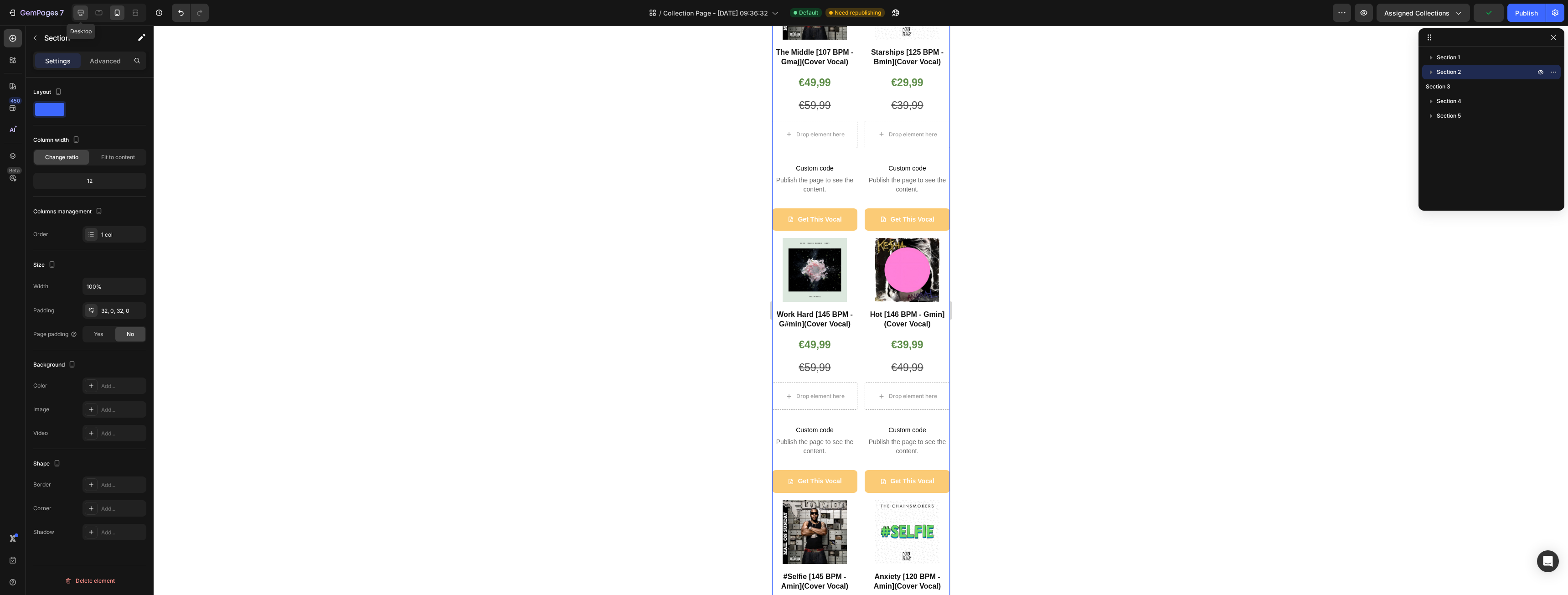
click at [83, 10] on icon at bounding box center [80, 13] width 6 height 6
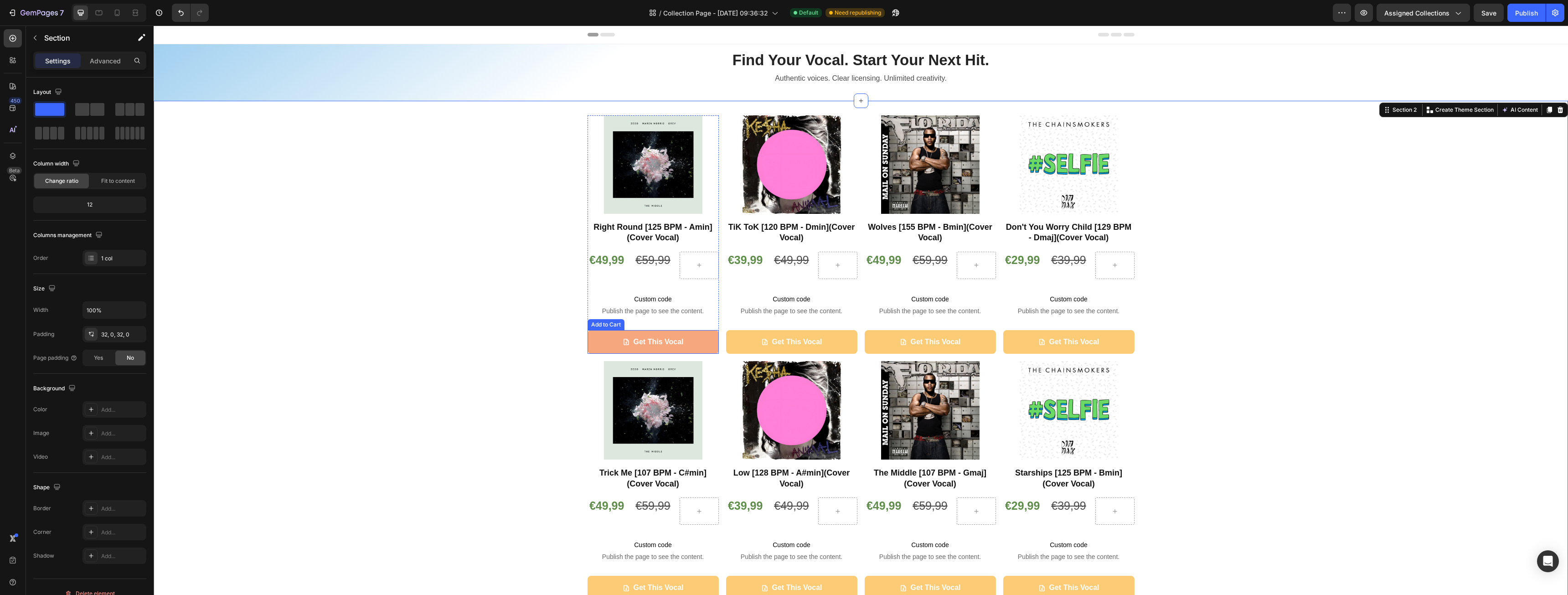
click at [593, 339] on button "Get This Vocal" at bounding box center [653, 343] width 132 height 25
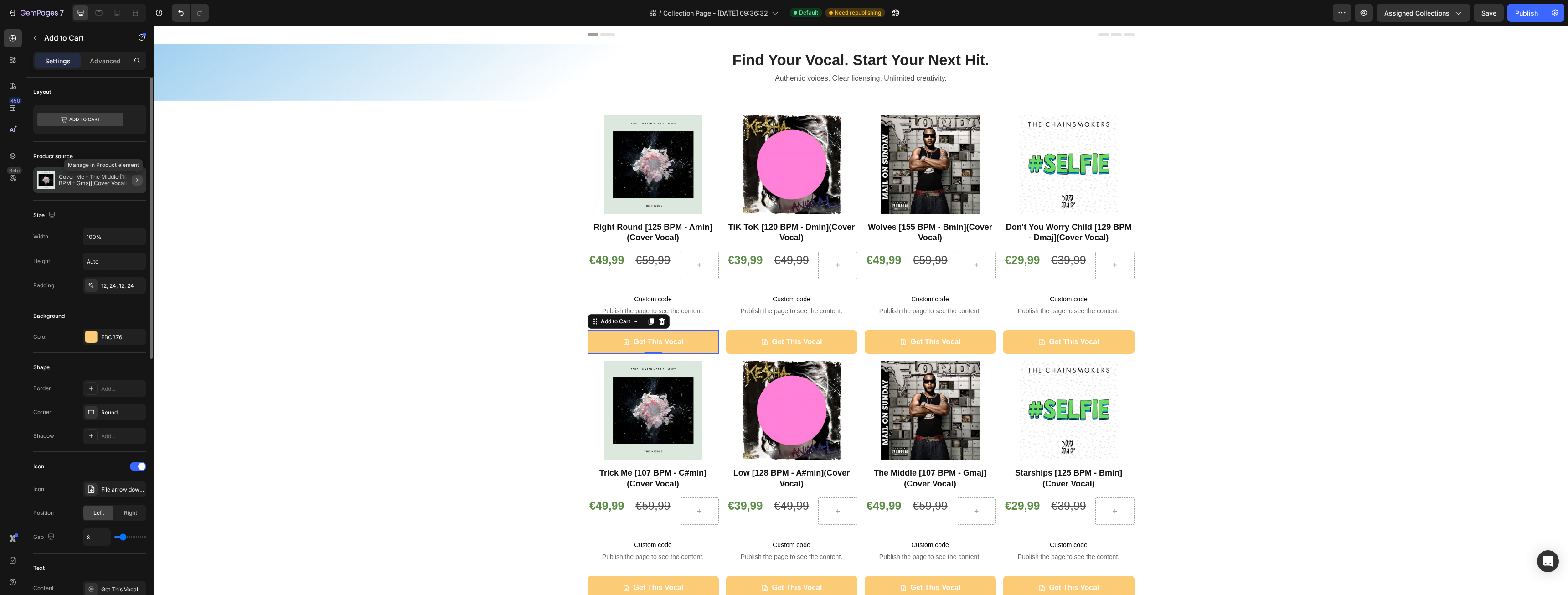
click at [134, 185] on button "button" at bounding box center [137, 180] width 11 height 11
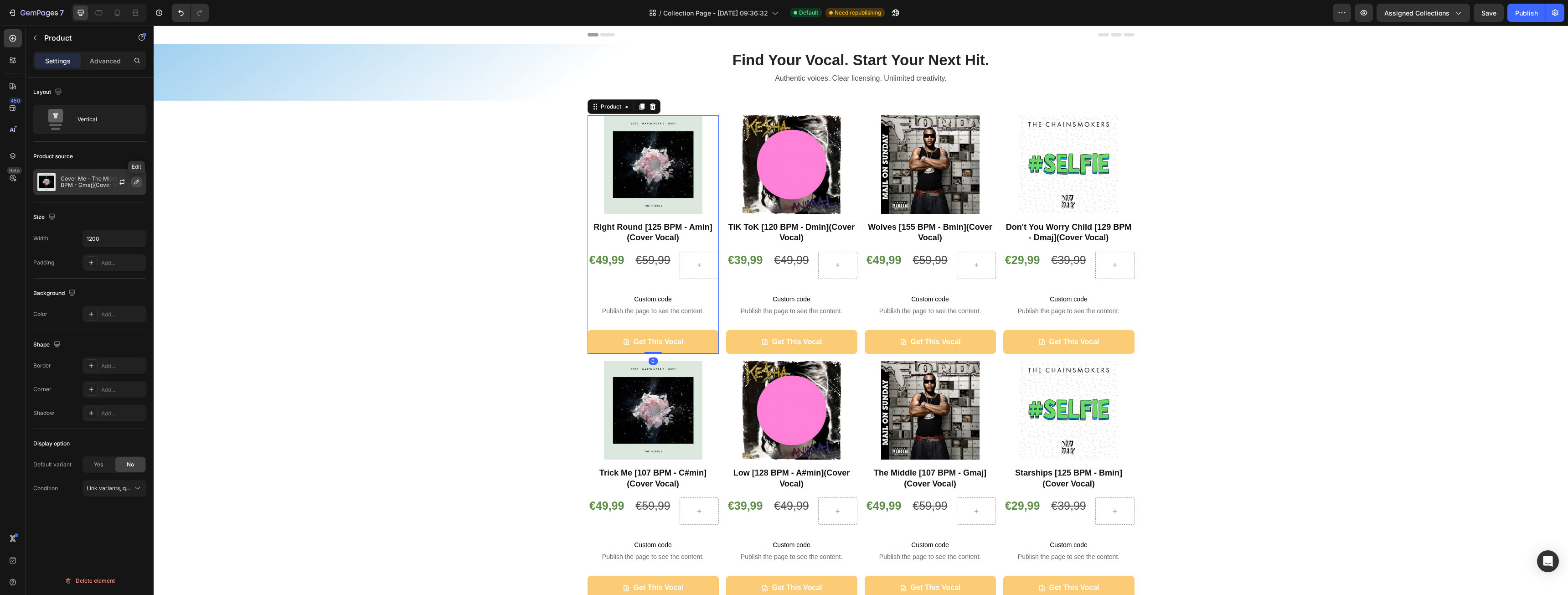
click at [134, 180] on icon "button" at bounding box center [137, 182] width 8 height 8
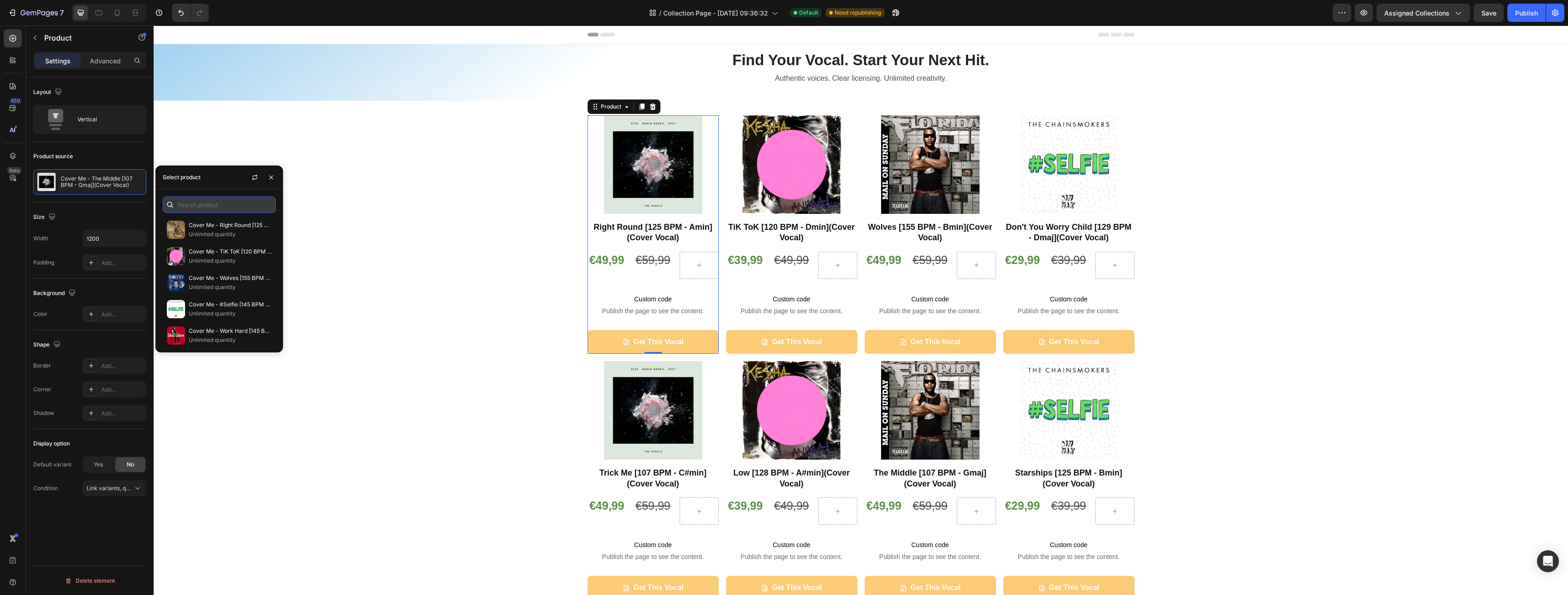
click at [207, 201] on input "text" at bounding box center [219, 205] width 113 height 16
type input "ri"
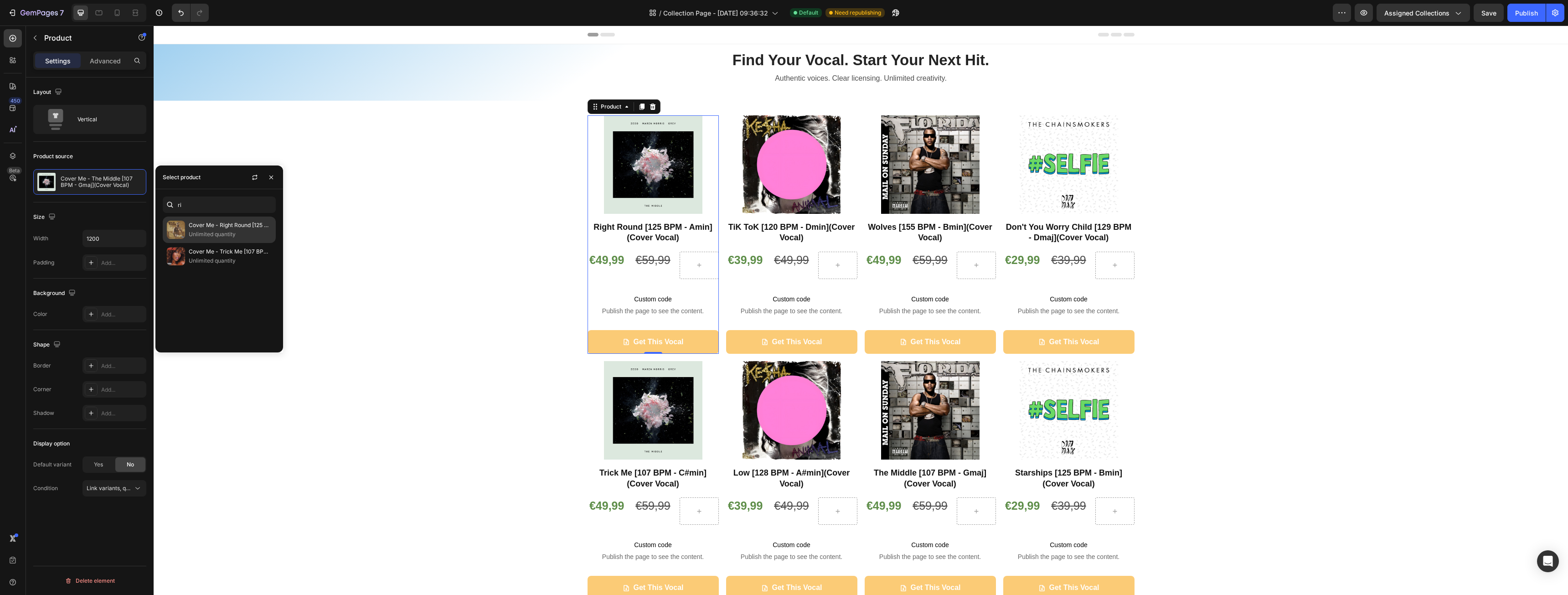
click at [236, 225] on p "Cover Me - Right Round [125 BPM - [PERSON_NAME]](Cover Vocal)" at bounding box center [230, 225] width 83 height 9
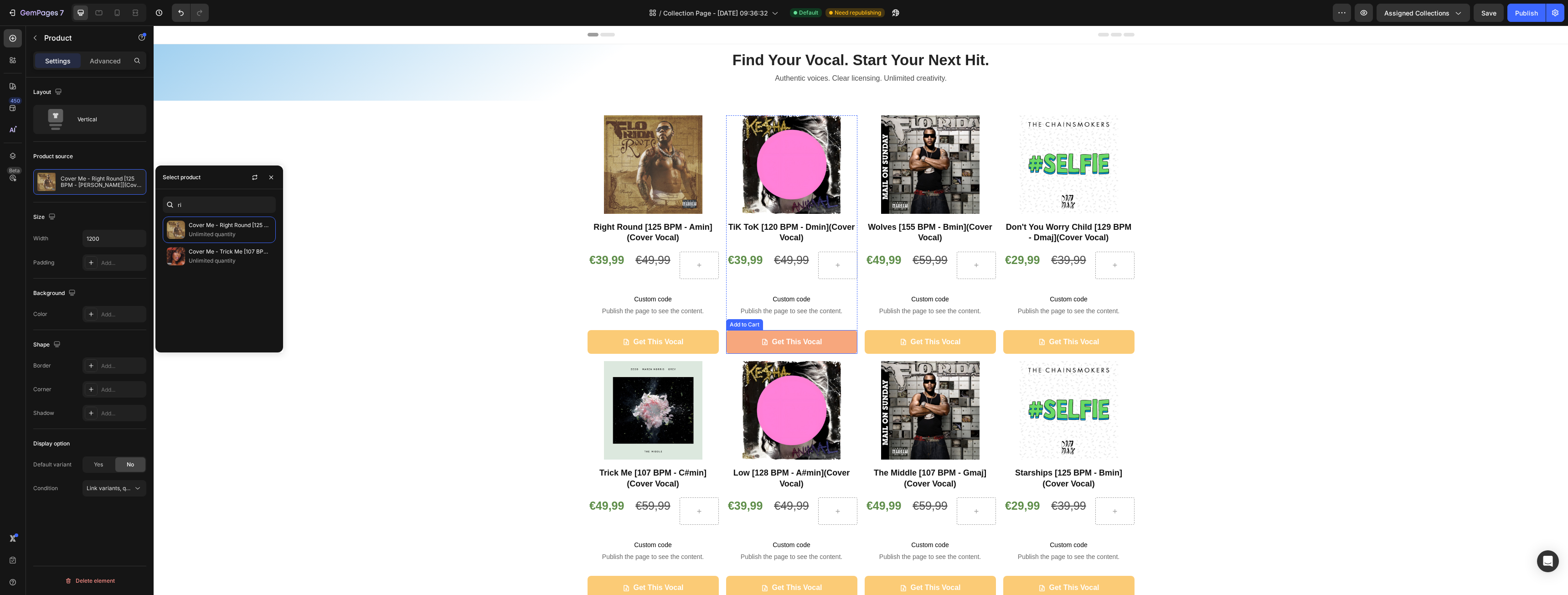
click at [748, 339] on button "Get This Vocal" at bounding box center [792, 343] width 132 height 25
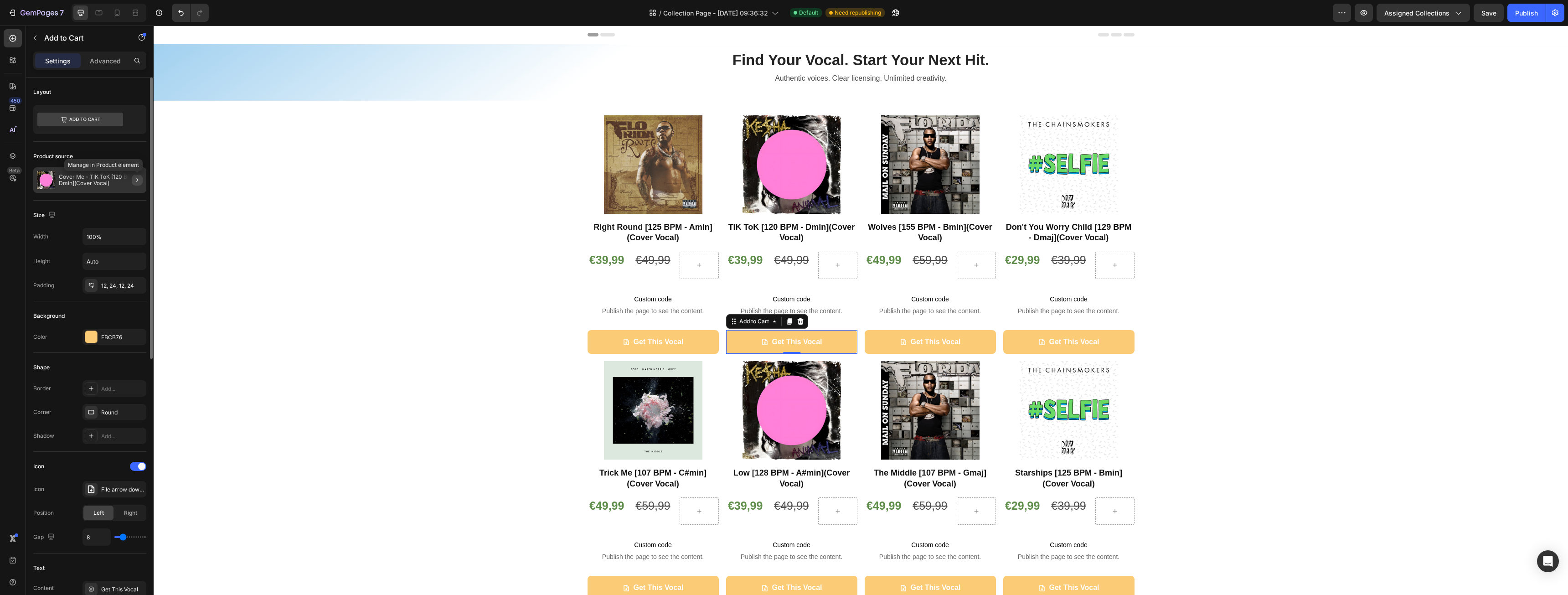
click at [140, 178] on icon "button" at bounding box center [137, 180] width 8 height 8
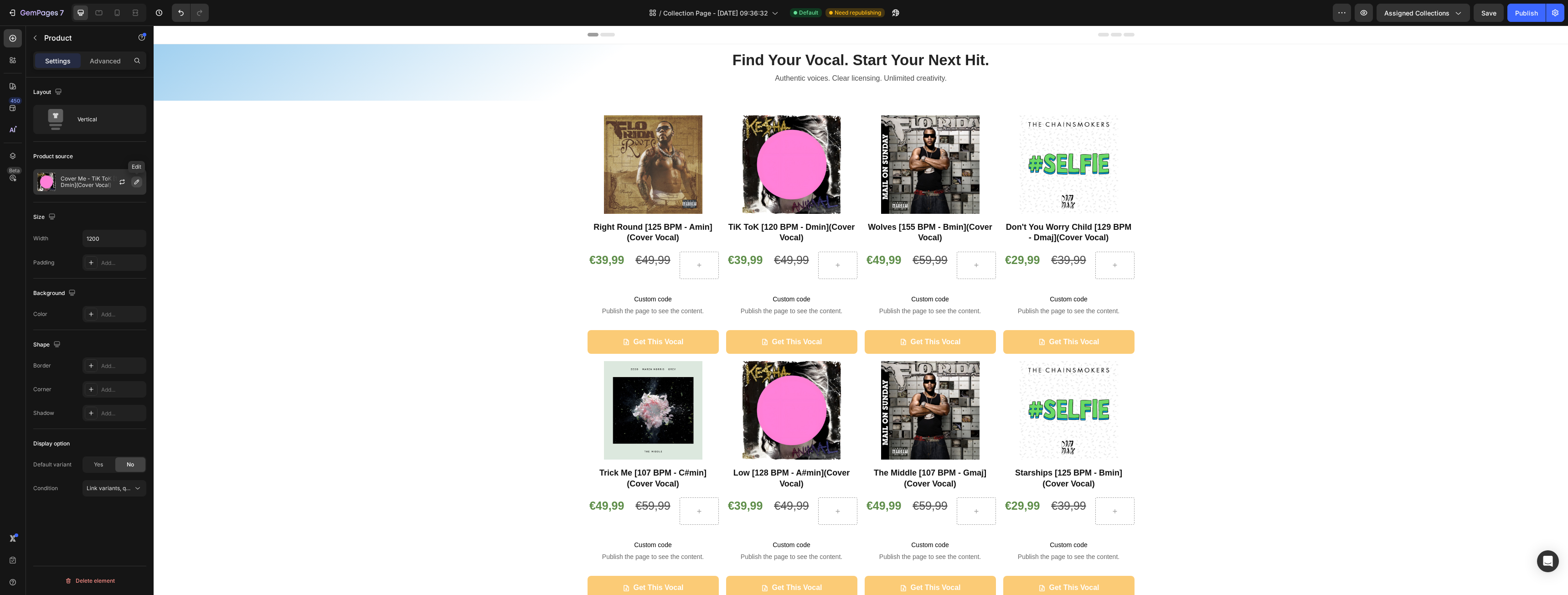
click at [137, 179] on icon "button" at bounding box center [137, 182] width 8 height 8
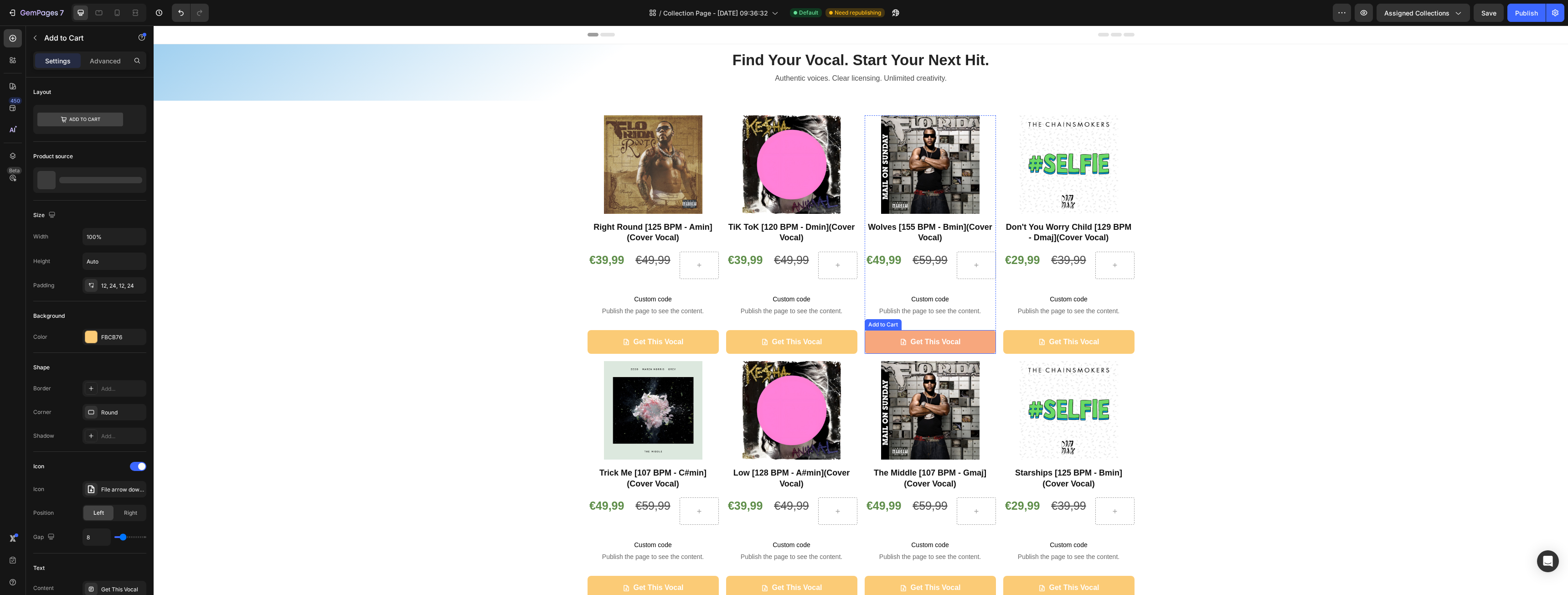
click at [880, 346] on button "Get This Vocal" at bounding box center [930, 343] width 132 height 25
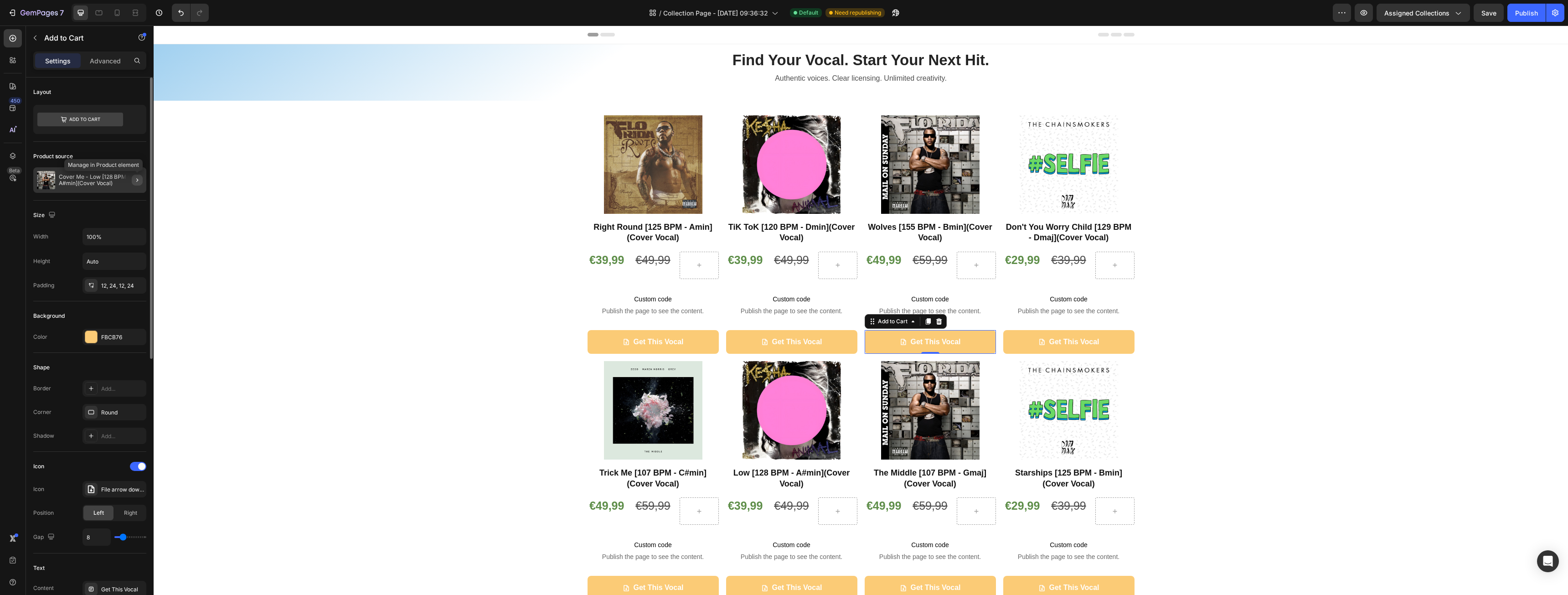
click at [137, 184] on icon "button" at bounding box center [137, 180] width 8 height 8
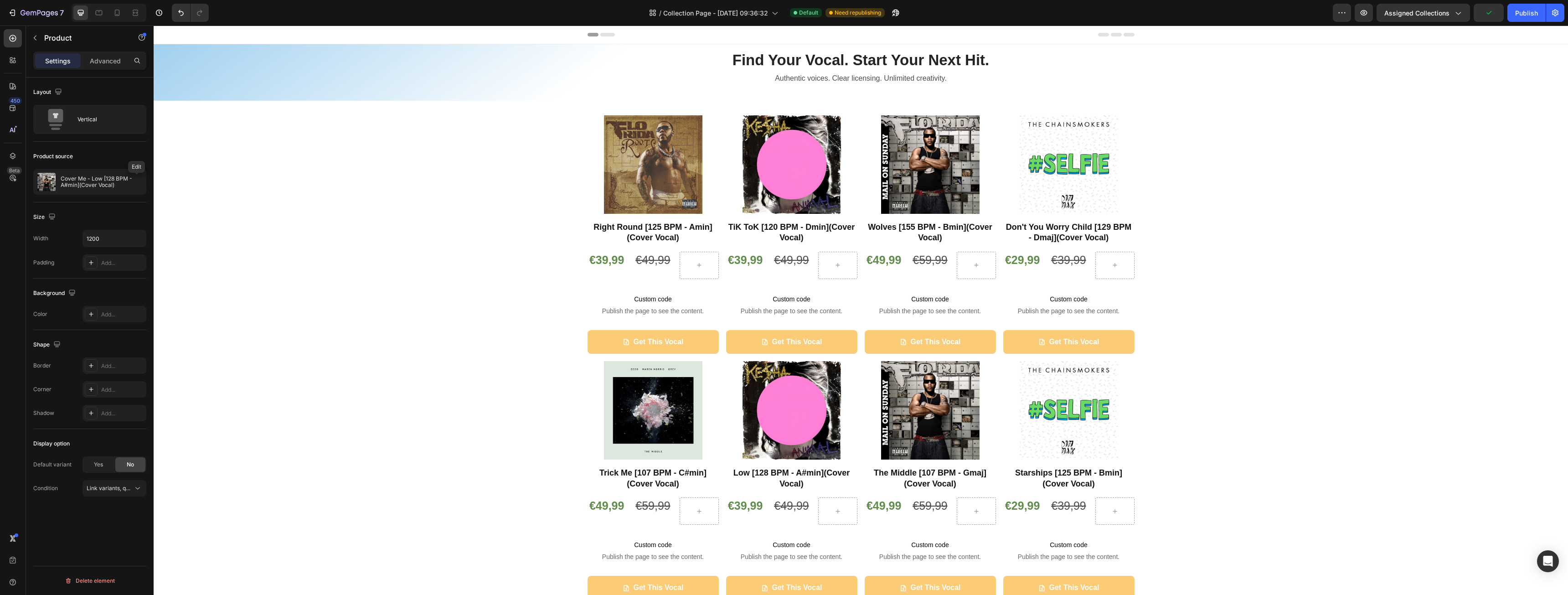
click at [0, 0] on icon "button" at bounding box center [0, 0] width 0 height 0
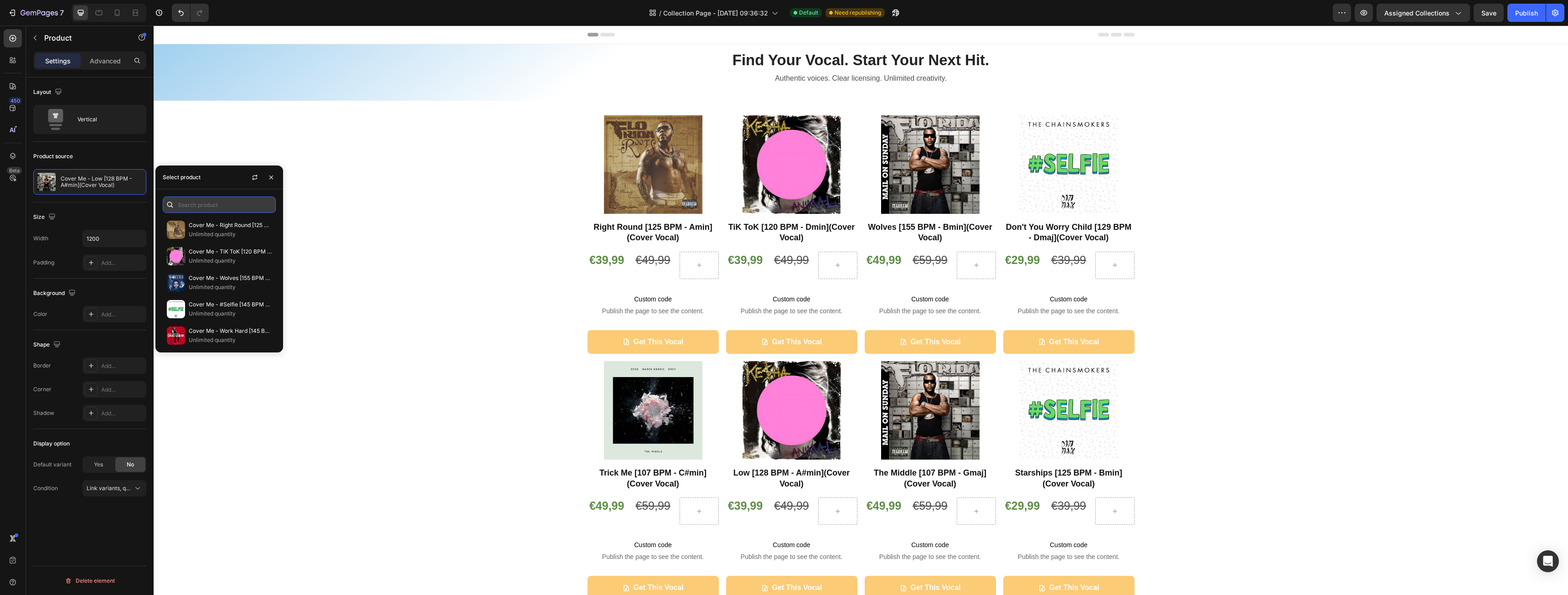
click at [222, 209] on input "text" at bounding box center [219, 205] width 113 height 16
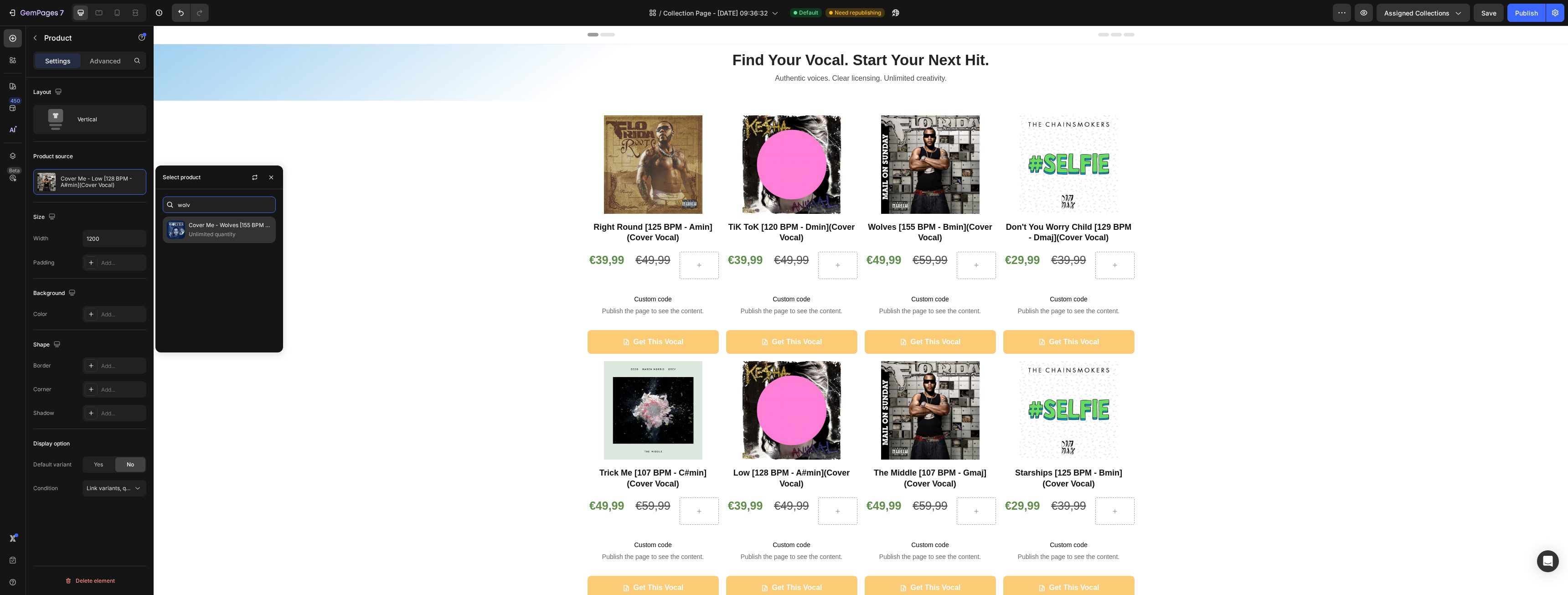
type input "wolv"
click at [232, 226] on p "Cover Me - Wolves [155 BPM - Bmin](Cover Vocal)" at bounding box center [230, 225] width 83 height 9
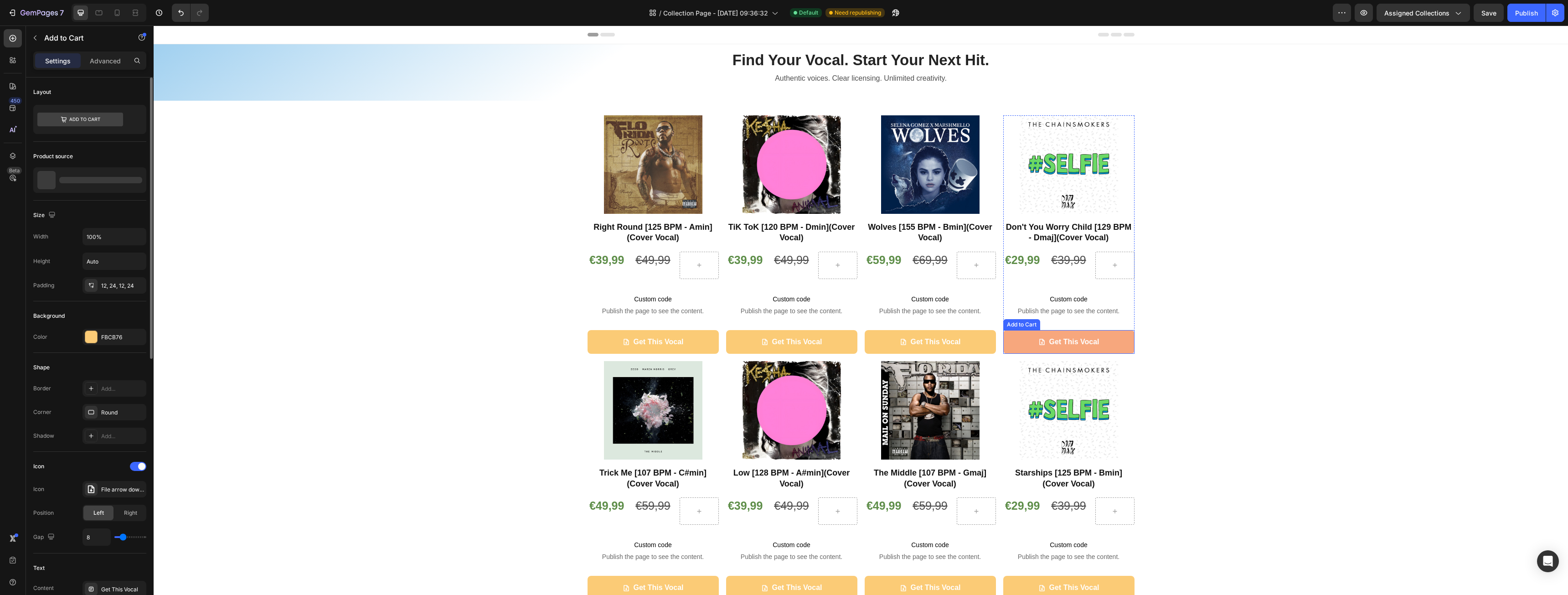
click at [1025, 337] on button "Get This Vocal" at bounding box center [1069, 343] width 132 height 25
click at [135, 178] on icon "button" at bounding box center [137, 180] width 8 height 8
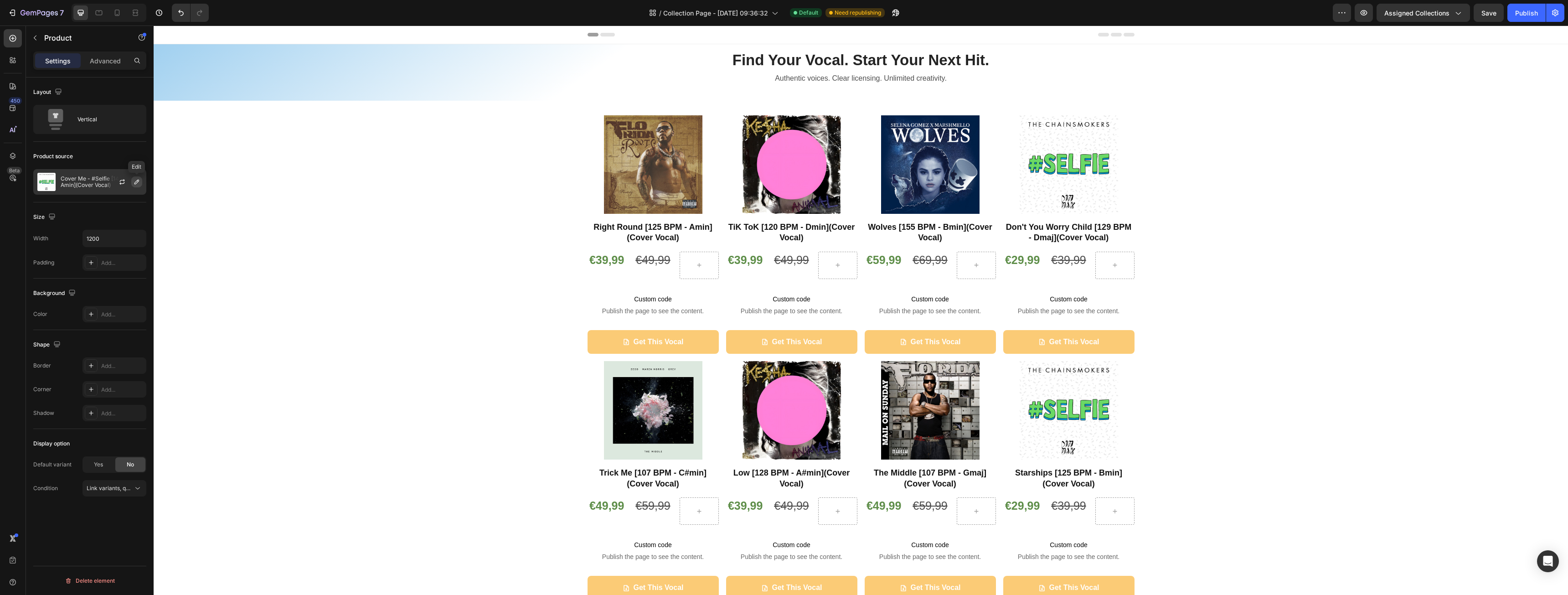
click at [139, 185] on icon "button" at bounding box center [137, 182] width 8 height 8
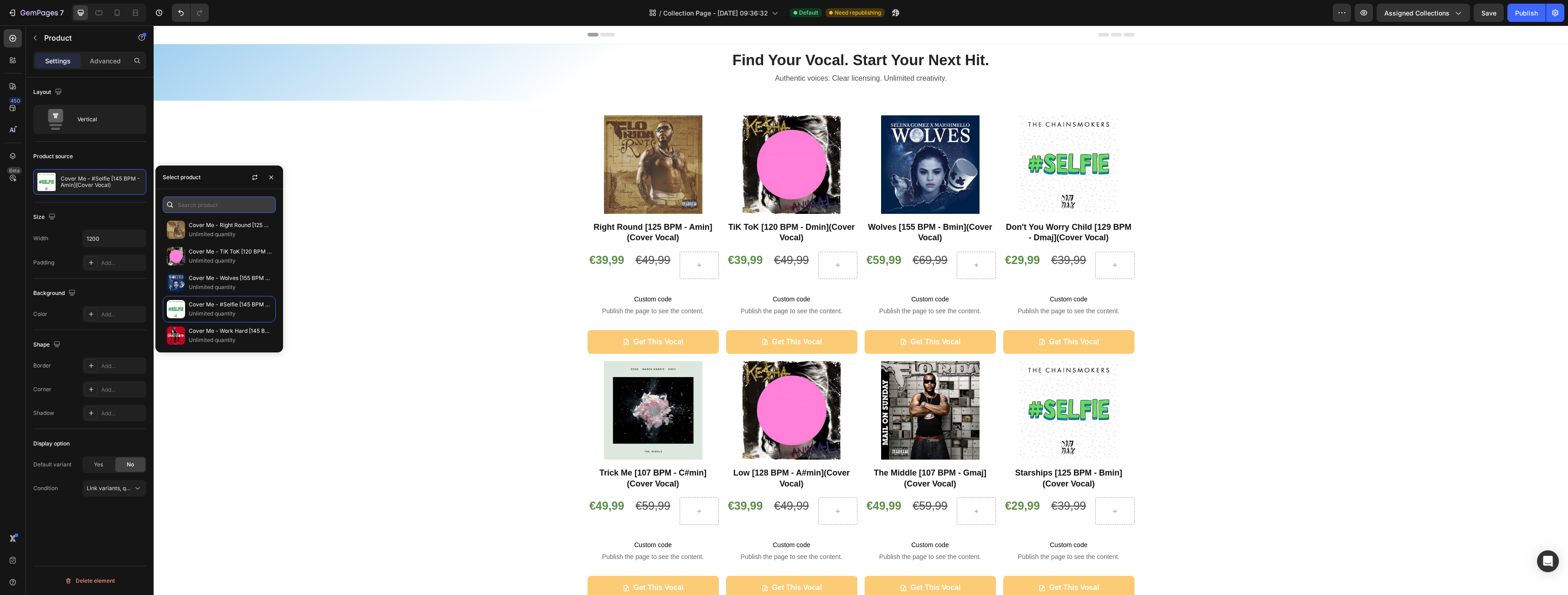
click at [185, 202] on input "text" at bounding box center [219, 205] width 113 height 16
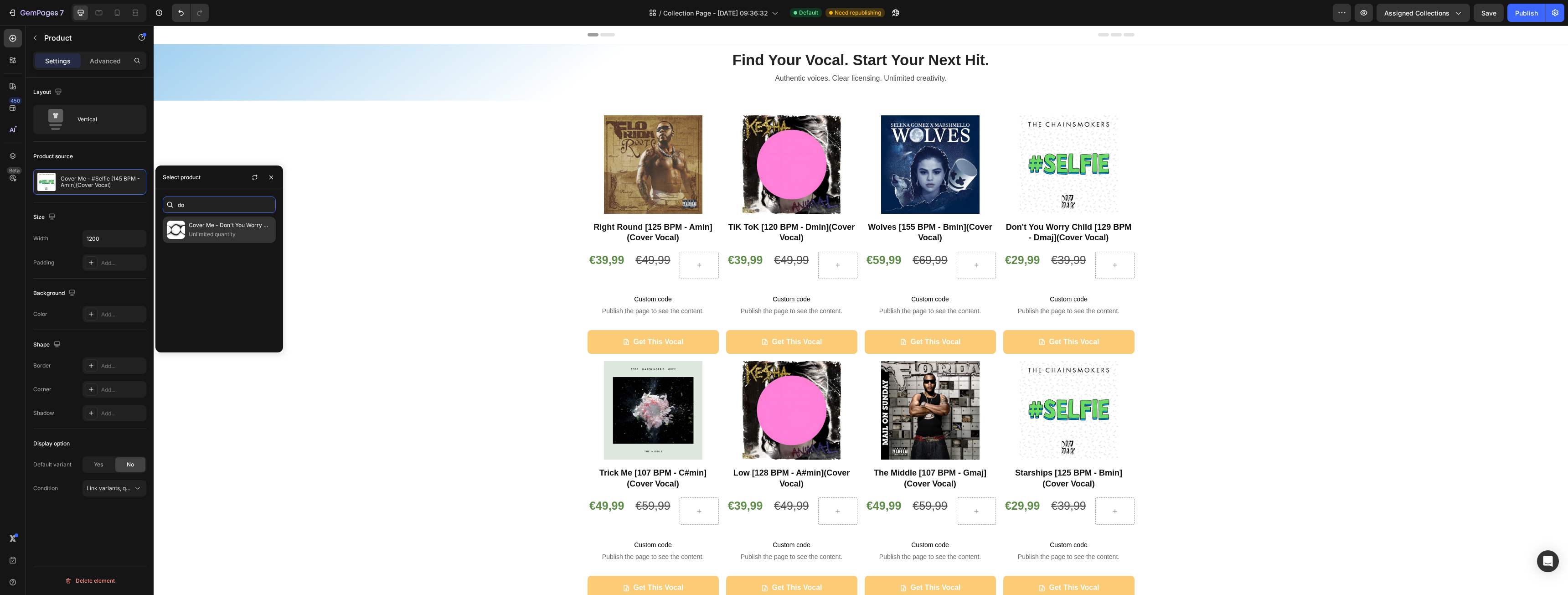
type input "do"
click at [208, 226] on p "Cover Me - Don't You Worry Child [129 BPM - Dmaj](Cover Vocal)" at bounding box center [230, 225] width 83 height 9
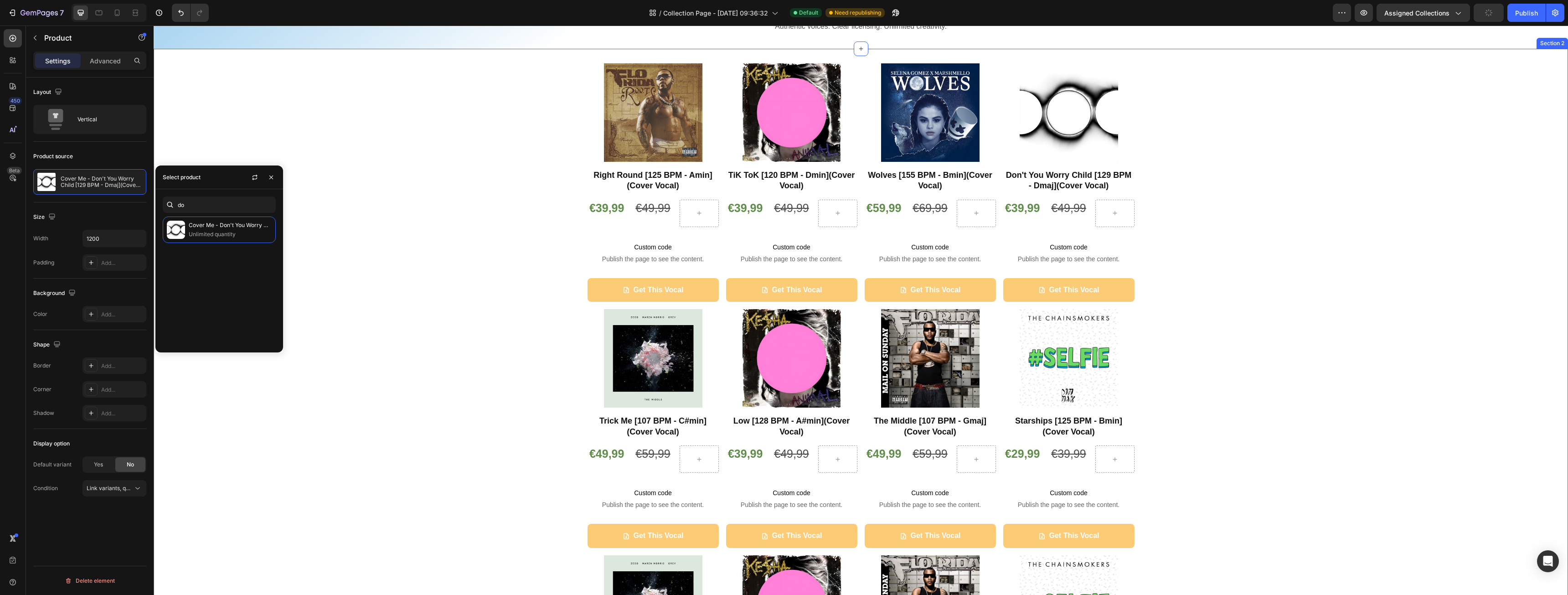
scroll to position [91, 0]
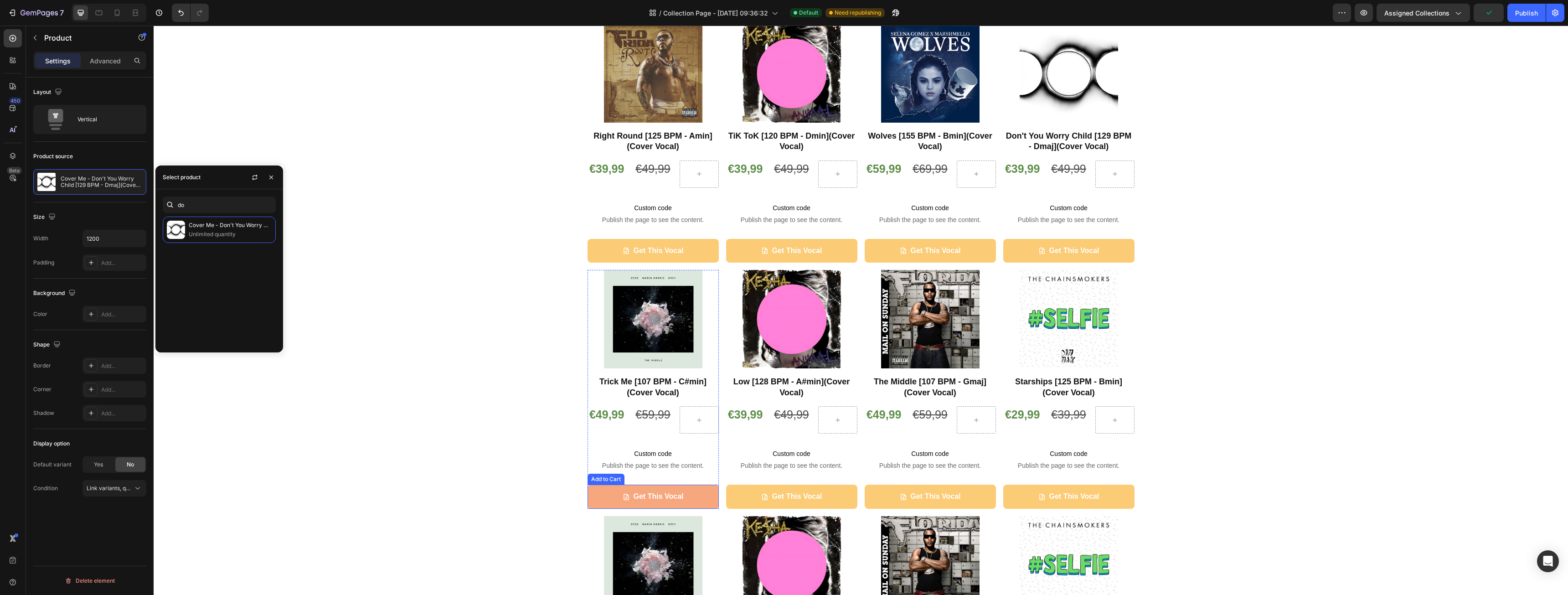
click at [592, 500] on button "Get This Vocal" at bounding box center [653, 497] width 132 height 25
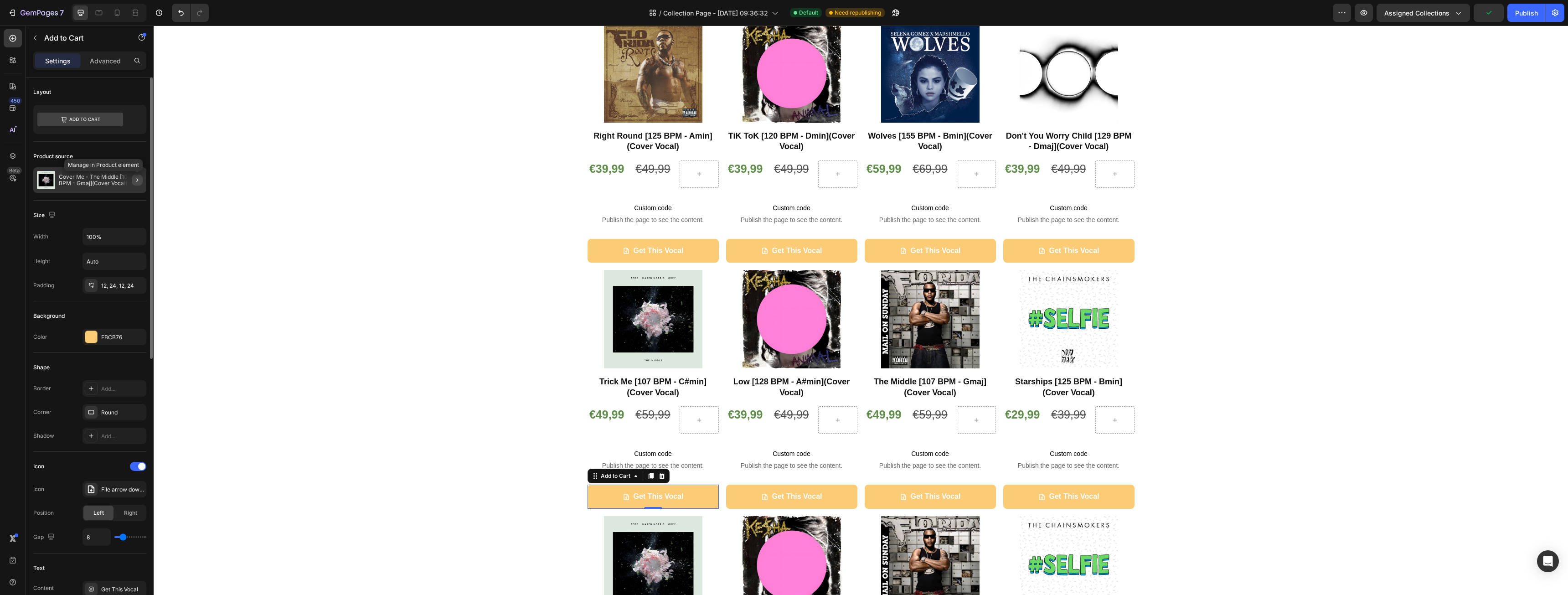
click at [135, 182] on icon "button" at bounding box center [137, 180] width 8 height 8
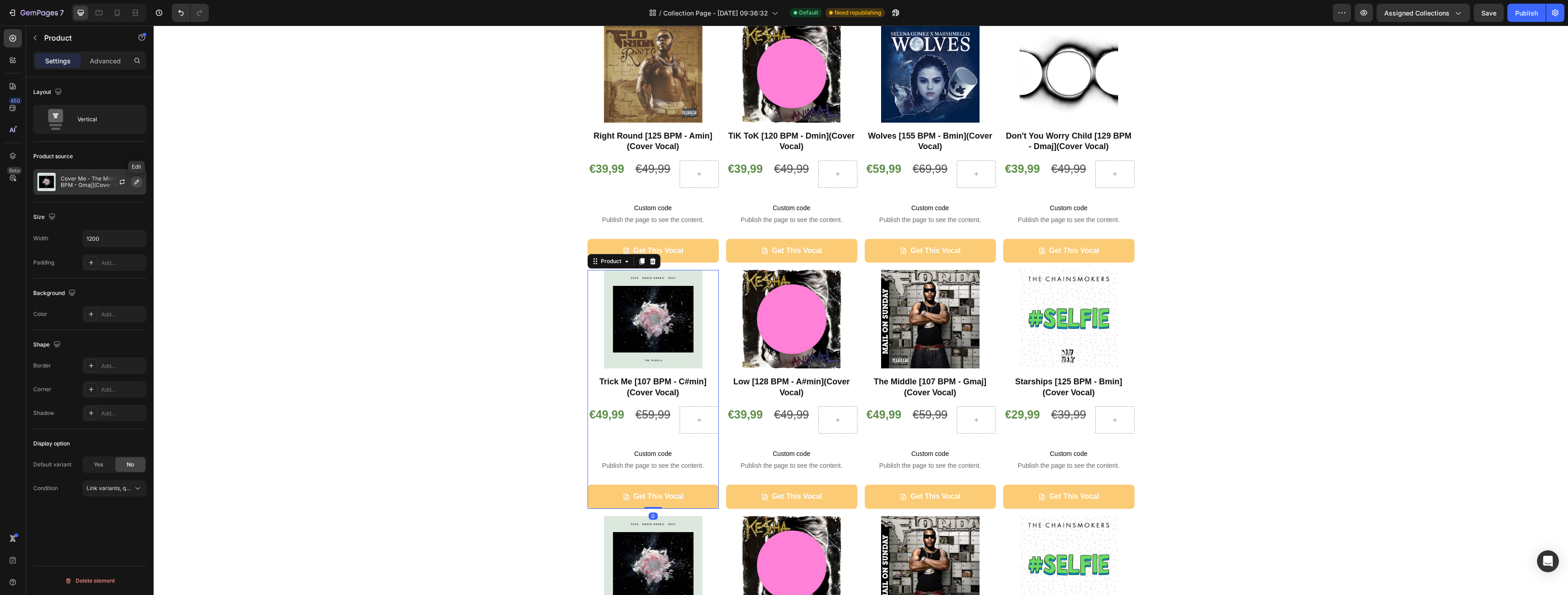
click at [138, 181] on icon "button" at bounding box center [136, 182] width 5 height 5
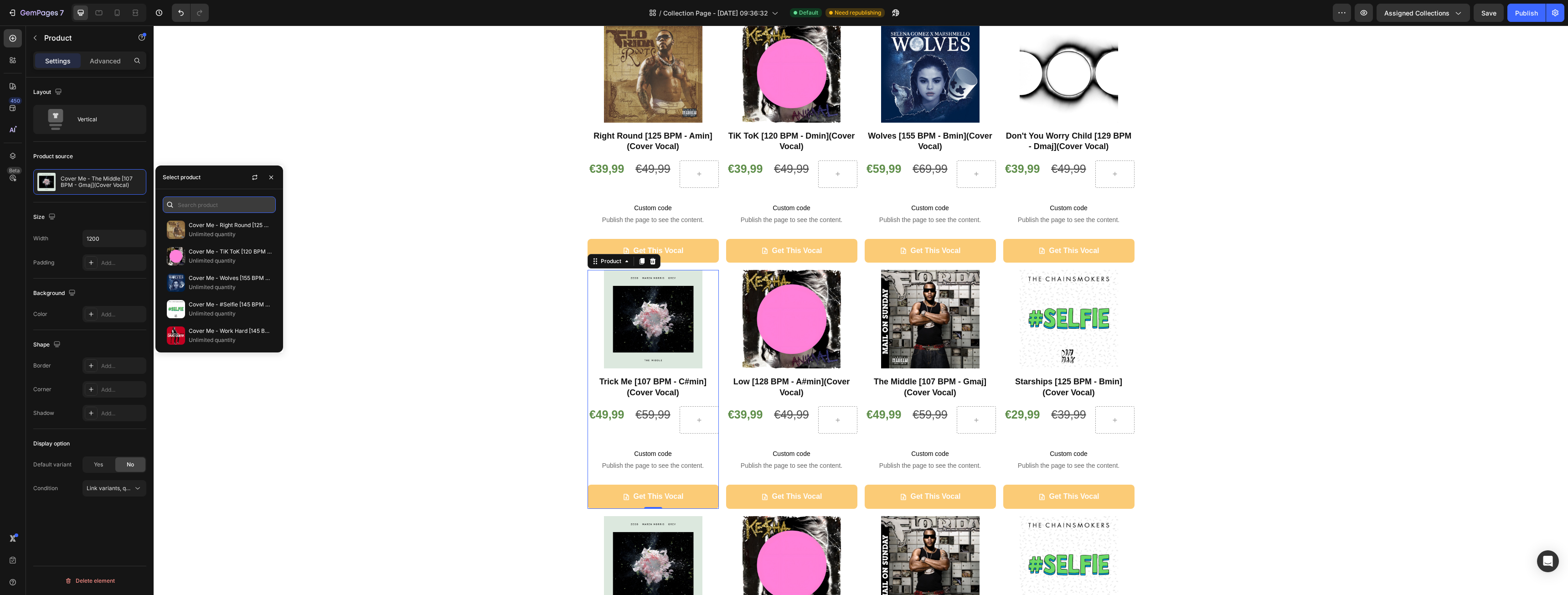
click at [203, 202] on input "text" at bounding box center [219, 205] width 113 height 16
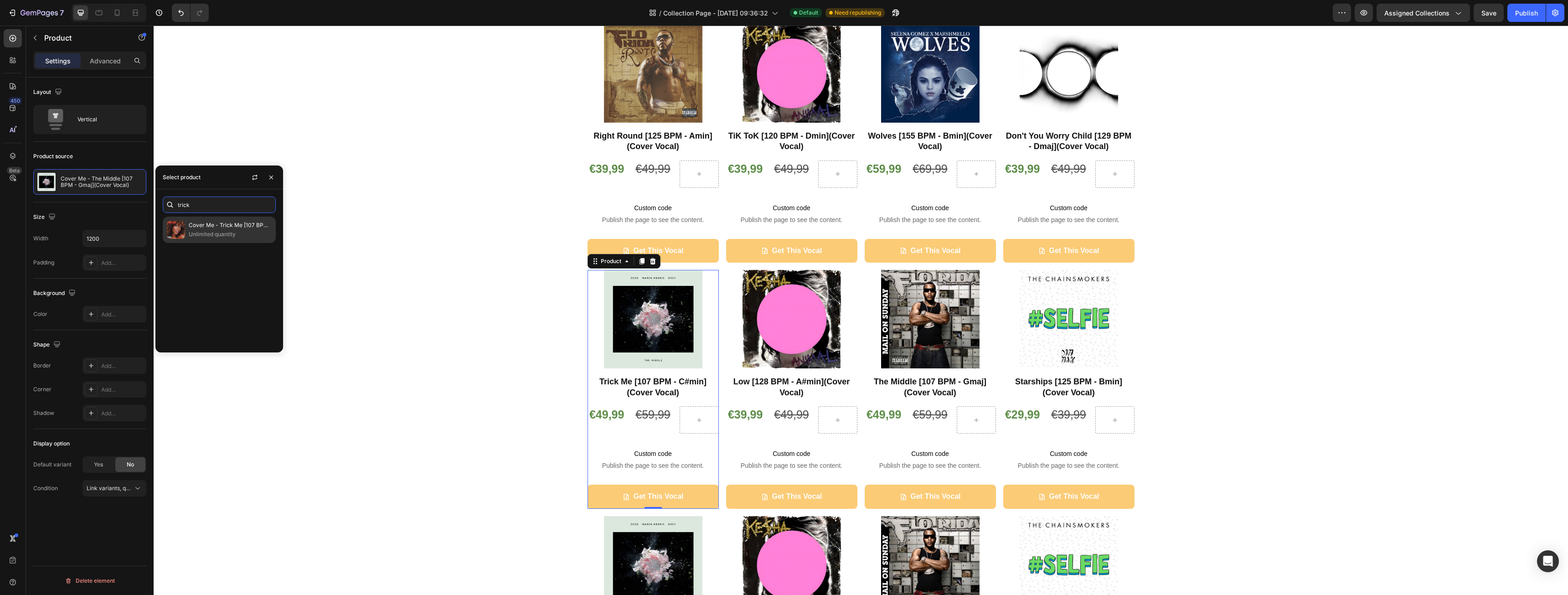
type input "trick"
click at [233, 226] on p "Cover Me - Trick Me [107 BPM - C#min](Cover Vocal" at bounding box center [230, 225] width 83 height 9
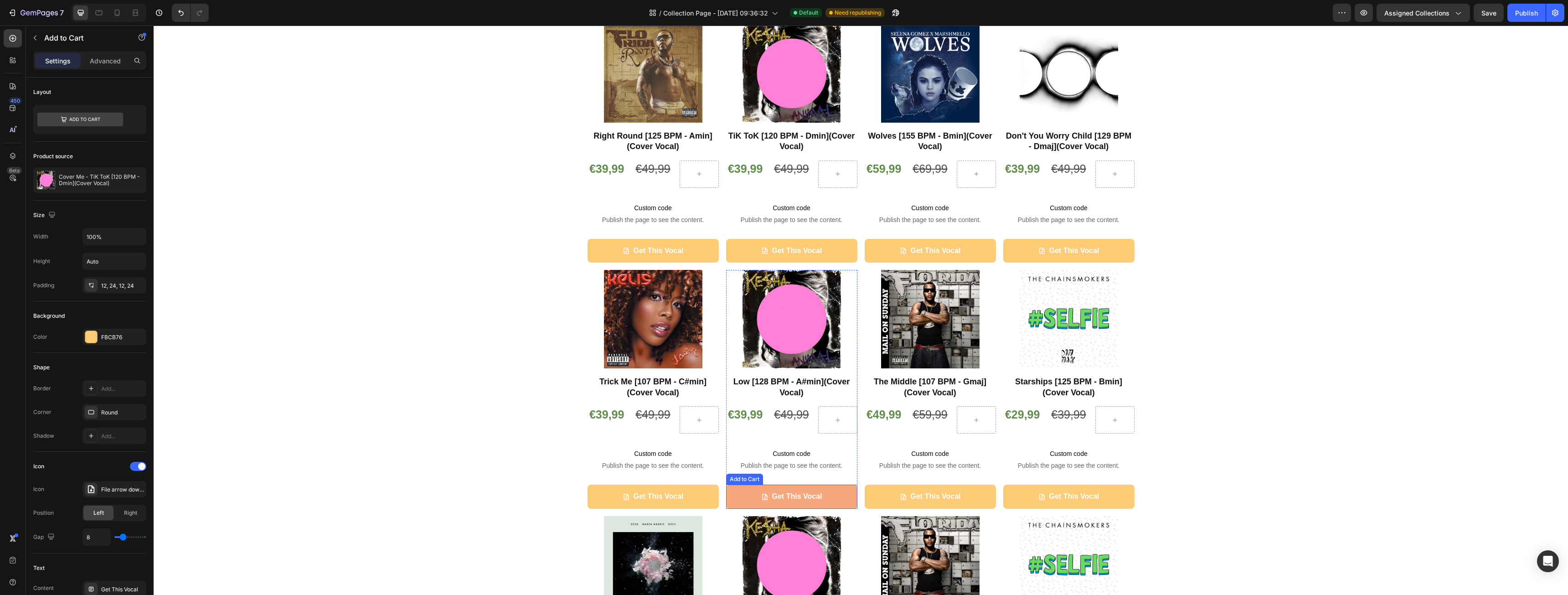
click at [738, 496] on button "Get This Vocal" at bounding box center [792, 497] width 132 height 25
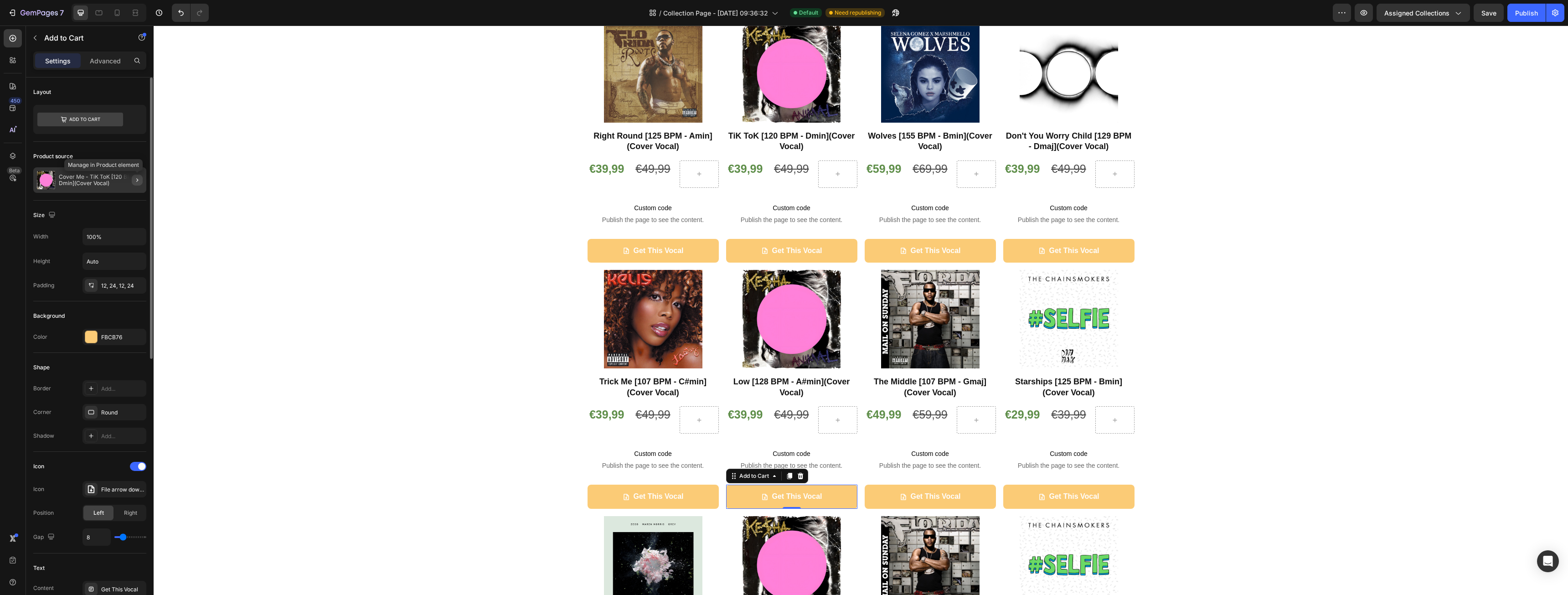
click at [134, 180] on button "button" at bounding box center [137, 180] width 11 height 11
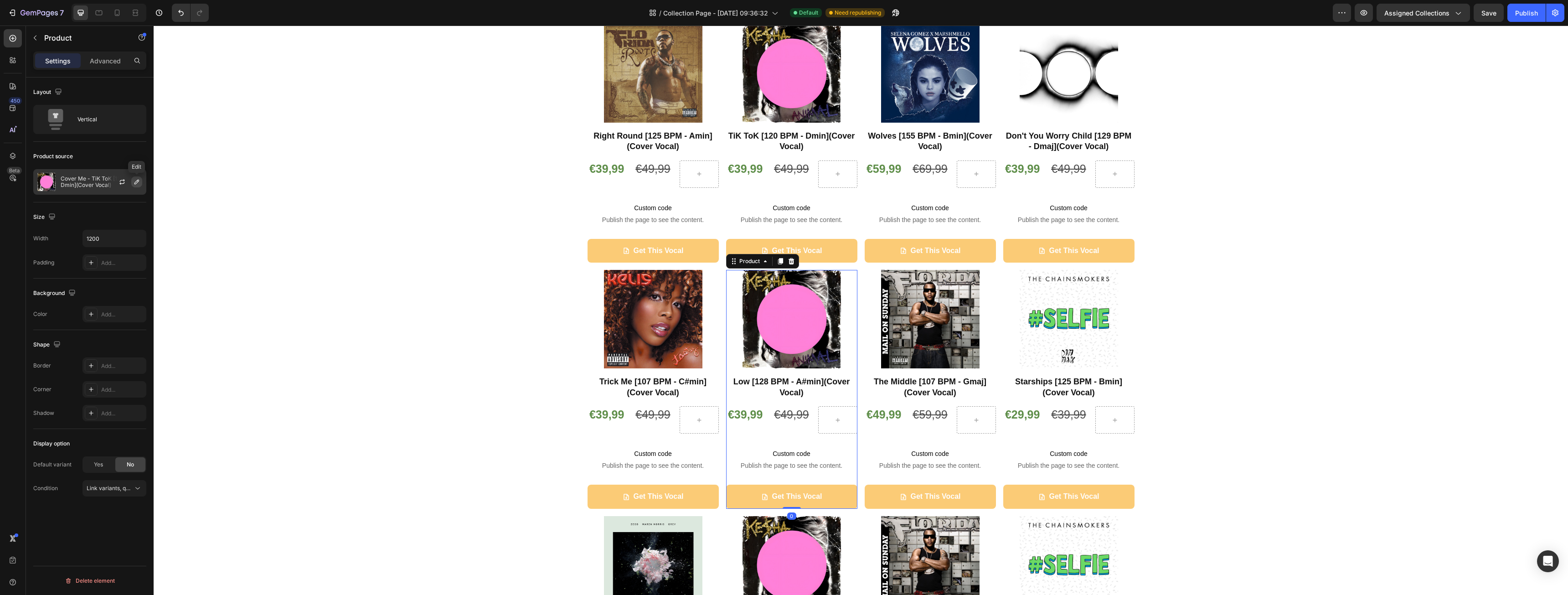
click at [137, 183] on icon "button" at bounding box center [136, 182] width 5 height 5
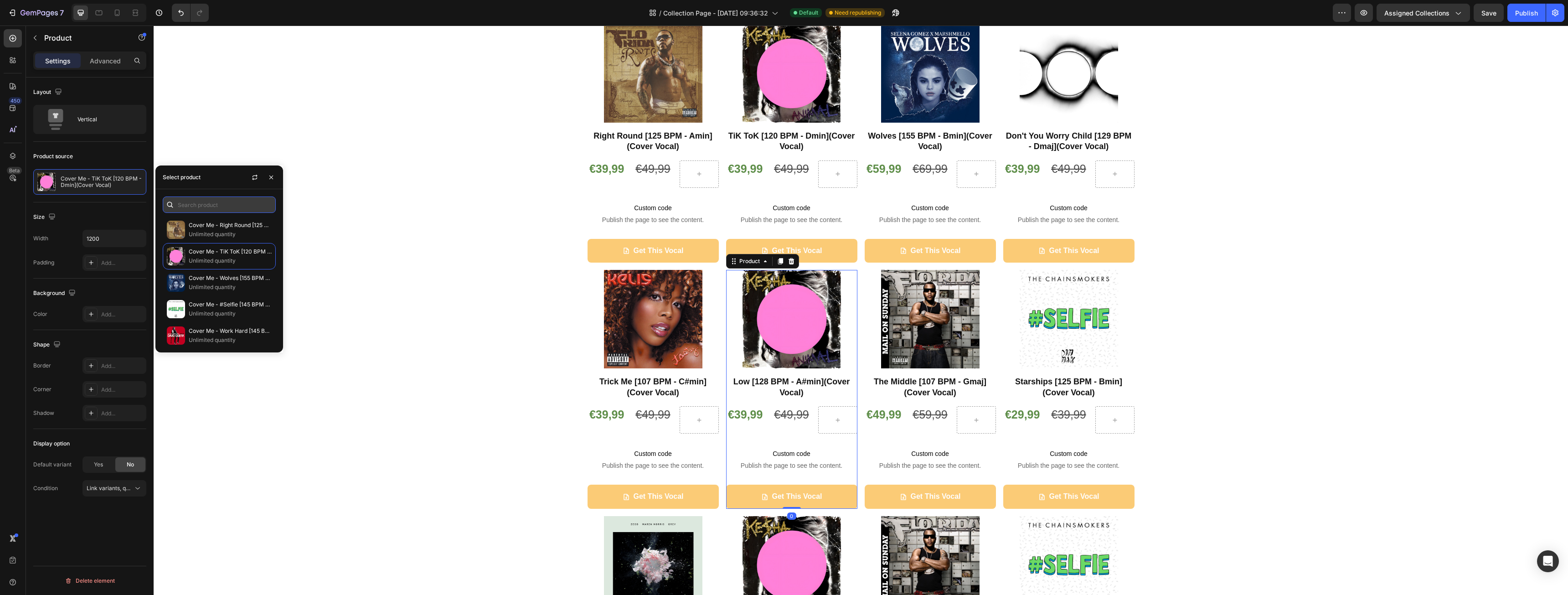
click at [223, 203] on input "text" at bounding box center [219, 205] width 113 height 16
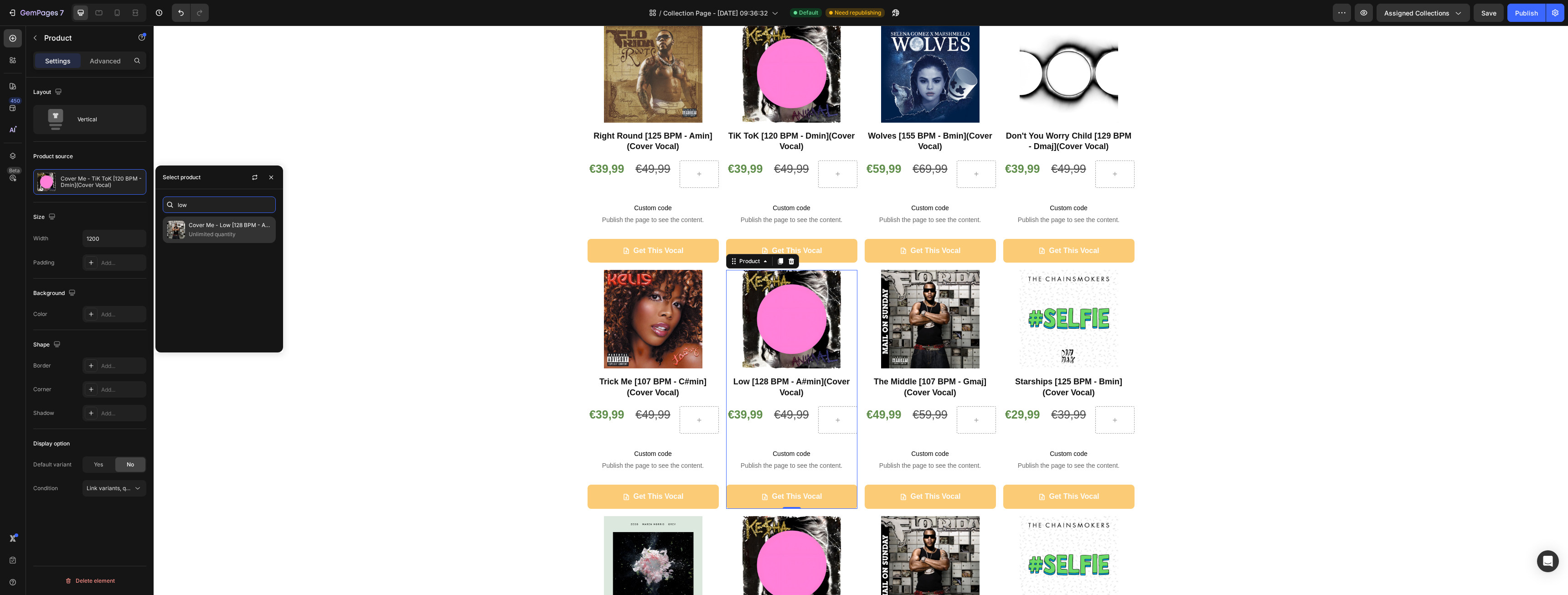
type input "low"
click at [223, 227] on p "Cover Me - Low [128 BPM - A#min](Cover Vocal)" at bounding box center [230, 225] width 83 height 9
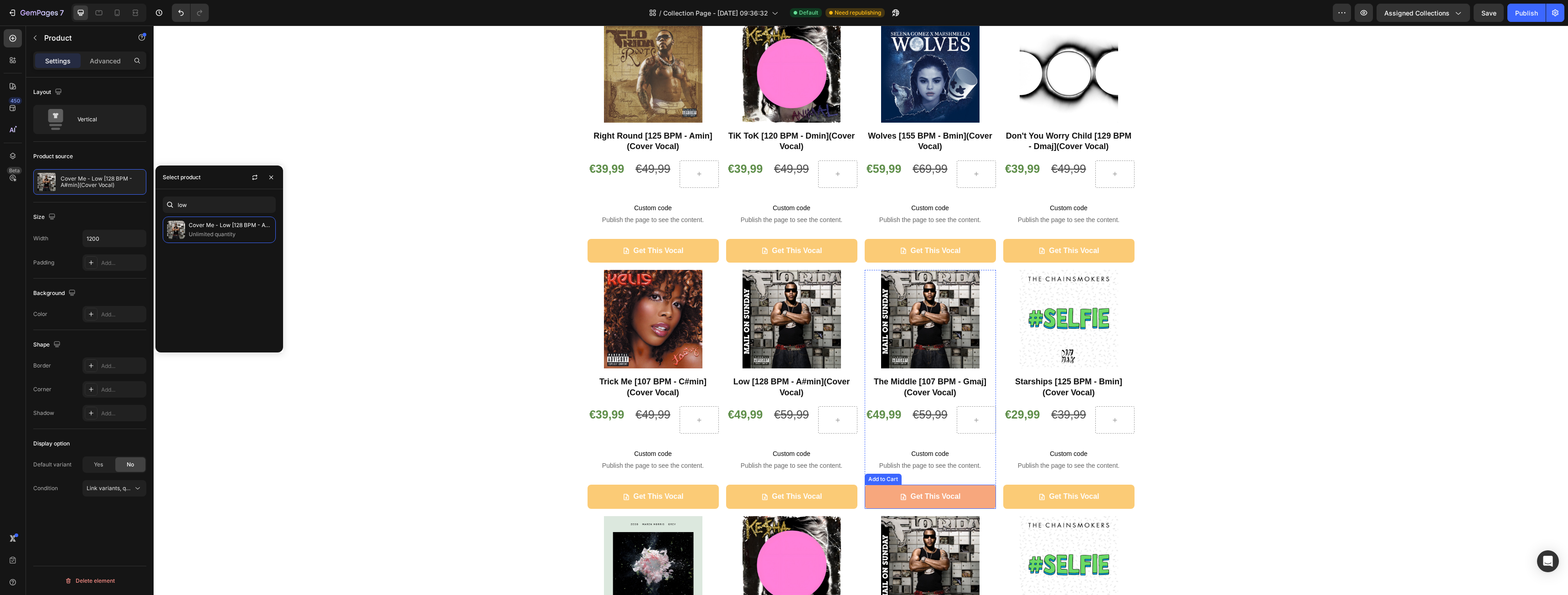
click at [867, 496] on button "Get This Vocal" at bounding box center [930, 497] width 132 height 25
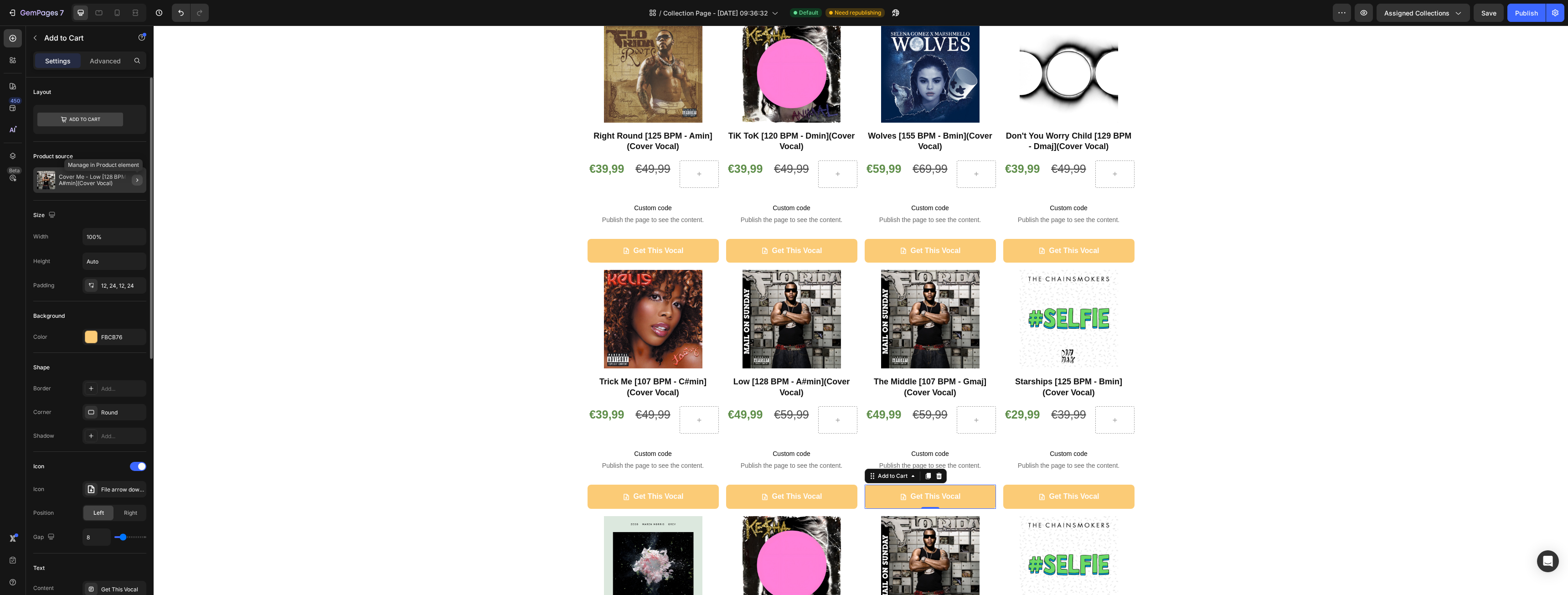
click at [135, 181] on icon "button" at bounding box center [137, 180] width 8 height 8
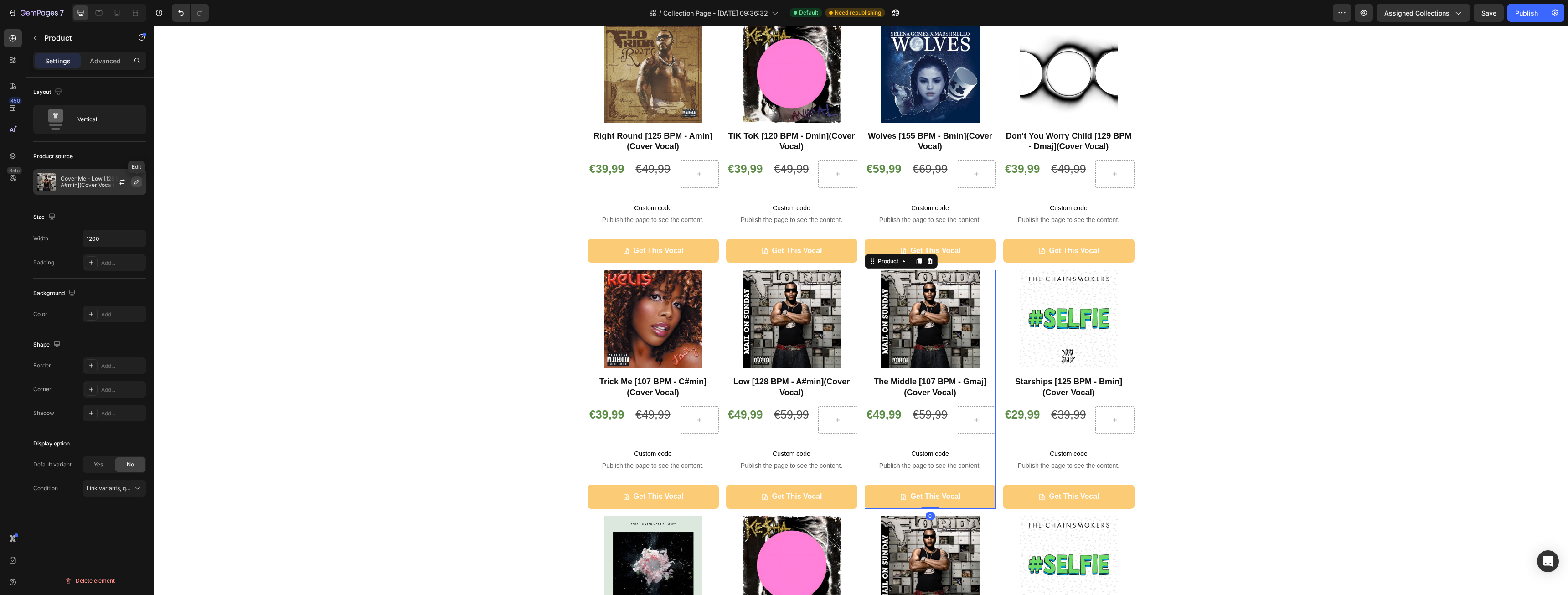
click at [137, 186] on button "button" at bounding box center [137, 182] width 11 height 11
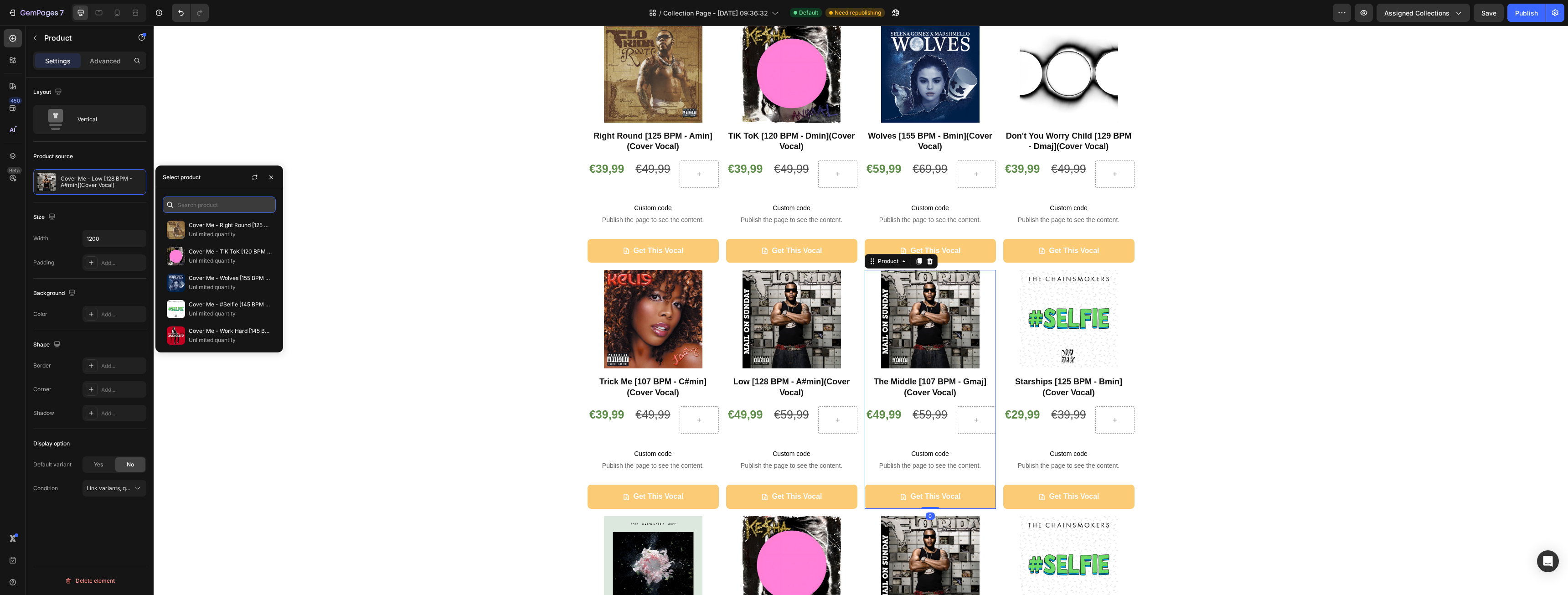
click at [224, 203] on input "text" at bounding box center [219, 205] width 113 height 16
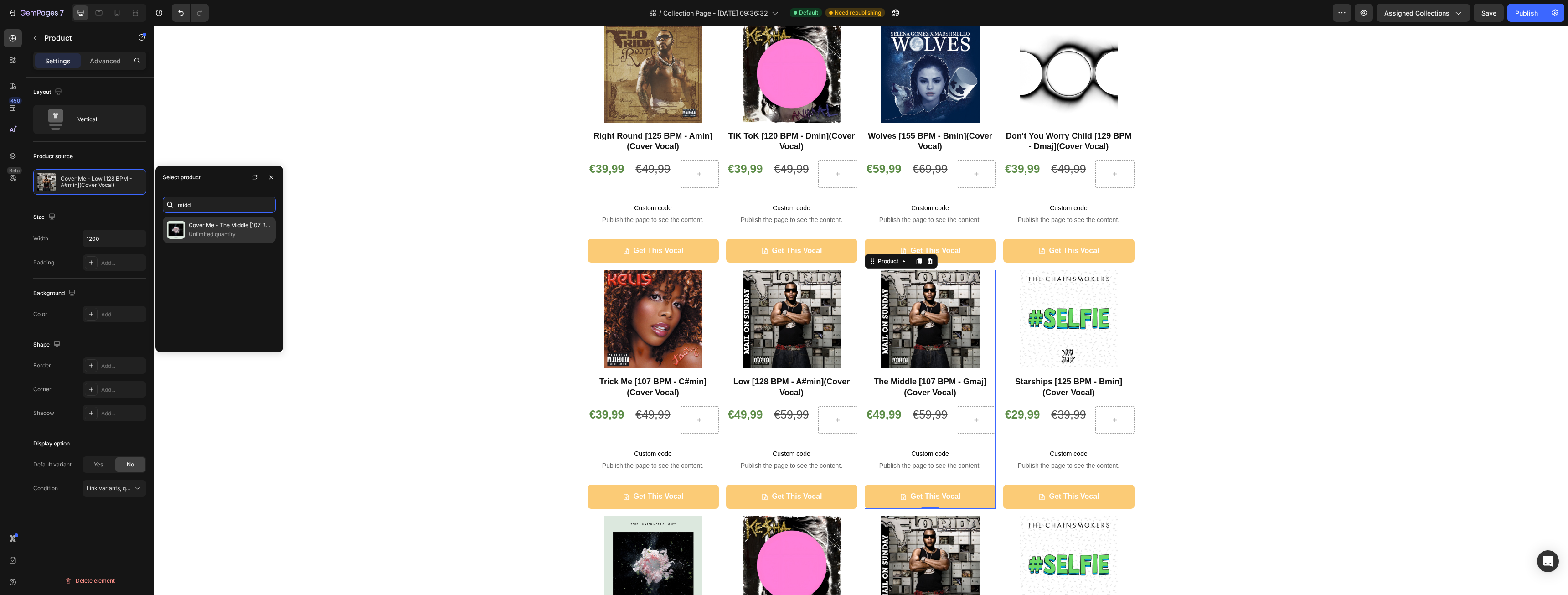
type input "midd"
click at [217, 225] on p "Cover Me - The Middle [107 BPM - Gmaj](Cover Vocal)" at bounding box center [230, 225] width 83 height 9
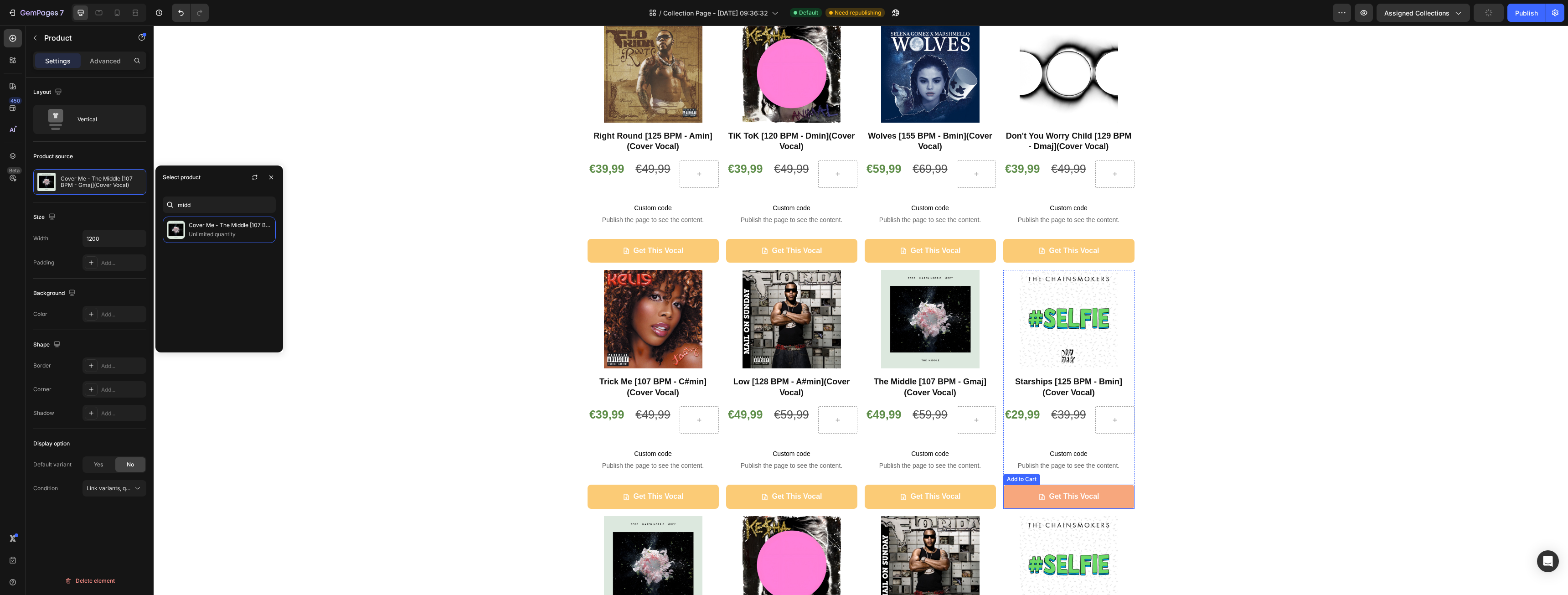
click at [1014, 495] on button "Get This Vocal" at bounding box center [1069, 497] width 132 height 25
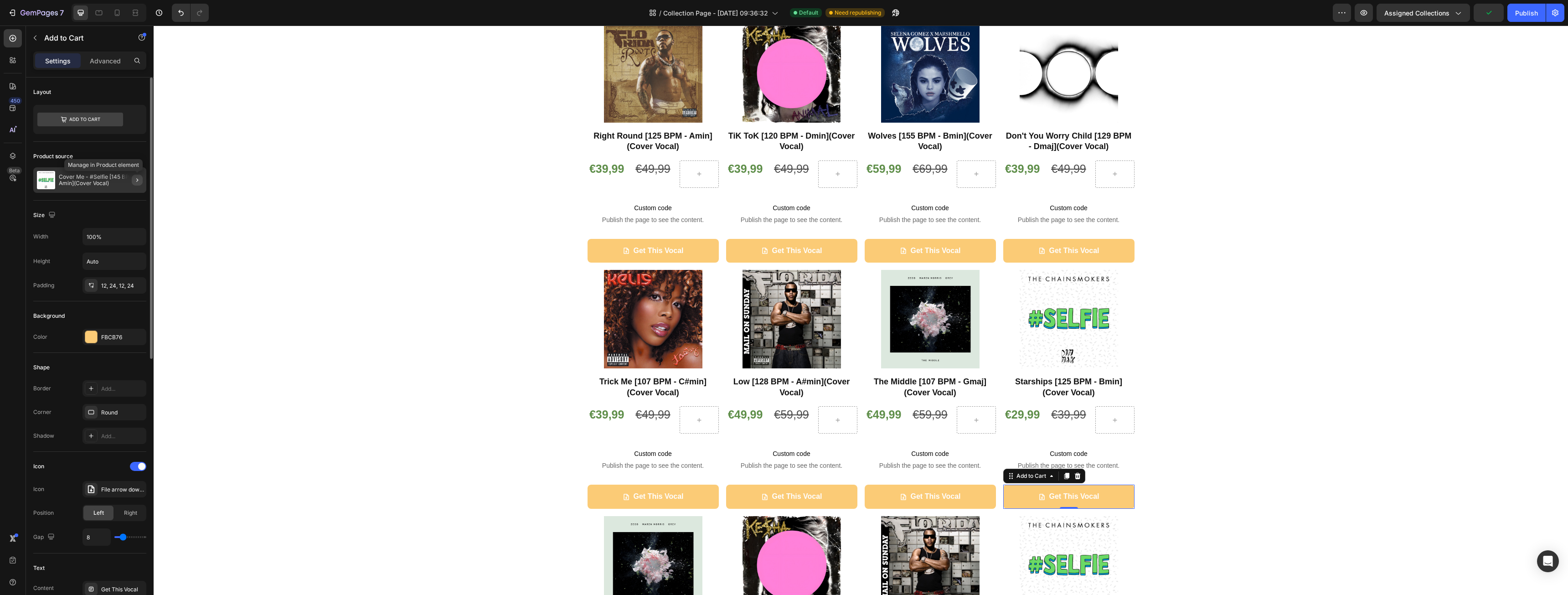
click at [136, 183] on icon "button" at bounding box center [137, 180] width 8 height 8
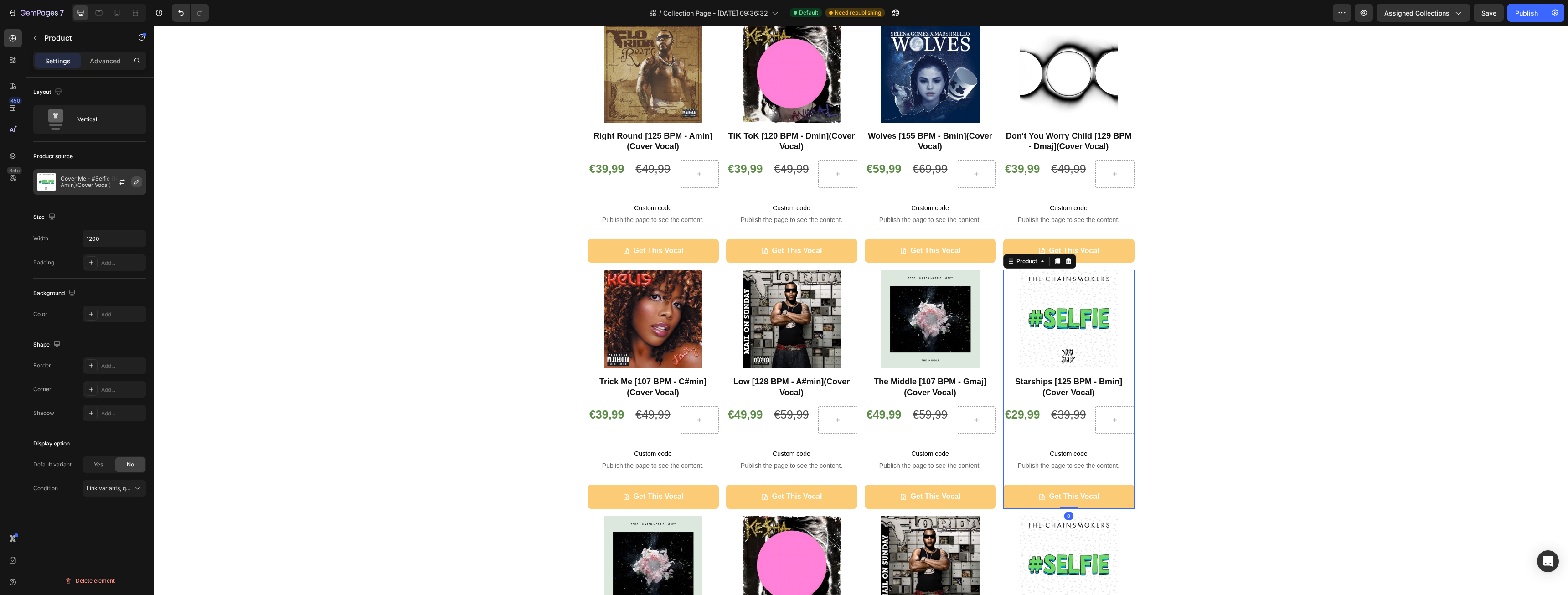
click at [139, 181] on icon "button" at bounding box center [137, 182] width 8 height 8
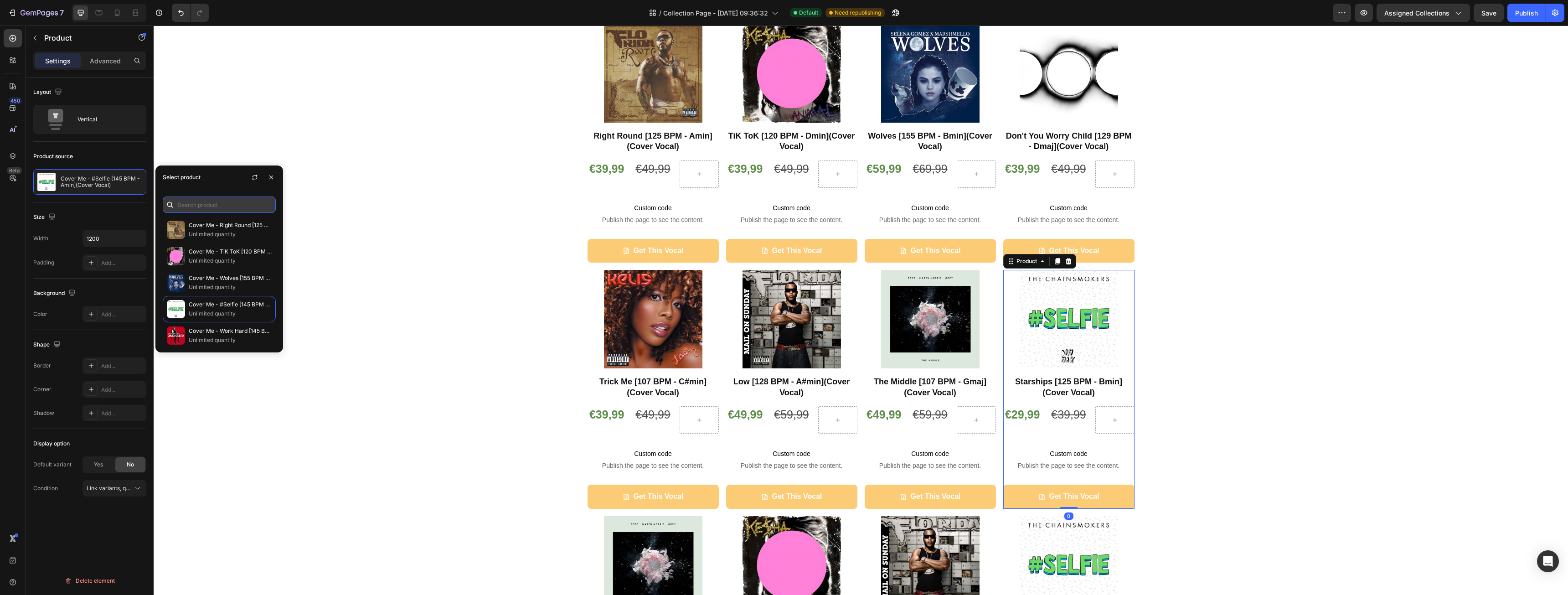
click at [202, 209] on input "text" at bounding box center [219, 205] width 113 height 16
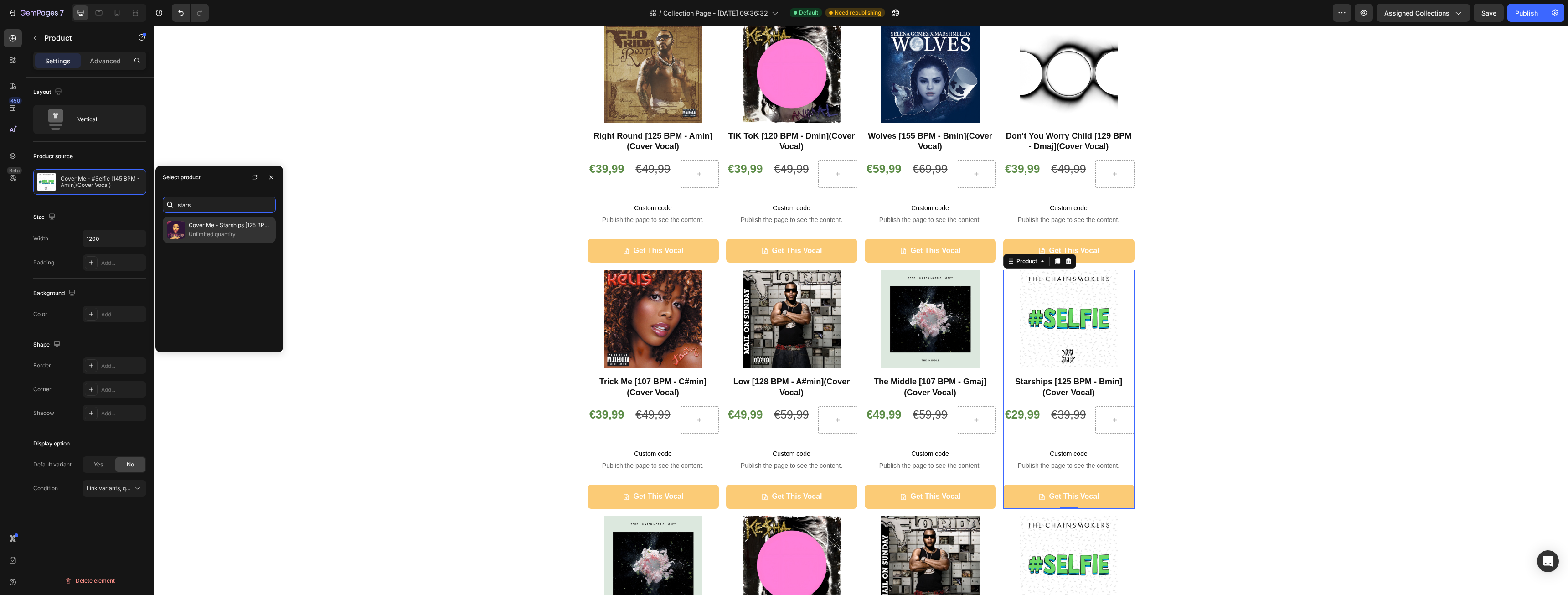
type input "stars"
click at [209, 232] on p "Unlimited quantity" at bounding box center [230, 235] width 83 height 9
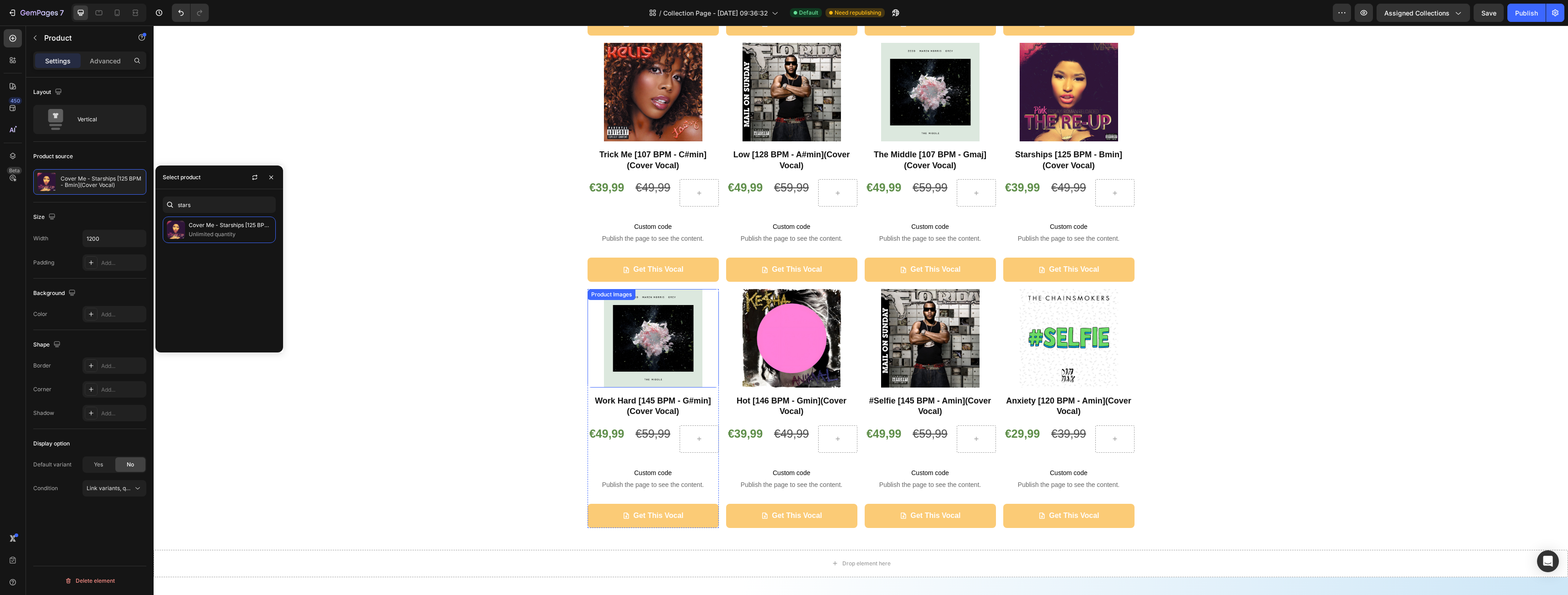
scroll to position [319, 0]
click at [606, 518] on button "Get This Vocal" at bounding box center [653, 515] width 132 height 25
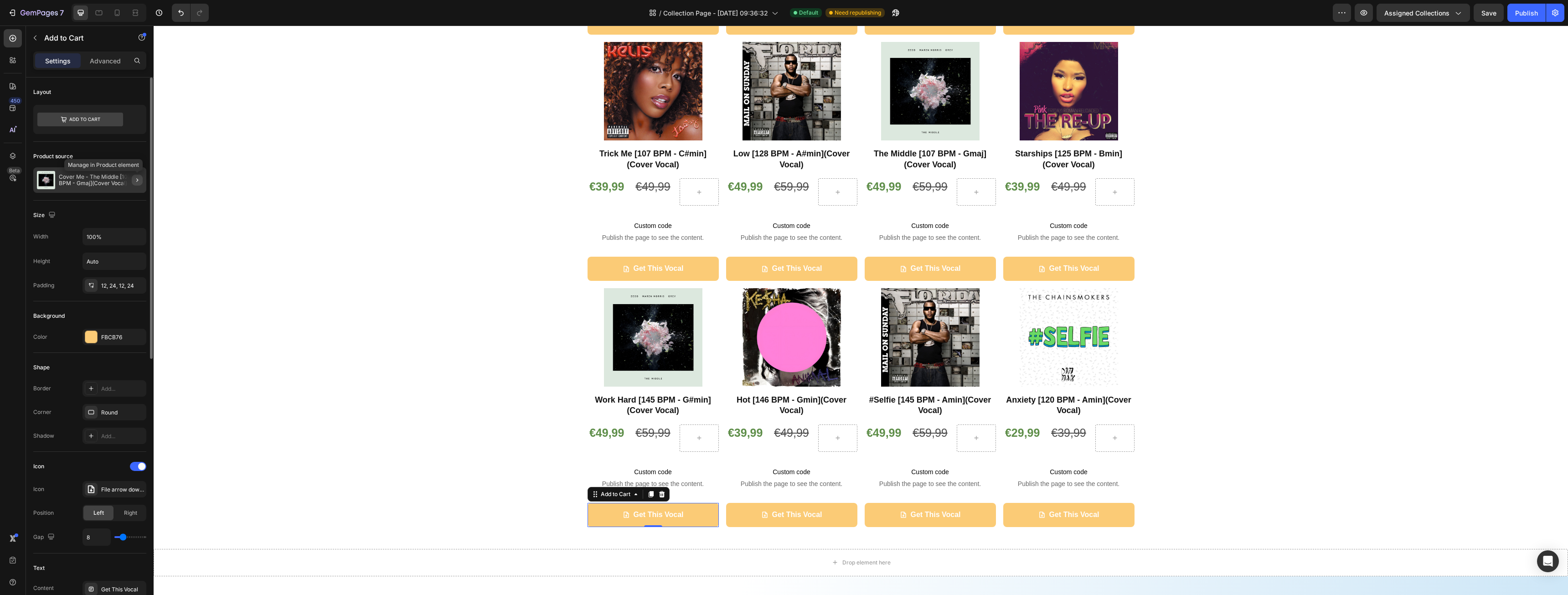
click at [142, 181] on button "button" at bounding box center [137, 180] width 11 height 11
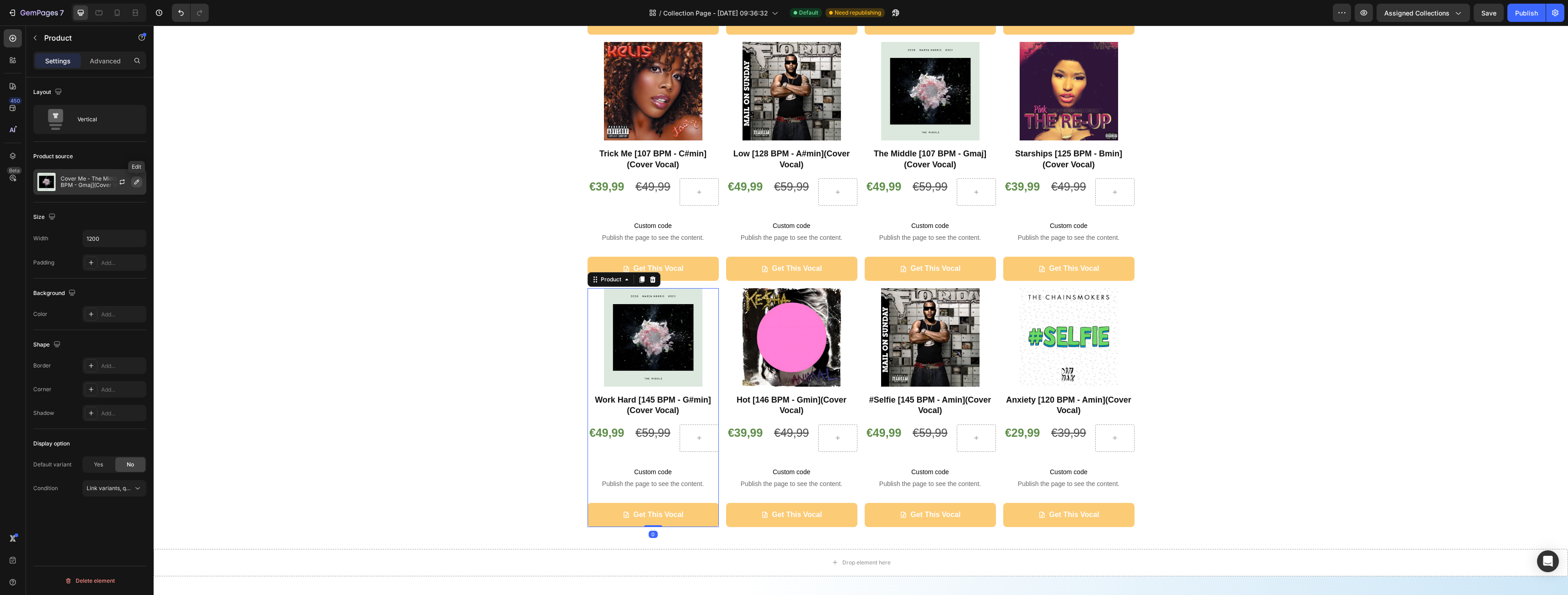
click at [138, 181] on icon "button" at bounding box center [136, 182] width 5 height 5
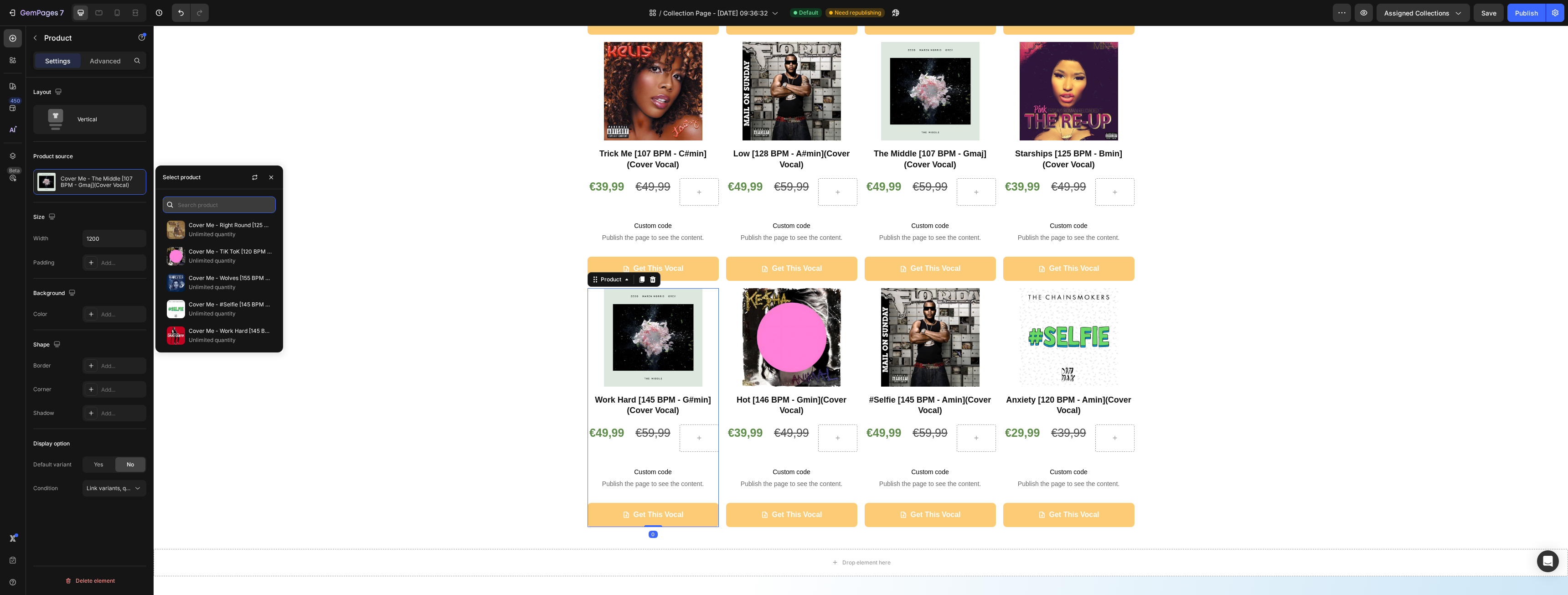
click at [209, 207] on input "text" at bounding box center [219, 205] width 113 height 16
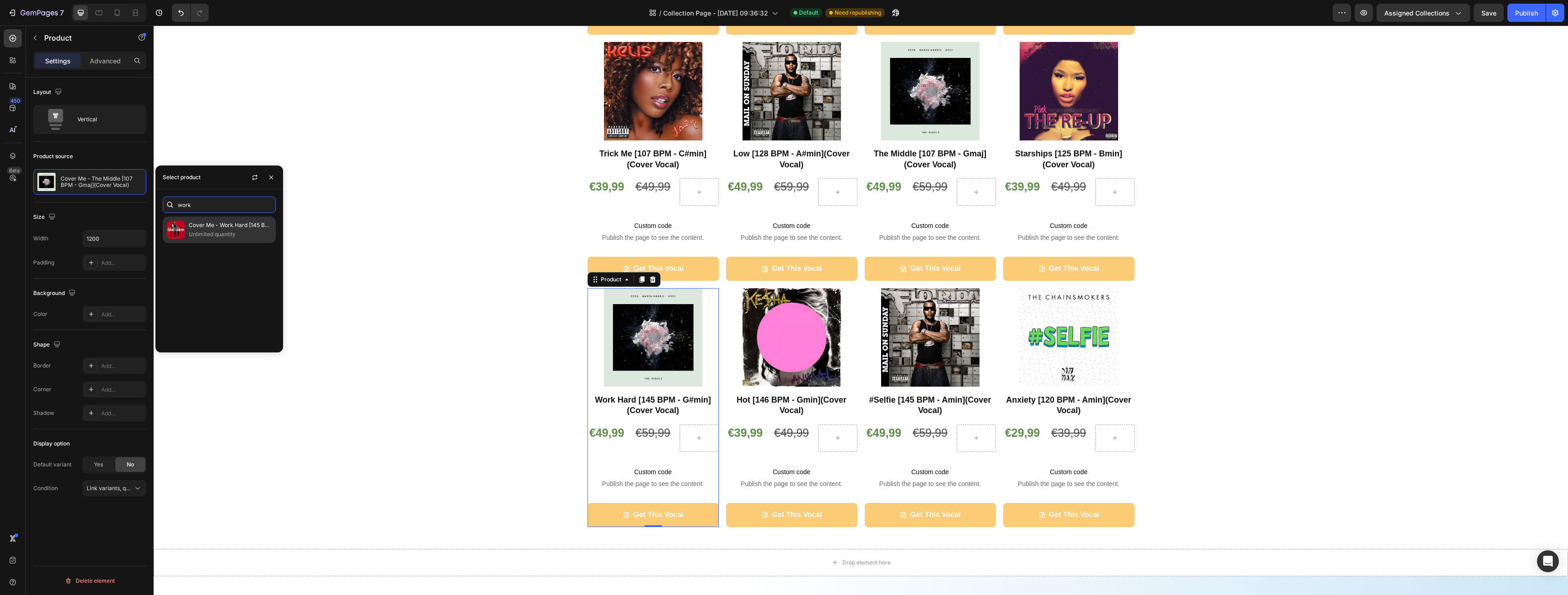
type input "work"
click at [215, 220] on div "Cover Me - Work Hard [145 BPM - G#min](Cover Vocal) Unlimited quantity" at bounding box center [219, 230] width 113 height 27
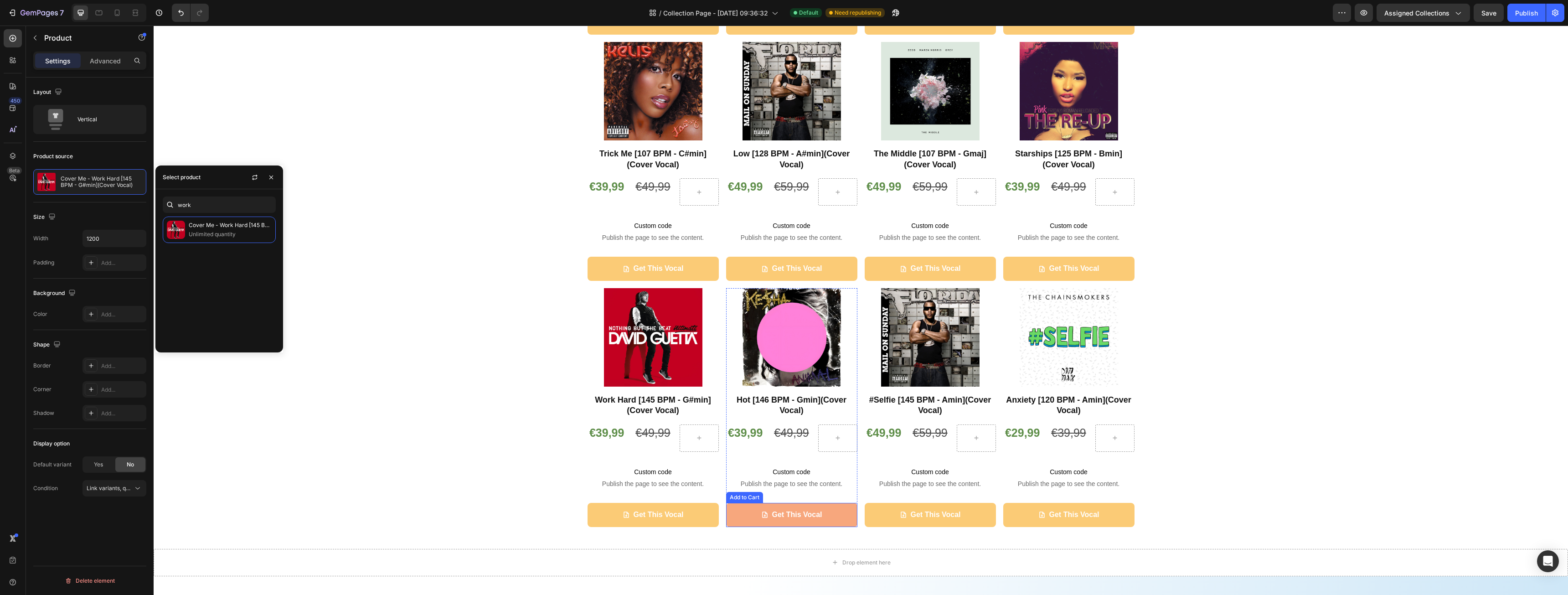
click at [740, 512] on button "Get This Vocal" at bounding box center [792, 515] width 132 height 25
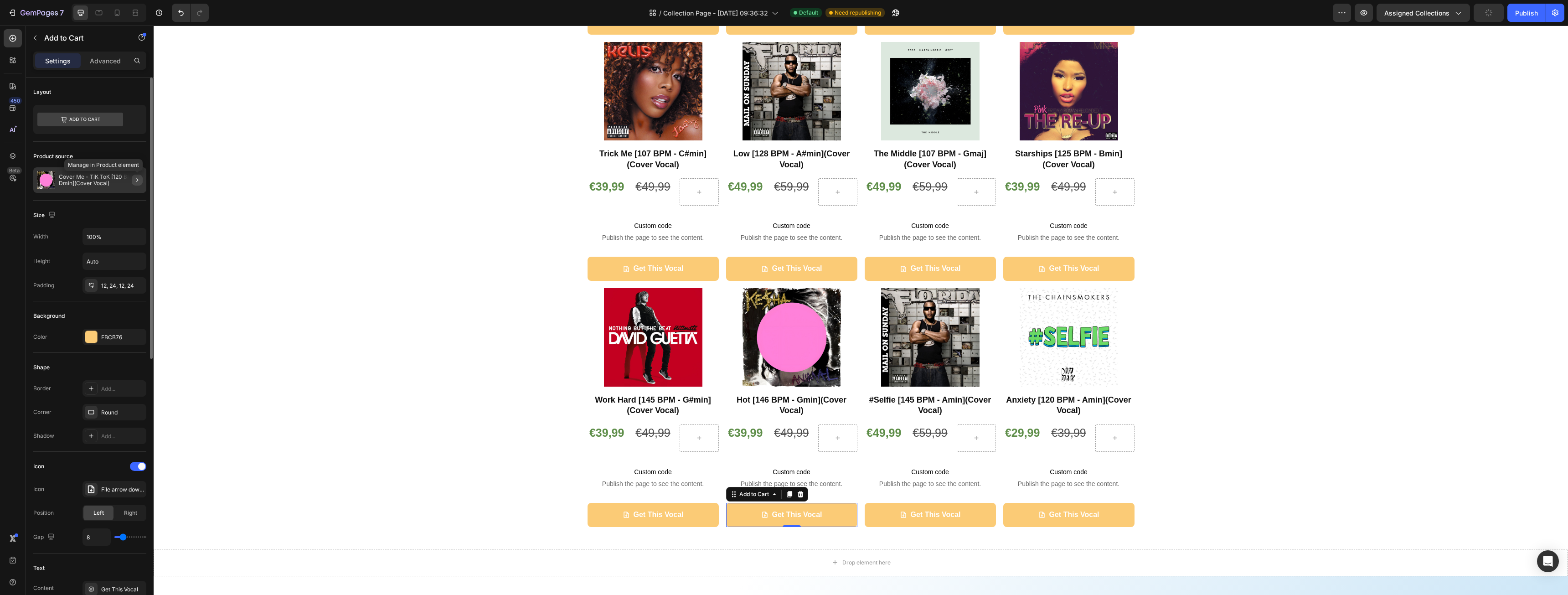
click at [136, 179] on icon "button" at bounding box center [137, 180] width 8 height 8
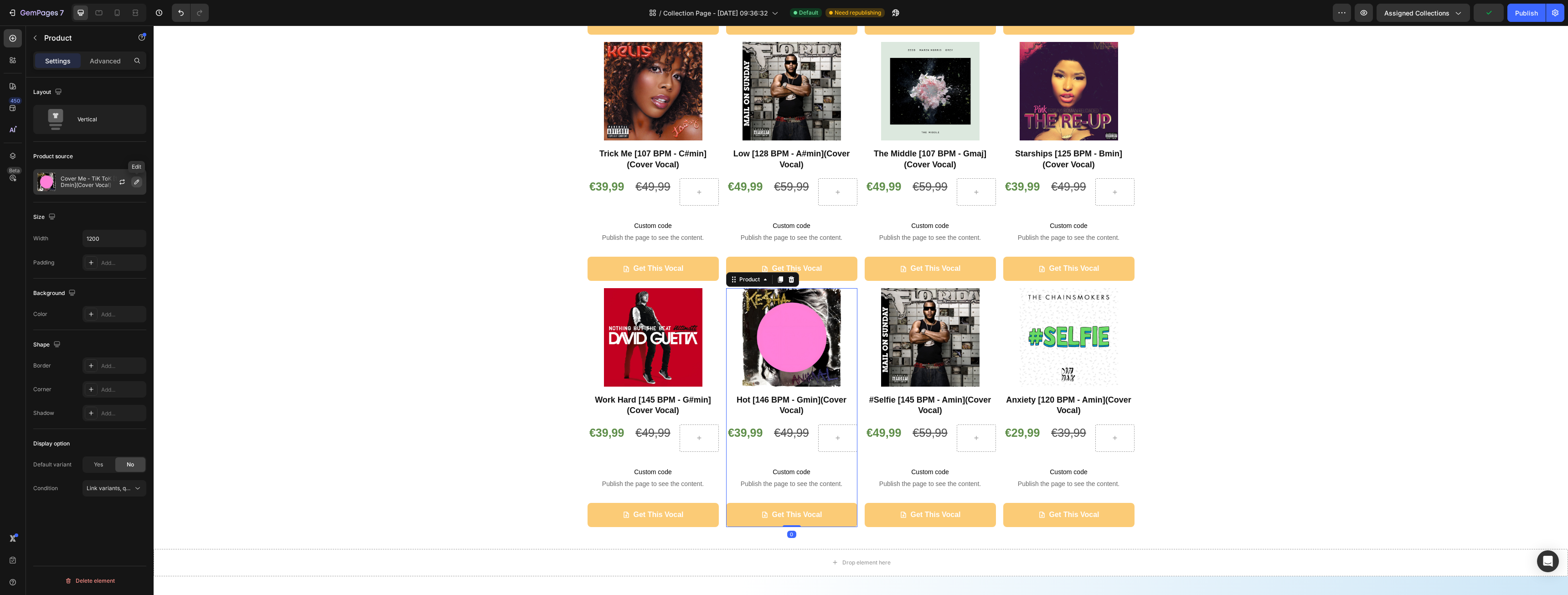
click at [135, 187] on div at bounding box center [126, 182] width 40 height 25
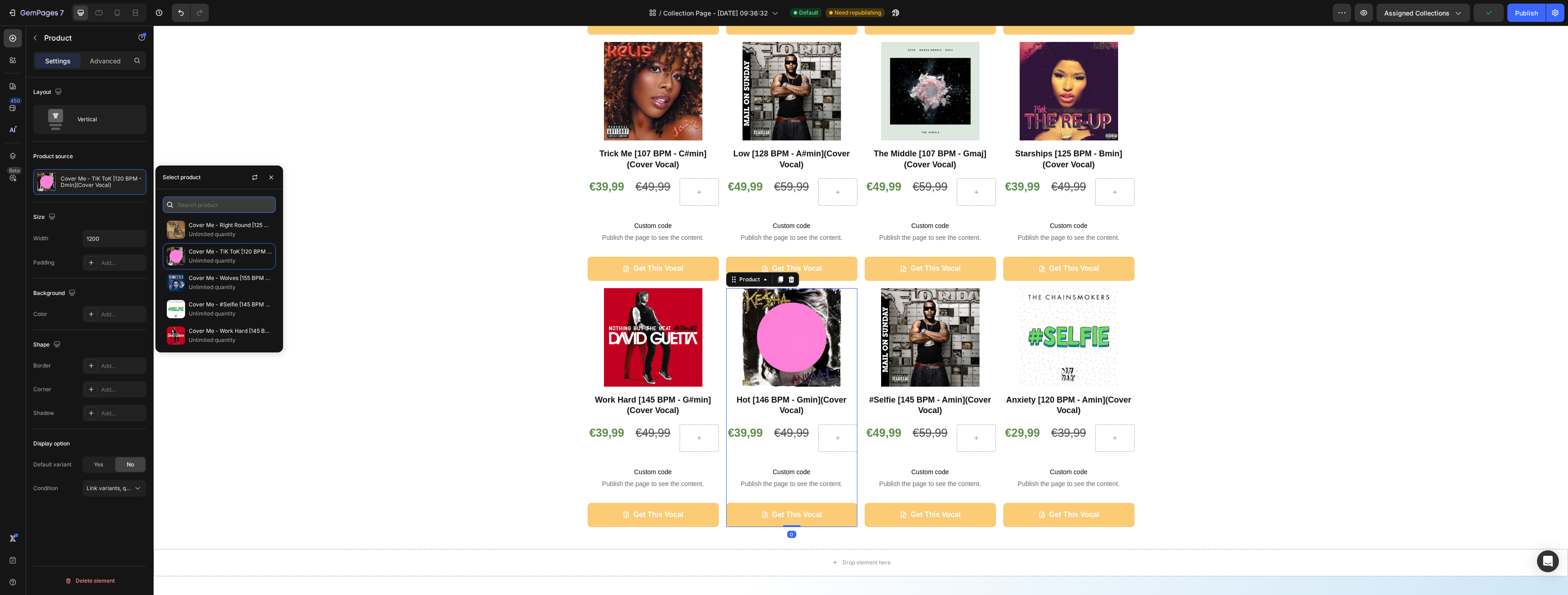
click at [189, 209] on input "text" at bounding box center [219, 205] width 113 height 16
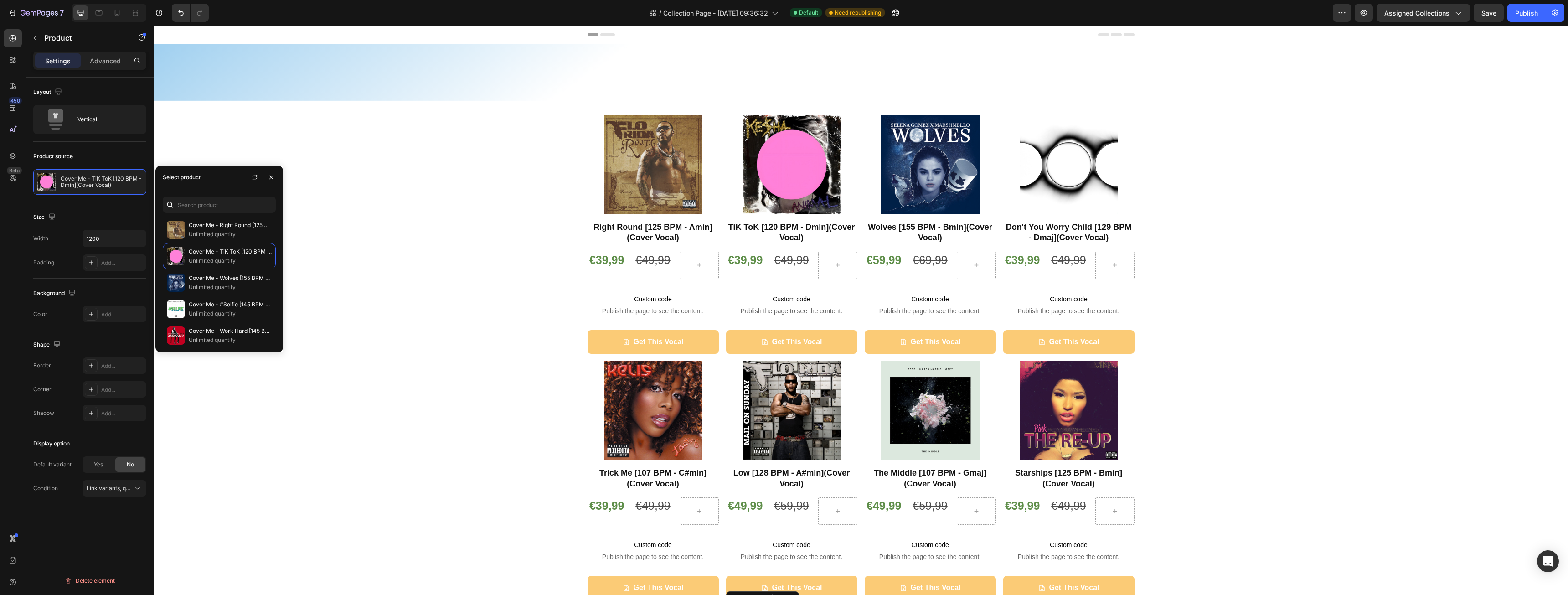
scroll to position [319, 0]
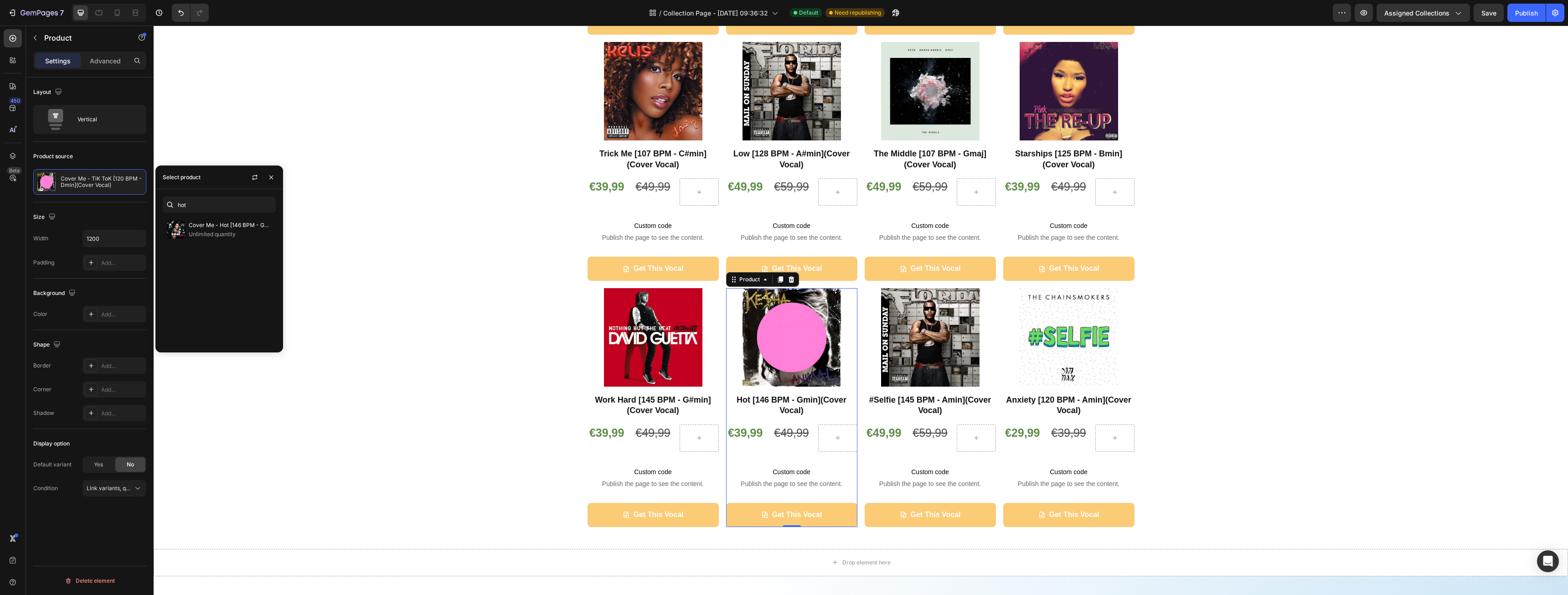
type input "hot"
click at [216, 230] on p "Unlimited quantity" at bounding box center [230, 235] width 83 height 9
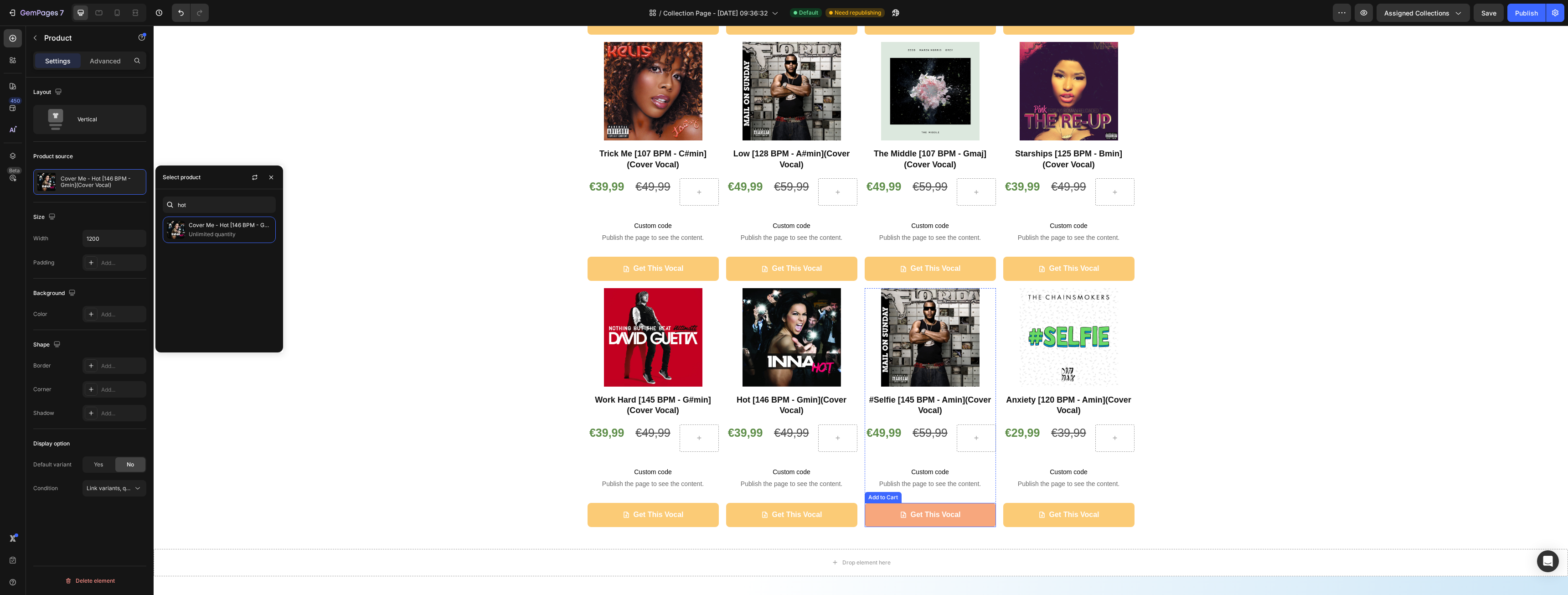
click at [873, 517] on button "Get This Vocal" at bounding box center [930, 515] width 132 height 25
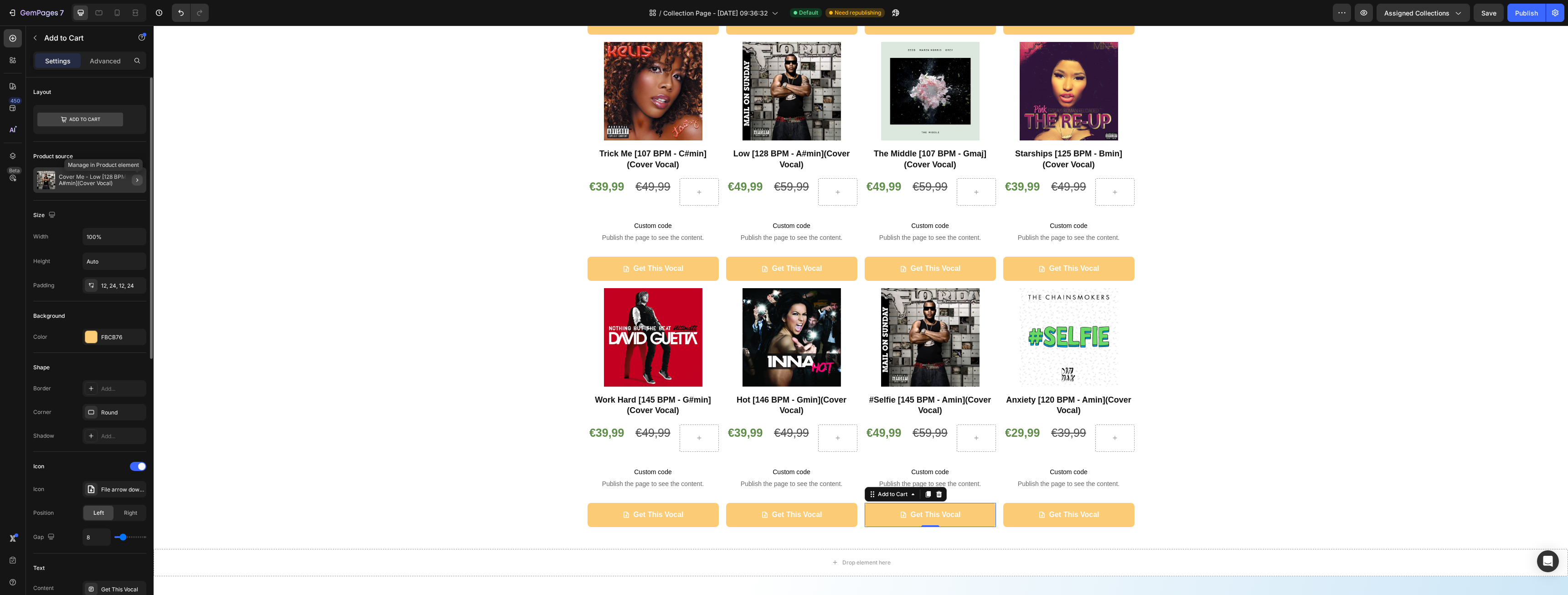
click at [136, 180] on icon "button" at bounding box center [137, 180] width 8 height 8
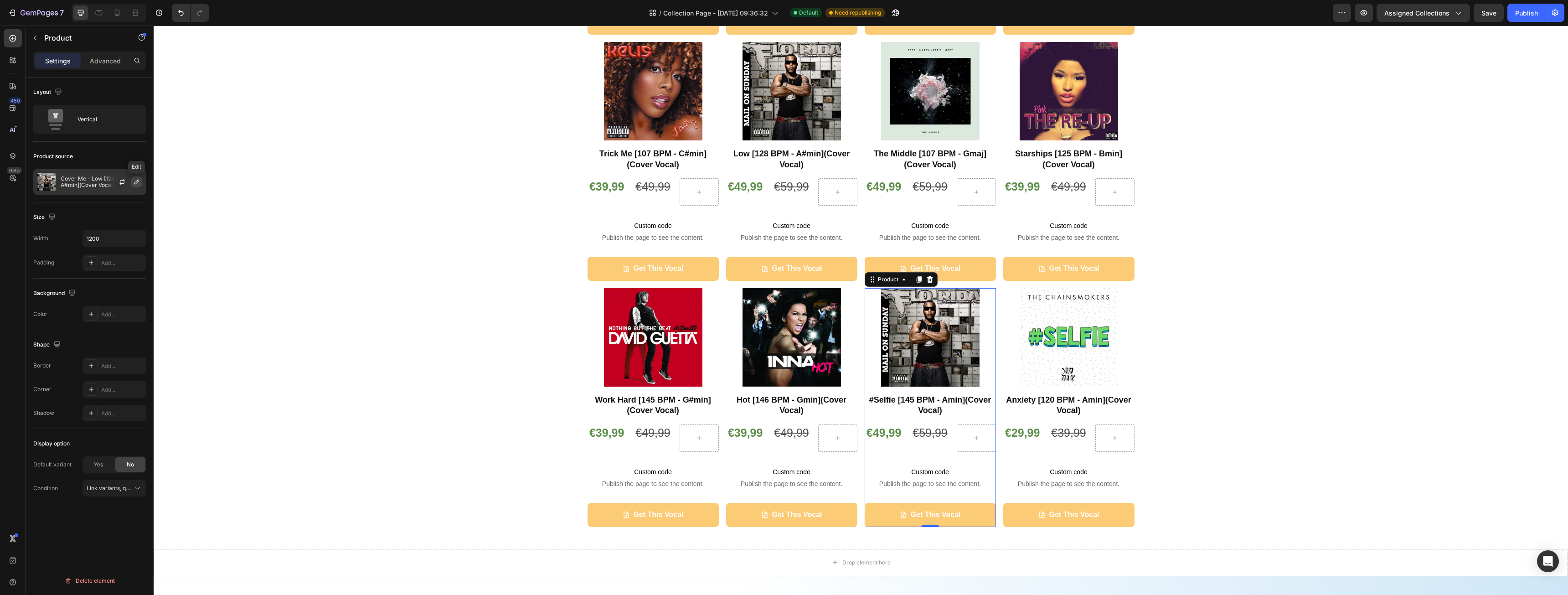
click at [135, 181] on icon "button" at bounding box center [137, 182] width 8 height 8
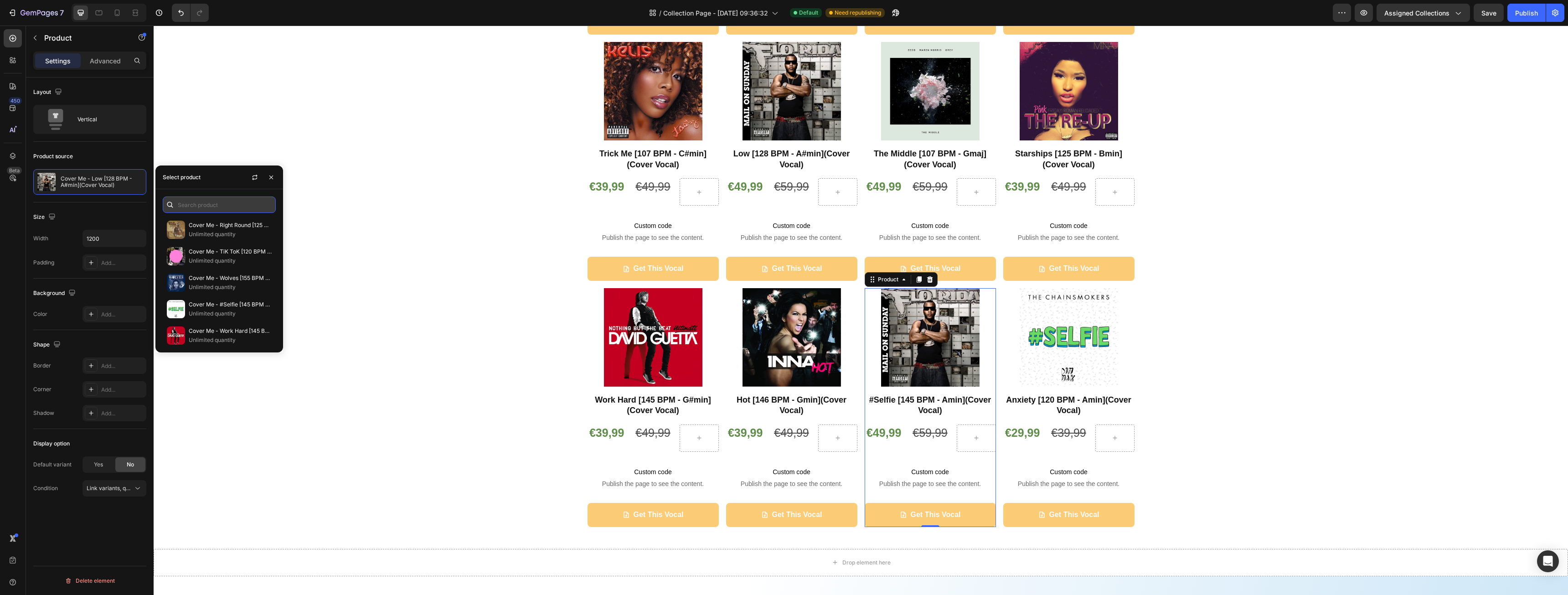
click at [247, 200] on input "text" at bounding box center [219, 205] width 113 height 16
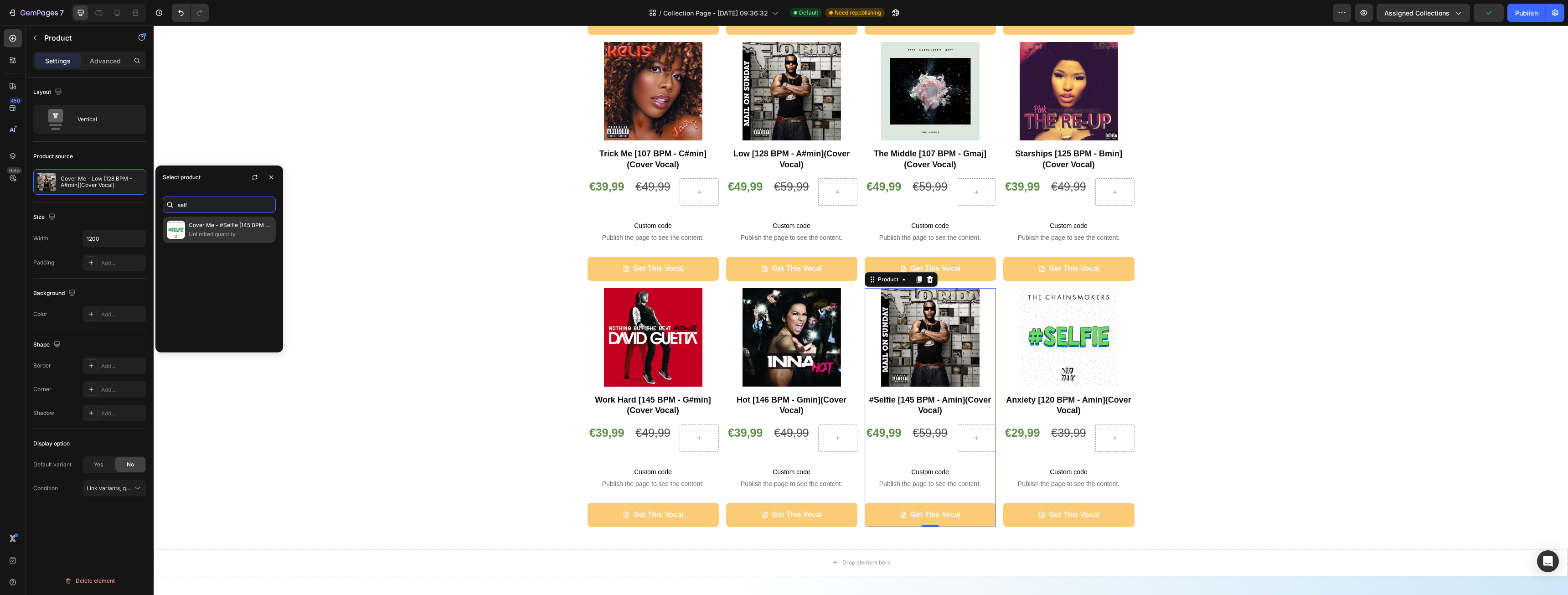
type input "self"
click at [197, 231] on p "Unlimited quantity" at bounding box center [230, 235] width 83 height 9
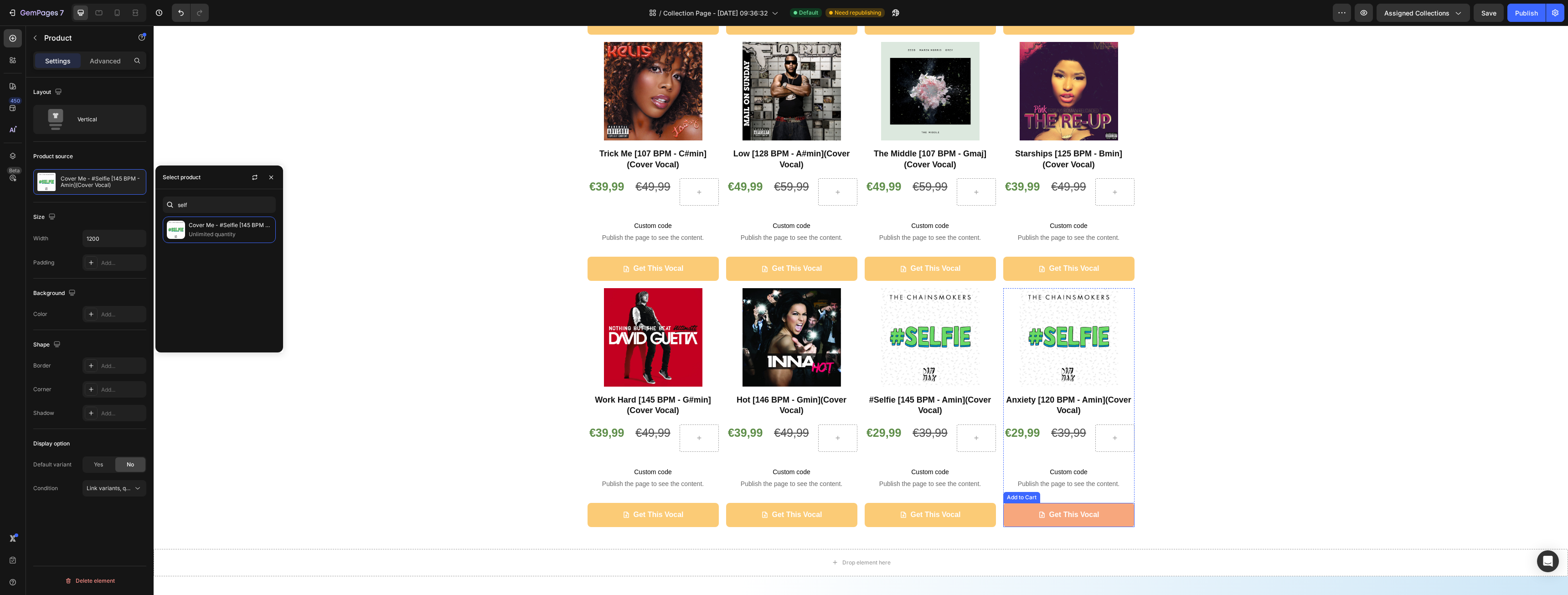
click at [1016, 520] on button "Get This Vocal" at bounding box center [1069, 515] width 132 height 25
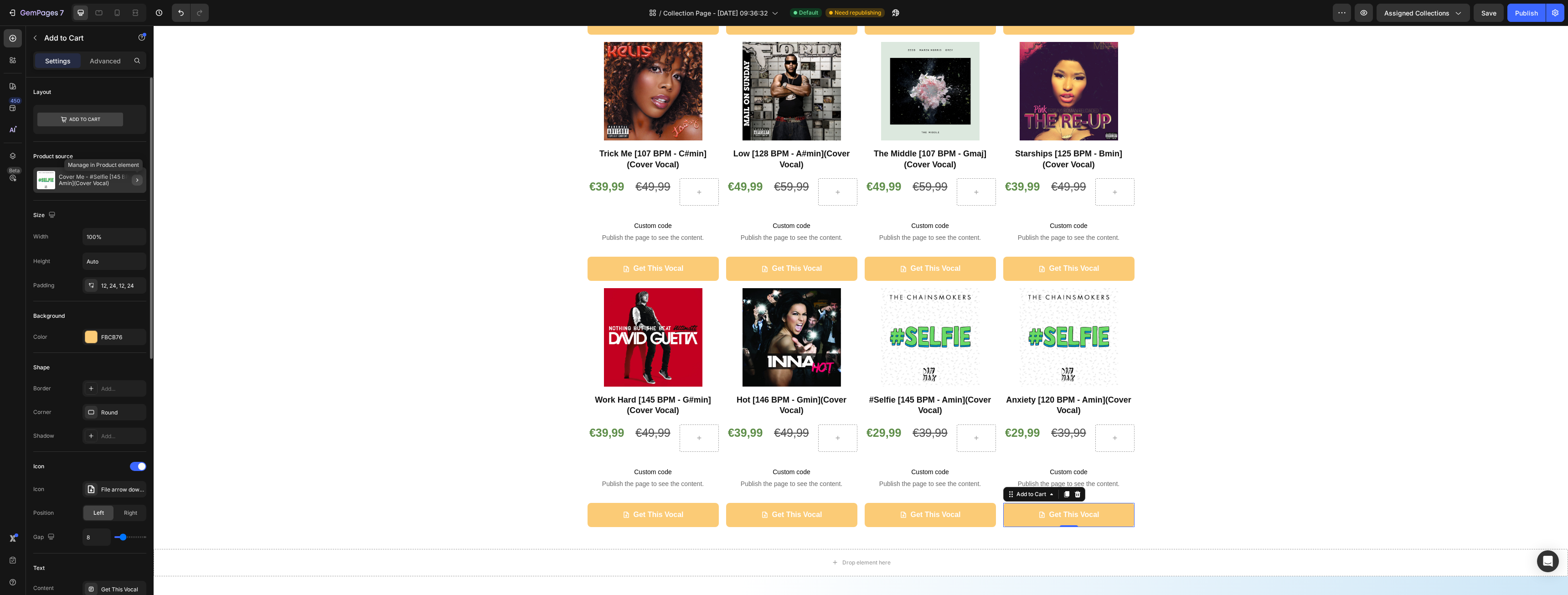
click at [141, 179] on button "button" at bounding box center [137, 180] width 11 height 11
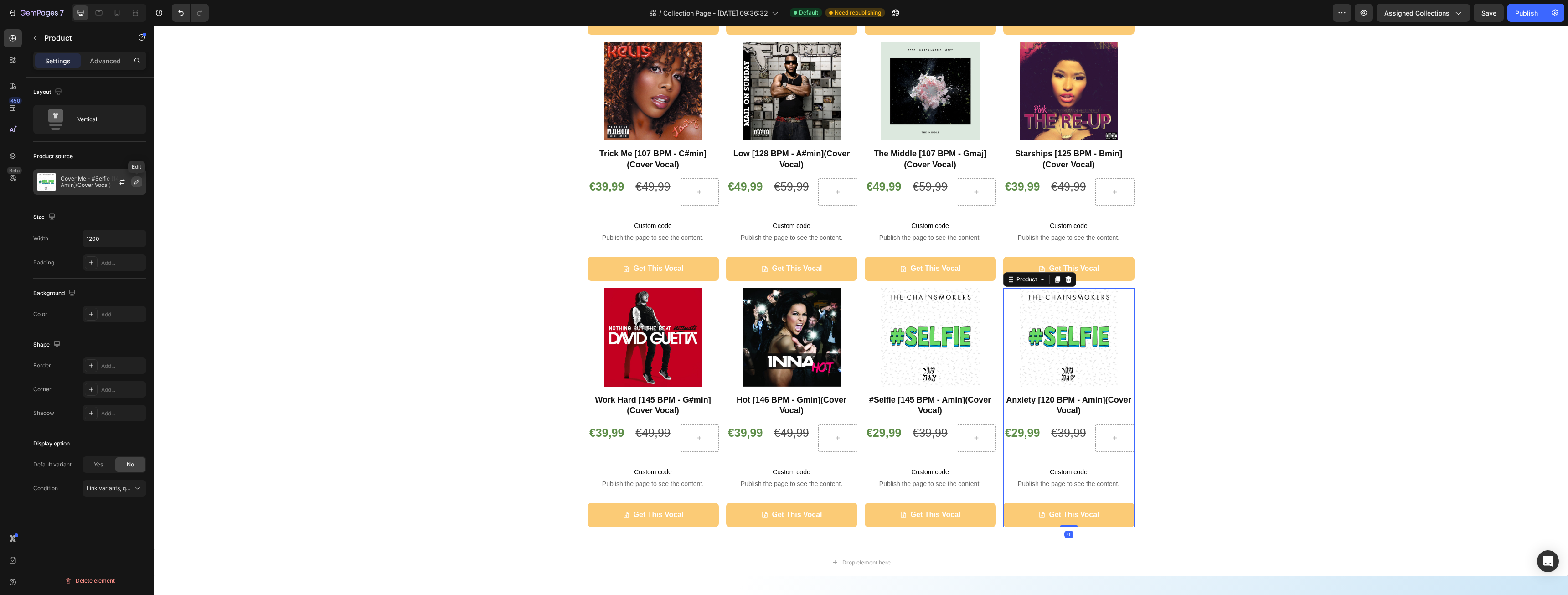
click at [139, 184] on icon "button" at bounding box center [137, 182] width 8 height 8
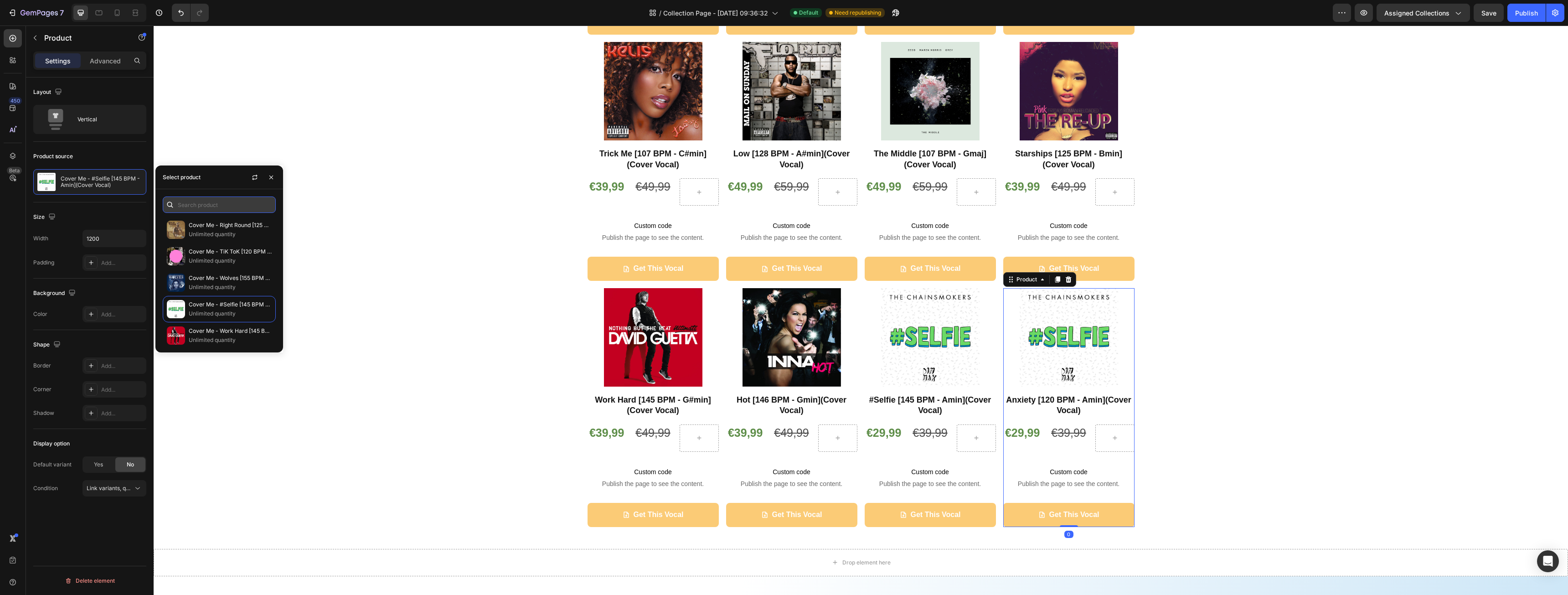
click at [241, 207] on input "text" at bounding box center [219, 205] width 113 height 16
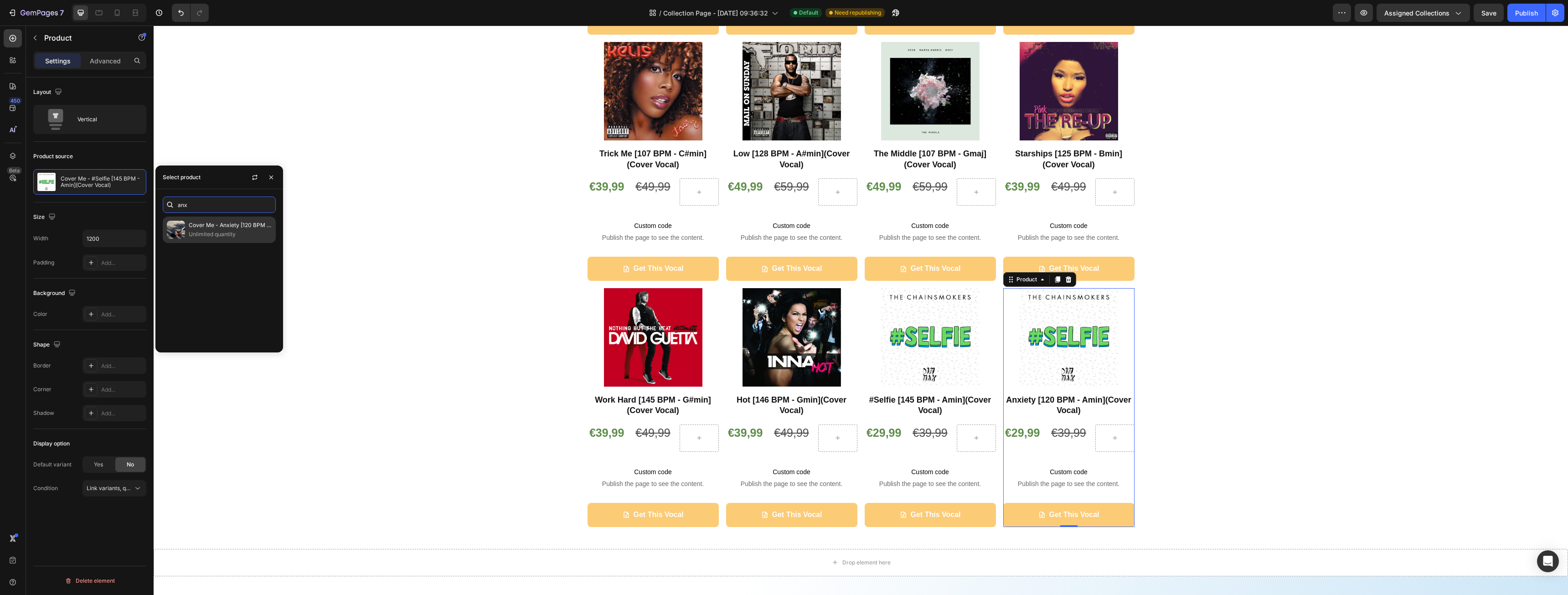
type input "anx"
click at [217, 230] on p "Unlimited quantity" at bounding box center [230, 235] width 83 height 9
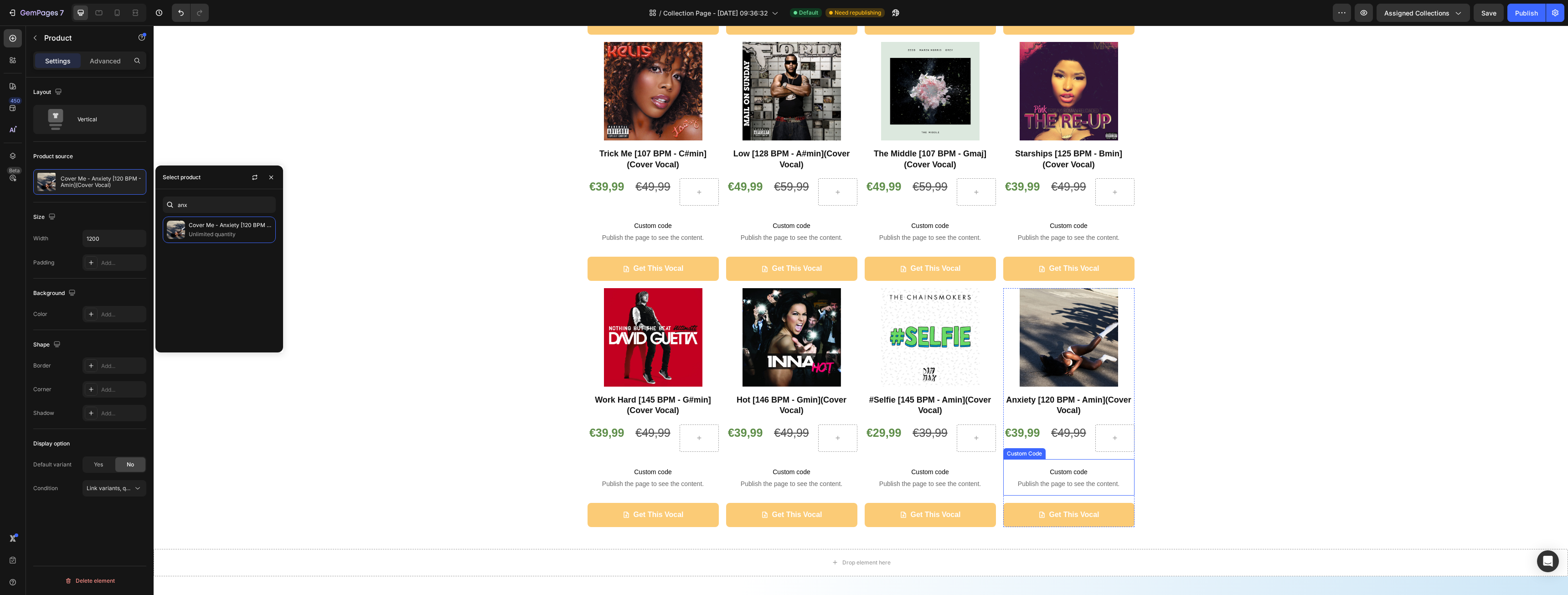
click at [1043, 478] on p "Custom code Publish the page to see the content." at bounding box center [1069, 478] width 132 height 37
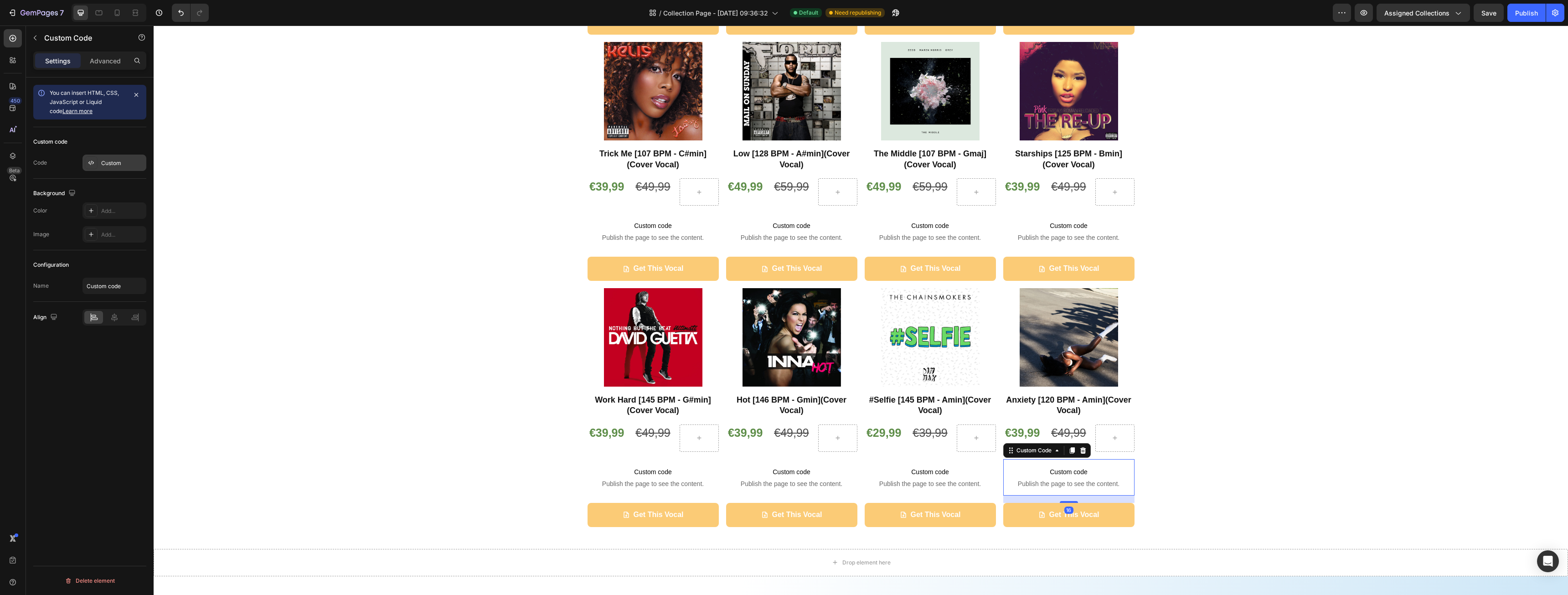
click at [123, 164] on div "Custom" at bounding box center [122, 163] width 43 height 9
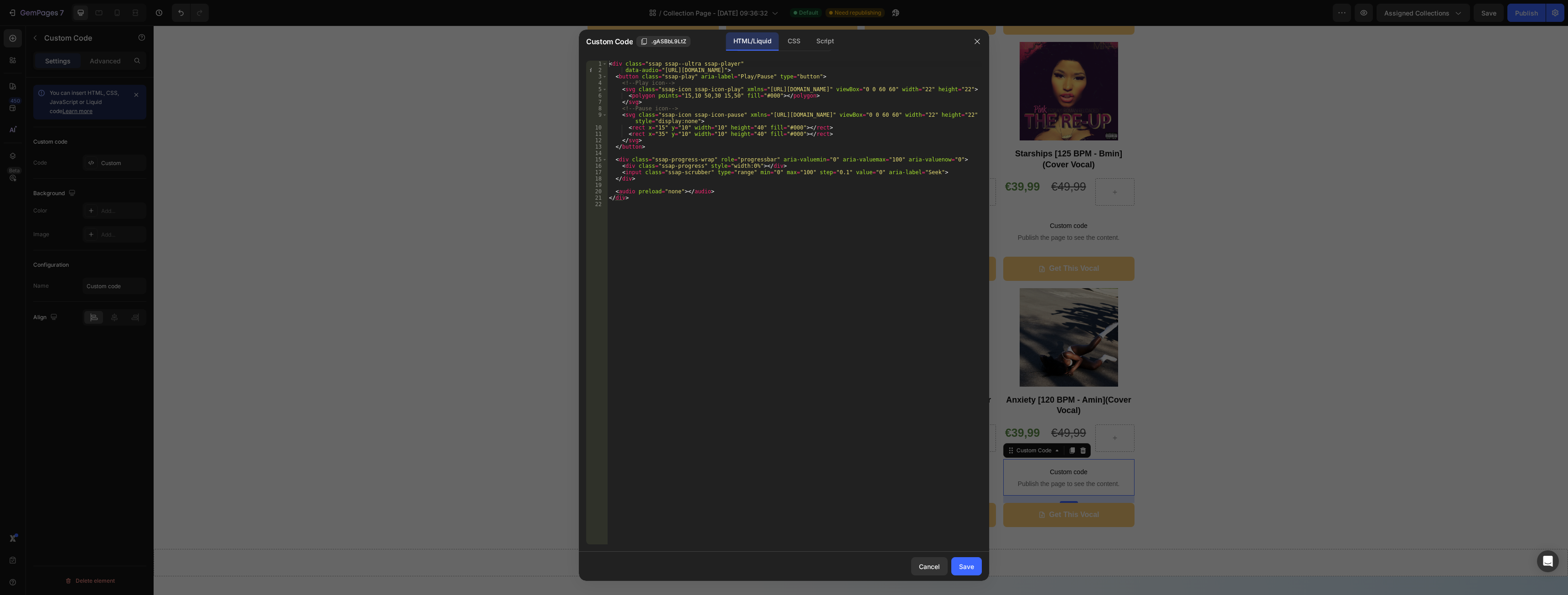
click at [666, 73] on div "< div class = "ssap ssap--ultra ssap-player" data-audio = "https://cdn.shopify.…" at bounding box center [794, 309] width 375 height 496
paste textarea "1_-_Anxiety.mp3?v=1756319058"
type textarea "data-audio="https://cdn.shopify.com/s/files/1/0944/9603/1068/files/CM_001_-_Anx…"
click at [958, 568] on button "Save" at bounding box center [967, 566] width 30 height 18
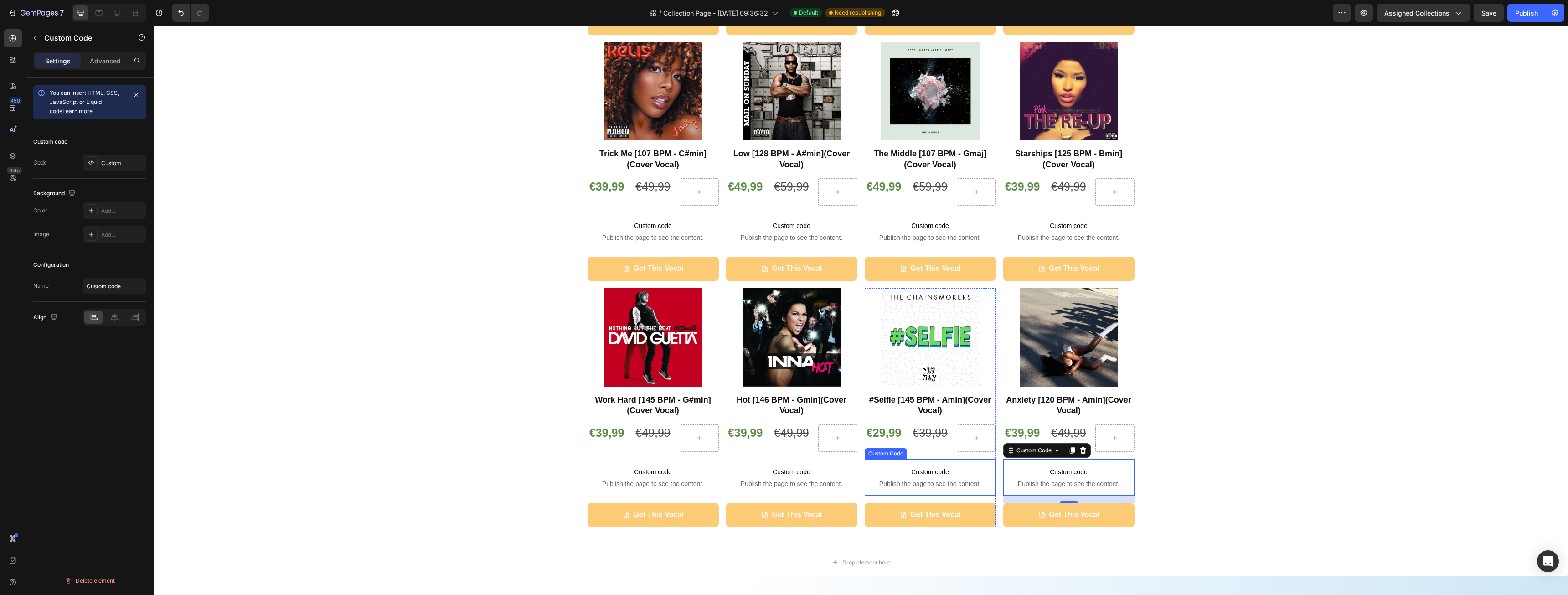
click at [928, 478] on p "Custom code Publish the page to see the content." at bounding box center [930, 478] width 132 height 37
click at [116, 167] on div "Custom" at bounding box center [122, 163] width 43 height 9
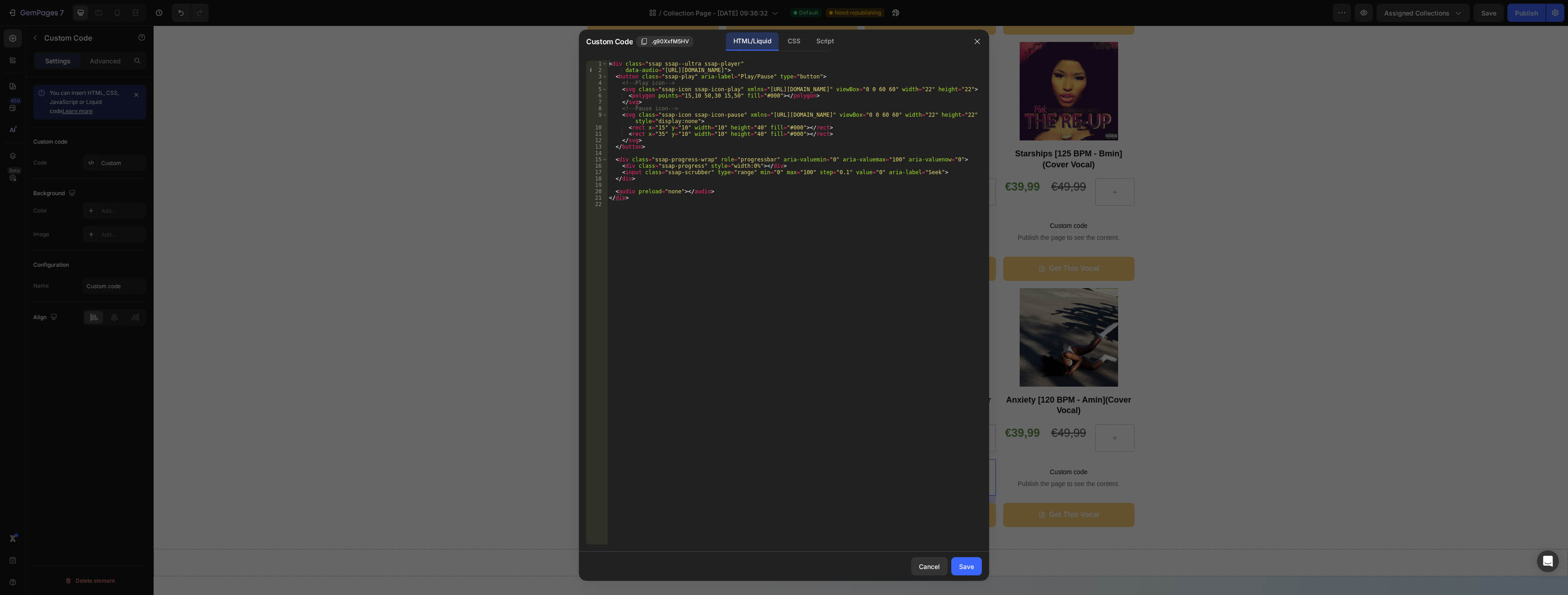
click at [774, 71] on div "< div class = "ssap ssap--ultra ssap-player" data-audio = "https://cdn.shopify.…" at bounding box center [794, 309] width 375 height 496
paste textarea "2_-_Selfie.mp3?v=1756319064"
type textarea "data-audio="https://cdn.shopify.com/s/files/1/0944/9603/1068/files/CM_002_-_Sel…"
click at [969, 565] on div "Save" at bounding box center [967, 567] width 15 height 9
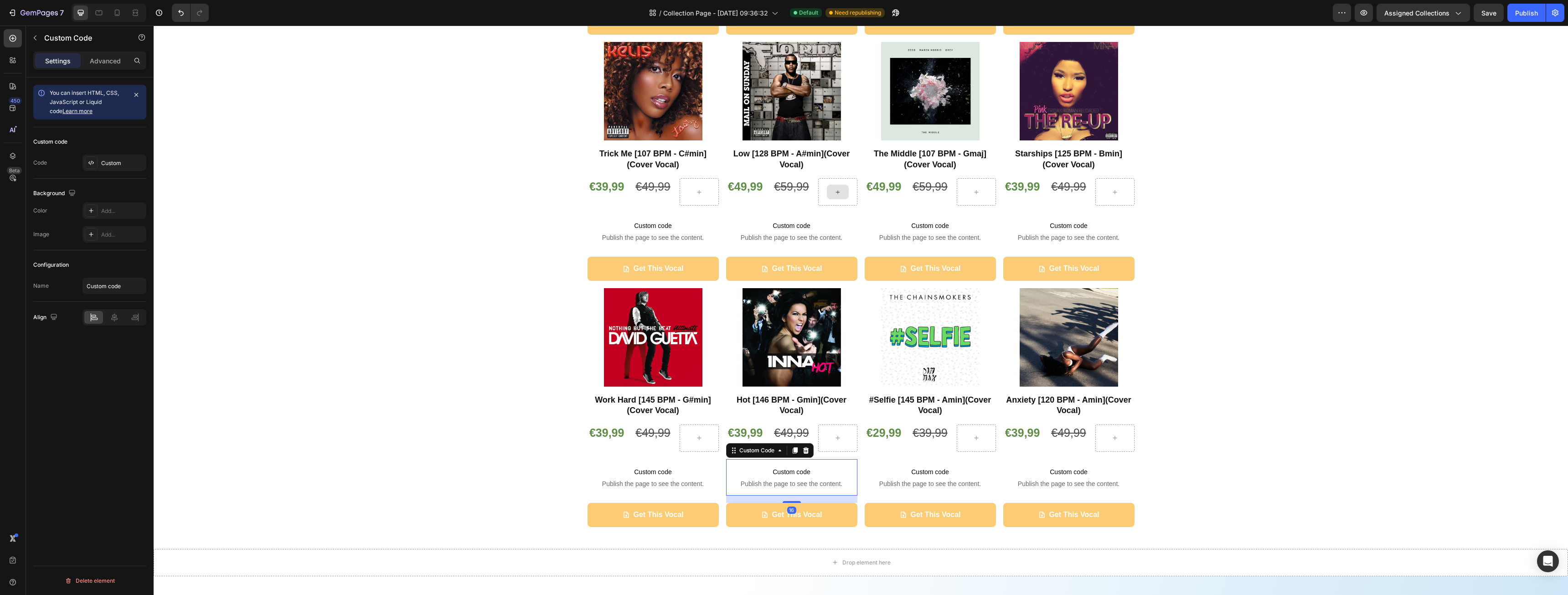
click at [788, 482] on span "Publish the page to see the content." at bounding box center [792, 484] width 132 height 9
click at [119, 160] on div "Custom" at bounding box center [122, 163] width 43 height 9
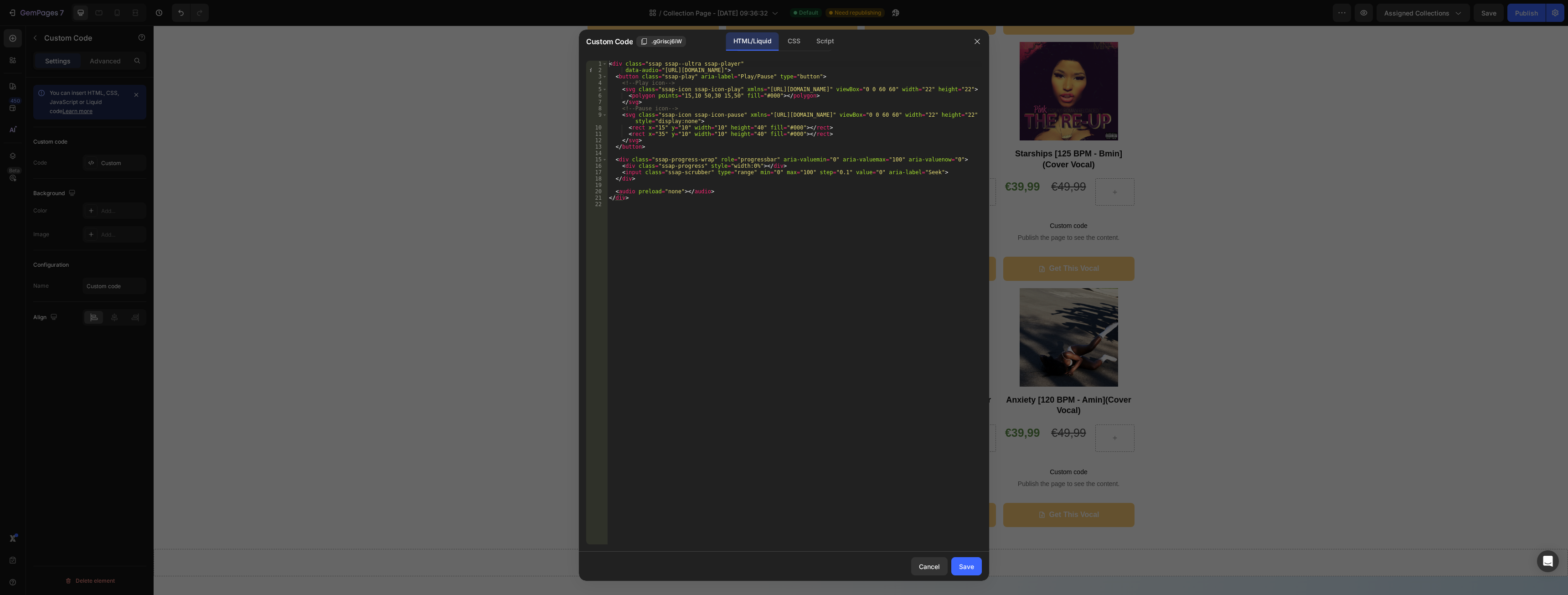
click at [702, 69] on div "< div class = "ssap ssap--ultra ssap-player" data-audio = "https://cdn.shopify.…" at bounding box center [794, 309] width 375 height 496
paste textarea "03_-_Hot.mp3?v=1756319063"
type textarea "data-audio="https://cdn.shopify.com/s/files/1/0944/9603/1068/files/CM_003_-_Hot…"
click at [973, 560] on button "Save" at bounding box center [967, 566] width 30 height 18
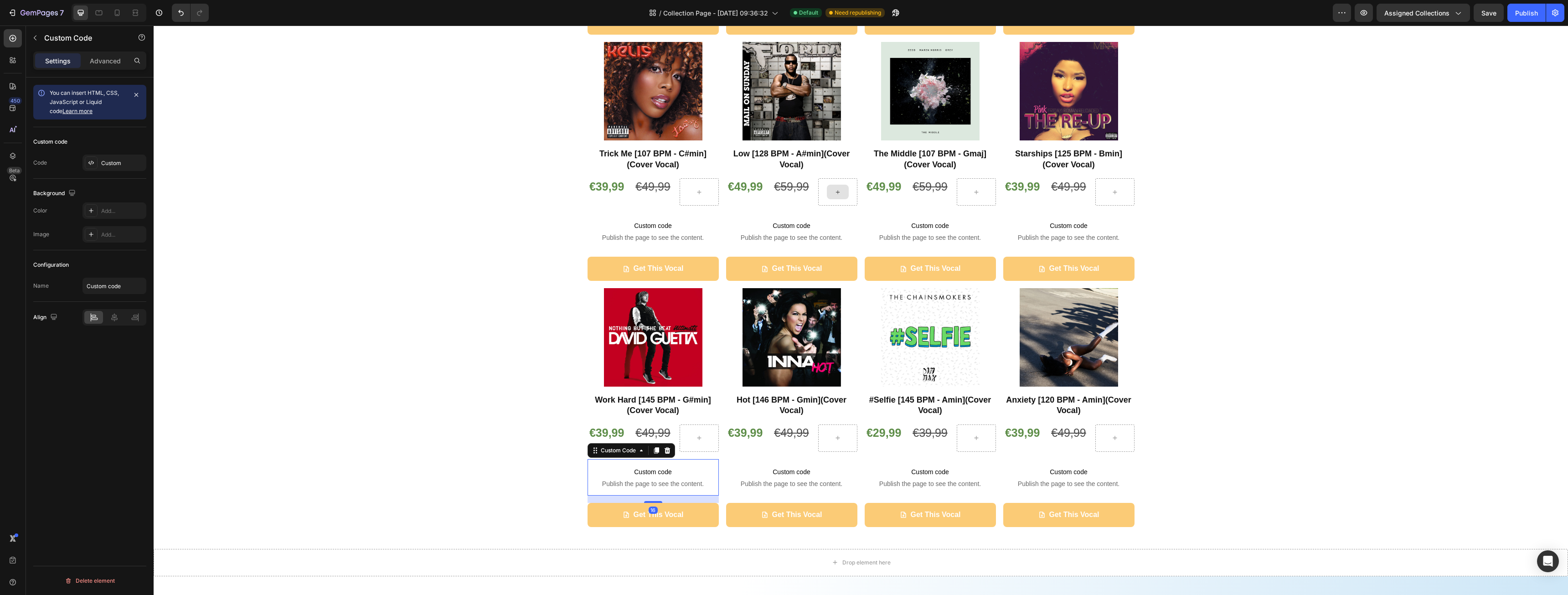
click at [676, 482] on span "Publish the page to see the content." at bounding box center [653, 484] width 132 height 9
click at [123, 161] on div "Custom" at bounding box center [122, 163] width 43 height 9
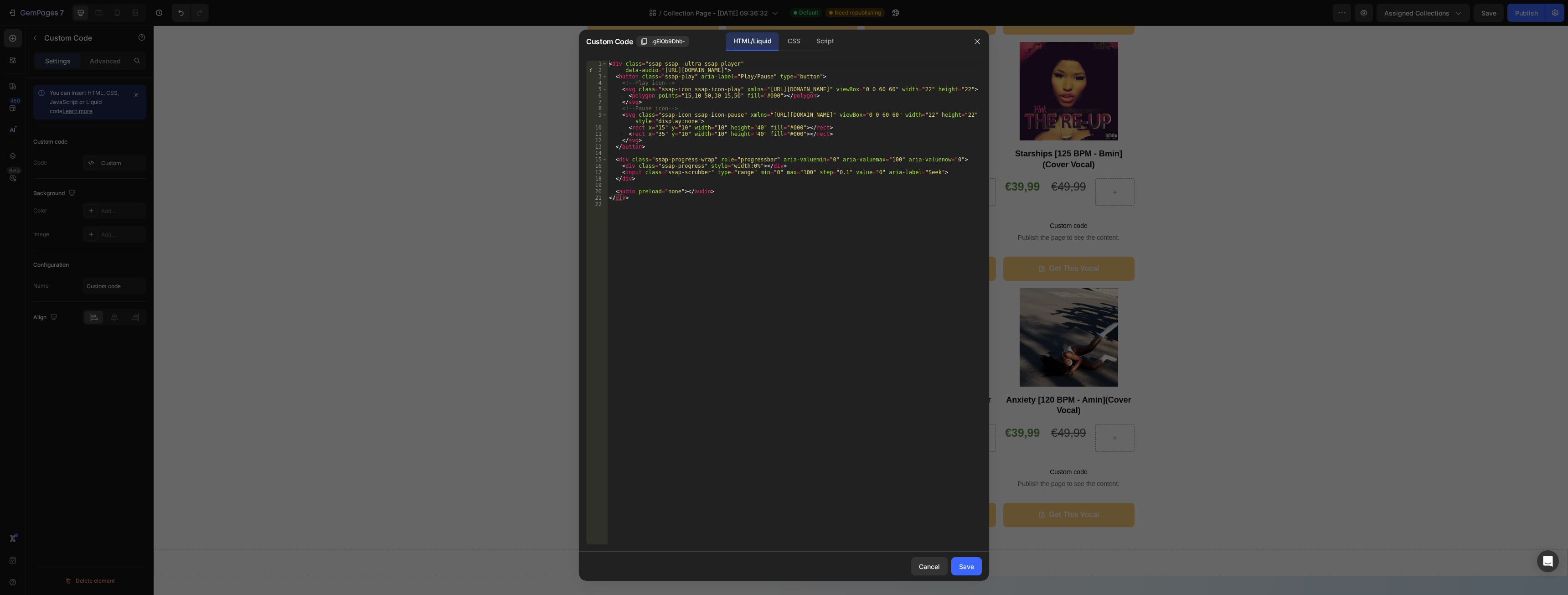
click at [740, 70] on div "< div class = "ssap ssap--ultra ssap-player" data-audio = "https://cdn.shopify.…" at bounding box center [794, 309] width 375 height 496
paste textarea "0944/9603/1068/files/CM_004_-_Work_Hard.mp3?v=175631905"
type textarea "data-audio="https://cdn.shopify.com/s/files/1/0944/9603/1068/files/CM_004_-_Wor…"
click at [958, 563] on button "Save" at bounding box center [967, 566] width 30 height 18
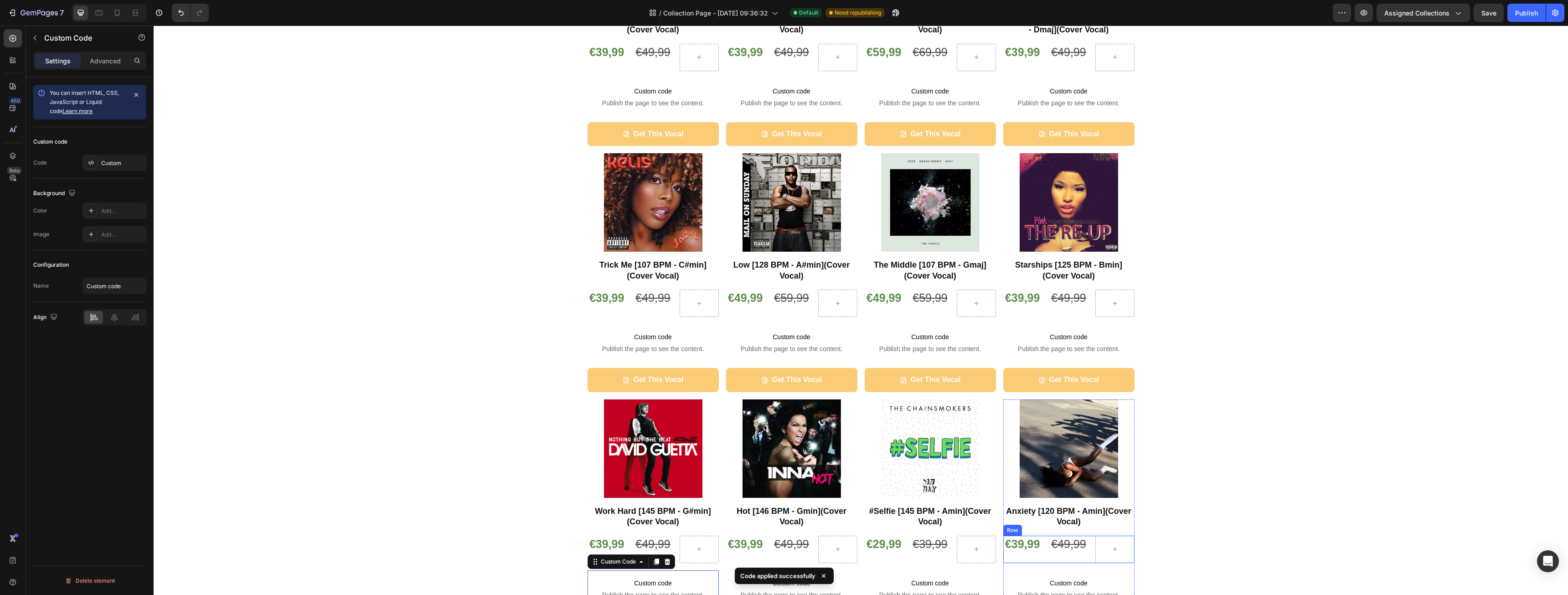
scroll to position [183, 0]
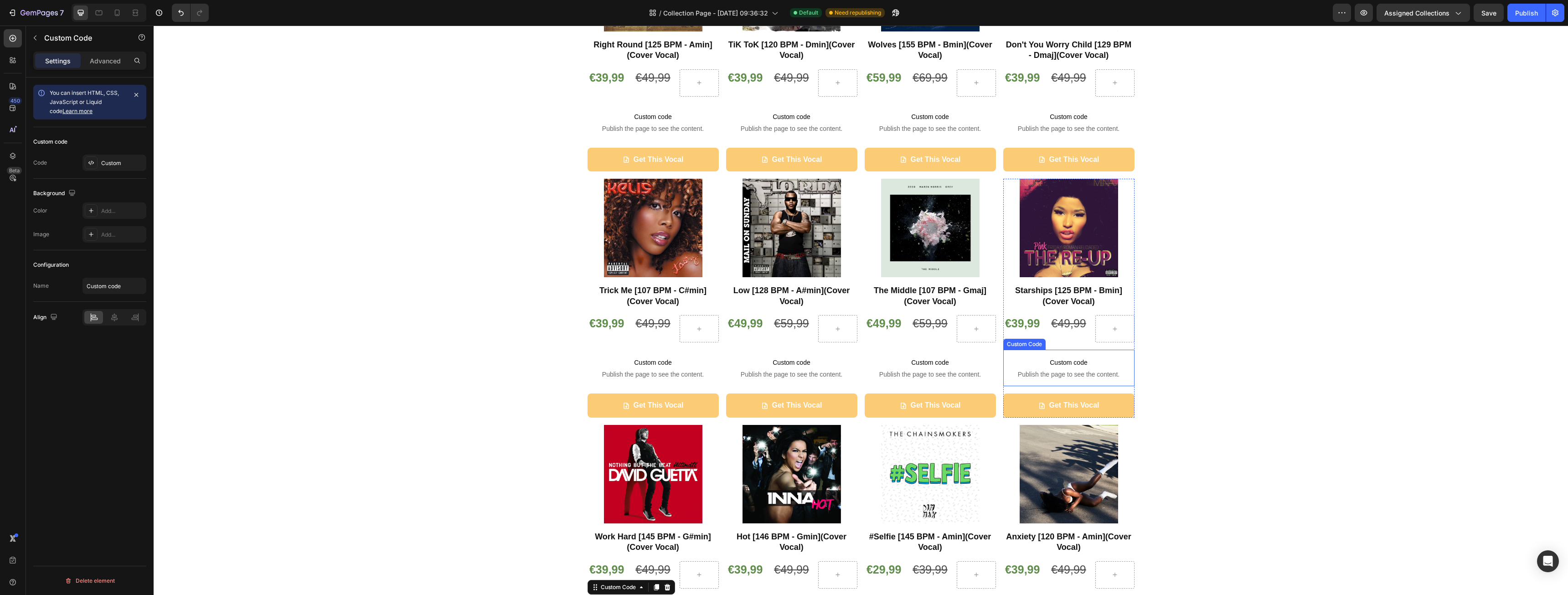
click at [1086, 360] on span "Custom code" at bounding box center [1069, 363] width 132 height 11
click at [116, 162] on div "Custom" at bounding box center [122, 163] width 43 height 9
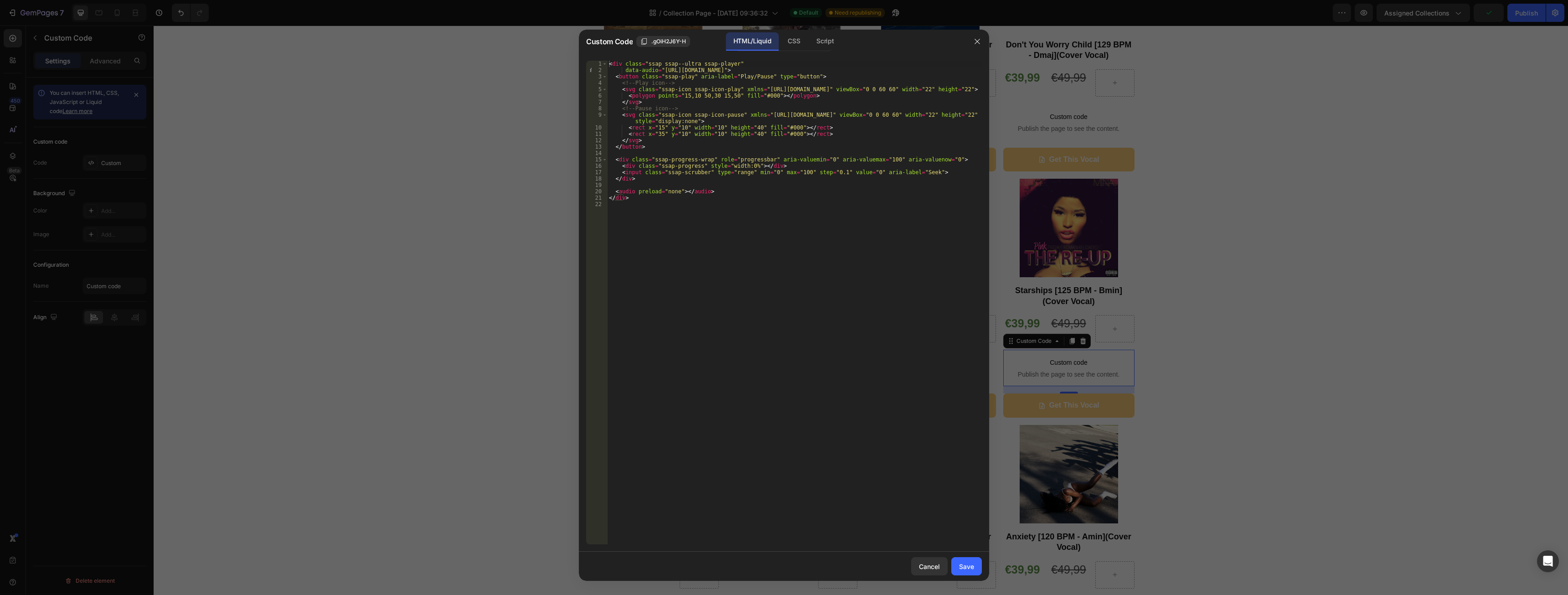
click at [759, 68] on div "< div class = "ssap ssap--ultra ssap-player" data-audio = "https://cdn.shopify.…" at bounding box center [794, 309] width 375 height 496
click at [761, 69] on div "< div class = "ssap ssap--ultra ssap-player" data-audio = "https://cdn.shopify.…" at bounding box center [794, 309] width 375 height 496
paste textarea "5_-_Starships.mp3?v=1756319056"
type textarea "data-audio="https://cdn.shopify.com/s/files/1/0944/9603/1068/files/CM_005_-_Sta…"
click at [972, 571] on button "Save" at bounding box center [967, 566] width 30 height 18
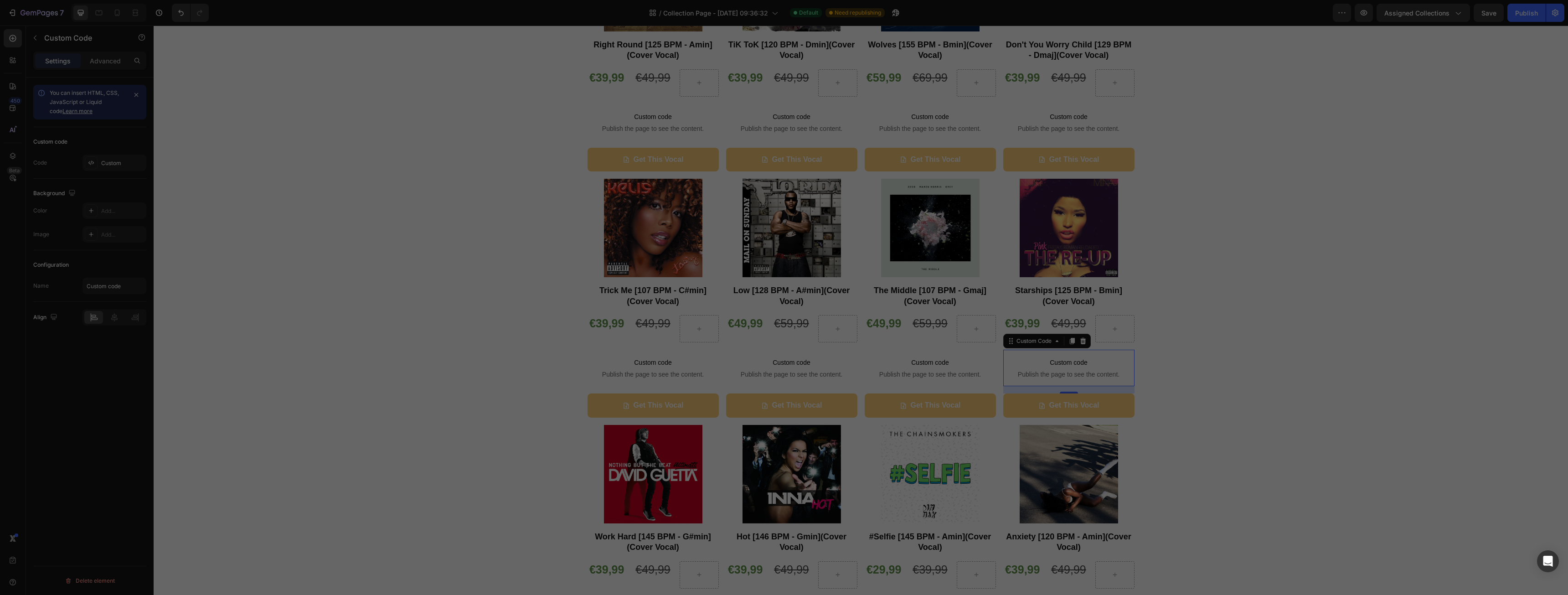
click at [972, 571] on button "Save" at bounding box center [967, 566] width 30 height 18
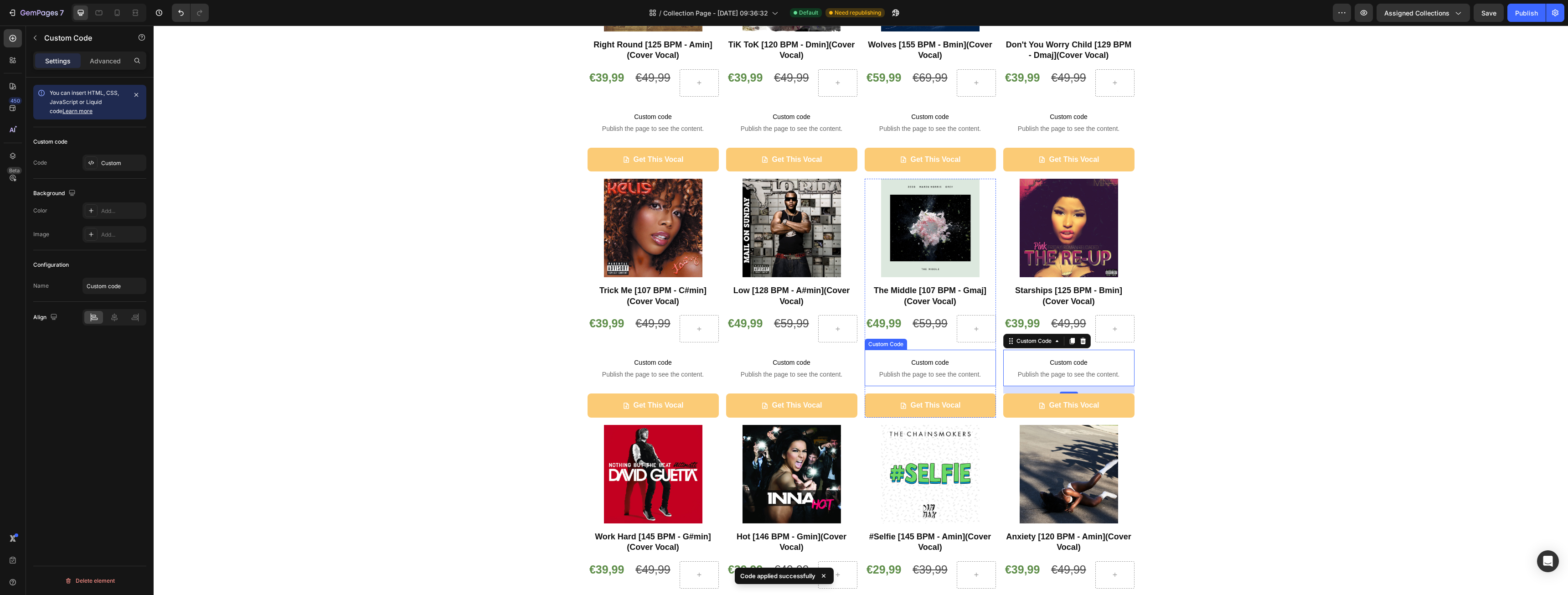
click at [937, 369] on span "Custom code" at bounding box center [930, 363] width 132 height 11
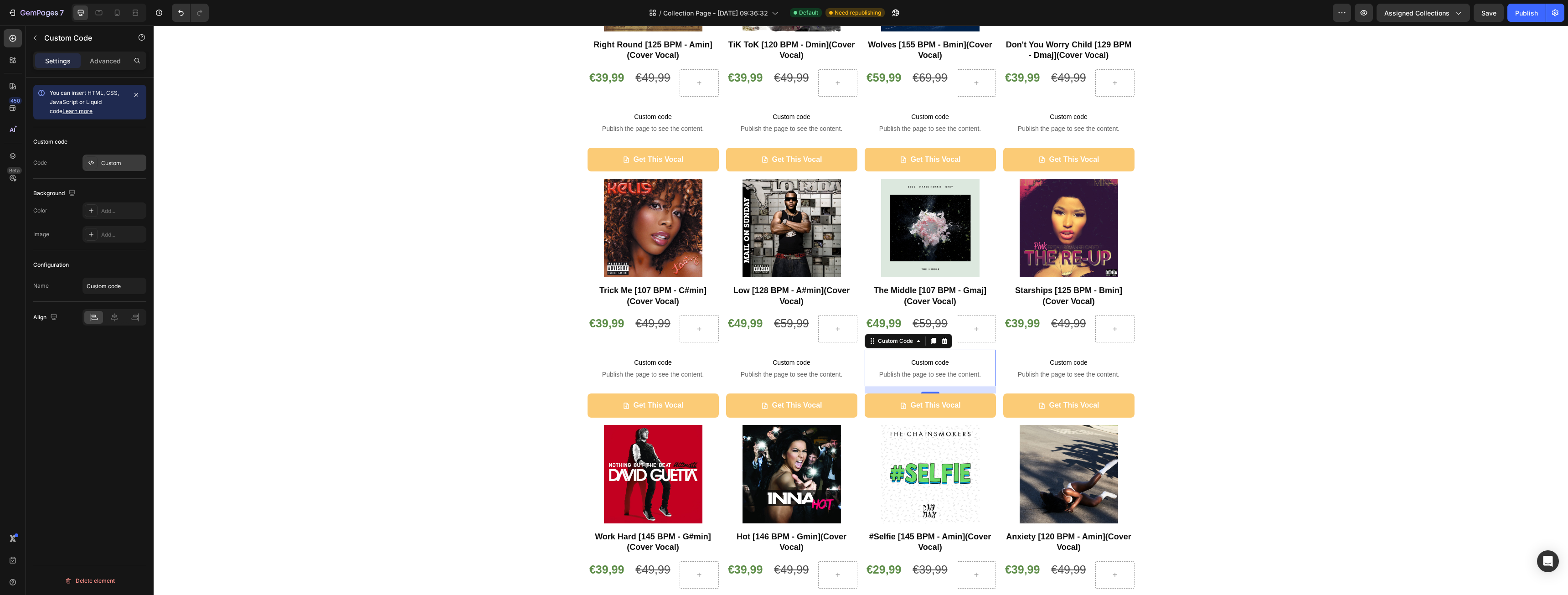
click at [120, 158] on div "Custom" at bounding box center [114, 162] width 63 height 16
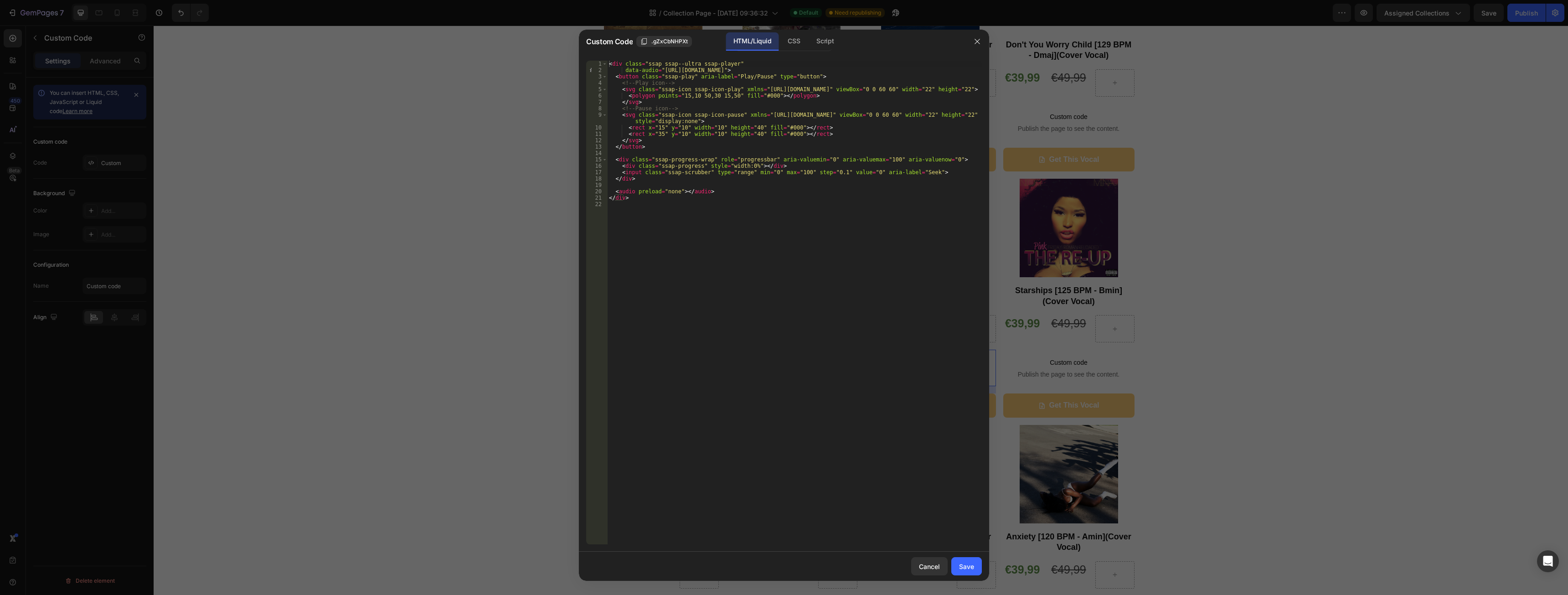
click at [814, 67] on div "< div class = "ssap ssap--ultra ssap-player" data-audio = "https://cdn.shopify.…" at bounding box center [794, 309] width 375 height 496
paste textarea "6_-_The_Middle.mp3?v=1756319058"
type textarea "data-audio="https://cdn.shopify.com/s/files/1/0944/9603/1068/files/CM_006_-_The…"
click at [963, 560] on button "Save" at bounding box center [967, 566] width 30 height 18
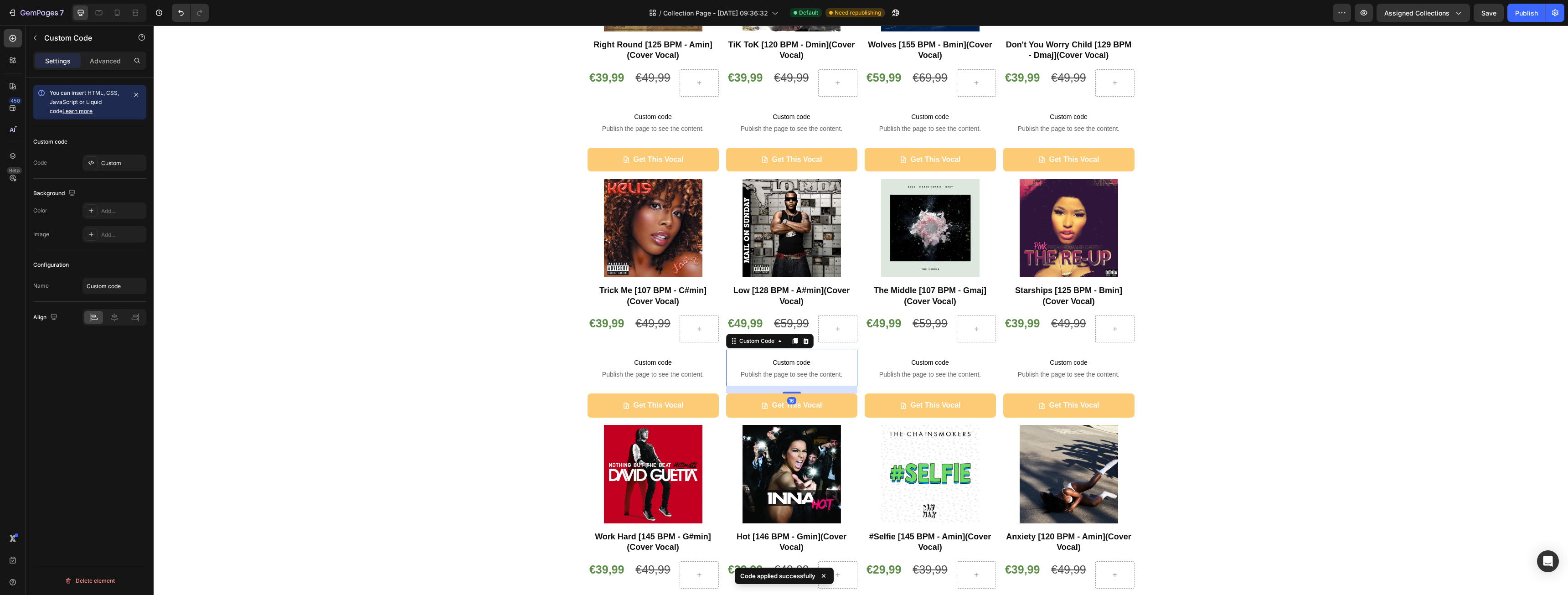
click at [772, 369] on span "Custom code" at bounding box center [792, 363] width 132 height 11
click at [111, 157] on div "Custom" at bounding box center [114, 162] width 63 height 16
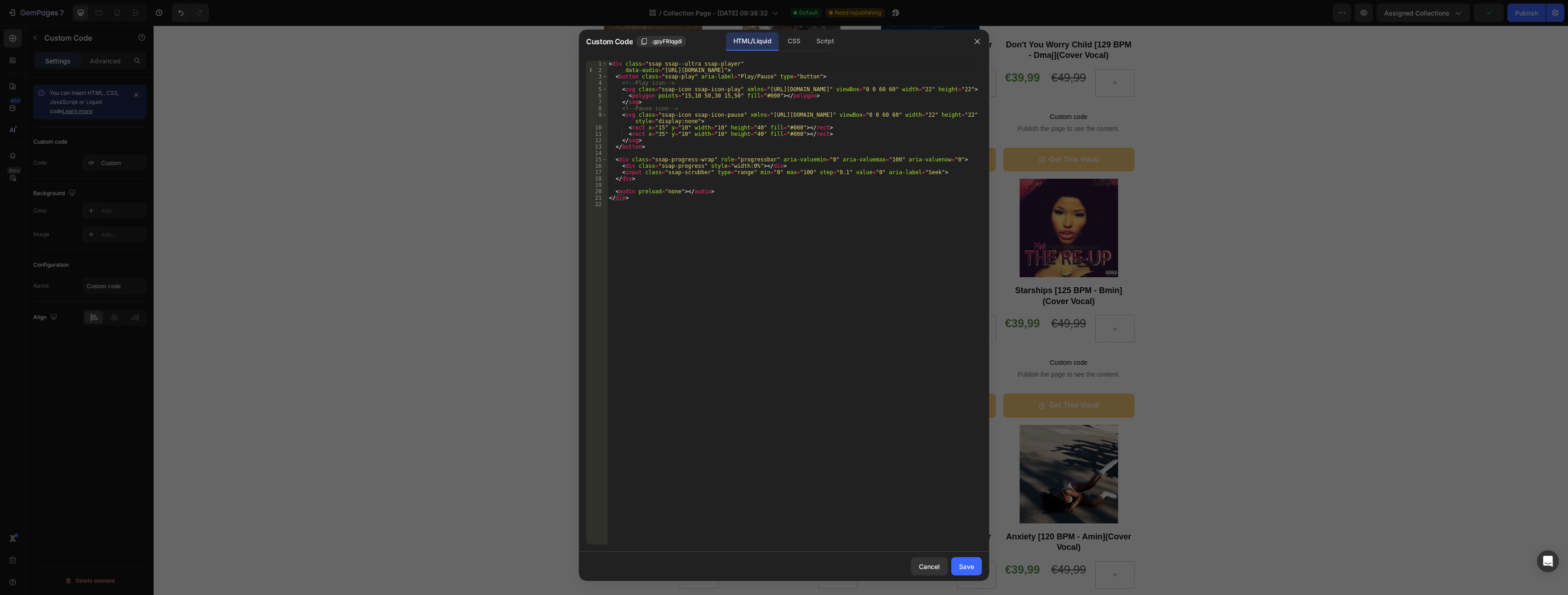
click at [690, 68] on div "< div class = "ssap ssap--ultra ssap-player" data-audio = "https://cdn.shopify.…" at bounding box center [794, 309] width 375 height 496
paste textarea "07_-_Low"
type textarea "data-audio="https://cdn.shopify.com/s/files/1/0944/9603/1068/files/CM_007_-_Low…"
click at [977, 565] on button "Save" at bounding box center [967, 566] width 30 height 18
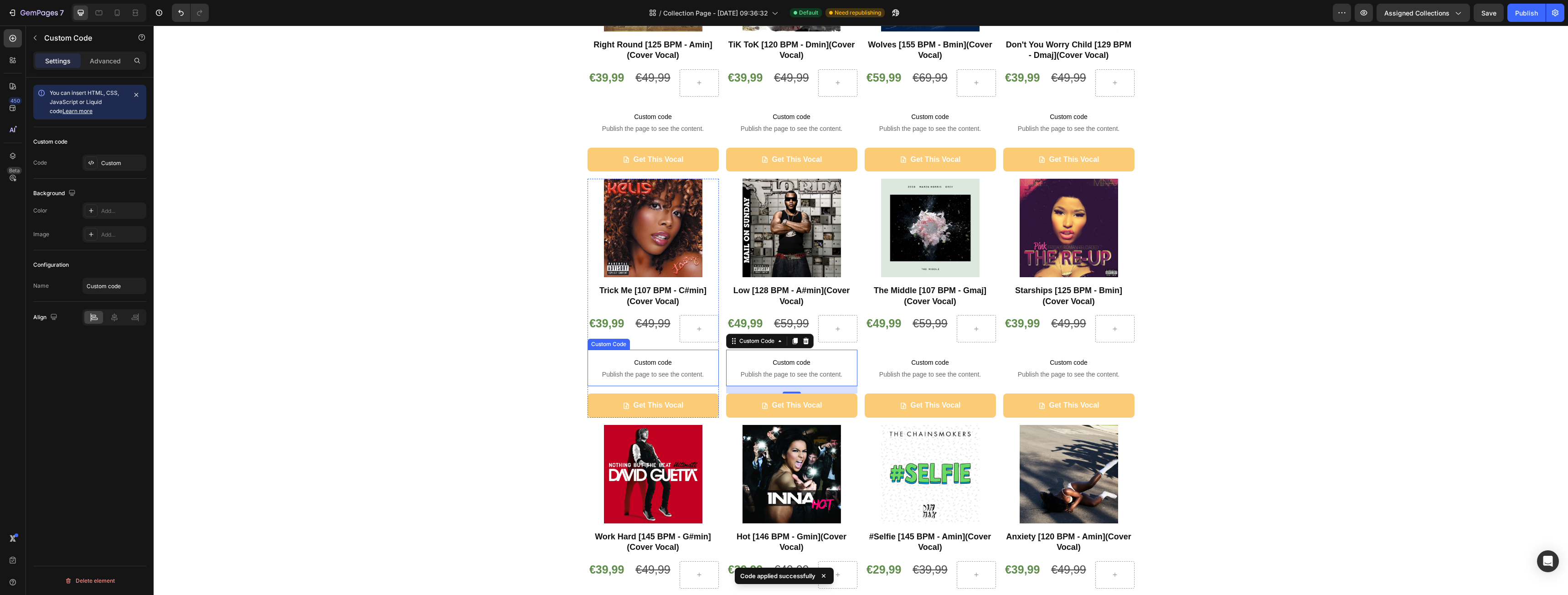
click at [642, 376] on span "Publish the page to see the content." at bounding box center [653, 374] width 132 height 9
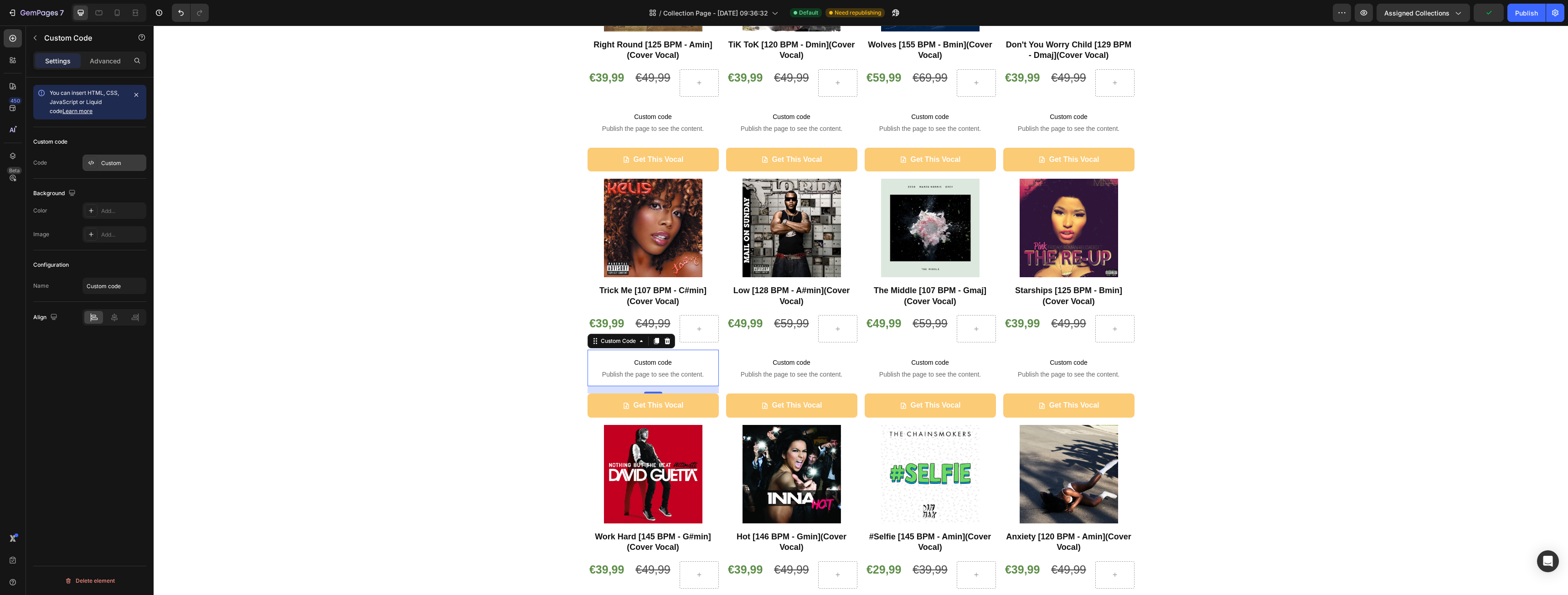
click at [99, 167] on div "Custom" at bounding box center [114, 162] width 63 height 16
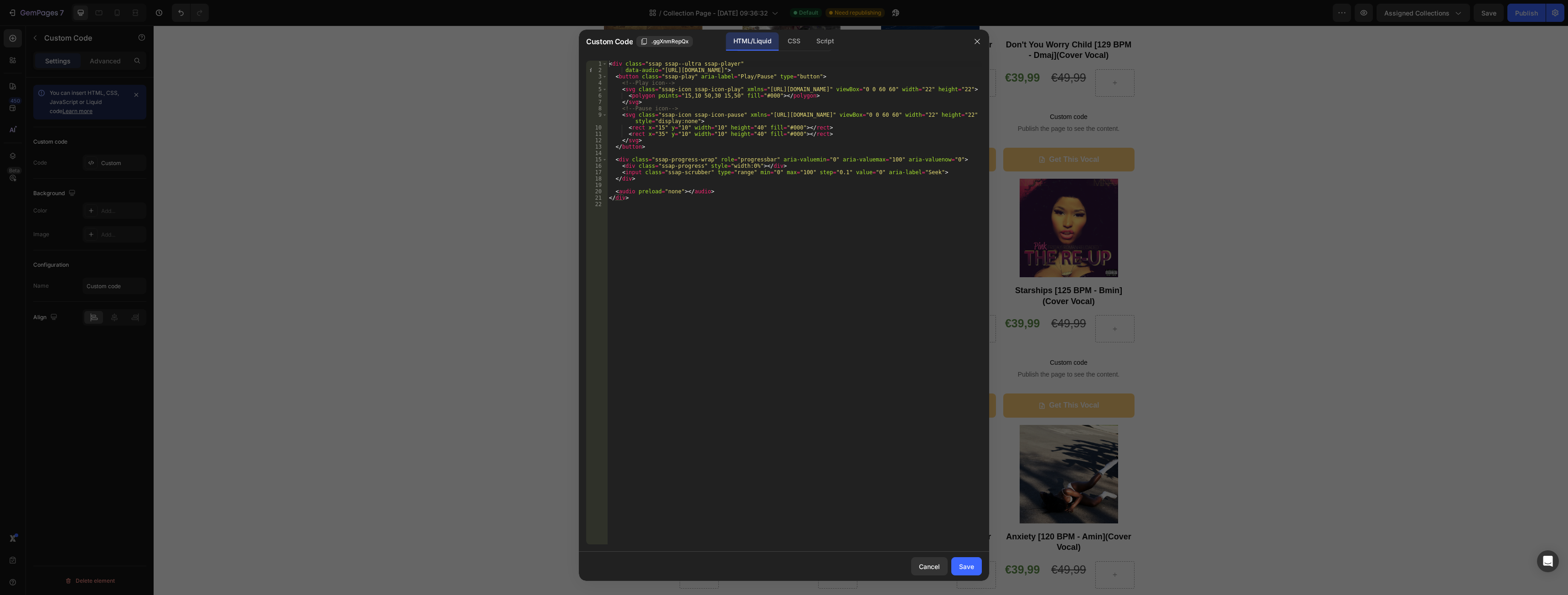
click at [710, 66] on div "< div class = "ssap ssap--ultra ssap-player" data-audio = "https://cdn.shopify.…" at bounding box center [794, 309] width 375 height 496
click at [712, 68] on div "< div class = "ssap ssap--ultra ssap-player" data-audio = "https://cdn.shopify.…" at bounding box center [794, 309] width 375 height 496
paste textarea "0944/9603/1068/files/CM_008_-_Trick_Me.mp3?v=1756319057"
type textarea "data-audio="https://cdn.shopify.com/s/files/1/0944/9603/1068/files/CM_008_-_Tri…"
click at [971, 572] on button "Save" at bounding box center [967, 566] width 30 height 18
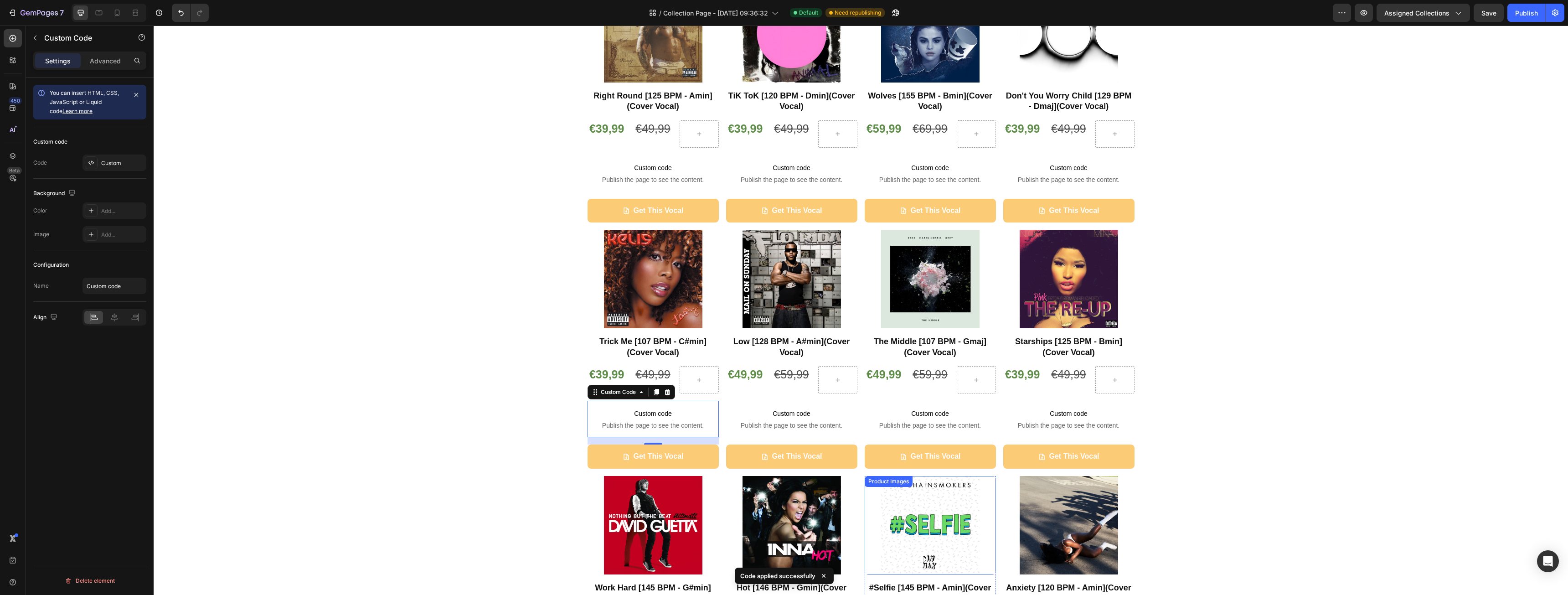
scroll to position [0, 0]
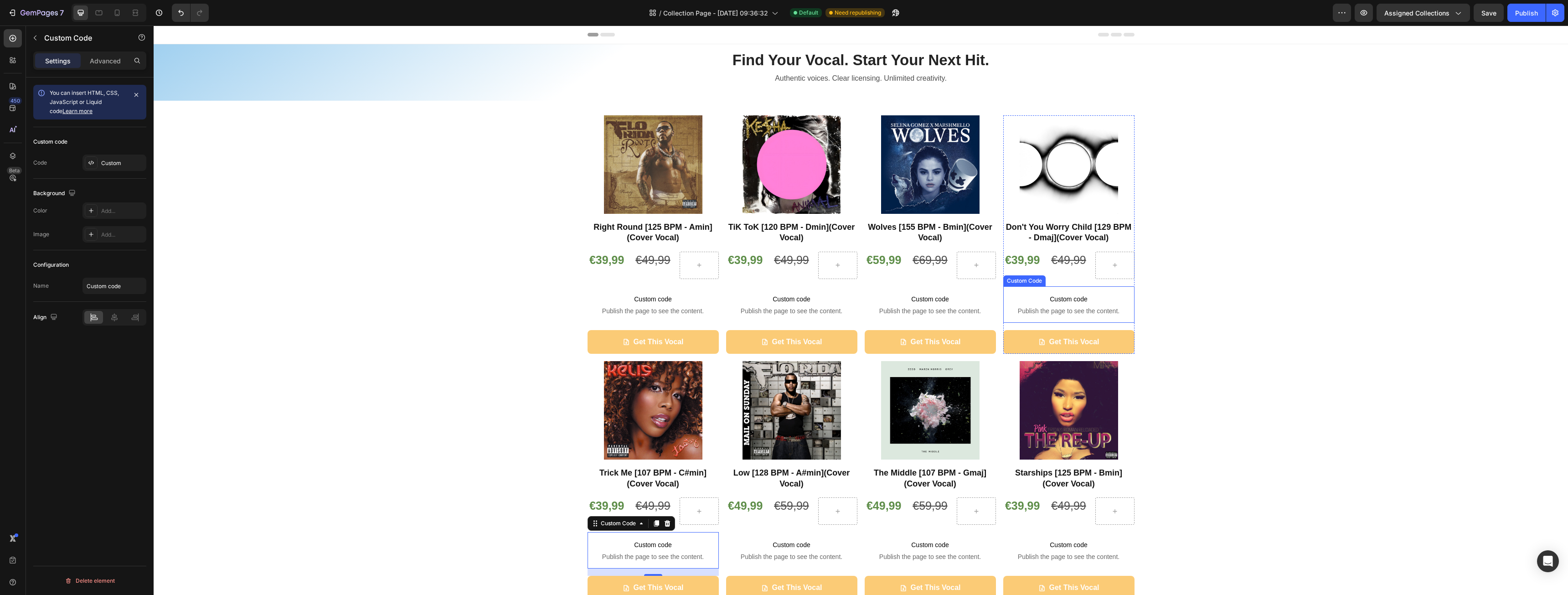
click at [1060, 307] on span "Publish the page to see the content." at bounding box center [1069, 312] width 132 height 9
click at [129, 164] on div "Custom" at bounding box center [122, 163] width 43 height 9
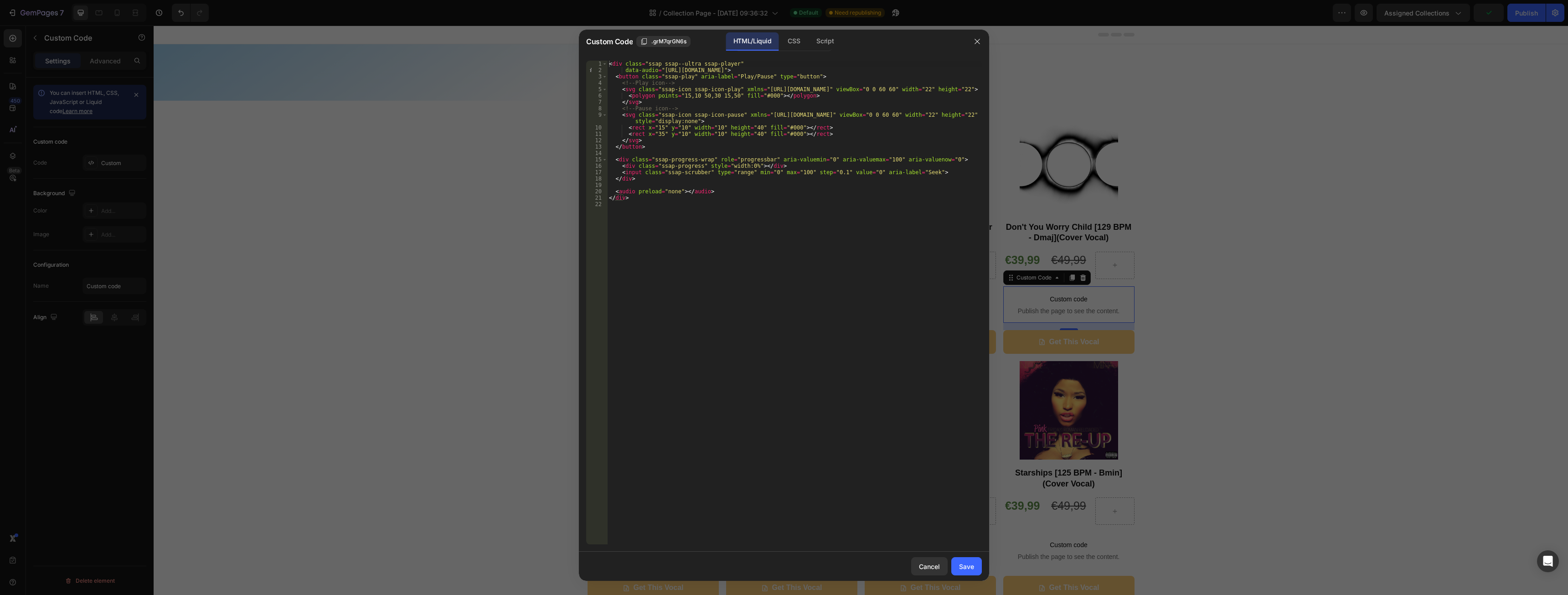
click at [693, 67] on div "< div class = "ssap ssap--ultra ssap-player" data-audio = "https://cdn.shopify.…" at bounding box center [794, 309] width 375 height 496
click at [684, 69] on div "< div class = "ssap ssap--ultra ssap-player" data-audio = "https://cdn.shopify.…" at bounding box center [794, 309] width 375 height 496
paste textarea "9_-_DYWC.mp3?v=1756319066"
type textarea "data-audio="https://cdn.shopify.com/s/files/1/0944/9603/1068/files/CM_009_-_DYW…"
click at [972, 565] on div "Save" at bounding box center [967, 567] width 15 height 9
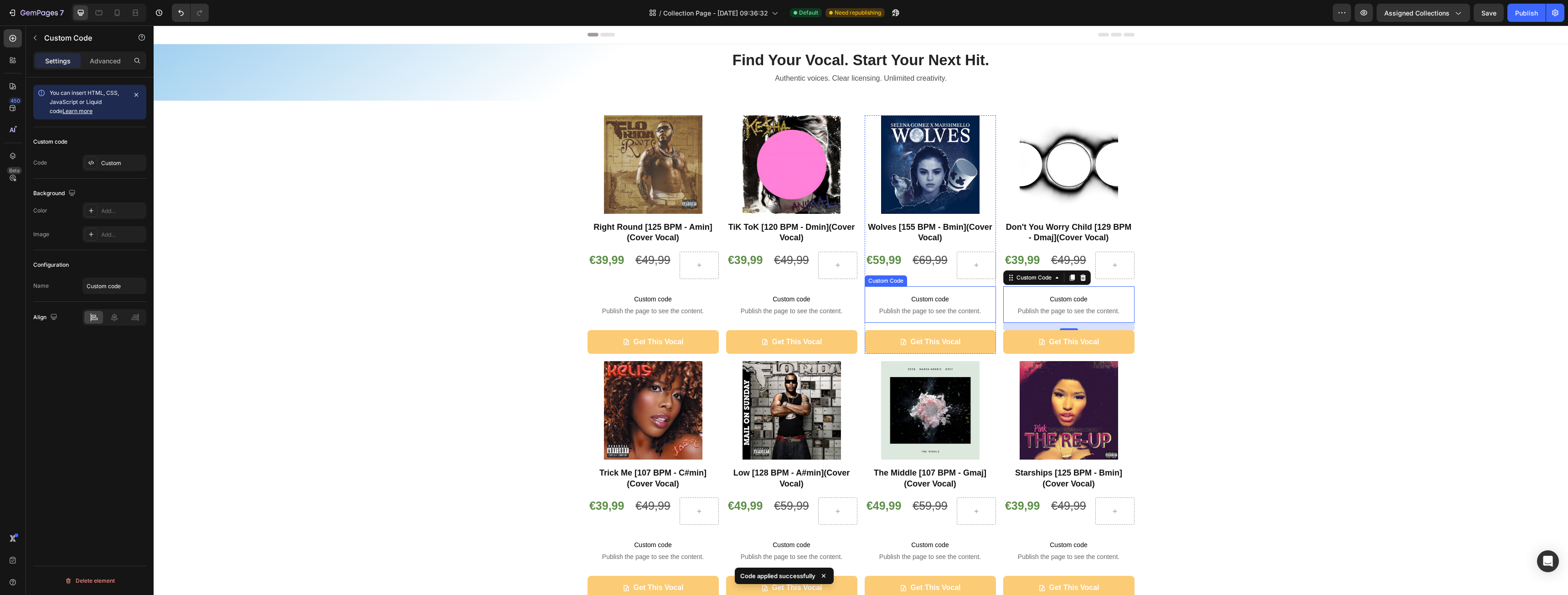
click at [902, 301] on span "Custom code" at bounding box center [930, 299] width 132 height 11
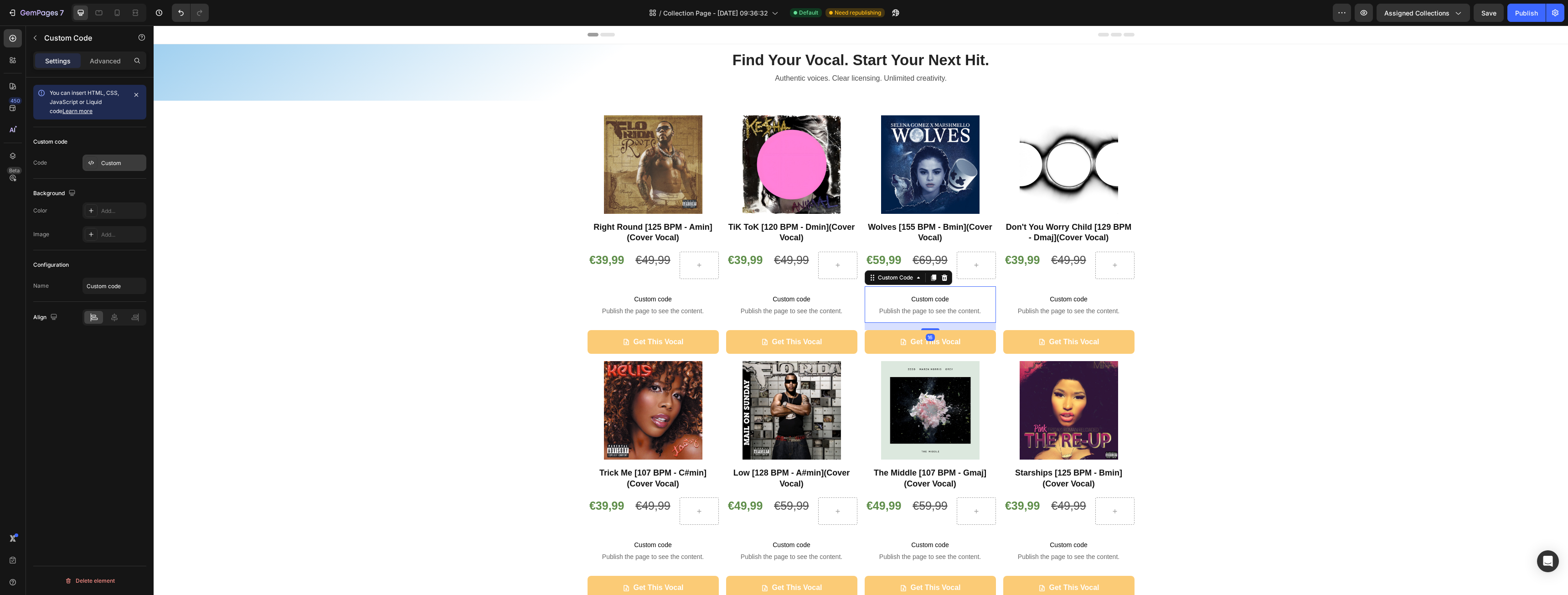
click at [98, 161] on div "Custom" at bounding box center [114, 162] width 63 height 16
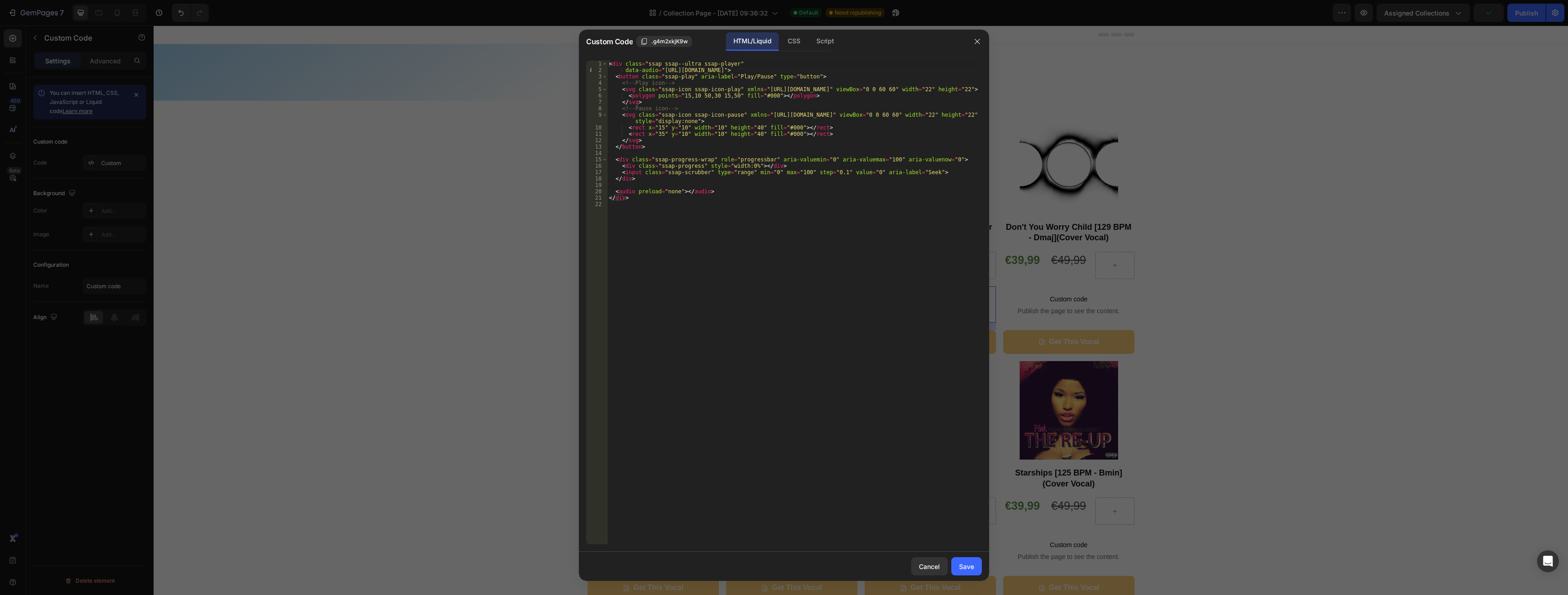
drag, startPoint x: 912, startPoint y: 68, endPoint x: 922, endPoint y: 72, distance: 10.8
click at [912, 68] on div "< div class = "ssap ssap--ultra ssap-player" data-audio = "https://cdn.shopify.…" at bounding box center [794, 309] width 375 height 496
paste textarea "10_-_Wolves.mp3?v=1756319065"
type textarea "data-audio="https://cdn.shopify.com/s/files/1/0944/9603/1068/files/CM_010_-_Wol…"
click at [974, 562] on button "Save" at bounding box center [967, 566] width 30 height 18
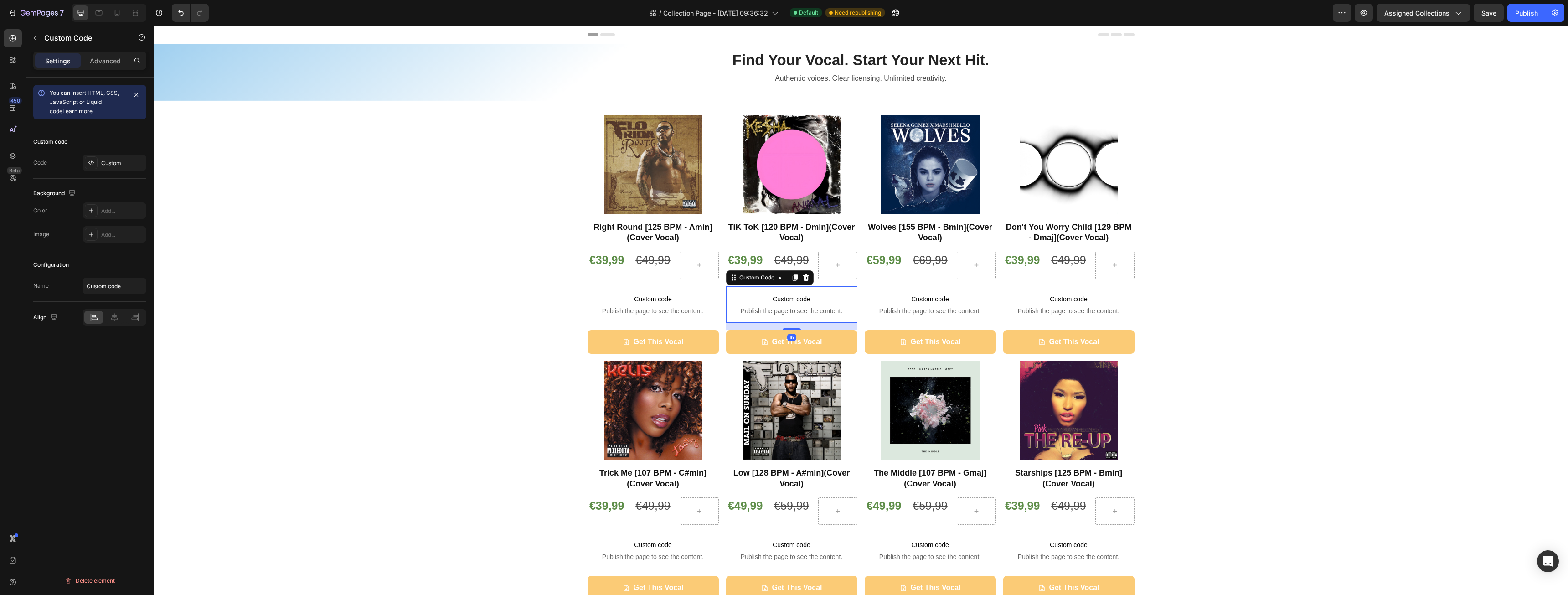
click at [771, 308] on span "Publish the page to see the content." at bounding box center [792, 312] width 132 height 9
click at [116, 163] on div "Custom" at bounding box center [122, 163] width 43 height 9
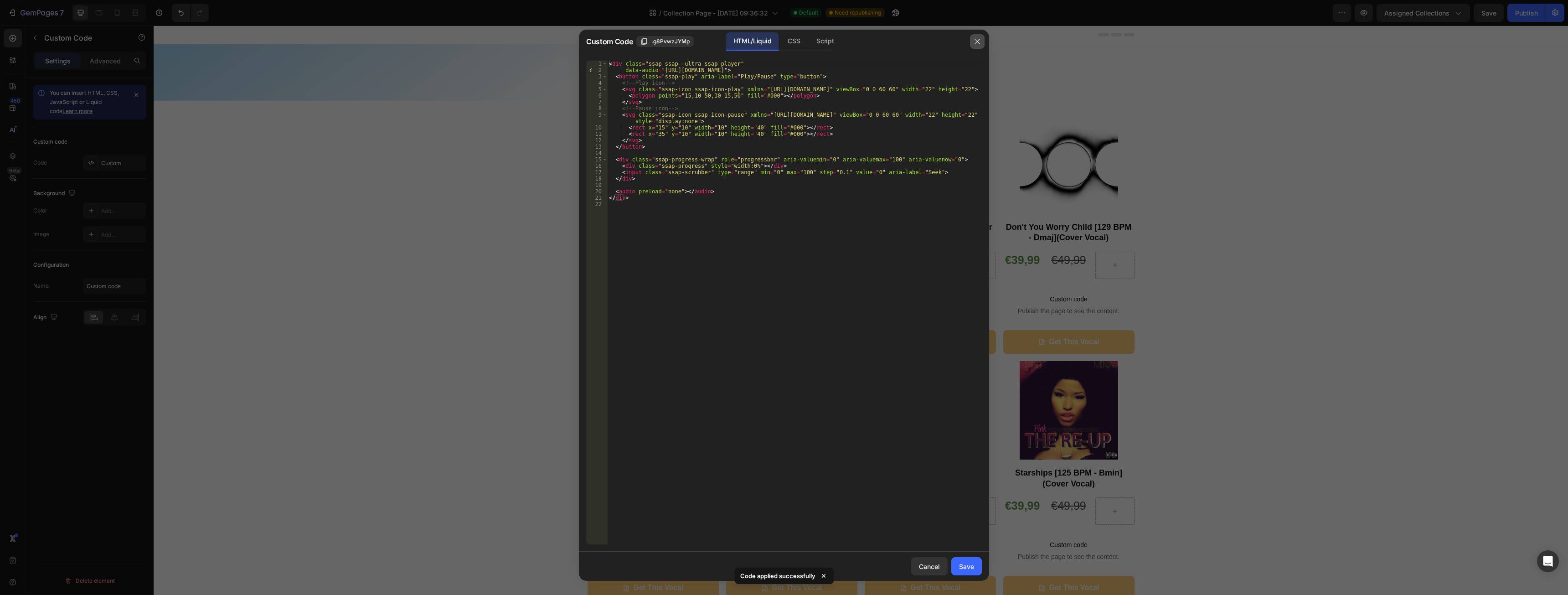
click at [974, 43] on icon "button" at bounding box center [977, 42] width 8 height 8
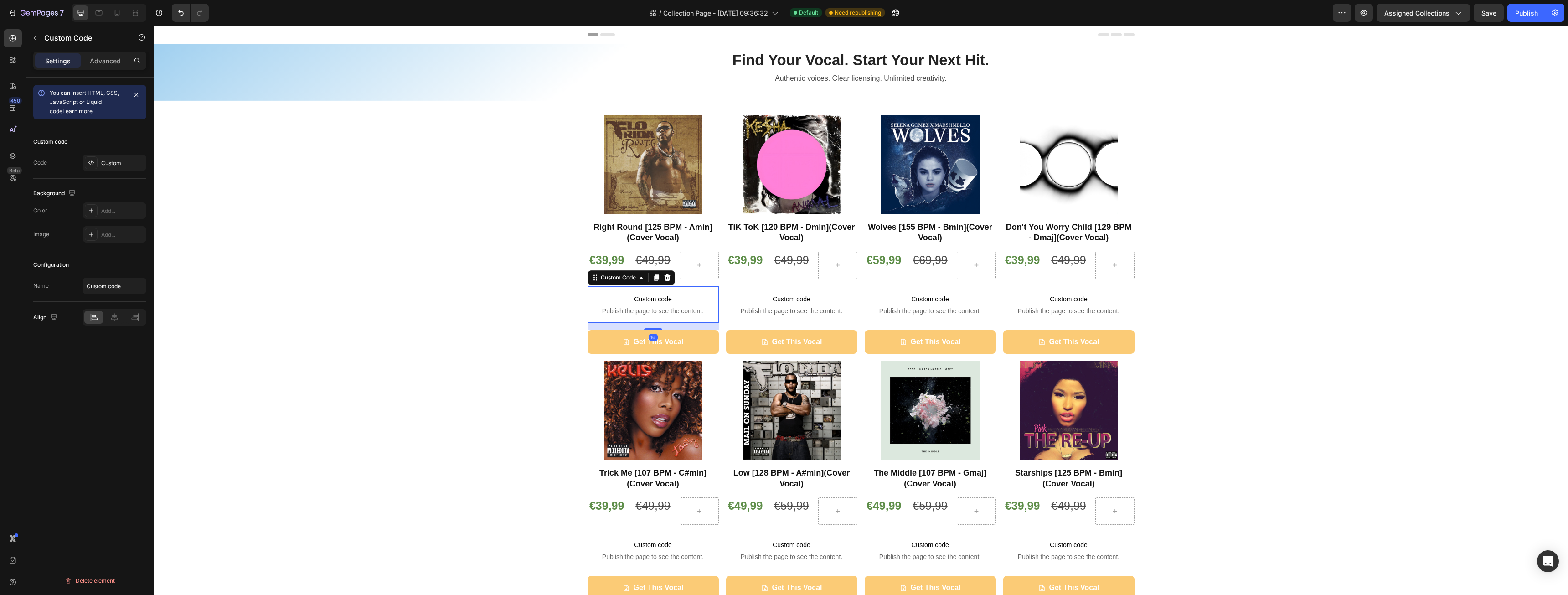
click at [679, 300] on span "Custom code" at bounding box center [653, 299] width 132 height 11
click at [121, 168] on div "Custom" at bounding box center [114, 162] width 63 height 16
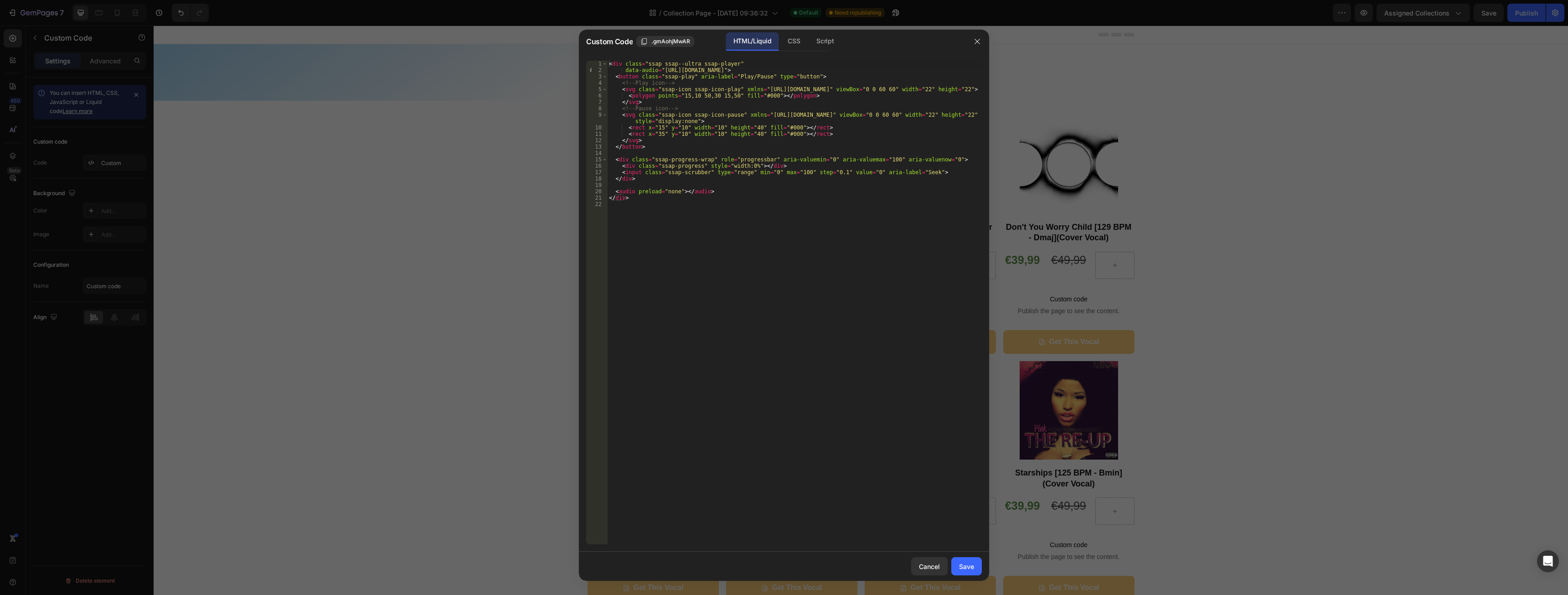
click at [708, 73] on div "< div class = "ssap ssap--ultra ssap-player" data-audio = "https://cdn.shopify.…" at bounding box center [794, 309] width 375 height 496
paste textarea "0944/9603/1068/files/CM_012_-_Right_Round.mp3?v=1756319059"
type textarea "data-audio="https://cdn.shopify.com/s/files/1/0944/9603/1068/files/CM_012_-_Rig…"
click at [967, 559] on button "Save" at bounding box center [967, 566] width 30 height 18
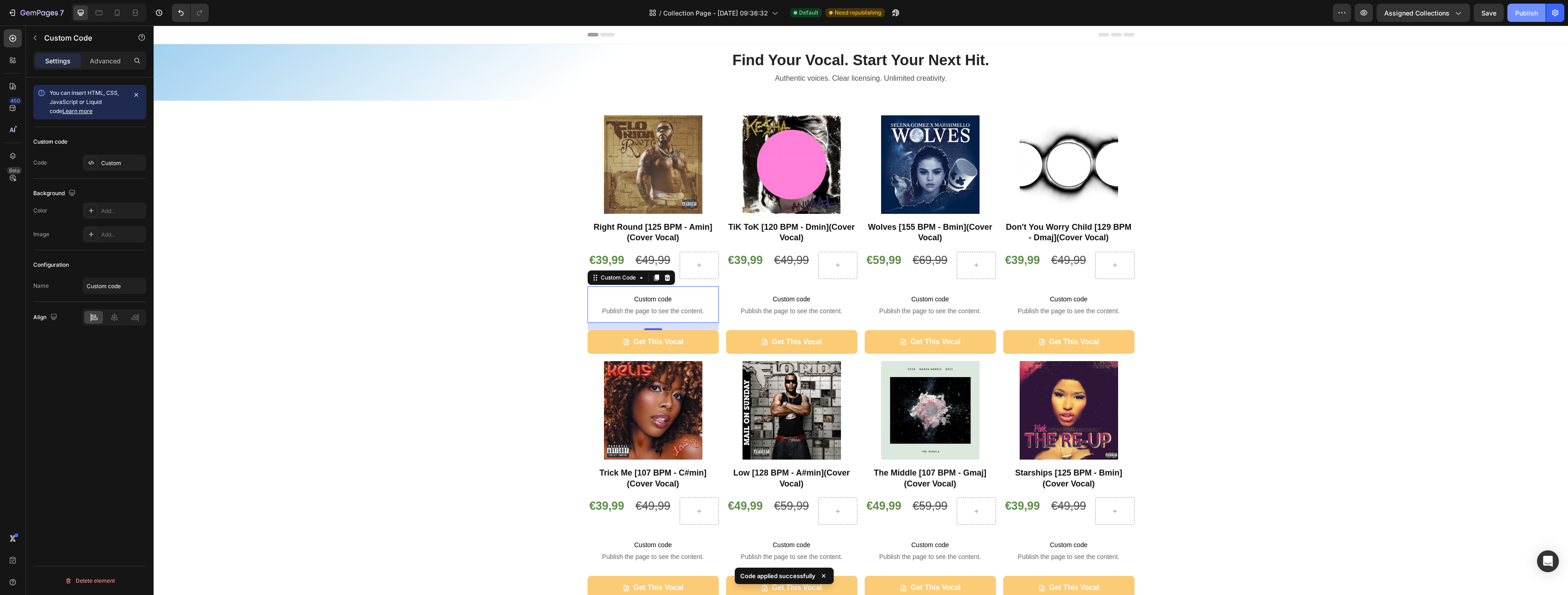
click at [1515, 16] on div "Publish" at bounding box center [1526, 13] width 23 height 9
click at [1364, 15] on icon "button" at bounding box center [1364, 13] width 9 height 9
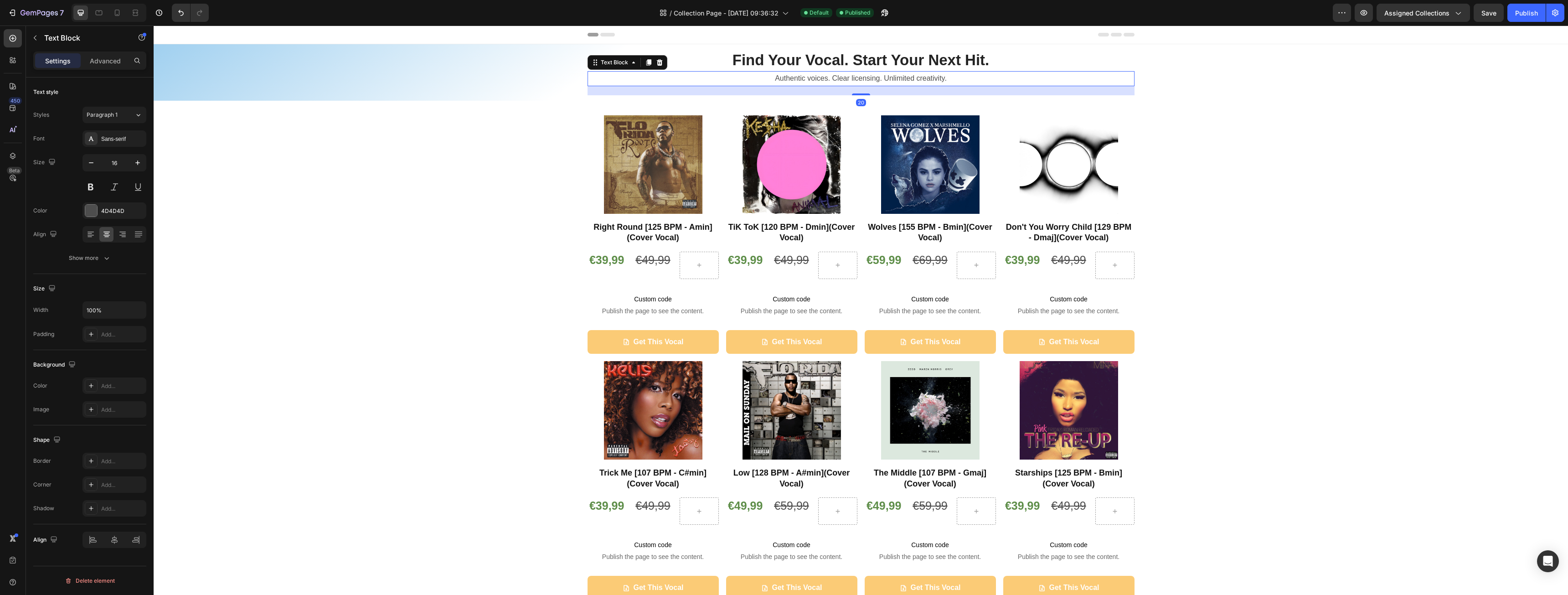
click at [591, 86] on div "Authentic voices. Clear licensing. Unlimited creativity. Text Block 20" at bounding box center [862, 79] width 547 height 15
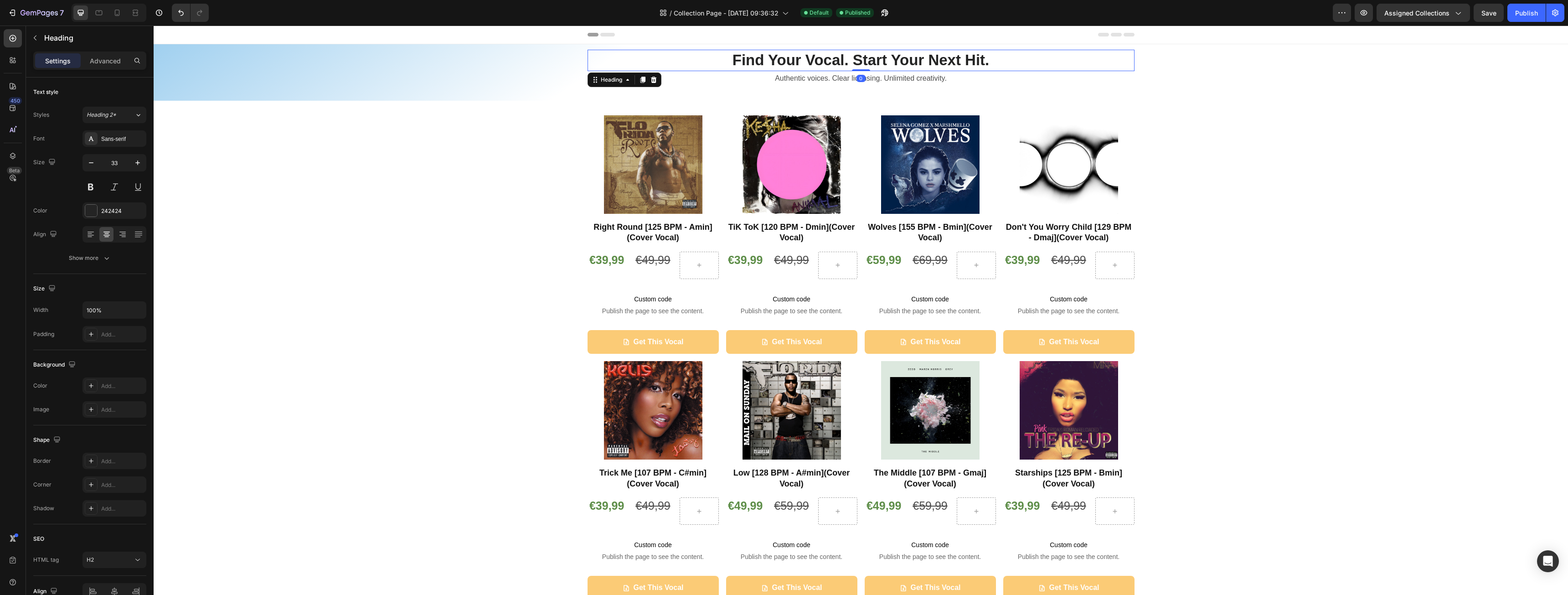
click at [1087, 57] on h2 "Find Your Vocal. Start Your Next Hit." at bounding box center [862, 60] width 547 height 22
click at [1130, 79] on p "Authentic voices. Clear licensing. Unlimited creativity." at bounding box center [862, 79] width 545 height 13
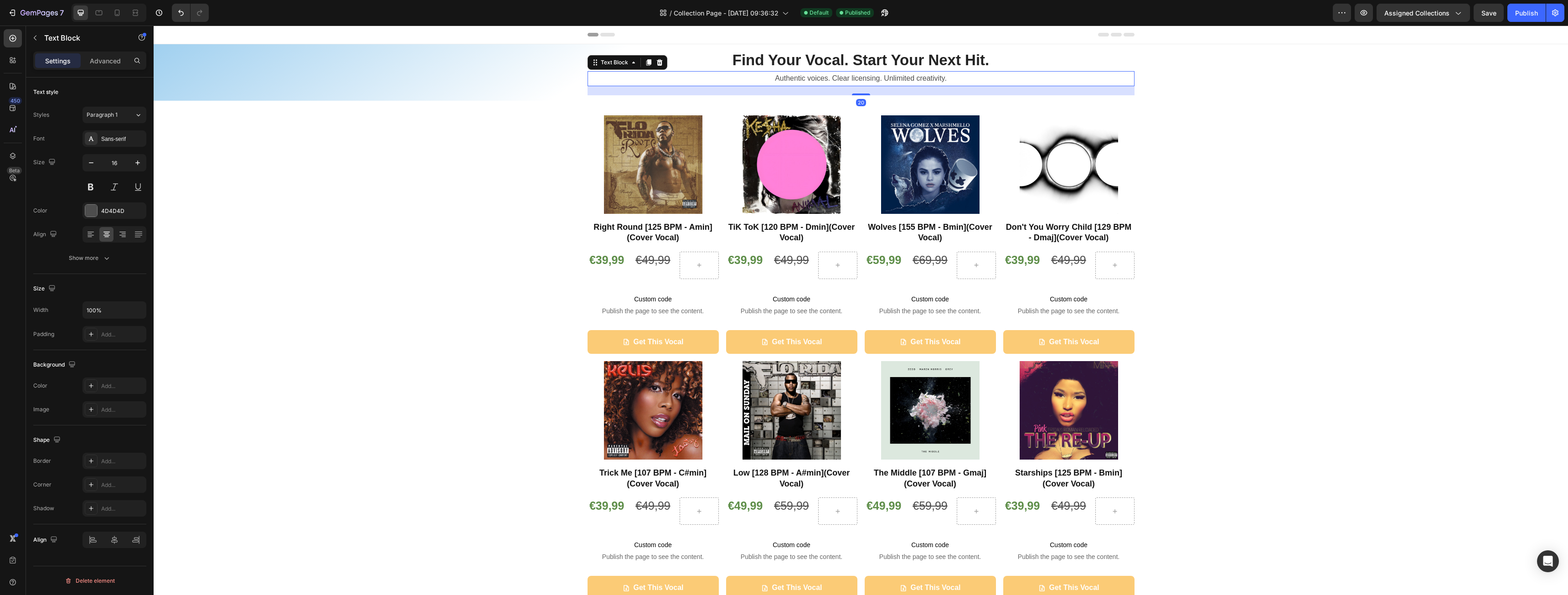
click at [1129, 89] on div "20" at bounding box center [862, 91] width 547 height 9
drag, startPoint x: 1153, startPoint y: 96, endPoint x: 1151, endPoint y: 90, distance: 6.3
click at [1153, 95] on div "Find Your Vocal. Start Your Next Hit. Heading Authentic voices. Clear licensing…" at bounding box center [861, 73] width 1415 height 57
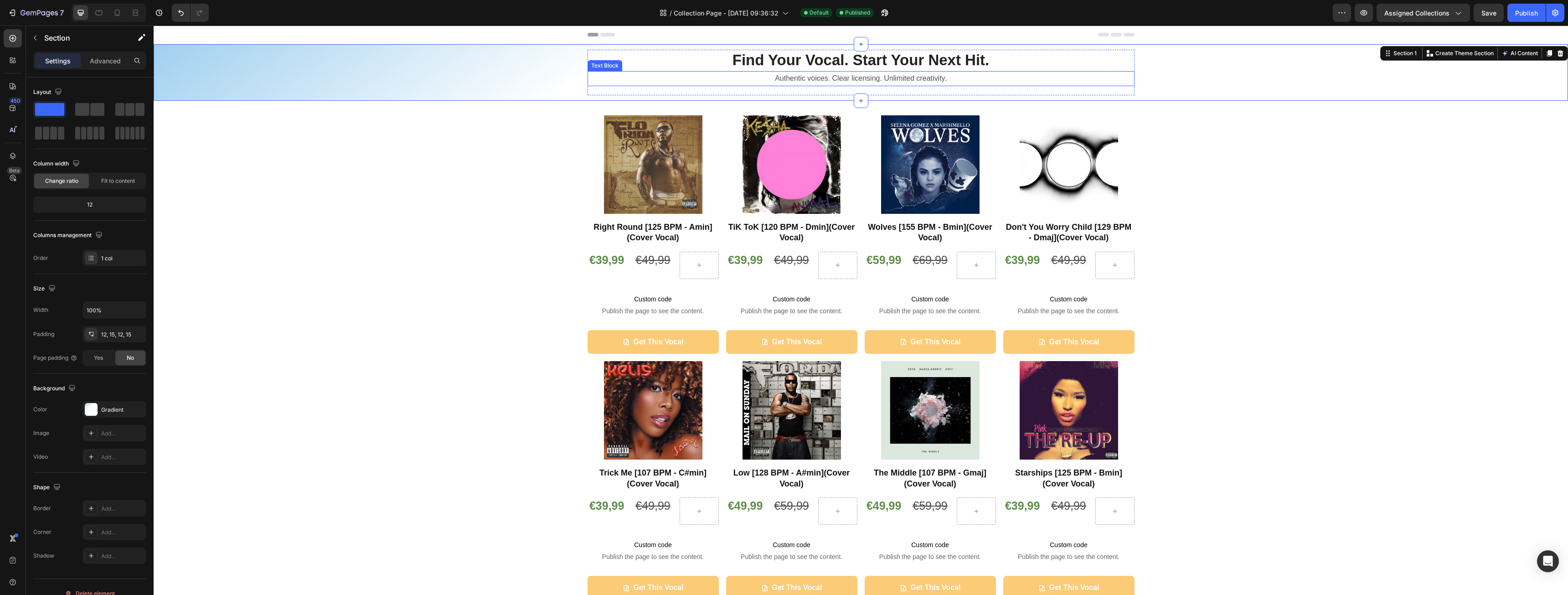
click at [1127, 73] on p "Authentic voices. Clear licensing. Unlimited creativity." at bounding box center [862, 79] width 545 height 13
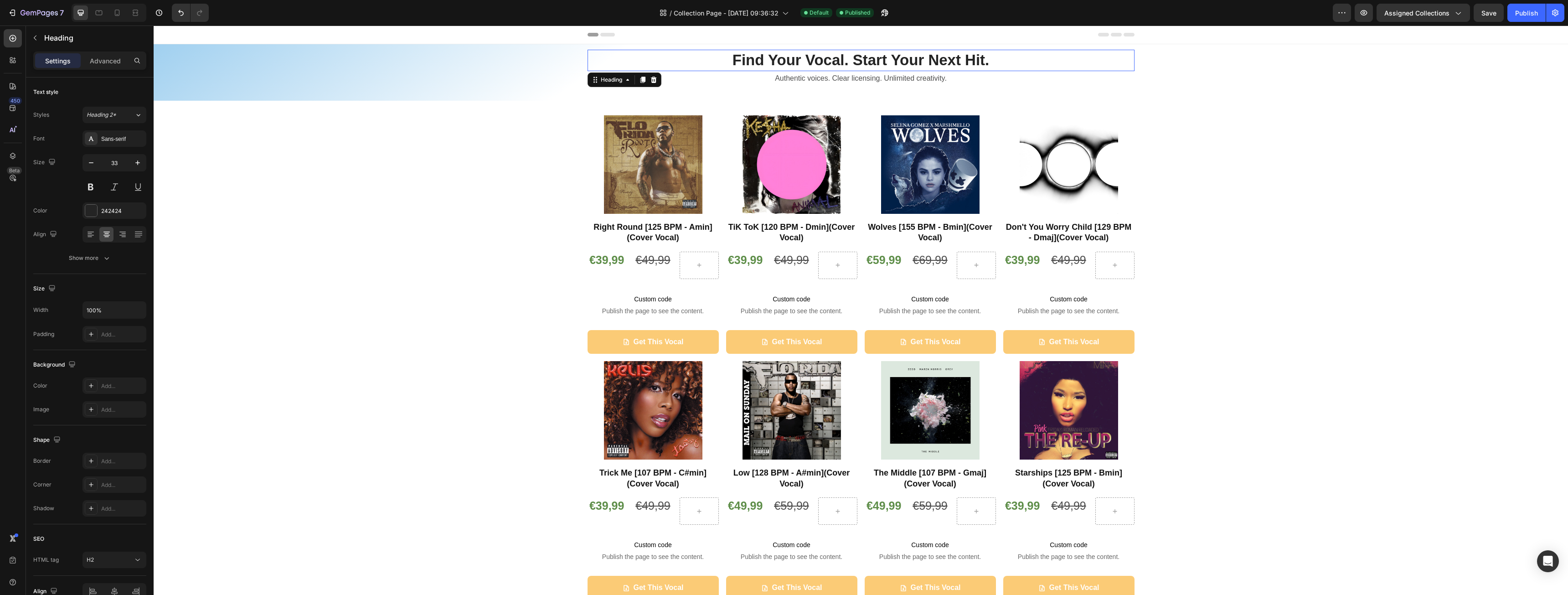
click at [1130, 58] on h2 "Find Your Vocal. Start Your Next Hit." at bounding box center [862, 60] width 547 height 22
click at [1129, 71] on div "Authentic voices. Clear licensing. Unlimited creativity." at bounding box center [862, 79] width 547 height 15
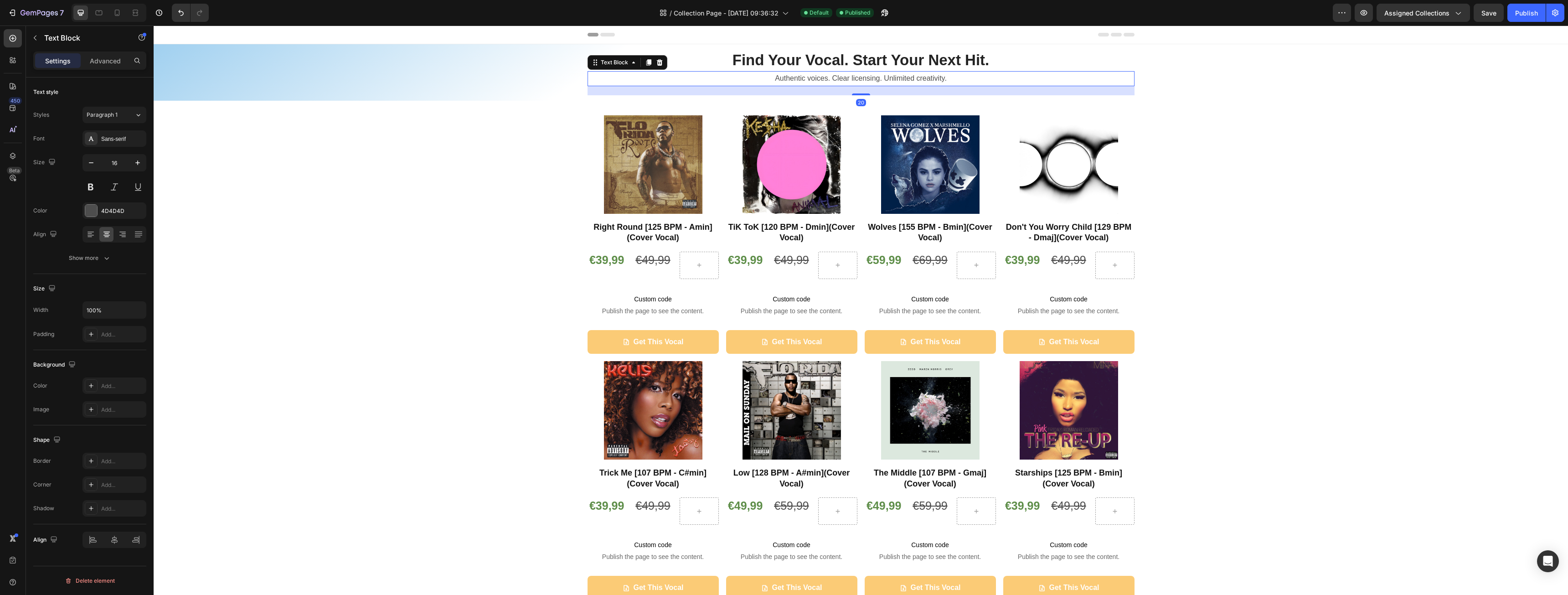
click at [1129, 72] on p "Authentic voices. Clear licensing. Unlimited creativity." at bounding box center [862, 79] width 545 height 13
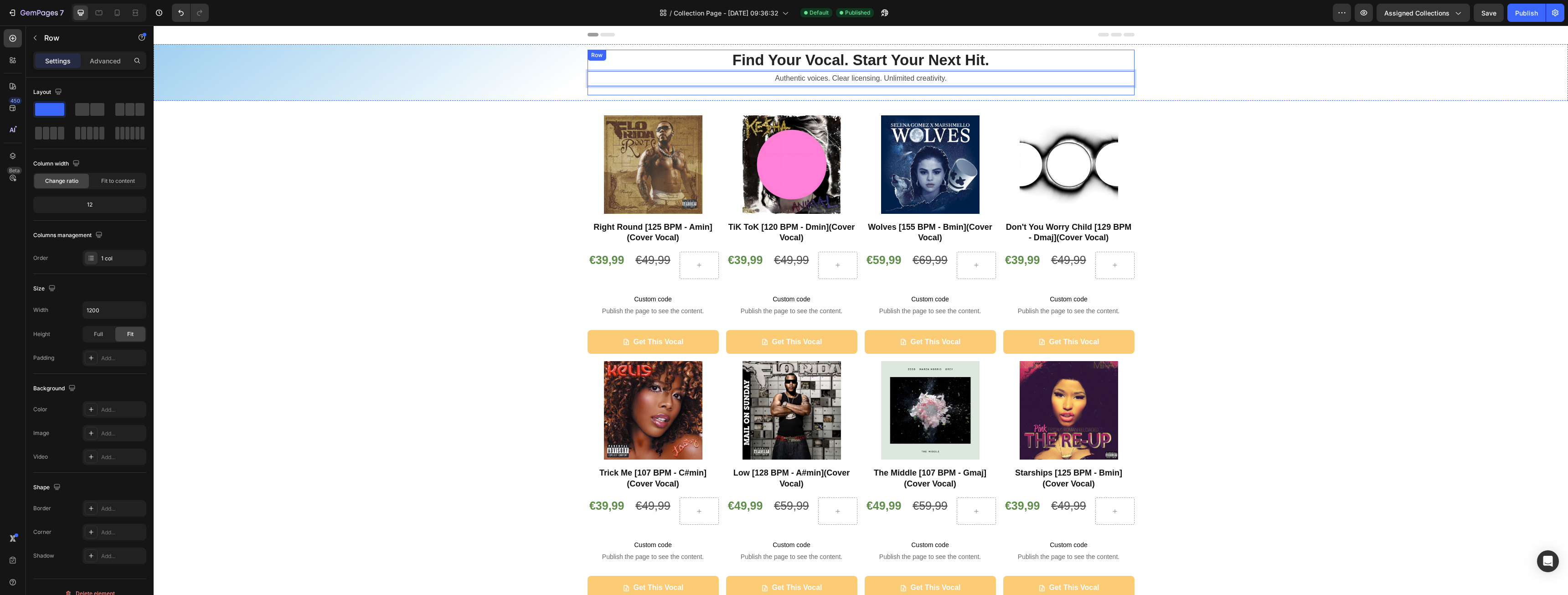
click at [1125, 87] on div "Find Your Vocal. Start Your Next Hit. Heading Authentic voices. Clear licensing…" at bounding box center [862, 72] width 547 height 45
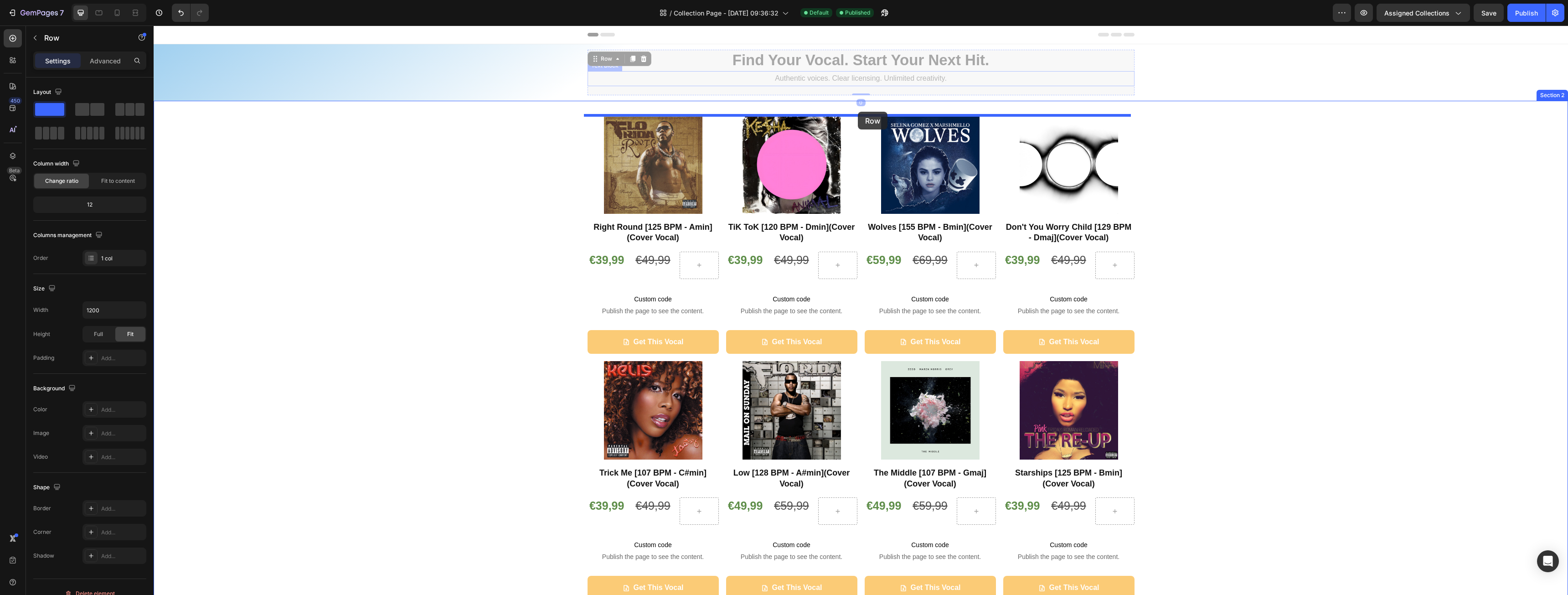
drag, startPoint x: 592, startPoint y: 62, endPoint x: 858, endPoint y: 112, distance: 270.7
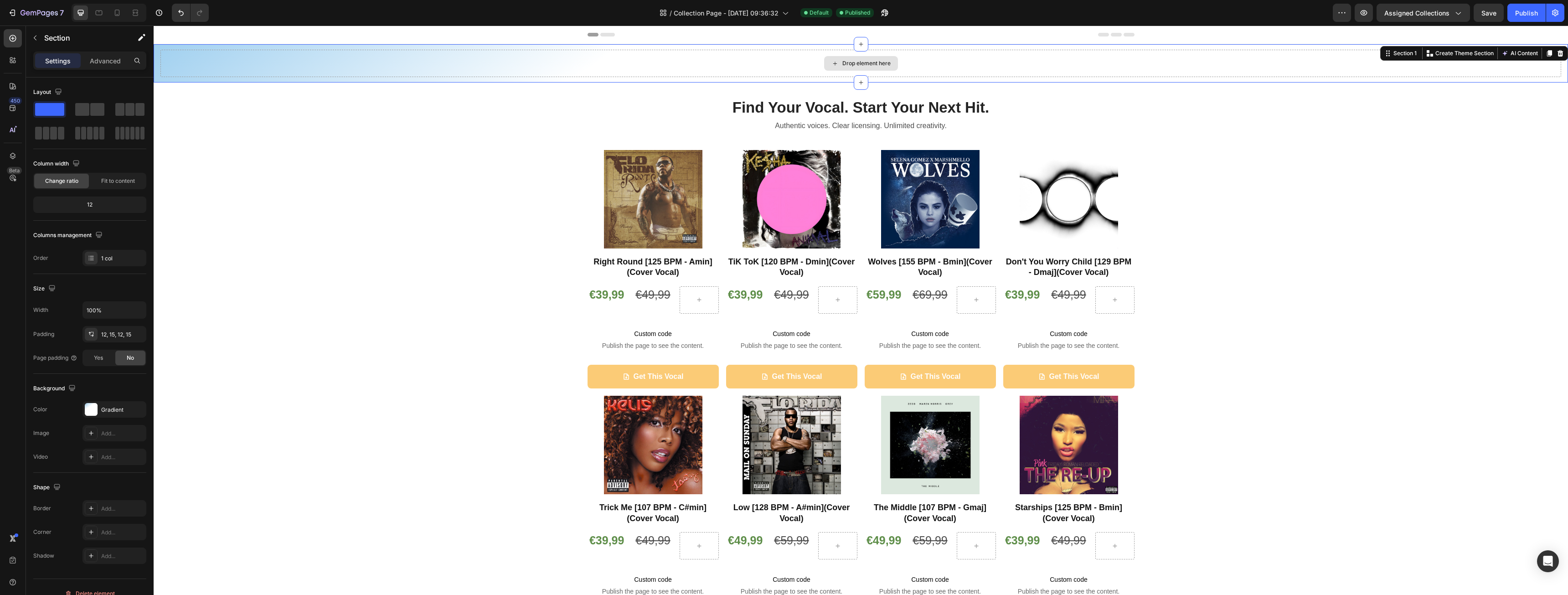
click at [509, 62] on div "Drop element here" at bounding box center [861, 63] width 1401 height 27
click at [441, 157] on div "Find Your Vocal. Start Your Next Hit. Heading Authentic voices. Clear licensing…" at bounding box center [861, 493] width 1415 height 791
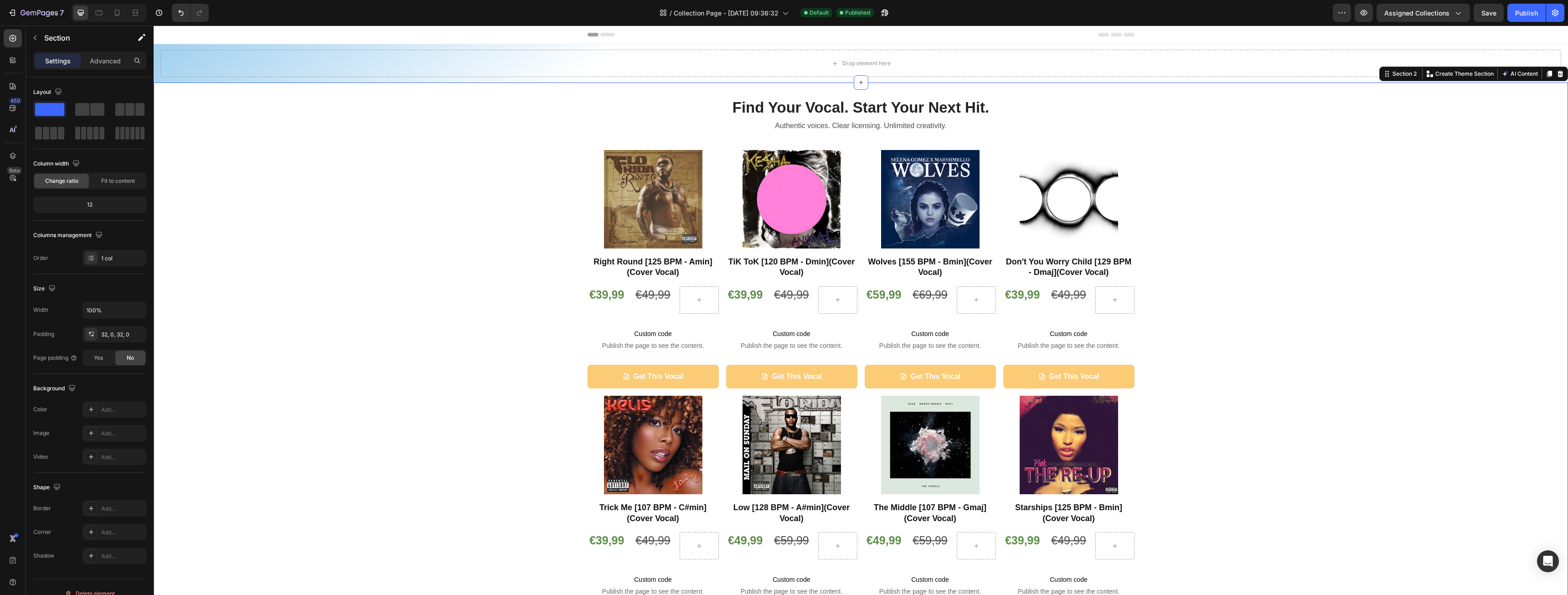
click at [346, 222] on div "Find Your Vocal. Start Your Next Hit. Heading Authentic voices. Clear licensing…" at bounding box center [861, 493] width 1415 height 791
click at [113, 407] on div "Add..." at bounding box center [122, 410] width 43 height 9
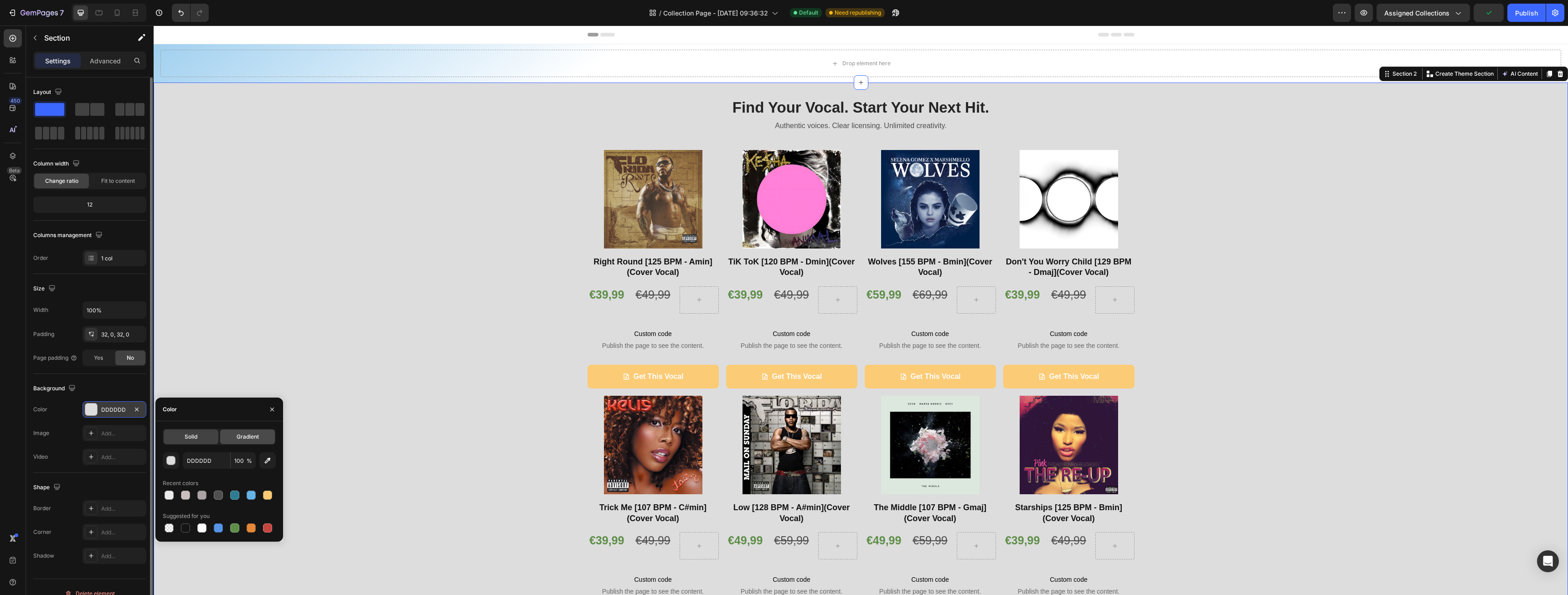
click at [241, 434] on span "Gradient" at bounding box center [248, 437] width 23 height 9
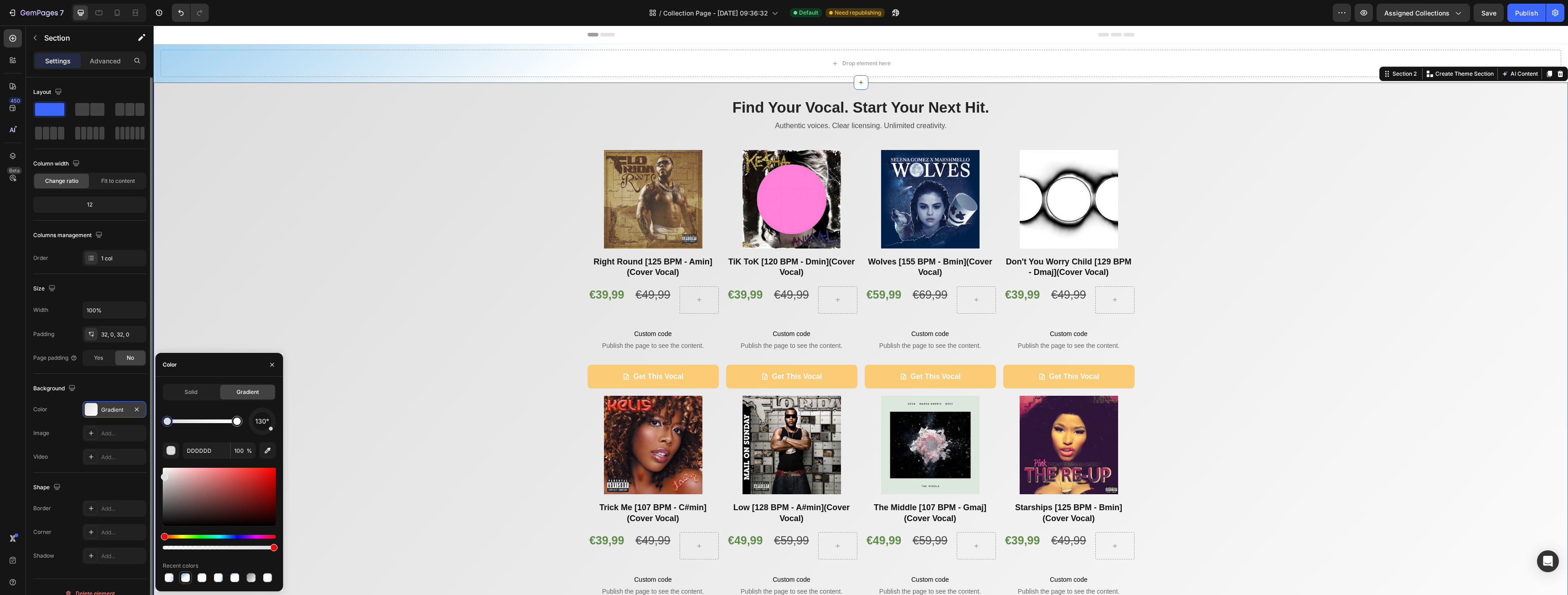
click at [183, 581] on div at bounding box center [186, 578] width 9 height 9
type input "66B3E6"
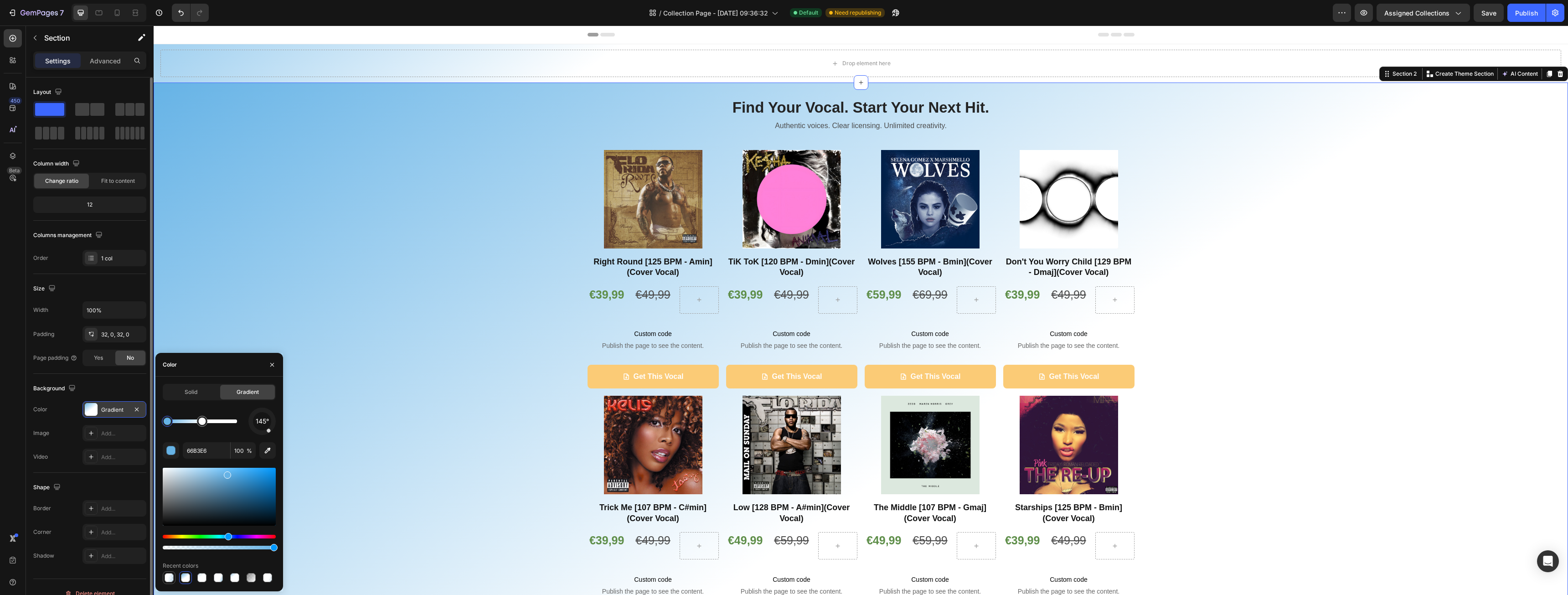
click at [170, 581] on div at bounding box center [169, 578] width 9 height 9
type input "33"
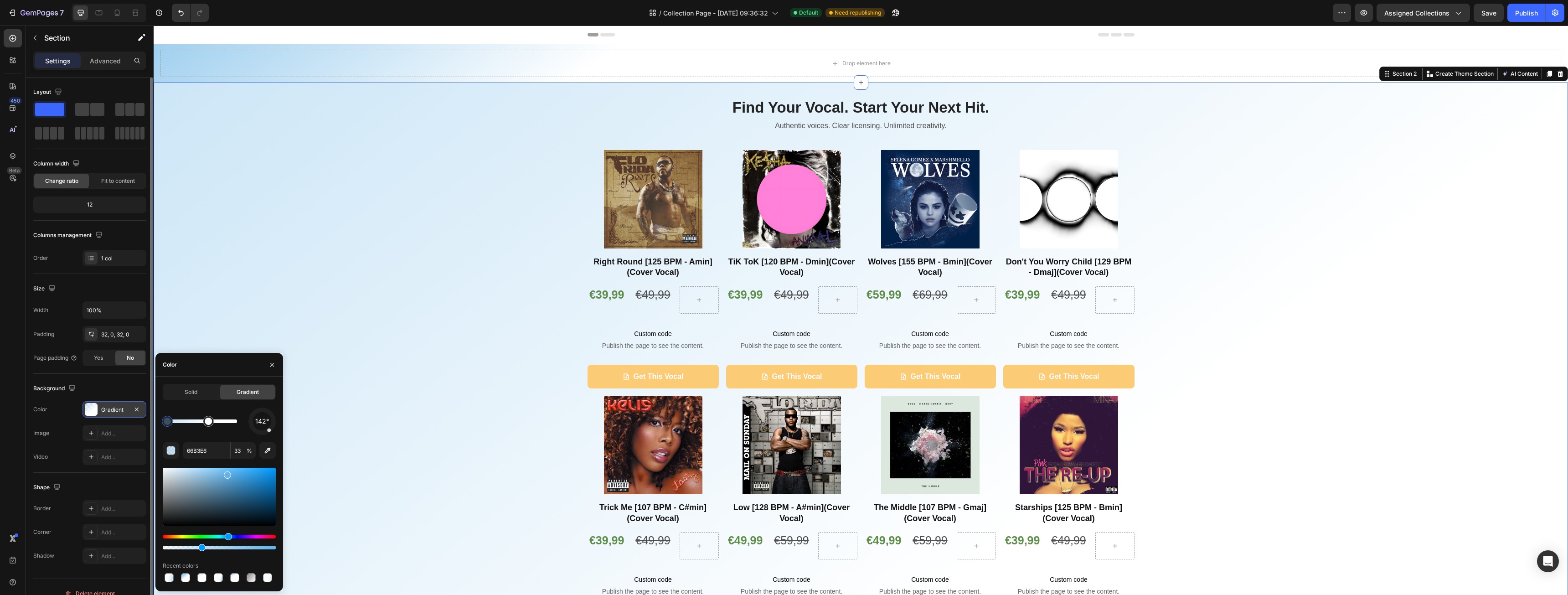
drag, startPoint x: 251, startPoint y: 419, endPoint x: 272, endPoint y: 434, distance: 25.8
click at [272, 434] on div "142°" at bounding box center [261, 421] width 27 height 27
click at [269, 434] on div "142°" at bounding box center [261, 421] width 27 height 27
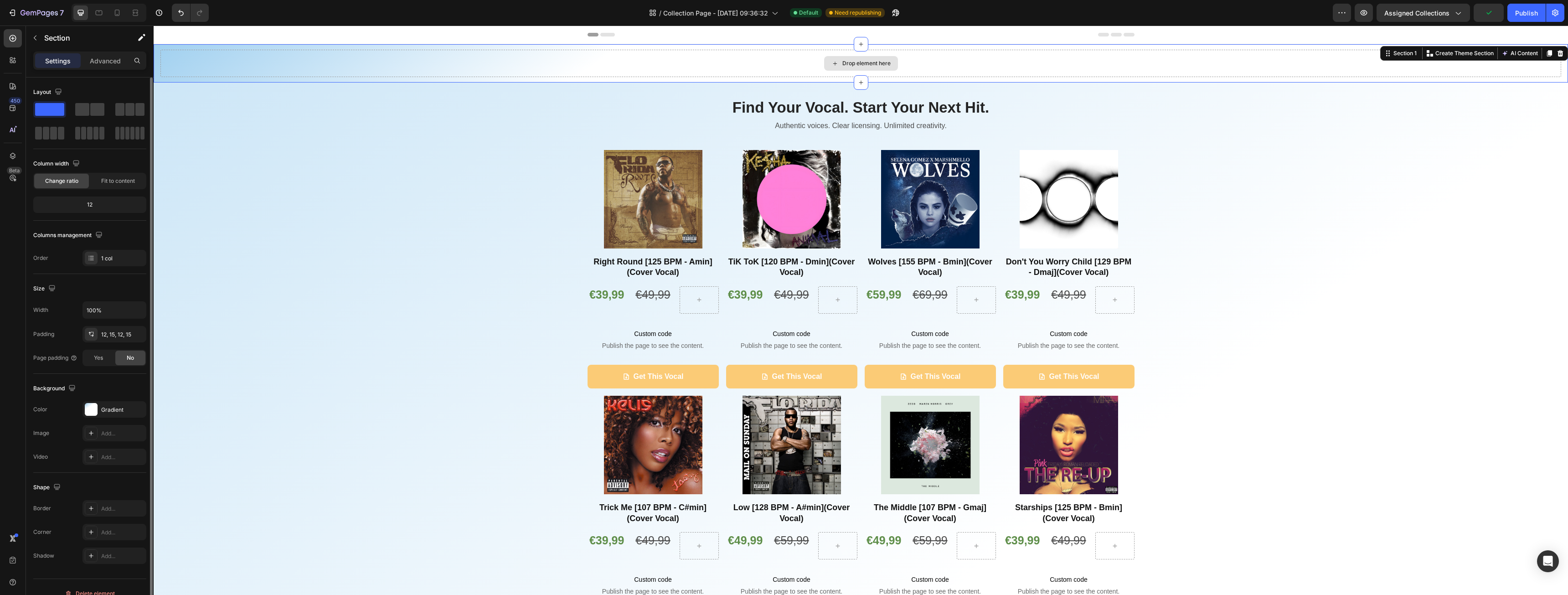
click at [375, 67] on div "Drop element here" at bounding box center [861, 63] width 1401 height 27
click at [1557, 50] on icon at bounding box center [1560, 53] width 8 height 8
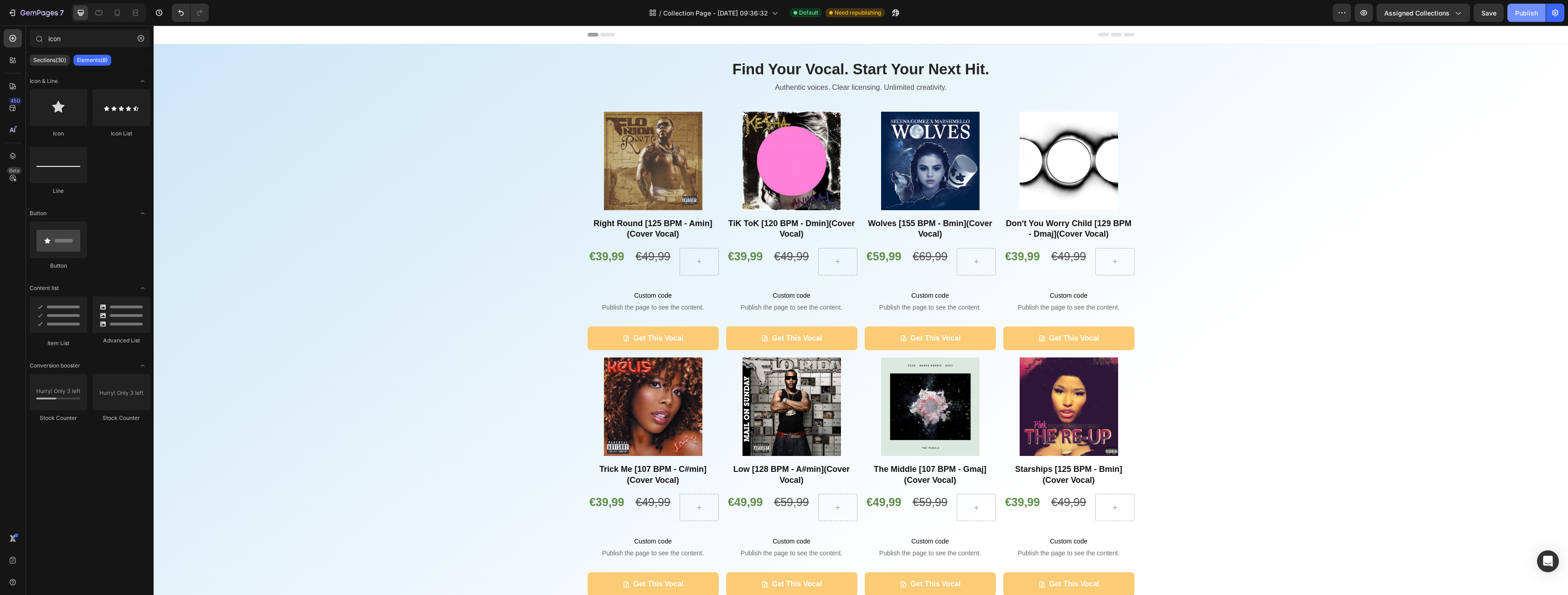
click at [1521, 14] on div "Publish" at bounding box center [1526, 13] width 23 height 9
click at [34, 14] on icon "button" at bounding box center [33, 13] width 6 height 4
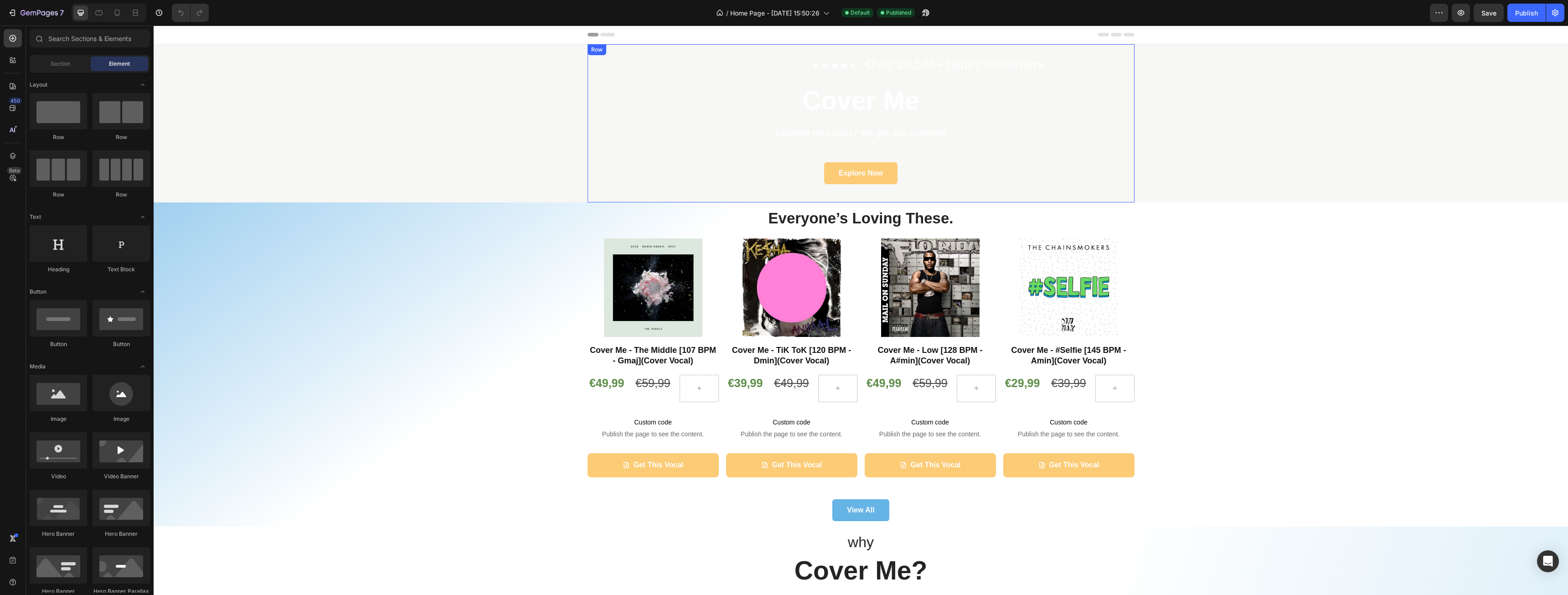
click at [803, 53] on div "Icon Icon Icon Icon Icon Icon List Over 20.543+ happy customers. Text block Row…" at bounding box center [862, 123] width 547 height 158
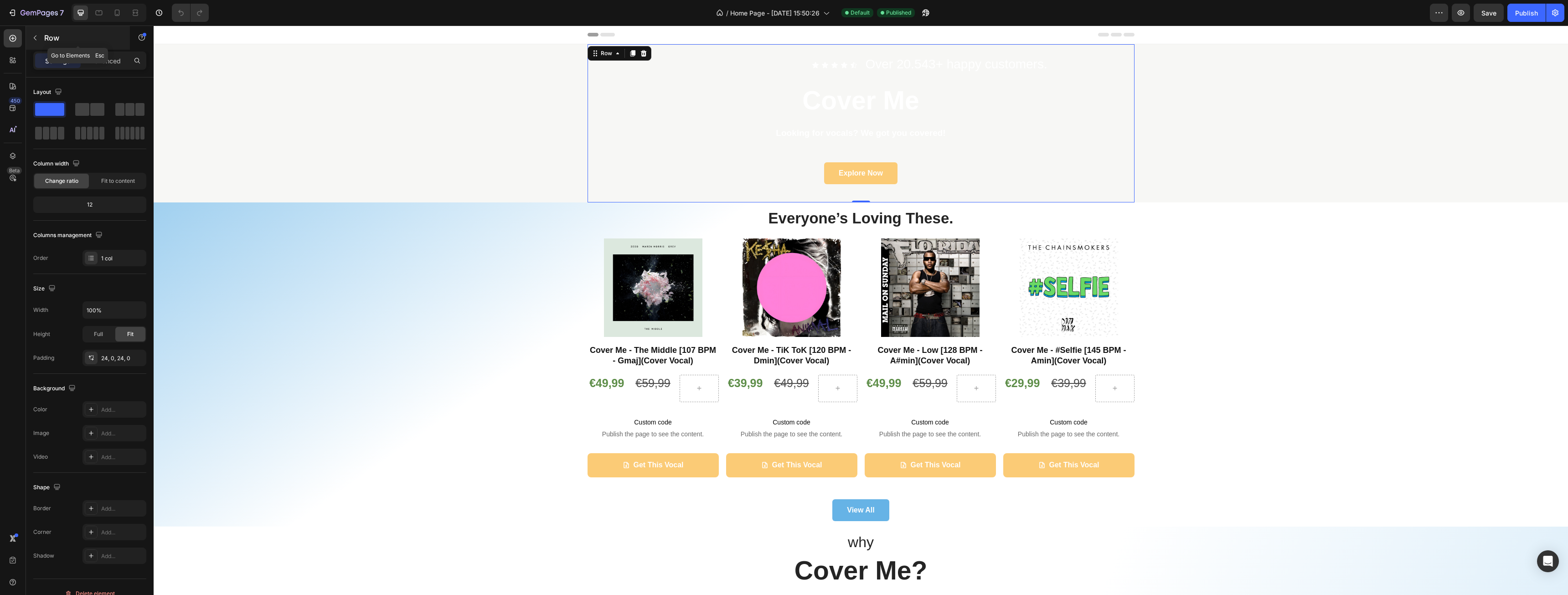
click at [39, 39] on button "button" at bounding box center [34, 37] width 14 height 14
click at [0, 0] on icon at bounding box center [0, 0] width 0 height 0
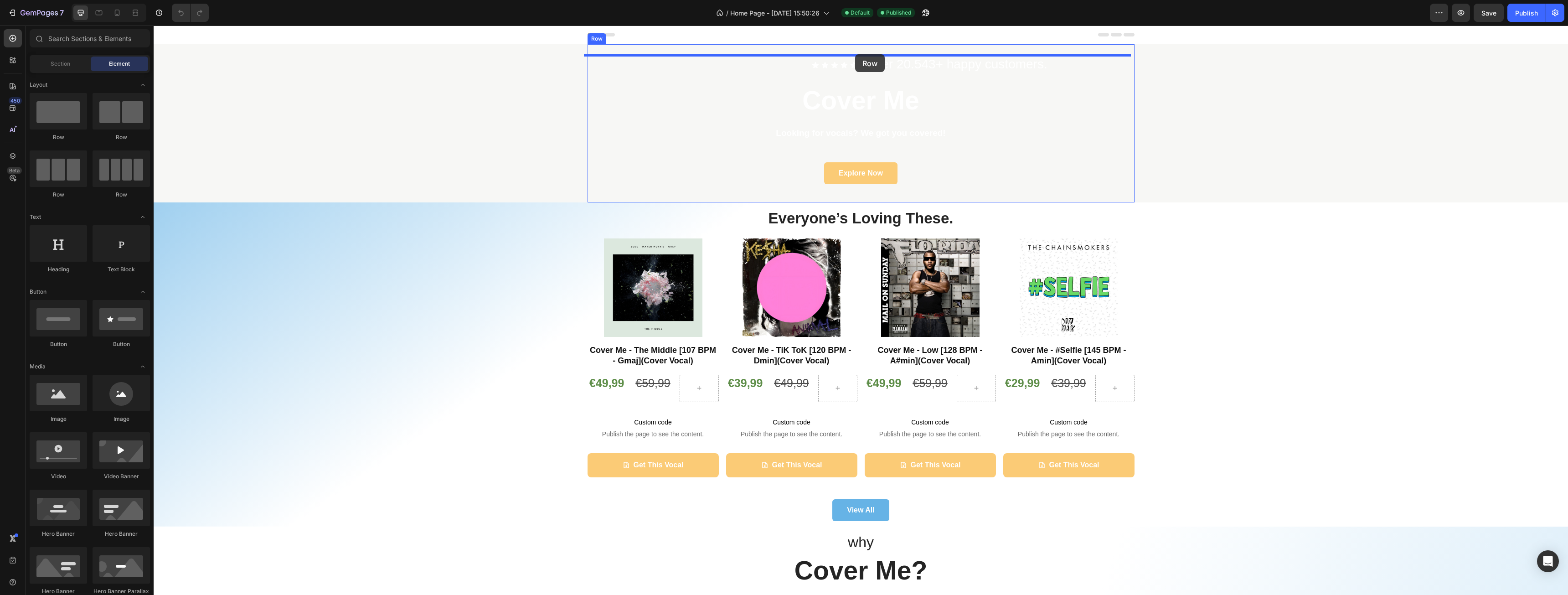
drag, startPoint x: 205, startPoint y: 141, endPoint x: 855, endPoint y: 54, distance: 655.8
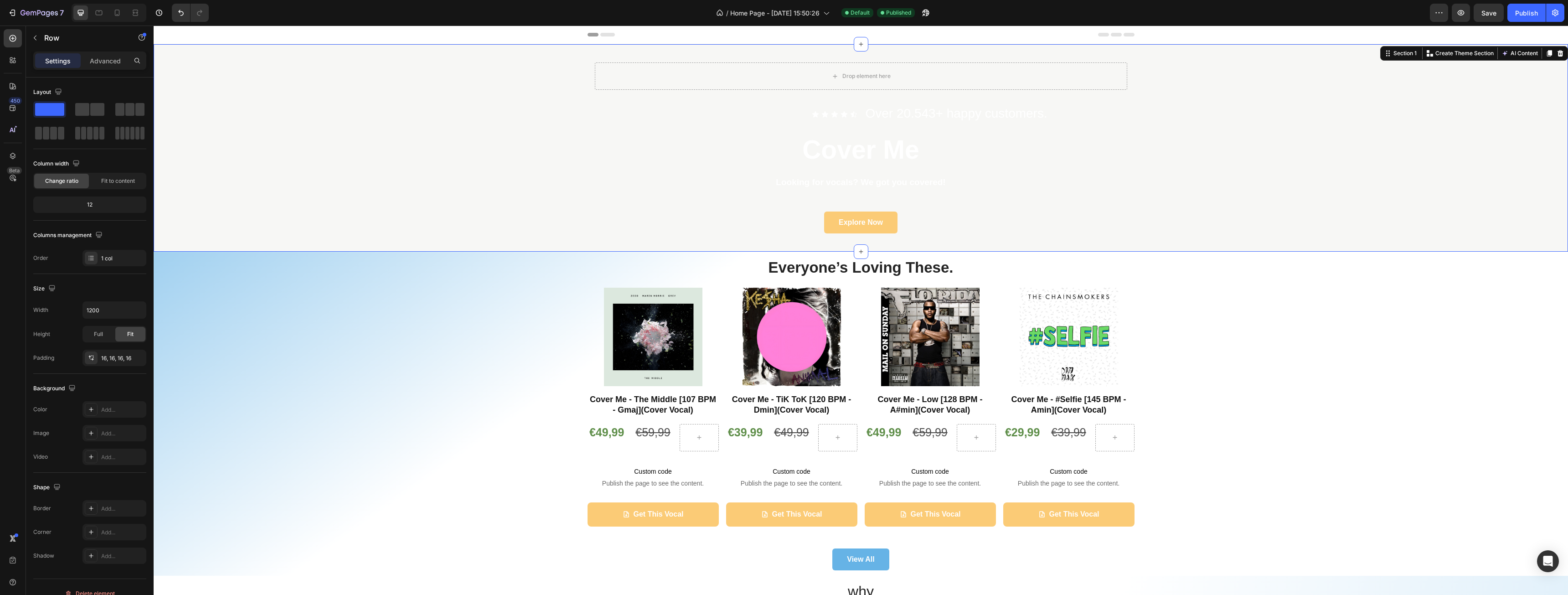
click at [1262, 153] on div "Drop element here Row Icon Icon Icon Icon Icon Icon List Over 20.543+ happy cus…" at bounding box center [861, 148] width 1401 height 207
click at [1529, 14] on div "Publish" at bounding box center [1526, 13] width 23 height 9
click at [1466, 16] on button "button" at bounding box center [1460, 12] width 18 height 18
click at [743, 92] on div "Drop element here Row" at bounding box center [862, 76] width 547 height 42
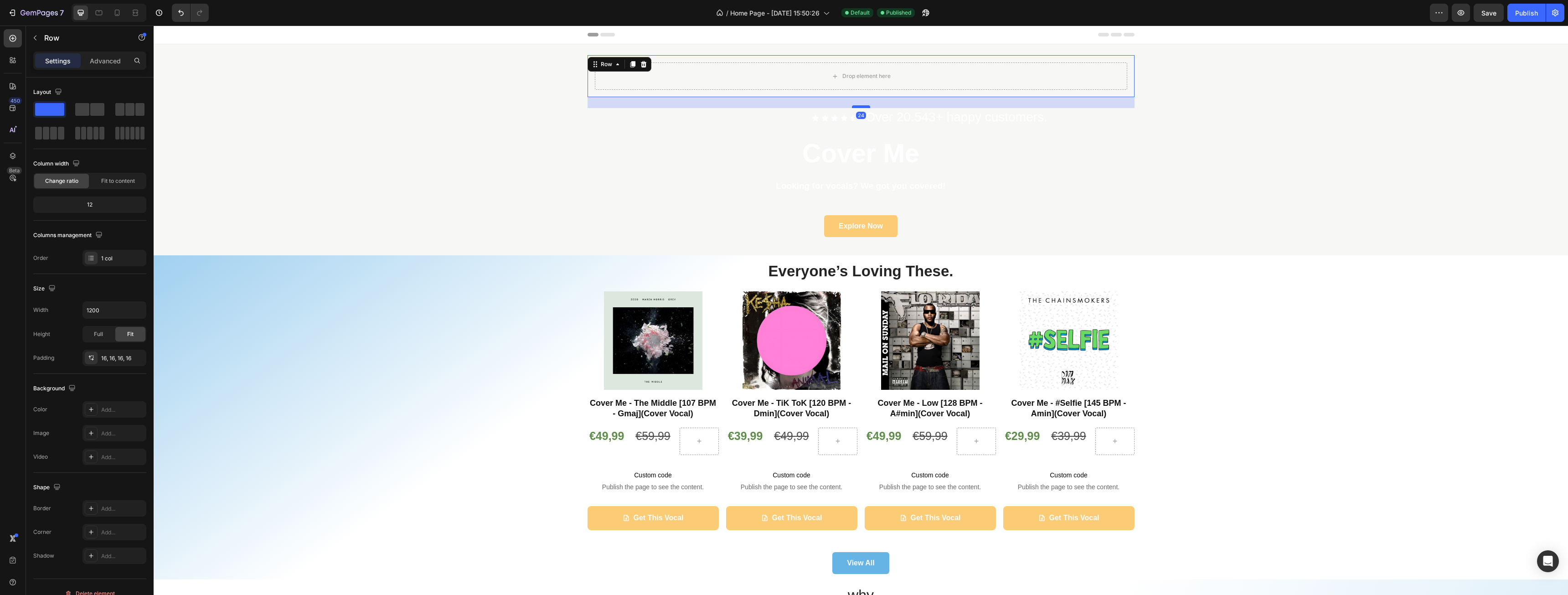
drag, startPoint x: 859, startPoint y: 103, endPoint x: 862, endPoint y: 107, distance: 5.0
click at [862, 107] on div at bounding box center [861, 106] width 18 height 3
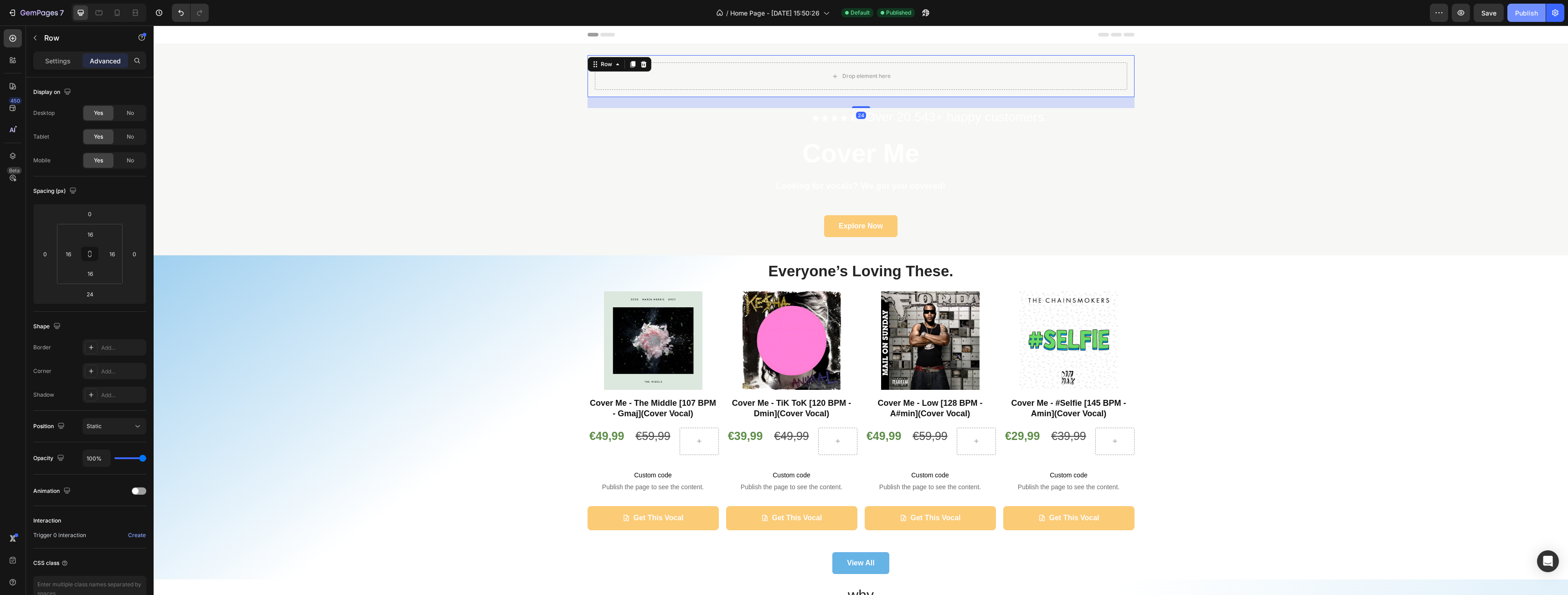
click at [1528, 15] on div "Publish" at bounding box center [1526, 13] width 23 height 9
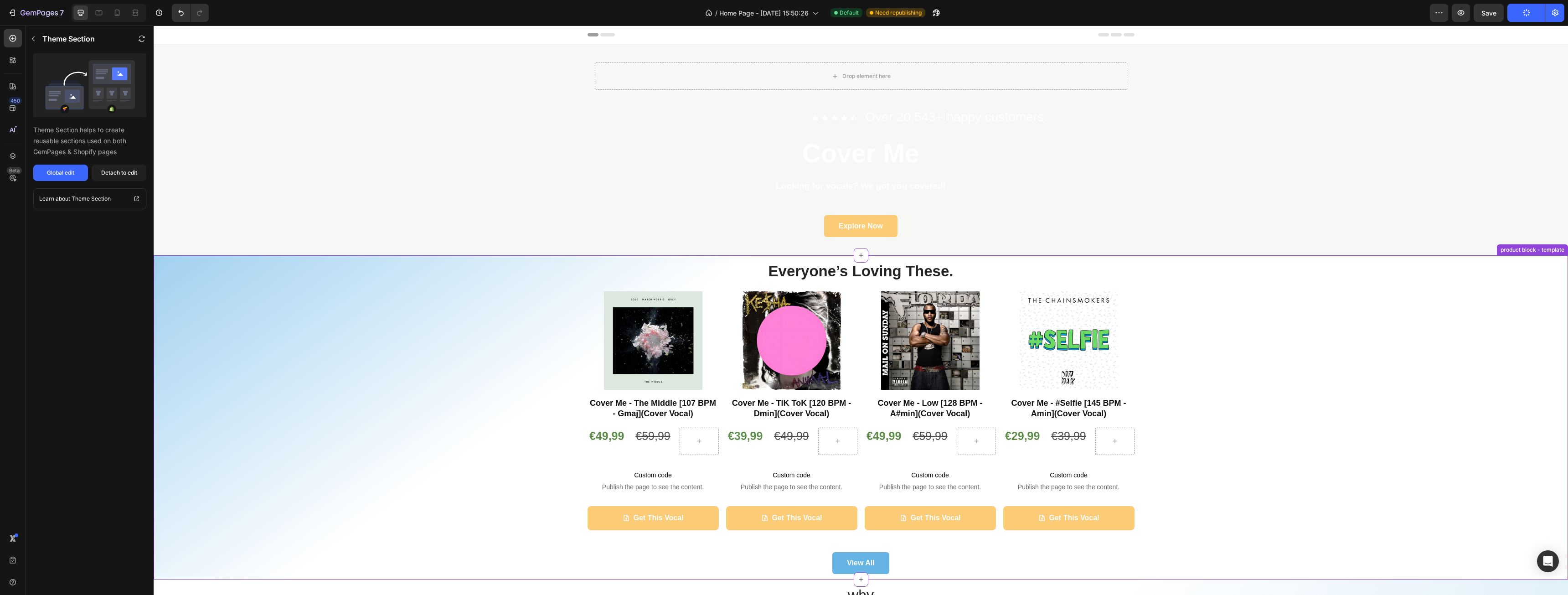
click at [377, 315] on div "Everyone’s Loving These. Heading Product Images Cover Me - The Middle [107 BPM …" at bounding box center [861, 417] width 1401 height 314
click at [25, 18] on div "7" at bounding box center [43, 13] width 44 height 11
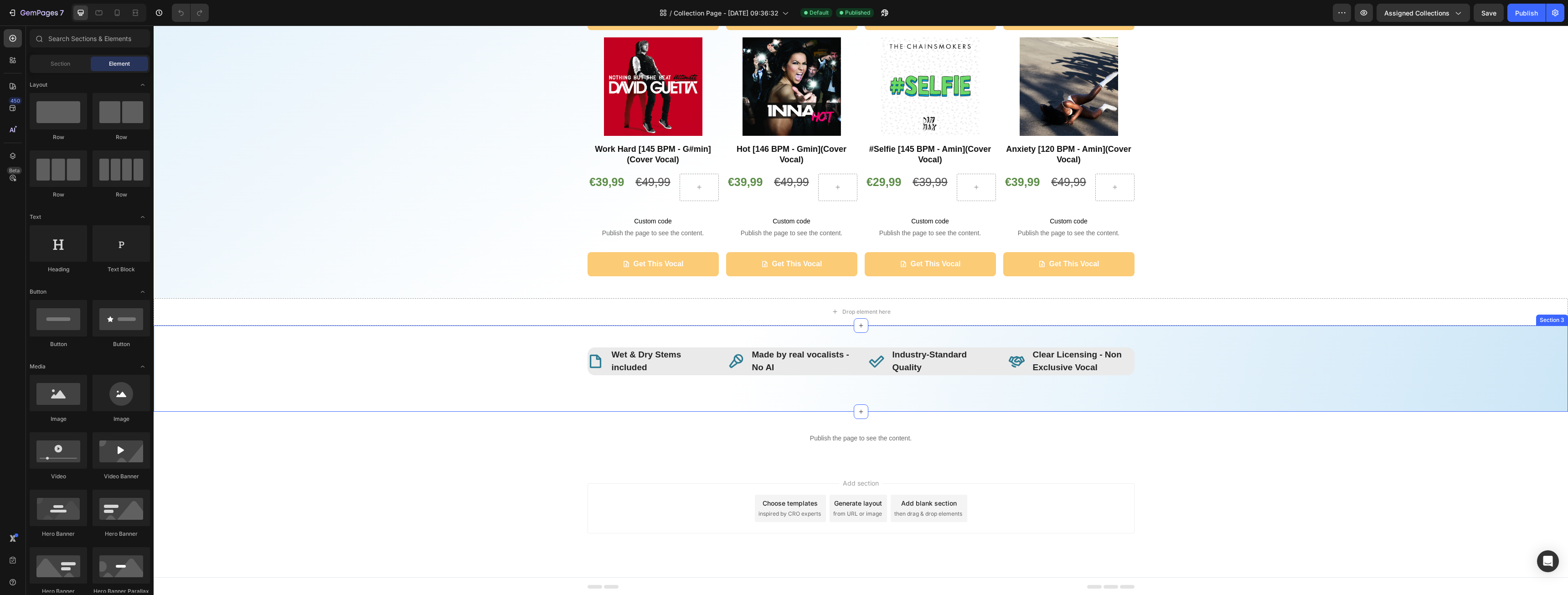
scroll to position [568, 0]
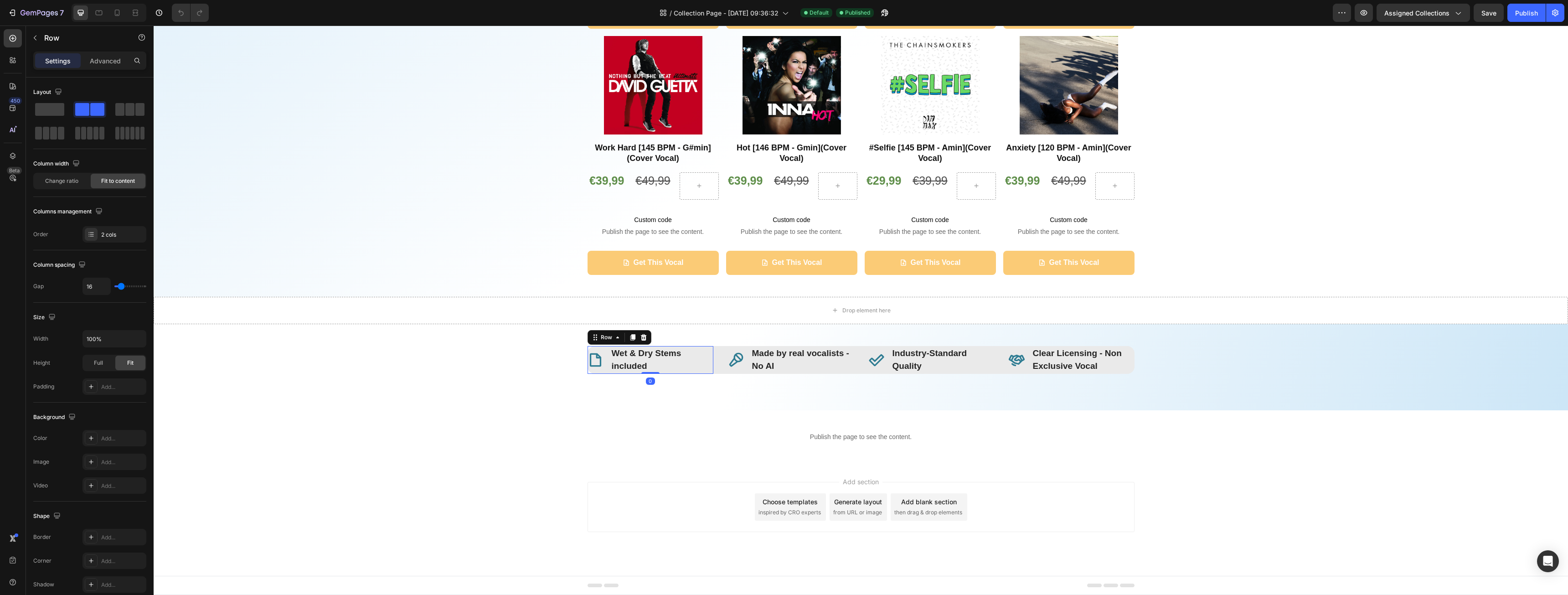
click at [590, 370] on div "Icon" at bounding box center [596, 359] width 16 height 27
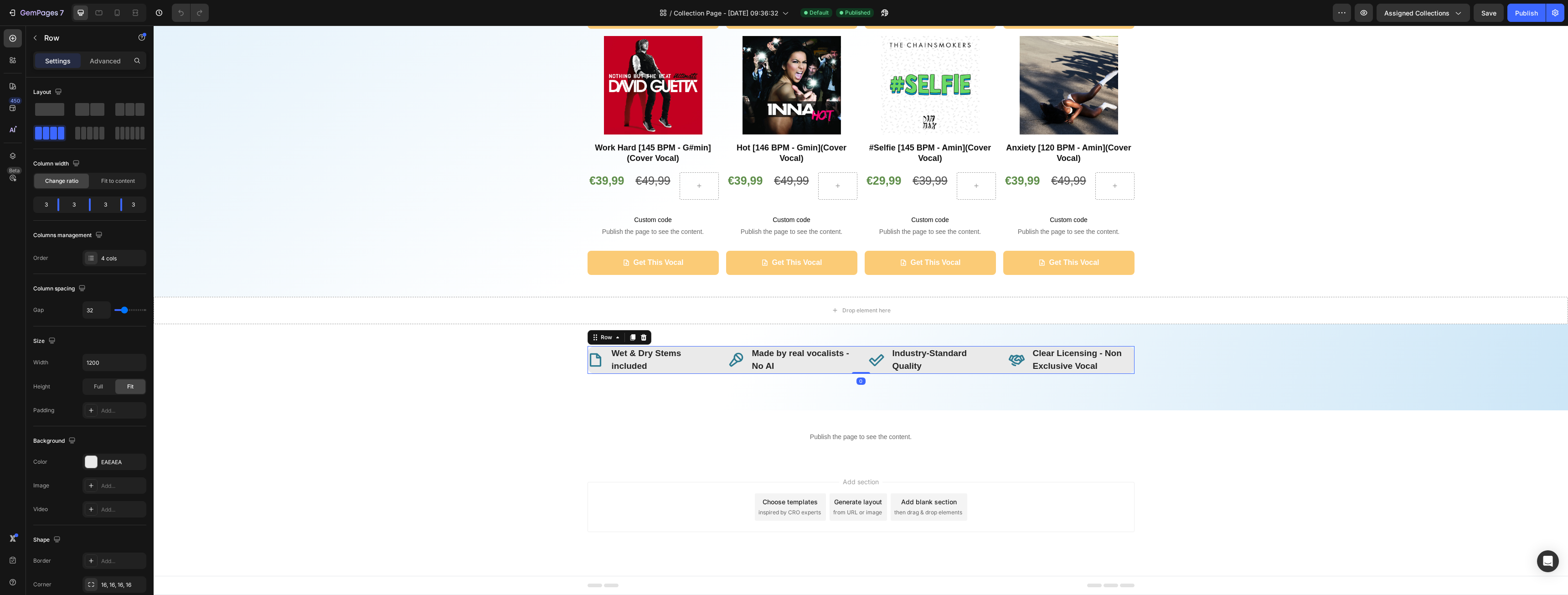
click at [711, 370] on div "Icon Wet & Dry Stems included Text block Row Icon Made by real vocalists - No A…" at bounding box center [862, 359] width 547 height 27
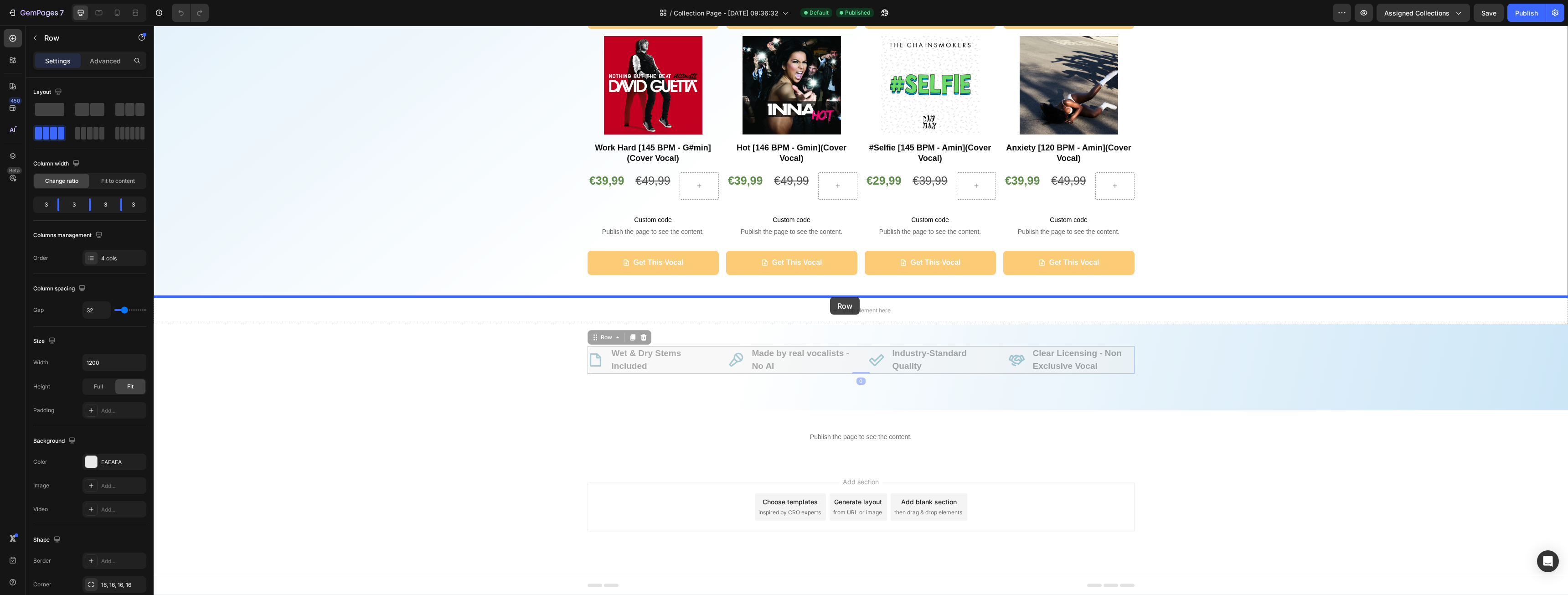
drag, startPoint x: 591, startPoint y: 339, endPoint x: 830, endPoint y: 297, distance: 242.7
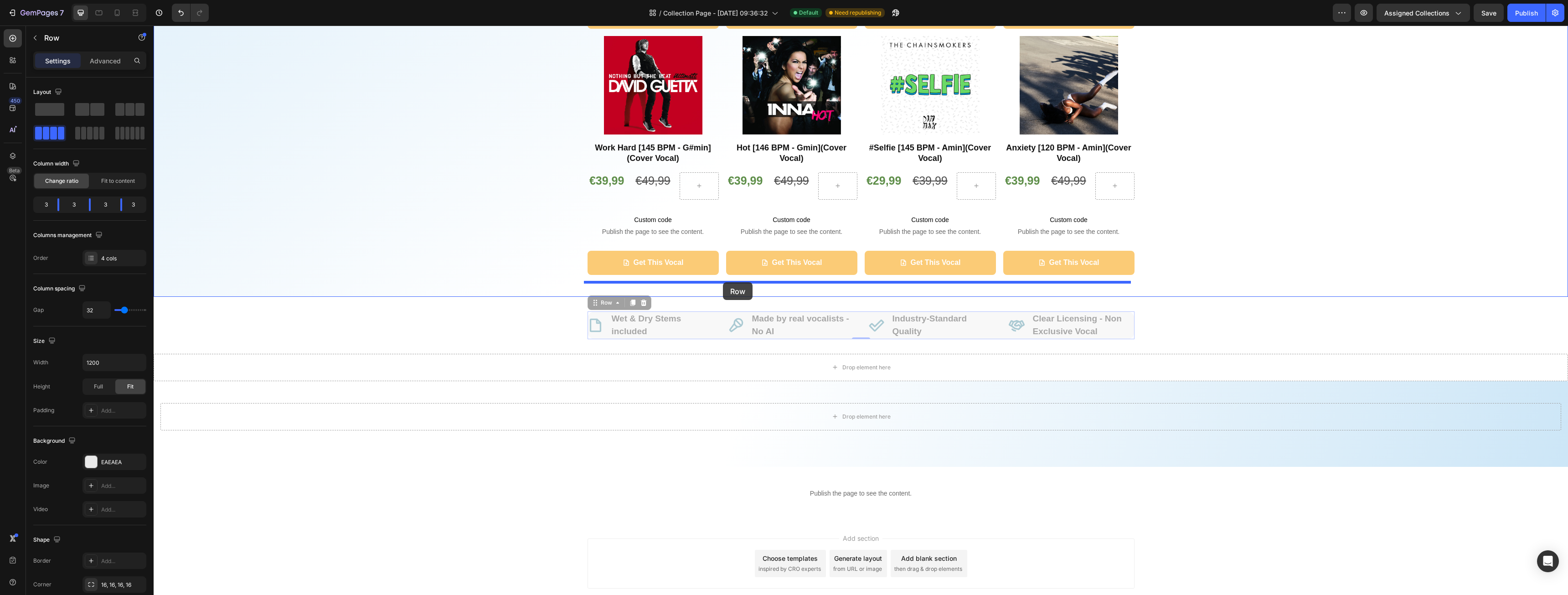
drag, startPoint x: 594, startPoint y: 303, endPoint x: 727, endPoint y: 283, distance: 134.5
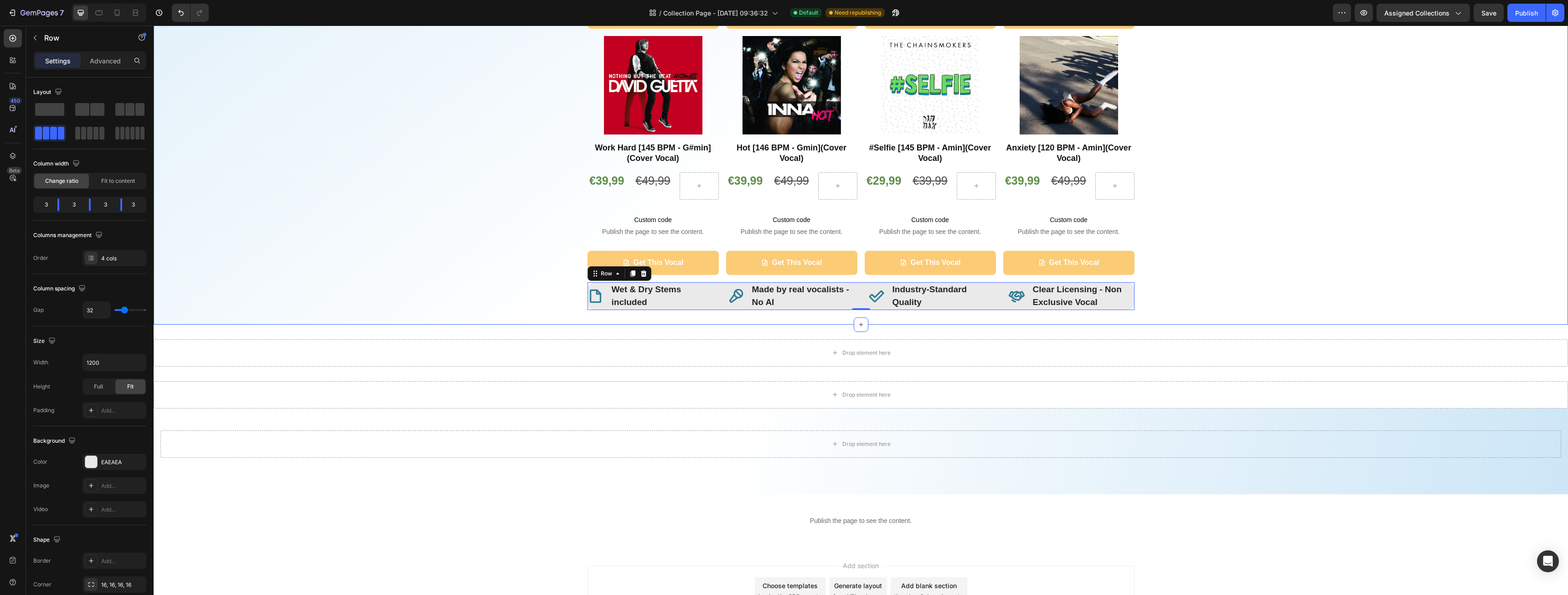
click at [854, 283] on div "Icon Wet & Dry Stems included Text block Row Icon Made by real vocalists - No A…" at bounding box center [862, 296] width 547 height 27
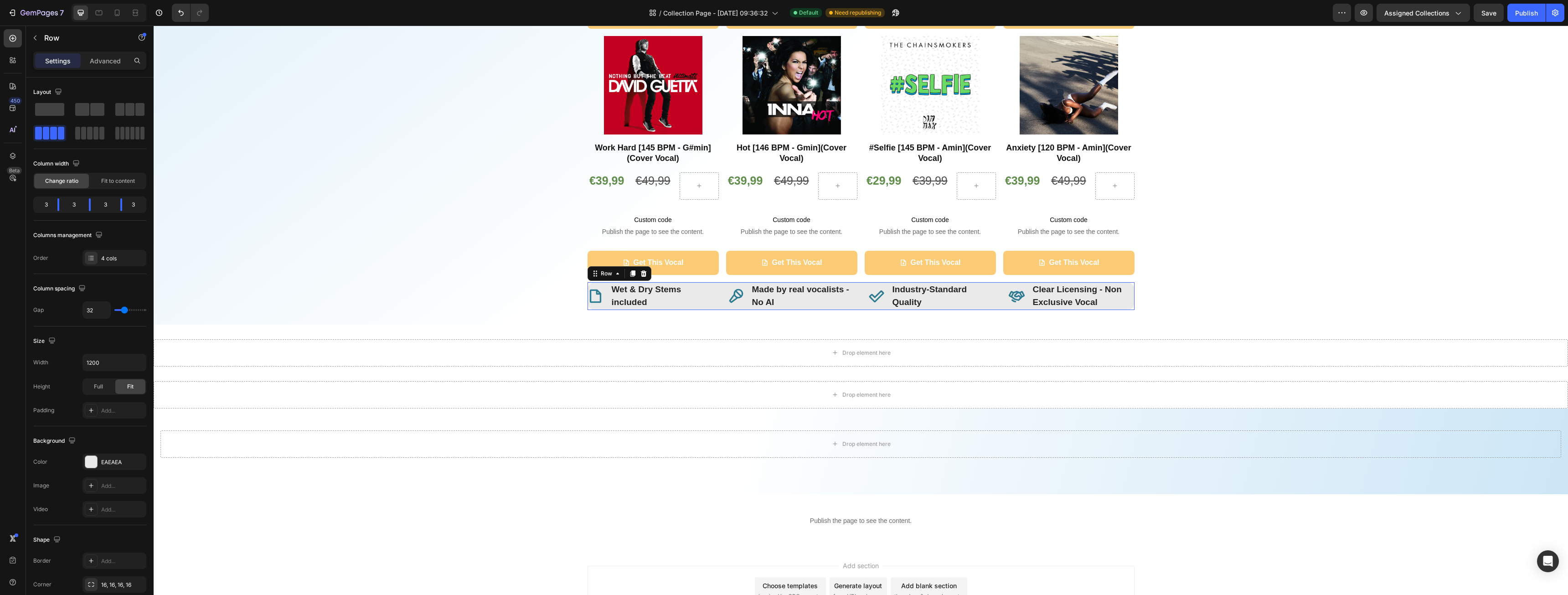
click at [855, 309] on div "Icon Wet & Dry Stems included Text block Row Icon Made by real vocalists - No A…" at bounding box center [862, 296] width 547 height 27
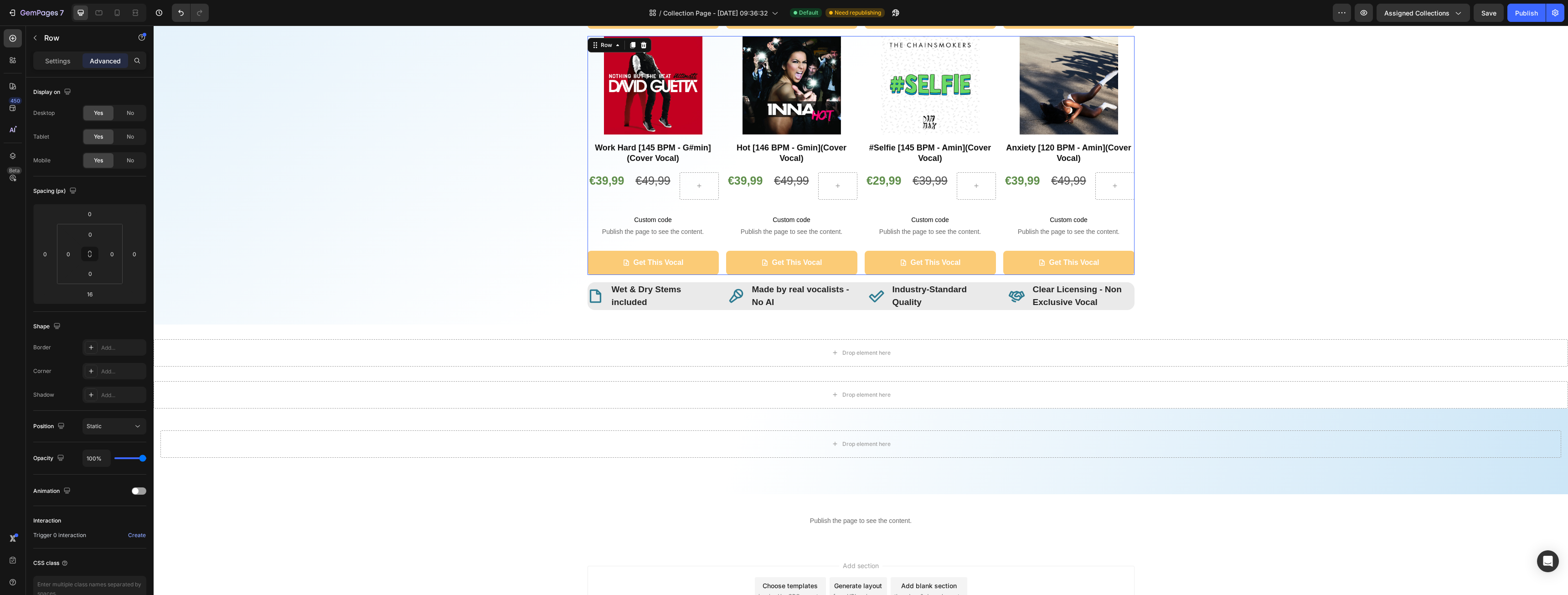
click at [855, 274] on div "Product Images Work Hard [145 BPM - G#min](Cover Vocal) Heading €39,99 Product …" at bounding box center [862, 155] width 547 height 239
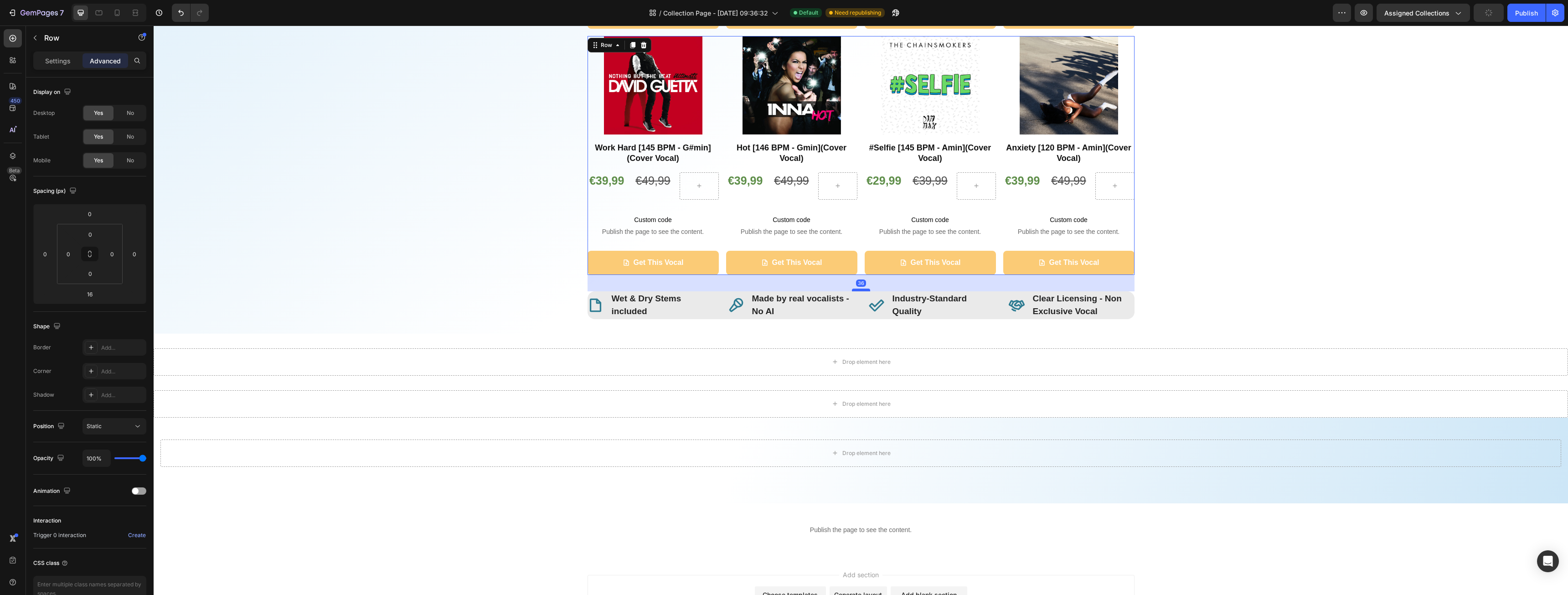
drag, startPoint x: 857, startPoint y: 281, endPoint x: 855, endPoint y: 291, distance: 10.2
click at [855, 291] on div at bounding box center [861, 290] width 18 height 3
type input "36"
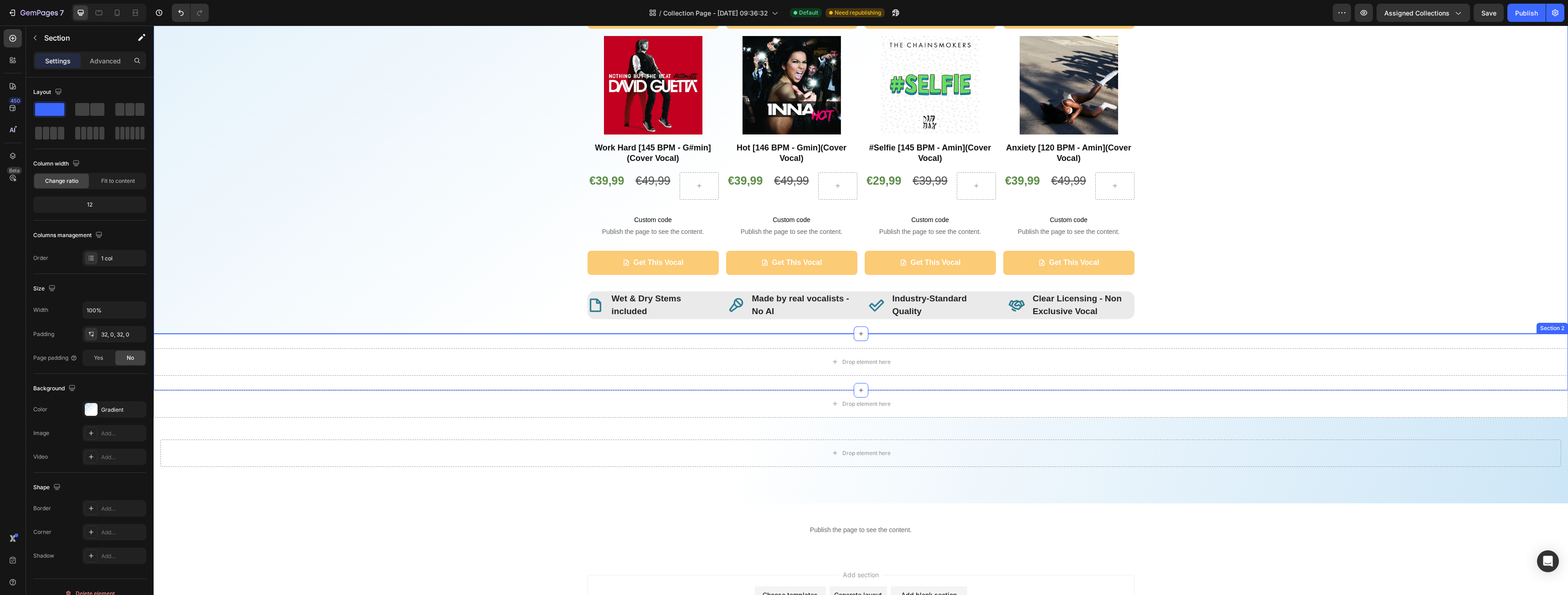
click at [1541, 345] on div "Drop element here Section 2" at bounding box center [861, 362] width 1415 height 57
click at [1558, 327] on icon at bounding box center [1560, 324] width 6 height 7
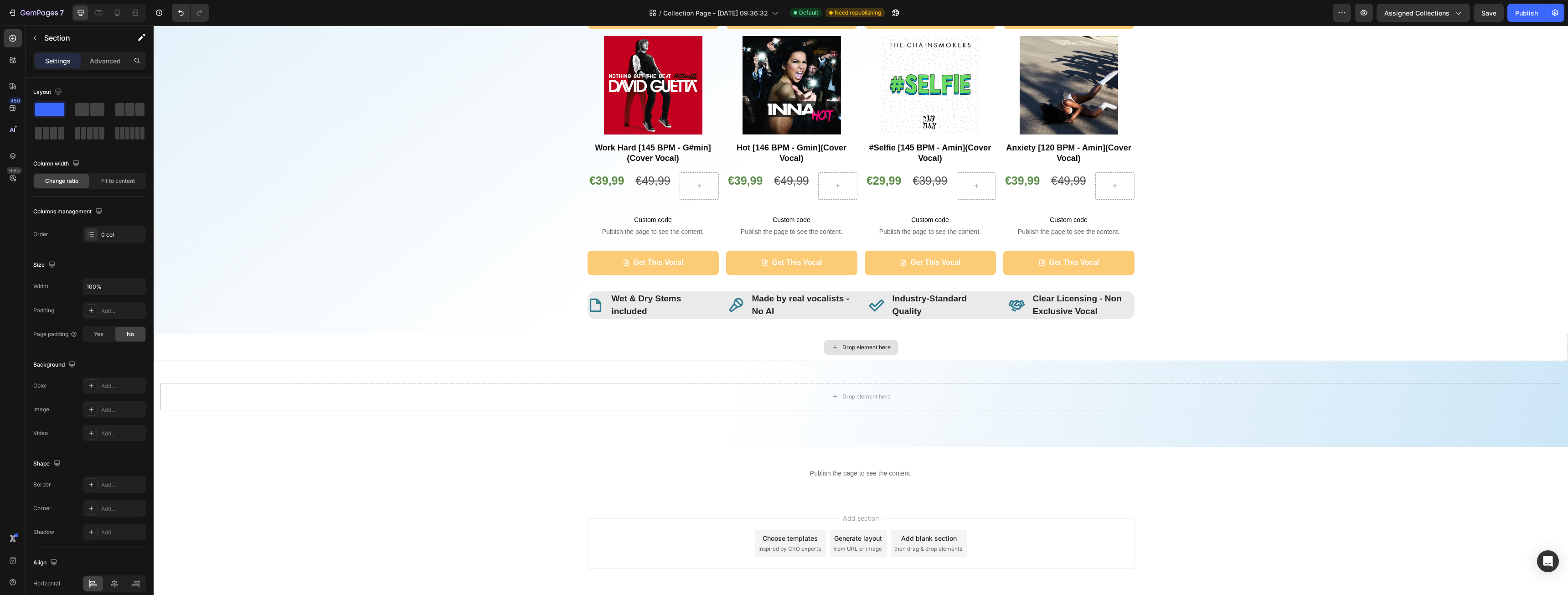
click at [732, 349] on div "Drop element here" at bounding box center [861, 347] width 1415 height 27
click at [1197, 370] on div "Drop element here Section 3" at bounding box center [861, 404] width 1415 height 86
click at [1327, 345] on div "Drop element here" at bounding box center [861, 347] width 1415 height 27
click at [1368, 343] on div "Drop element here" at bounding box center [861, 347] width 1415 height 27
click at [701, 349] on div "Drop element here" at bounding box center [861, 347] width 1415 height 27
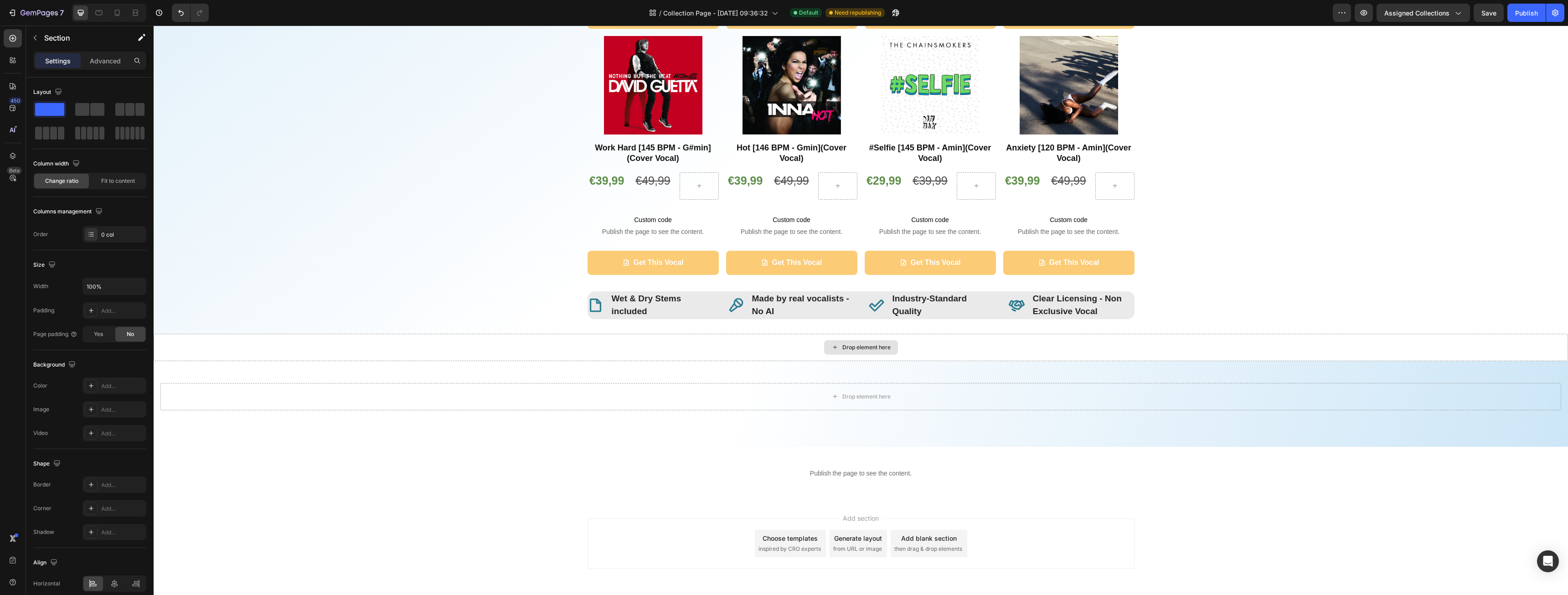
click at [701, 349] on div "Drop element here" at bounding box center [861, 347] width 1415 height 27
click at [661, 376] on div "Drop element here Section 3" at bounding box center [861, 404] width 1415 height 86
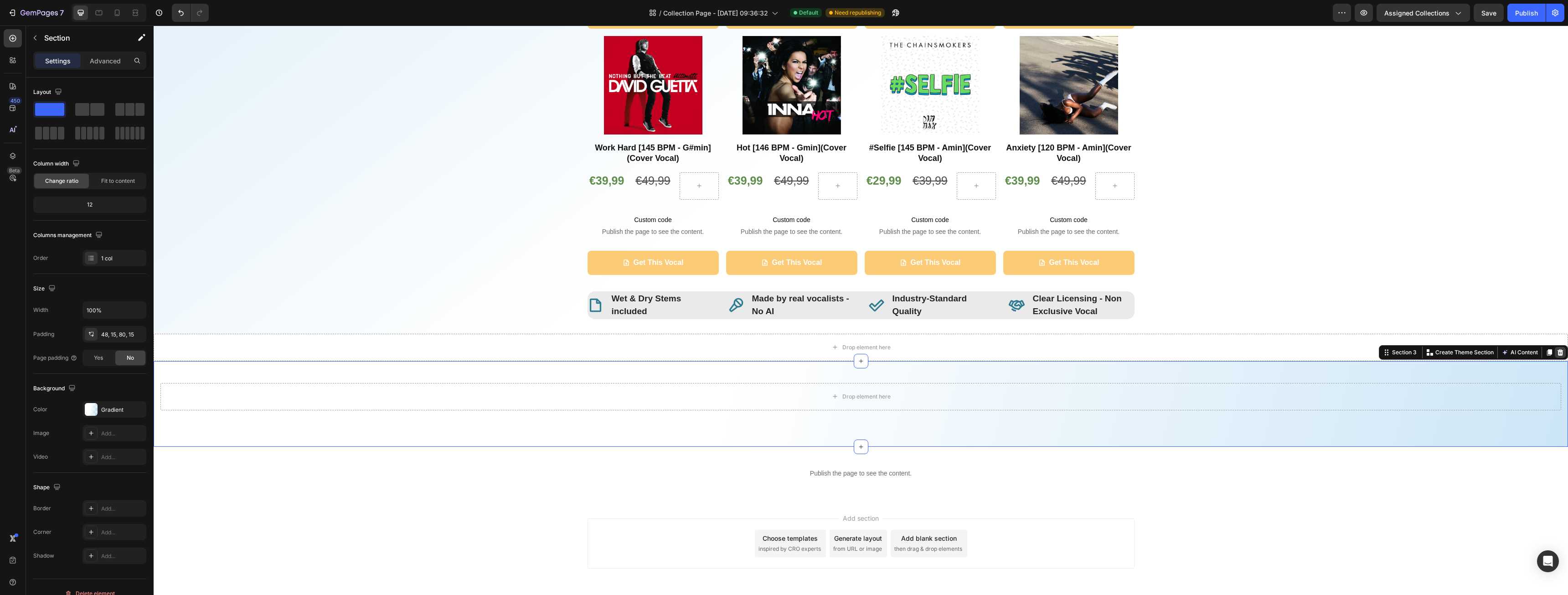
click at [1557, 353] on icon at bounding box center [1560, 352] width 8 height 8
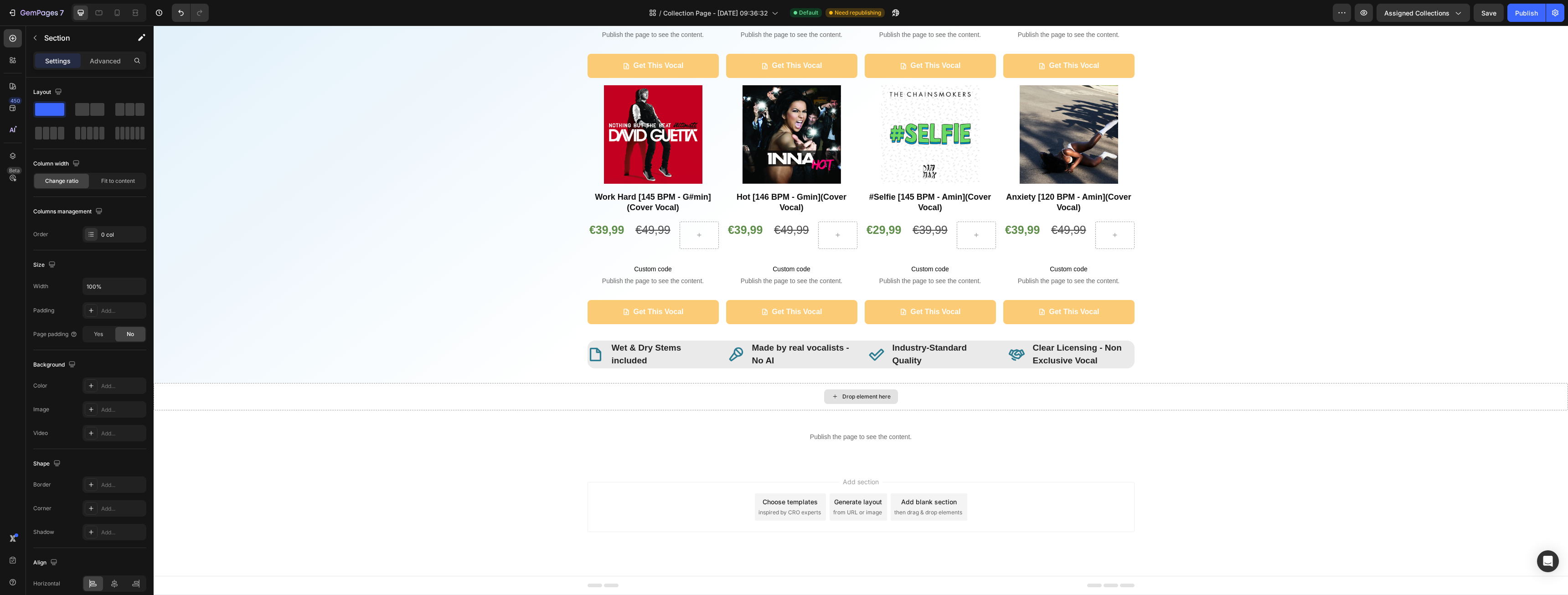
click at [347, 388] on div "Drop element here" at bounding box center [861, 396] width 1415 height 27
click at [348, 393] on div "Drop element here" at bounding box center [861, 396] width 1415 height 27
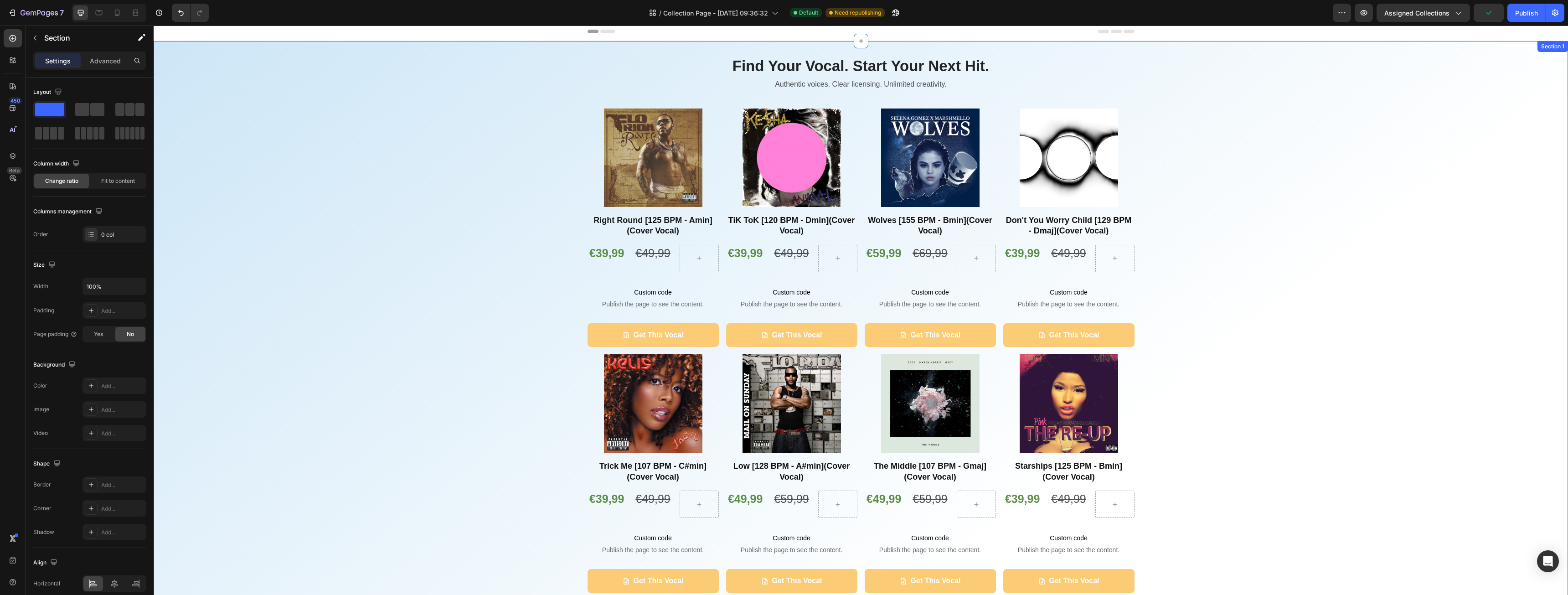
scroll to position [0, 0]
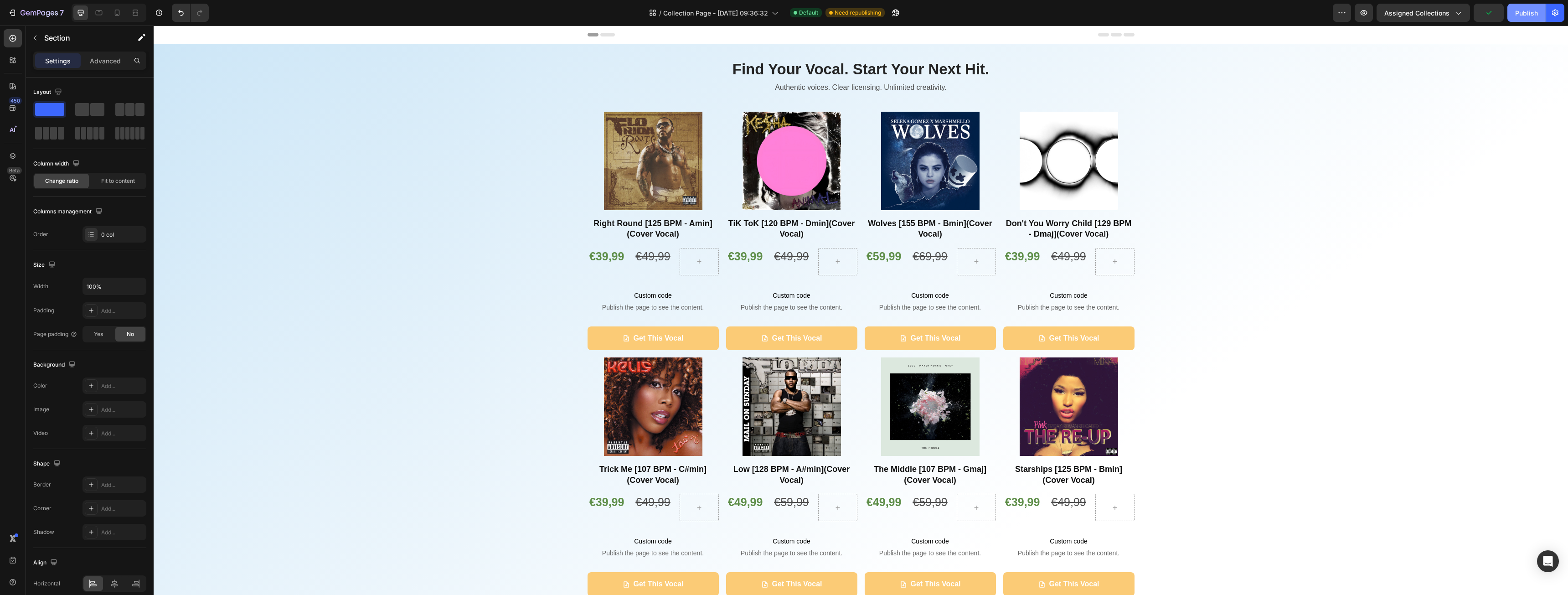
click at [1520, 16] on div "Publish" at bounding box center [1526, 13] width 23 height 9
click at [26, 10] on icon "button" at bounding box center [39, 13] width 37 height 8
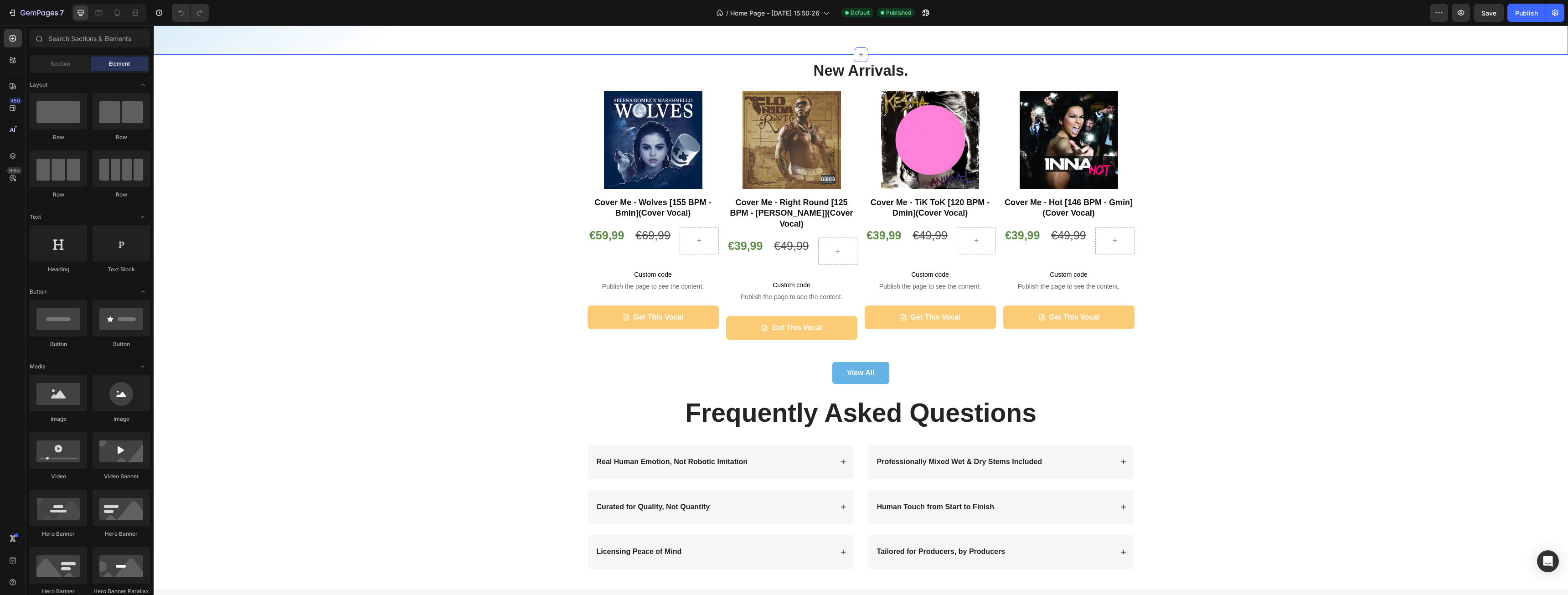
scroll to position [1186, 0]
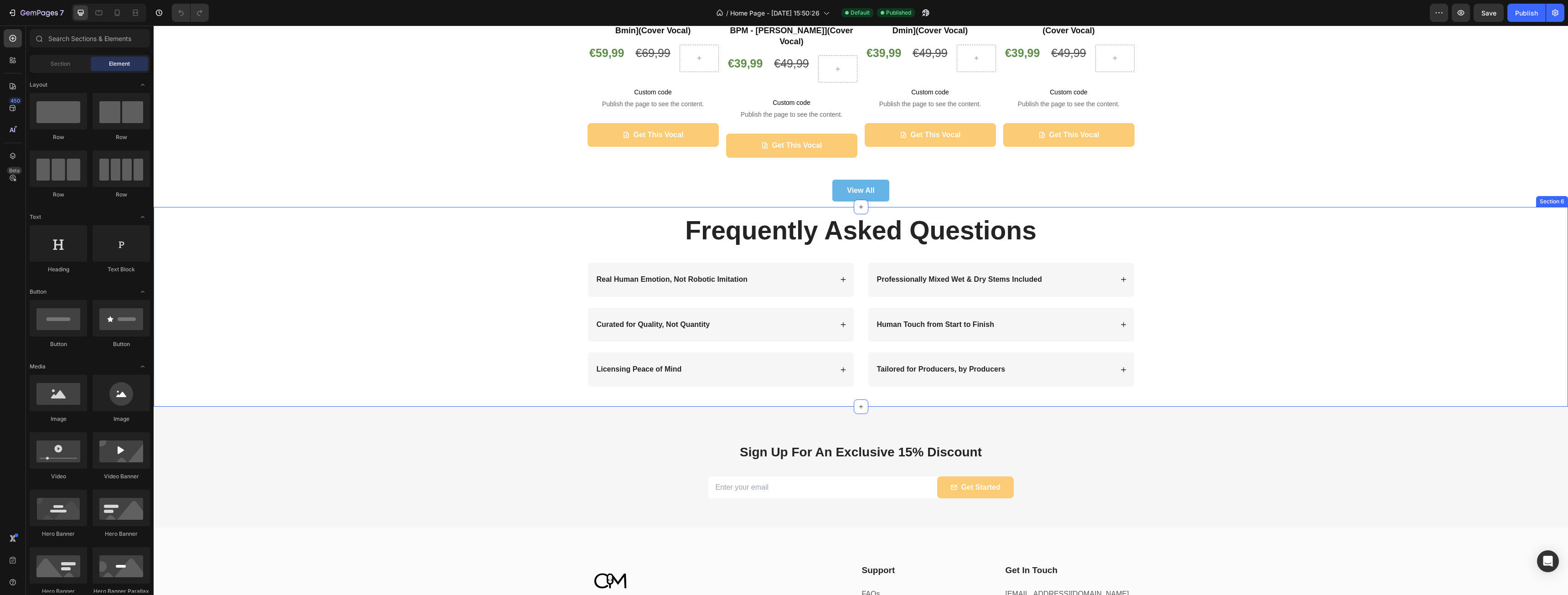
click at [1185, 295] on div "Frequently Asked Questions Heading Row Real Human Emotion, Not Robotic Imitatio…" at bounding box center [861, 306] width 1397 height 189
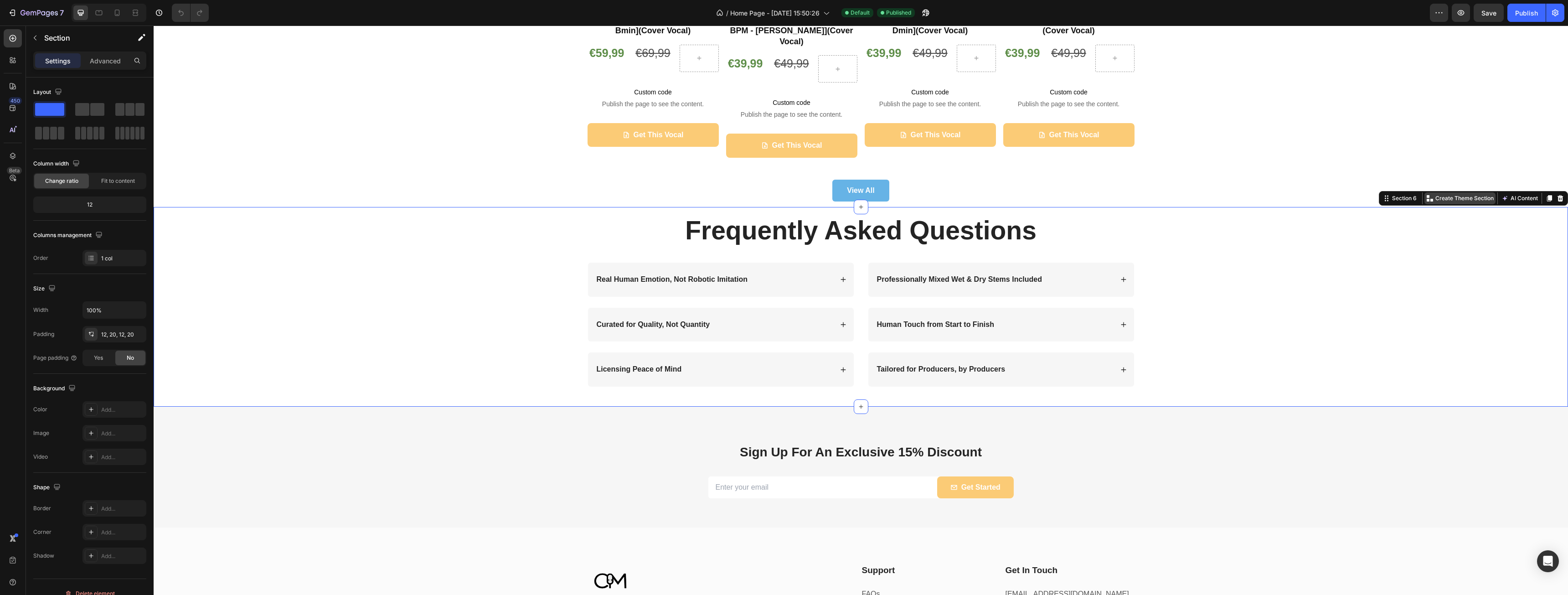
click at [1468, 194] on p "Create Theme Section" at bounding box center [1465, 198] width 59 height 9
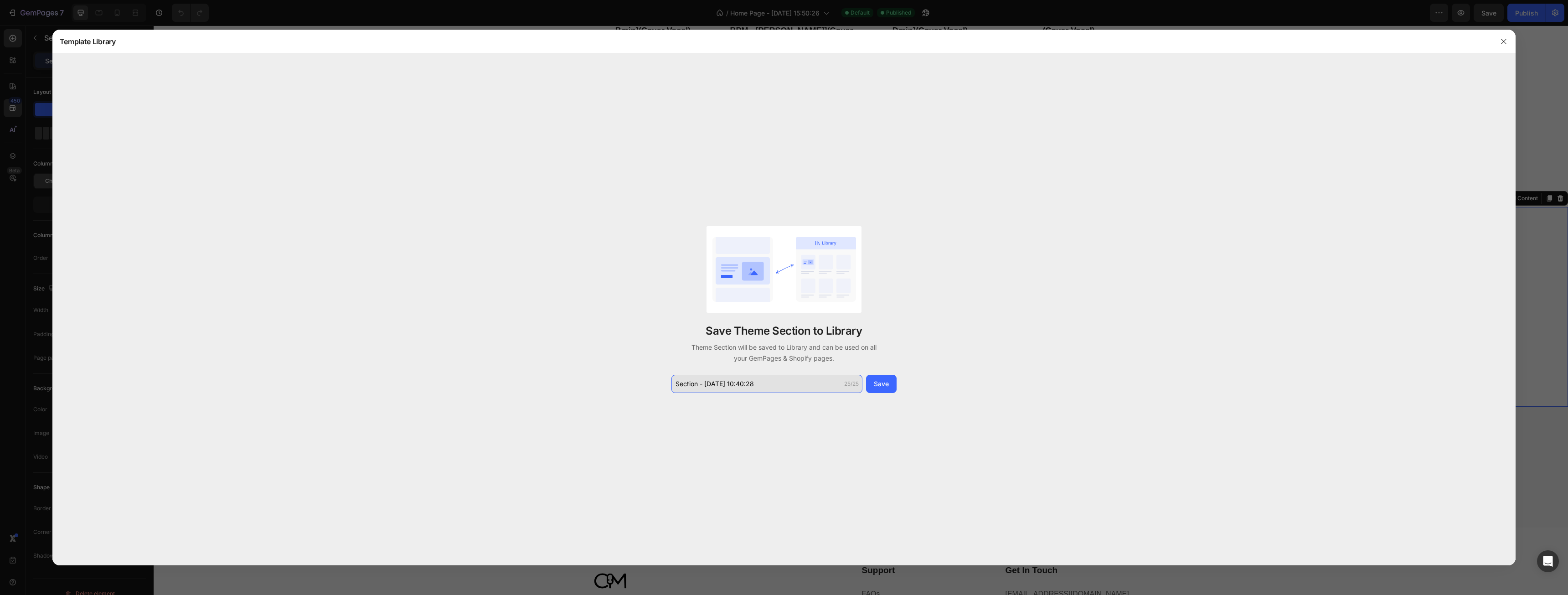
click at [813, 388] on input "Section - [DATE] 10:40:28" at bounding box center [767, 384] width 191 height 18
type input "FAQ - Block"
click at [889, 384] on button "Save" at bounding box center [882, 384] width 30 height 18
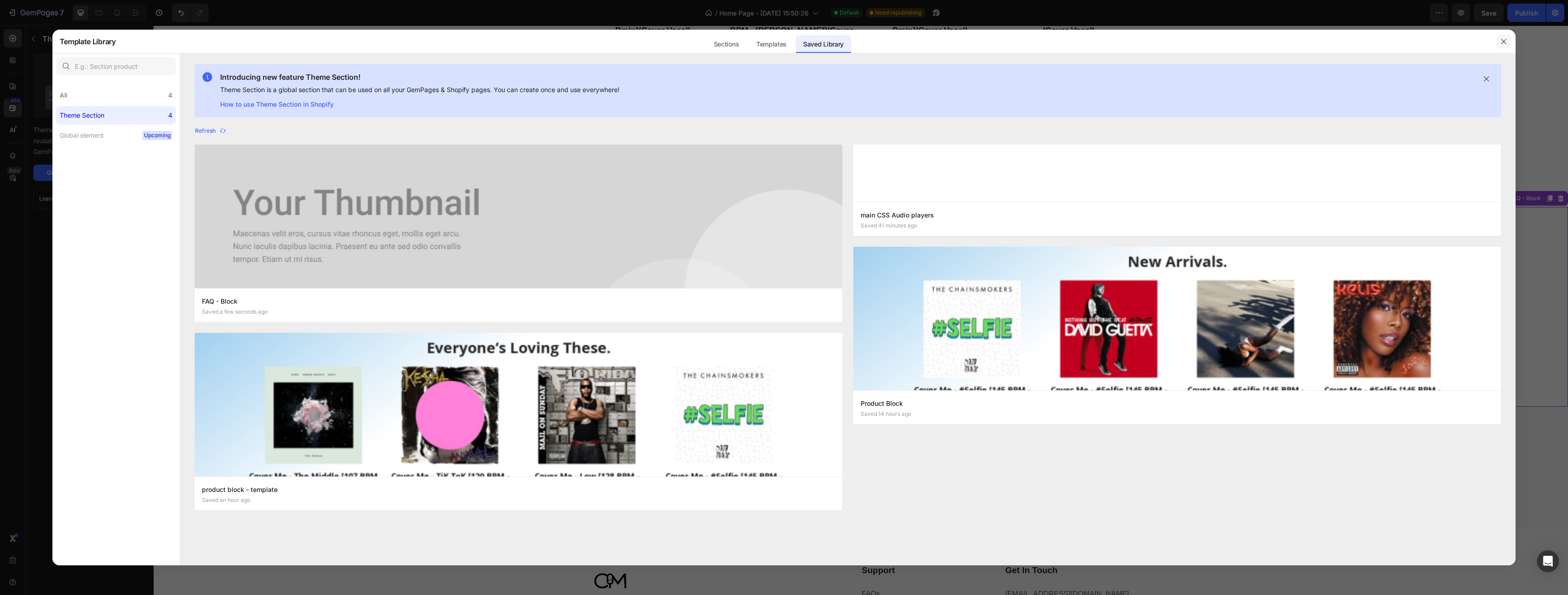
click at [1502, 43] on icon "button" at bounding box center [1505, 42] width 8 height 8
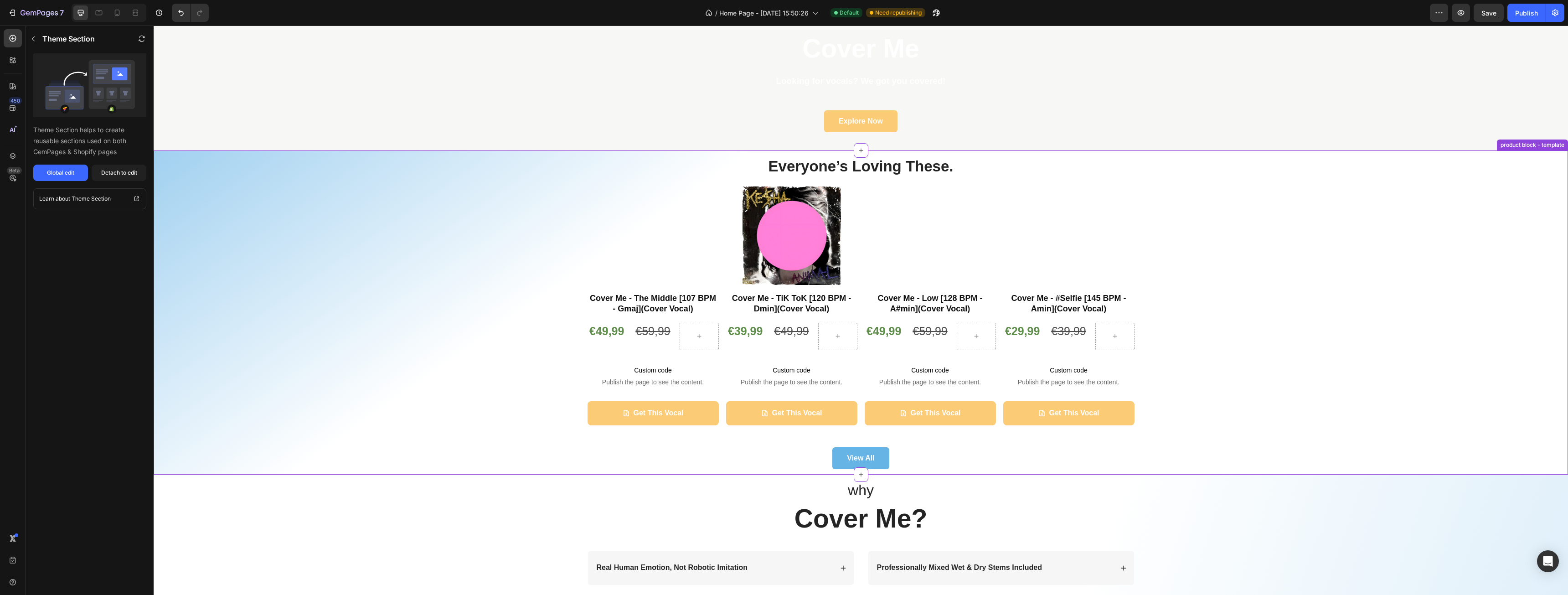
scroll to position [0, 0]
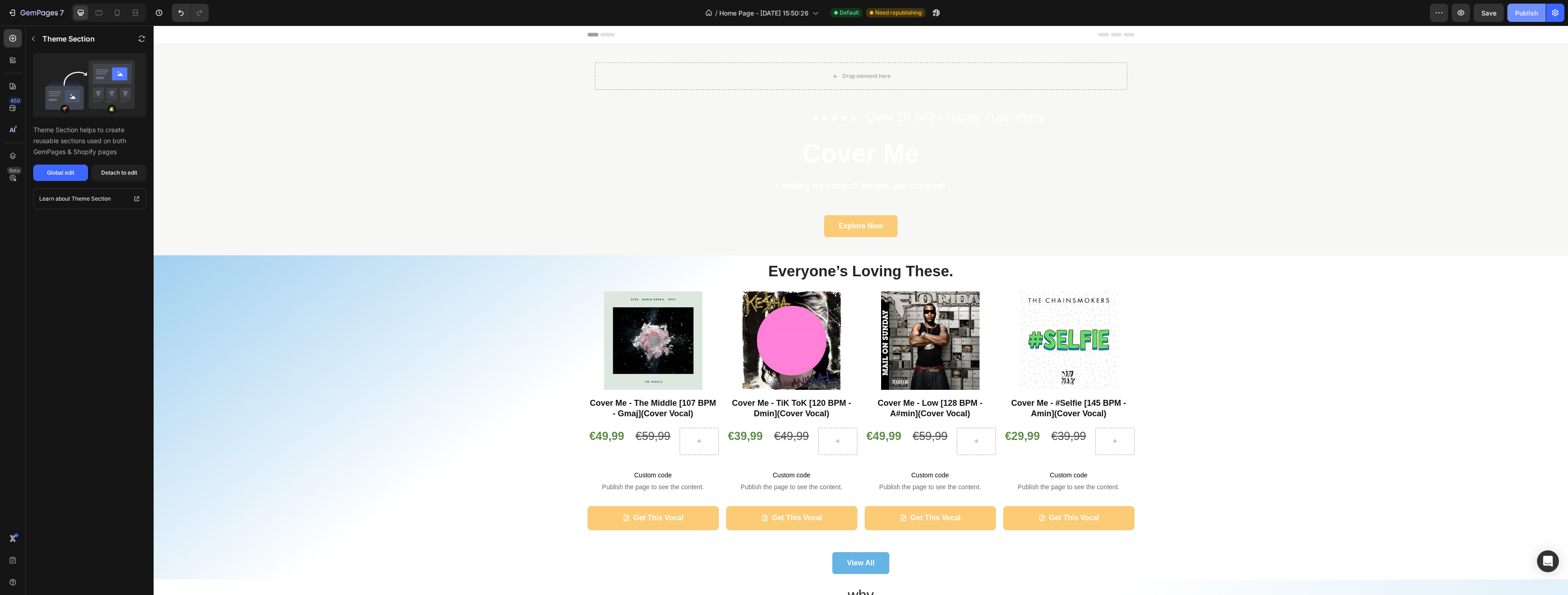
click at [1526, 12] on div "Publish" at bounding box center [1526, 13] width 23 height 9
click at [1525, 15] on div "Publish" at bounding box center [1526, 13] width 23 height 9
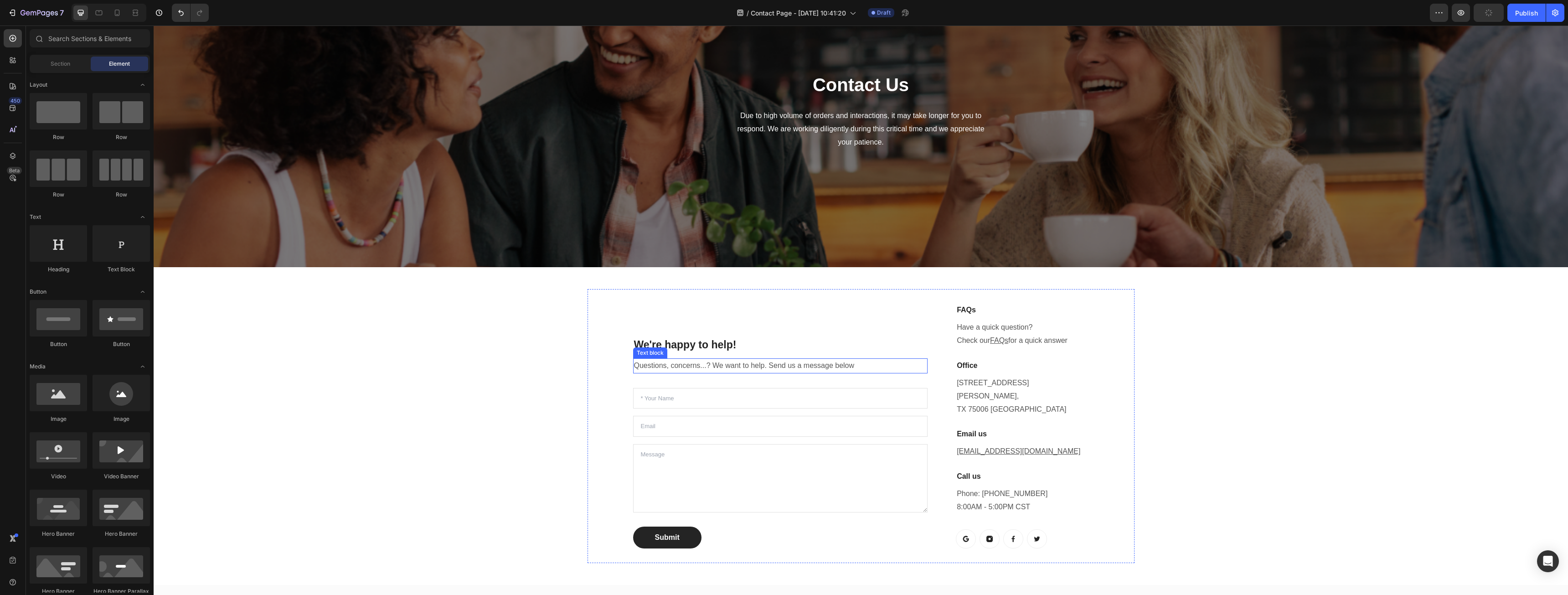
scroll to position [91, 0]
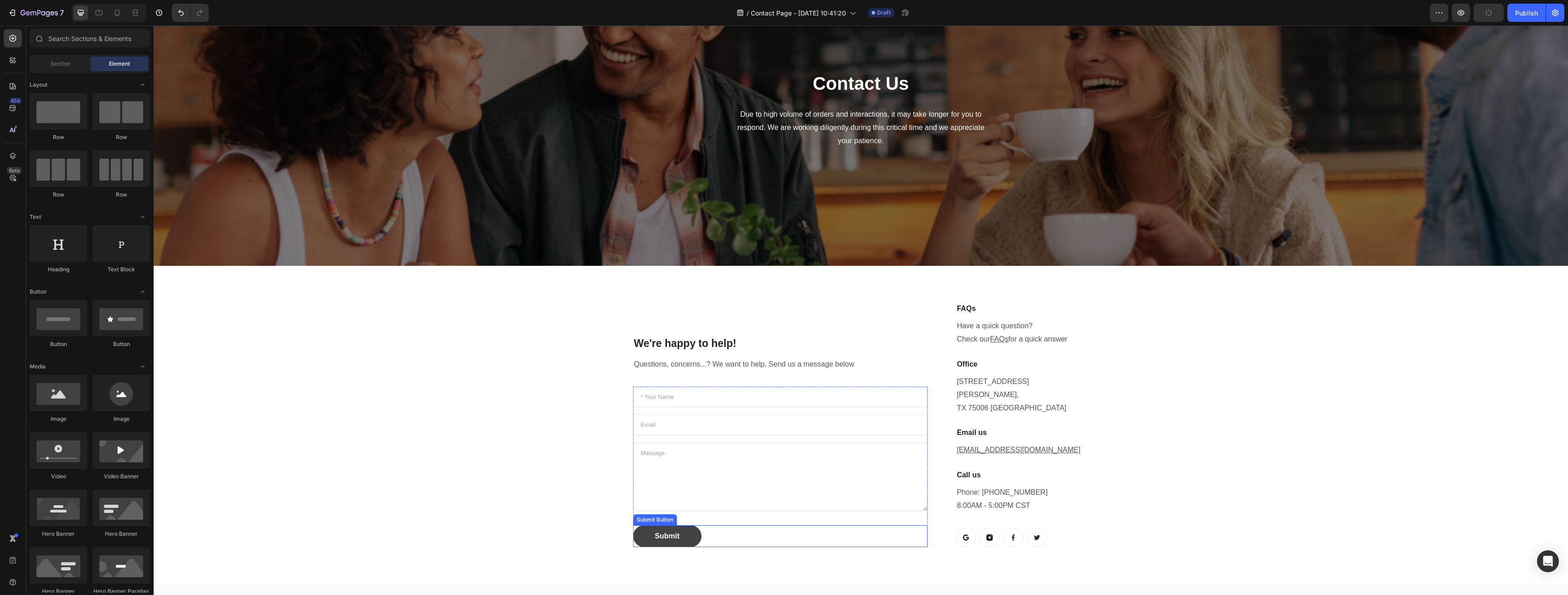
click at [692, 526] on button "Submit" at bounding box center [668, 536] width 68 height 22
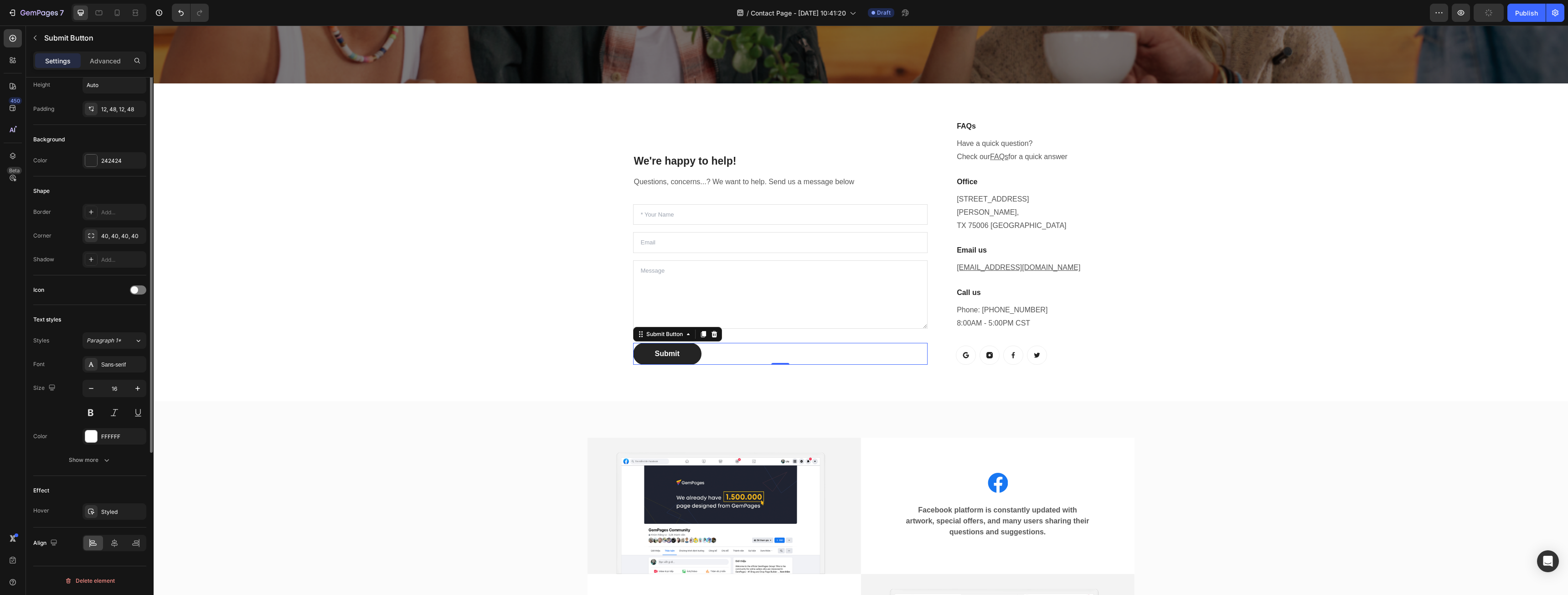
scroll to position [0, 0]
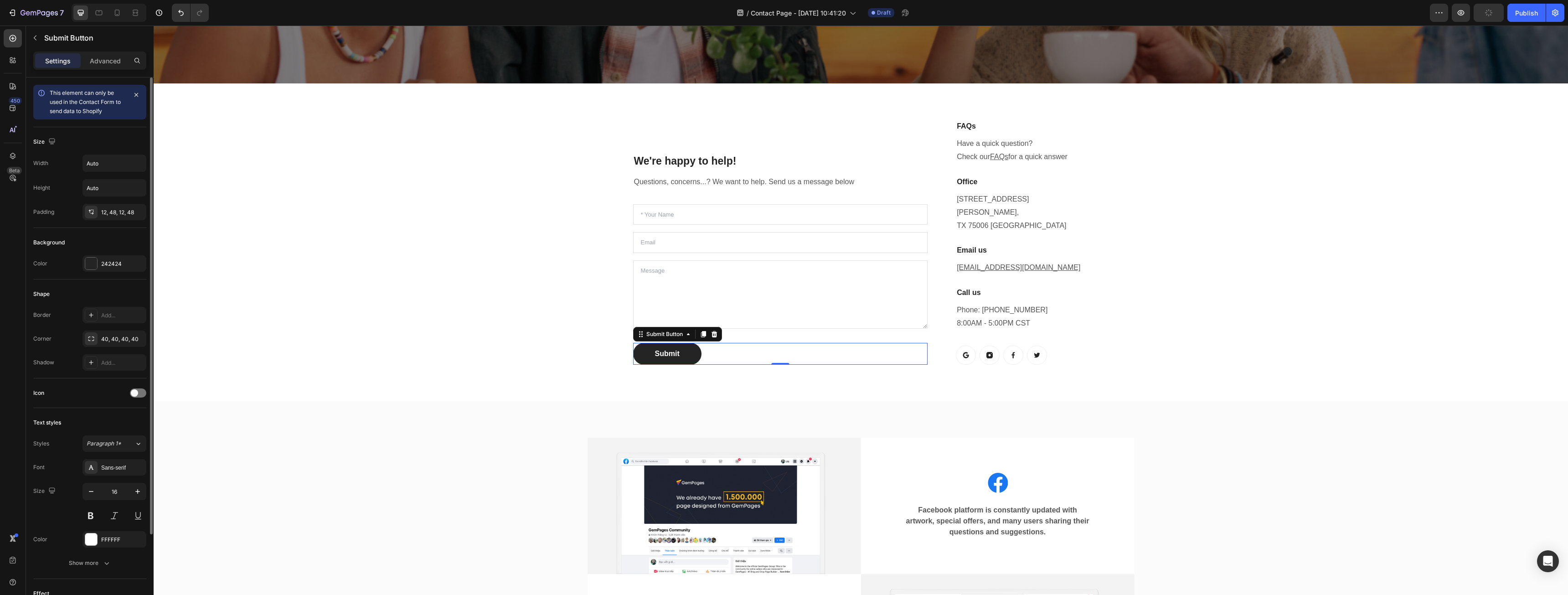
click at [99, 112] on span "This element can only be used in the Contact Form to send data to Shopify" at bounding box center [84, 101] width 71 height 25
click at [89, 107] on div "This element can only be used in the Contact Form to send data to Shopify" at bounding box center [87, 101] width 77 height 27
click at [108, 66] on div "Advanced" at bounding box center [105, 60] width 45 height 14
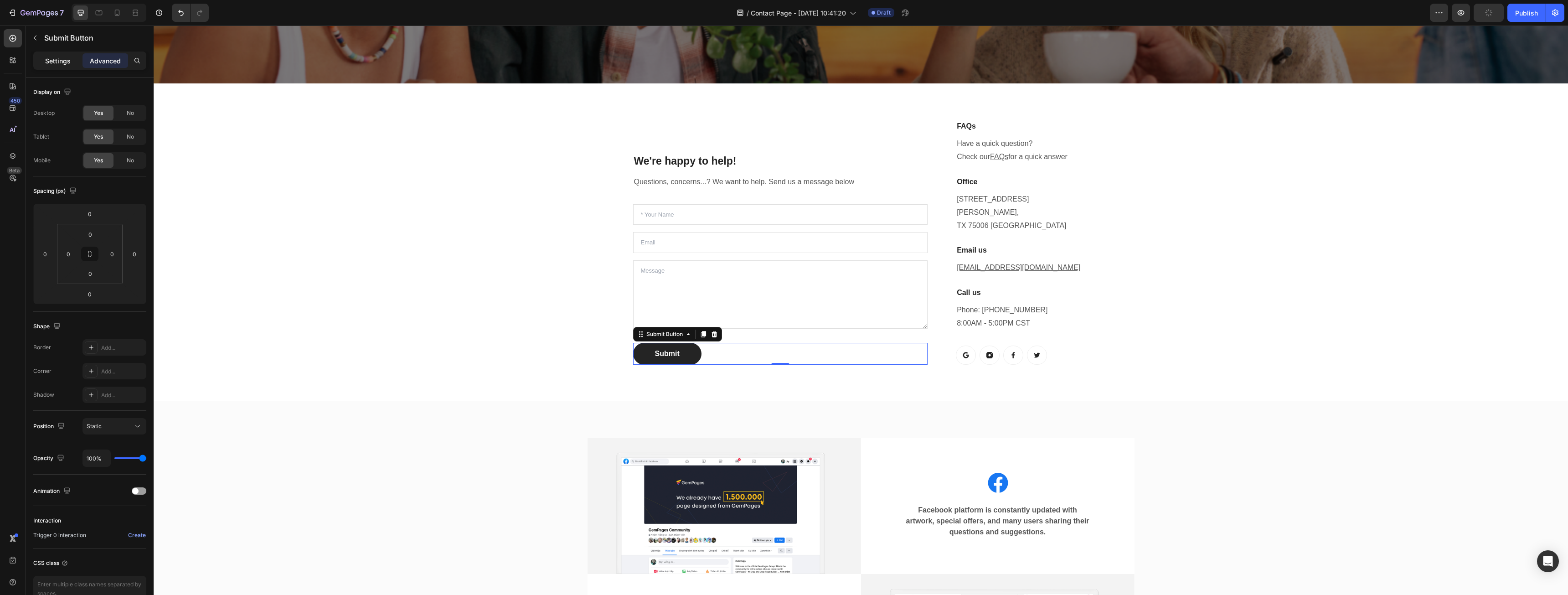
click at [57, 64] on p "Settings" at bounding box center [58, 61] width 26 height 9
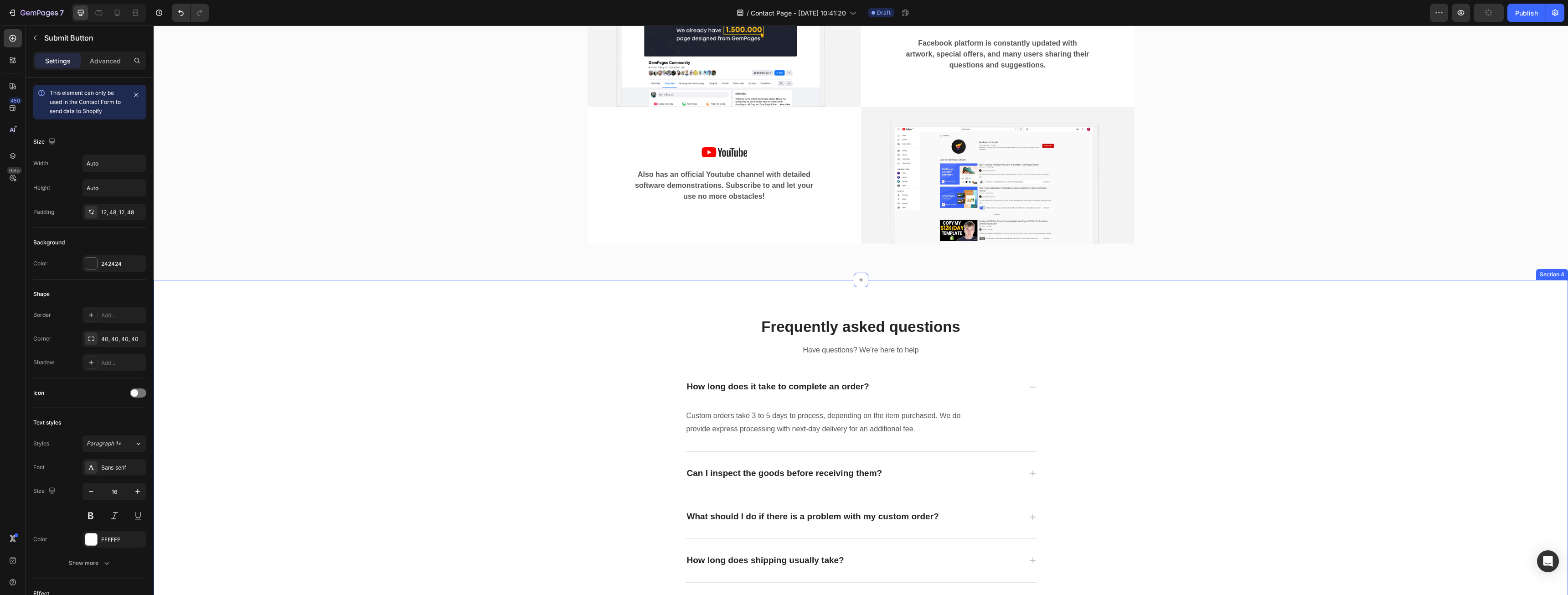
scroll to position [502, 0]
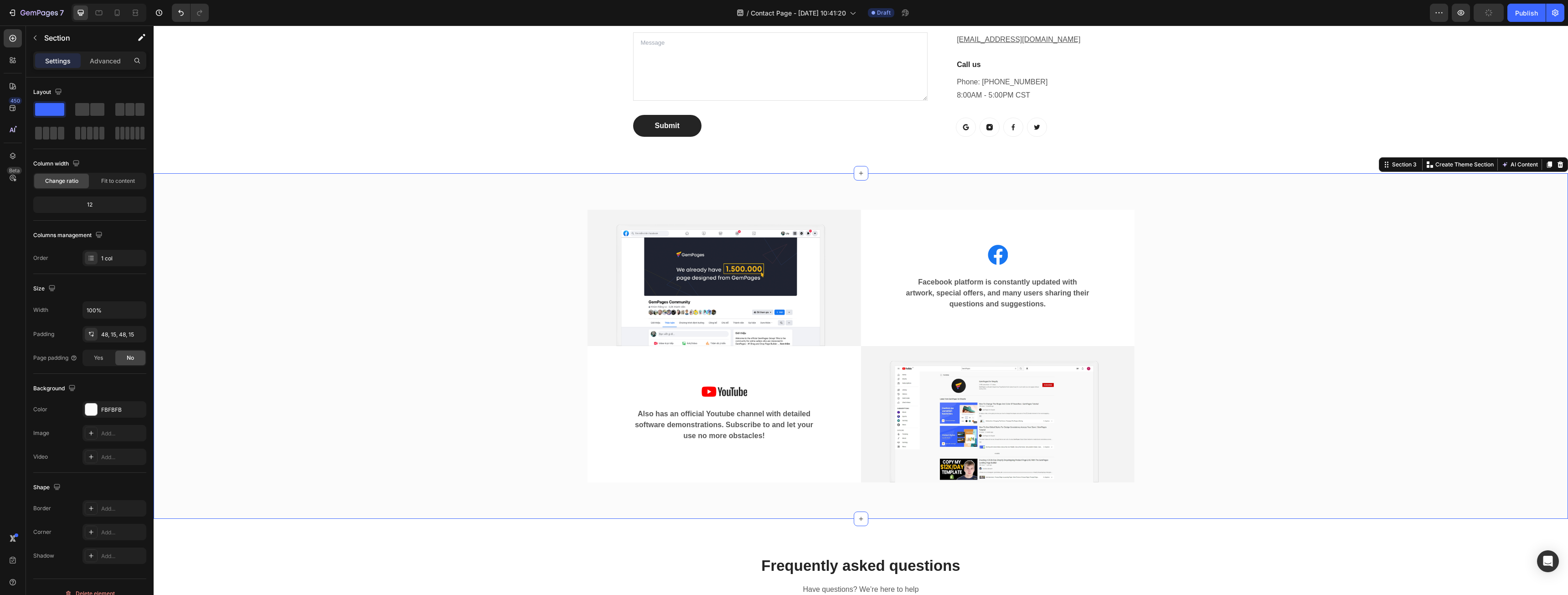
click at [1206, 338] on div "Image Image Facebook platform is constantly updated with artwork, special offer…" at bounding box center [861, 346] width 1401 height 302
click at [1558, 159] on div at bounding box center [1560, 165] width 11 height 11
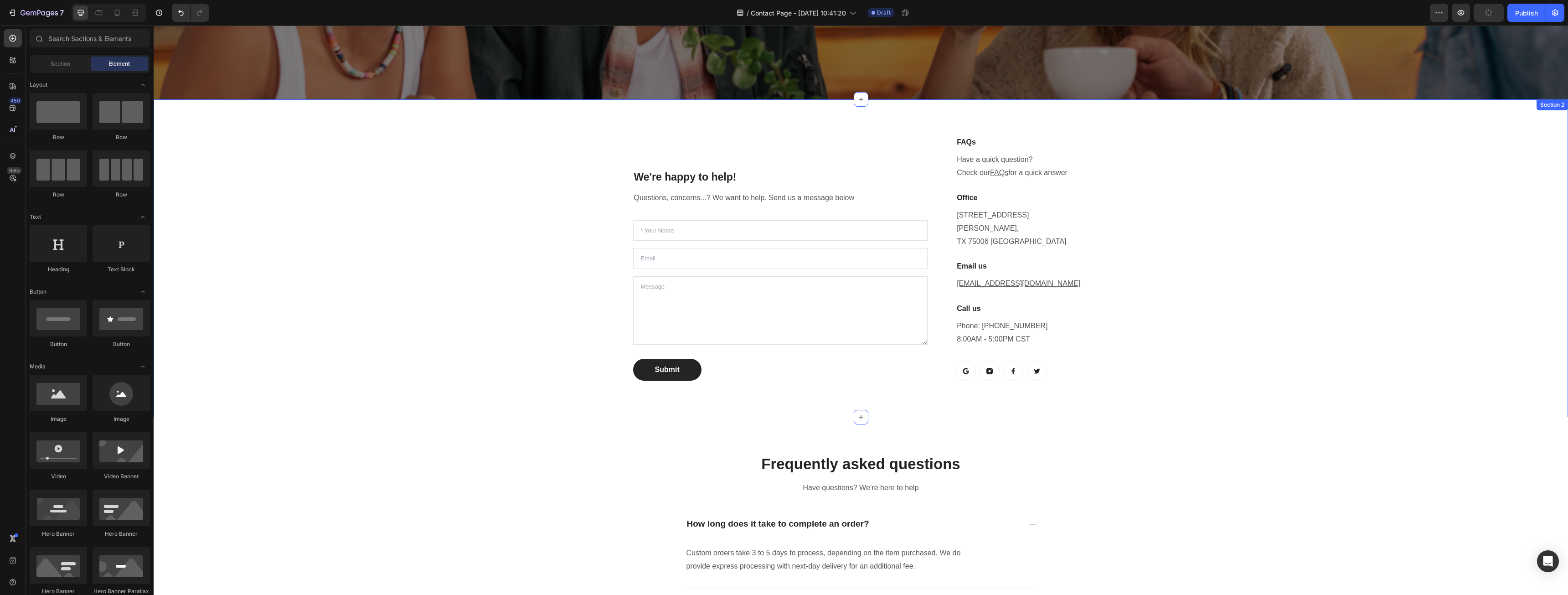
scroll to position [183, 0]
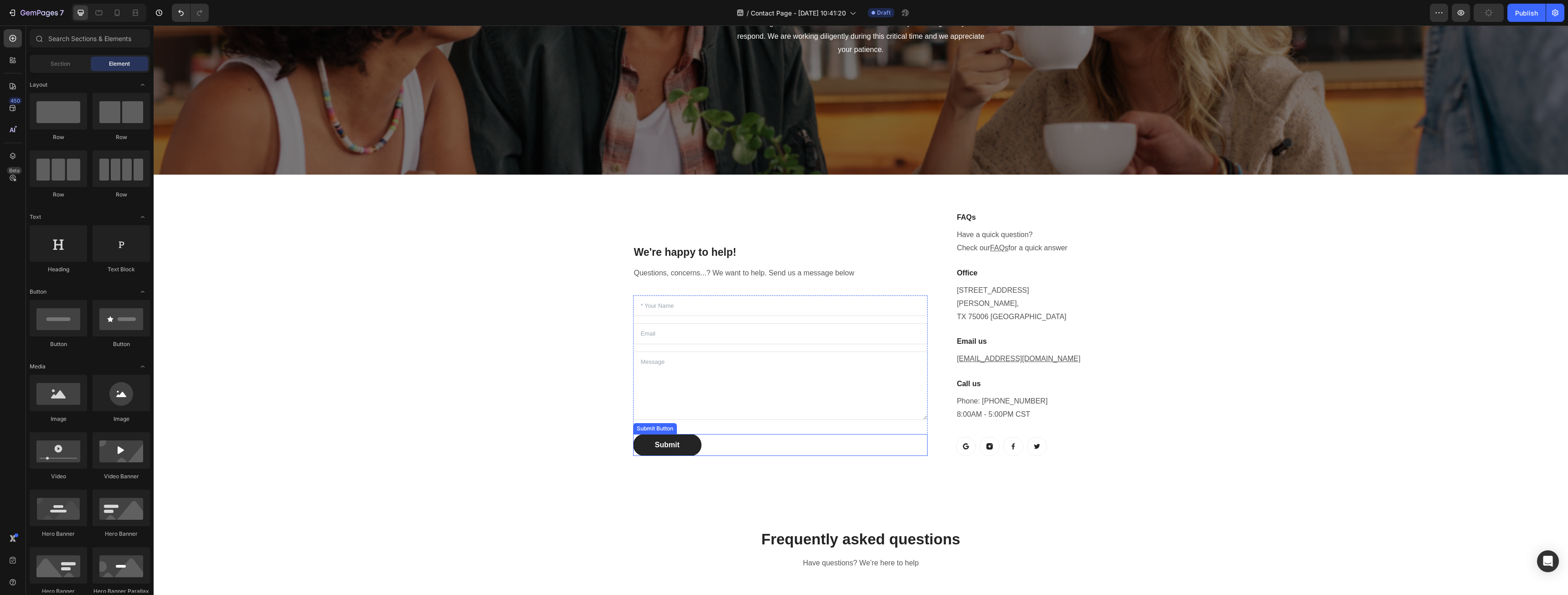
click at [746, 436] on div "Submit Submit Button" at bounding box center [781, 444] width 295 height 22
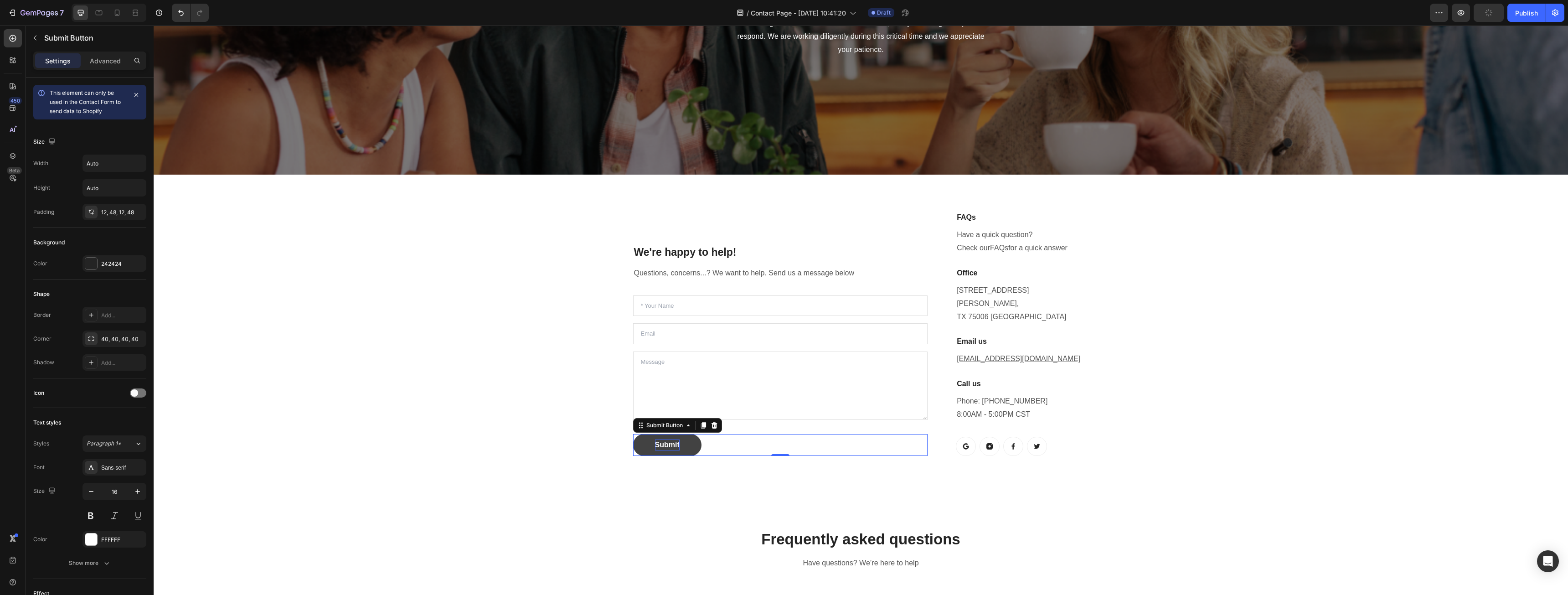
click at [663, 440] on div "Submit" at bounding box center [668, 445] width 25 height 11
click at [683, 434] on button "Submit" at bounding box center [668, 444] width 68 height 22
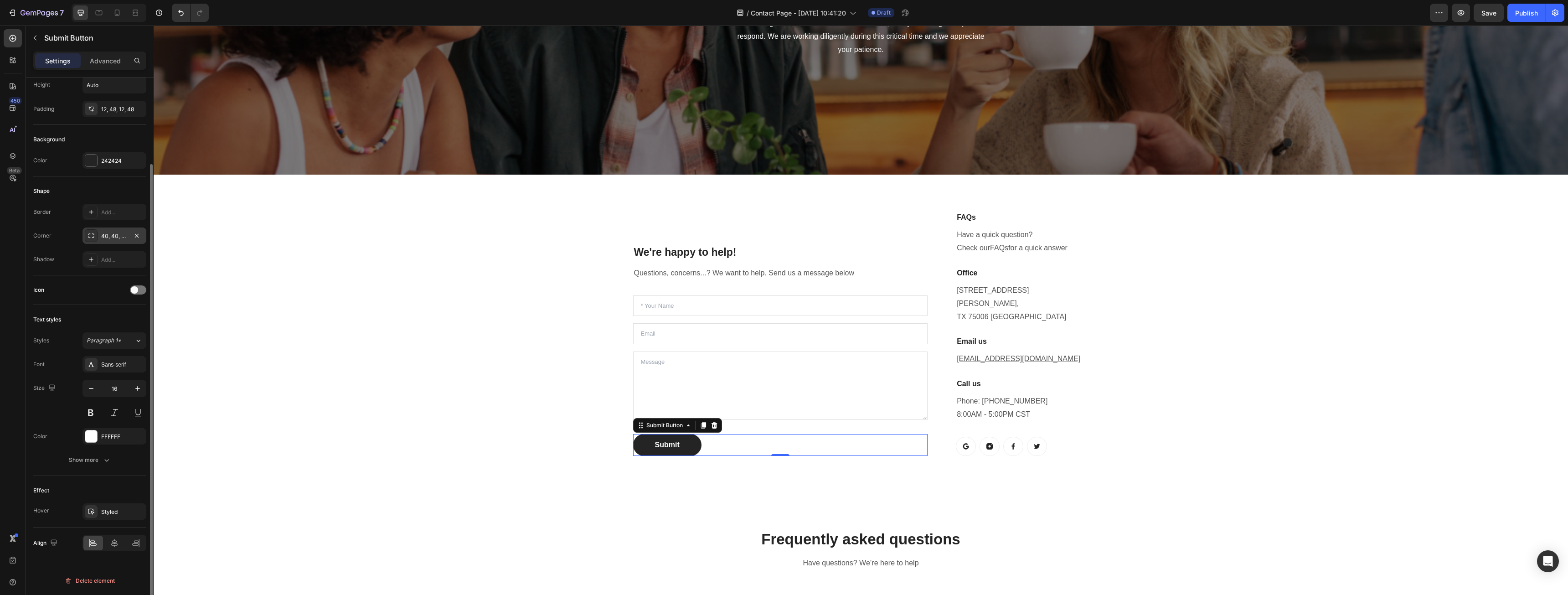
scroll to position [0, 0]
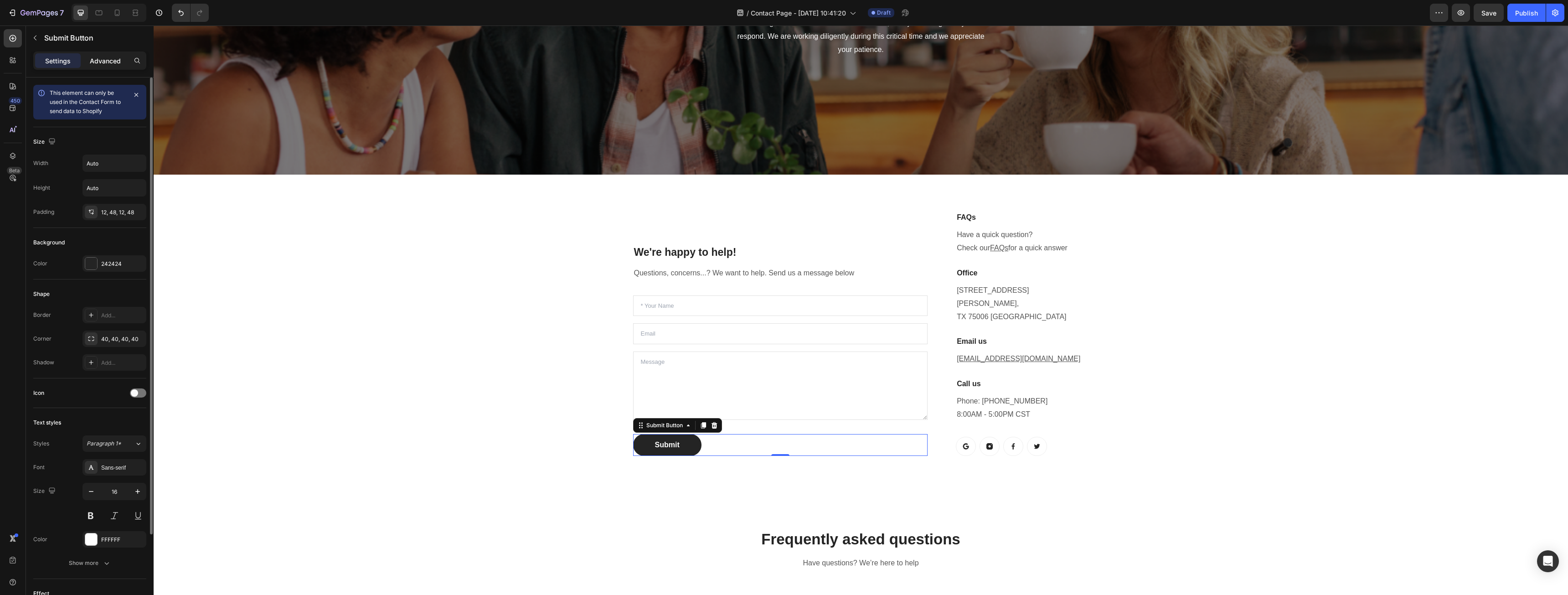
click at [104, 62] on p "Advanced" at bounding box center [105, 61] width 31 height 9
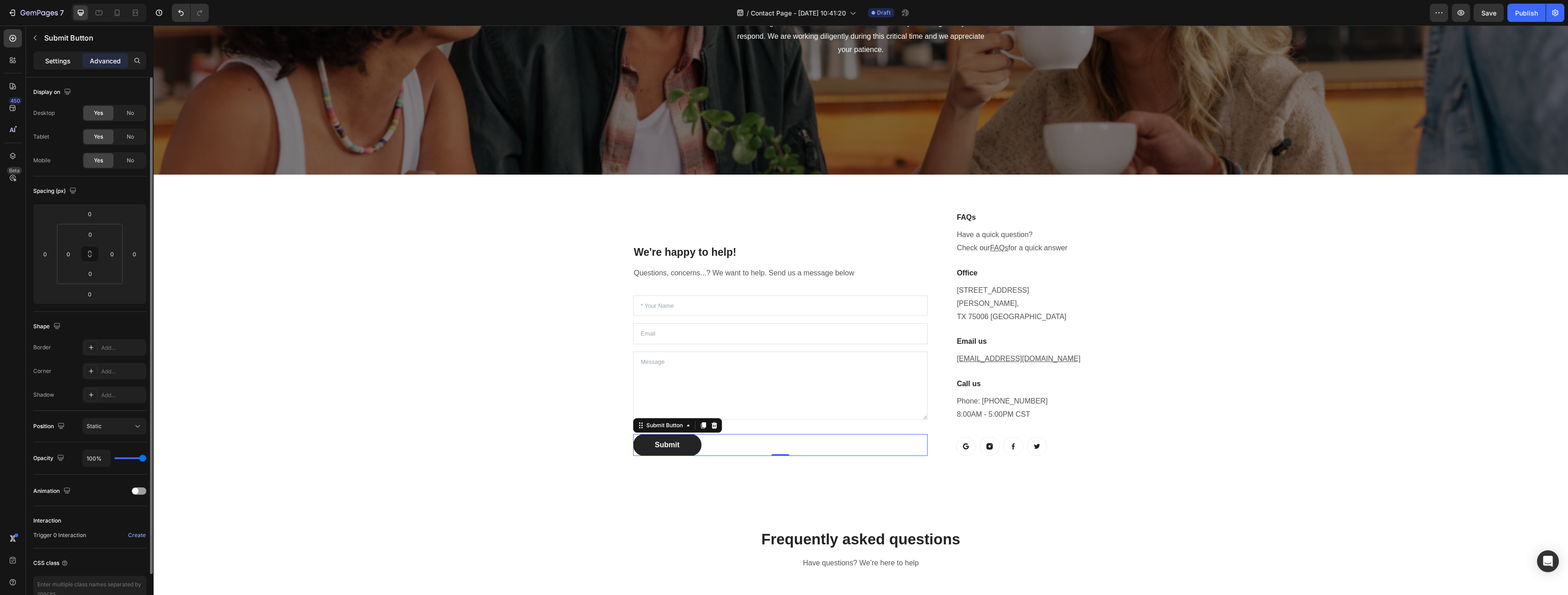
click at [67, 60] on p "Settings" at bounding box center [58, 61] width 26 height 9
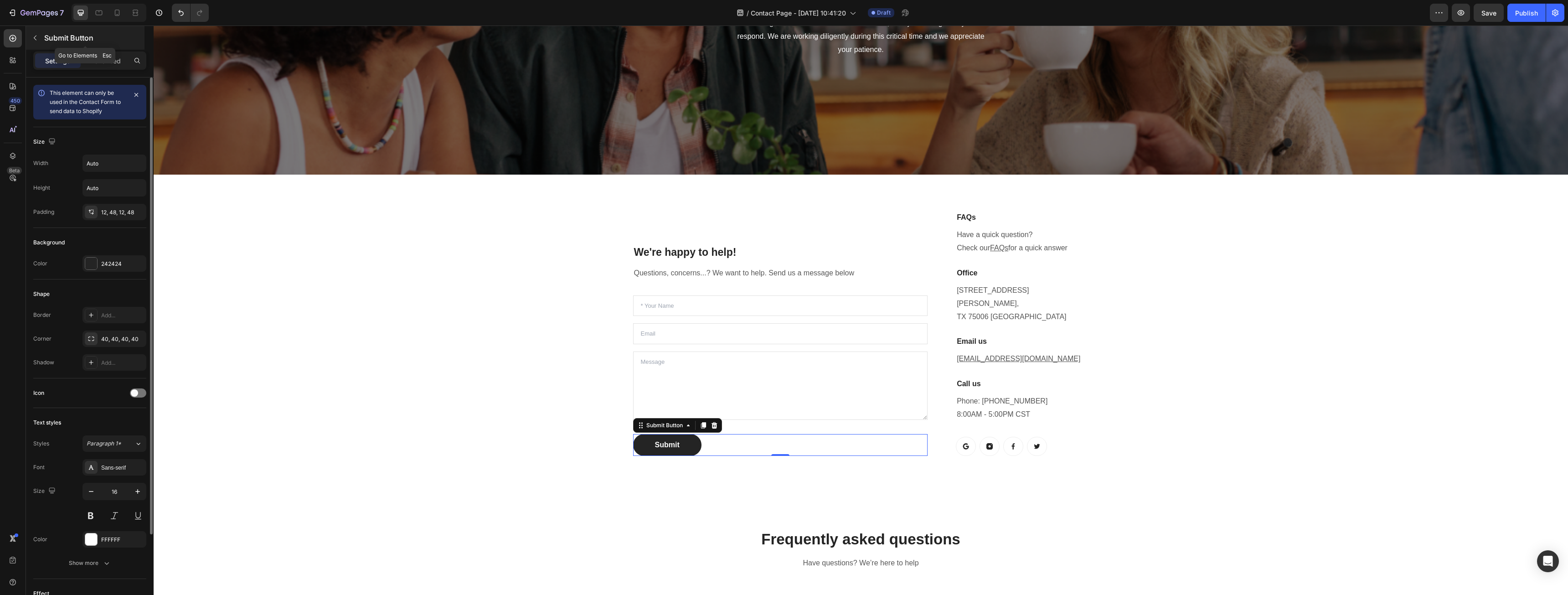
click at [36, 33] on button "button" at bounding box center [34, 37] width 14 height 14
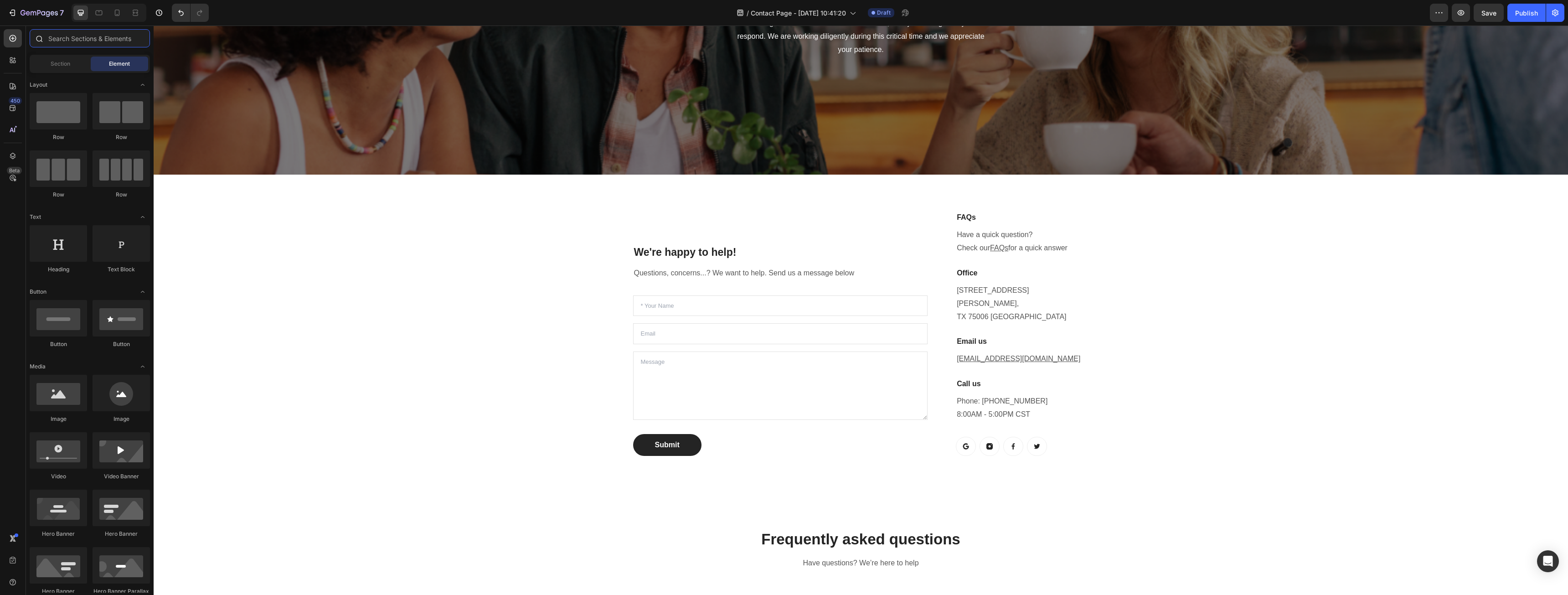
click at [65, 40] on input "text" at bounding box center [89, 38] width 120 height 18
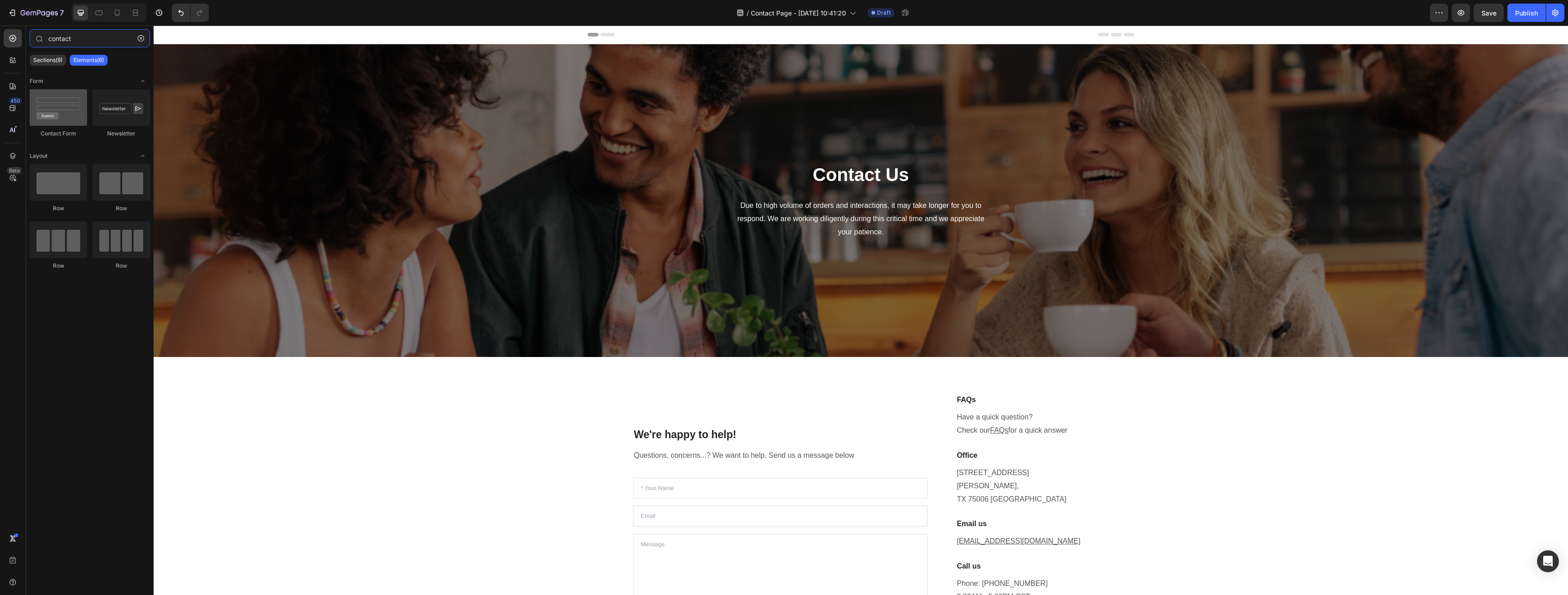
type input "contact"
drag, startPoint x: 70, startPoint y: 117, endPoint x: 103, endPoint y: 154, distance: 49.6
click at [103, 154] on div "Form Contact Form Newsletter Layout Row Row Row Row" at bounding box center [89, 179] width 128 height 220
click at [768, 453] on div "We're happy to help! Heading Questions, concerns...? We want to help. Send us a…" at bounding box center [781, 516] width 295 height 244
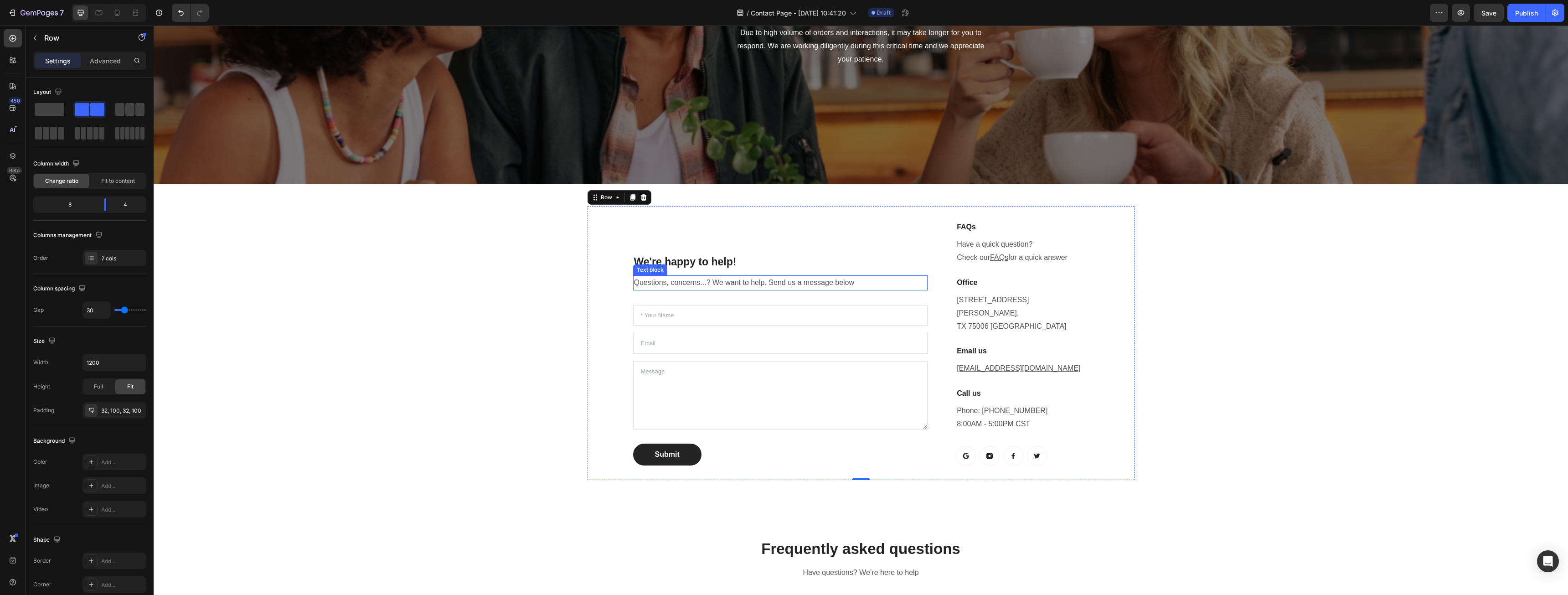
scroll to position [183, 0]
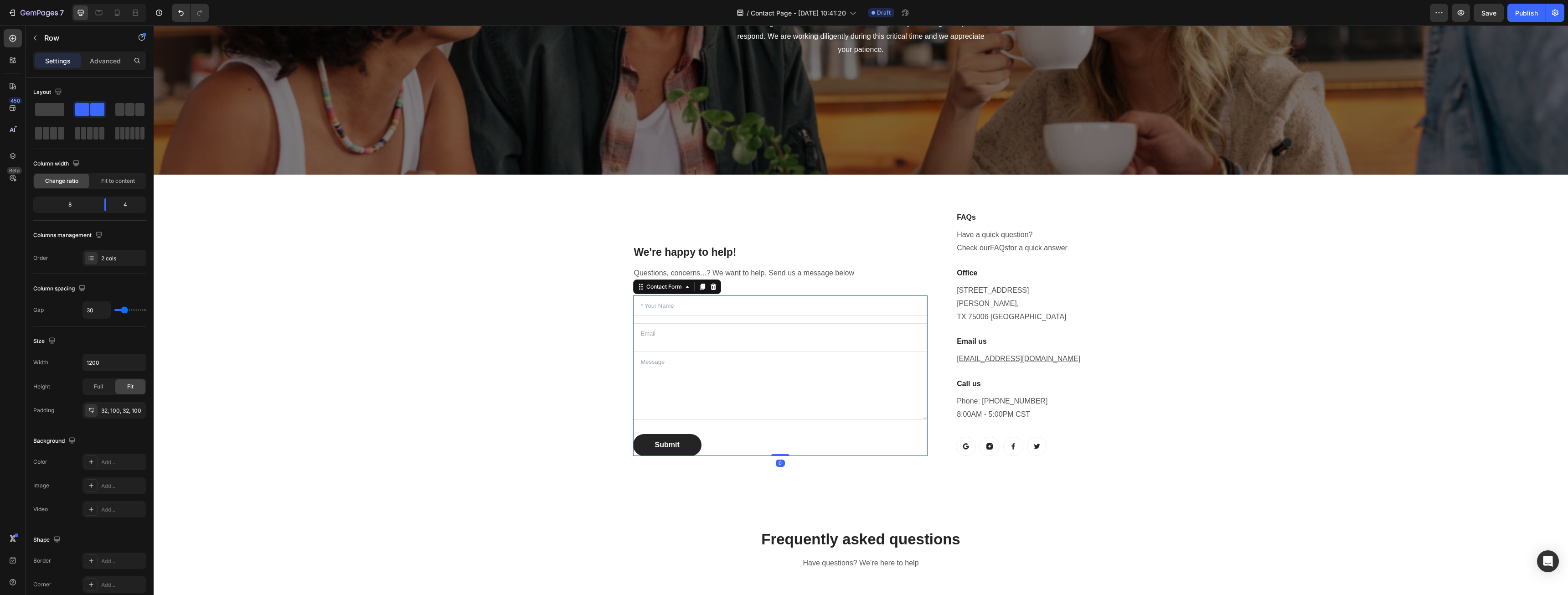
click at [727, 334] on div "Text Field Email Field Text Area Submit Submit Button Contact Form 0" at bounding box center [781, 375] width 295 height 160
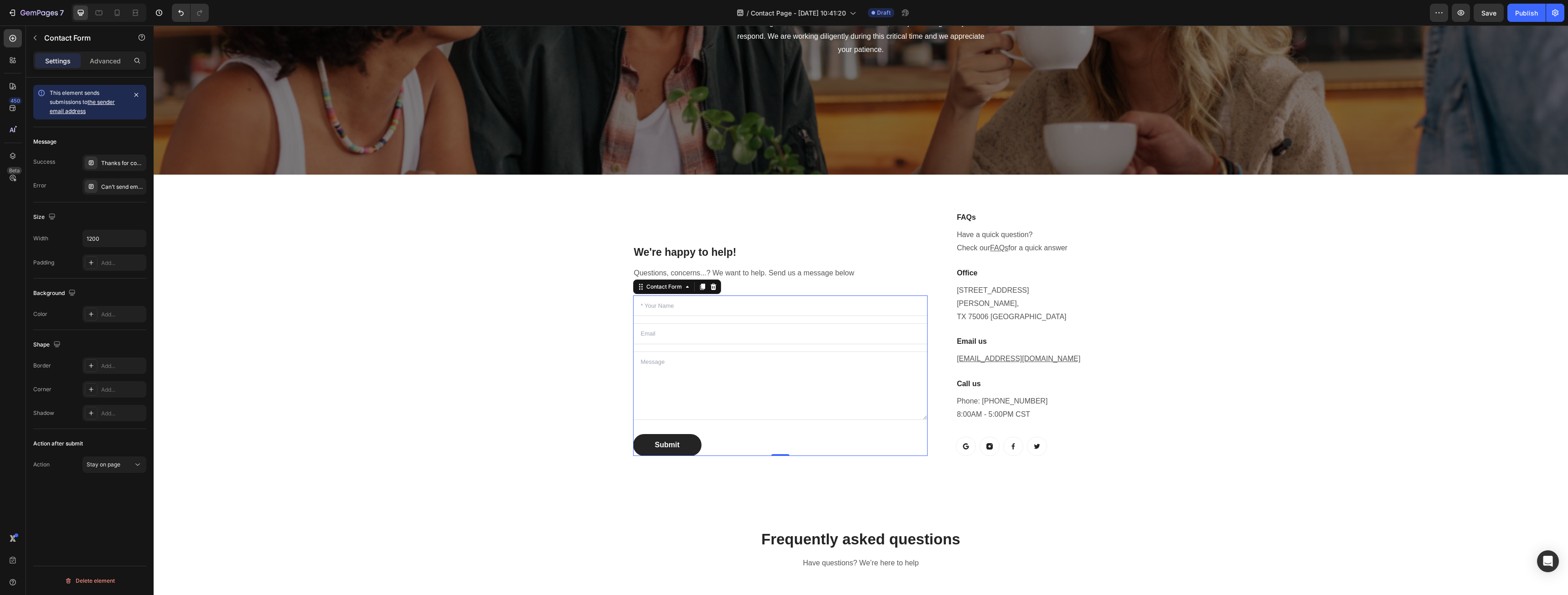
click at [112, 99] on link "the sender email address" at bounding box center [81, 106] width 65 height 16
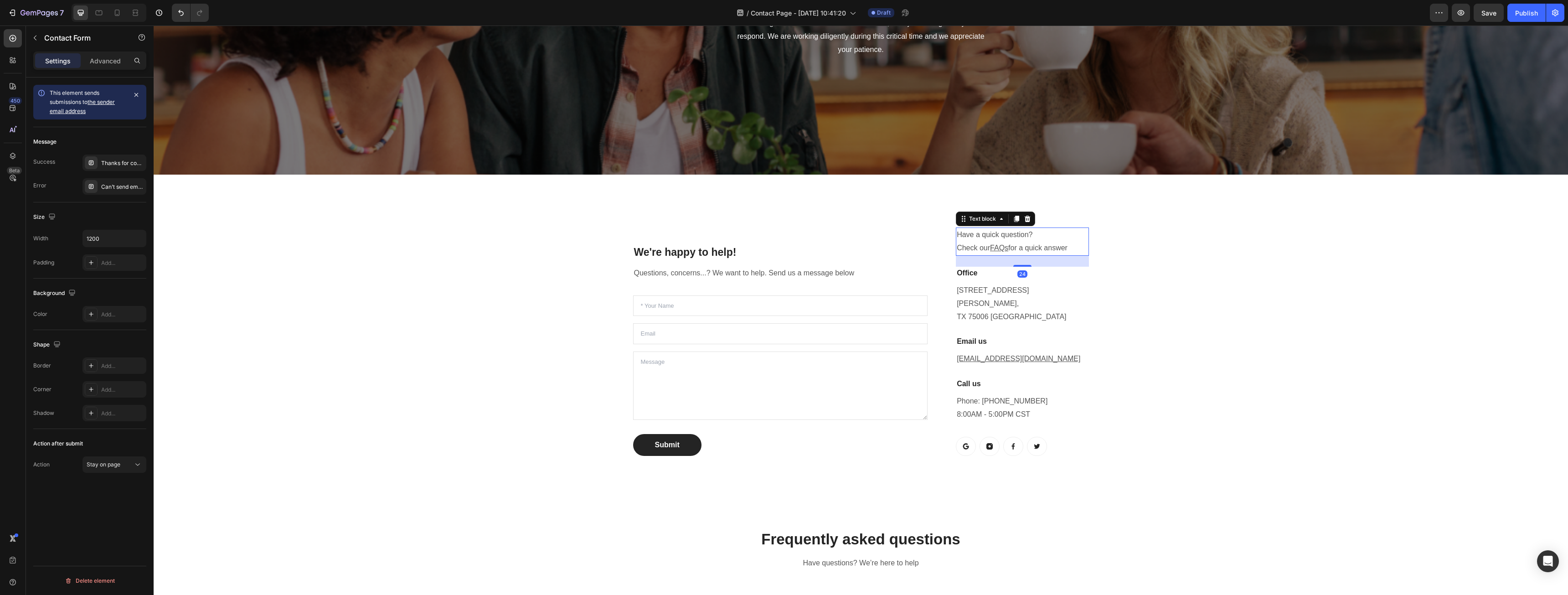
click at [994, 246] on u "FAQs" at bounding box center [999, 248] width 18 height 8
click at [995, 246] on u "FAQs" at bounding box center [999, 248] width 18 height 8
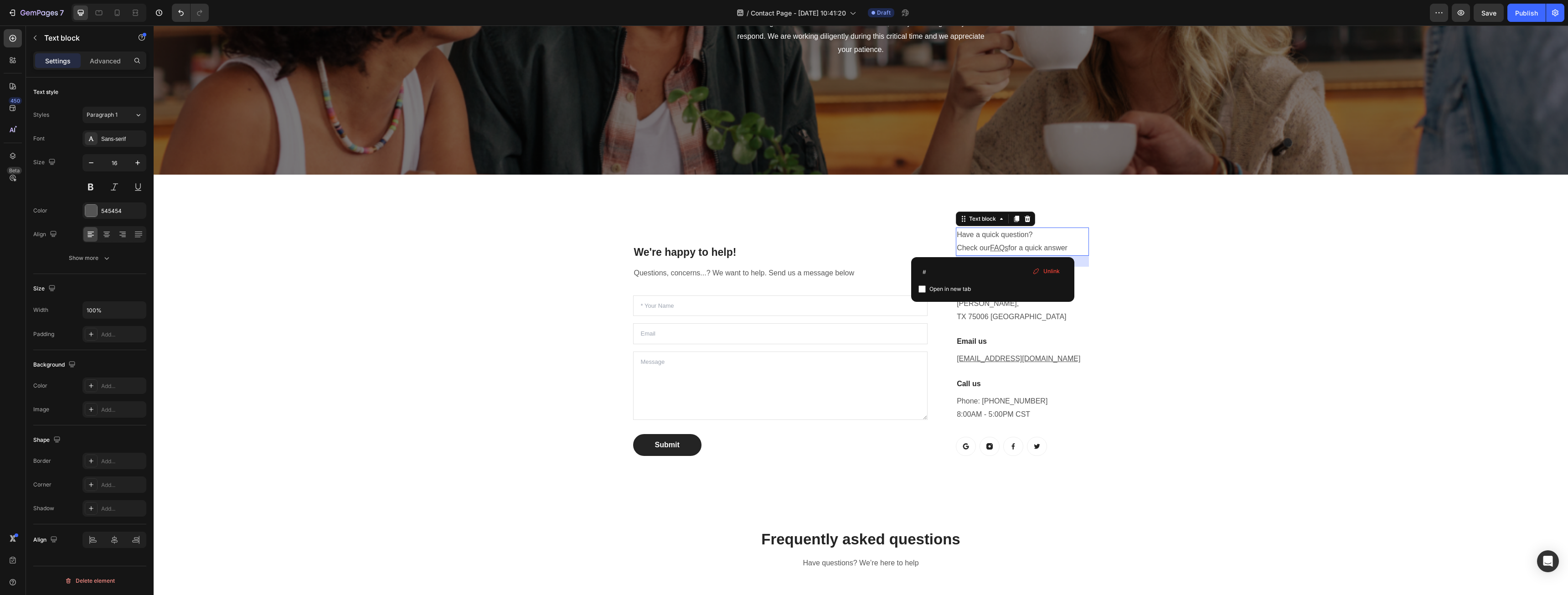
click at [952, 285] on span "Open in new tab" at bounding box center [951, 289] width 42 height 11
checkbox input "false"
click at [1003, 246] on u "FAQs" at bounding box center [999, 248] width 18 height 8
click at [956, 275] on input "#" at bounding box center [1003, 271] width 149 height 14
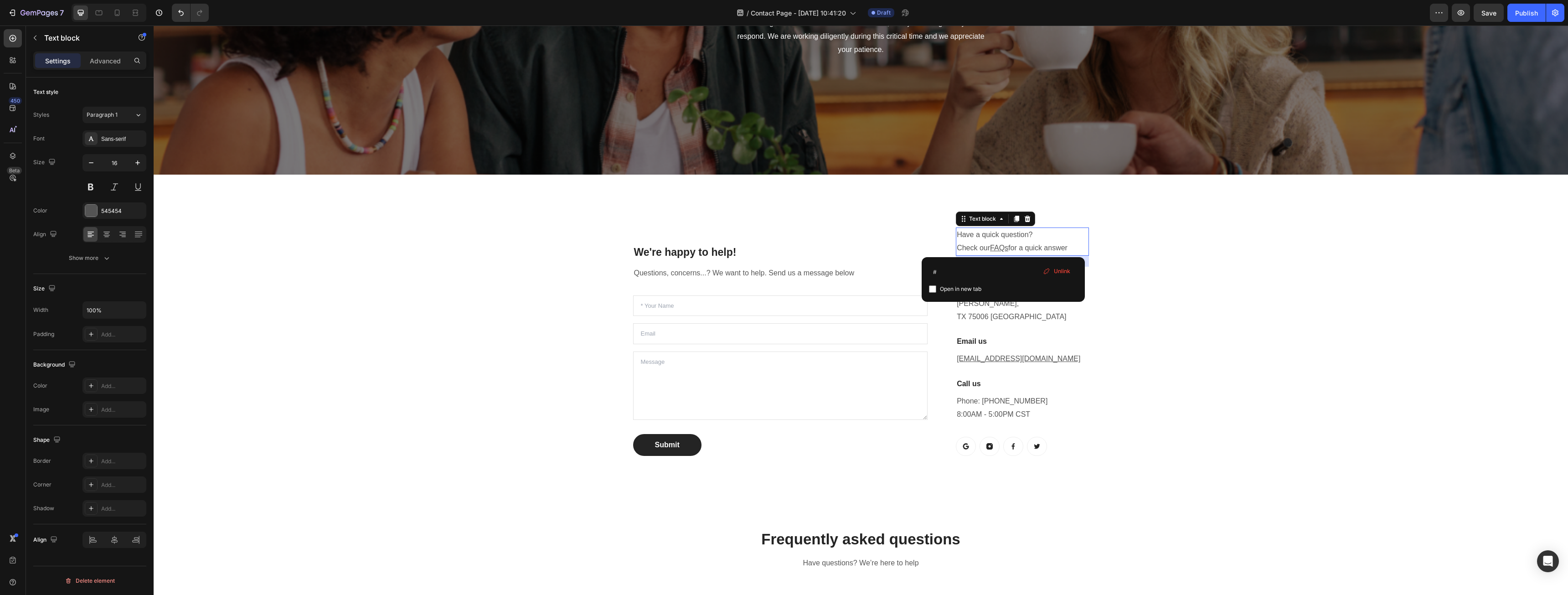
click at [983, 291] on div "Open in new tab" at bounding box center [1003, 289] width 149 height 11
checkbox input "false"
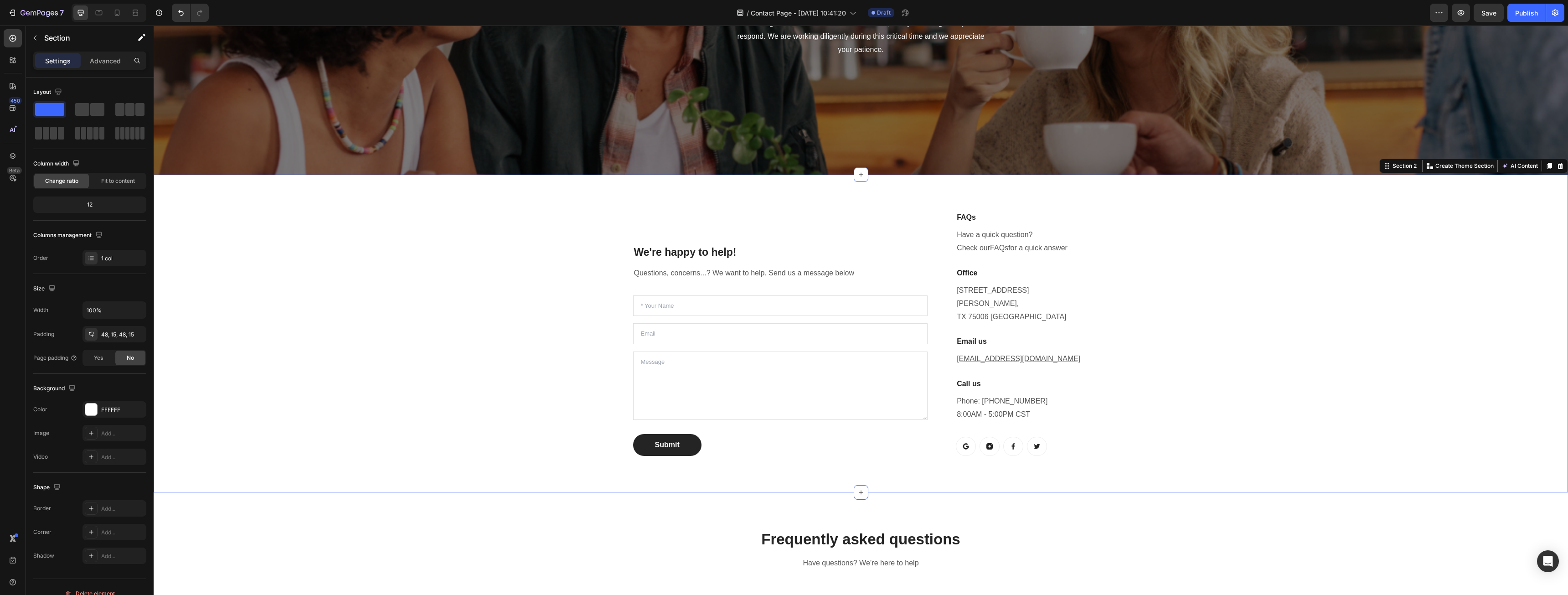
click at [314, 383] on div "We're happy to help! Heading Questions, concerns...? We want to help. Send us a…" at bounding box center [861, 334] width 1401 height 274
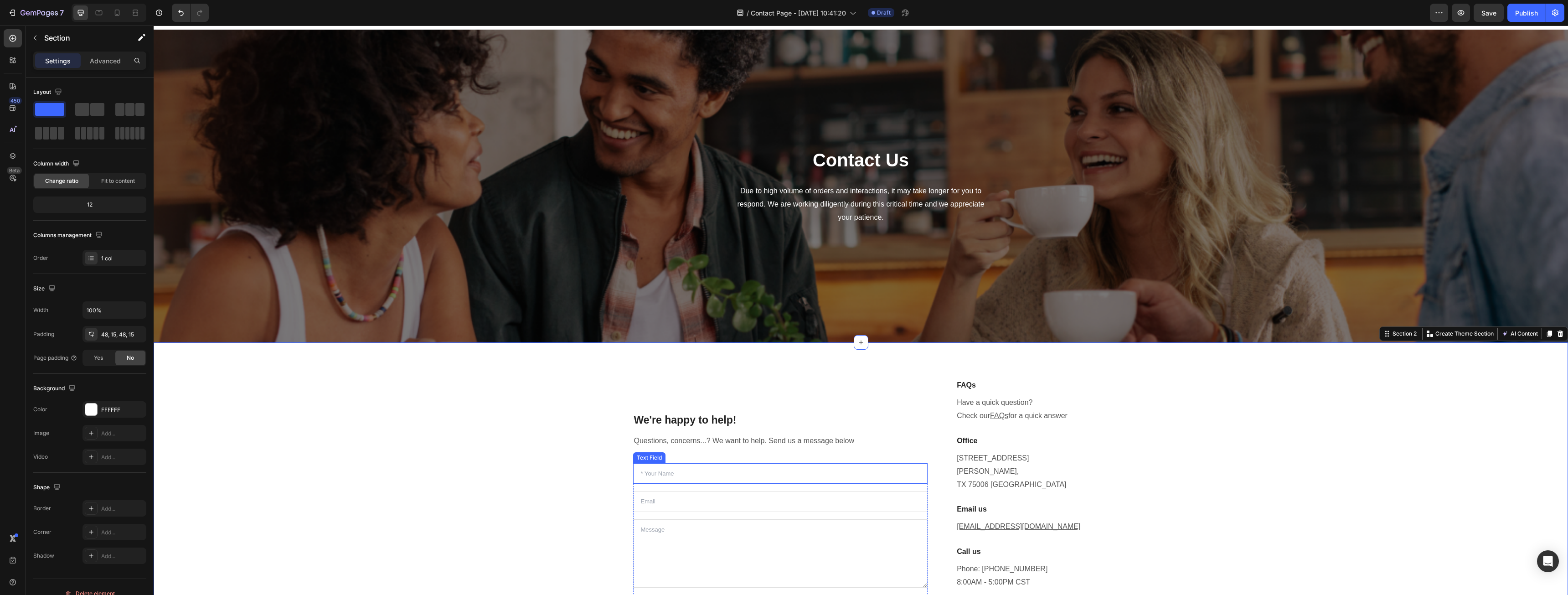
scroll to position [0, 0]
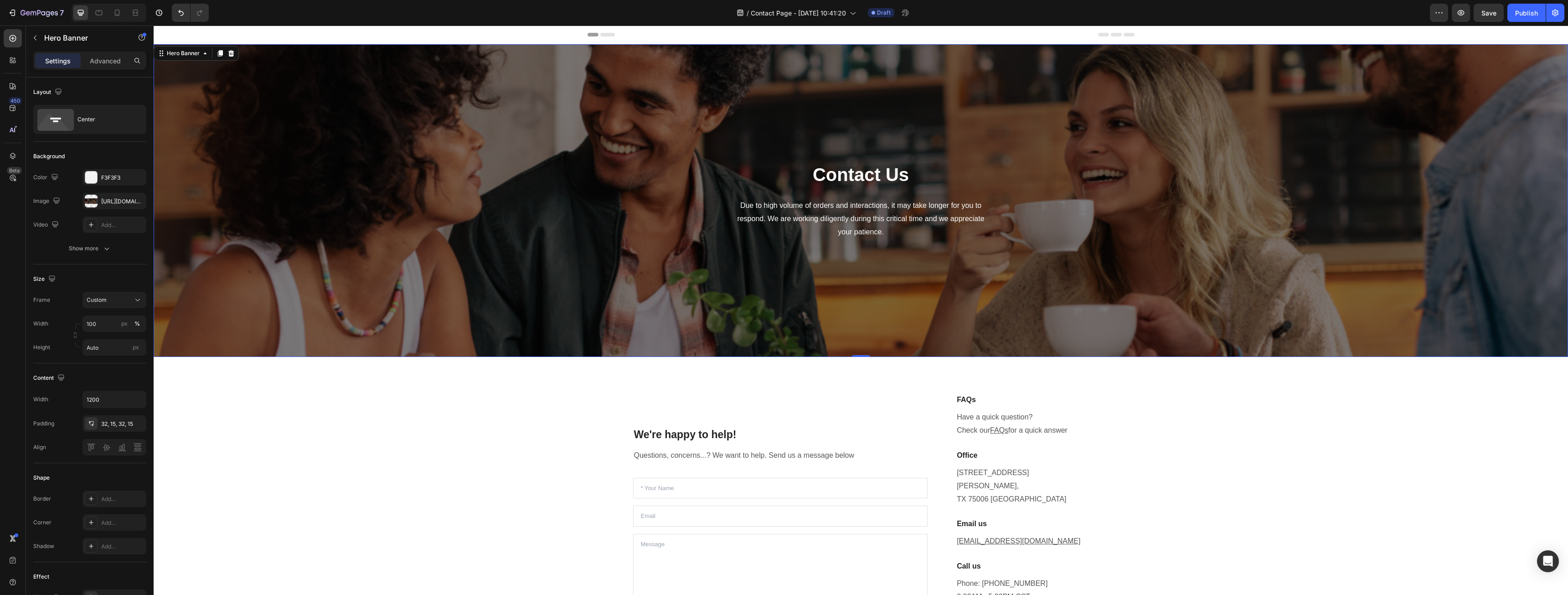
click at [653, 253] on div "Contact Us Heading Due to high volume of orders and interactions, it may take l…" at bounding box center [861, 200] width 533 height 283
click at [134, 199] on icon "button" at bounding box center [137, 201] width 8 height 8
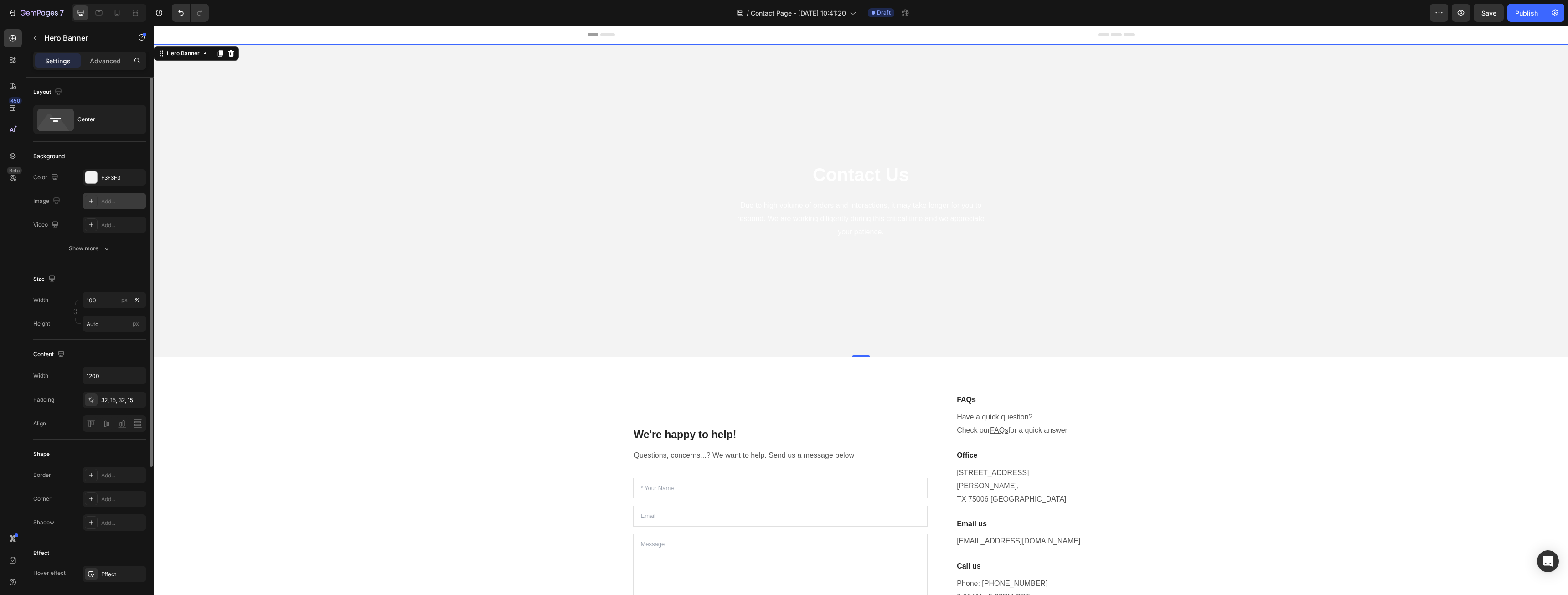
click at [124, 200] on div "Add..." at bounding box center [122, 201] width 43 height 9
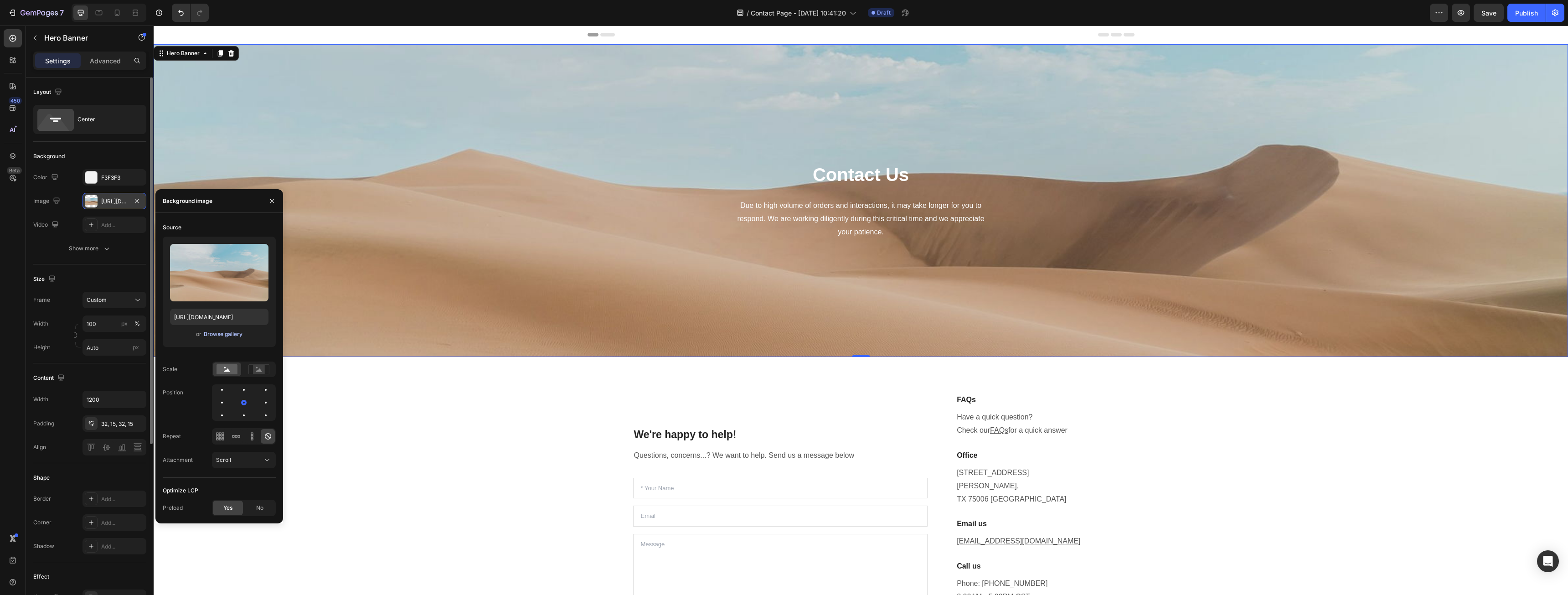
click at [238, 333] on div "Browse gallery" at bounding box center [223, 334] width 39 height 9
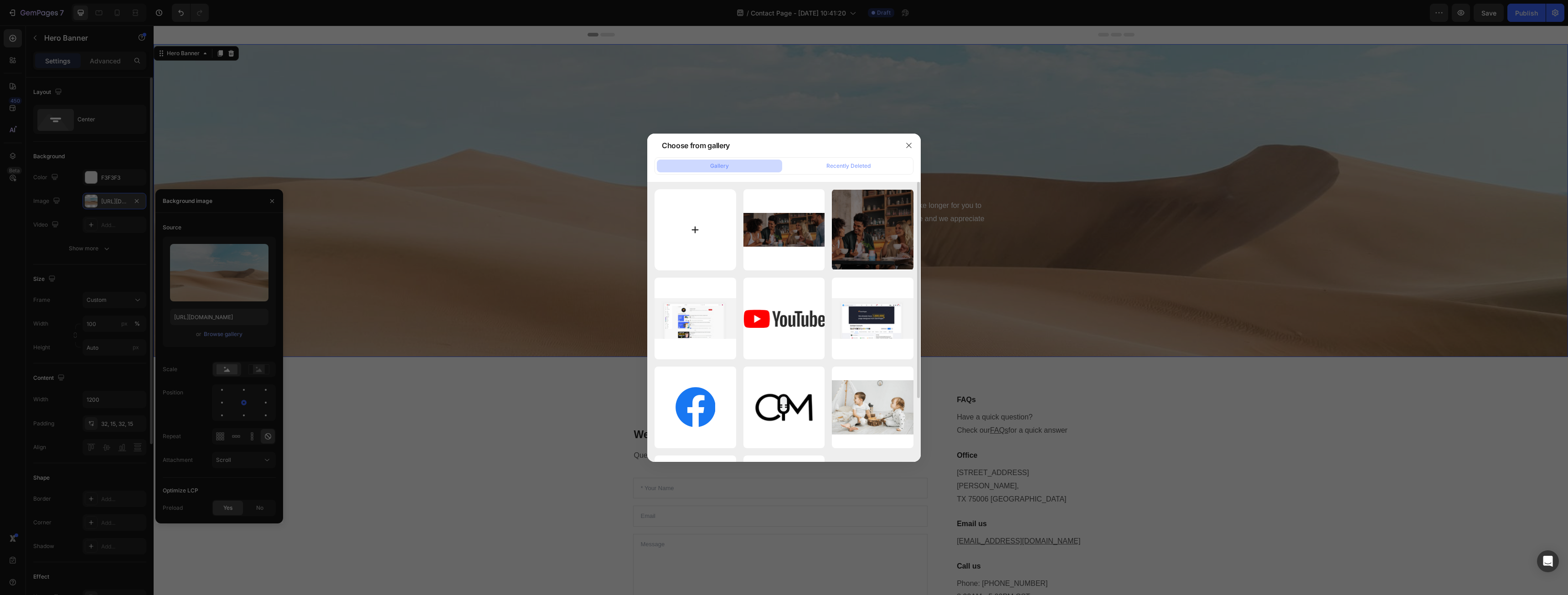
click at [692, 218] on input "file" at bounding box center [695, 230] width 81 height 81
type input "C:\fakepath\Cover Me Resize(1).gif"
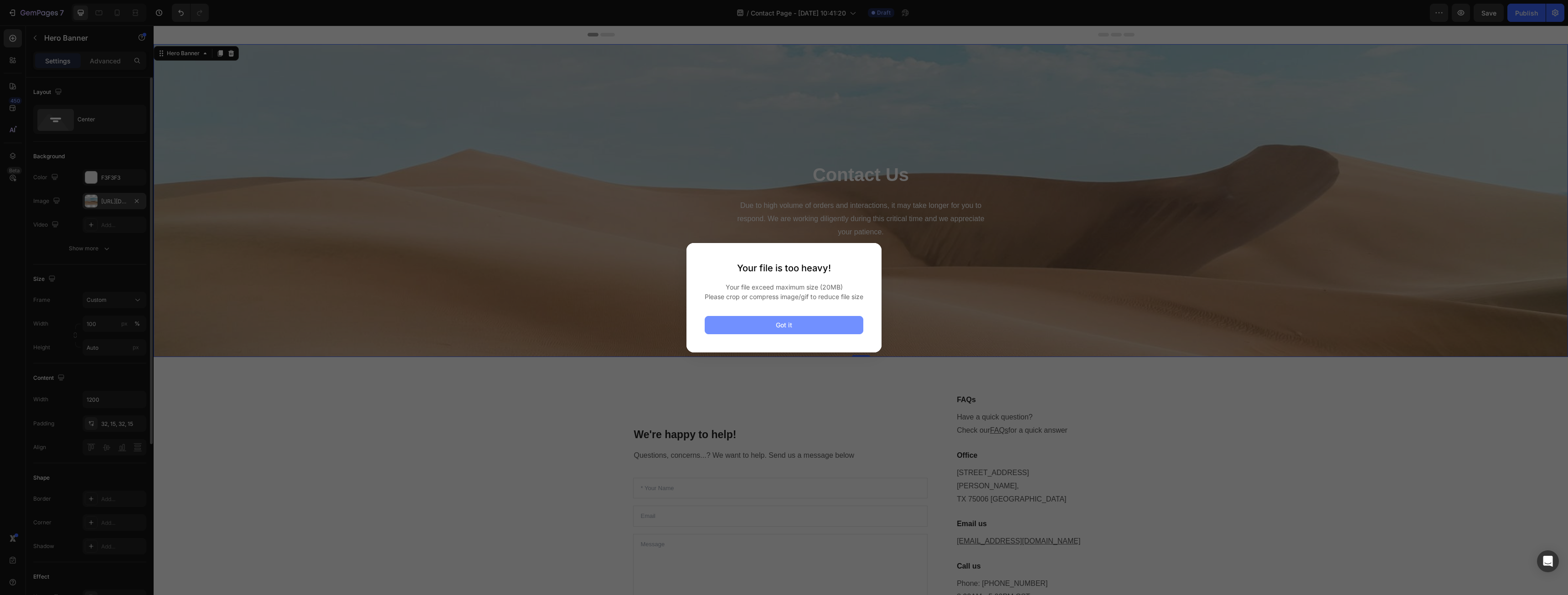
click at [742, 333] on button "Got it" at bounding box center [784, 325] width 159 height 18
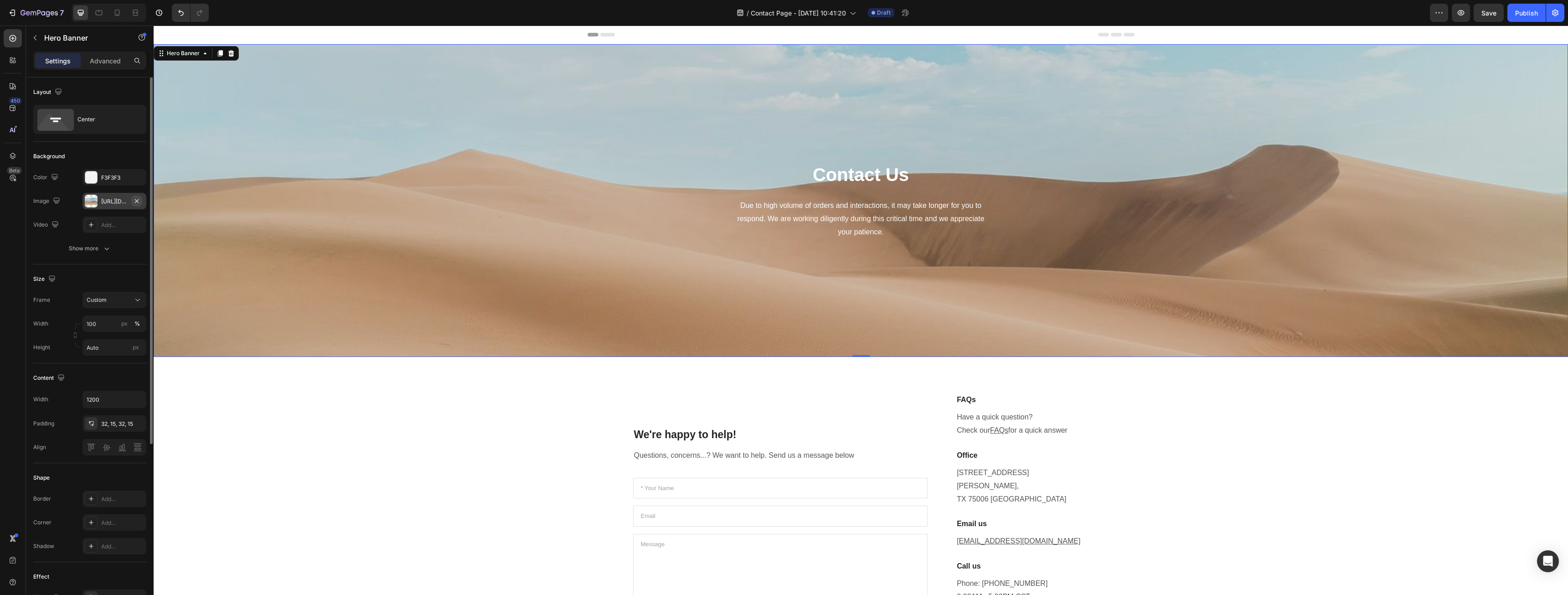
click at [134, 198] on button "button" at bounding box center [137, 202] width 11 height 11
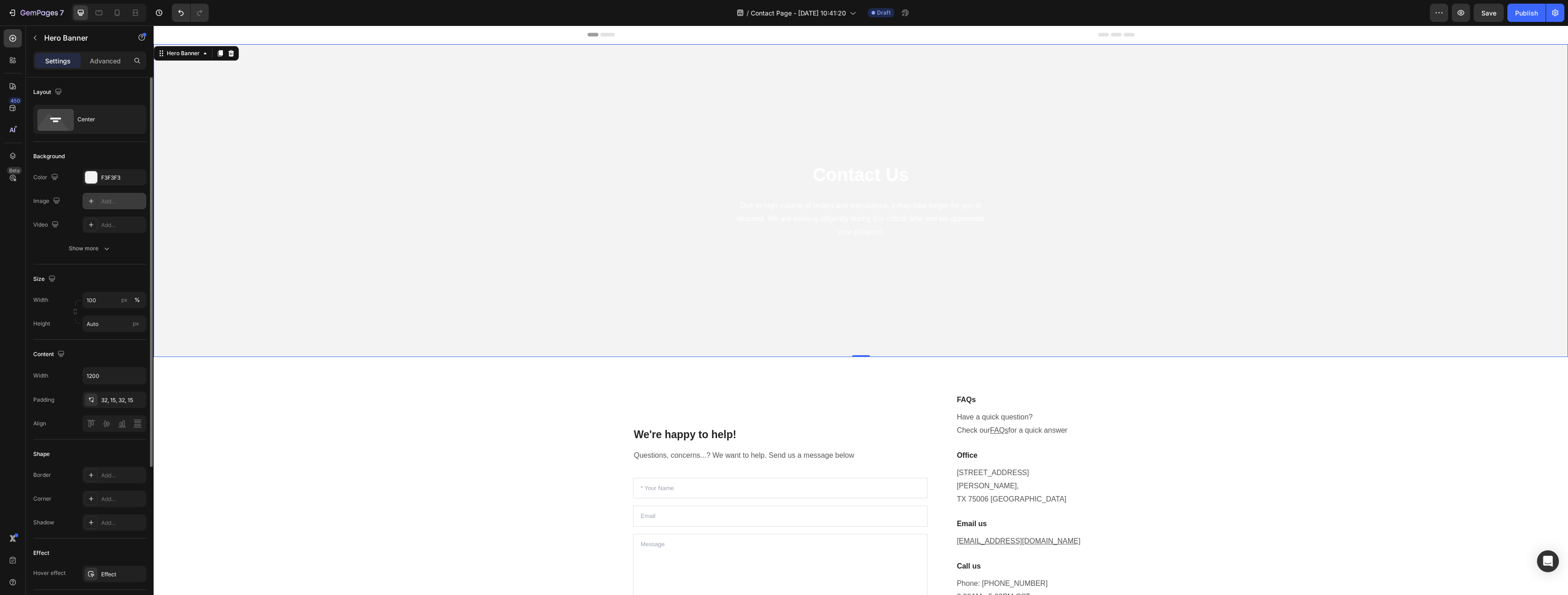
click at [127, 201] on div "Add..." at bounding box center [122, 201] width 43 height 9
type input "[URL][DOMAIN_NAME]"
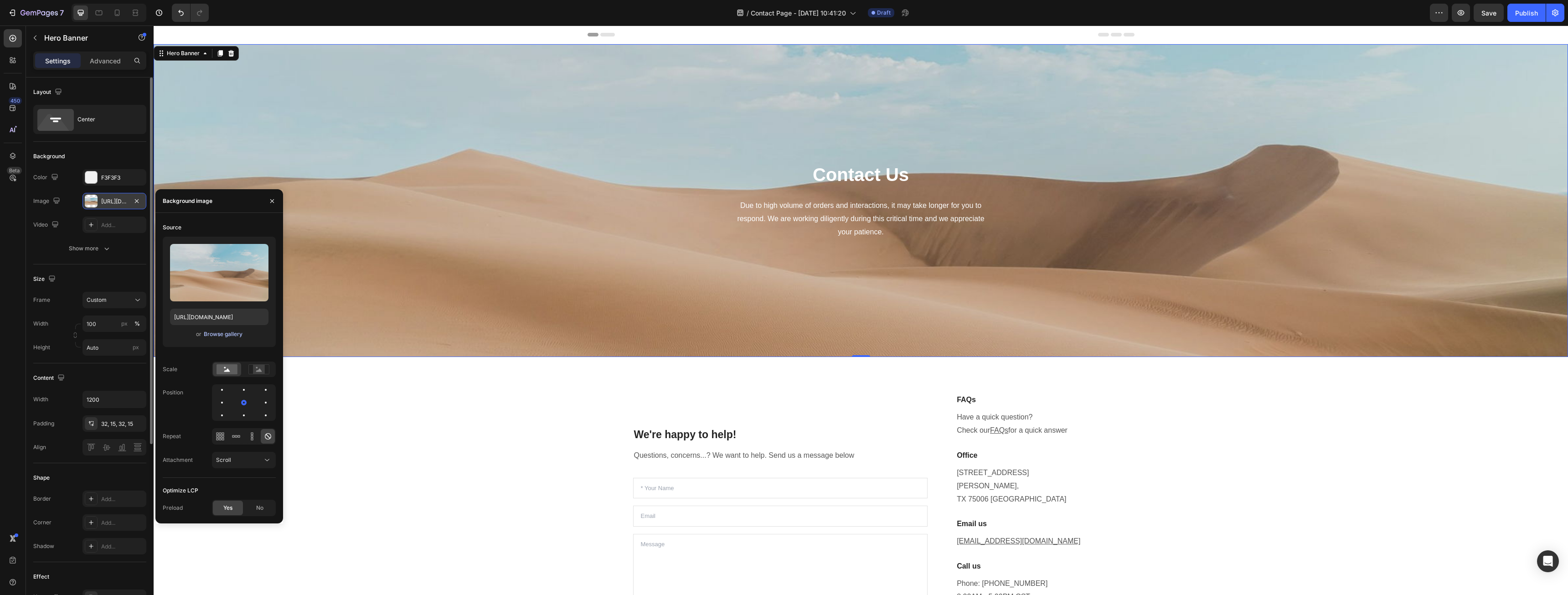
click at [230, 334] on div "Browse gallery" at bounding box center [223, 334] width 39 height 9
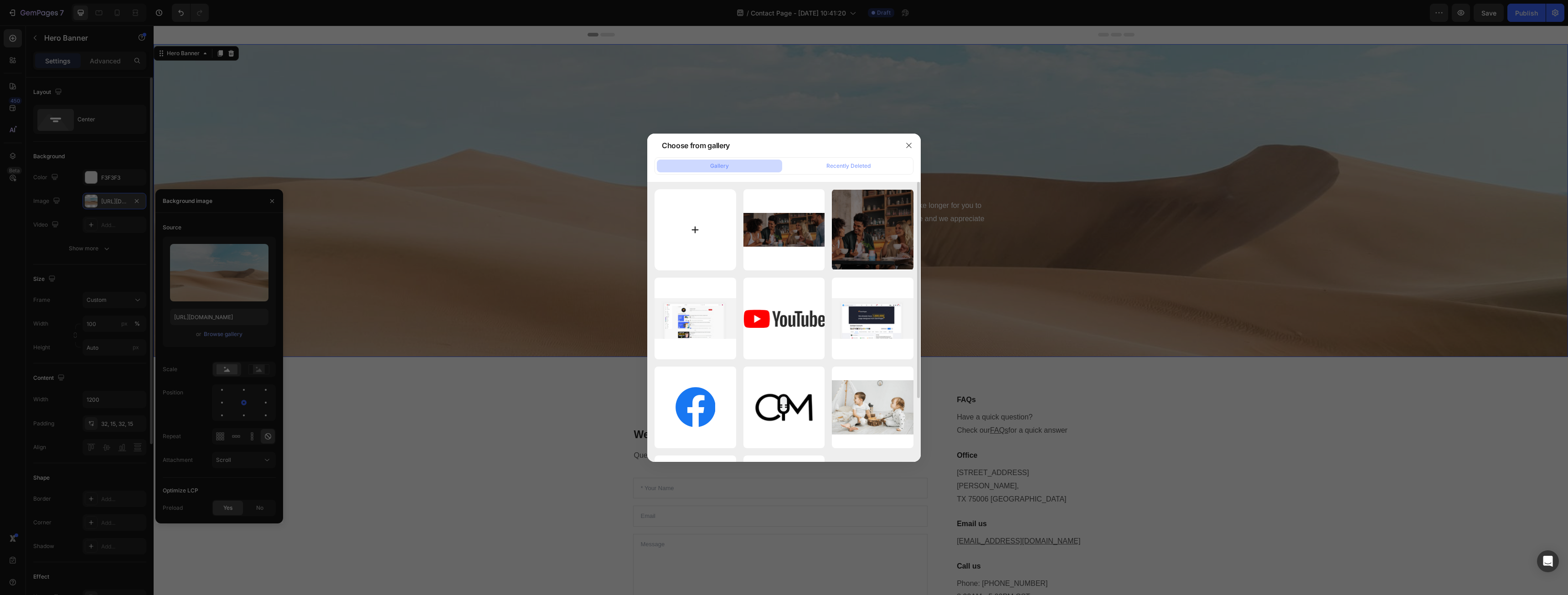
click at [687, 220] on input "file" at bounding box center [695, 230] width 81 height 81
type input "C:\fakepath\CoverMeResize1-ezgif.com-video-to-gif-converter (1).gif"
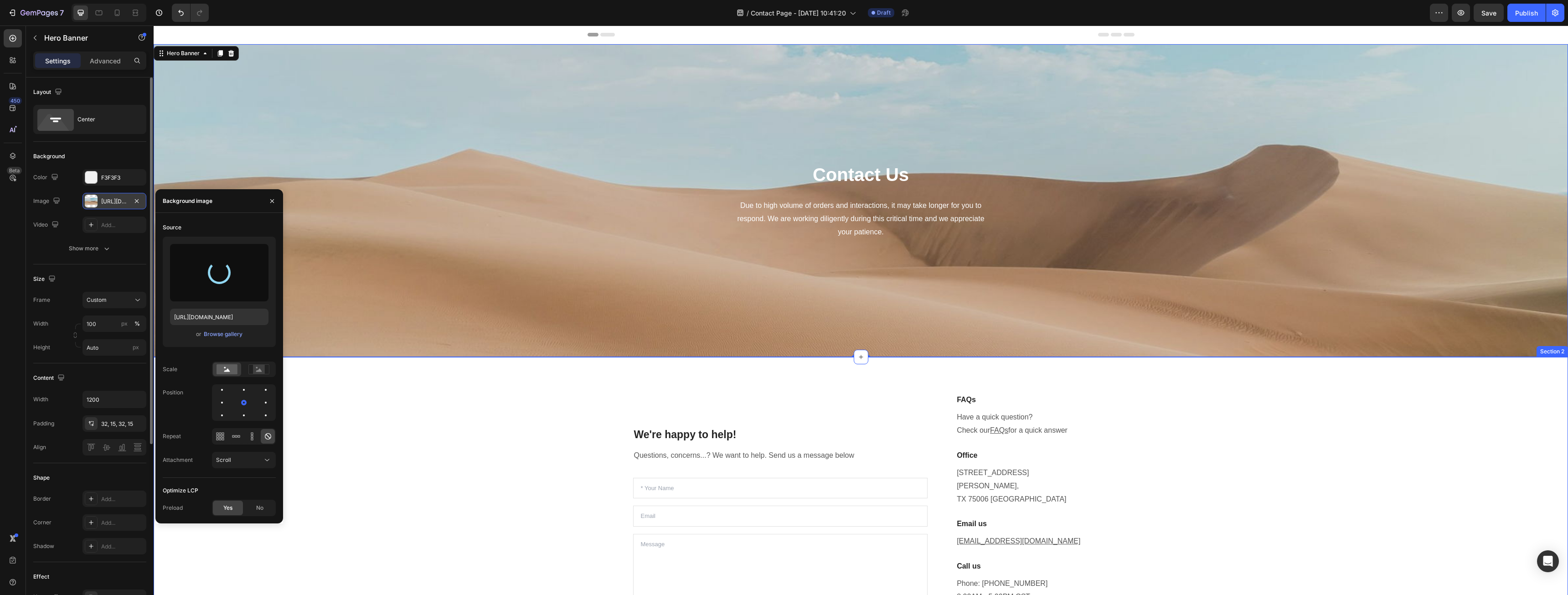
type input "[URL][DOMAIN_NAME]"
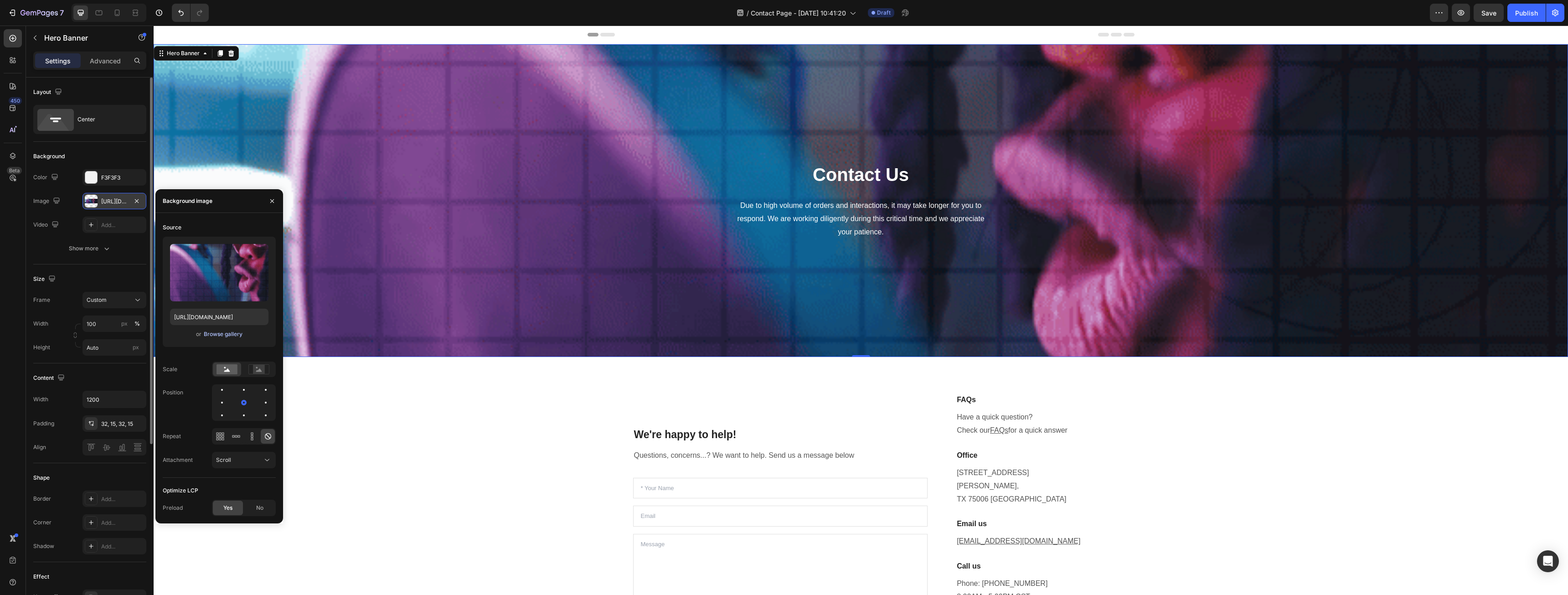
click at [222, 335] on div "Browse gallery" at bounding box center [223, 334] width 39 height 9
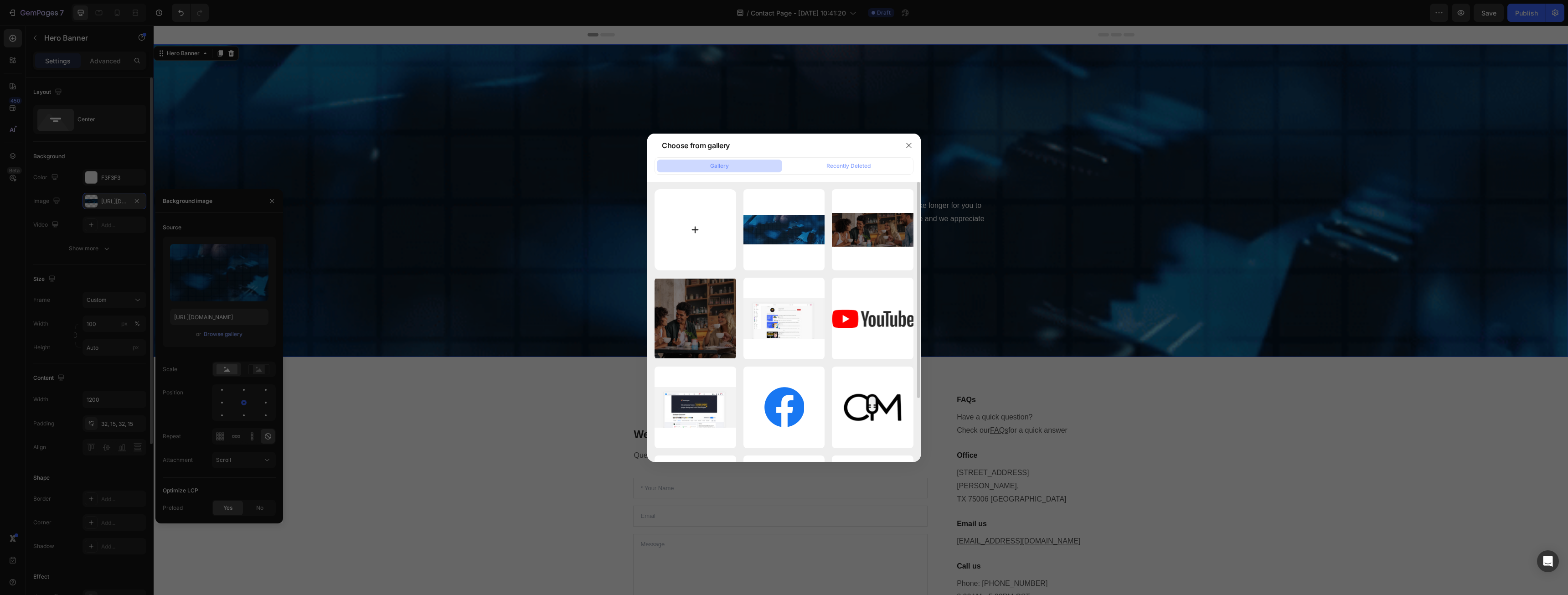
click at [688, 226] on input "file" at bounding box center [695, 230] width 81 height 81
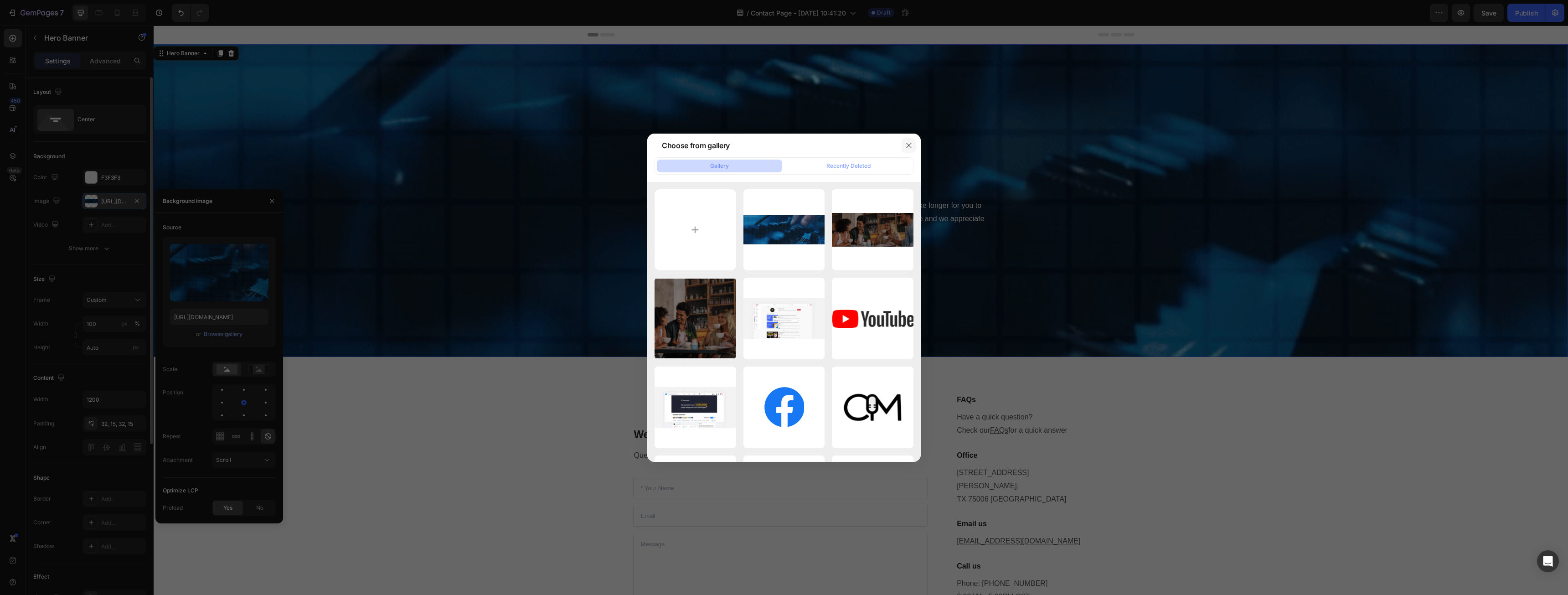
click at [907, 151] on button "button" at bounding box center [908, 145] width 14 height 14
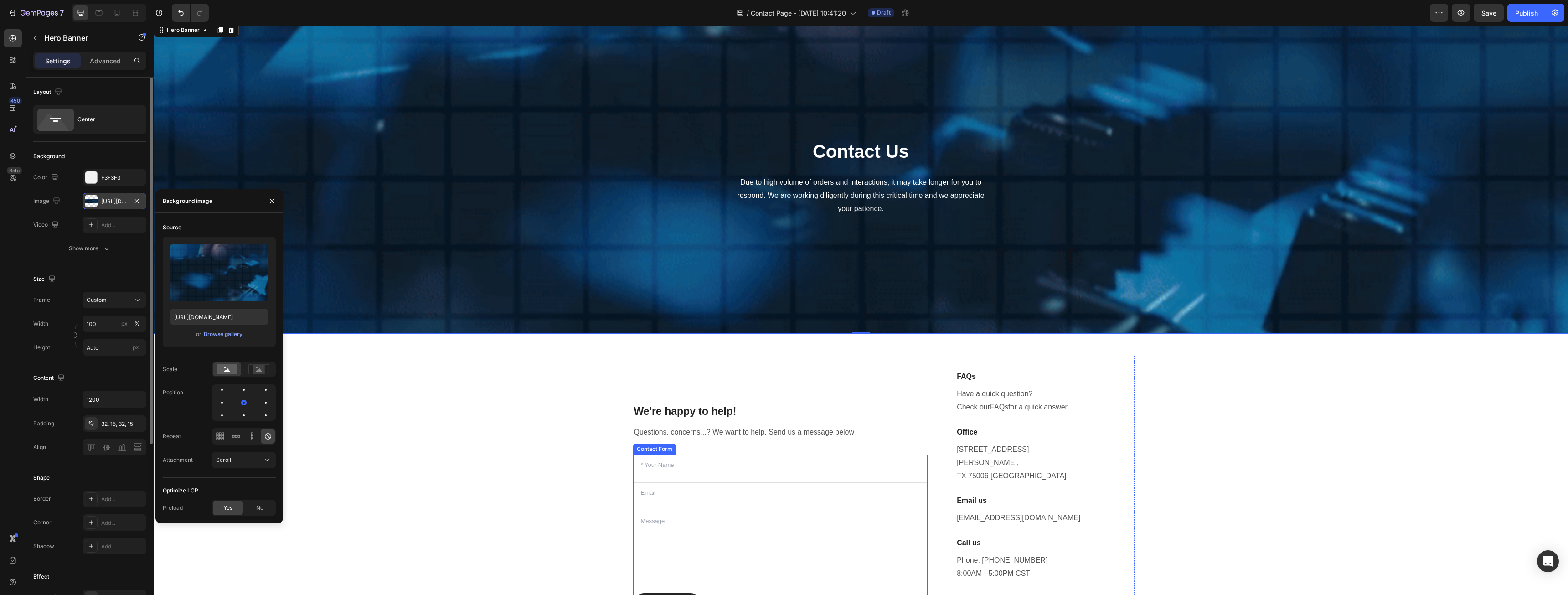
scroll to position [91, 0]
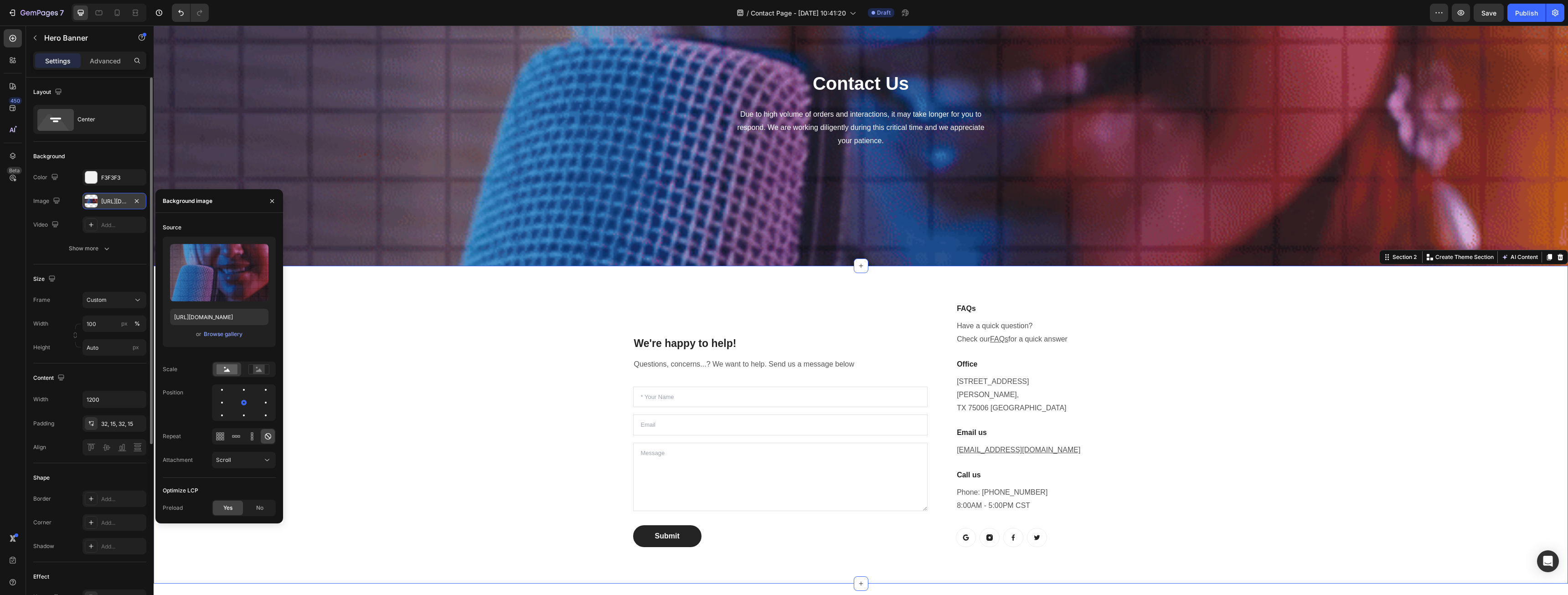
click at [488, 382] on div "We're happy to help! Heading Questions, concerns...? We want to help. Send us a…" at bounding box center [861, 424] width 1401 height 274
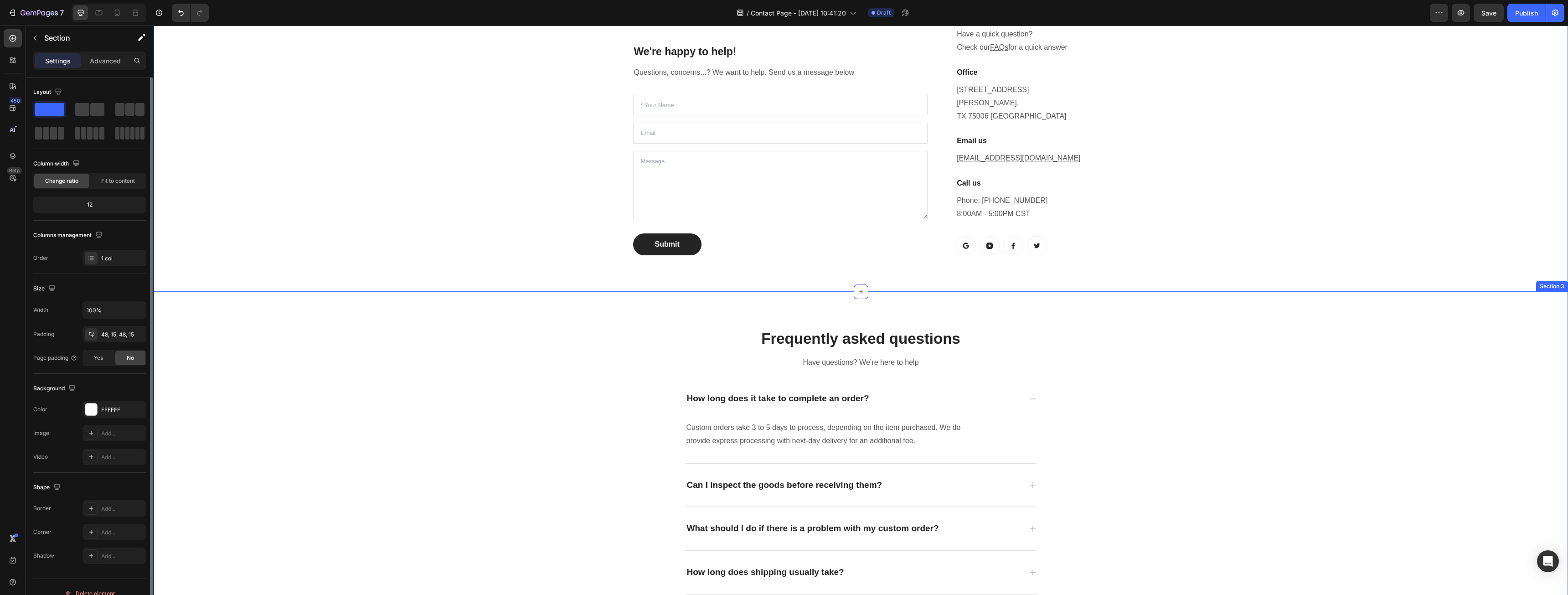
scroll to position [456, 0]
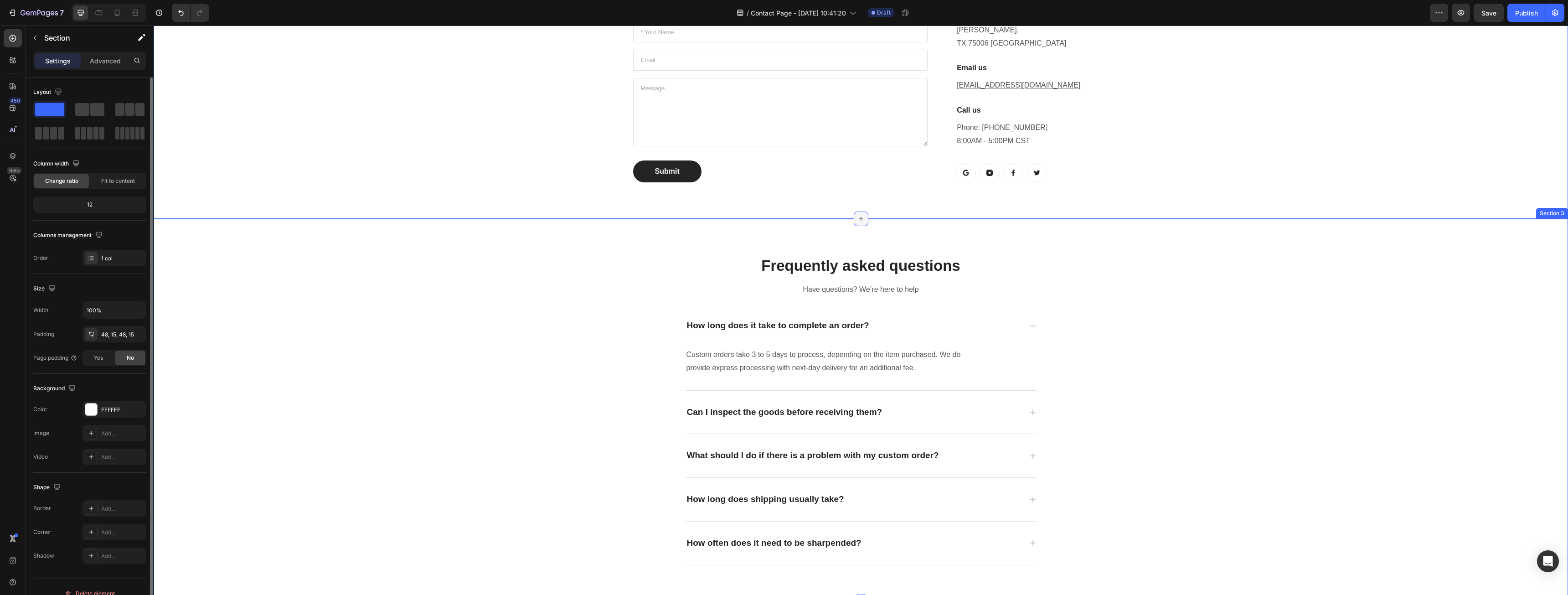
click at [858, 215] on icon at bounding box center [862, 219] width 8 height 8
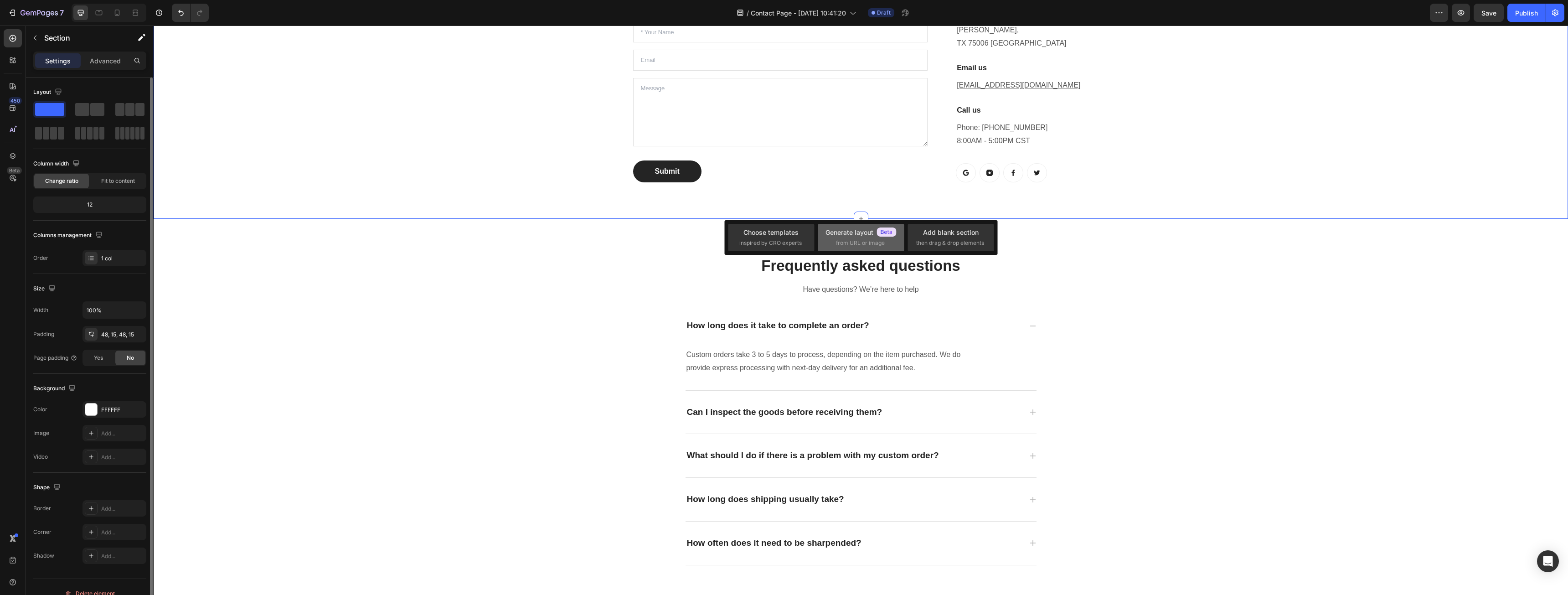
click at [856, 230] on div "Generate layout" at bounding box center [861, 232] width 71 height 9
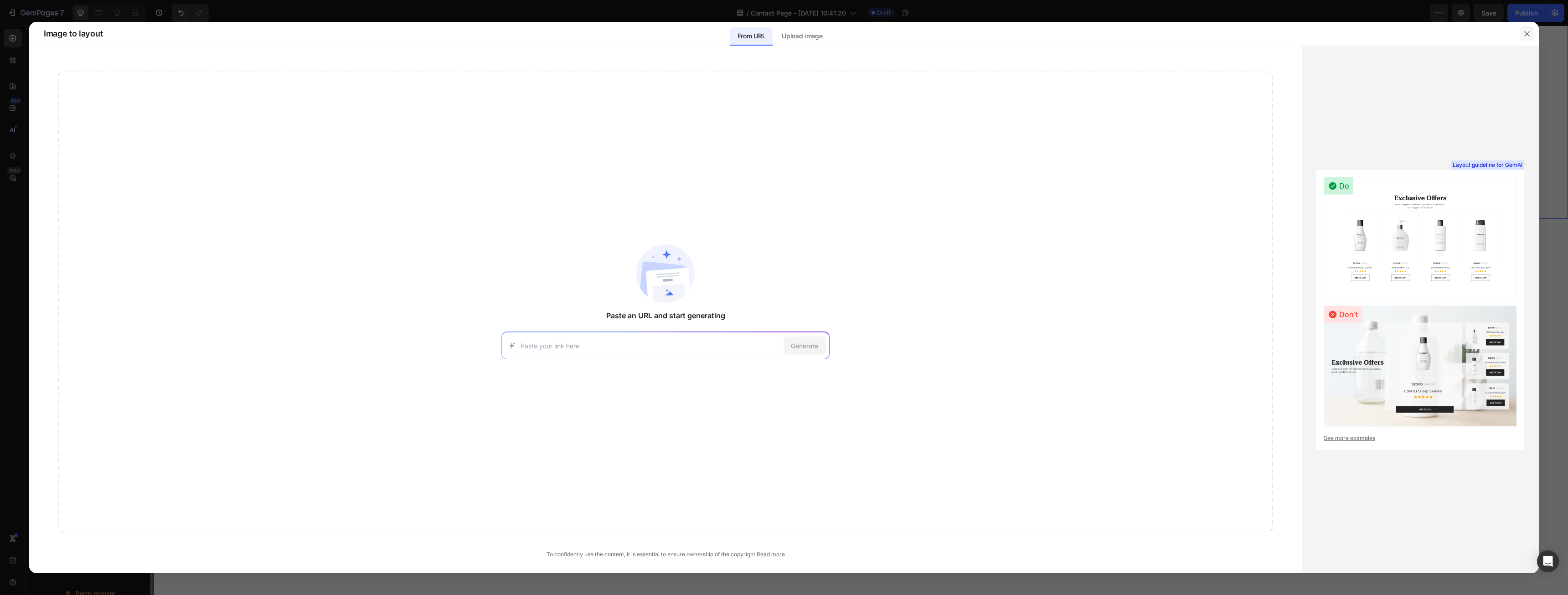
click at [1525, 30] on icon "button" at bounding box center [1527, 34] width 8 height 8
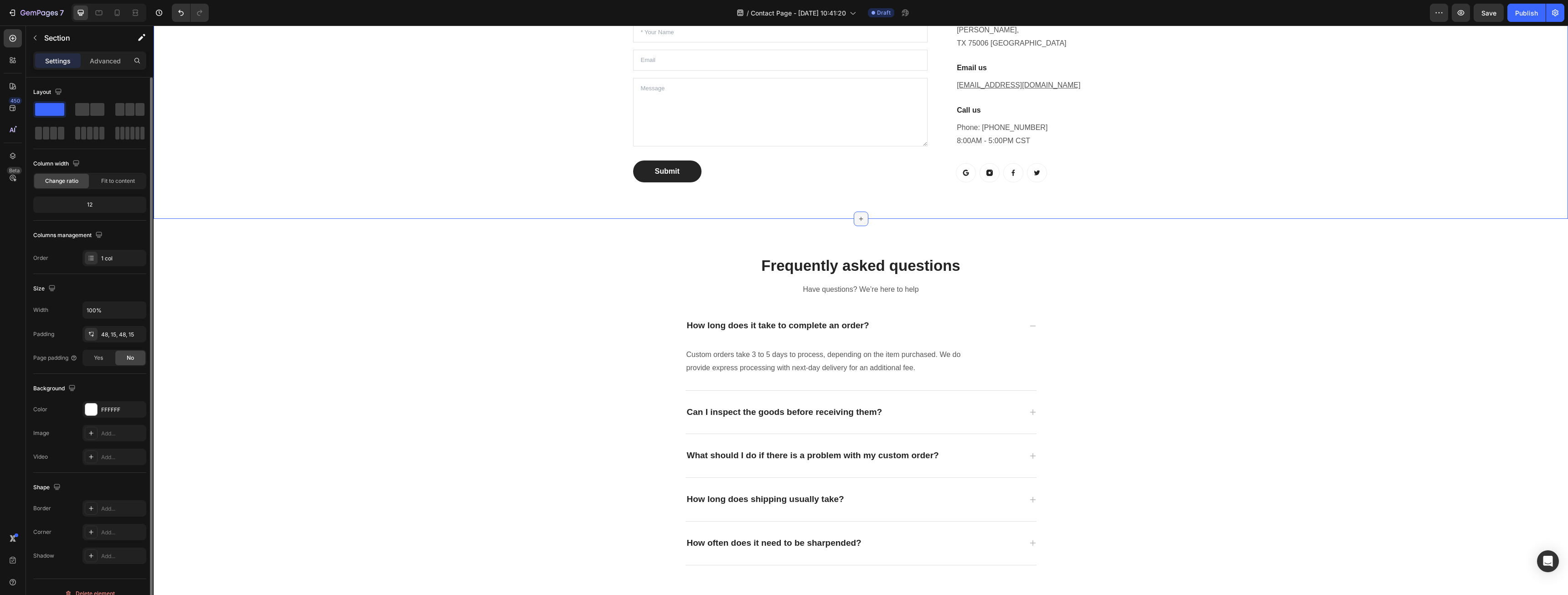
click at [858, 215] on icon at bounding box center [862, 219] width 8 height 8
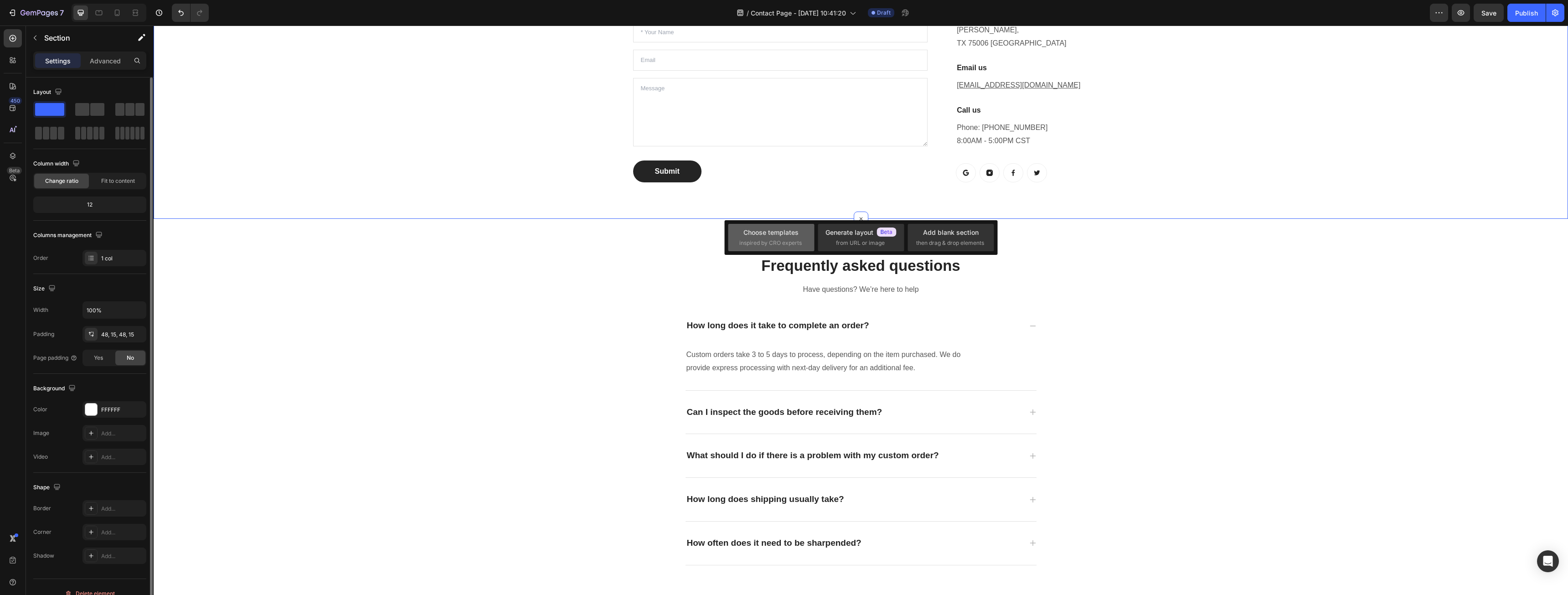
click at [783, 229] on div "Choose templates" at bounding box center [771, 232] width 55 height 9
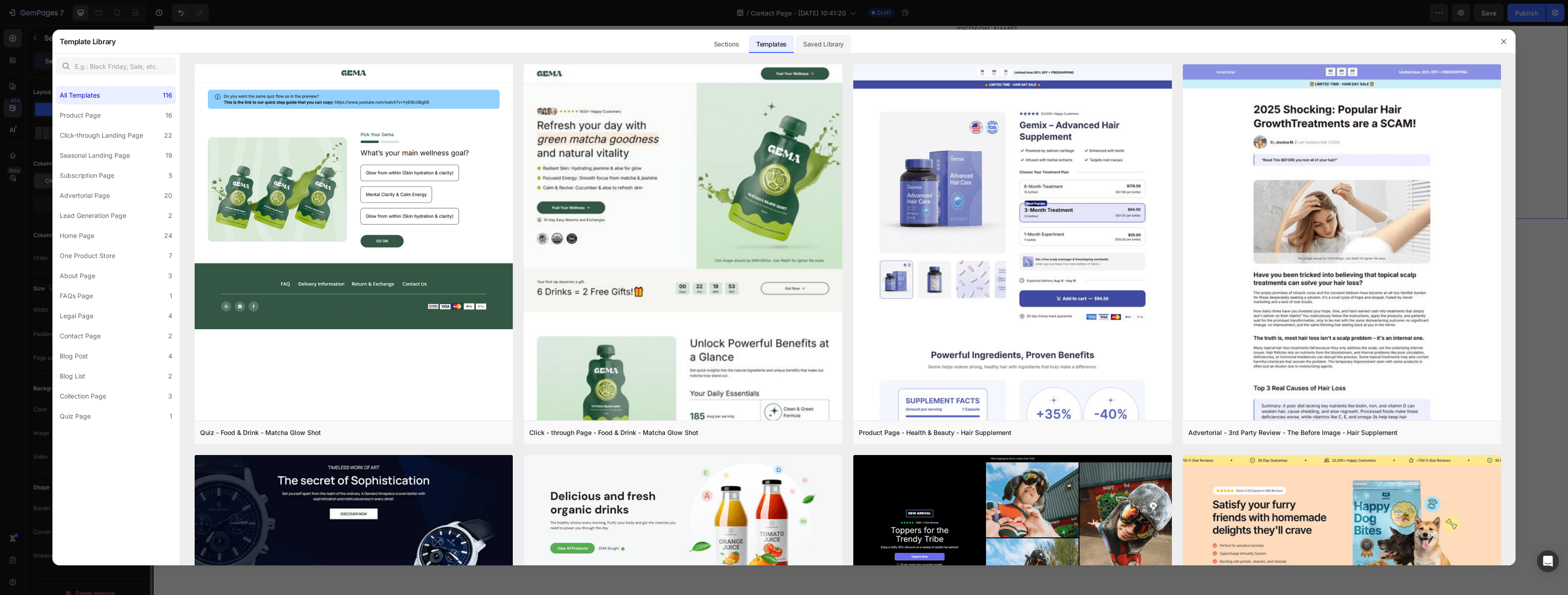
click at [815, 46] on div "Saved Library" at bounding box center [824, 44] width 55 height 18
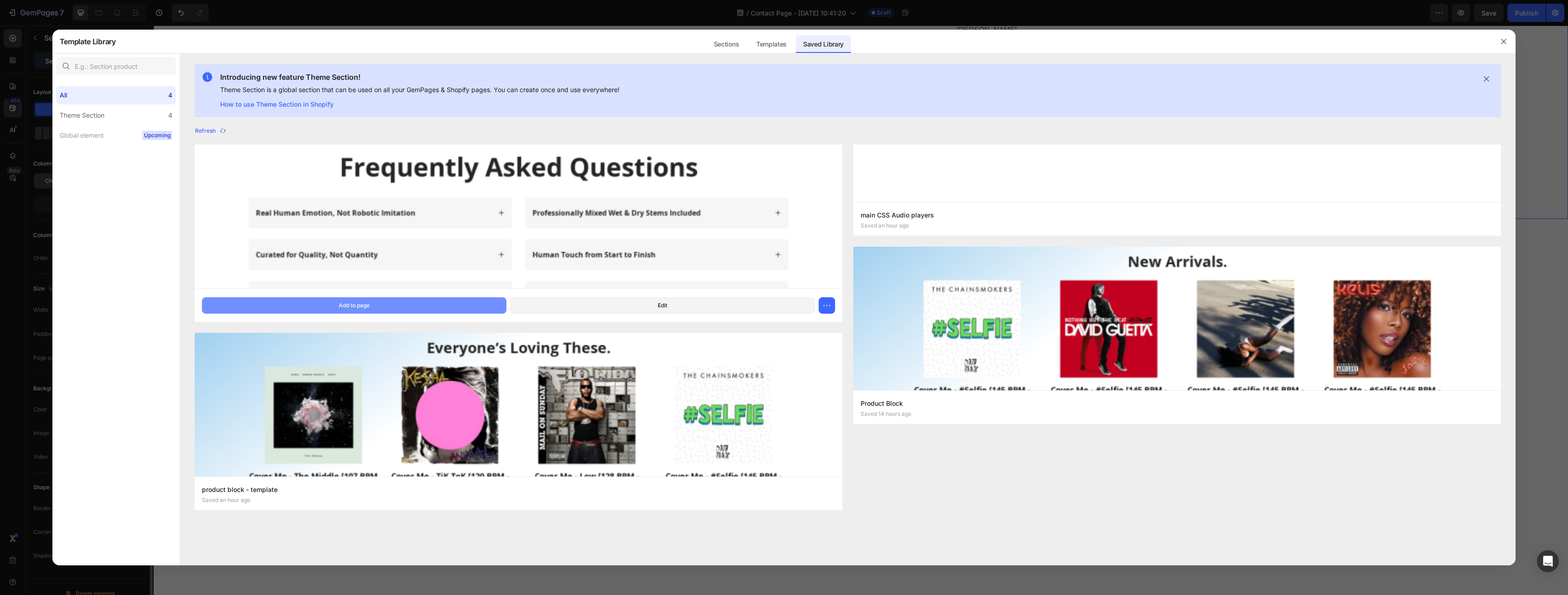
click at [371, 307] on button "Add to page" at bounding box center [354, 305] width 305 height 16
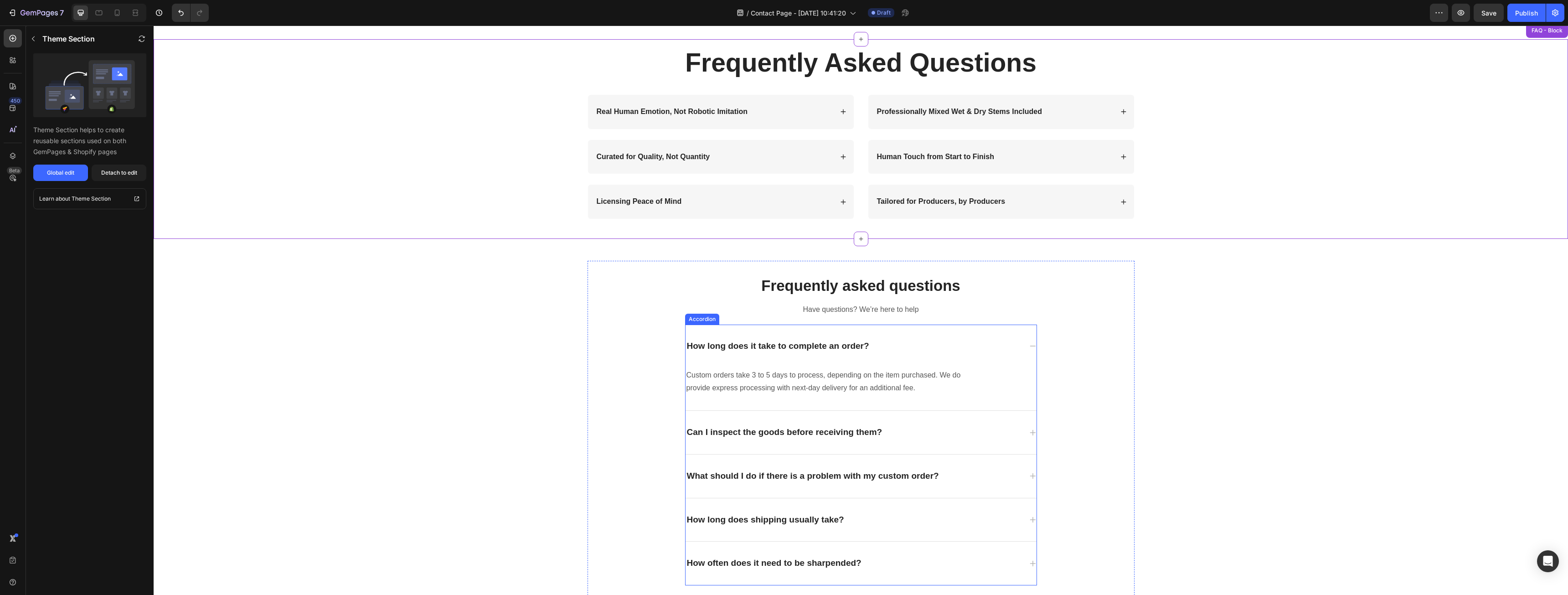
scroll to position [637, 0]
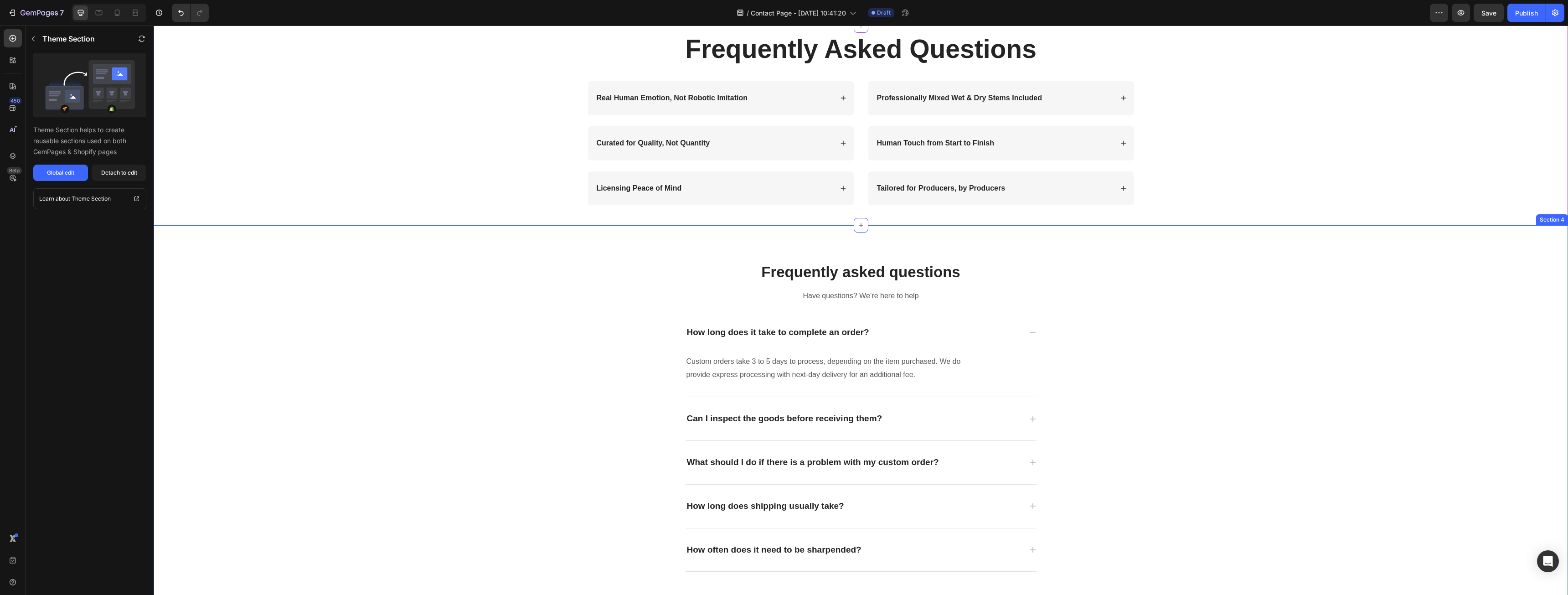
click at [1227, 352] on div "Frequently asked questions Heading Have questions? We’re here to help Text bloc…" at bounding box center [861, 417] width 1401 height 339
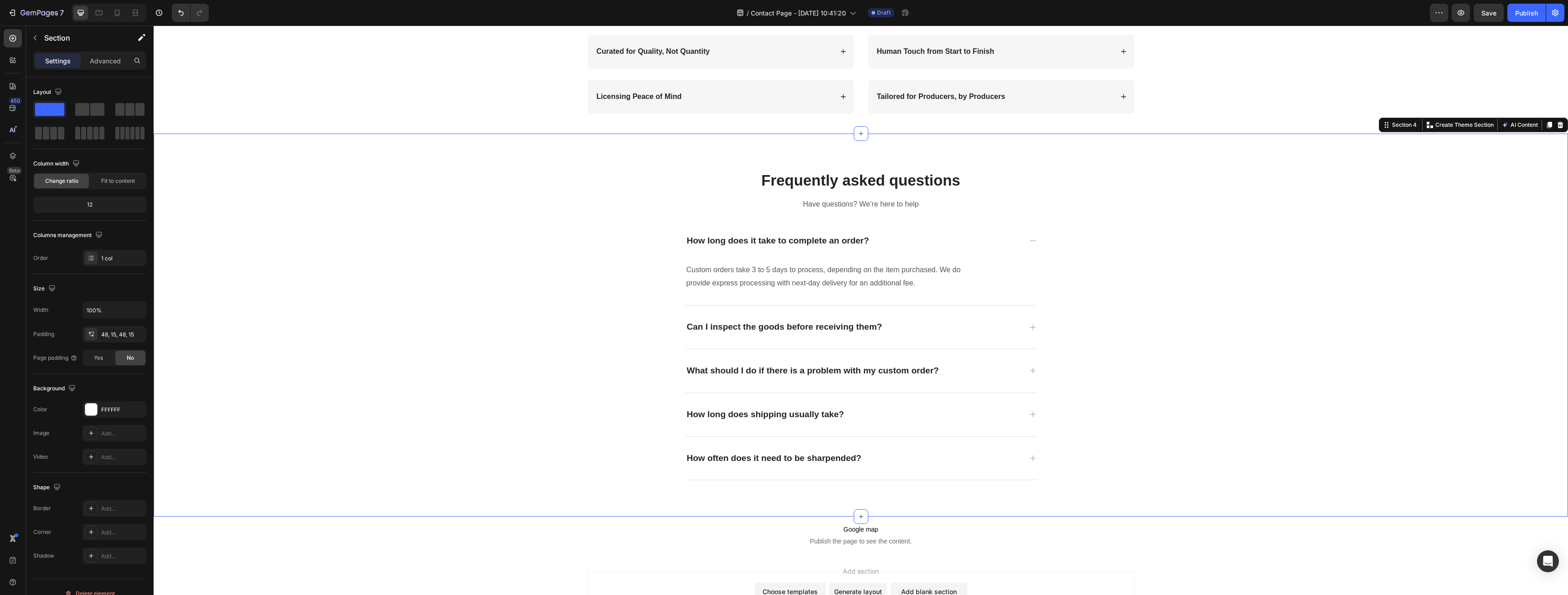
scroll to position [726, 0]
click at [1557, 128] on icon at bounding box center [1560, 127] width 8 height 8
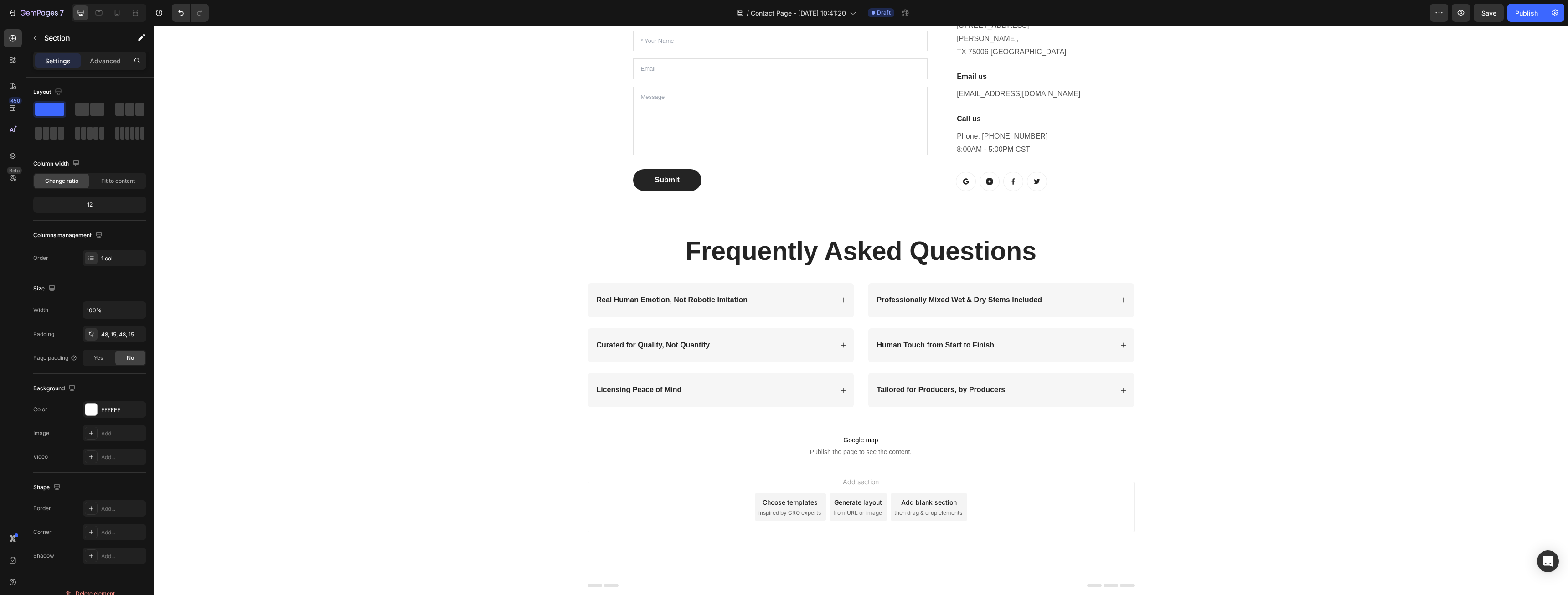
scroll to position [434, 0]
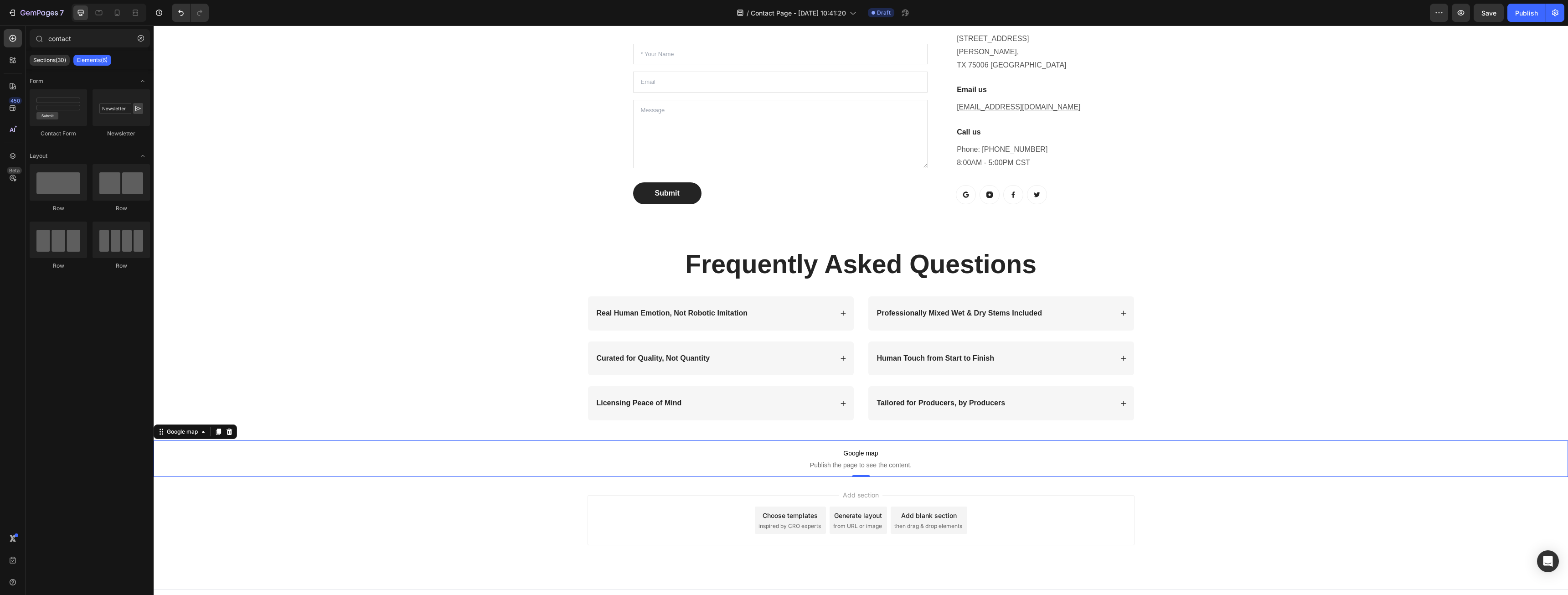
click at [1153, 448] on span "Google map" at bounding box center [861, 454] width 1415 height 11
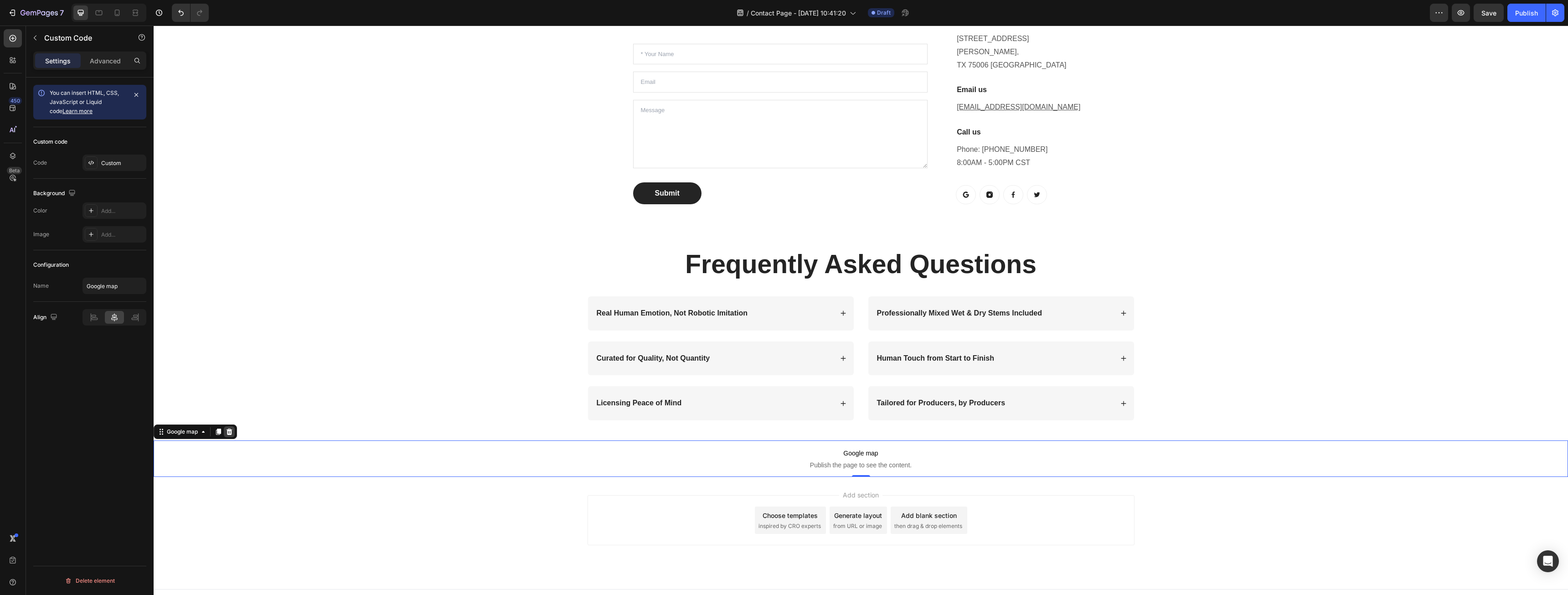
click at [231, 429] on icon at bounding box center [229, 432] width 6 height 7
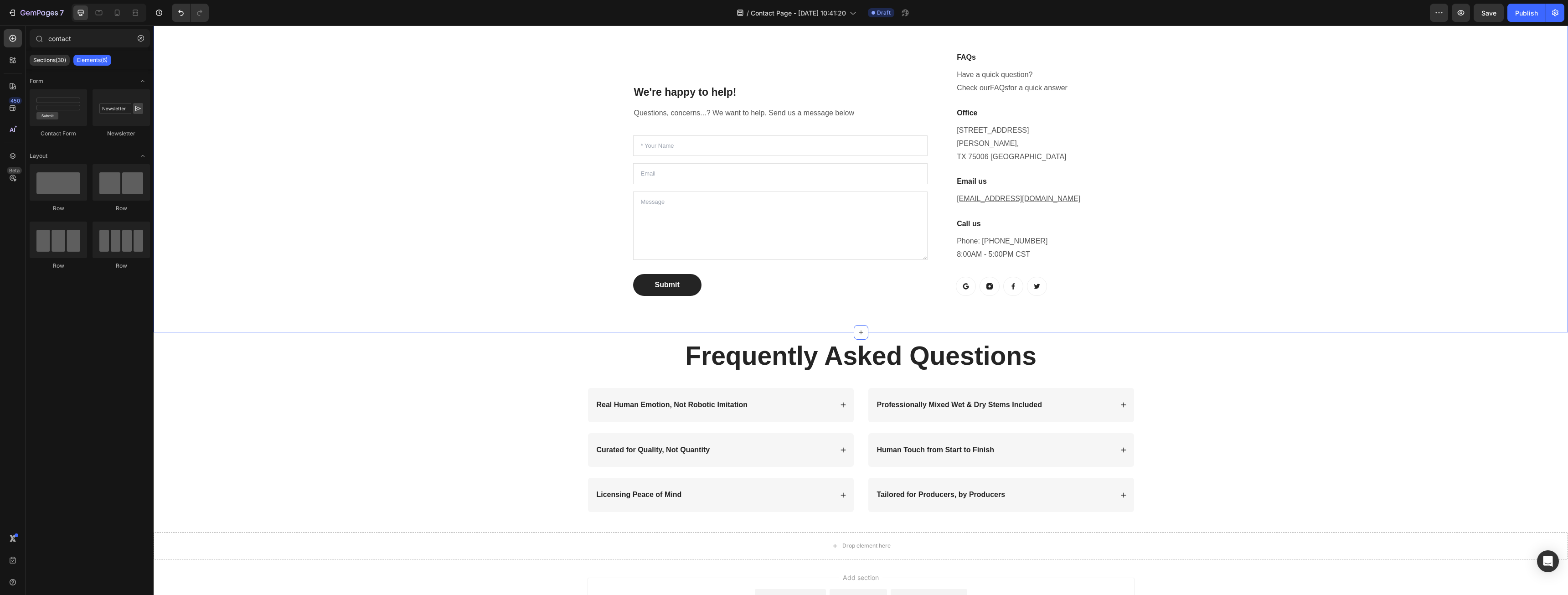
scroll to position [425, 0]
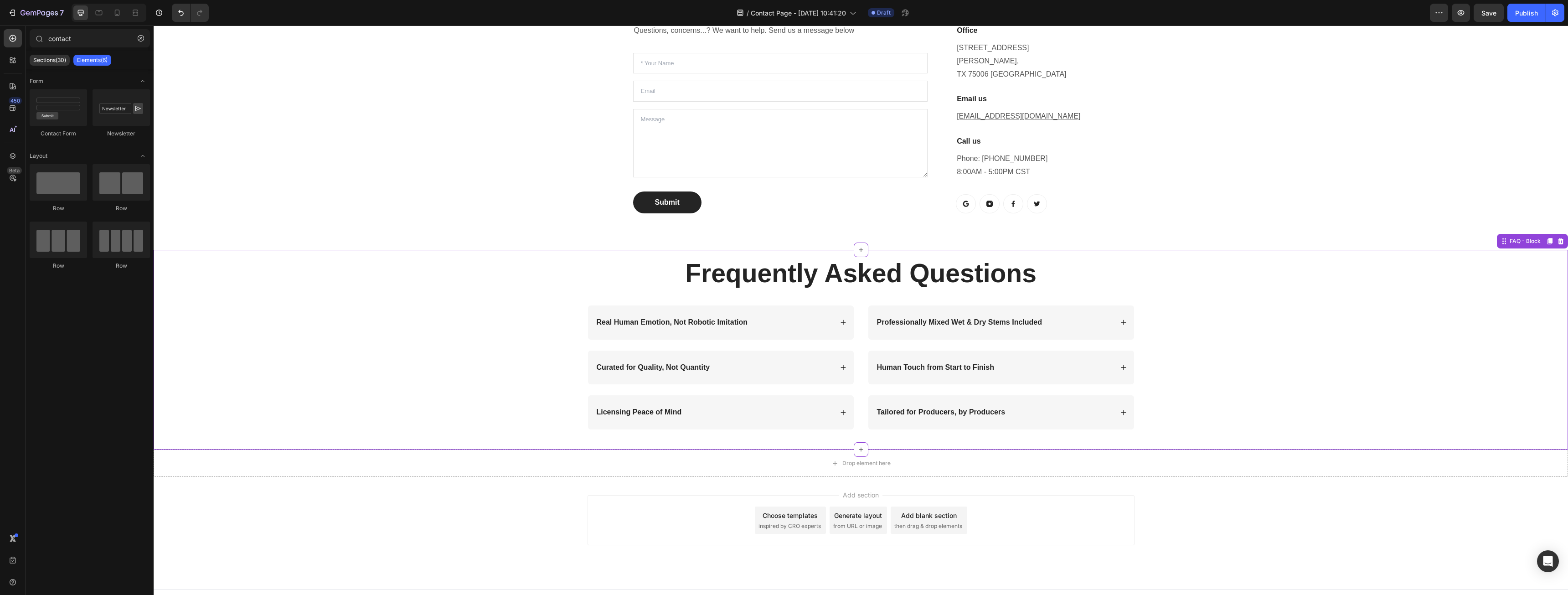
click at [414, 385] on div "Frequently Asked Questions Heading Row Real Human Emotion, Not Robotic Imitatio…" at bounding box center [861, 350] width 1397 height 189
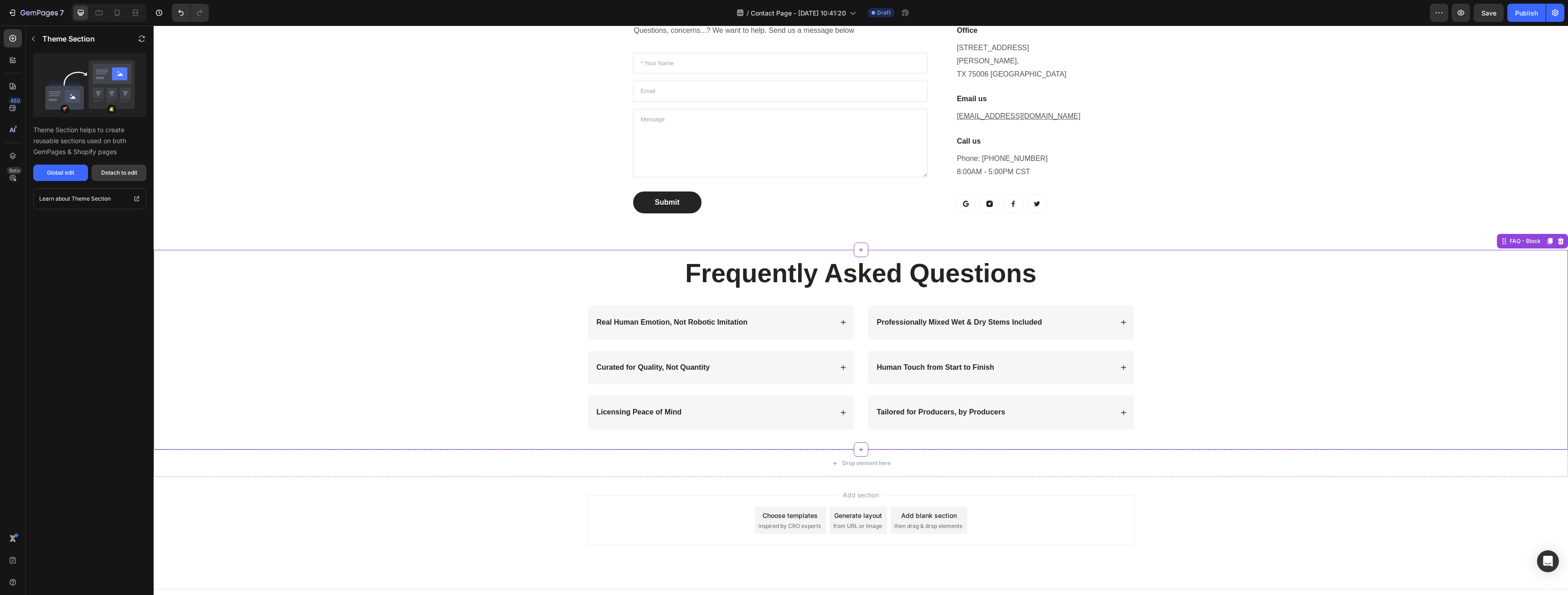
click at [125, 172] on div "Detach to edit" at bounding box center [119, 172] width 36 height 9
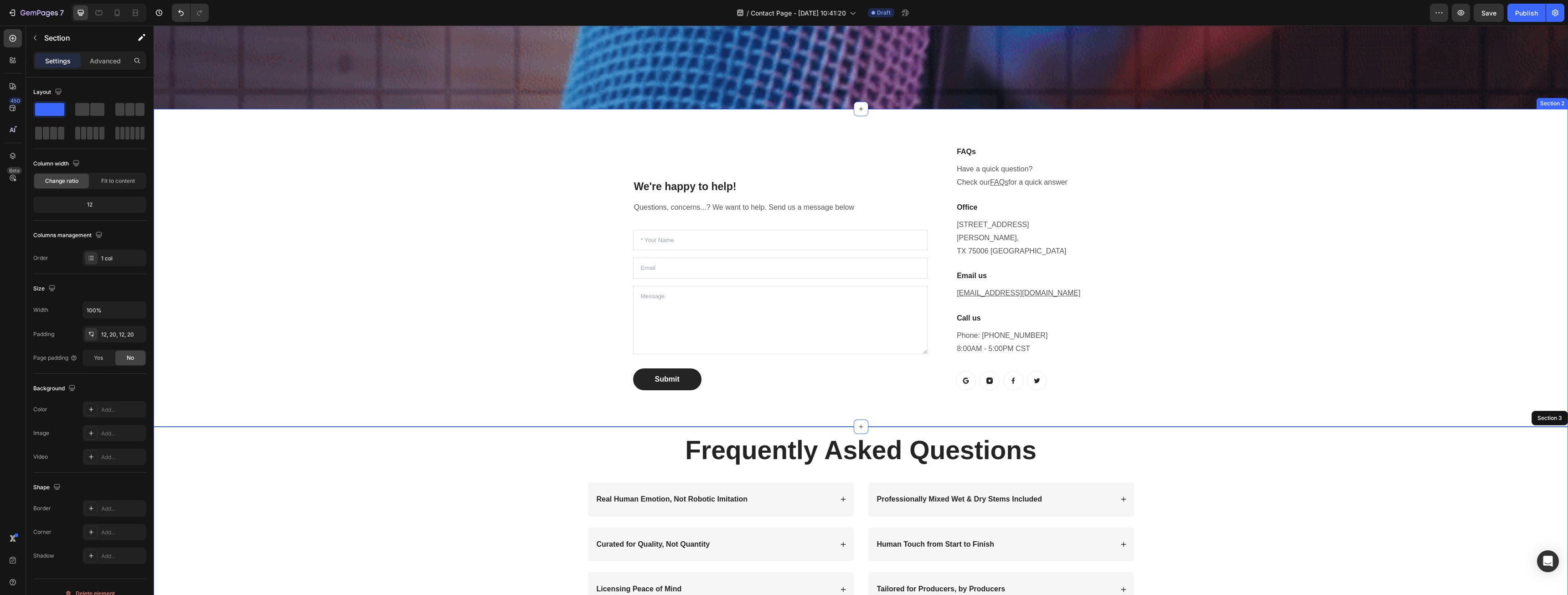
scroll to position [243, 0]
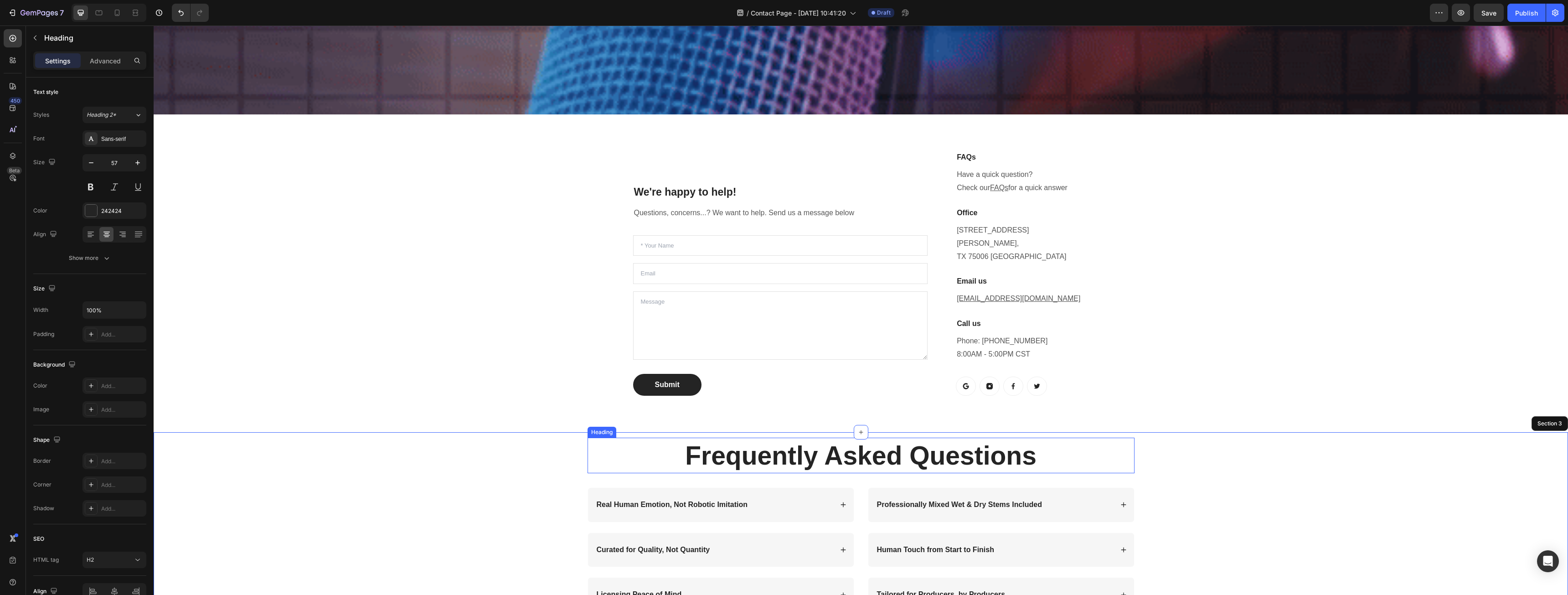
click at [665, 443] on h2 "Frequently Asked Questions" at bounding box center [862, 456] width 547 height 36
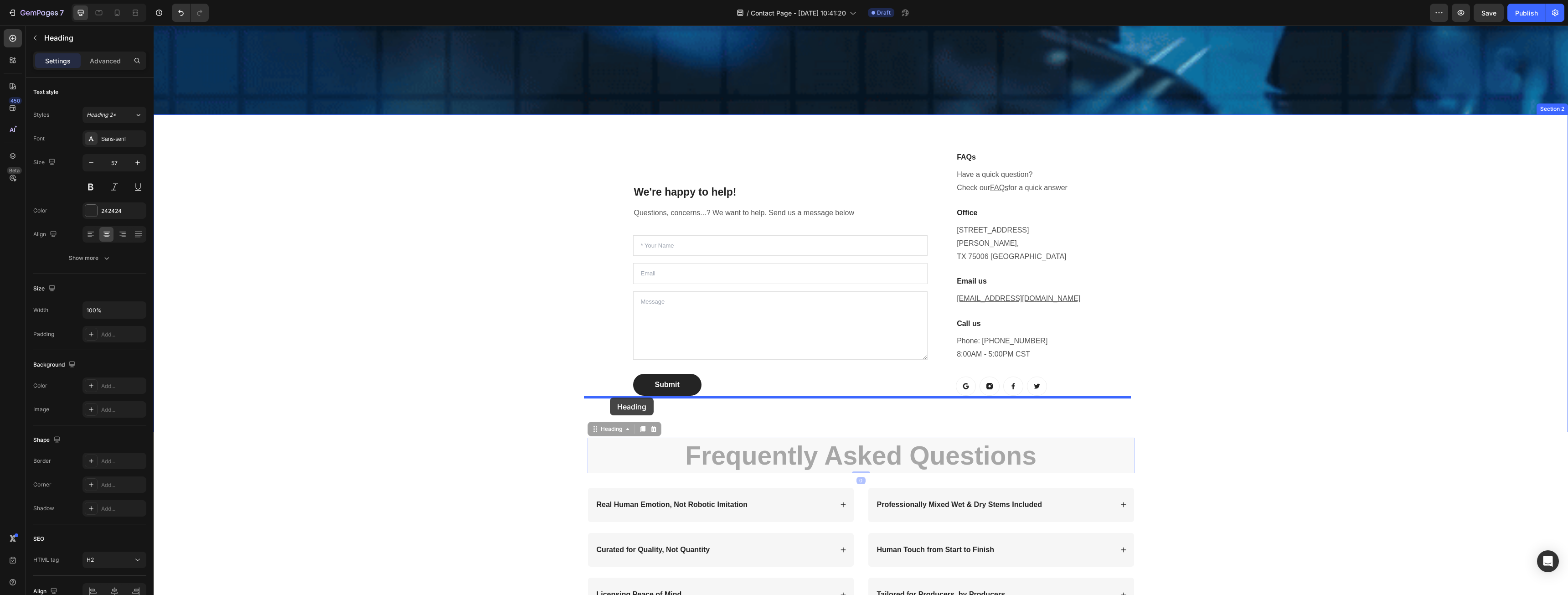
drag, startPoint x: 594, startPoint y: 419, endPoint x: 610, endPoint y: 398, distance: 26.4
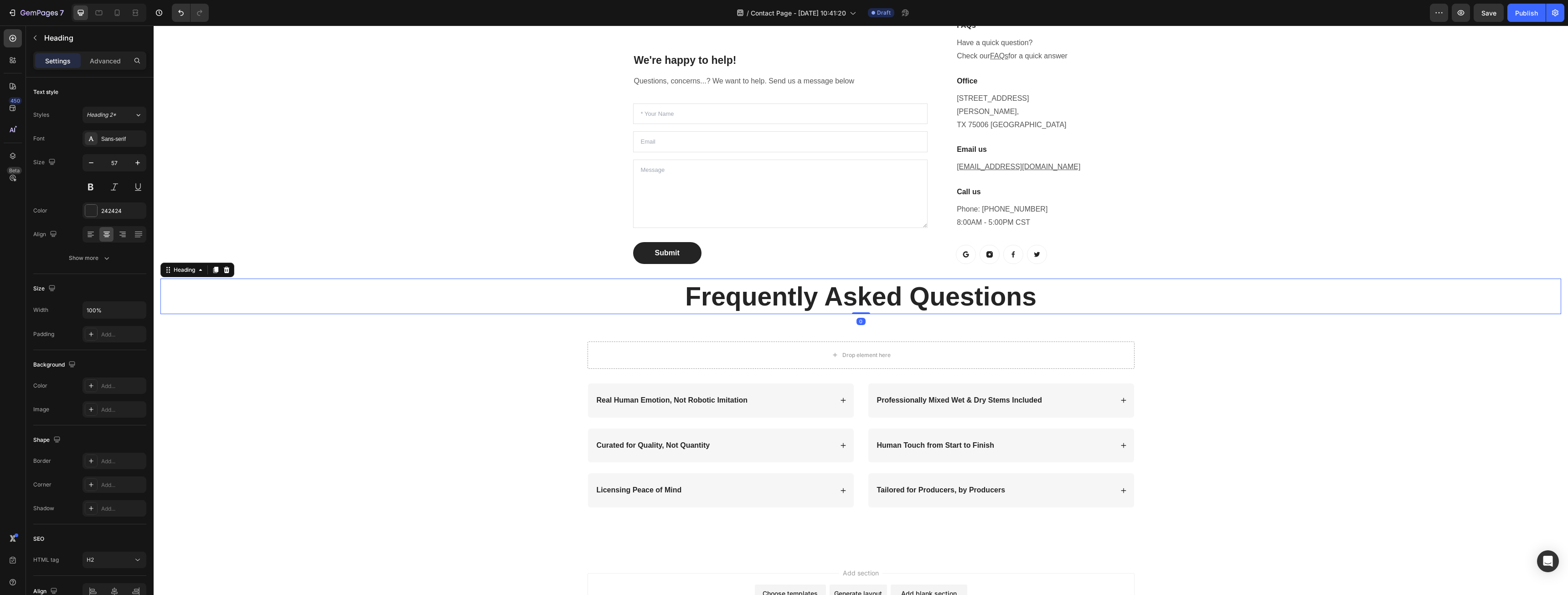
scroll to position [380, 0]
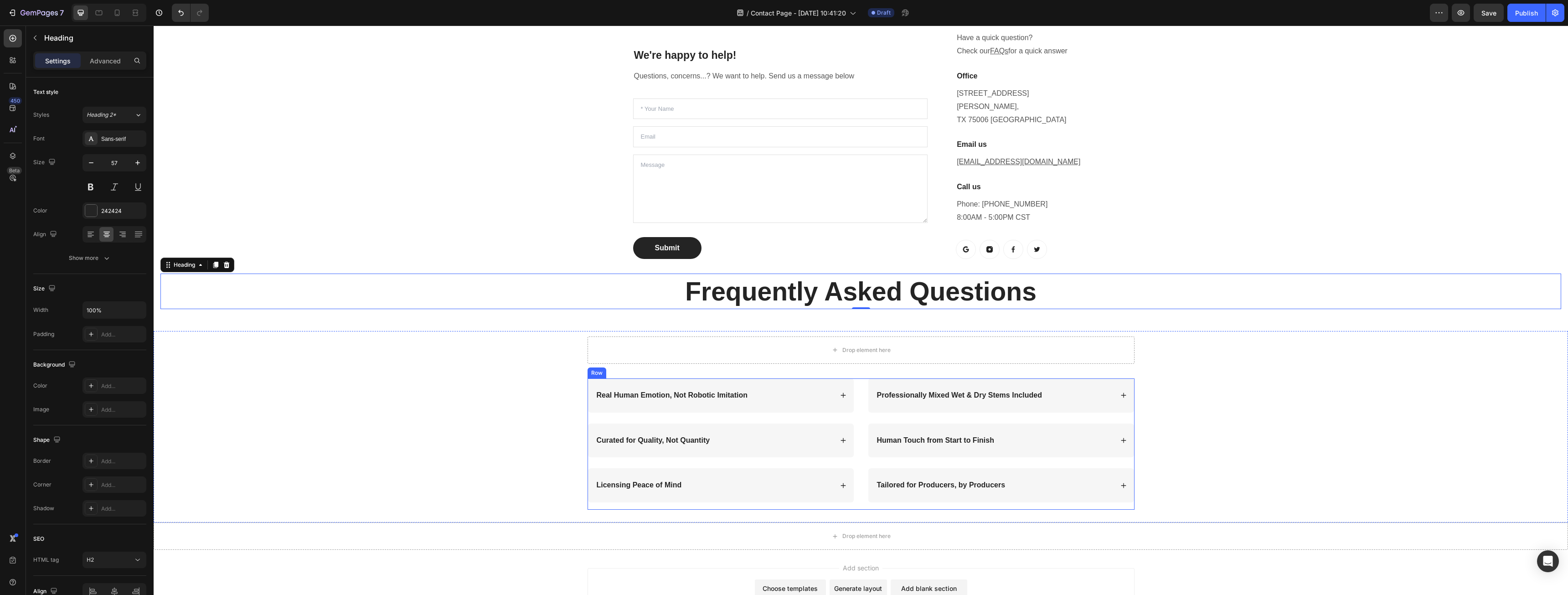
click at [858, 379] on div "Real Human Emotion, Not Robotic Imitation Curated for Quality, Not Quantity Lic…" at bounding box center [862, 444] width 547 height 132
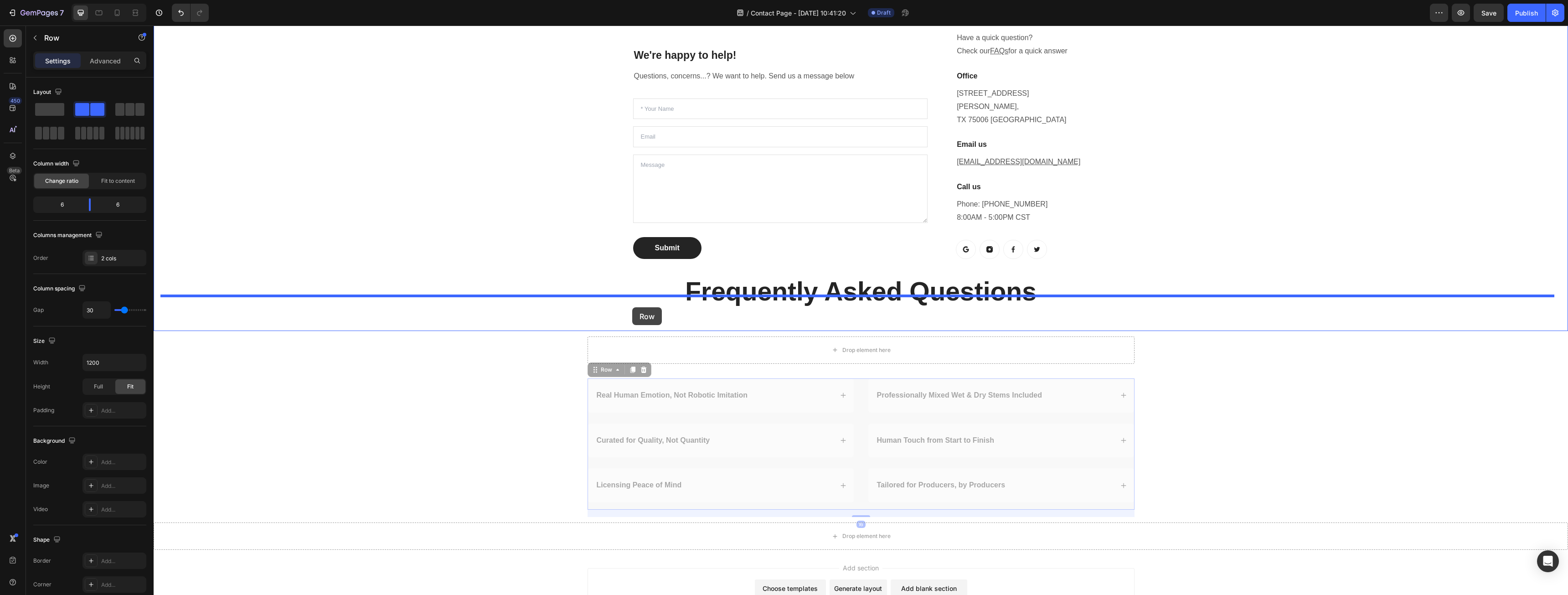
drag, startPoint x: 590, startPoint y: 357, endPoint x: 633, endPoint y: 308, distance: 65.2
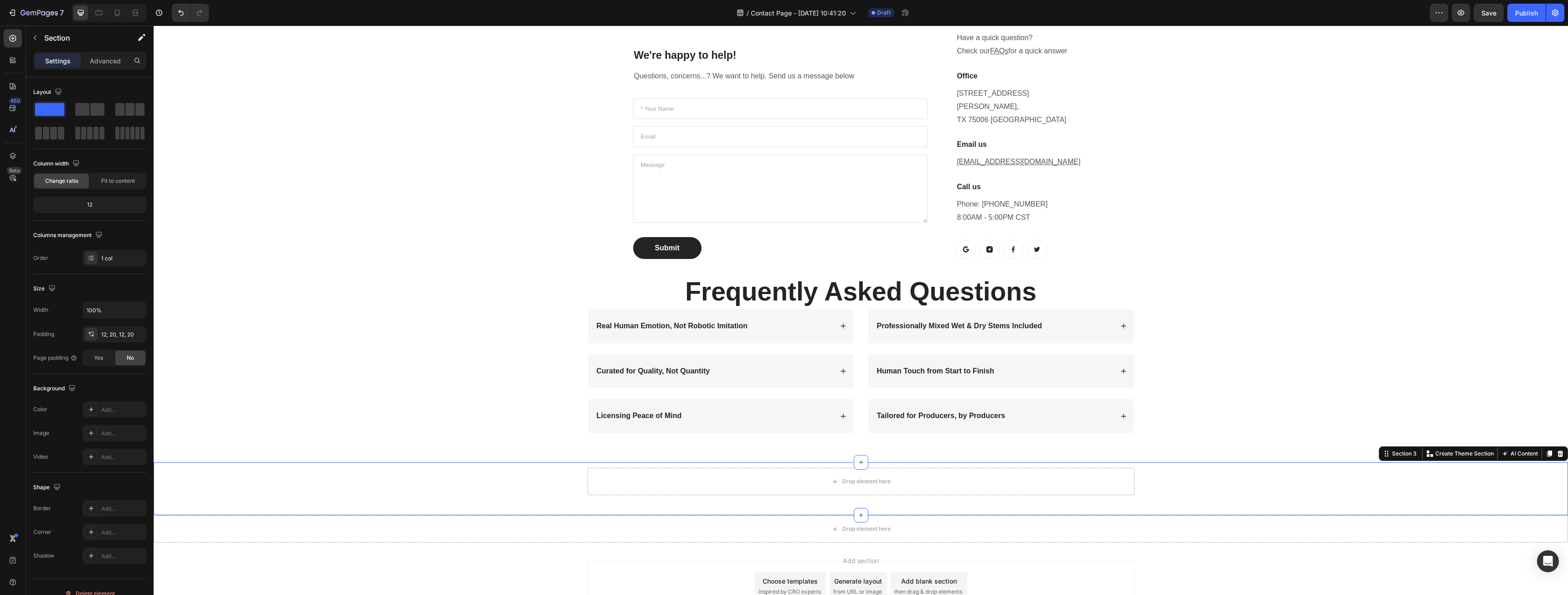
click at [1285, 468] on div "Drop element here Row" at bounding box center [861, 489] width 1397 height 42
click at [1558, 451] on icon at bounding box center [1560, 454] width 6 height 7
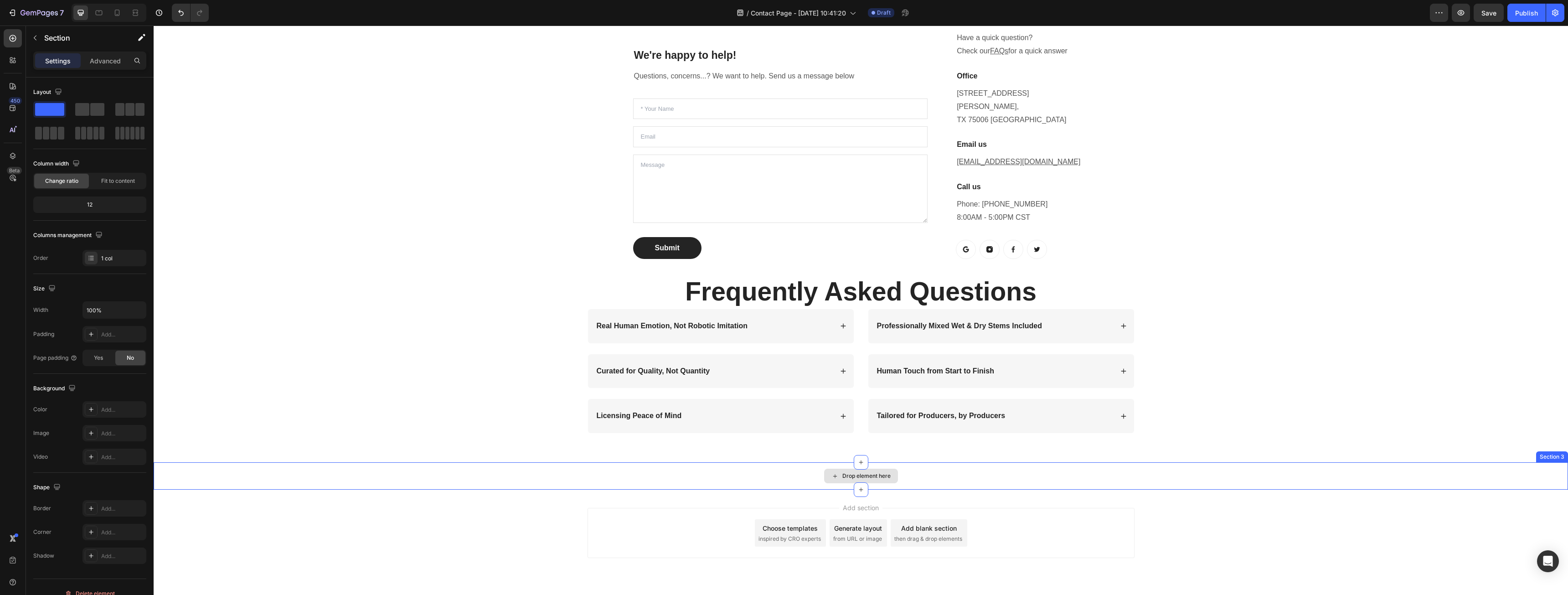
click at [1506, 462] on div "Drop element here" at bounding box center [861, 476] width 1415 height 27
click at [1558, 451] on icon at bounding box center [1560, 454] width 6 height 7
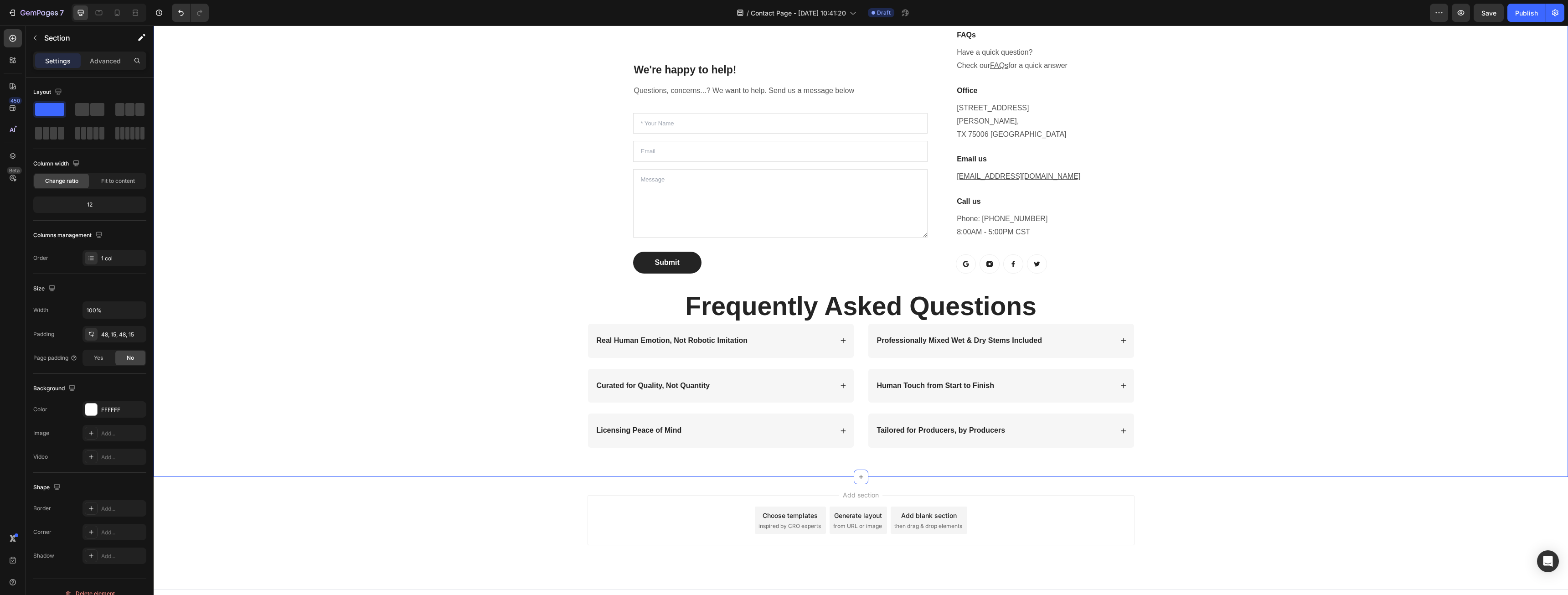
click at [1347, 336] on div "We're happy to help! Heading Questions, concerns...? We want to help. Send us a…" at bounding box center [861, 235] width 1401 height 442
click at [116, 408] on div "FFFFFF" at bounding box center [115, 410] width 27 height 9
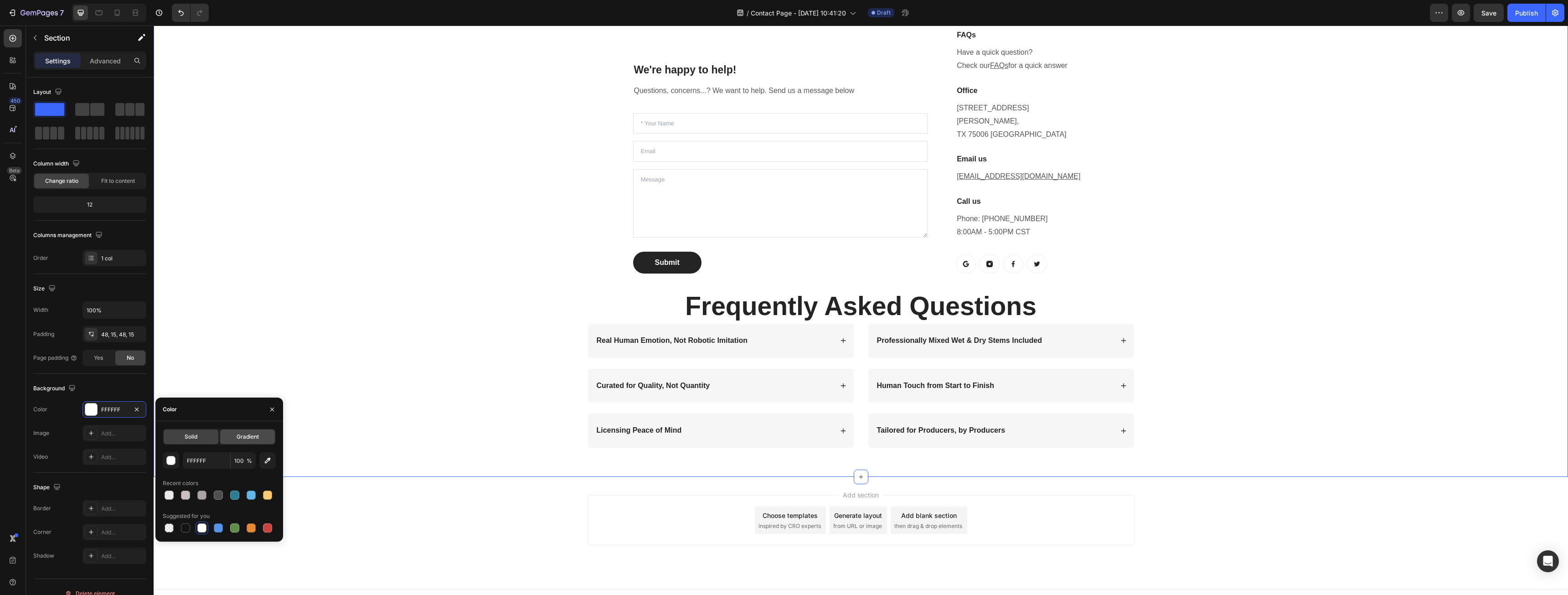
click at [246, 435] on span "Gradient" at bounding box center [248, 437] width 23 height 9
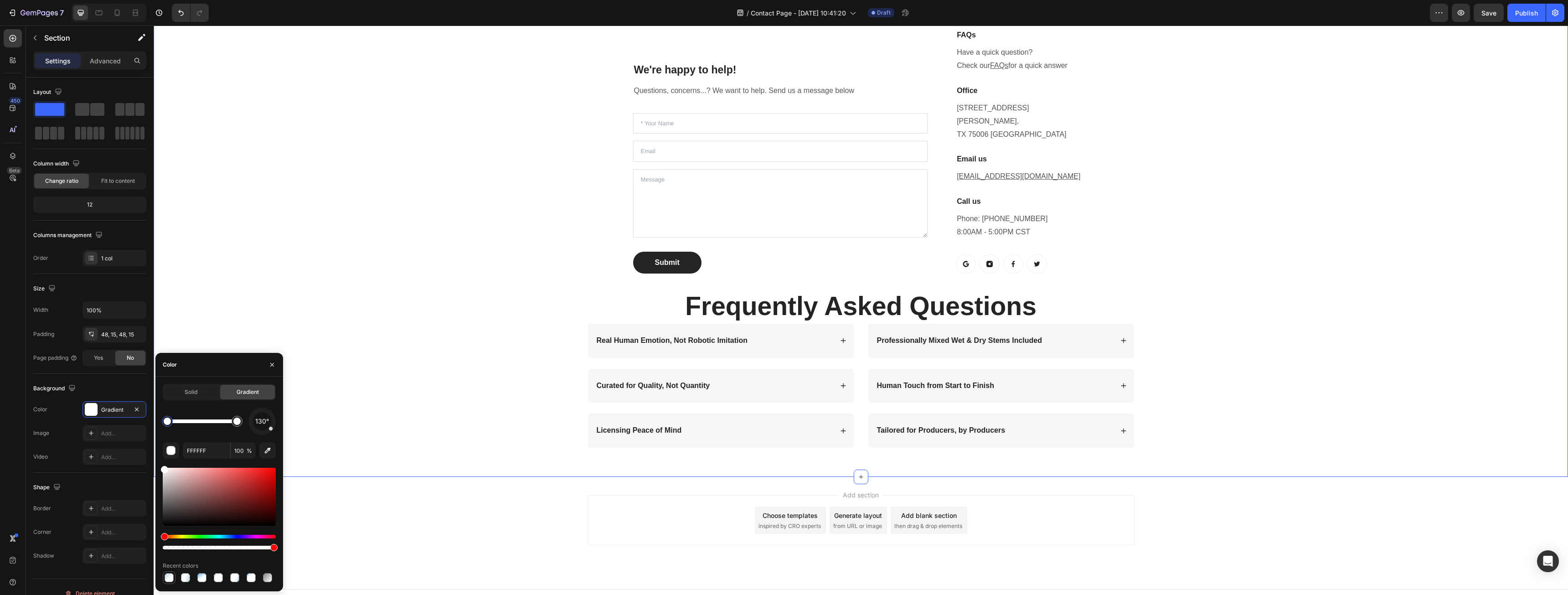
click at [171, 579] on div at bounding box center [169, 578] width 9 height 9
type input "66B3E6"
type input "33"
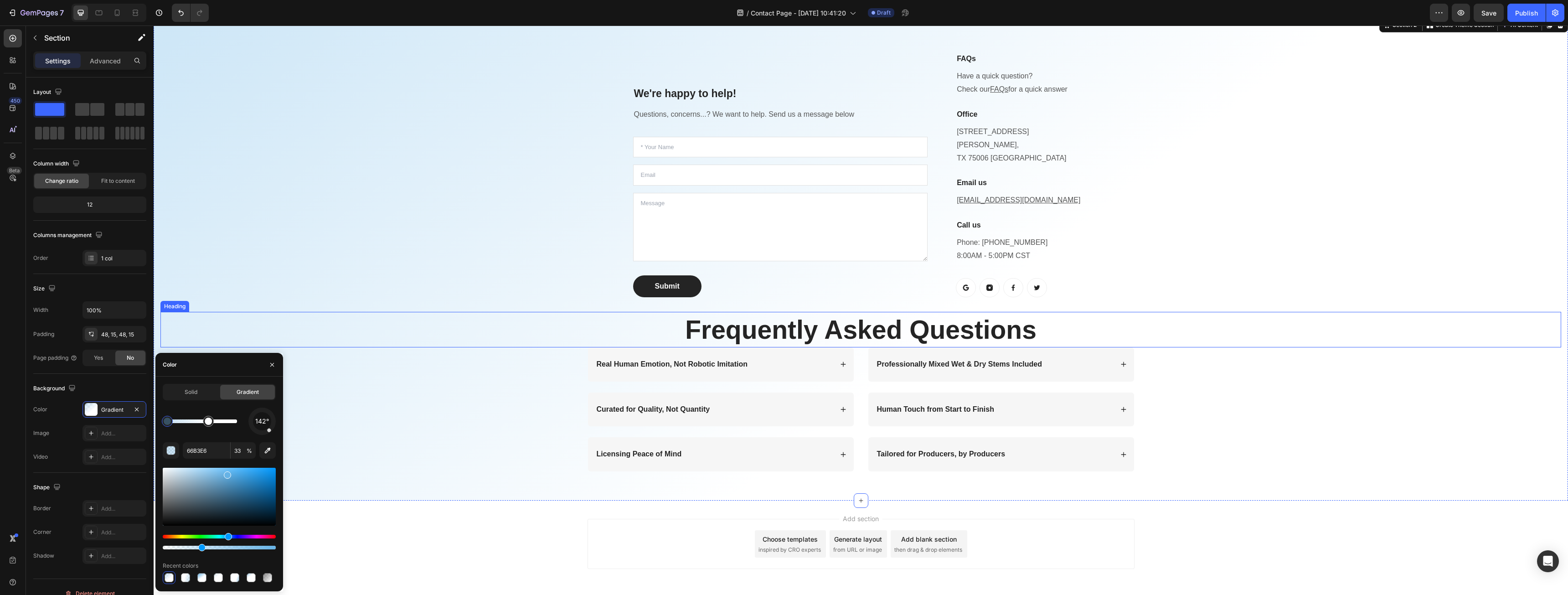
scroll to position [228, 0]
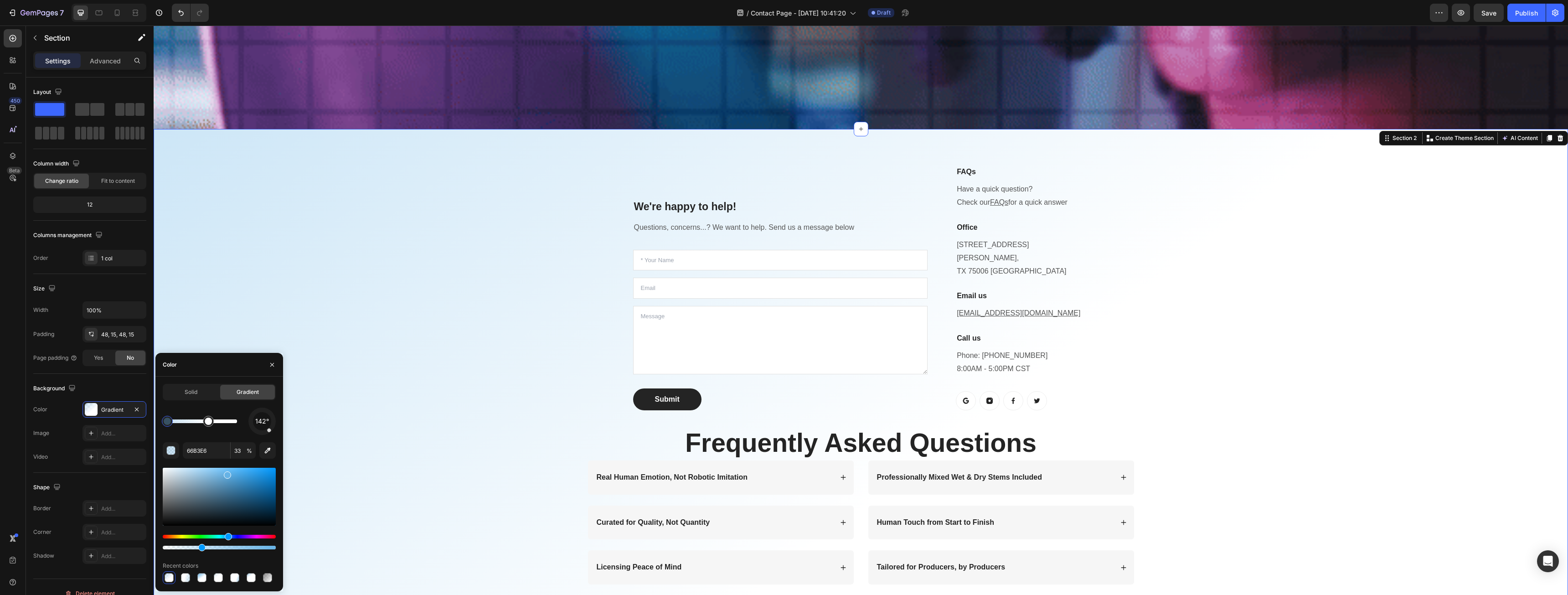
click at [489, 298] on div "We're happy to help! Heading Questions, concerns...? We want to help. Send us a…" at bounding box center [861, 371] width 1401 height 442
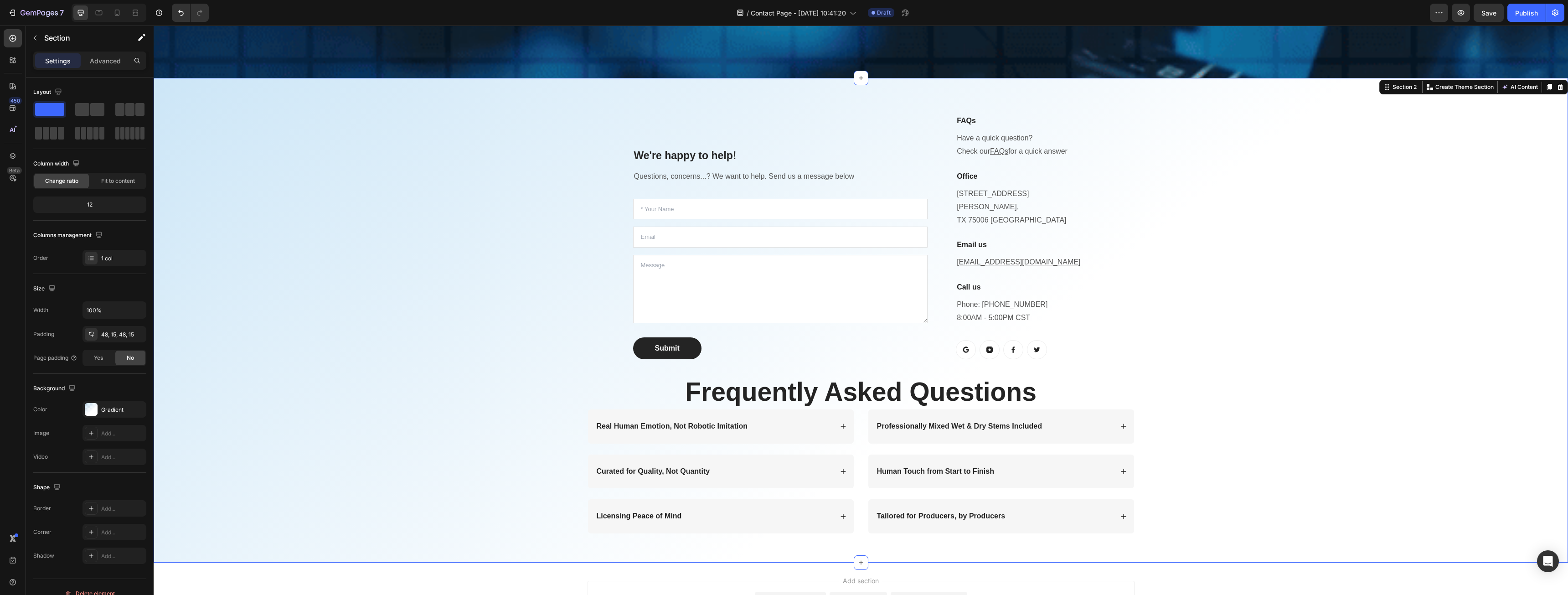
scroll to position [274, 0]
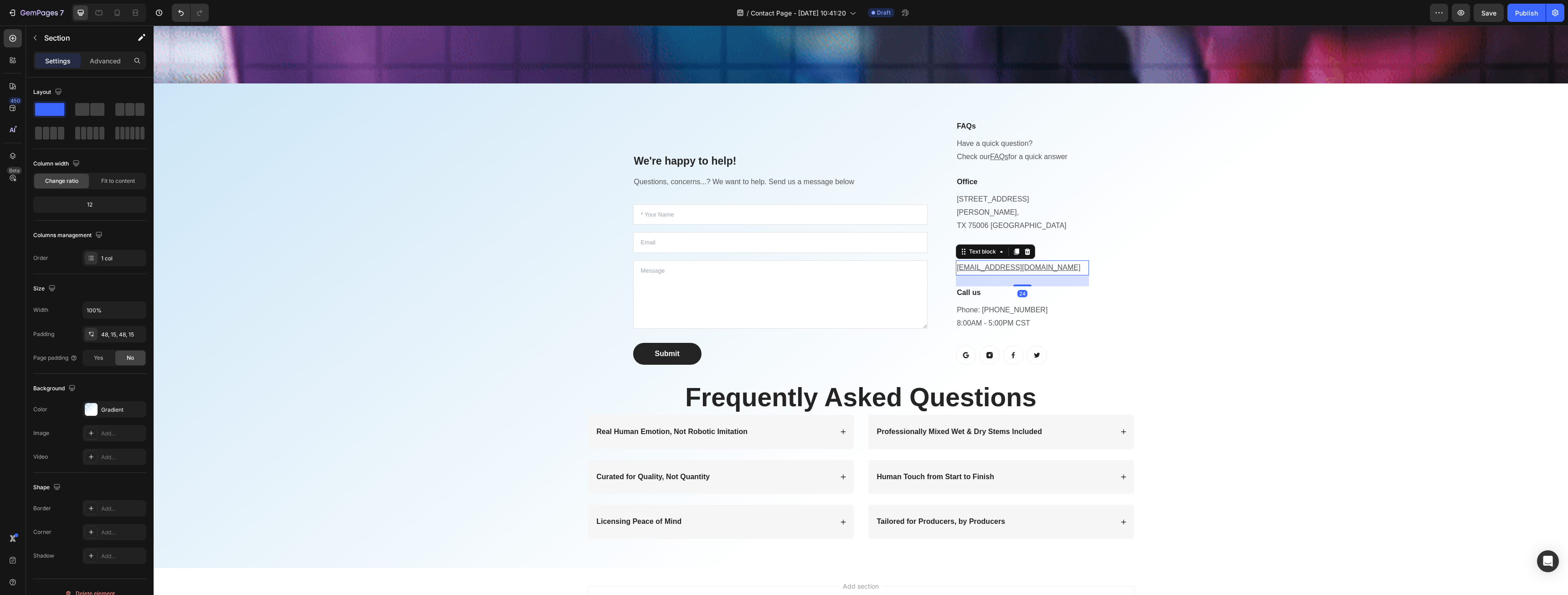
click at [1030, 261] on p "[EMAIL_ADDRESS][DOMAIN_NAME]" at bounding box center [1023, 268] width 131 height 13
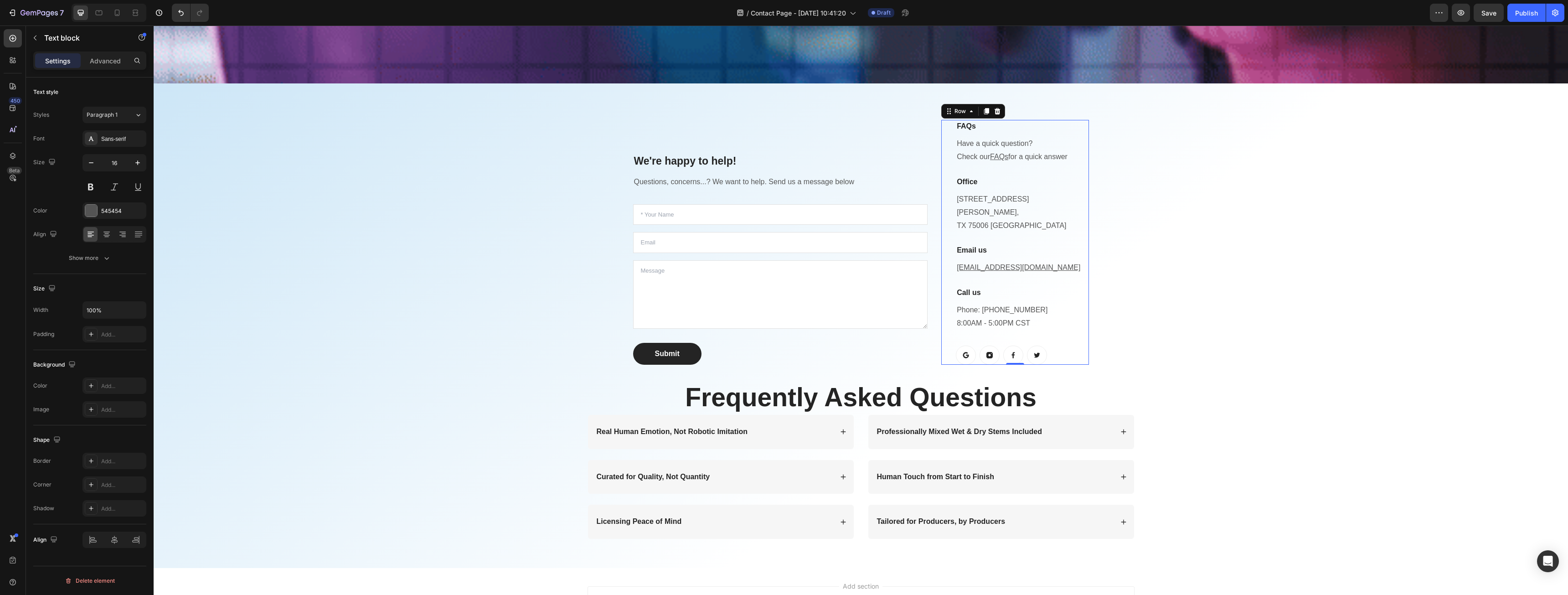
click at [943, 164] on div "FAQs Heading Have a quick question? Check our FAQs for a quick answer Text bloc…" at bounding box center [1015, 243] width 148 height 244
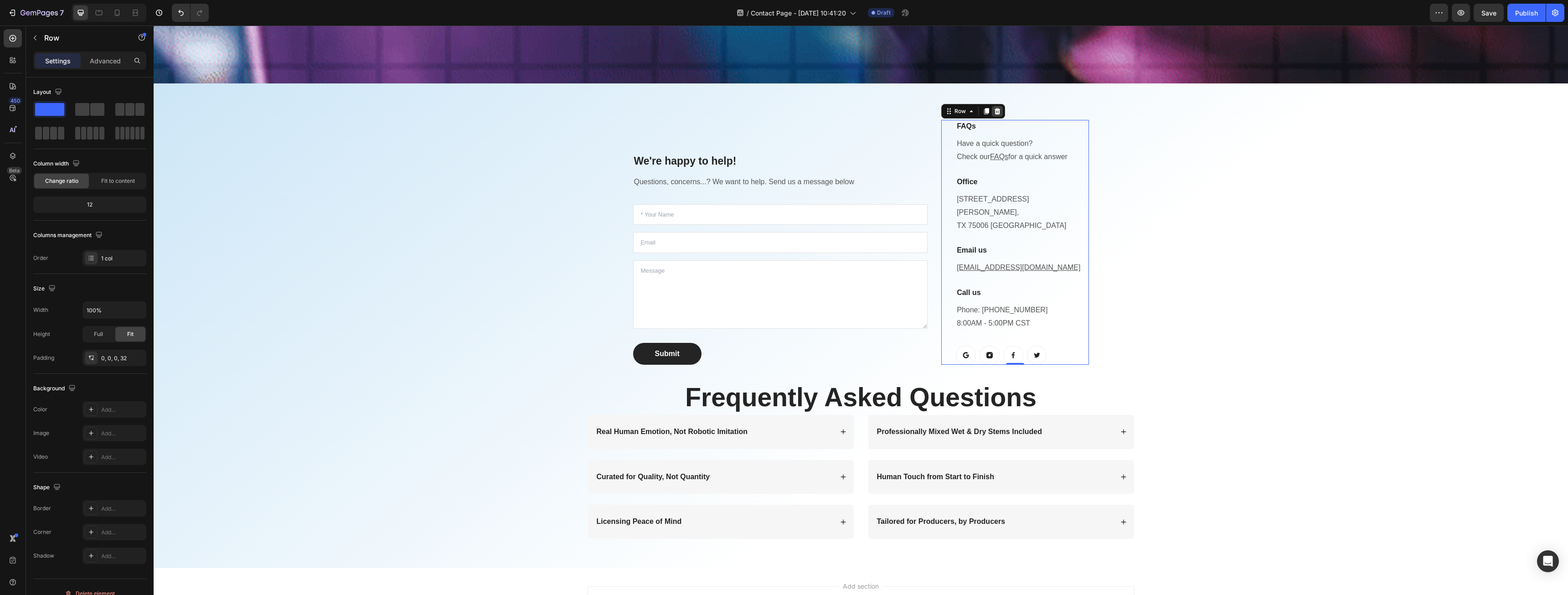
click at [995, 112] on icon at bounding box center [998, 112] width 8 height 8
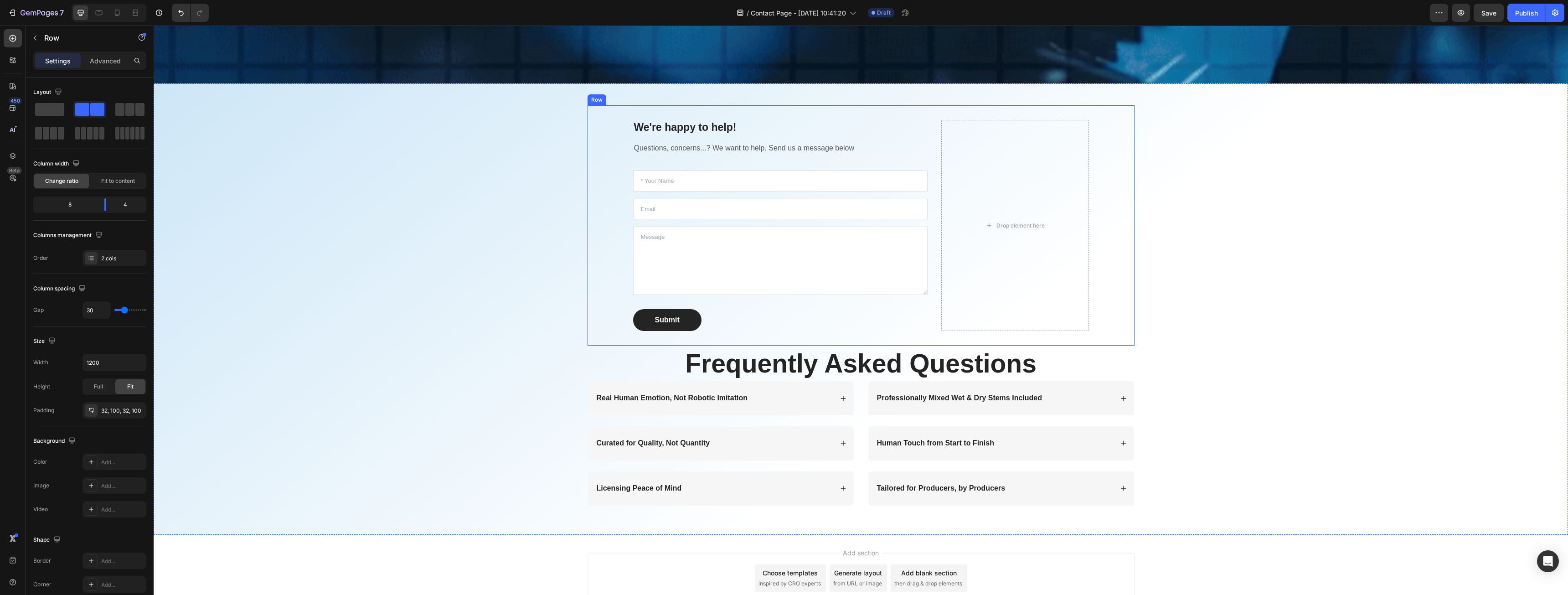
click at [930, 144] on div "We're happy to help! Heading Questions, concerns...? We want to help. Send us a…" at bounding box center [862, 225] width 547 height 241
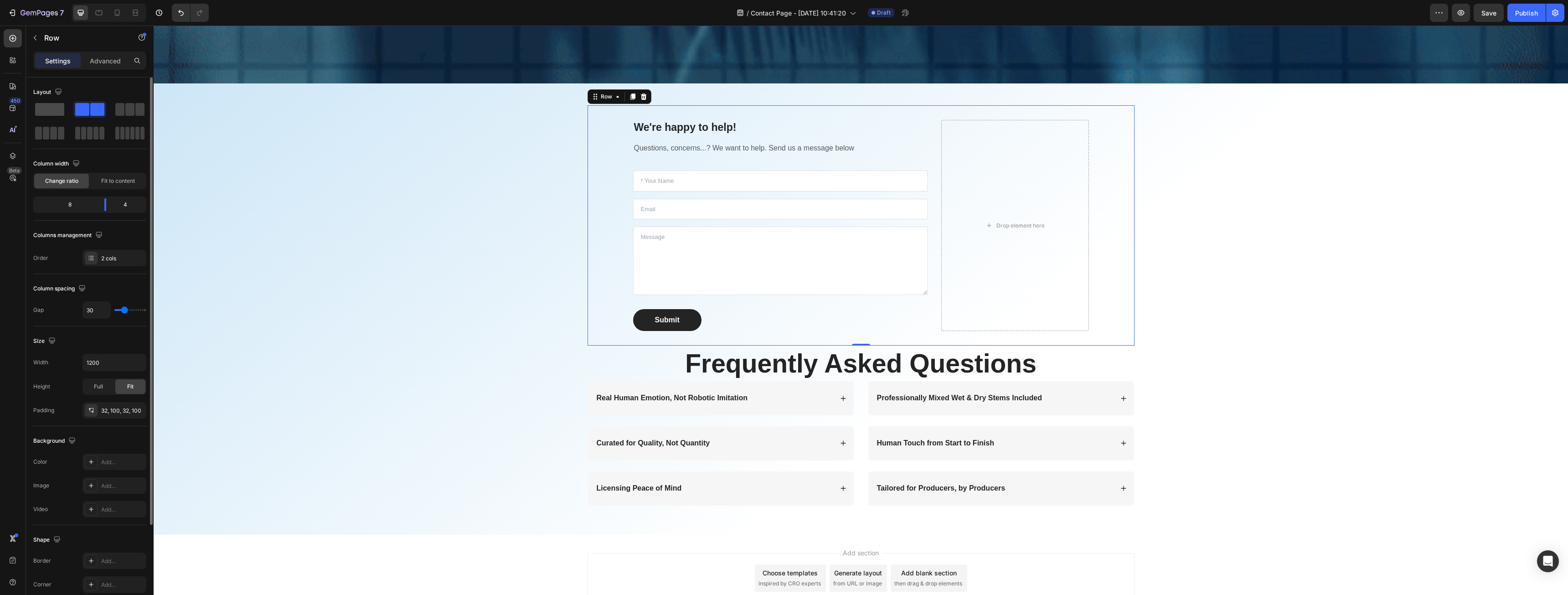
click at [43, 108] on span at bounding box center [49, 109] width 29 height 12
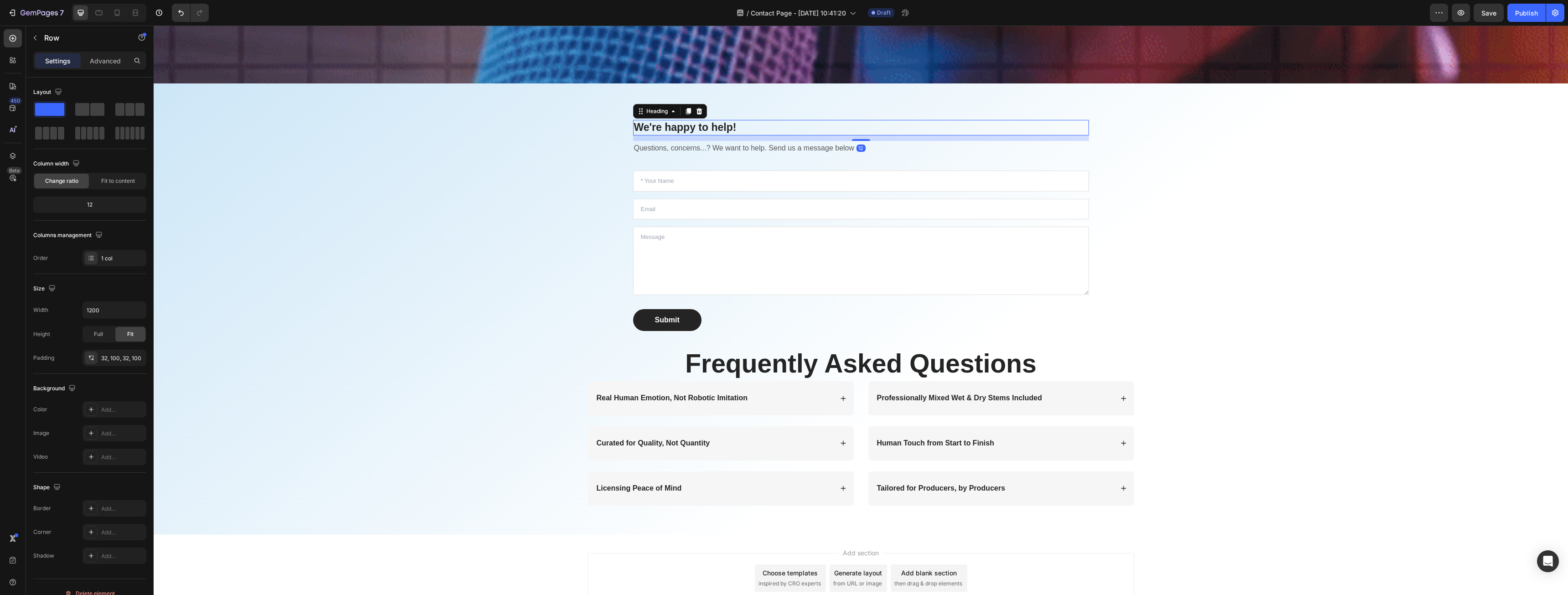
click at [771, 123] on p "We're happy to help!" at bounding box center [862, 128] width 454 height 13
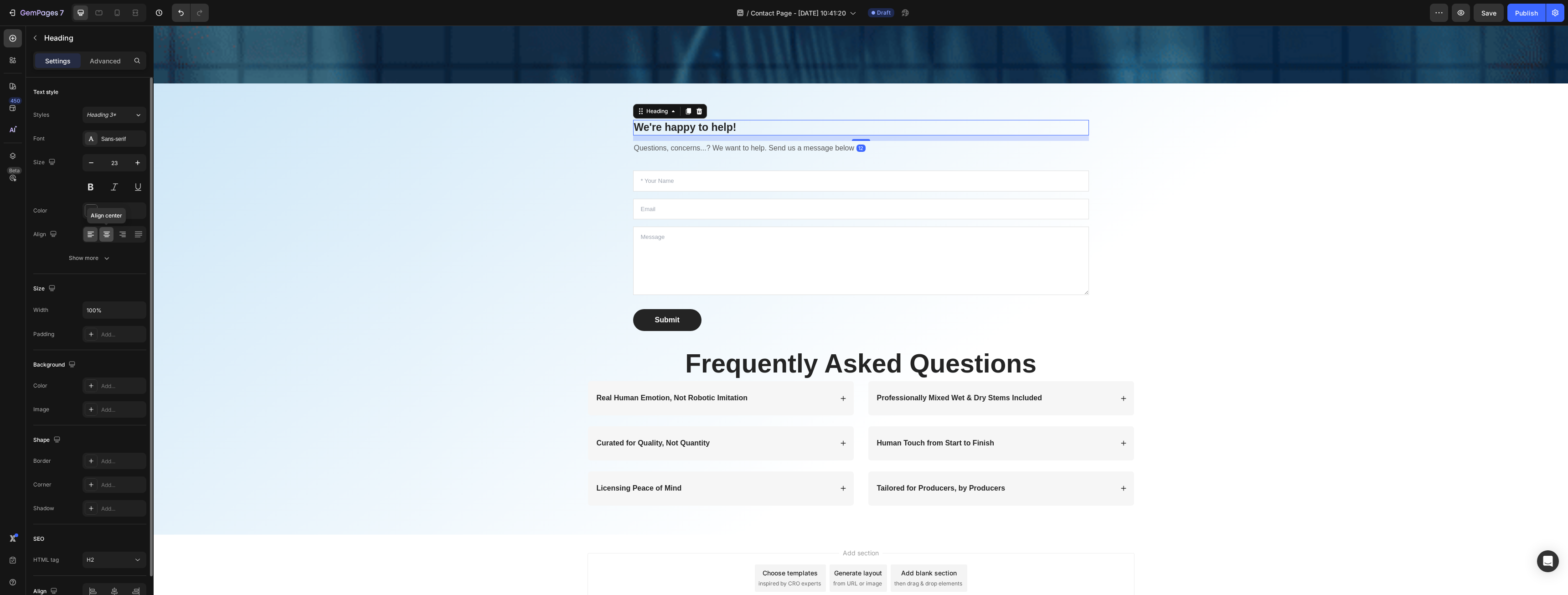
click at [111, 237] on icon at bounding box center [107, 235] width 9 height 9
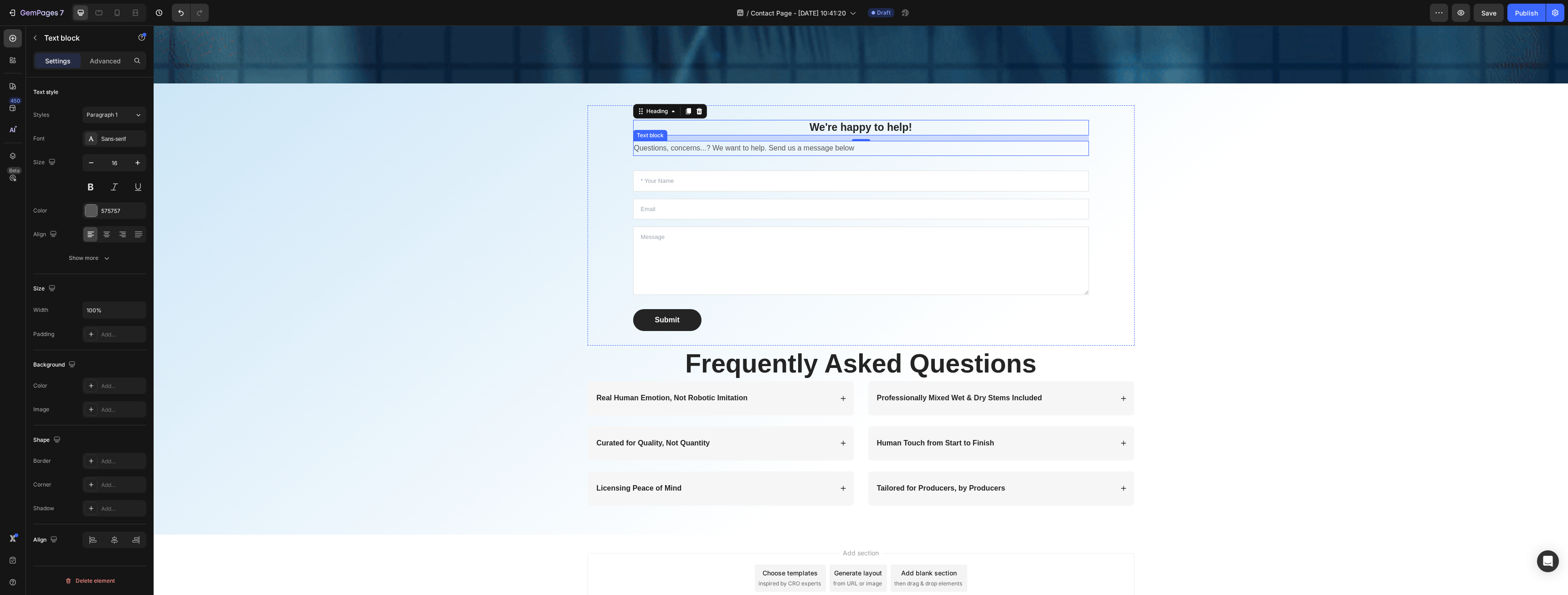
click at [706, 151] on p "Questions, concerns...? We want to help. Send us a message below" at bounding box center [862, 149] width 454 height 13
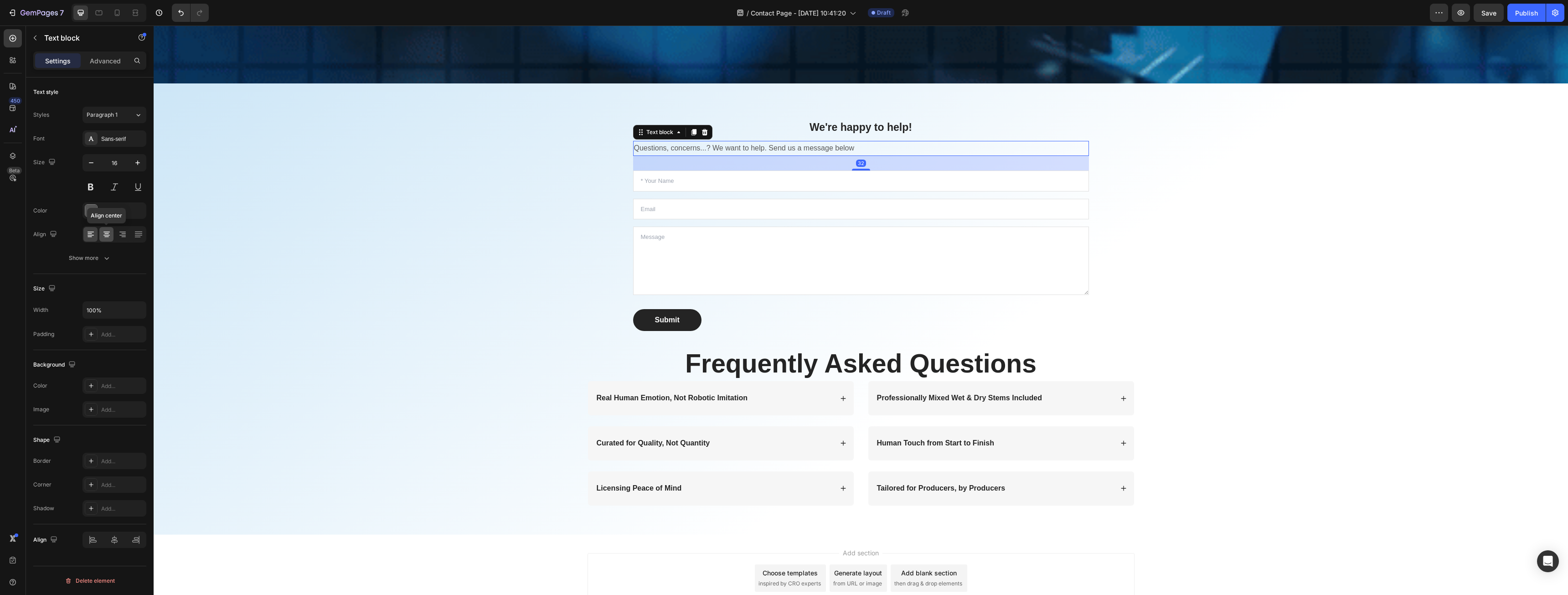
click at [111, 238] on div at bounding box center [106, 234] width 14 height 14
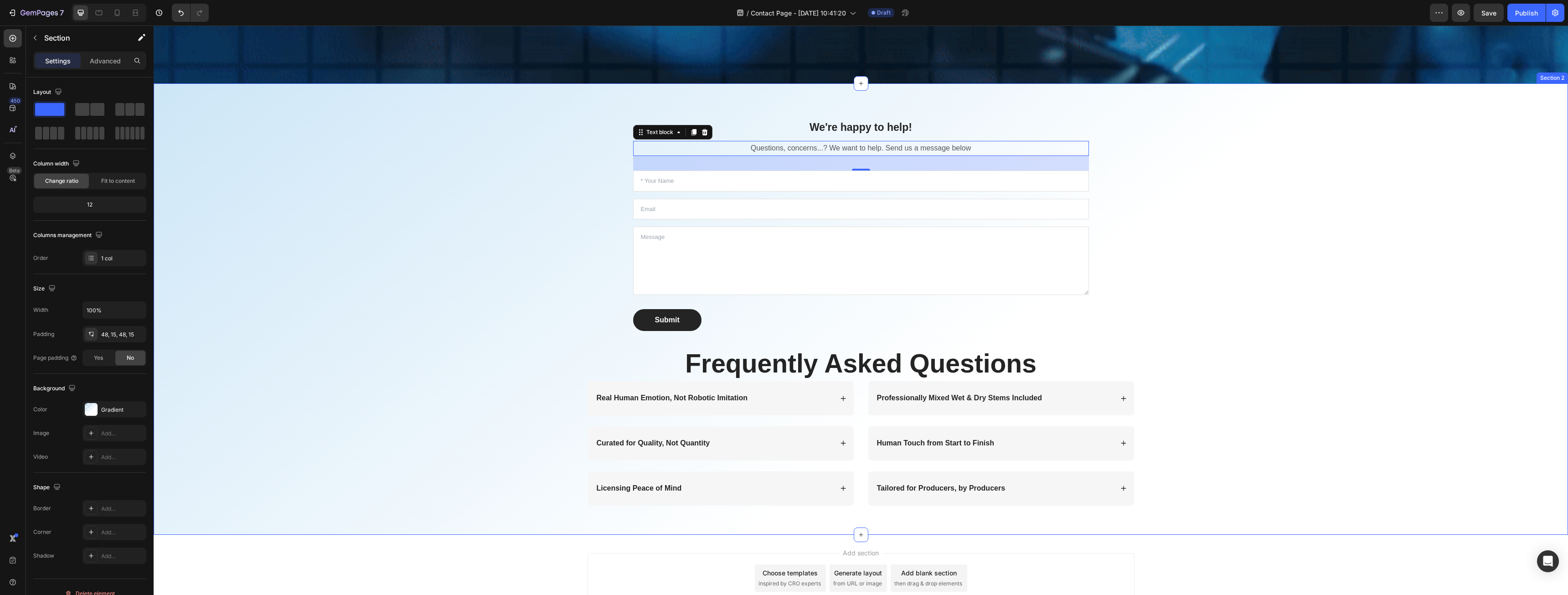
click at [1275, 264] on div "We're happy to help! Heading Questions, concerns...? We want to help. Send us a…" at bounding box center [861, 309] width 1401 height 407
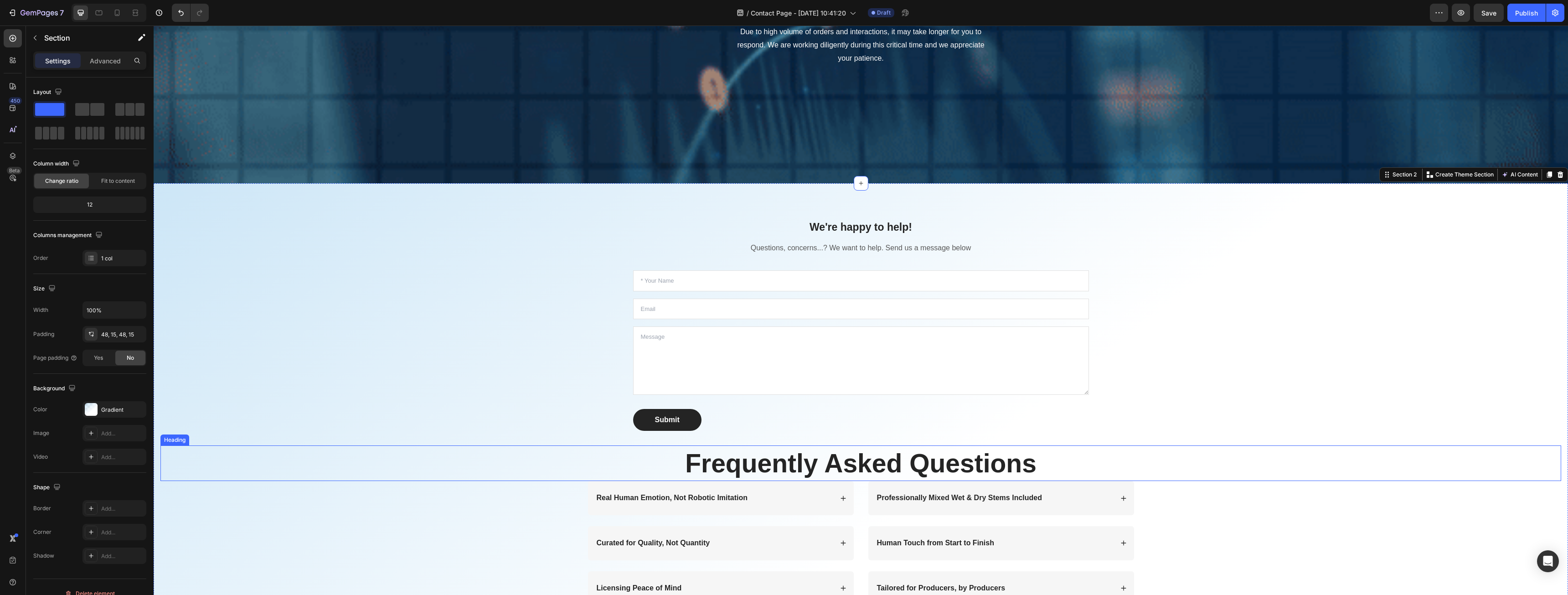
scroll to position [136, 0]
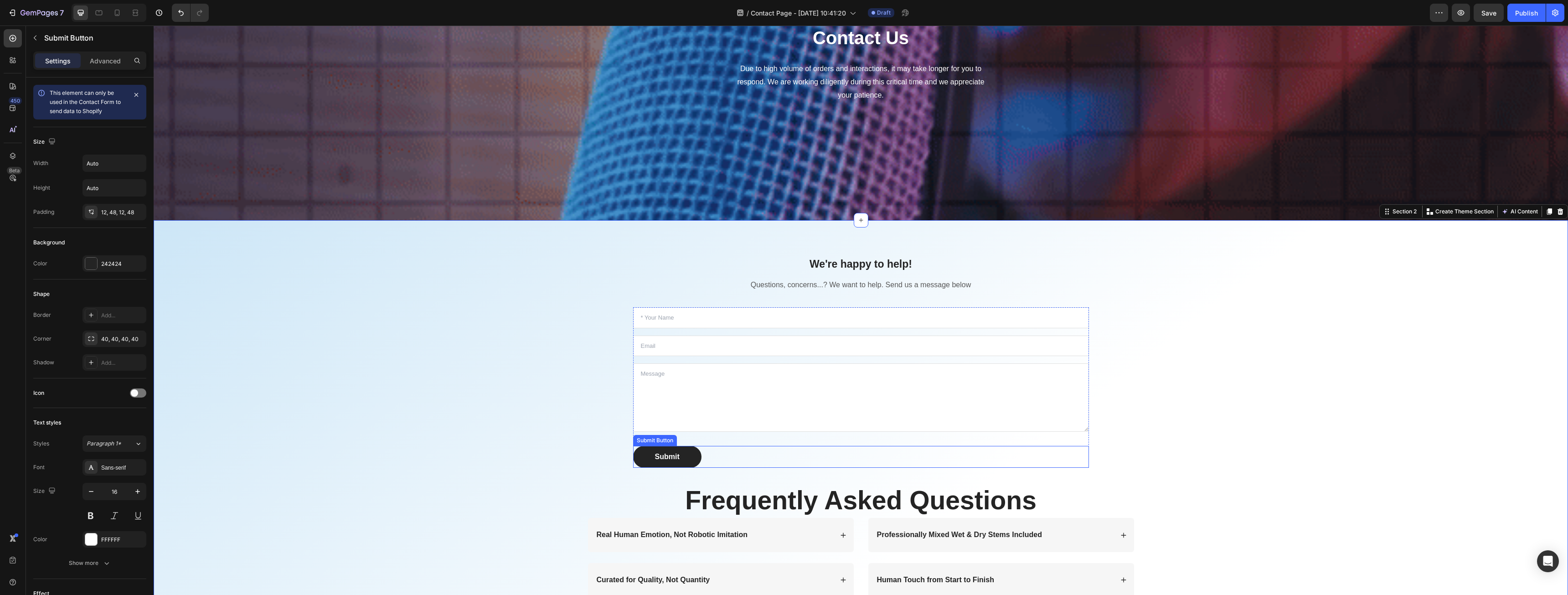
click at [703, 461] on div "Submit Submit Button" at bounding box center [861, 457] width 455 height 22
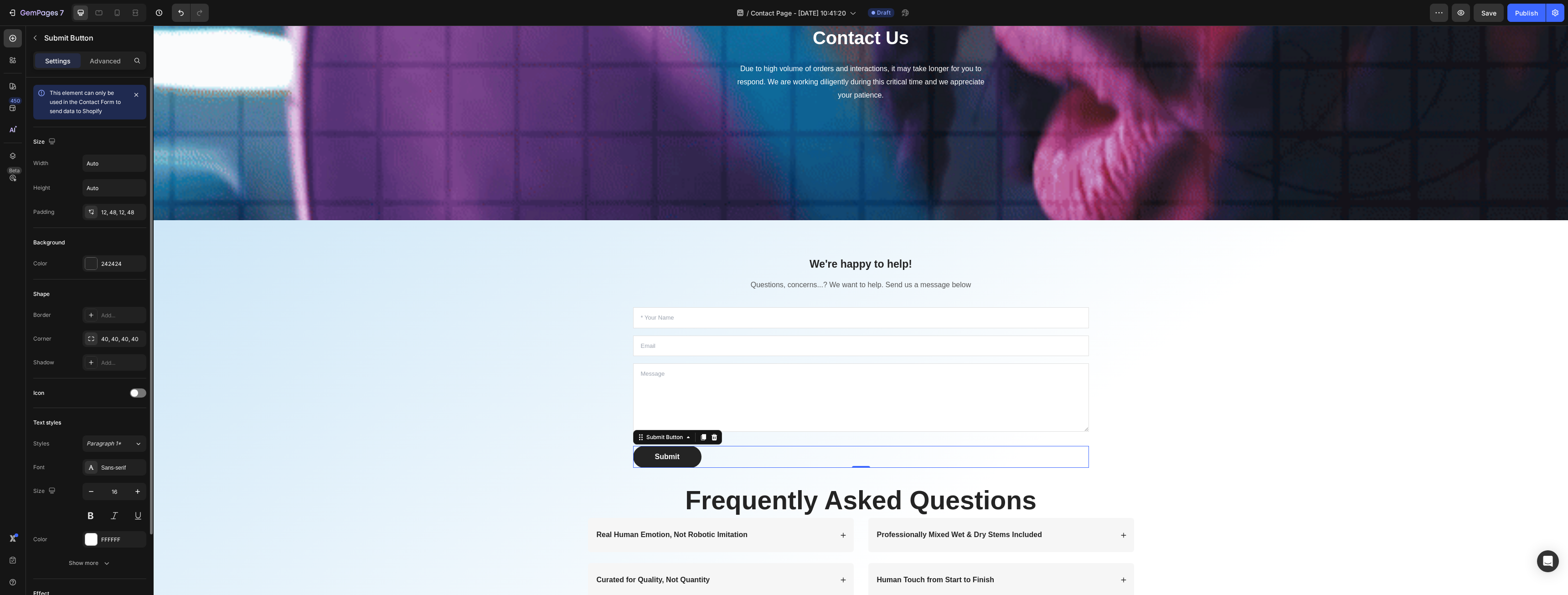
scroll to position [103, 0]
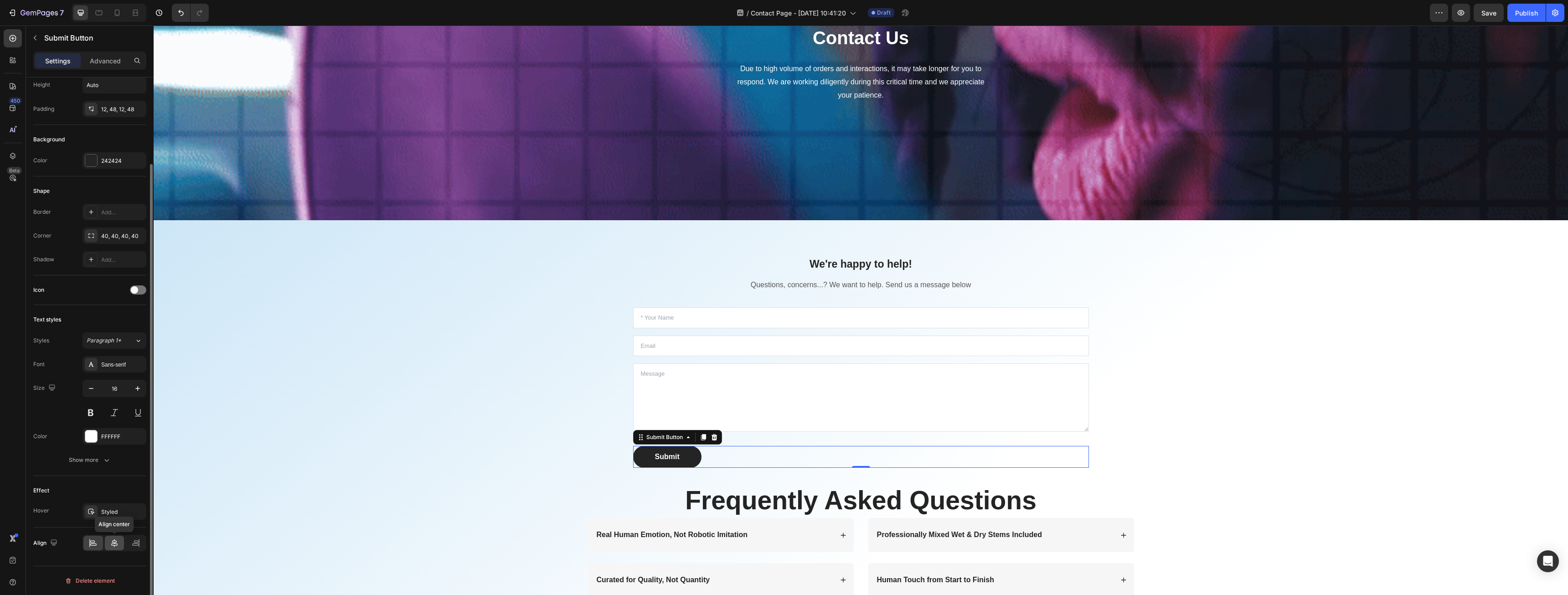
click at [114, 545] on icon at bounding box center [115, 544] width 9 height 9
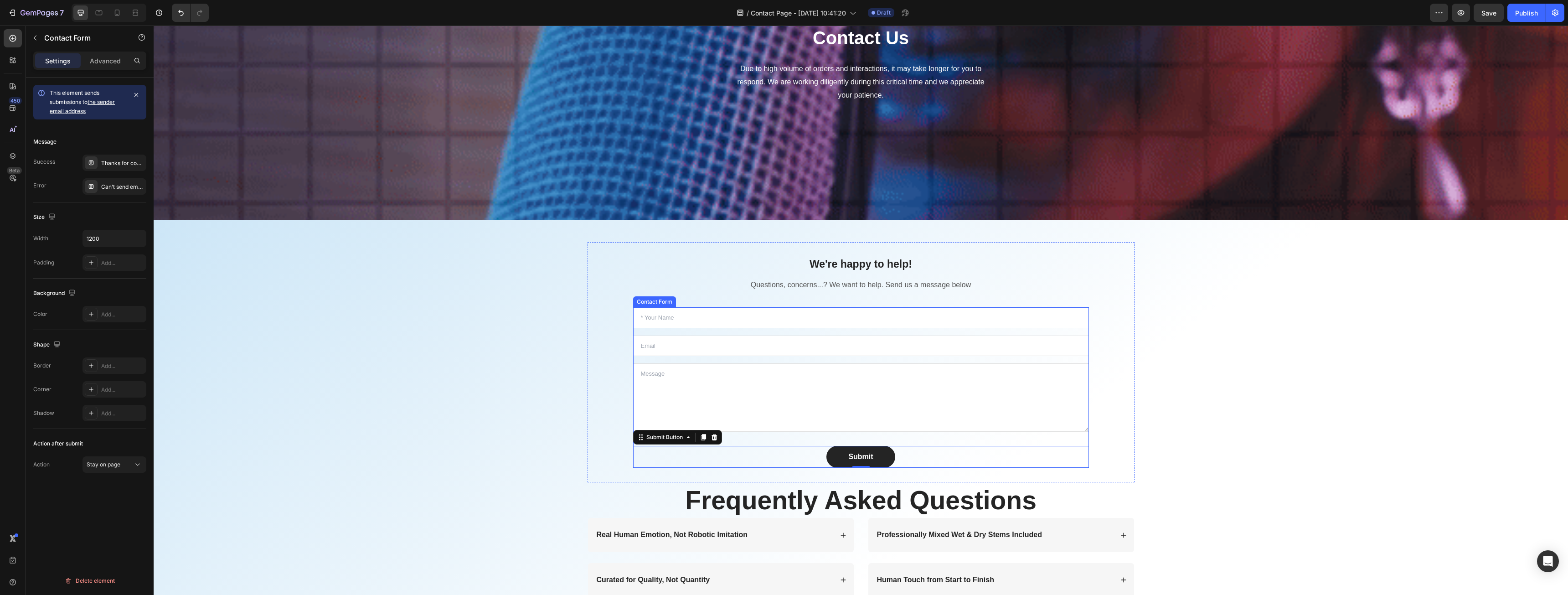
scroll to position [0, 0]
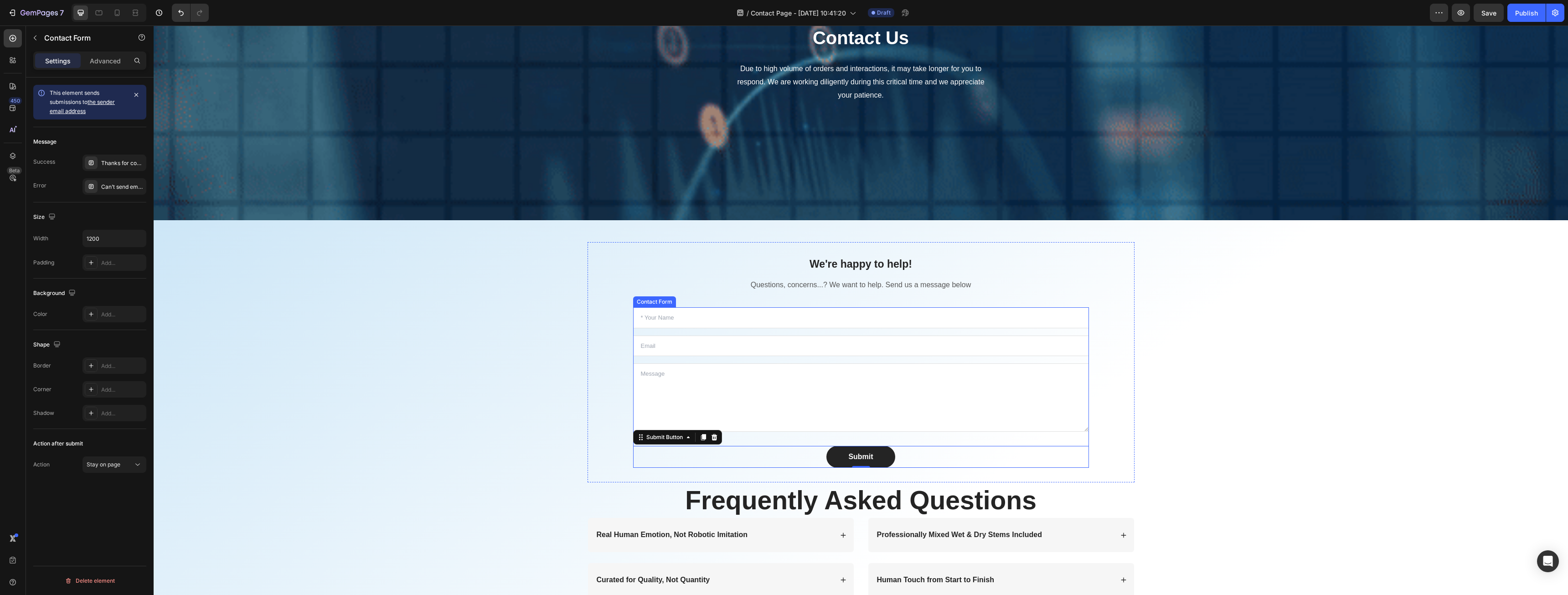
click at [744, 361] on div "Text Field Email Field Text Area Submit Submit Button 0 Contact Form" at bounding box center [861, 388] width 455 height 160
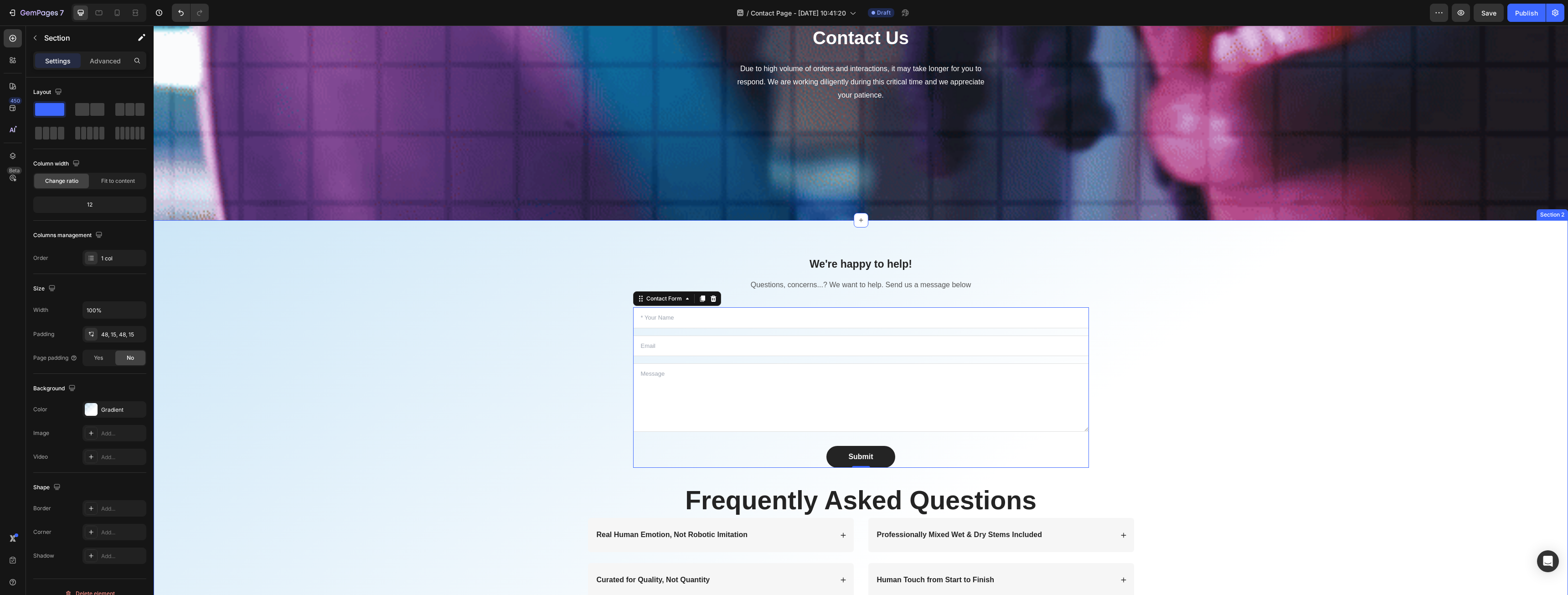
click at [437, 448] on div "We're happy to help! Heading Questions, concerns...? We want to help. Send us a…" at bounding box center [861, 446] width 1401 height 407
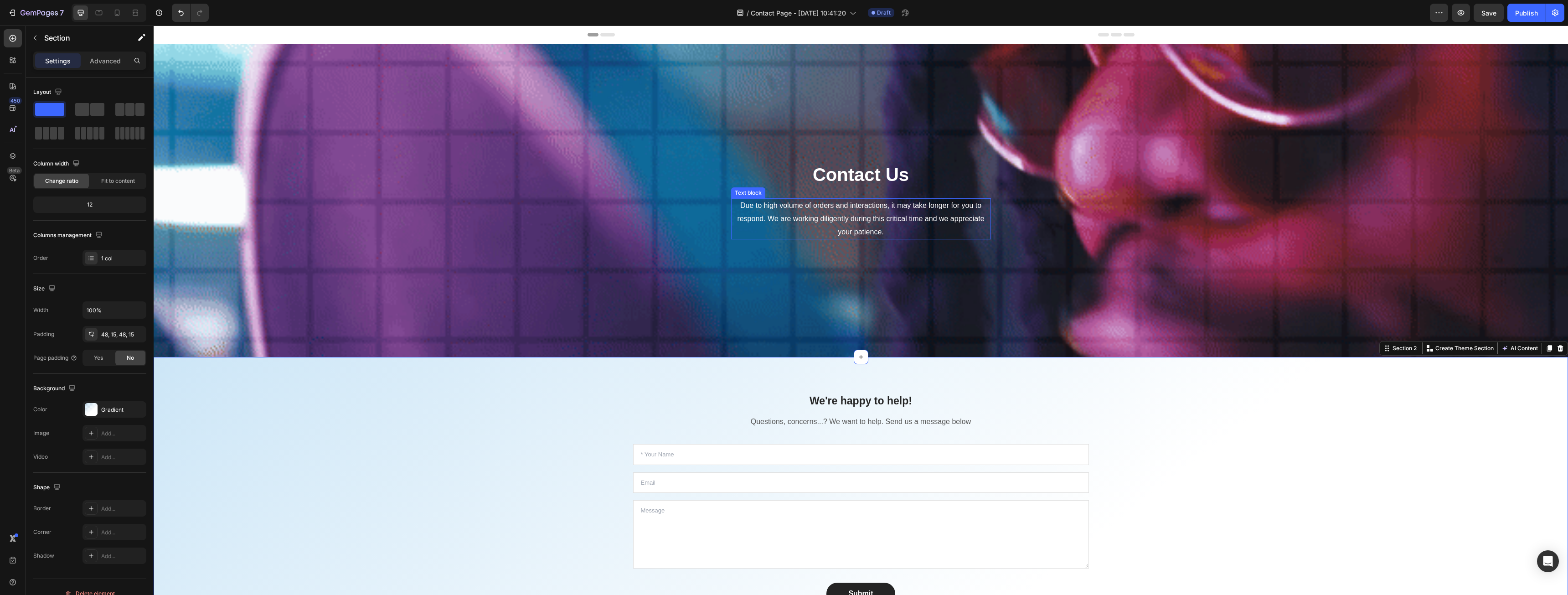
click at [816, 222] on p "Due to high volume of orders and interactions, it may take longer for you to re…" at bounding box center [861, 218] width 258 height 39
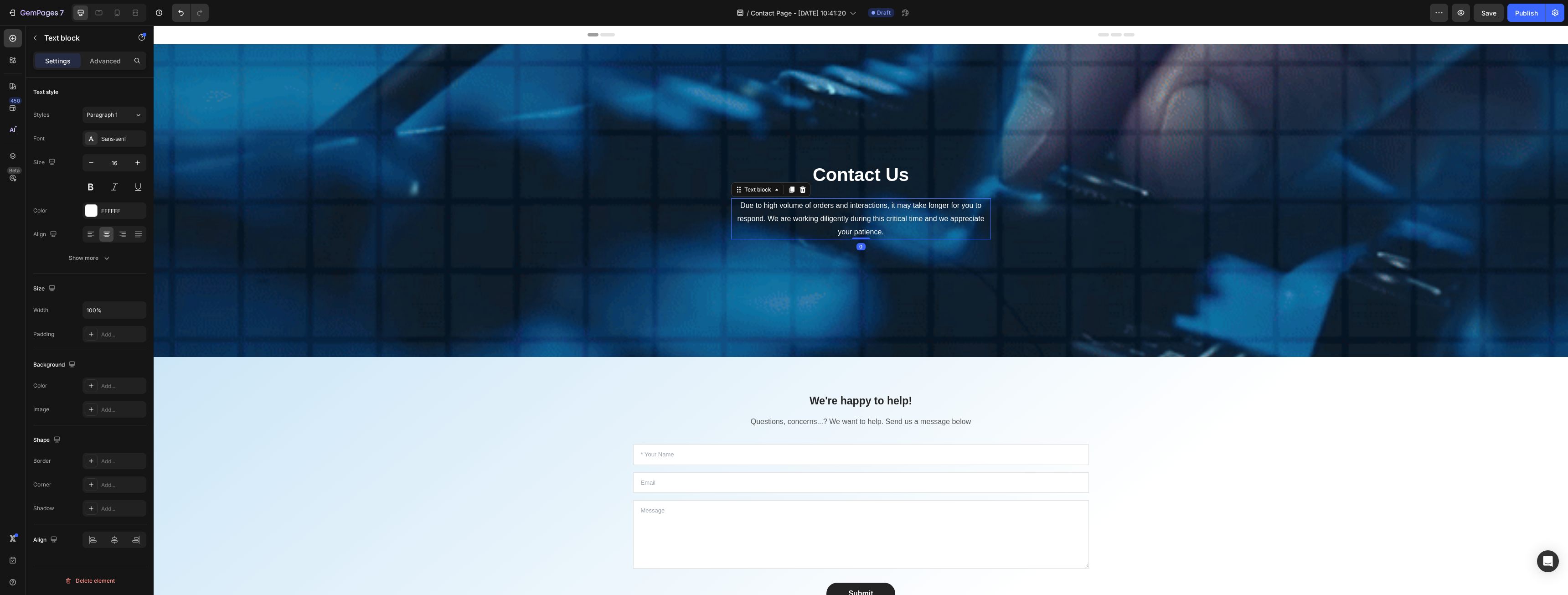
click at [816, 222] on p "Due to high volume of orders and interactions, it may take longer for you to re…" at bounding box center [861, 218] width 258 height 39
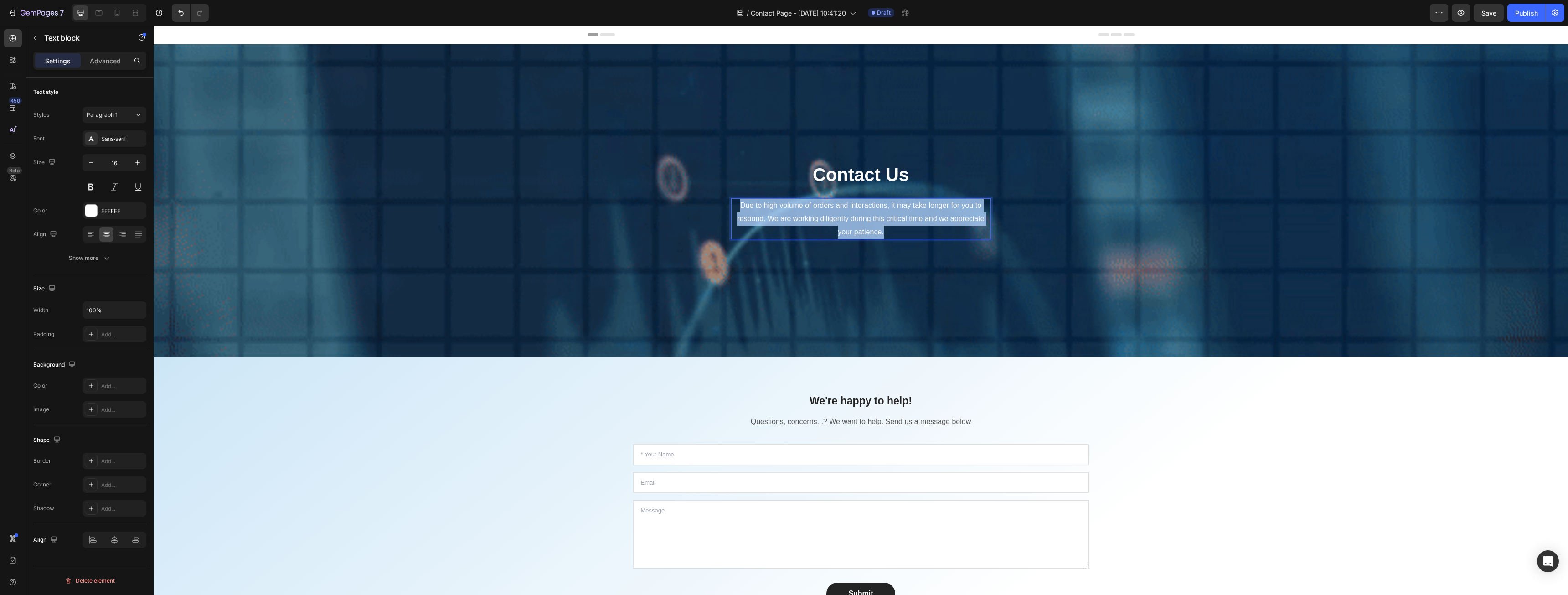
click at [816, 222] on p "Due to high volume of orders and interactions, it may take longer for you to re…" at bounding box center [861, 218] width 258 height 39
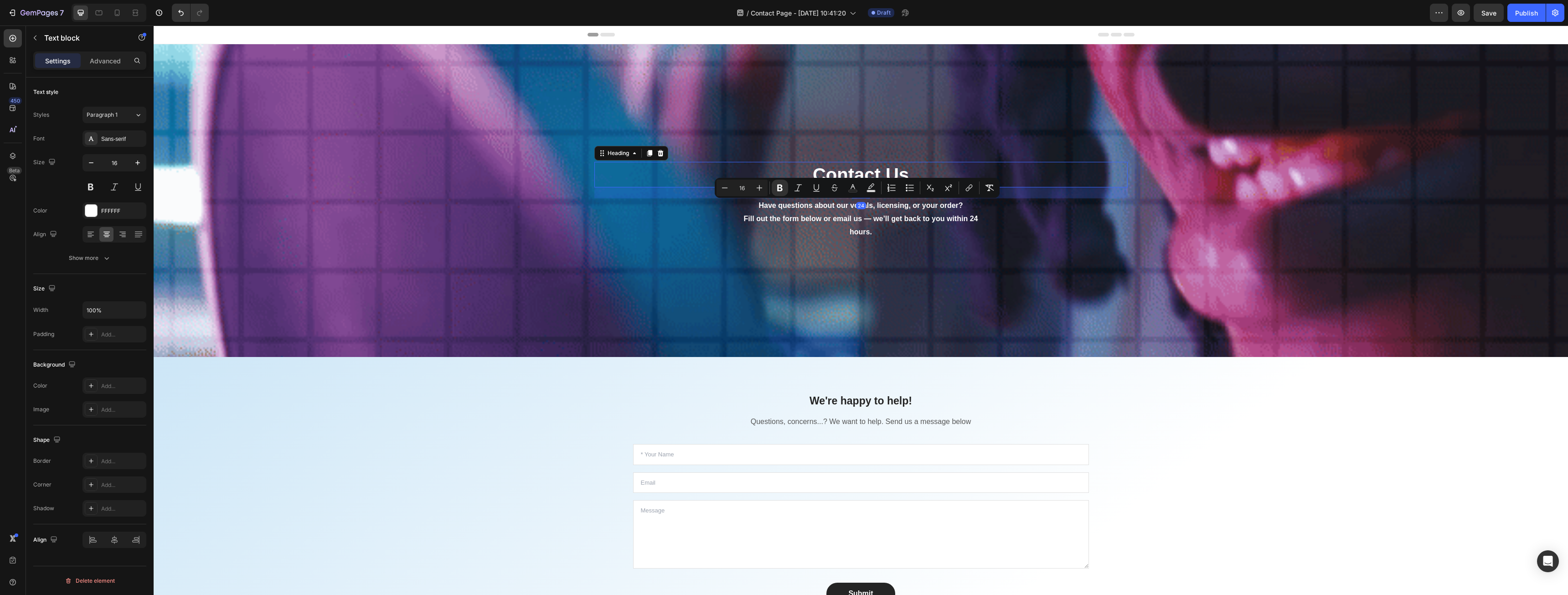
click at [852, 170] on p "Contact Us" at bounding box center [861, 174] width 531 height 24
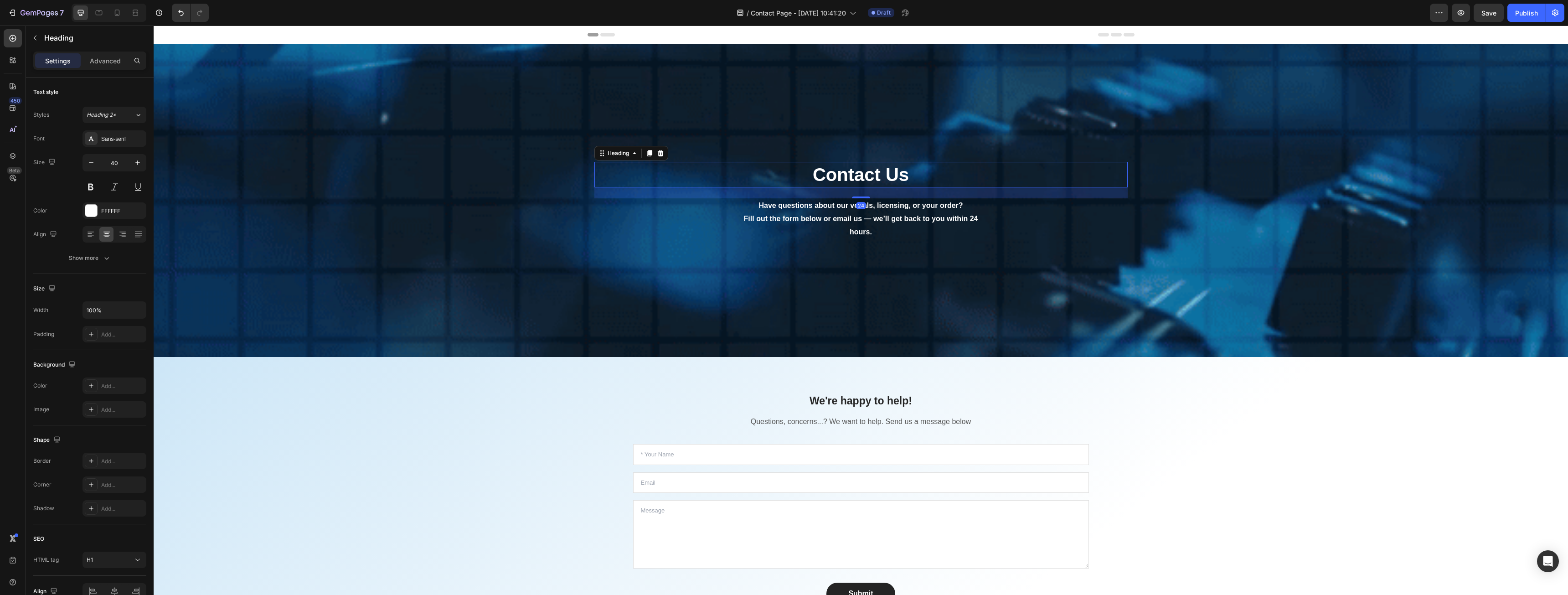
click at [852, 170] on p "Contact Us" at bounding box center [861, 174] width 531 height 24
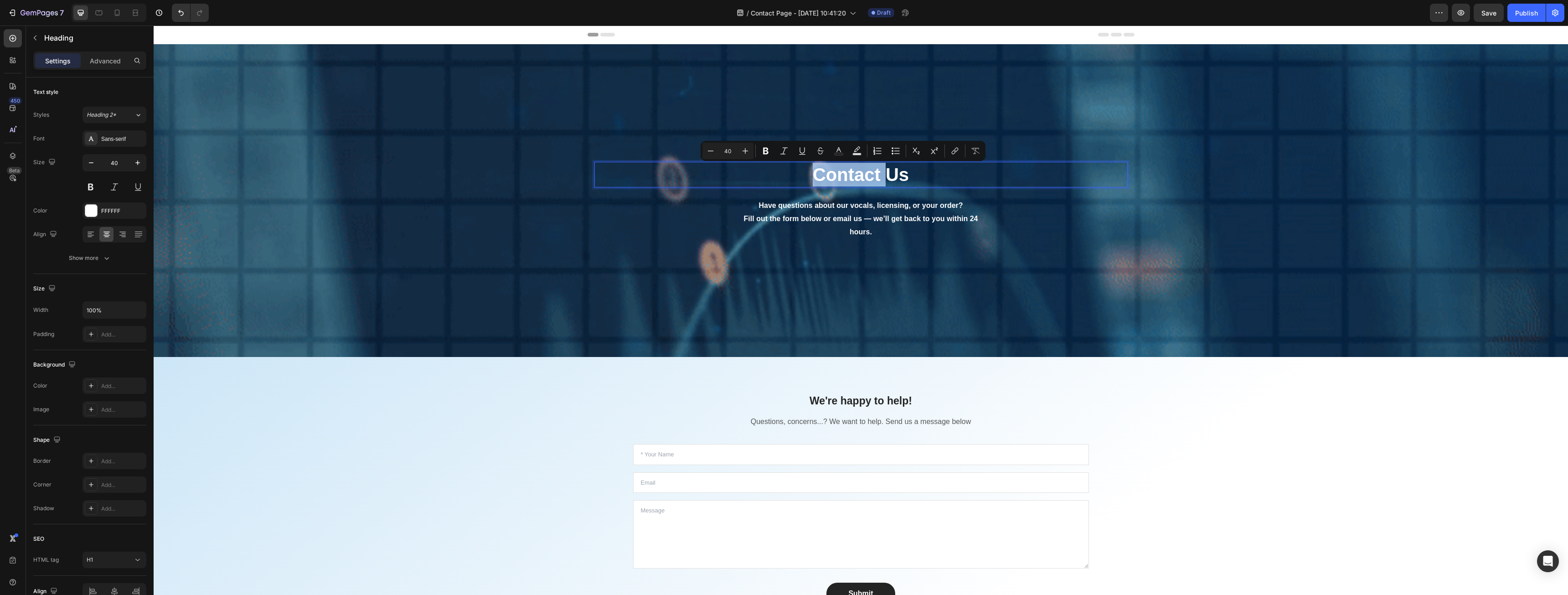
click at [852, 170] on p "Contact Us" at bounding box center [861, 174] width 531 height 24
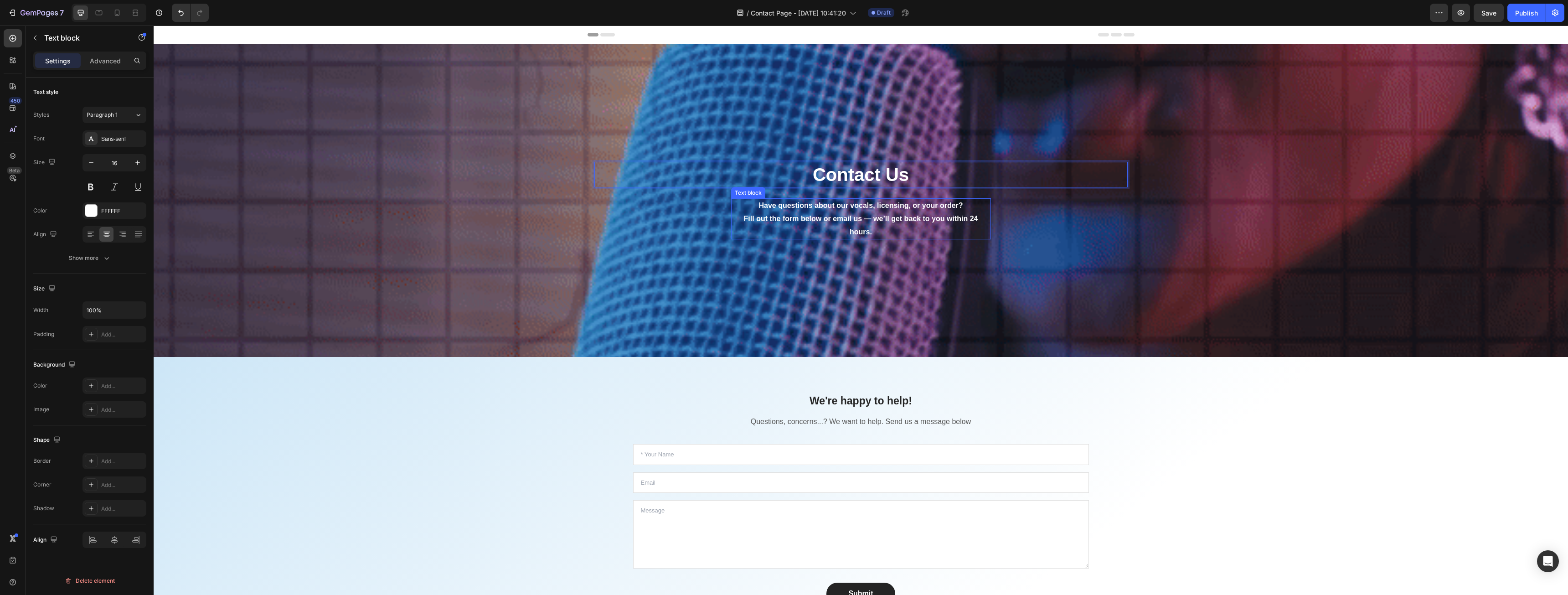
click at [836, 224] on p "Have questions about our vocals, licensing, or your order? Fill out the form be…" at bounding box center [861, 218] width 258 height 39
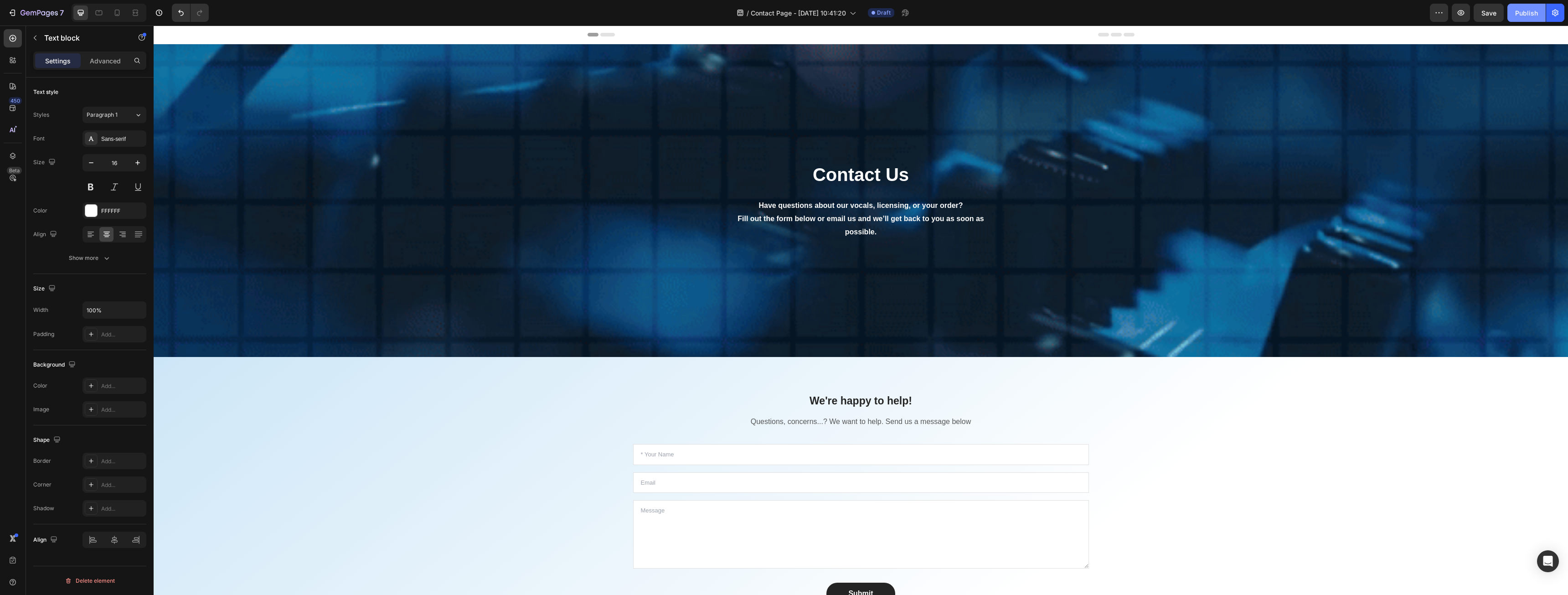
click at [1516, 11] on div "Publish" at bounding box center [1526, 13] width 23 height 9
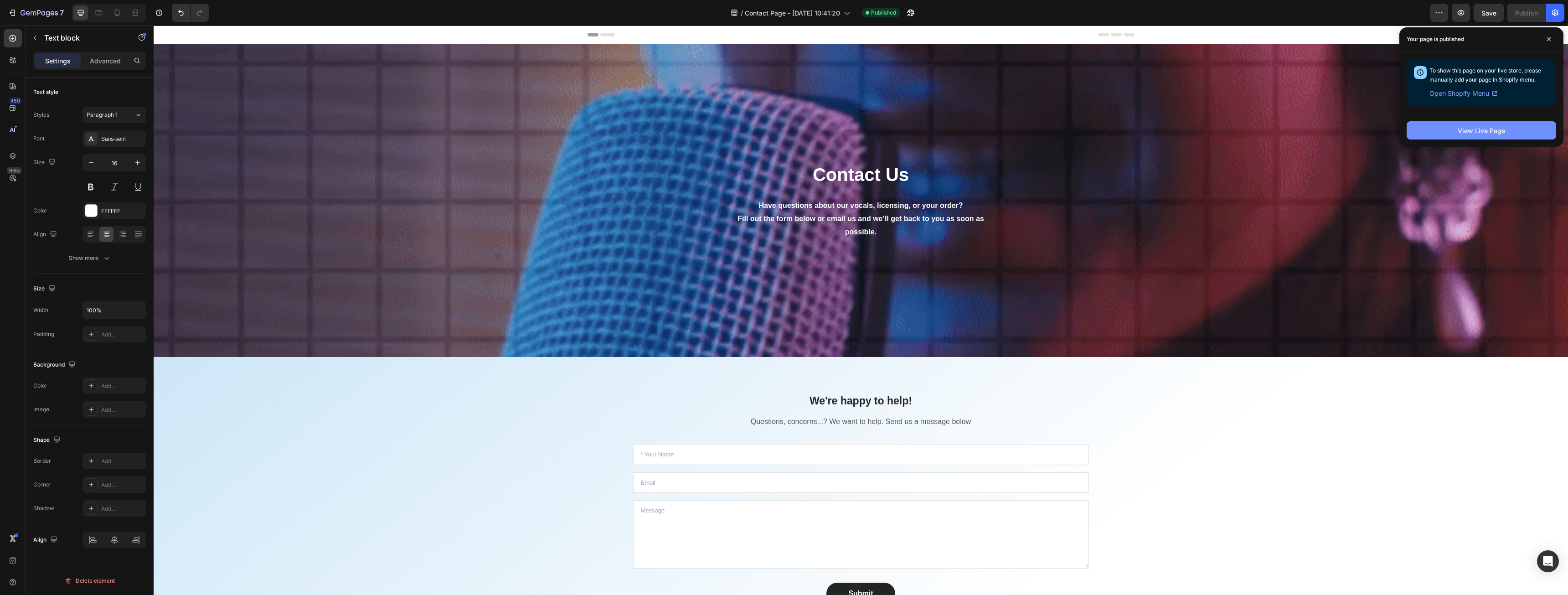
click at [1452, 129] on button "View Live Page" at bounding box center [1482, 130] width 150 height 18
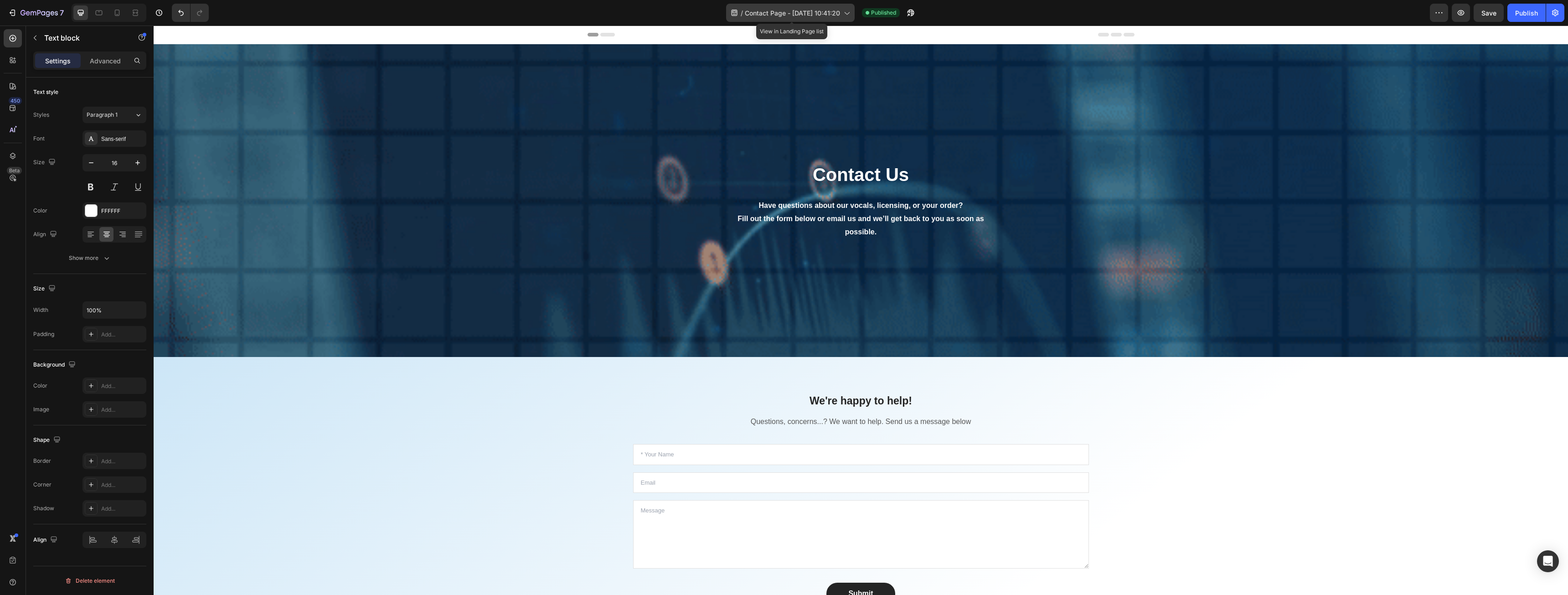
click at [808, 13] on span "Contact Page - [DATE] 10:41:20" at bounding box center [793, 13] width 96 height 9
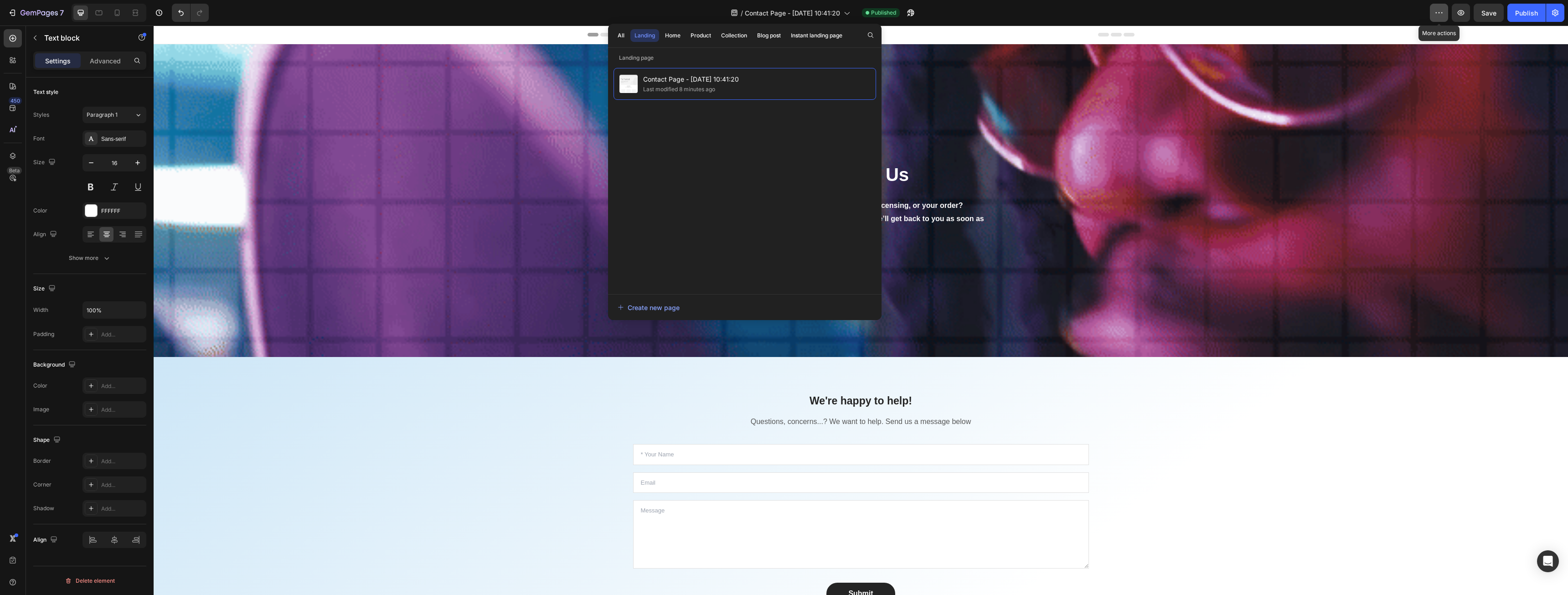
click at [1441, 13] on icon "button" at bounding box center [1439, 13] width 9 height 9
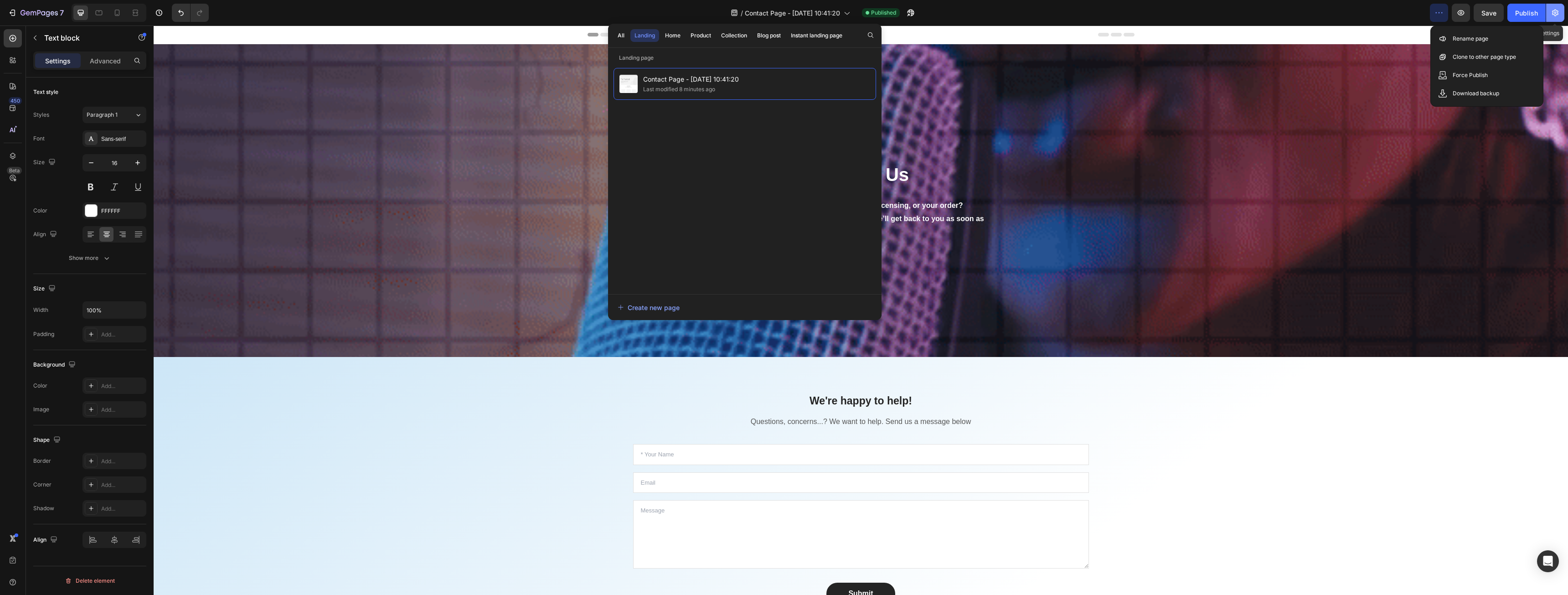
click at [1559, 14] on icon "button" at bounding box center [1556, 13] width 9 height 9
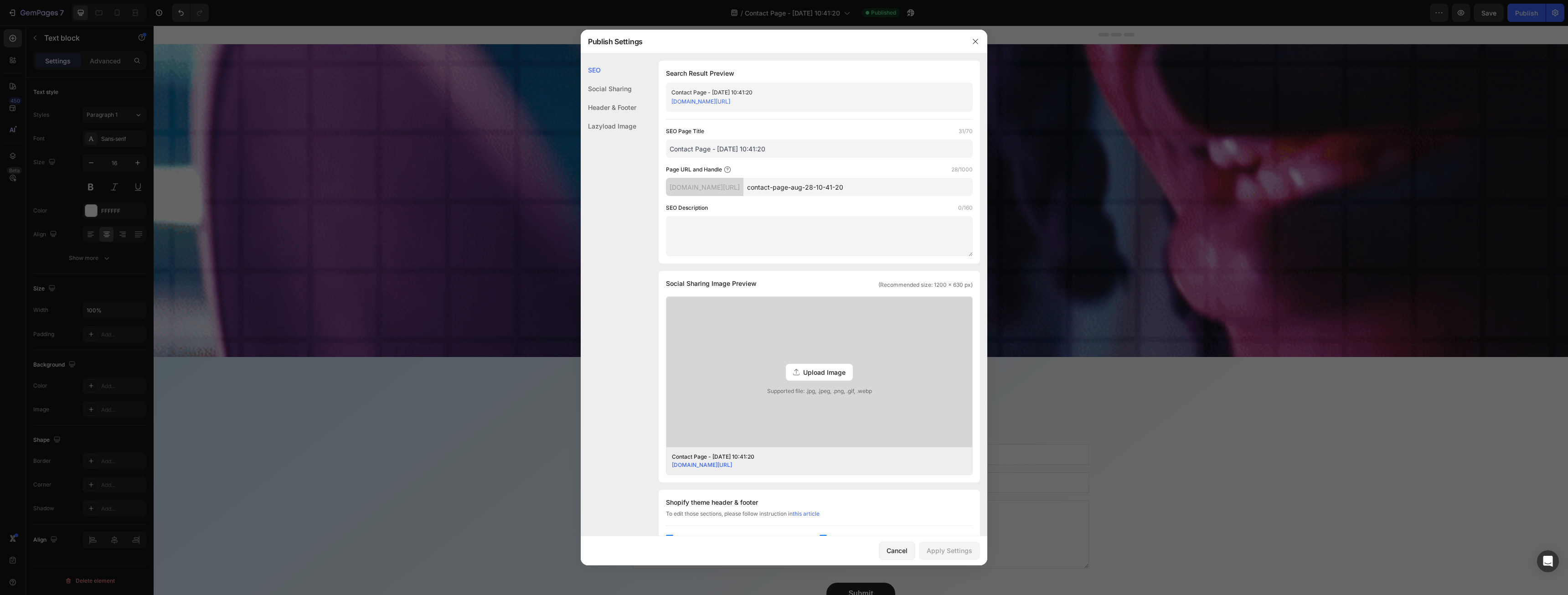
click at [708, 89] on div "Contact Page - [DATE] 10:41:20" at bounding box center [811, 93] width 281 height 9
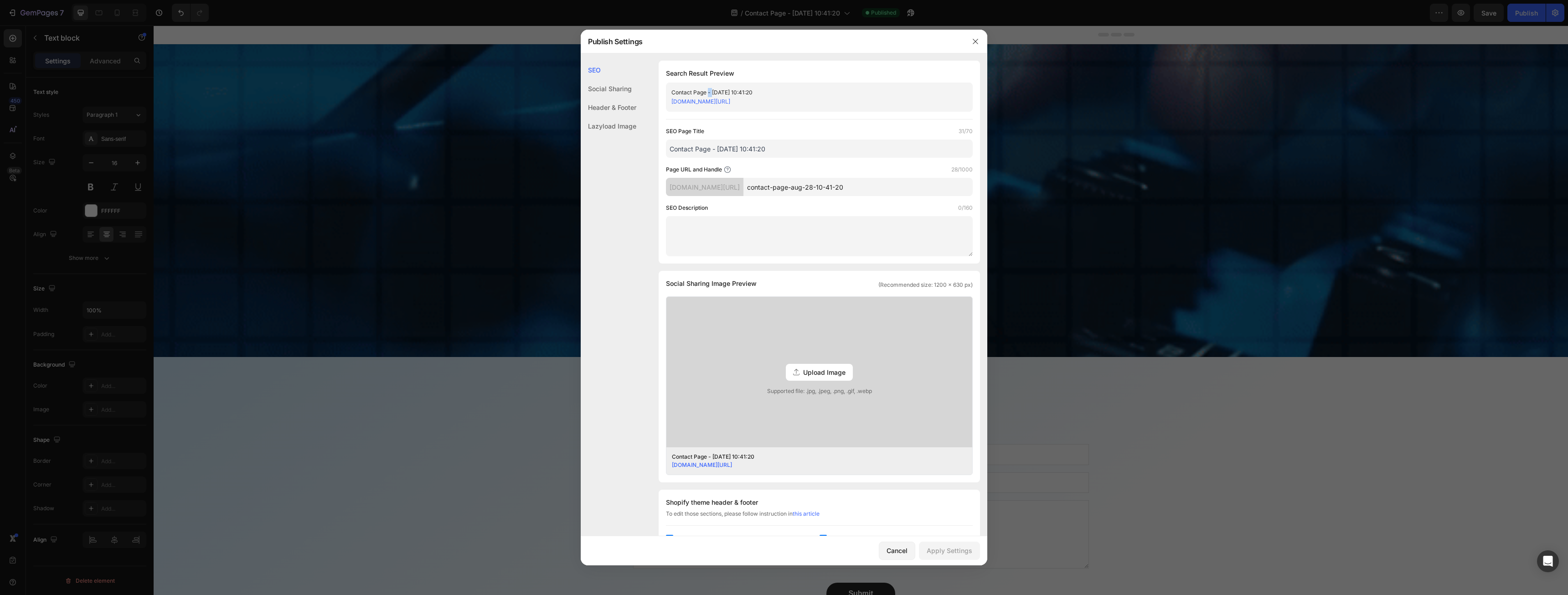
click at [708, 89] on div "Contact Page - [DATE] 10:41:20" at bounding box center [811, 93] width 281 height 9
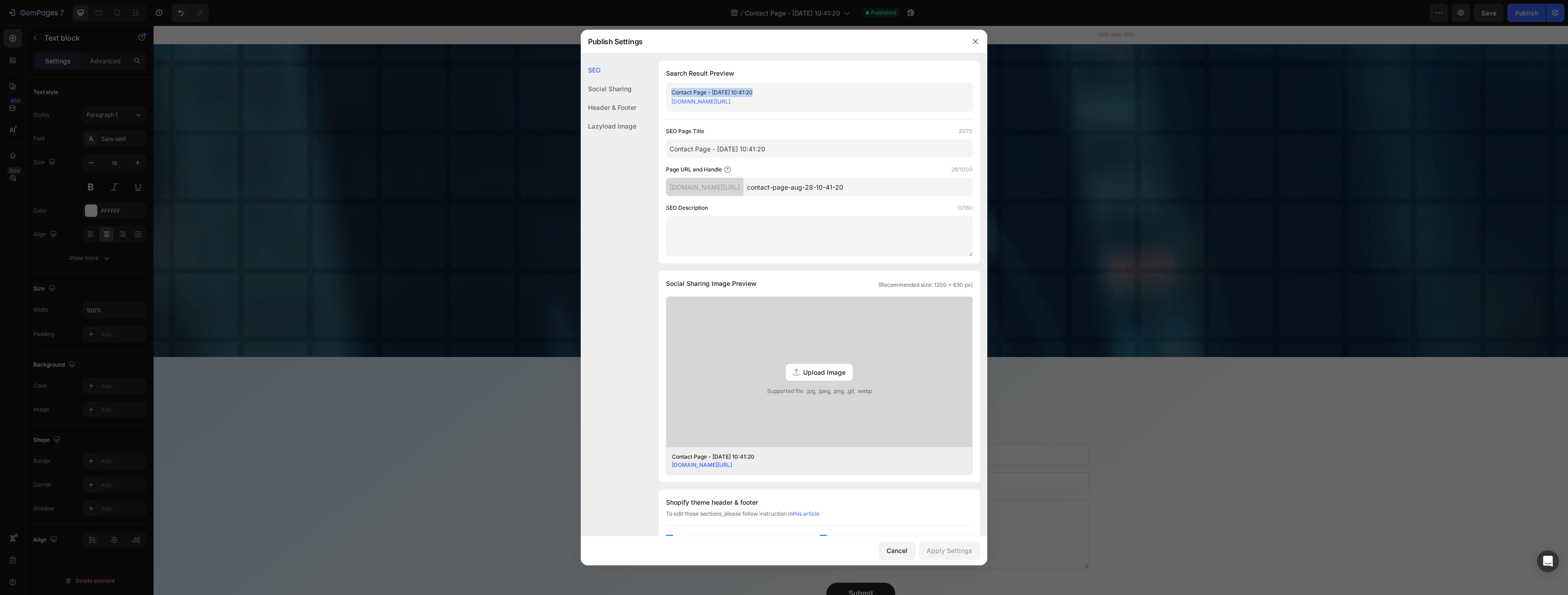
click at [708, 89] on div "Contact Page - [DATE] 10:41:20" at bounding box center [811, 93] width 281 height 9
click at [790, 146] on input "Contact Page - [DATE] 10:41:20" at bounding box center [819, 148] width 307 height 18
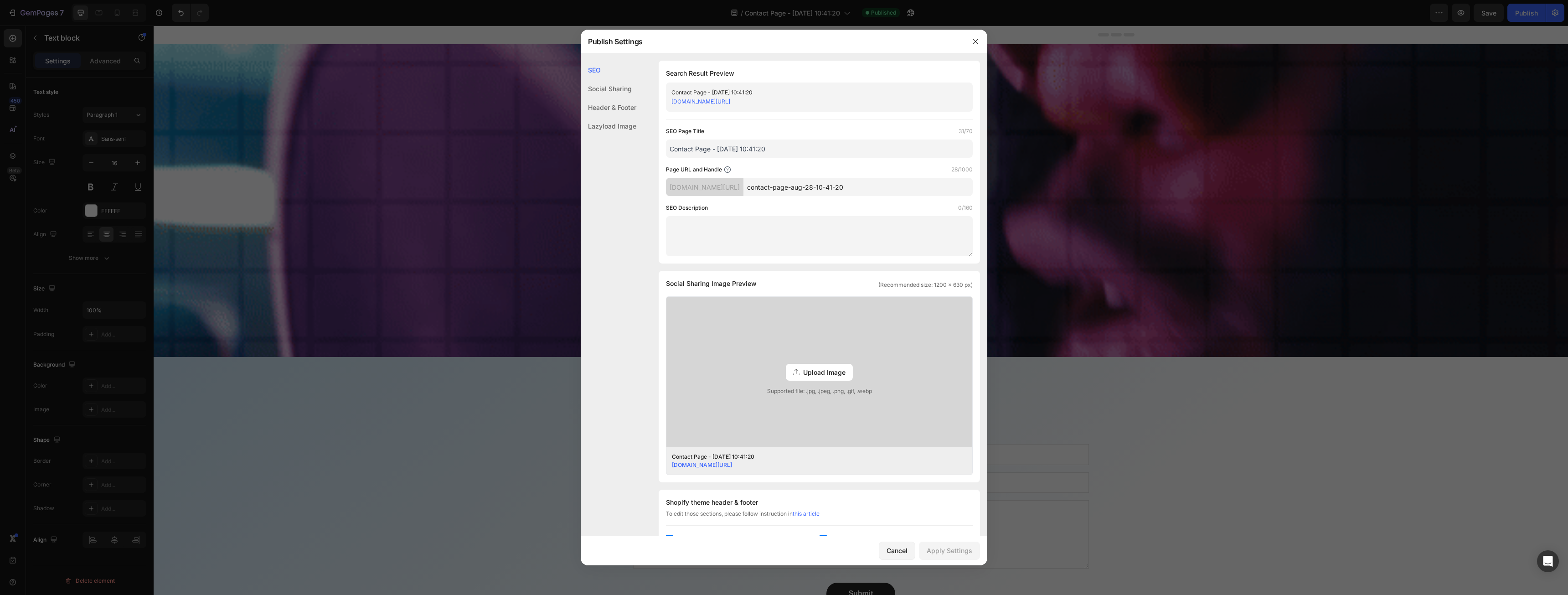
click at [790, 146] on input "Contact Page - [DATE] 10:41:20" at bounding box center [819, 148] width 307 height 18
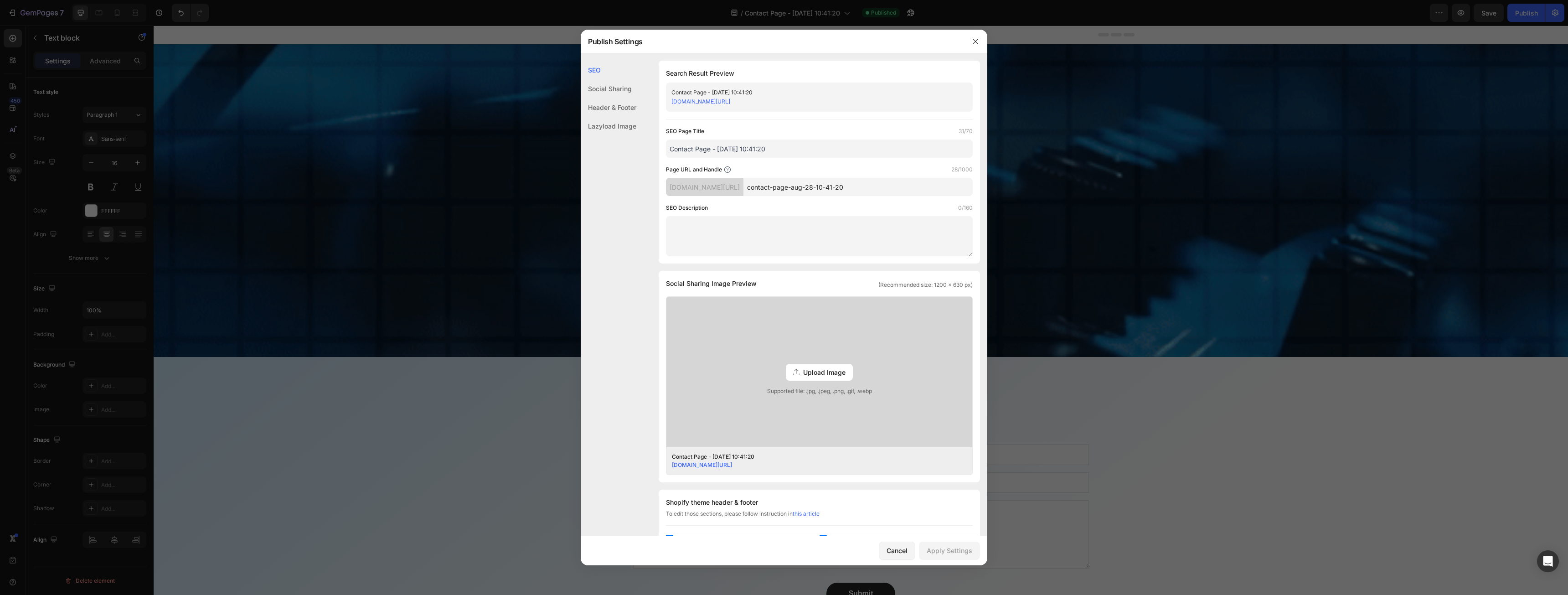
click at [790, 146] on input "Contact Page - [DATE] 10:41:20" at bounding box center [819, 148] width 307 height 18
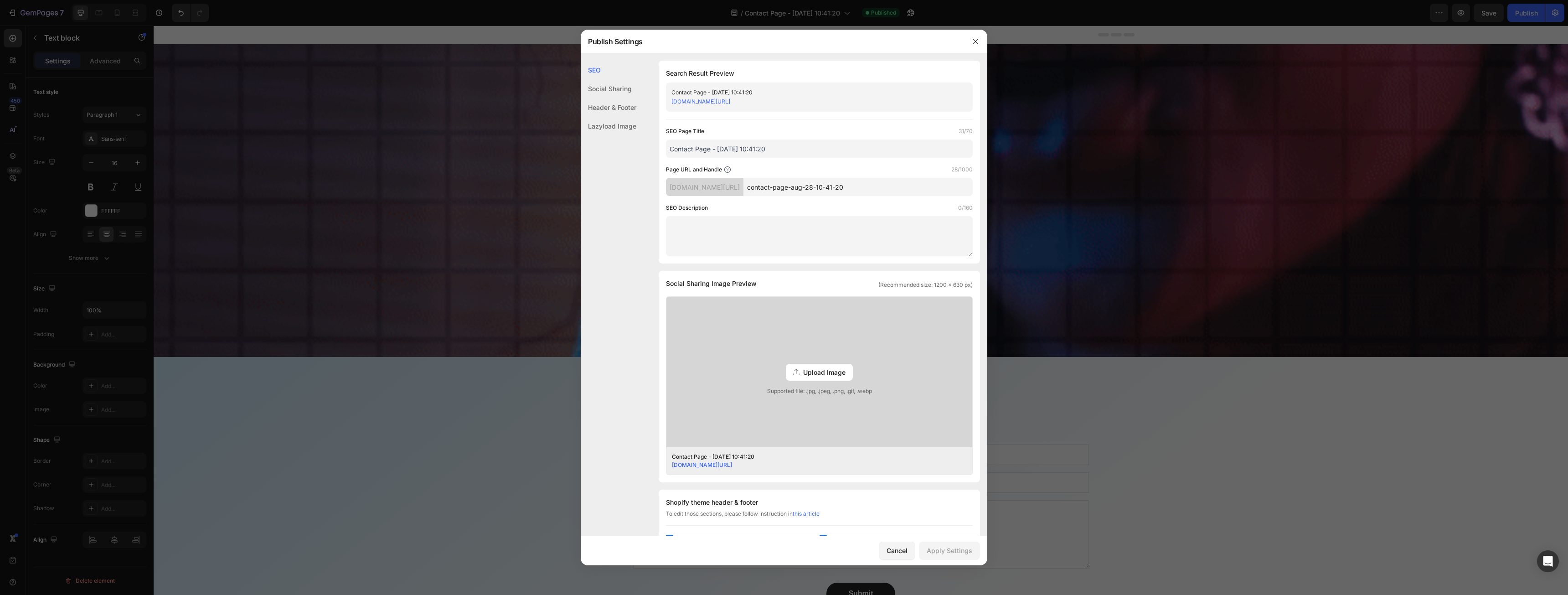
click at [787, 147] on input "Contact Page - [DATE] 10:41:20" at bounding box center [819, 148] width 307 height 18
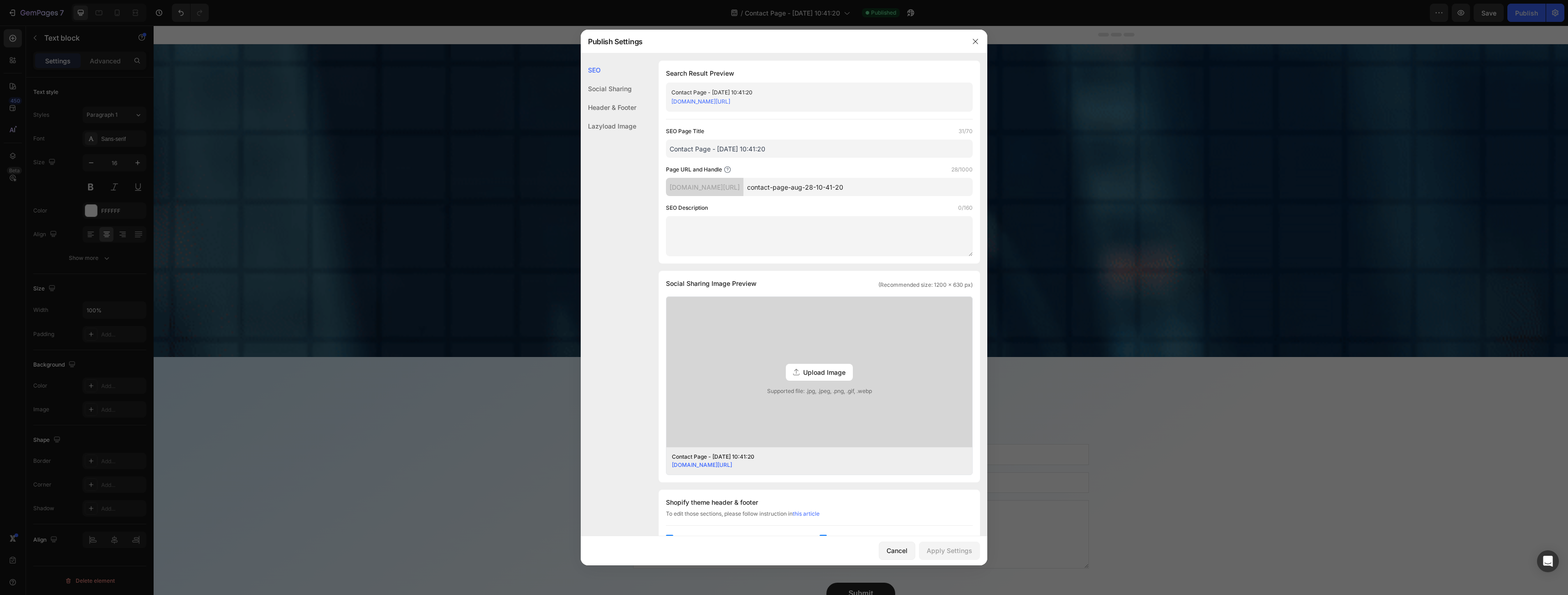
click at [787, 148] on input "Contact Page - [DATE] 10:41:20" at bounding box center [819, 148] width 307 height 18
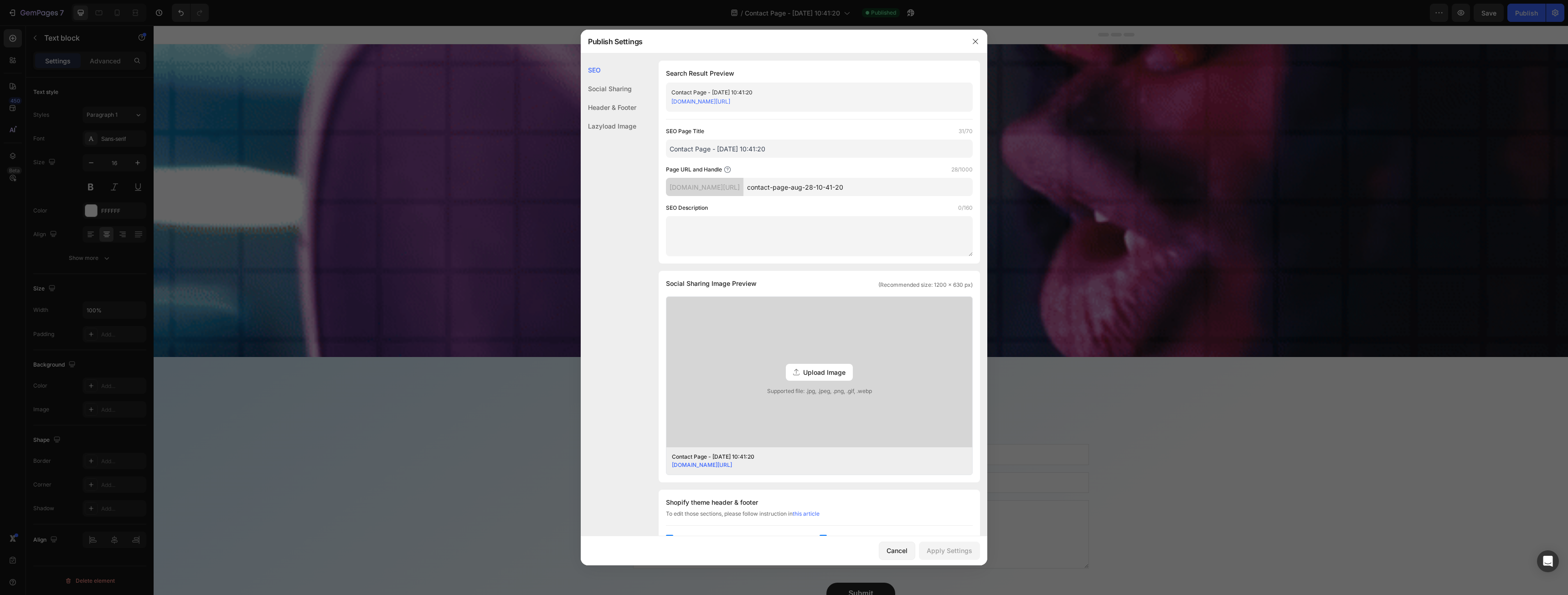
click at [790, 151] on input "Contact Page - [DATE] 10:41:20" at bounding box center [819, 148] width 307 height 18
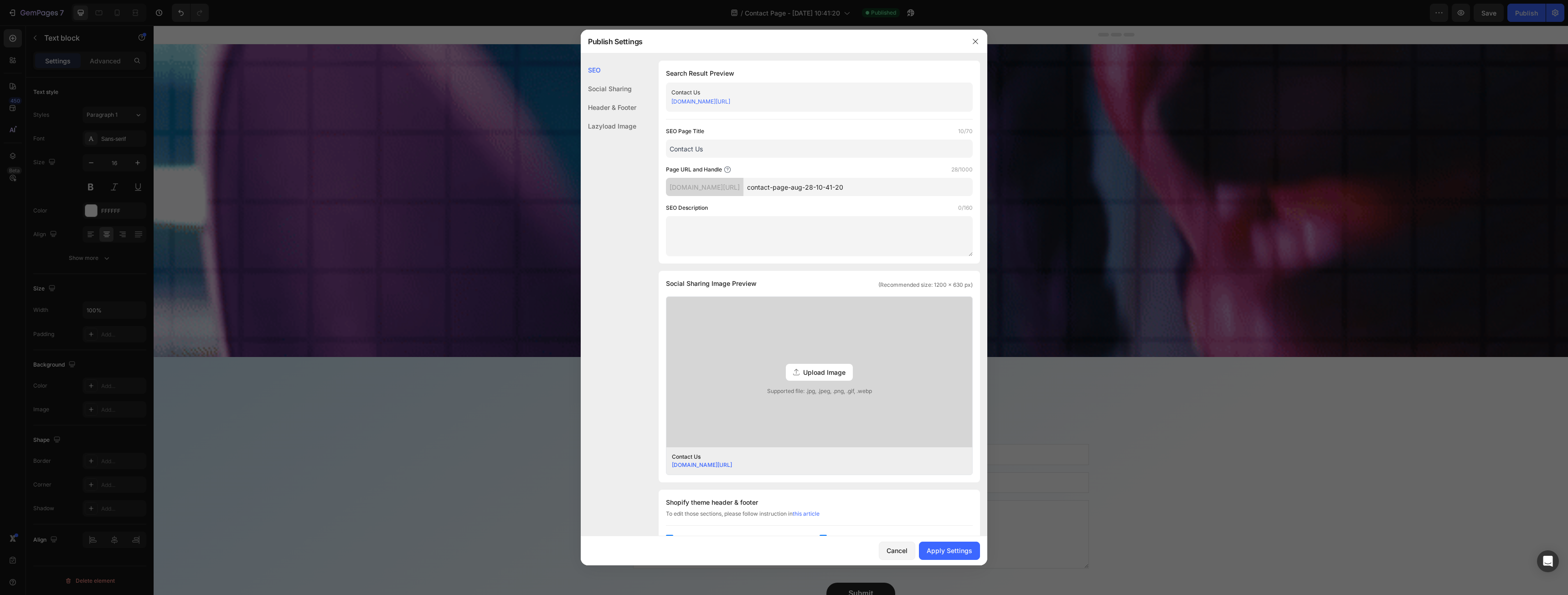
type input "Contact Us"
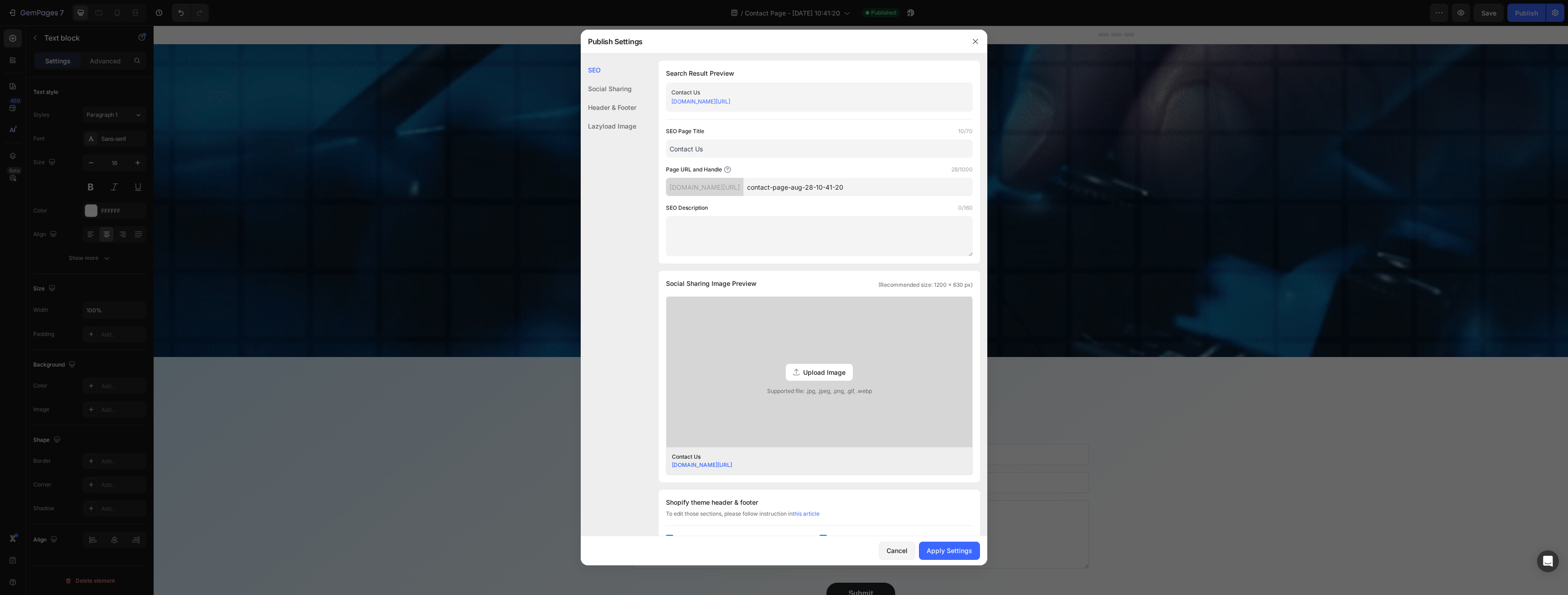
click at [811, 185] on input "contact-page-aug-28-10-41-20" at bounding box center [858, 187] width 229 height 18
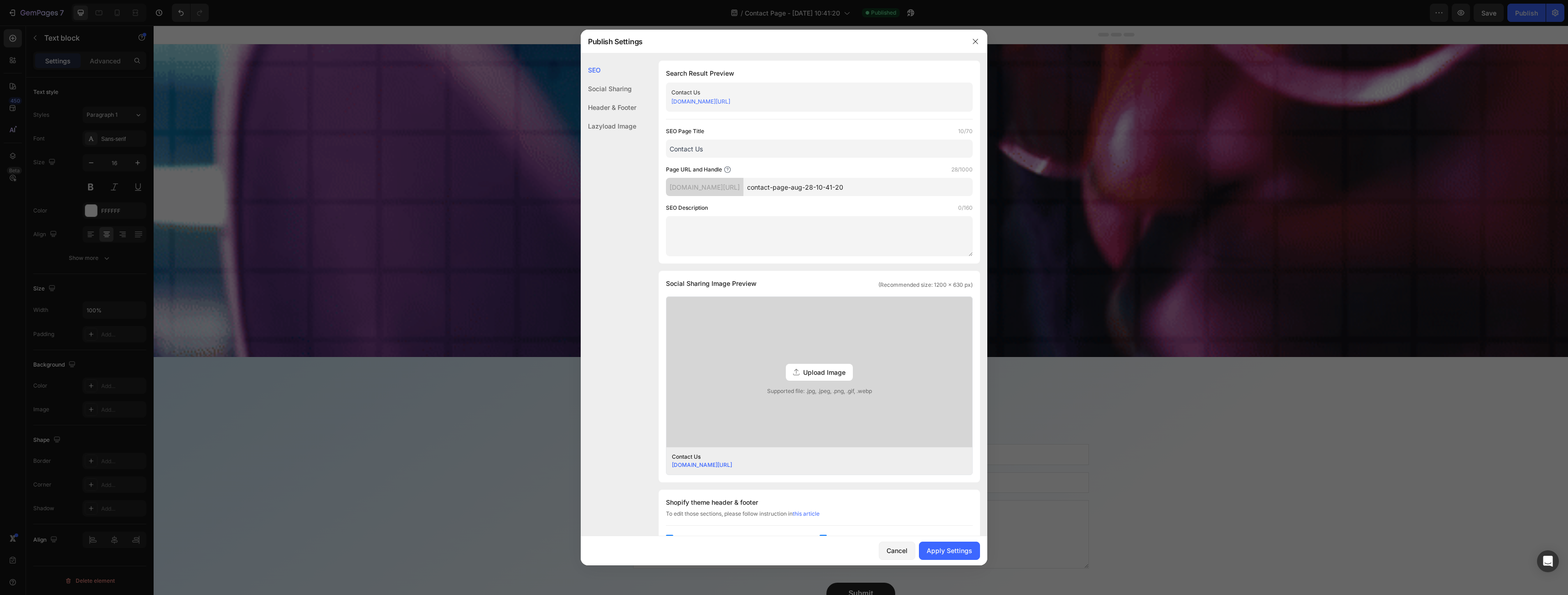
click at [811, 185] on input "contact-page-aug-28-10-41-20" at bounding box center [858, 187] width 229 height 18
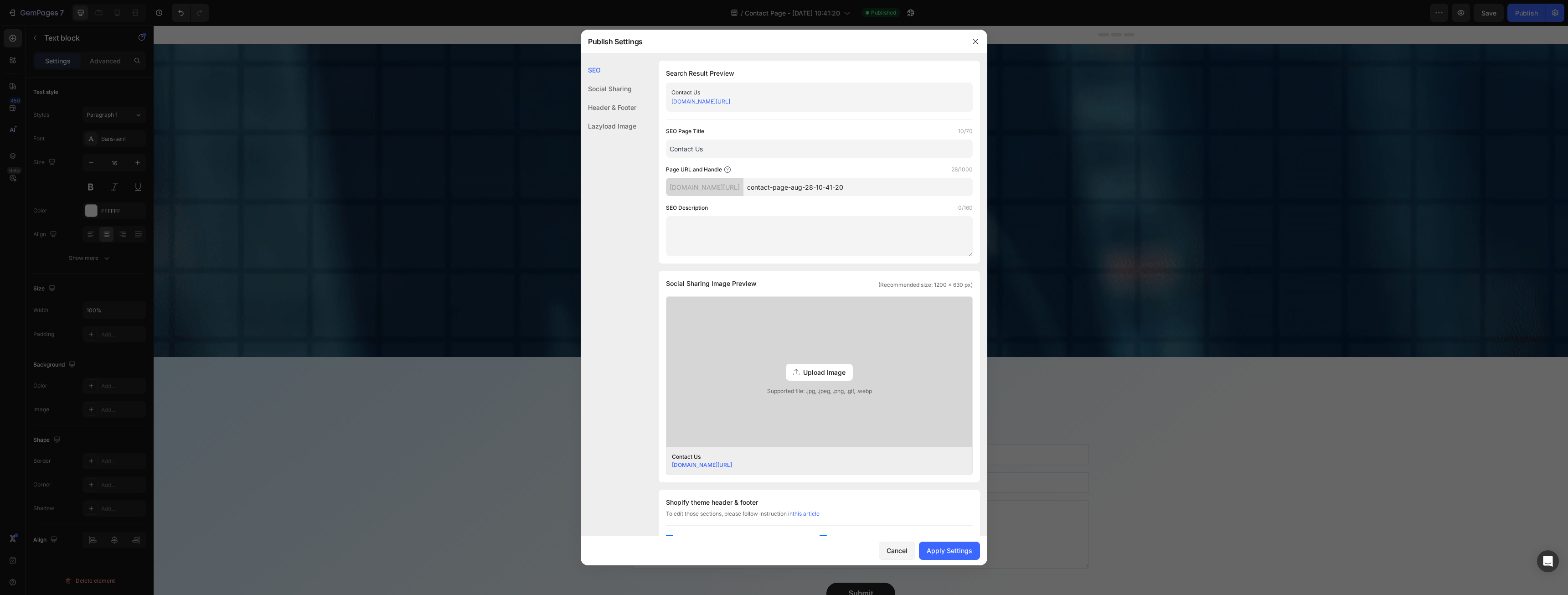
click at [811, 185] on input "contact-page-aug-28-10-41-20" at bounding box center [858, 187] width 229 height 18
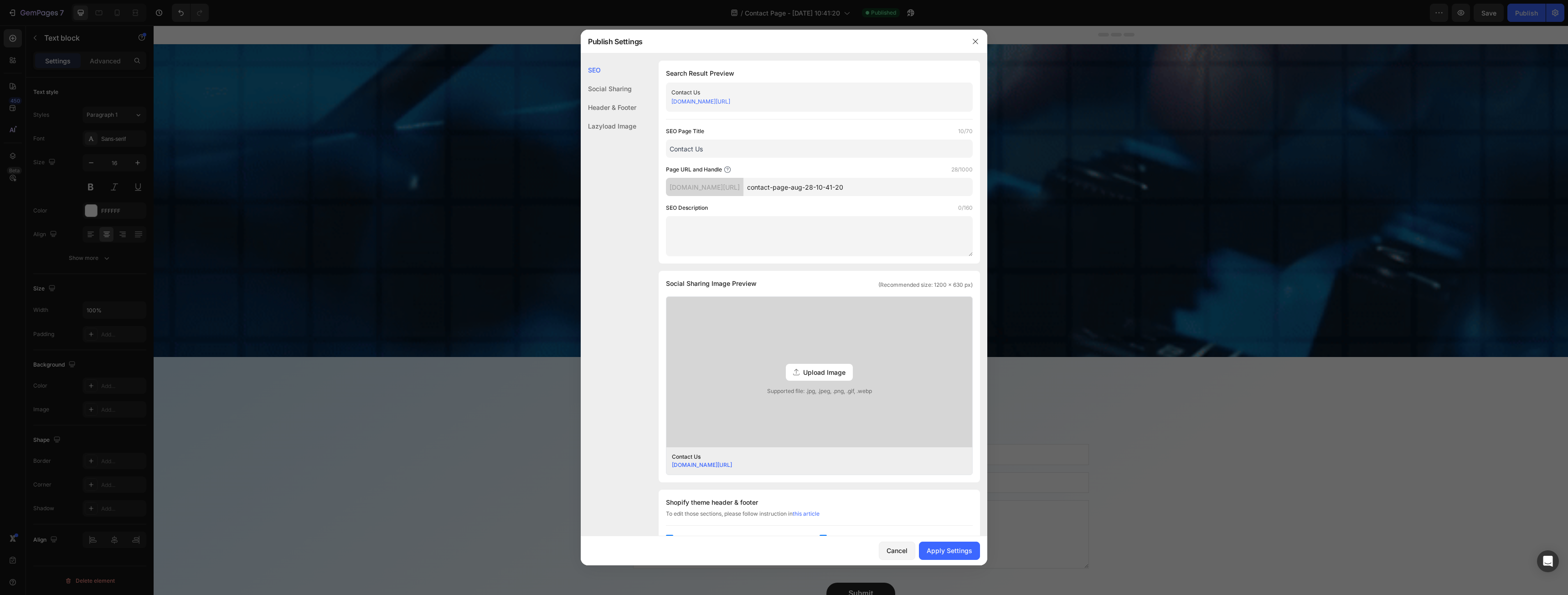
paste input "Contact Us"
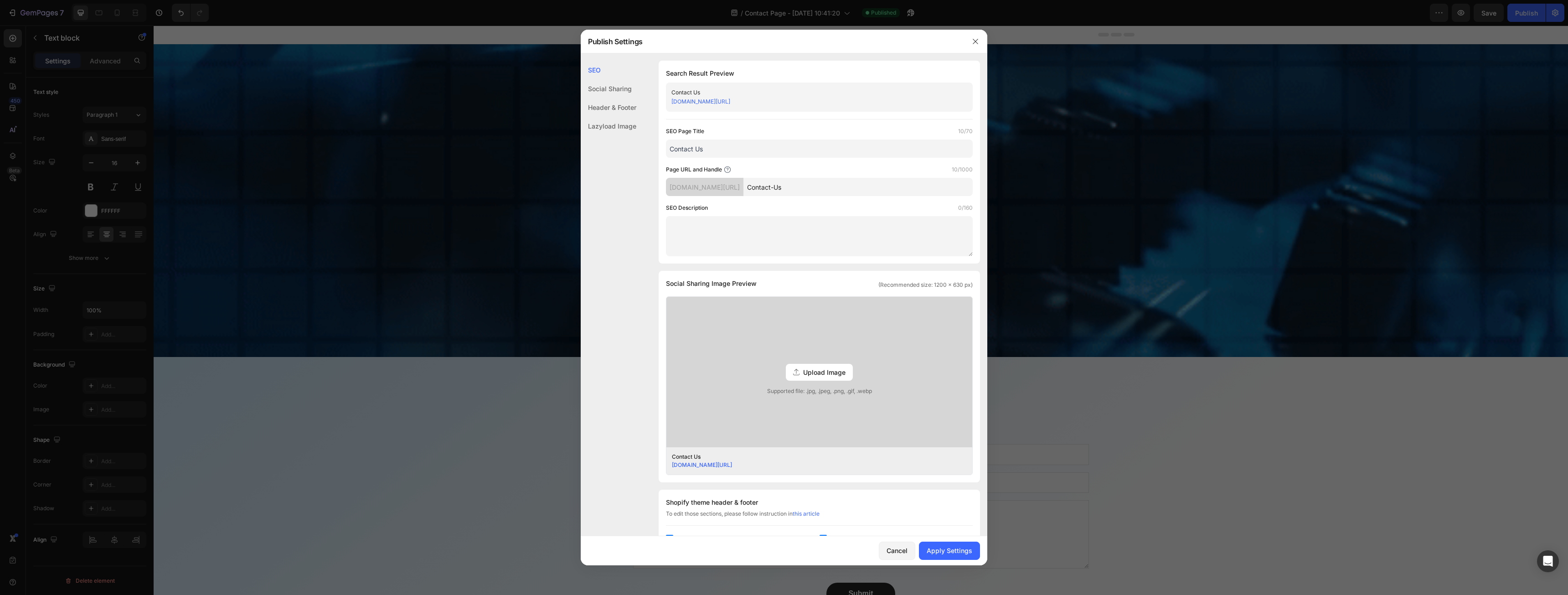
type input "Contact-Us"
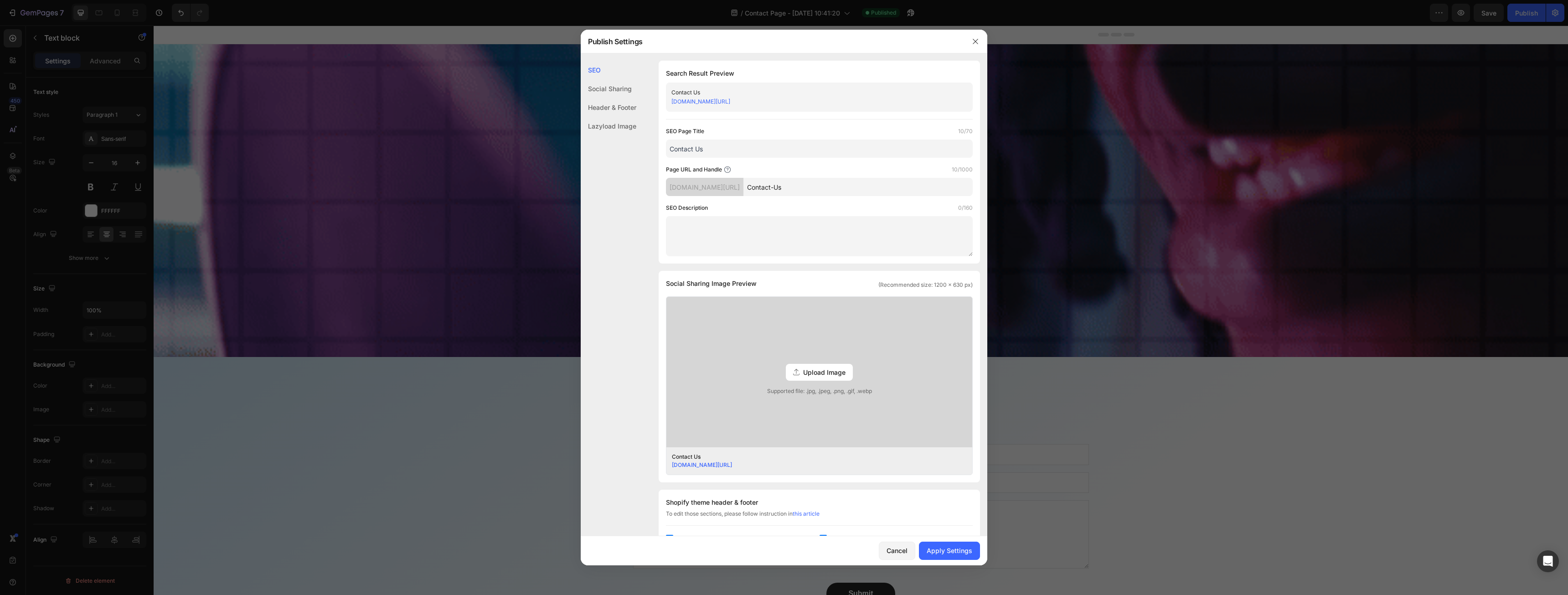
click at [793, 207] on div "SEO Description 0/160" at bounding box center [819, 208] width 307 height 9
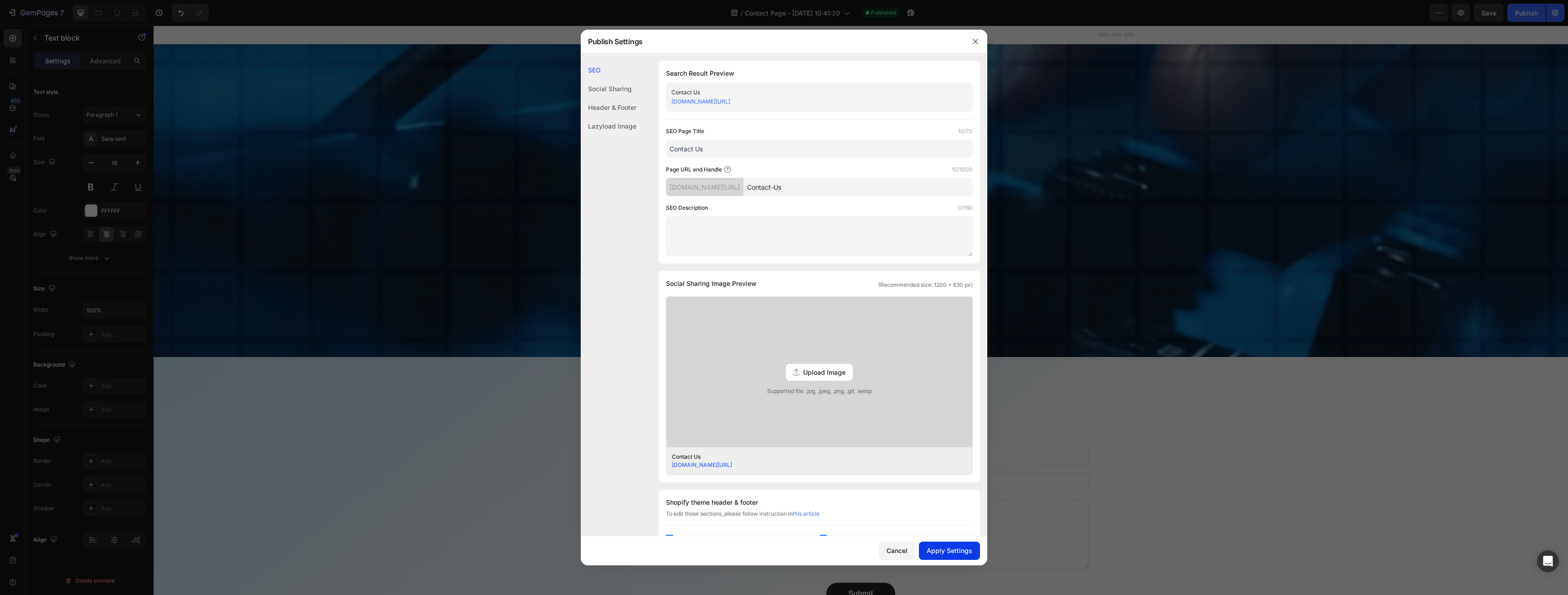
click at [935, 550] on div "Apply Settings" at bounding box center [950, 550] width 45 height 9
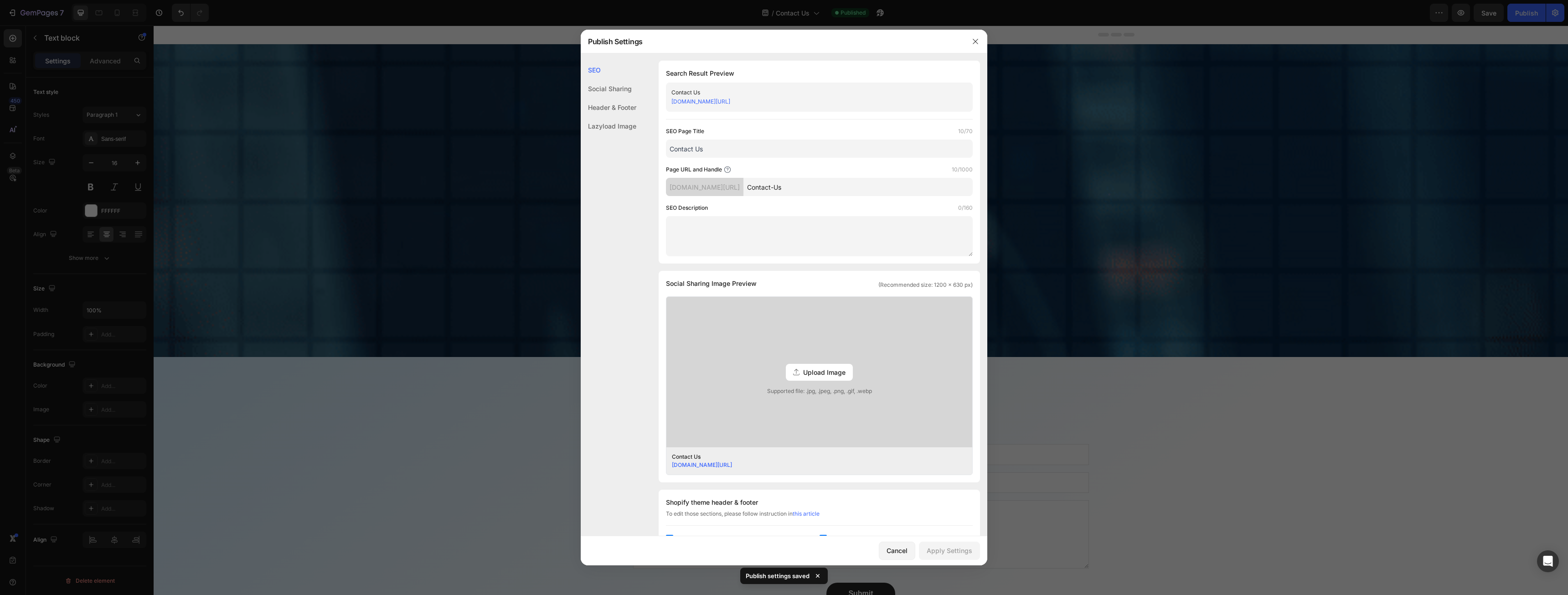
click at [805, 187] on input "Contact-Us" at bounding box center [858, 187] width 229 height 18
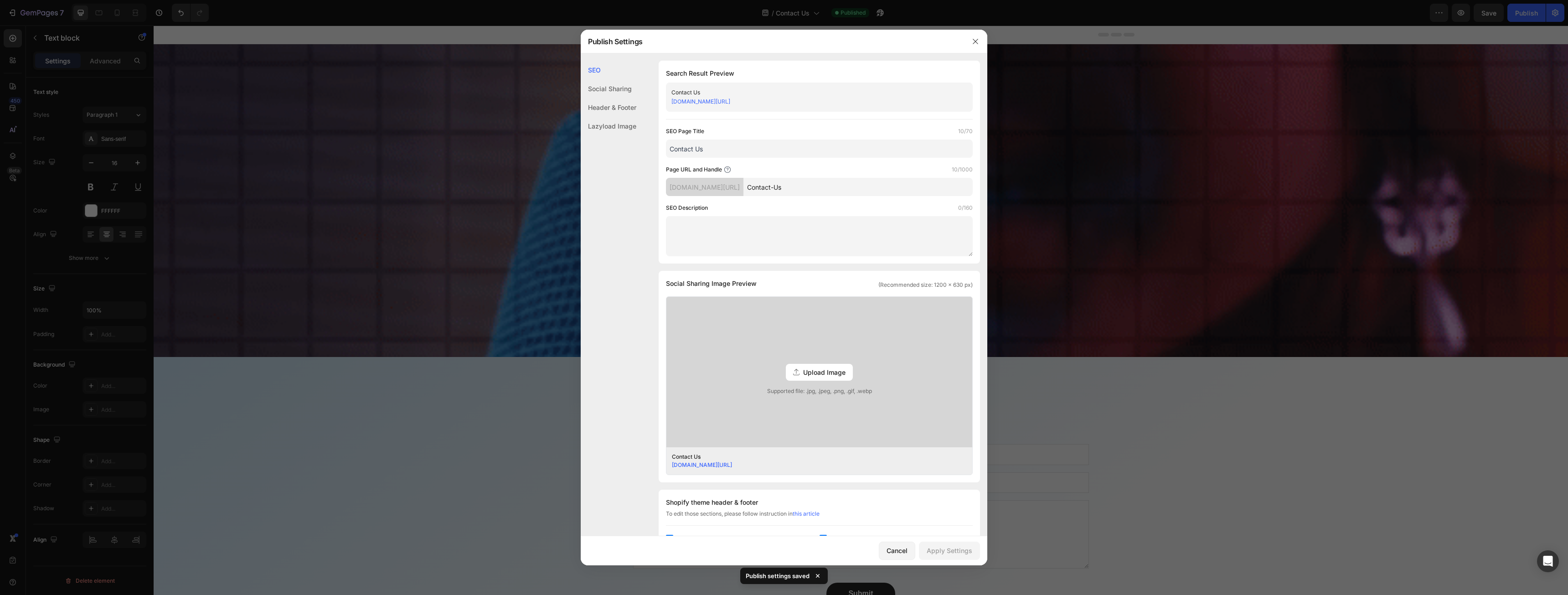
click at [805, 187] on input "Contact-Us" at bounding box center [858, 187] width 229 height 18
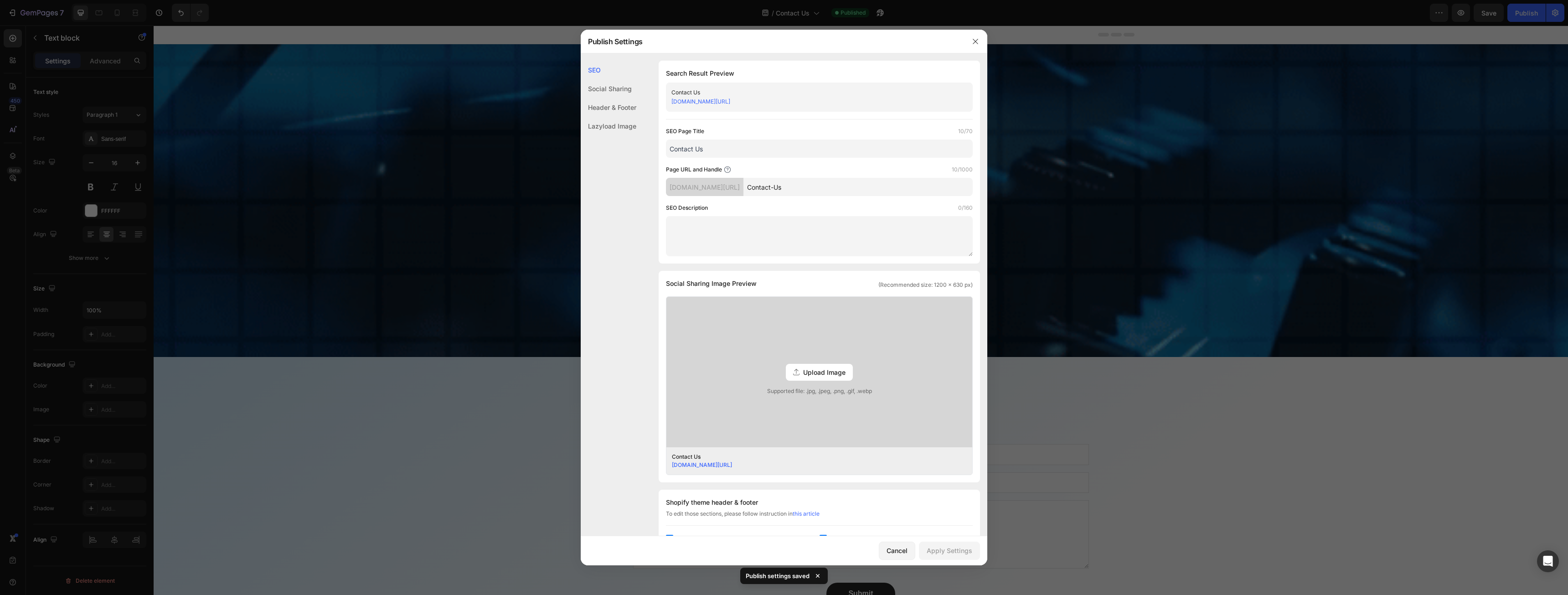
click at [805, 187] on input "Contact-Us" at bounding box center [858, 187] width 229 height 18
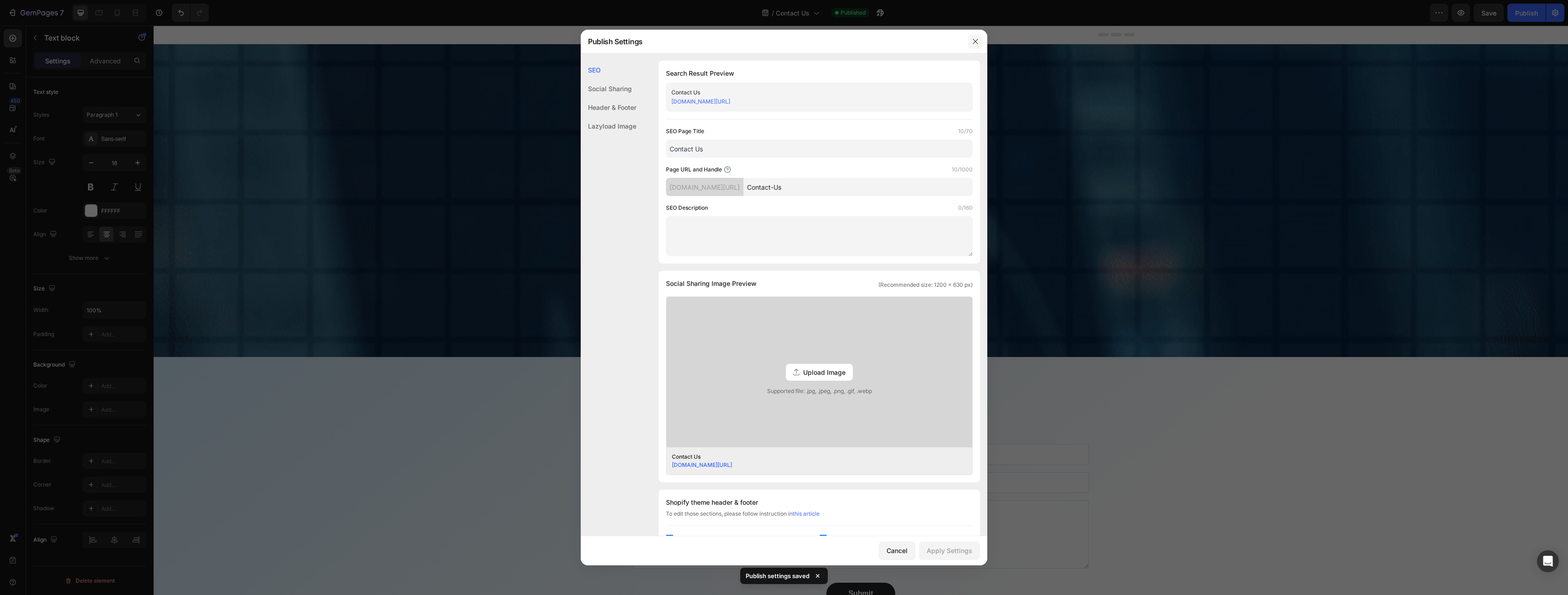
click at [974, 43] on icon "button" at bounding box center [975, 42] width 8 height 8
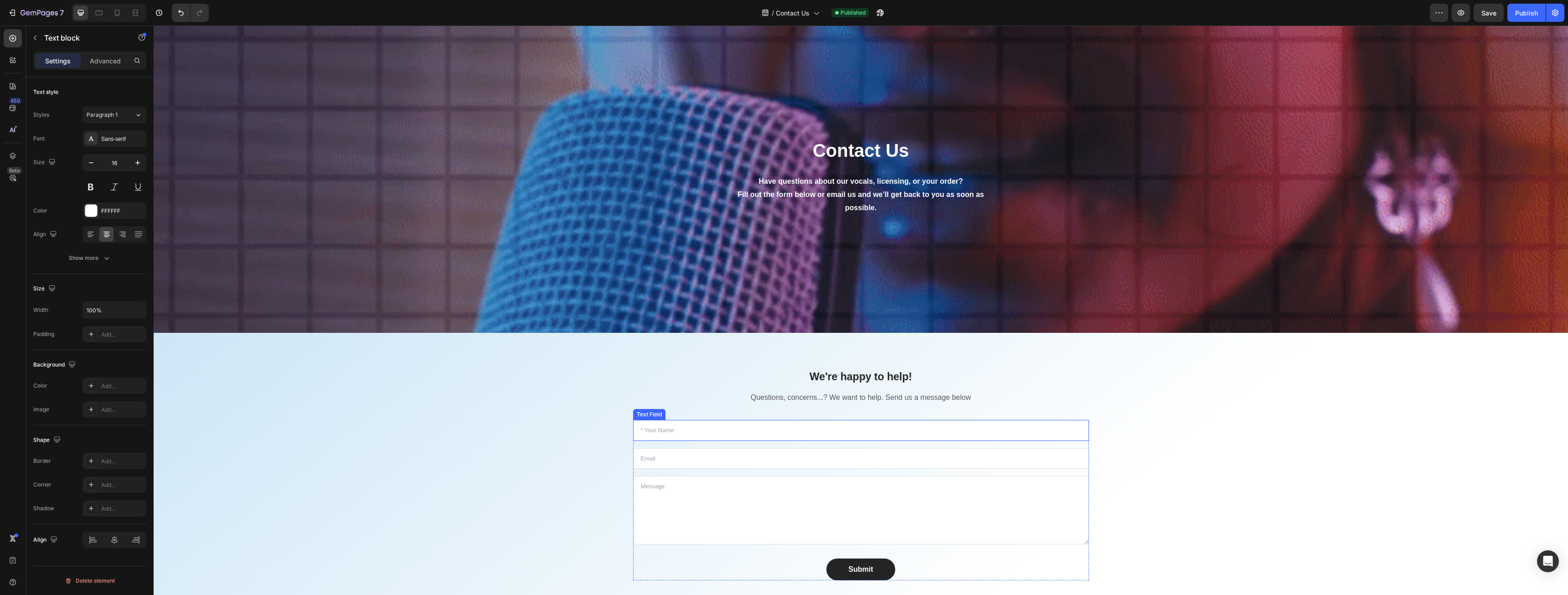
scroll to position [136, 0]
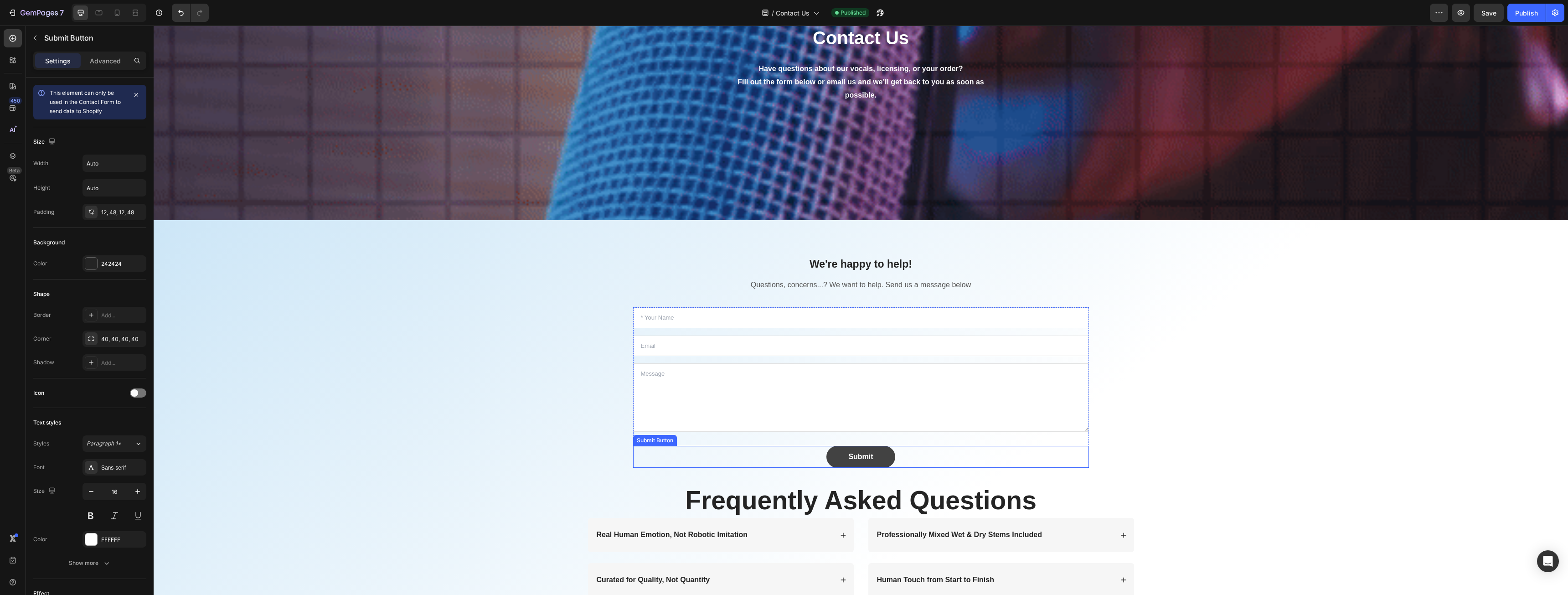
click at [872, 459] on button "Submit" at bounding box center [861, 457] width 68 height 22
